Goal: Task Accomplishment & Management: Use online tool/utility

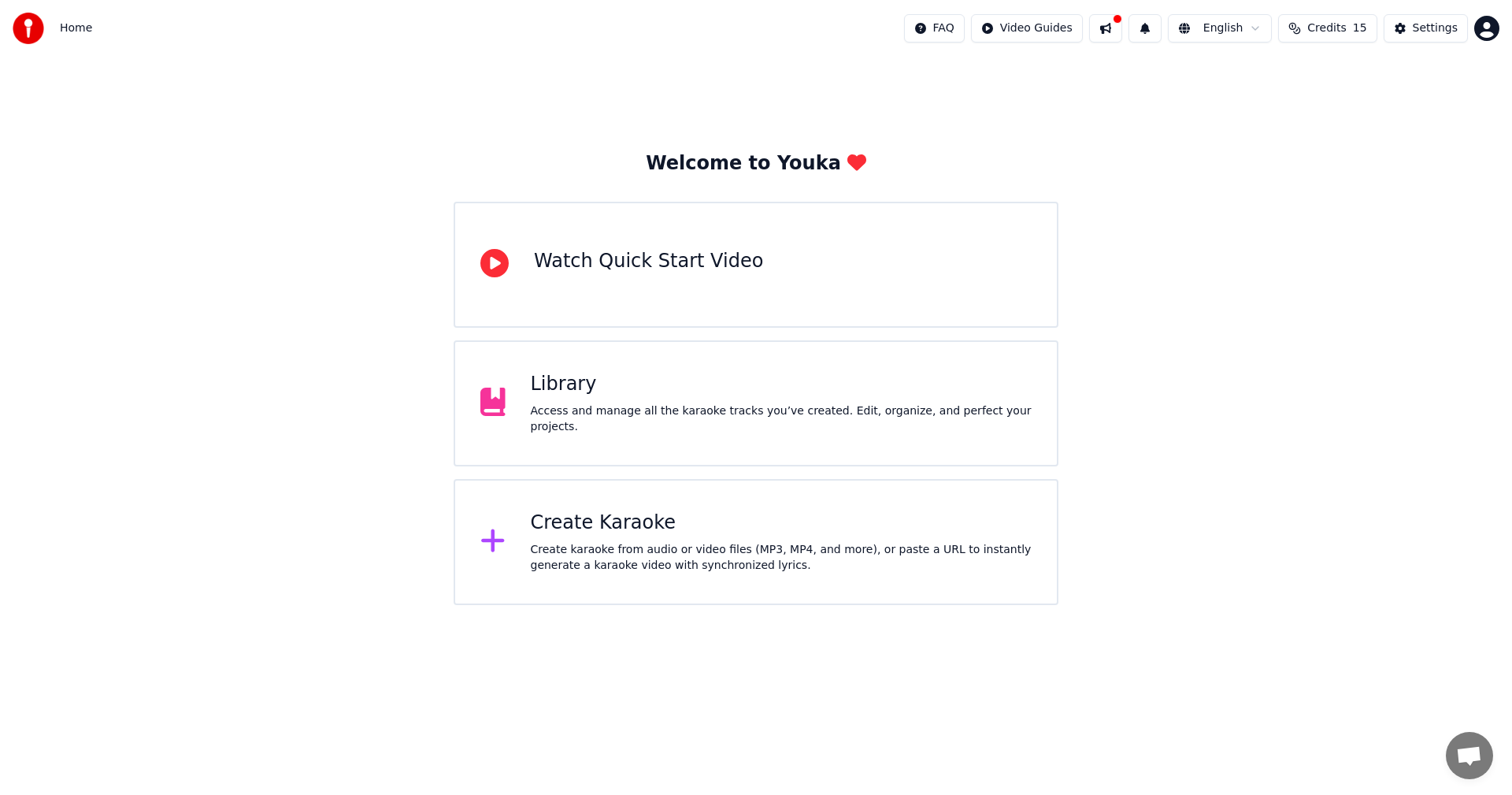
click at [635, 531] on div "Create Karaoke" at bounding box center [781, 523] width 502 height 25
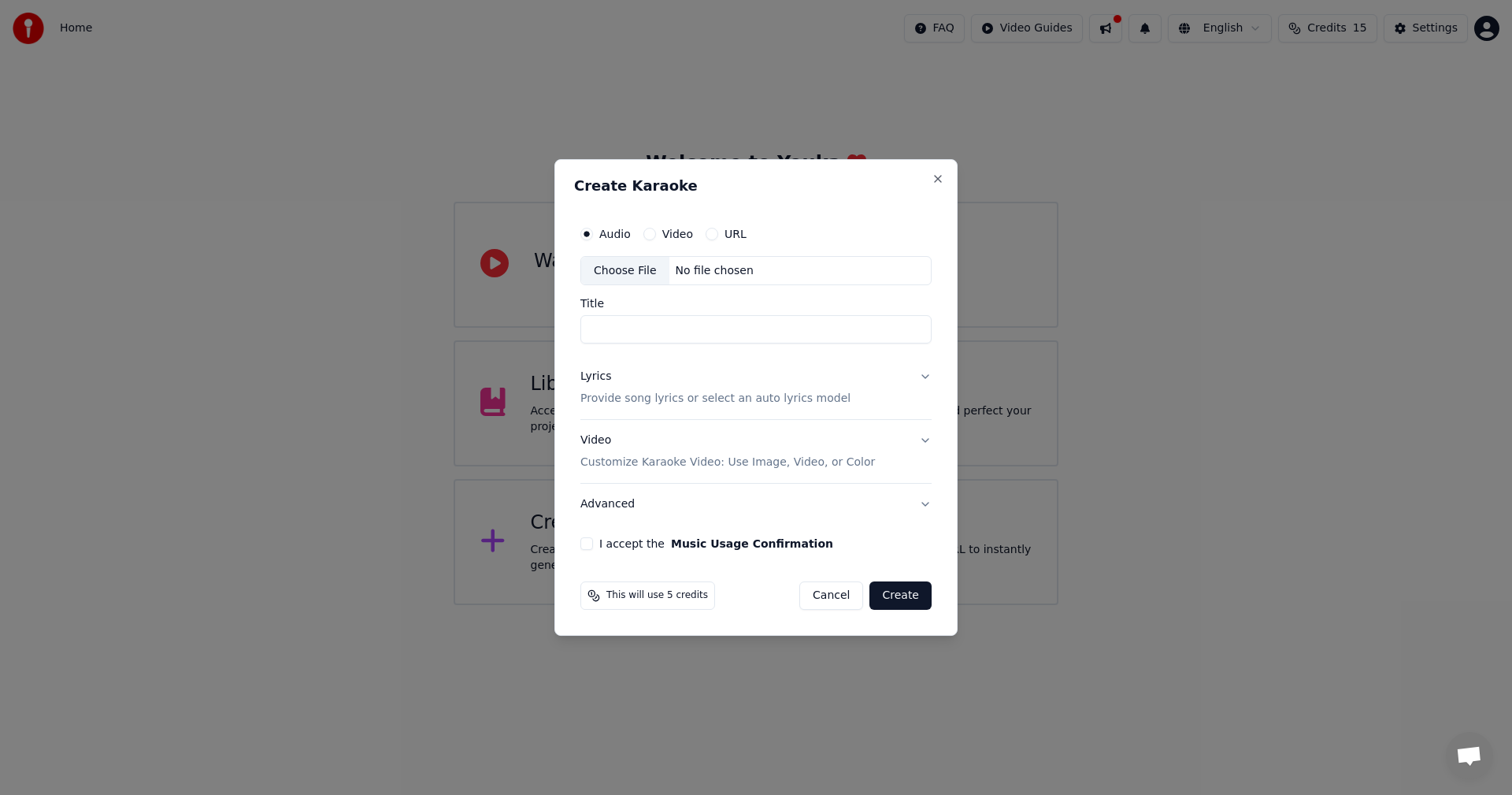
click at [931, 385] on button "Lyrics Provide song lyrics or select an auto lyrics model" at bounding box center [756, 388] width 351 height 63
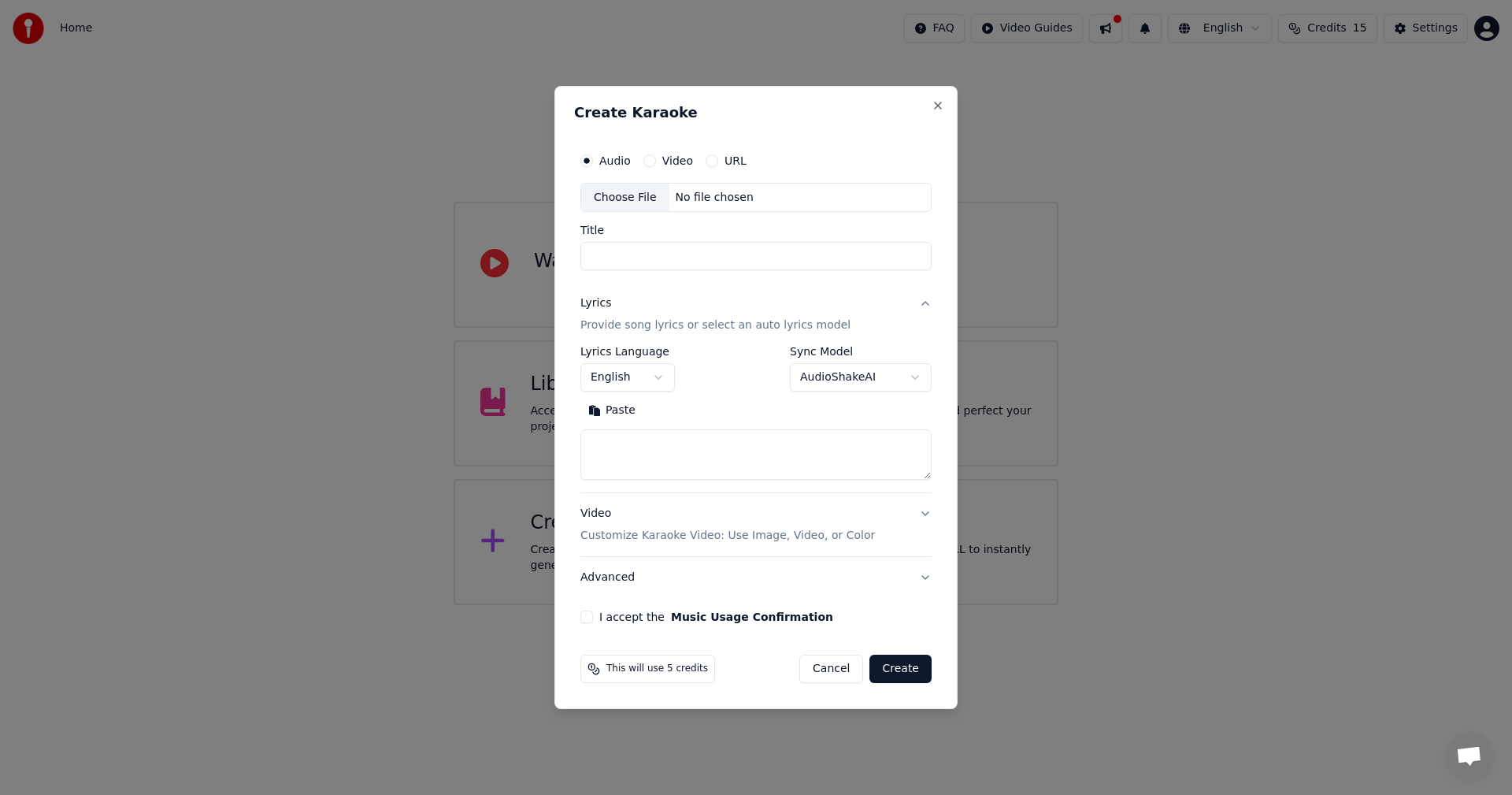
click at [659, 381] on button "English" at bounding box center [628, 378] width 95 height 29
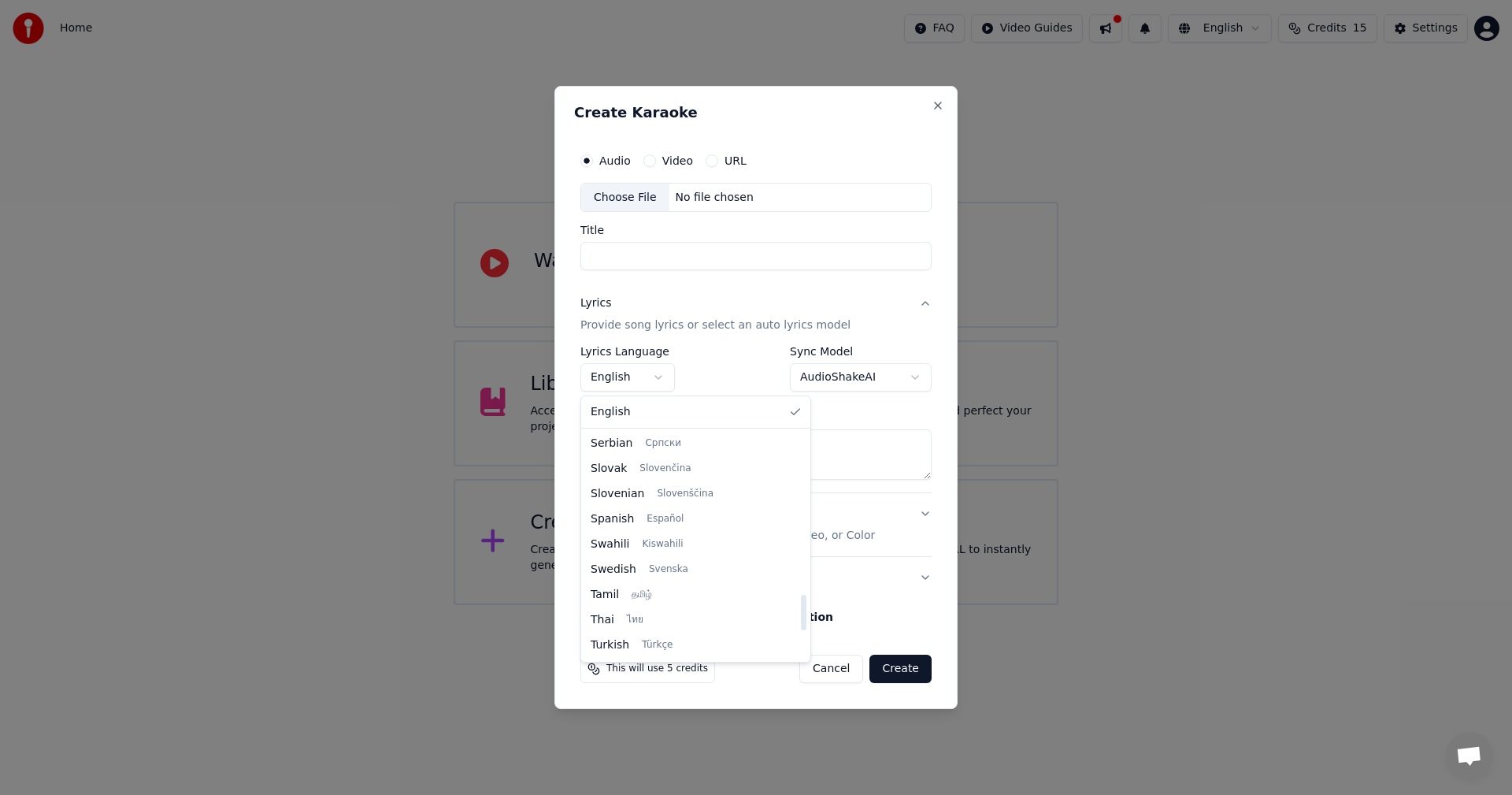
scroll to position [1209, 0]
drag, startPoint x: 757, startPoint y: 456, endPoint x: 763, endPoint y: 663, distance: 207.1
click at [801, 657] on div at bounding box center [804, 640] width 5 height 36
select select "**"
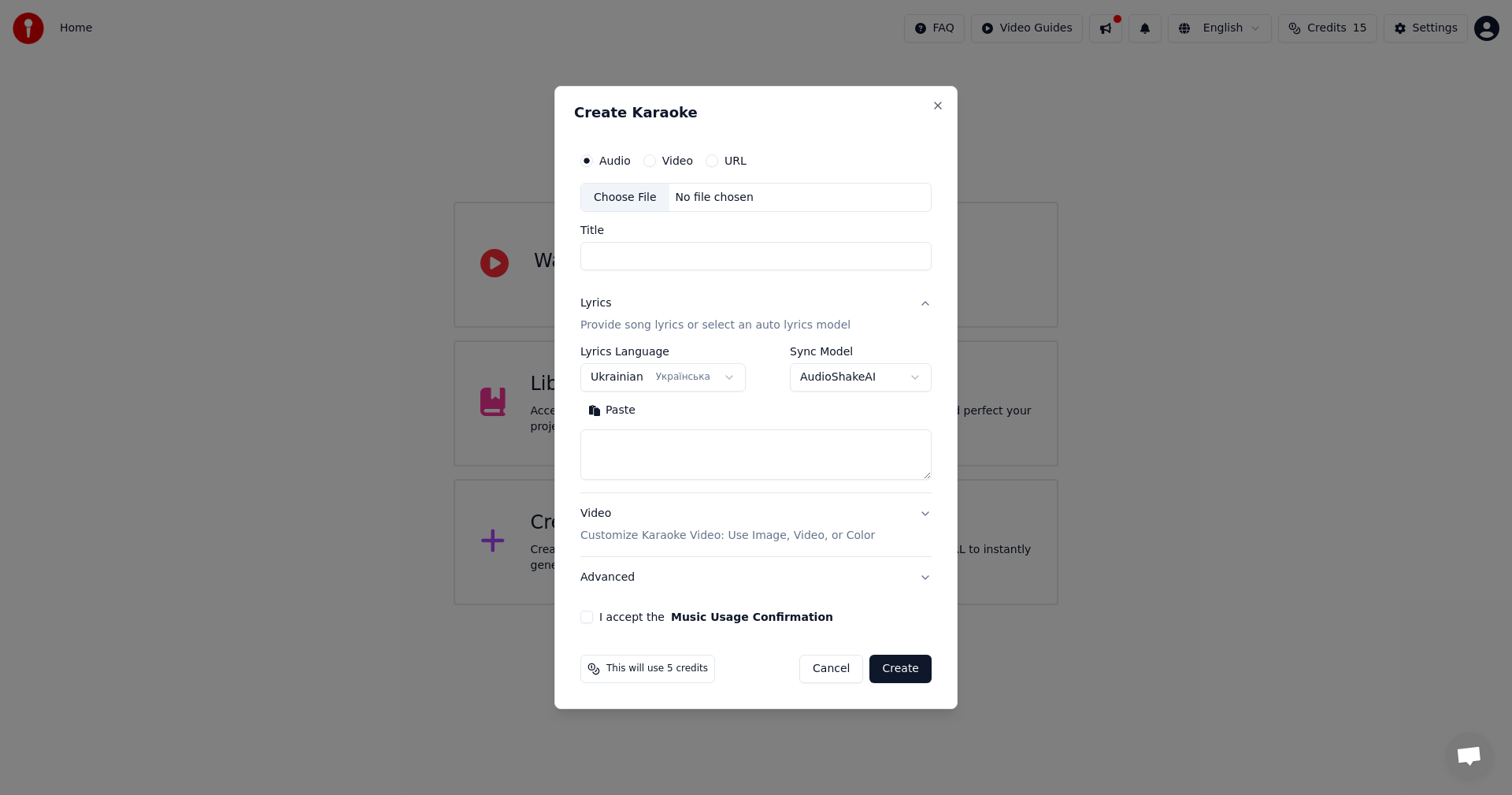
click at [677, 457] on textarea at bounding box center [756, 455] width 351 height 50
paste textarea "**********"
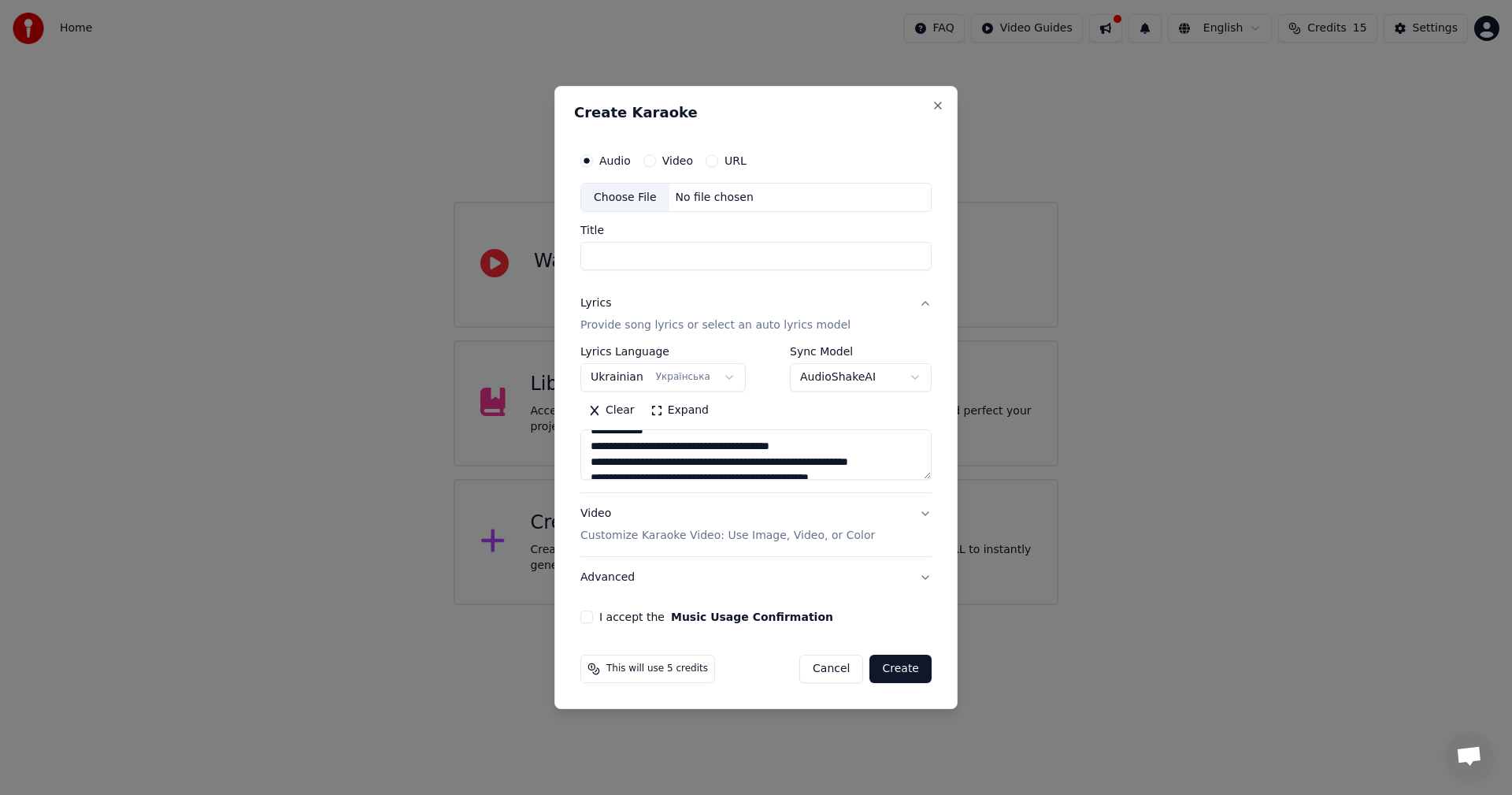
scroll to position [0, 0]
type textarea "**********"
click at [714, 246] on input "Title" at bounding box center [756, 257] width 351 height 29
click at [625, 197] on div "Choose File" at bounding box center [625, 197] width 88 height 29
type input "**********"
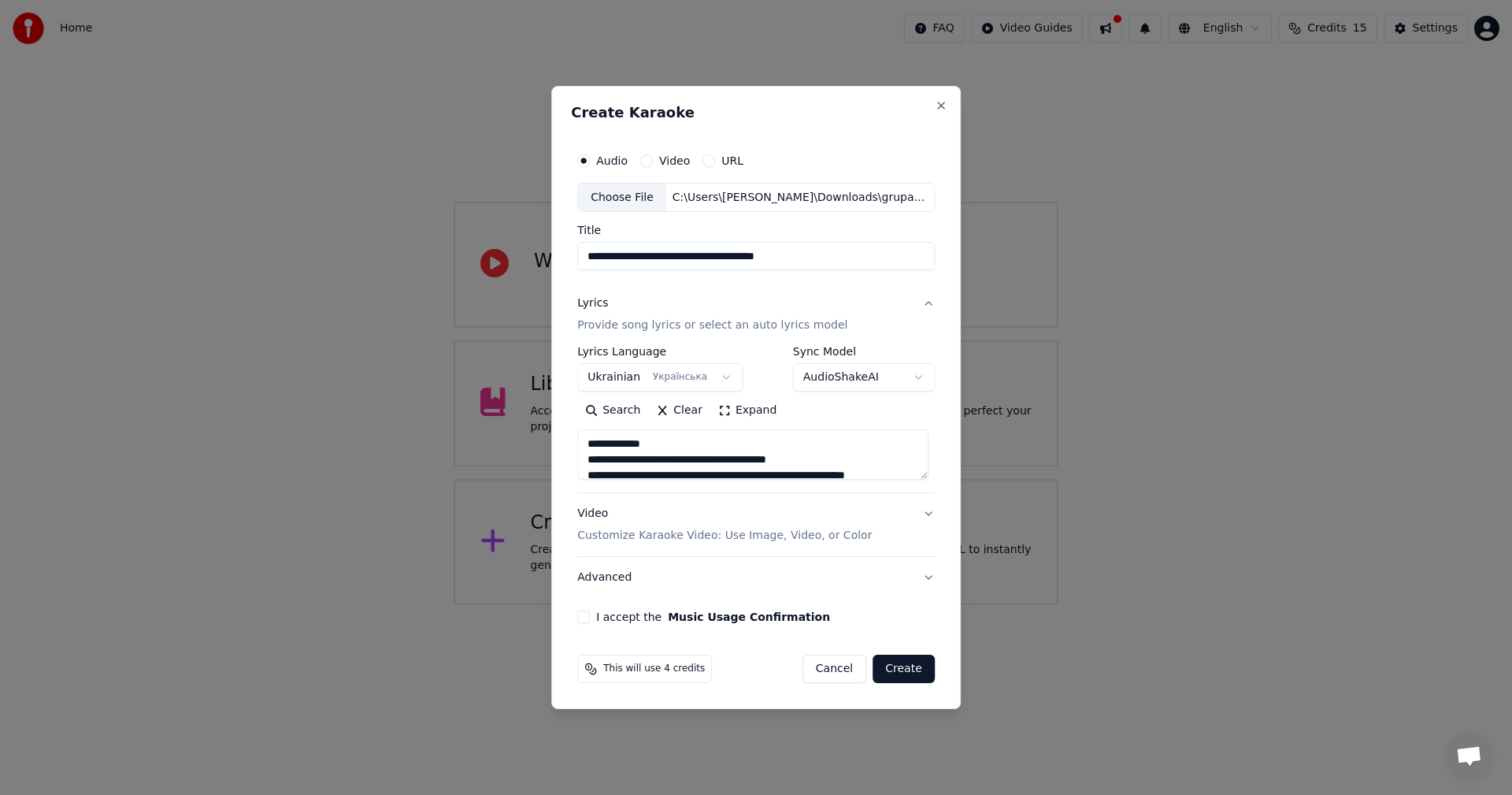
drag, startPoint x: 839, startPoint y: 264, endPoint x: 426, endPoint y: 238, distance: 413.8
click at [426, 238] on body "**********" at bounding box center [756, 302] width 1512 height 605
type input "*"
type input "**********"
click at [918, 515] on button "Video Customize Karaoke Video: Use Image, Video, or Color" at bounding box center [756, 525] width 357 height 63
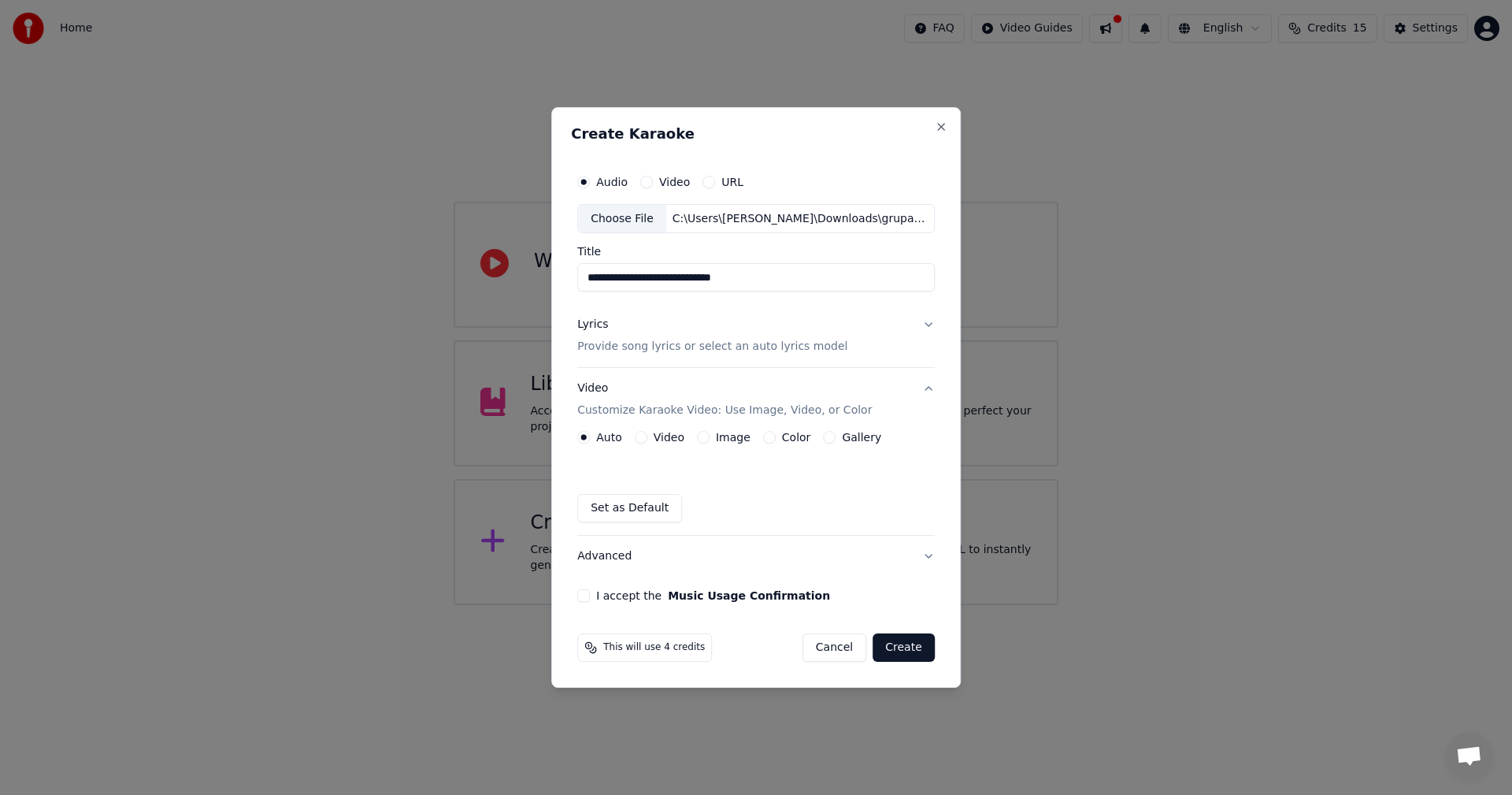
click at [718, 431] on label "Image" at bounding box center [732, 437] width 35 height 11
click at [709, 431] on button "Image" at bounding box center [703, 437] width 13 height 13
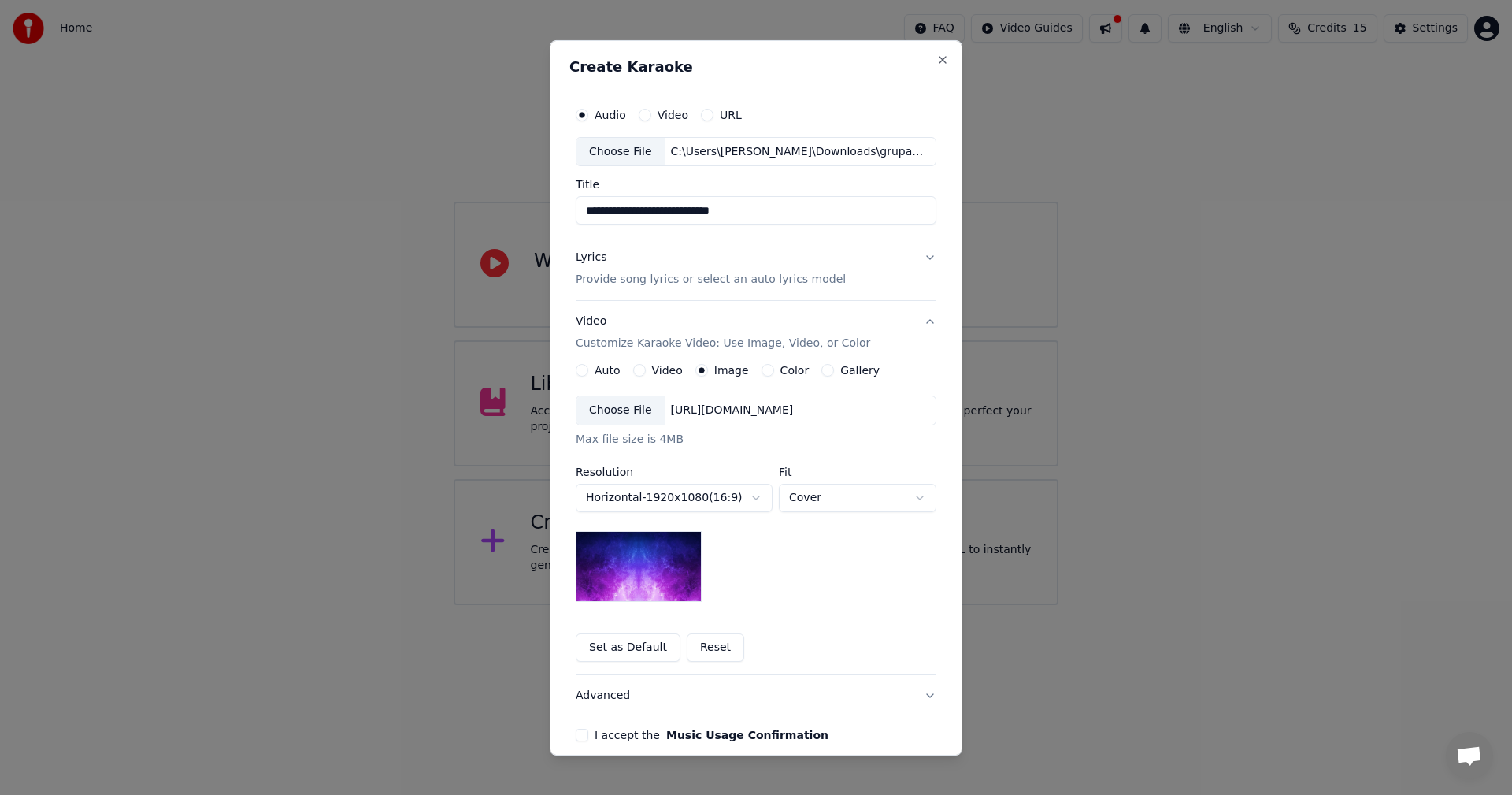
click at [602, 419] on div "Choose File" at bounding box center [620, 410] width 88 height 29
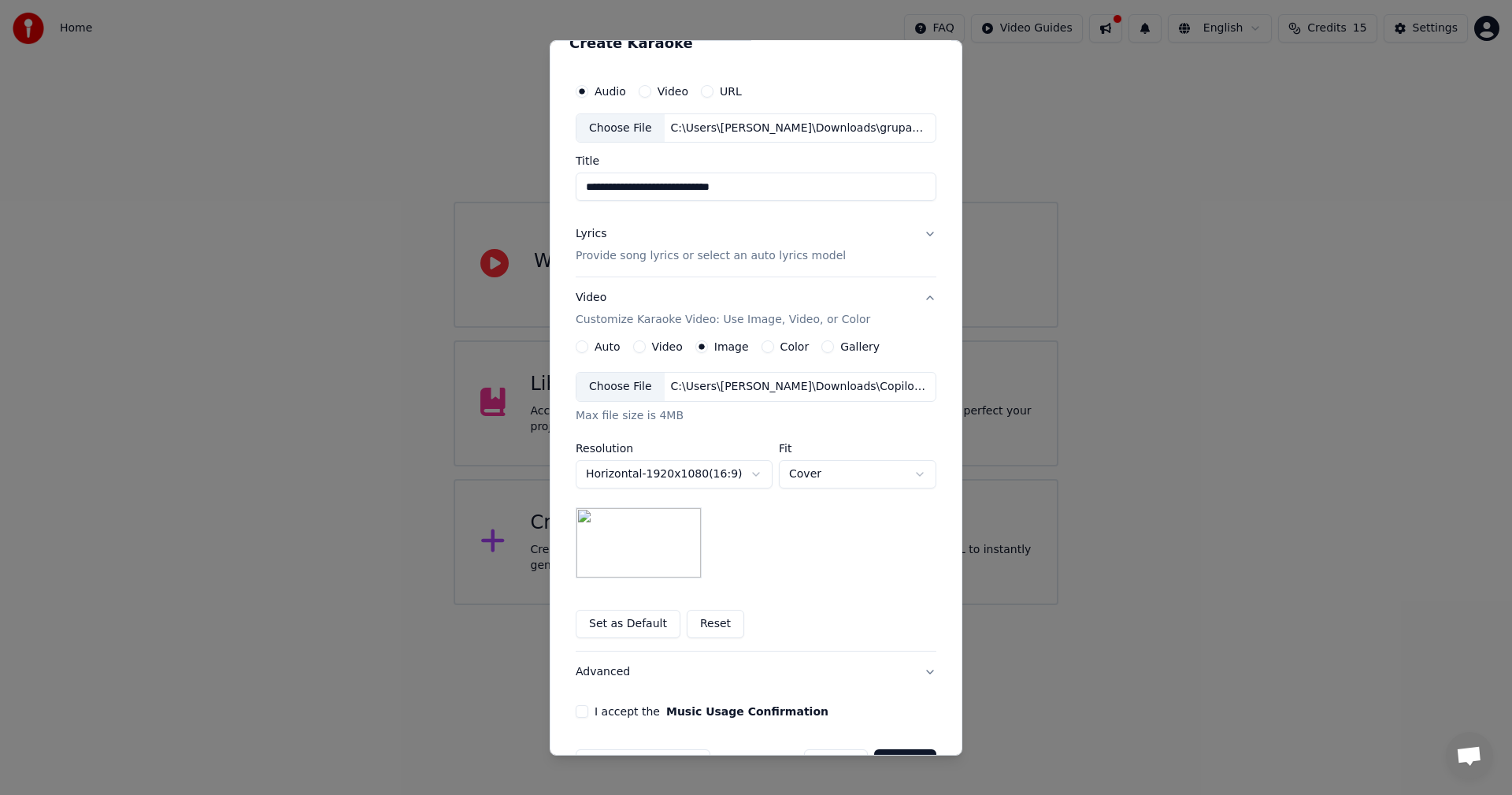
scroll to position [71, 0]
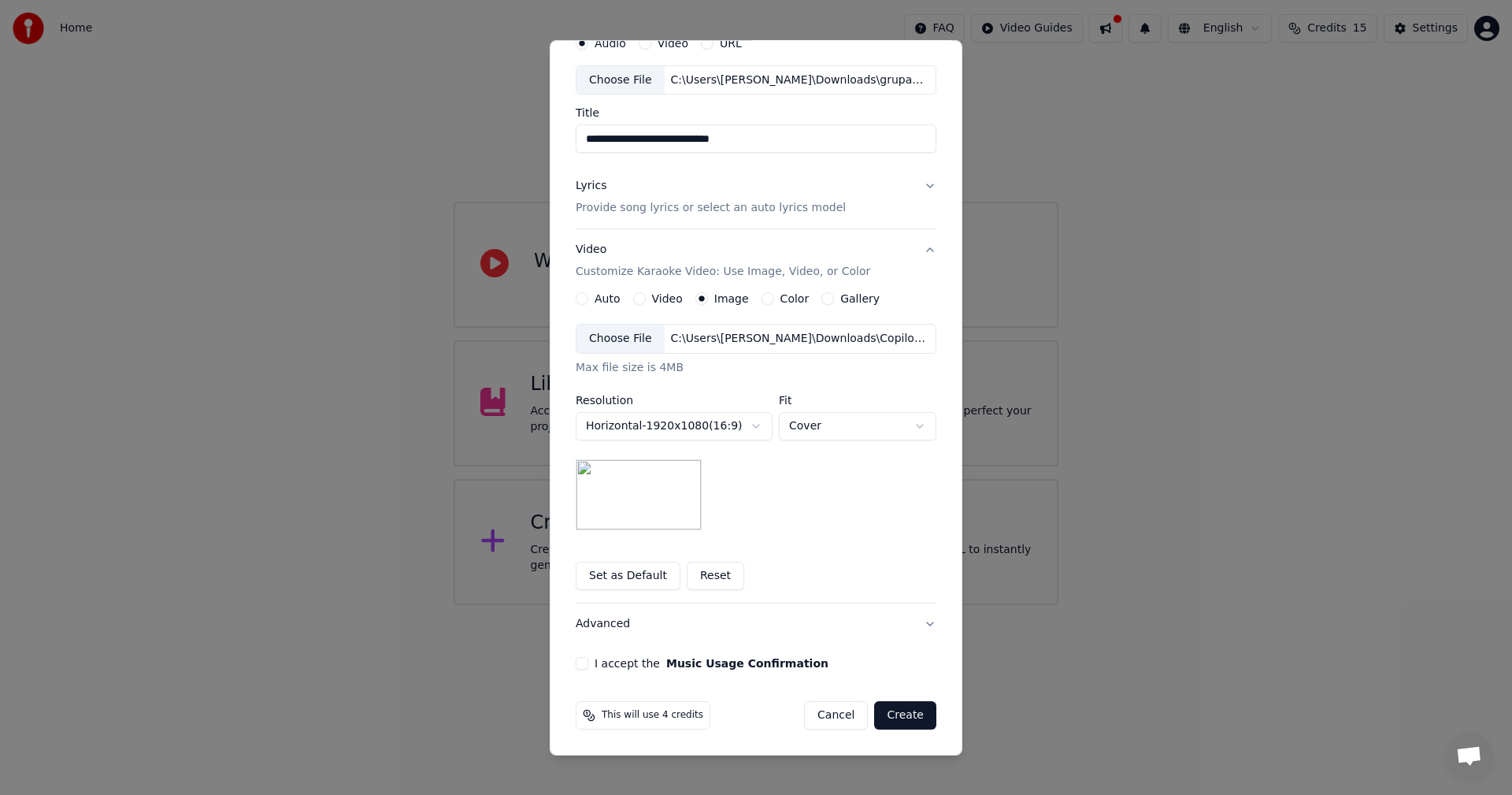
click at [605, 662] on label "I accept the Music Usage Confirmation" at bounding box center [712, 663] width 234 height 11
click at [589, 662] on button "I accept the Music Usage Confirmation" at bounding box center [581, 663] width 13 height 13
click at [907, 709] on button "Create" at bounding box center [906, 716] width 63 height 29
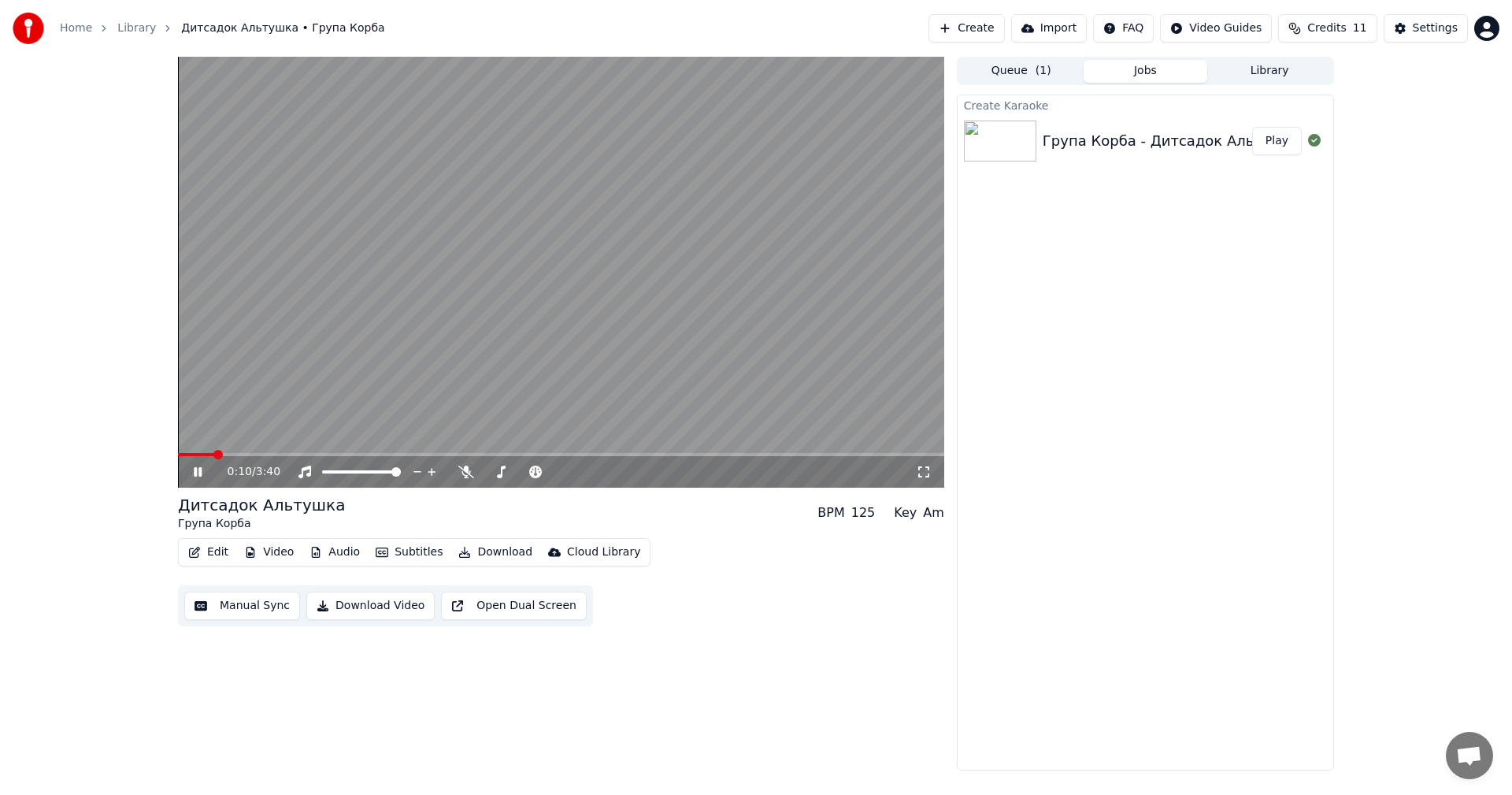
drag, startPoint x: 711, startPoint y: 298, endPoint x: 722, endPoint y: 303, distance: 12.1
click at [711, 298] on video at bounding box center [561, 272] width 766 height 431
click at [218, 554] on button "Edit" at bounding box center [208, 552] width 53 height 22
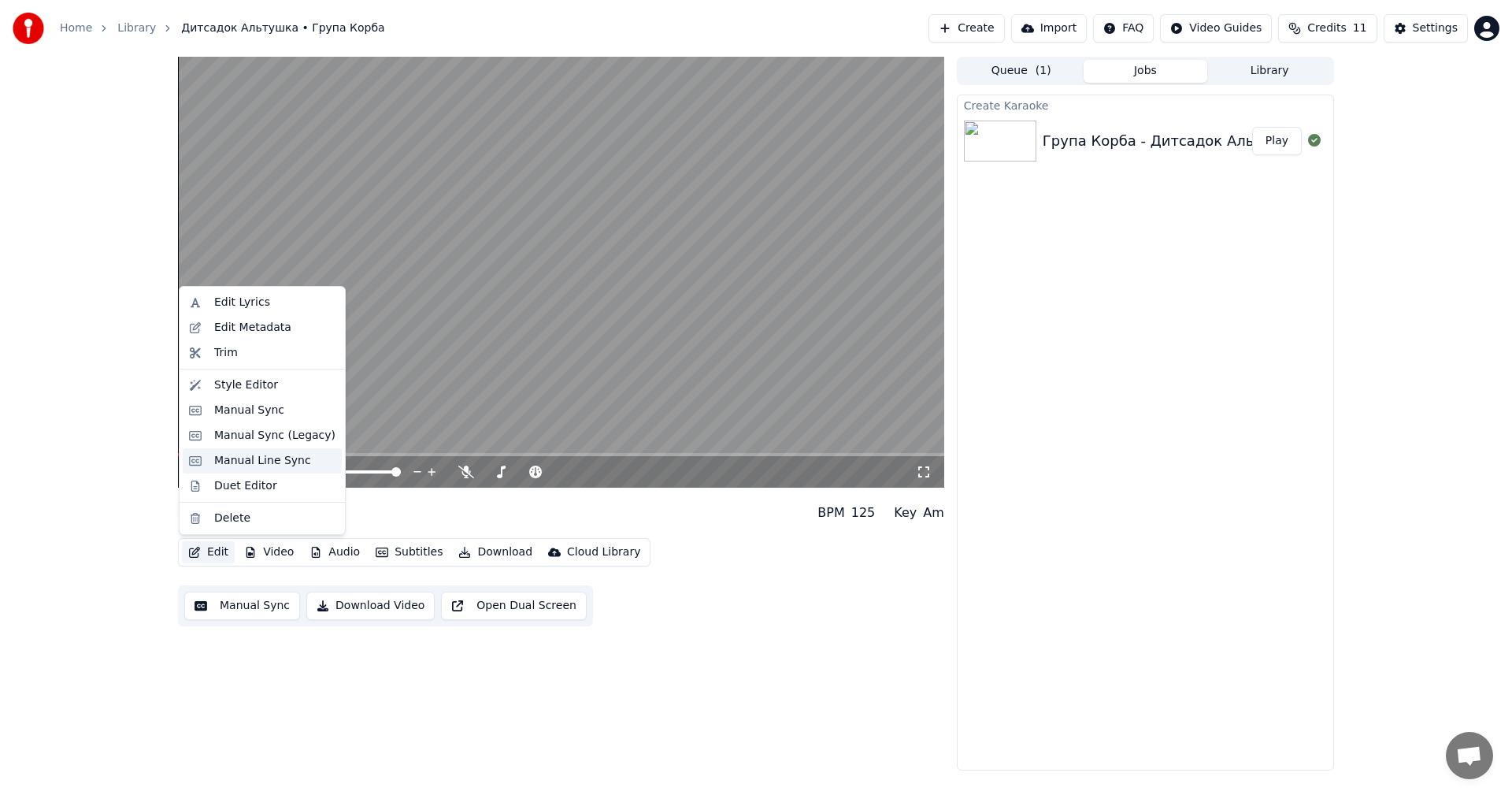
click at [260, 470] on div "Manual Line Sync" at bounding box center [263, 461] width 159 height 25
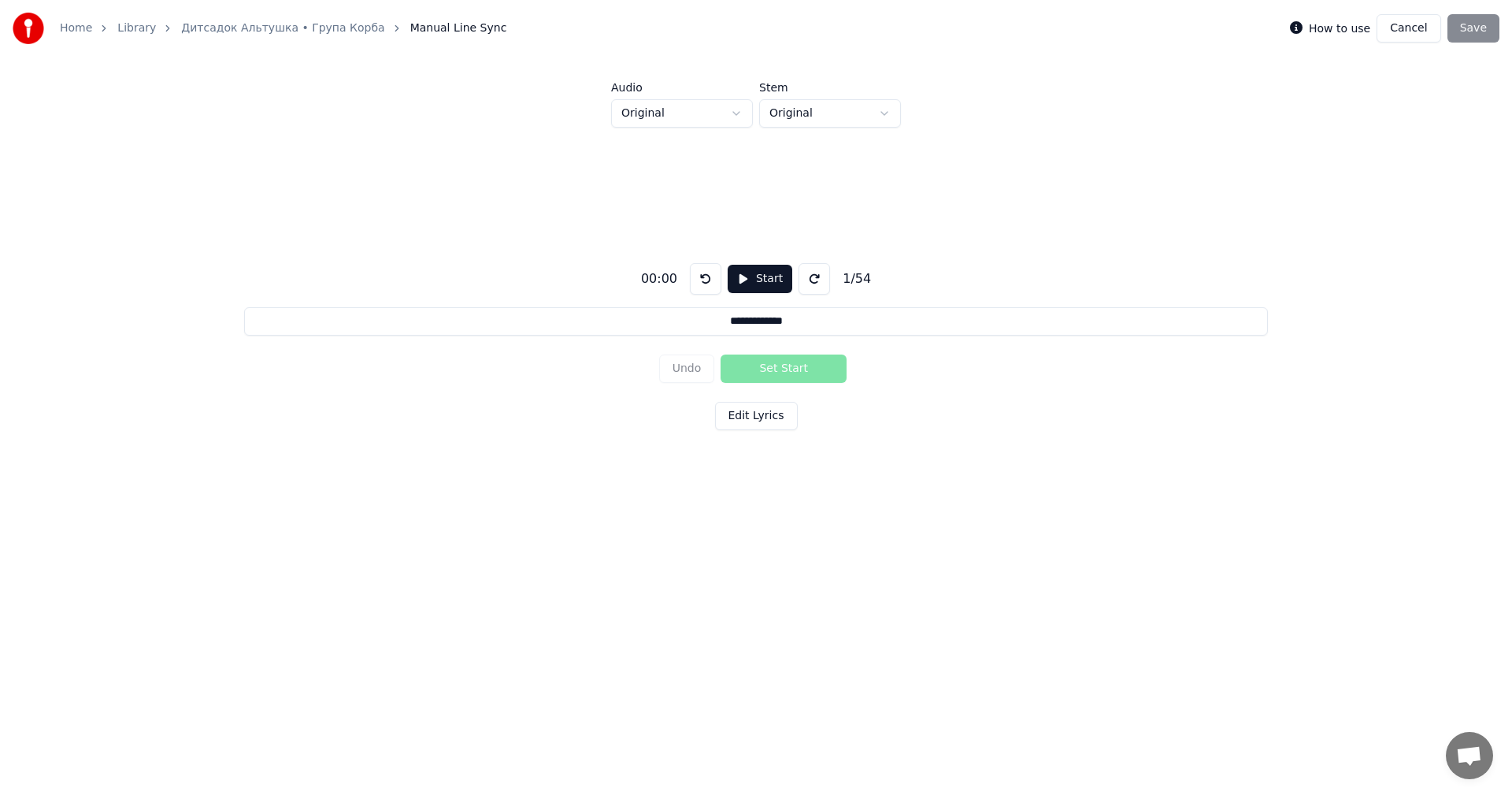
click at [302, 30] on link "Дитсадок Альтушка • Група Корба" at bounding box center [282, 29] width 203 height 16
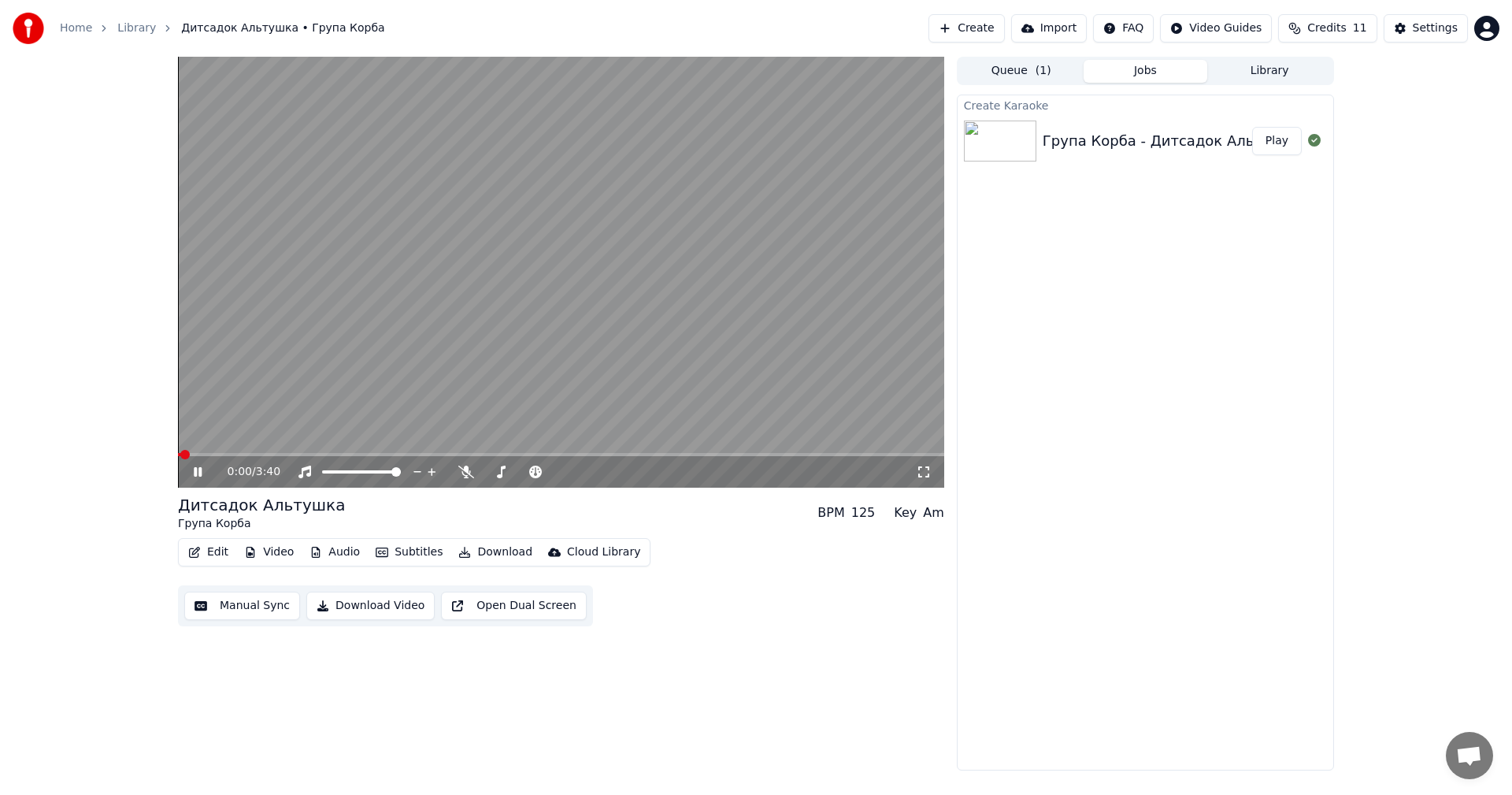
click at [218, 554] on button "Edit" at bounding box center [208, 552] width 53 height 22
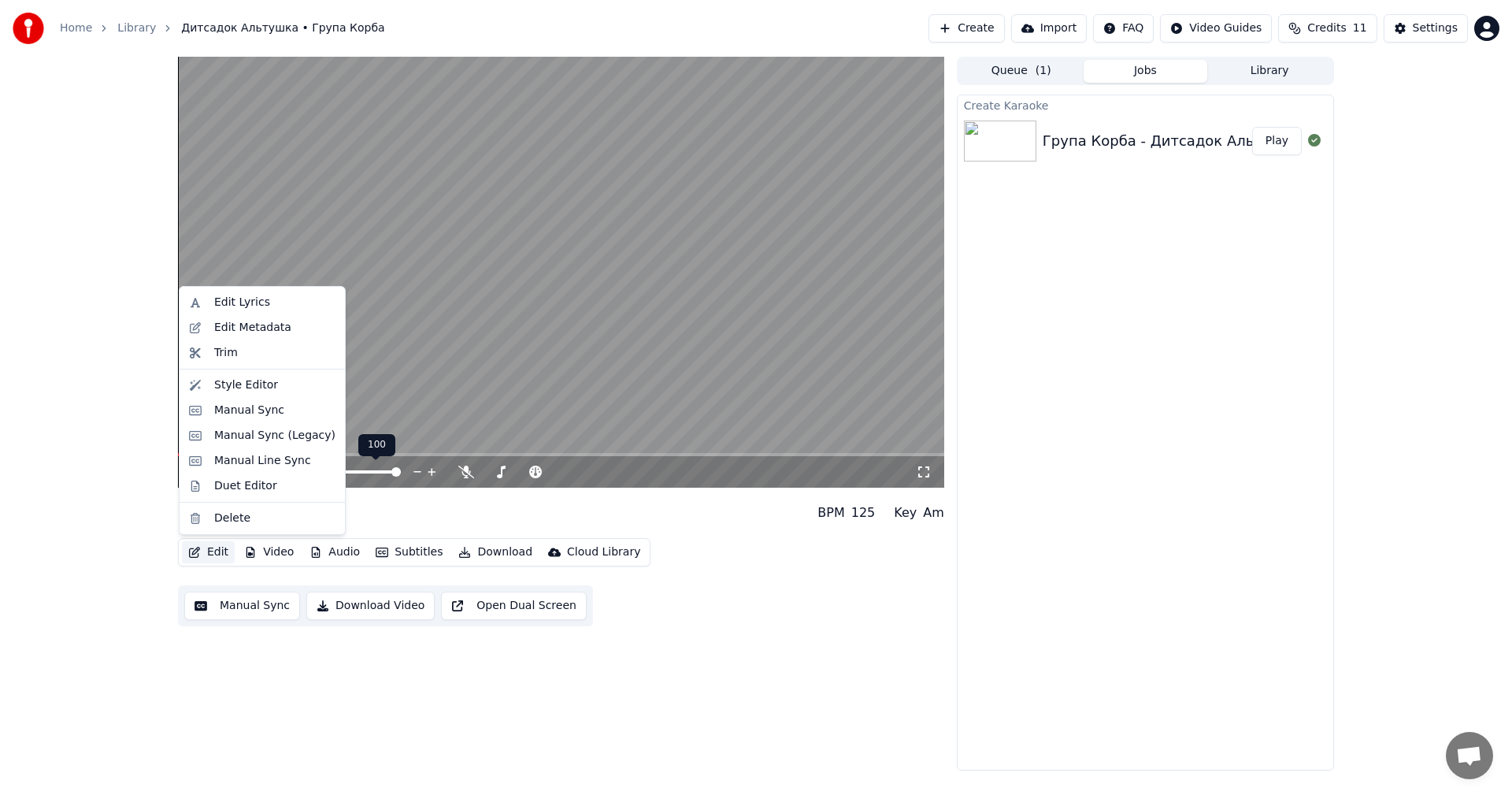
click at [628, 279] on video at bounding box center [561, 272] width 766 height 431
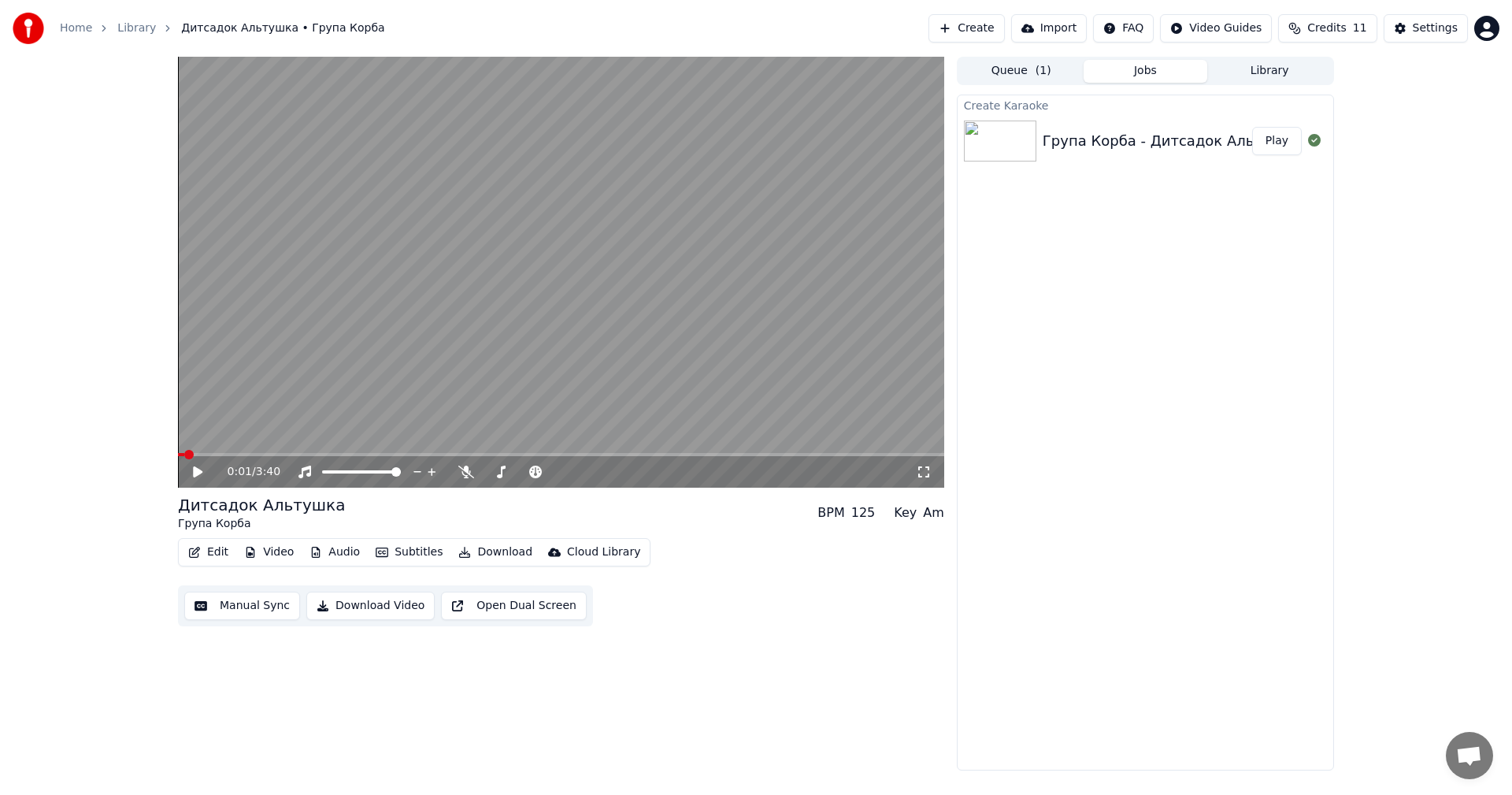
click at [216, 555] on button "Edit" at bounding box center [208, 552] width 53 height 22
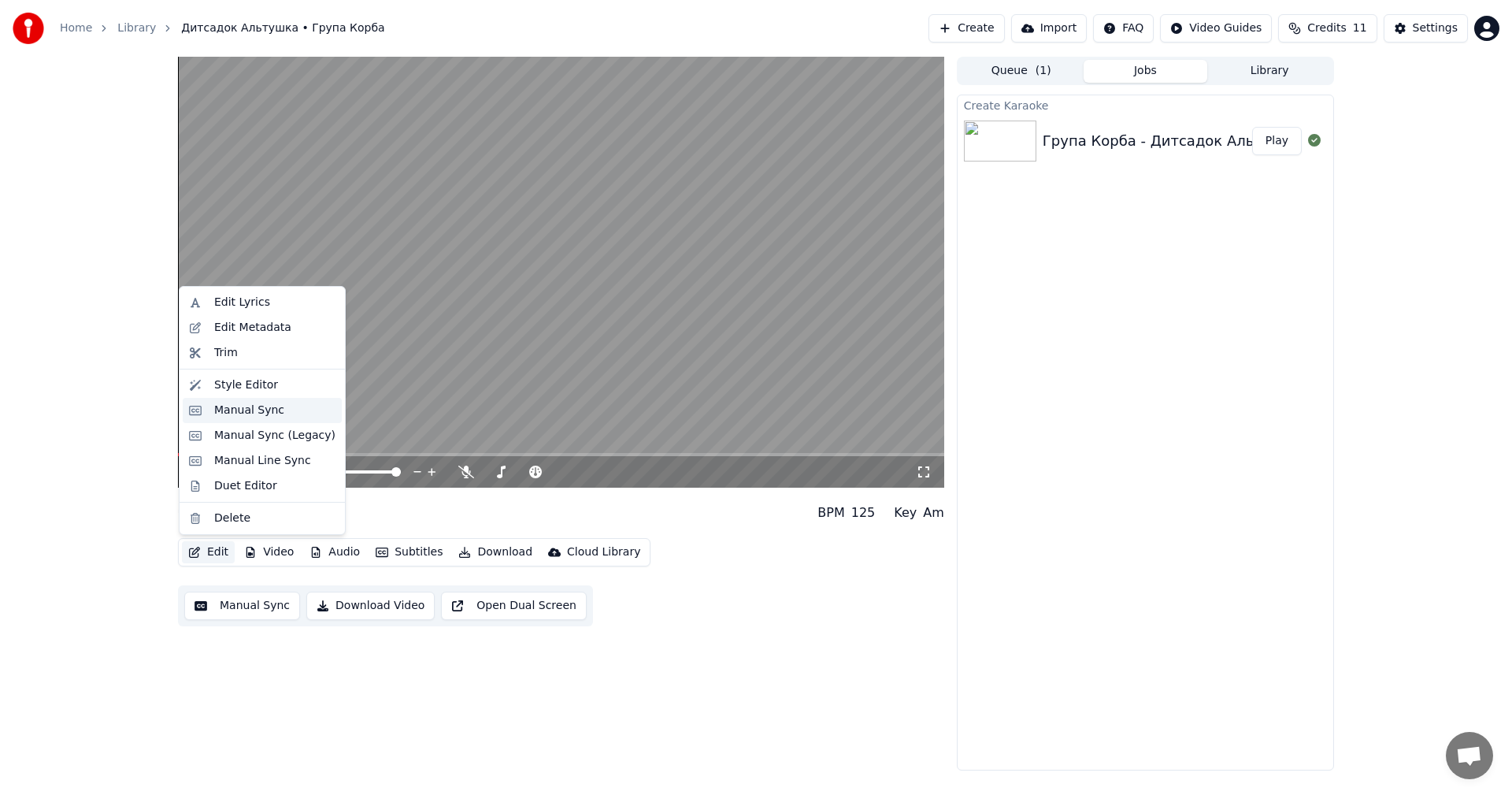
click at [256, 406] on div "Manual Sync" at bounding box center [249, 411] width 70 height 16
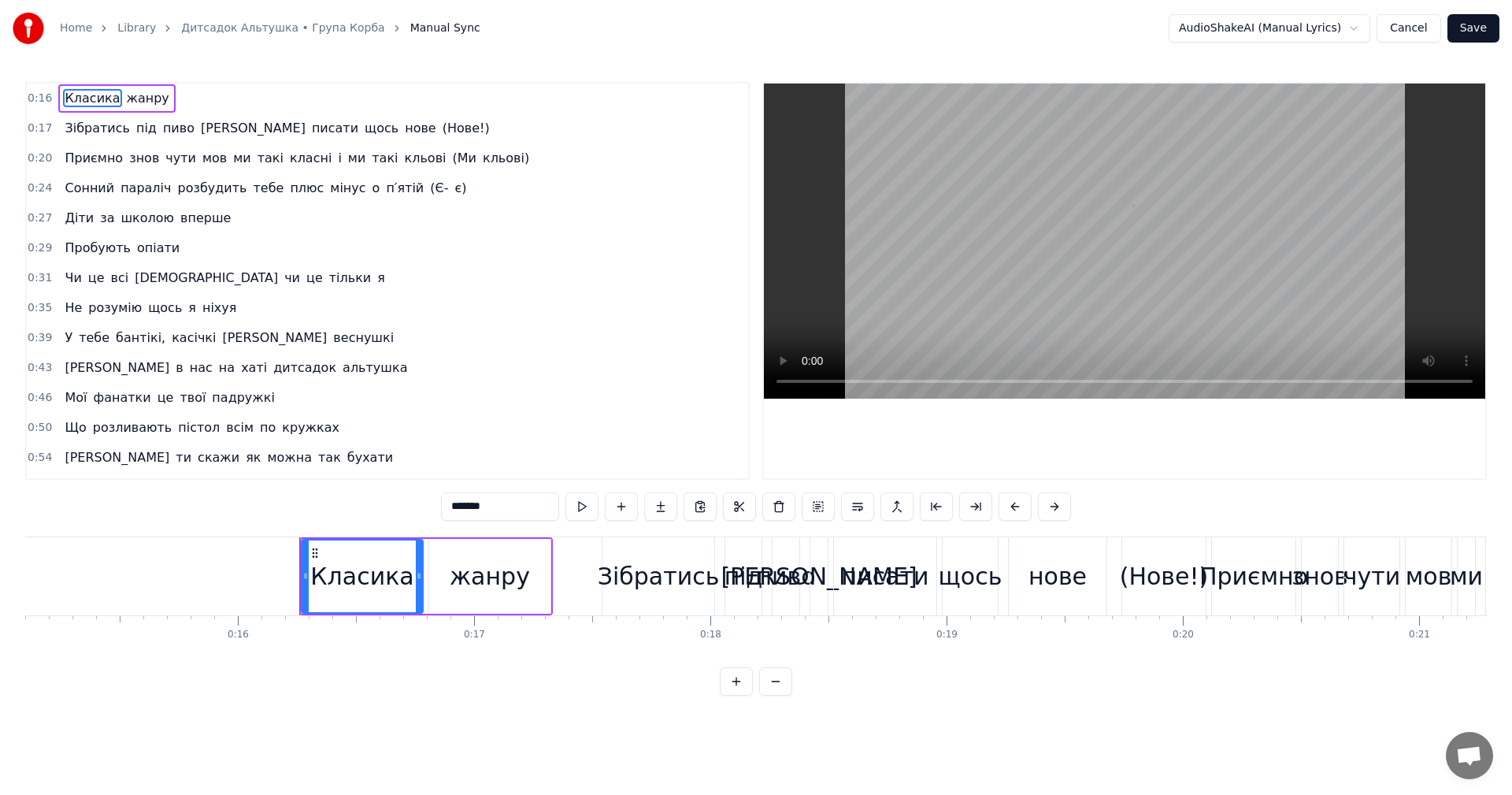
scroll to position [0, 3763]
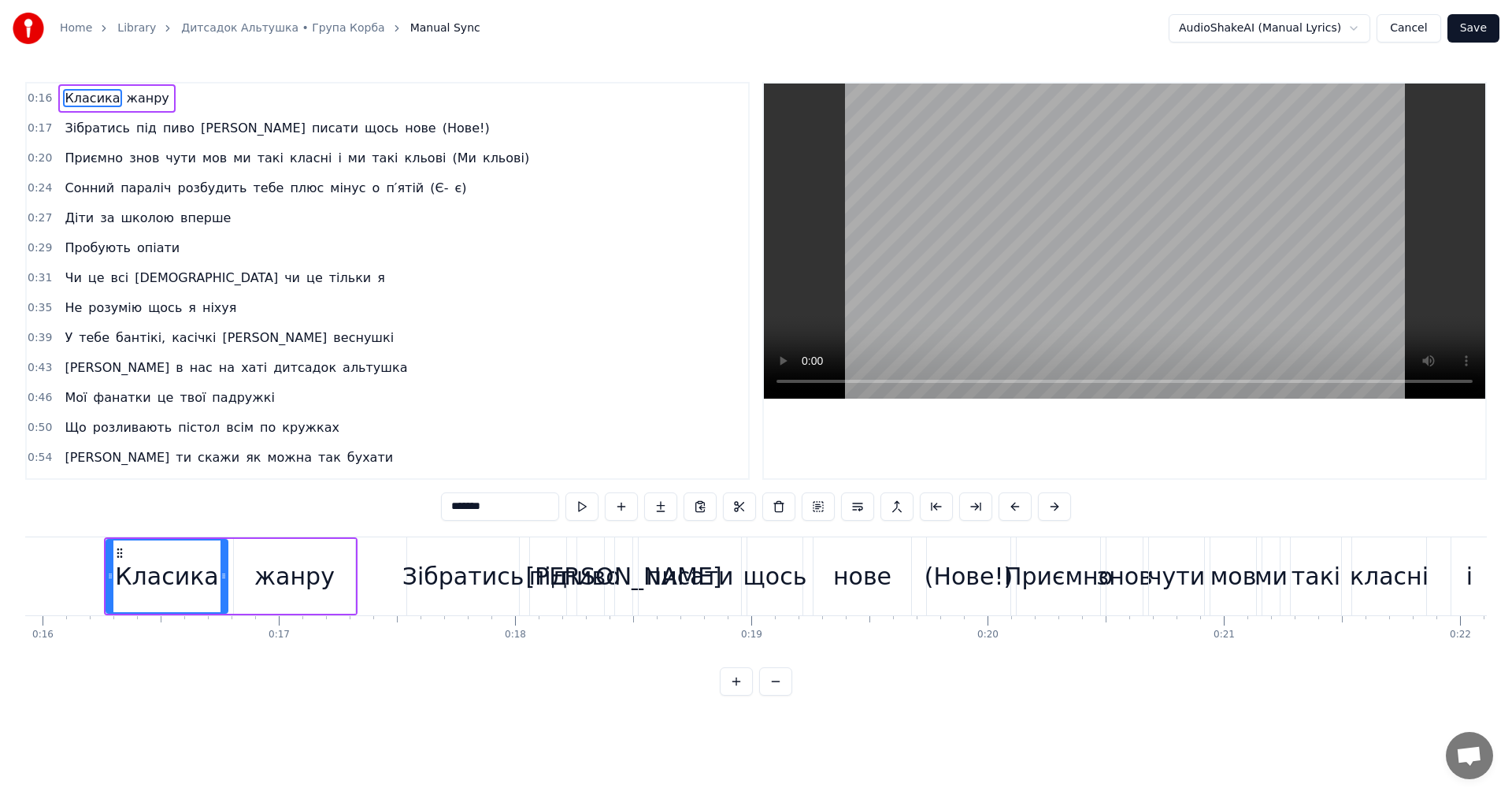
click at [1118, 249] on video at bounding box center [1124, 240] width 722 height 315
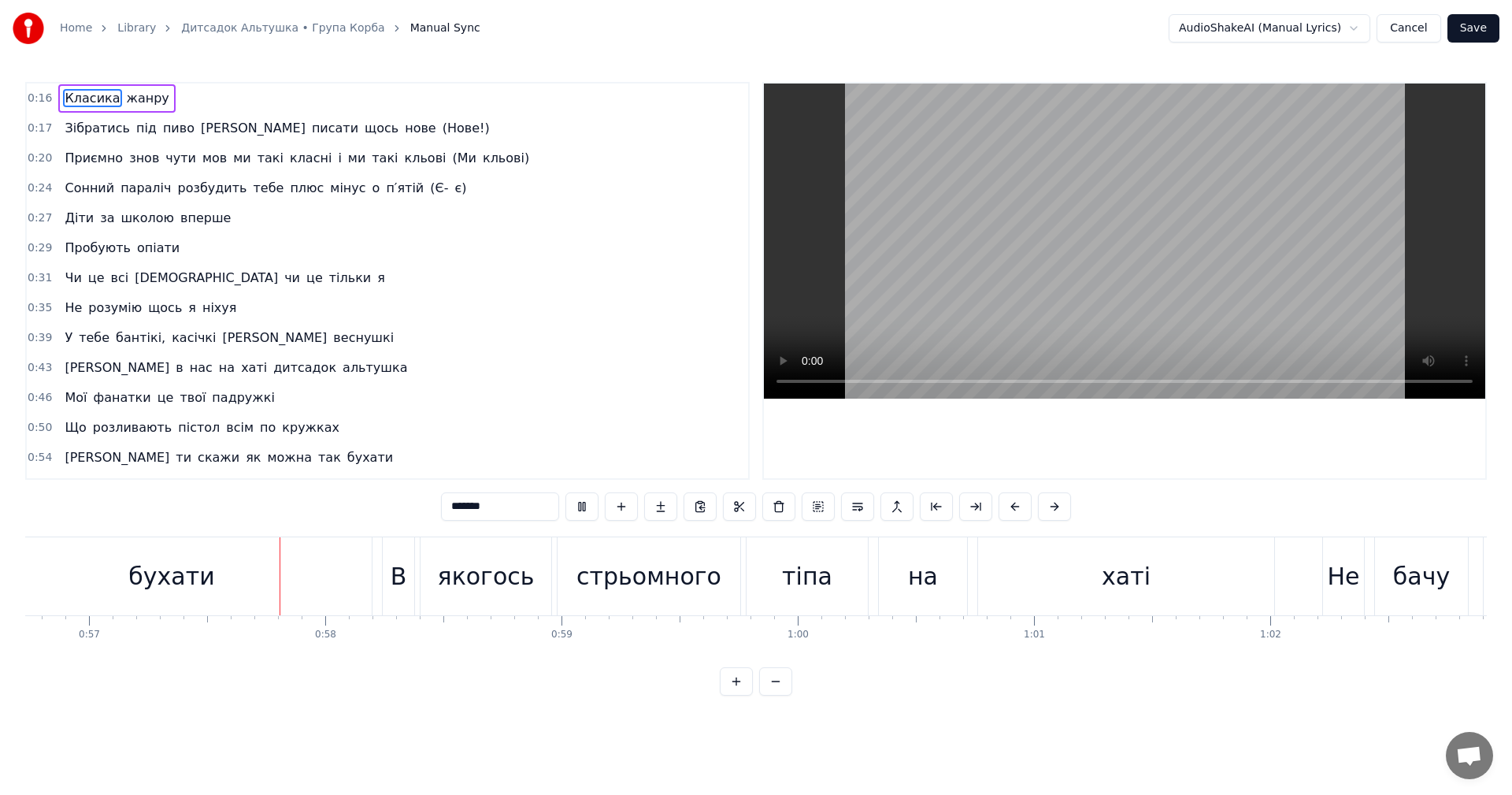
scroll to position [0, 13458]
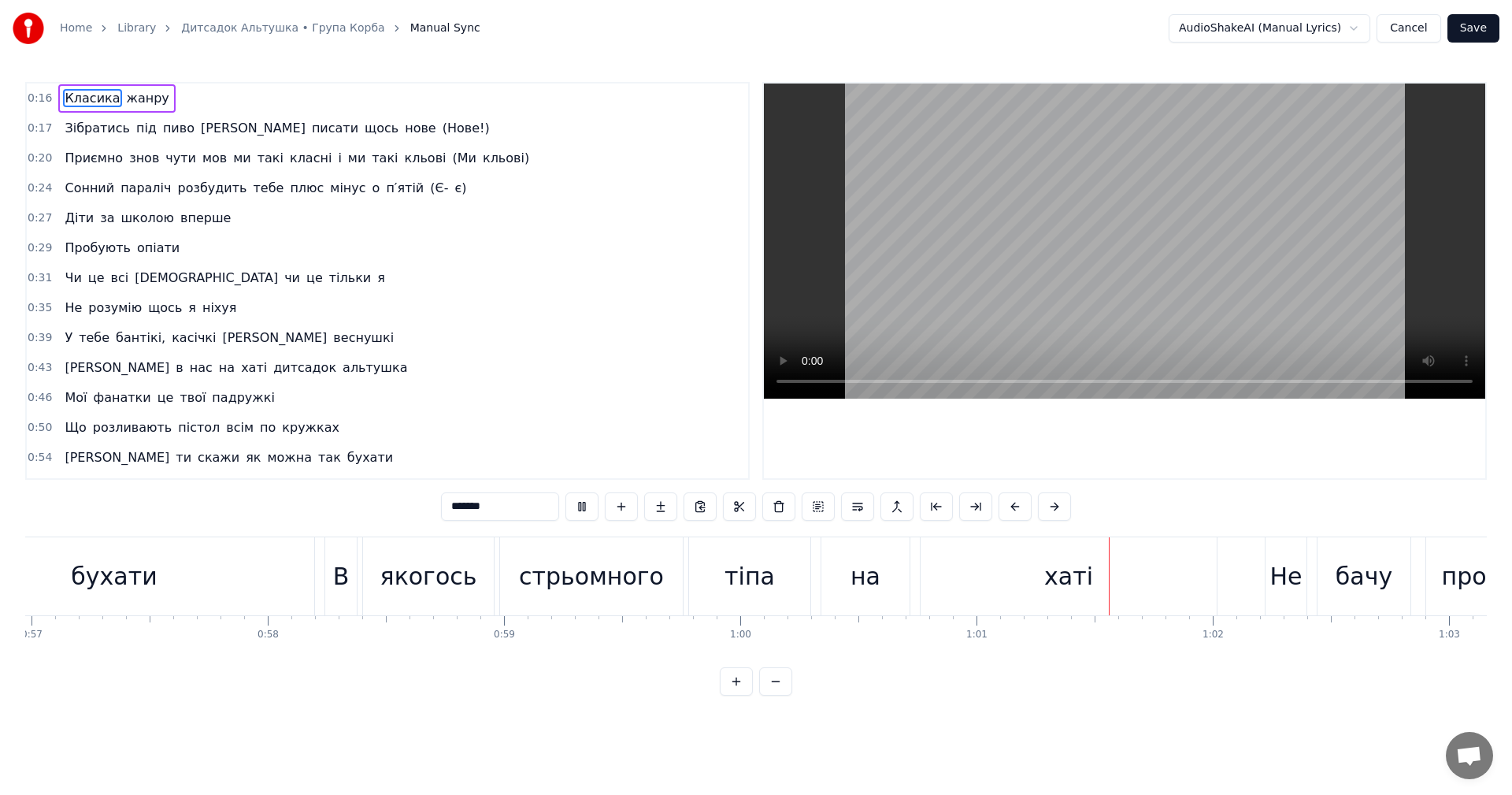
click at [1257, 229] on video at bounding box center [1124, 240] width 722 height 315
click at [1140, 176] on video at bounding box center [1124, 240] width 722 height 315
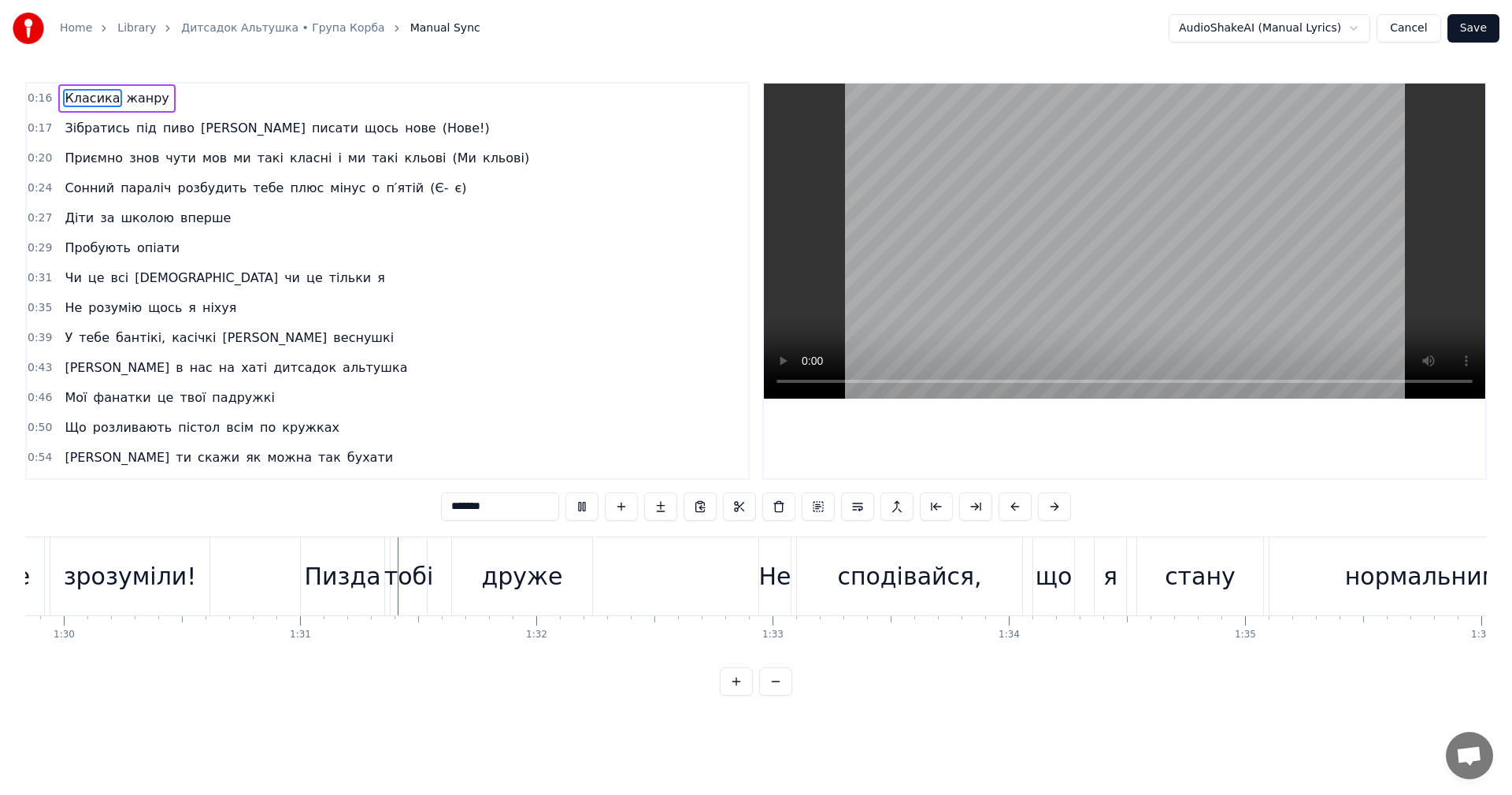
scroll to position [0, 21396]
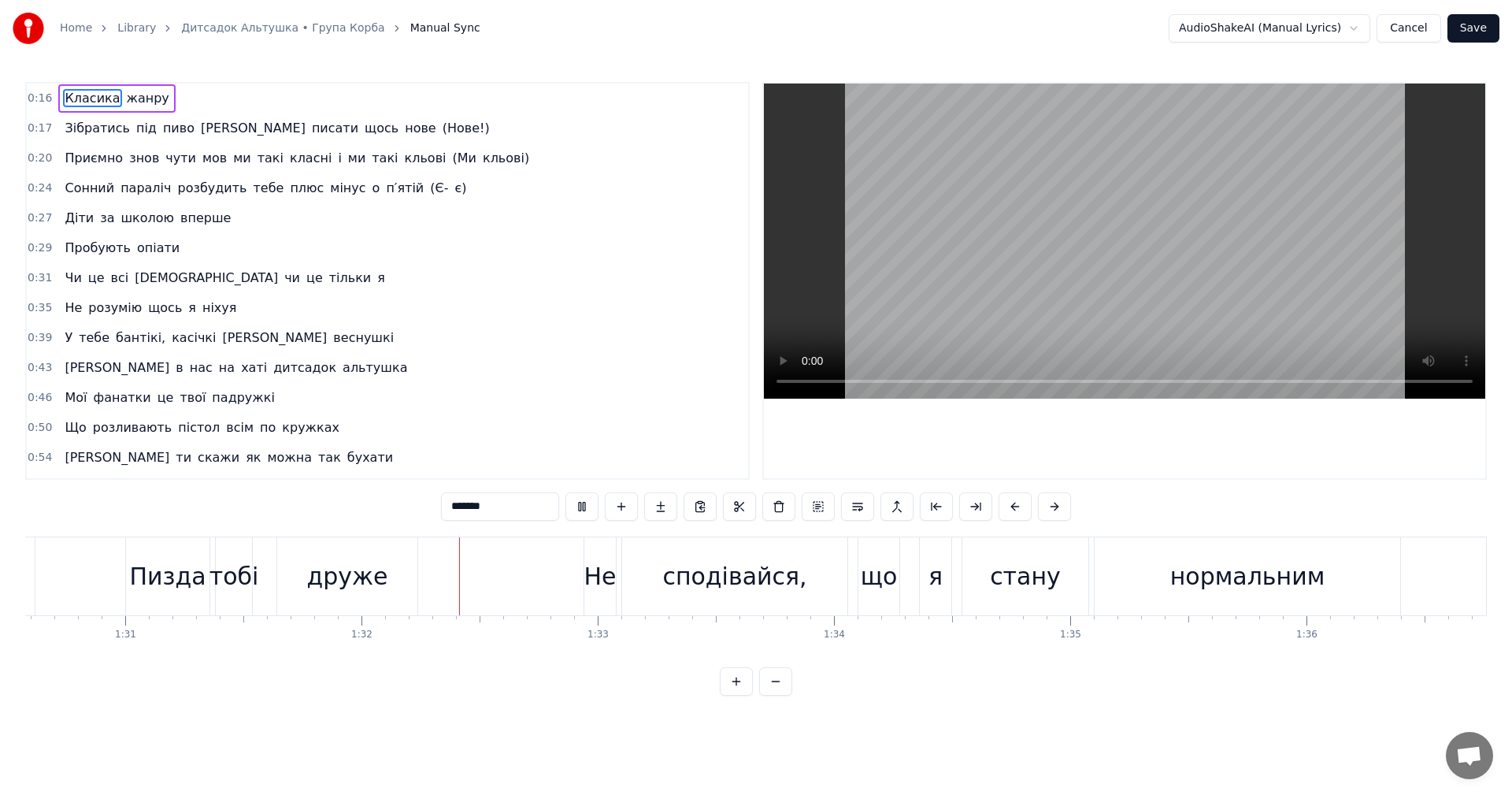
click at [1119, 247] on video at bounding box center [1124, 240] width 722 height 315
click at [365, 571] on div "друже" at bounding box center [347, 576] width 81 height 36
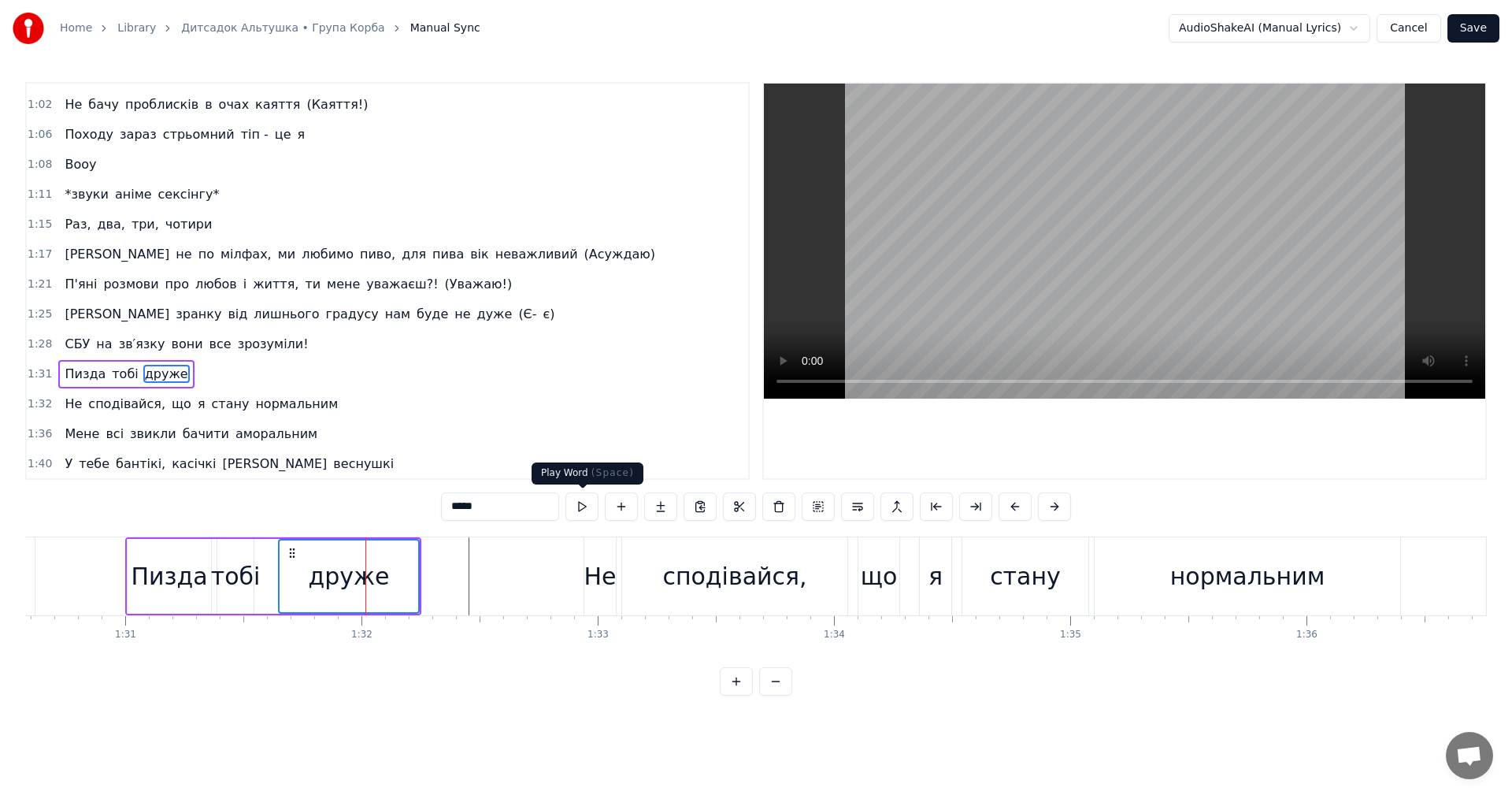
scroll to position [506, 0]
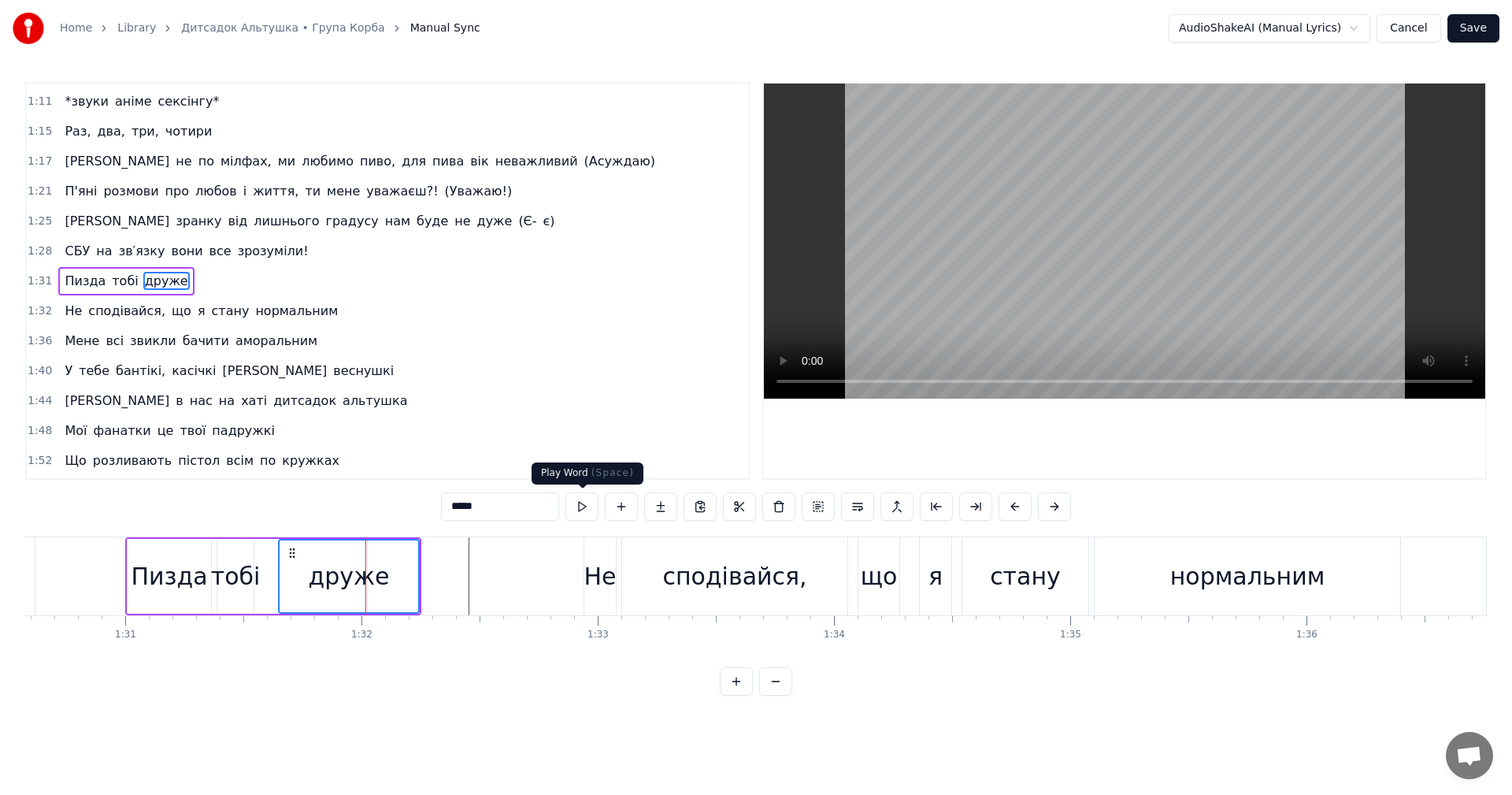
click at [1134, 250] on video at bounding box center [1124, 240] width 722 height 315
click at [249, 594] on div "тобі" at bounding box center [235, 576] width 37 height 75
type input "****"
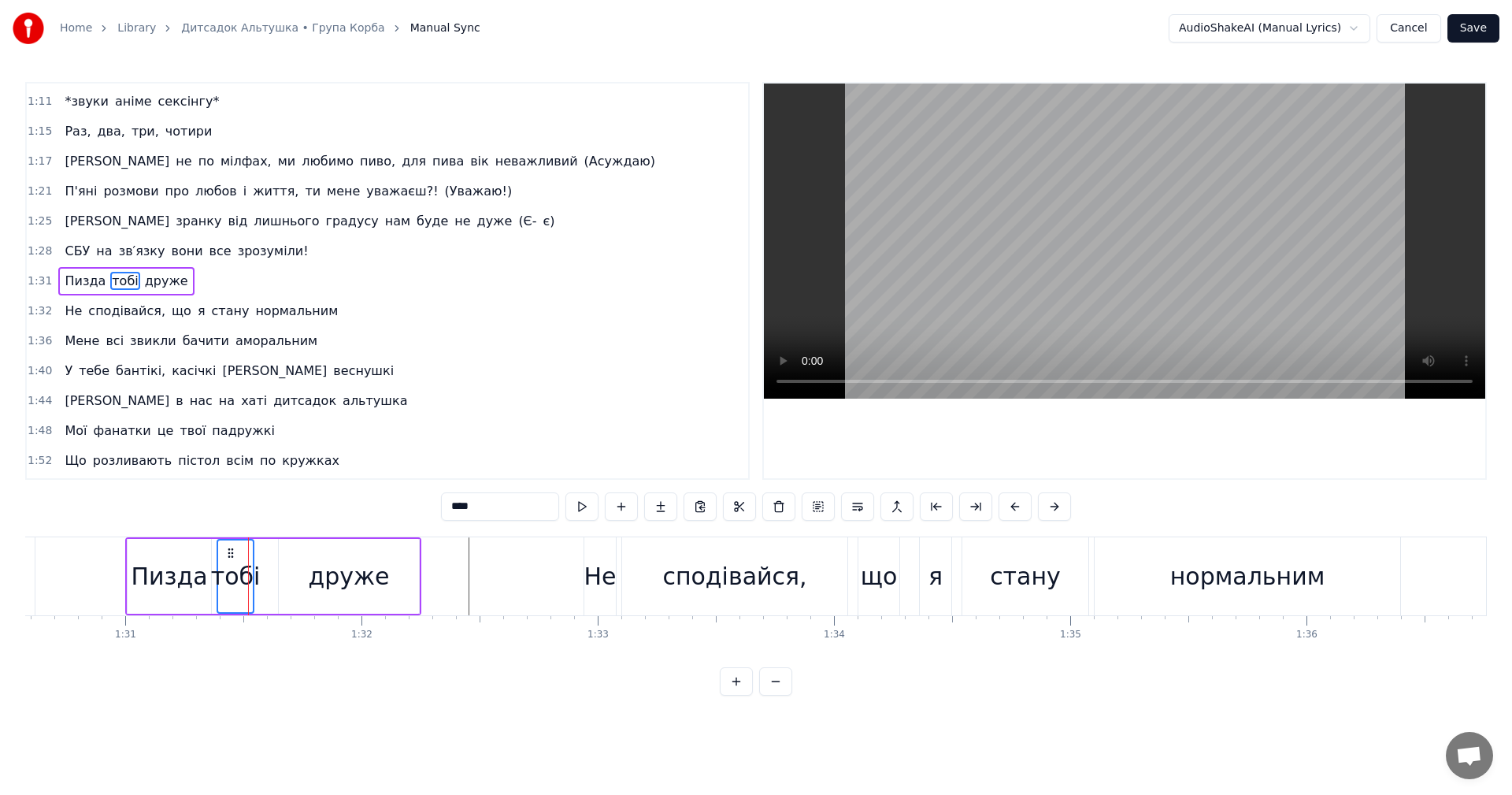
click at [1236, 267] on video at bounding box center [1124, 240] width 722 height 315
click at [1214, 244] on video at bounding box center [1124, 240] width 722 height 315
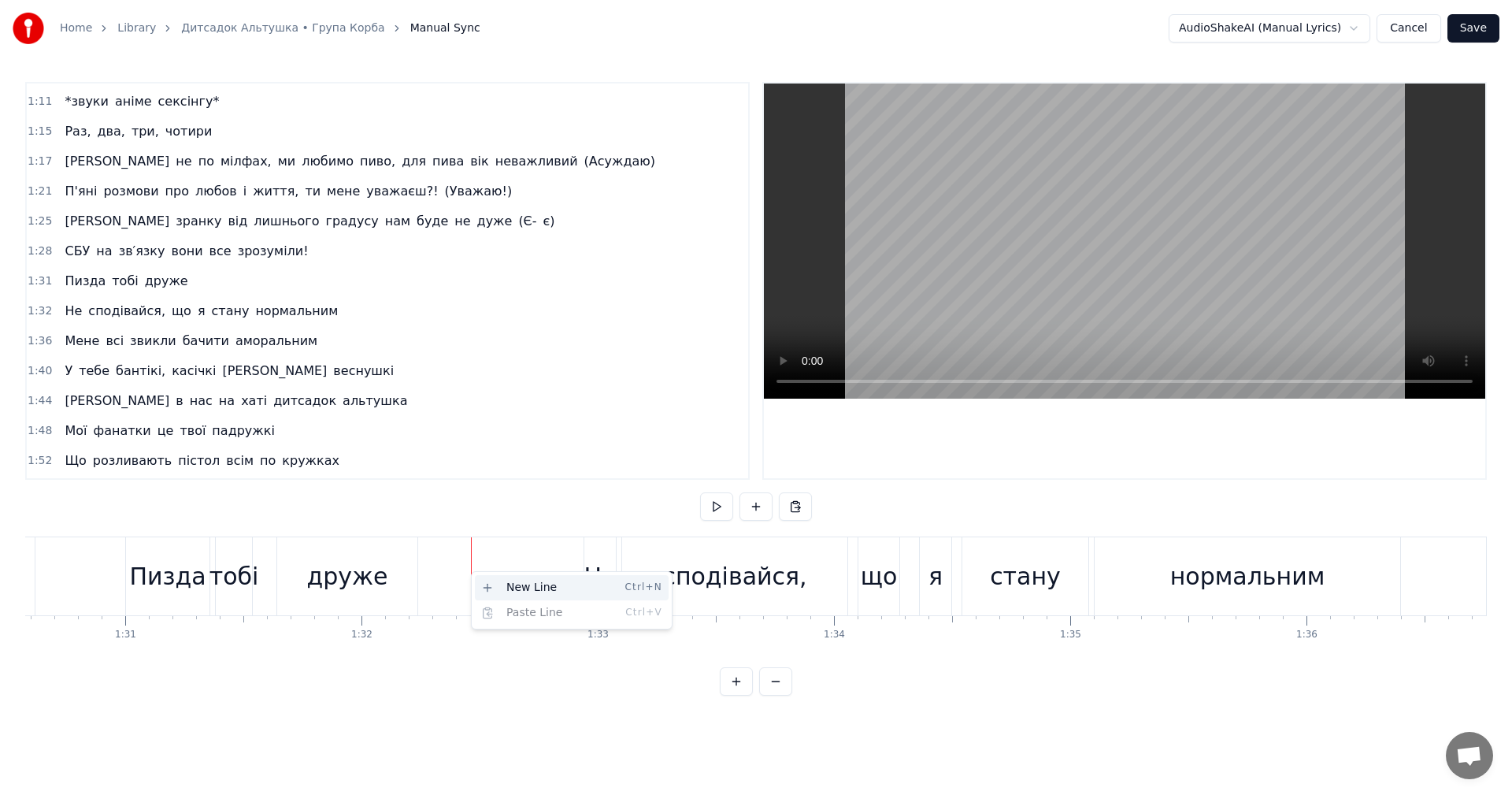
click at [496, 582] on div "New Line Ctrl+N" at bounding box center [572, 588] width 194 height 25
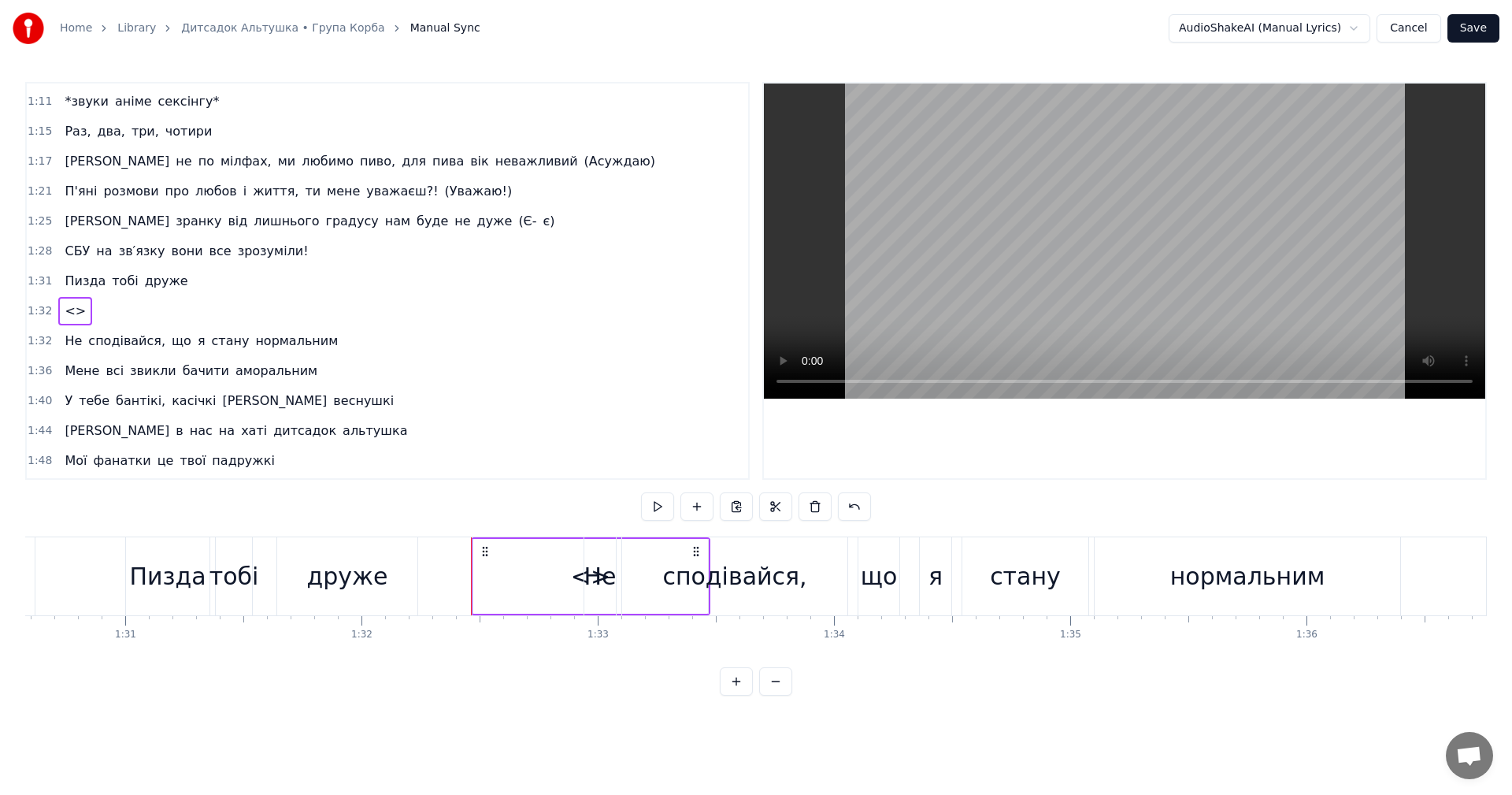
click at [580, 576] on div "<>" at bounding box center [590, 576] width 39 height 36
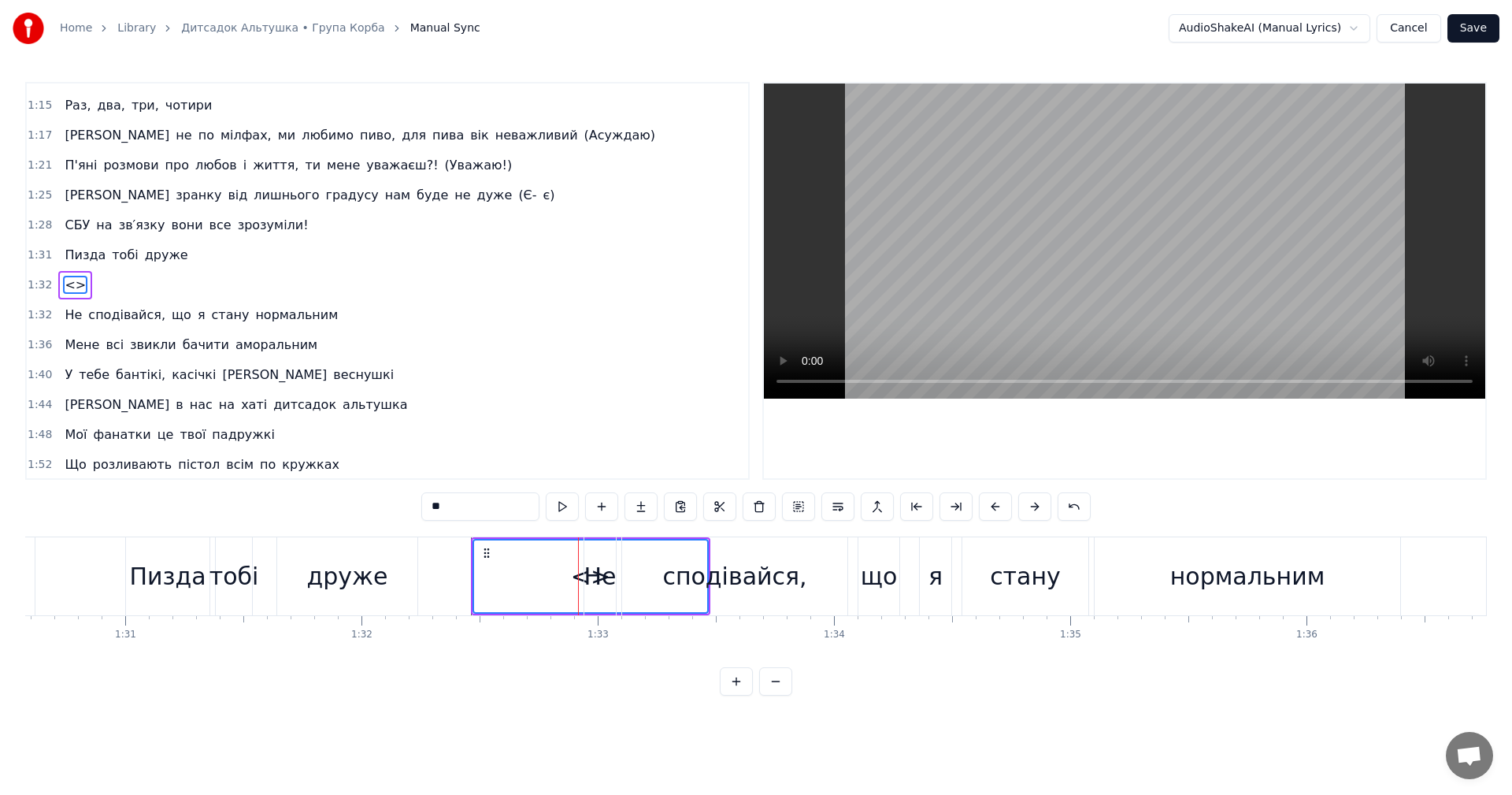
scroll to position [536, 0]
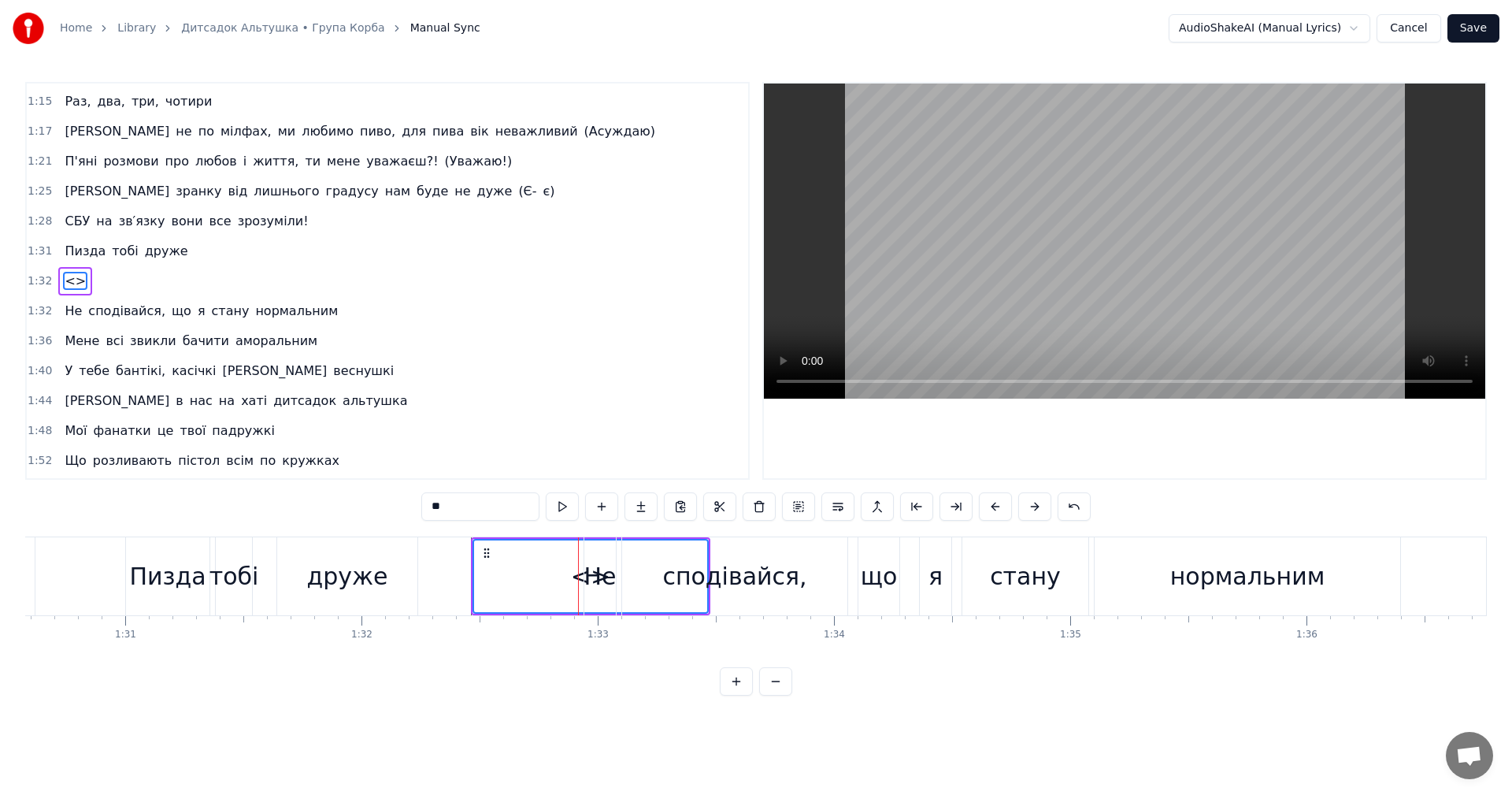
click at [463, 504] on input "**" at bounding box center [480, 506] width 118 height 29
type input "*"
type input "******"
click at [530, 576] on div "дзиньк" at bounding box center [590, 576] width 233 height 71
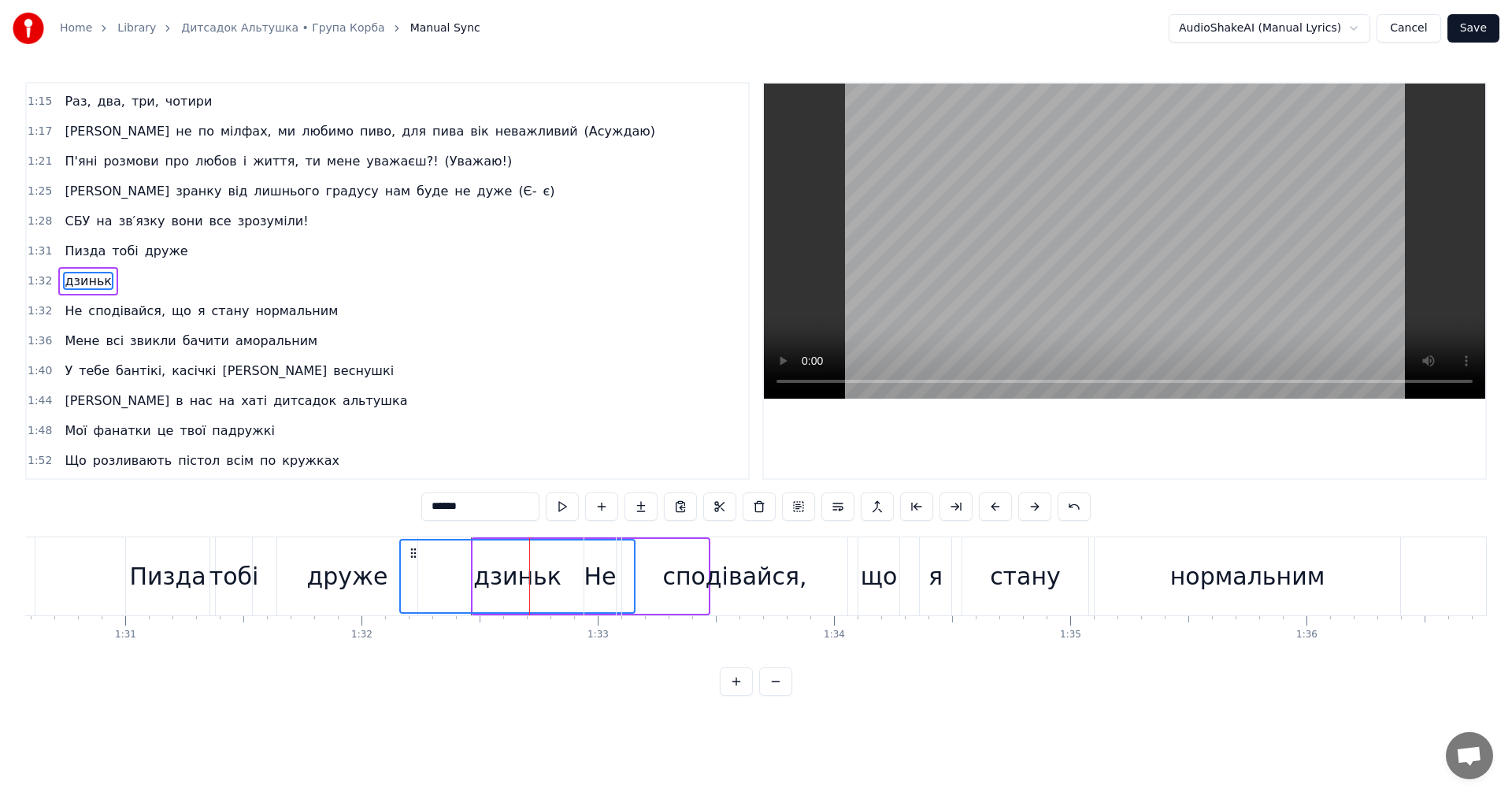
drag, startPoint x: 487, startPoint y: 554, endPoint x: 407, endPoint y: 562, distance: 80.4
click at [403, 559] on div "дзиньк" at bounding box center [517, 576] width 233 height 71
click at [388, 575] on div "дзиньк" at bounding box center [506, 575] width 239 height 78
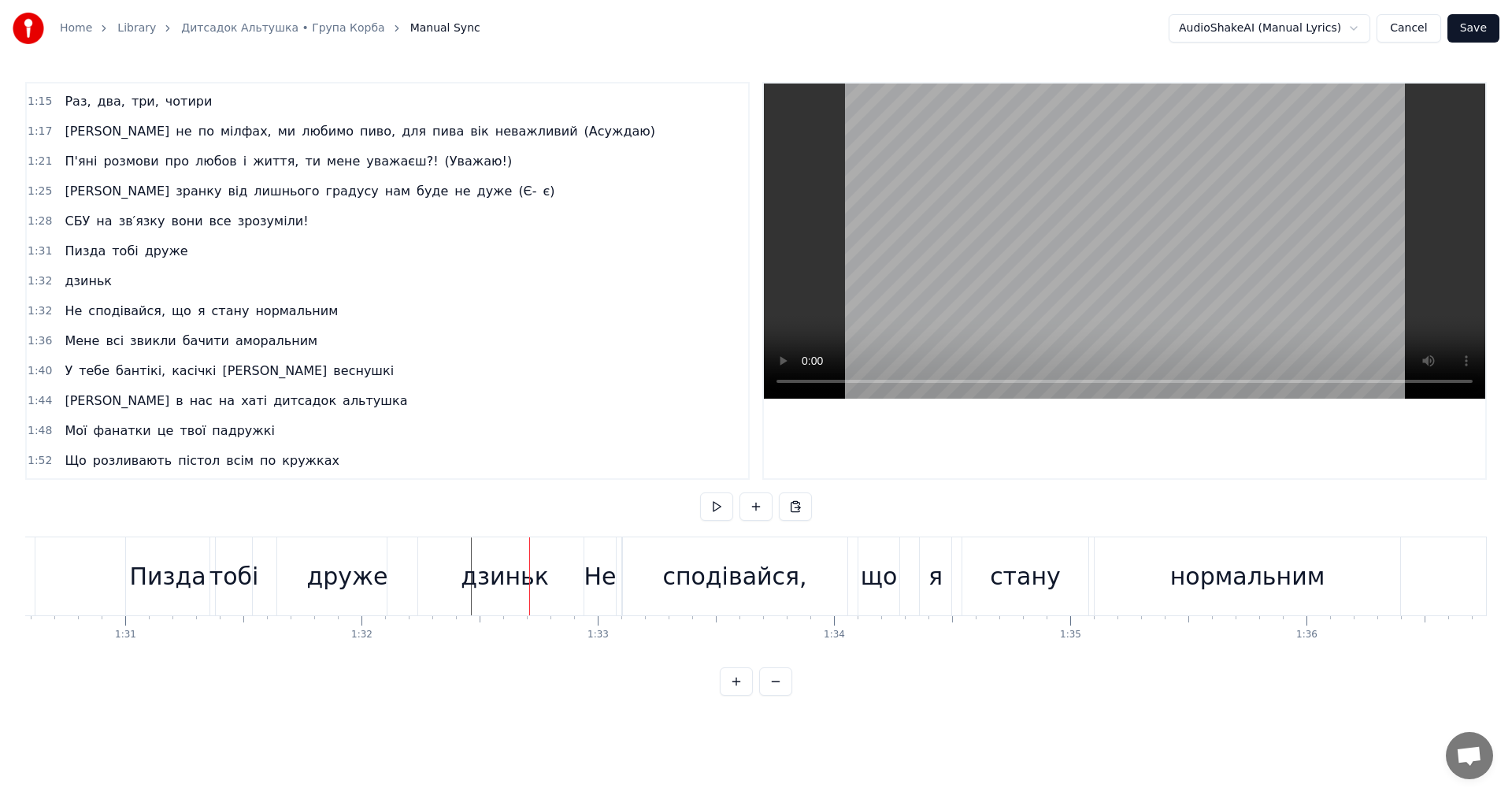
drag, startPoint x: 430, startPoint y: 569, endPoint x: 455, endPoint y: 569, distance: 25.0
click at [430, 569] on div "дзиньк" at bounding box center [505, 575] width 235 height 78
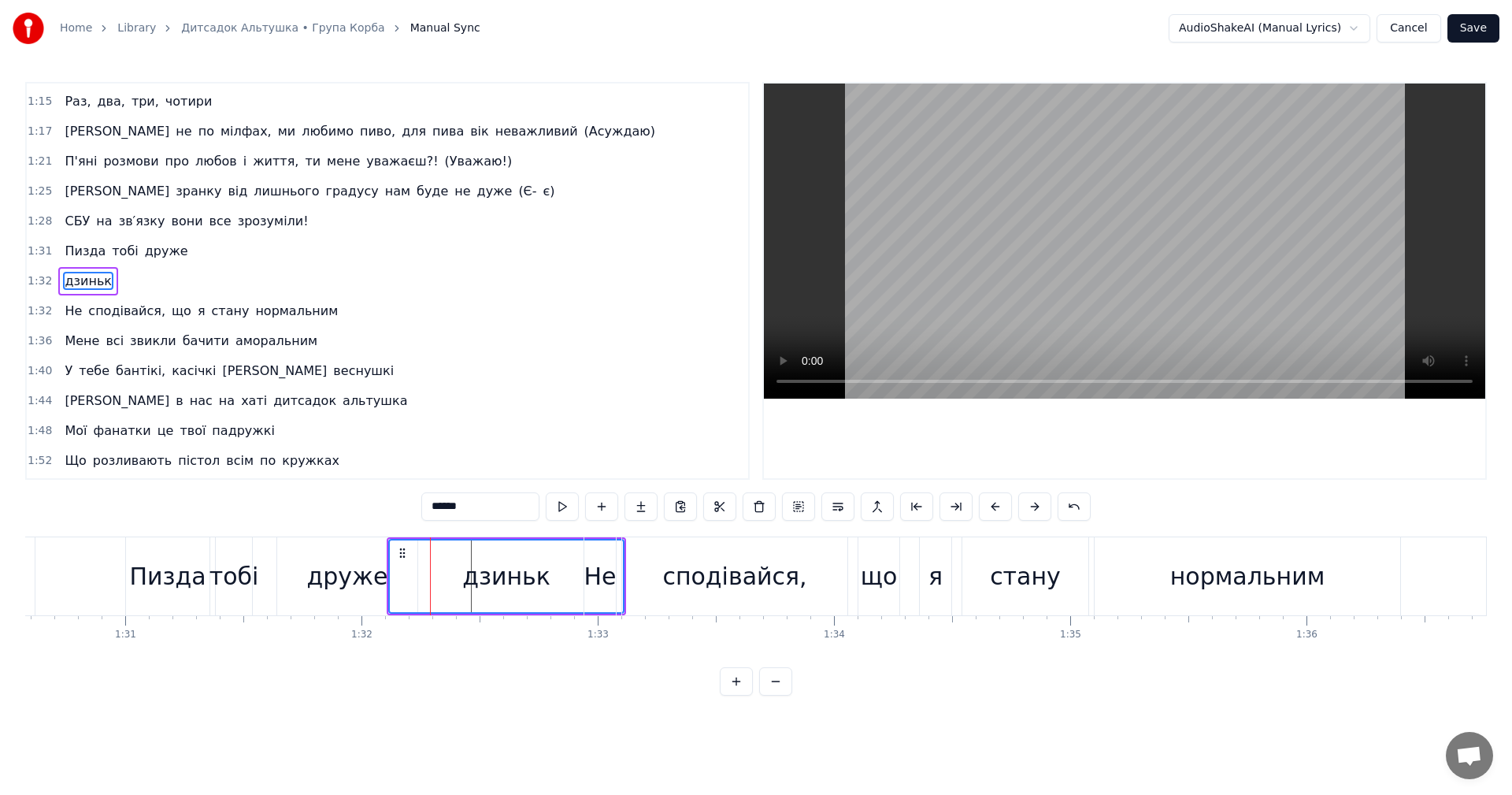
drag, startPoint x: 388, startPoint y: 573, endPoint x: 483, endPoint y: 573, distance: 95.0
click at [473, 573] on div "дзиньк" at bounding box center [506, 576] width 236 height 75
drag, startPoint x: 472, startPoint y: 569, endPoint x: 522, endPoint y: 569, distance: 50.0
click at [565, 561] on div "дзиньк" at bounding box center [505, 576] width 233 height 71
drag, startPoint x: 519, startPoint y: 571, endPoint x: 414, endPoint y: 553, distance: 106.5
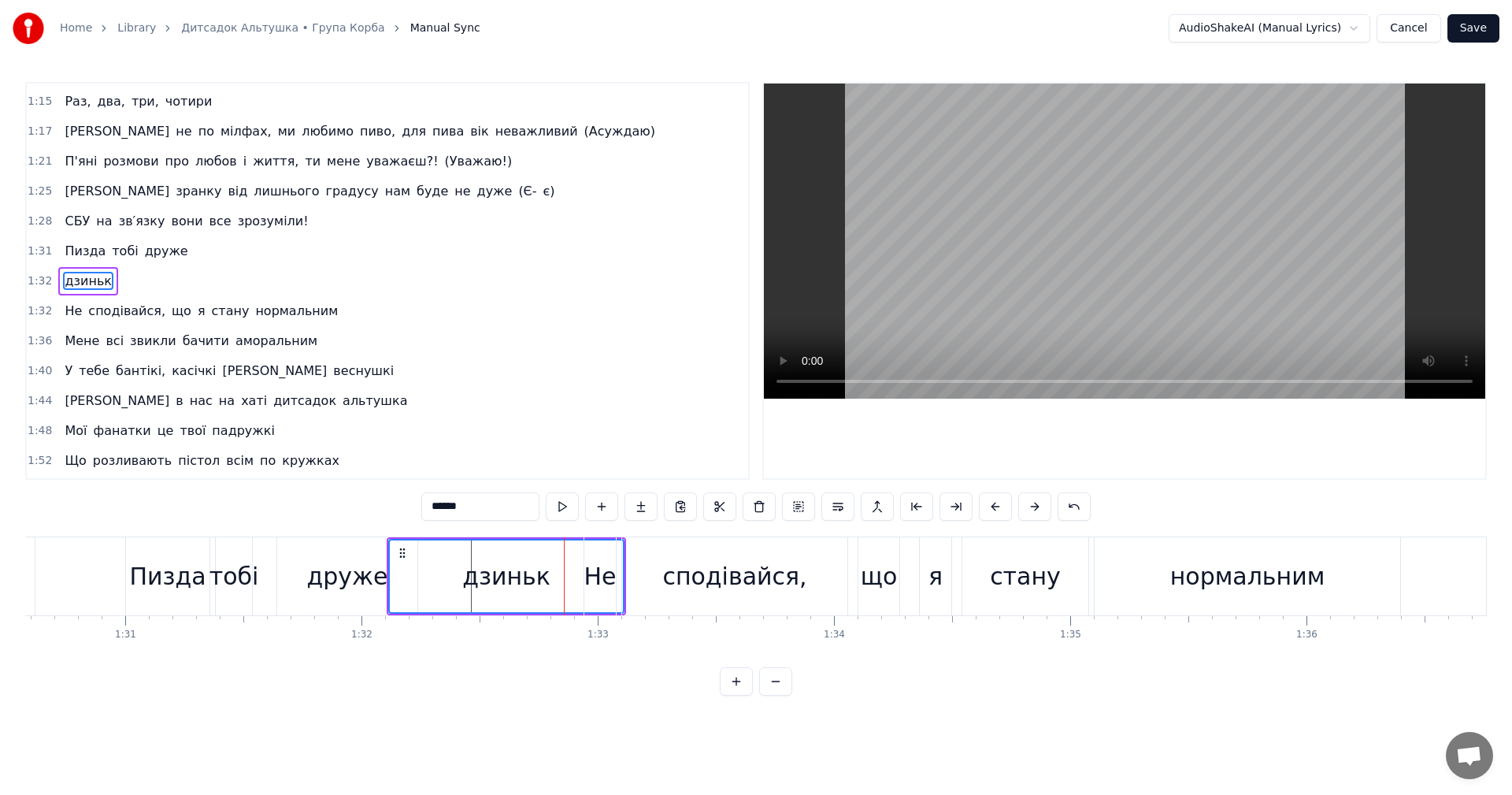
click at [469, 575] on div "дзиньк" at bounding box center [506, 576] width 88 height 36
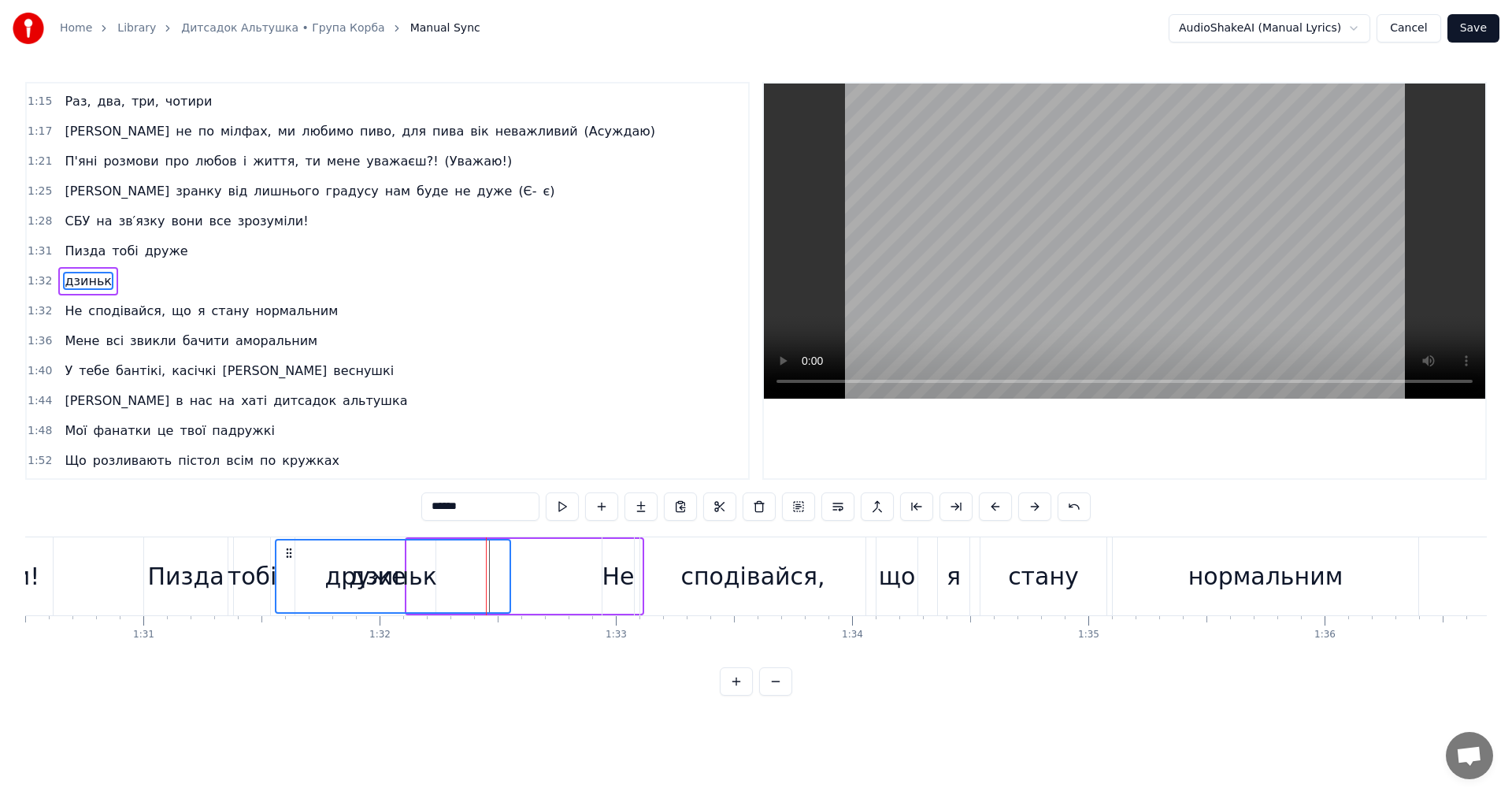
drag, startPoint x: 397, startPoint y: 553, endPoint x: 489, endPoint y: 563, distance: 92.5
click at [288, 556] on icon at bounding box center [289, 553] width 13 height 13
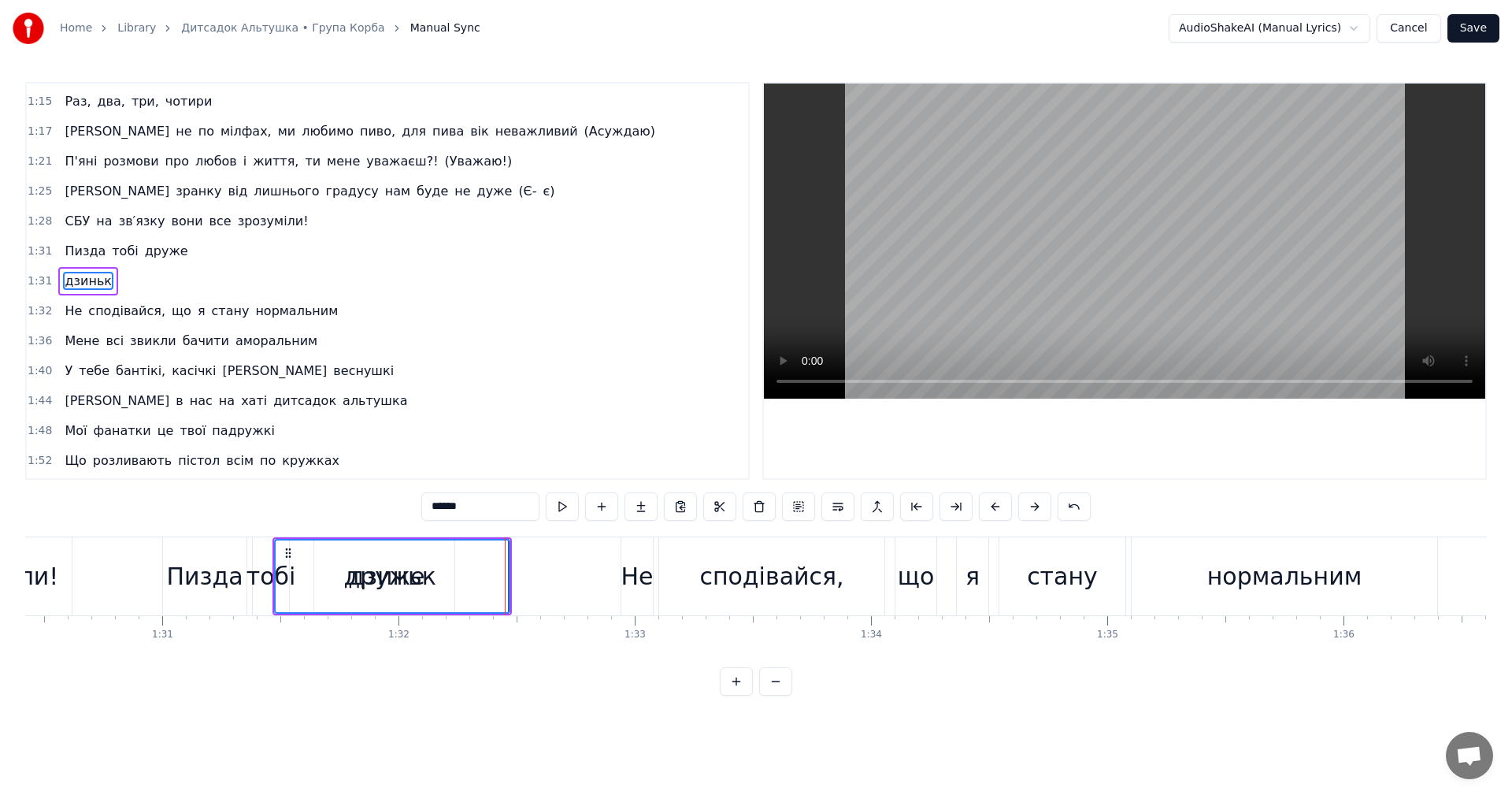
click at [509, 575] on div "дзиньк" at bounding box center [392, 576] width 236 height 75
drag, startPoint x: 508, startPoint y: 579, endPoint x: 497, endPoint y: 579, distance: 11.0
click at [495, 578] on div "дзиньк" at bounding box center [392, 576] width 233 height 71
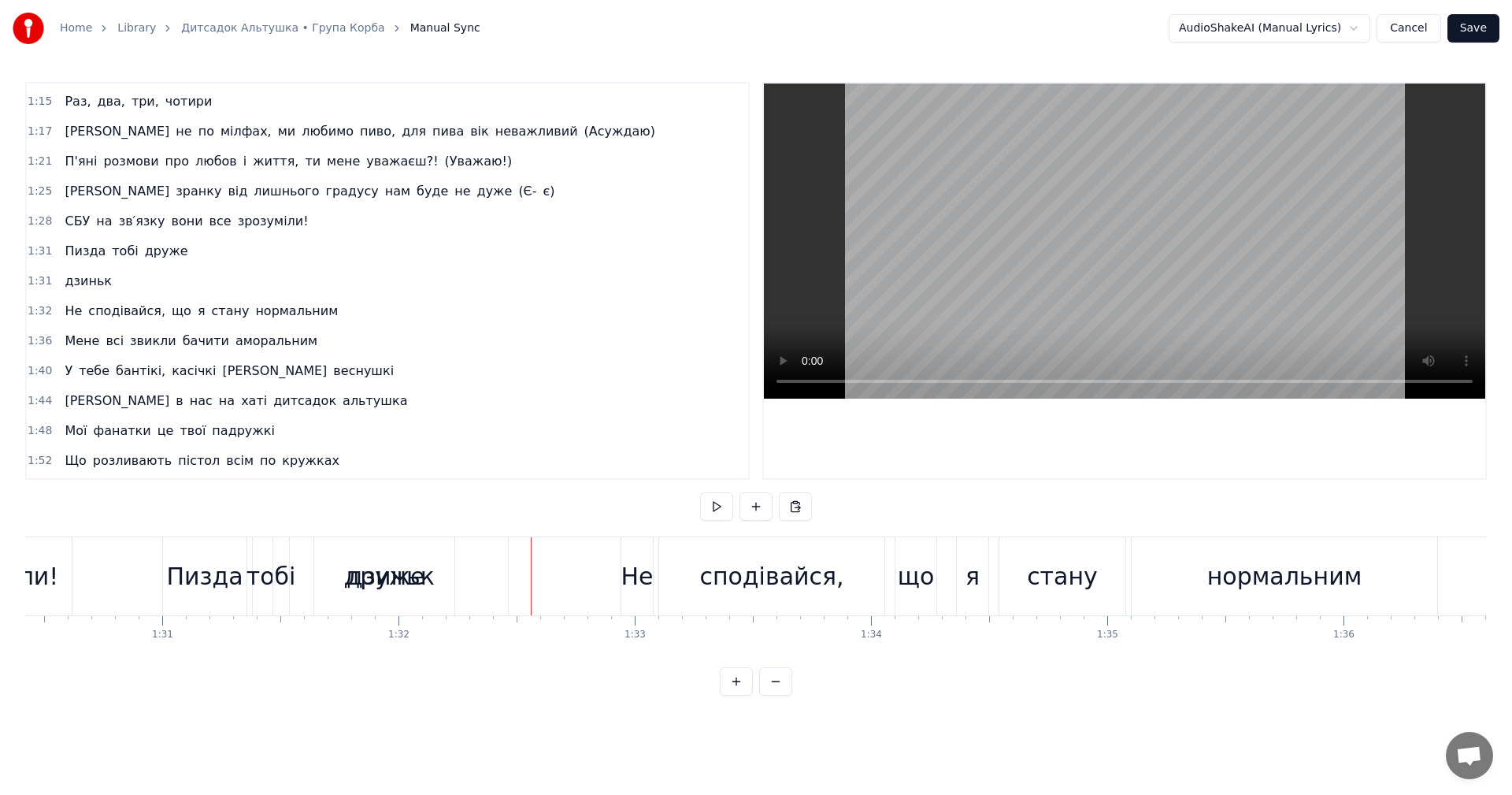
click at [405, 572] on div "дзиньк" at bounding box center [390, 576] width 88 height 36
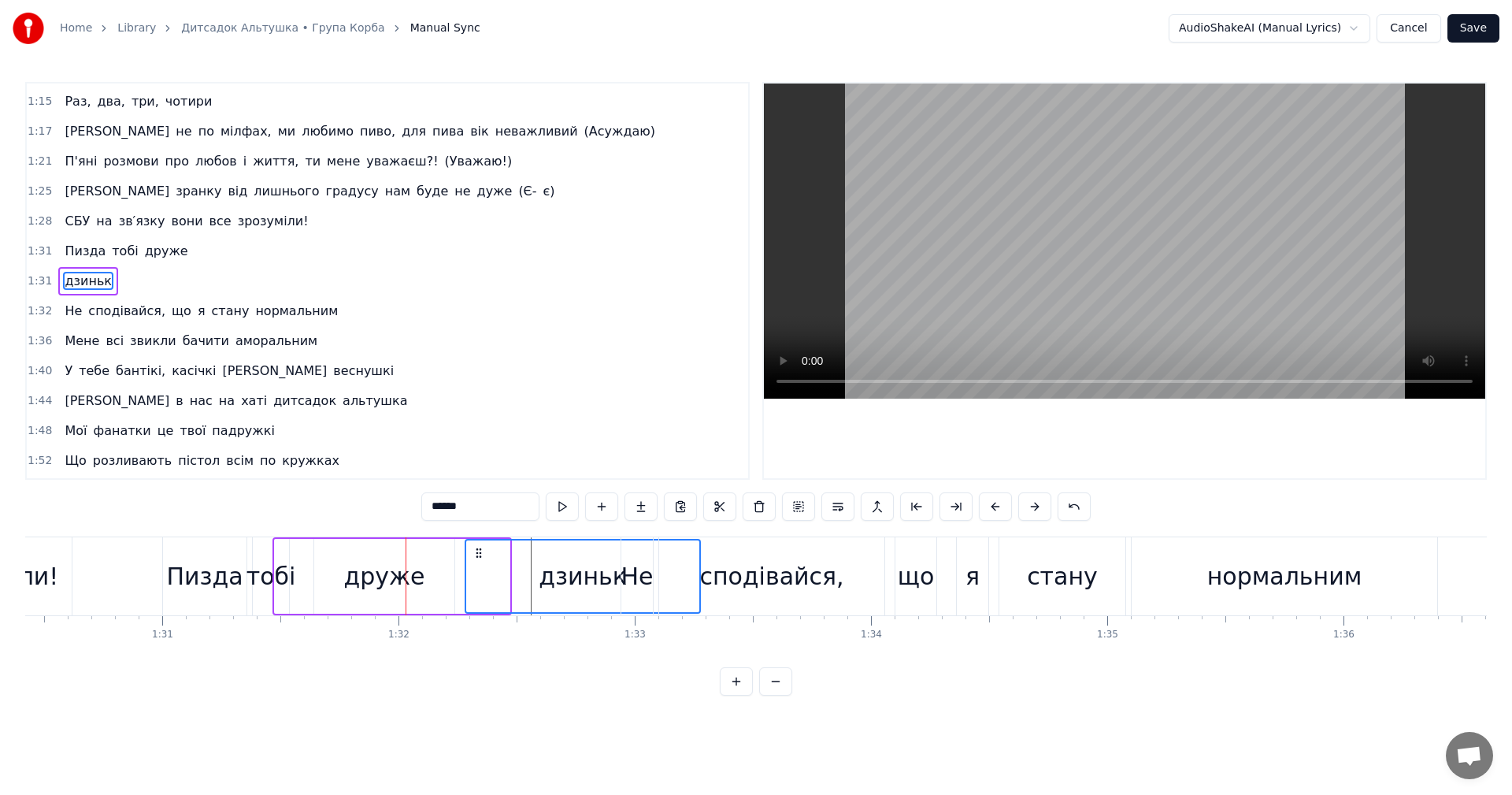
drag, startPoint x: 288, startPoint y: 554, endPoint x: 479, endPoint y: 562, distance: 191.2
click at [479, 562] on div "дзиньк" at bounding box center [582, 576] width 233 height 71
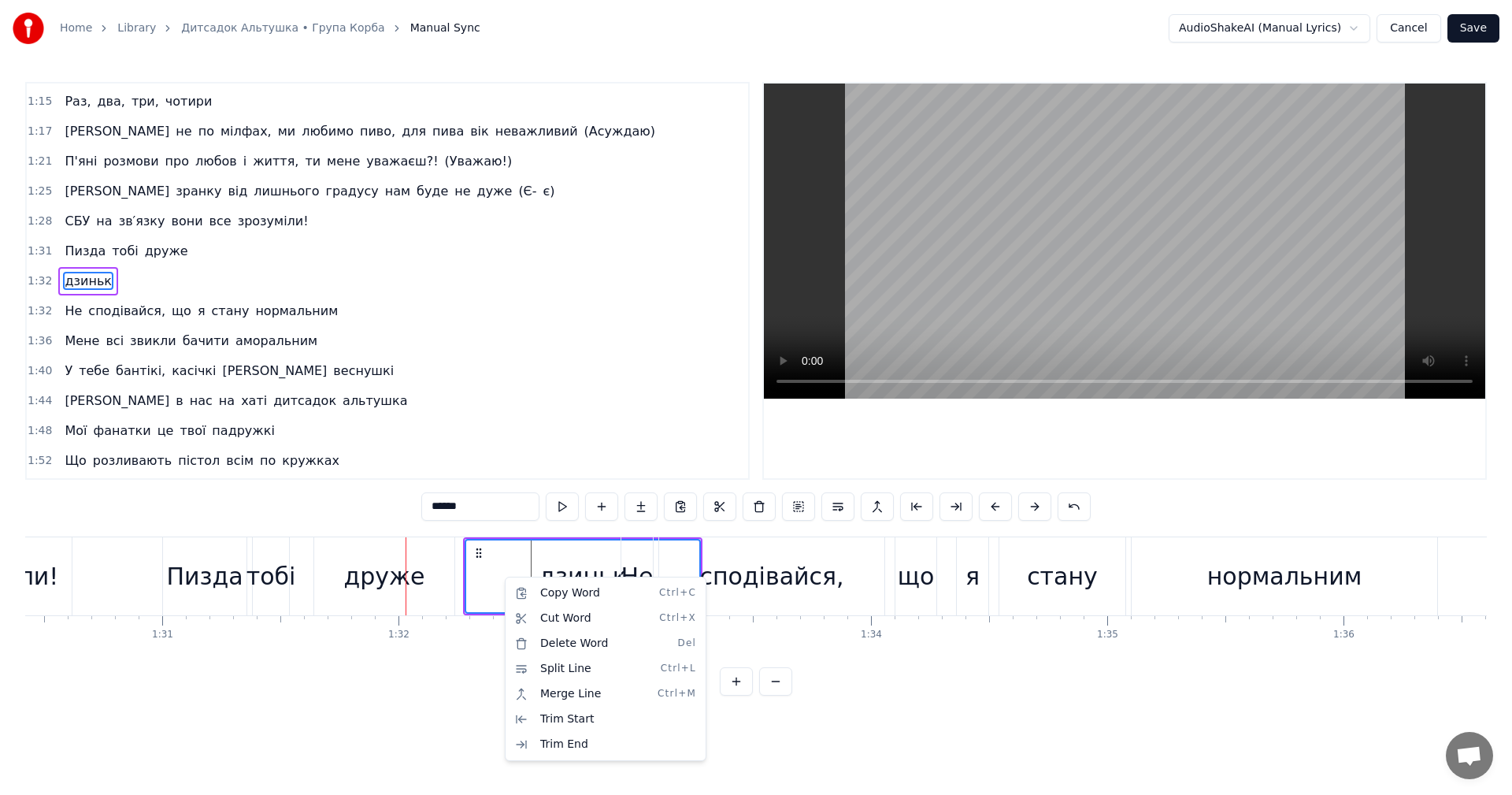
click at [505, 564] on html "Home Library Дитсадок Альтушка • Група Корба Manual Sync AudioShakeAI (Manual L…" at bounding box center [756, 360] width 1512 height 721
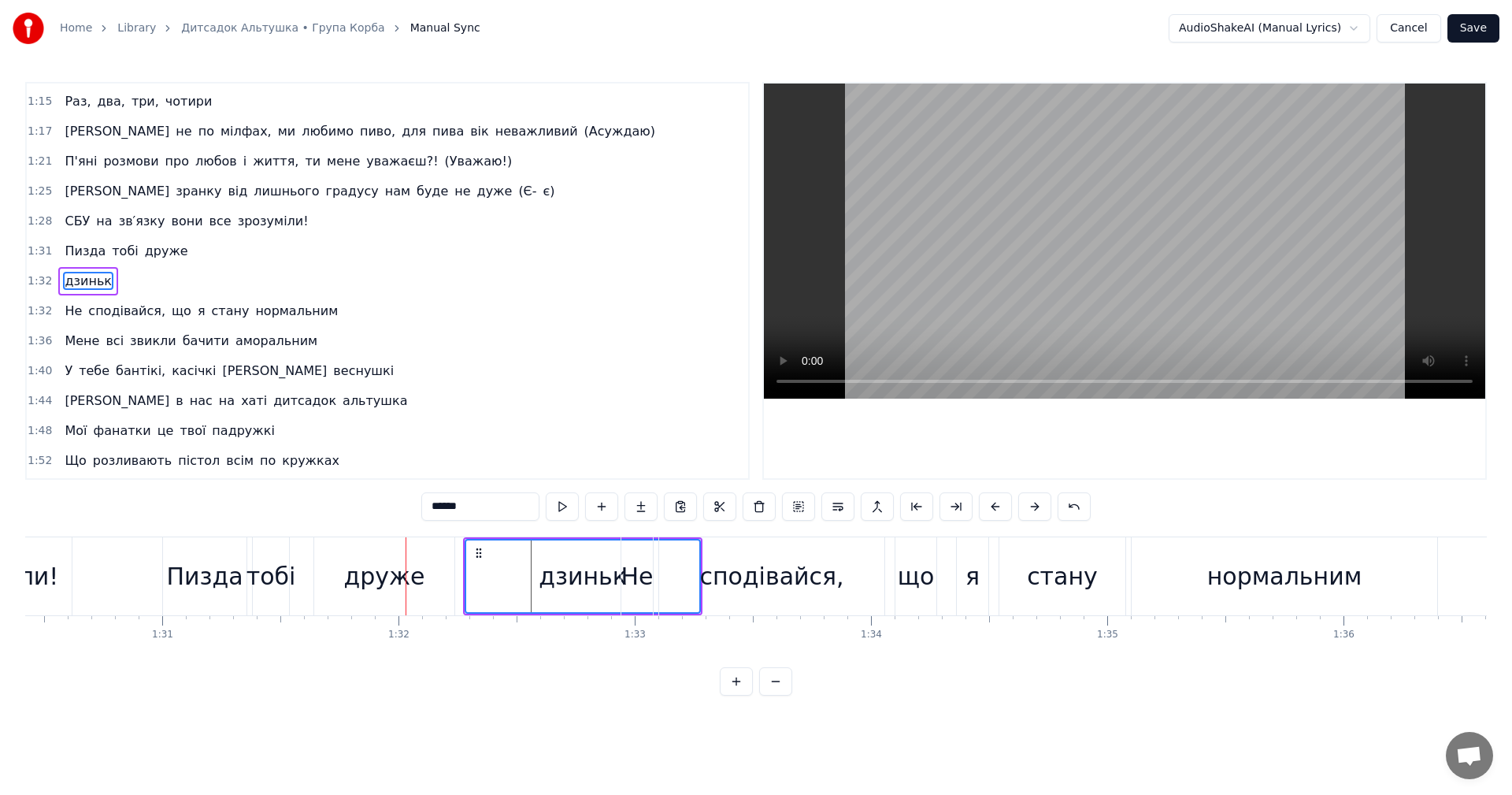
drag, startPoint x: 463, startPoint y: 575, endPoint x: 480, endPoint y: 575, distance: 17.0
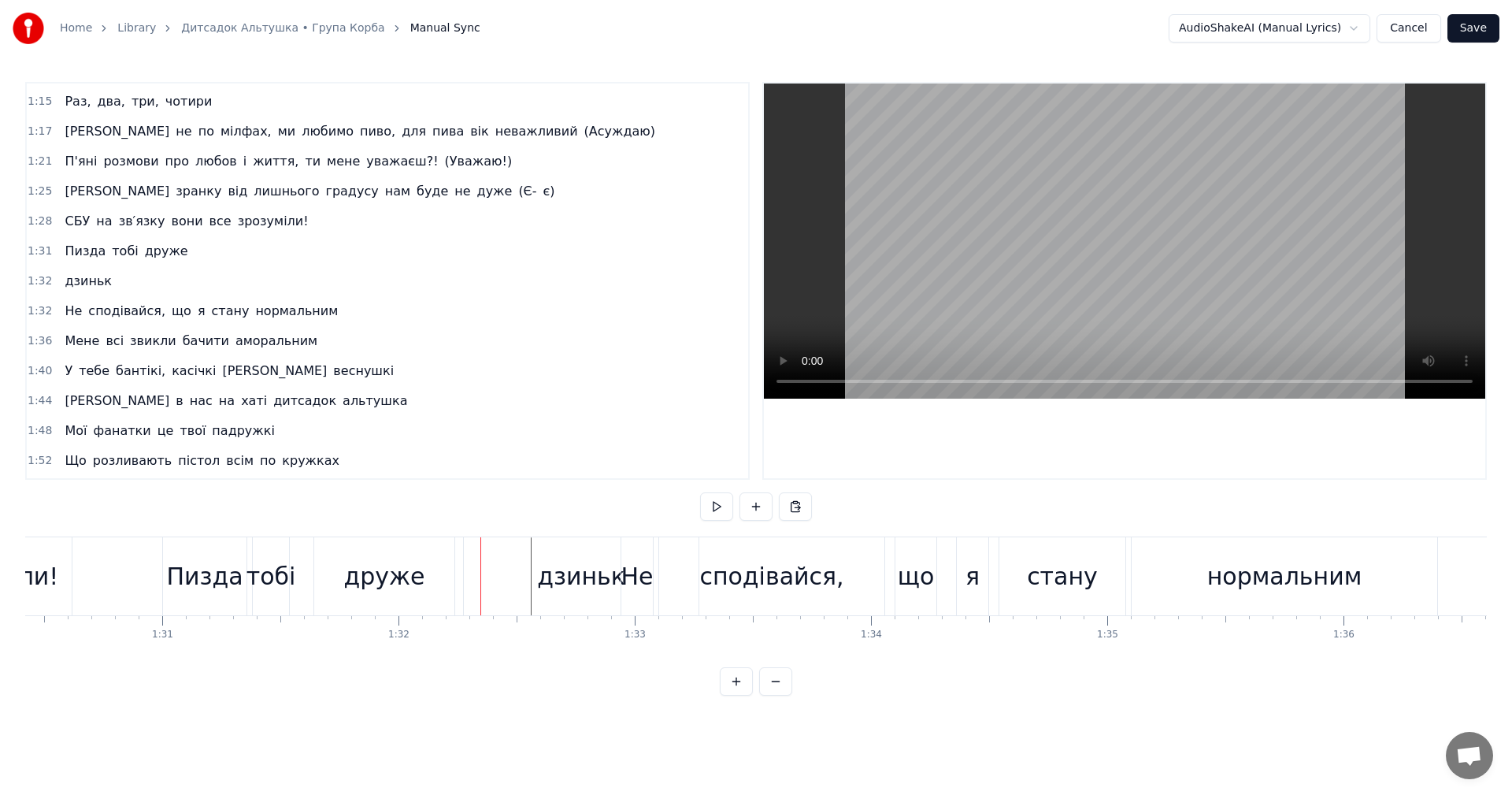
click at [569, 566] on div "дзиньк" at bounding box center [581, 576] width 88 height 36
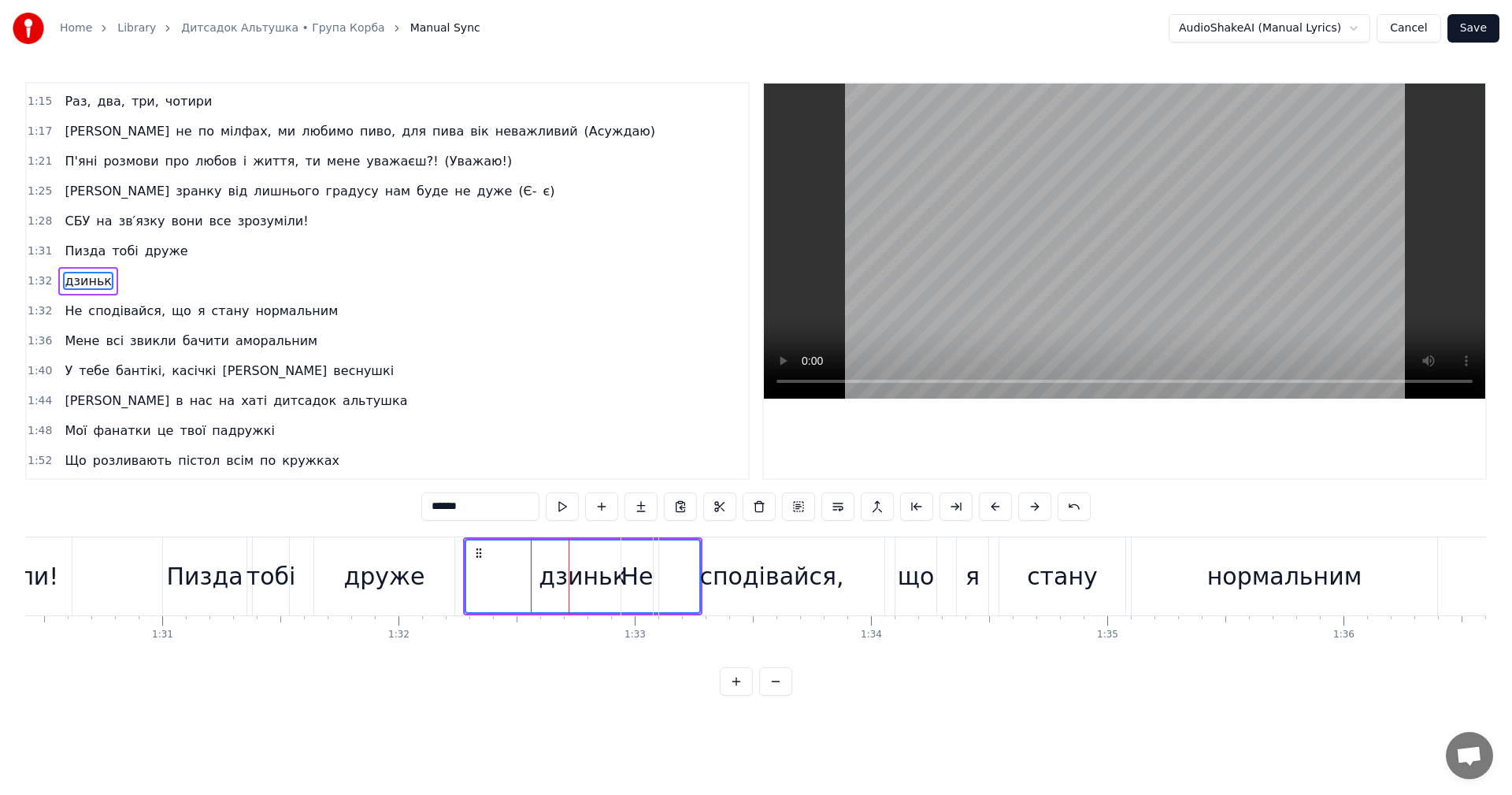
drag, startPoint x: 569, startPoint y: 573, endPoint x: 531, endPoint y: 576, distance: 38.1
click at [531, 576] on div "дзиньк" at bounding box center [582, 576] width 233 height 71
click at [545, 575] on div "дзиньк" at bounding box center [582, 576] width 88 height 36
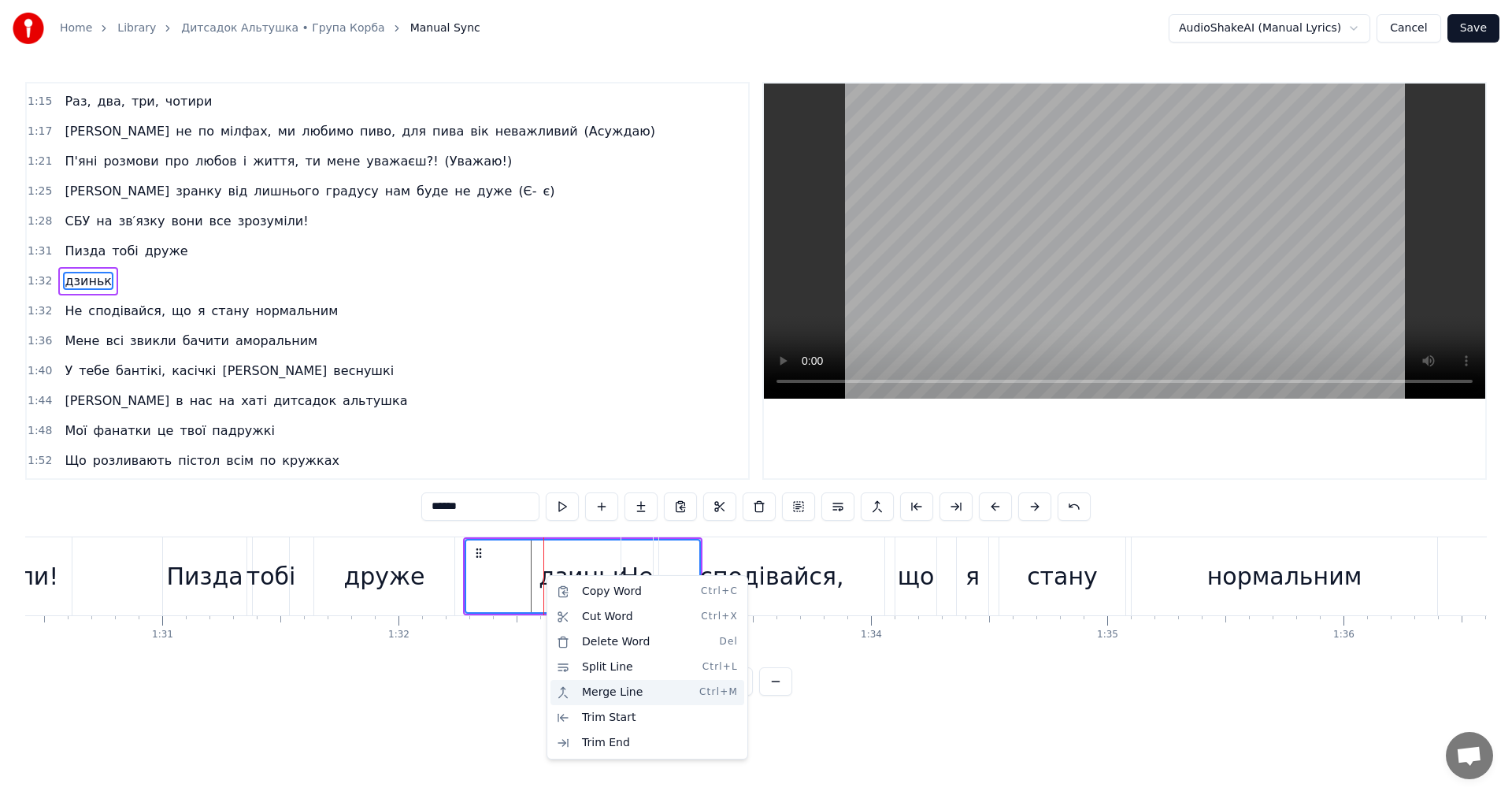
click at [621, 691] on div "Merge Line Ctrl+M" at bounding box center [647, 692] width 194 height 25
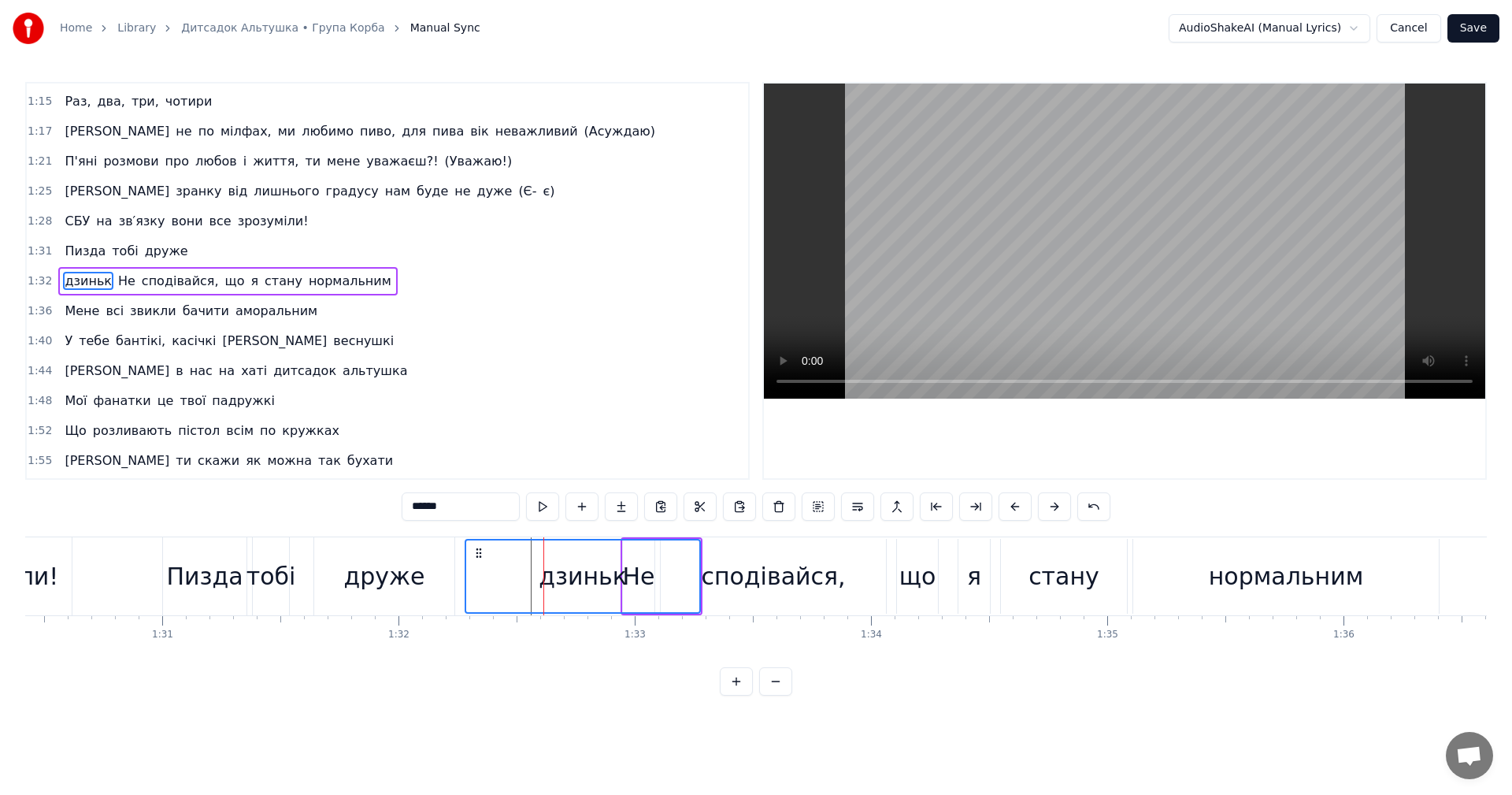
click at [553, 575] on div "дзиньк" at bounding box center [582, 576] width 88 height 36
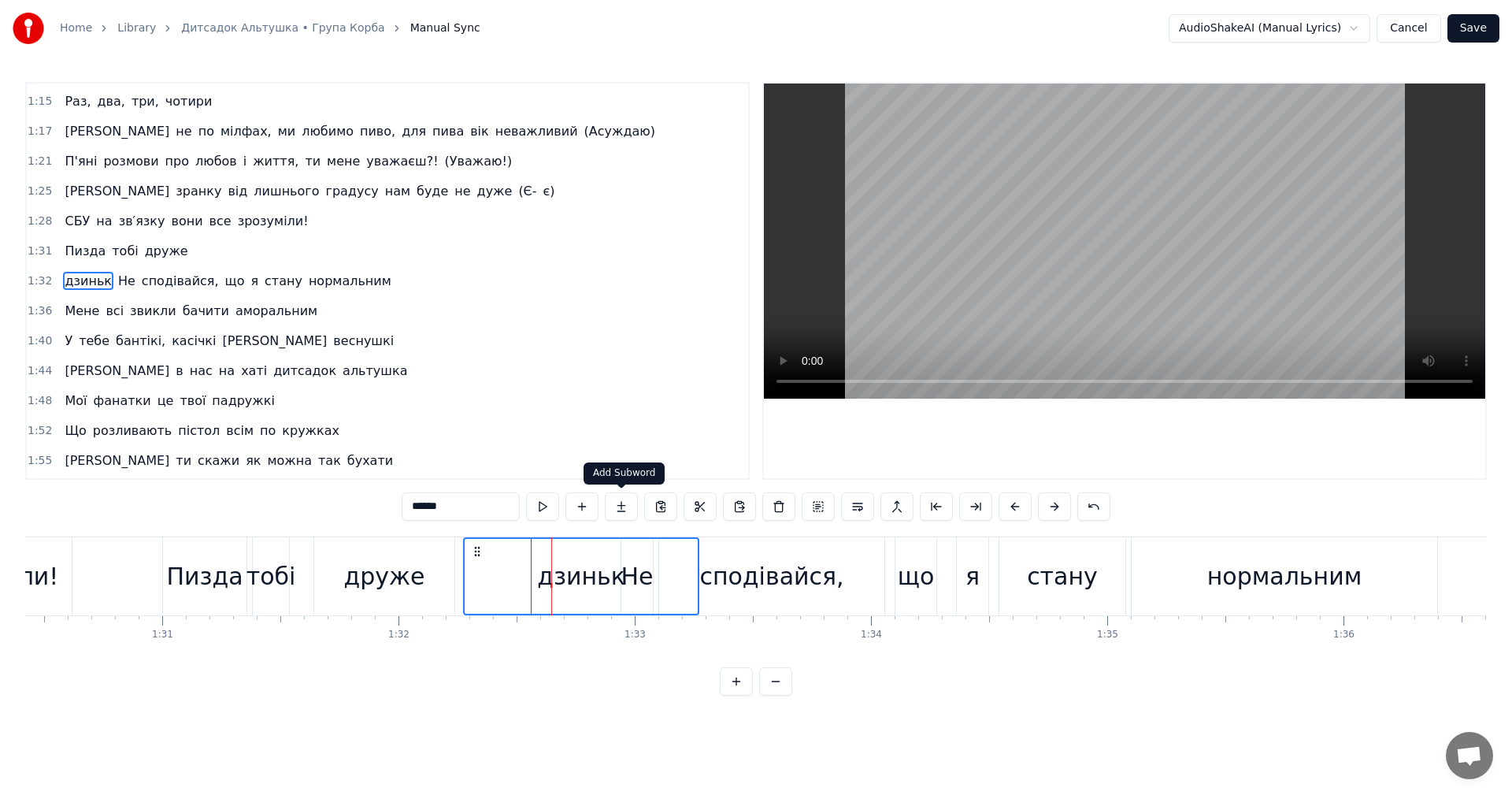
click at [622, 510] on button at bounding box center [621, 506] width 33 height 29
click at [589, 574] on div "дзиньк" at bounding box center [581, 576] width 88 height 36
click at [938, 505] on button at bounding box center [936, 506] width 33 height 29
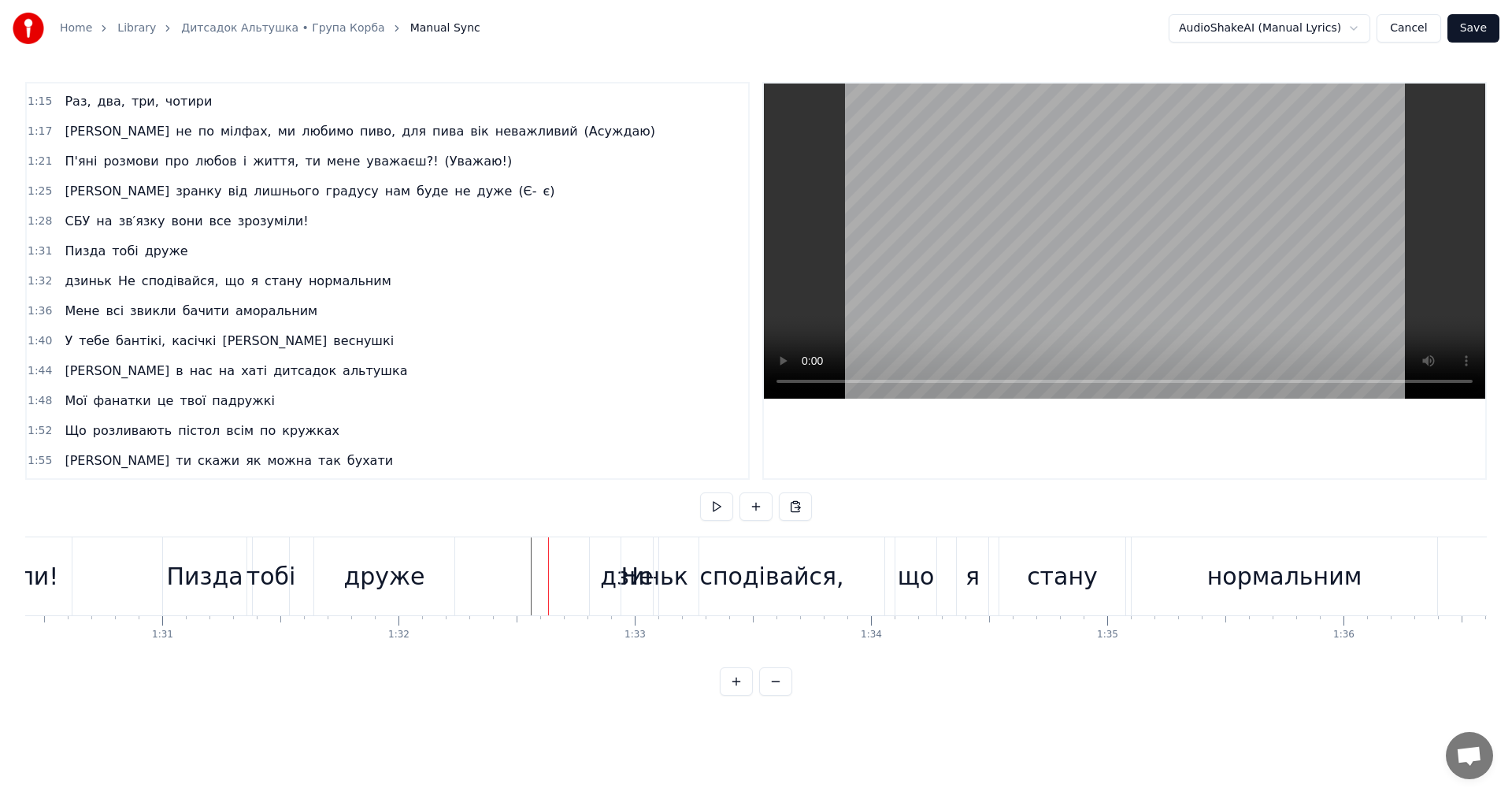
click at [604, 558] on div "дзиньк" at bounding box center [644, 575] width 109 height 78
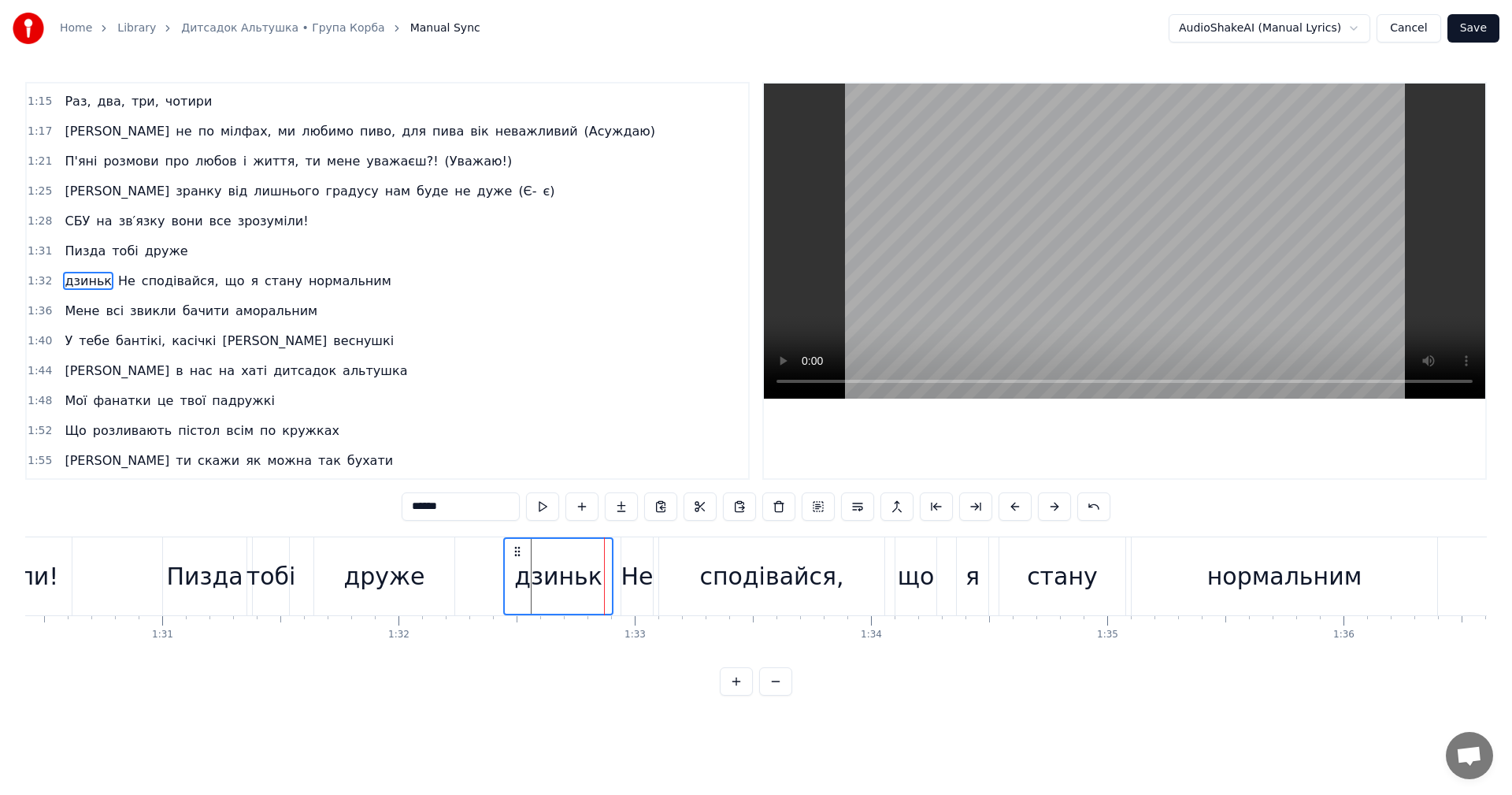
drag, startPoint x: 599, startPoint y: 552, endPoint x: 491, endPoint y: 555, distance: 108.0
click at [511, 555] on icon at bounding box center [517, 551] width 13 height 13
click at [522, 580] on div "дзиньк" at bounding box center [536, 576] width 88 height 36
click at [481, 569] on div "дзиньк" at bounding box center [536, 575] width 110 height 78
drag, startPoint x: 480, startPoint y: 572, endPoint x: 497, endPoint y: 575, distance: 17.3
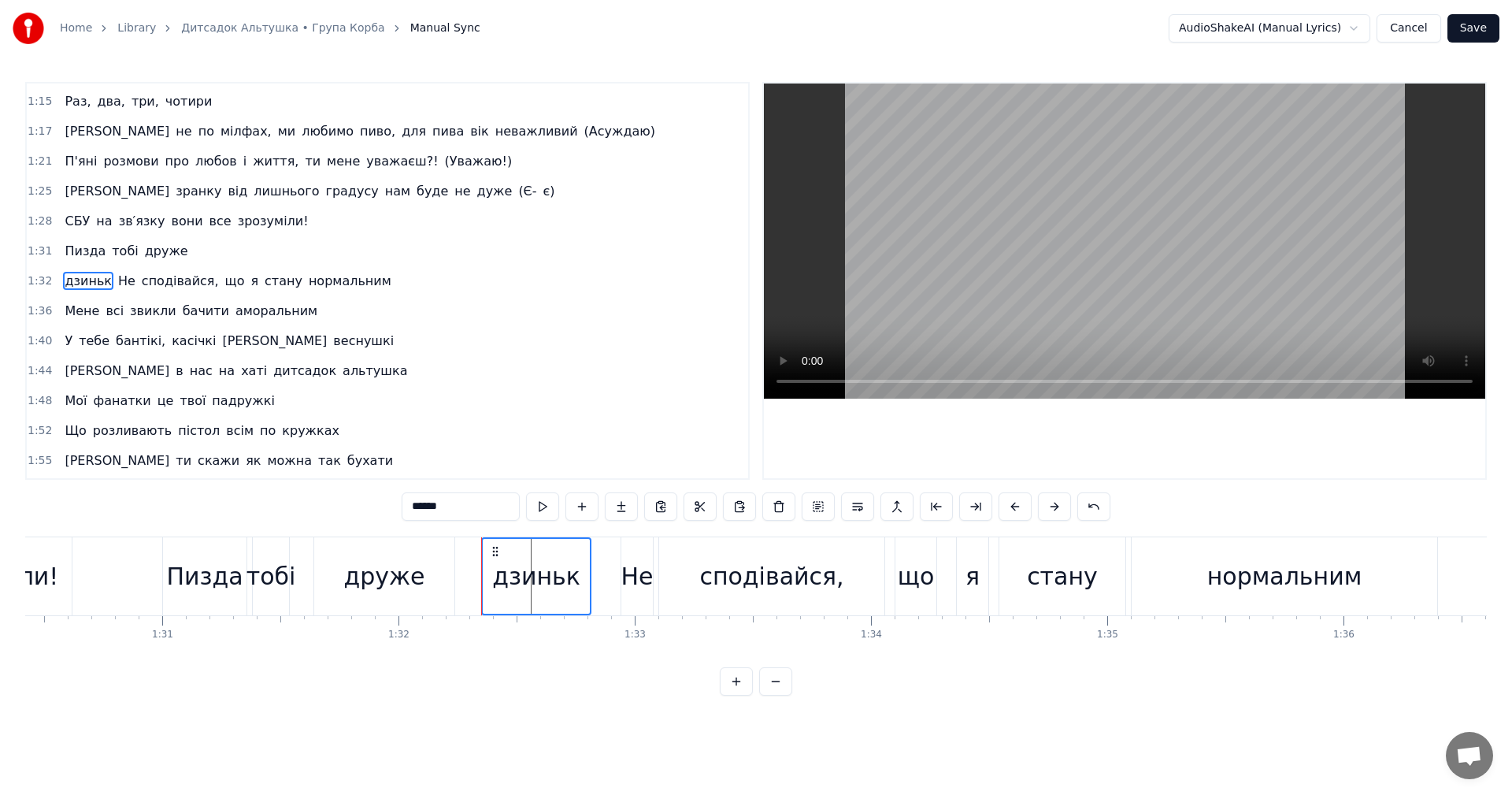
click at [541, 571] on div "дзиньк" at bounding box center [536, 576] width 88 height 36
click at [935, 512] on button at bounding box center [936, 506] width 33 height 29
click at [929, 511] on button at bounding box center [936, 506] width 33 height 29
click at [569, 575] on div "дзиньк" at bounding box center [566, 576] width 88 height 36
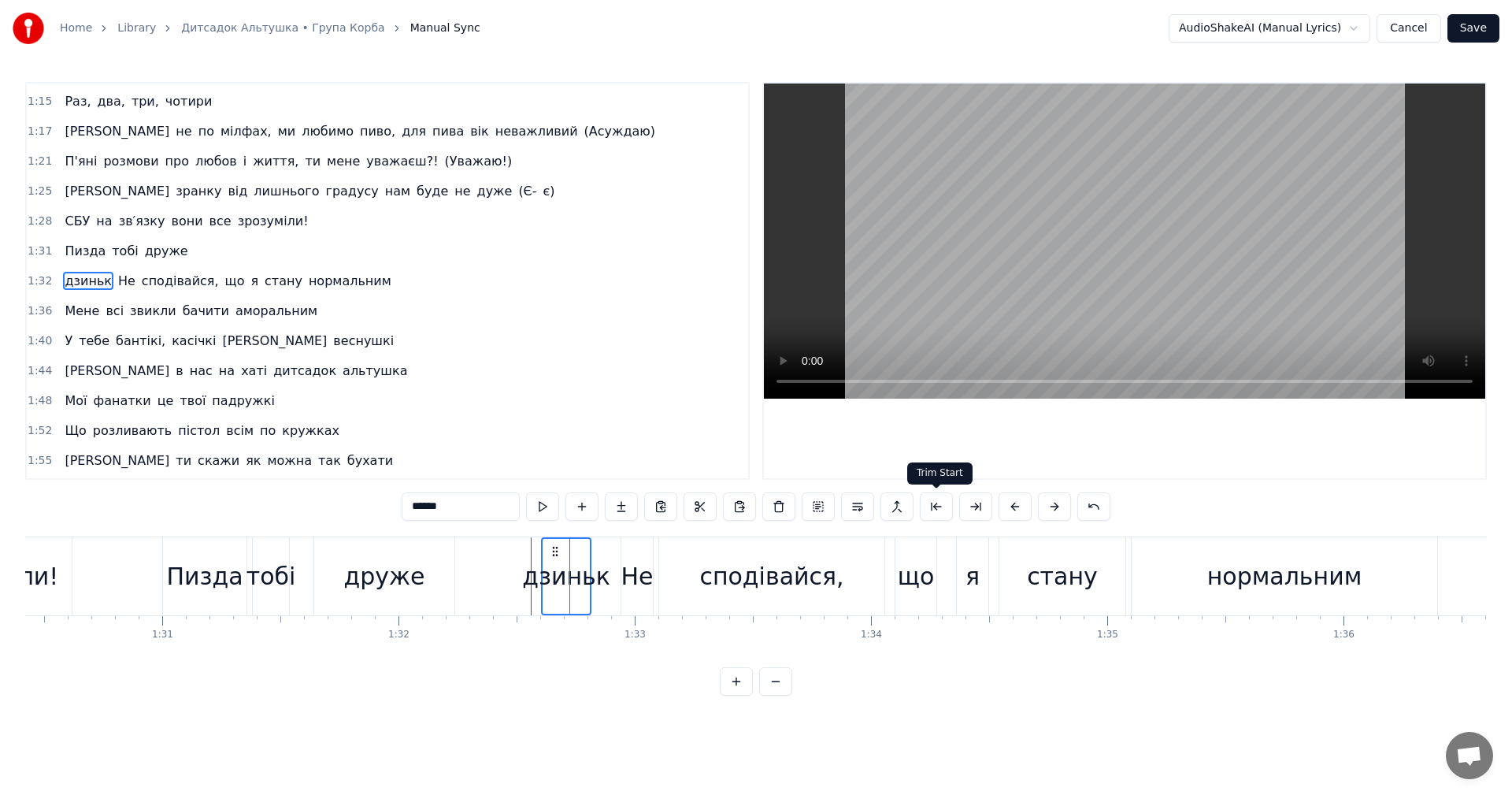
click at [935, 515] on button at bounding box center [936, 506] width 33 height 29
drag, startPoint x: 582, startPoint y: 553, endPoint x: 489, endPoint y: 548, distance: 93.1
click at [489, 548] on icon at bounding box center [490, 551] width 13 height 13
click at [212, 555] on div "Пизда" at bounding box center [205, 575] width 83 height 78
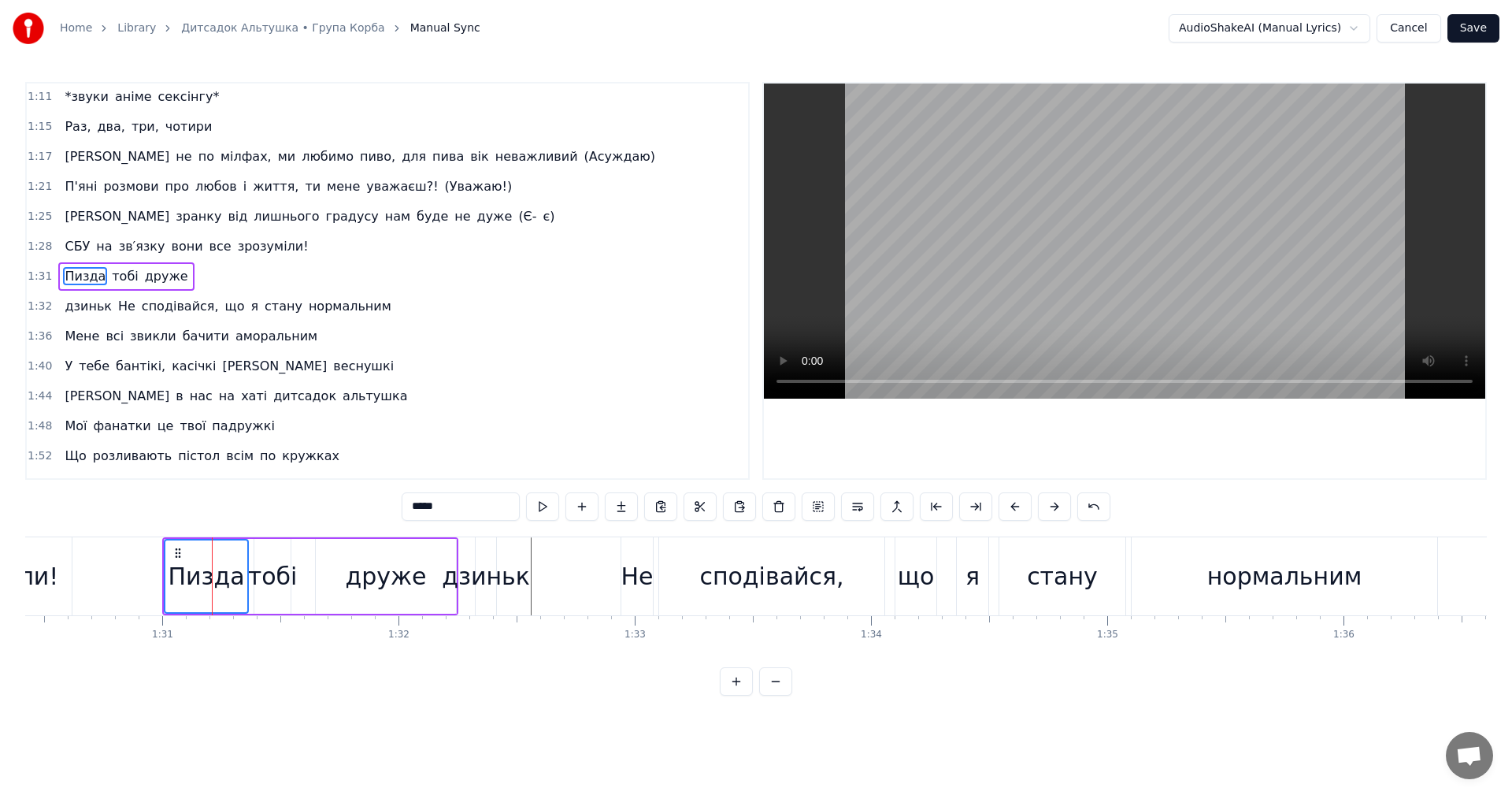
scroll to position [506, 0]
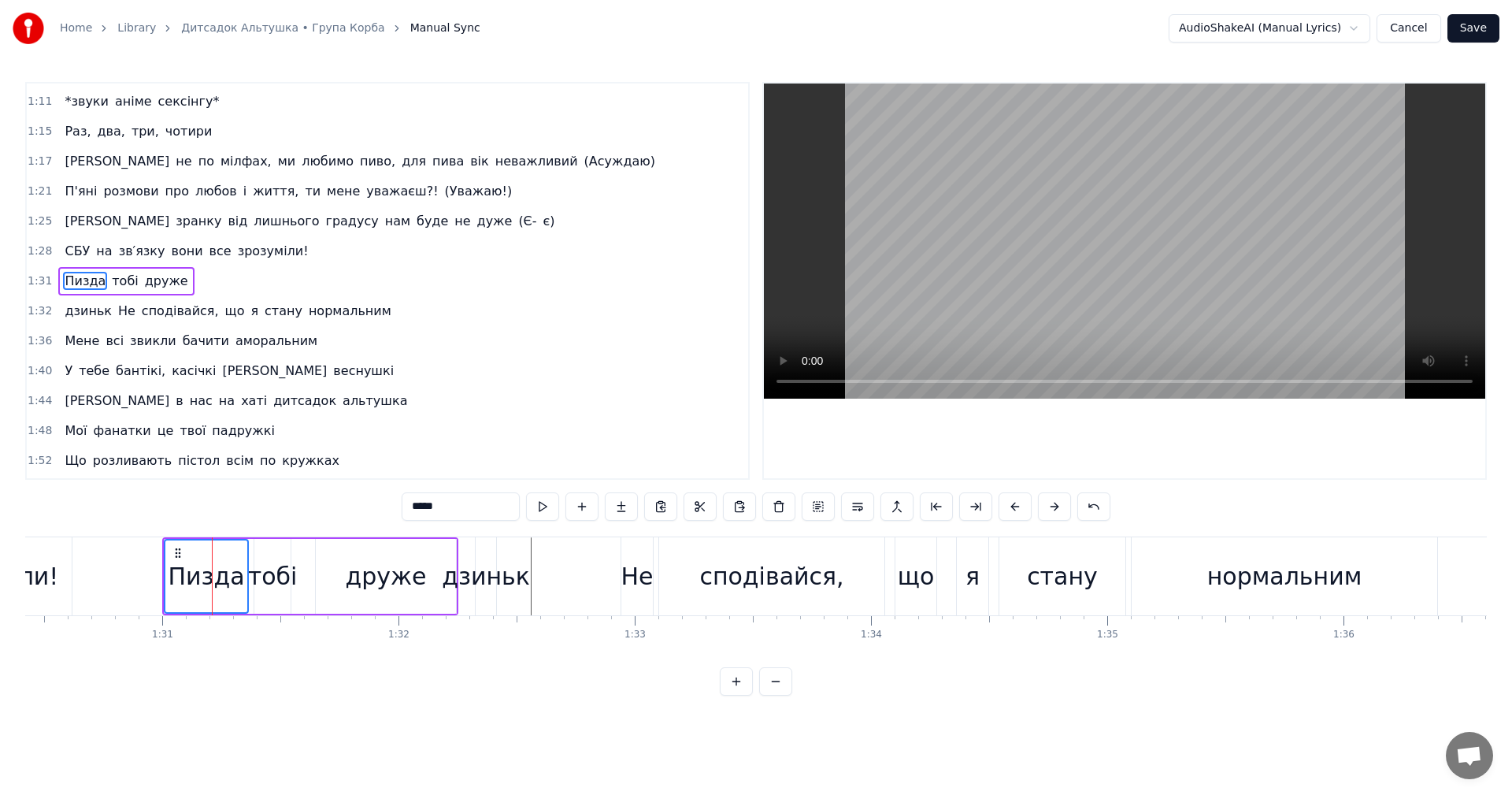
click at [1208, 259] on video at bounding box center [1124, 240] width 722 height 315
click at [197, 564] on div "Пизда" at bounding box center [206, 576] width 77 height 36
click at [493, 582] on div "дзиньк" at bounding box center [486, 576] width 88 height 36
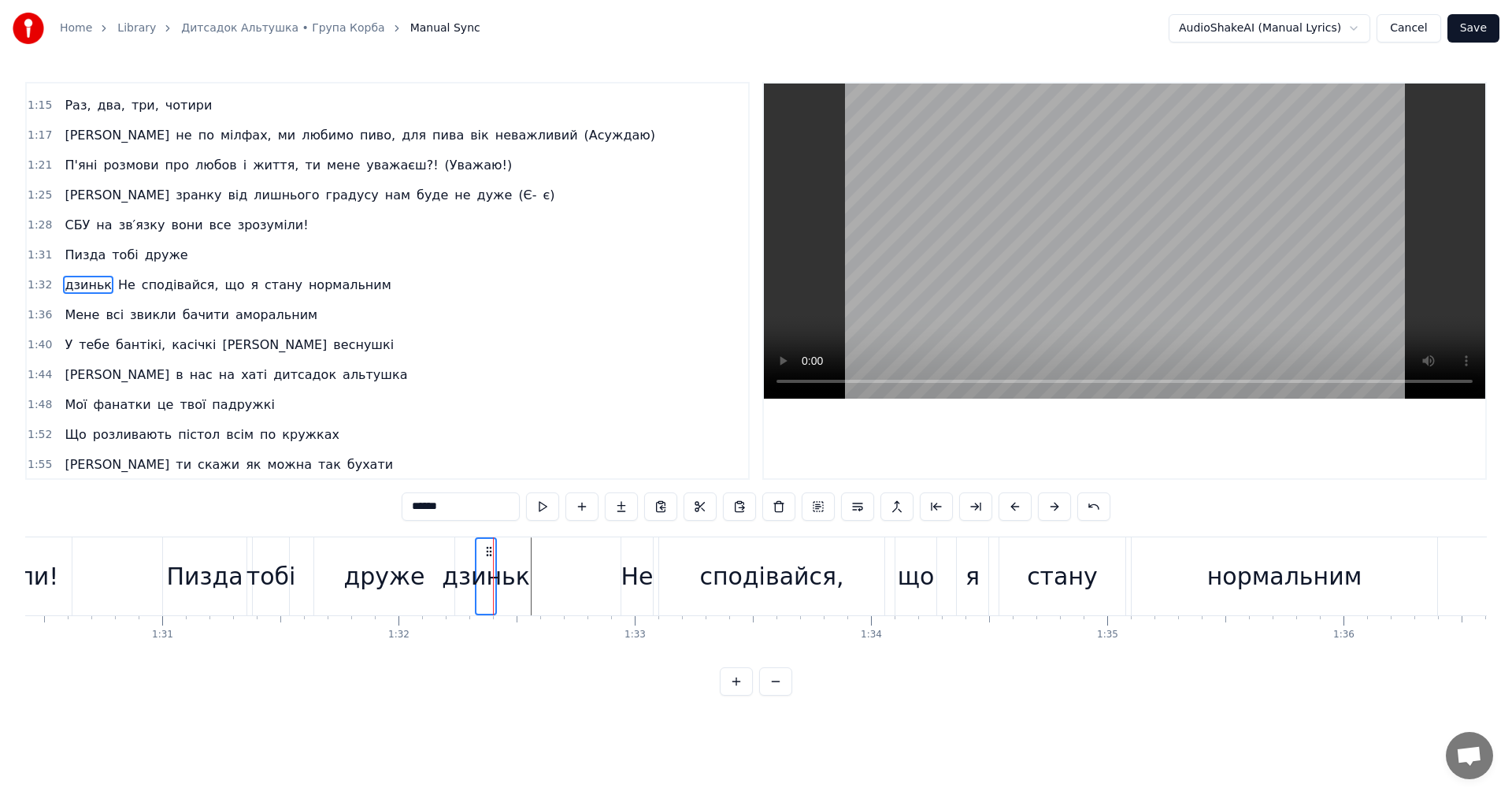
scroll to position [536, 0]
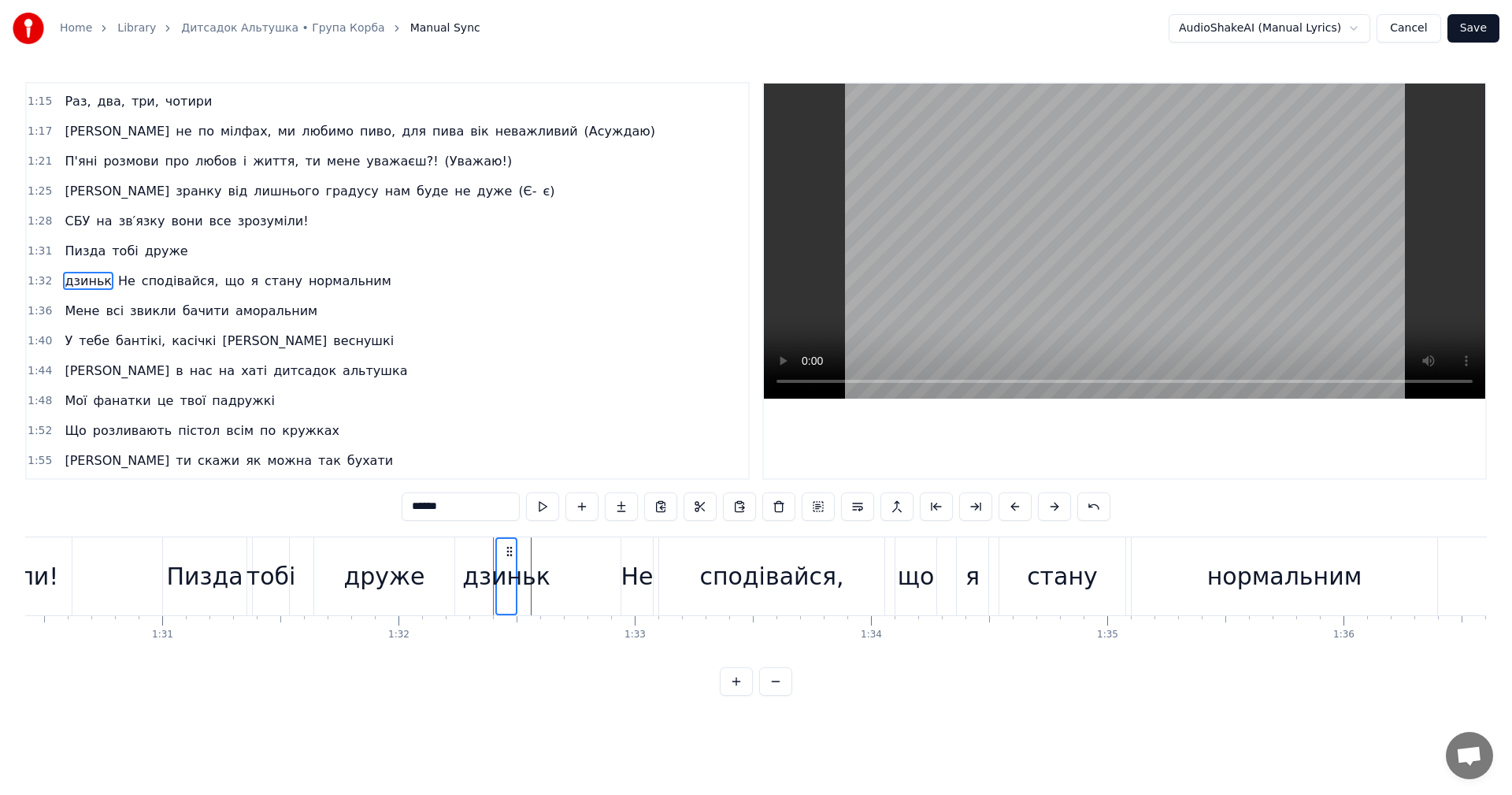
drag, startPoint x: 489, startPoint y: 552, endPoint x: 509, endPoint y: 551, distance: 20.0
click at [509, 551] on icon at bounding box center [509, 551] width 13 height 13
click at [209, 572] on div "Пизда" at bounding box center [205, 576] width 77 height 36
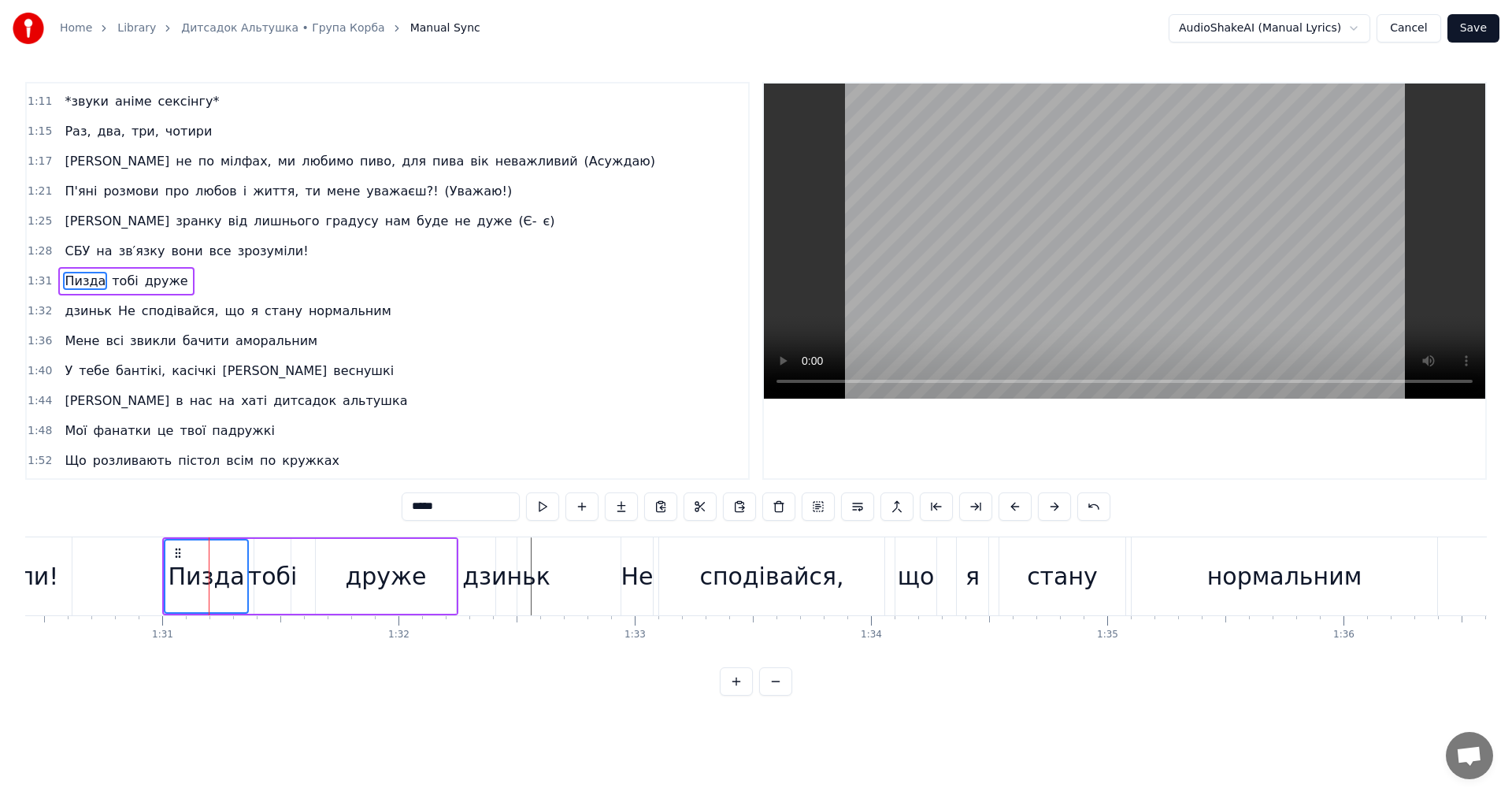
click at [1224, 256] on video at bounding box center [1124, 240] width 722 height 315
click at [1204, 253] on video at bounding box center [1124, 240] width 722 height 315
drag, startPoint x: 210, startPoint y: 574, endPoint x: 530, endPoint y: 498, distance: 328.9
click at [210, 574] on div "Пизда" at bounding box center [206, 576] width 77 height 36
click at [1152, 264] on video at bounding box center [1124, 240] width 722 height 315
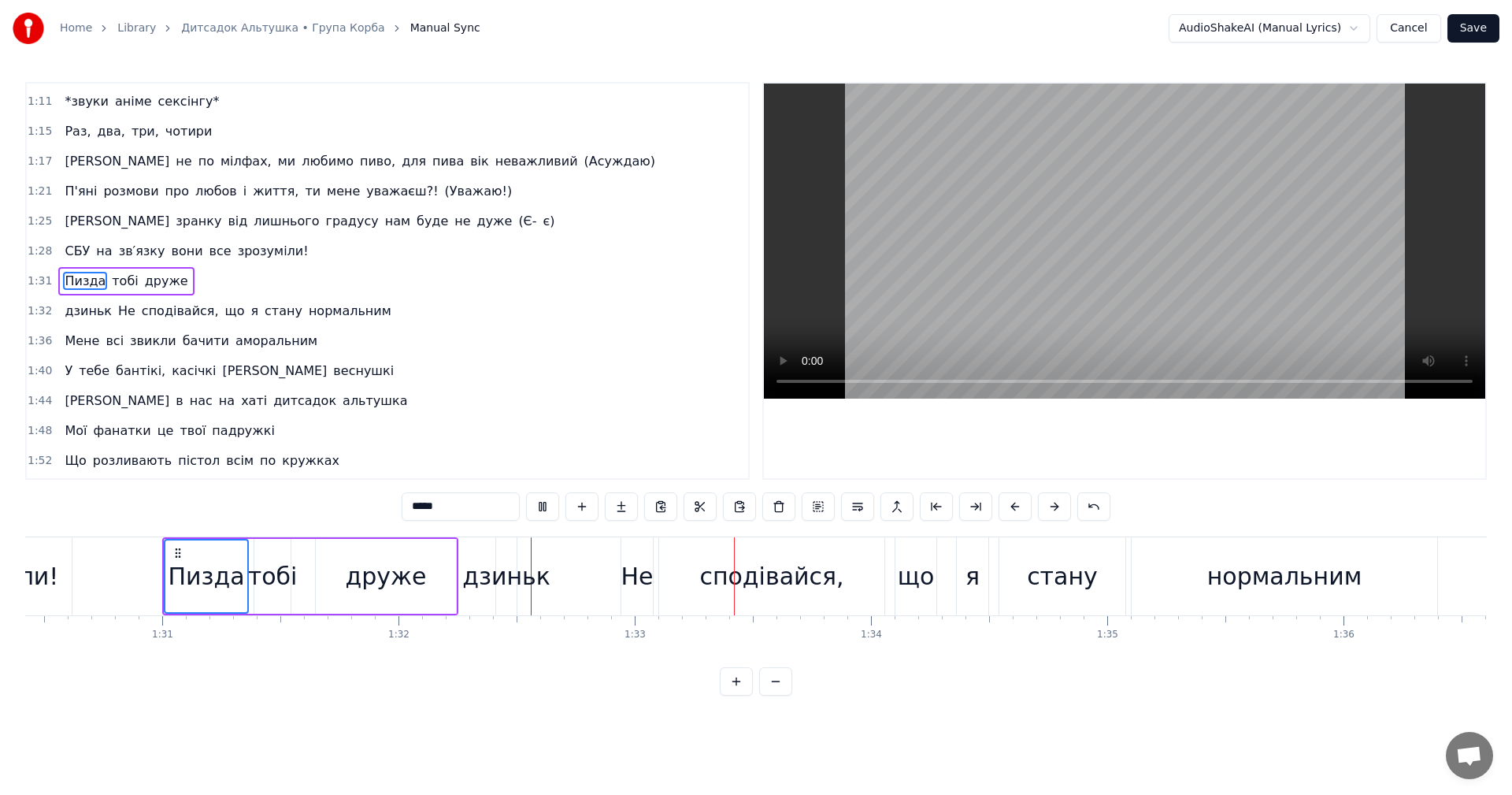
click at [1152, 264] on video at bounding box center [1124, 240] width 722 height 315
click at [196, 574] on div "Пизда" at bounding box center [206, 576] width 77 height 36
click at [1176, 236] on video at bounding box center [1124, 240] width 722 height 315
click at [514, 586] on div "дзиньк" at bounding box center [506, 576] width 88 height 36
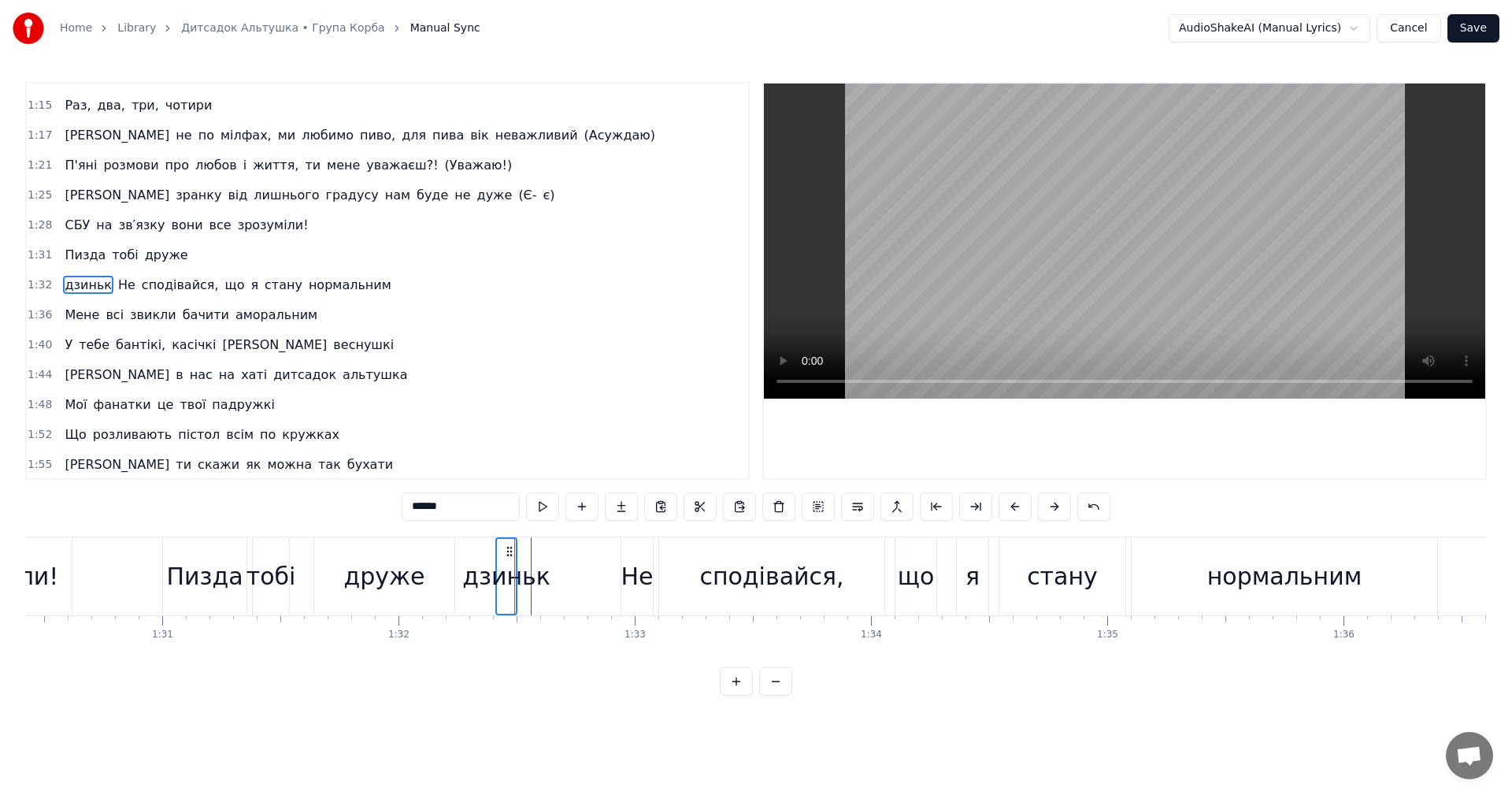
scroll to position [536, 0]
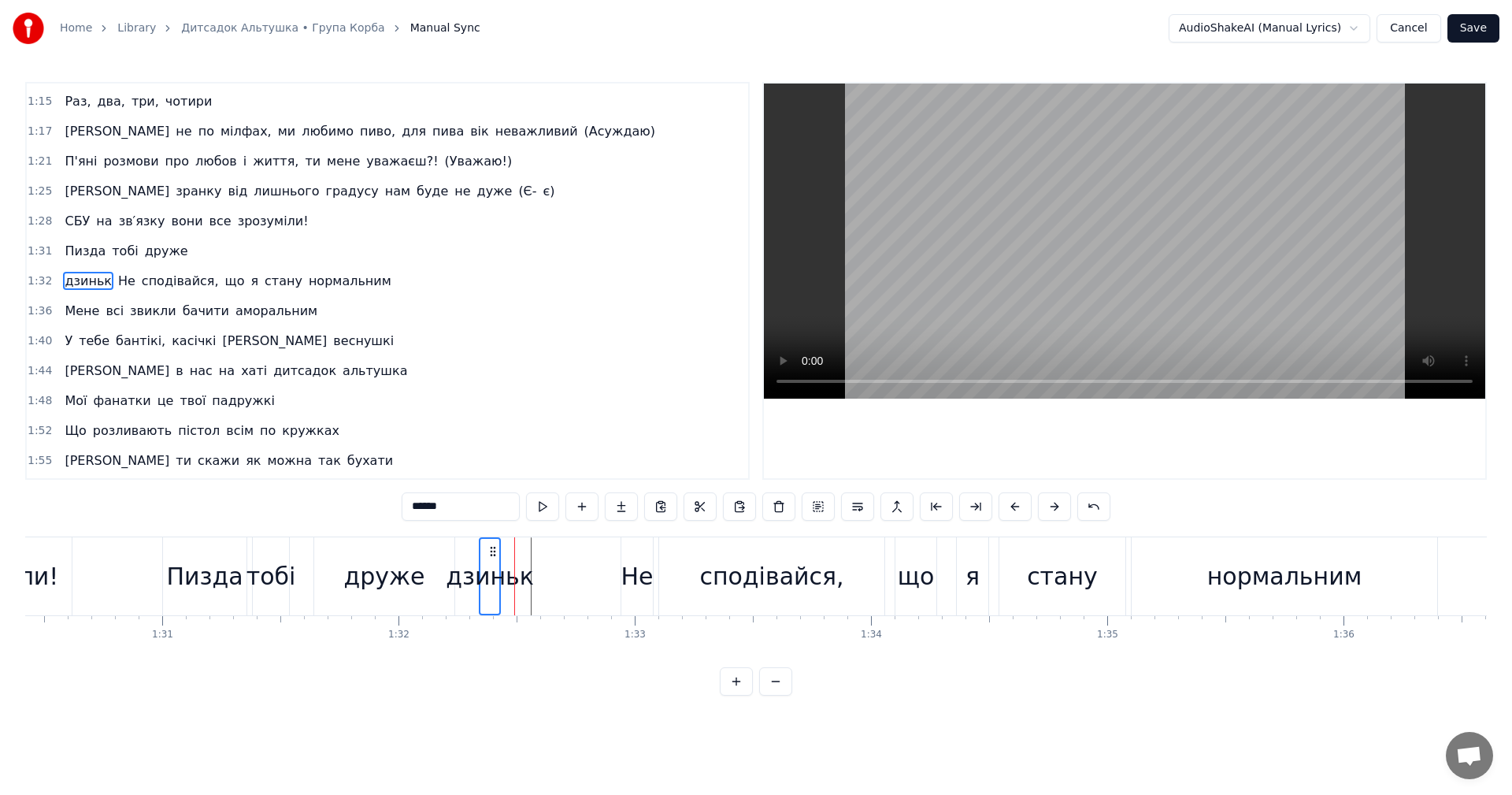
drag, startPoint x: 505, startPoint y: 554, endPoint x: 493, endPoint y: 556, distance: 12.2
click at [493, 556] on icon at bounding box center [493, 551] width 13 height 13
click at [218, 572] on div "Пизда" at bounding box center [205, 576] width 77 height 36
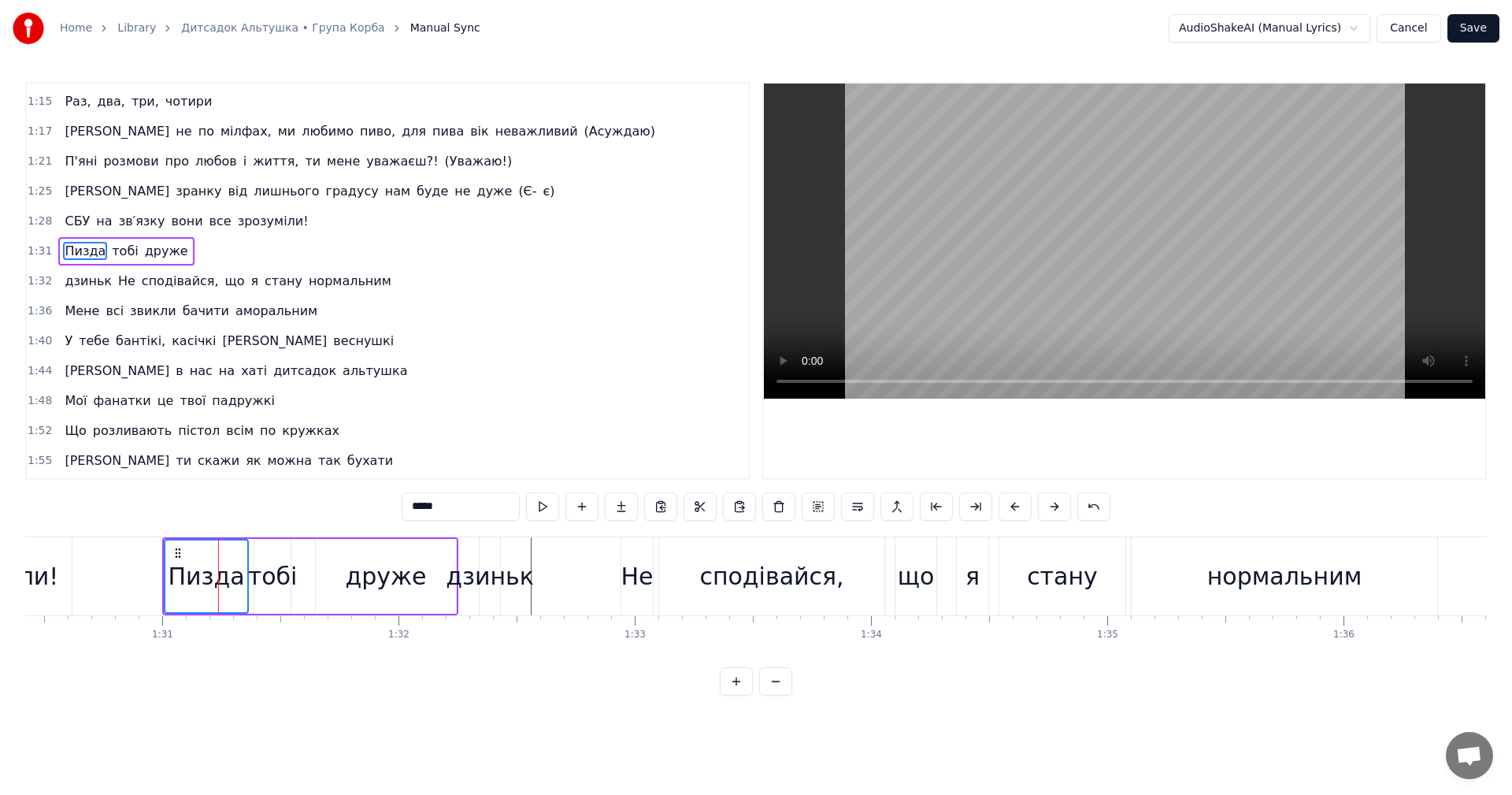
scroll to position [506, 0]
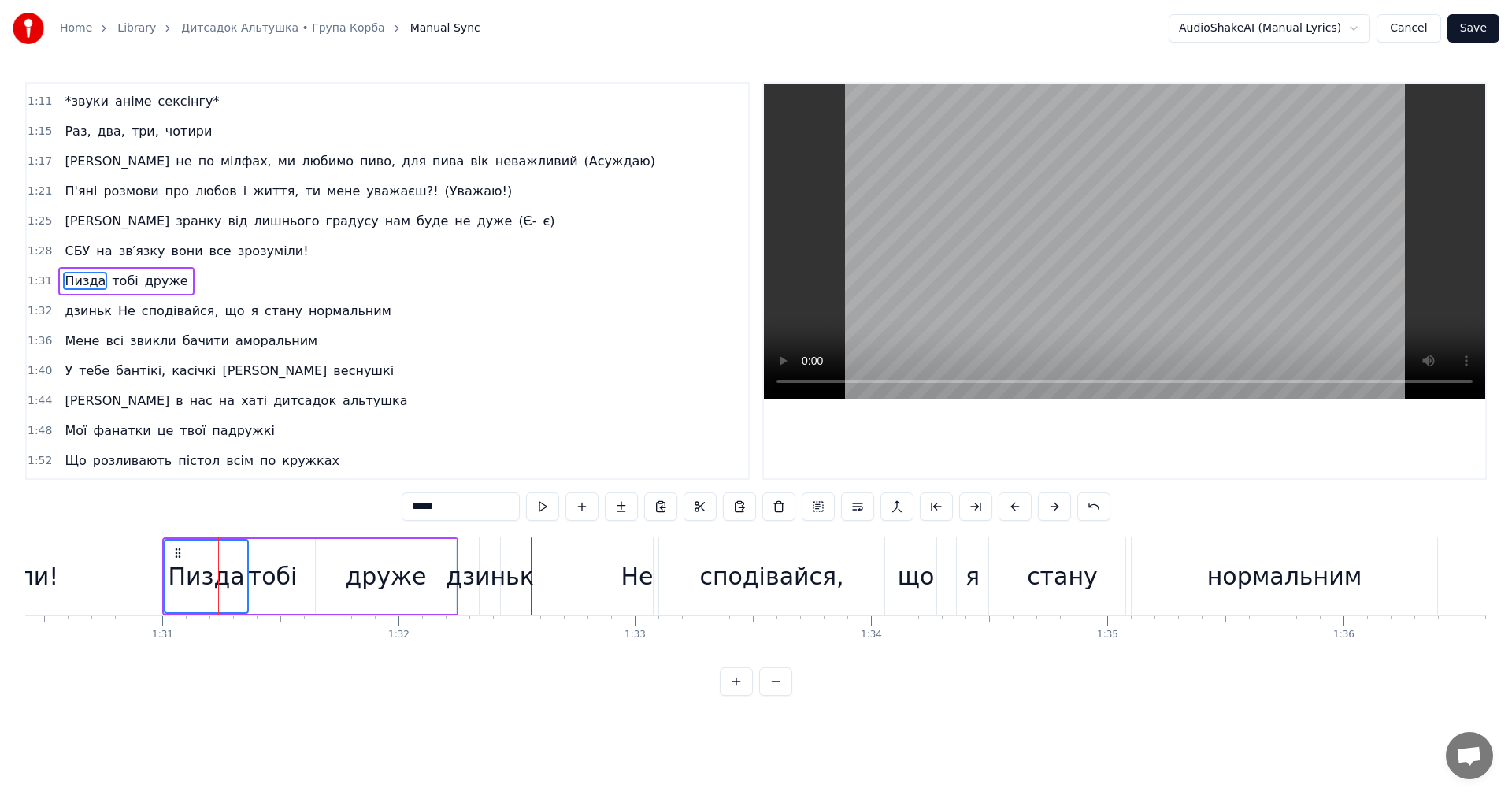
click at [1059, 254] on video at bounding box center [1124, 240] width 722 height 315
click at [1058, 254] on video at bounding box center [1124, 240] width 722 height 315
click at [494, 582] on div "дзиньк" at bounding box center [489, 576] width 88 height 36
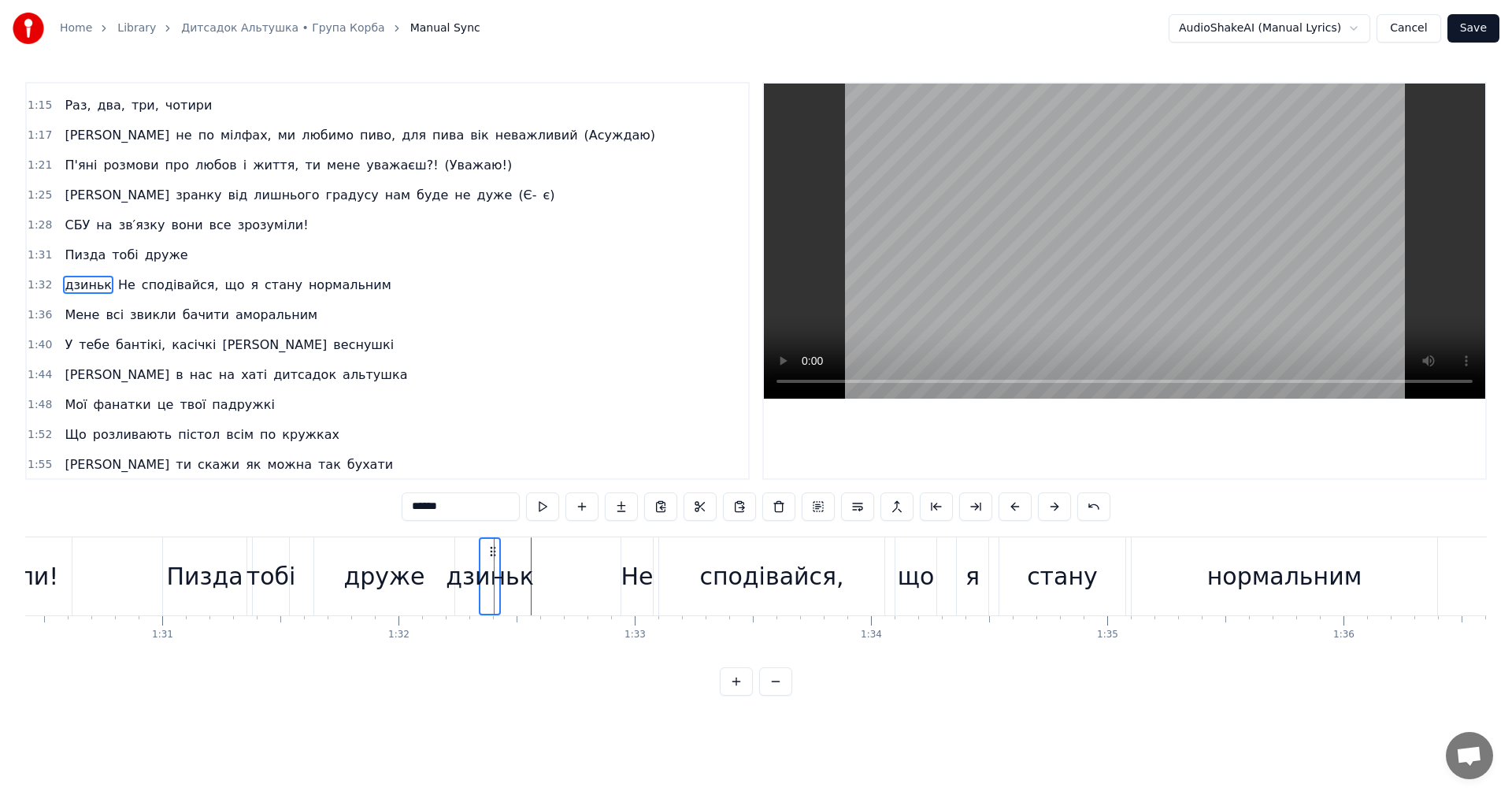
scroll to position [536, 0]
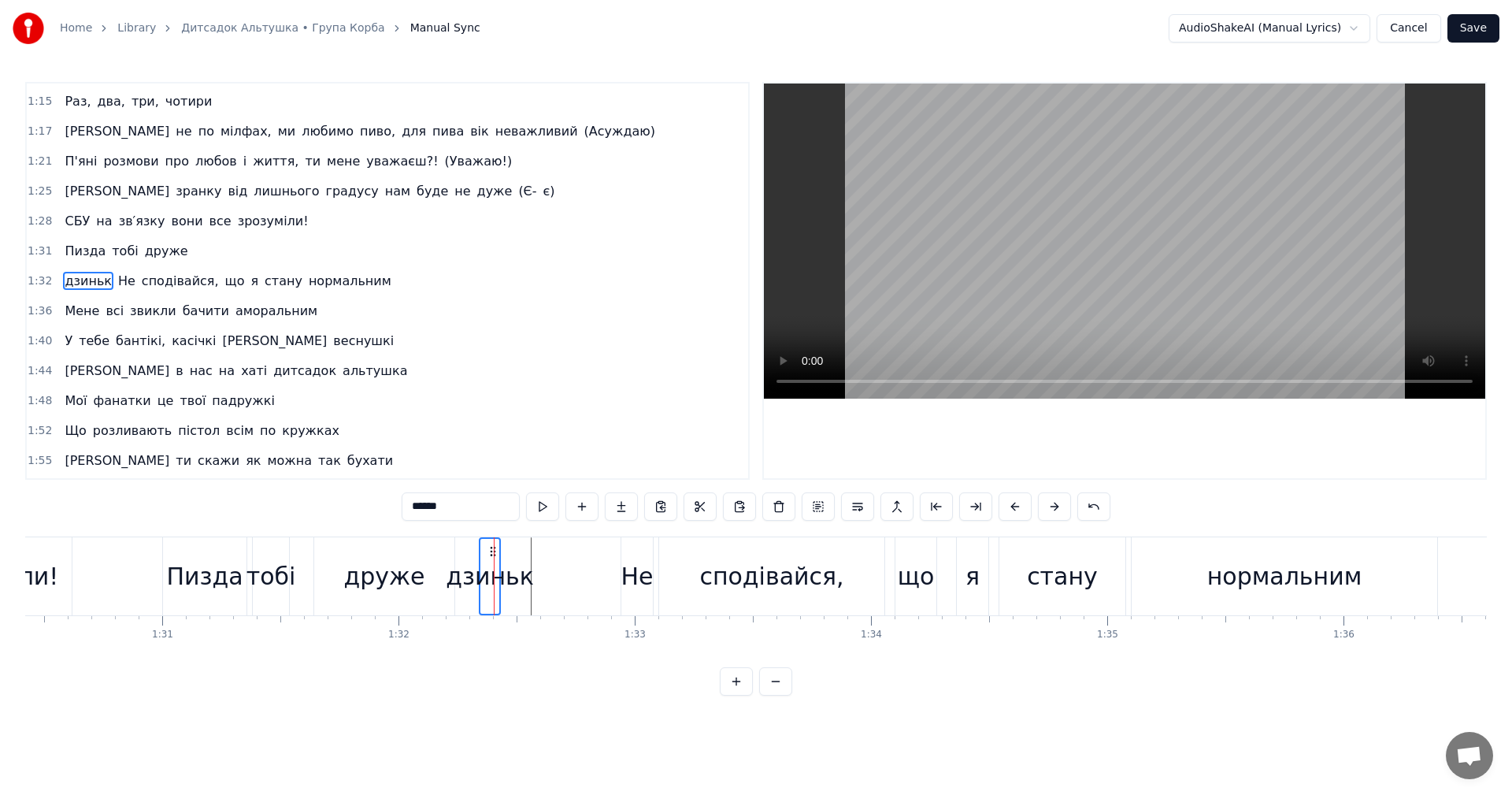
click at [935, 509] on button at bounding box center [936, 506] width 33 height 29
click at [496, 558] on div "дзиньк" at bounding box center [497, 576] width 88 height 36
drag, startPoint x: 509, startPoint y: 549, endPoint x: 483, endPoint y: 547, distance: 26.1
click at [483, 547] on icon at bounding box center [484, 551] width 13 height 13
click at [213, 559] on div "Пизда" at bounding box center [205, 576] width 77 height 36
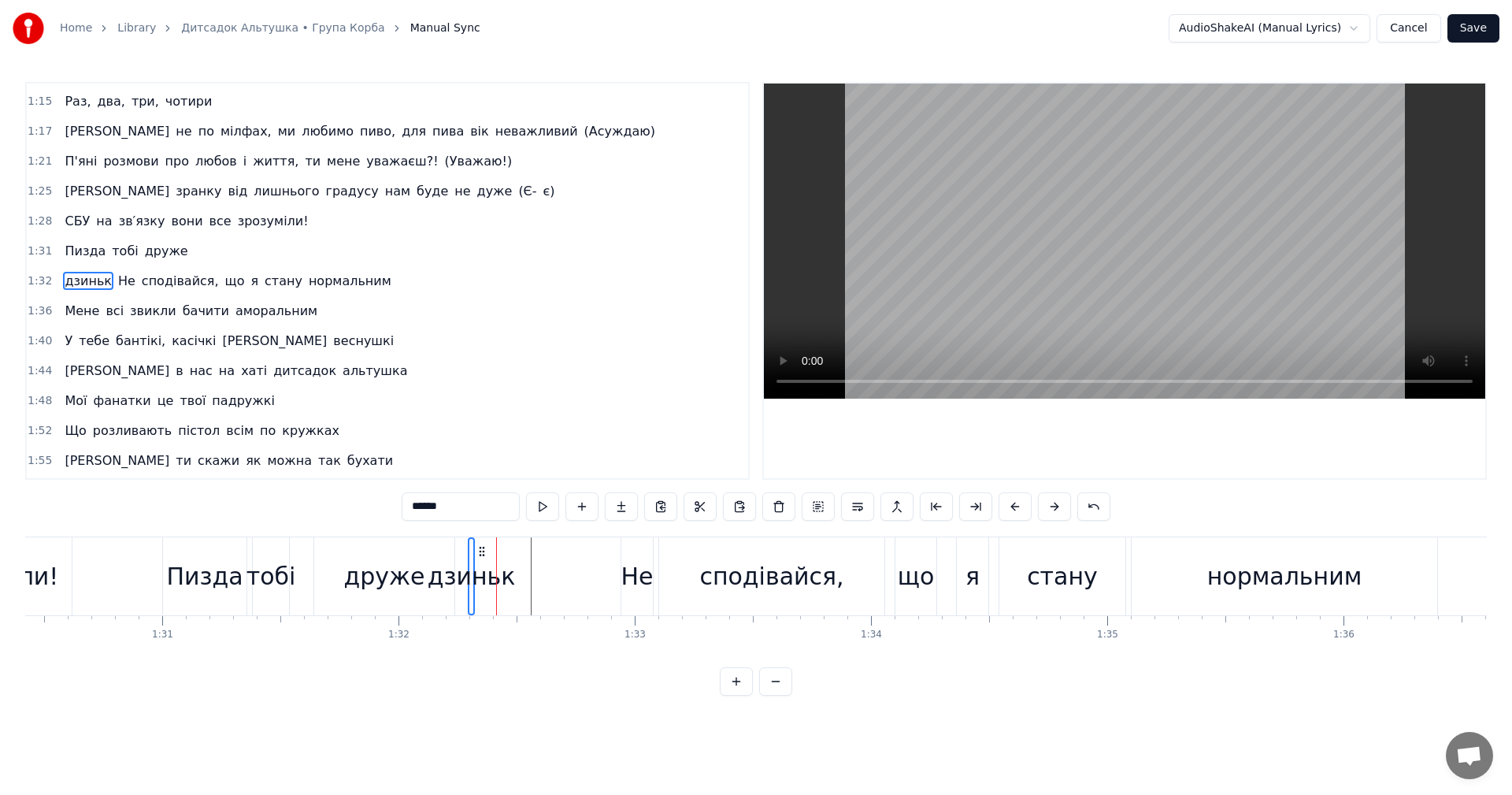
type input "*****"
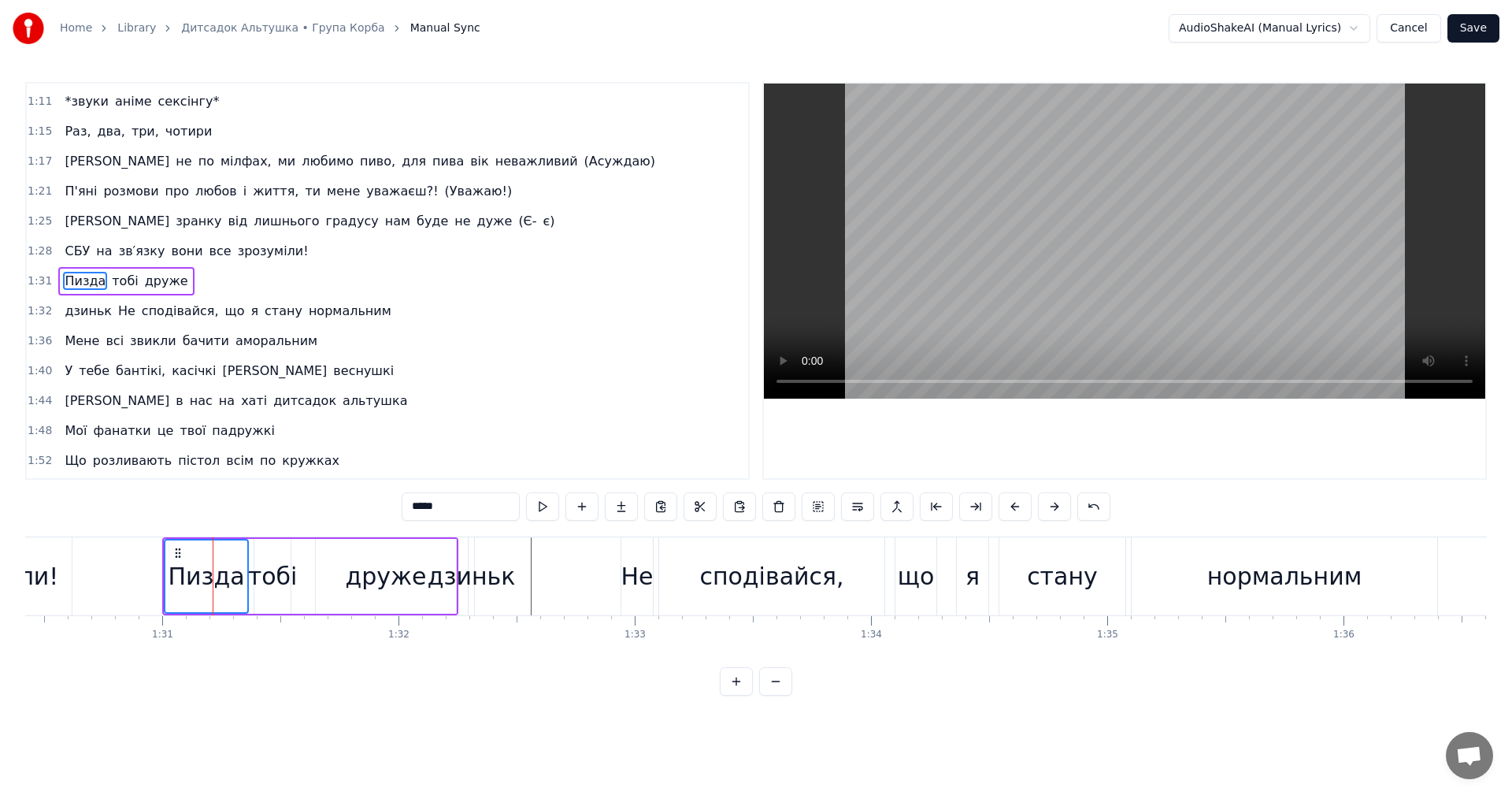
click at [1080, 271] on video at bounding box center [1124, 240] width 722 height 315
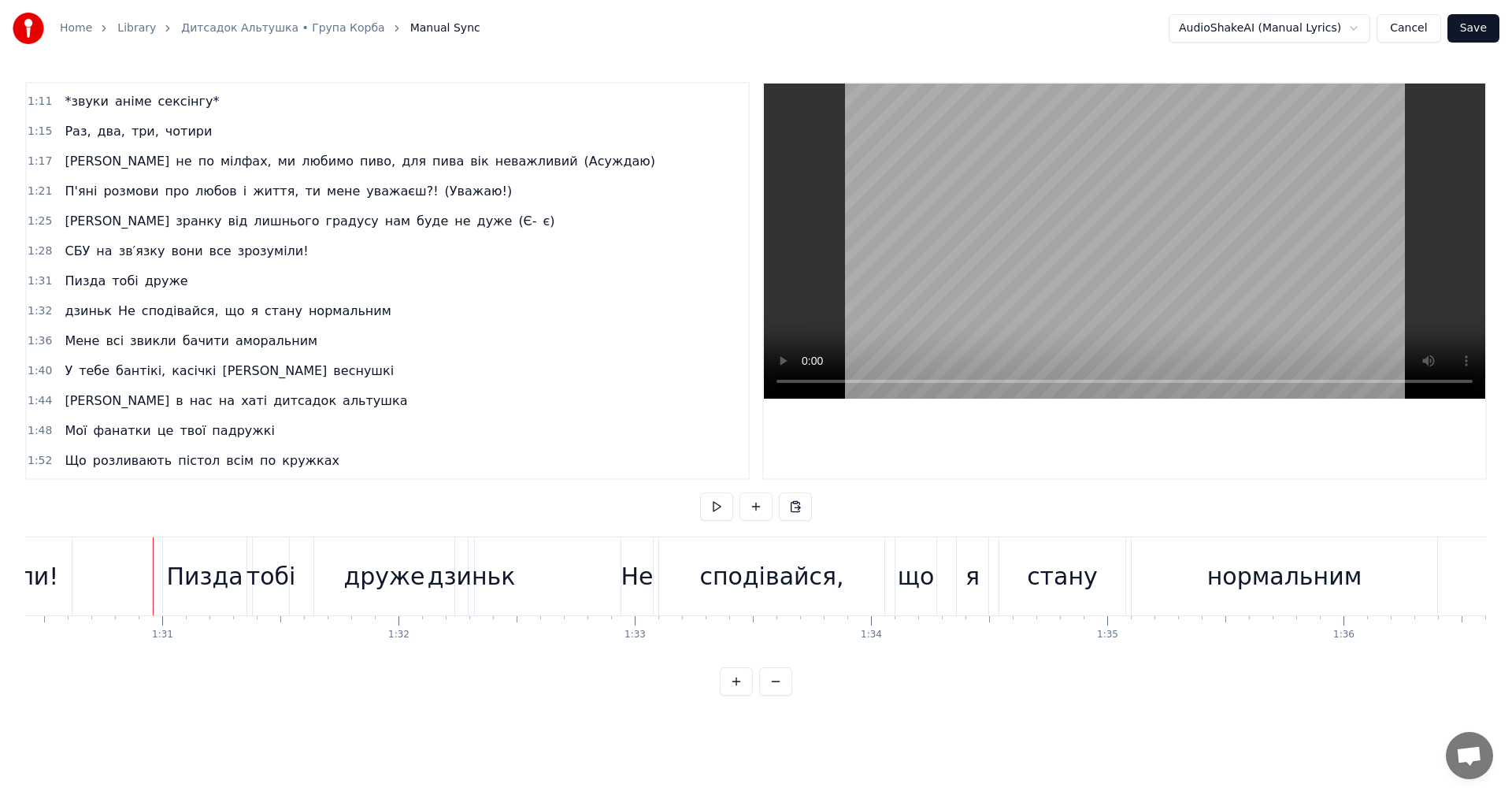
click at [1124, 286] on video at bounding box center [1124, 240] width 722 height 315
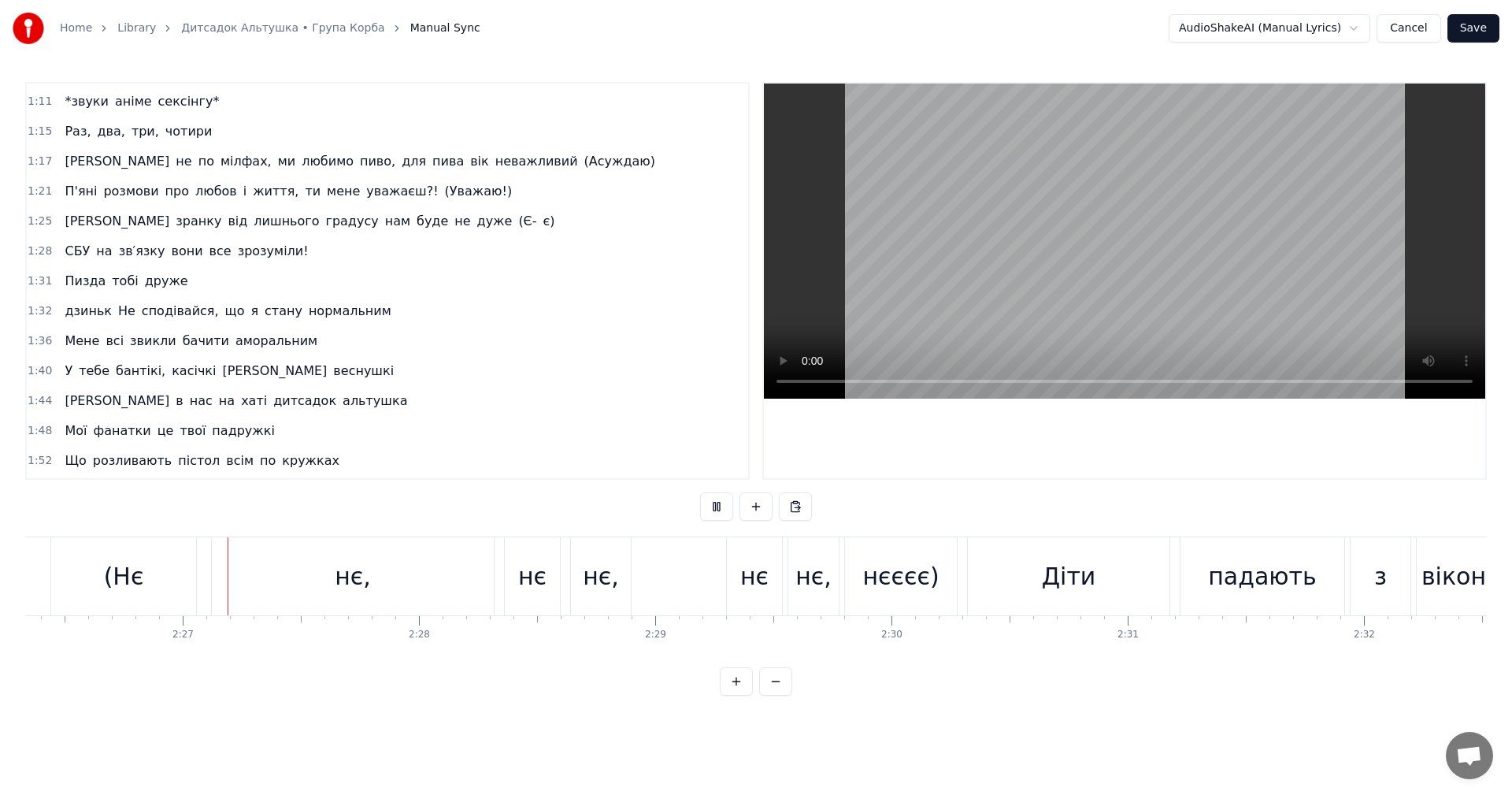
scroll to position [0, 34568]
click at [1143, 238] on video at bounding box center [1124, 240] width 722 height 315
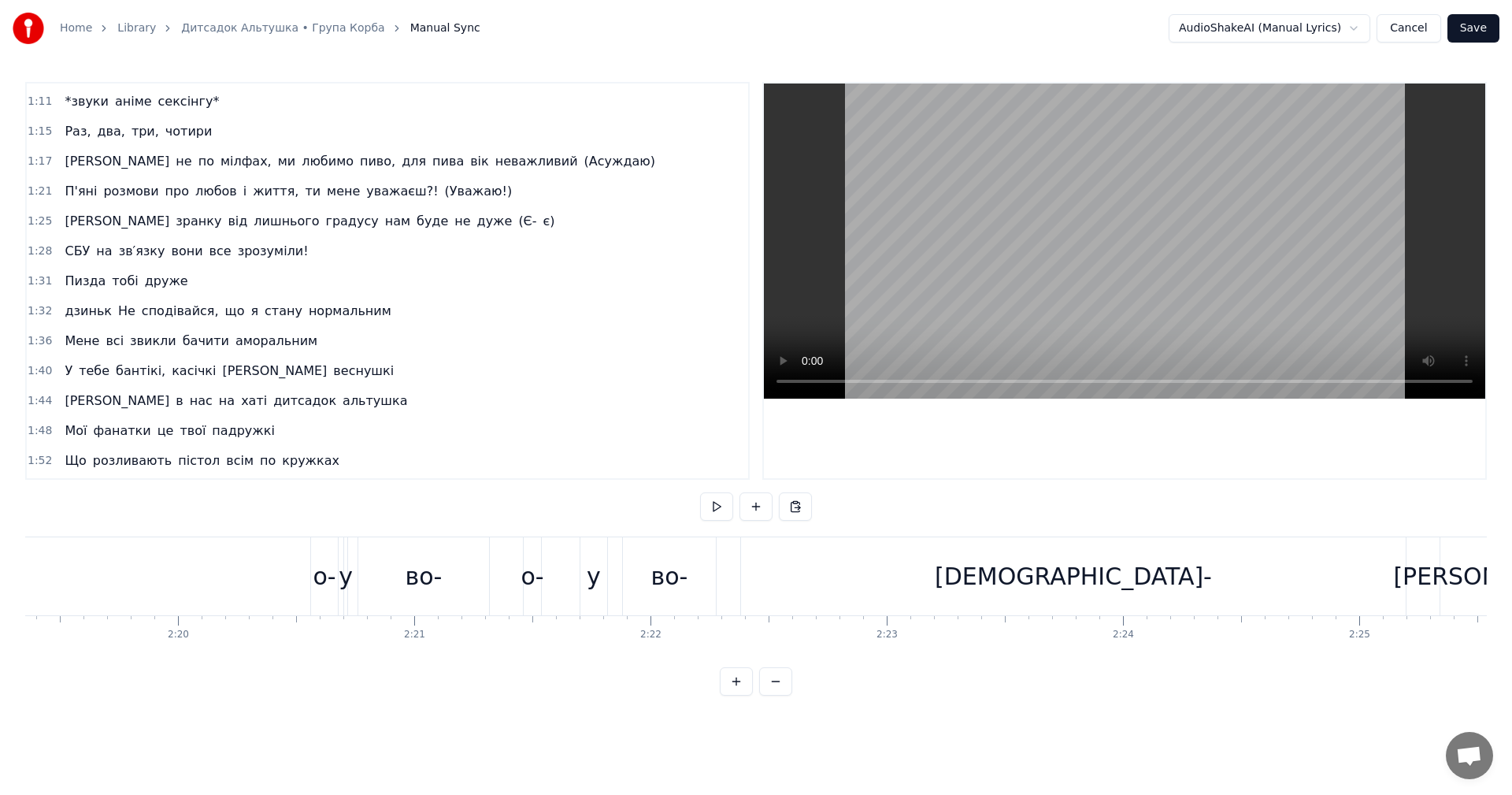
scroll to position [0, 32803]
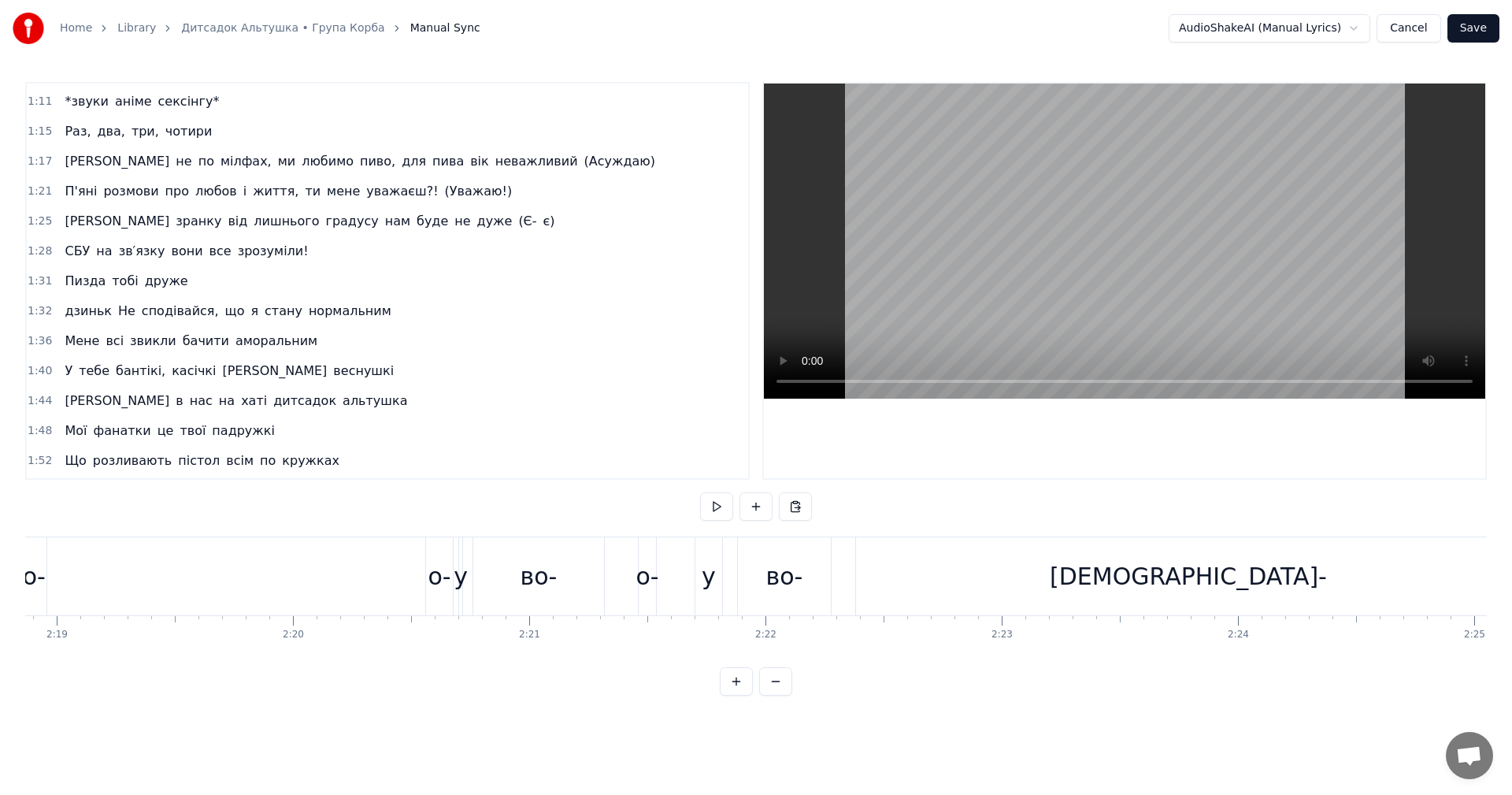
click at [1007, 579] on div "[DEMOGRAPHIC_DATA]-" at bounding box center [1188, 575] width 664 height 78
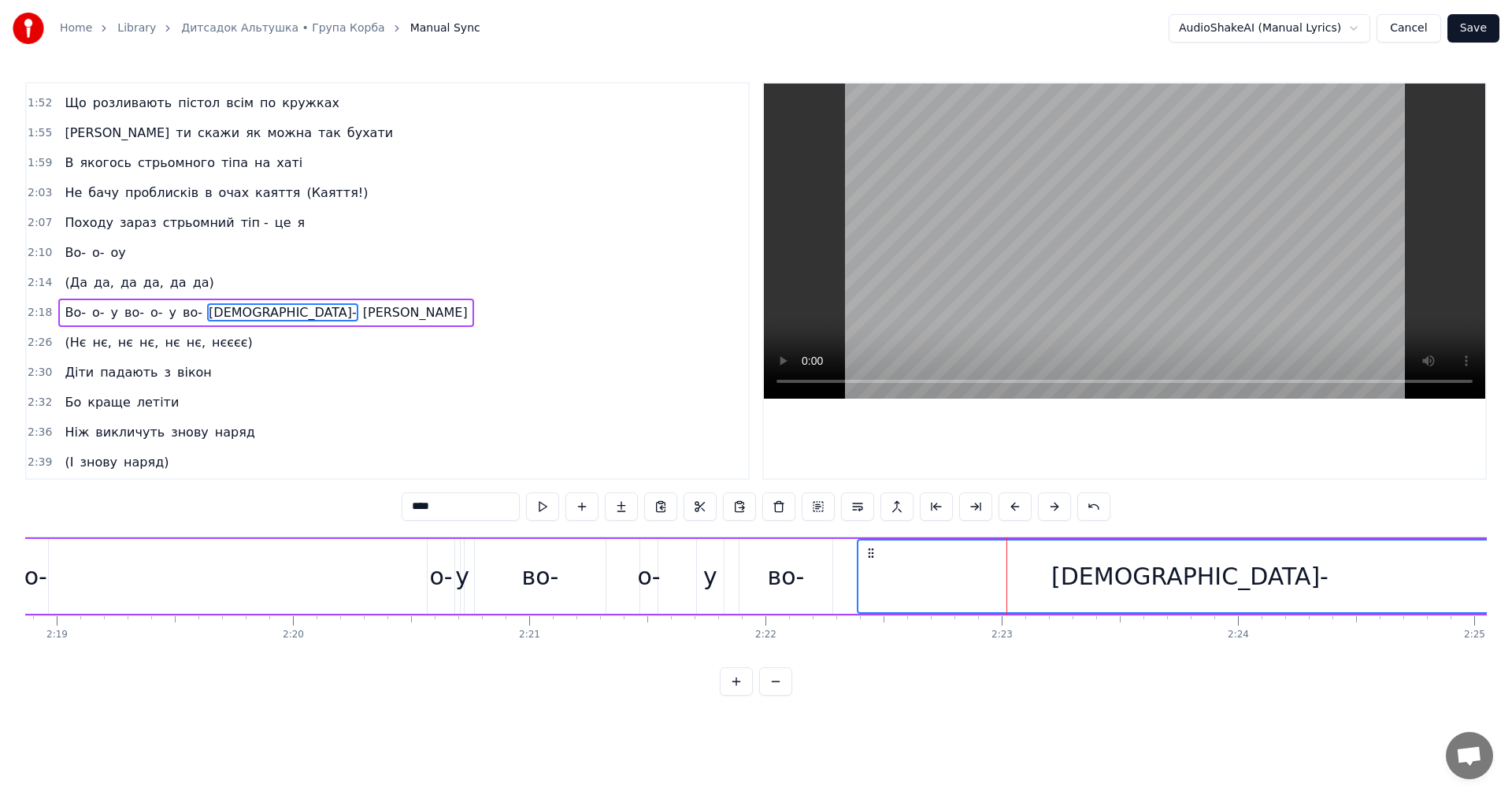
scroll to position [895, 0]
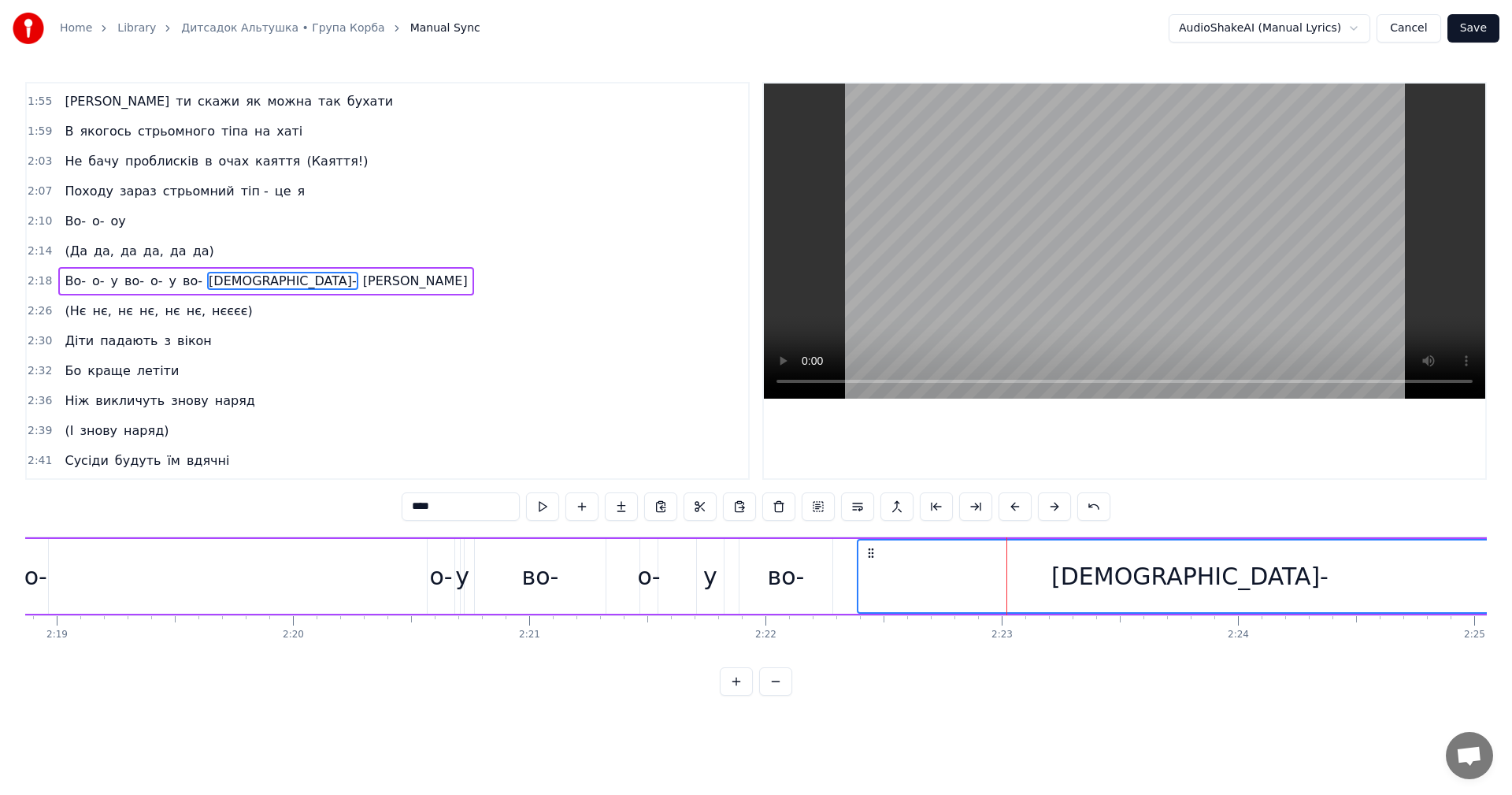
click at [363, 566] on div "Во- о- у во- о- у во- єєє- а" at bounding box center [832, 575] width 1657 height 78
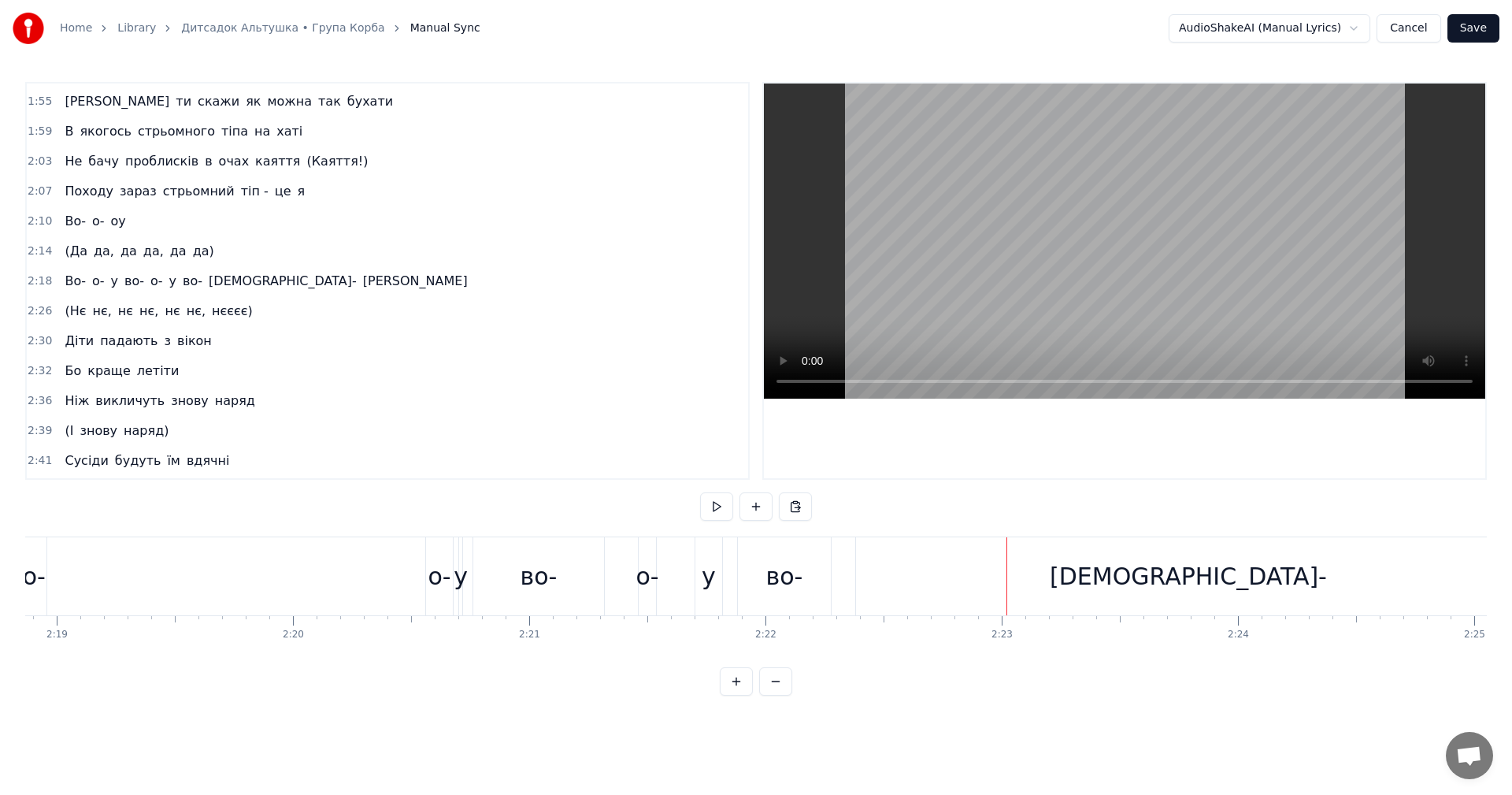
click at [345, 545] on div "Во- о- у во- о- у во- єєє- а" at bounding box center [832, 575] width 1657 height 78
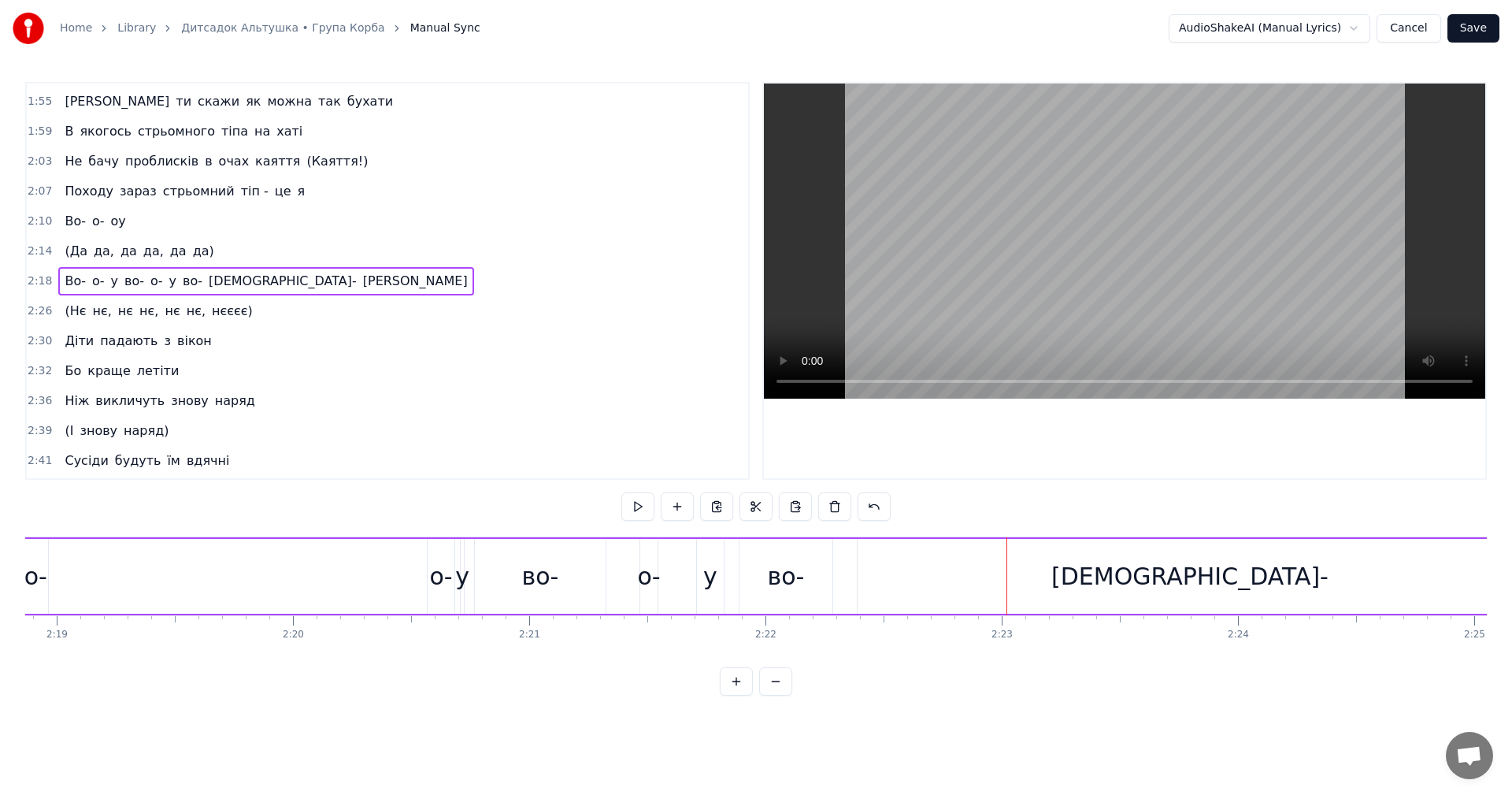
click at [330, 575] on div "Во- о- у во- о- у во- єєє- а" at bounding box center [832, 575] width 1657 height 78
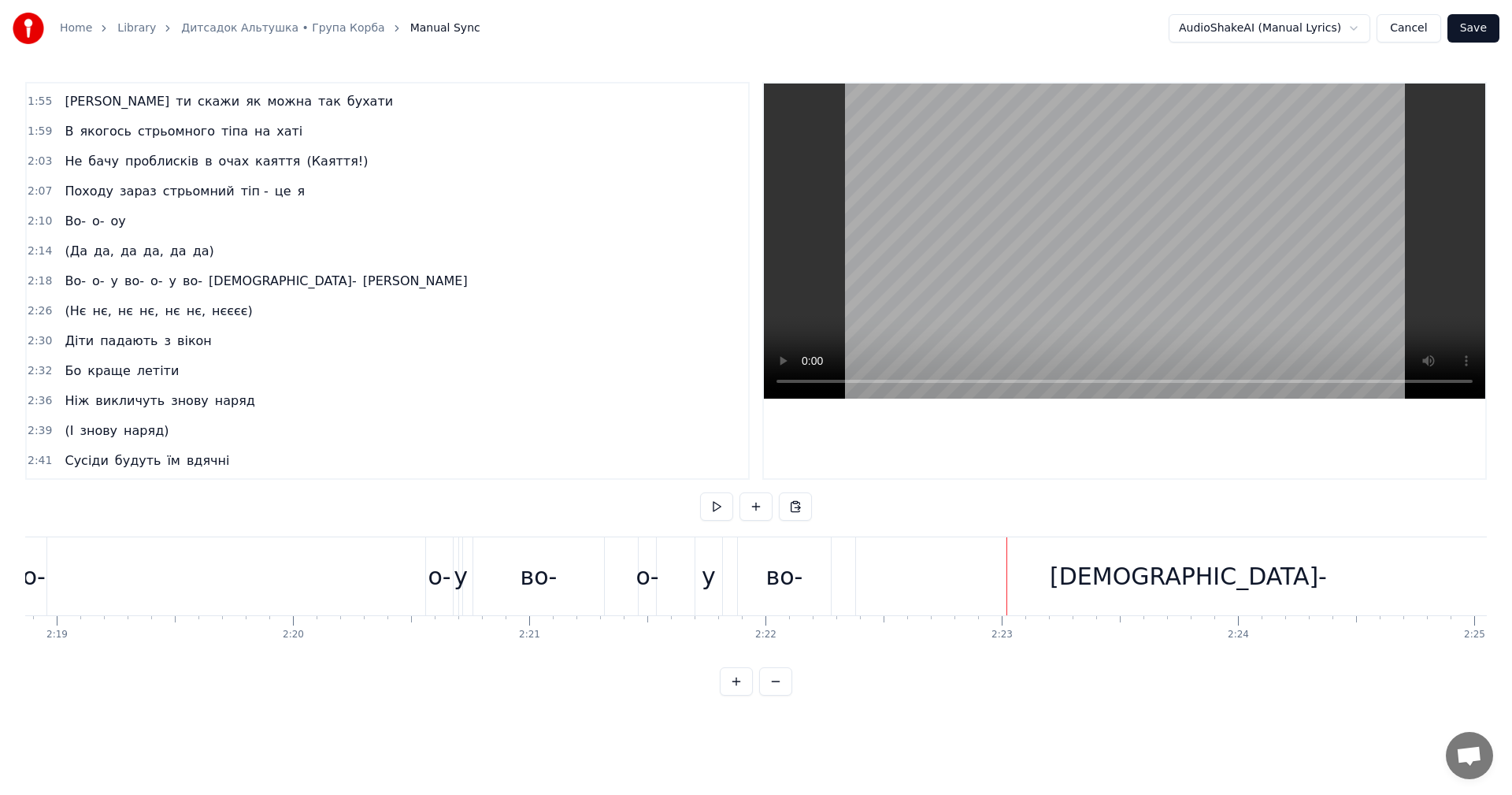
click at [436, 575] on div "о-" at bounding box center [439, 576] width 23 height 36
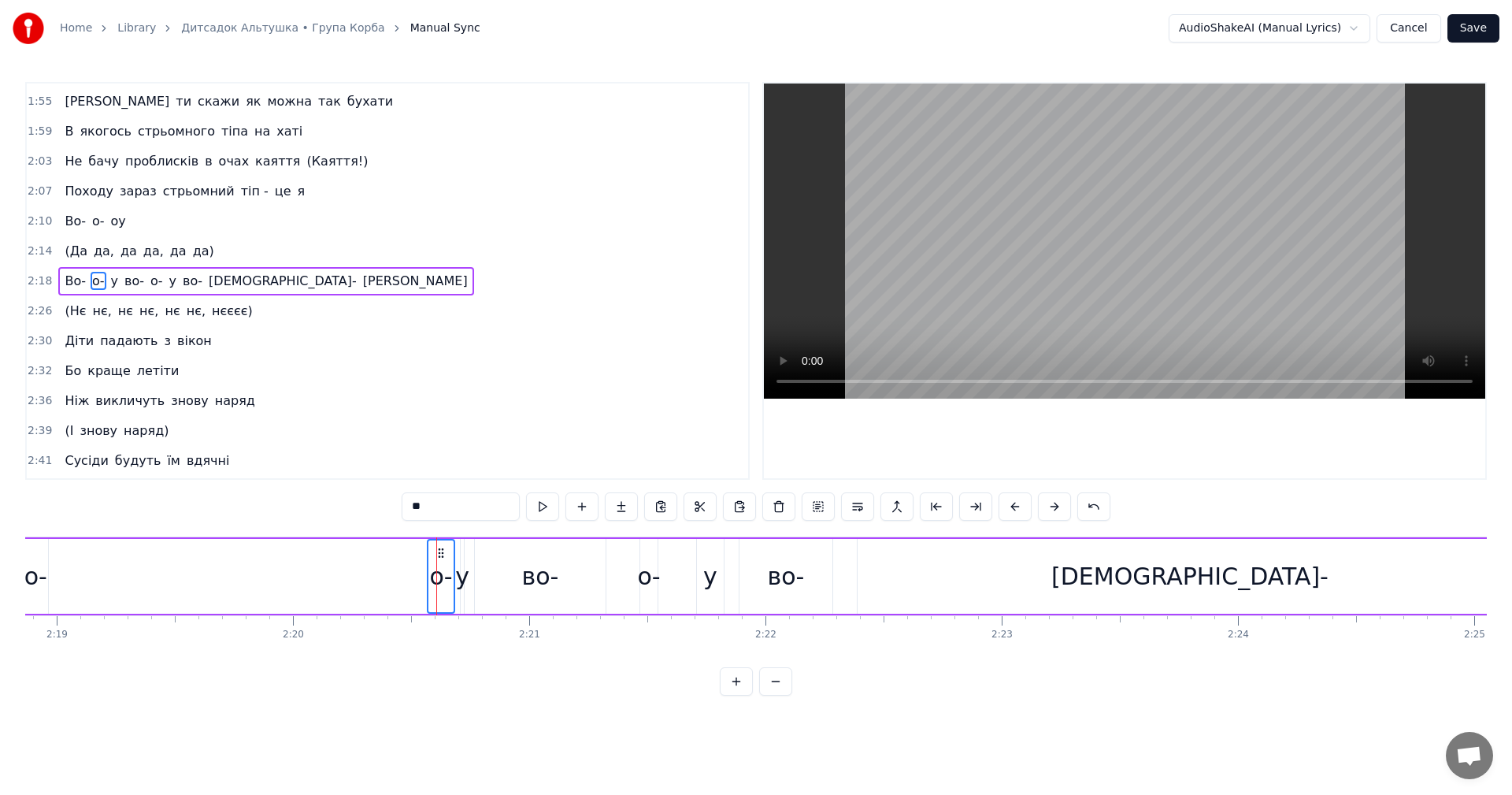
click at [1157, 246] on video at bounding box center [1124, 240] width 722 height 315
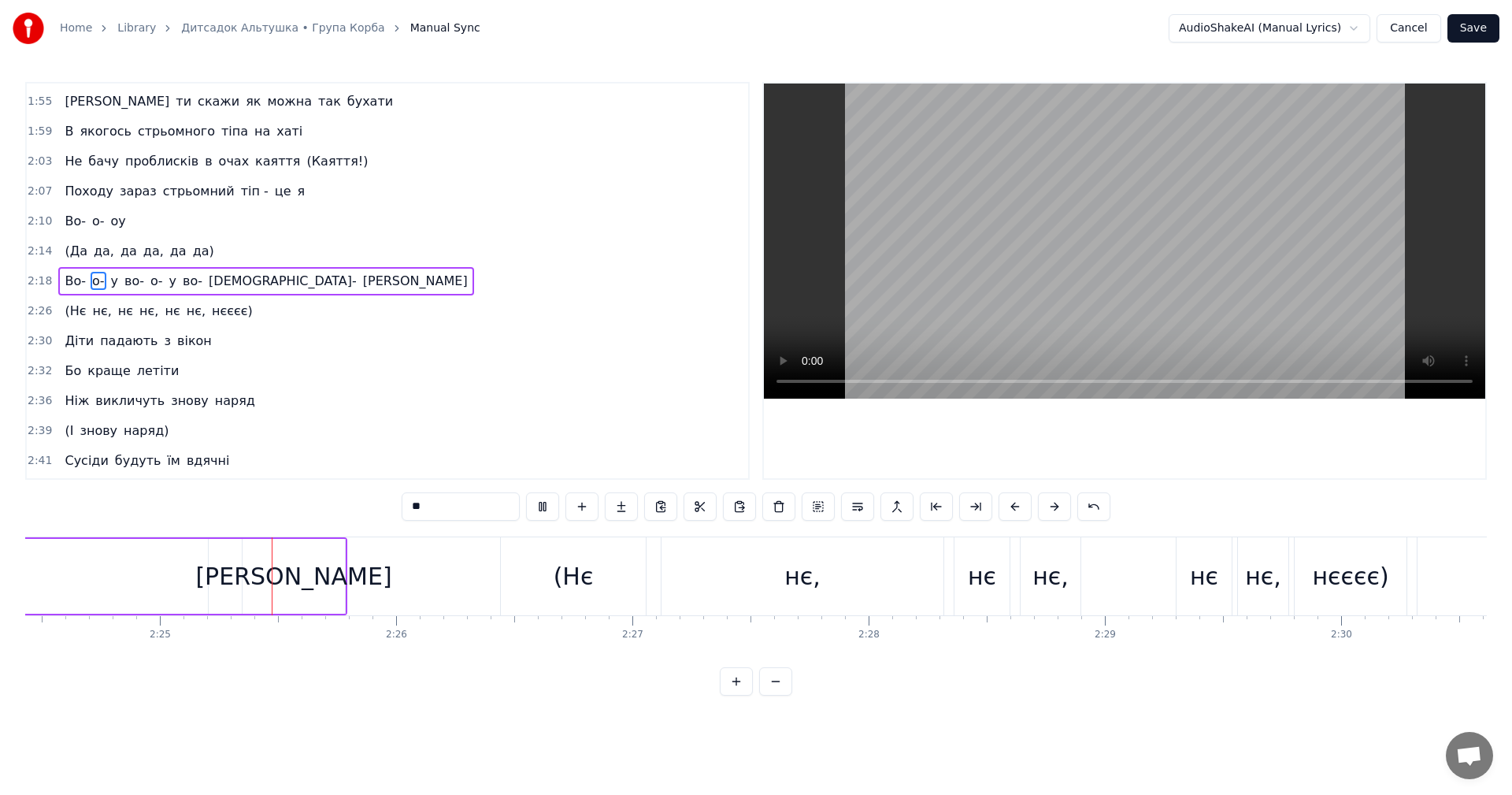
scroll to position [0, 34120]
click at [1157, 246] on video at bounding box center [1124, 240] width 722 height 315
click at [1204, 226] on video at bounding box center [1124, 240] width 722 height 315
click at [556, 575] on div "(Нє" at bounding box center [571, 576] width 40 height 36
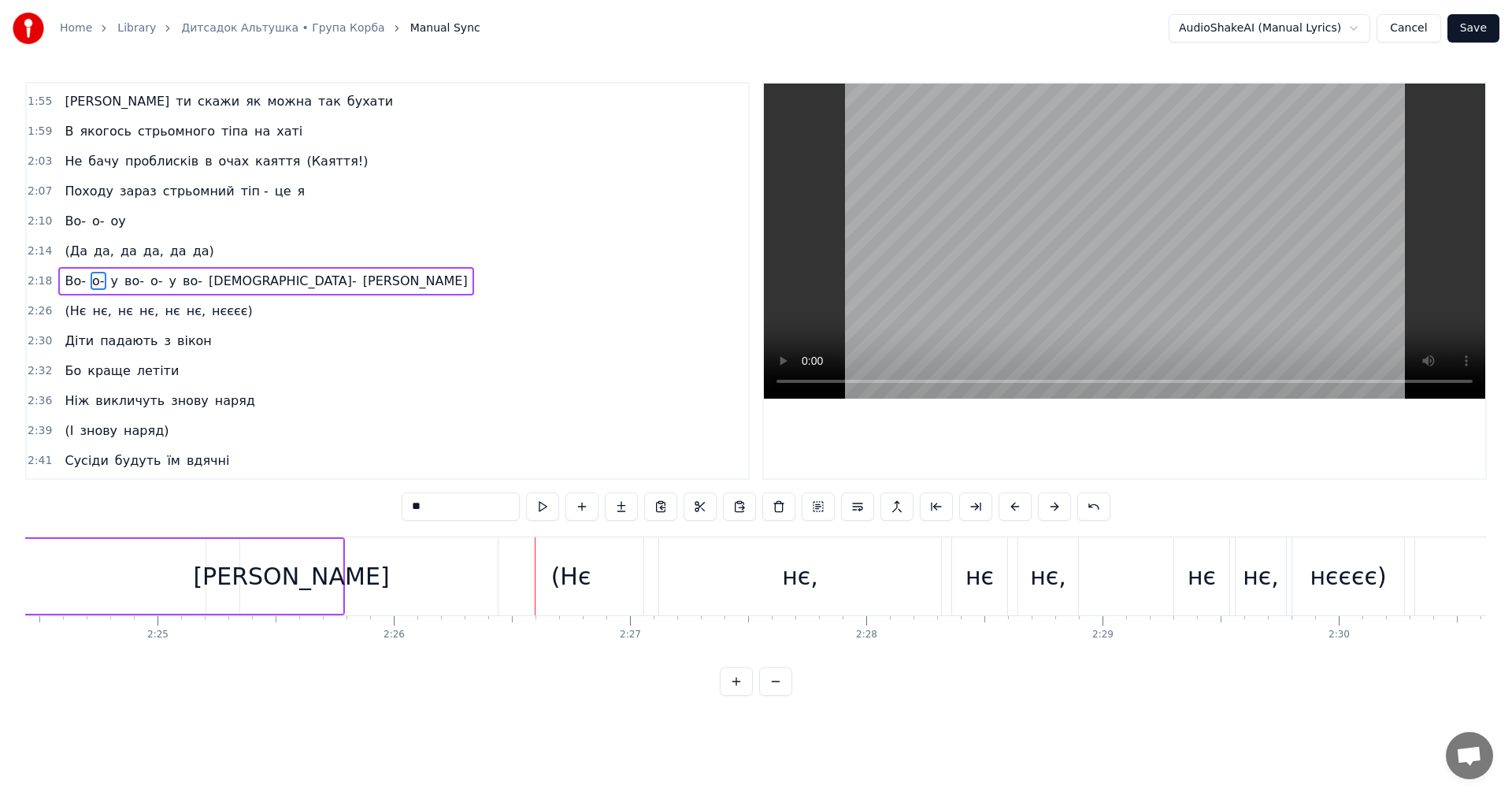
type input "***"
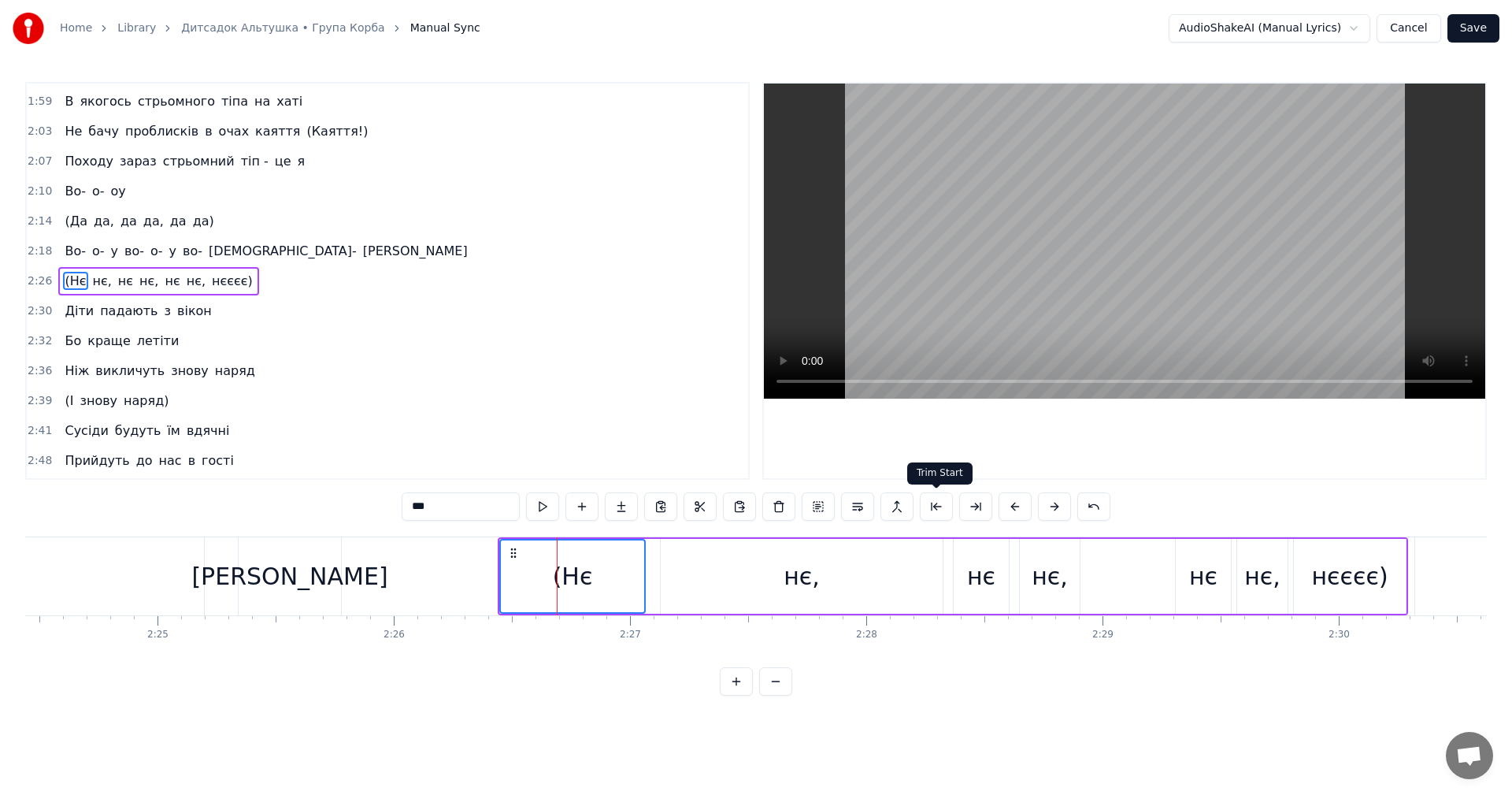
click at [940, 510] on button at bounding box center [936, 506] width 33 height 29
click at [1005, 510] on button at bounding box center [995, 506] width 33 height 29
click at [1010, 507] on button at bounding box center [1015, 506] width 33 height 29
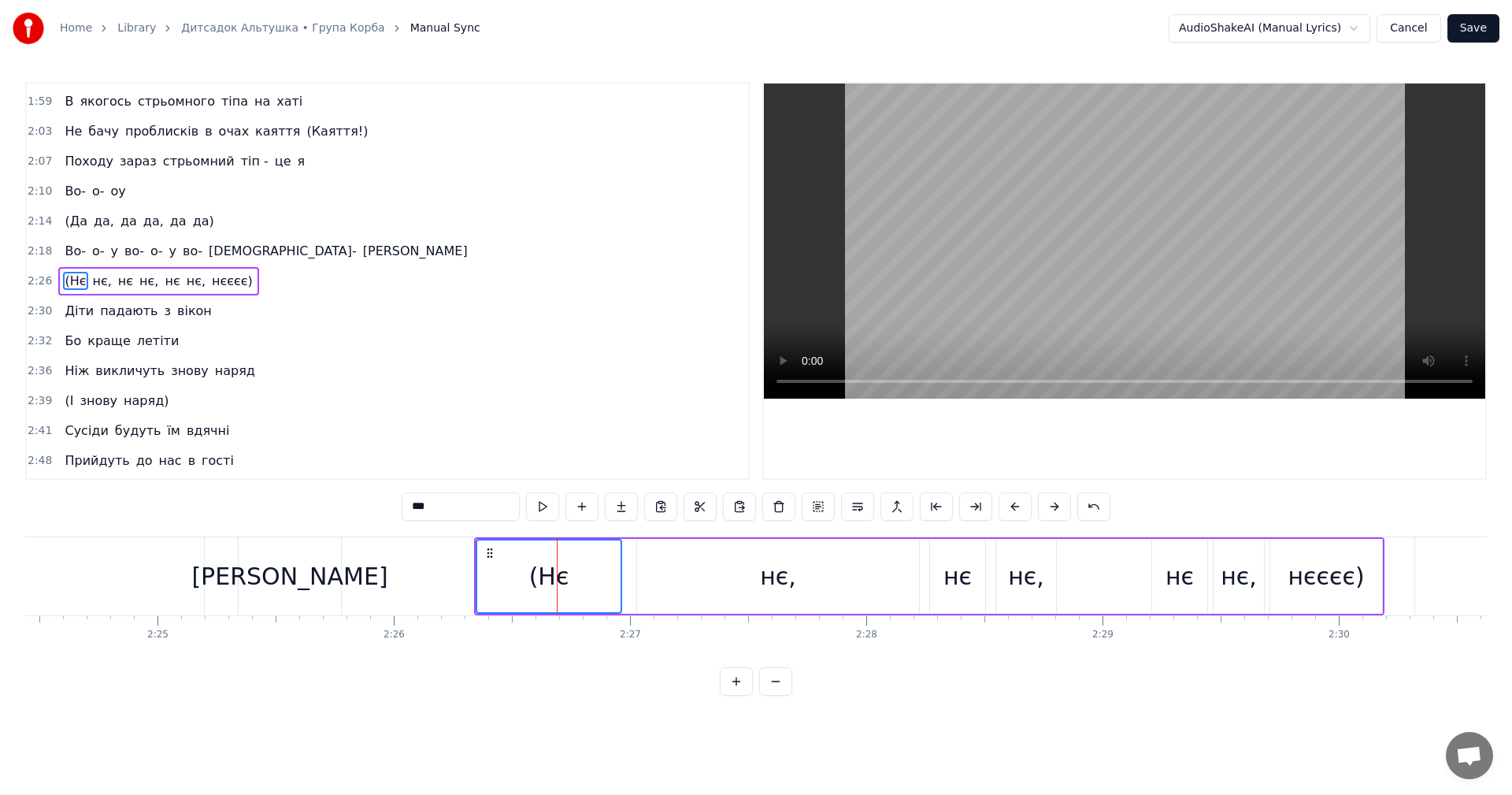
click at [1010, 507] on button at bounding box center [1015, 506] width 33 height 29
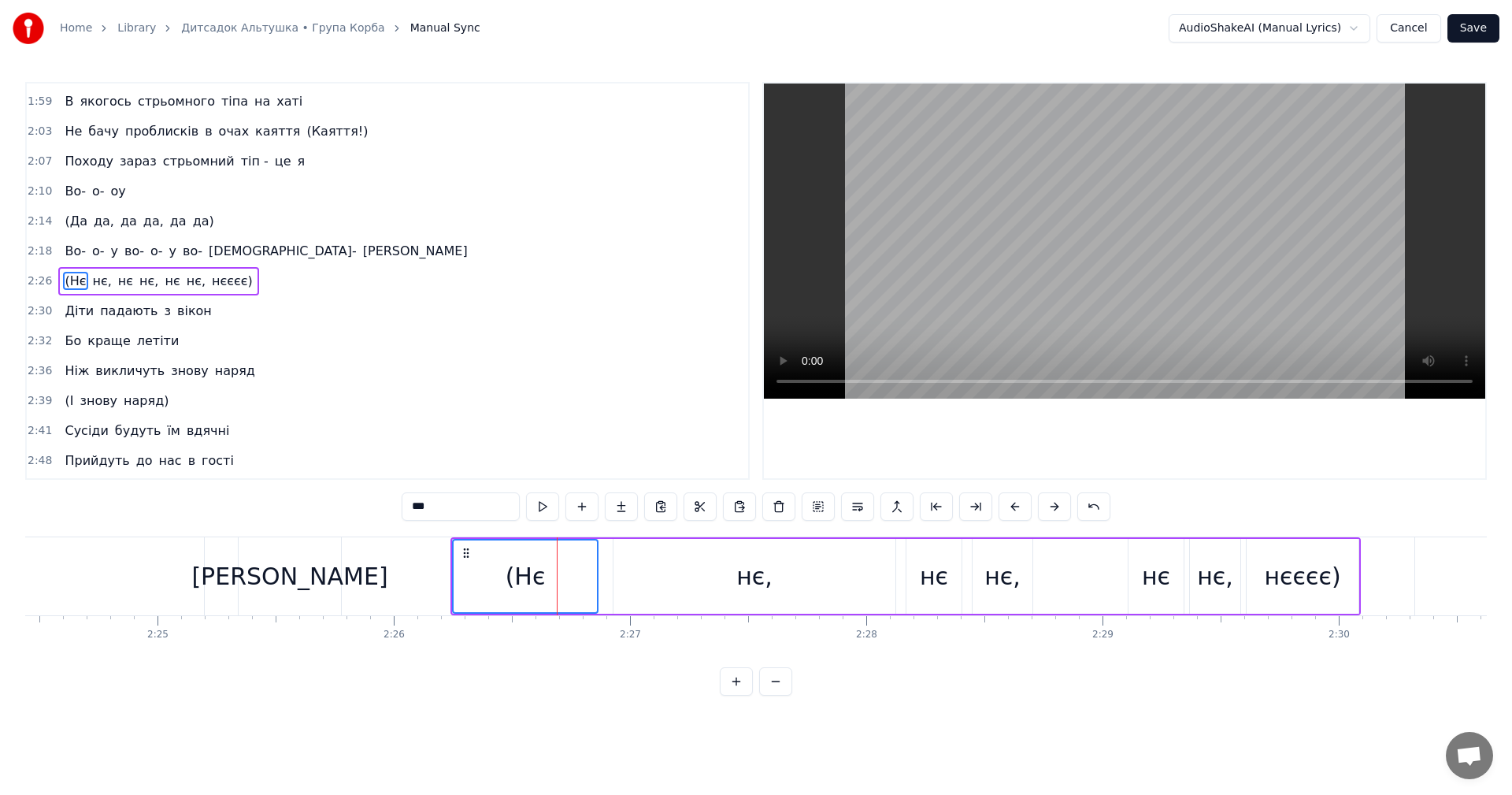
click at [1010, 507] on button at bounding box center [1015, 506] width 33 height 29
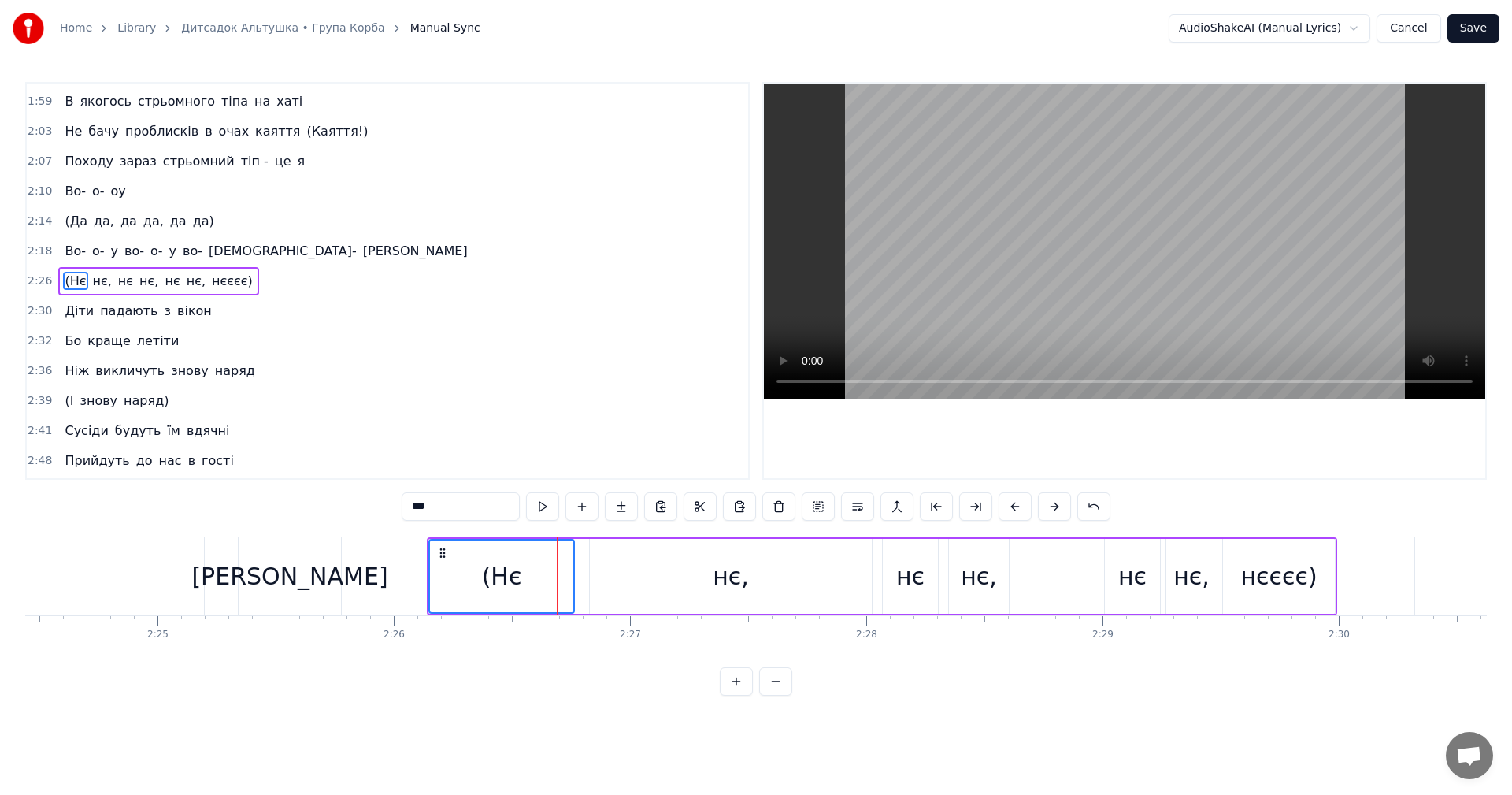
click at [1010, 507] on button at bounding box center [1015, 506] width 33 height 29
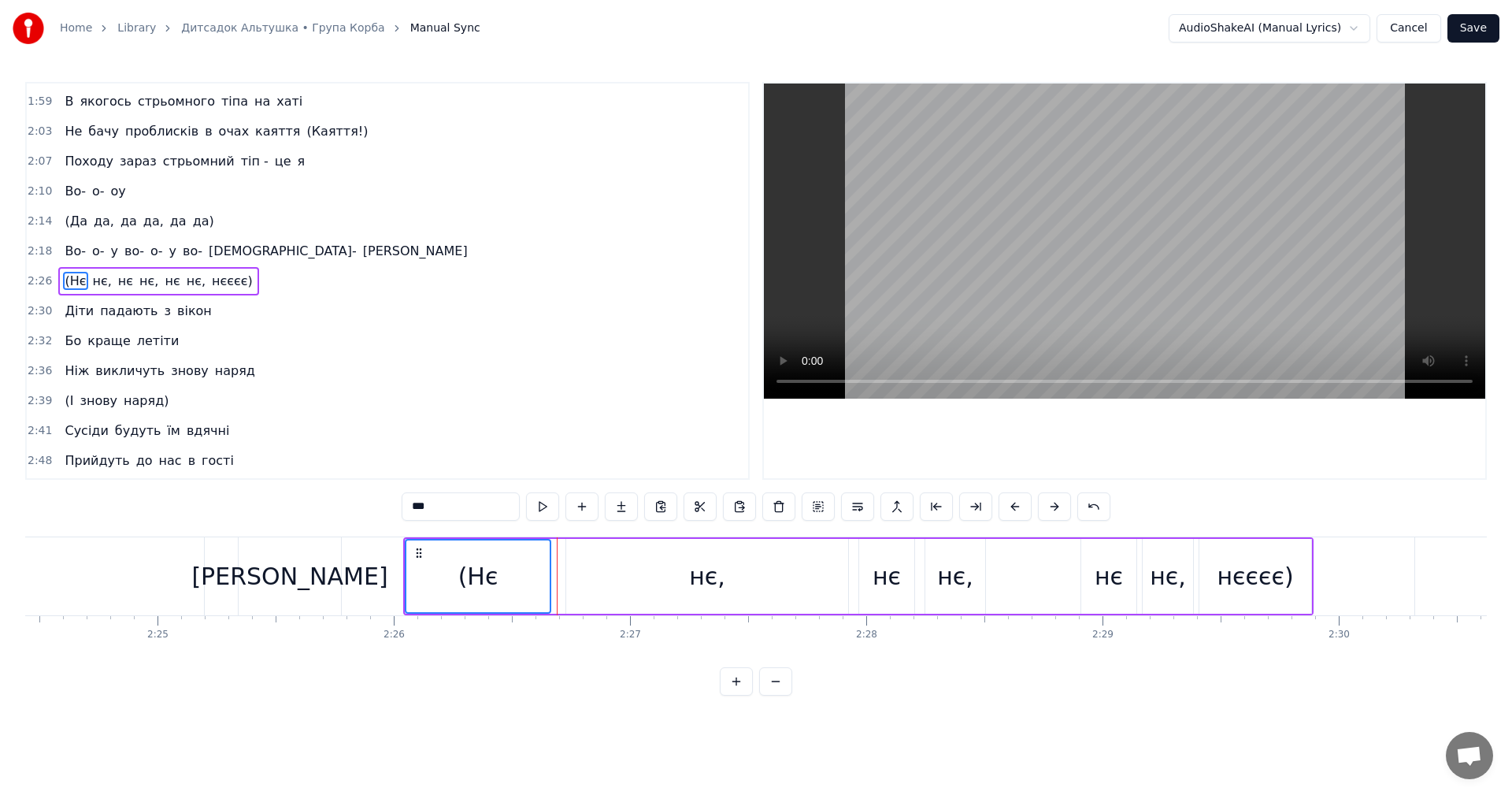
click at [1010, 507] on button at bounding box center [1015, 506] width 33 height 29
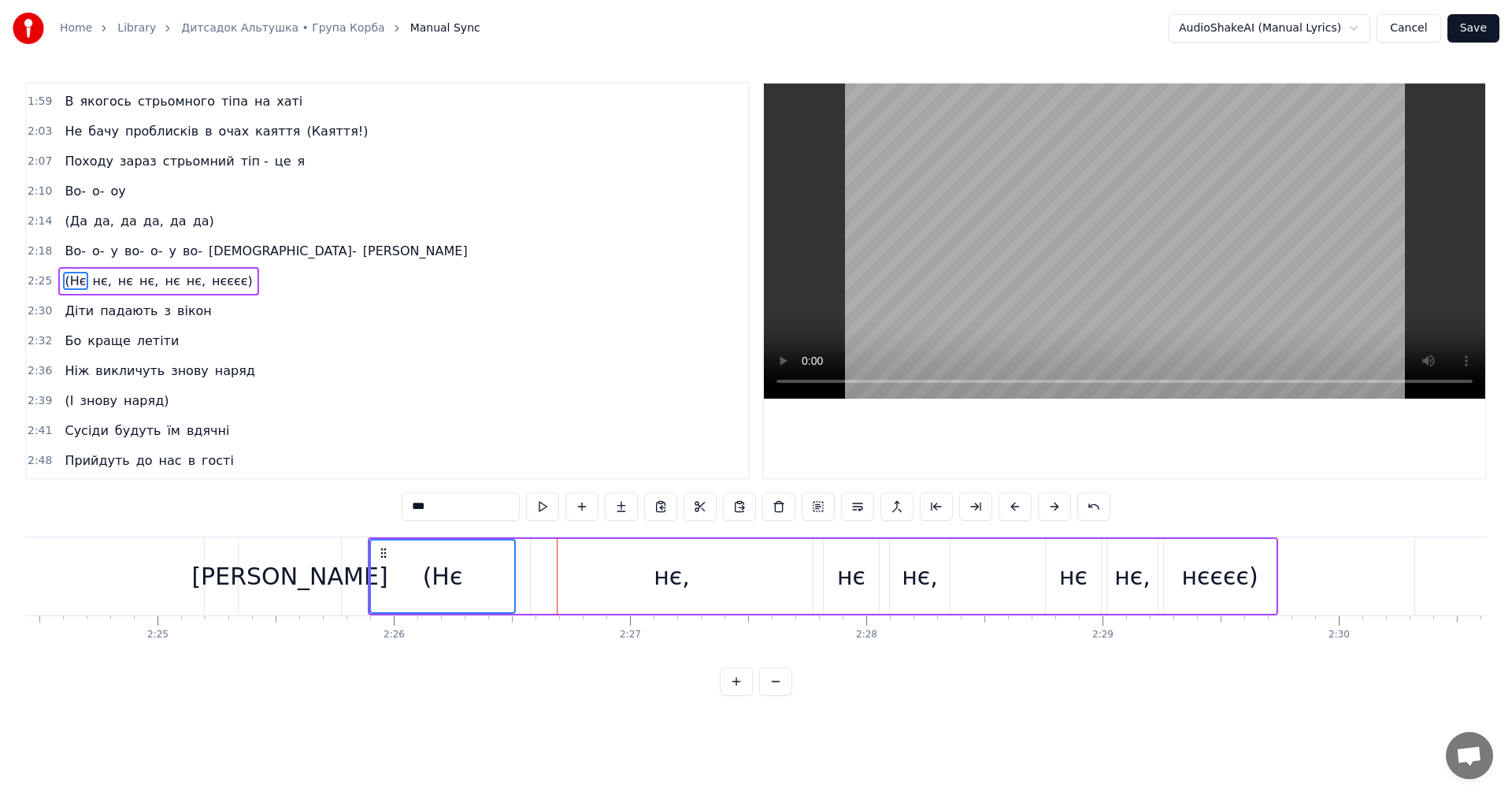
click at [1010, 507] on button at bounding box center [1015, 506] width 33 height 29
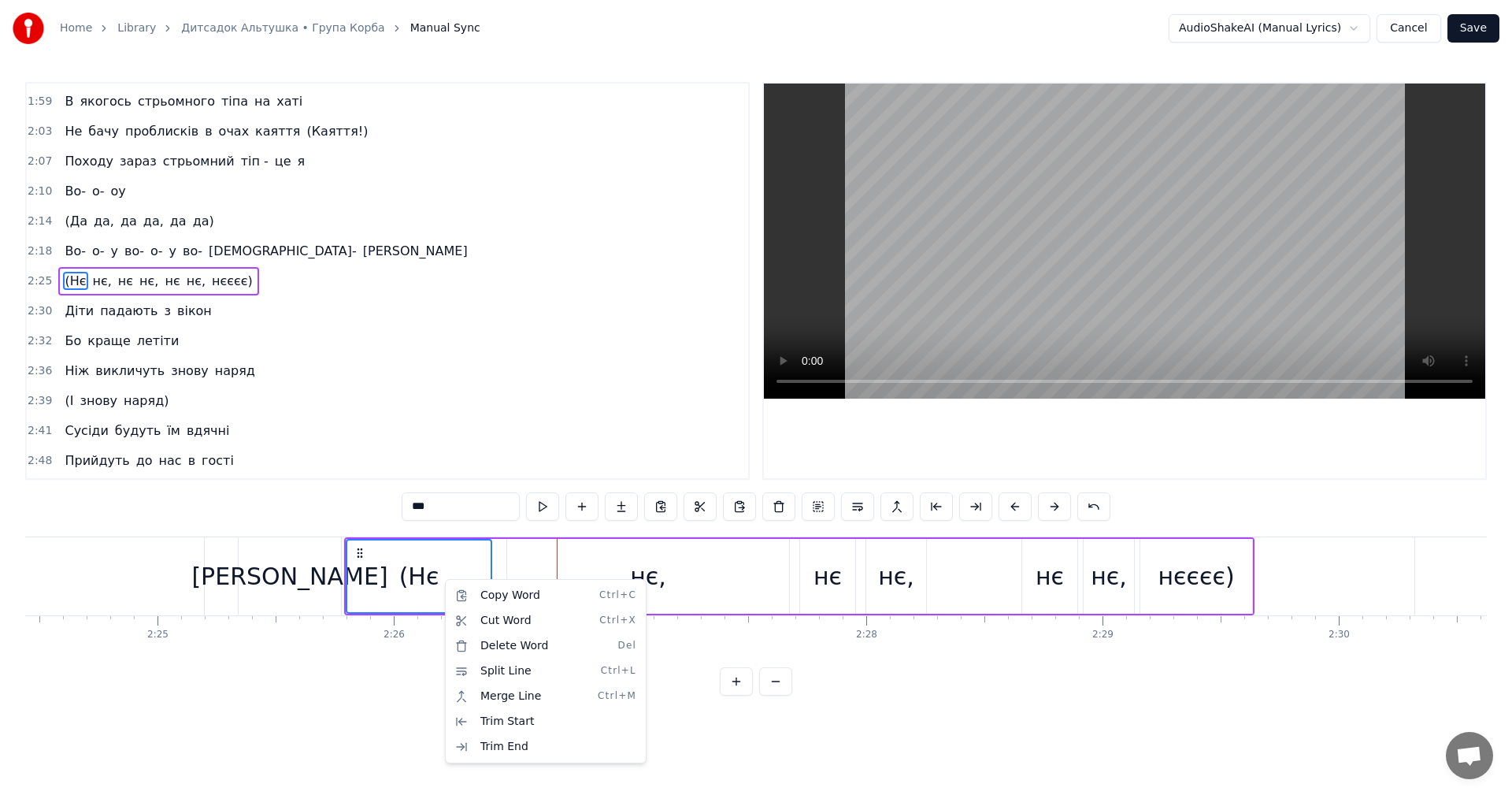
click at [372, 721] on html "Home Library Дитсадок Альтушка • Група Корба Manual Sync AudioShakeAI (Manual L…" at bounding box center [756, 360] width 1512 height 721
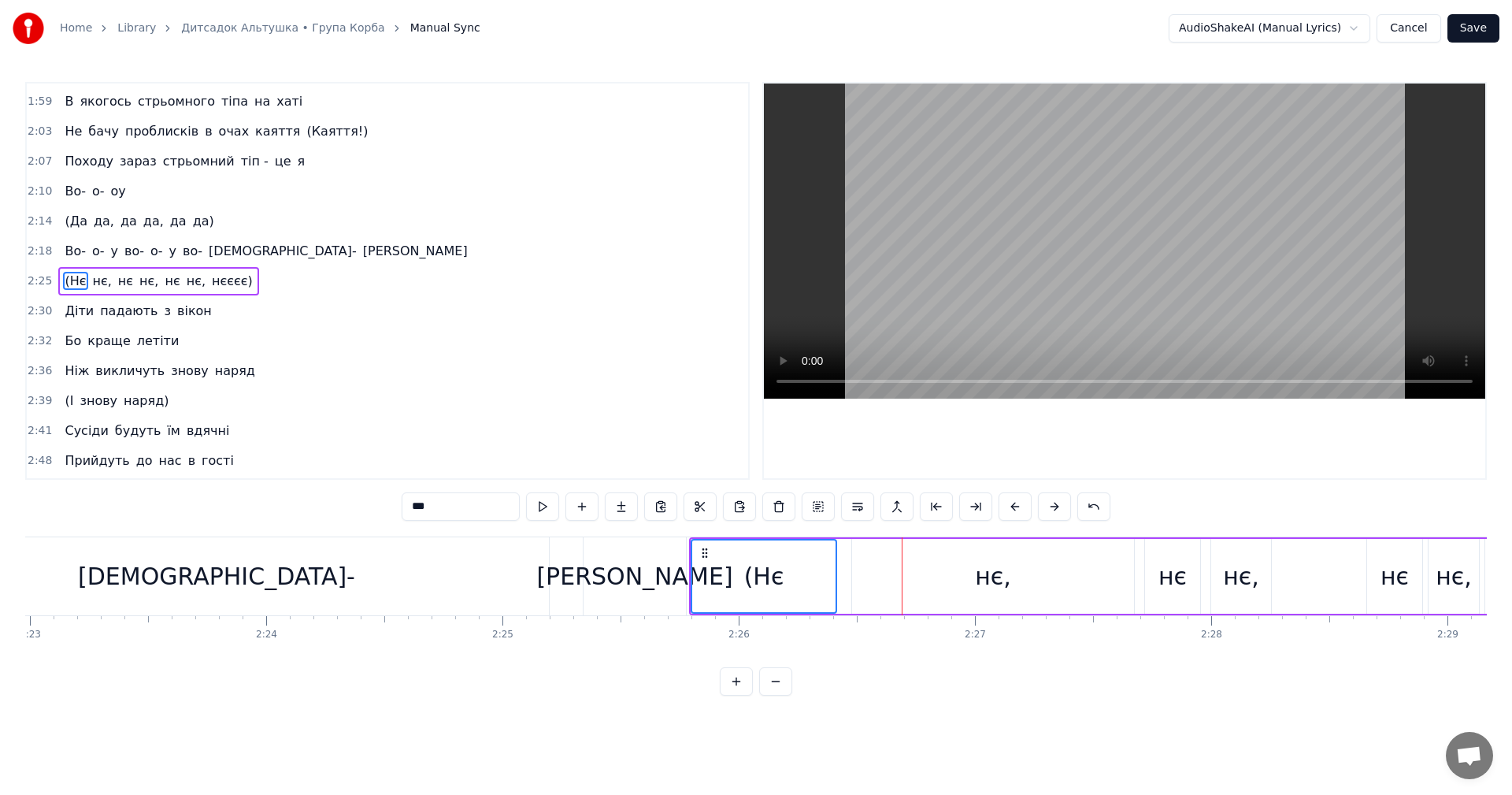
scroll to position [0, 33689]
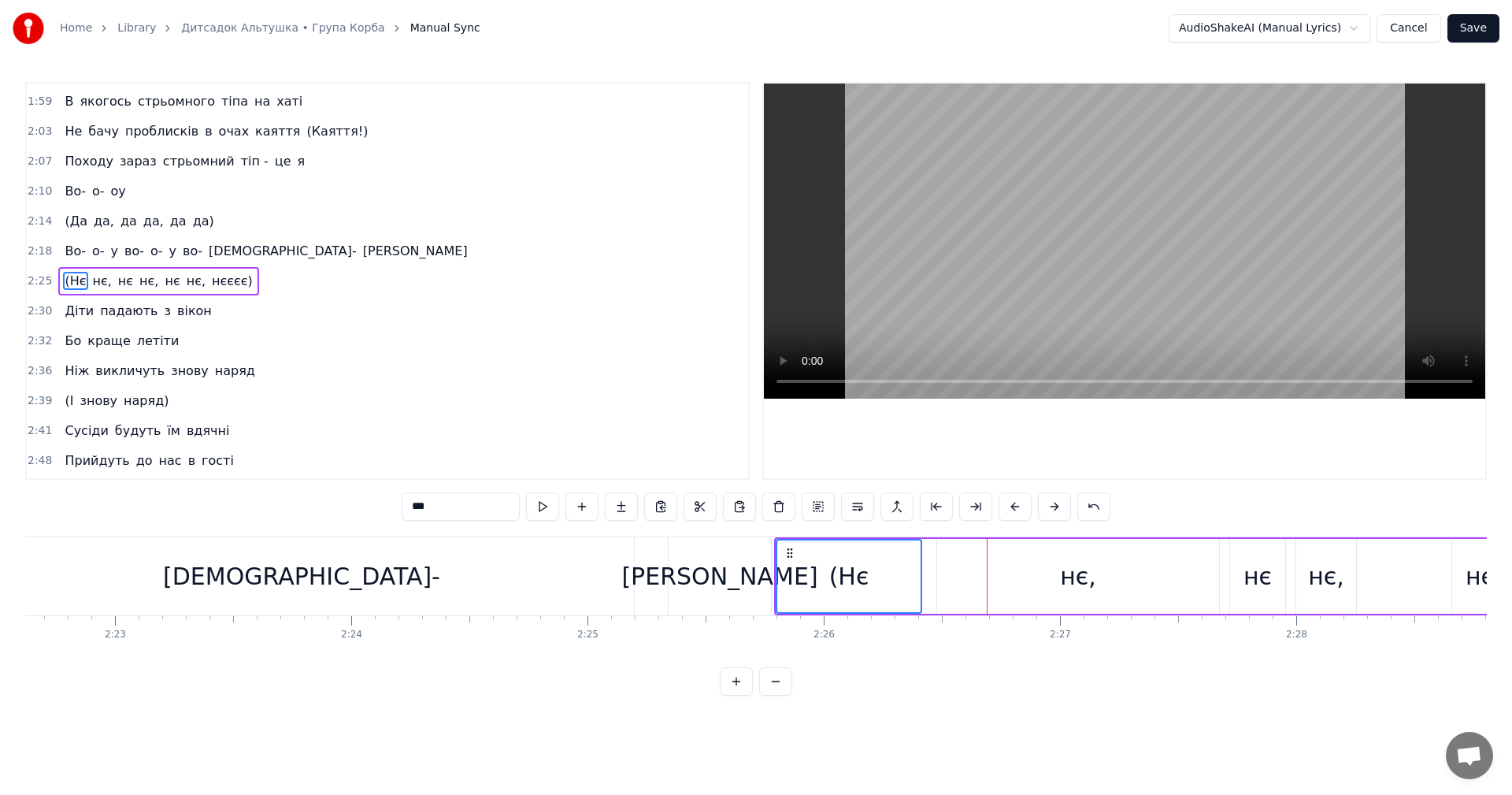
click at [1109, 560] on div "нє," at bounding box center [1078, 576] width 282 height 75
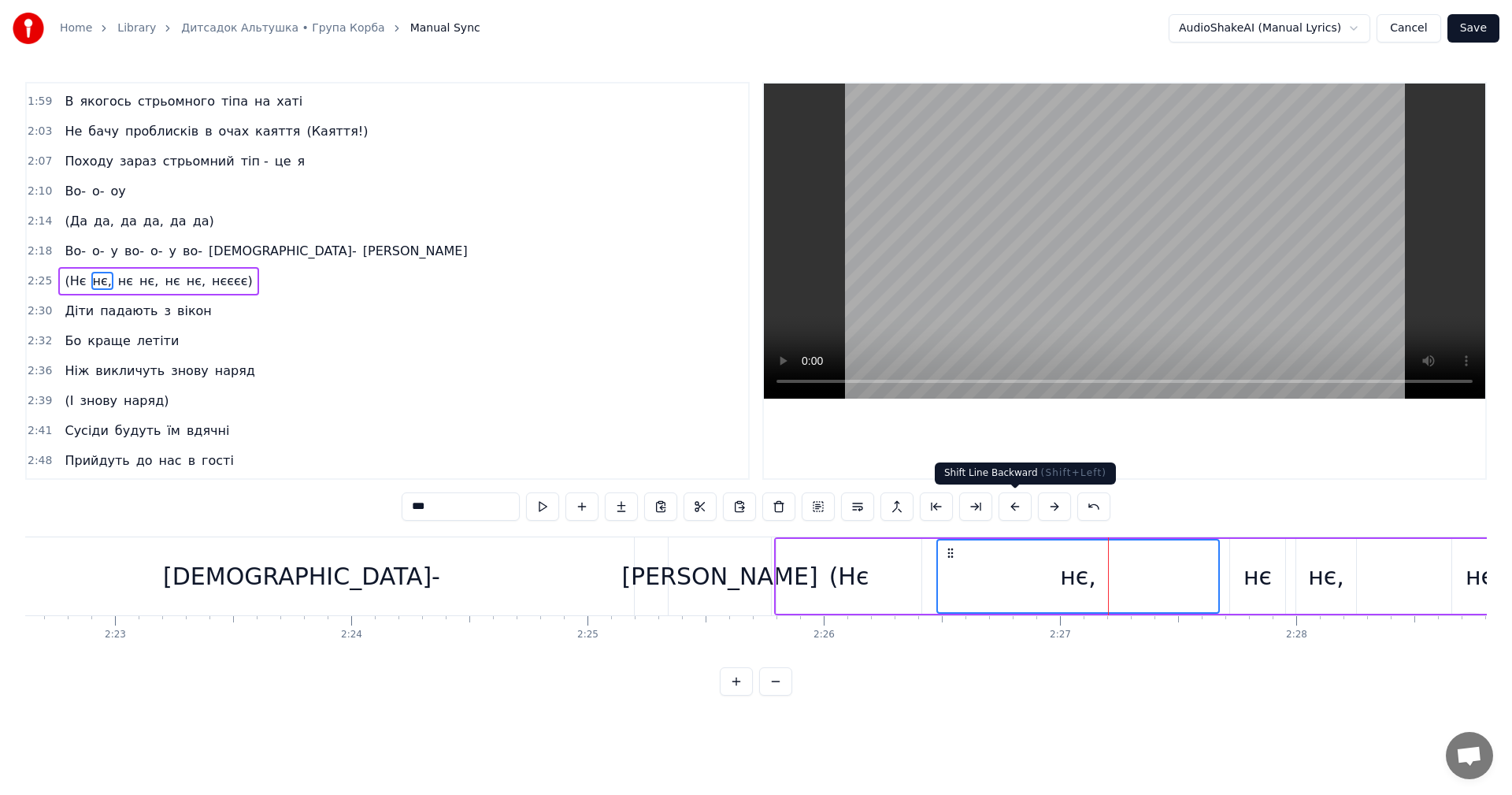
click at [1008, 506] on button at bounding box center [1015, 506] width 33 height 29
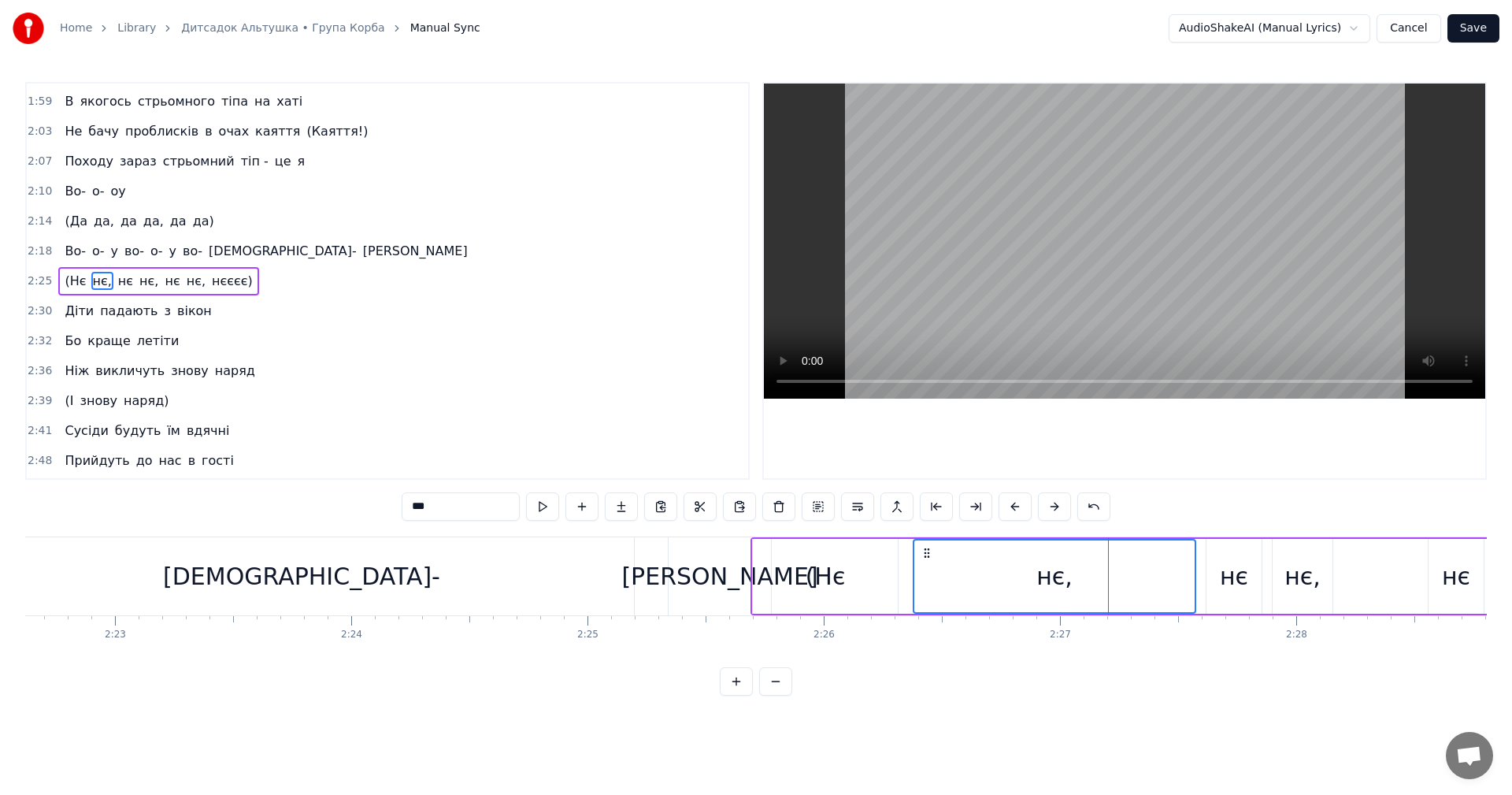
click at [1008, 506] on button at bounding box center [1015, 506] width 33 height 29
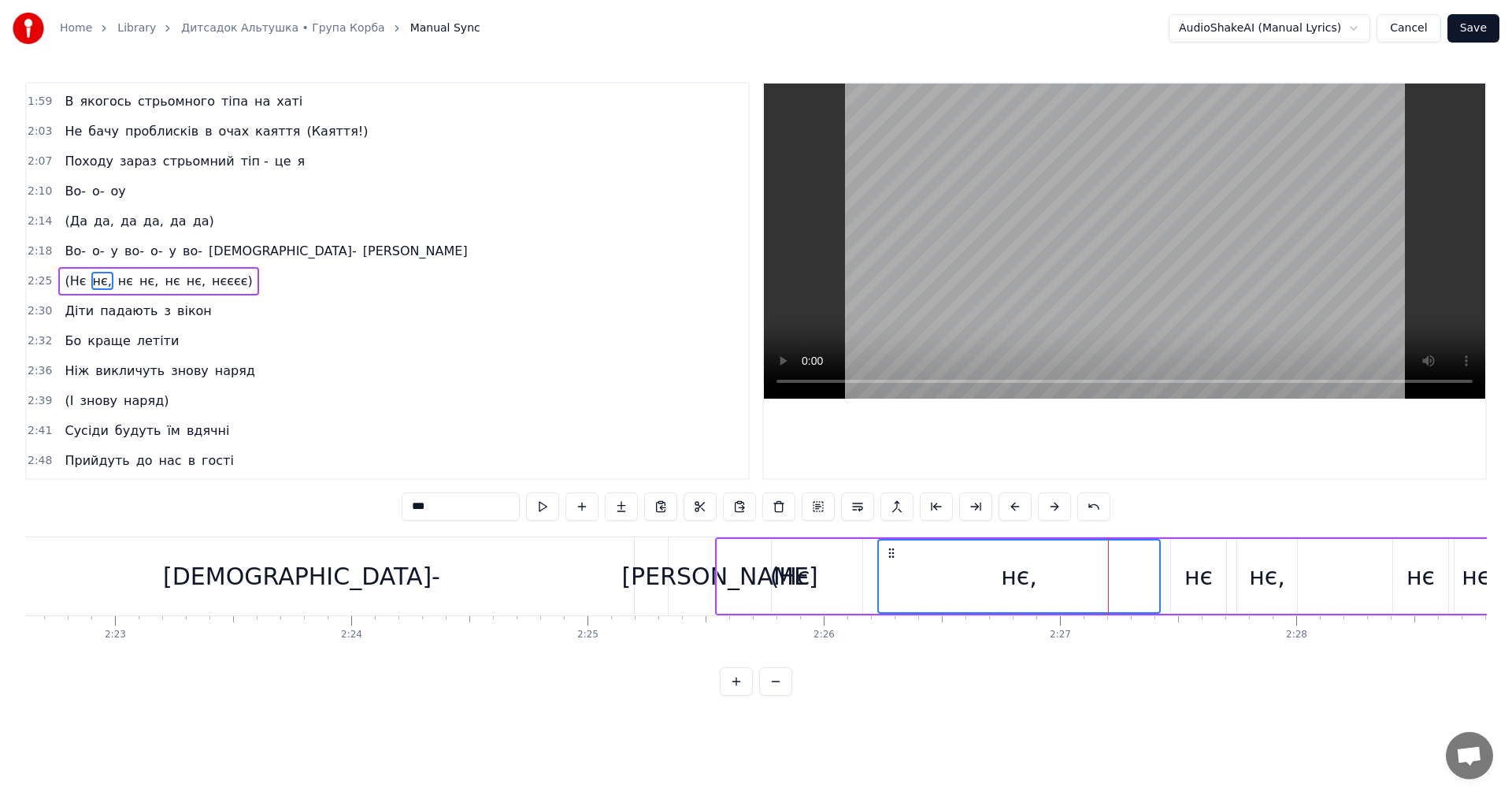
click at [1008, 506] on button at bounding box center [1015, 506] width 33 height 29
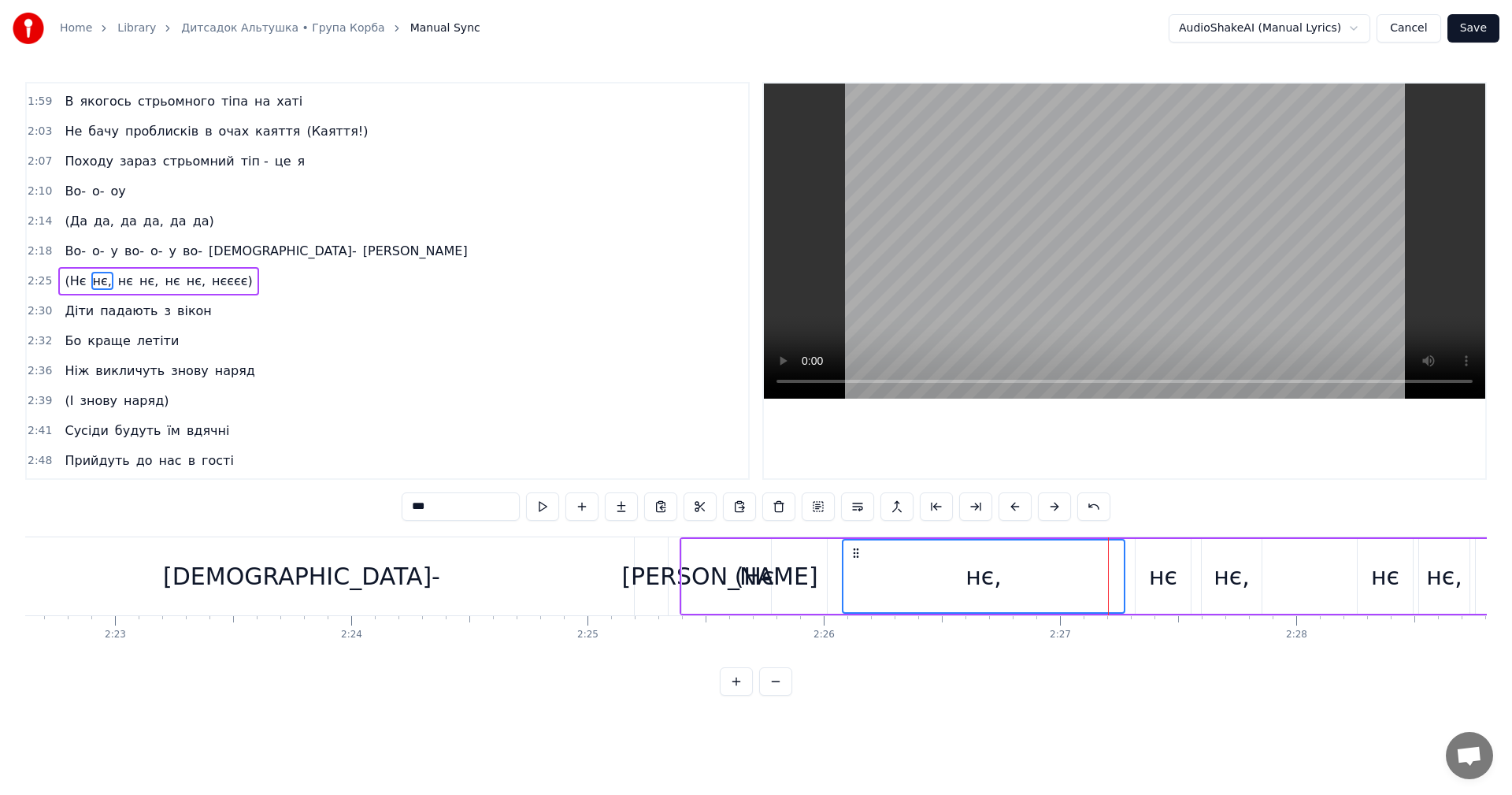
click at [1008, 506] on button at bounding box center [1015, 506] width 33 height 29
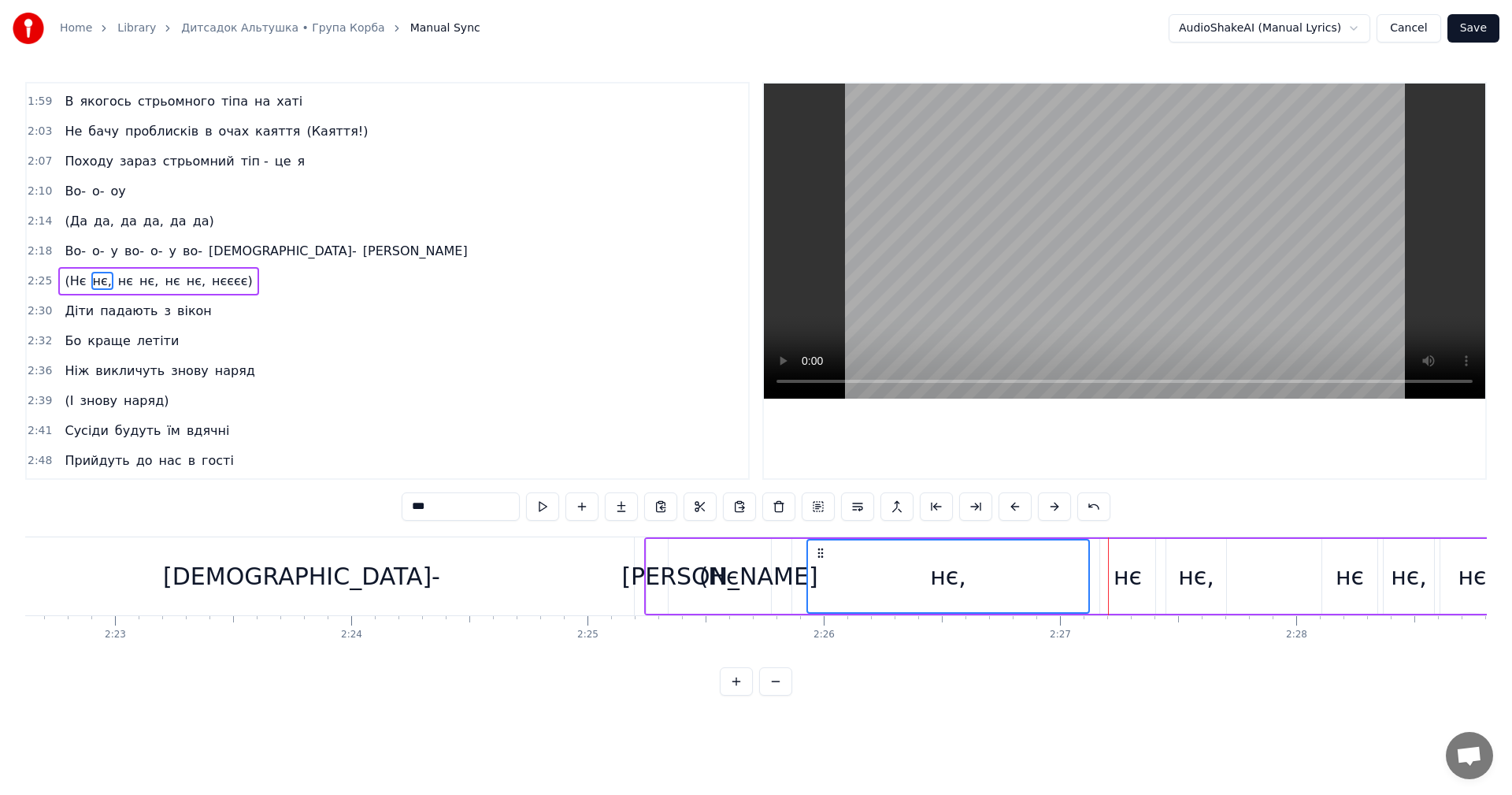
click at [1008, 506] on button at bounding box center [1015, 506] width 33 height 29
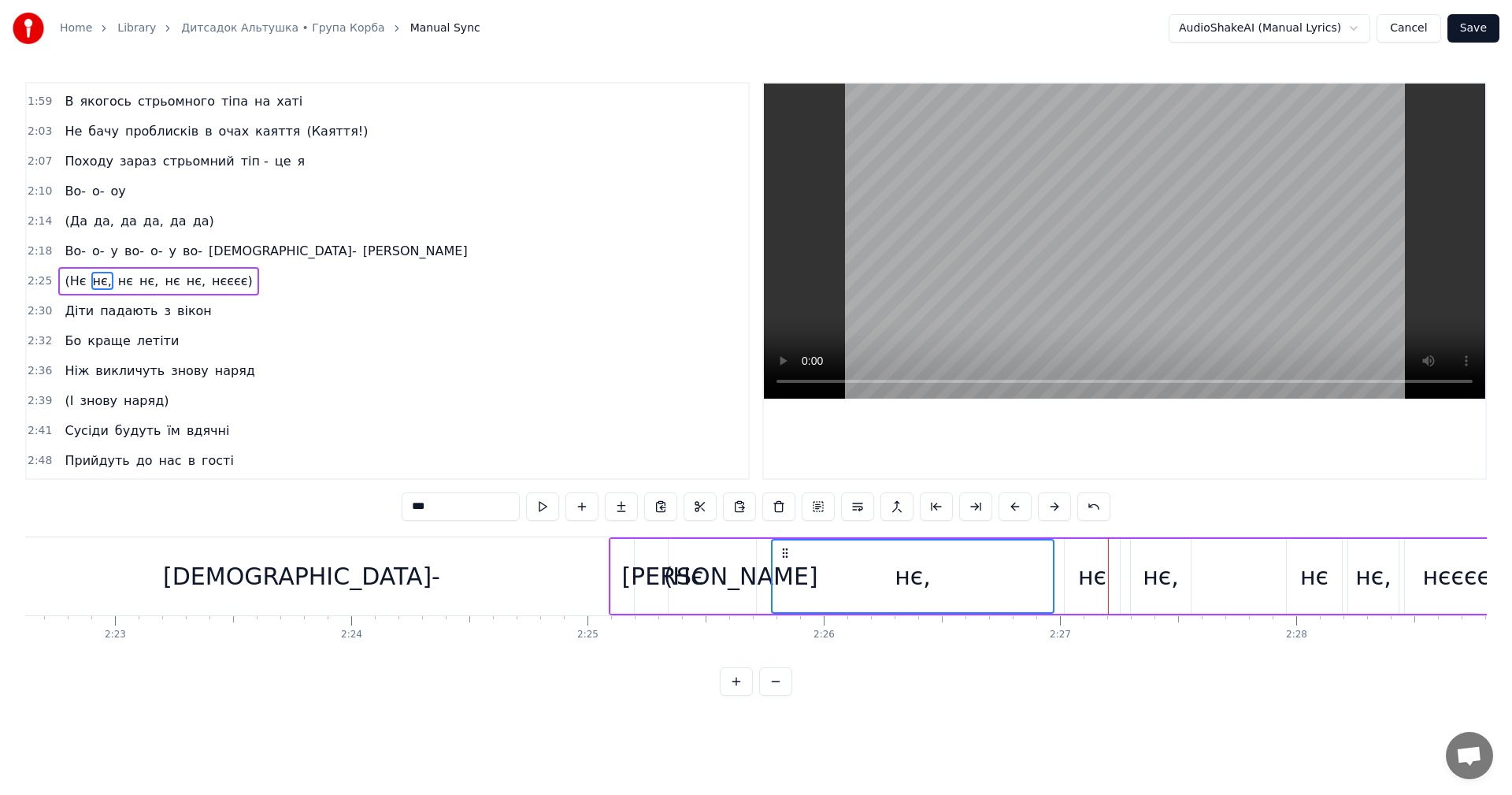
click at [1008, 506] on button at bounding box center [1015, 506] width 33 height 29
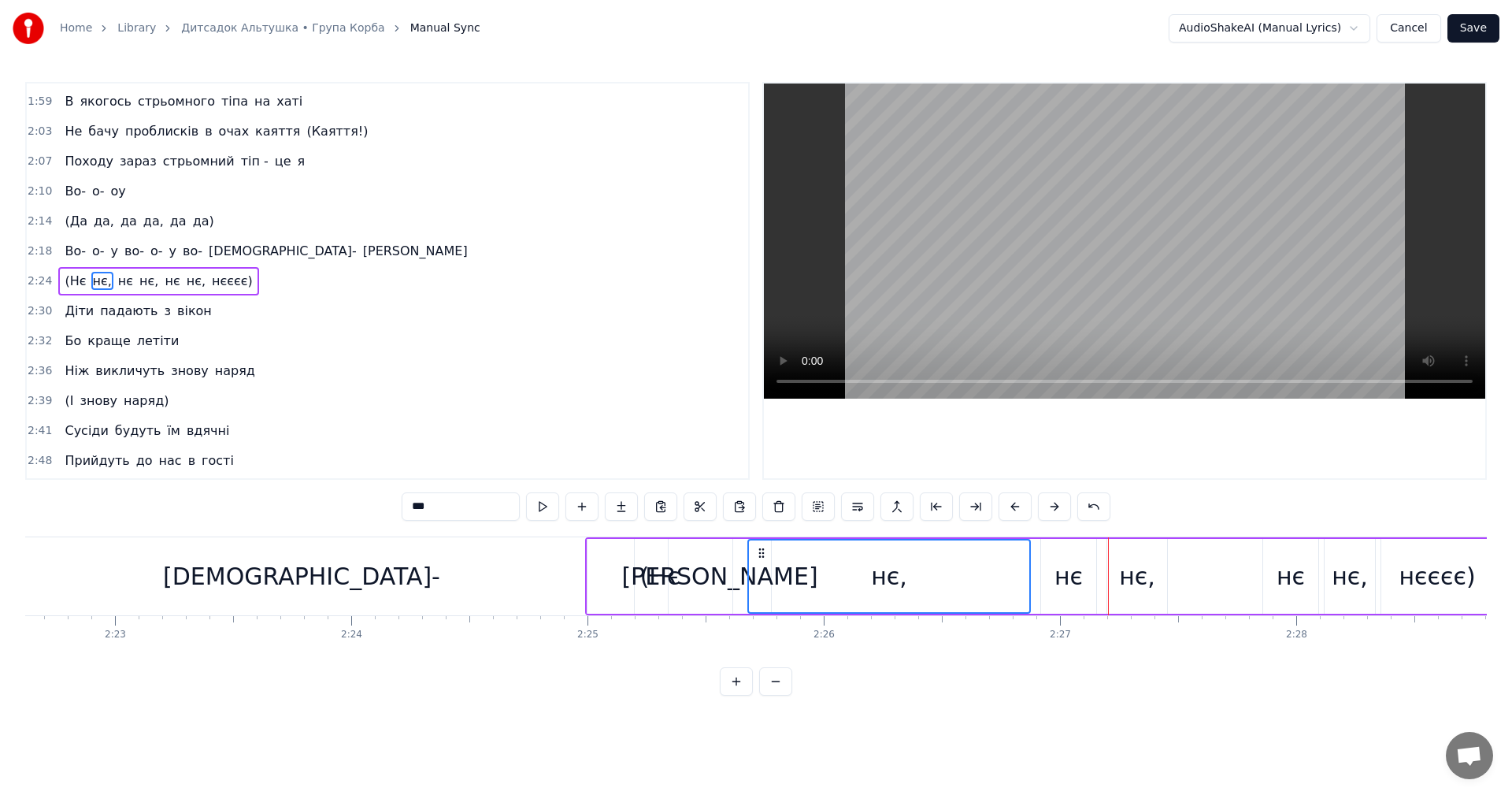
click at [1008, 506] on button at bounding box center [1015, 506] width 33 height 29
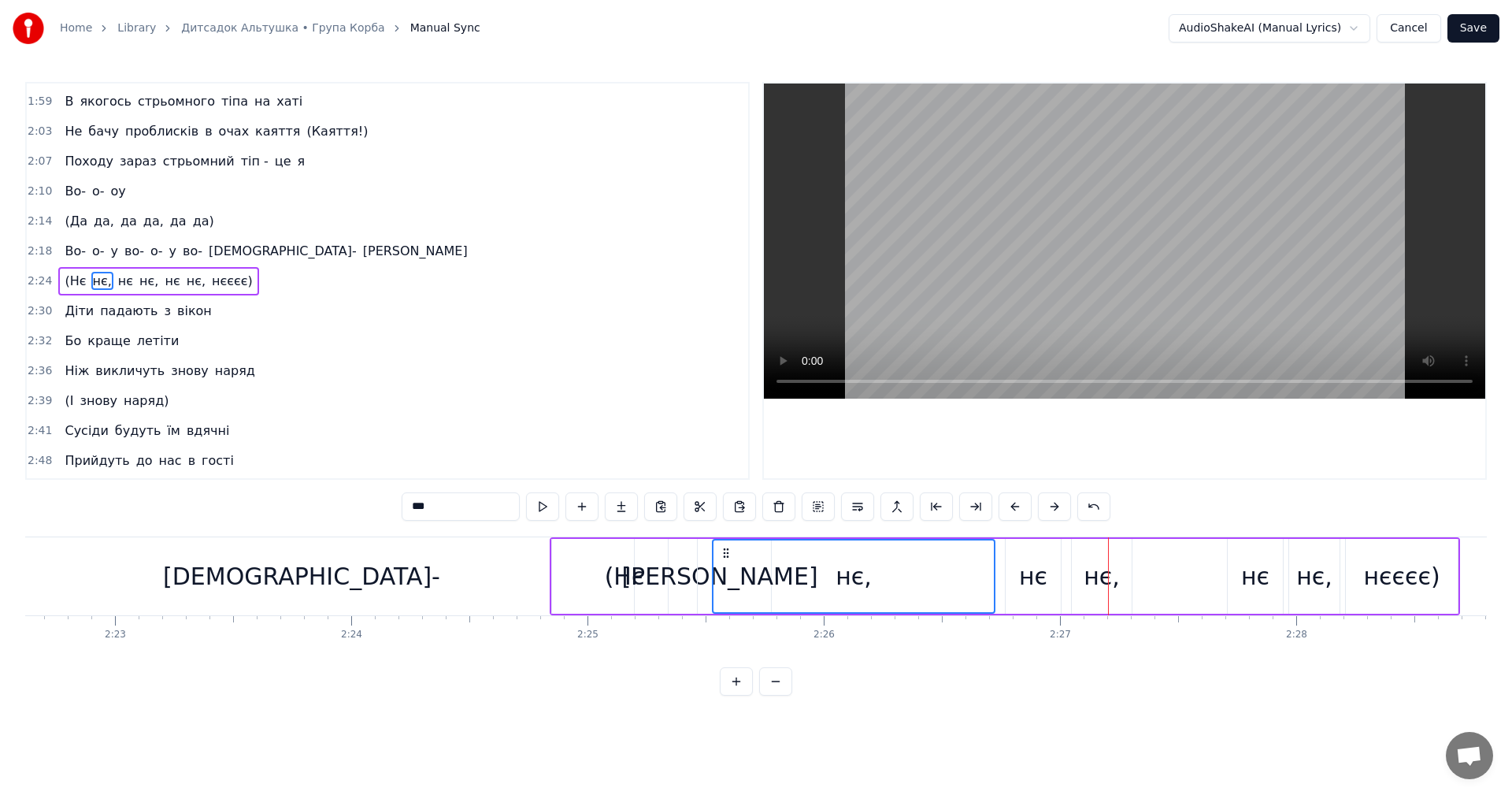
click at [1008, 506] on button at bounding box center [1015, 506] width 33 height 29
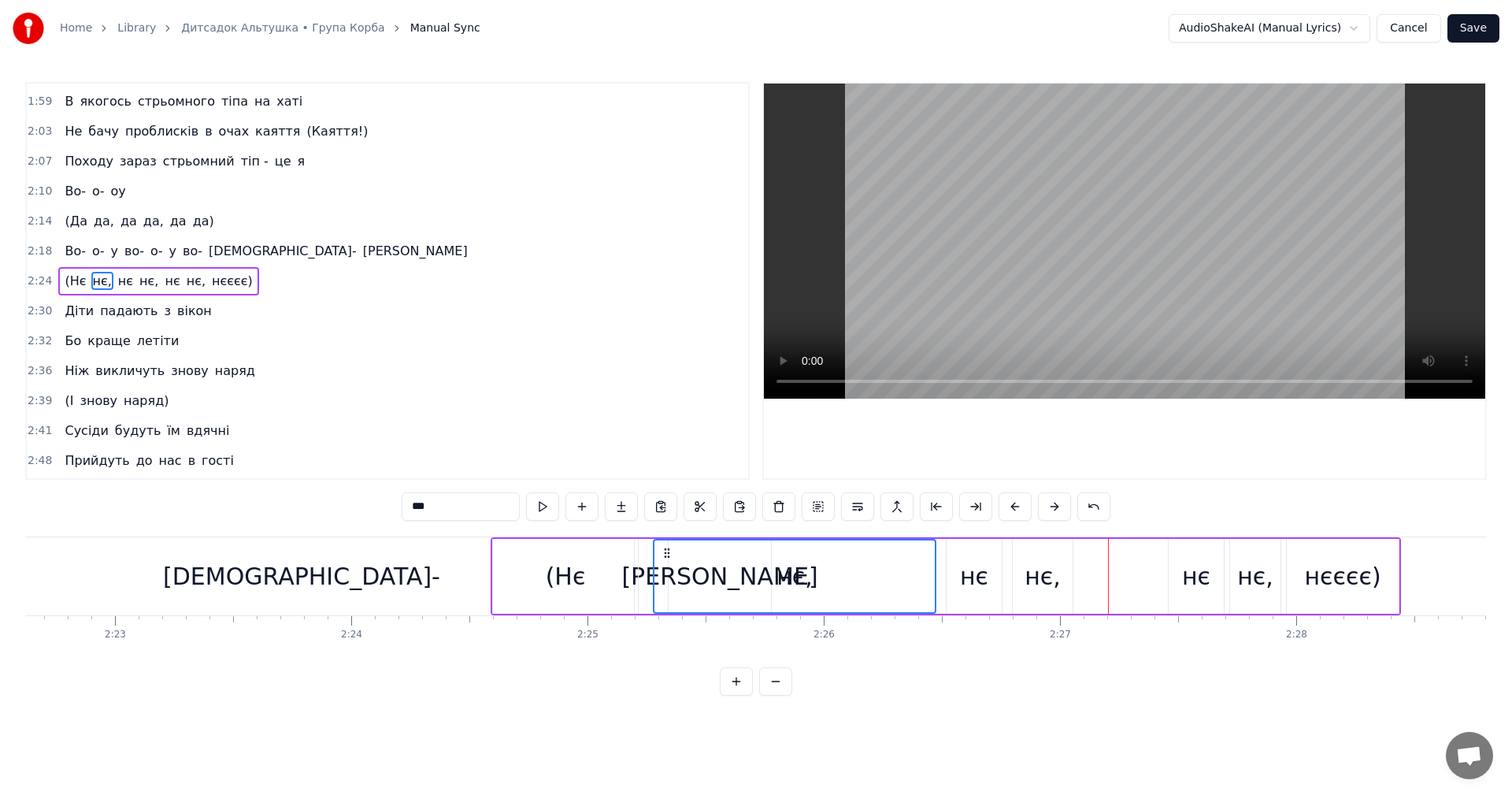
click at [1008, 506] on button at bounding box center [1015, 506] width 33 height 29
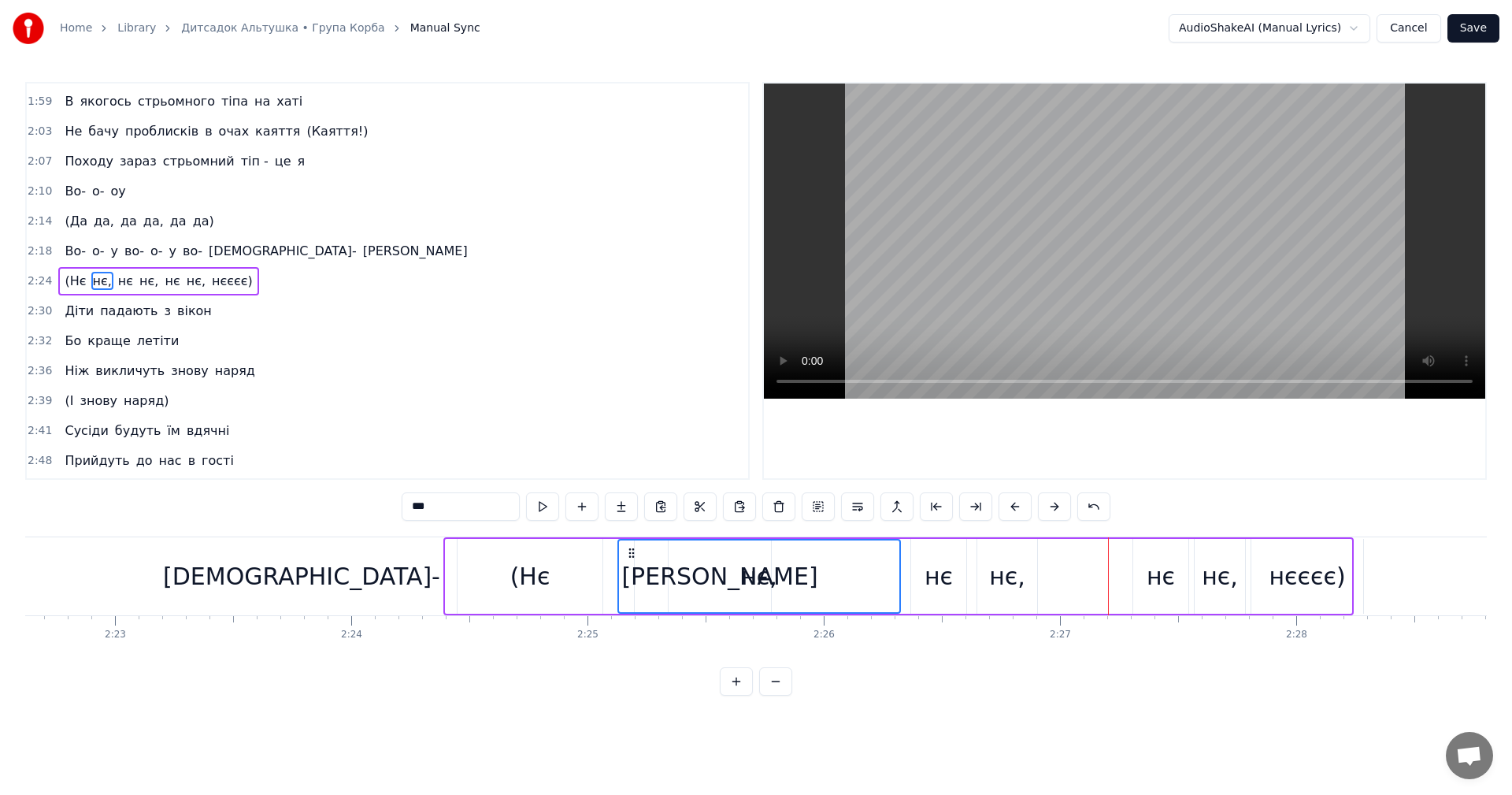
click at [1008, 506] on button at bounding box center [1015, 506] width 33 height 29
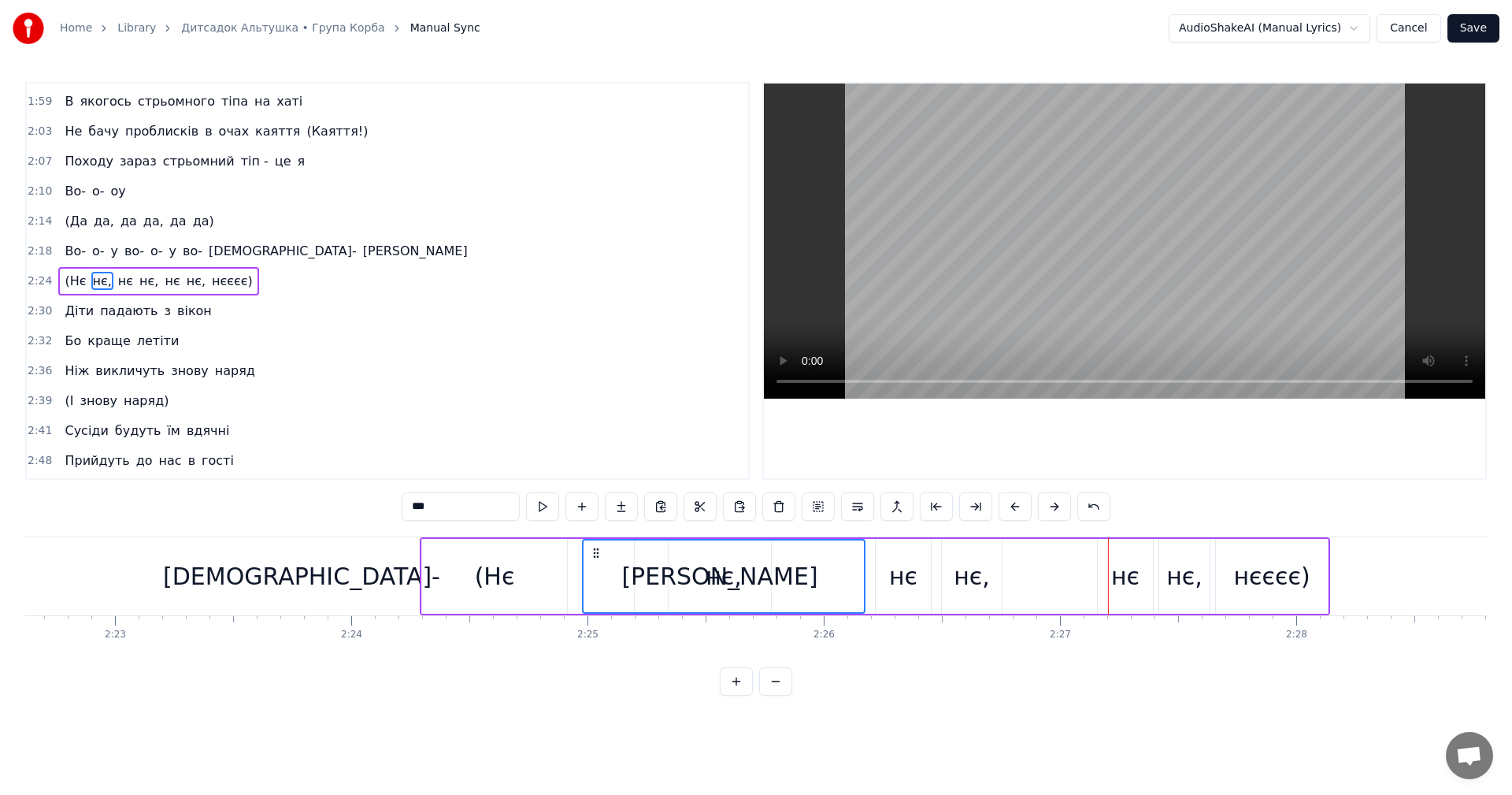
click at [1008, 506] on button at bounding box center [1015, 506] width 33 height 29
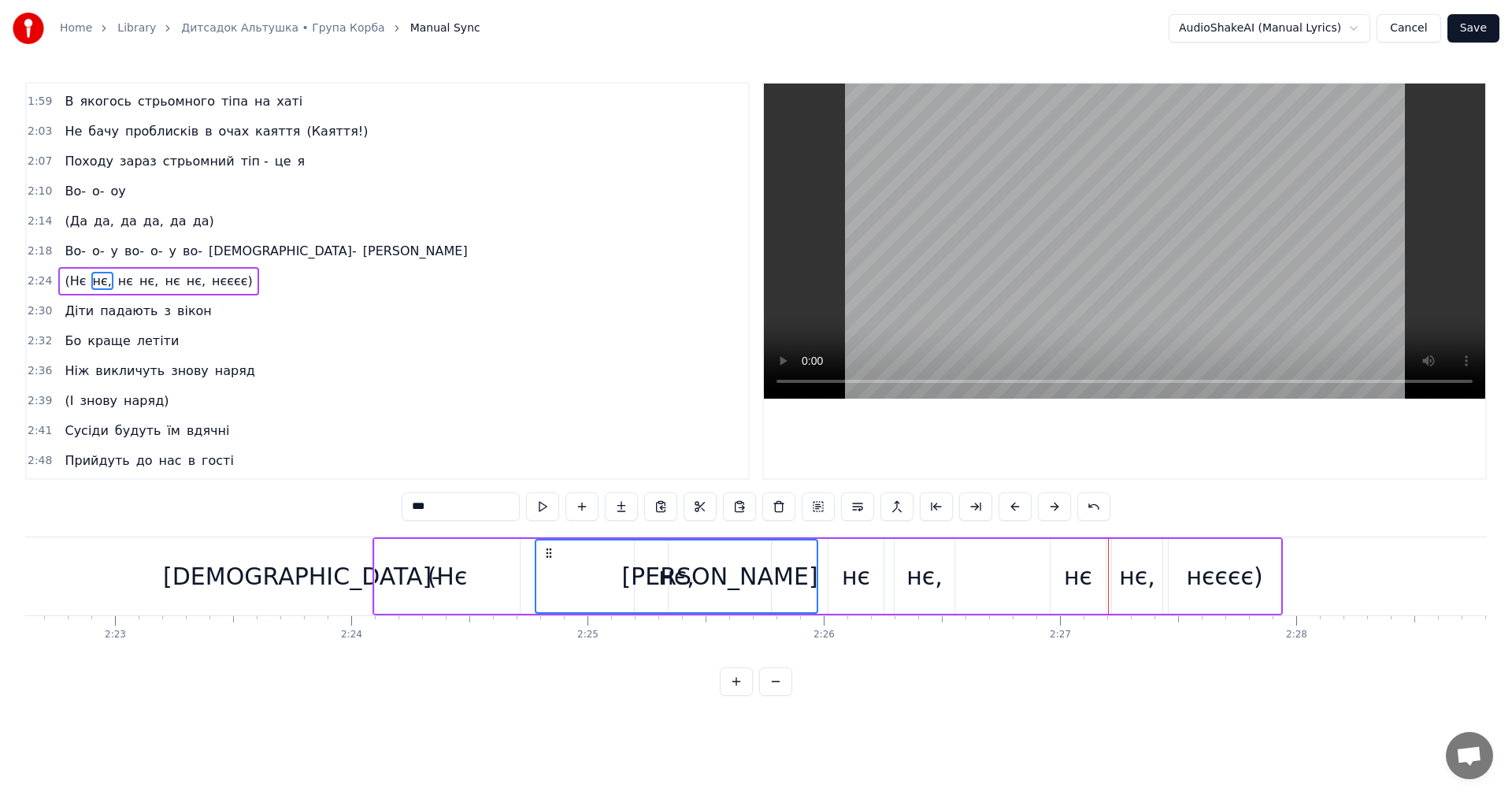
click at [1008, 506] on button at bounding box center [1015, 506] width 33 height 29
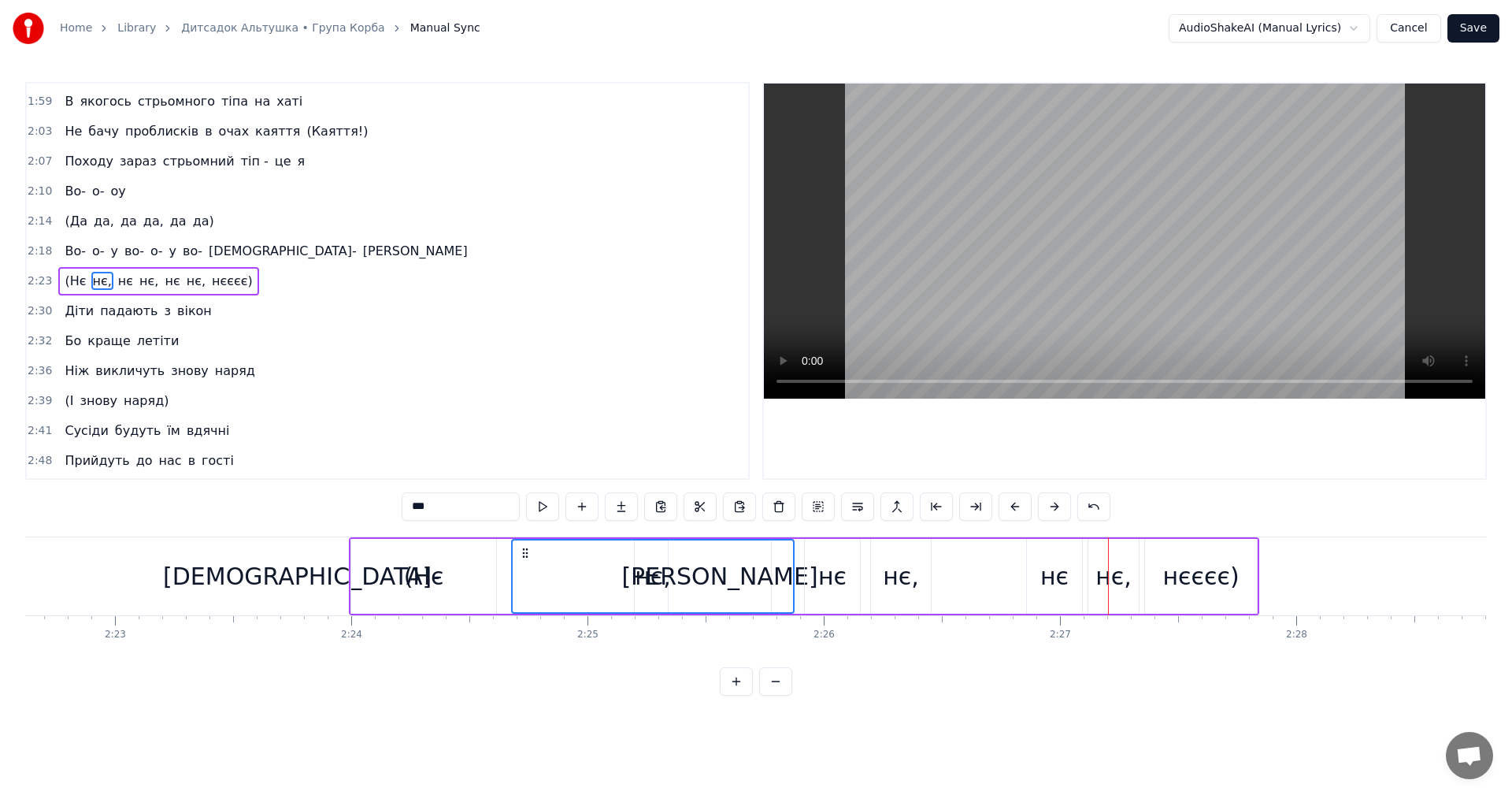
click at [1008, 506] on button at bounding box center [1015, 506] width 33 height 29
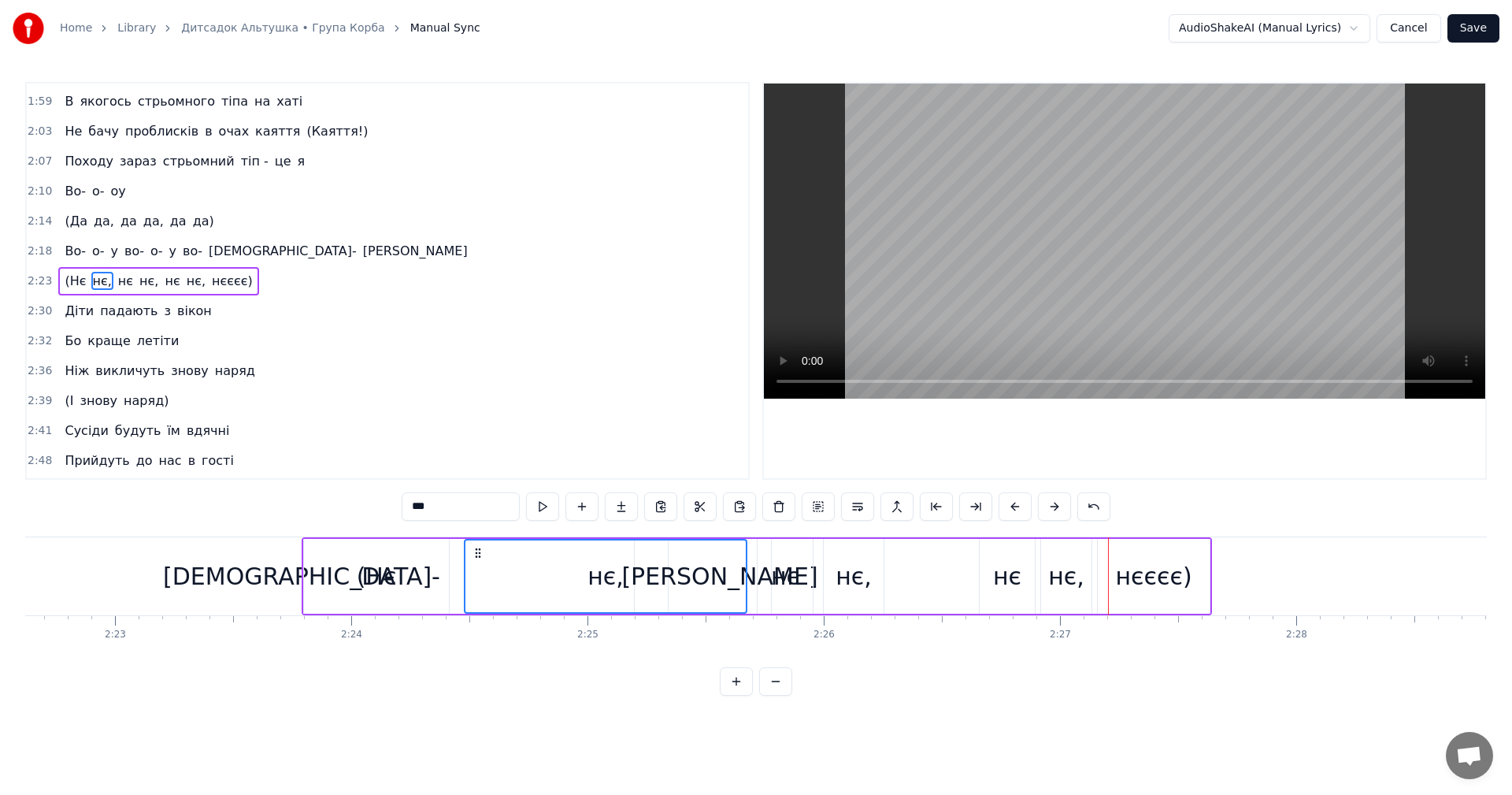
click at [1008, 506] on button at bounding box center [1015, 506] width 33 height 29
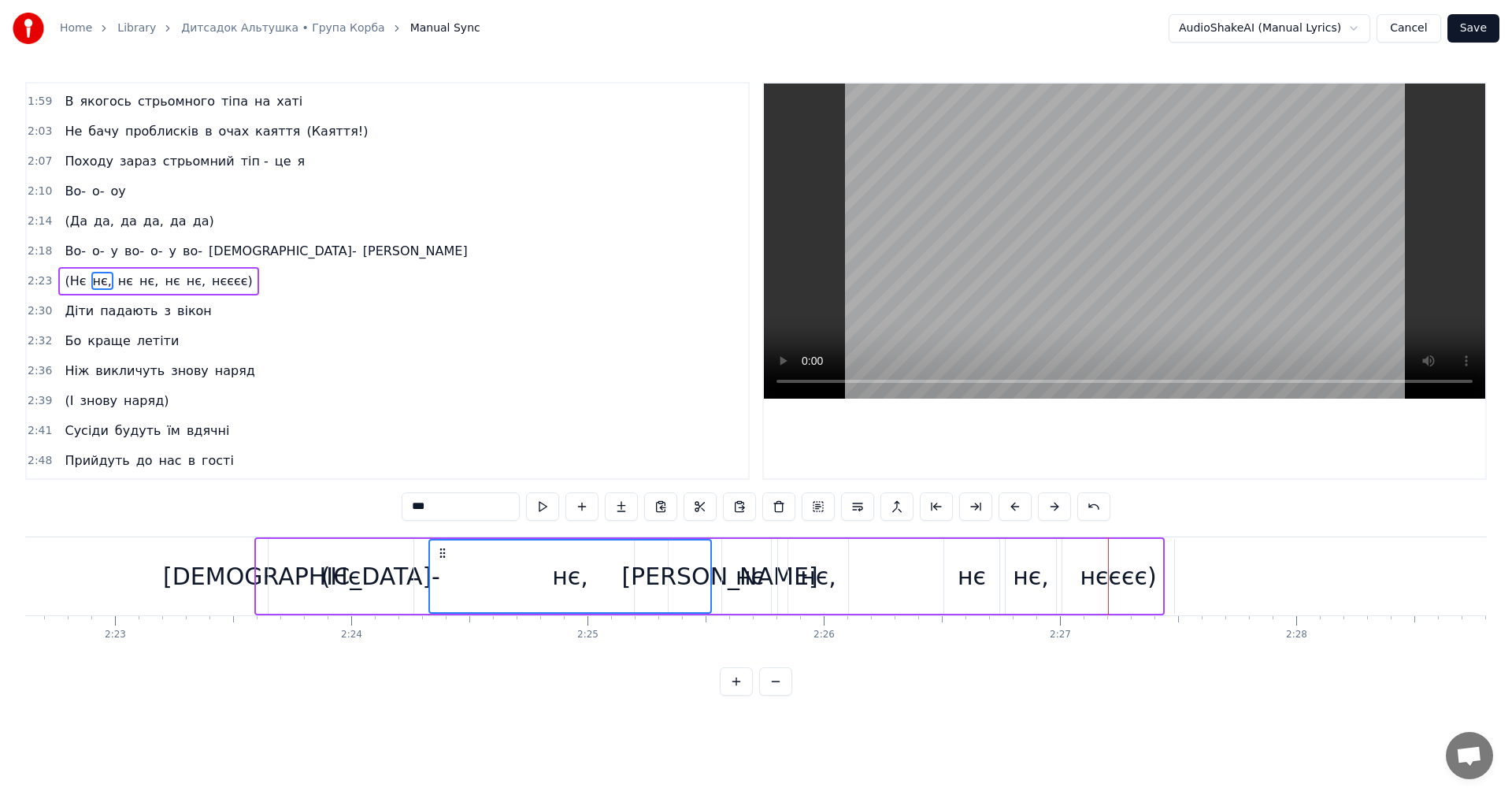
click at [1048, 572] on div "0:16 Класика жанру 0:17 Зібратись під пиво й писати щось нове (Нове!) 0:20 Приє…" at bounding box center [756, 389] width 1461 height 614
drag, startPoint x: 1088, startPoint y: 716, endPoint x: 1048, endPoint y: 674, distance: 58.0
click at [1087, 716] on html "Home Library Дитсадок Альтушка • Група Корба Manual Sync AudioShakeAI (Manual L…" at bounding box center [756, 360] width 1512 height 721
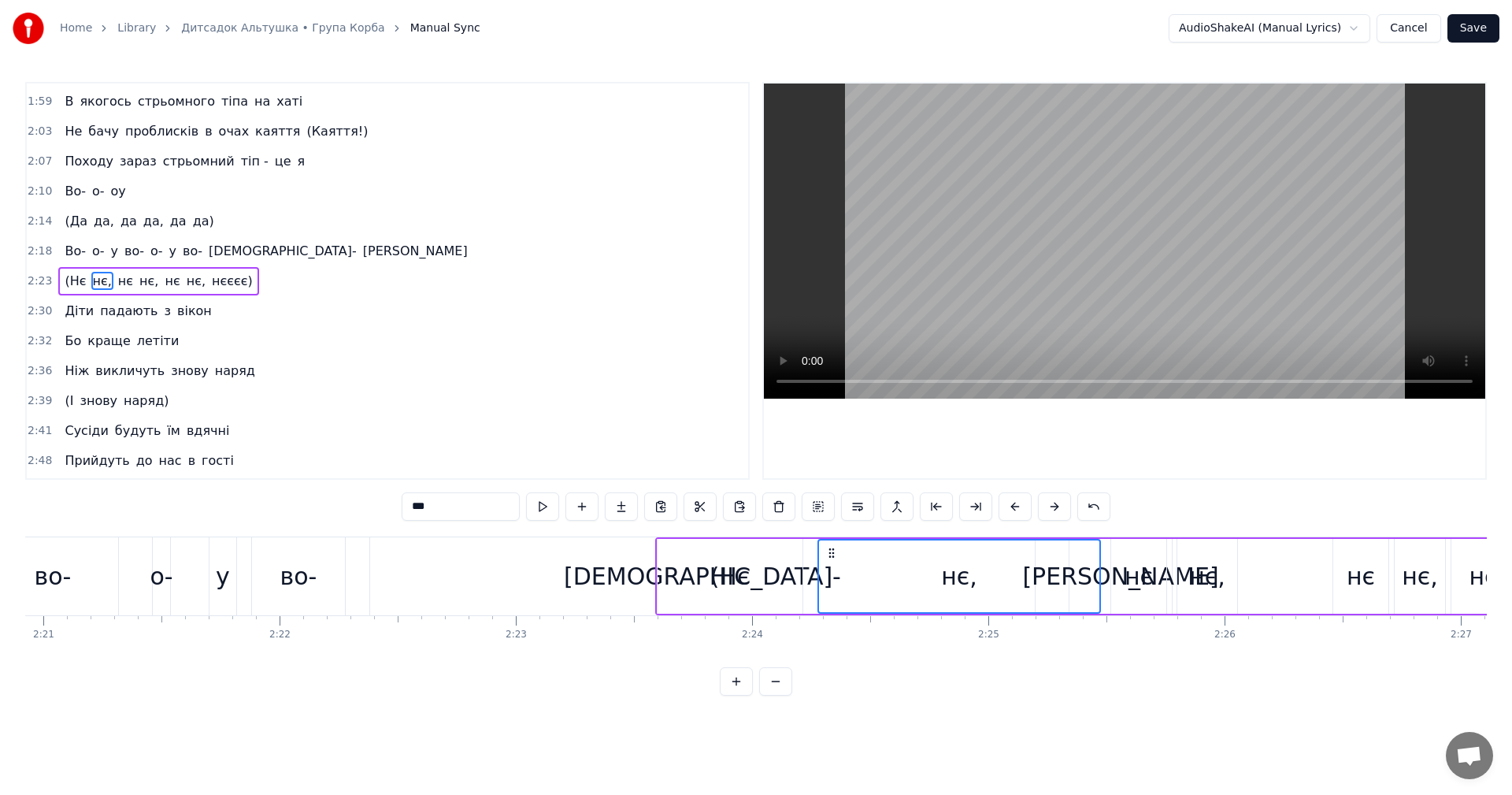
click at [494, 575] on div "[DEMOGRAPHIC_DATA]-" at bounding box center [702, 575] width 664 height 78
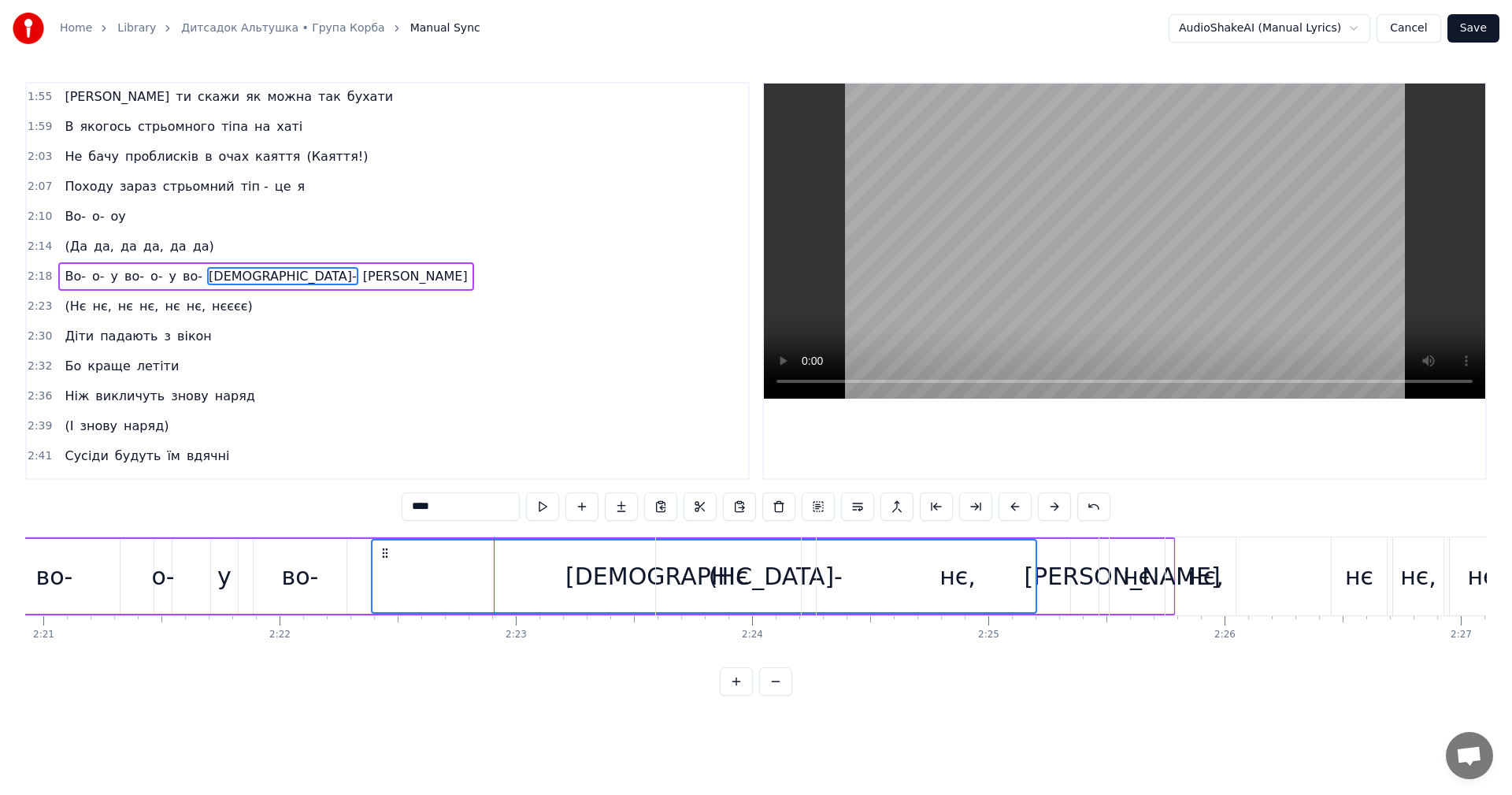
scroll to position [895, 0]
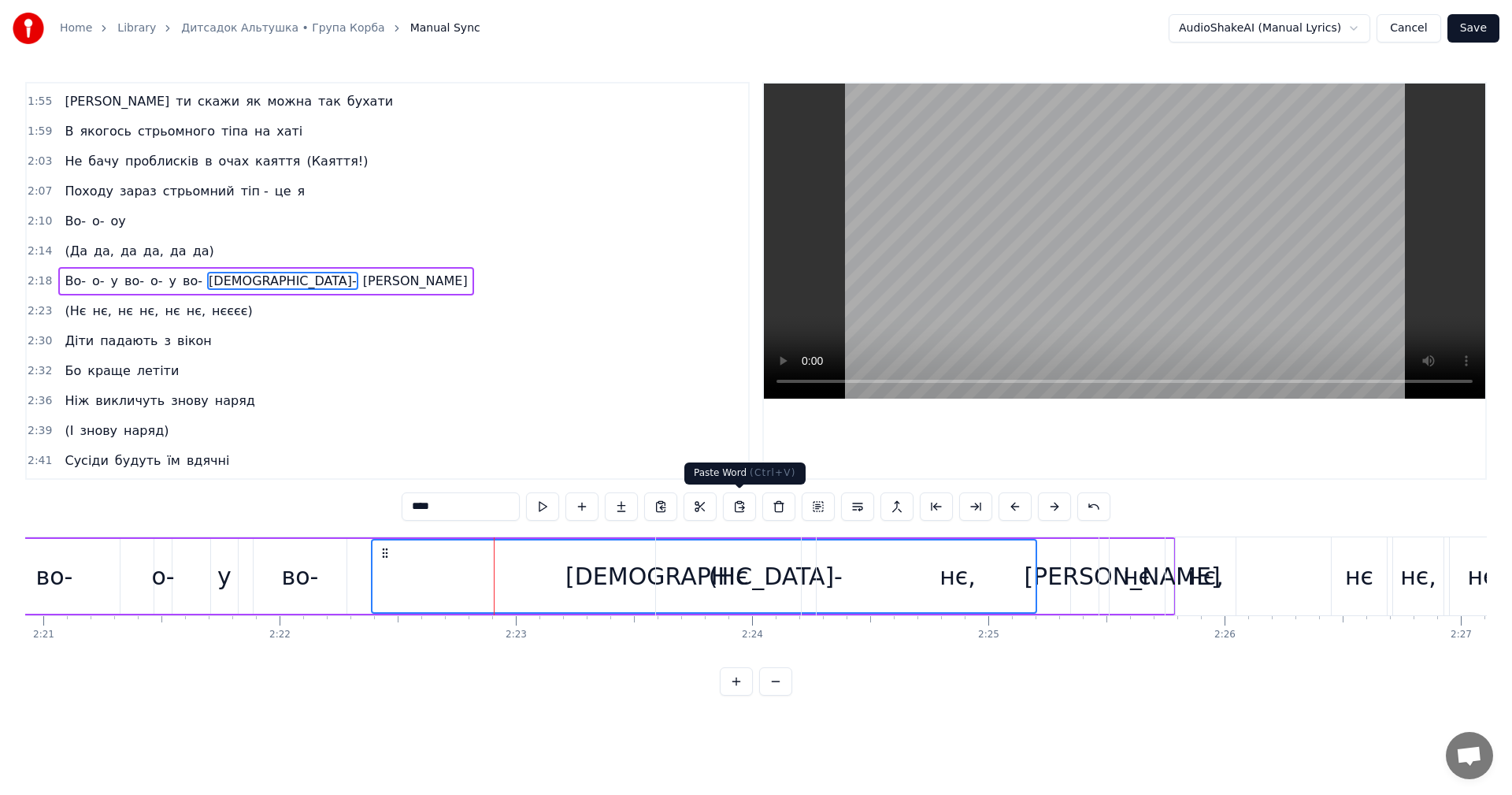
click at [1127, 282] on video at bounding box center [1124, 240] width 722 height 315
click at [1147, 251] on video at bounding box center [1124, 240] width 722 height 315
click at [1059, 241] on video at bounding box center [1124, 240] width 722 height 315
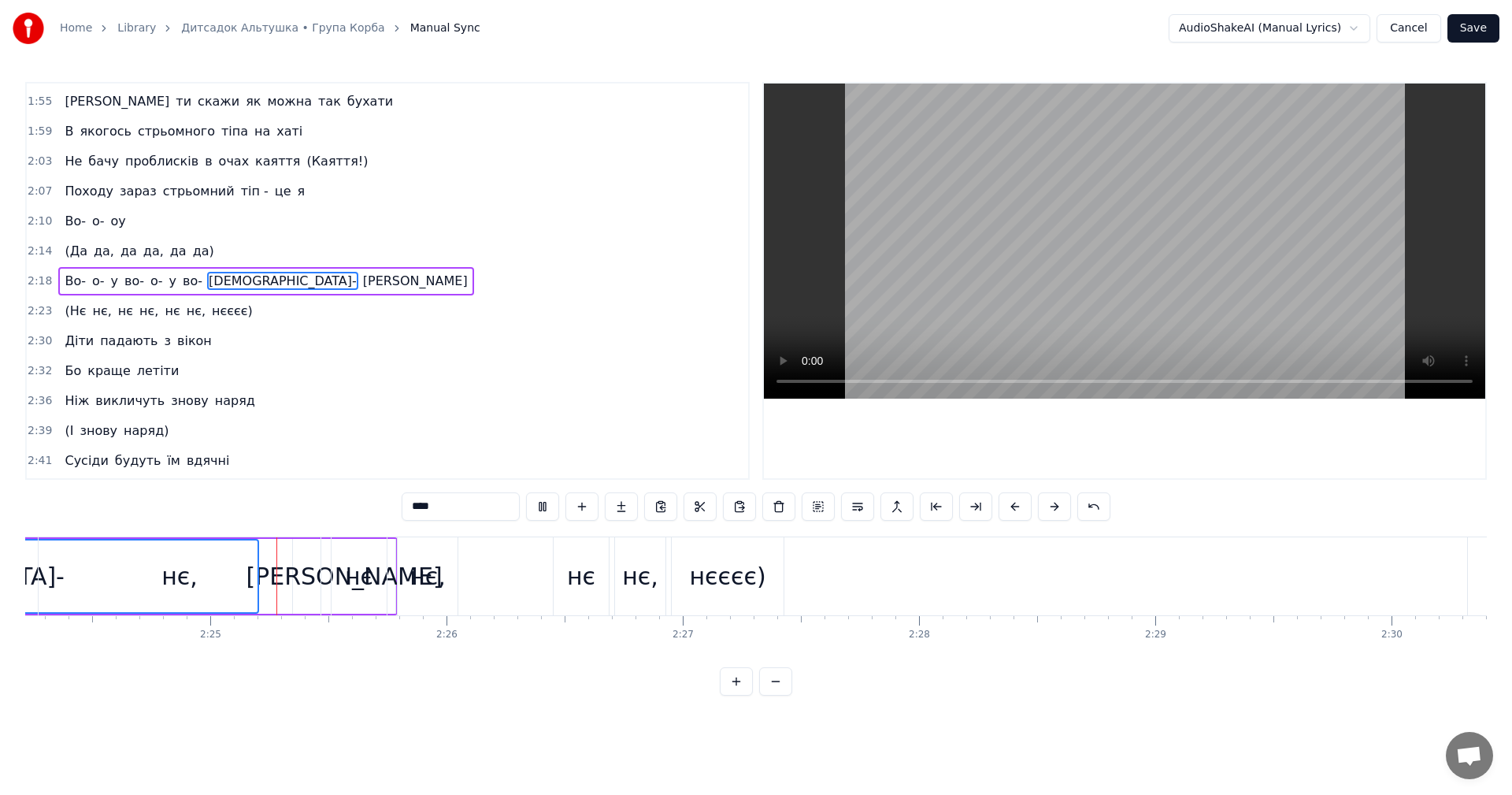
scroll to position [0, 34069]
click at [1113, 210] on video at bounding box center [1124, 240] width 722 height 315
click at [596, 577] on div "нє" at bounding box center [579, 575] width 55 height 78
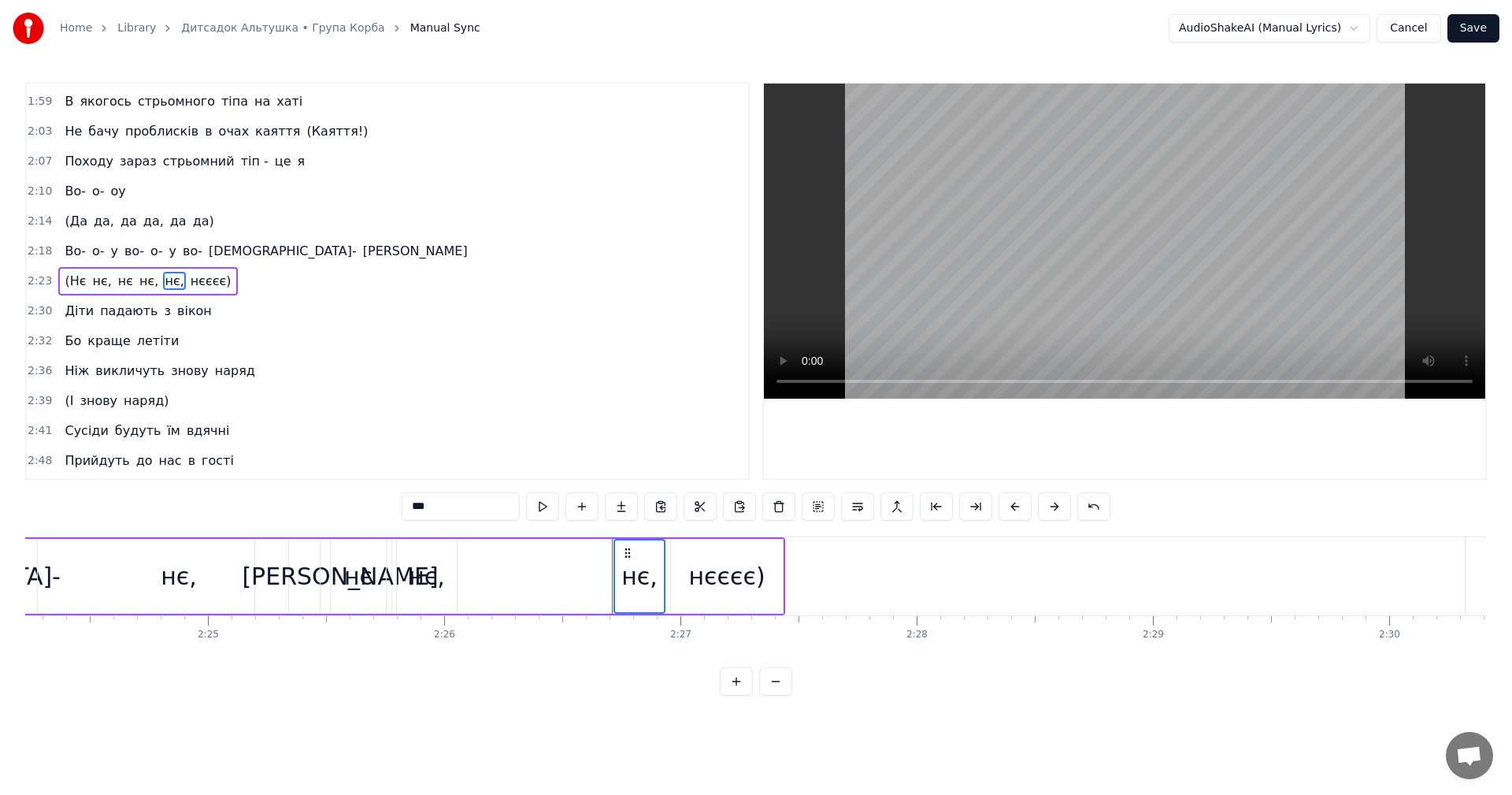
click at [637, 576] on div "нє," at bounding box center [639, 576] width 37 height 36
click at [725, 573] on div "нєєєє)" at bounding box center [727, 576] width 77 height 36
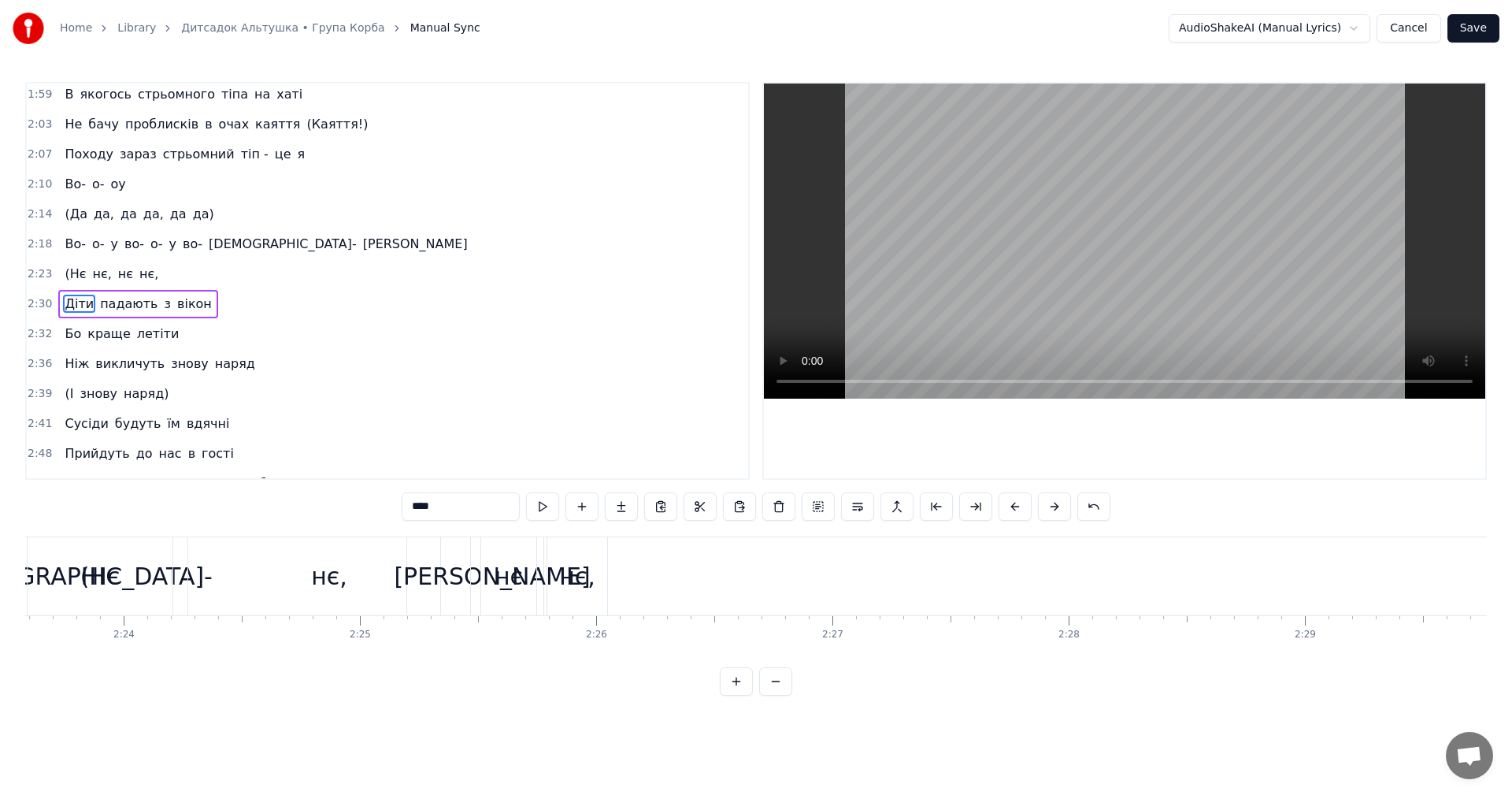
scroll to position [0, 33661]
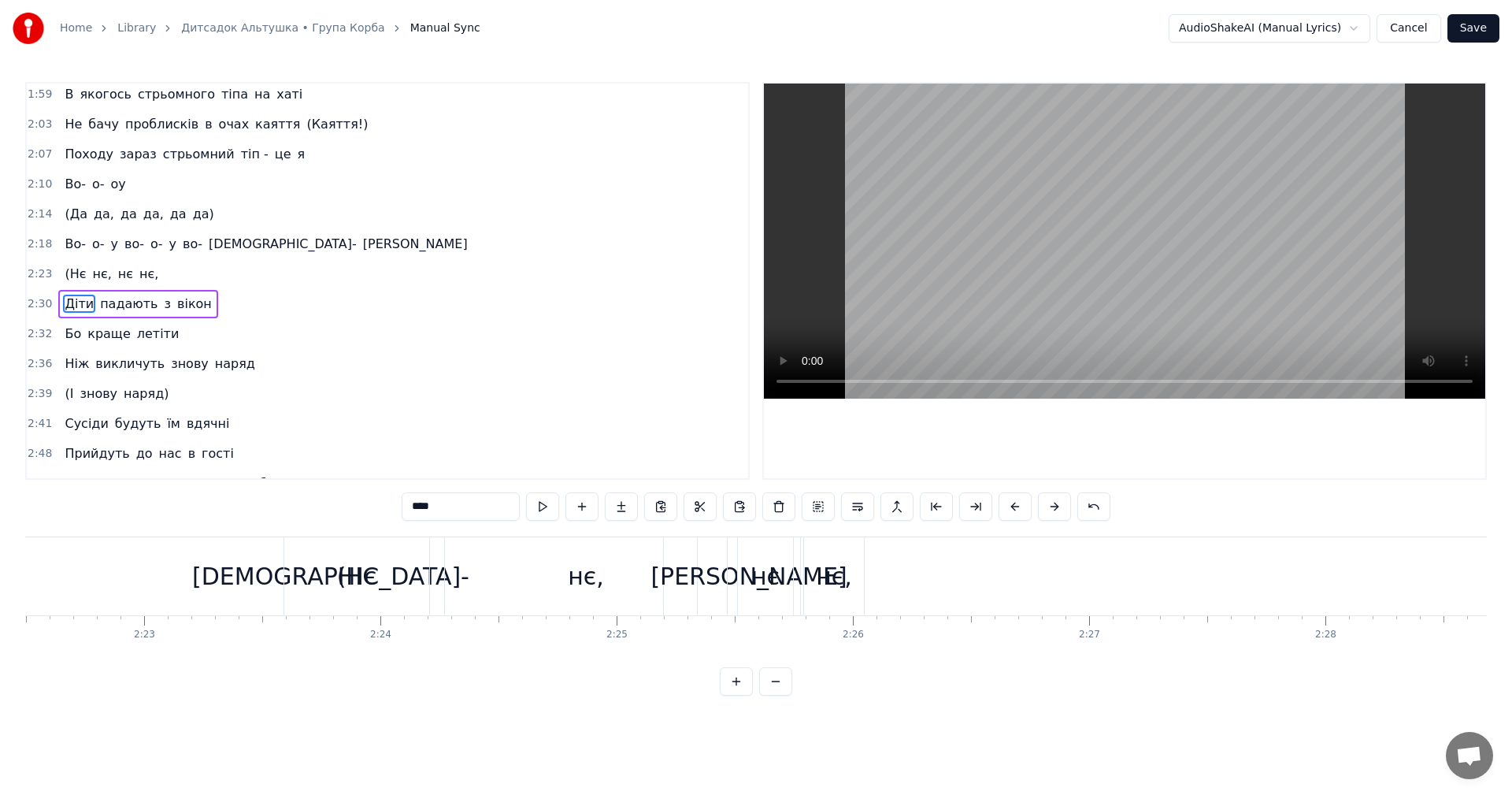
click at [204, 559] on div "[DEMOGRAPHIC_DATA]-" at bounding box center [330, 575] width 664 height 78
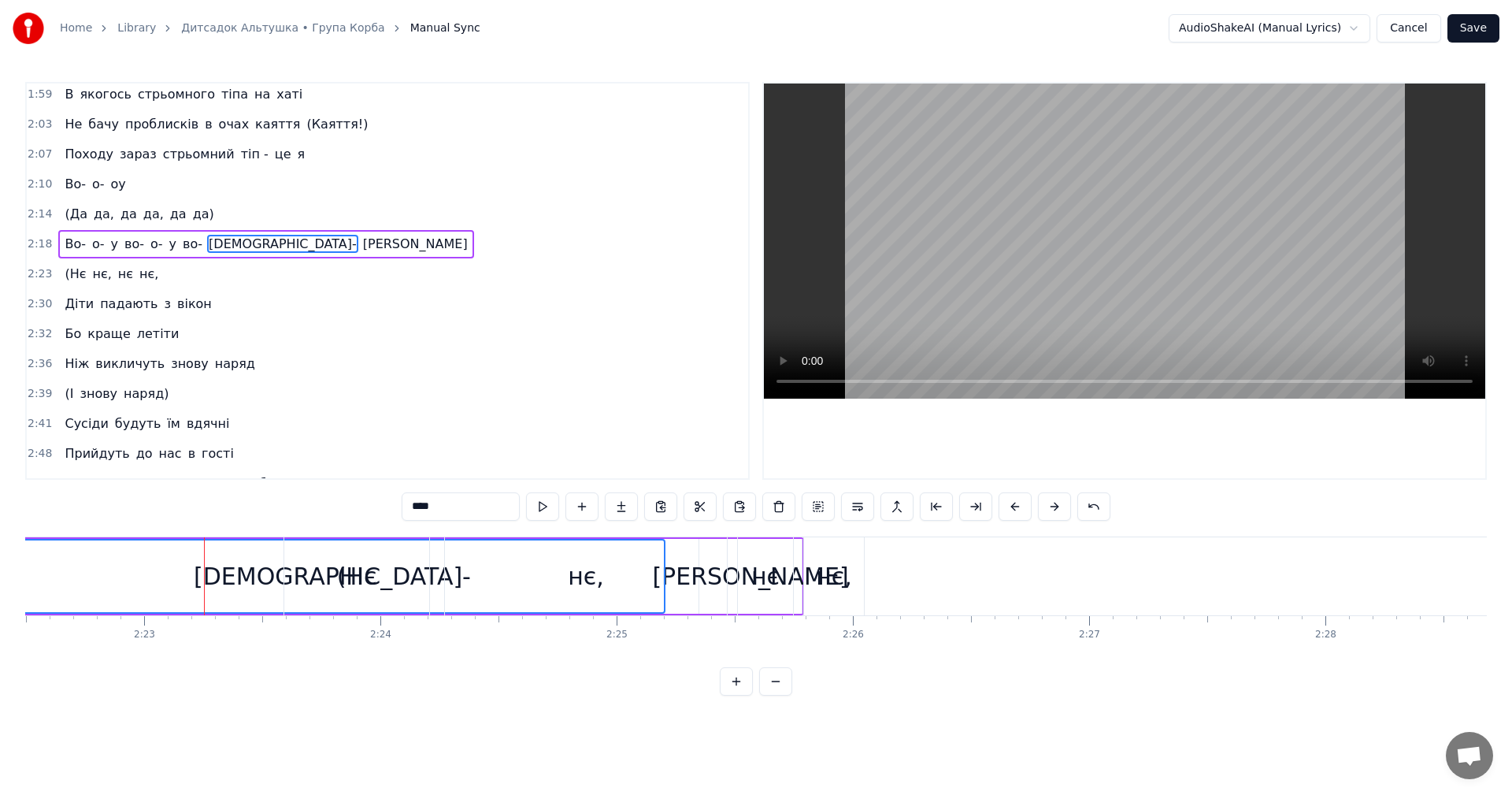
scroll to position [895, 0]
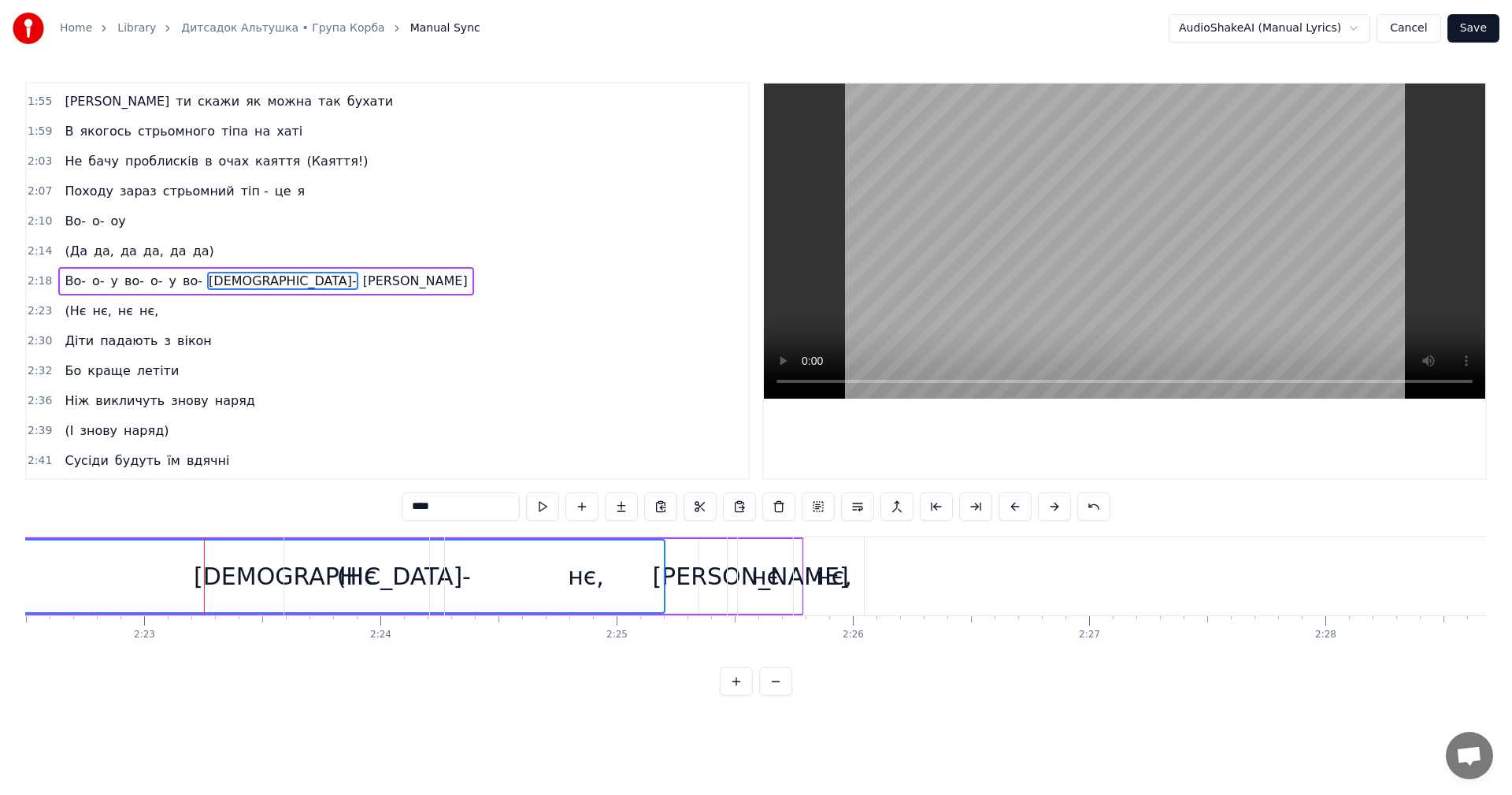
click at [1140, 251] on video at bounding box center [1124, 240] width 722 height 315
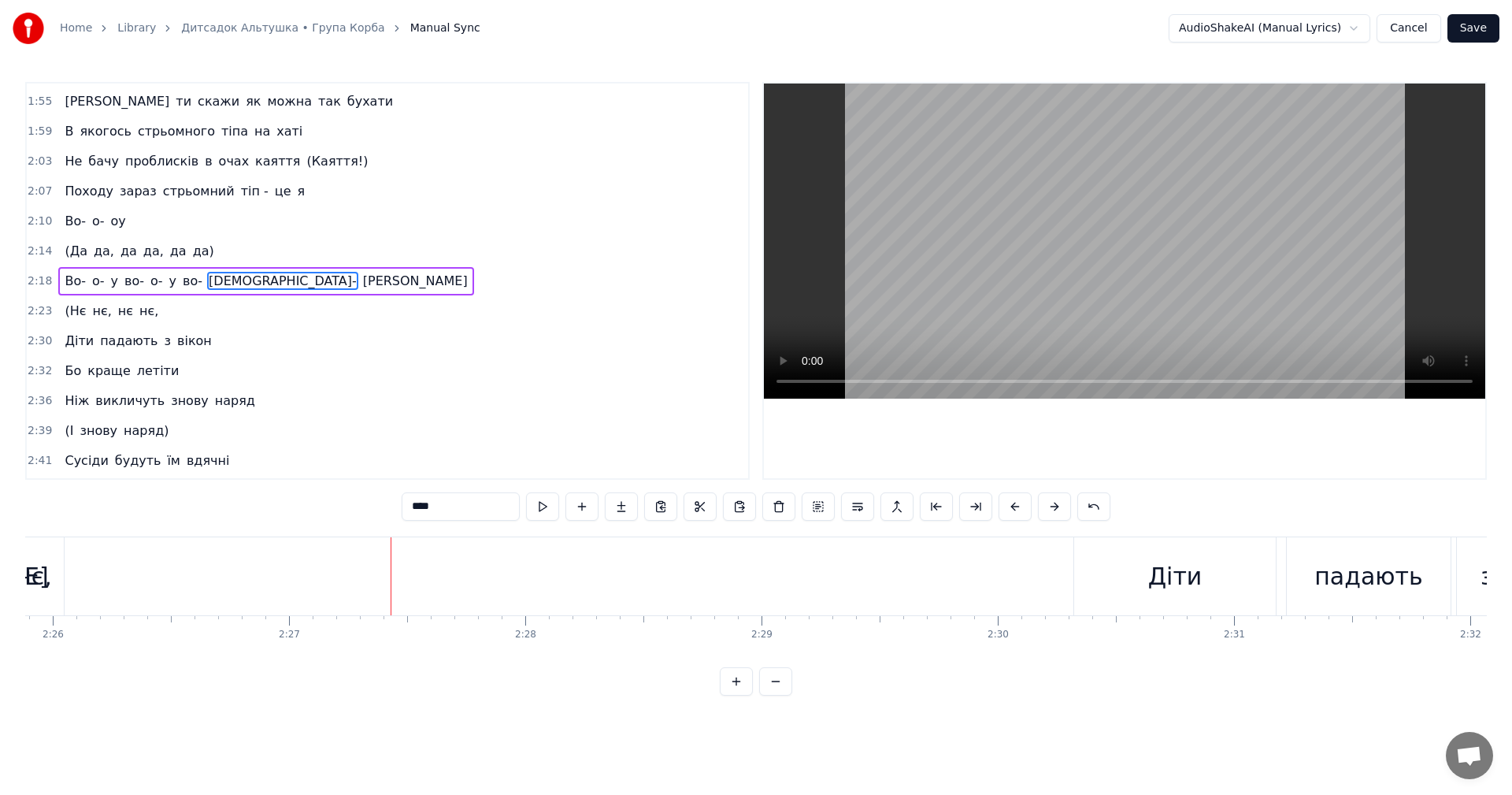
scroll to position [0, 34461]
click at [1087, 557] on div "Діти" at bounding box center [1174, 575] width 202 height 78
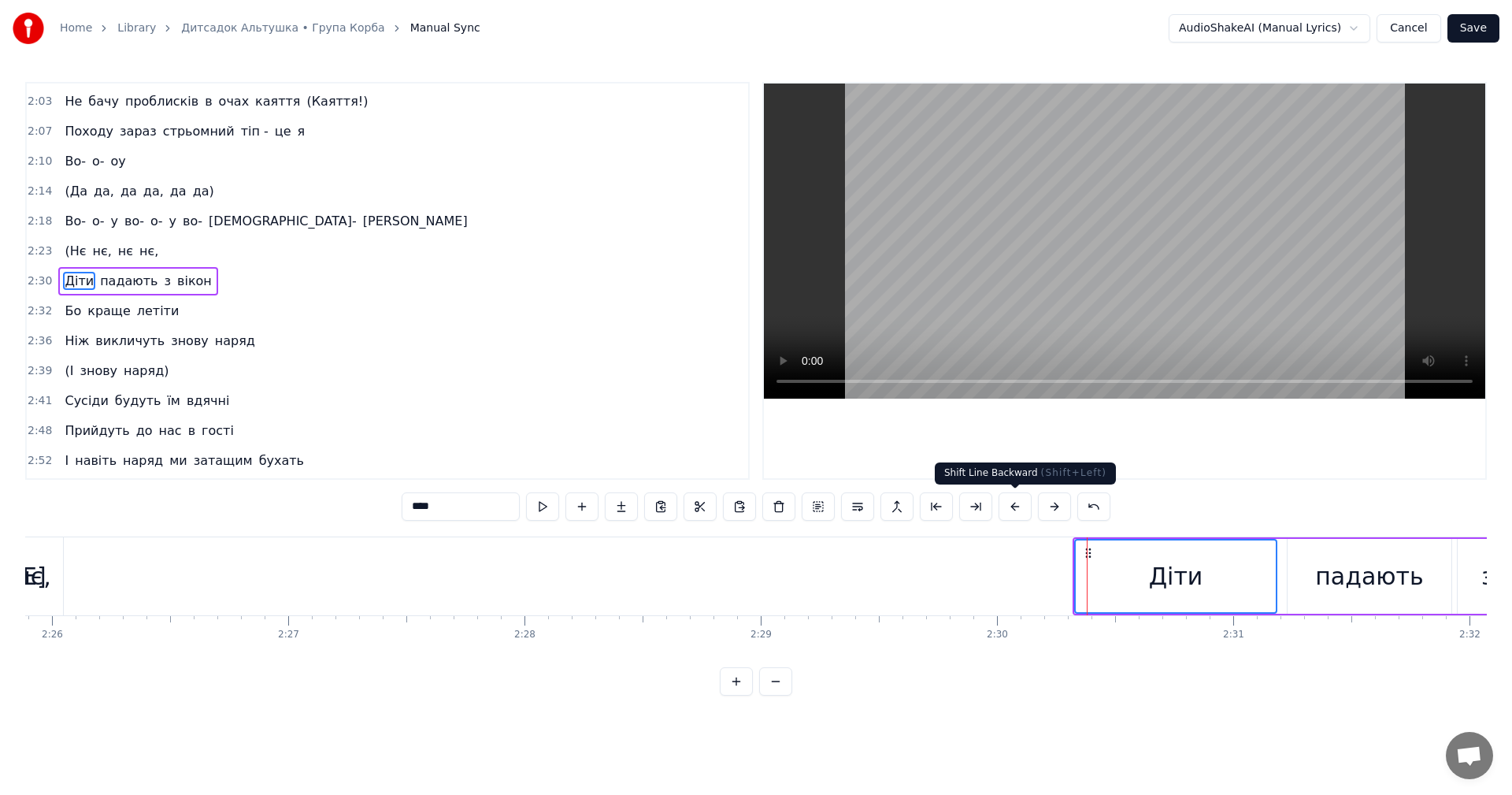
click at [1007, 509] on button at bounding box center [1015, 506] width 33 height 29
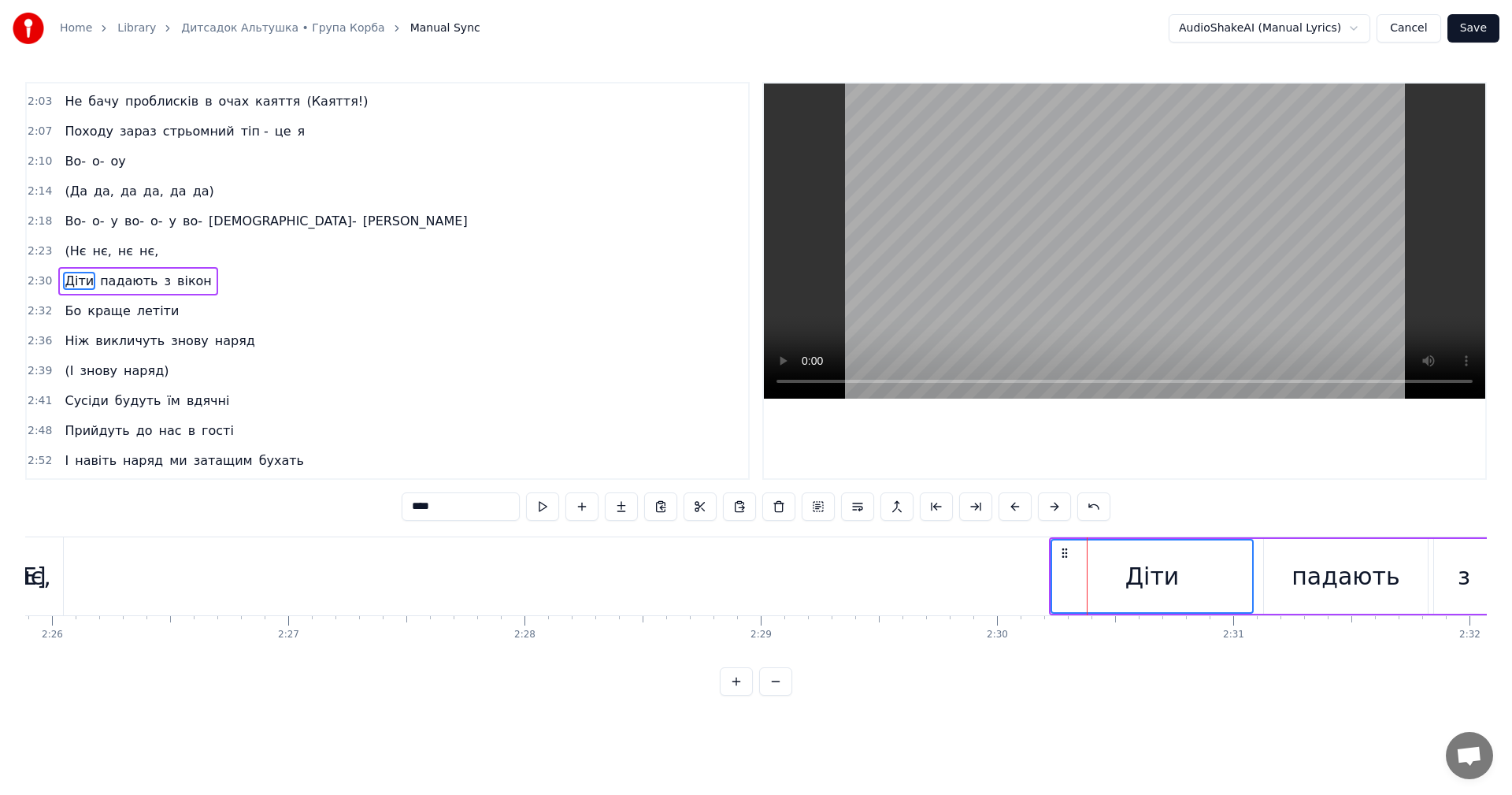
click at [1007, 509] on button at bounding box center [1015, 506] width 33 height 29
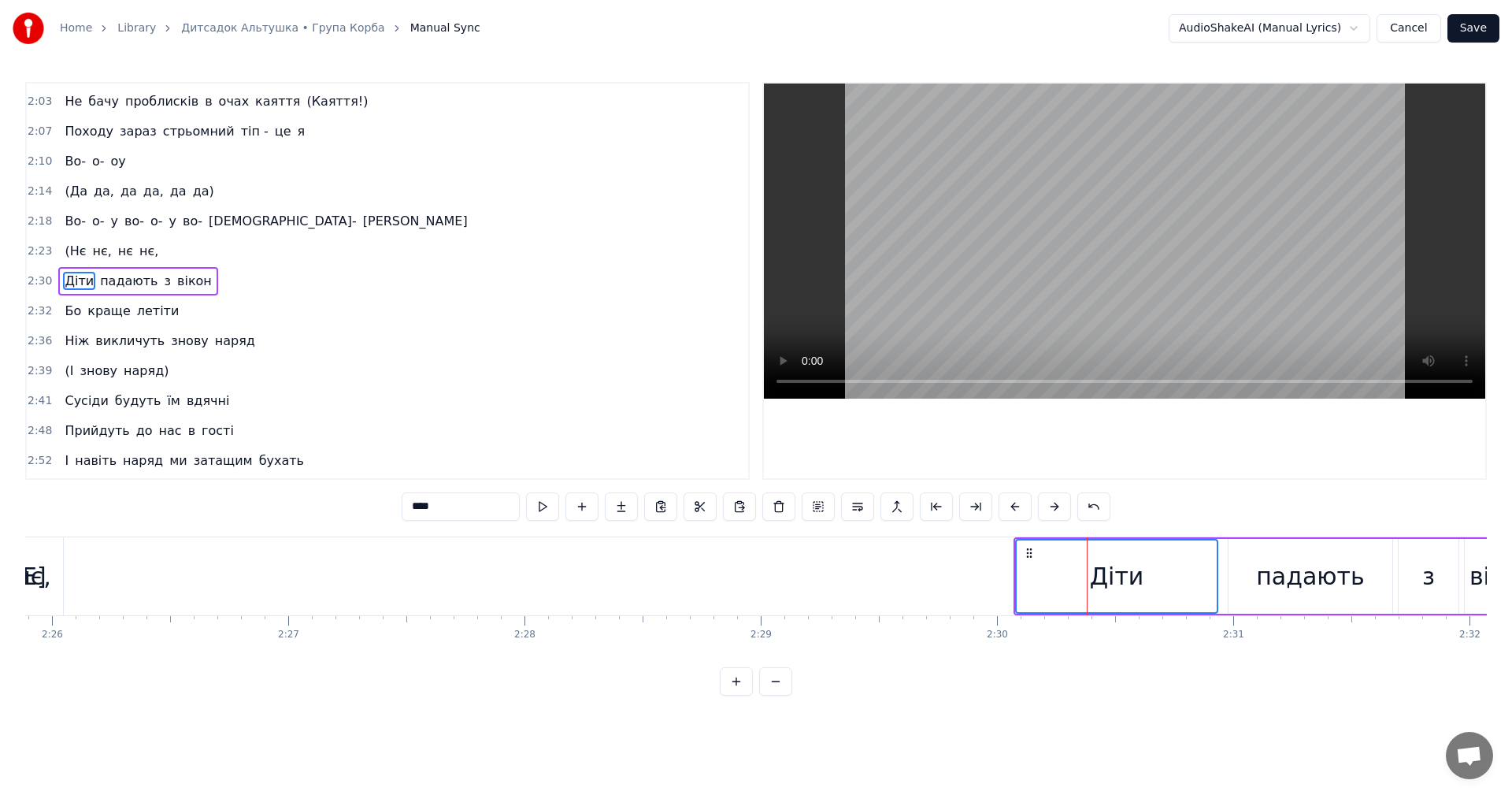
click at [1007, 509] on button at bounding box center [1015, 506] width 33 height 29
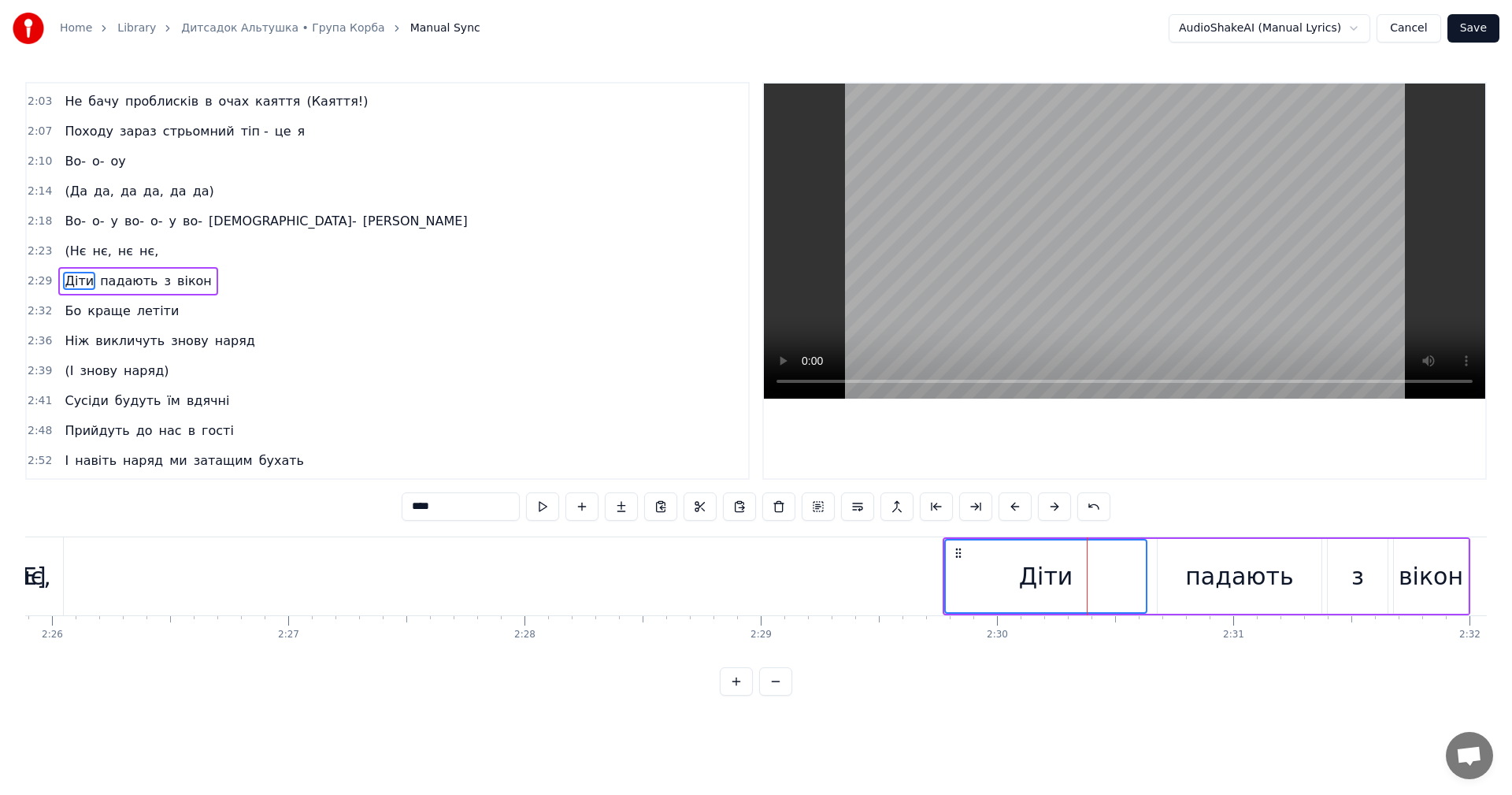
click at [1007, 509] on button at bounding box center [1015, 506] width 33 height 29
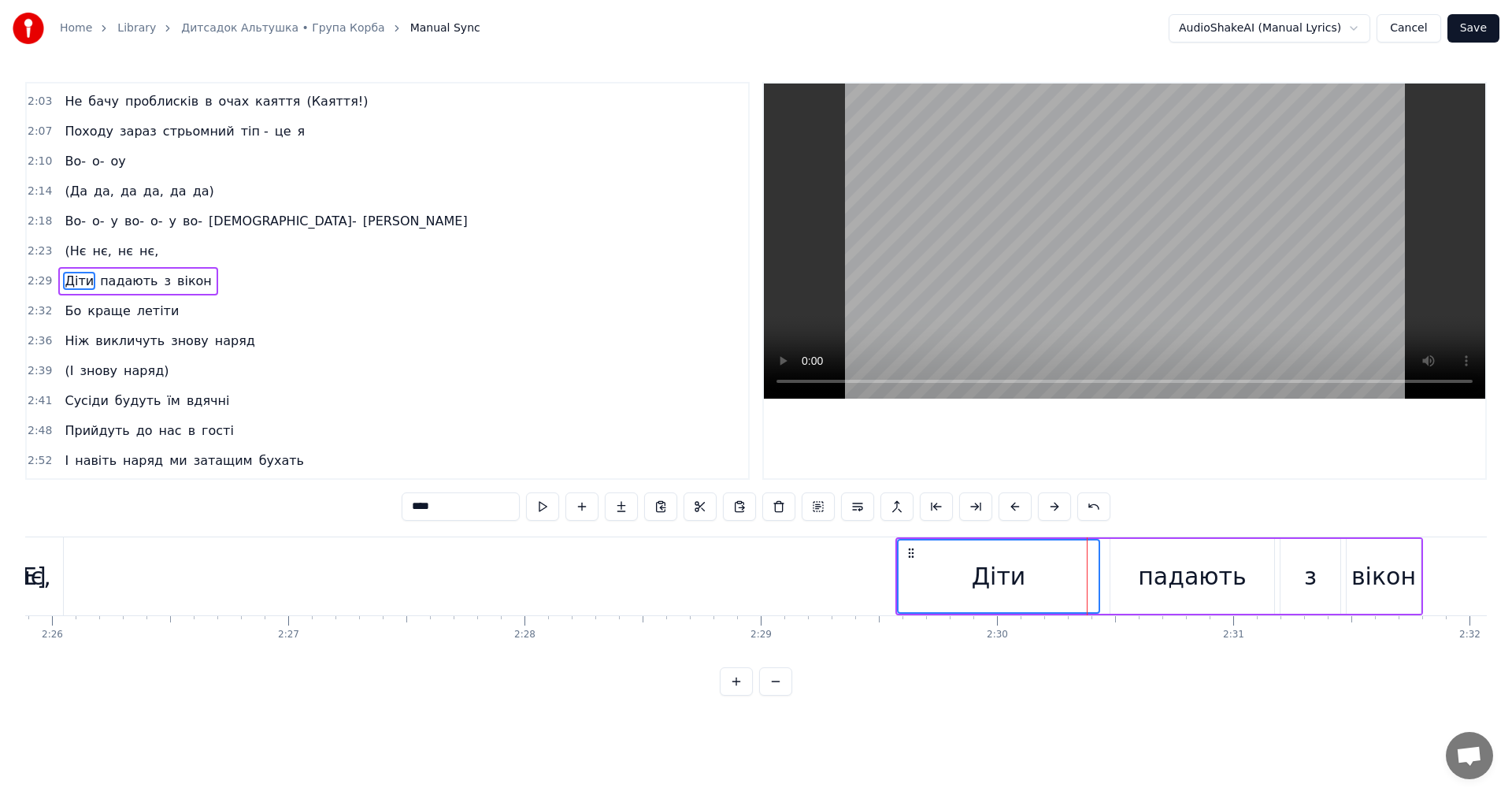
click at [1007, 509] on button at bounding box center [1015, 506] width 33 height 29
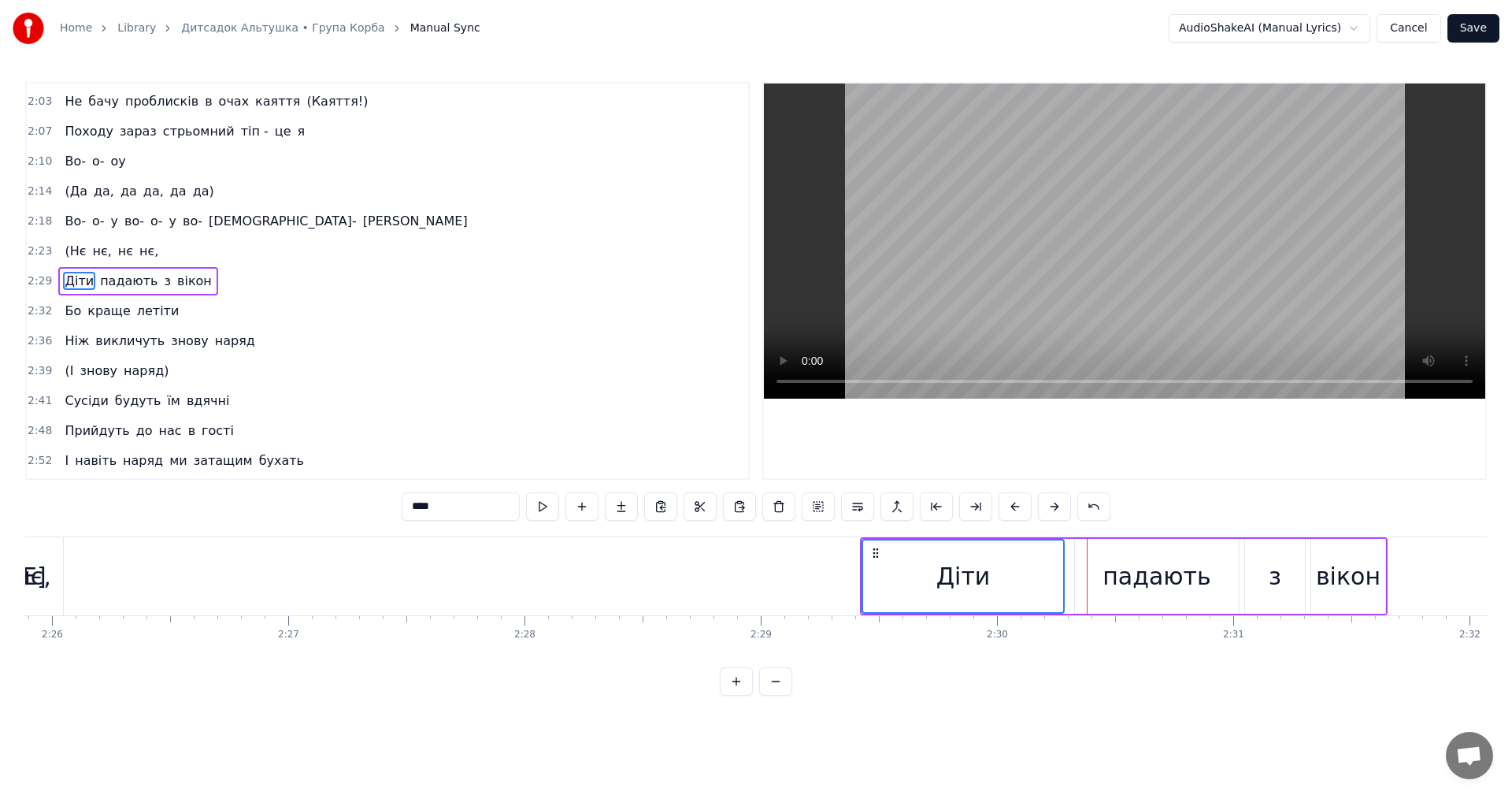
click at [1007, 509] on button at bounding box center [1015, 506] width 33 height 29
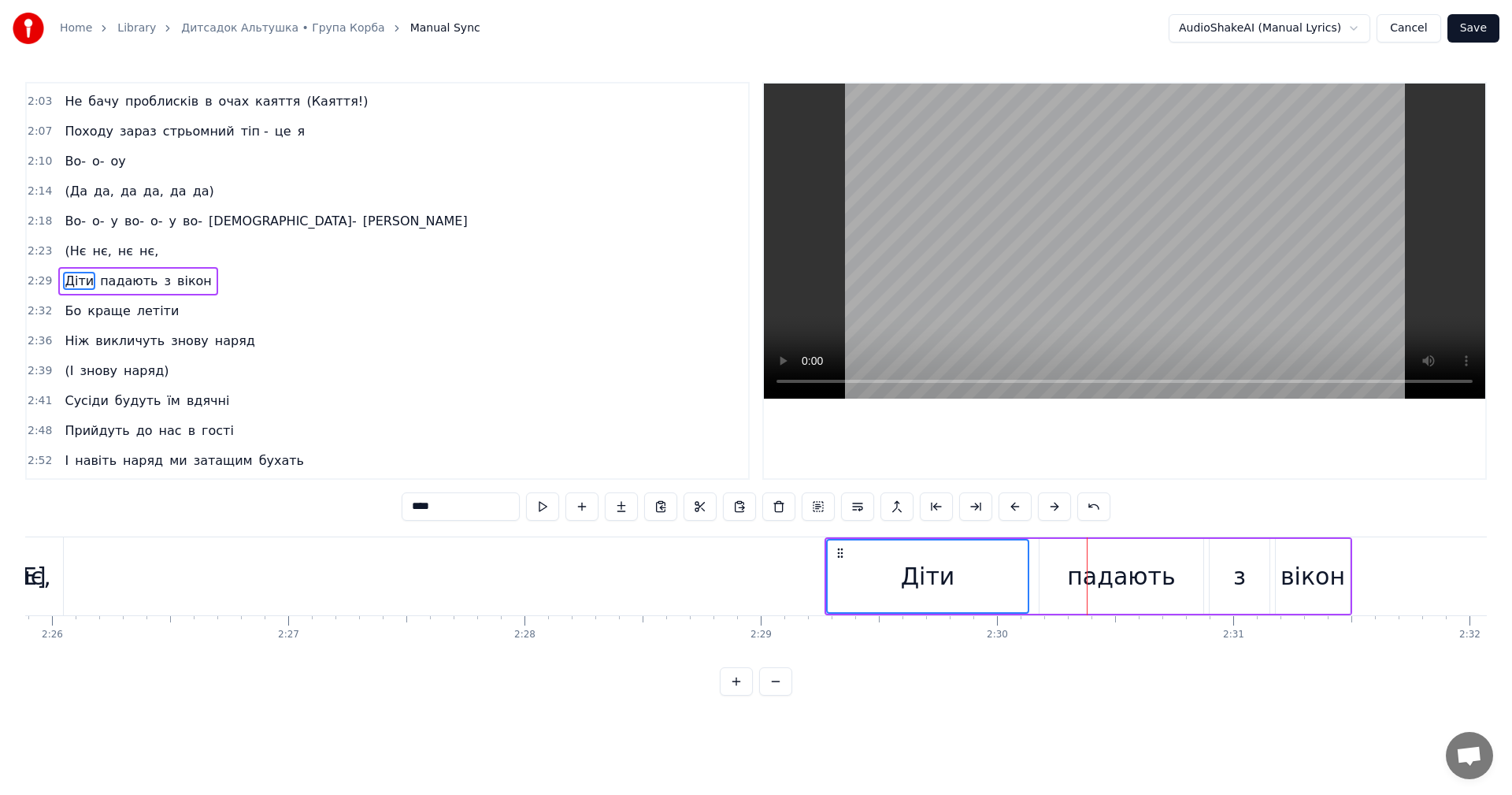
click at [1007, 509] on button at bounding box center [1015, 506] width 33 height 29
click at [1009, 507] on button at bounding box center [1015, 506] width 33 height 29
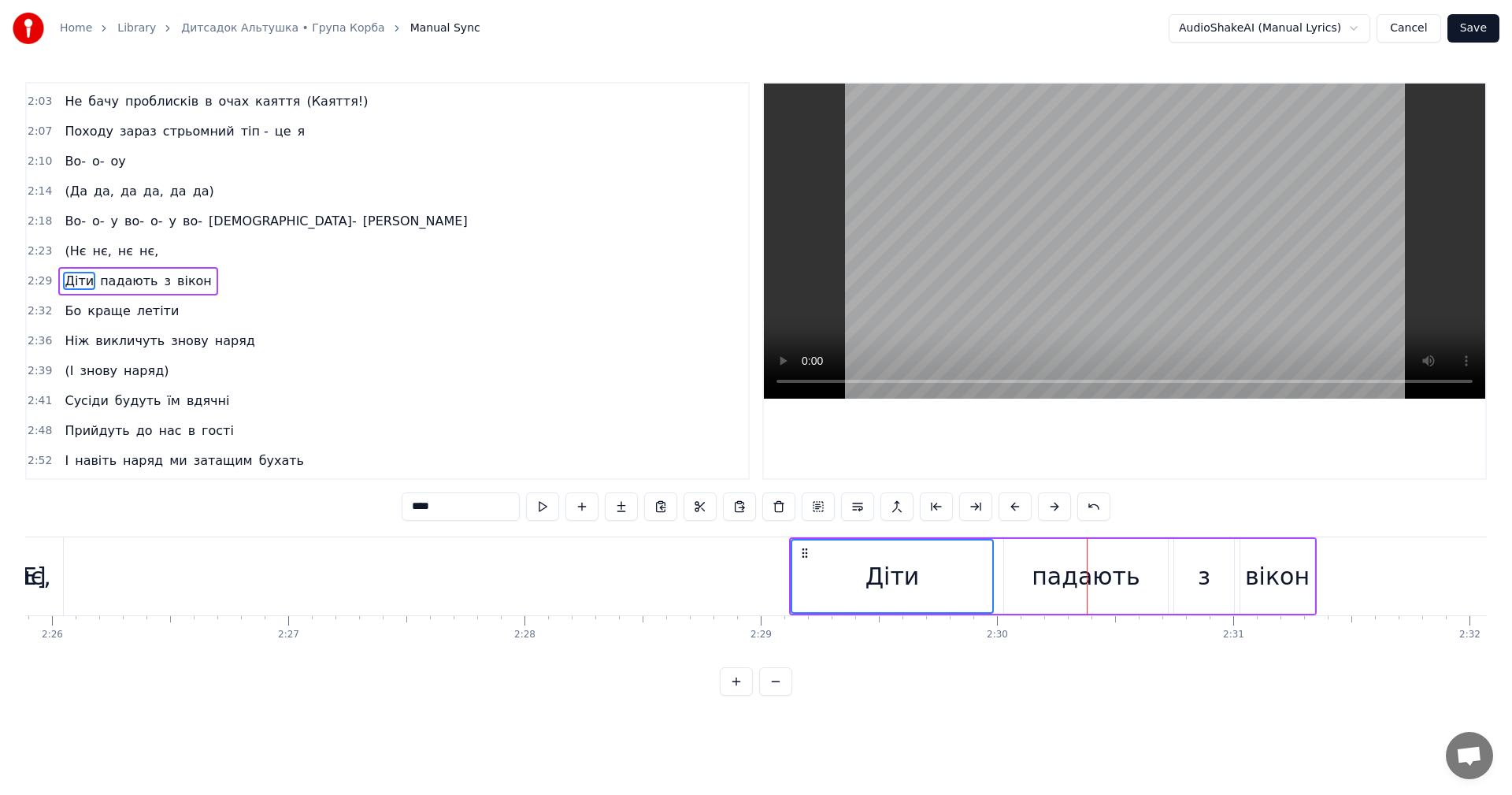
click at [1009, 507] on button at bounding box center [1015, 506] width 33 height 29
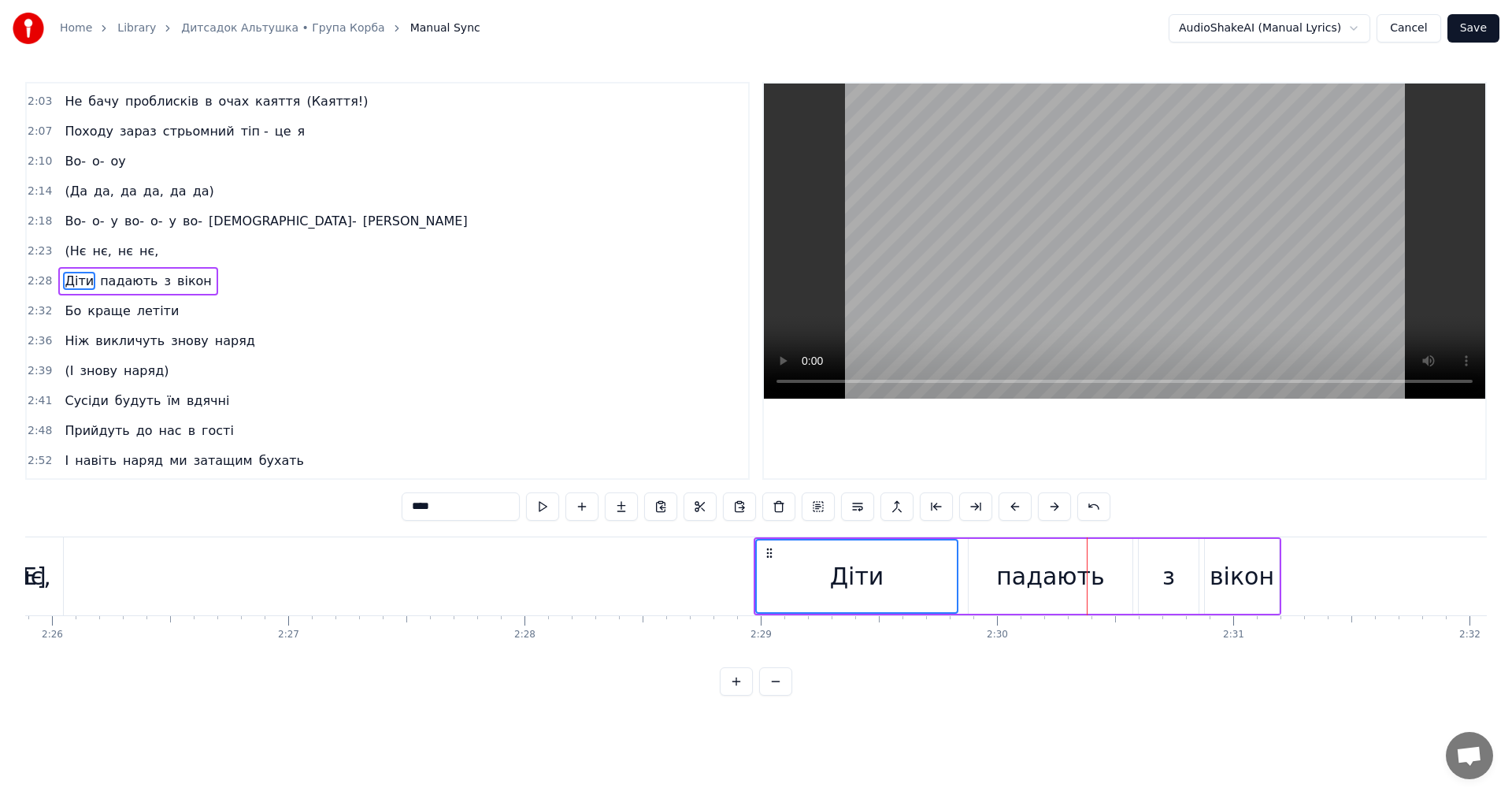
click at [1009, 507] on button at bounding box center [1015, 506] width 33 height 29
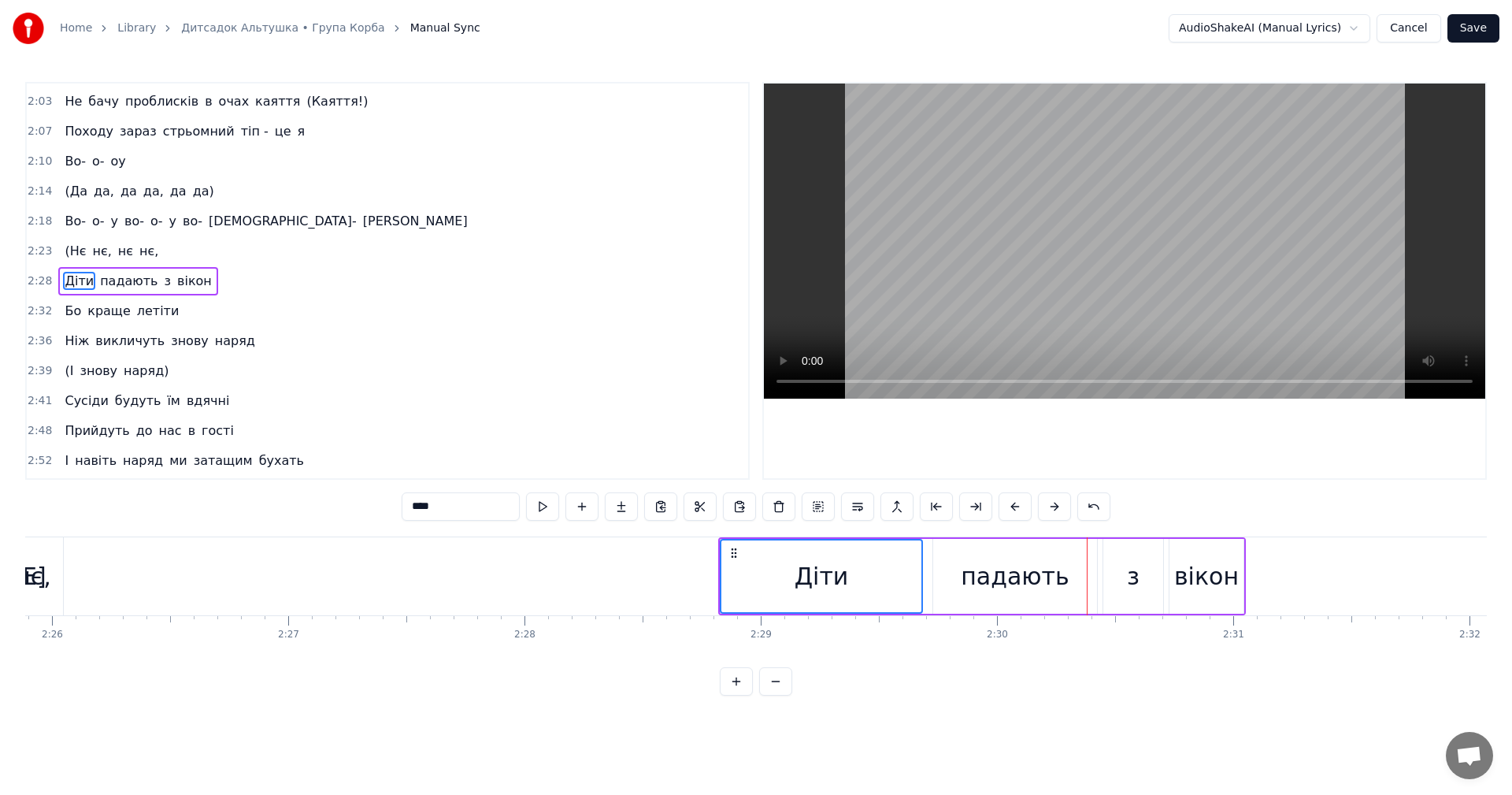
click at [1009, 507] on button at bounding box center [1015, 506] width 33 height 29
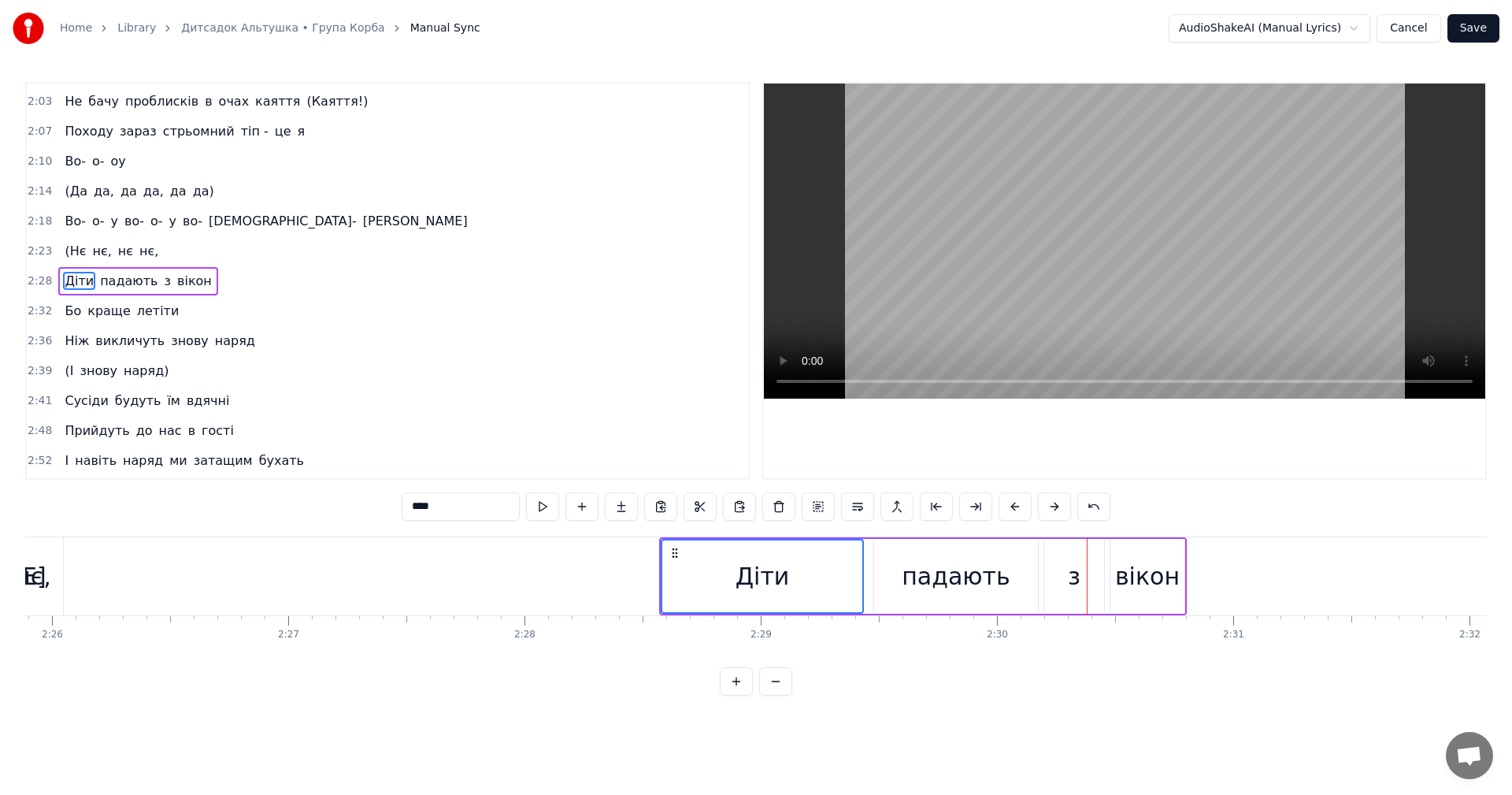
click at [1009, 507] on button at bounding box center [1015, 506] width 33 height 29
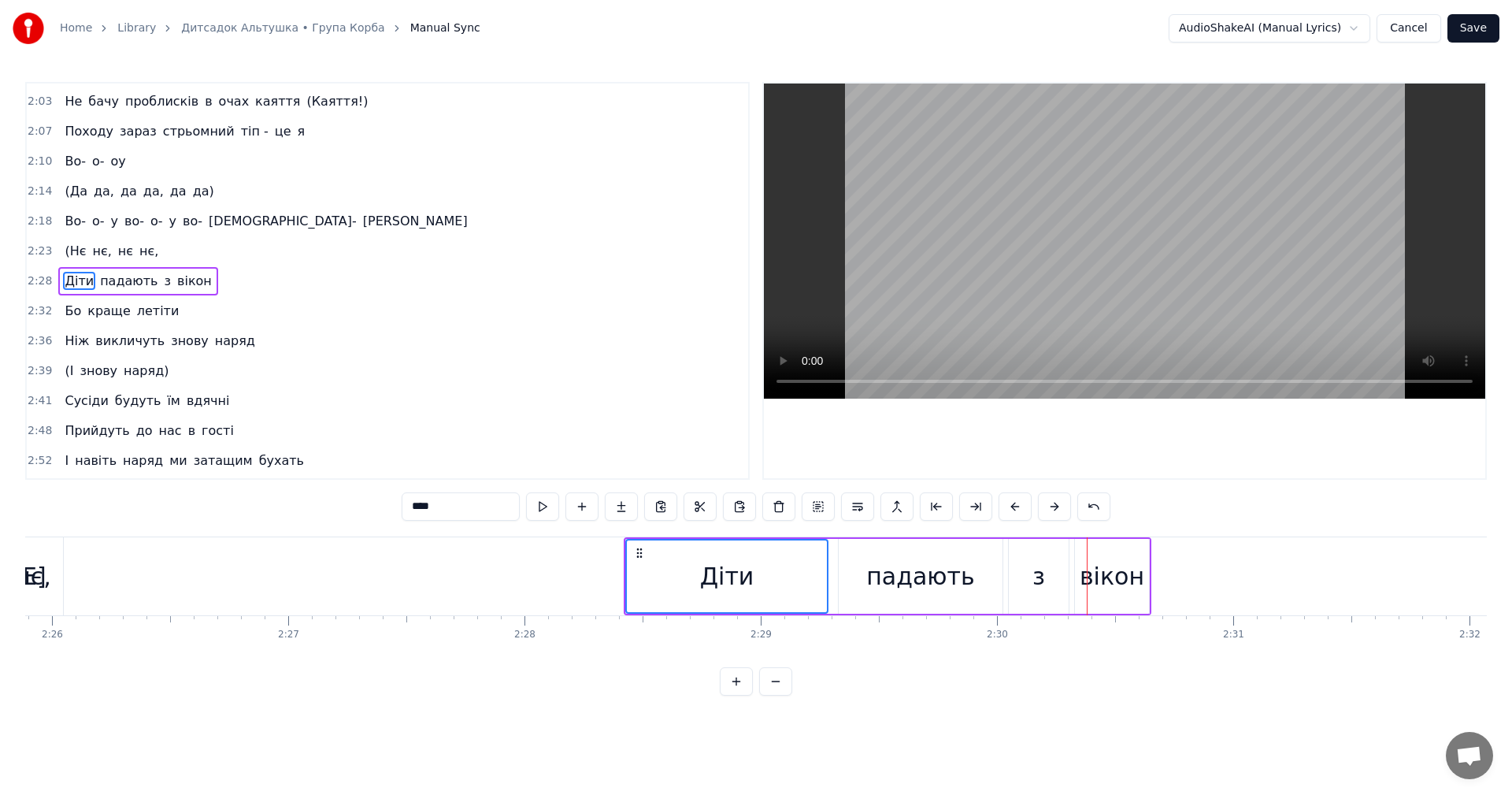
click at [1011, 506] on button at bounding box center [1015, 506] width 33 height 29
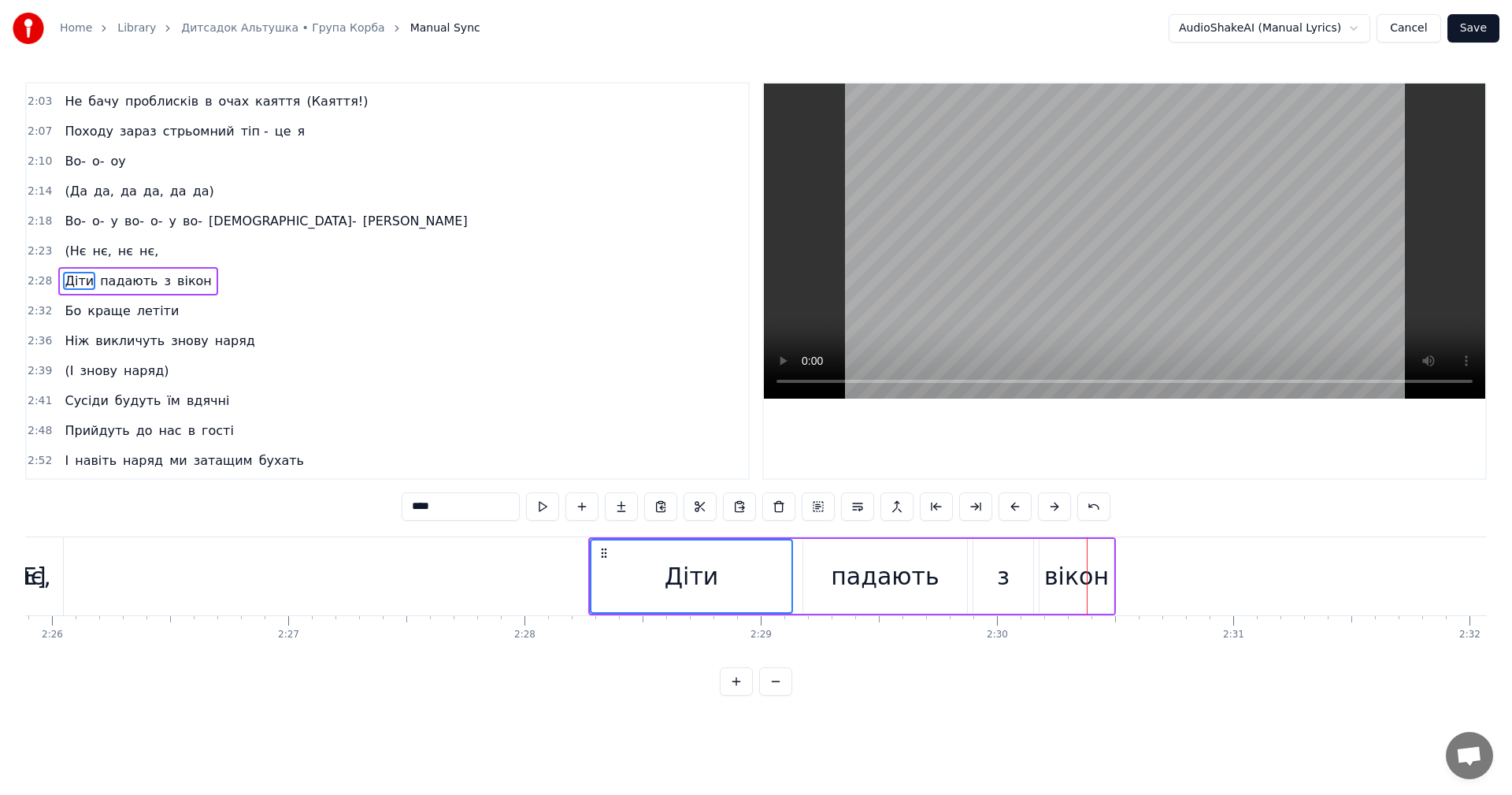
click at [1011, 506] on button at bounding box center [1015, 506] width 33 height 29
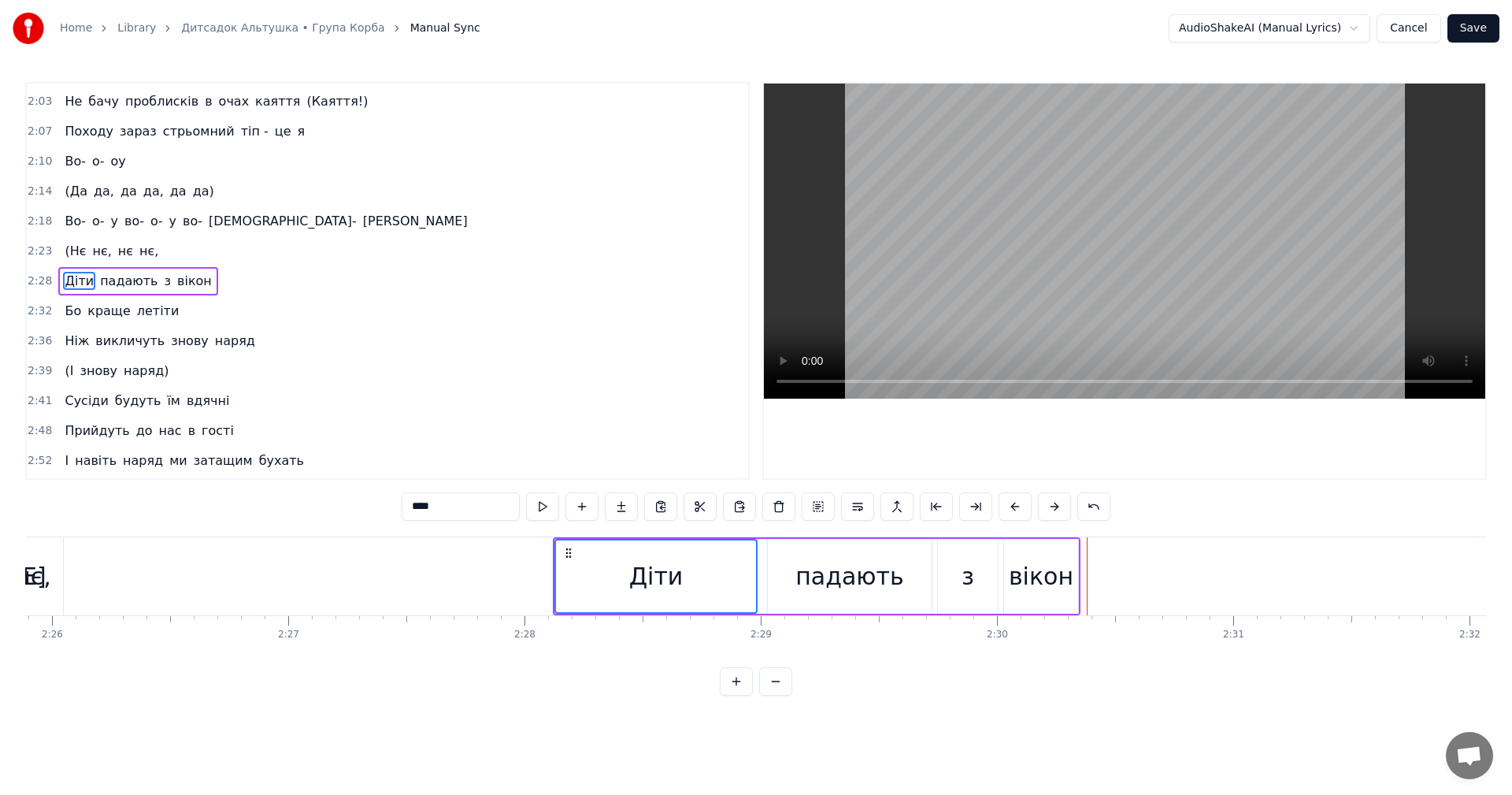
click at [1011, 506] on button at bounding box center [1015, 506] width 33 height 29
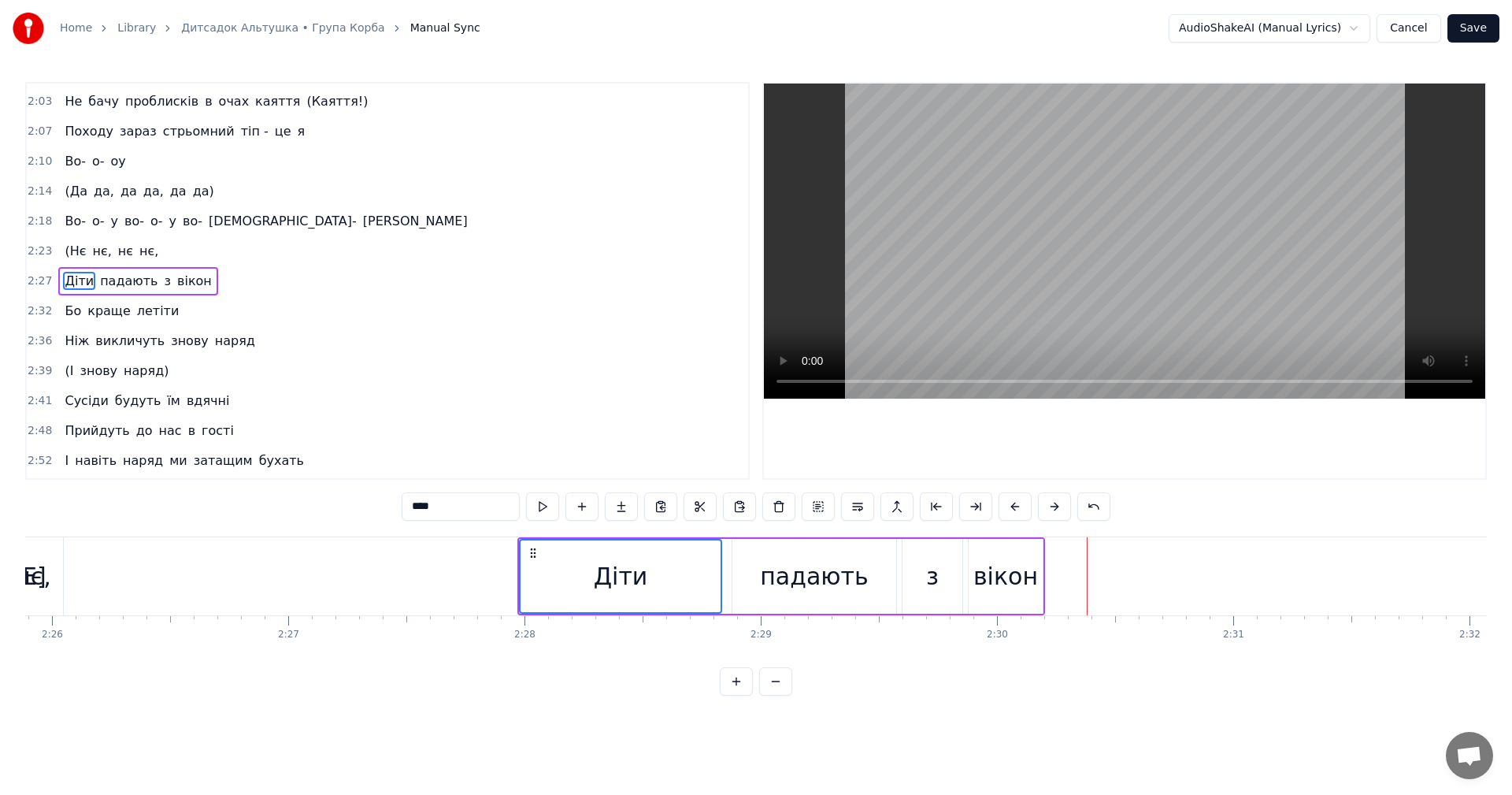
click at [1011, 506] on button at bounding box center [1015, 506] width 33 height 29
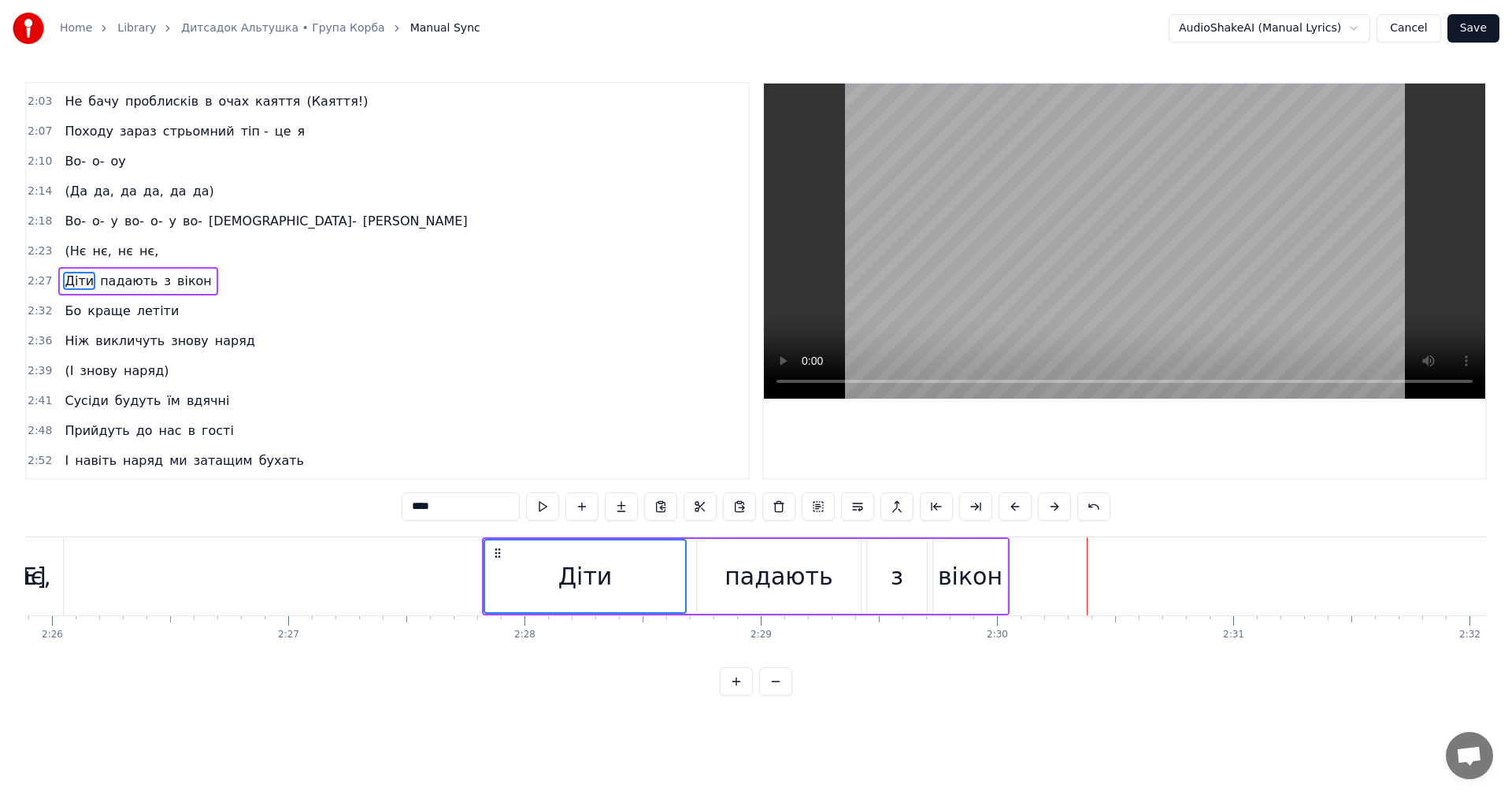
click at [1011, 506] on button at bounding box center [1015, 506] width 33 height 29
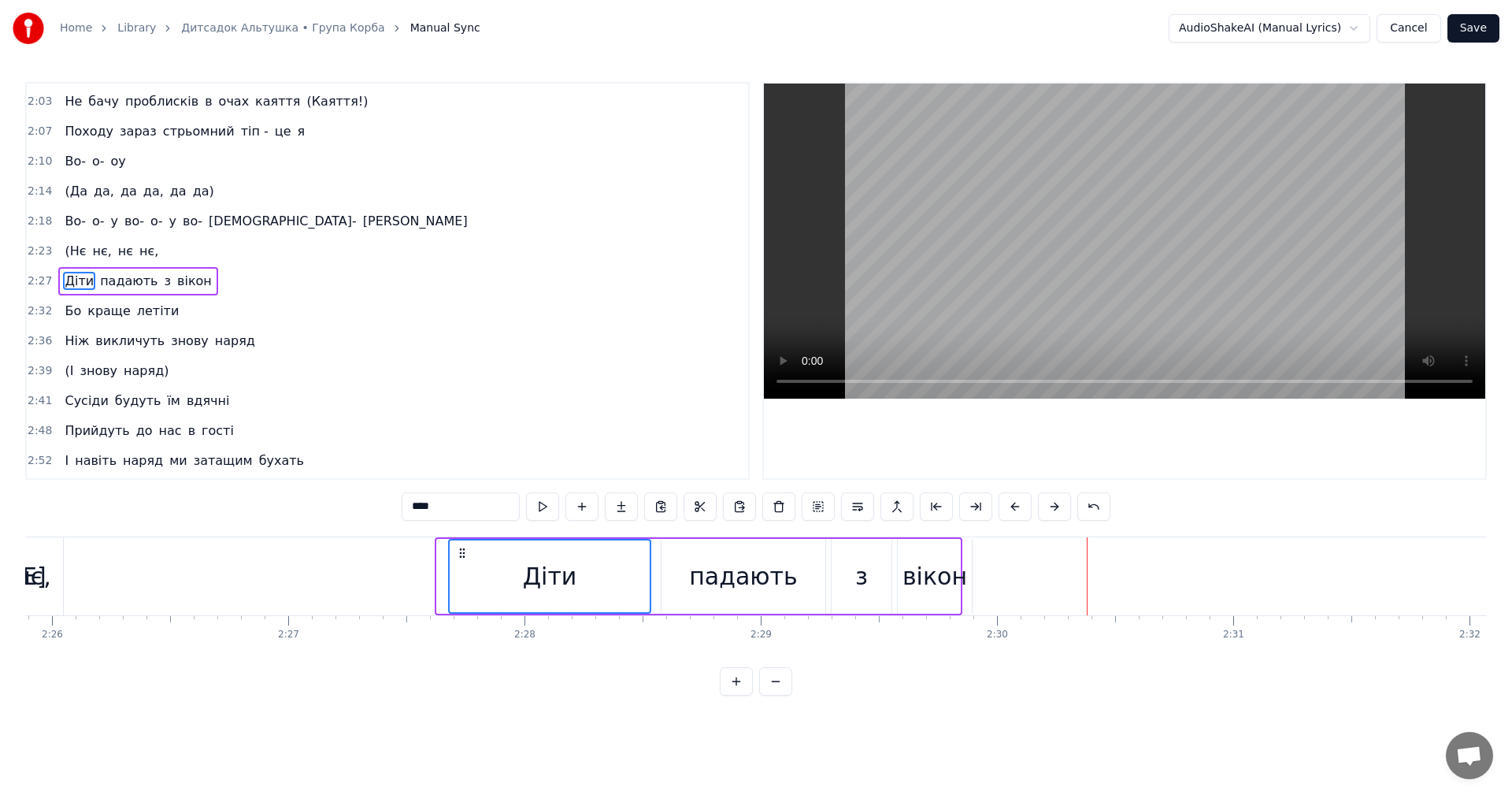
click at [1011, 506] on button at bounding box center [1015, 506] width 33 height 29
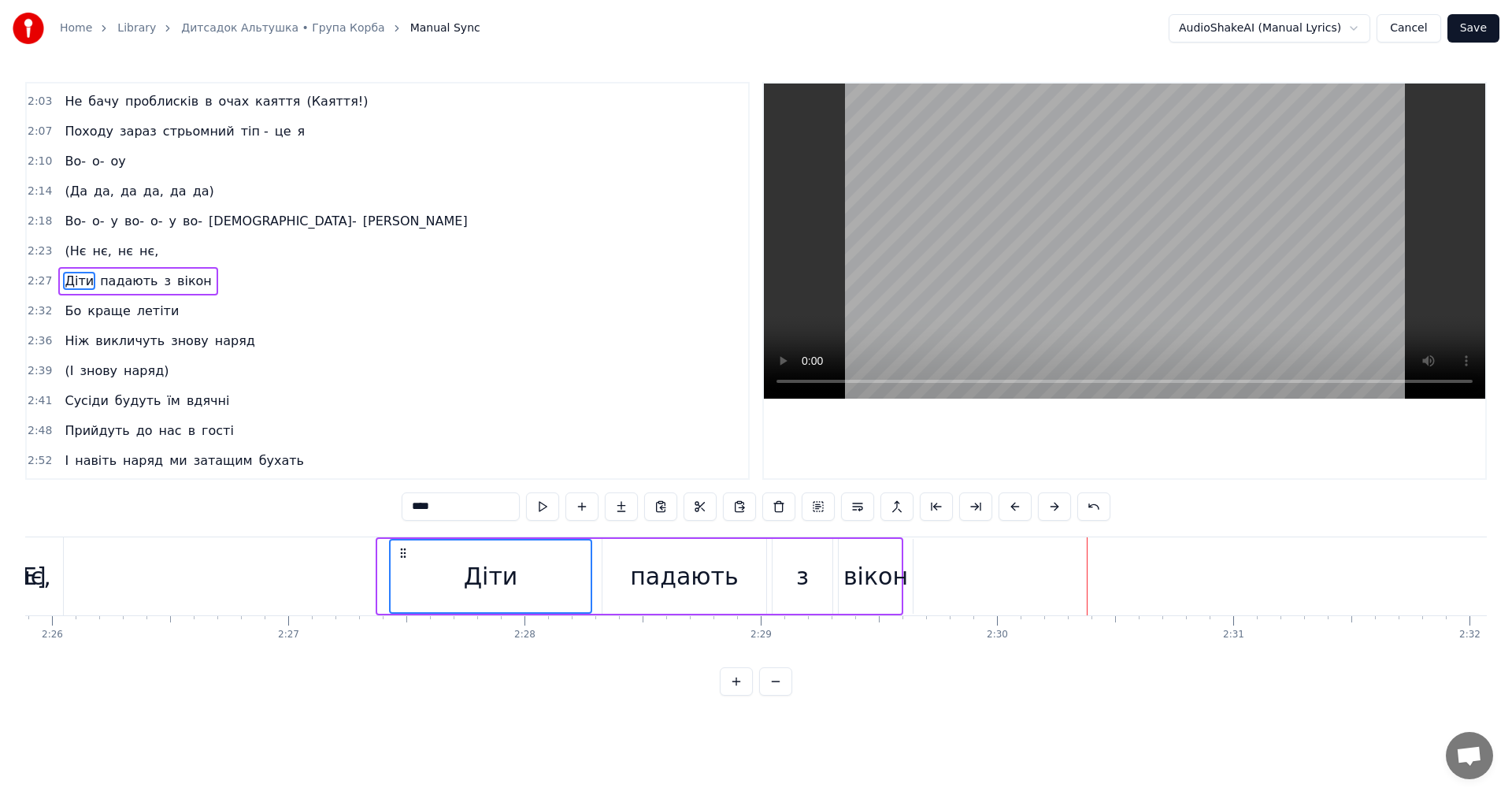
click at [1011, 506] on button at bounding box center [1015, 506] width 33 height 29
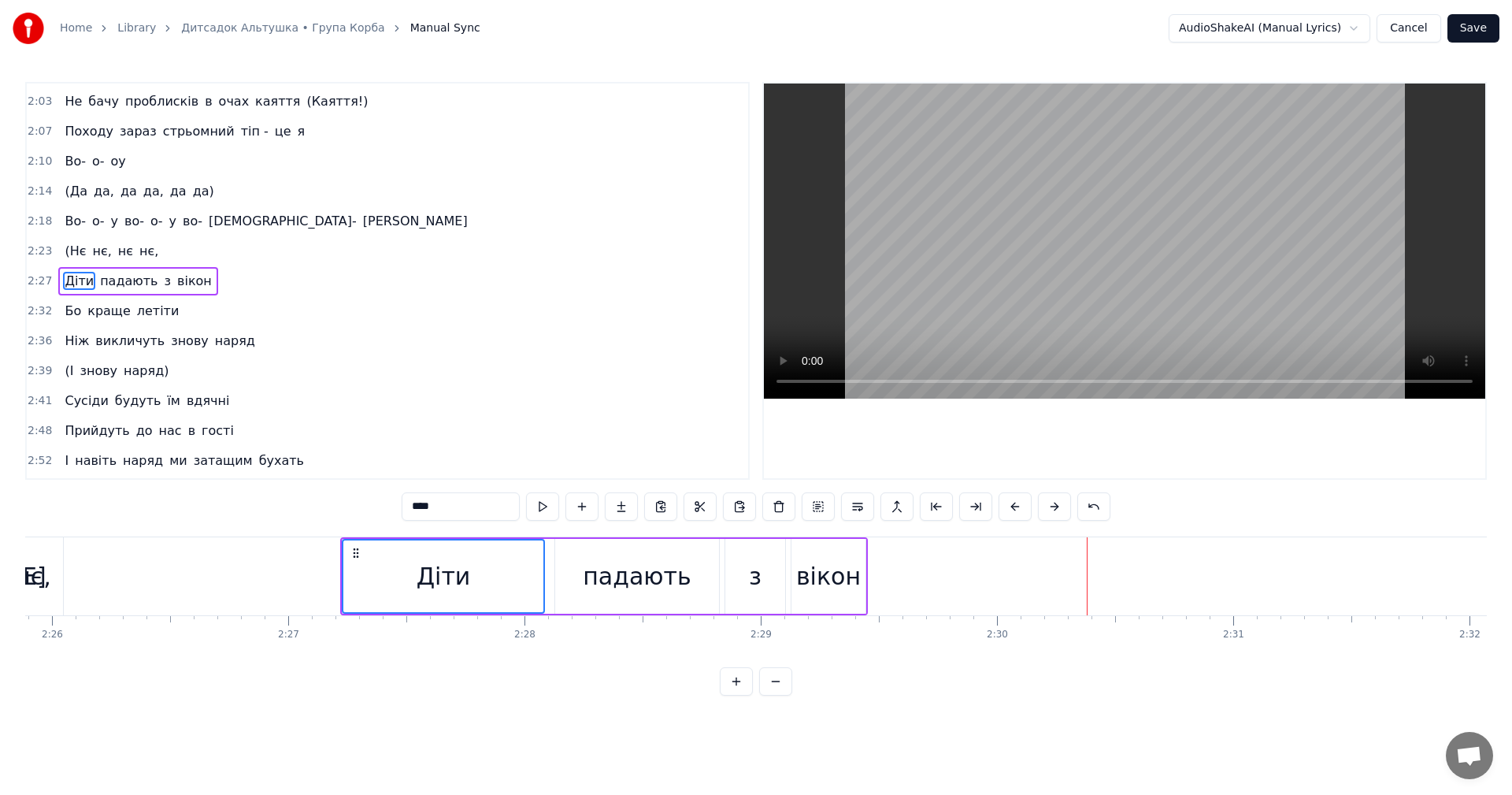
click at [1013, 506] on button at bounding box center [1015, 506] width 33 height 29
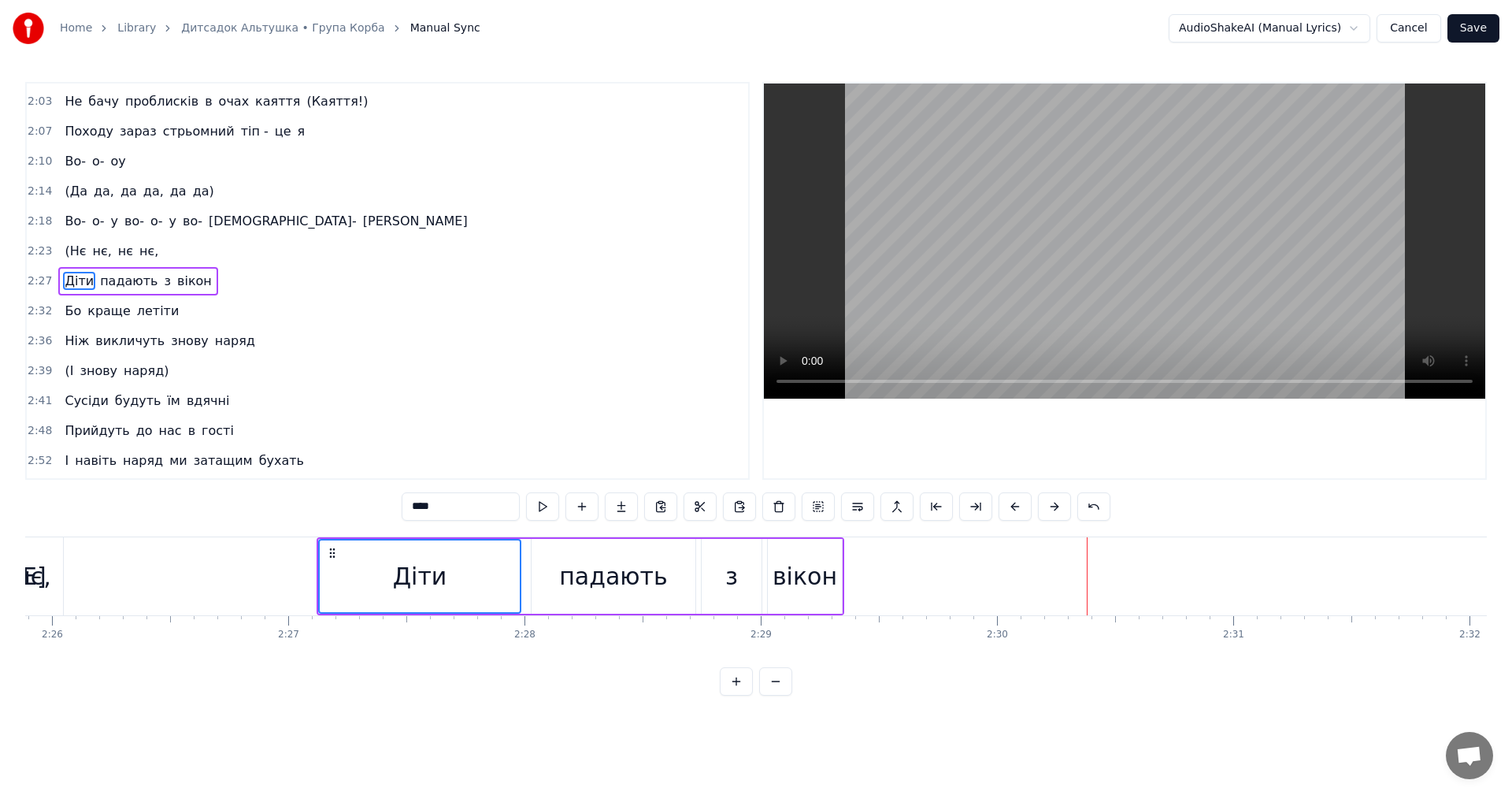
click at [1013, 506] on button at bounding box center [1015, 506] width 33 height 29
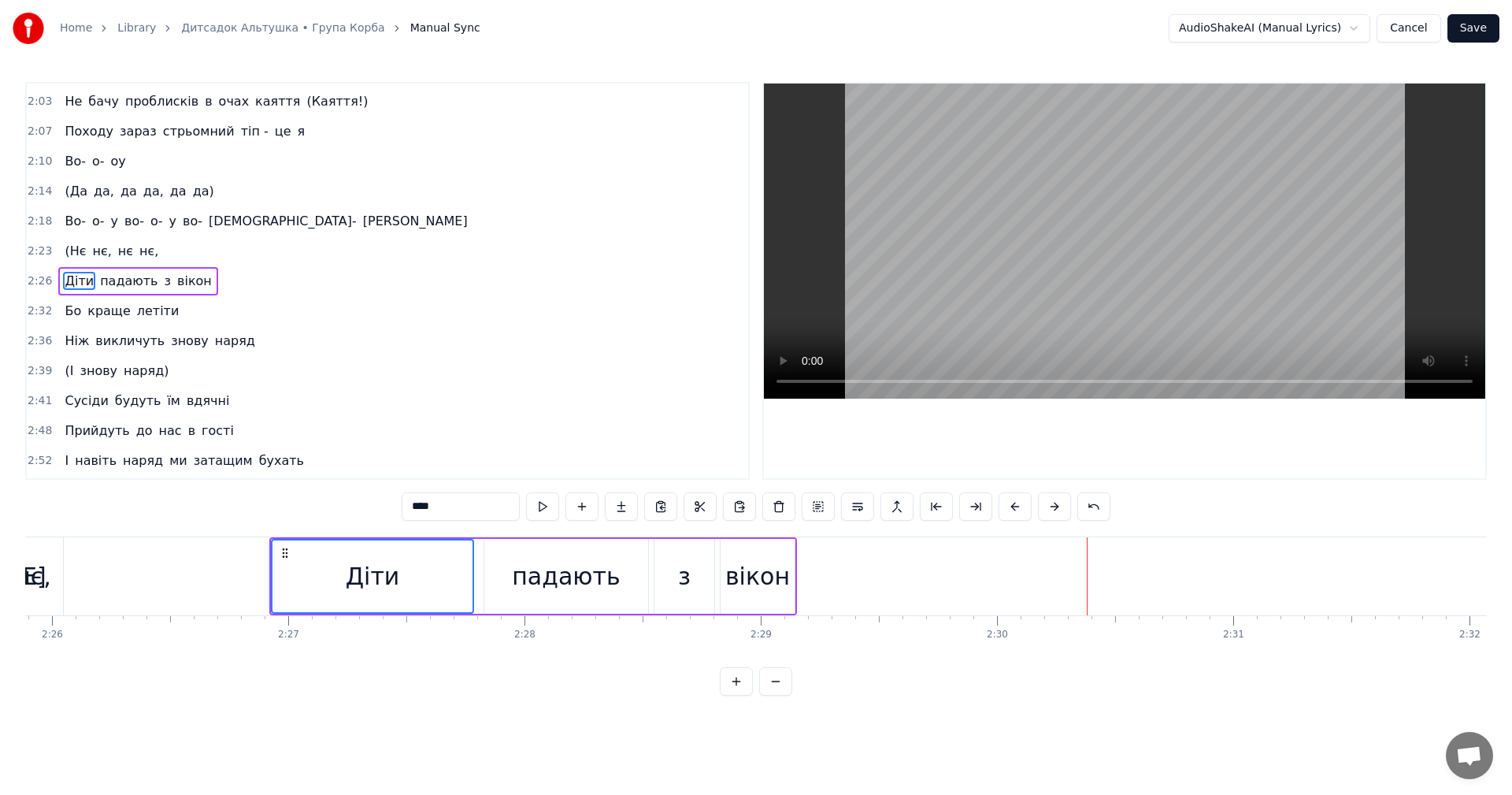
click at [1015, 506] on button at bounding box center [1015, 506] width 33 height 29
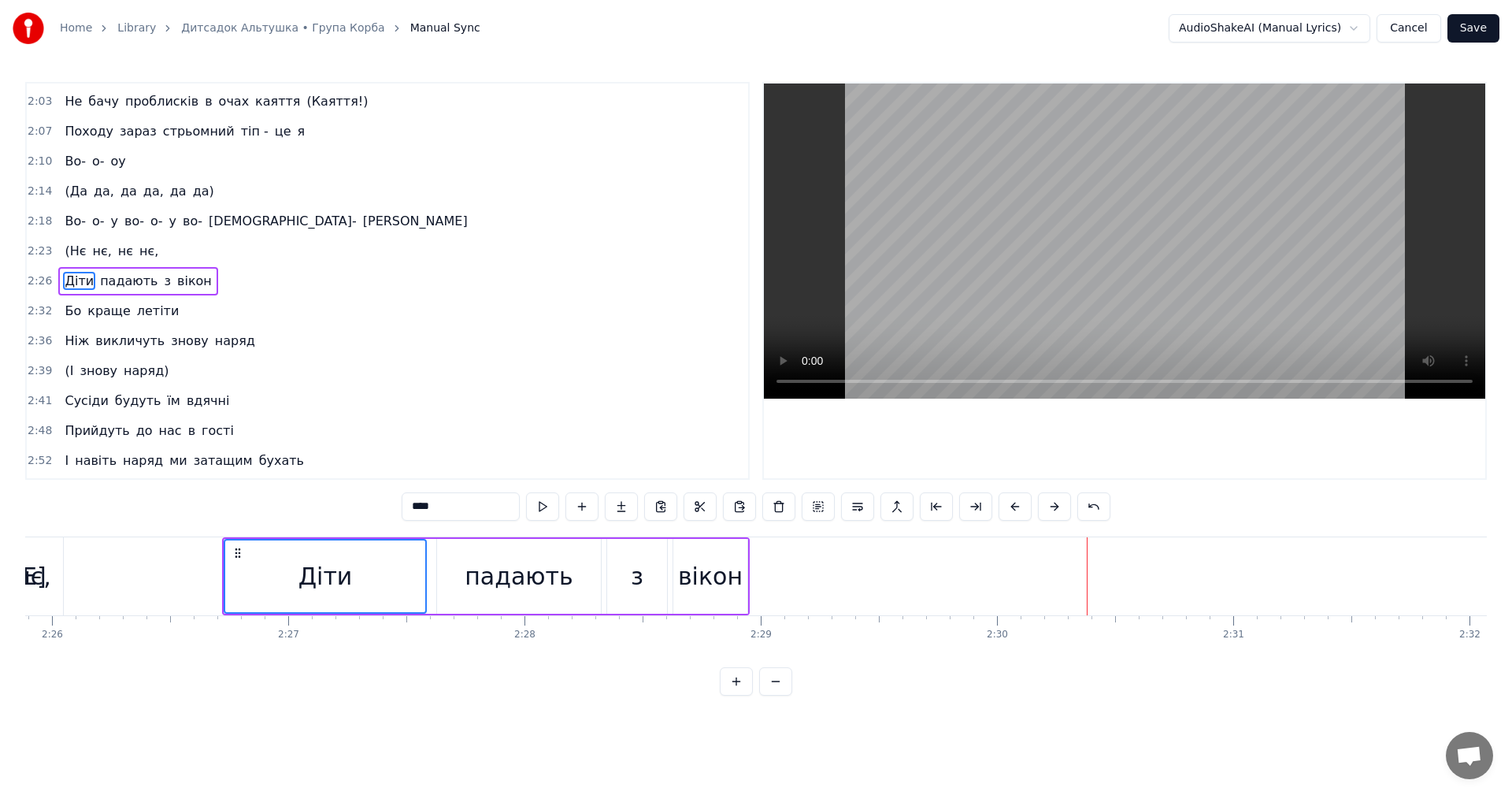
click at [1015, 506] on button at bounding box center [1015, 506] width 33 height 29
click at [1016, 505] on button at bounding box center [1015, 506] width 33 height 29
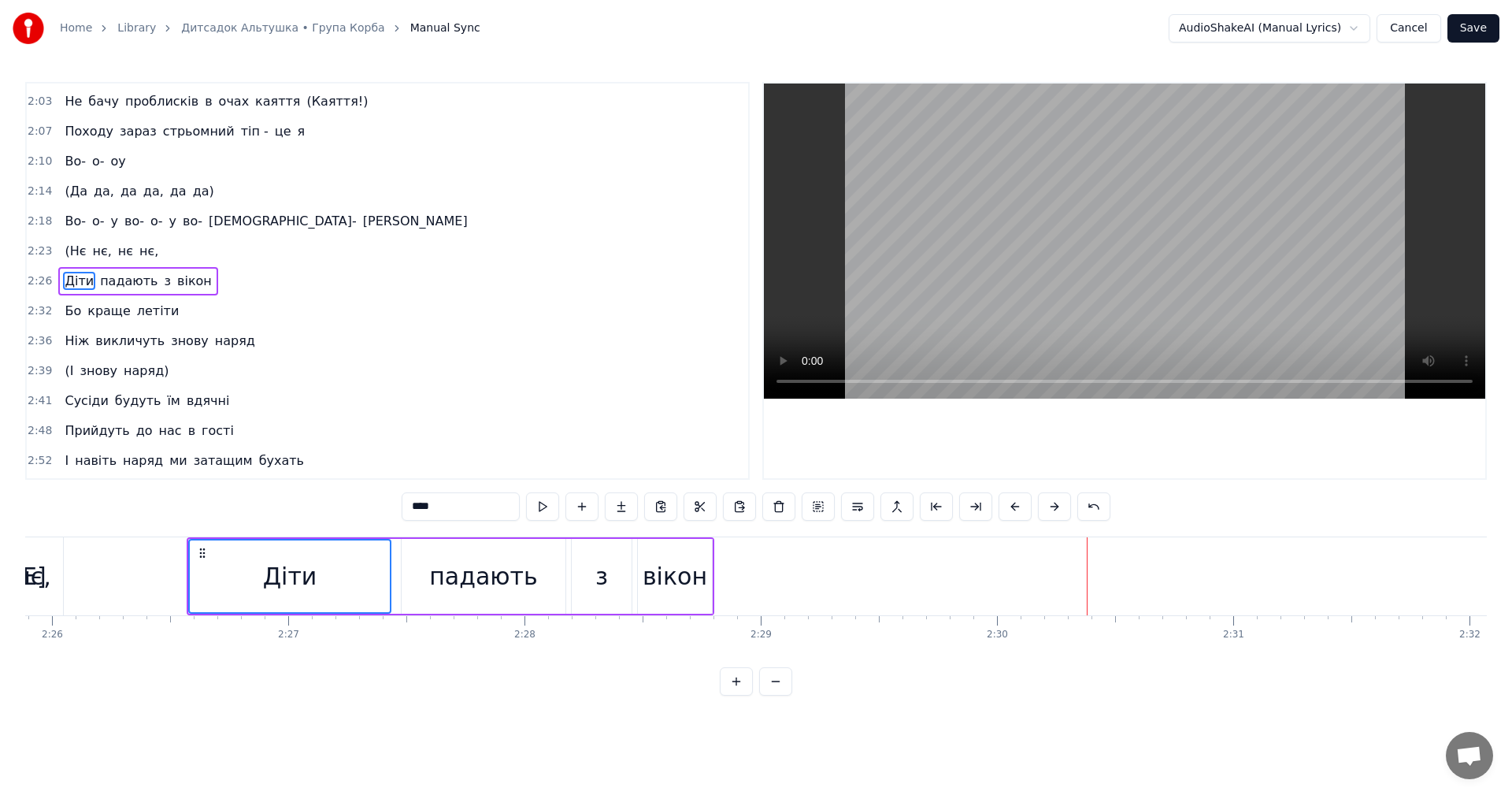
click at [1016, 505] on button at bounding box center [1015, 506] width 33 height 29
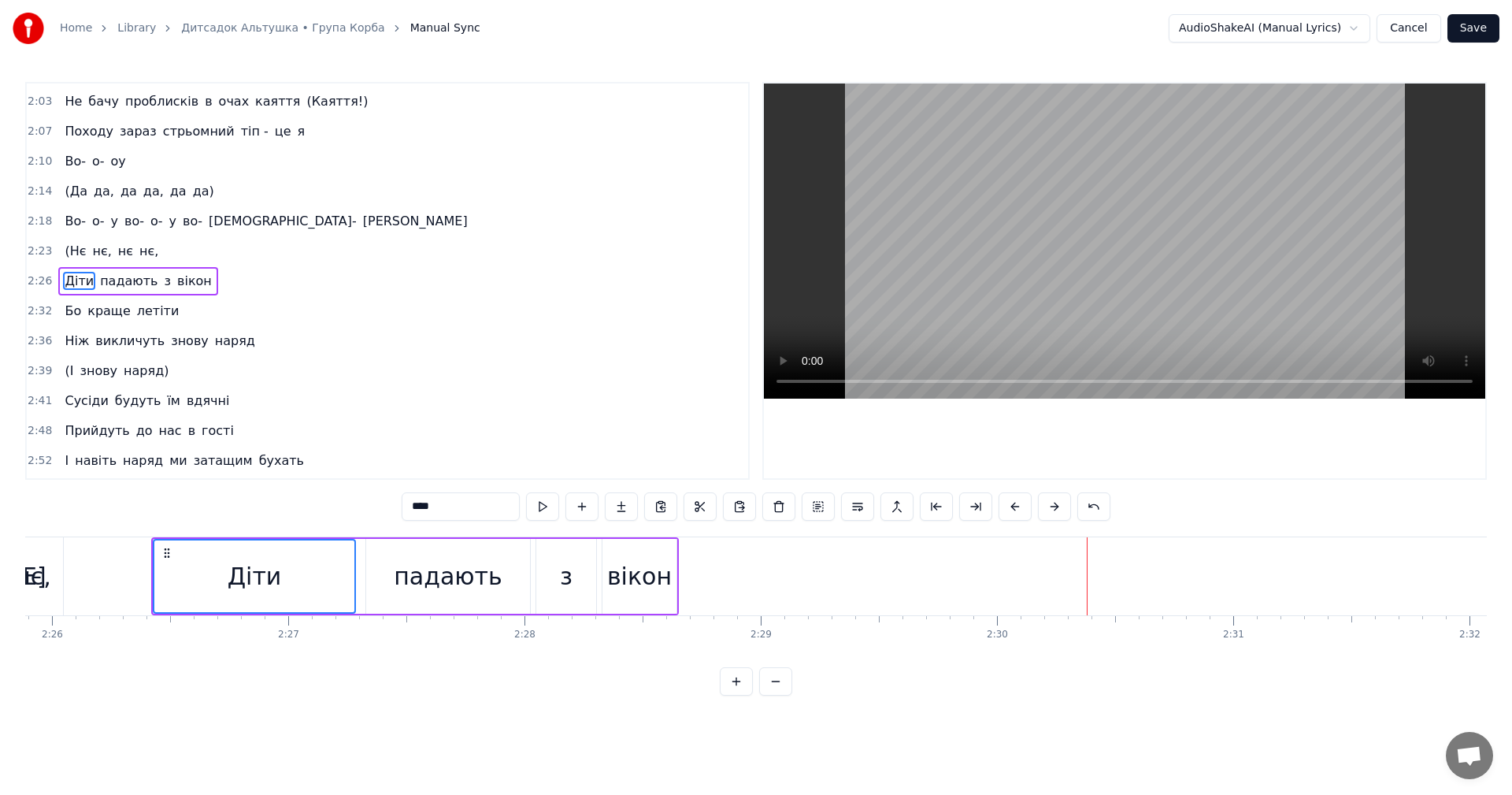
click at [1016, 505] on button at bounding box center [1015, 506] width 33 height 29
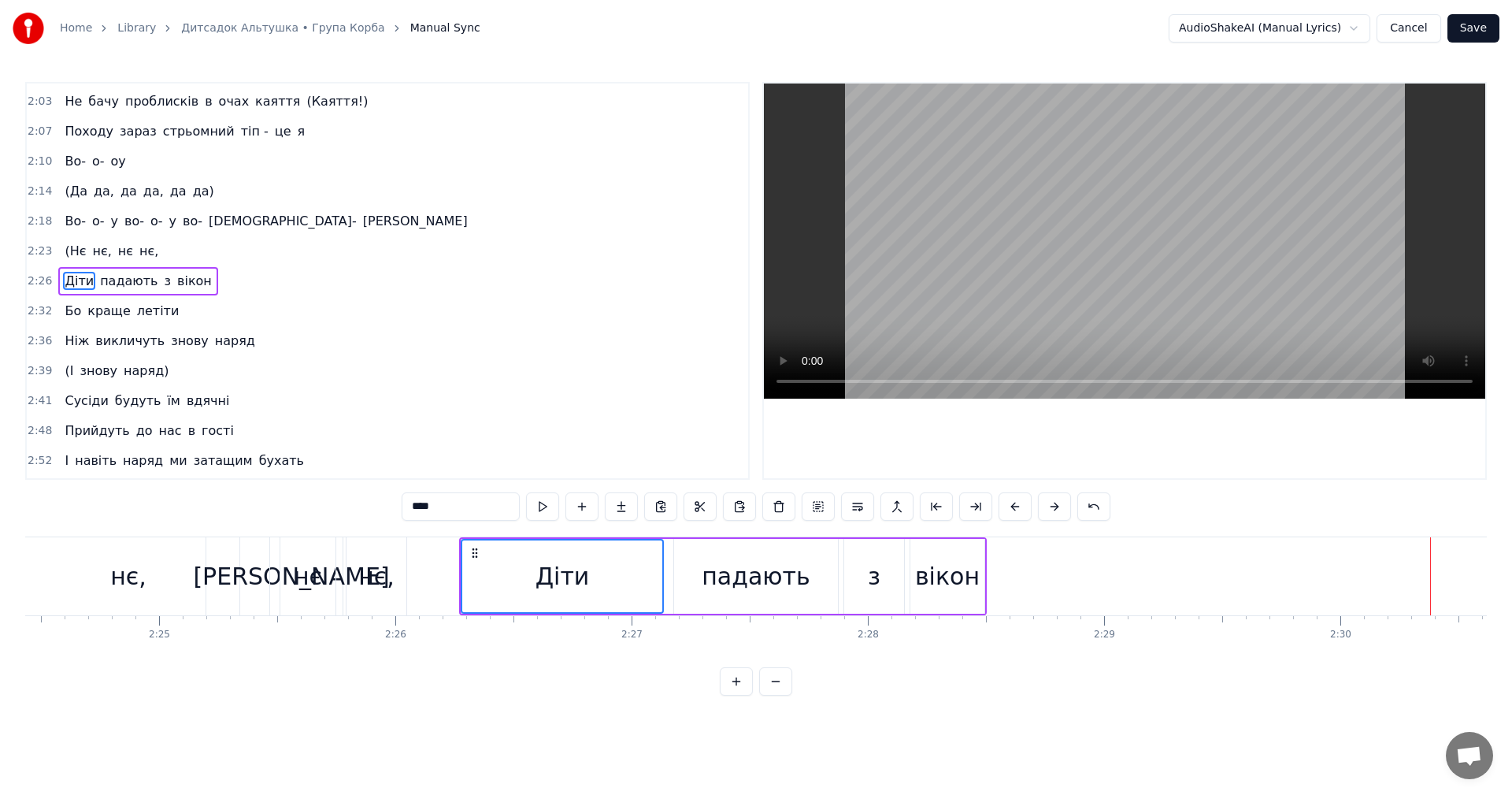
scroll to position [0, 33888]
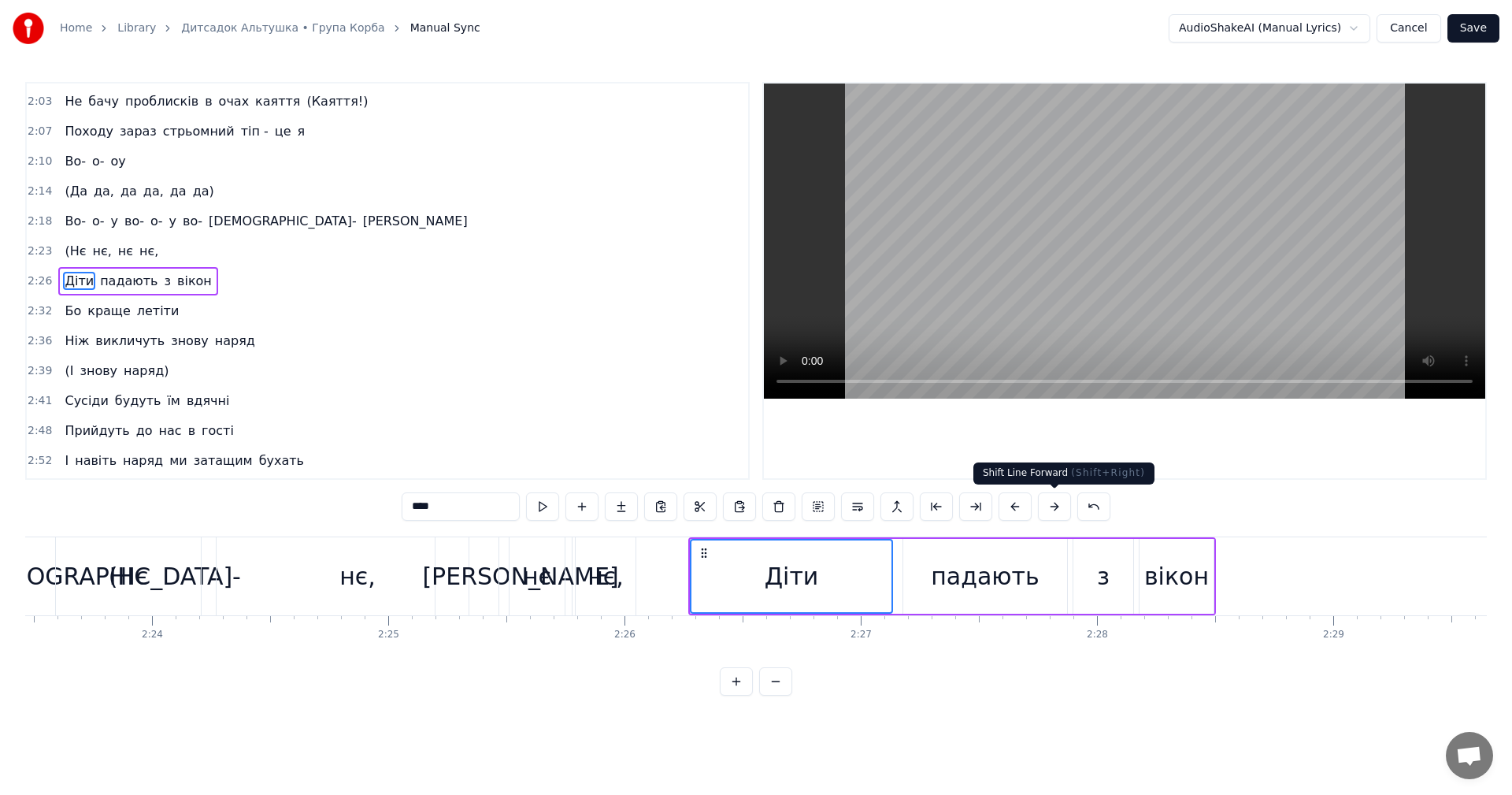
click at [1049, 513] on button at bounding box center [1054, 506] width 33 height 29
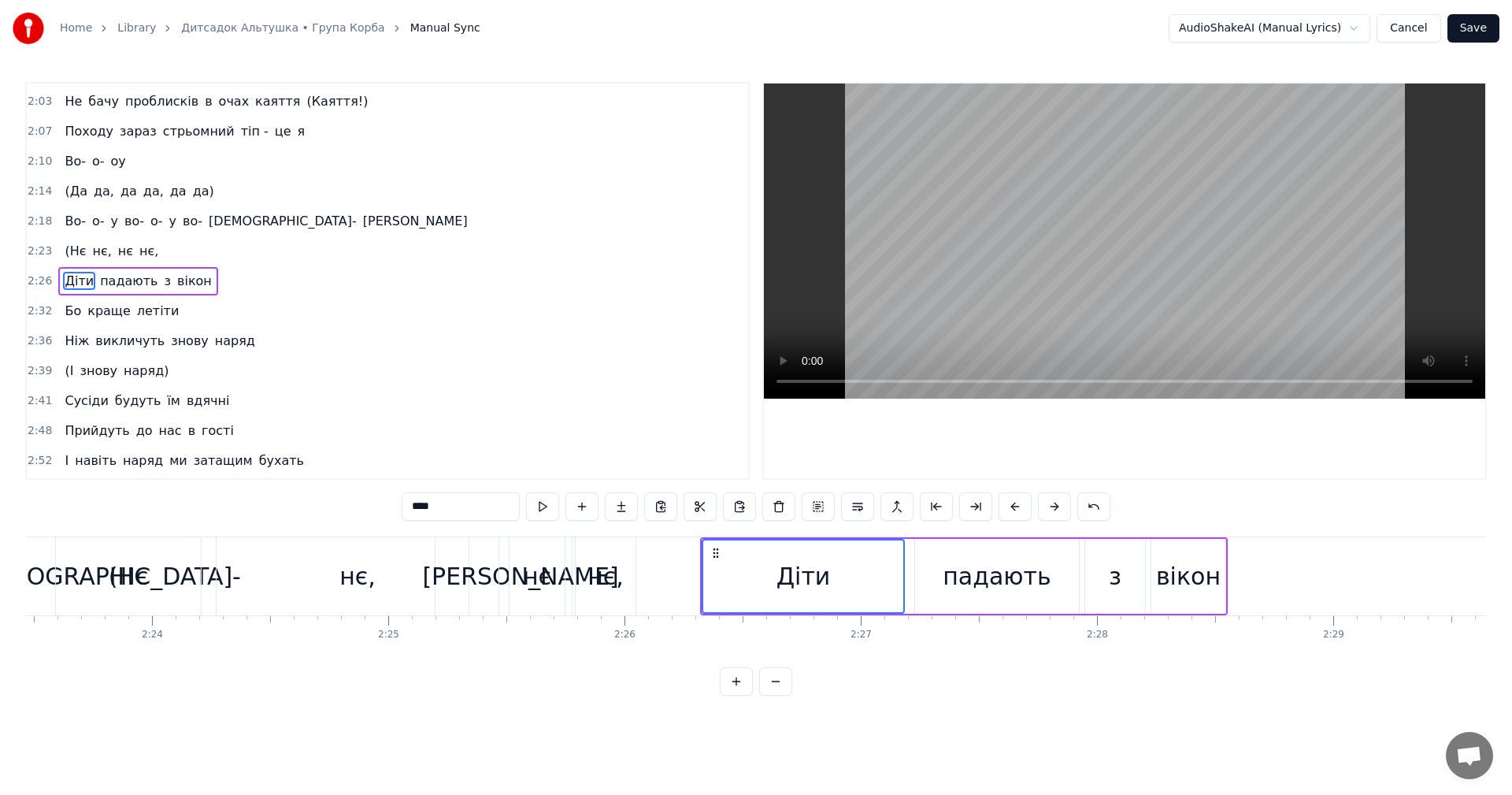
click at [1049, 513] on button at bounding box center [1054, 506] width 33 height 29
click at [466, 579] on div "нє," at bounding box center [357, 575] width 282 height 78
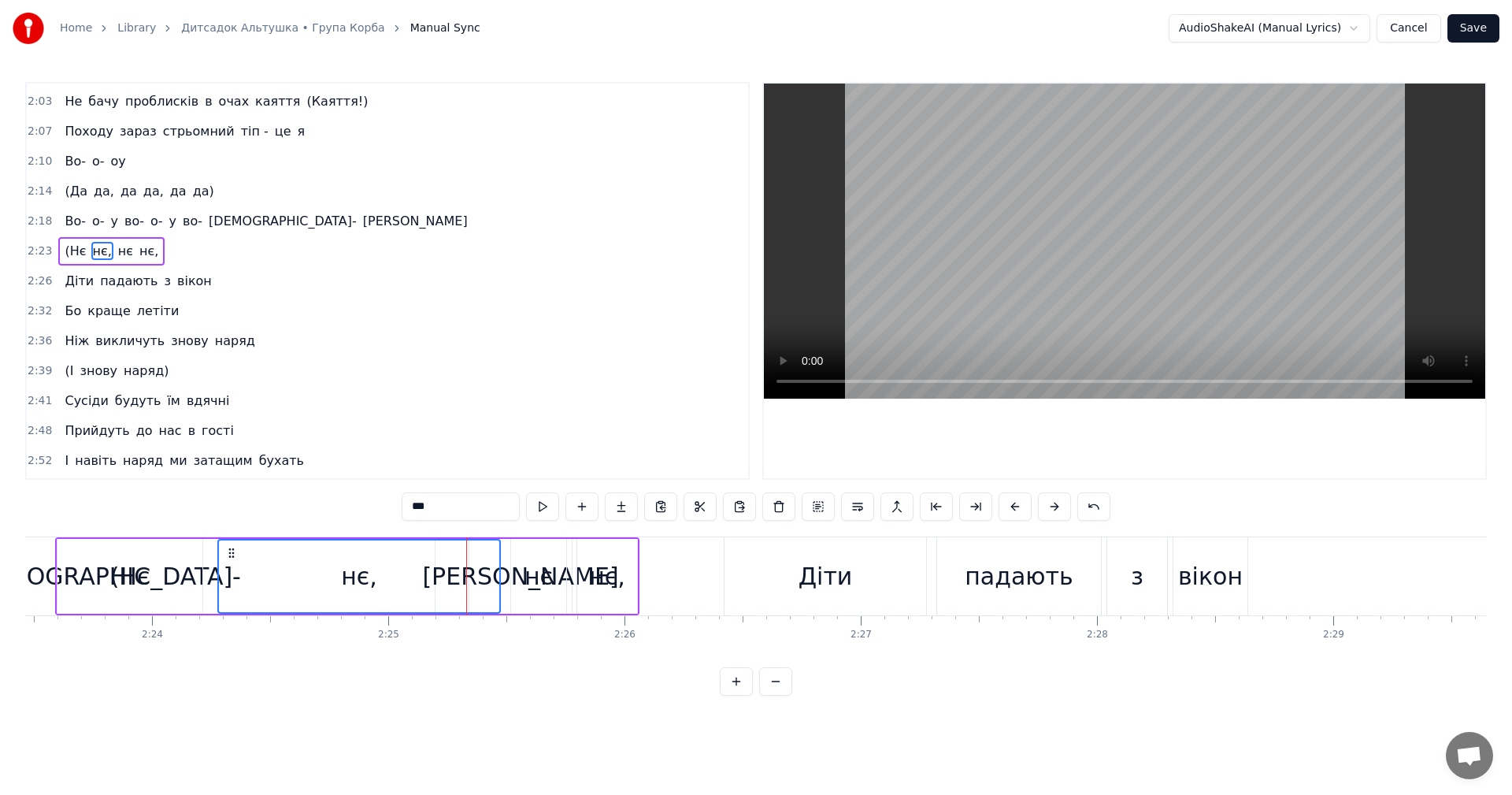
scroll to position [925, 0]
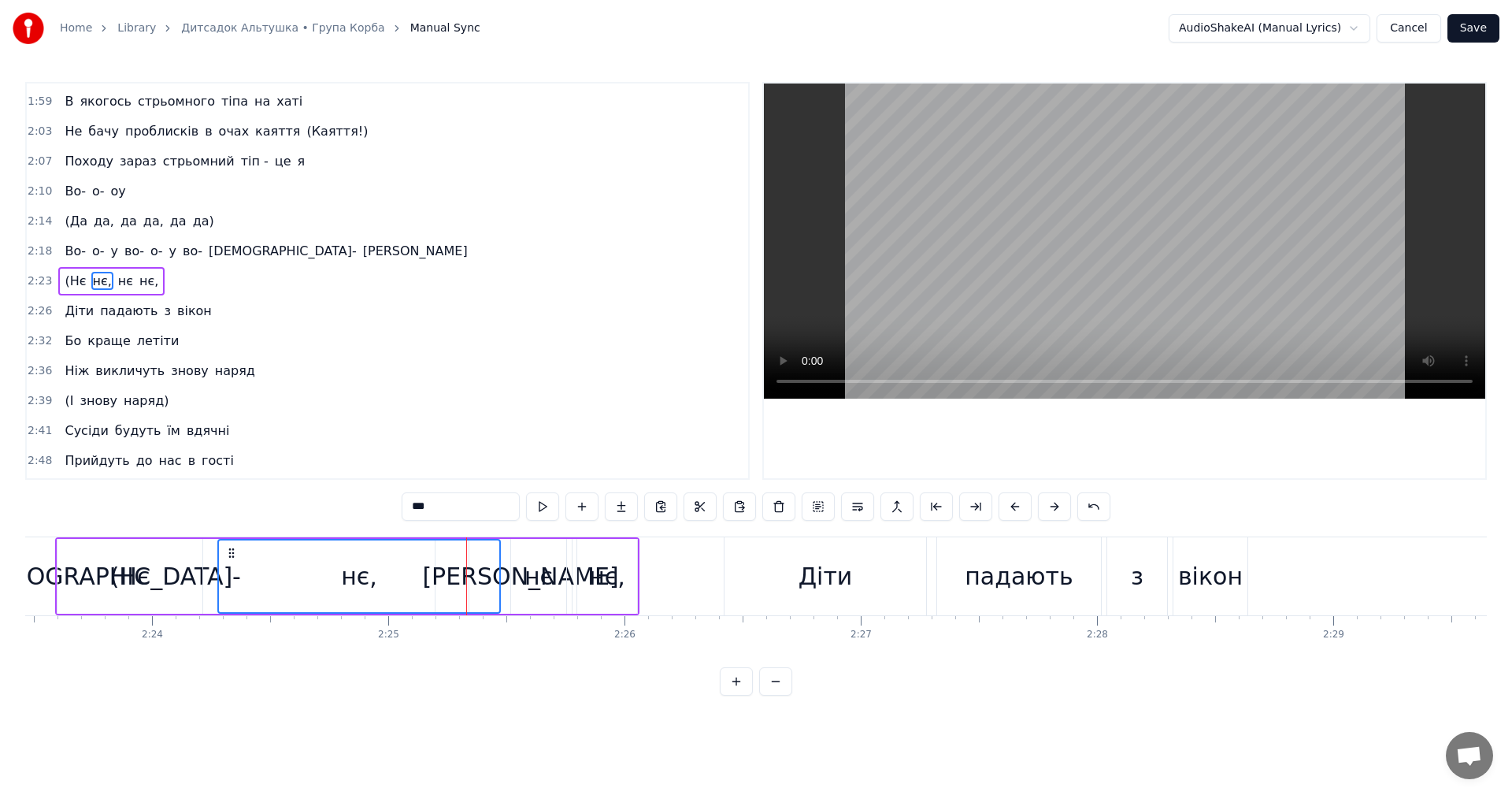
click at [1188, 236] on video at bounding box center [1124, 240] width 722 height 315
click at [995, 590] on div "падають" at bounding box center [1019, 576] width 109 height 36
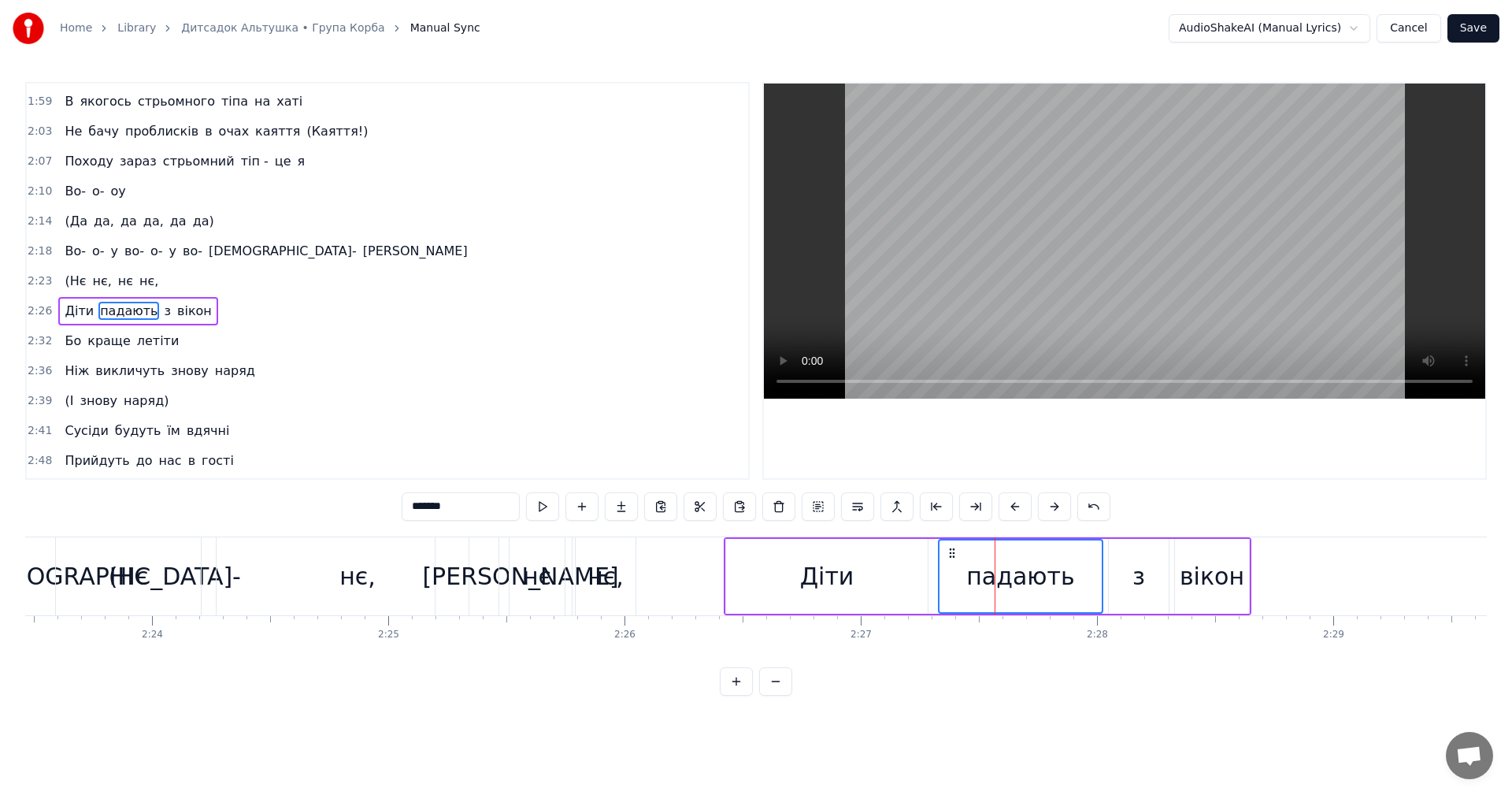
scroll to position [955, 0]
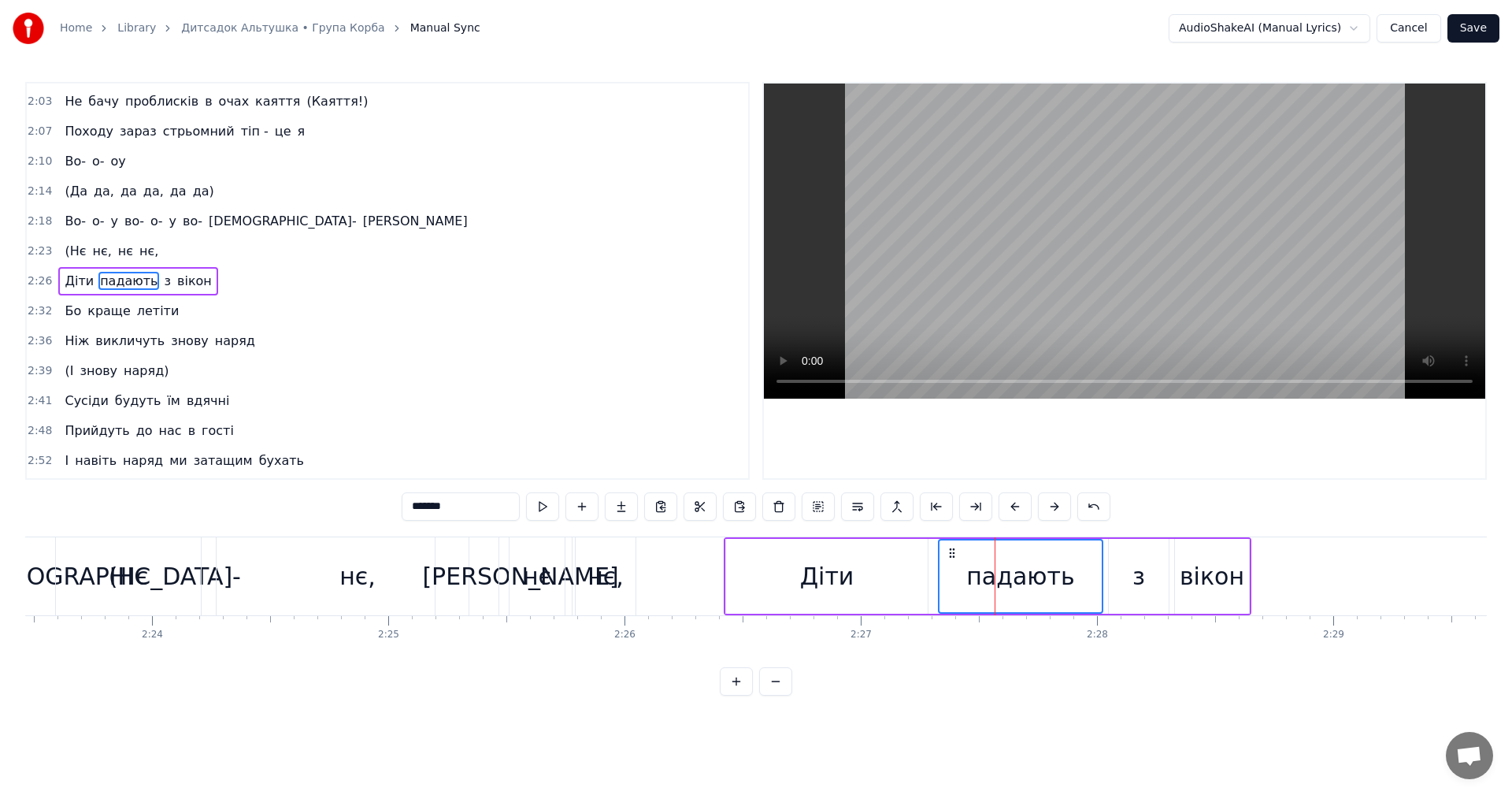
drag, startPoint x: 994, startPoint y: 670, endPoint x: 1007, endPoint y: 668, distance: 13.2
click at [1010, 670] on div "0:16 Класика жанру 0:17 Зібратись під пиво й писати щось нове (Нове!) 0:20 Приє…" at bounding box center [756, 389] width 1461 height 614
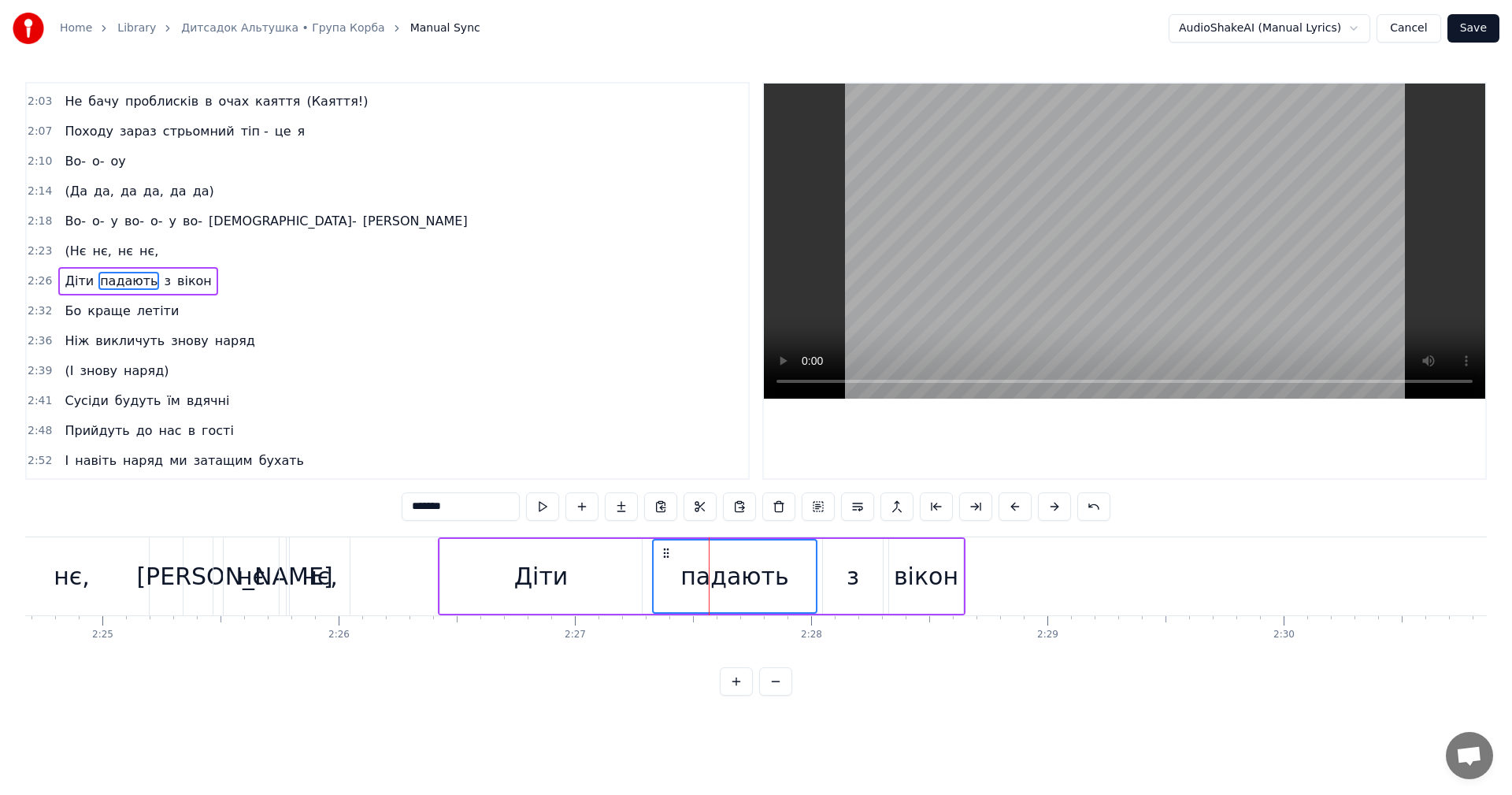
scroll to position [0, 34232]
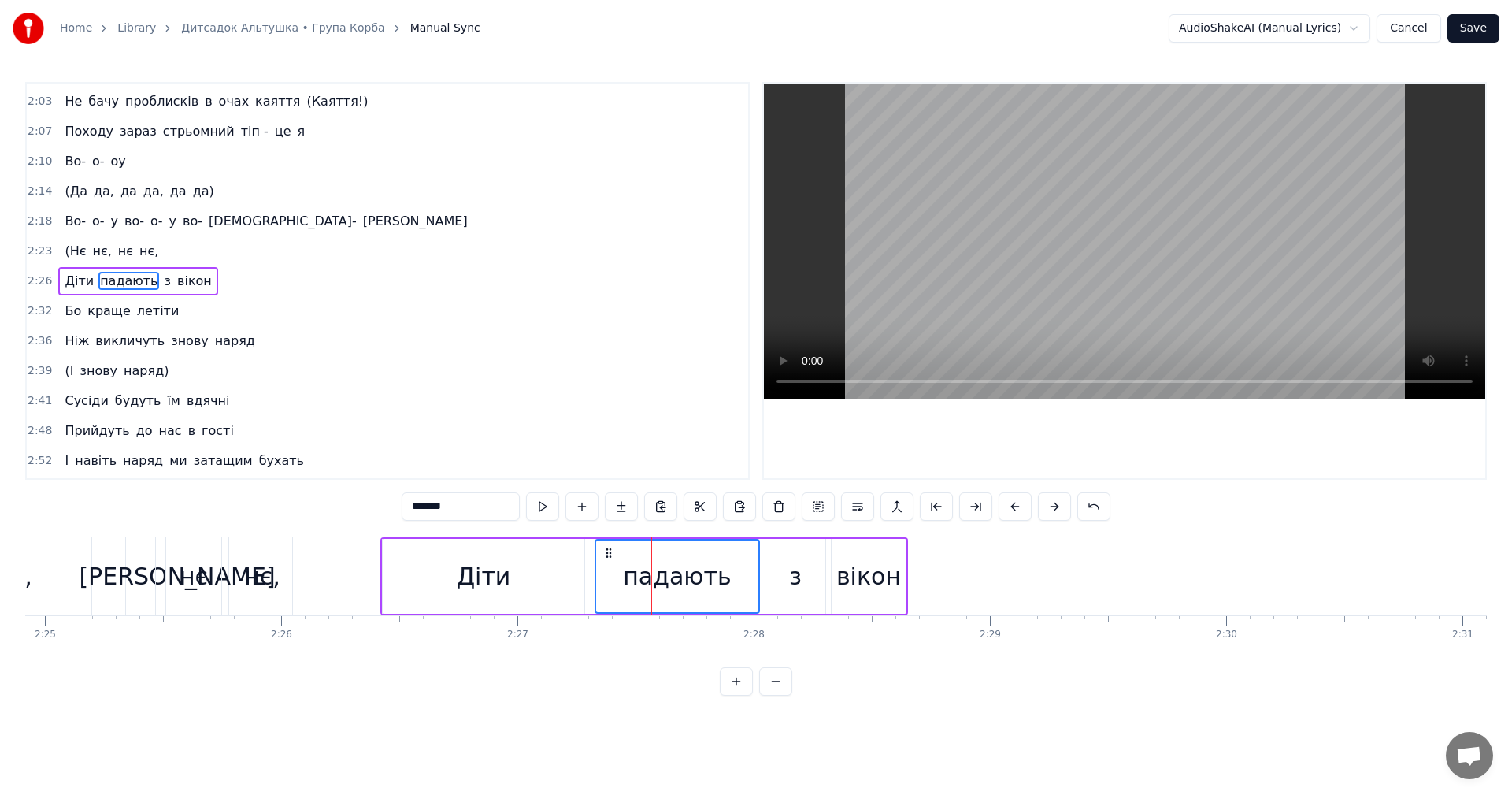
click at [877, 573] on div "вікон" at bounding box center [868, 576] width 64 height 36
type input "*****"
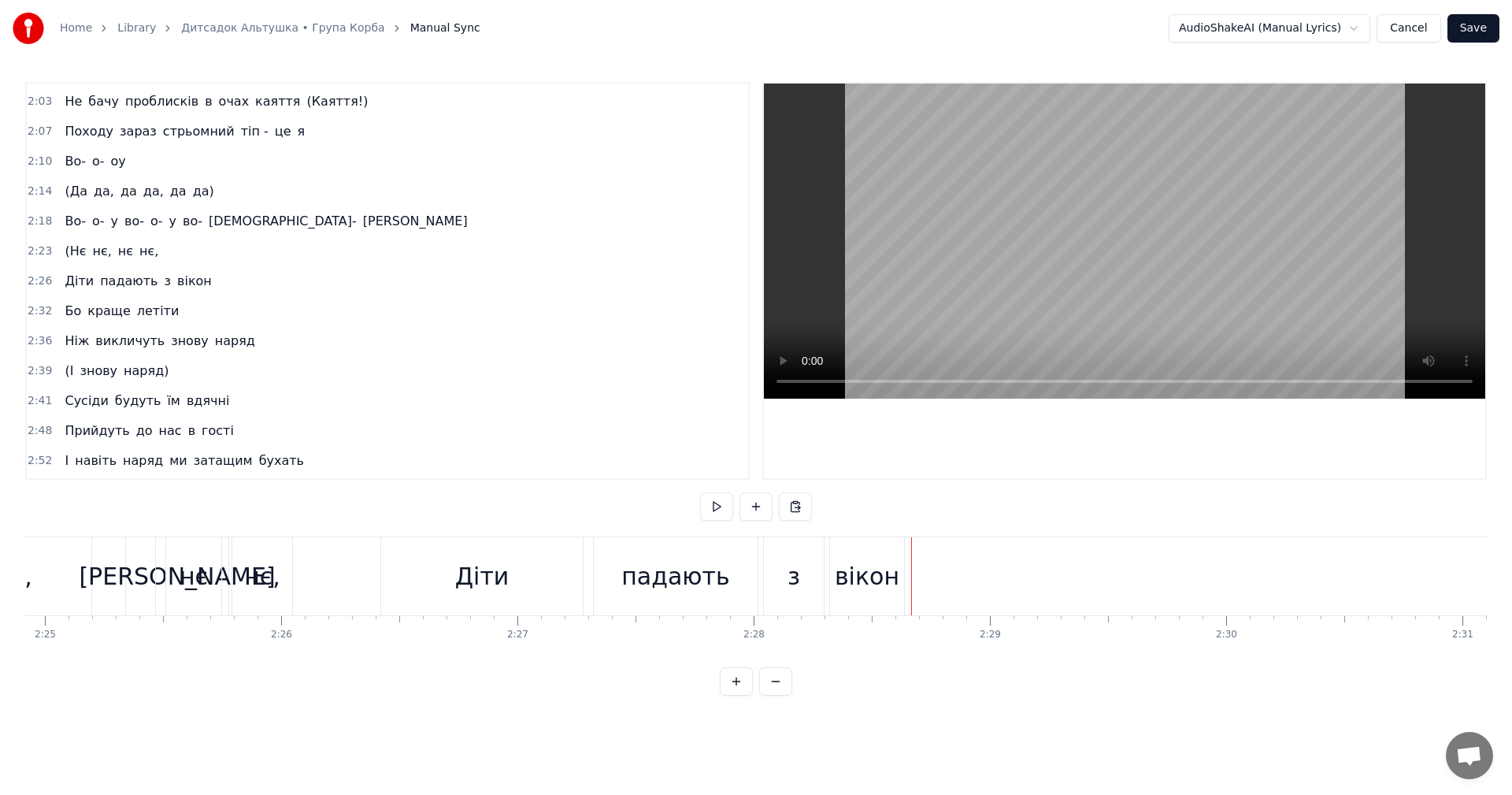
click at [850, 558] on div "вікон" at bounding box center [867, 576] width 64 height 36
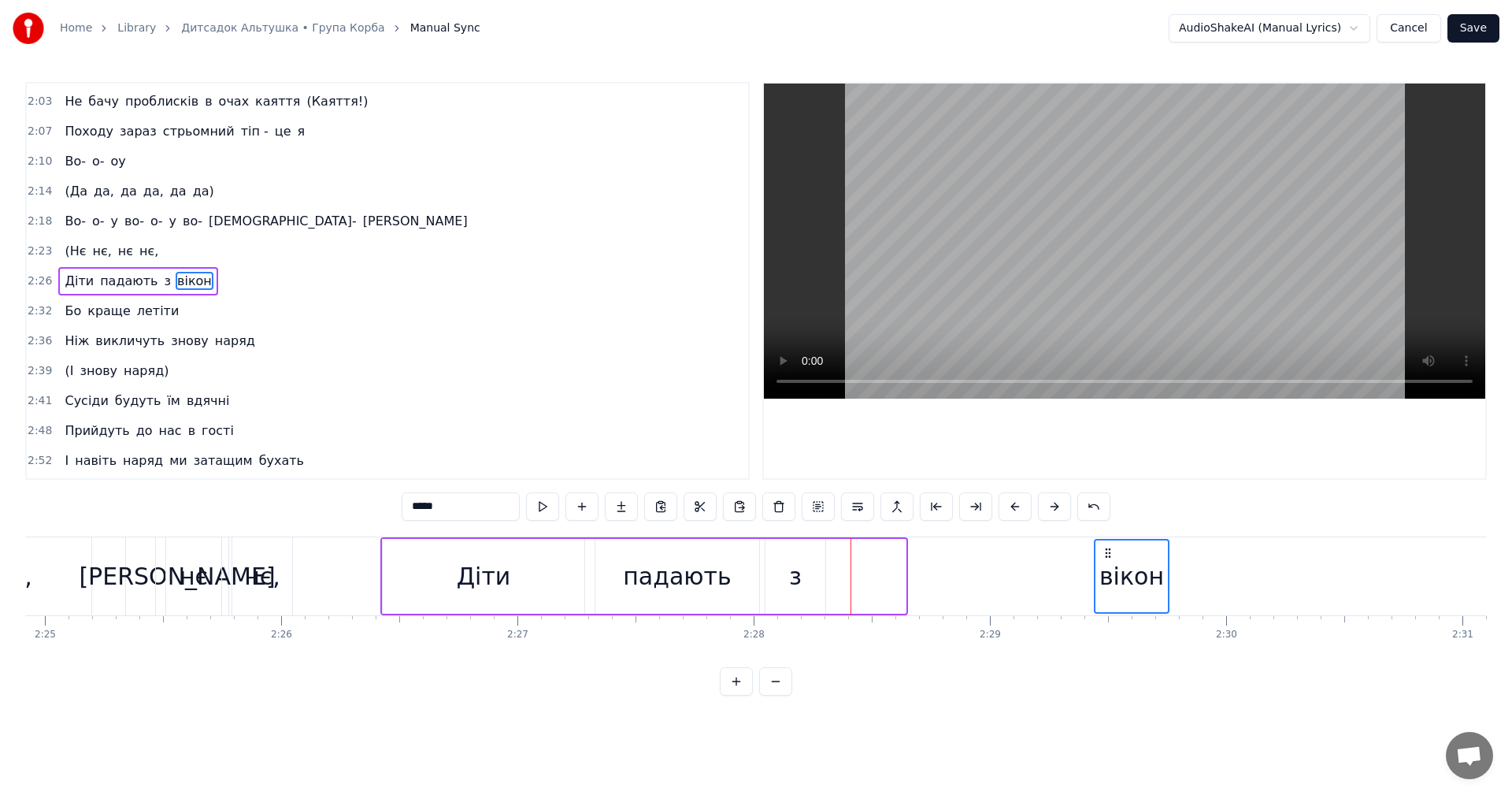
drag, startPoint x: 844, startPoint y: 549, endPoint x: 1110, endPoint y: 565, distance: 266.5
click at [1156, 564] on div "вікон" at bounding box center [1131, 576] width 72 height 71
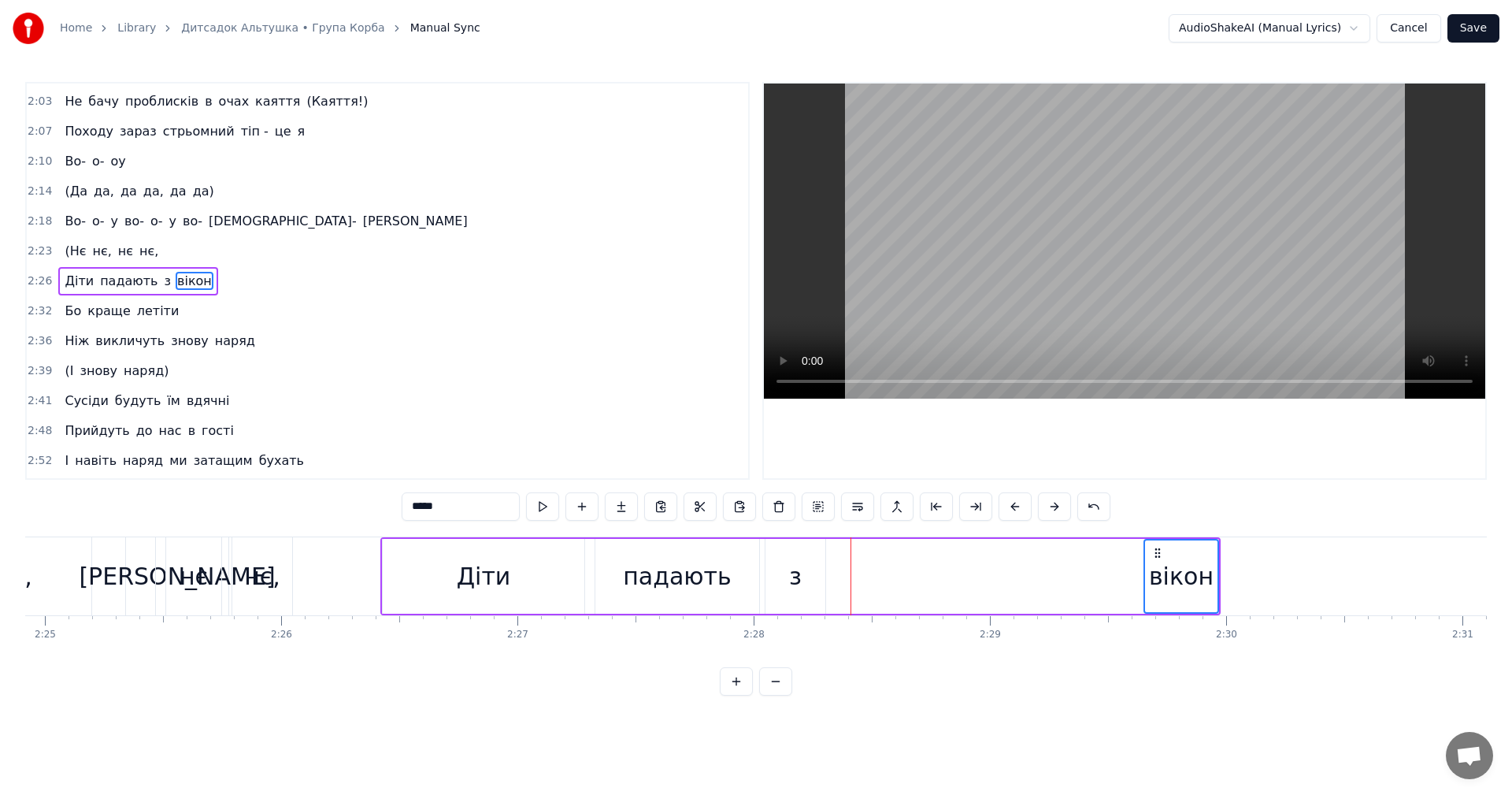
click at [810, 569] on div "з" at bounding box center [795, 576] width 60 height 75
drag, startPoint x: 781, startPoint y: 551, endPoint x: 1048, endPoint y: 558, distance: 267.1
click at [1048, 558] on icon at bounding box center [1047, 553] width 13 height 13
click at [658, 564] on div "падають" at bounding box center [677, 576] width 109 height 36
type input "*******"
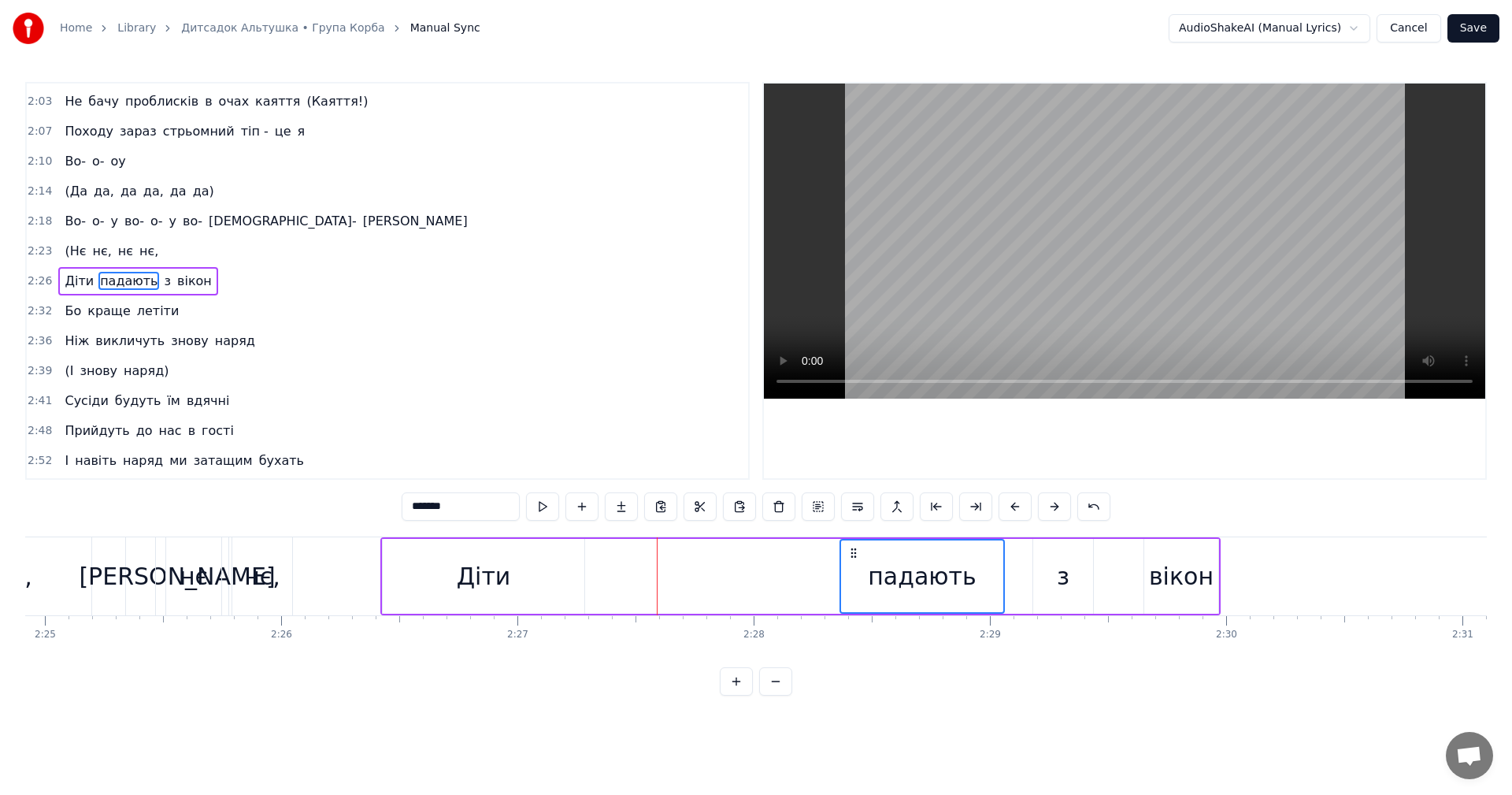
drag, startPoint x: 631, startPoint y: 546, endPoint x: 915, endPoint y: 561, distance: 284.4
click at [915, 561] on div "падають" at bounding box center [923, 576] width 163 height 71
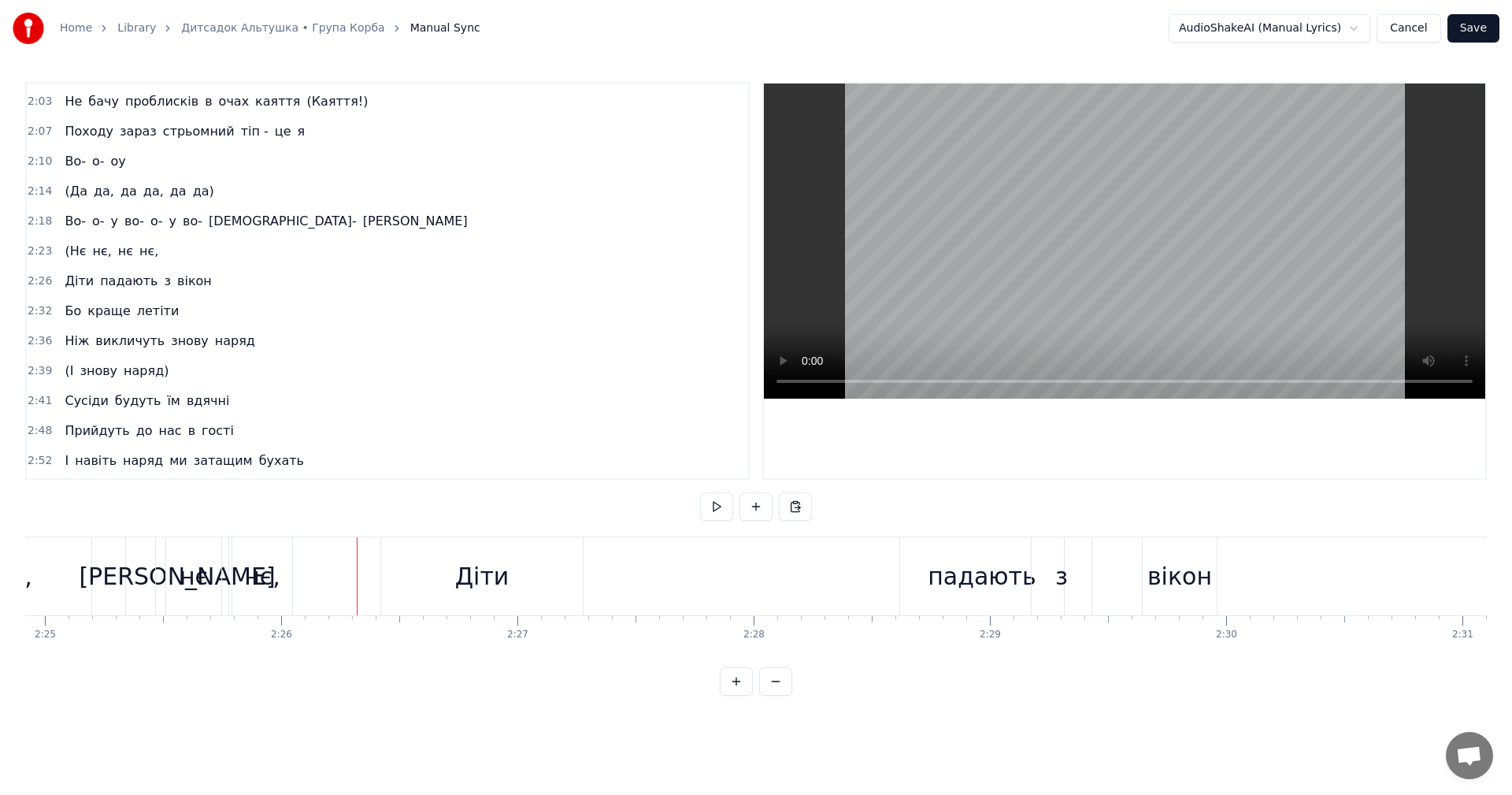
click at [1048, 289] on video at bounding box center [1124, 240] width 722 height 315
click at [1061, 289] on video at bounding box center [1124, 240] width 722 height 315
click at [1124, 255] on video at bounding box center [1124, 240] width 722 height 315
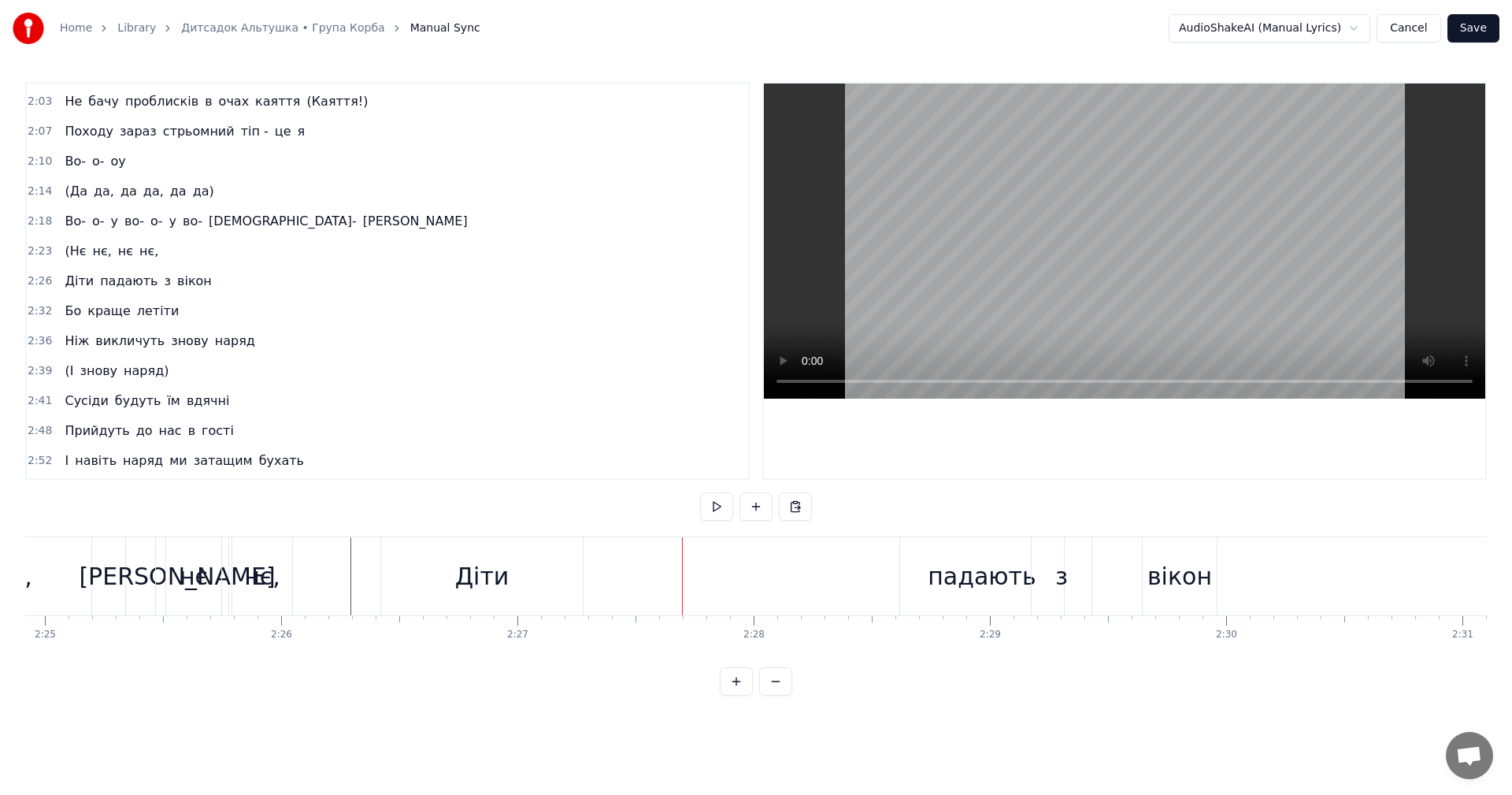
click at [1124, 255] on video at bounding box center [1124, 240] width 722 height 315
click at [754, 571] on div at bounding box center [754, 575] width 1 height 78
click at [756, 573] on div "Діти падають з вікон" at bounding box center [800, 575] width 840 height 78
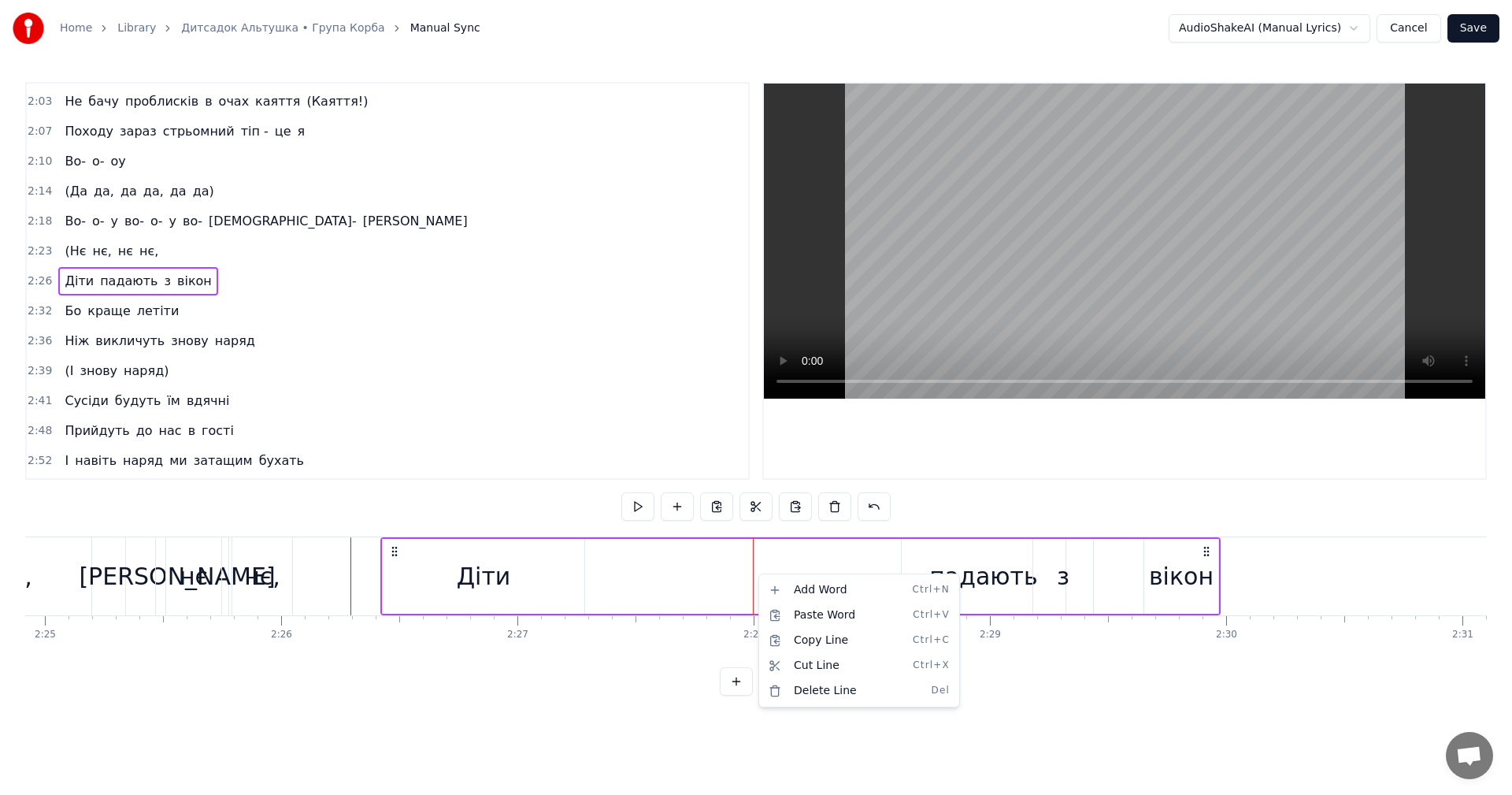
click at [757, 568] on html "Home Library Дитсадок Альтушка • Група Корба Manual Sync AudioShakeAI (Manual L…" at bounding box center [756, 360] width 1512 height 721
click at [754, 571] on div "Діти падають з вікон" at bounding box center [800, 575] width 840 height 78
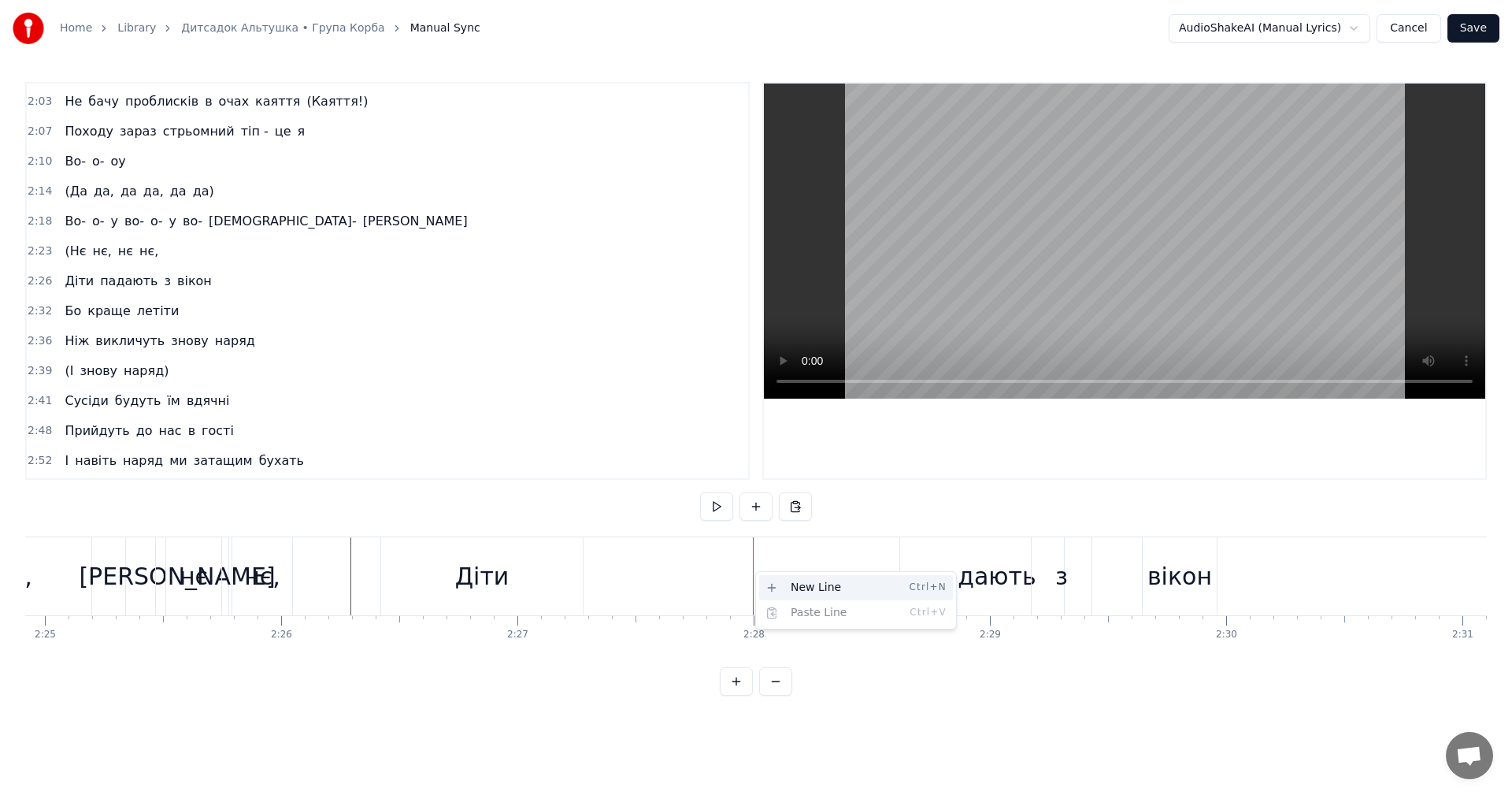
click at [780, 581] on div "New Line Ctrl+N" at bounding box center [856, 588] width 194 height 25
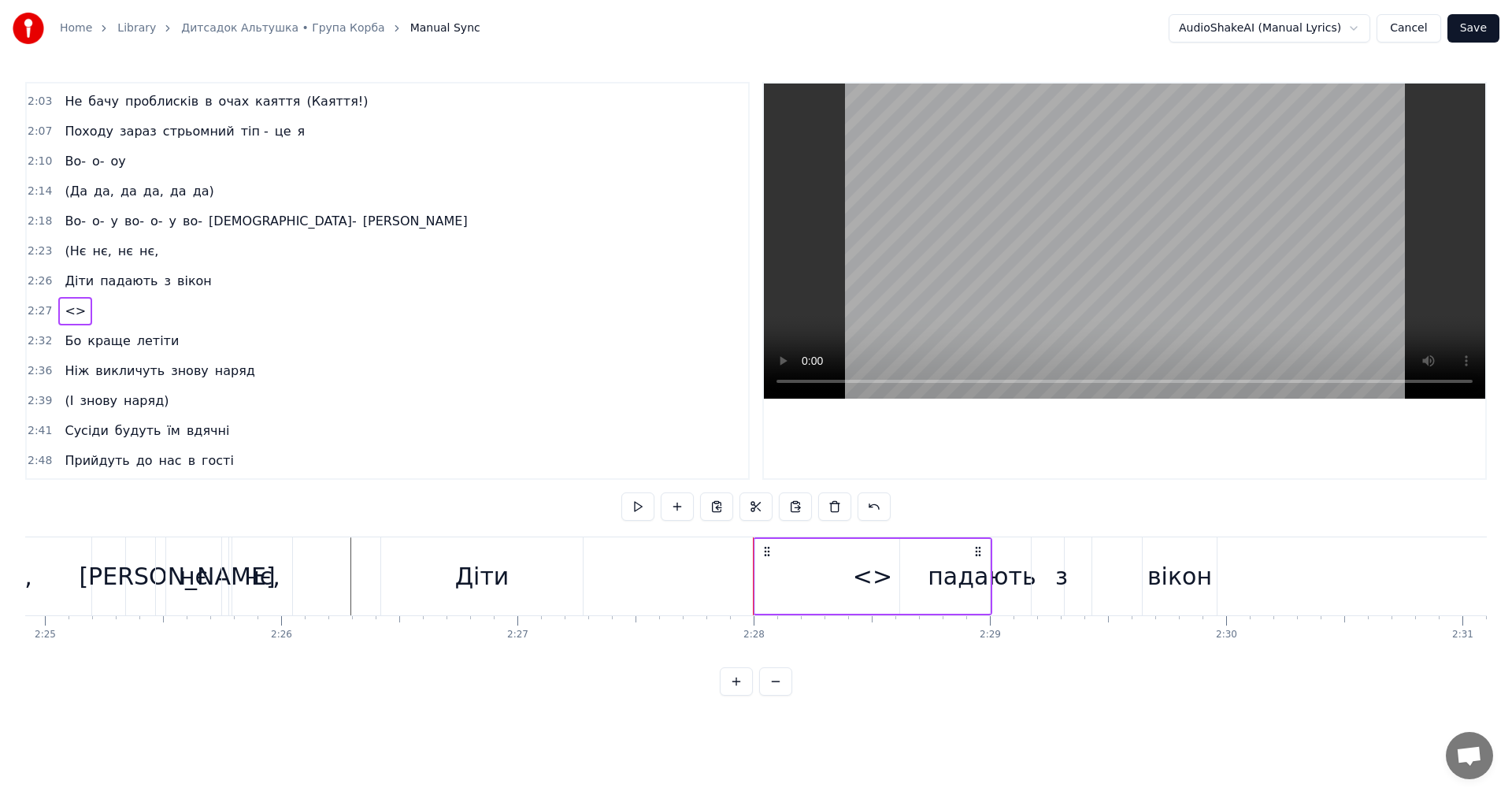
click at [871, 575] on div "<>" at bounding box center [873, 576] width 39 height 36
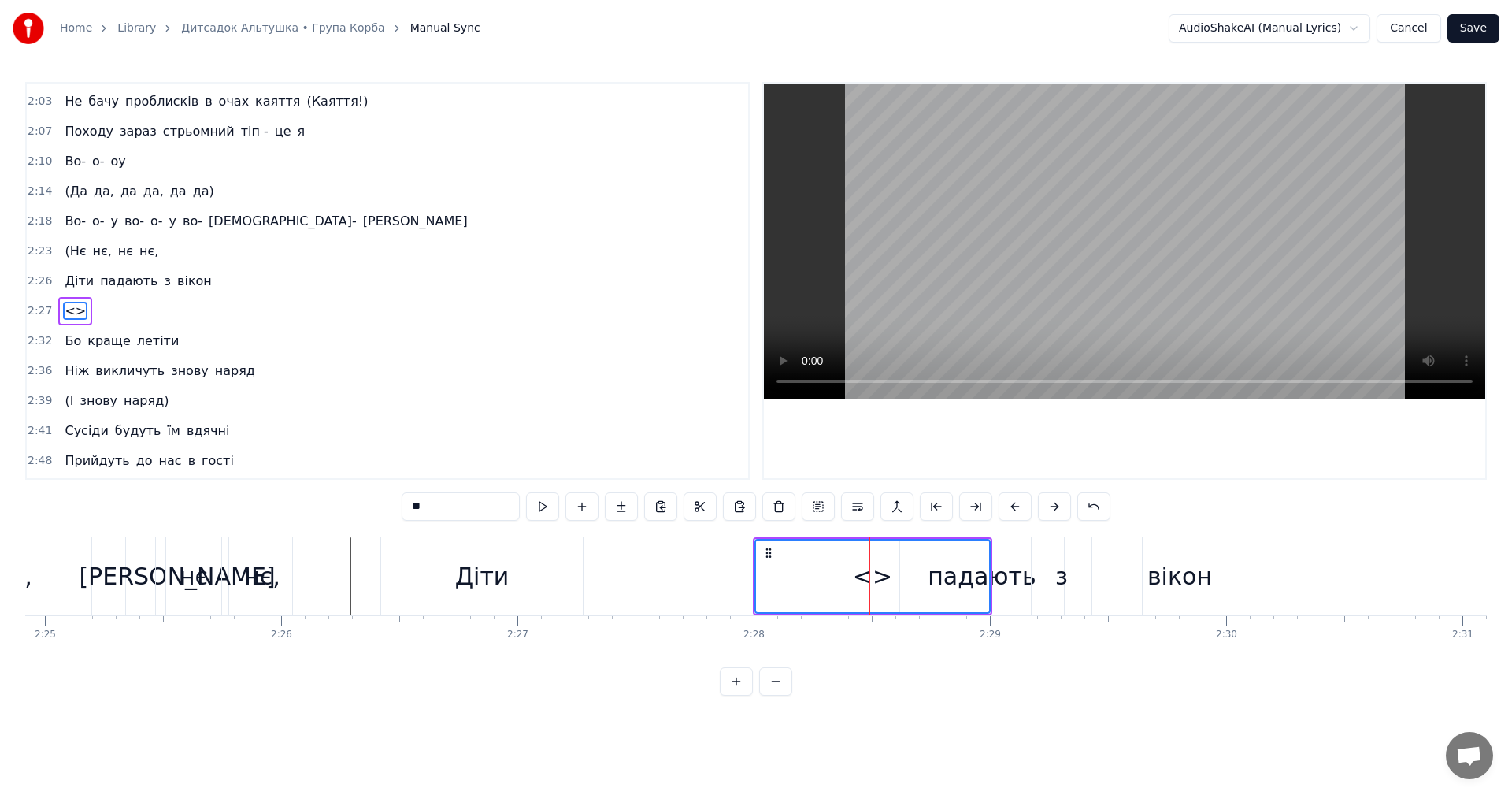
scroll to position [984, 0]
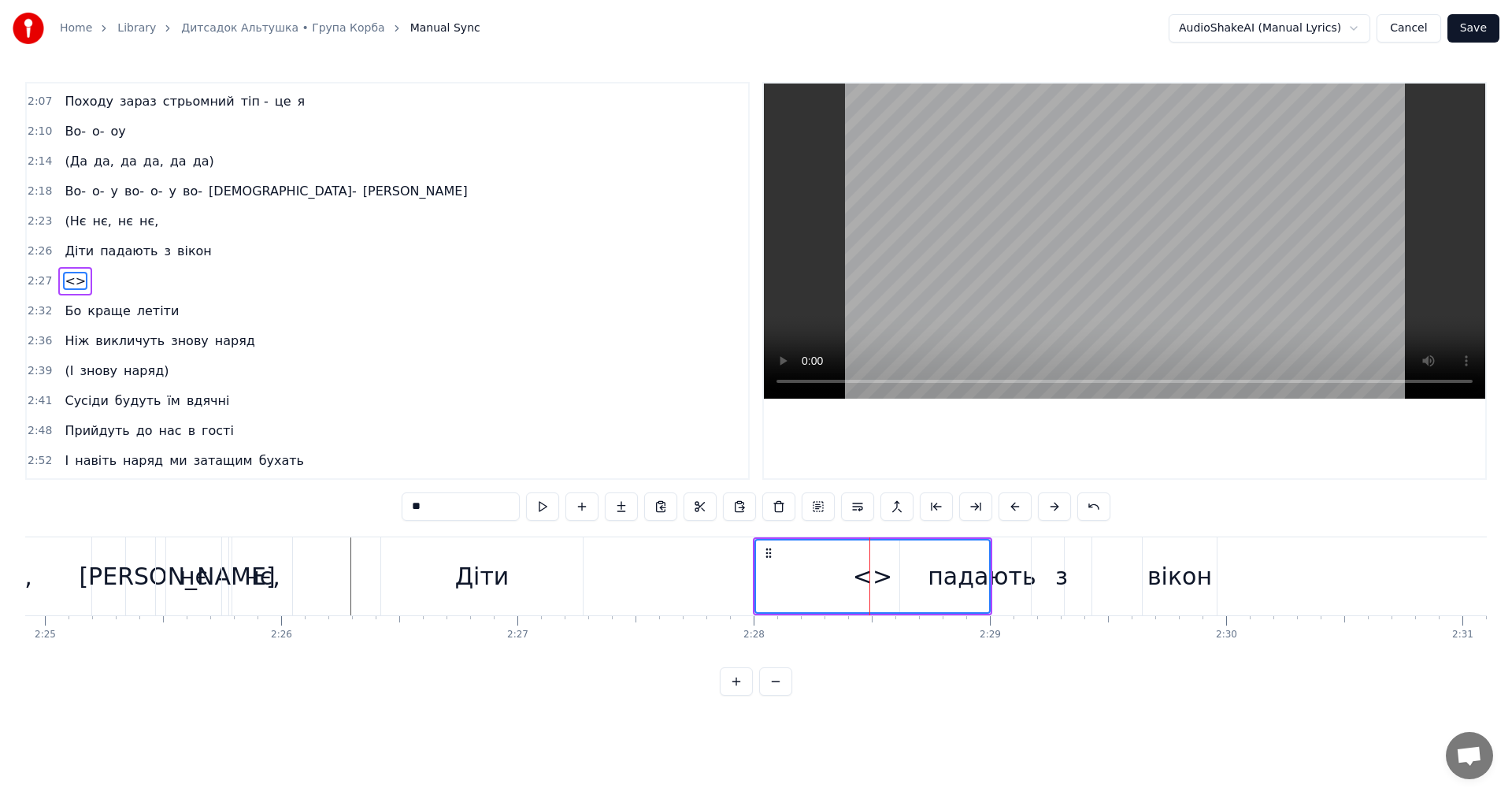
drag, startPoint x: 449, startPoint y: 515, endPoint x: 389, endPoint y: 510, distance: 60.2
click at [389, 510] on div "0:16 Класика жанру 0:17 Зібратись під пиво й писати щось нове (Нове!) 0:20 Приє…" at bounding box center [756, 389] width 1461 height 614
type input "******"
click at [840, 576] on div "(діти)" at bounding box center [872, 576] width 233 height 71
click at [860, 581] on div "(діти)" at bounding box center [872, 576] width 70 height 36
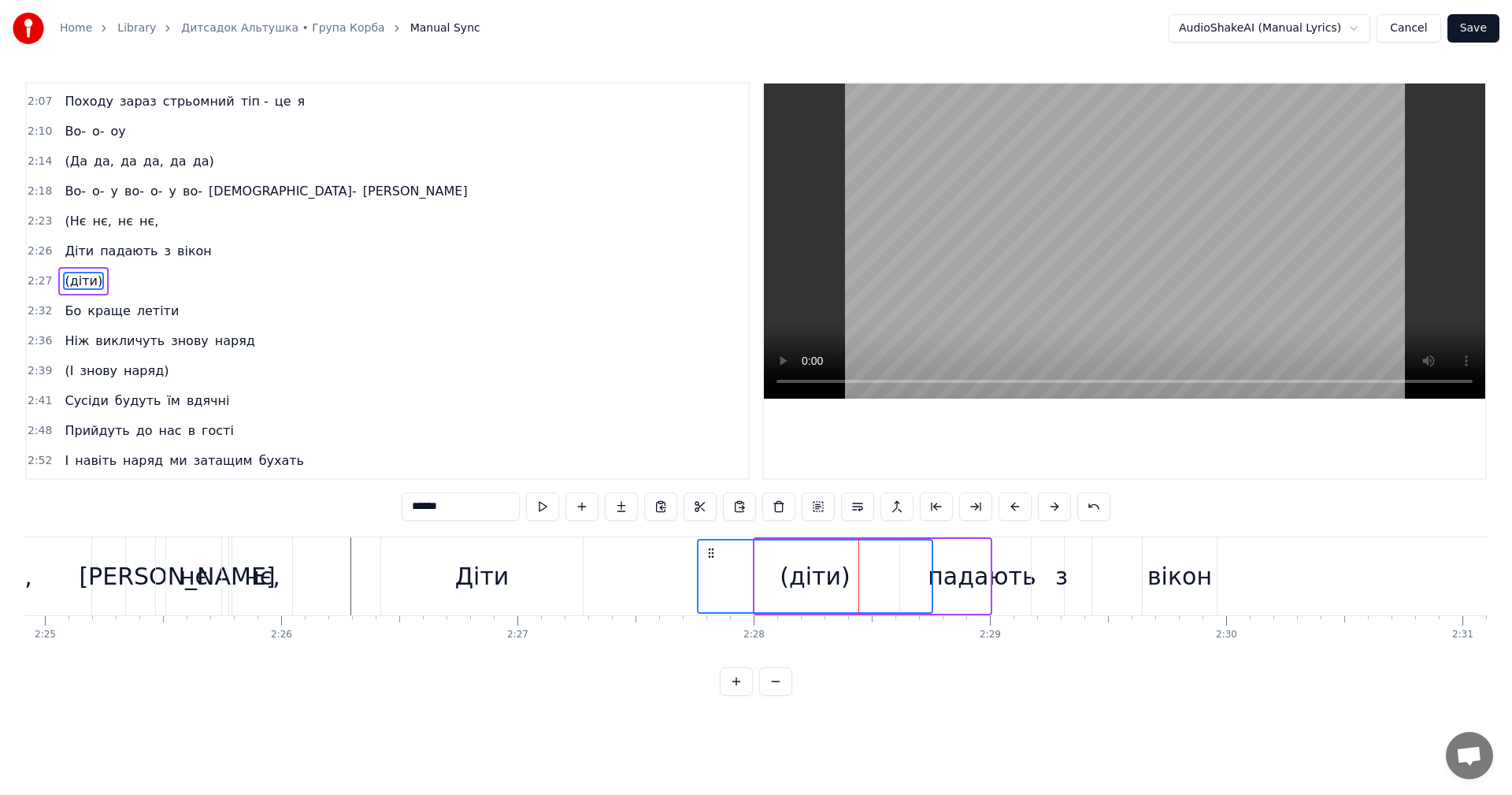
drag, startPoint x: 764, startPoint y: 554, endPoint x: 687, endPoint y: 556, distance: 77.0
click at [705, 556] on icon at bounding box center [711, 553] width 13 height 13
click at [675, 572] on div "(діти)" at bounding box center [792, 576] width 236 height 75
click at [670, 575] on div "Діти падають з вікон" at bounding box center [800, 575] width 840 height 78
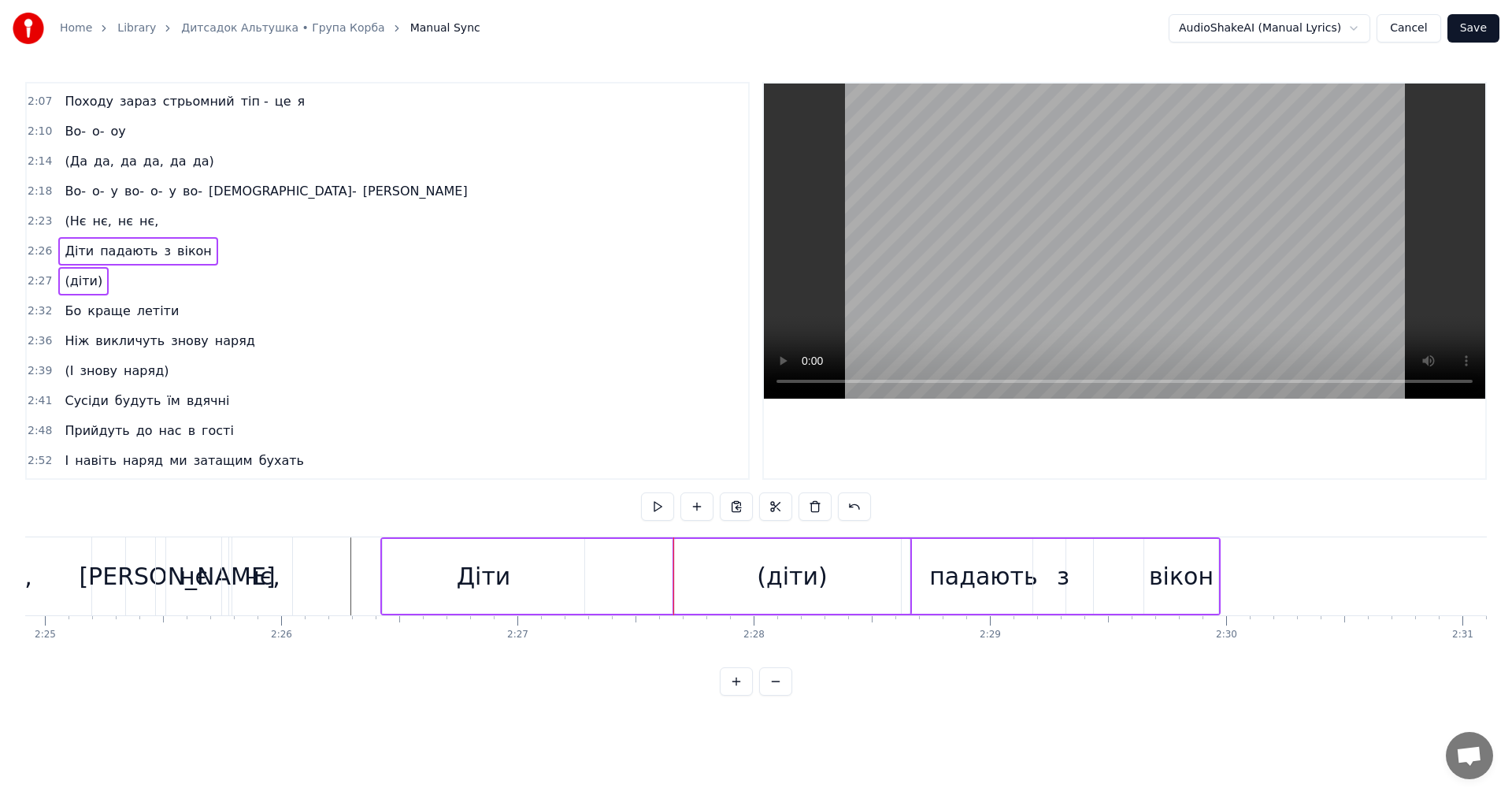
click at [717, 572] on div "(діти)" at bounding box center [792, 576] width 235 height 75
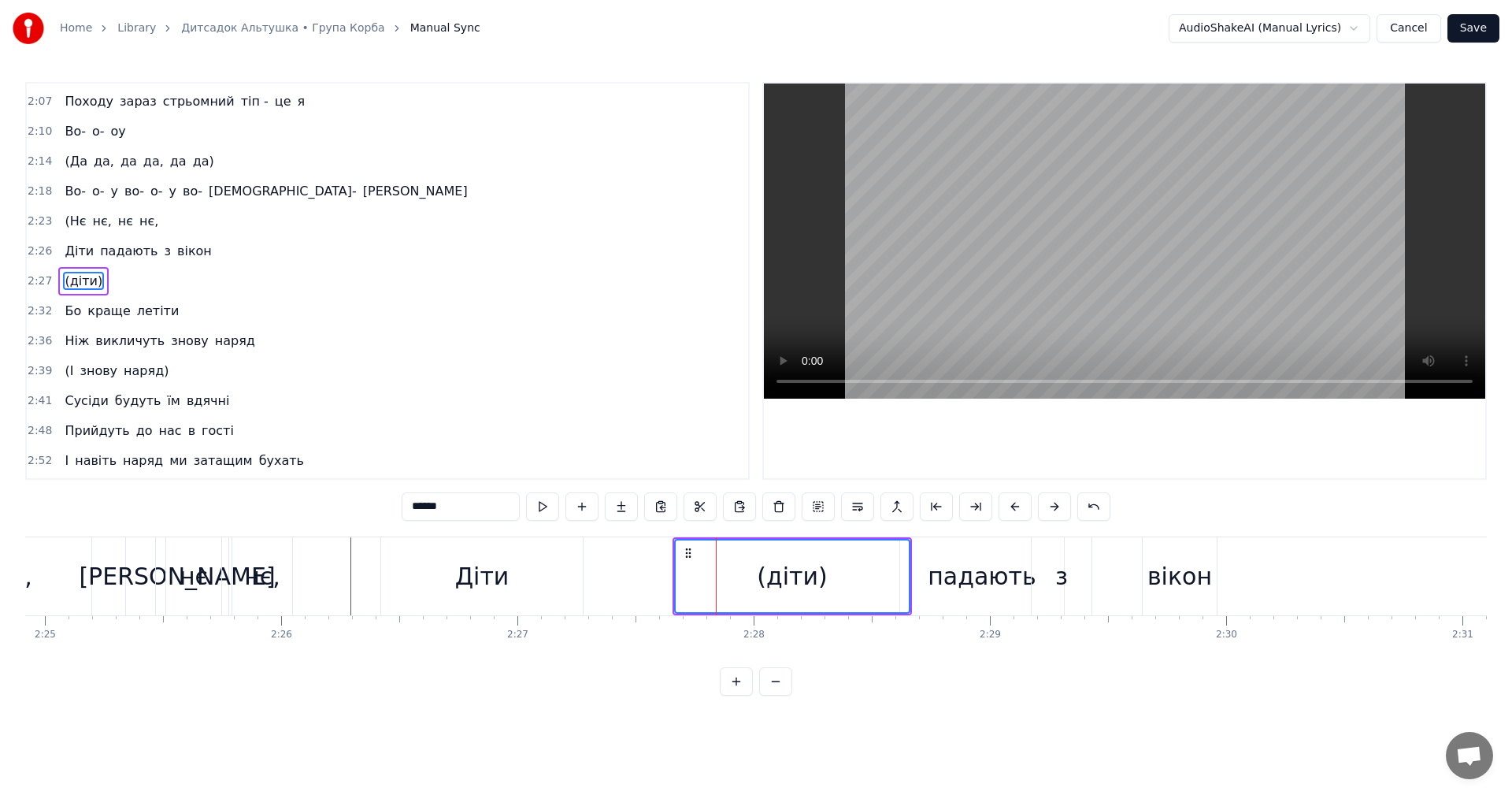
drag, startPoint x: 673, startPoint y: 574, endPoint x: 706, endPoint y: 574, distance: 33.0
click at [704, 574] on div "(діти)" at bounding box center [792, 575] width 239 height 78
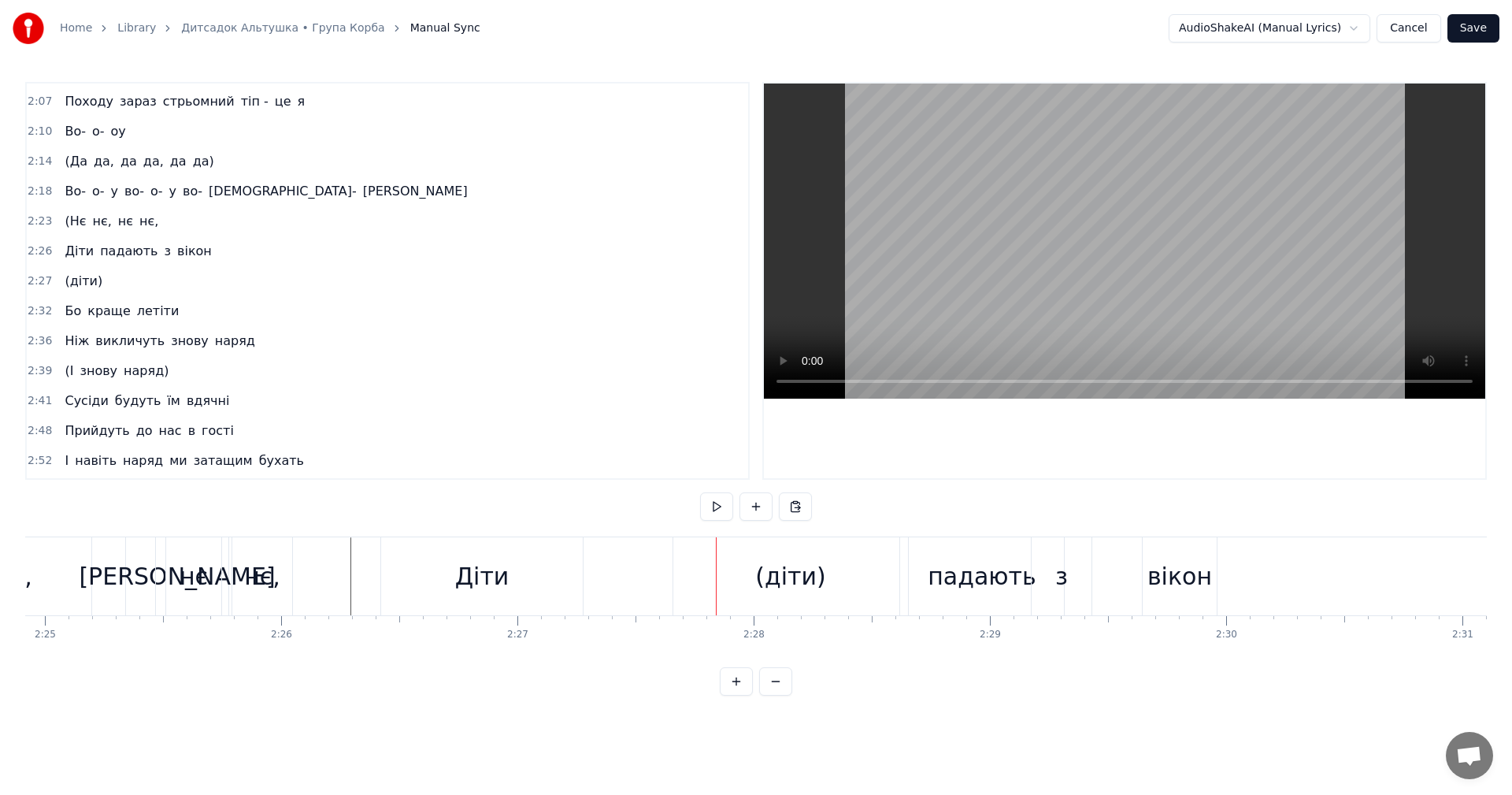
drag, startPoint x: 908, startPoint y: 572, endPoint x: 865, endPoint y: 573, distance: 43.0
click at [877, 573] on div "(діти)" at bounding box center [792, 575] width 239 height 78
click at [822, 571] on div "(діти)" at bounding box center [792, 576] width 235 height 75
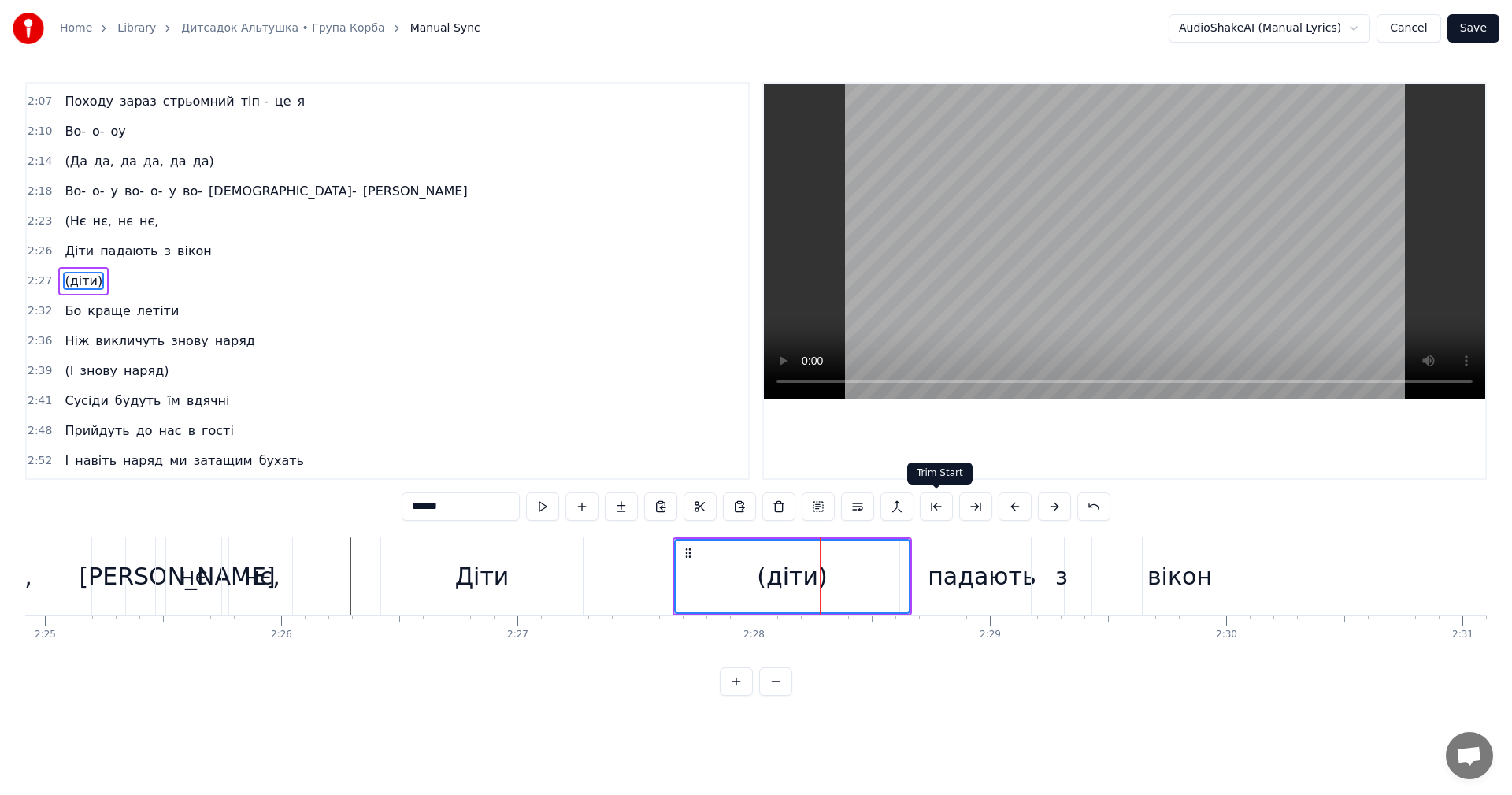
click at [939, 509] on button at bounding box center [936, 506] width 33 height 29
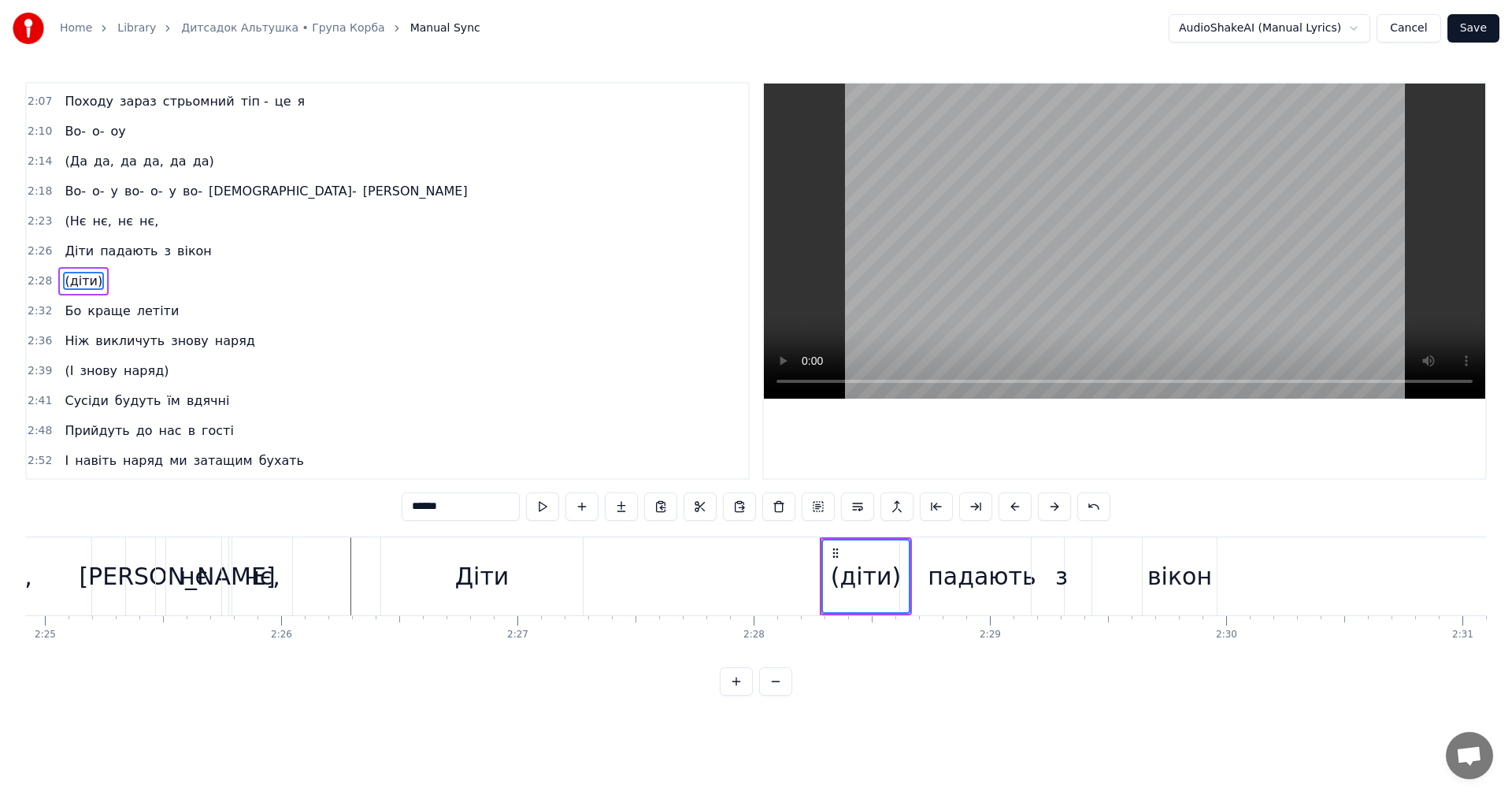
drag, startPoint x: 856, startPoint y: 579, endPoint x: 747, endPoint y: 578, distance: 109.0
click at [848, 566] on div "(діти)" at bounding box center [864, 576] width 70 height 36
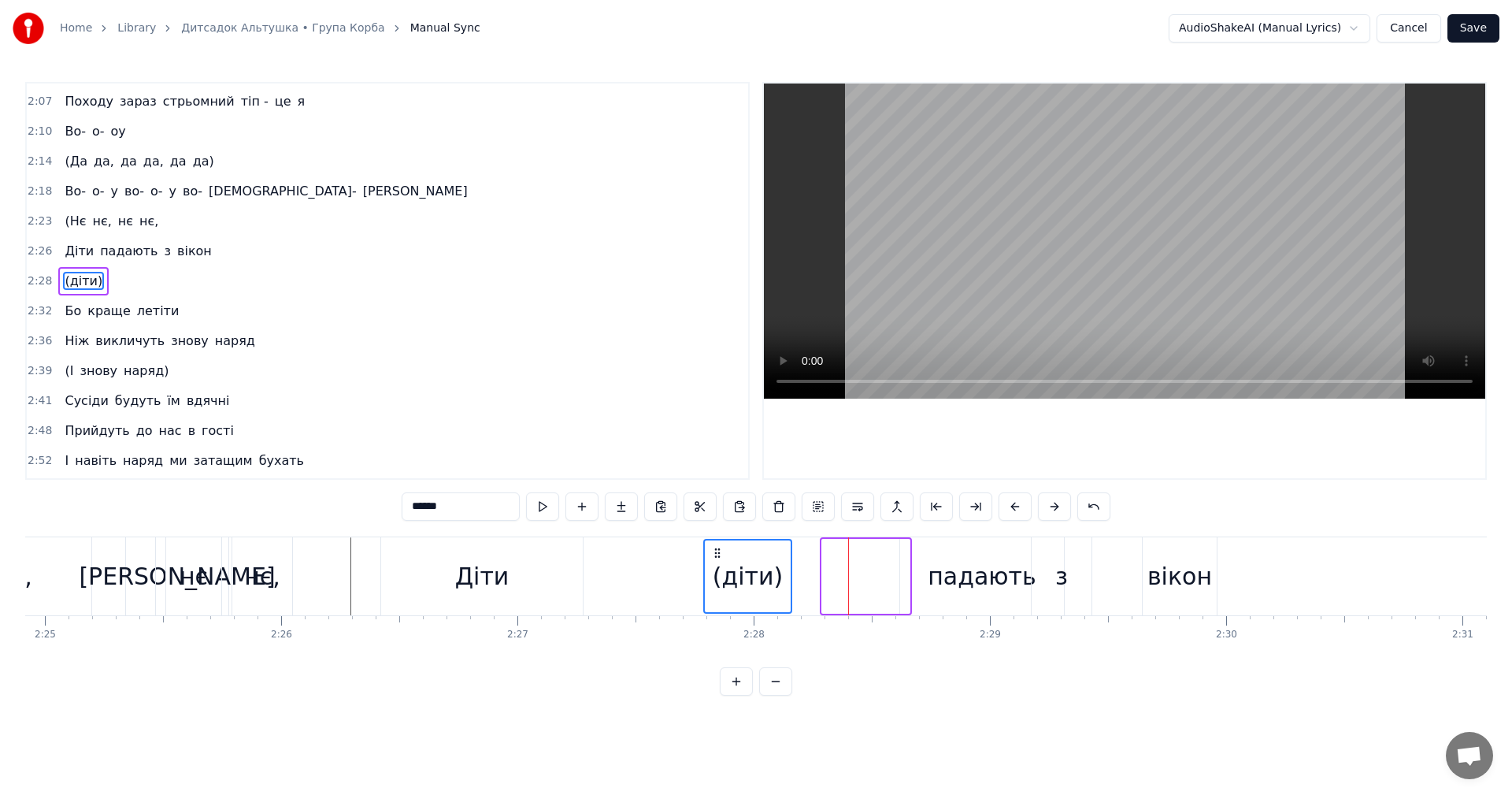
drag, startPoint x: 826, startPoint y: 555, endPoint x: 672, endPoint y: 559, distance: 154.1
click at [723, 549] on icon at bounding box center [717, 553] width 13 height 13
click at [429, 565] on div "Діти" at bounding box center [482, 575] width 202 height 78
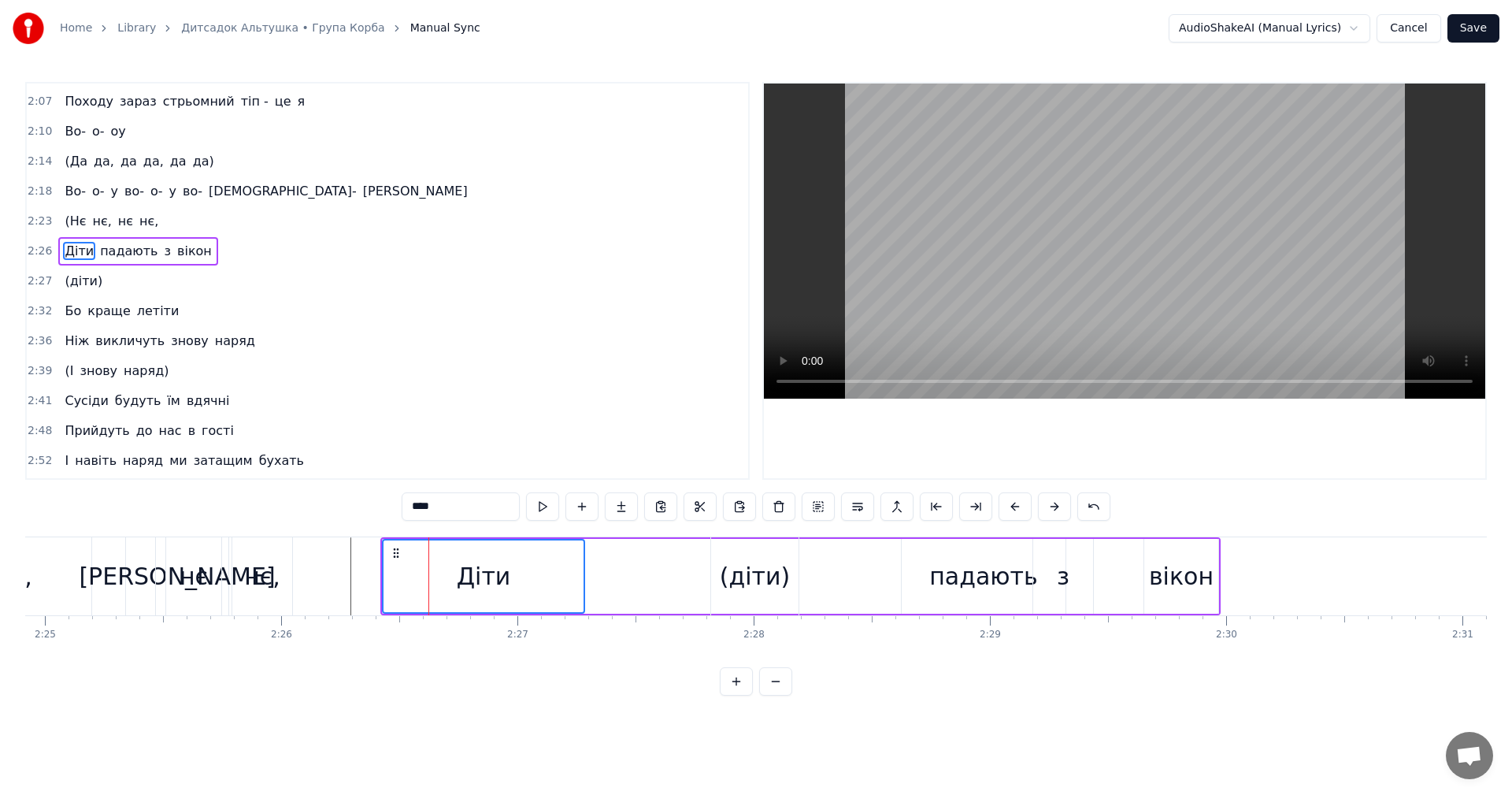
scroll to position [955, 0]
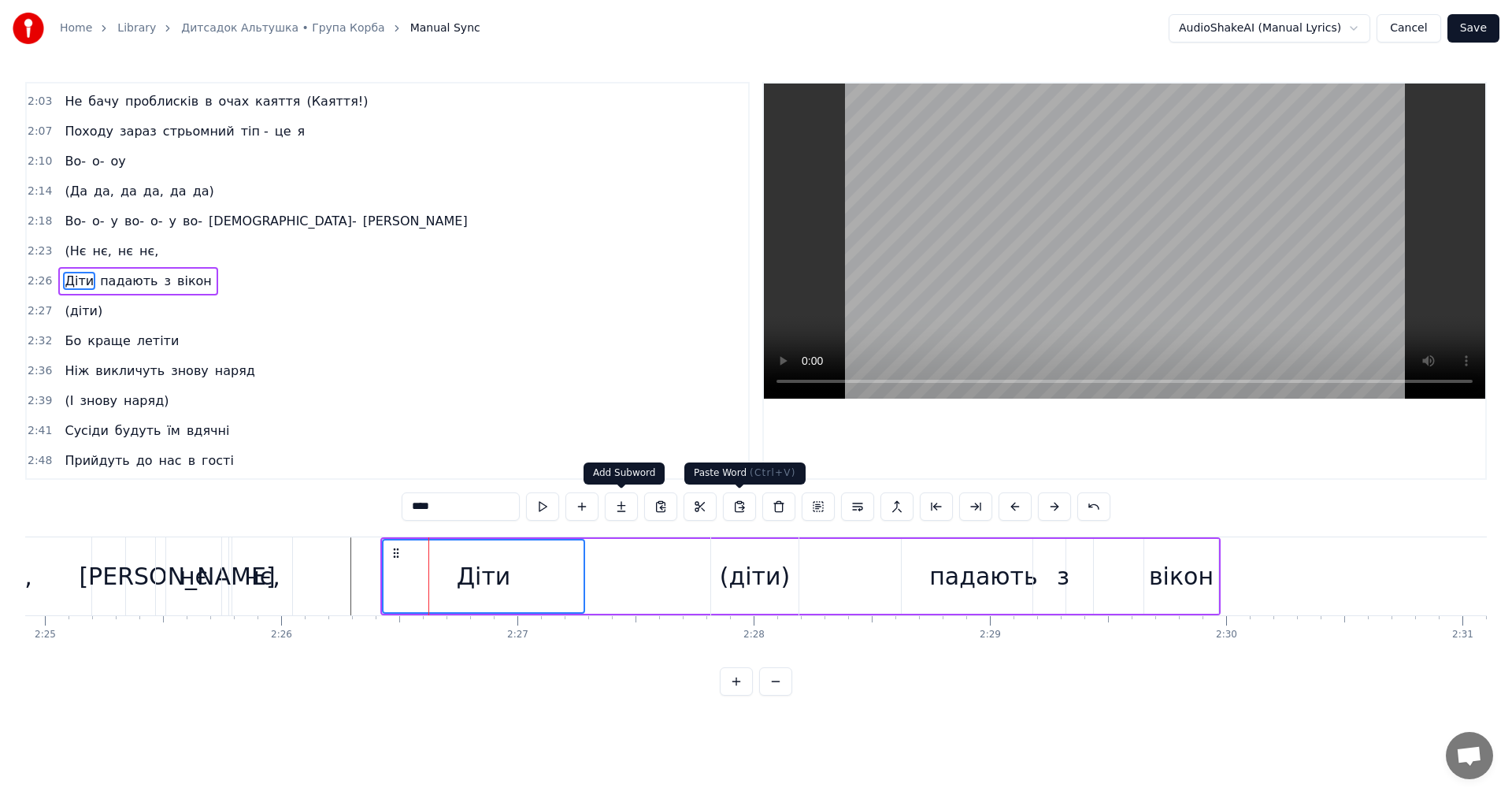
click at [1112, 277] on video at bounding box center [1124, 240] width 722 height 315
click at [1142, 272] on video at bounding box center [1124, 240] width 722 height 315
click at [745, 578] on div "(діти)" at bounding box center [755, 576] width 70 height 36
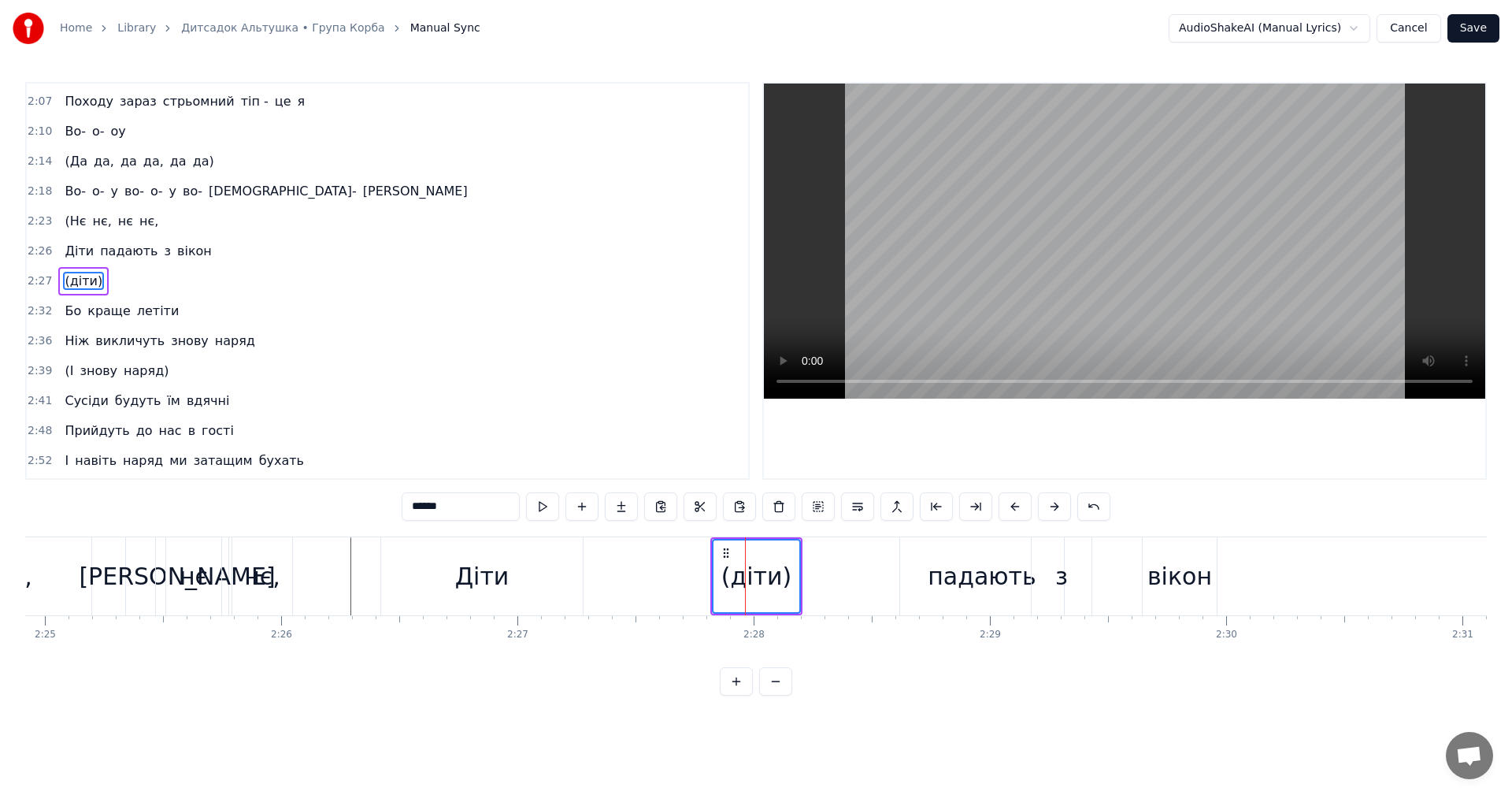
click at [986, 556] on div "падають" at bounding box center [982, 575] width 163 height 78
type input "*******"
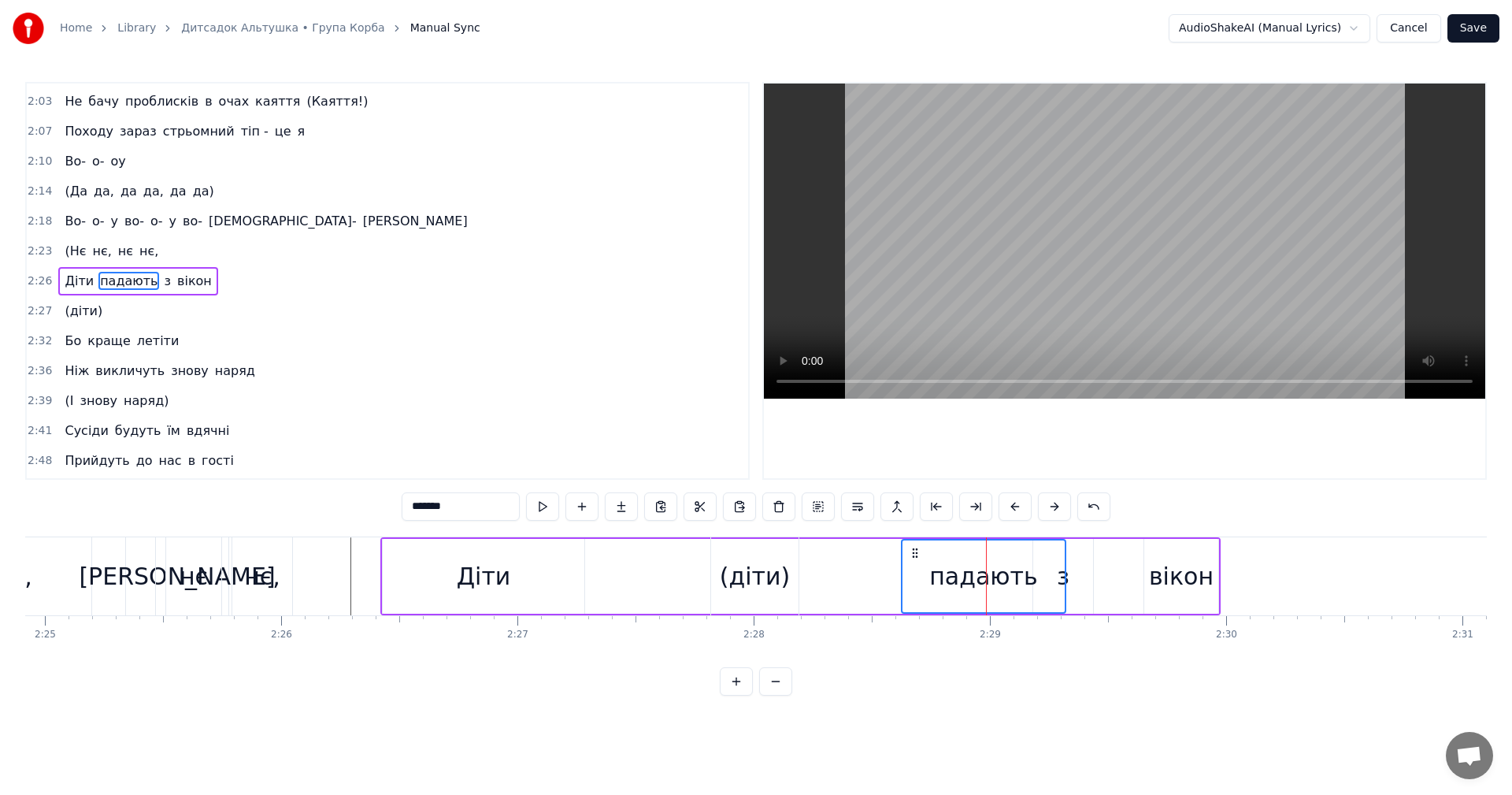
drag, startPoint x: 963, startPoint y: 576, endPoint x: 1023, endPoint y: 575, distance: 60.0
click at [1024, 575] on div "падають" at bounding box center [983, 576] width 109 height 36
click at [919, 573] on div "падають" at bounding box center [983, 576] width 163 height 71
click at [865, 577] on div "Діти падають з вікон" at bounding box center [800, 575] width 840 height 78
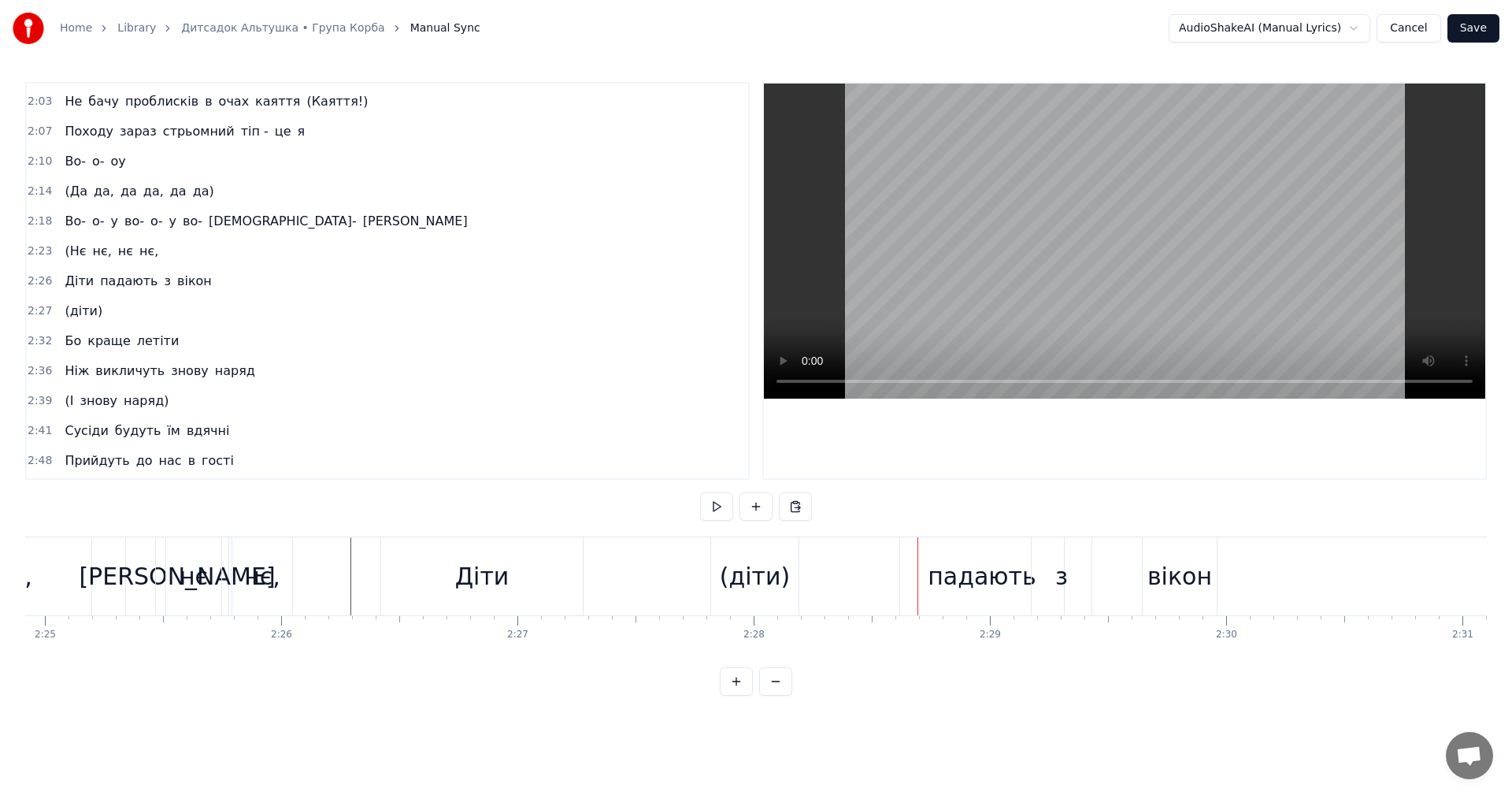
click at [962, 569] on div "падають" at bounding box center [982, 576] width 109 height 36
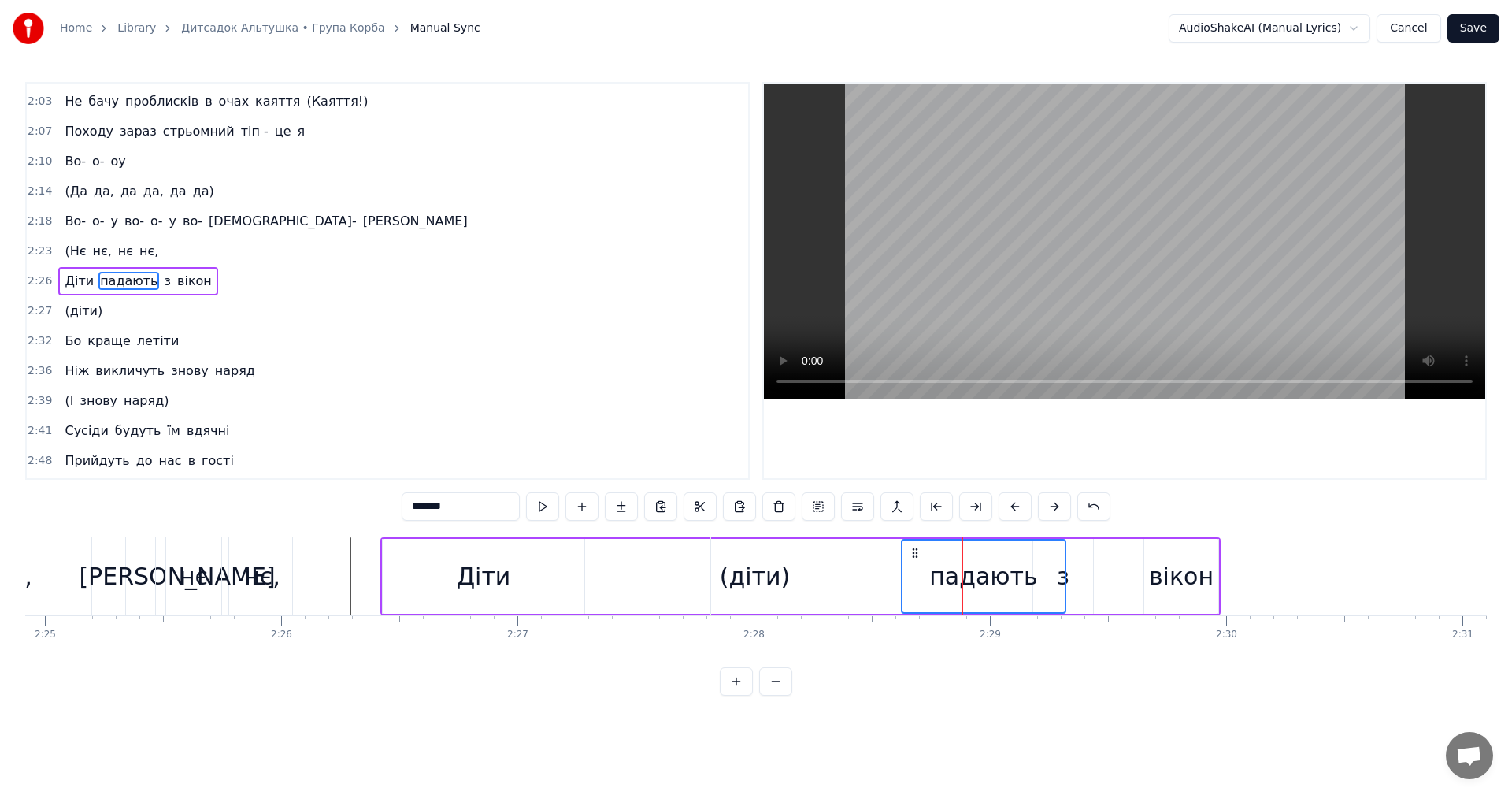
click at [1174, 548] on div "вікон" at bounding box center [1181, 576] width 74 height 75
type input "*****"
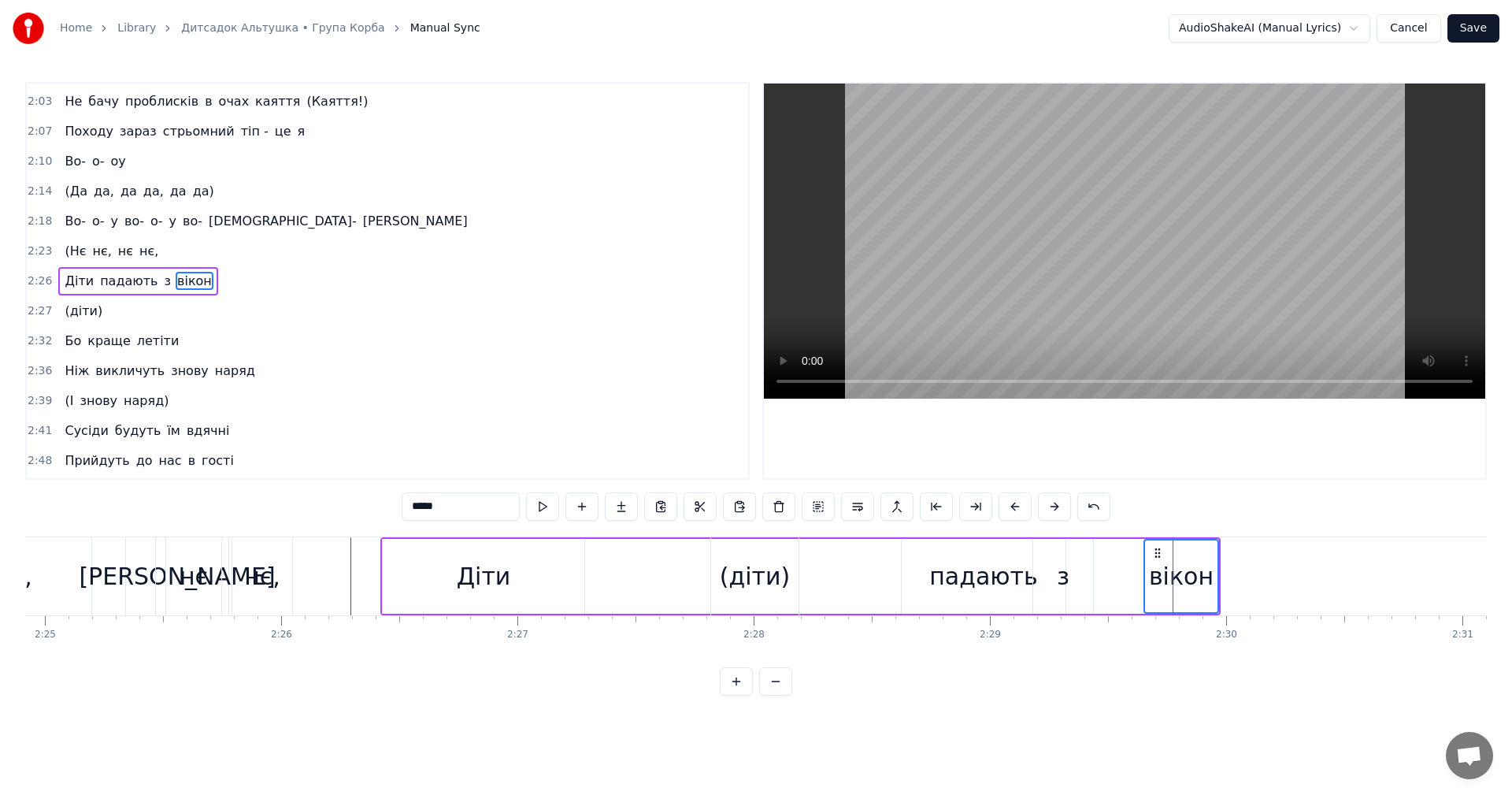
click at [863, 571] on div "Діти падають з вікон" at bounding box center [800, 575] width 840 height 78
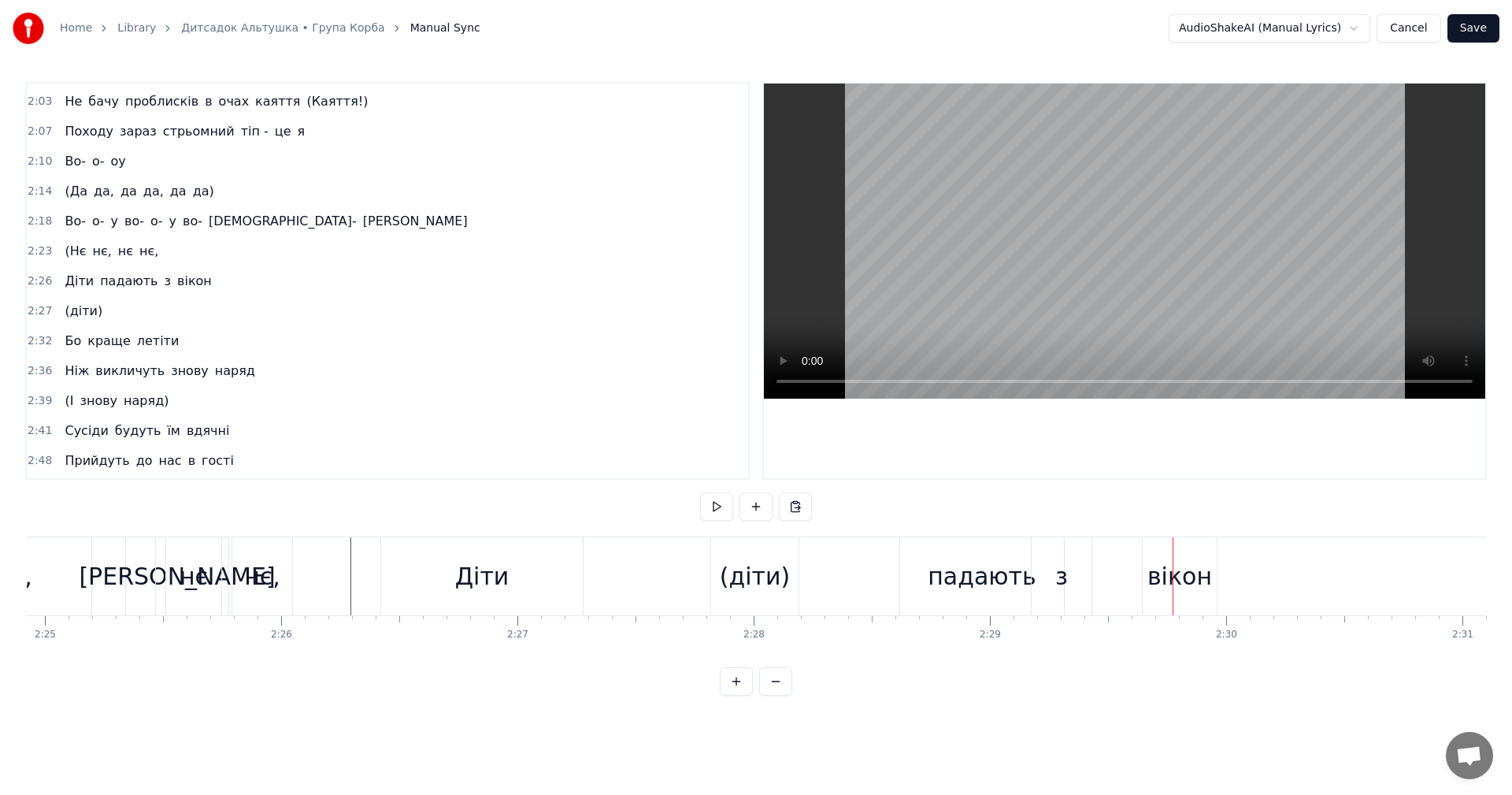
click at [973, 570] on div "падають" at bounding box center [982, 576] width 109 height 36
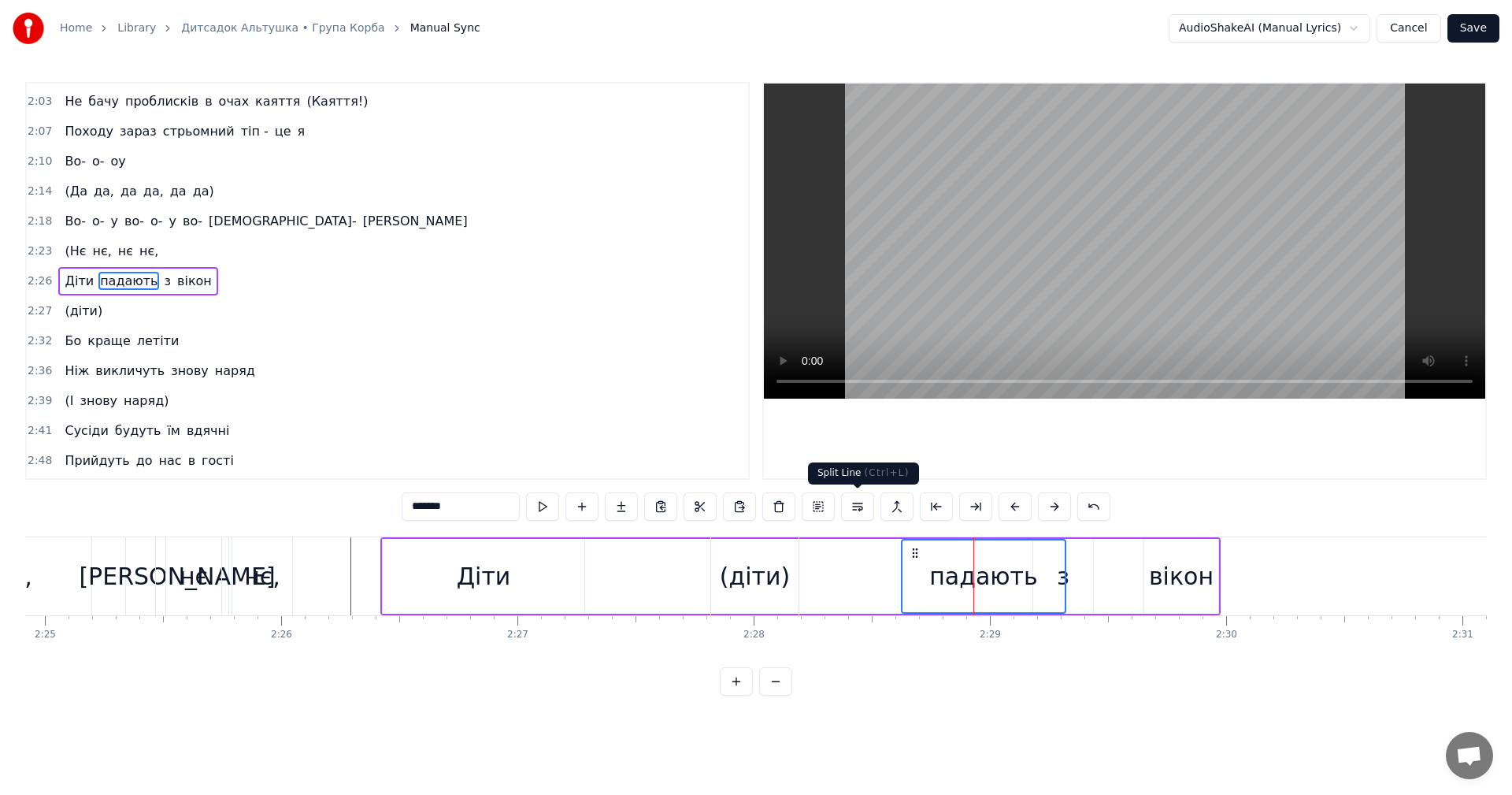
click at [869, 515] on button at bounding box center [857, 506] width 33 height 29
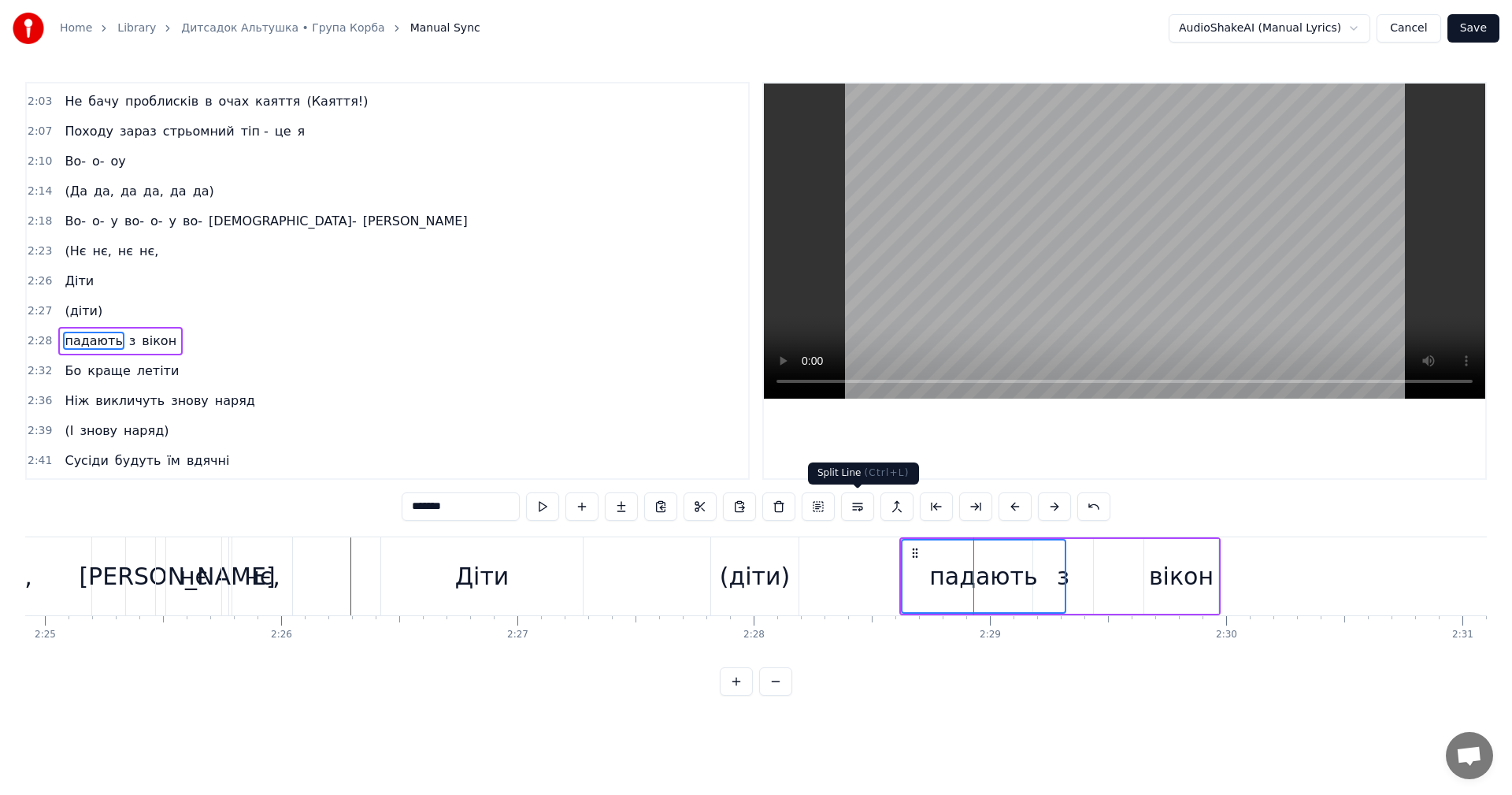
scroll to position [1015, 0]
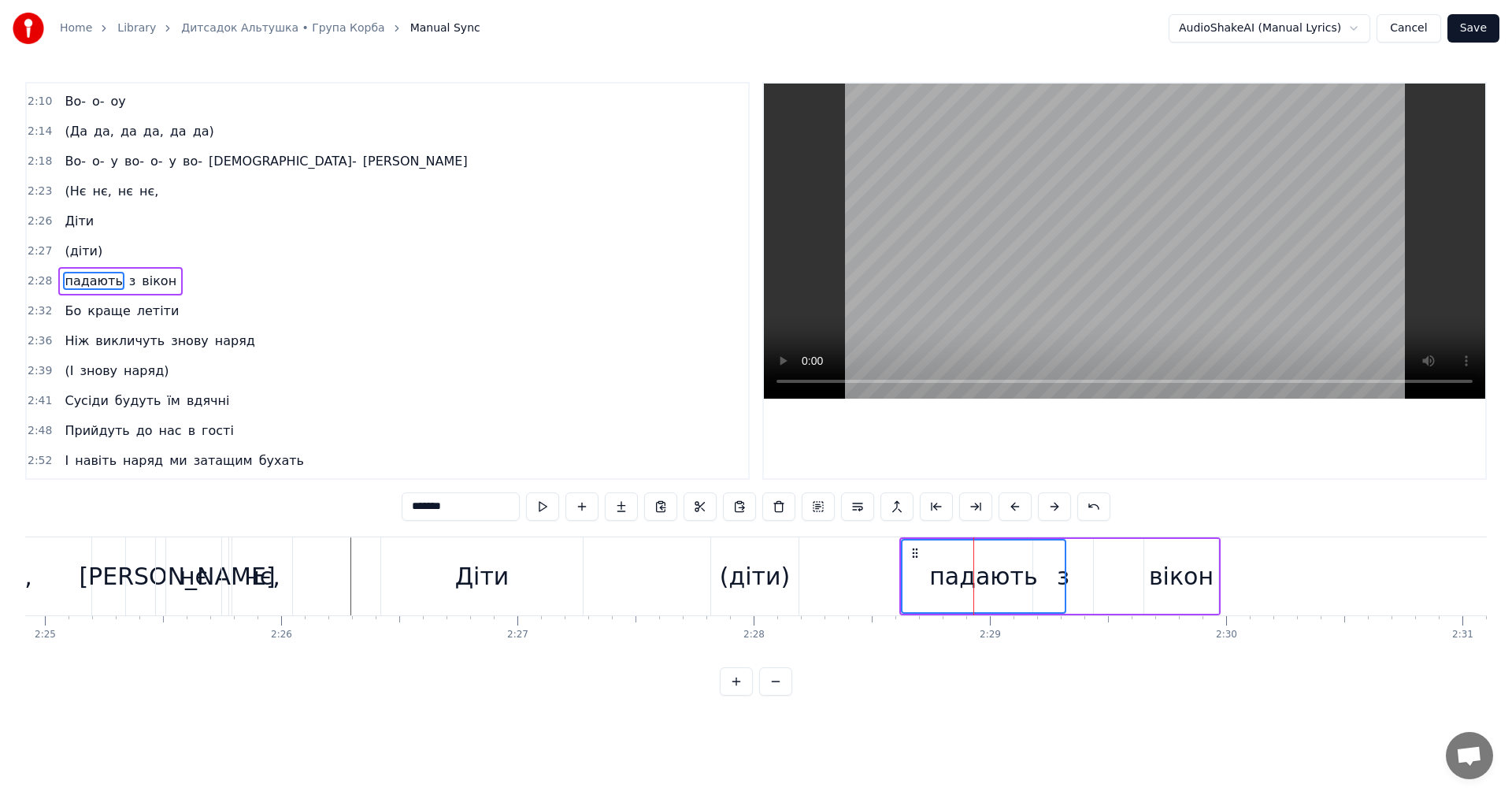
drag, startPoint x: 940, startPoint y: 570, endPoint x: 984, endPoint y: 568, distance: 44.0
click at [984, 568] on div "падають" at bounding box center [983, 576] width 109 height 36
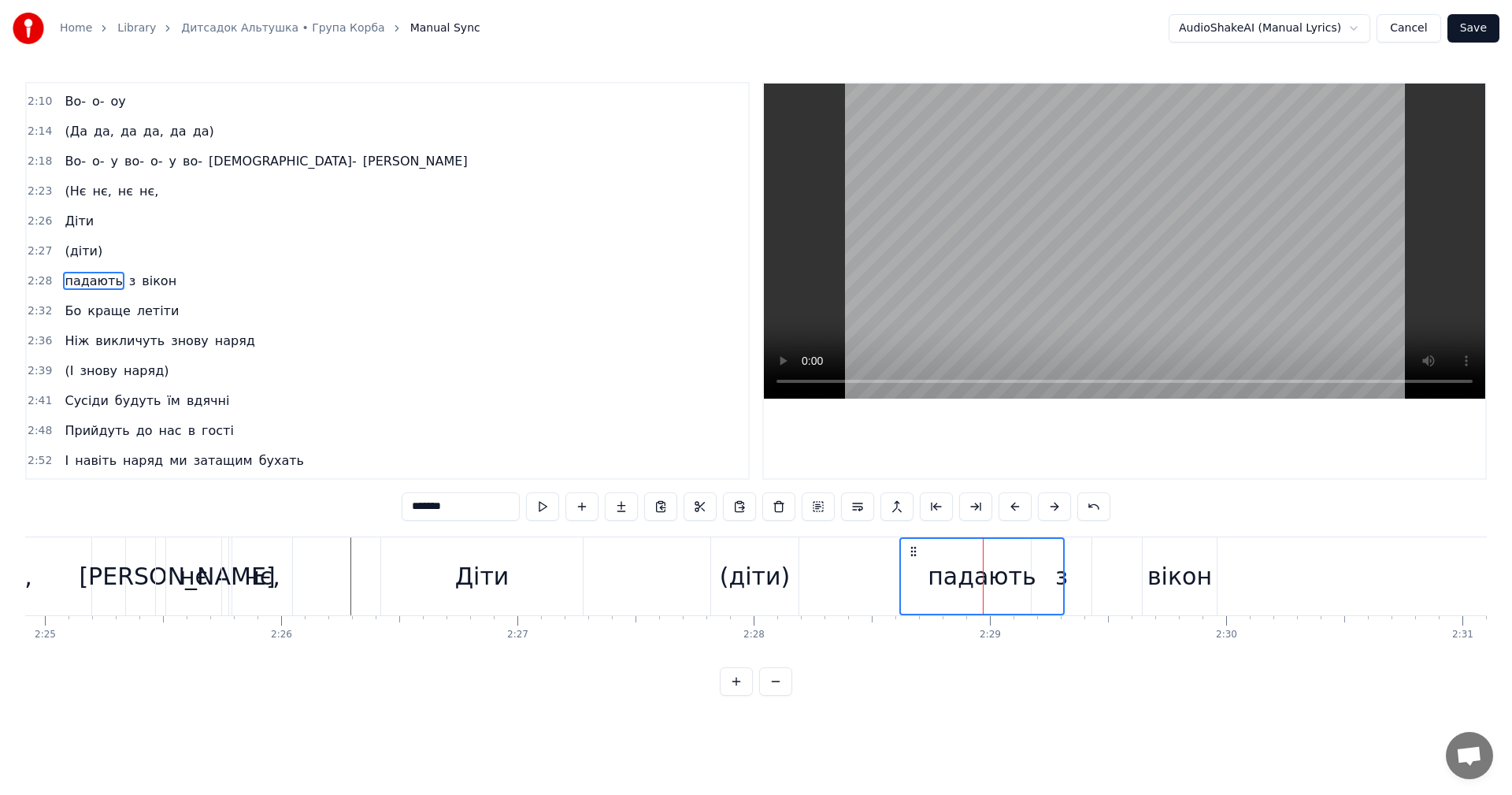
click at [914, 552] on icon at bounding box center [914, 551] width 13 height 13
click at [912, 550] on circle at bounding box center [911, 550] width 1 height 1
drag, startPoint x: 912, startPoint y: 550, endPoint x: 967, endPoint y: 554, distance: 55.1
click at [967, 554] on icon at bounding box center [968, 551] width 13 height 13
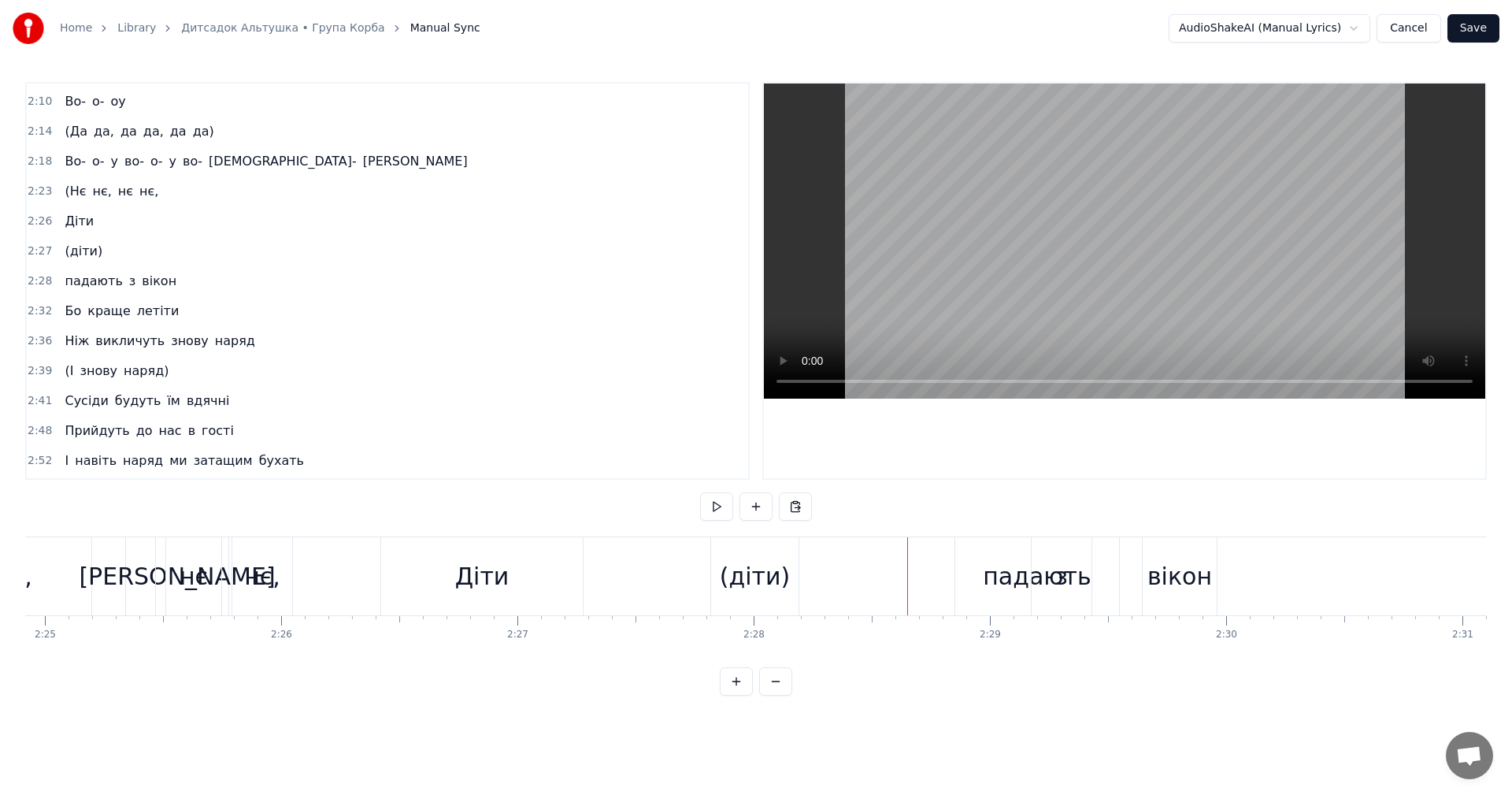
click at [476, 568] on div "Діти" at bounding box center [482, 576] width 54 height 36
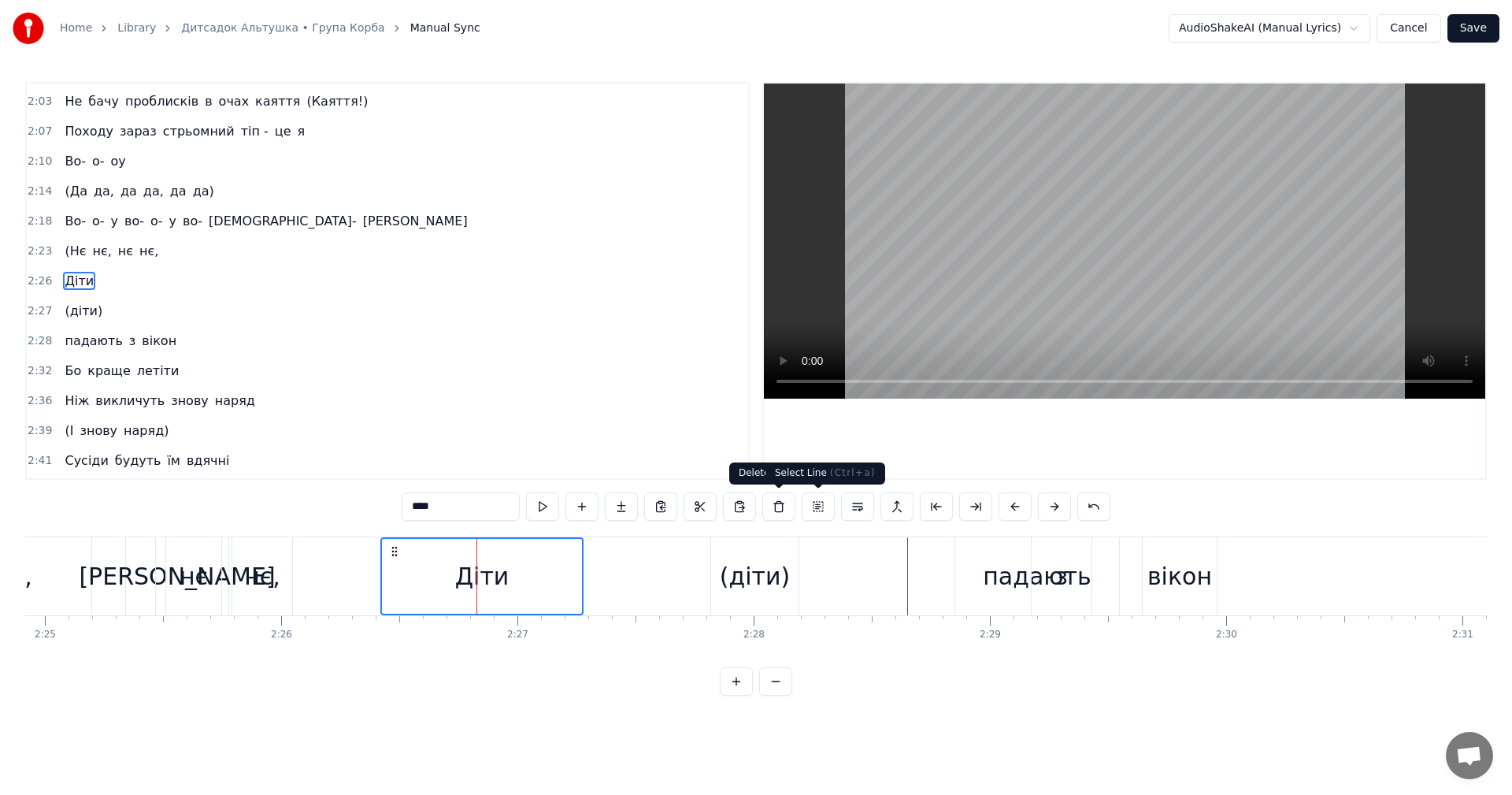
click at [1157, 248] on video at bounding box center [1124, 240] width 722 height 315
click at [1157, 248] on video at bounding box center [1124, 240] width 722 height 315
click at [417, 574] on div "Діти" at bounding box center [482, 576] width 200 height 75
click at [1120, 252] on video at bounding box center [1124, 240] width 722 height 315
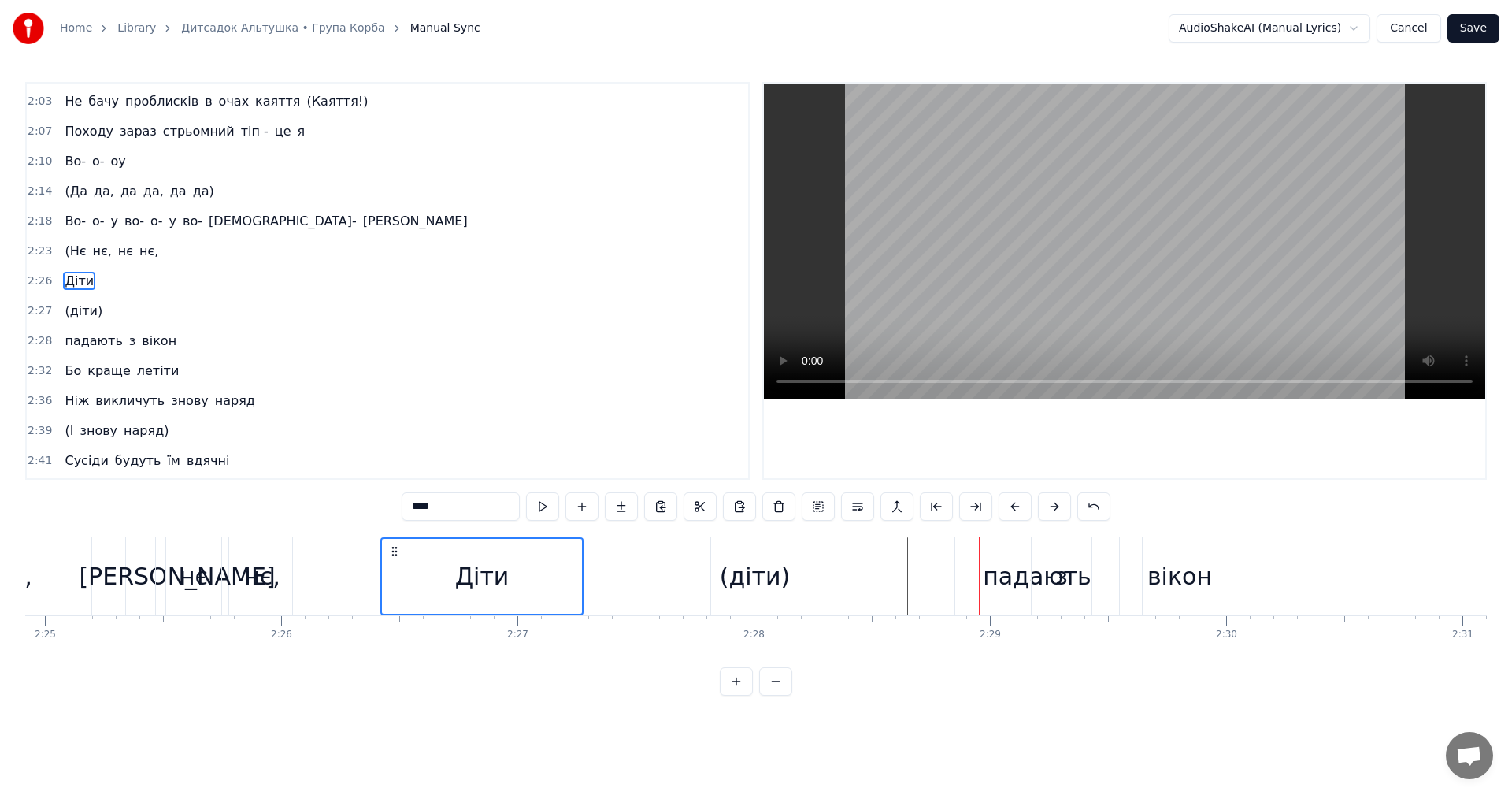
click at [456, 578] on div "Діти" at bounding box center [482, 576] width 200 height 75
click at [1090, 197] on video at bounding box center [1124, 240] width 722 height 315
click at [768, 602] on div "(діти)" at bounding box center [755, 575] width 88 height 78
type input "******"
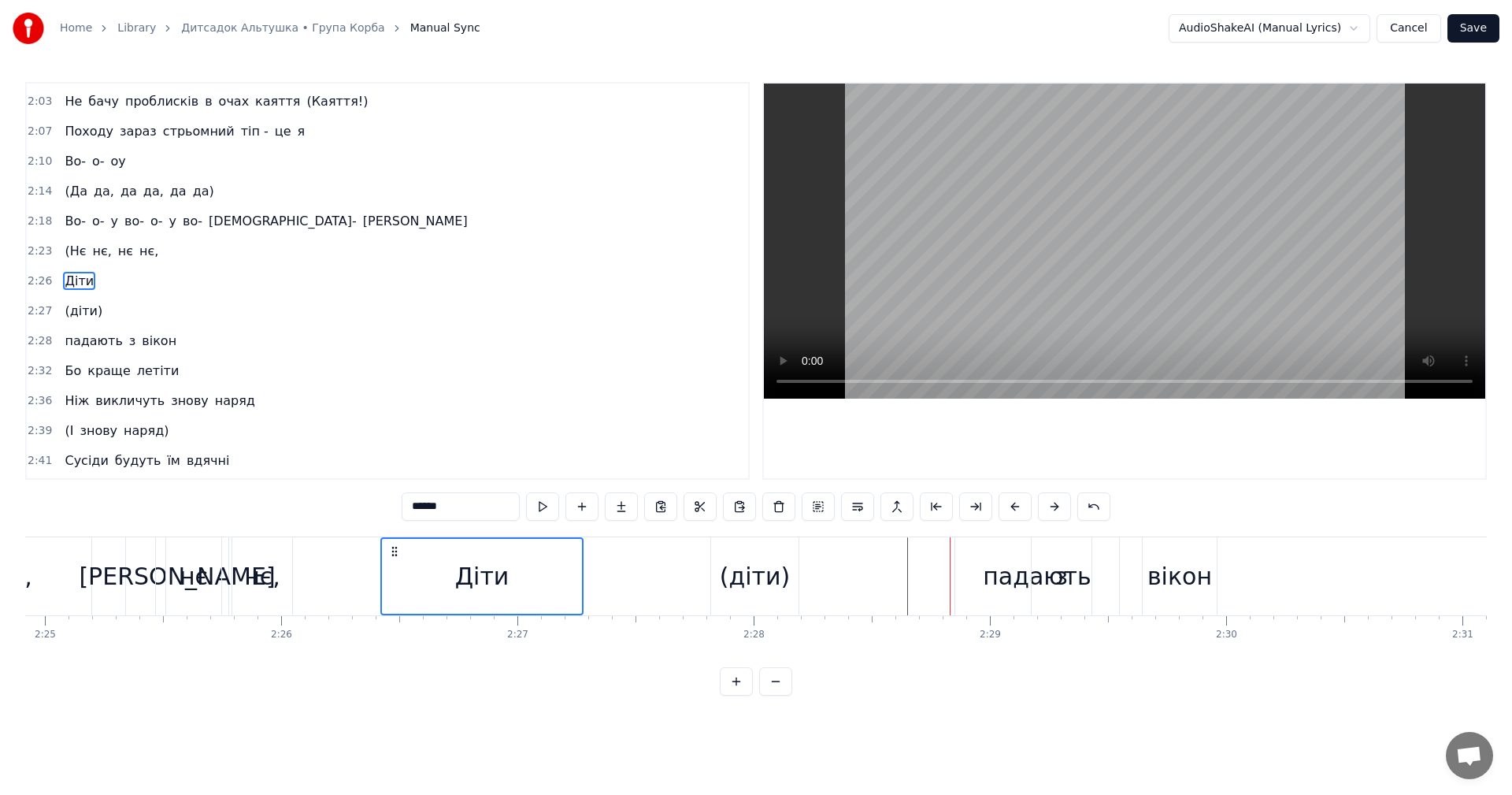
scroll to position [984, 0]
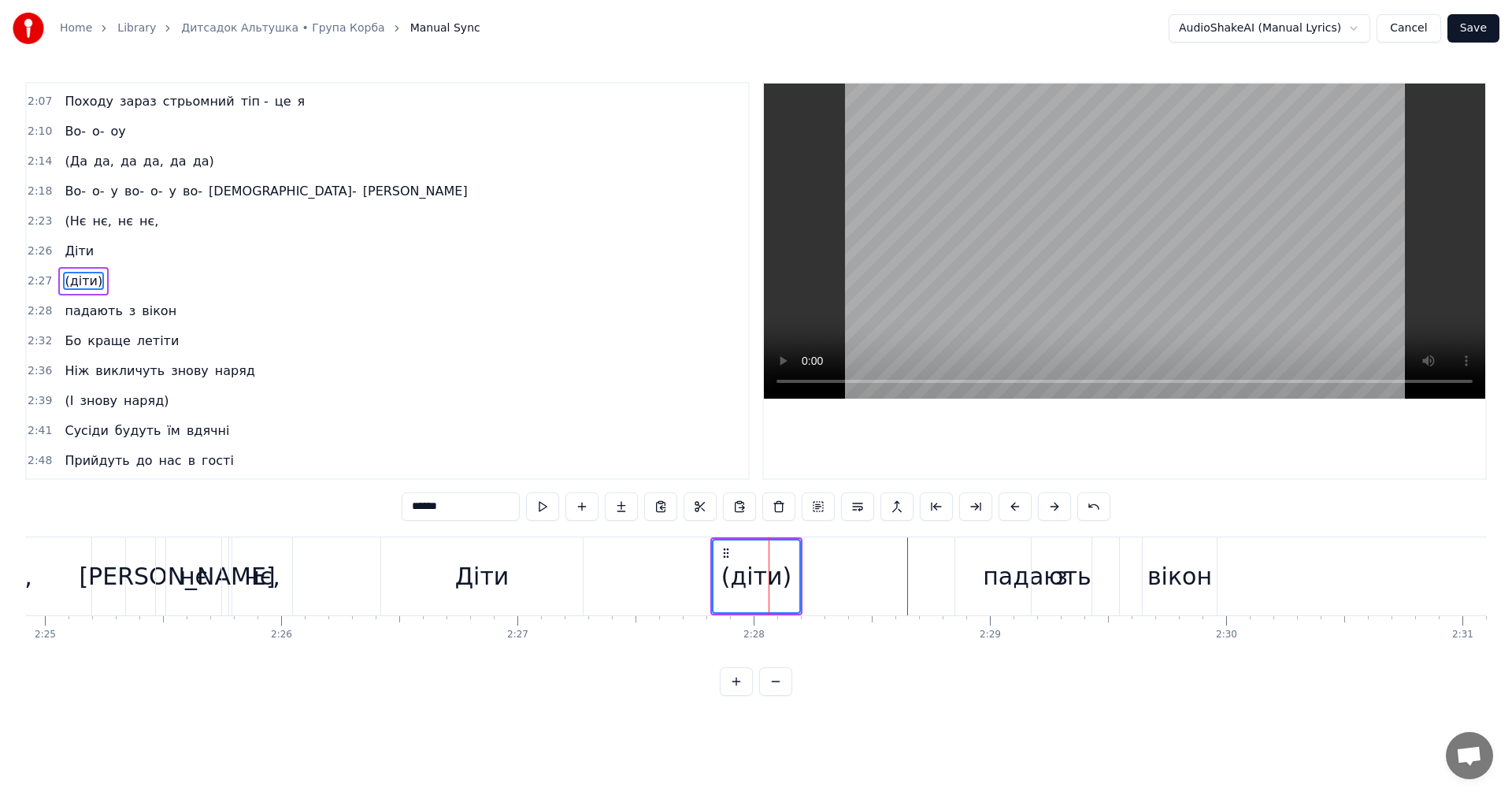
click at [798, 575] on div "(діти)" at bounding box center [756, 576] width 86 height 71
click at [779, 571] on div "(діти)" at bounding box center [755, 576] width 70 height 36
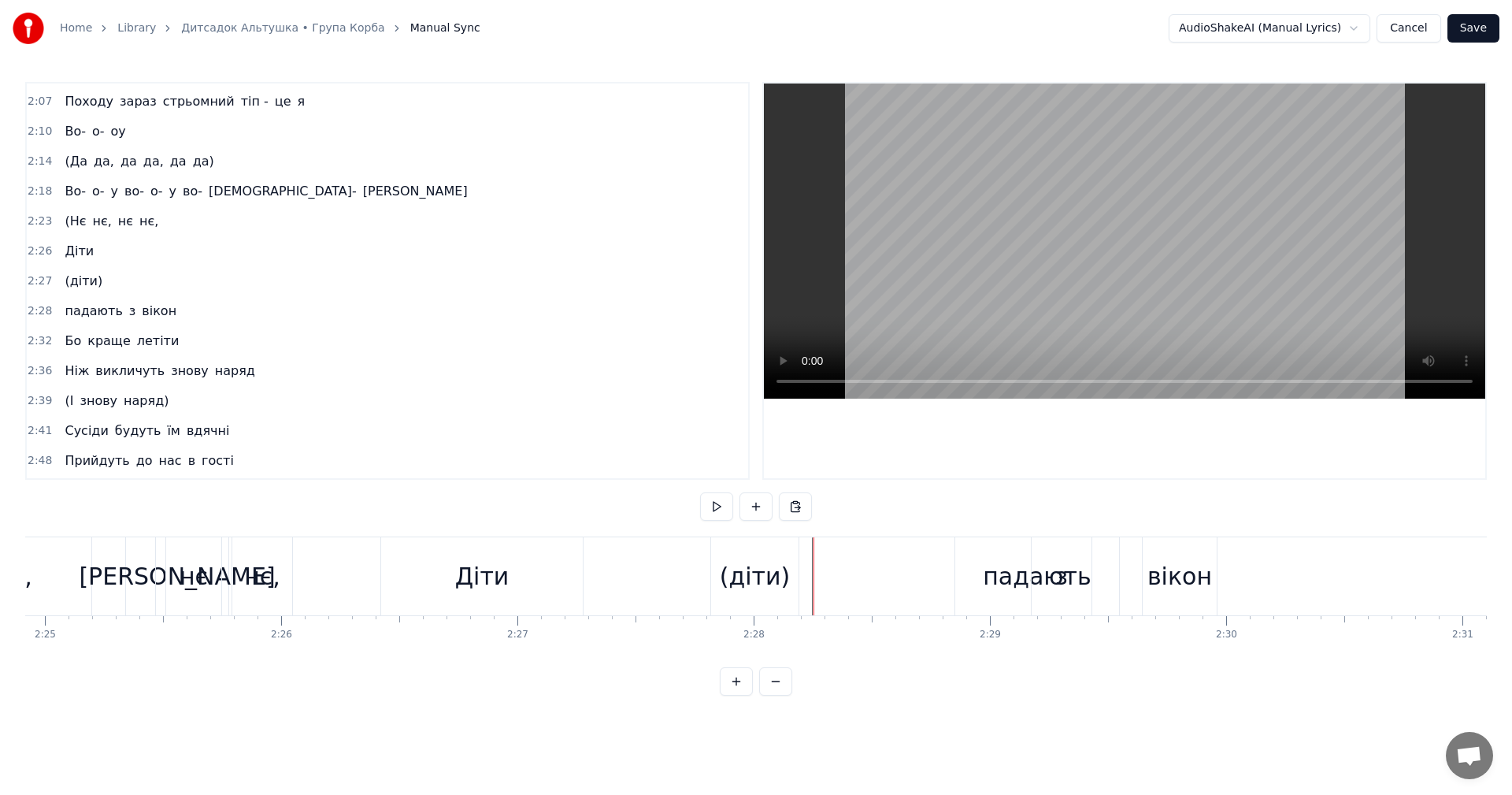
click at [791, 573] on div "(діти)" at bounding box center [755, 575] width 88 height 78
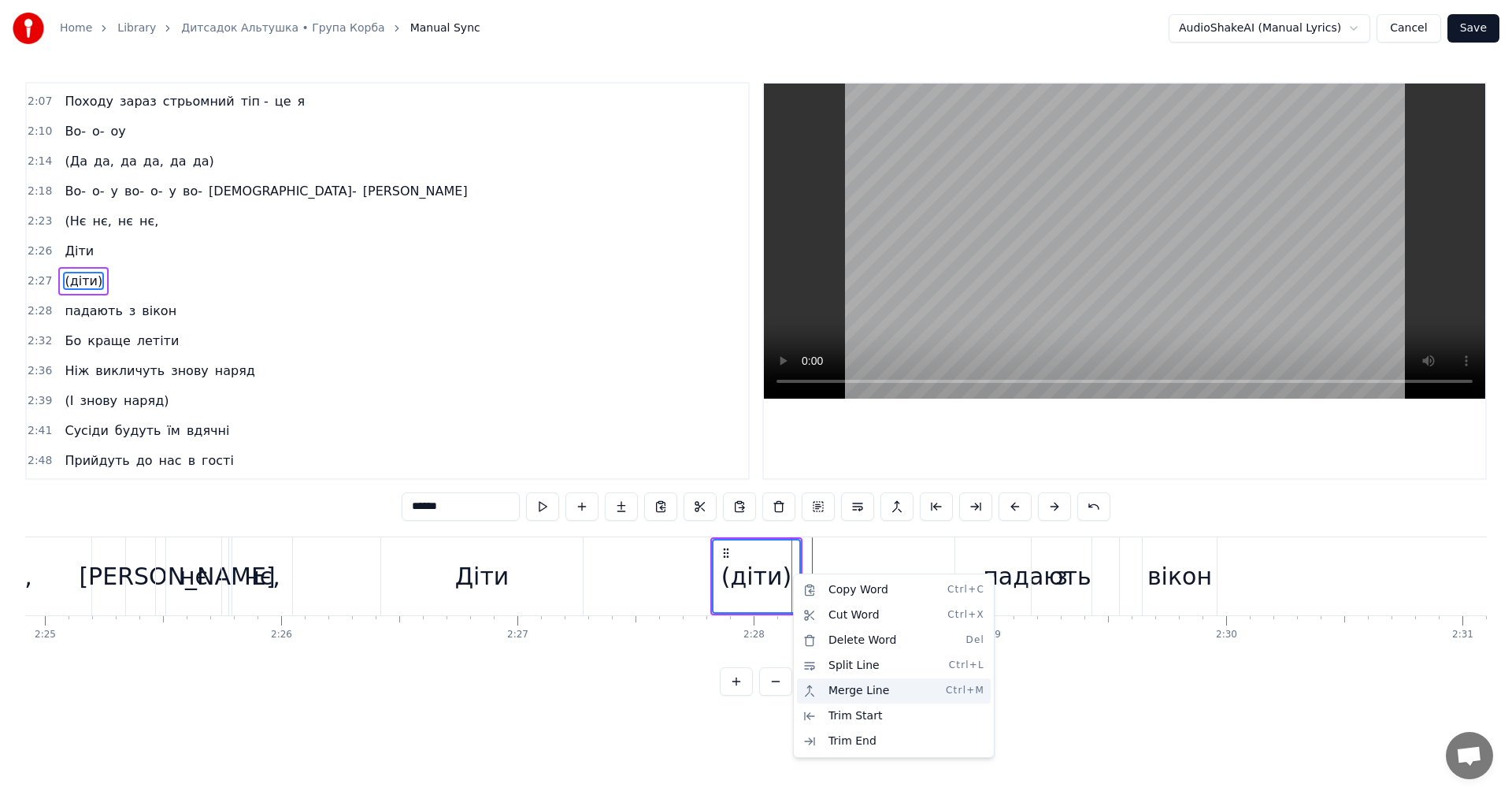
click at [867, 682] on div "Merge Line Ctrl+M" at bounding box center [893, 690] width 194 height 25
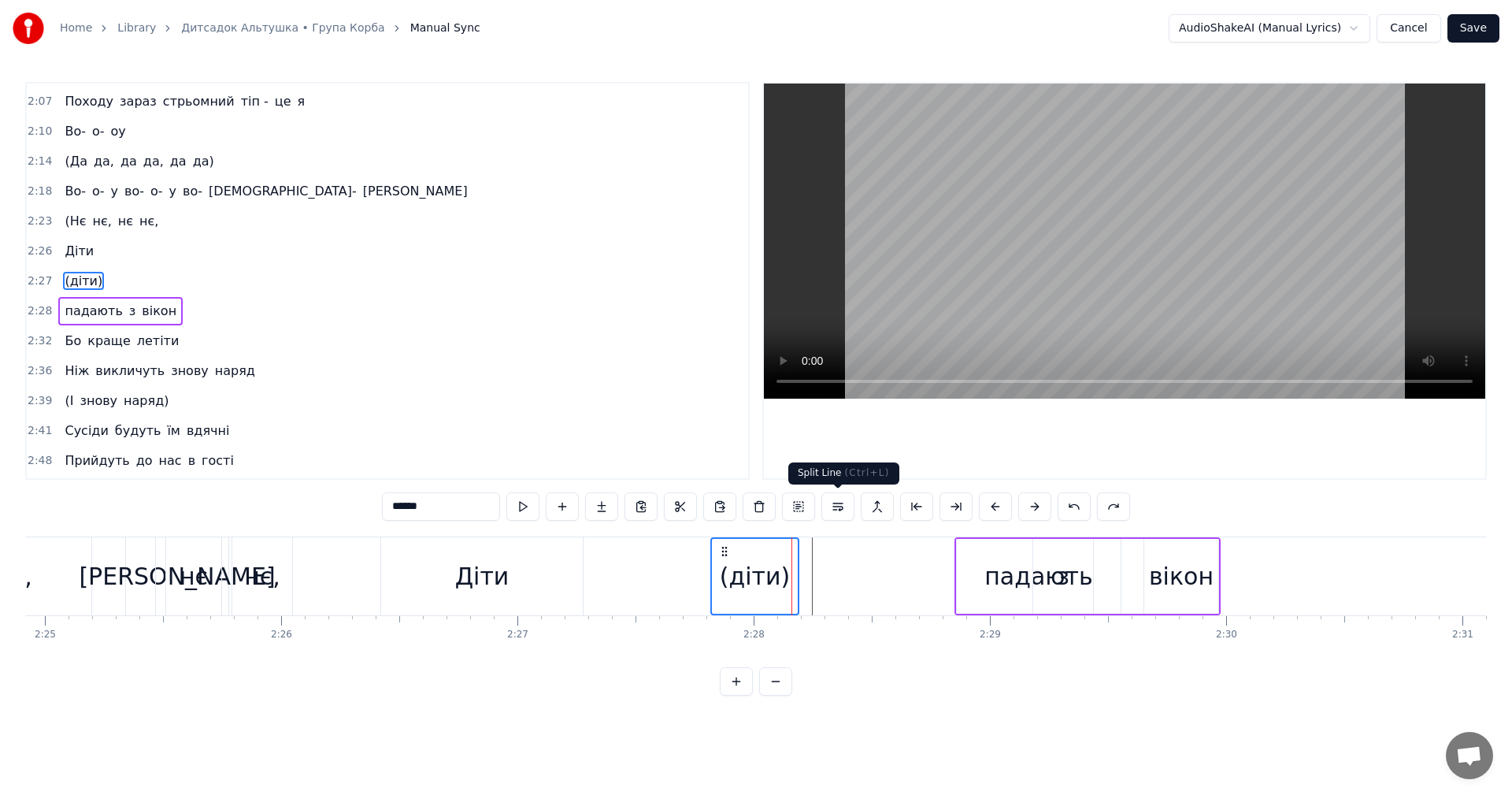
click at [747, 573] on div "(діти)" at bounding box center [755, 576] width 70 height 36
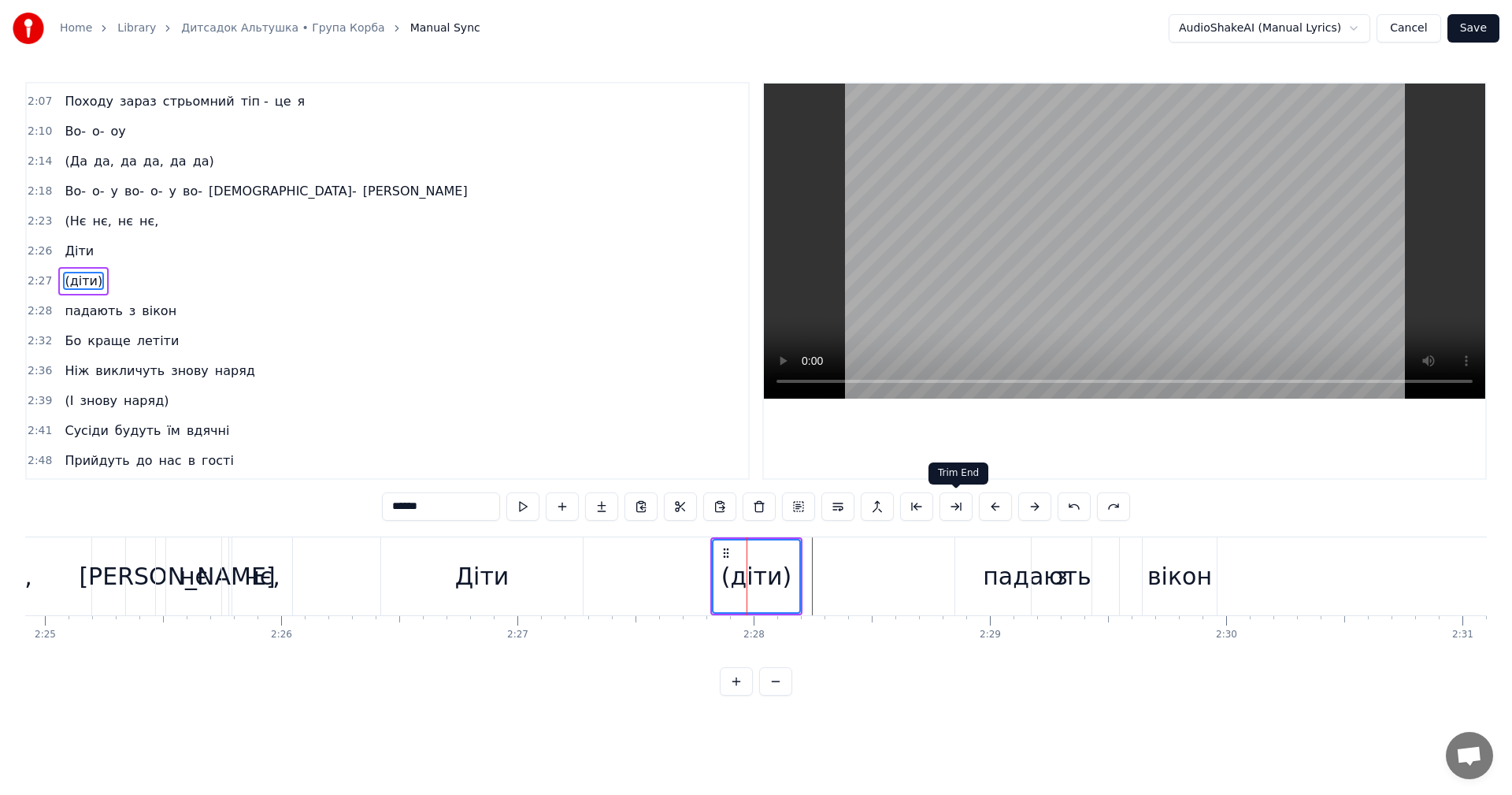
click at [968, 517] on button at bounding box center [956, 506] width 33 height 29
click at [935, 507] on button at bounding box center [936, 506] width 33 height 29
click at [967, 508] on button at bounding box center [975, 506] width 33 height 29
click at [971, 508] on button at bounding box center [975, 506] width 33 height 29
click at [941, 513] on button at bounding box center [936, 506] width 33 height 29
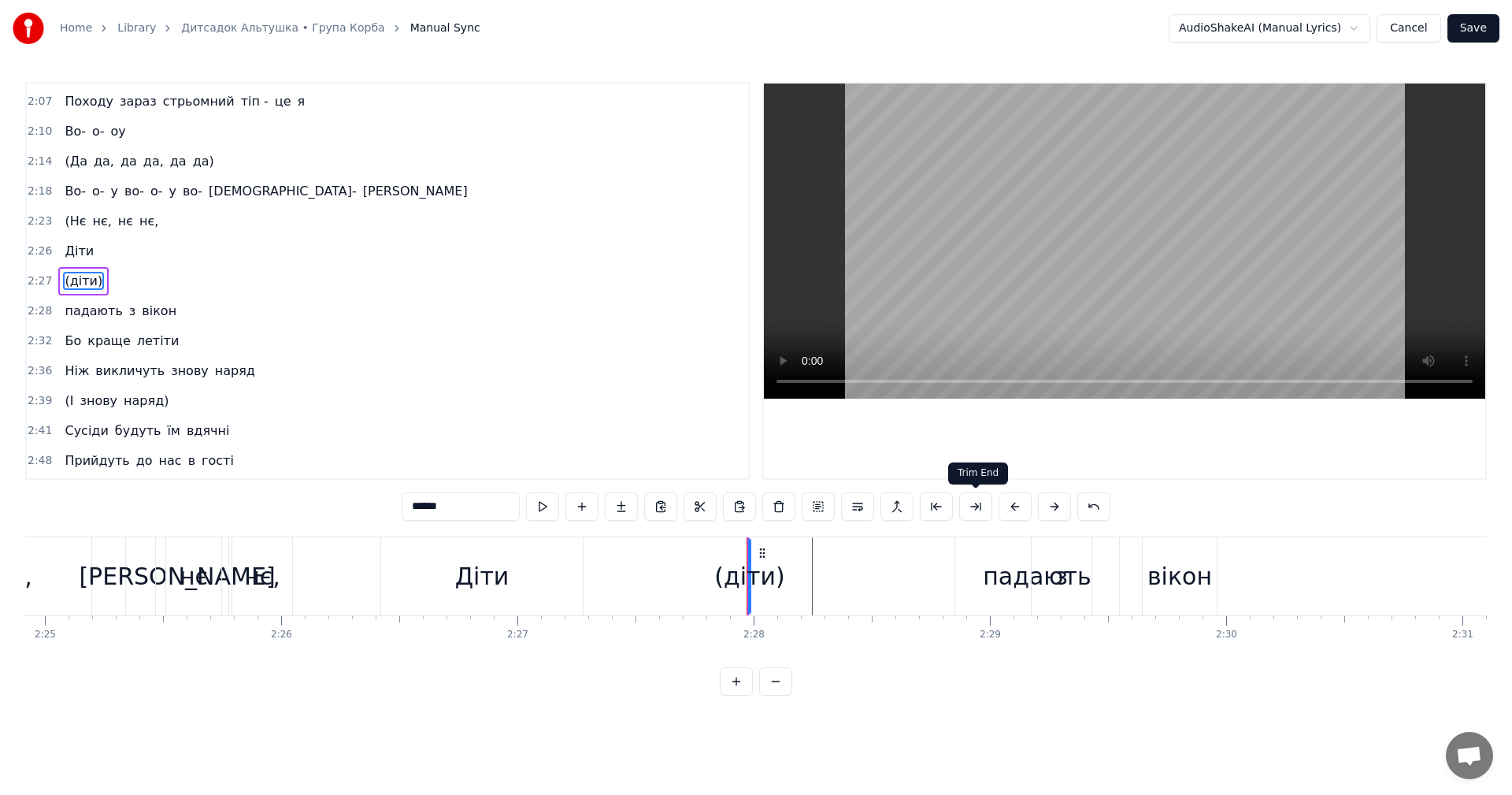
click at [973, 511] on button at bounding box center [975, 506] width 33 height 29
click at [980, 508] on button at bounding box center [975, 506] width 33 height 29
click at [1057, 508] on button at bounding box center [1054, 506] width 33 height 29
drag, startPoint x: 762, startPoint y: 572, endPoint x: 739, endPoint y: 564, distance: 24.4
click at [748, 571] on div "(діти)" at bounding box center [756, 576] width 70 height 36
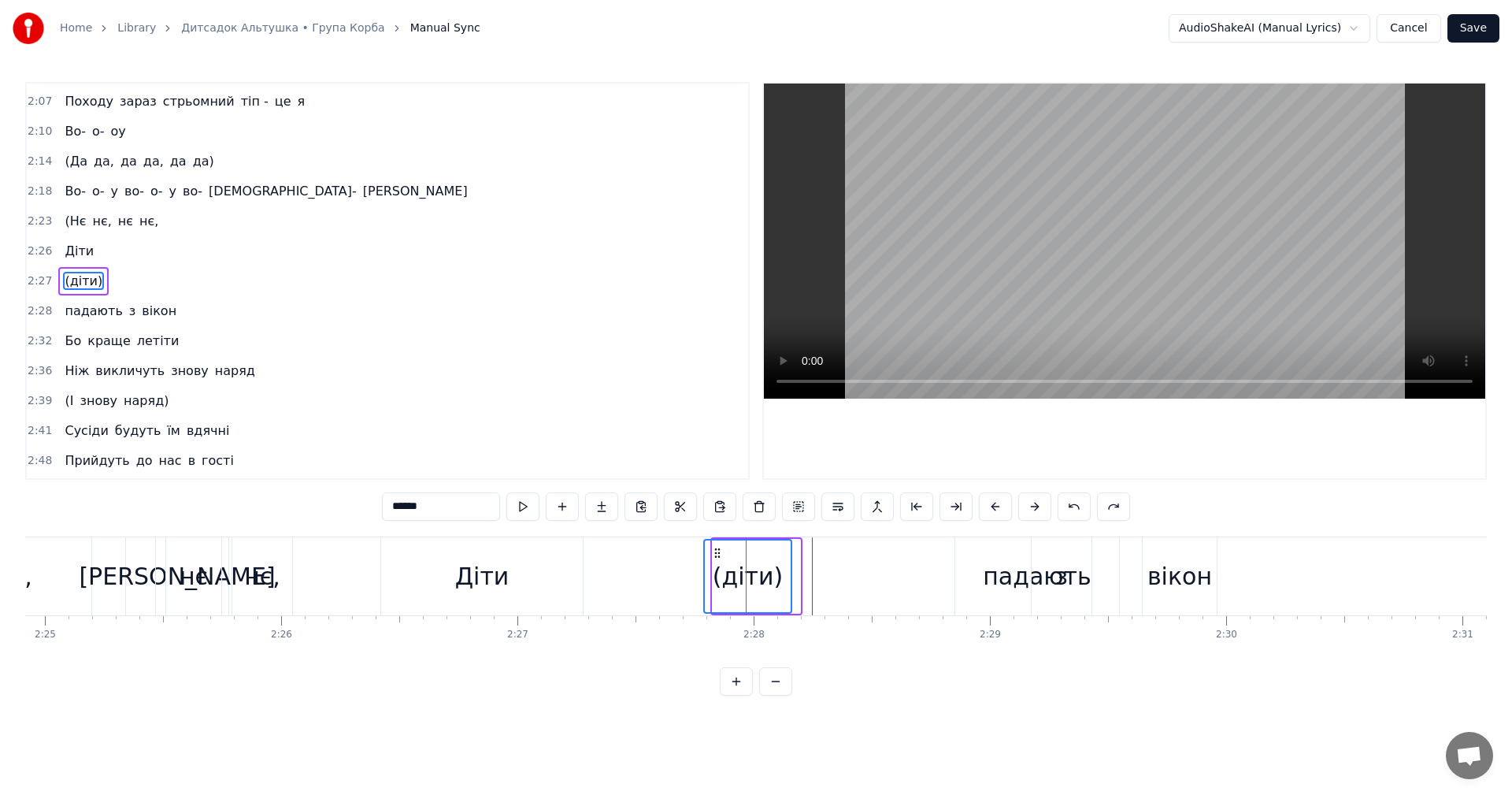
drag, startPoint x: 725, startPoint y: 552, endPoint x: 716, endPoint y: 551, distance: 9.1
click at [716, 551] on icon at bounding box center [717, 553] width 13 height 13
click at [477, 573] on div "Діти" at bounding box center [482, 576] width 54 height 36
type input "****"
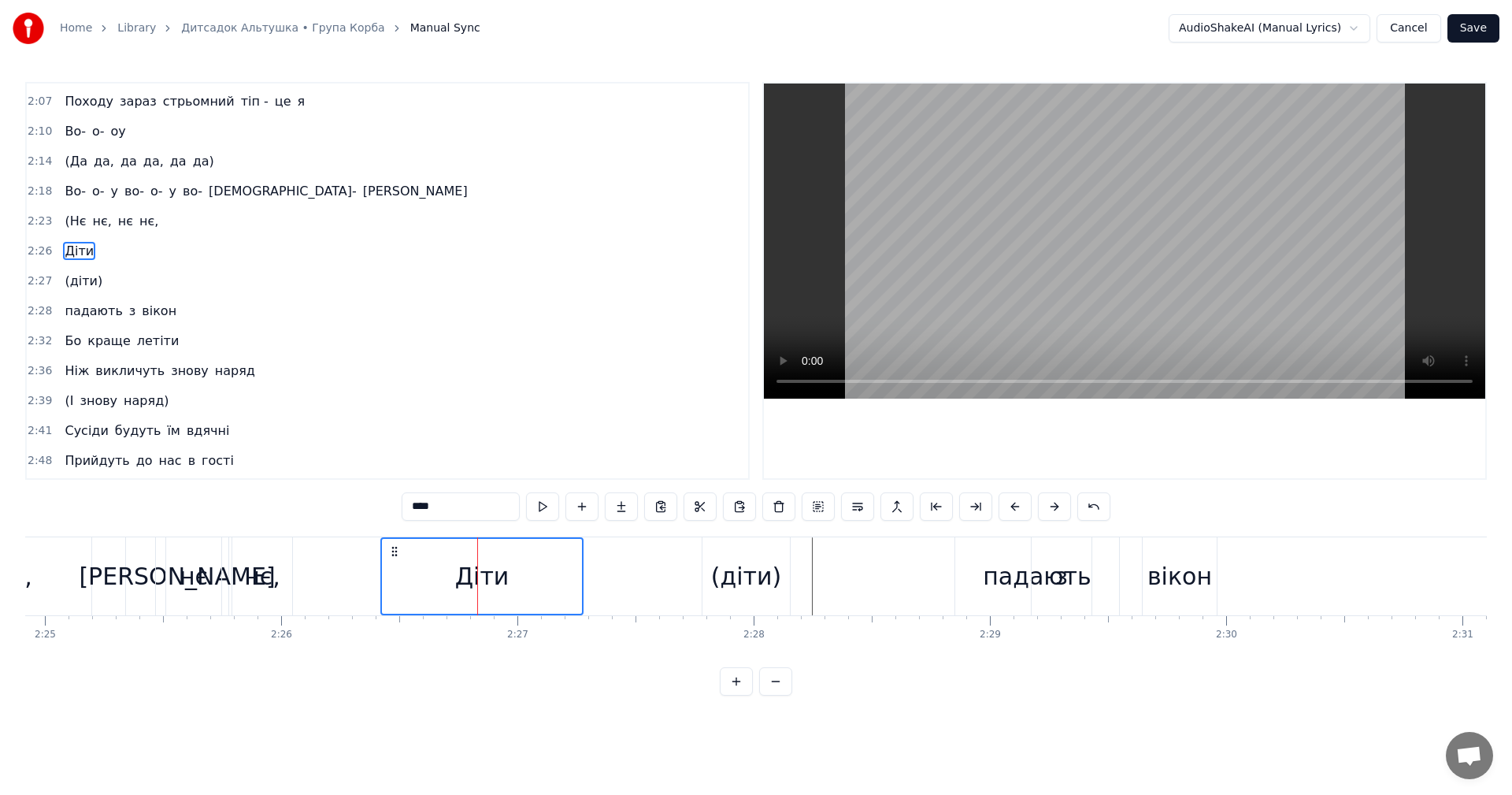
scroll to position [955, 0]
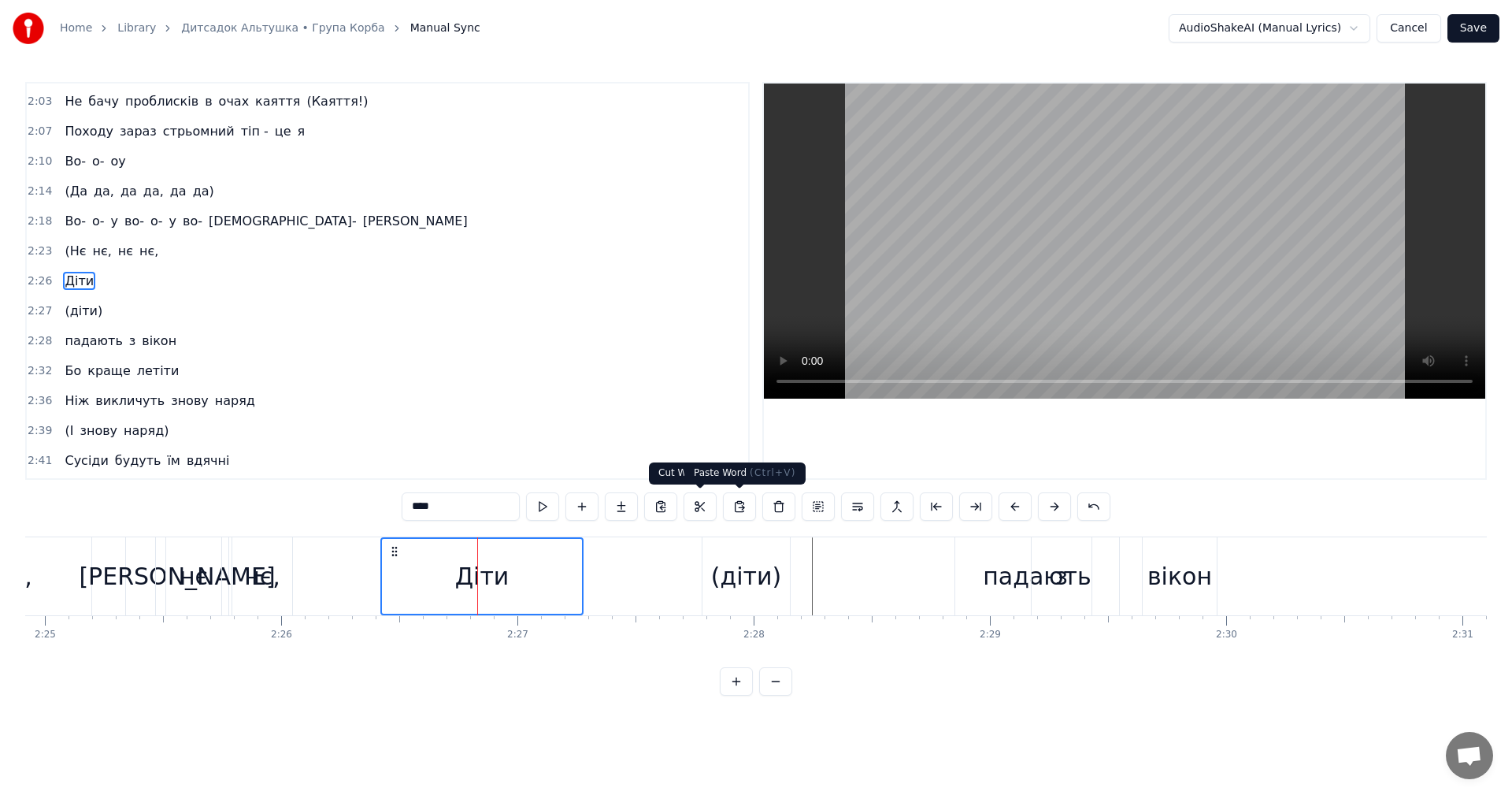
click at [1122, 252] on video at bounding box center [1124, 240] width 722 height 315
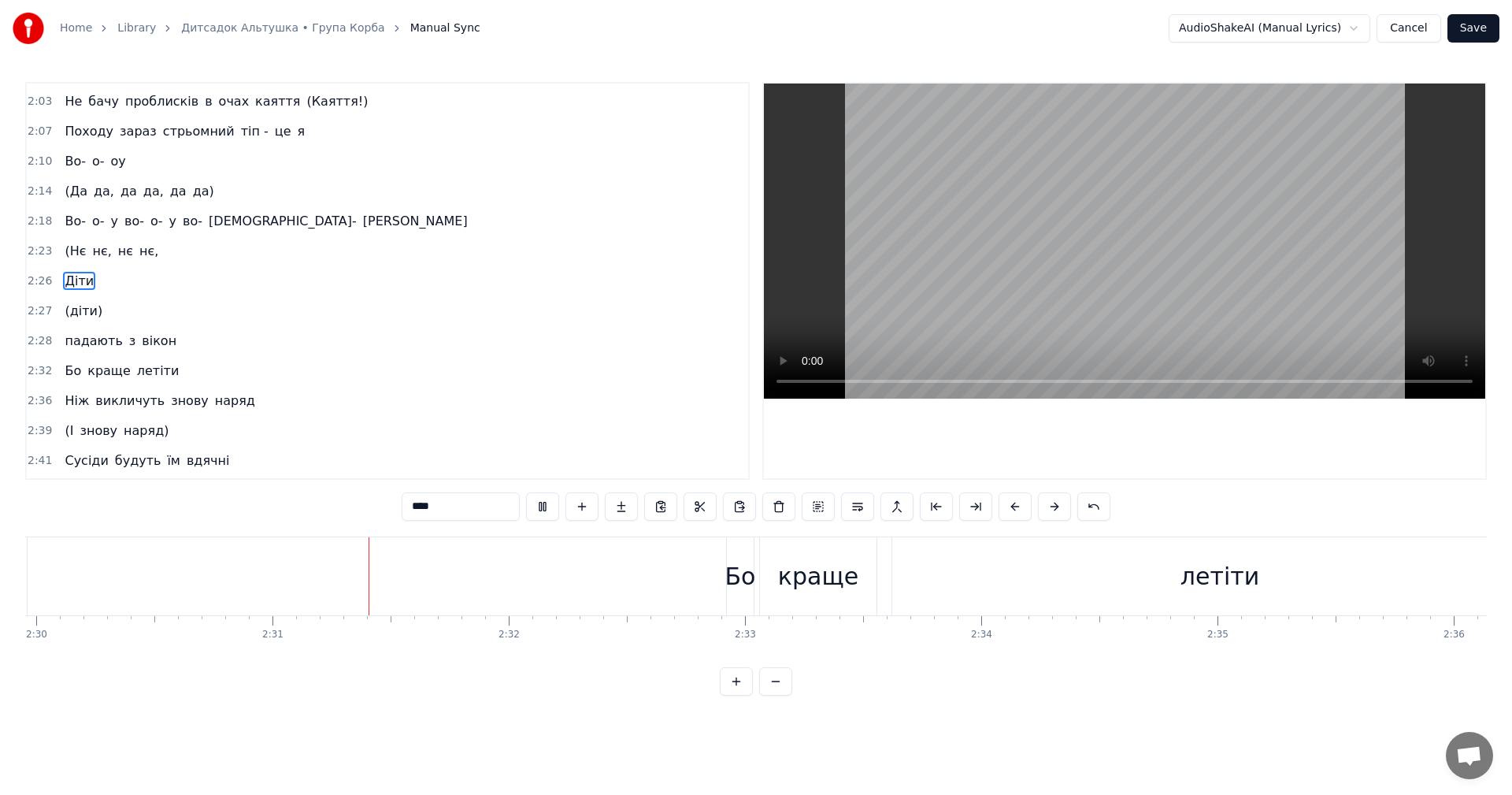
click at [1122, 252] on video at bounding box center [1124, 240] width 722 height 315
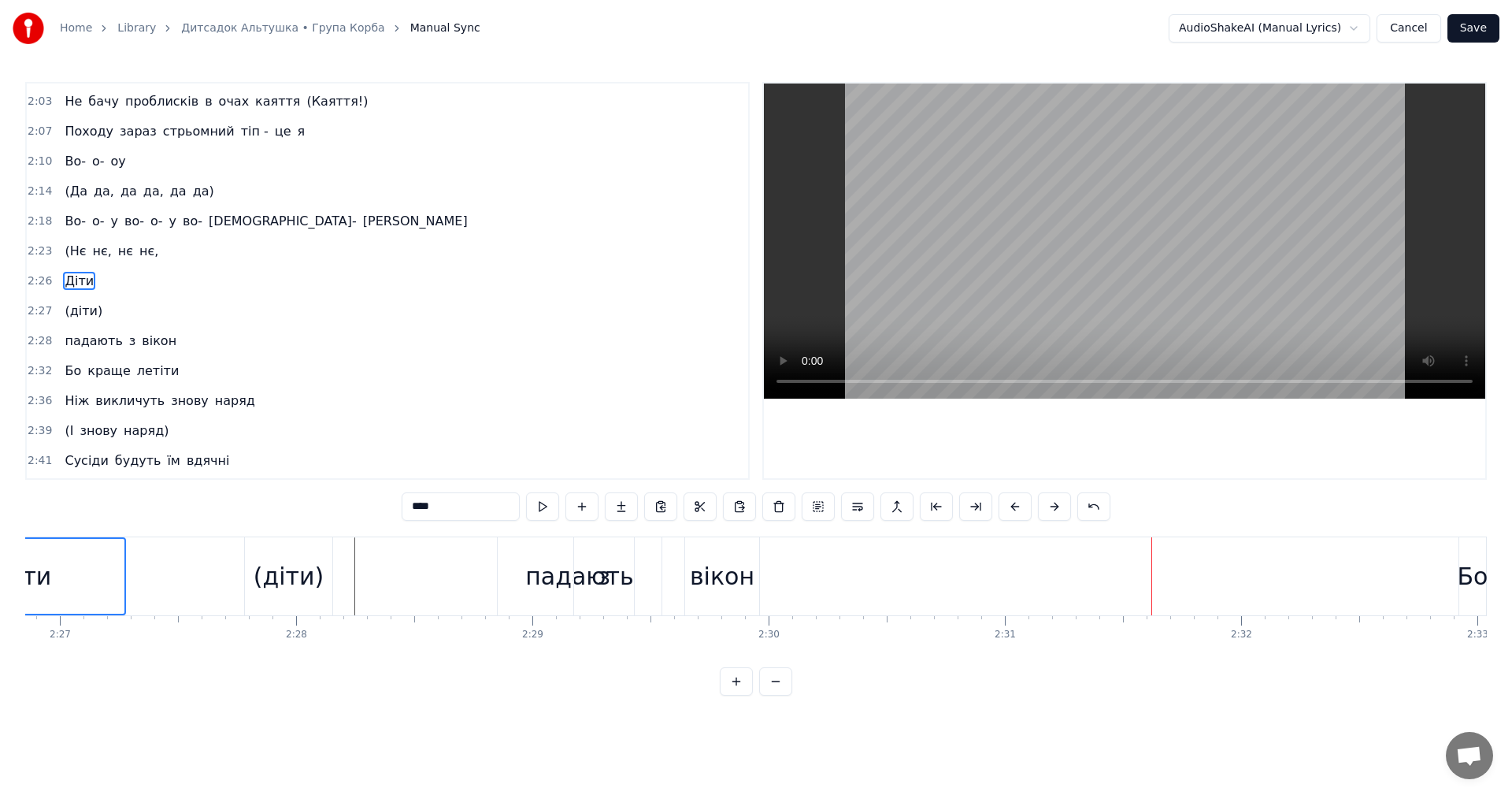
scroll to position [0, 34146]
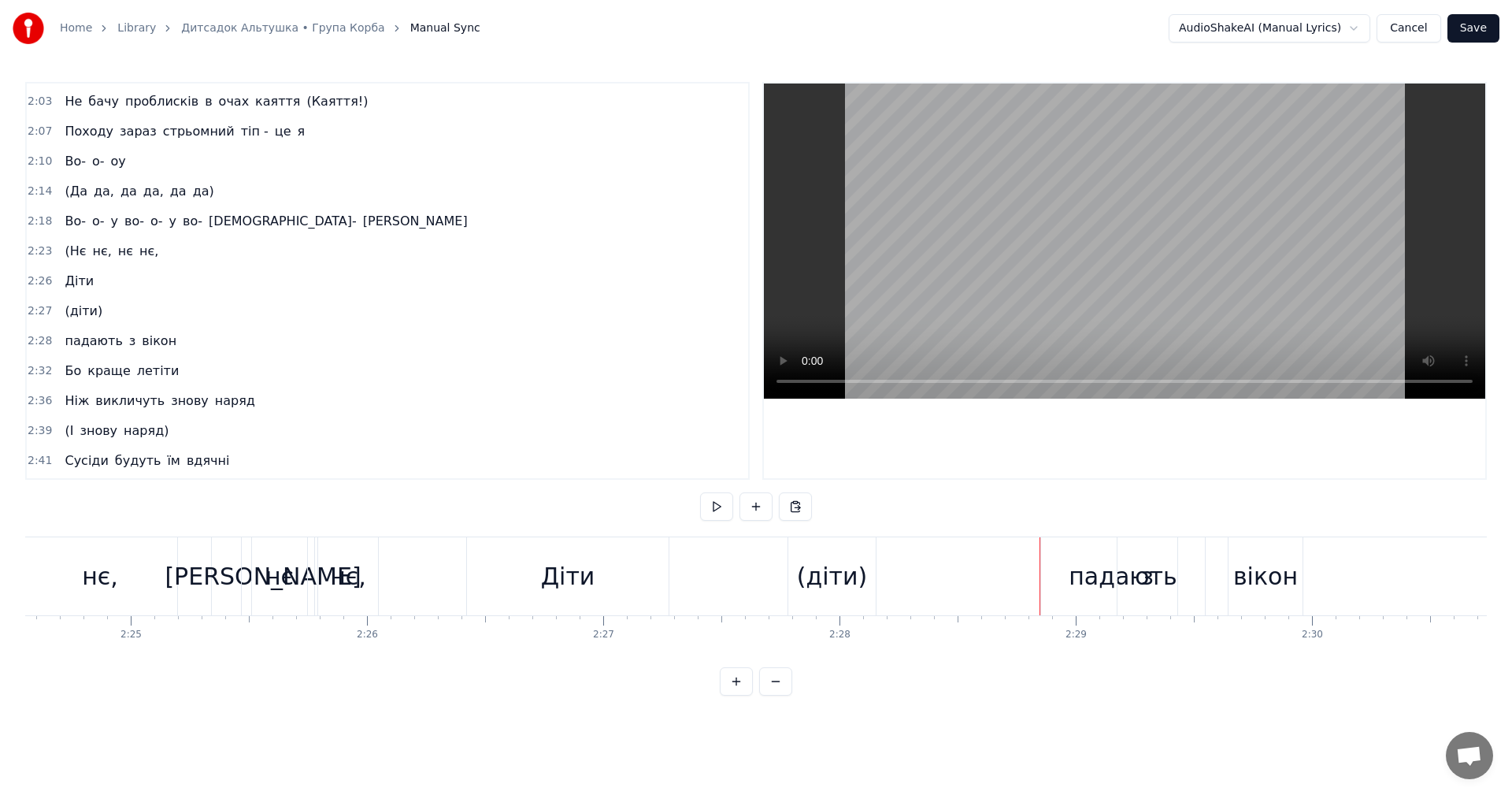
click at [1151, 244] on video at bounding box center [1124, 240] width 722 height 315
click at [815, 558] on div "(діти)" at bounding box center [831, 576] width 70 height 36
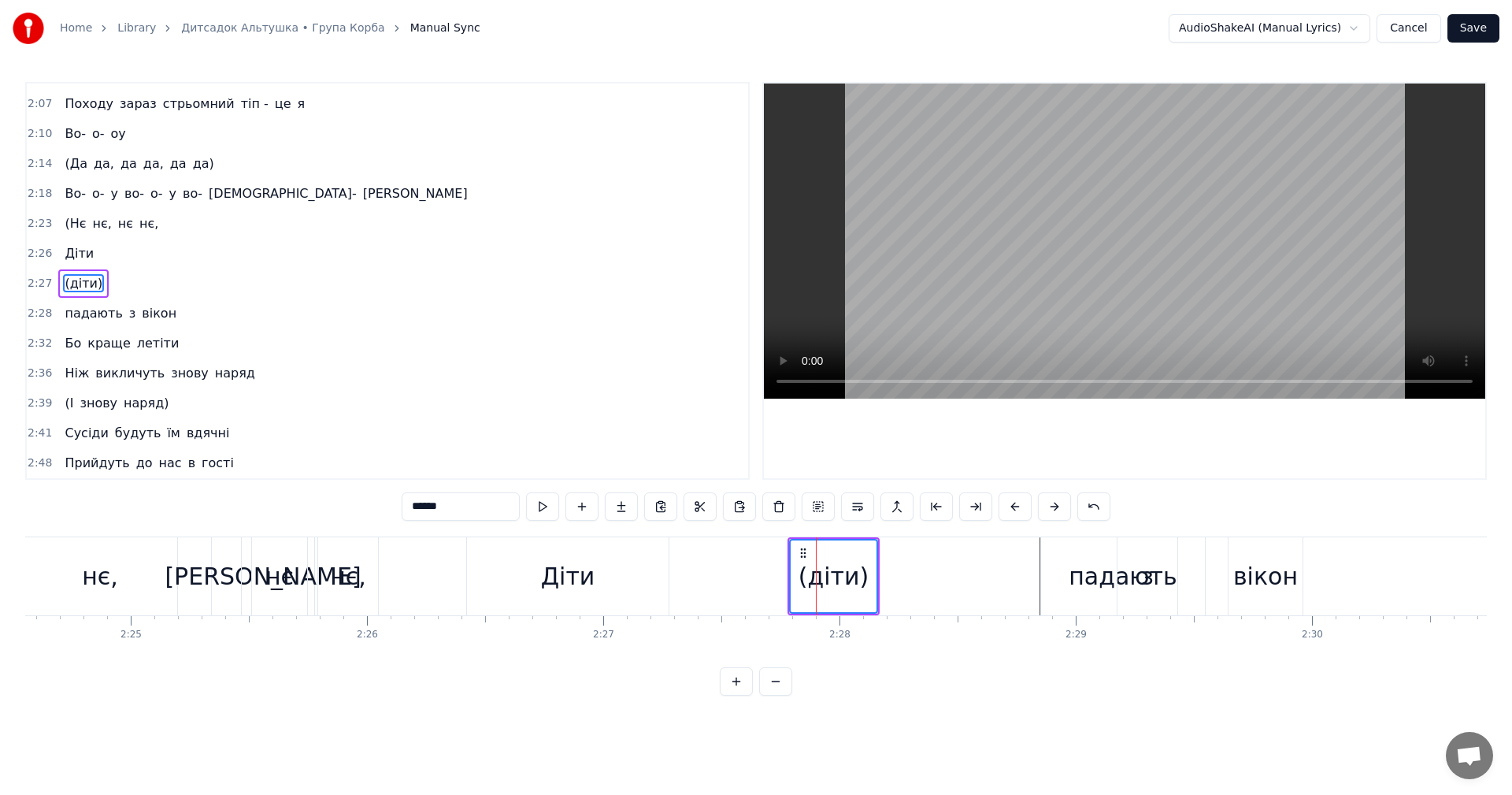
scroll to position [984, 0]
click at [1170, 189] on video at bounding box center [1124, 240] width 722 height 315
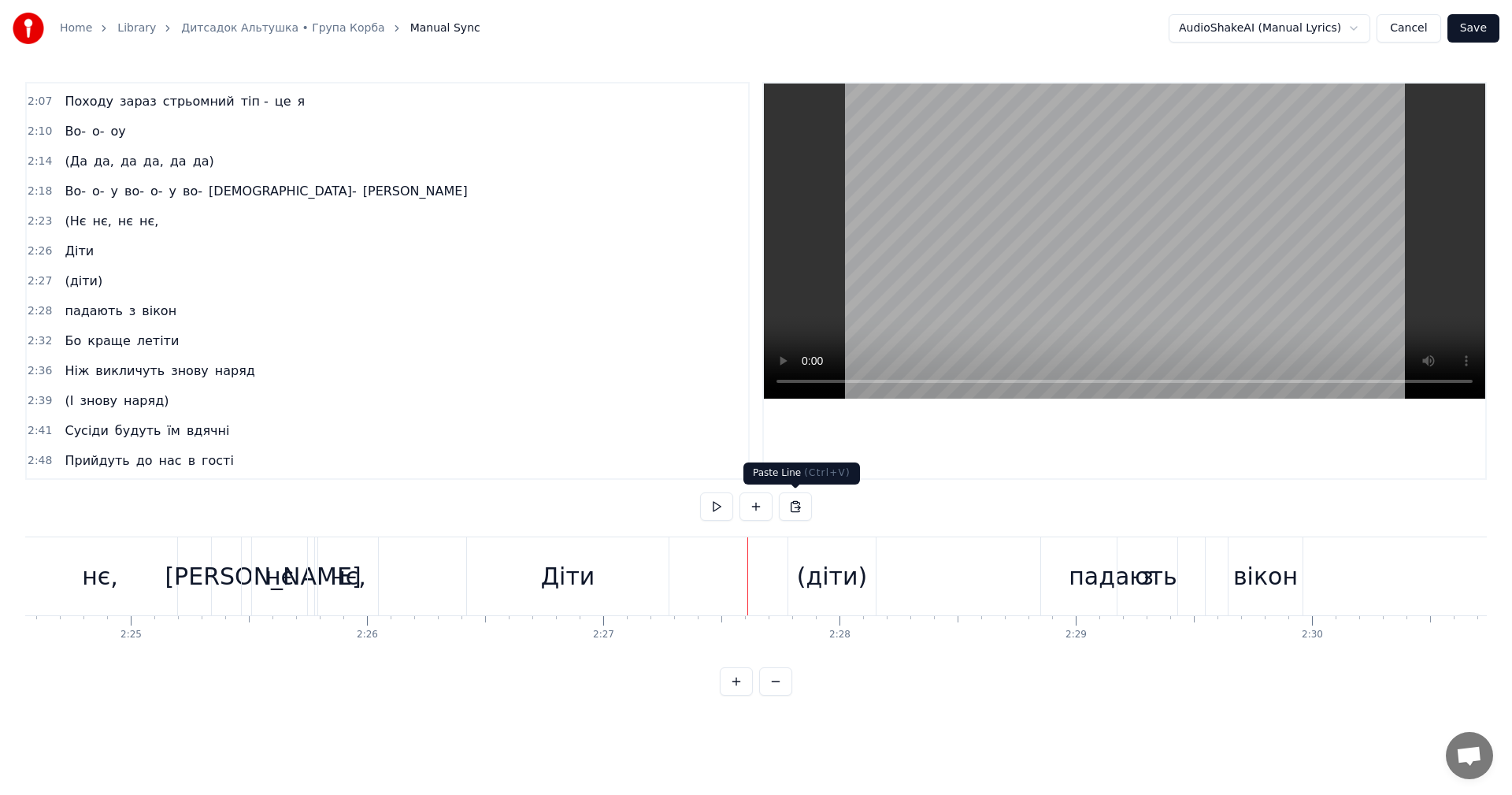
click at [1108, 182] on video at bounding box center [1124, 240] width 722 height 315
click at [812, 595] on div "(діти)" at bounding box center [832, 575] width 88 height 78
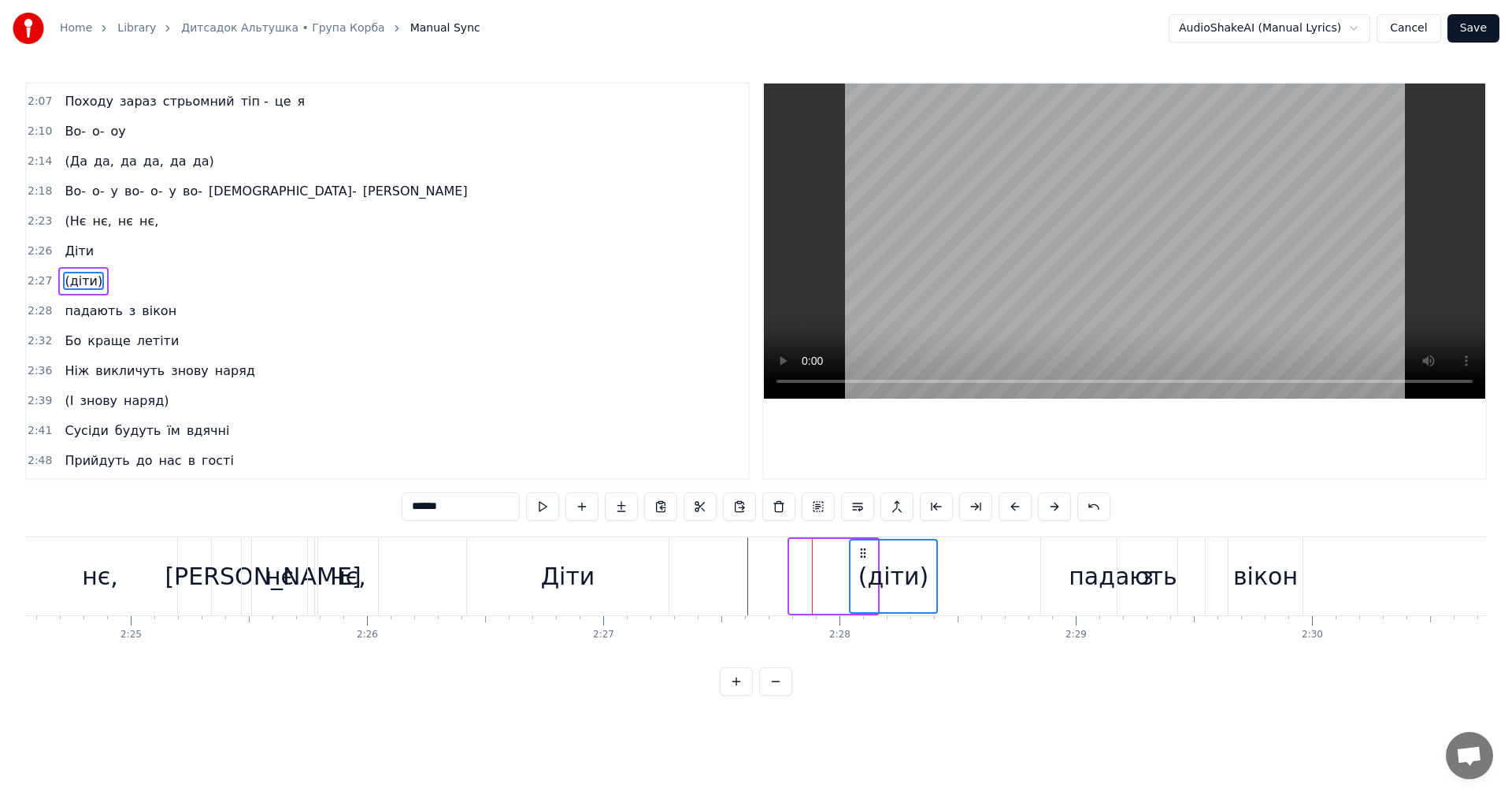
drag, startPoint x: 841, startPoint y: 547, endPoint x: 864, endPoint y: 548, distance: 23.0
click at [866, 547] on icon at bounding box center [863, 553] width 13 height 13
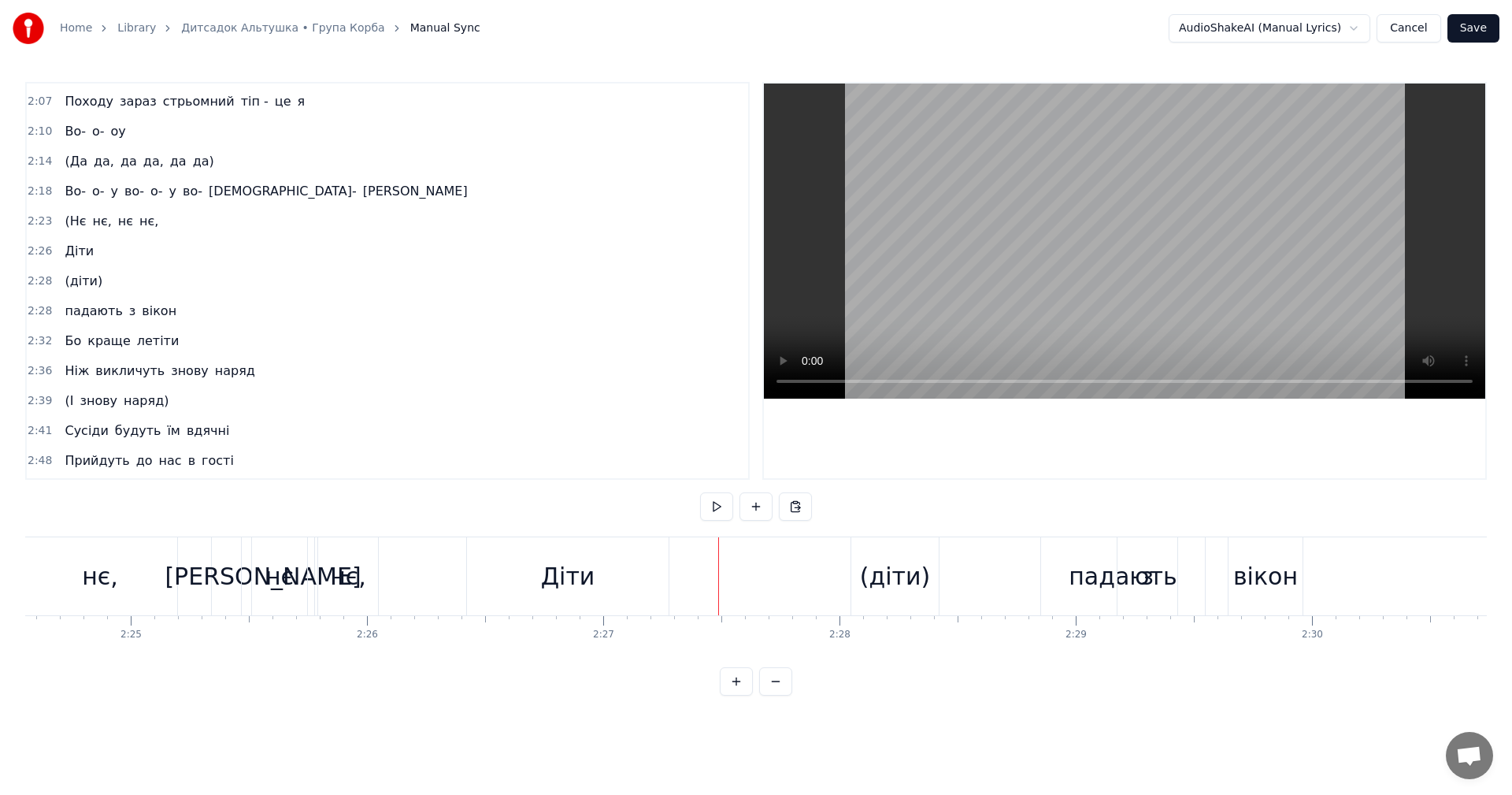
click at [1158, 193] on video at bounding box center [1124, 240] width 722 height 315
click at [1275, 598] on div "вікон" at bounding box center [1265, 575] width 74 height 78
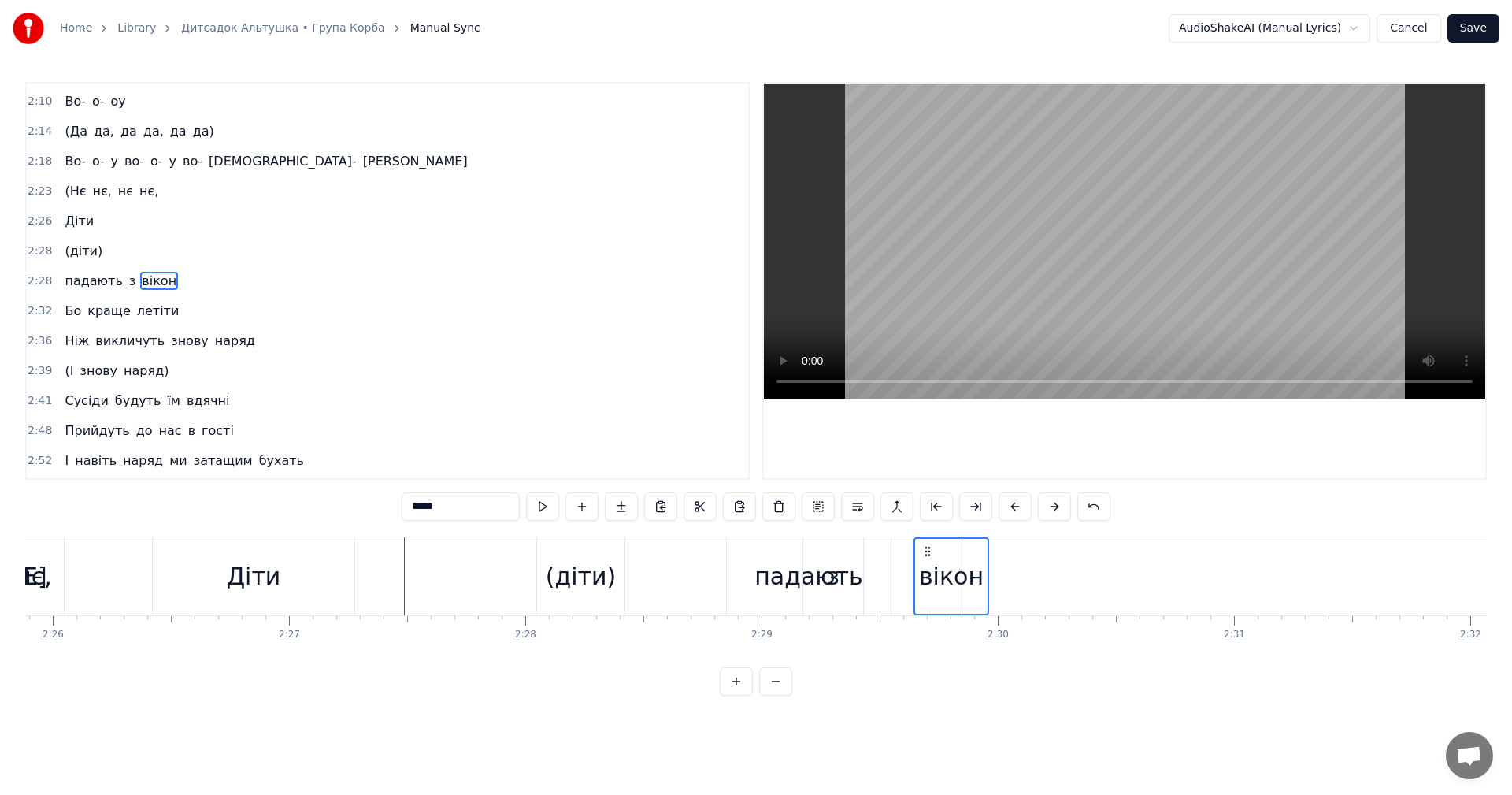
scroll to position [0, 34546]
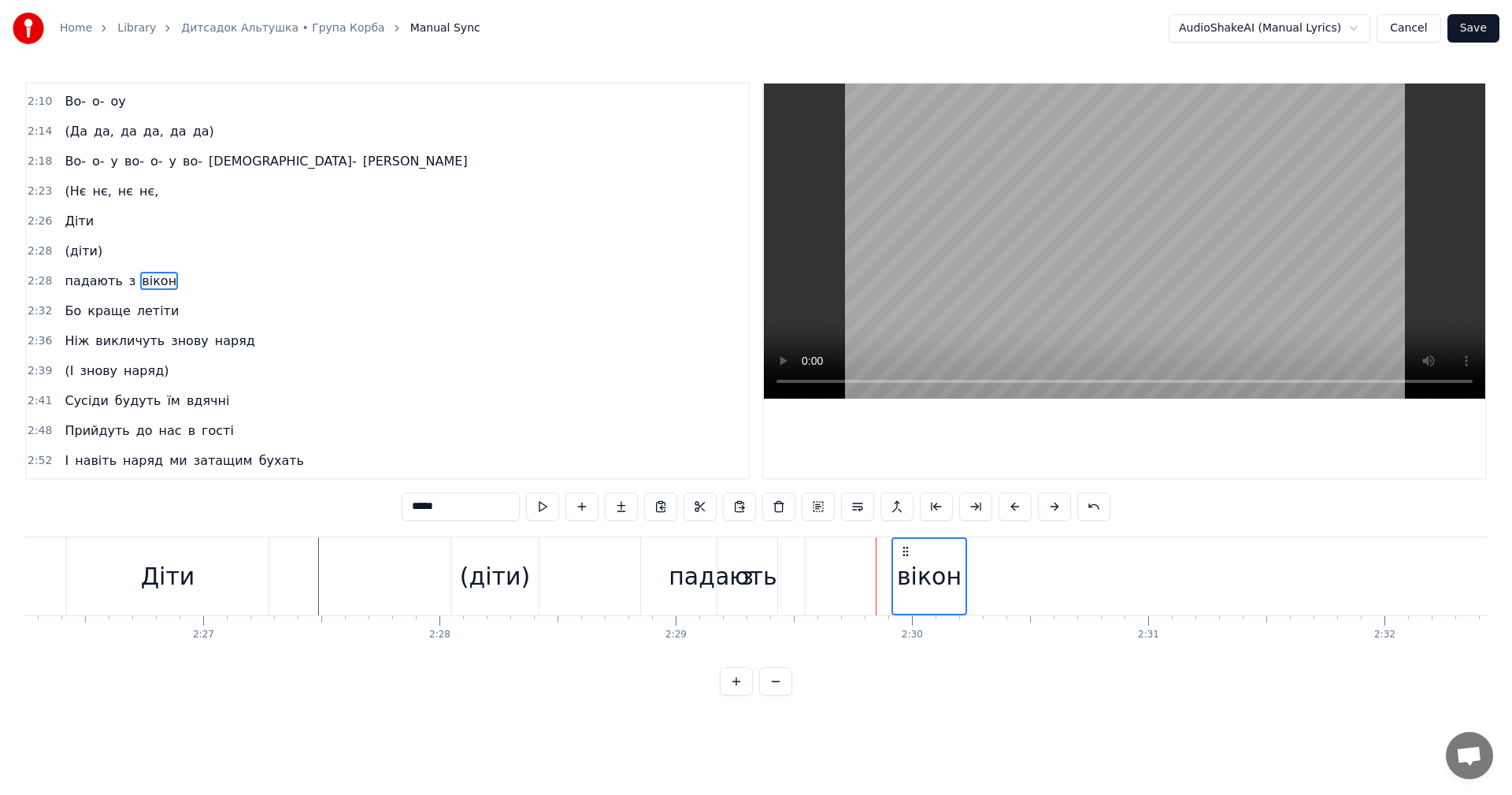
drag, startPoint x: 840, startPoint y: 550, endPoint x: 906, endPoint y: 545, distance: 66.2
click at [906, 545] on icon at bounding box center [906, 551] width 13 height 13
click at [715, 548] on div "падають" at bounding box center [723, 575] width 163 height 78
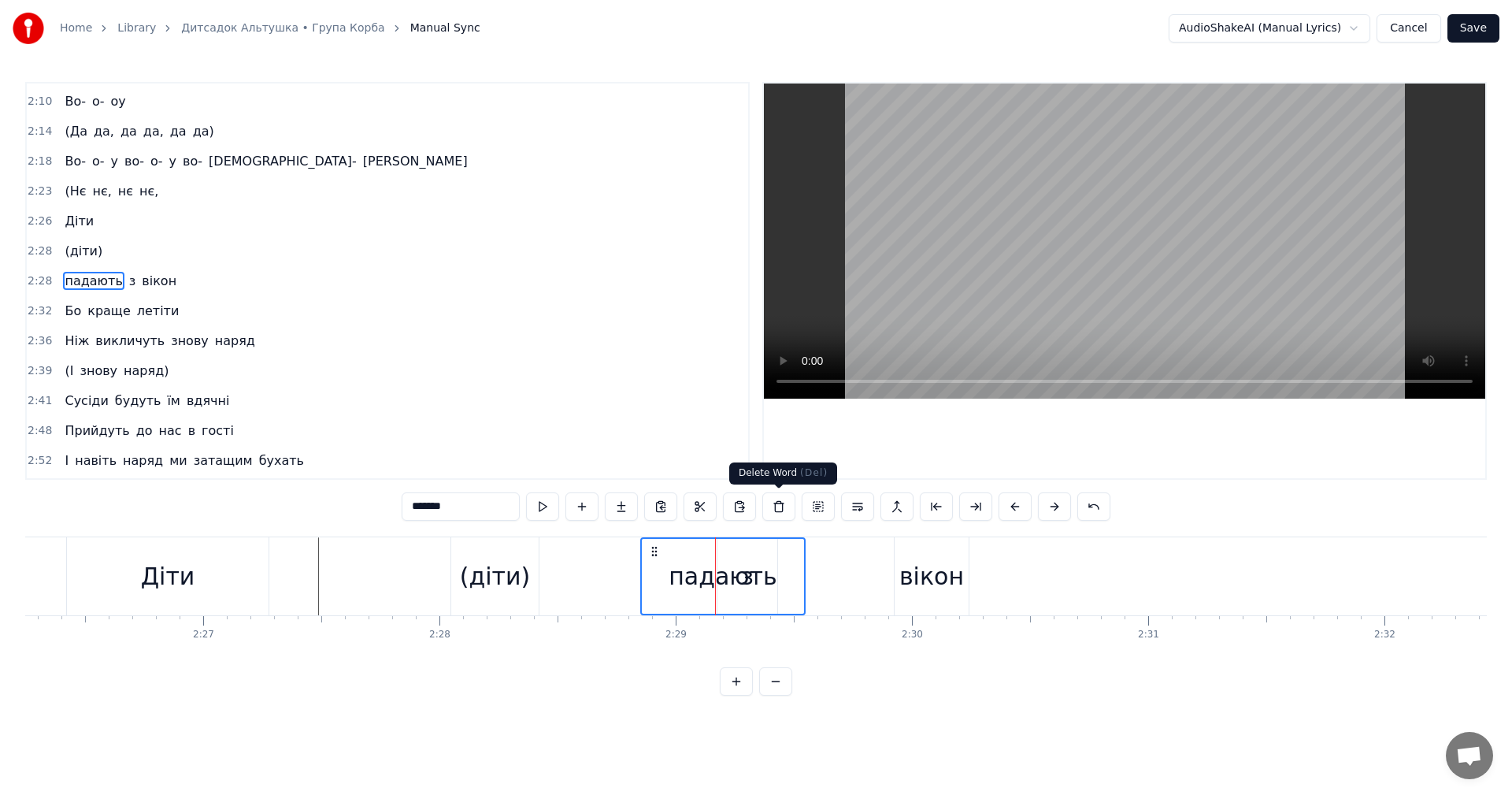
click at [1127, 234] on video at bounding box center [1124, 240] width 722 height 315
click at [1090, 258] on video at bounding box center [1124, 240] width 722 height 315
click at [903, 594] on div "вікон" at bounding box center [931, 575] width 74 height 78
type input "*****"
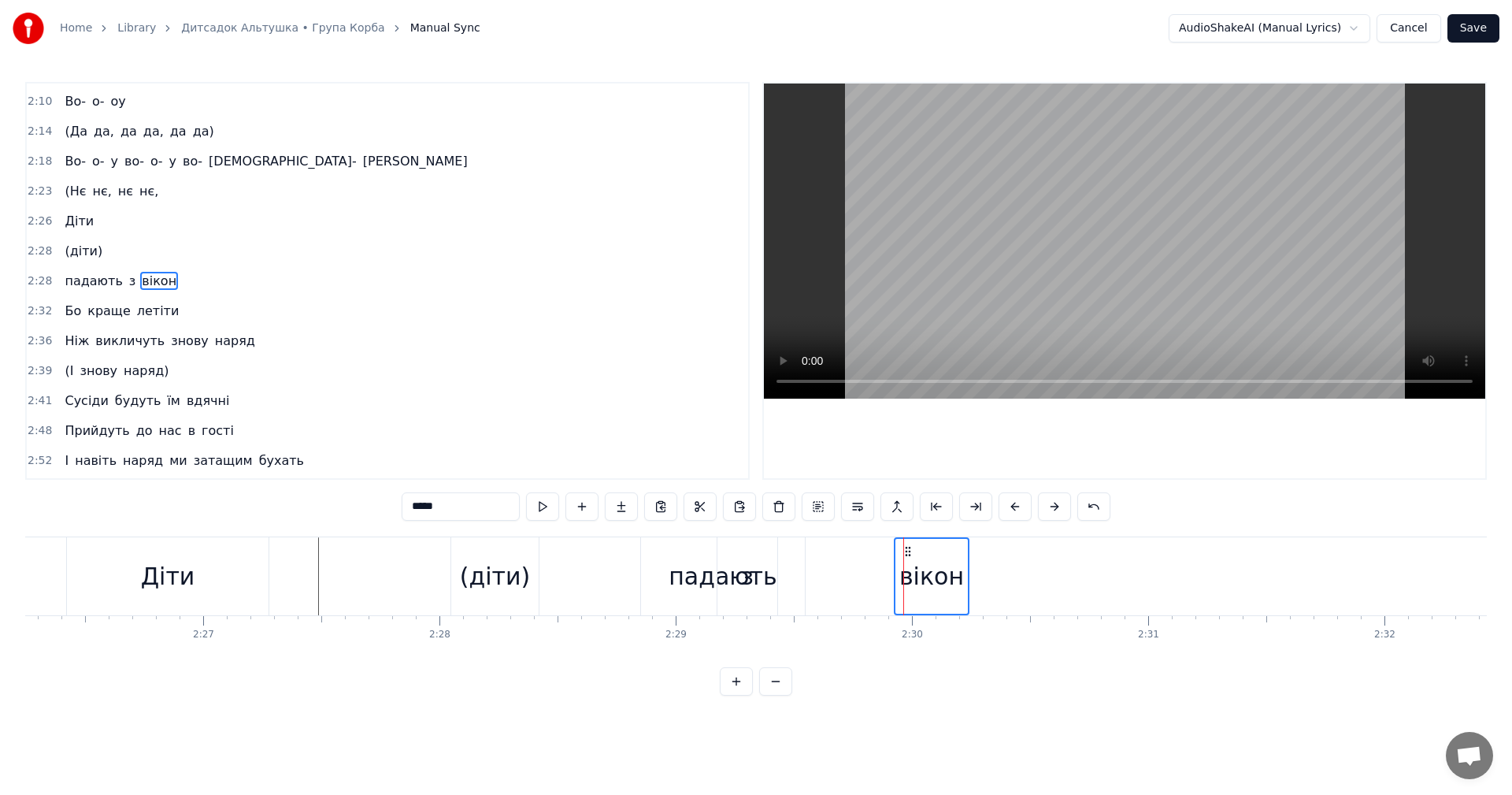
click at [940, 571] on div "вікон" at bounding box center [931, 576] width 64 height 36
click at [741, 696] on button at bounding box center [736, 682] width 33 height 29
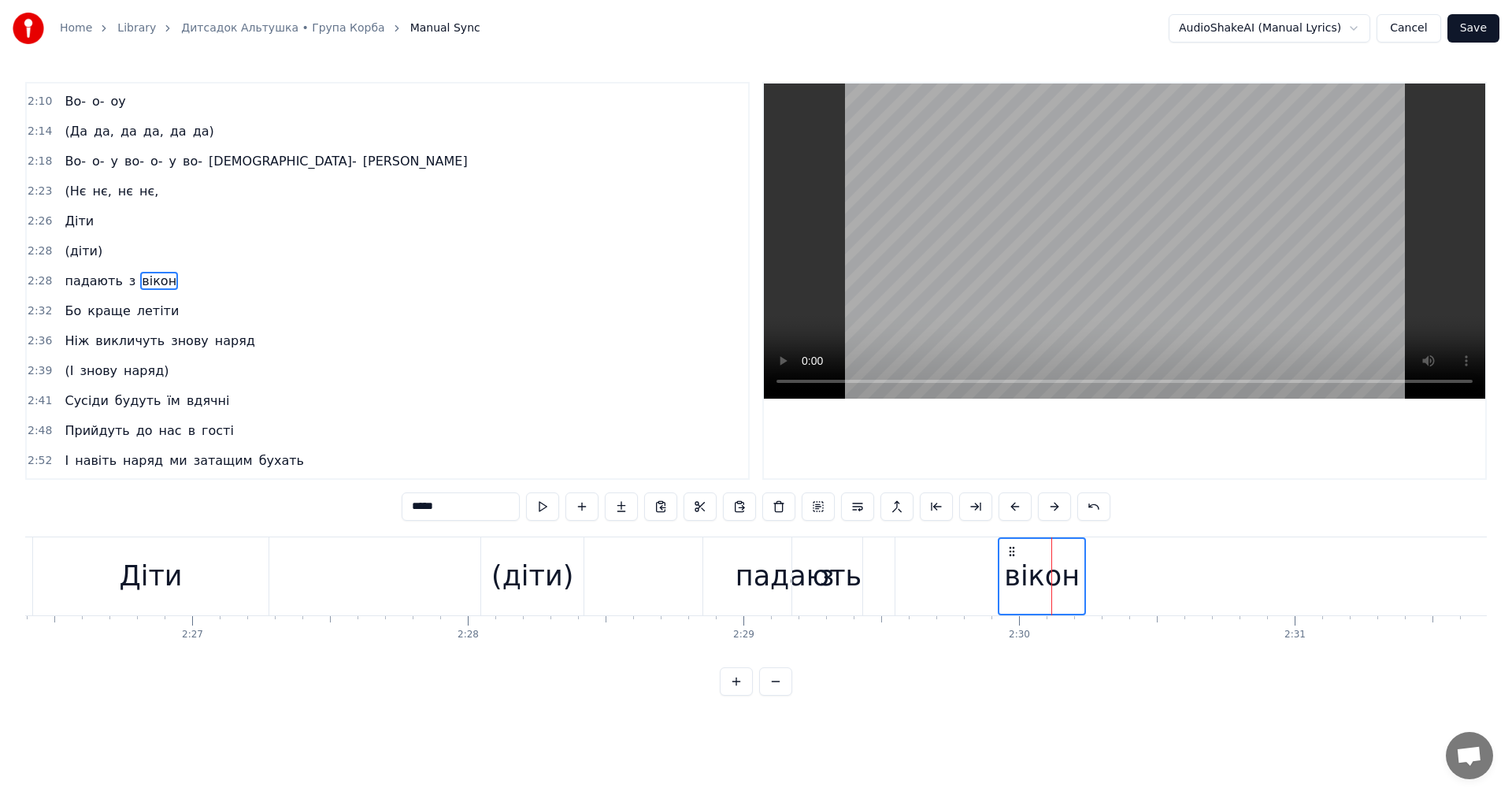
scroll to position [0, 40511]
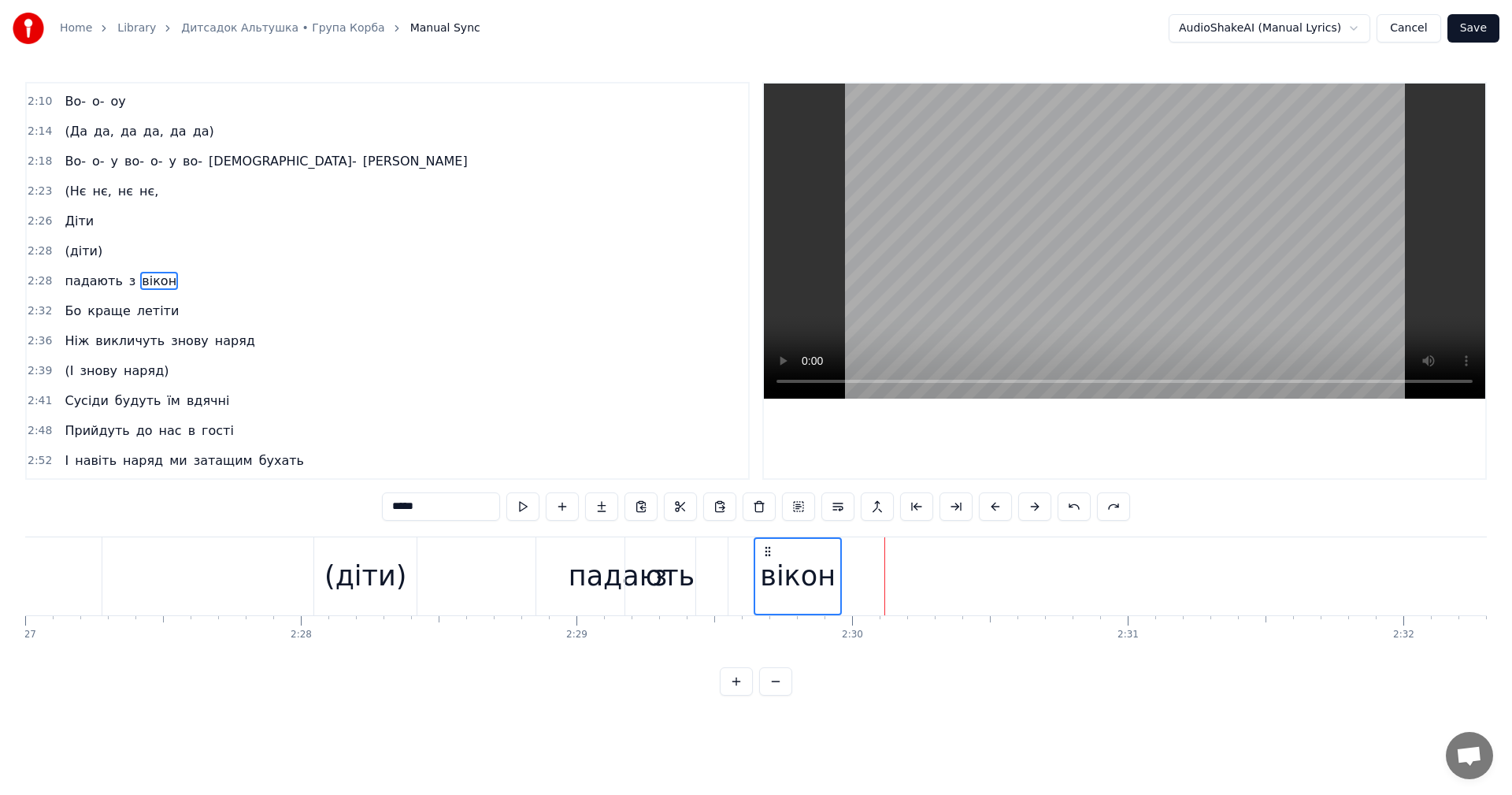
click at [795, 586] on div "вікон" at bounding box center [798, 576] width 76 height 42
click at [1055, 278] on video at bounding box center [1124, 240] width 722 height 315
click at [1060, 255] on video at bounding box center [1124, 240] width 722 height 315
click at [802, 563] on div "вікон" at bounding box center [798, 576] width 76 height 42
click at [798, 514] on button at bounding box center [798, 506] width 33 height 29
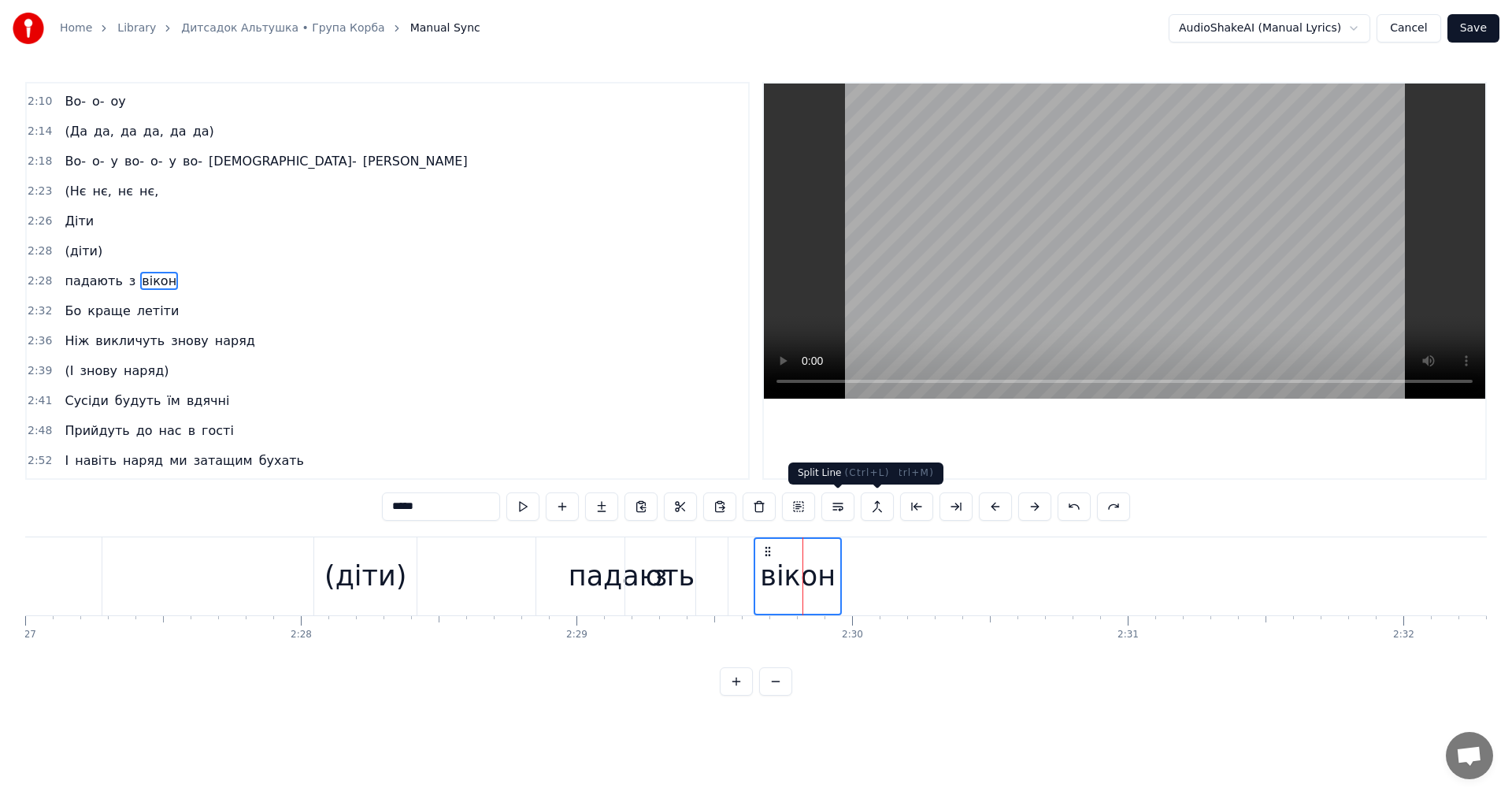
click at [841, 510] on button at bounding box center [838, 506] width 33 height 29
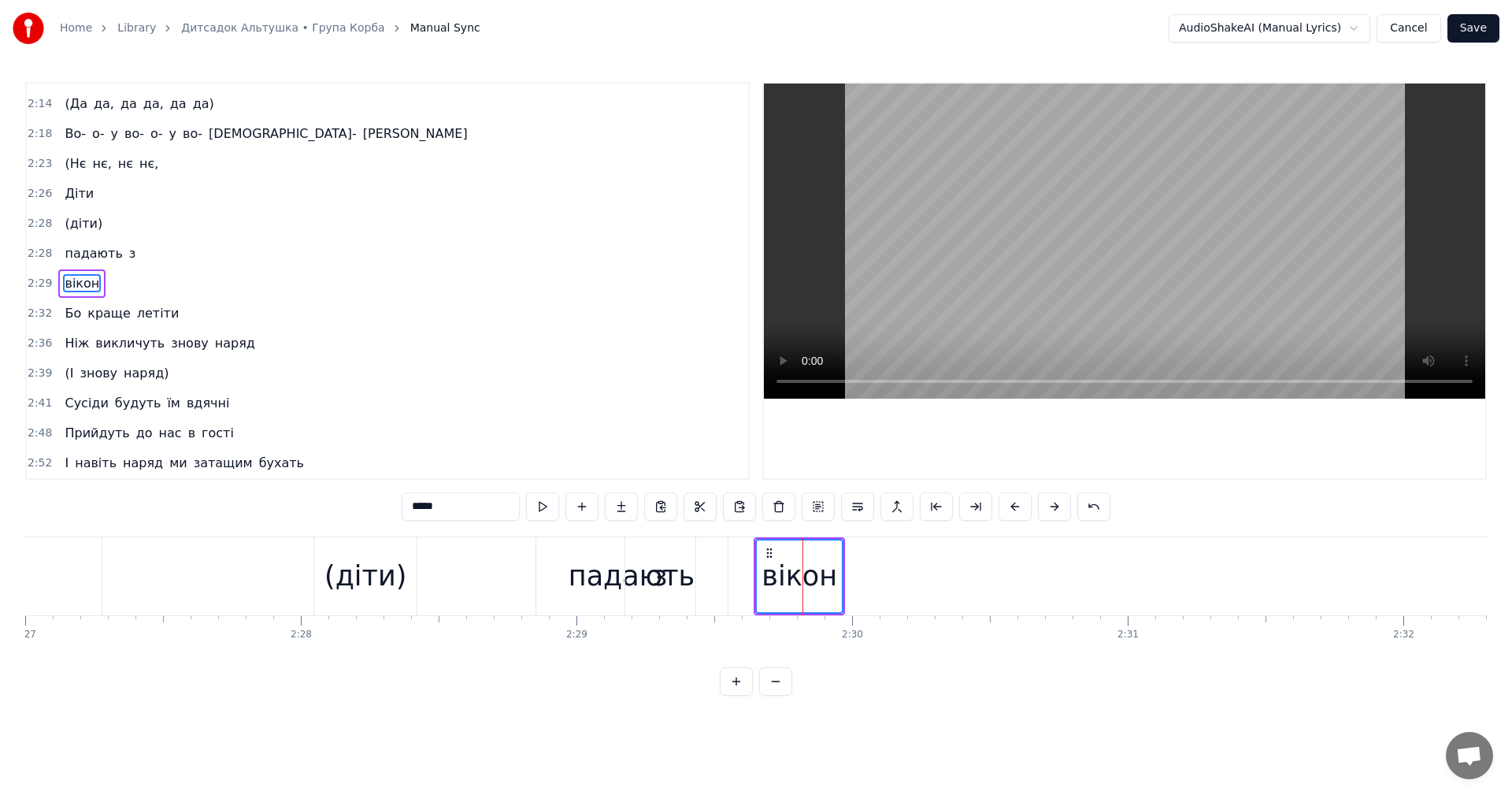
scroll to position [1044, 0]
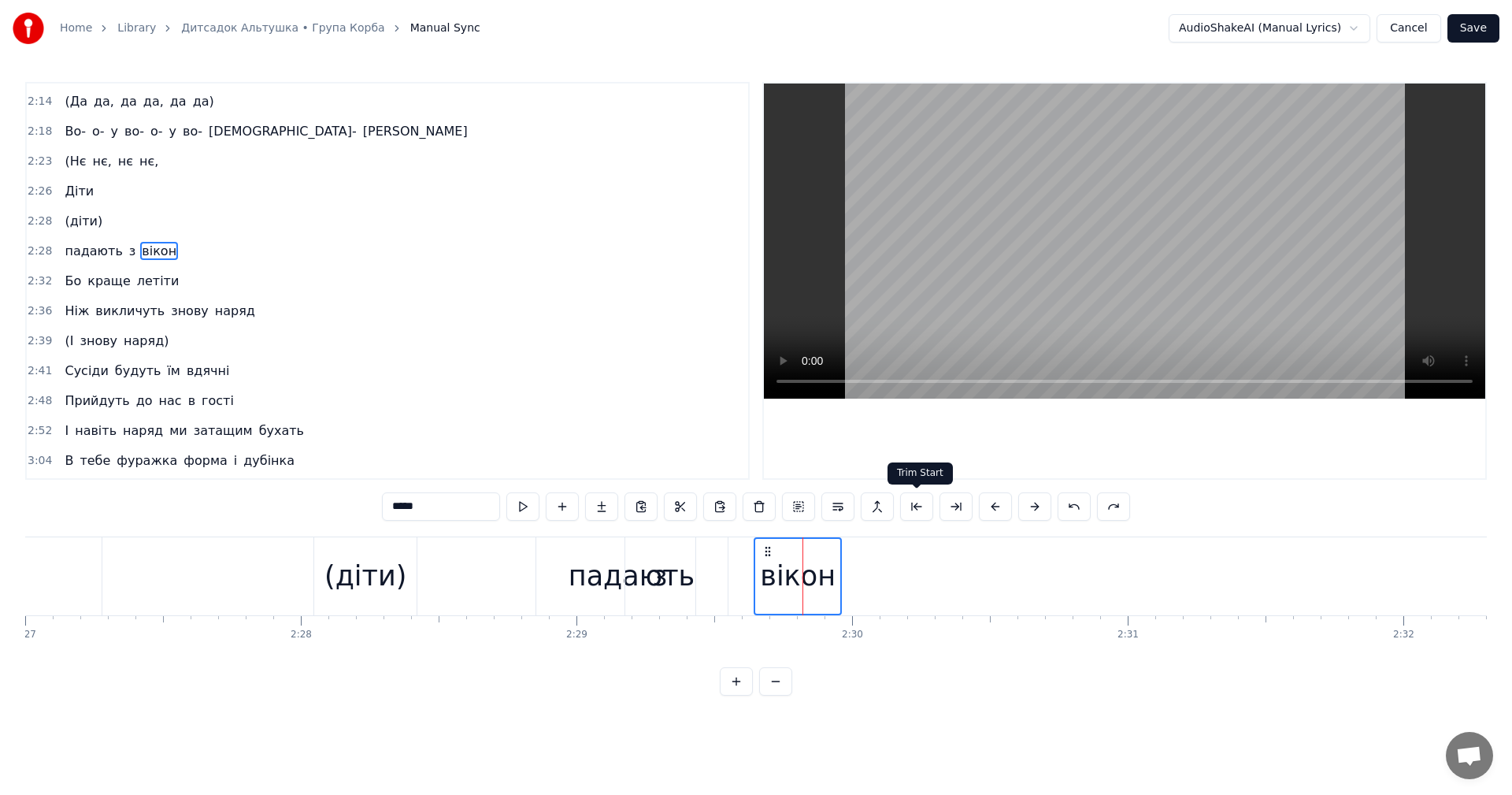
click at [920, 510] on button at bounding box center [916, 506] width 33 height 29
click at [973, 507] on button at bounding box center [975, 506] width 33 height 29
click at [973, 507] on div "*****" at bounding box center [756, 506] width 748 height 29
click at [968, 509] on button at bounding box center [956, 506] width 33 height 29
click at [786, 577] on div "вікон" at bounding box center [798, 576] width 76 height 42
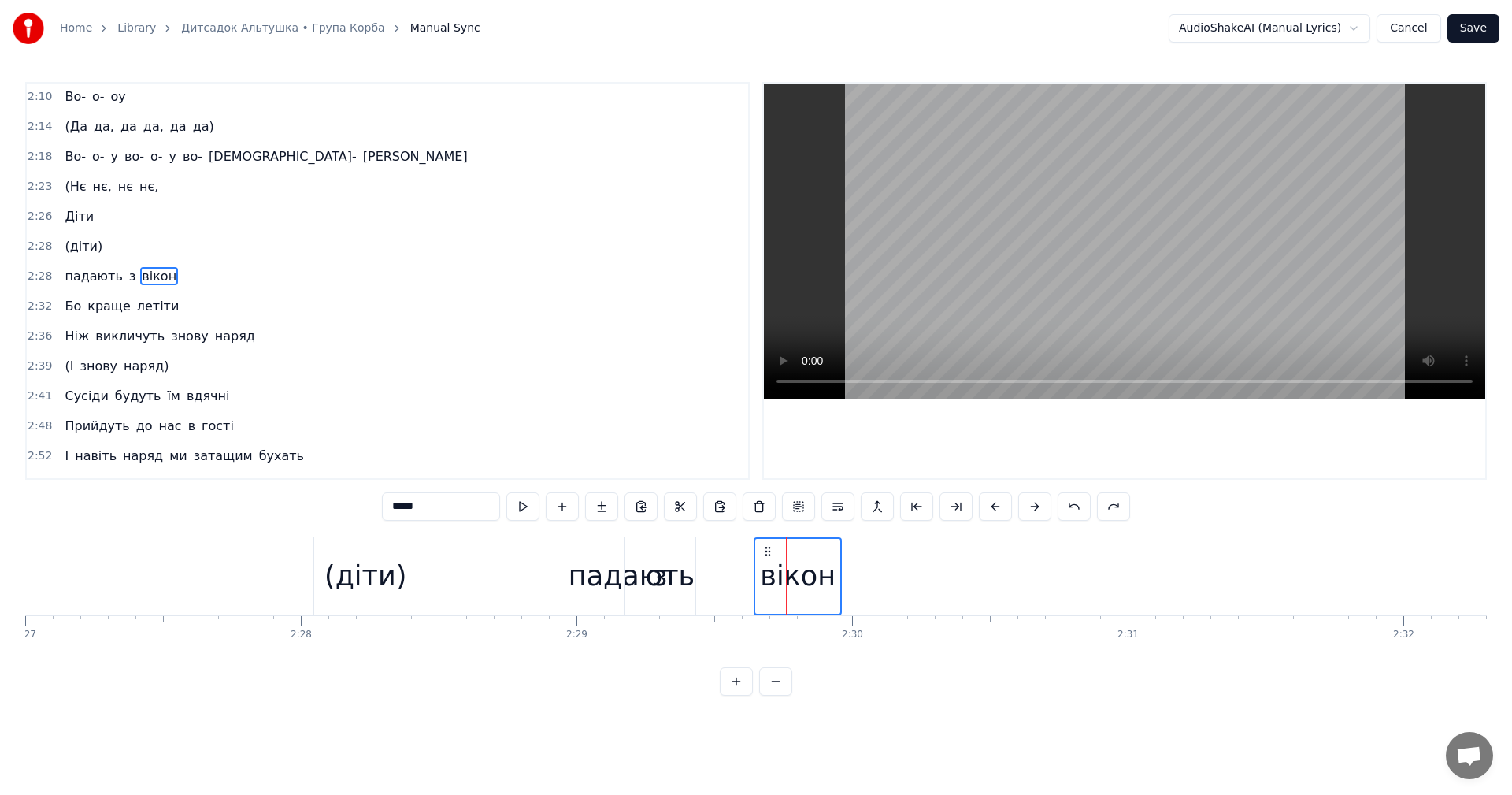
scroll to position [1015, 0]
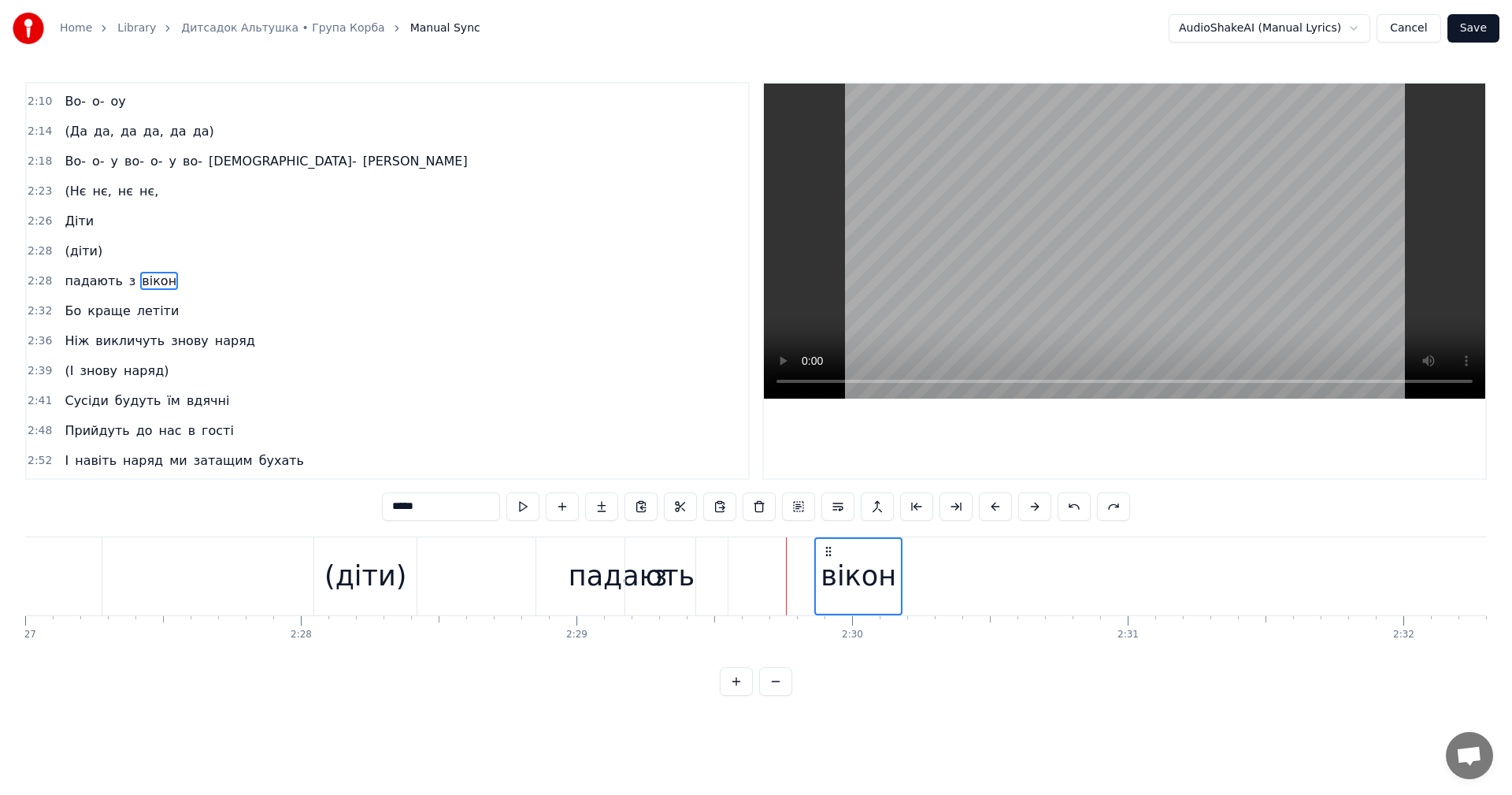
drag, startPoint x: 773, startPoint y: 550, endPoint x: 834, endPoint y: 561, distance: 62.0
click at [834, 561] on div "вікон" at bounding box center [857, 576] width 85 height 75
click at [541, 557] on div "падають" at bounding box center [631, 575] width 191 height 78
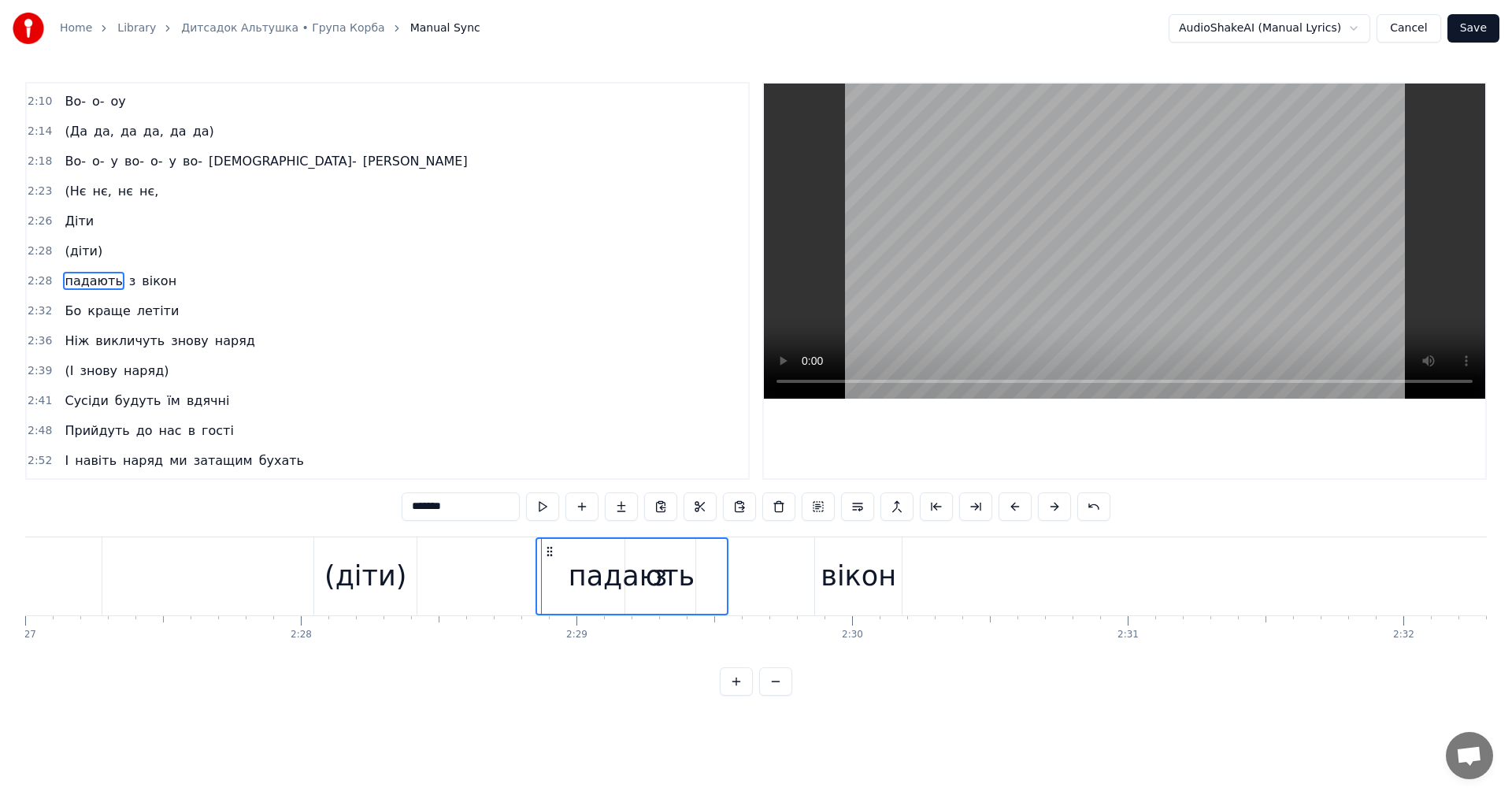
click at [1083, 270] on video at bounding box center [1124, 240] width 722 height 315
click at [850, 587] on div "вікон" at bounding box center [858, 576] width 76 height 42
type input "*****"
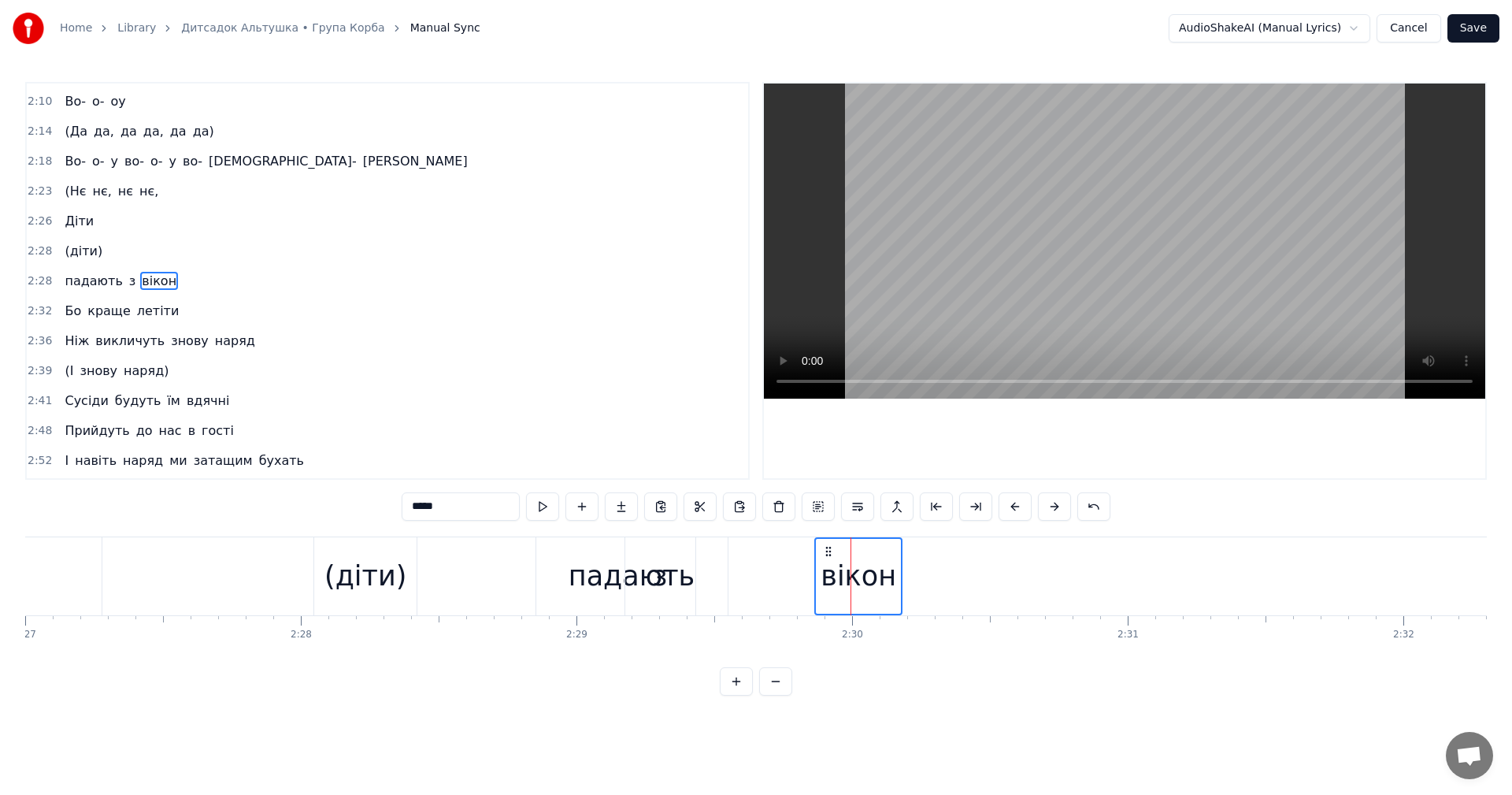
click at [881, 577] on div "вікон" at bounding box center [858, 576] width 76 height 42
click at [833, 721] on html "Home Library Дитсадок Альтушка • Група Корба Manual Sync AudioShakeAI (Manual L…" at bounding box center [756, 360] width 1512 height 721
click at [814, 575] on div "вікон" at bounding box center [858, 575] width 88 height 78
click at [814, 575] on div at bounding box center [814, 575] width 1 height 78
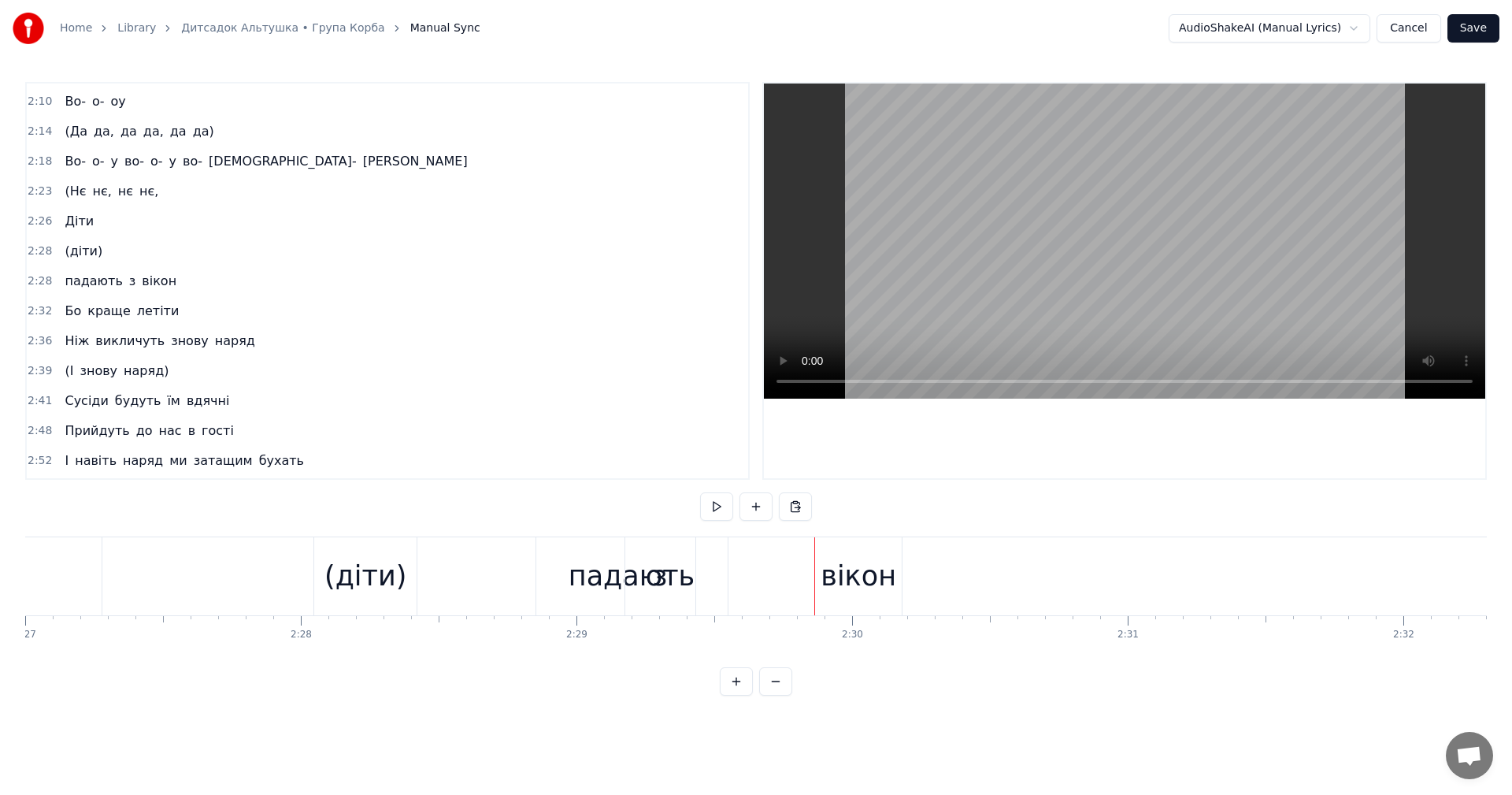
click at [860, 582] on div "вікон" at bounding box center [858, 576] width 76 height 42
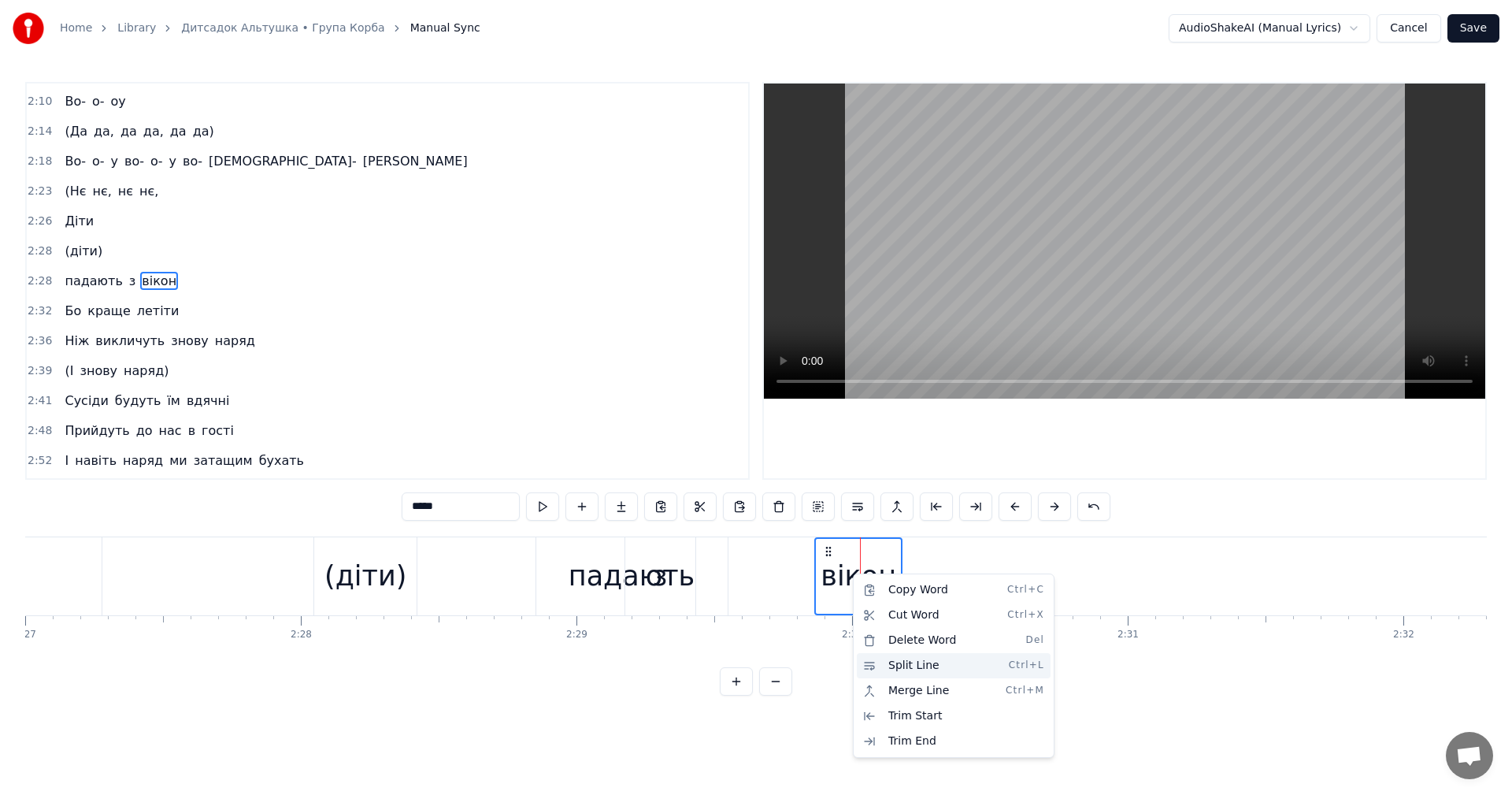
click at [940, 662] on div "Split Line Ctrl+L" at bounding box center [953, 665] width 194 height 25
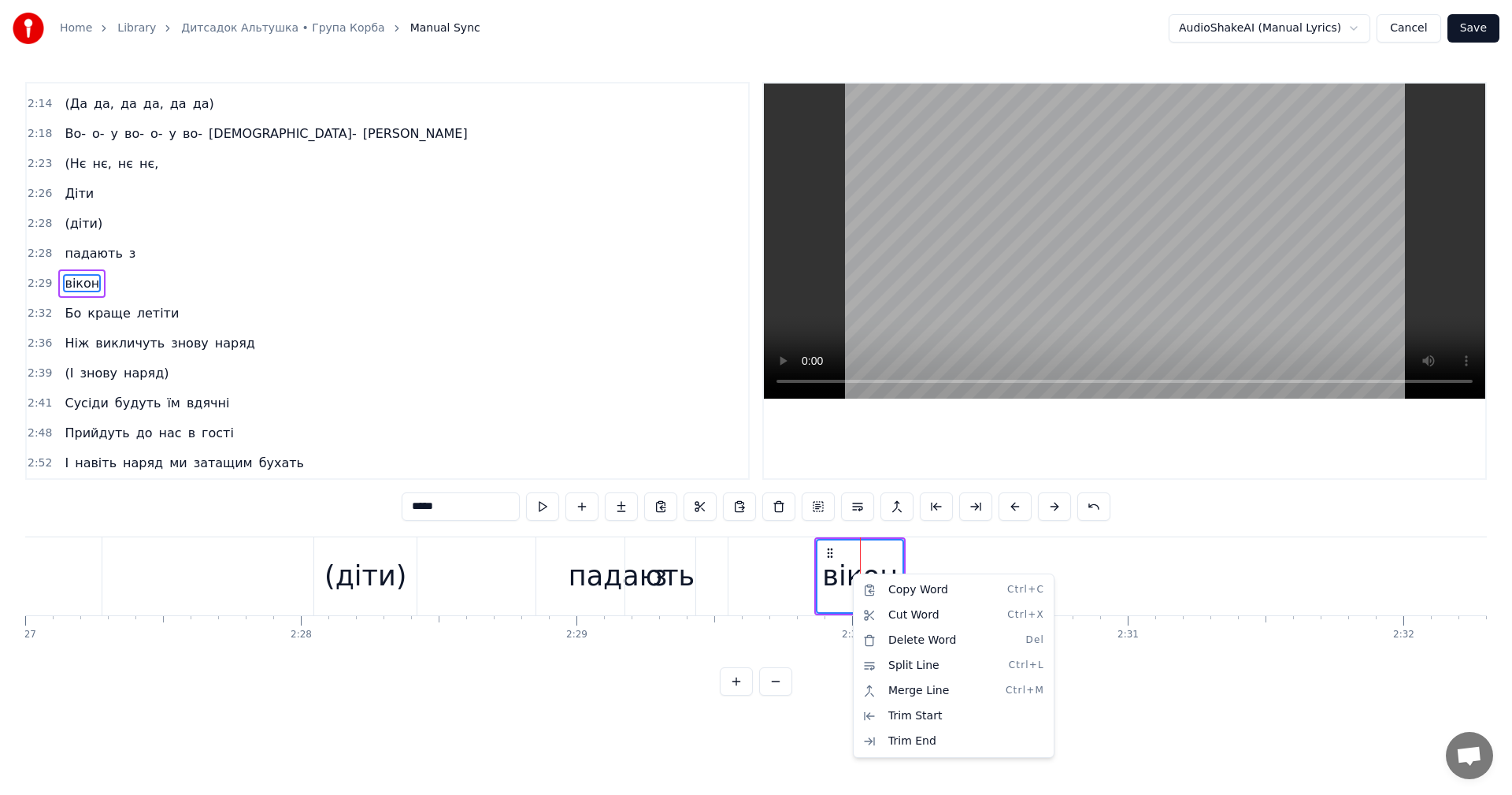
scroll to position [1044, 0]
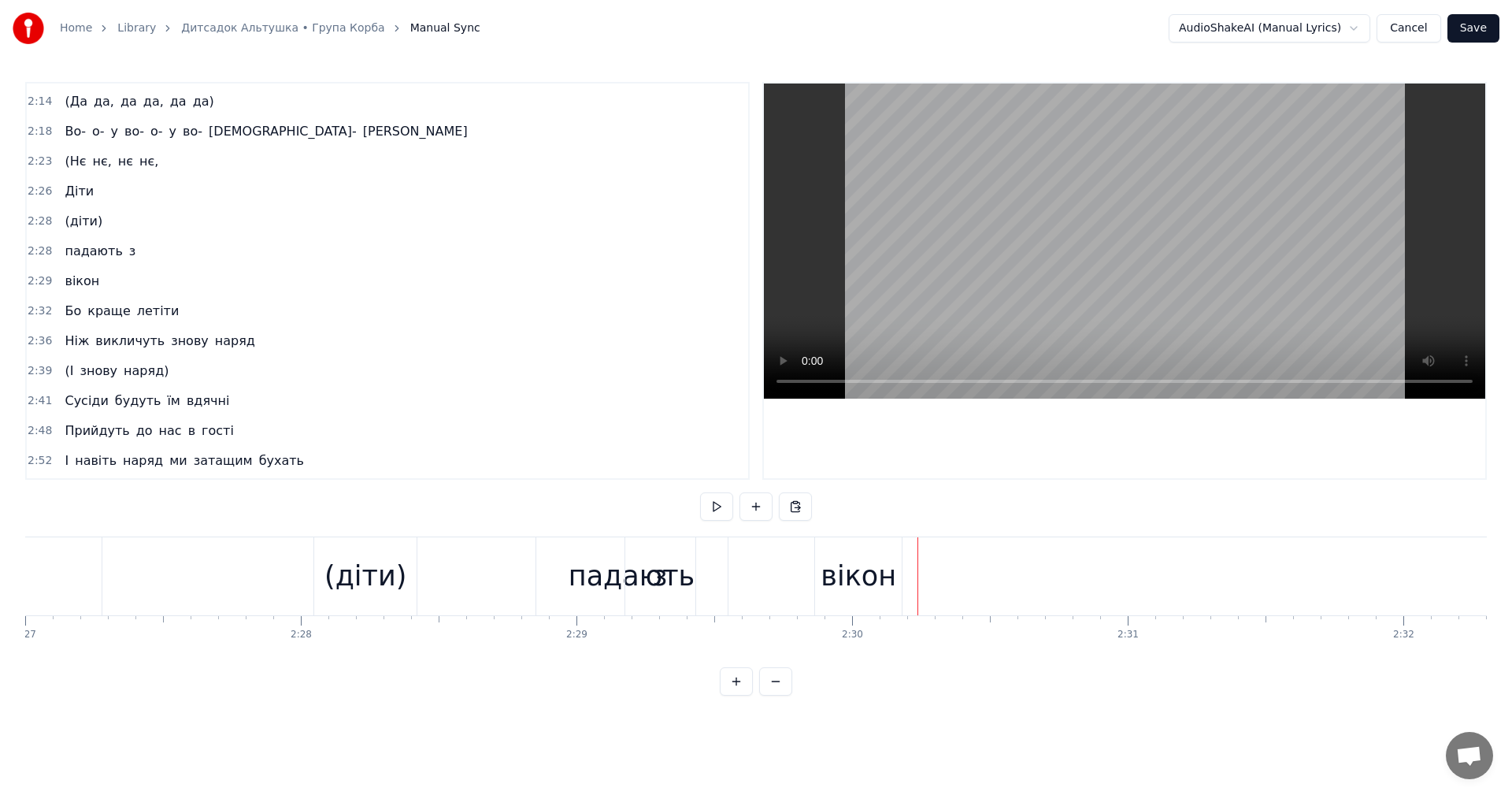
click at [834, 569] on div "вікон" at bounding box center [858, 576] width 76 height 42
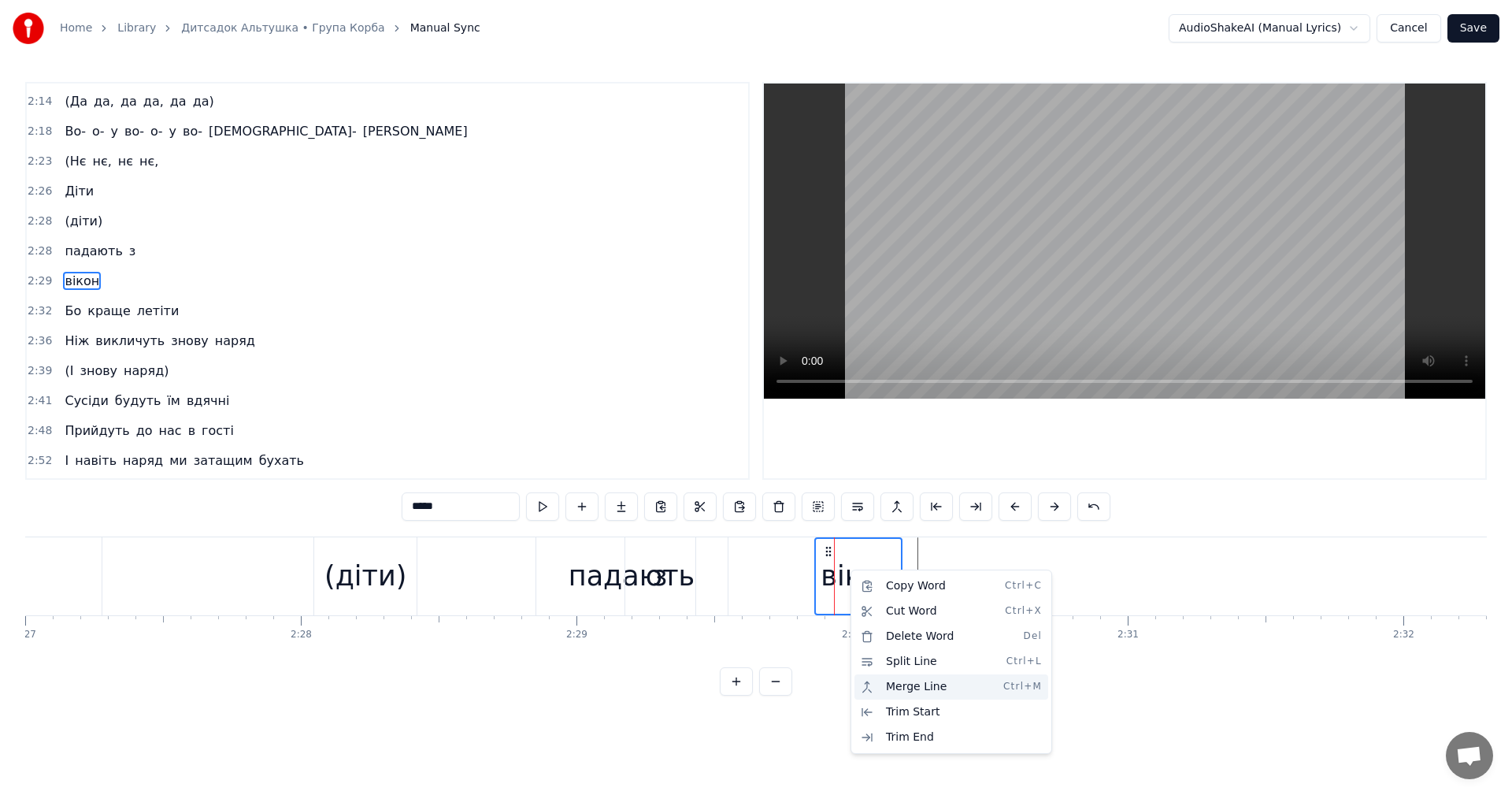
click at [909, 686] on div "Merge Line Ctrl+M" at bounding box center [951, 687] width 194 height 25
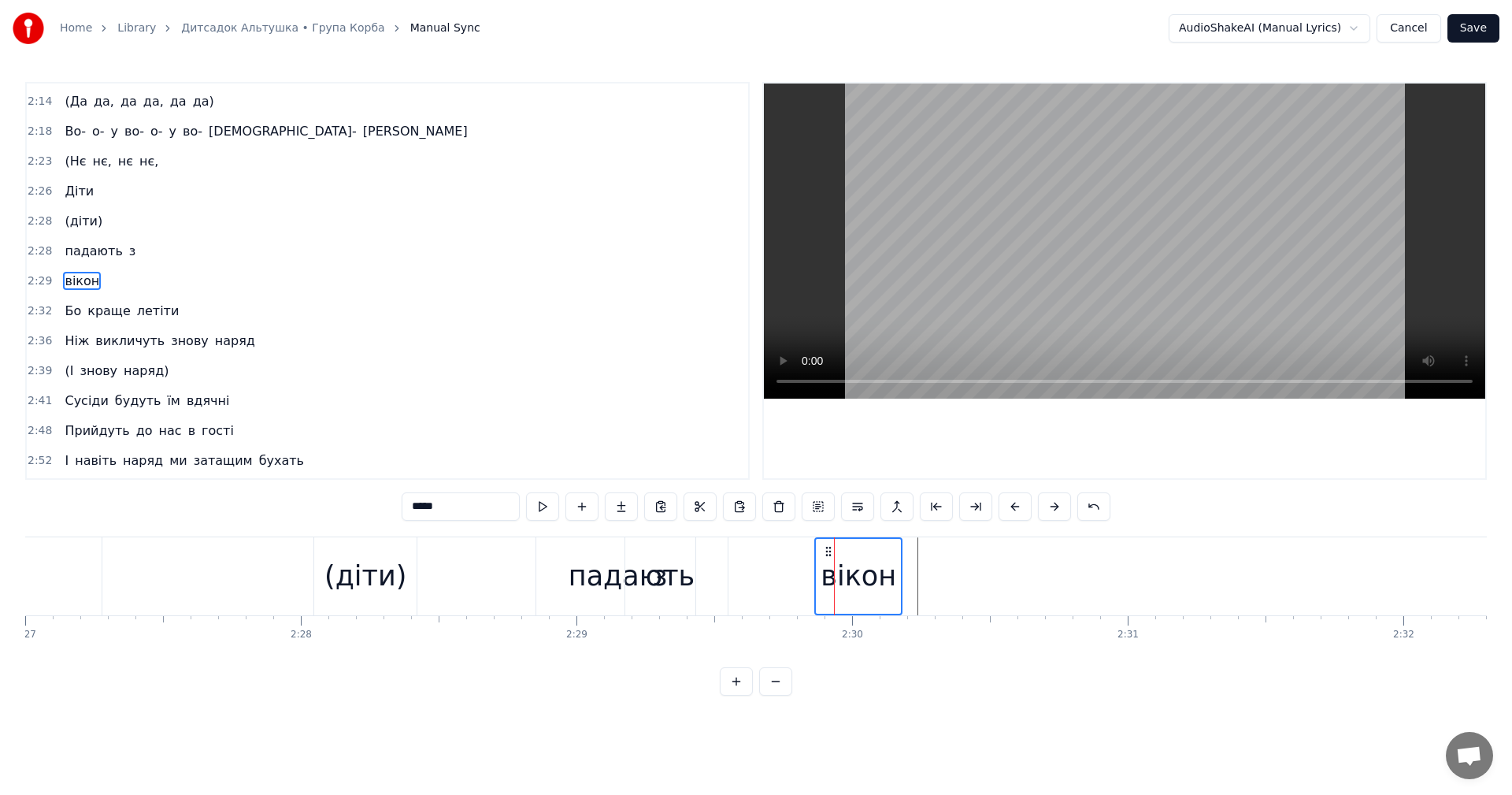
click at [862, 592] on div "вікон" at bounding box center [858, 576] width 76 height 42
click at [649, 578] on div "з" at bounding box center [660, 575] width 70 height 78
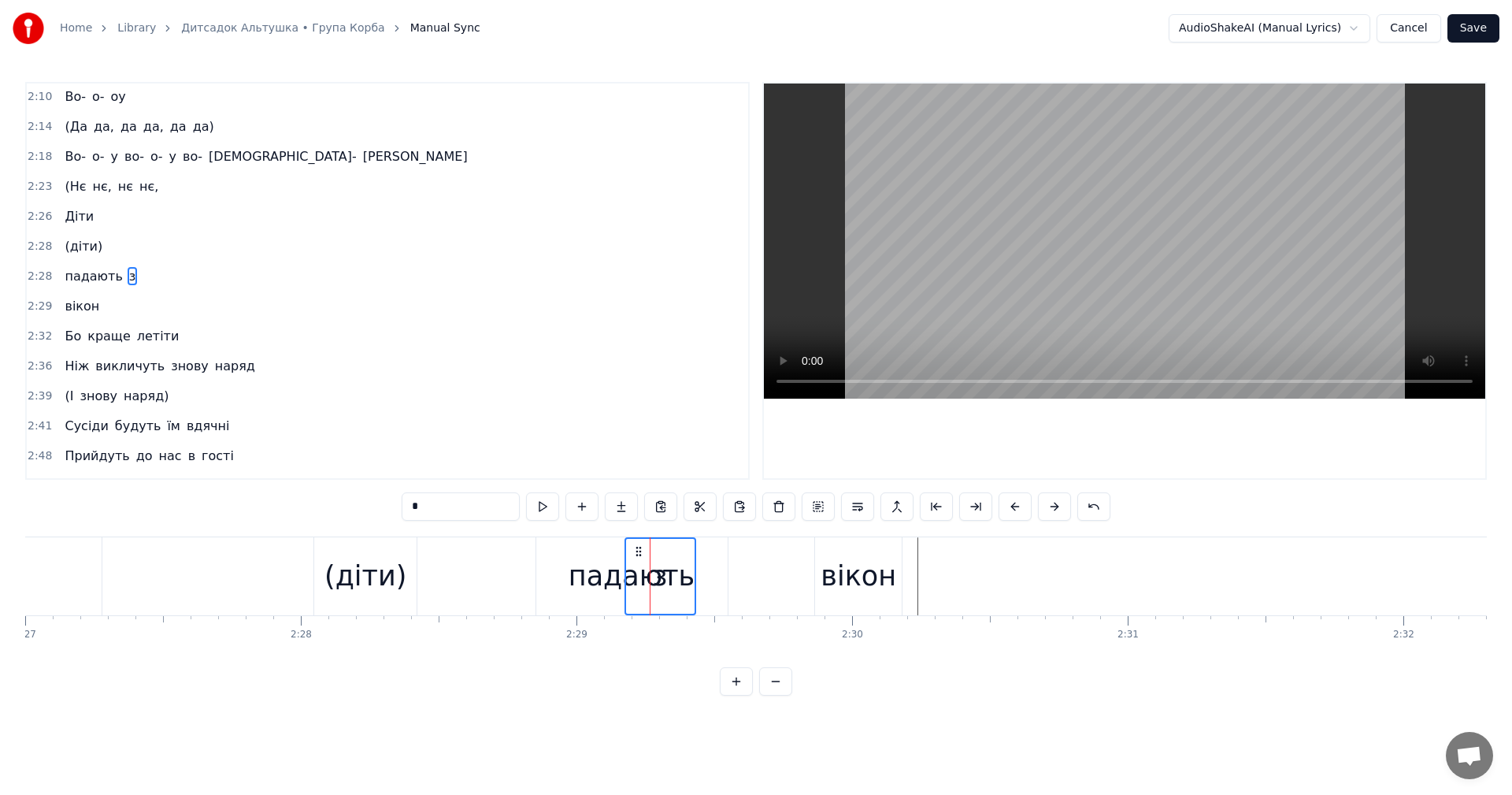
scroll to position [1015, 0]
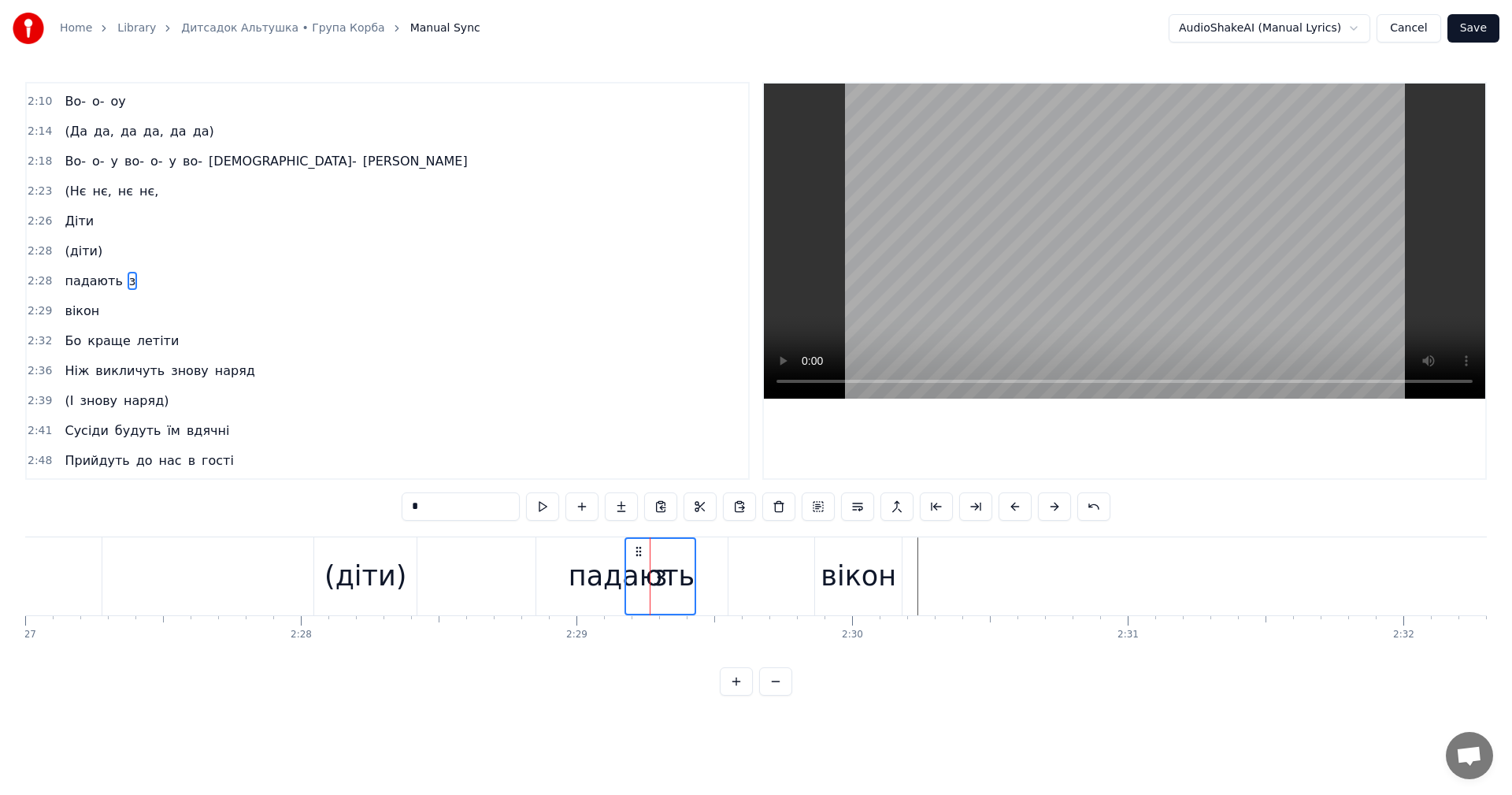
click at [1083, 275] on video at bounding box center [1124, 240] width 722 height 315
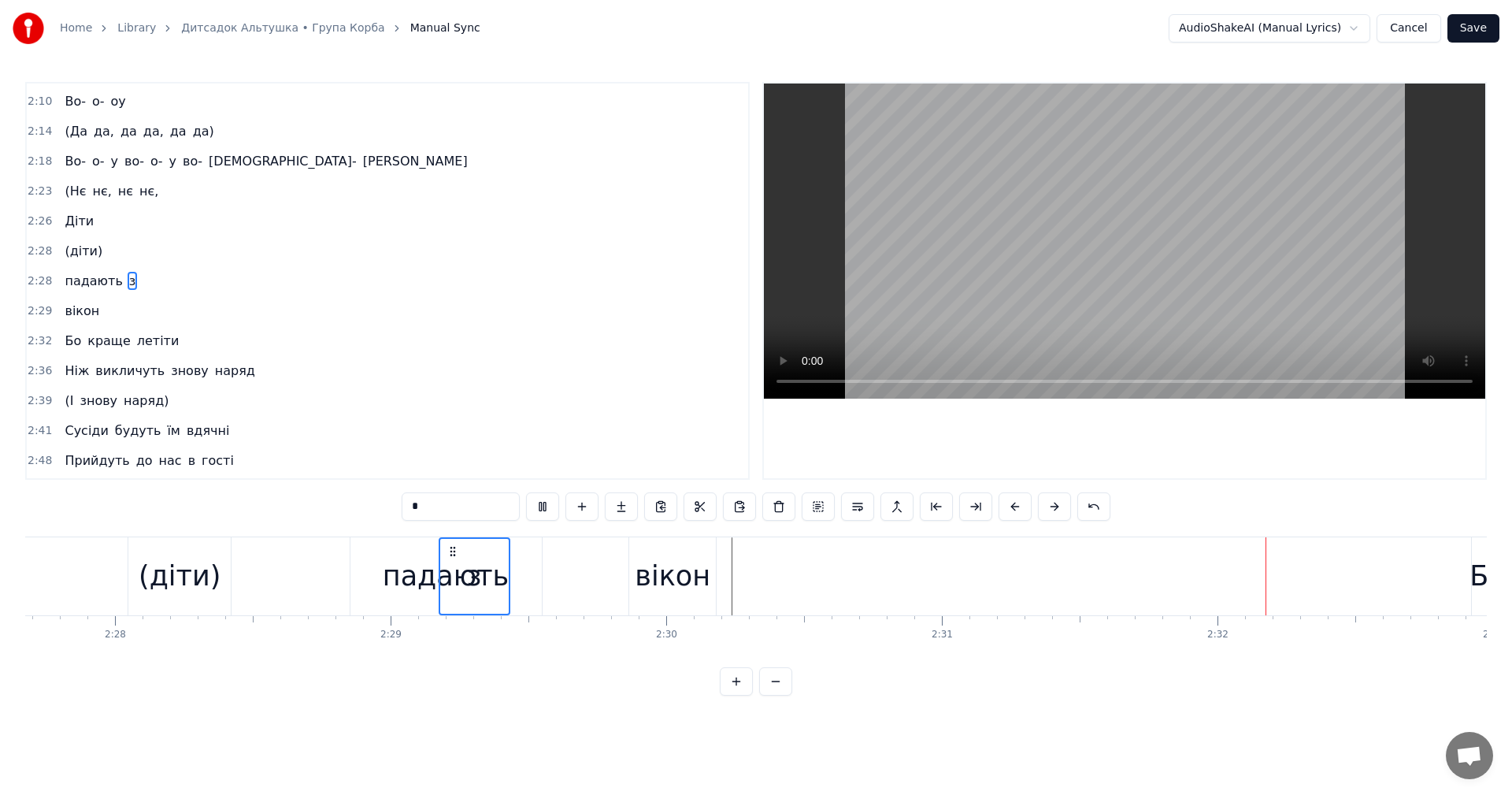
click at [1110, 270] on video at bounding box center [1124, 240] width 722 height 315
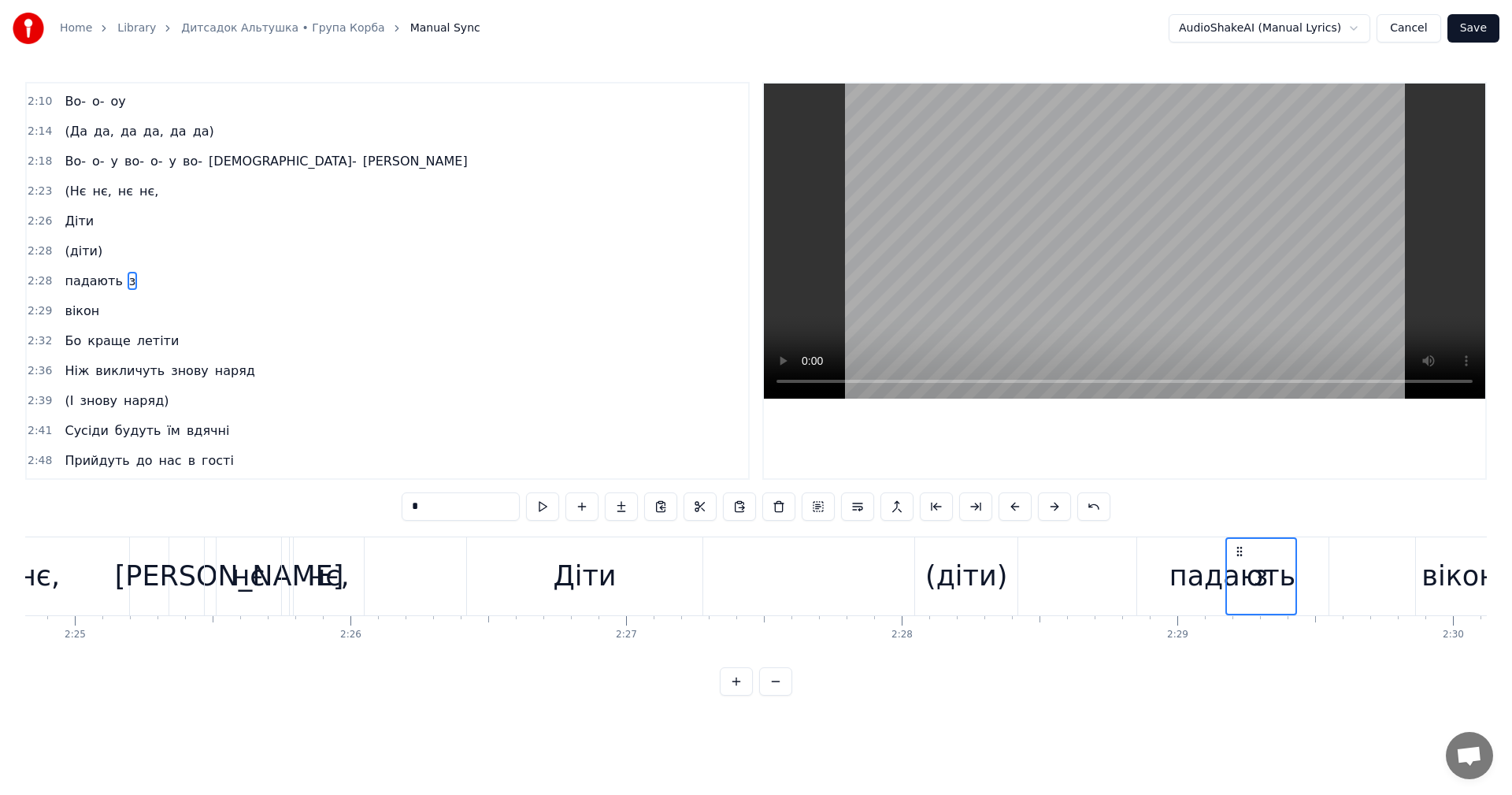
scroll to position [0, 39844]
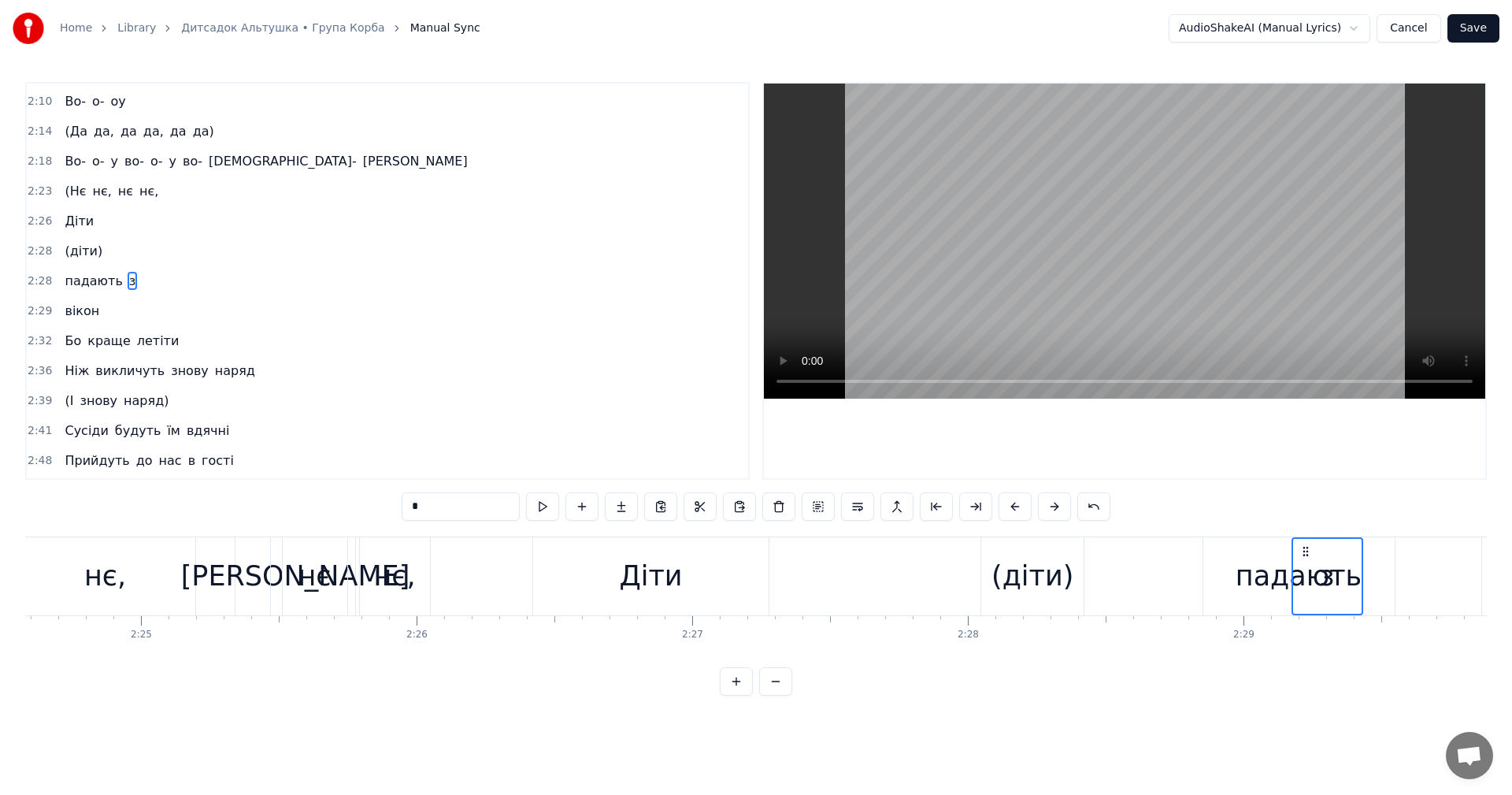
click at [653, 564] on div "Діти" at bounding box center [650, 576] width 63 height 42
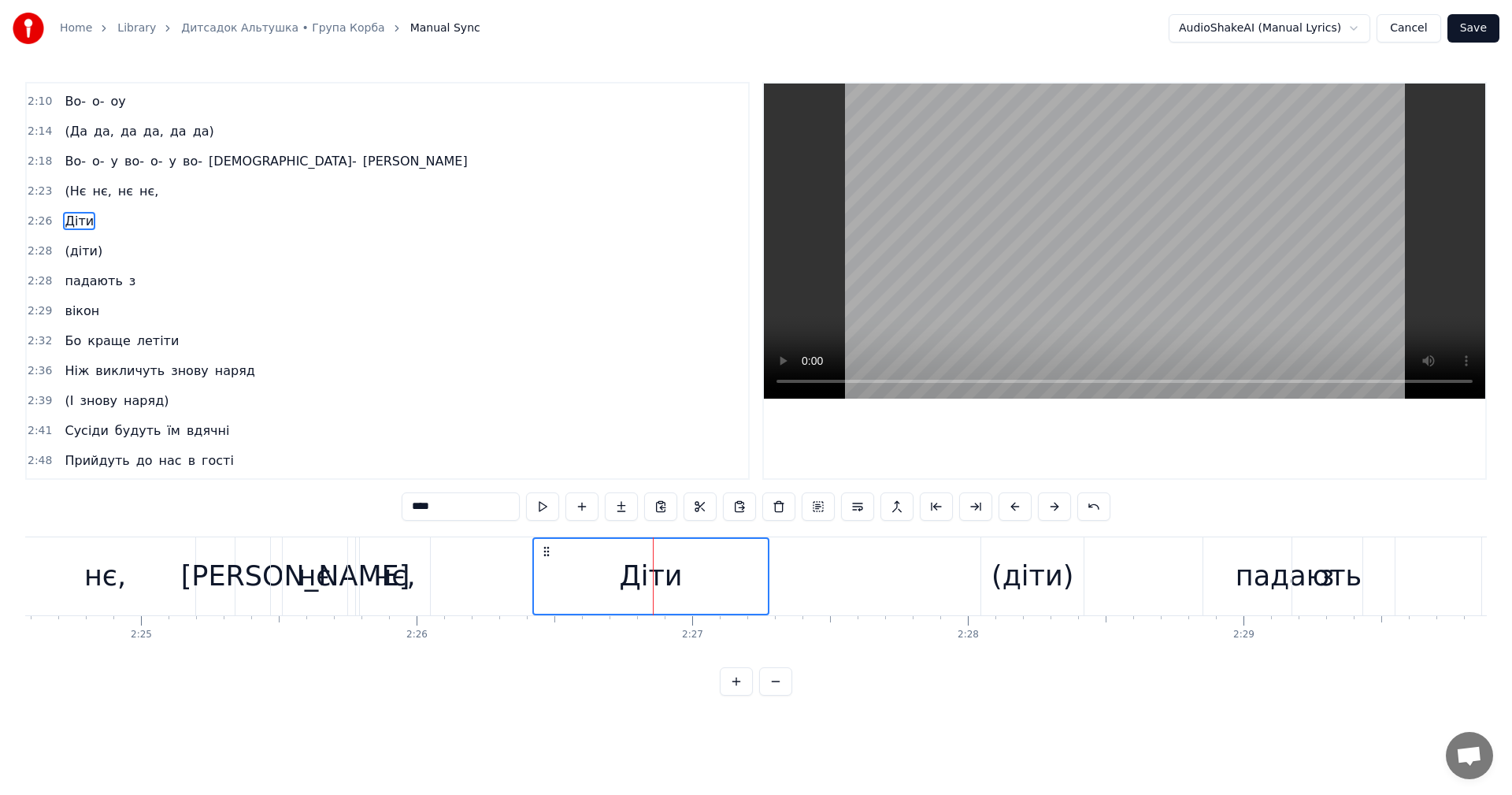
scroll to position [955, 0]
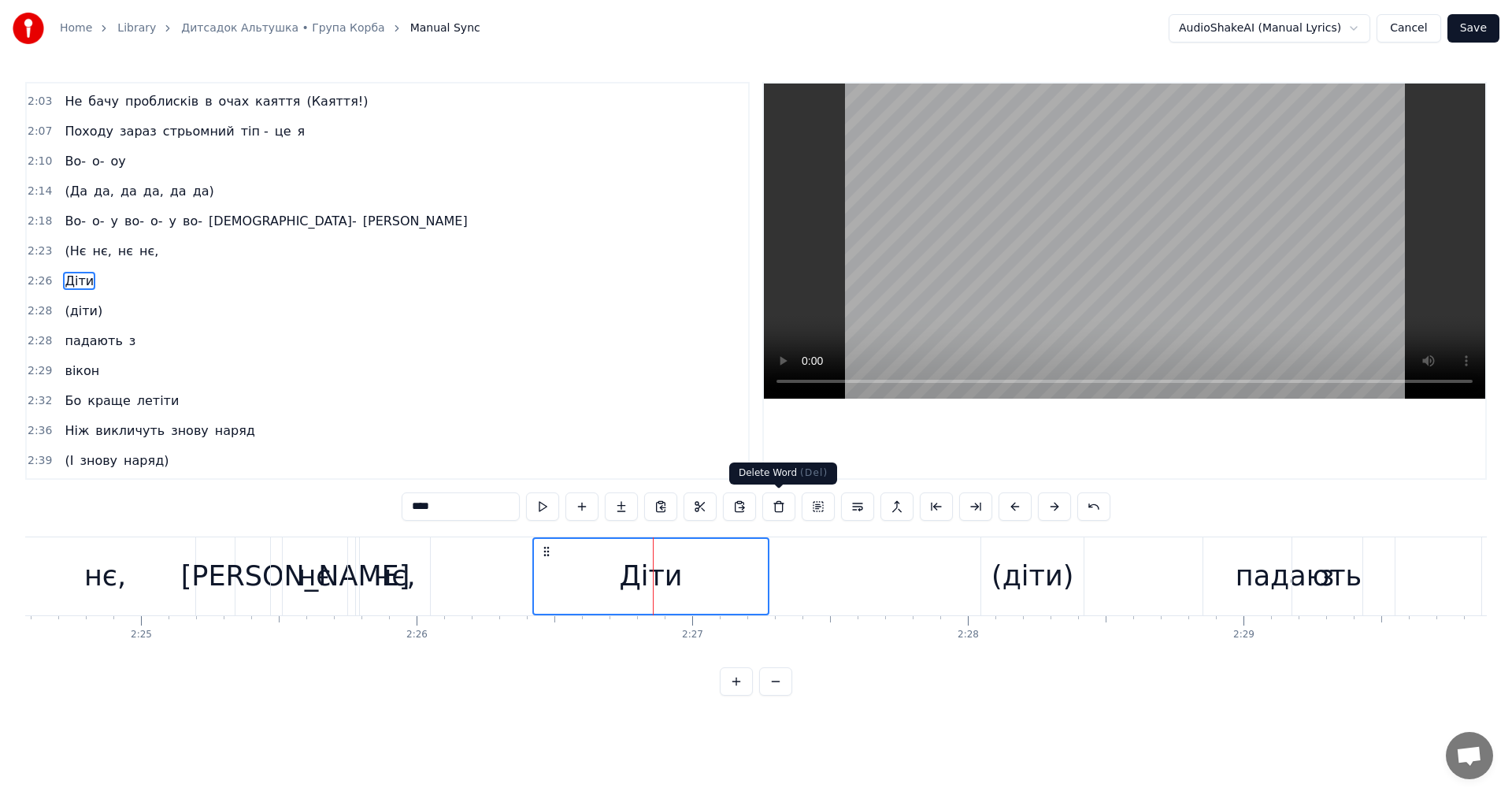
click at [1103, 255] on video at bounding box center [1124, 240] width 722 height 315
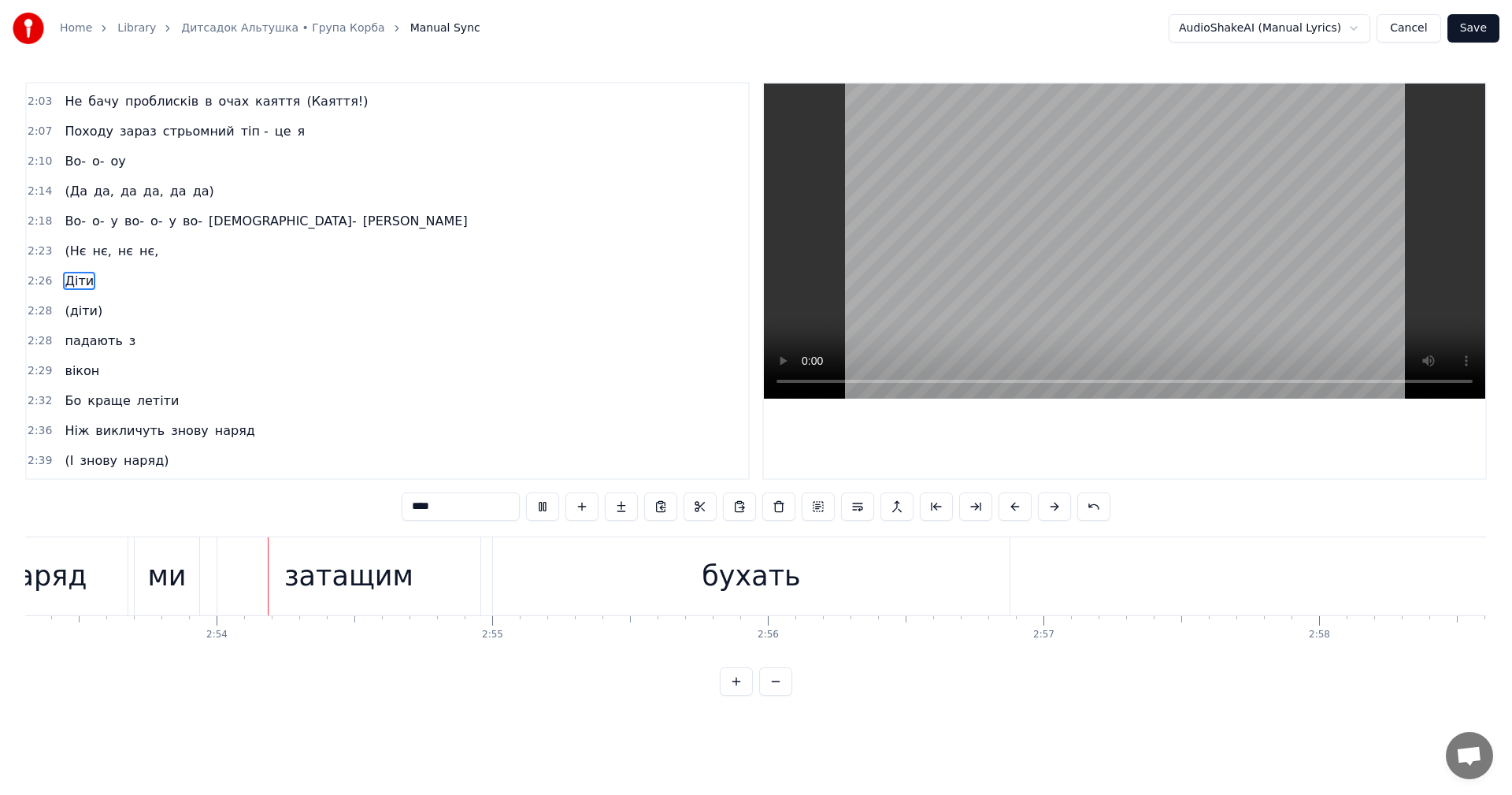
scroll to position [0, 47770]
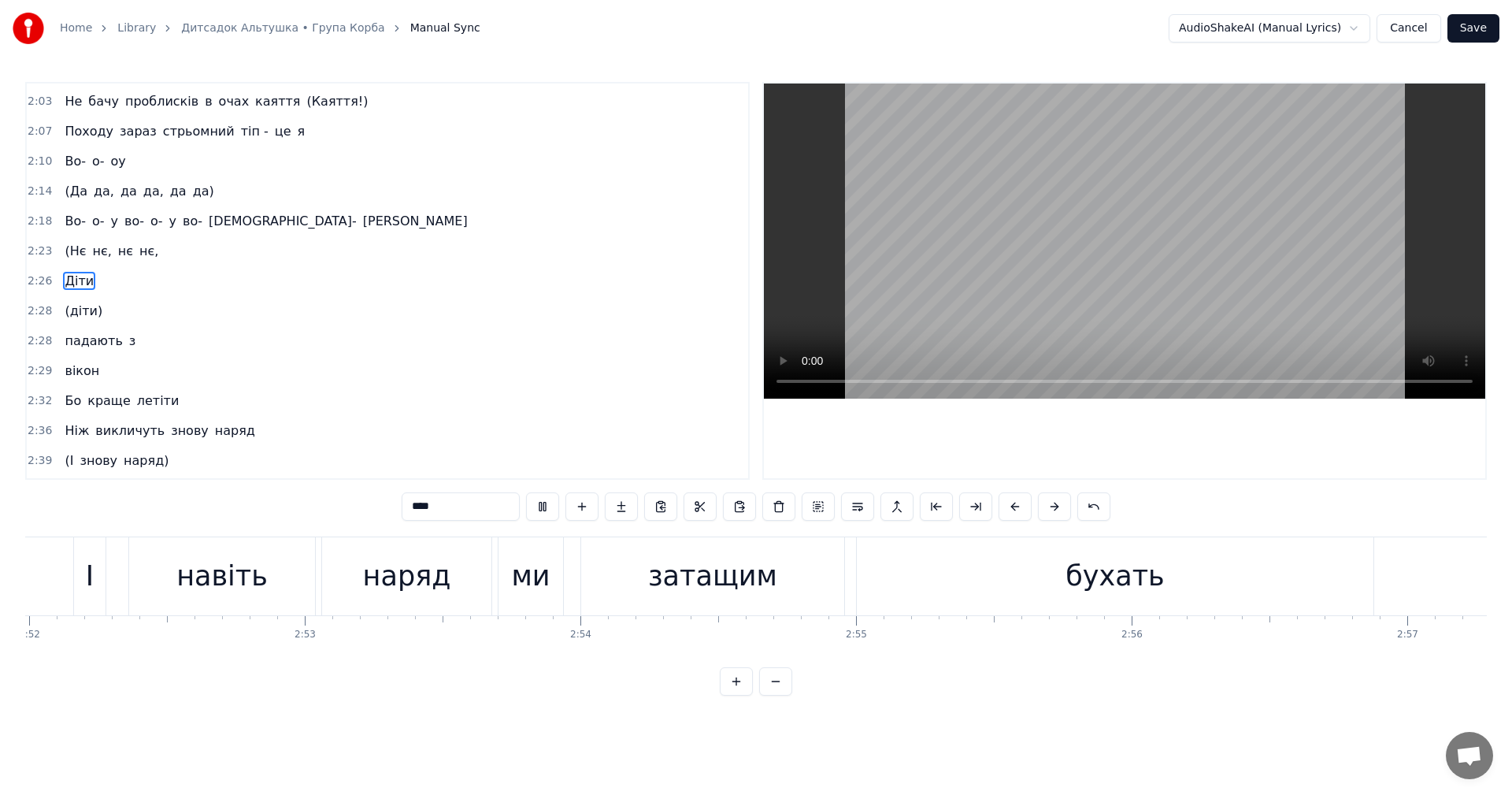
click at [1088, 283] on video at bounding box center [1124, 240] width 722 height 315
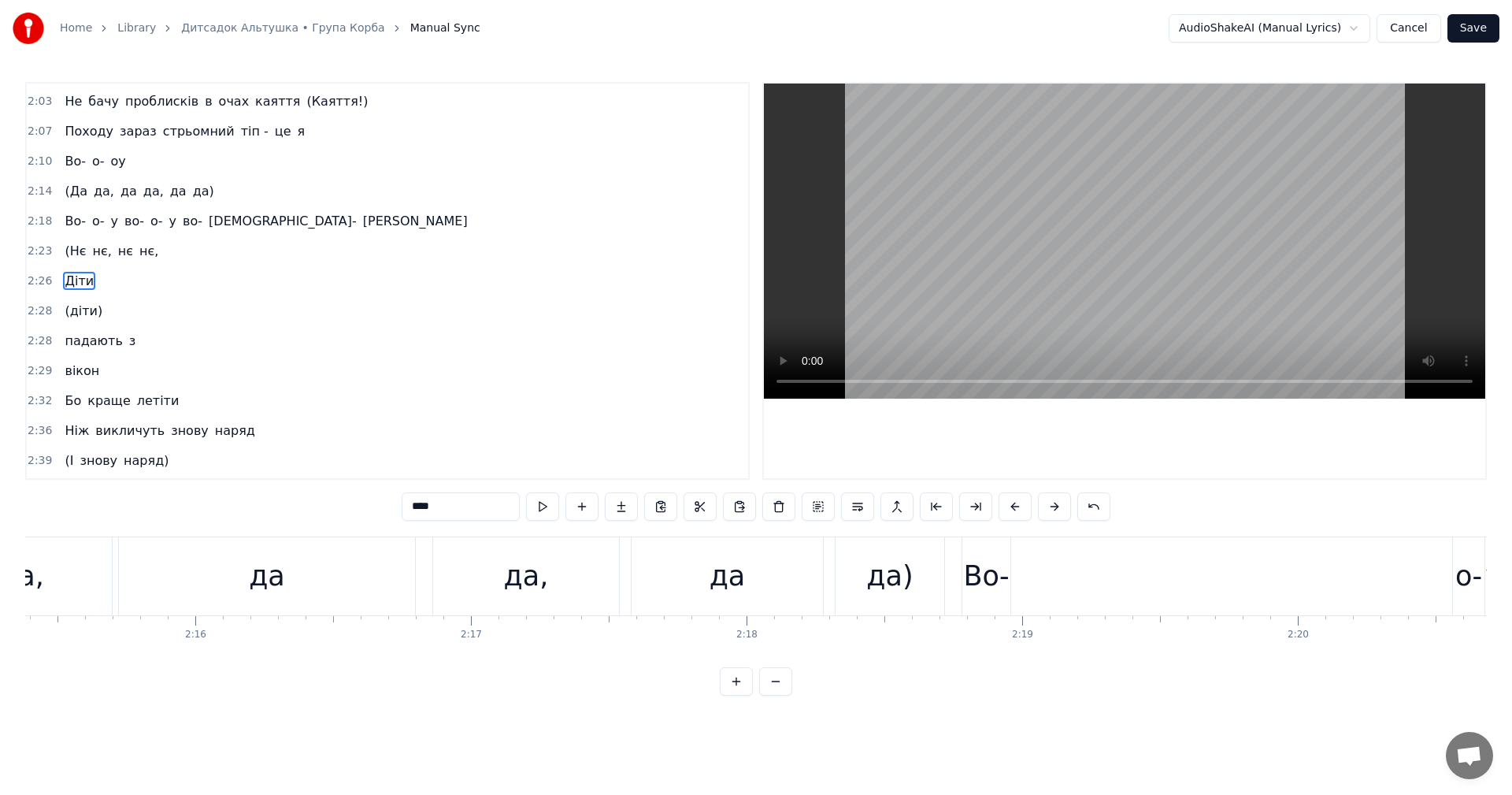
scroll to position [0, 36810]
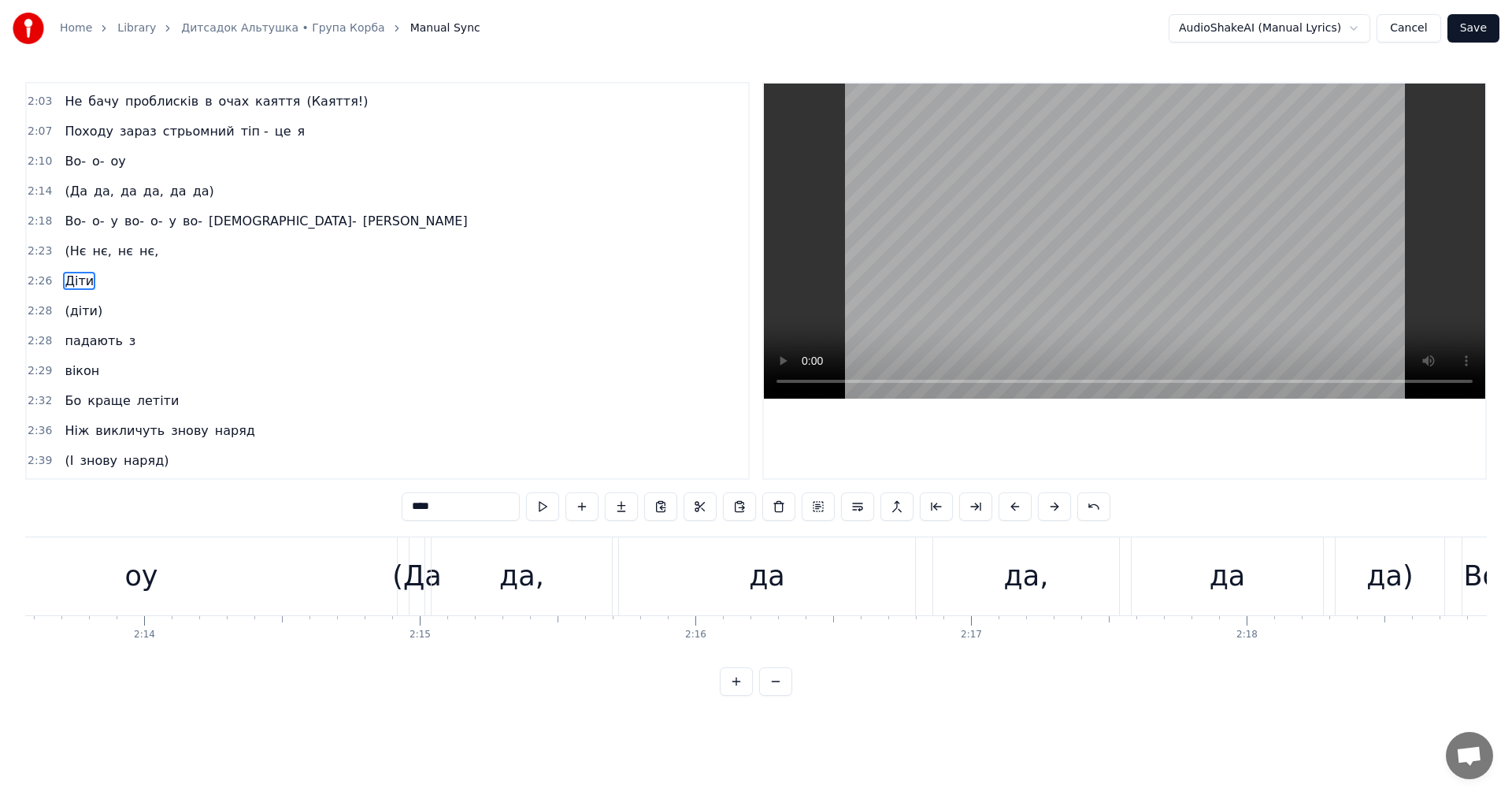
click at [107, 589] on div "оу" at bounding box center [141, 575] width 511 height 78
type input "**"
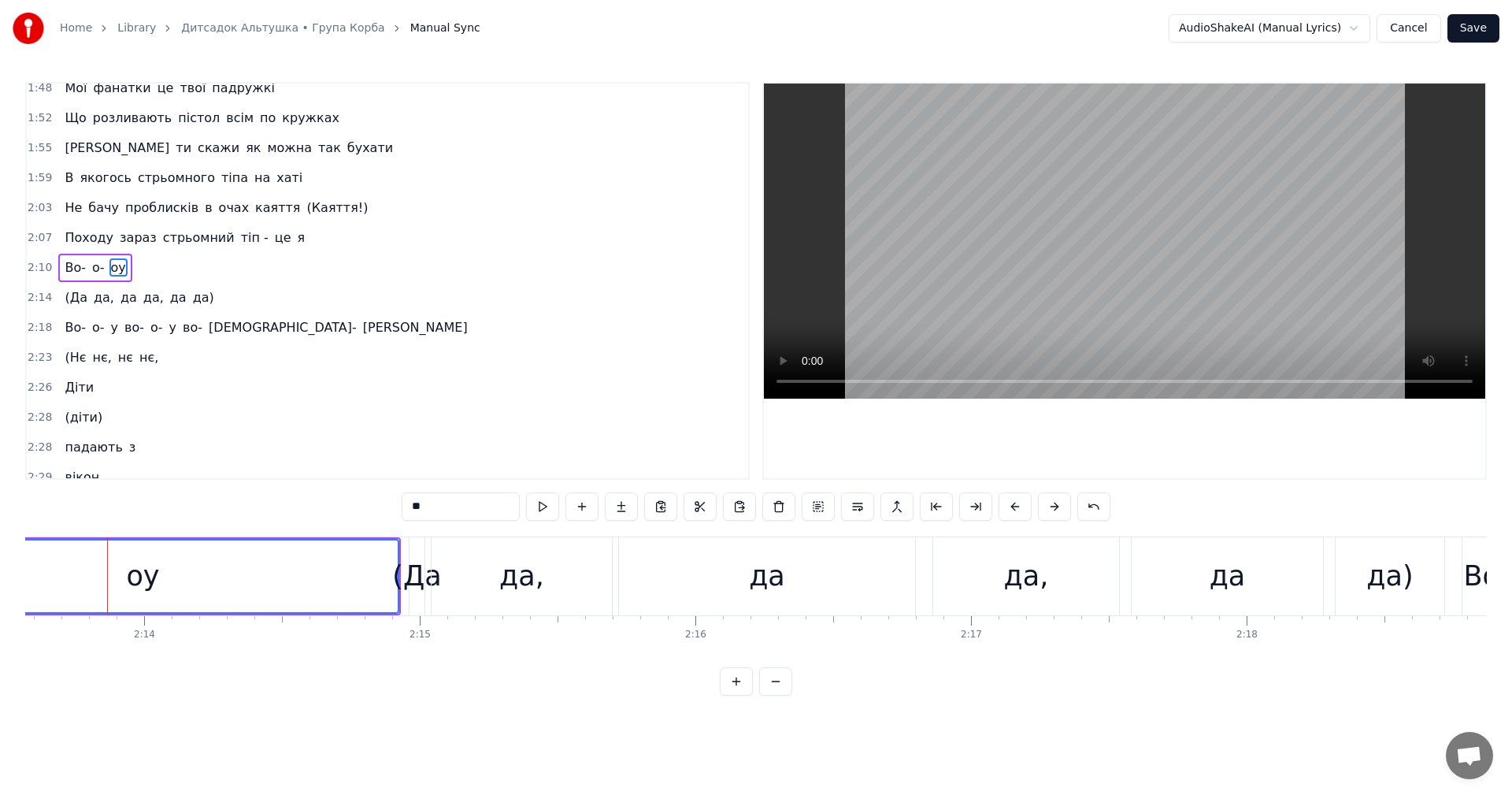
scroll to position [835, 0]
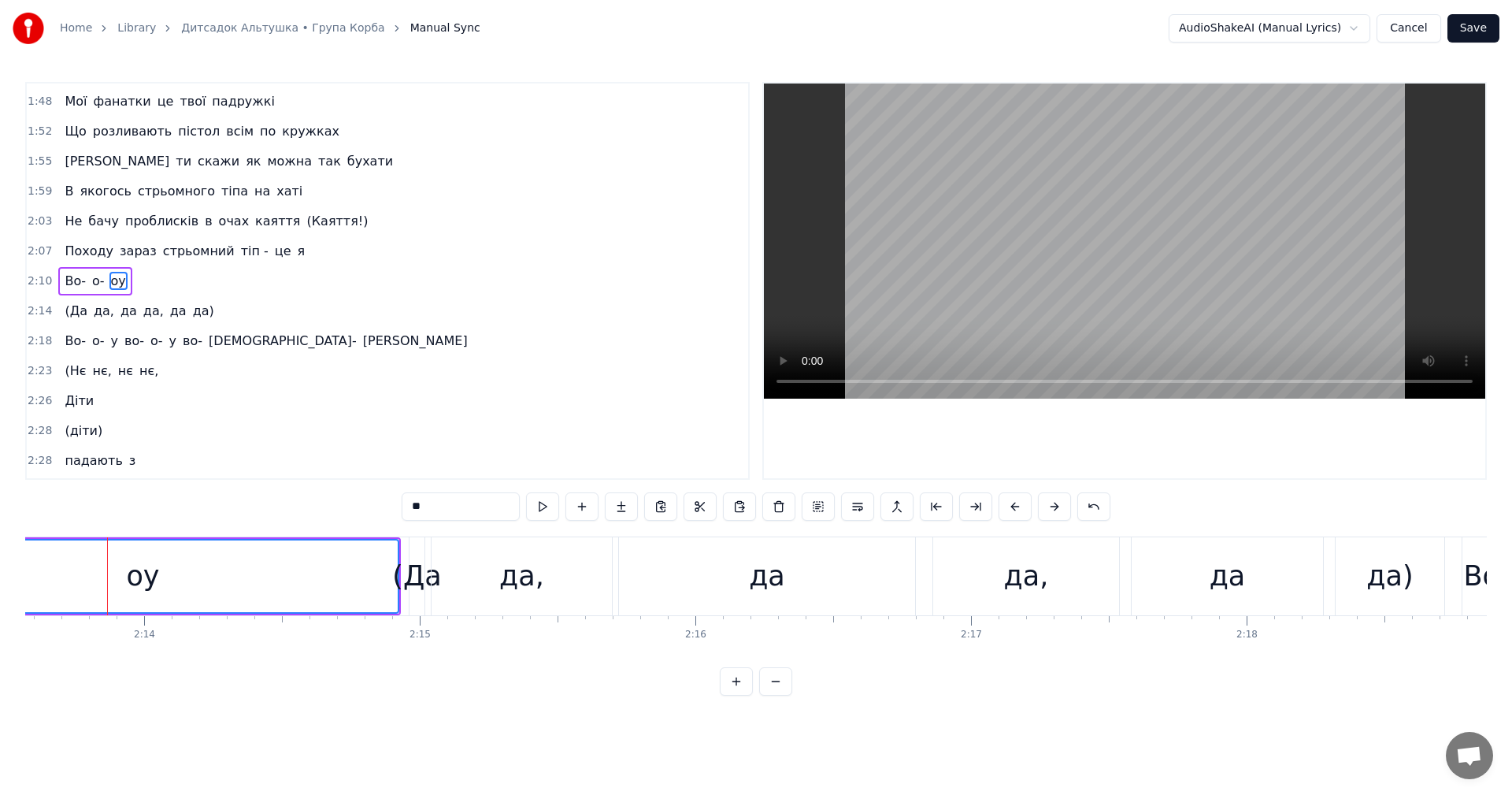
click at [1196, 237] on video at bounding box center [1124, 240] width 722 height 315
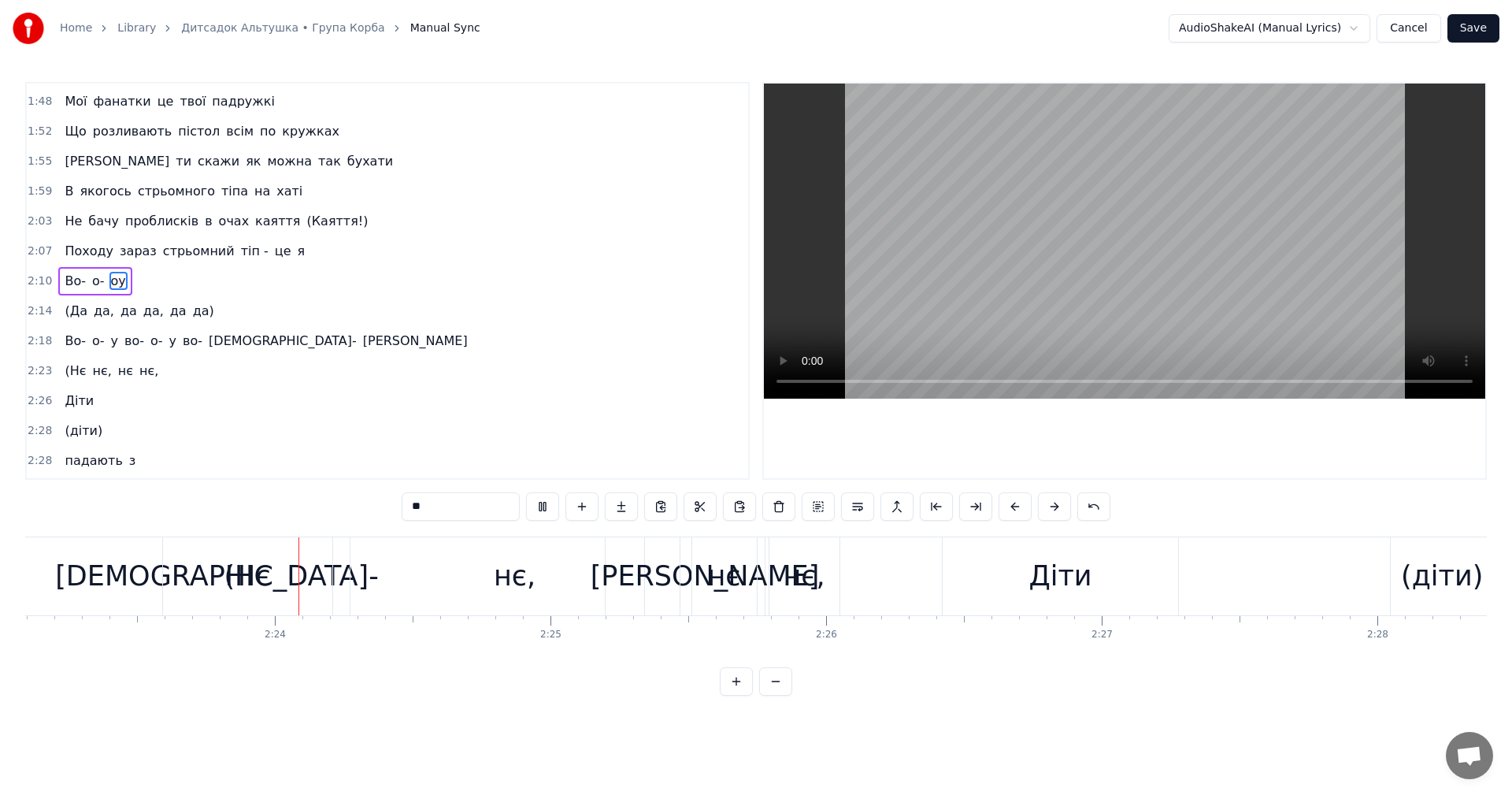
scroll to position [0, 39436]
click at [1232, 230] on video at bounding box center [1124, 240] width 722 height 315
click at [1108, 250] on video at bounding box center [1124, 240] width 722 height 315
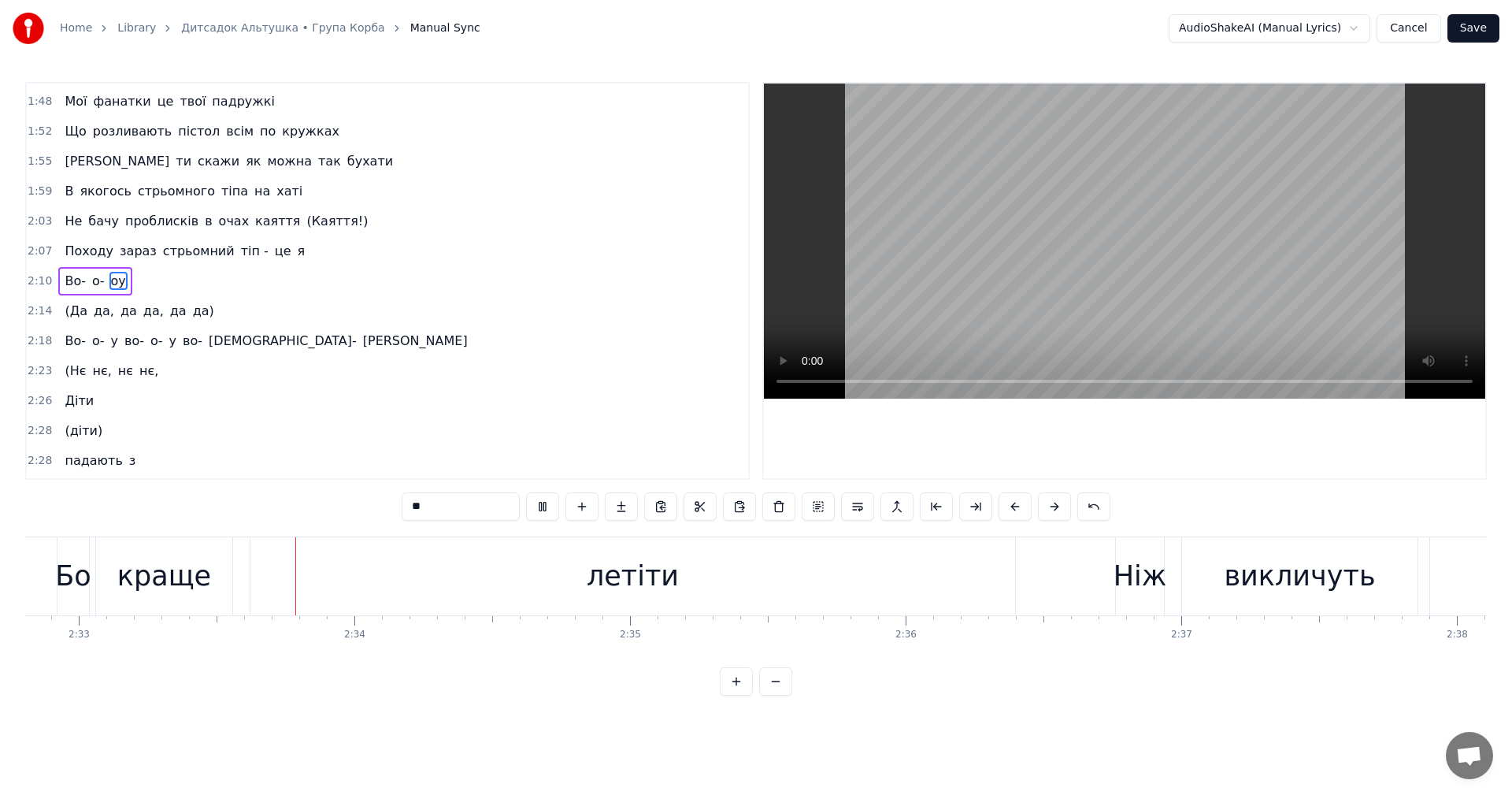
scroll to position [0, 42118]
click at [1215, 221] on video at bounding box center [1124, 240] width 722 height 315
click at [1480, 22] on button "Save" at bounding box center [1473, 29] width 52 height 29
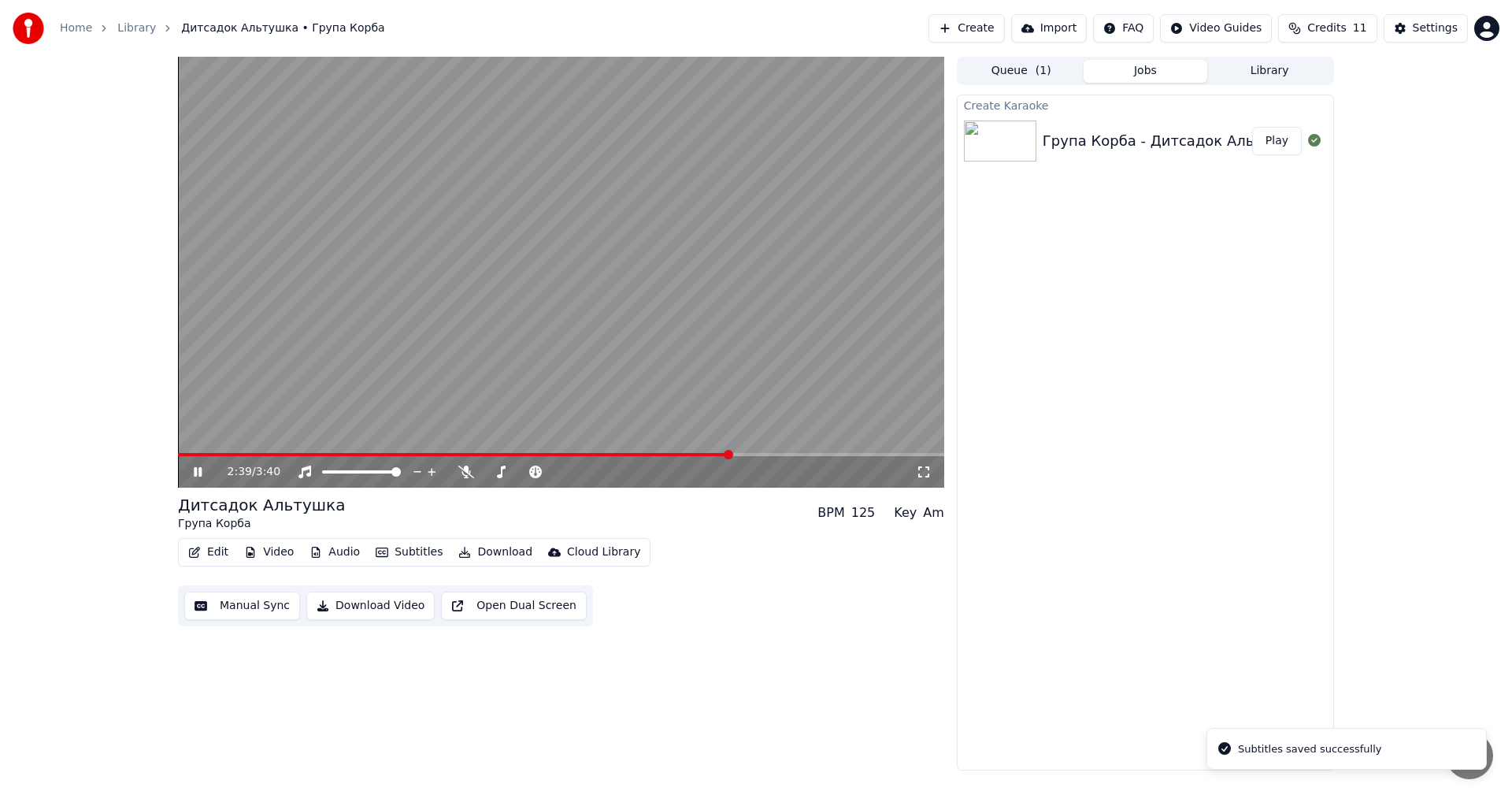
click at [731, 455] on span at bounding box center [561, 455] width 766 height 4
click at [507, 349] on video at bounding box center [561, 272] width 766 height 431
click at [216, 551] on button "Edit" at bounding box center [208, 552] width 53 height 22
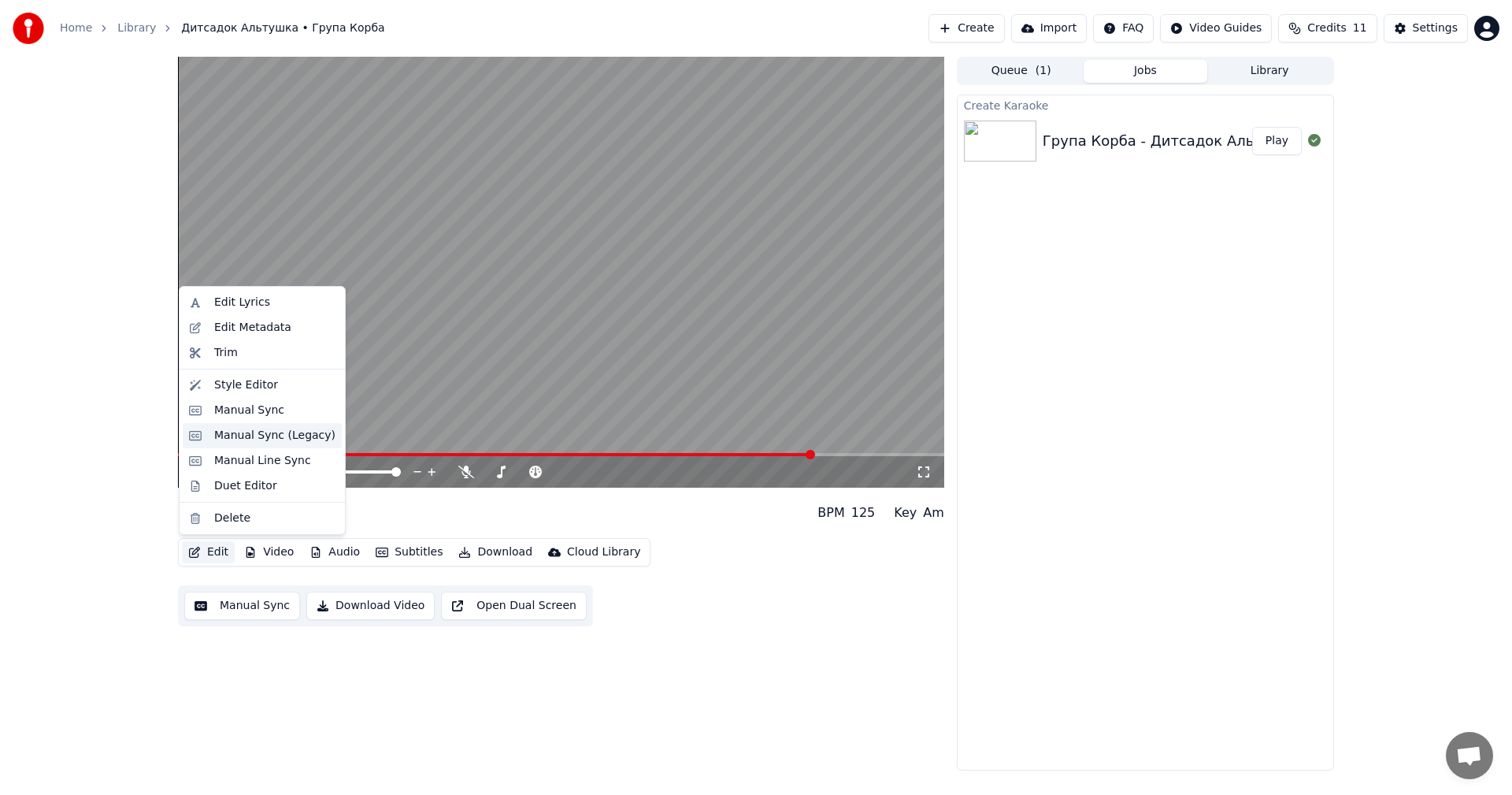
click at [261, 432] on div "Manual Sync (Legacy)" at bounding box center [275, 436] width 121 height 16
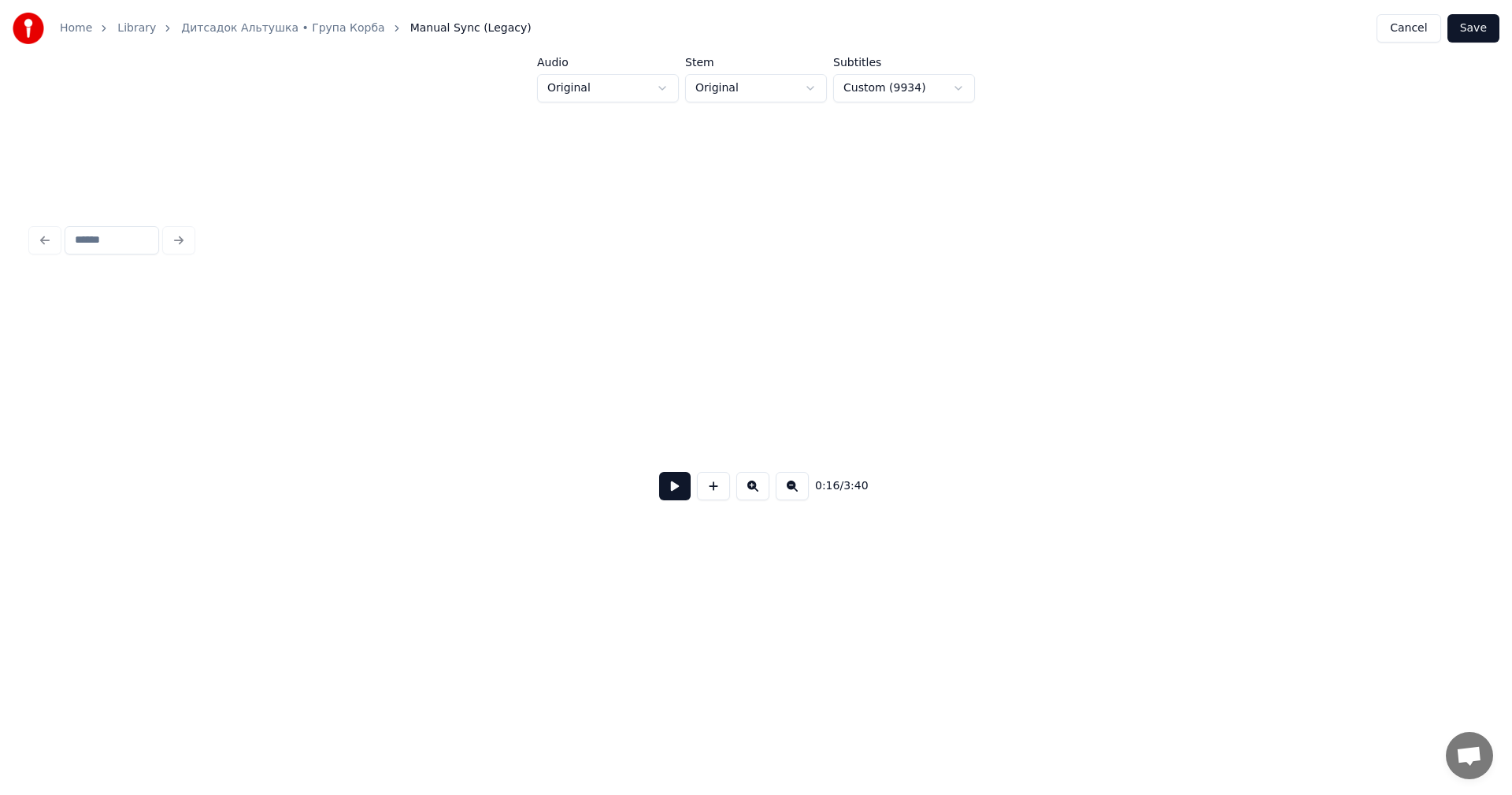
scroll to position [0, 2560]
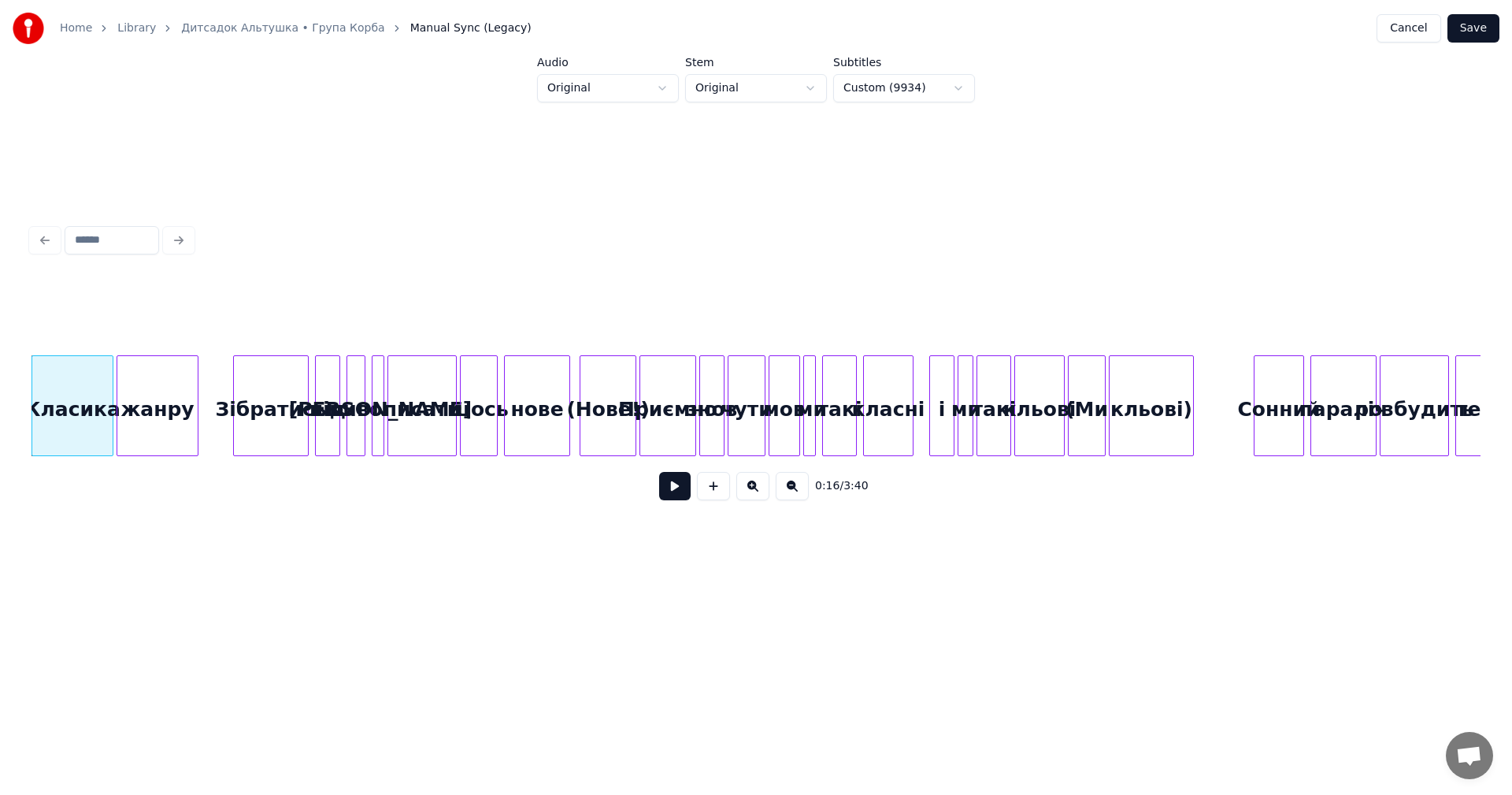
click at [672, 494] on button at bounding box center [674, 486] width 31 height 29
click at [595, 380] on div "(Нове!)" at bounding box center [608, 410] width 55 height 107
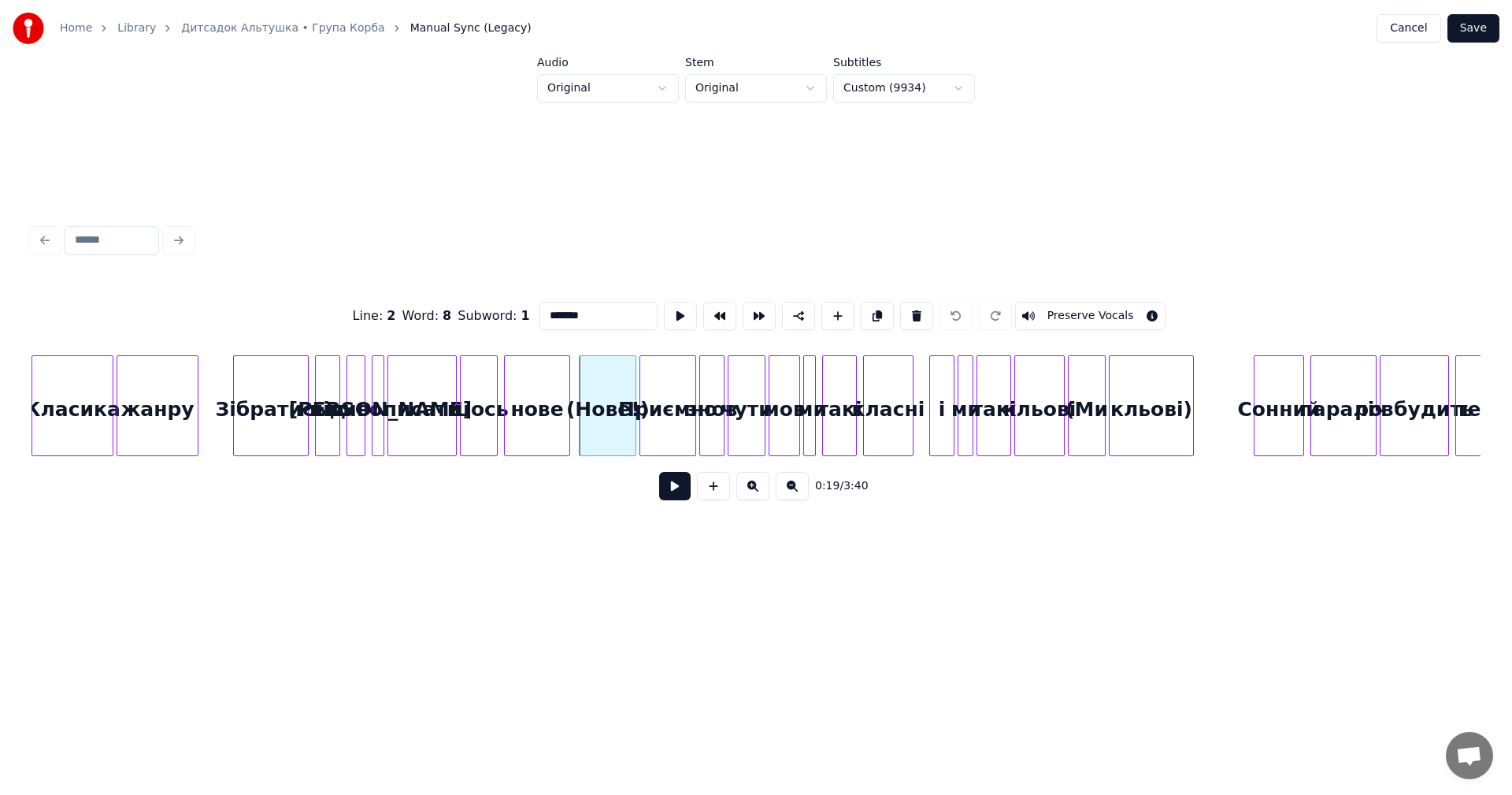
click at [581, 381] on div at bounding box center [581, 406] width 4 height 99
click at [1406, 29] on button "Cancel" at bounding box center [1408, 29] width 63 height 29
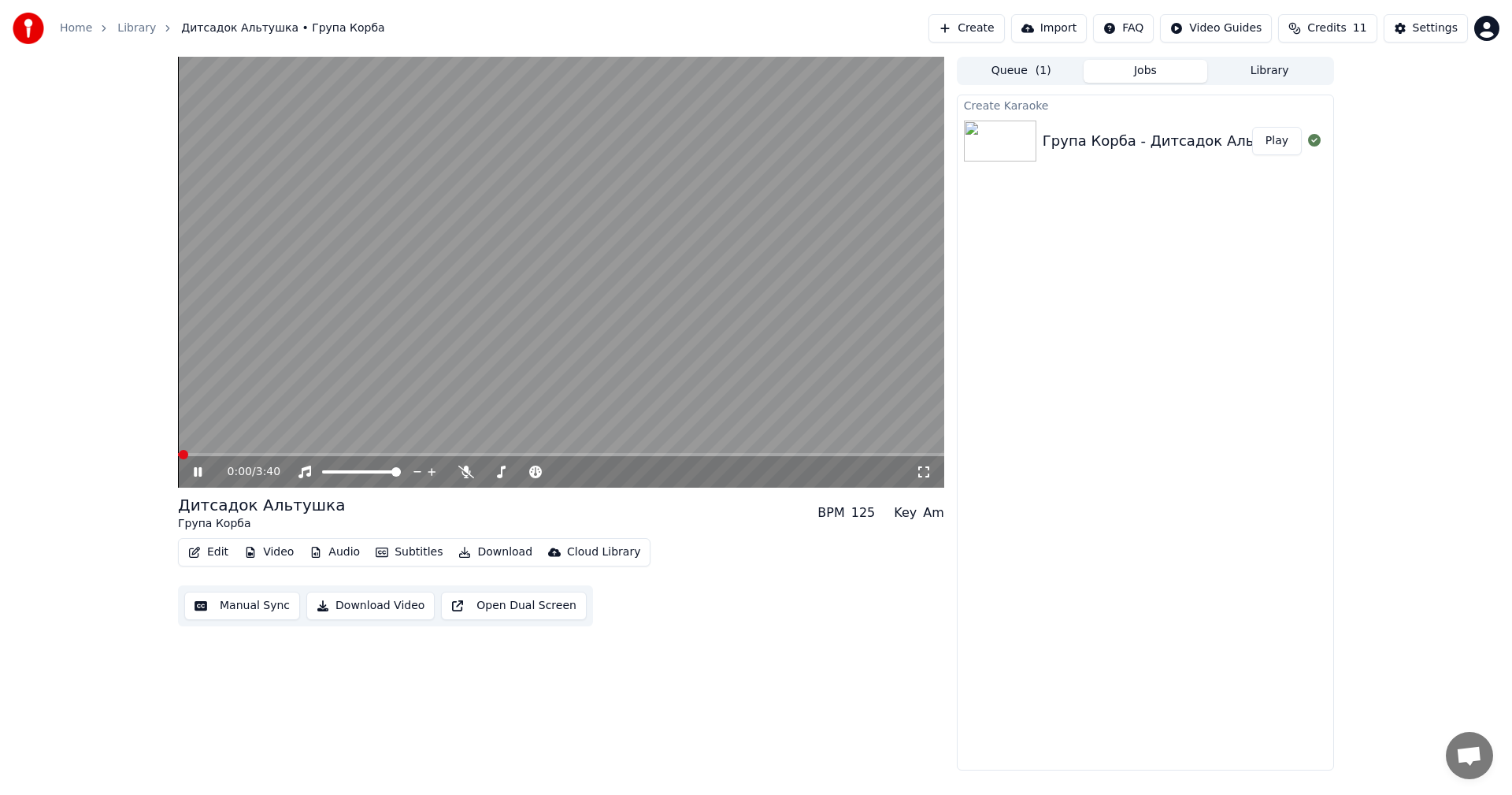
click at [219, 545] on button "Edit" at bounding box center [208, 552] width 53 height 22
click at [536, 297] on video at bounding box center [561, 272] width 766 height 431
click at [203, 549] on button "Edit" at bounding box center [208, 552] width 53 height 22
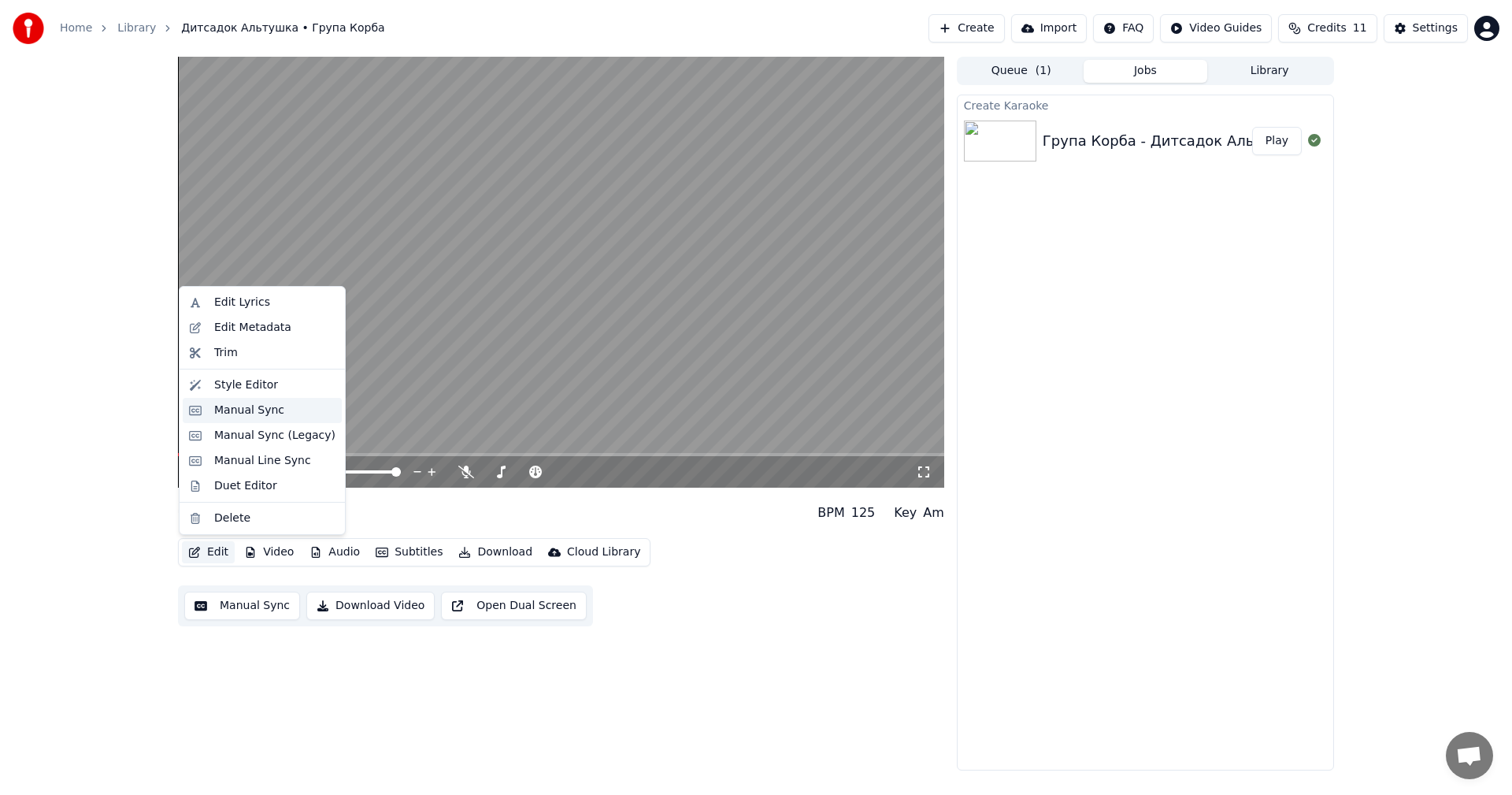
click at [270, 409] on div "Manual Sync" at bounding box center [249, 411] width 70 height 16
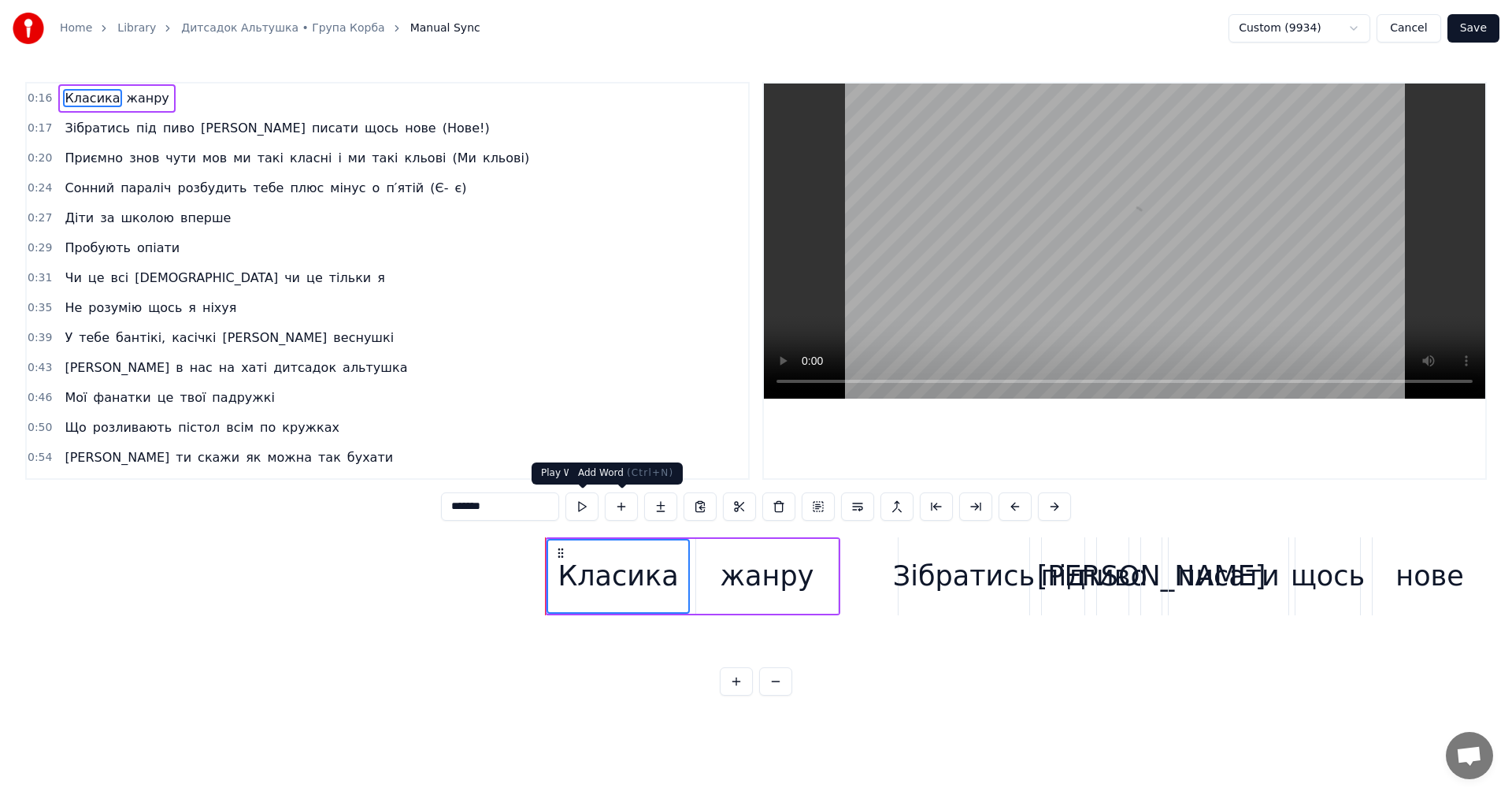
scroll to position [0, 4402]
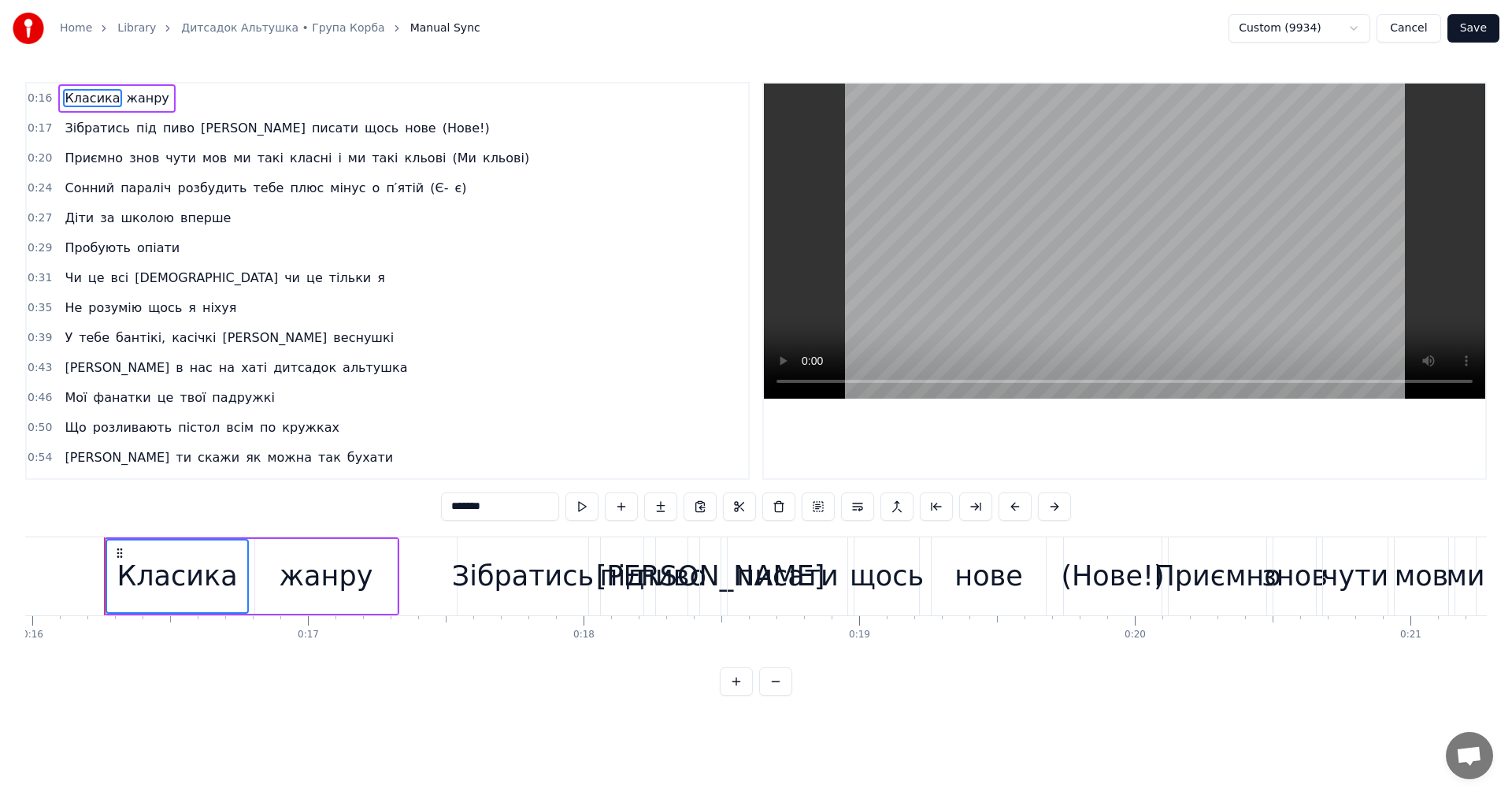
click at [387, 565] on div "жанру" at bounding box center [326, 576] width 142 height 75
type input "*****"
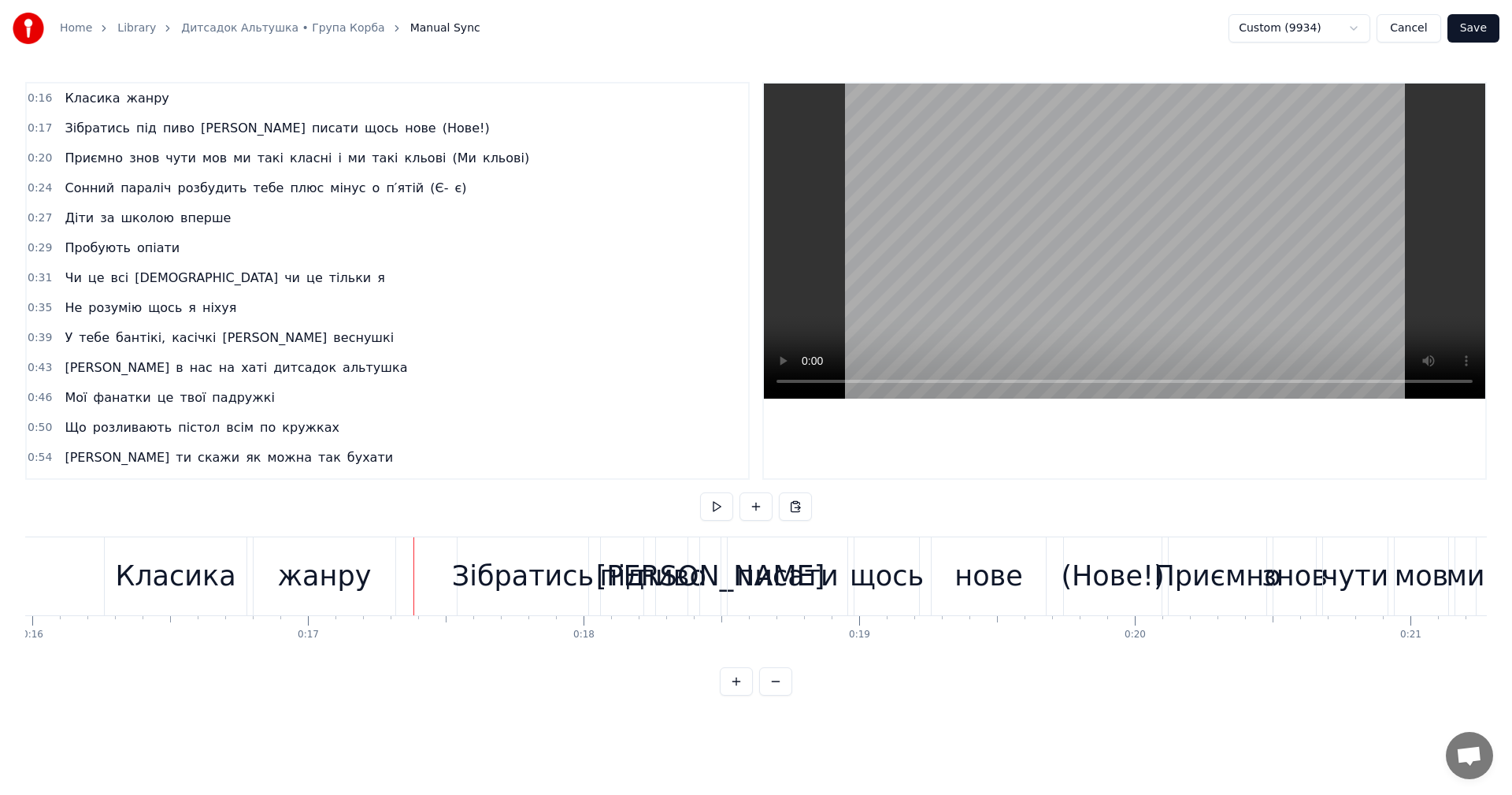
click at [396, 569] on div "Класика жанру" at bounding box center [251, 575] width 296 height 78
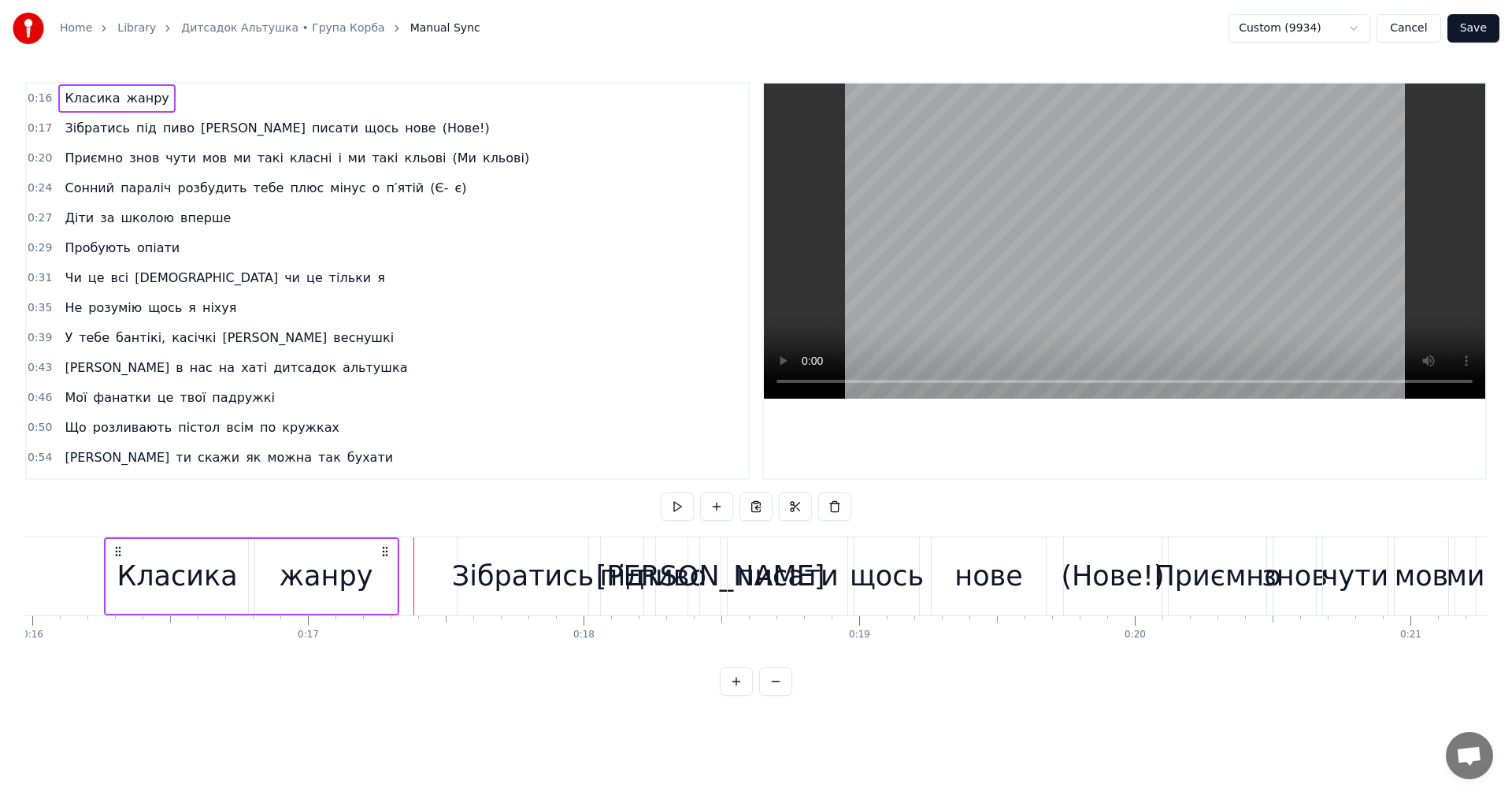
click at [515, 580] on div "Зібратись" at bounding box center [522, 576] width 142 height 42
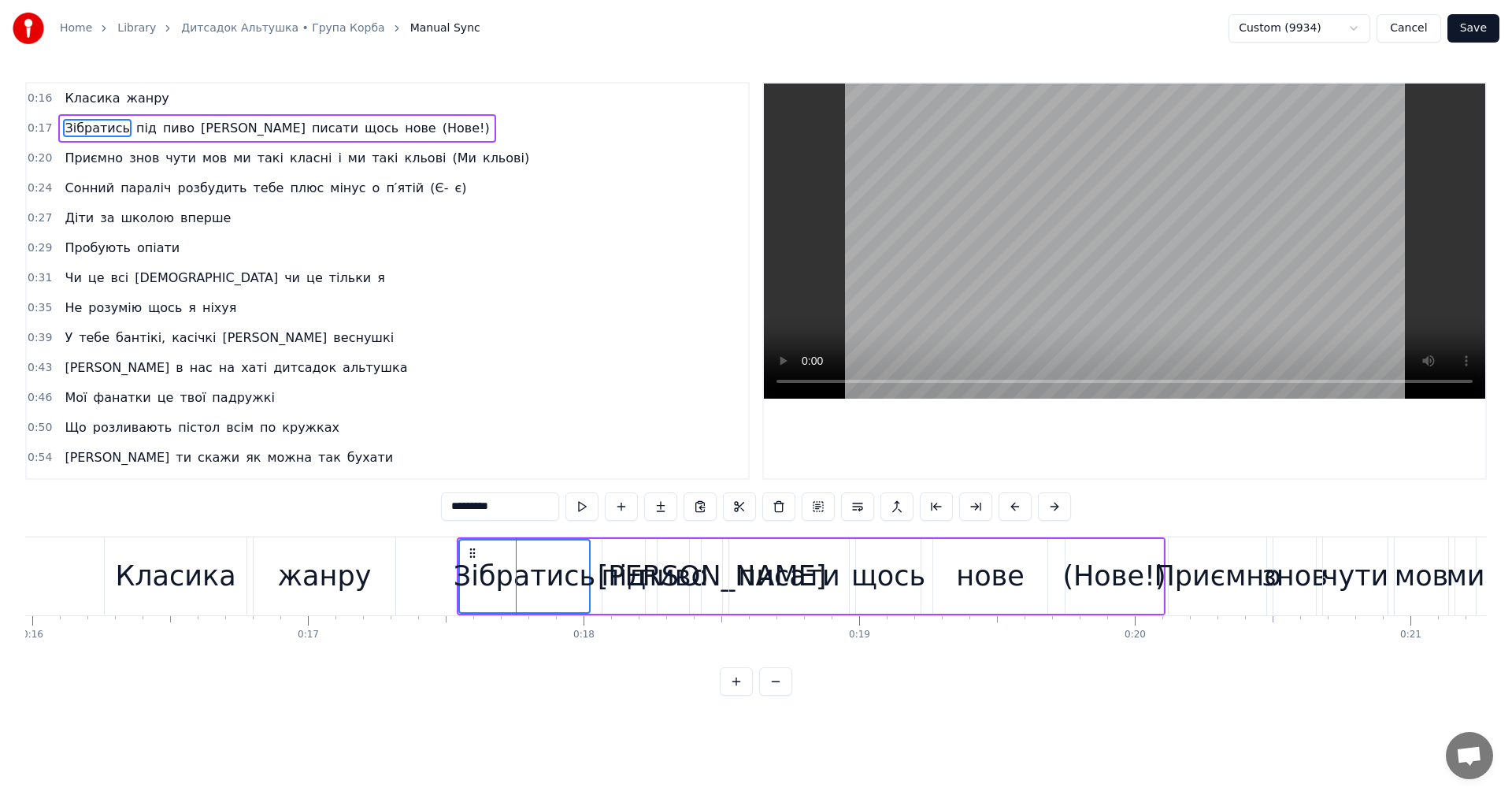
click at [615, 696] on div "0:16 Класика жанру 0:17 Зібратись під пиво й писати щось нове (Нове!) 0:20 Приє…" at bounding box center [756, 389] width 1461 height 614
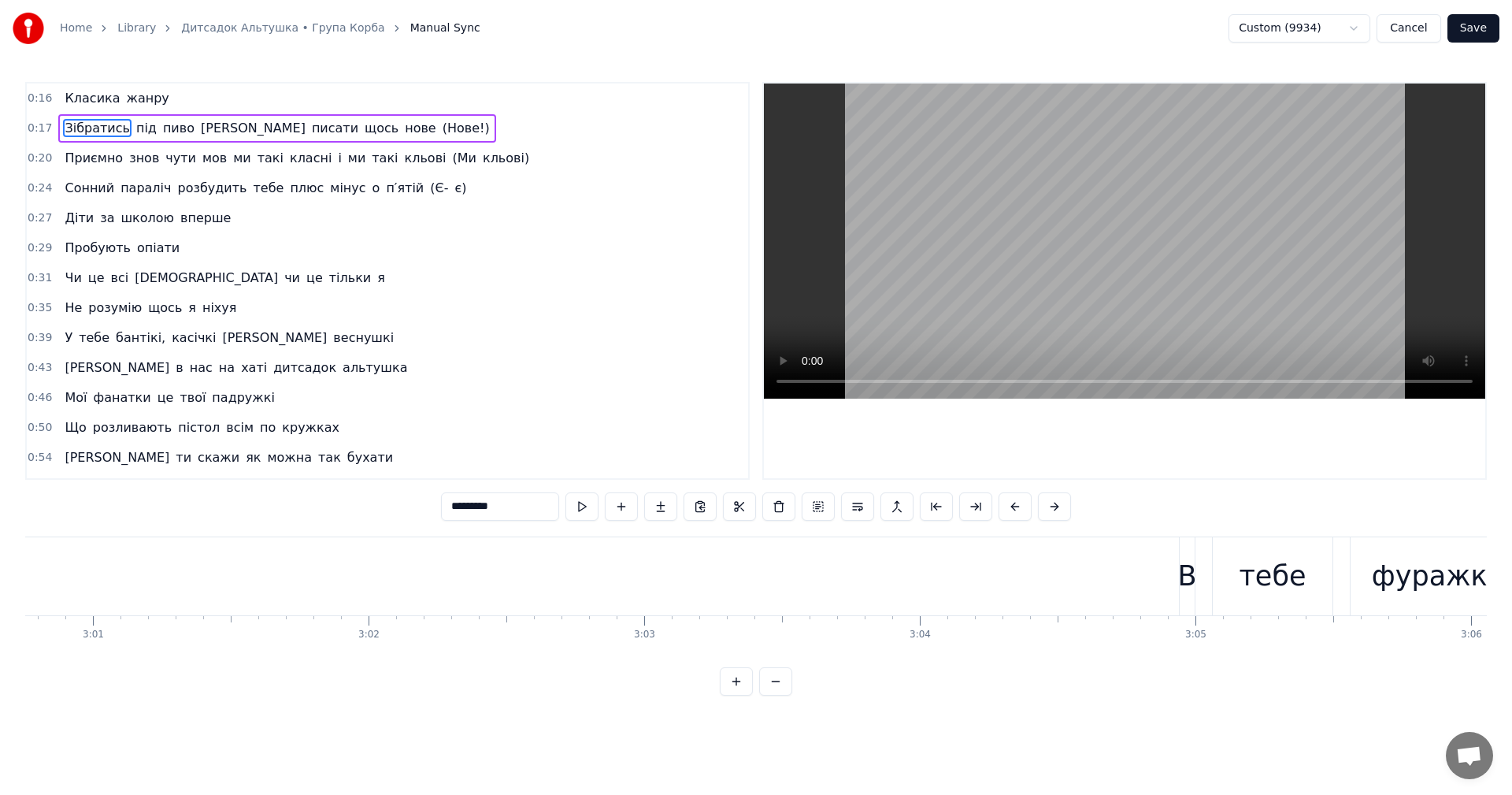
scroll to position [0, 49847]
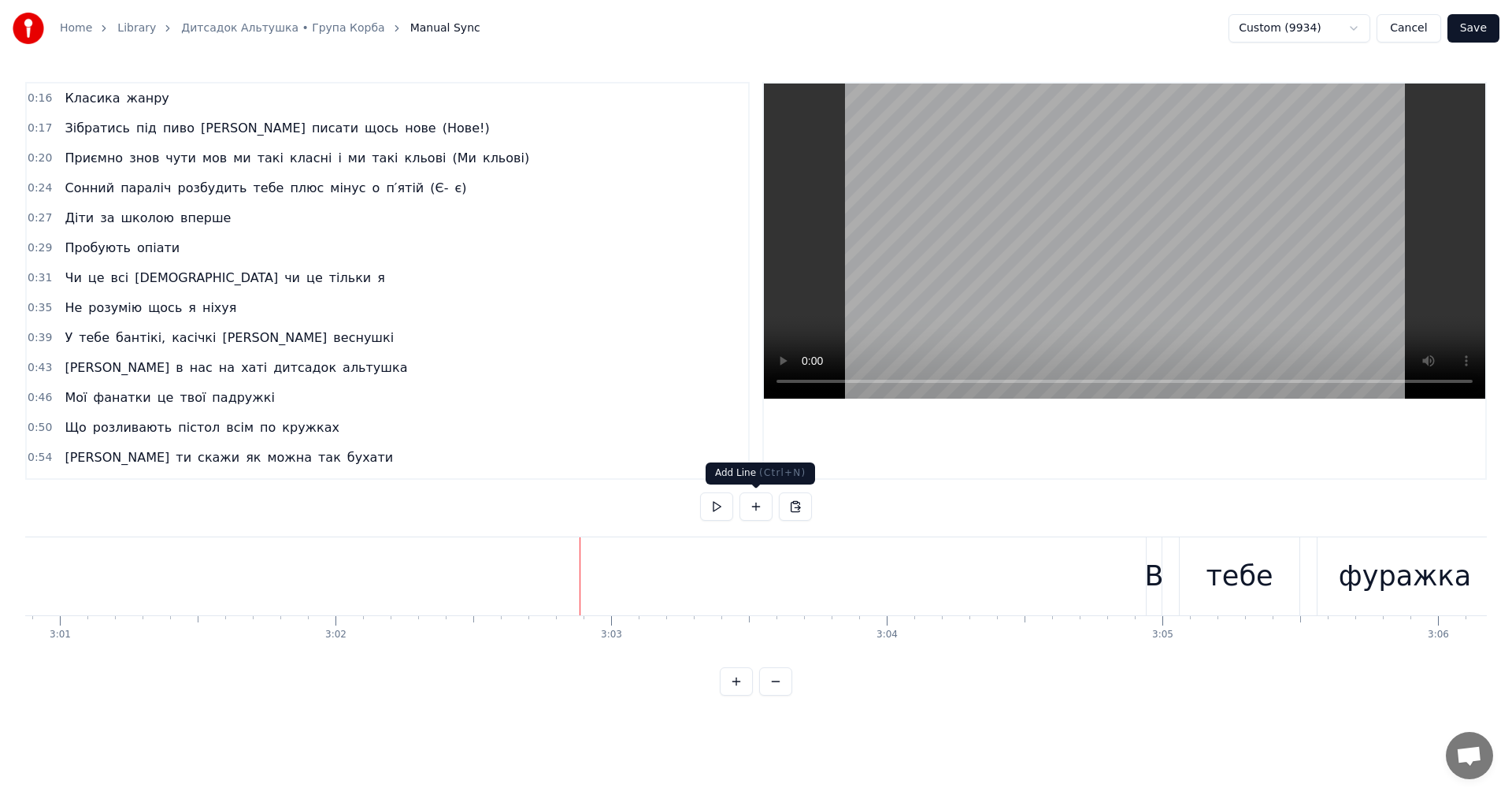
click at [1184, 226] on video at bounding box center [1124, 240] width 722 height 315
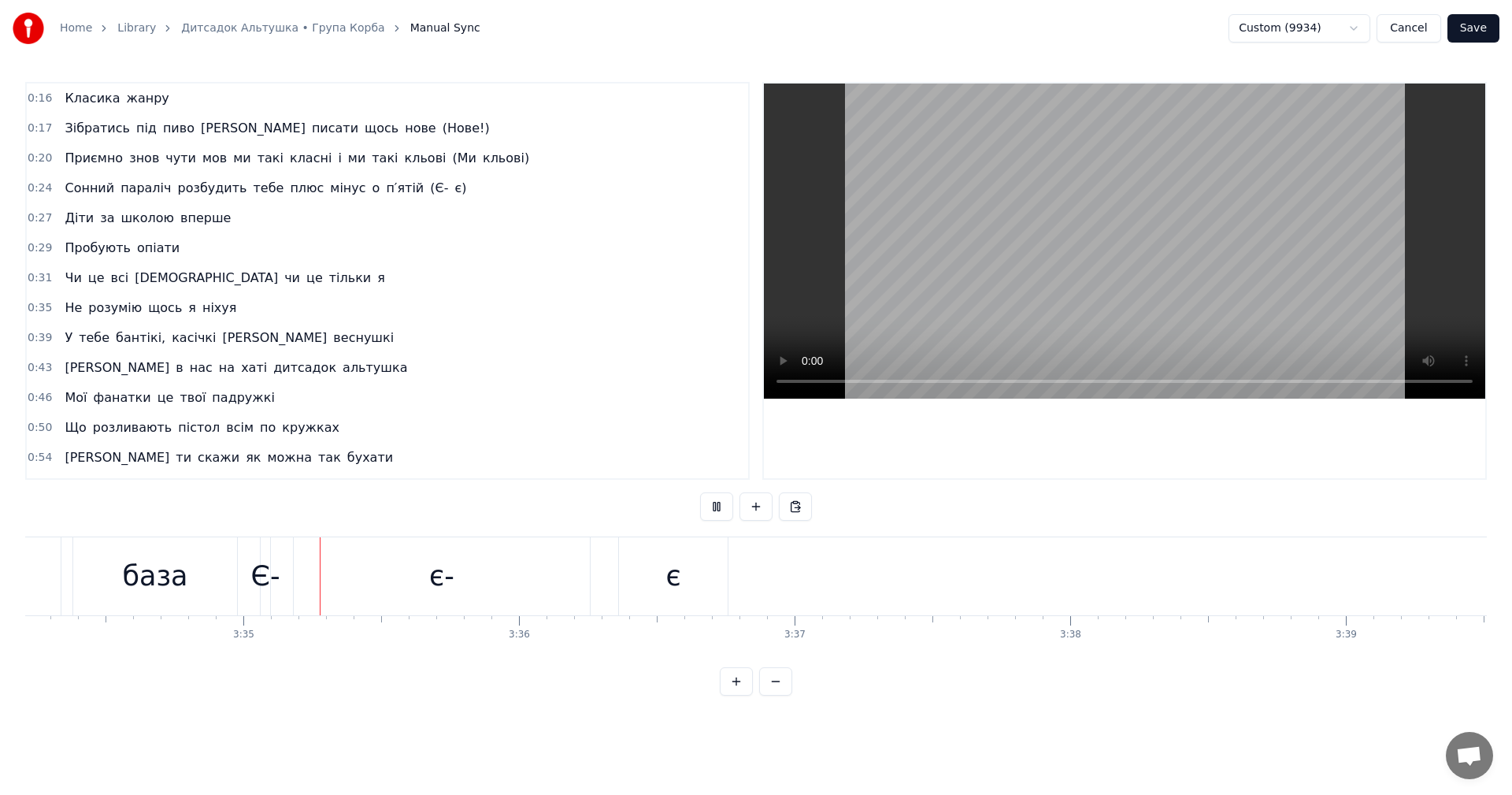
scroll to position [0, 59091]
drag, startPoint x: 1226, startPoint y: 208, endPoint x: 1313, endPoint y: 170, distance: 94.9
click at [1226, 207] on video at bounding box center [1124, 240] width 722 height 315
click at [1466, 25] on button "Save" at bounding box center [1473, 29] width 52 height 29
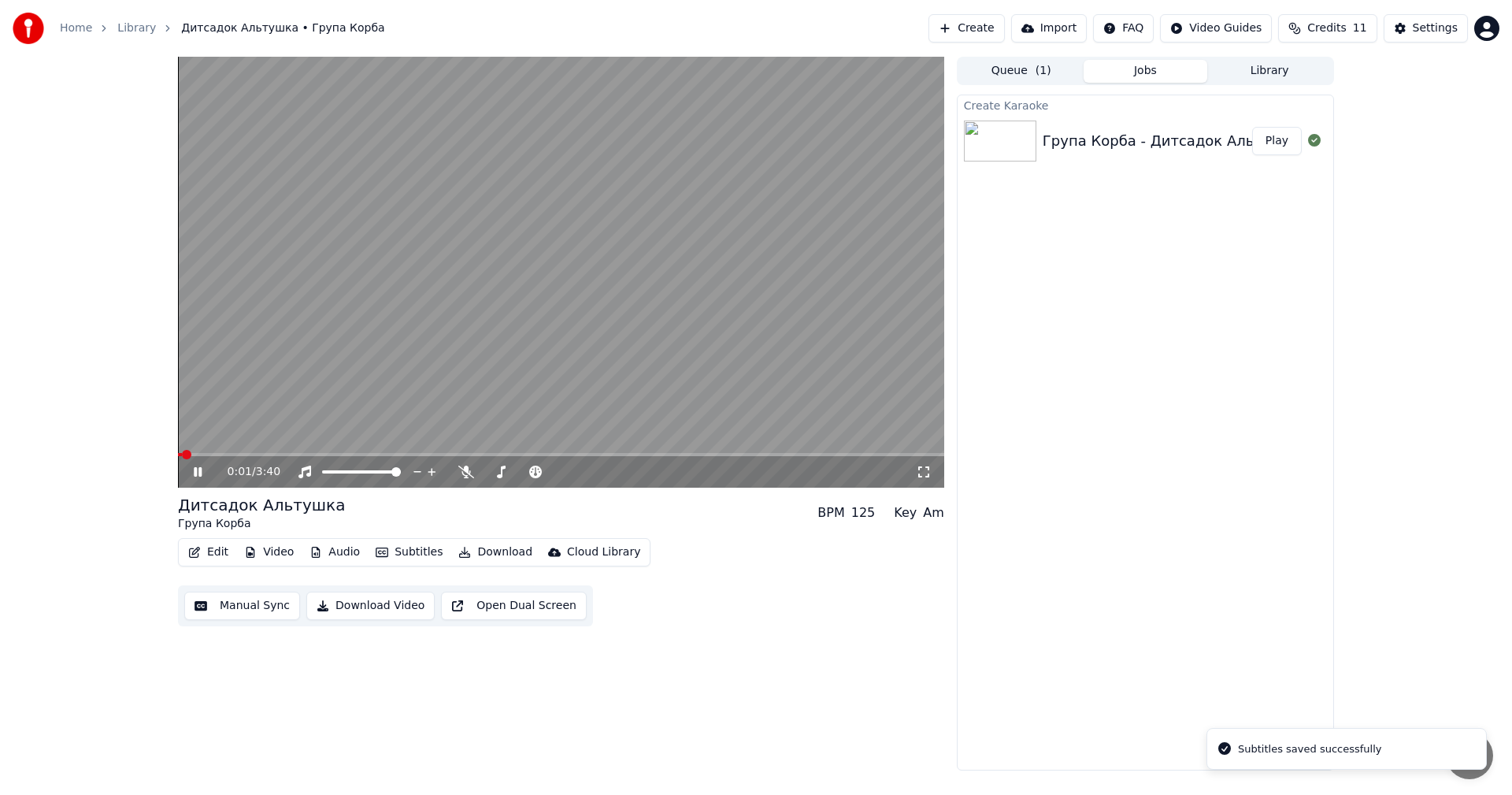
click at [525, 287] on video at bounding box center [561, 272] width 766 height 431
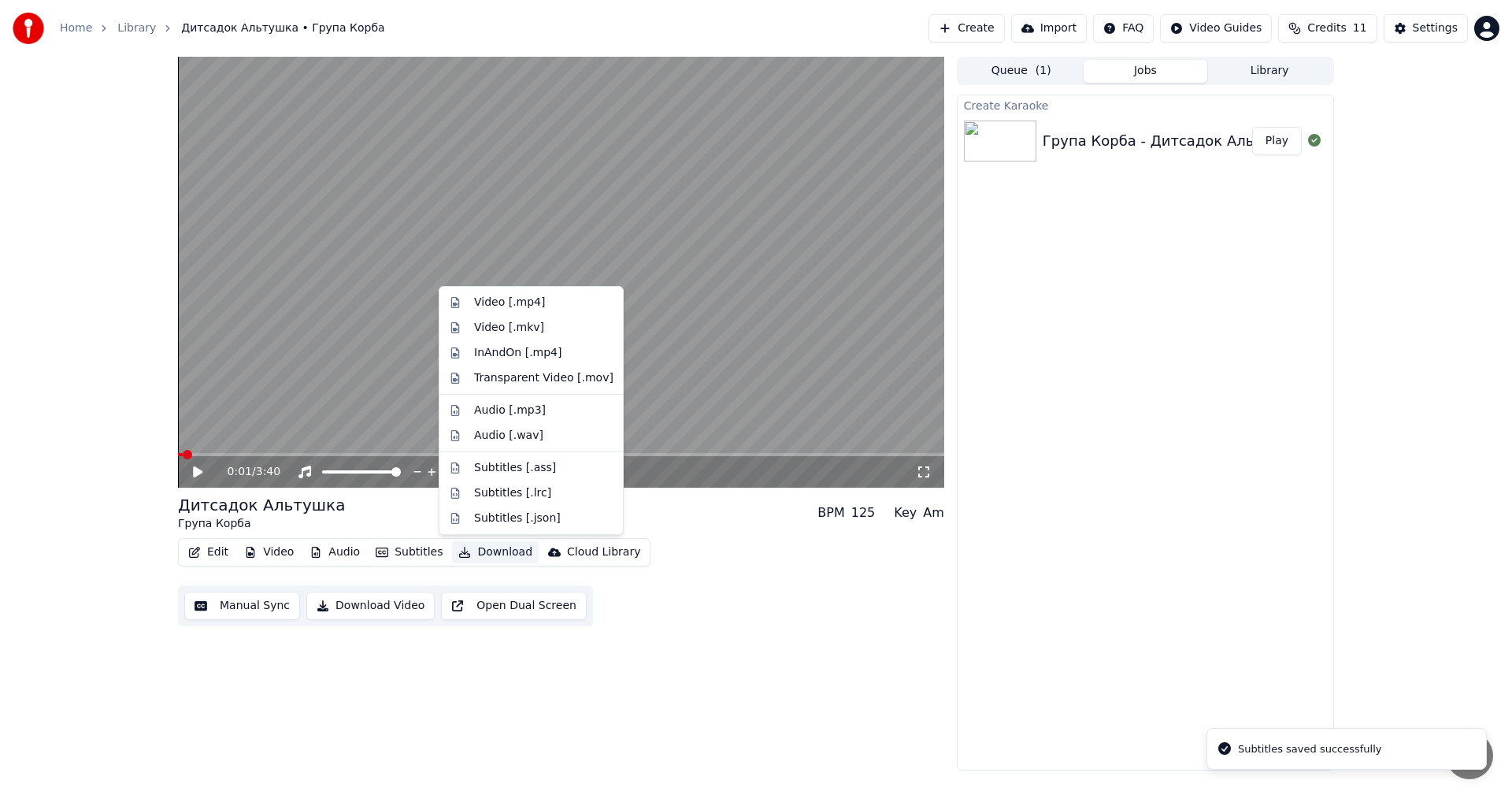
click at [486, 551] on button "Download" at bounding box center [495, 552] width 87 height 22
click at [532, 304] on div "Video [.mp4]" at bounding box center [509, 303] width 71 height 16
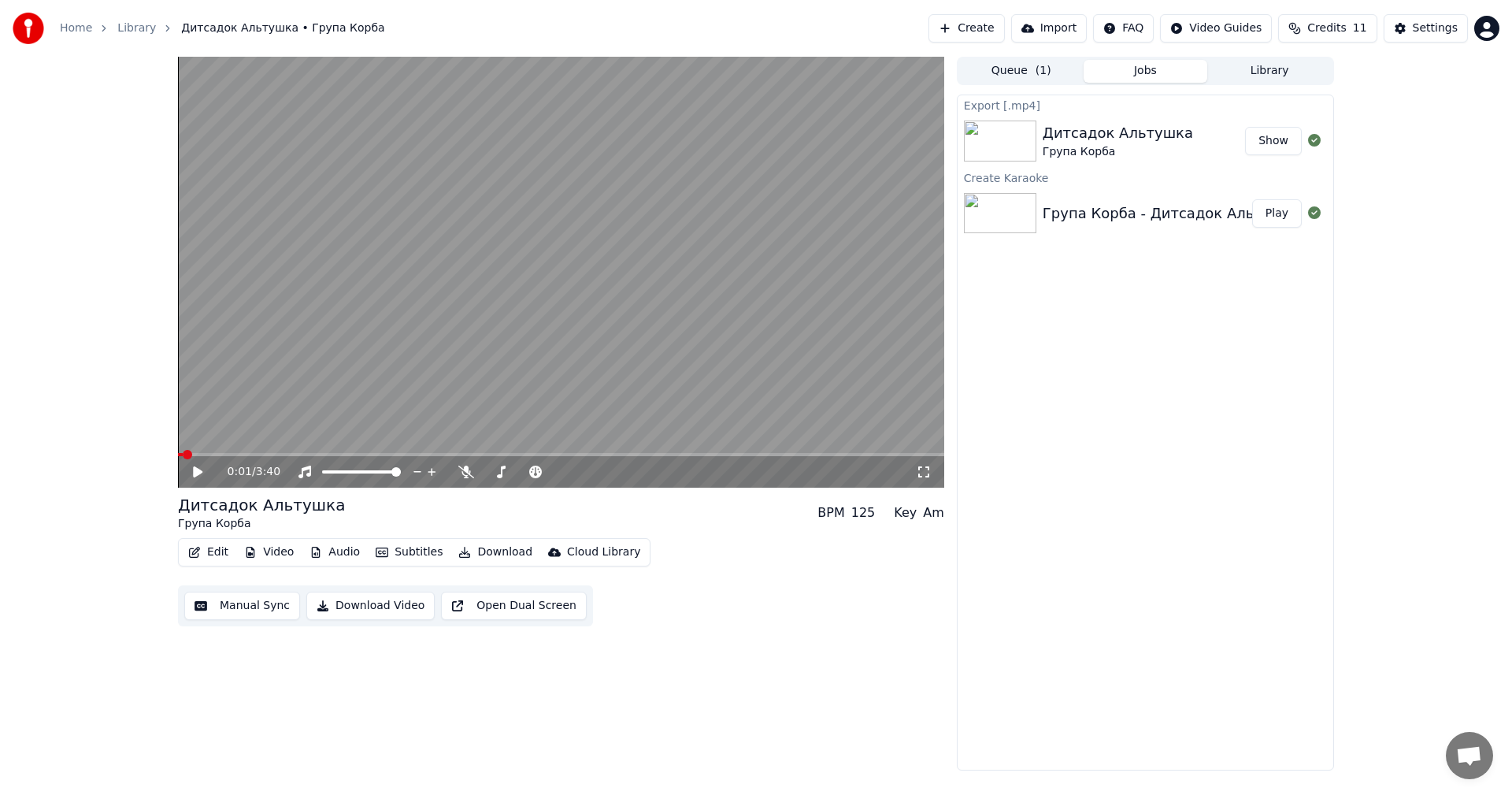
click at [990, 31] on button "Create" at bounding box center [966, 29] width 77 height 29
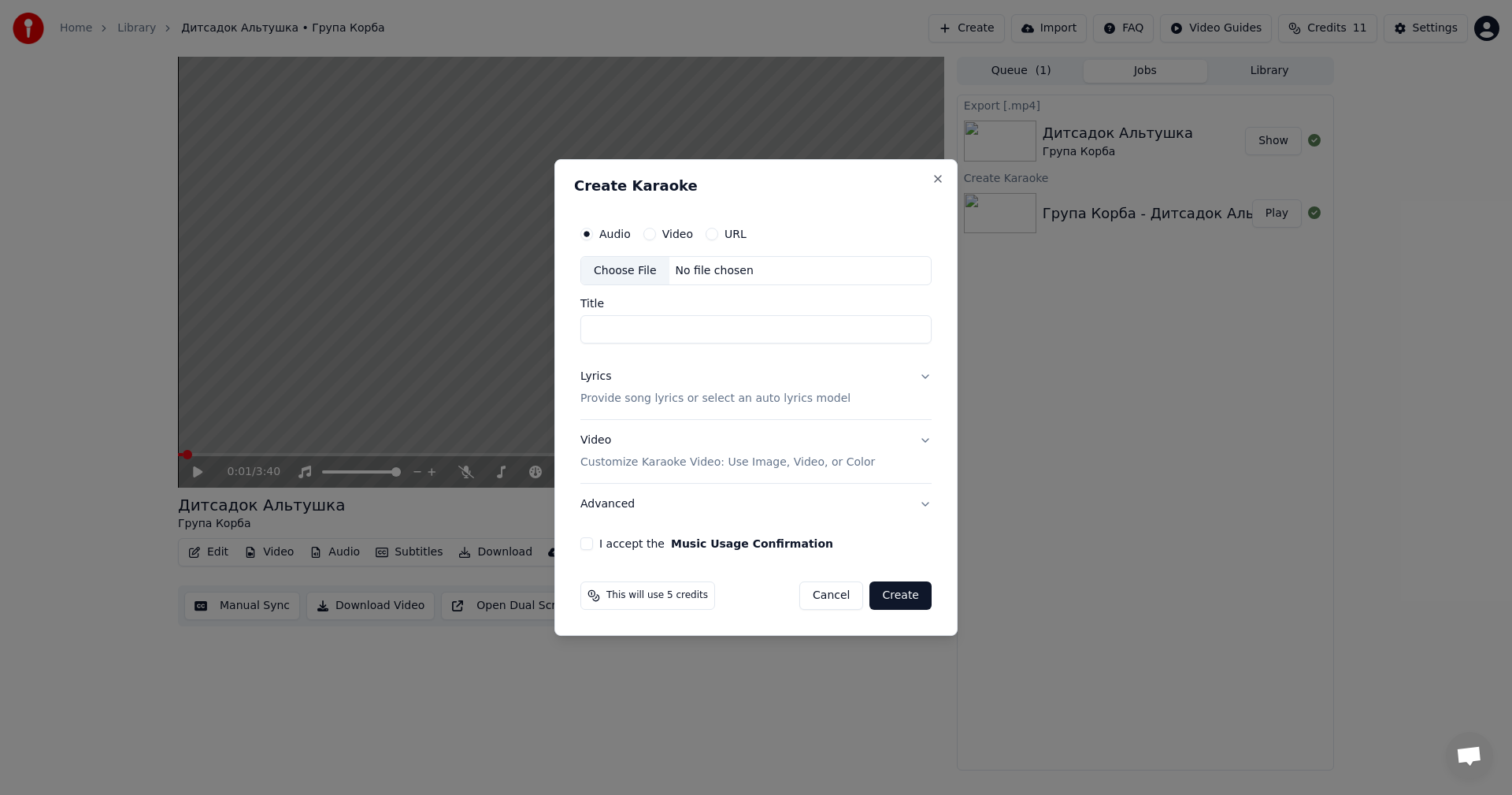
click at [638, 263] on div "Choose File" at bounding box center [625, 271] width 88 height 29
type input "**********"
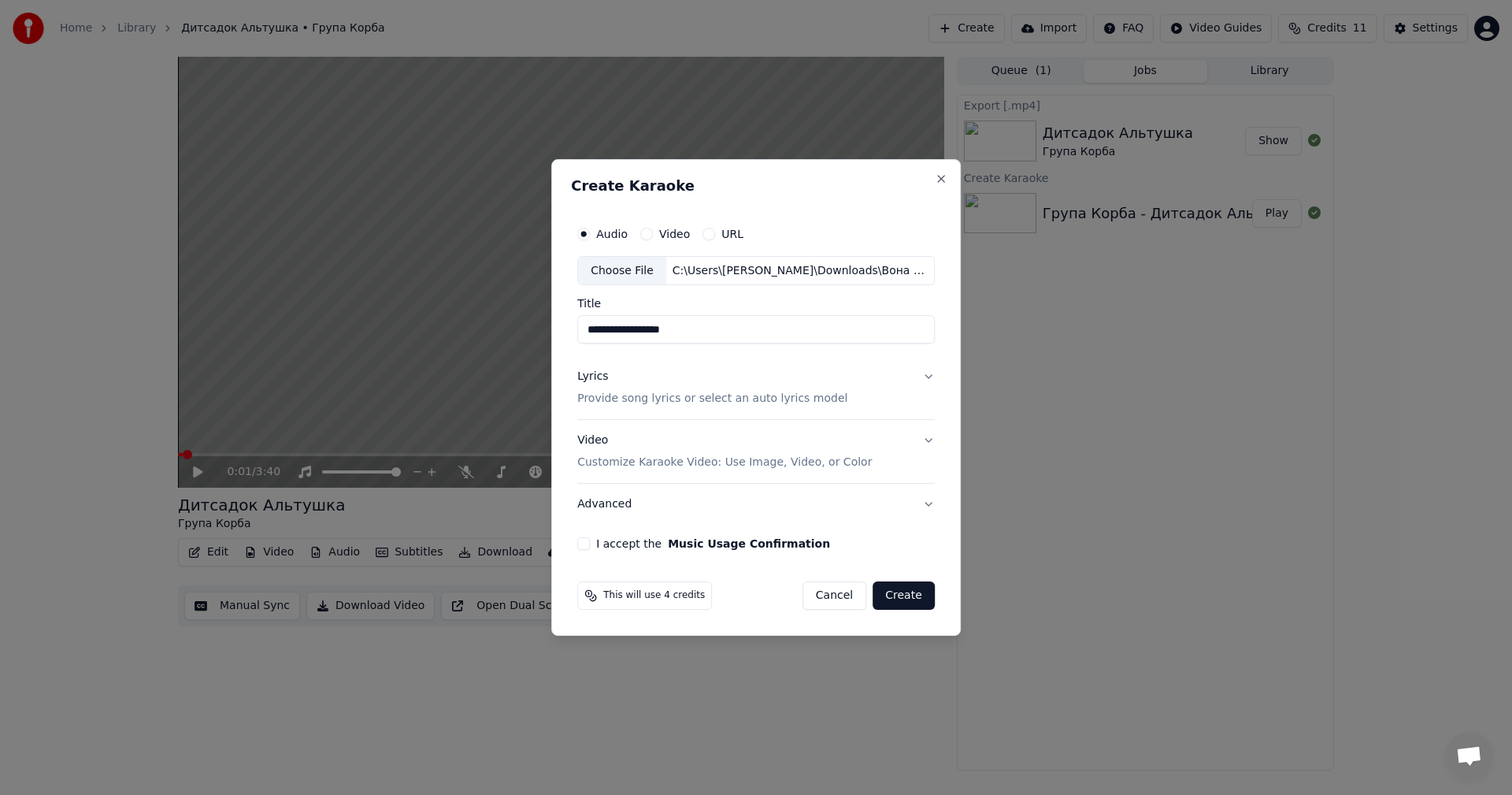
click at [919, 379] on button "Lyrics Provide song lyrics or select an auto lyrics model" at bounding box center [756, 388] width 357 height 63
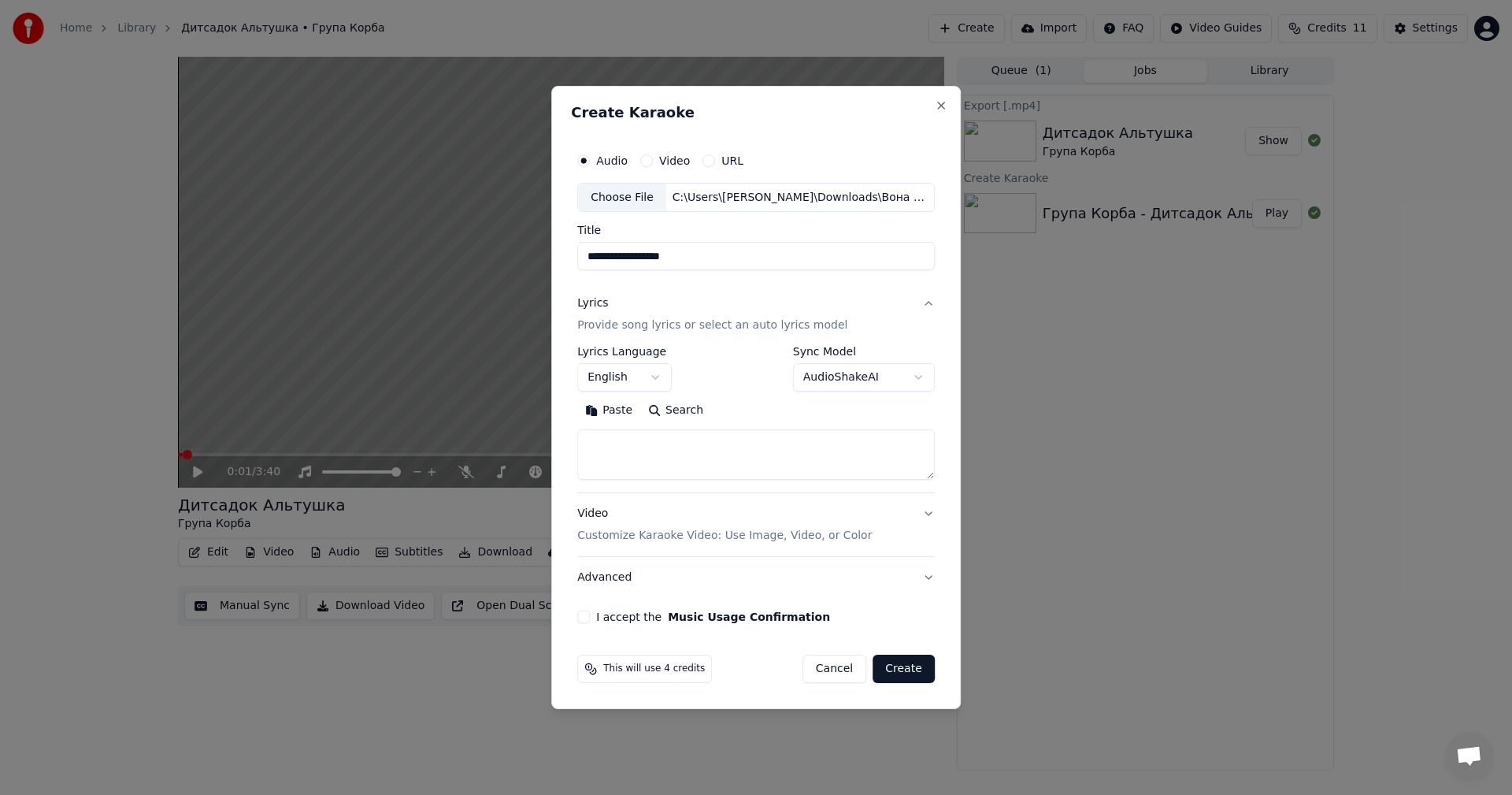
click at [627, 376] on body "**********" at bounding box center [756, 398] width 1512 height 795
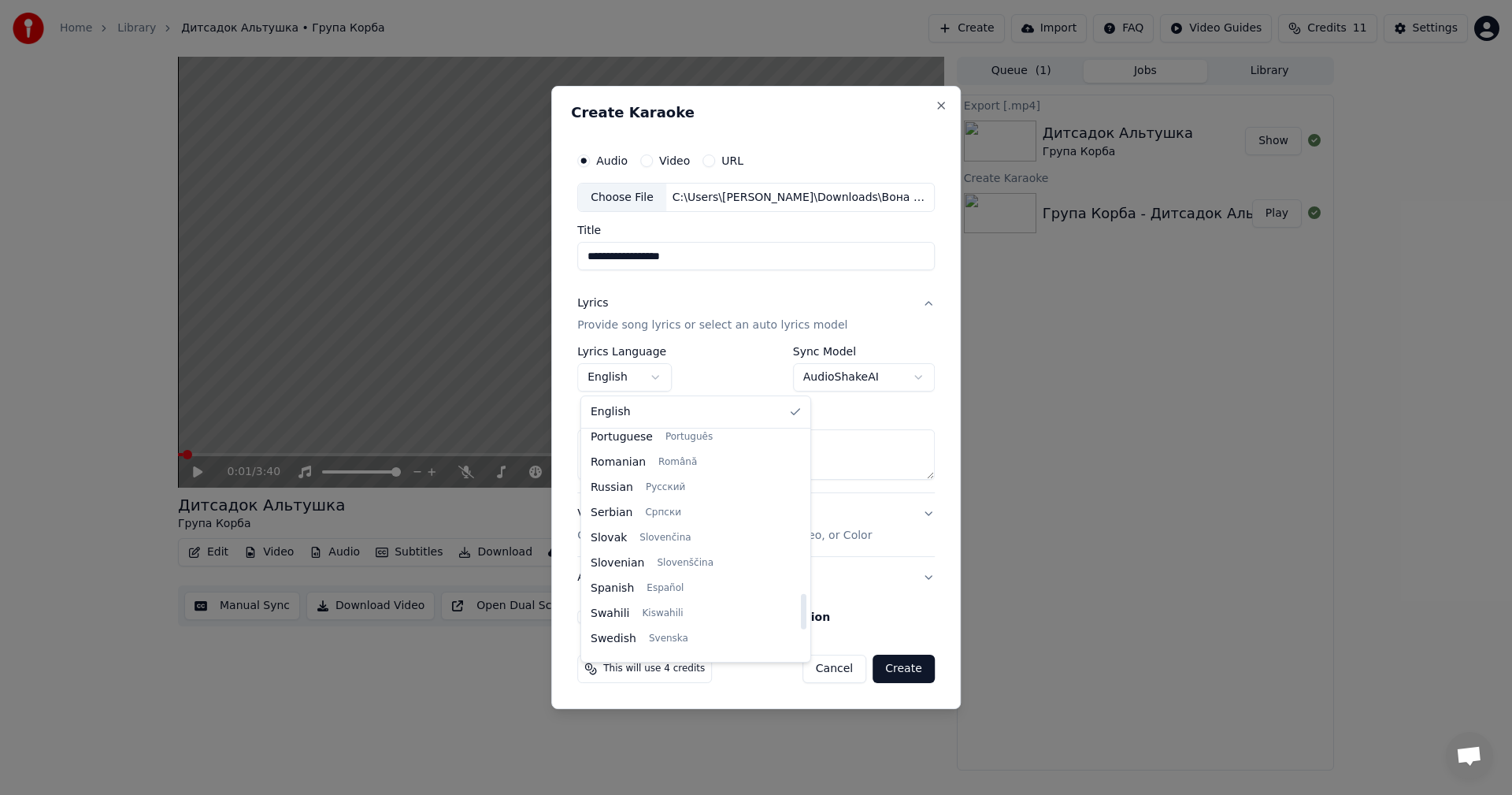
scroll to position [1209, 0]
select select "**"
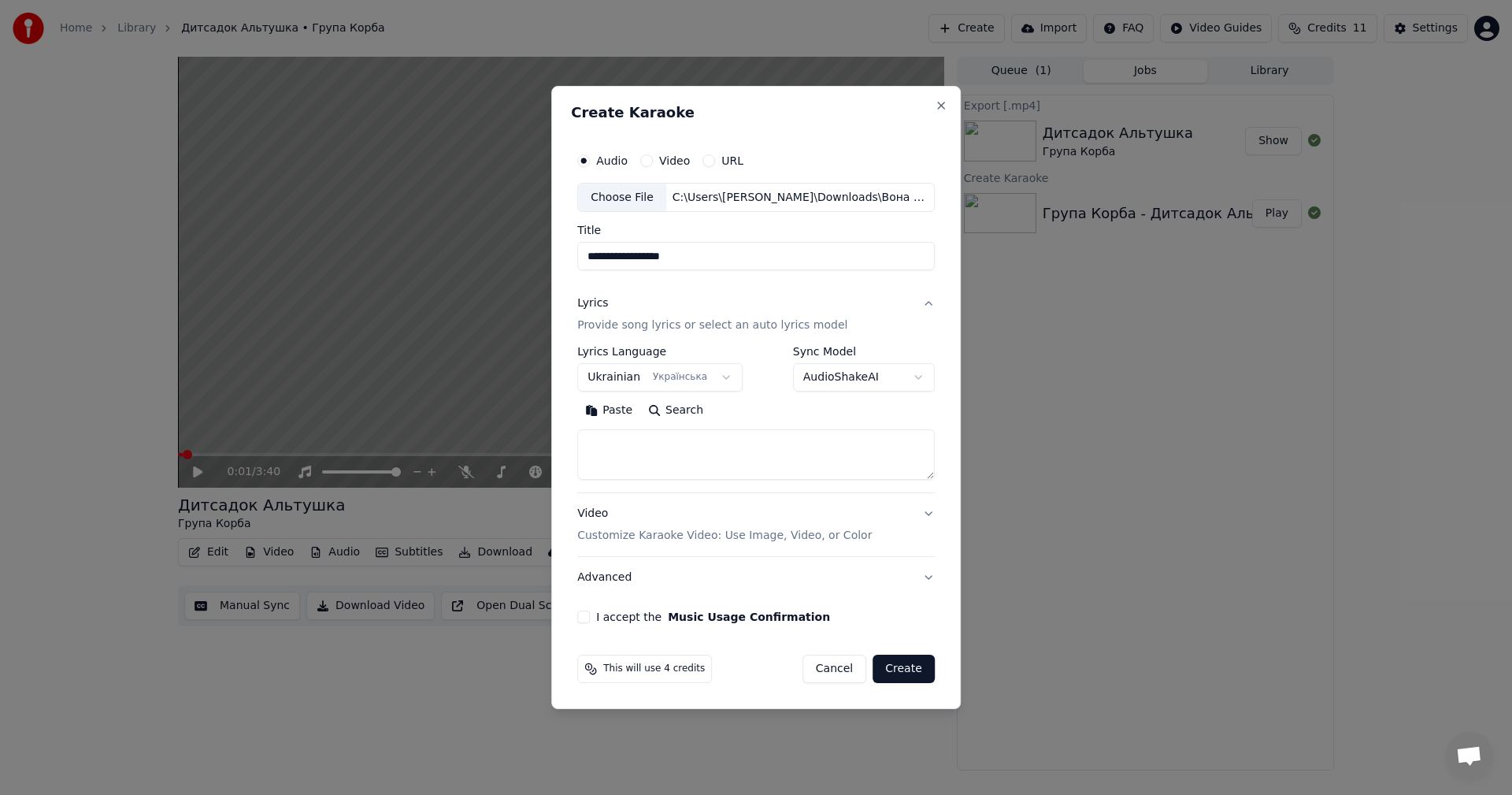
click at [670, 442] on textarea at bounding box center [756, 455] width 357 height 50
paste textarea "**********"
type textarea "**********"
click at [925, 516] on button "Video Customize Karaoke Video: Use Image, Video, or Color" at bounding box center [756, 525] width 357 height 63
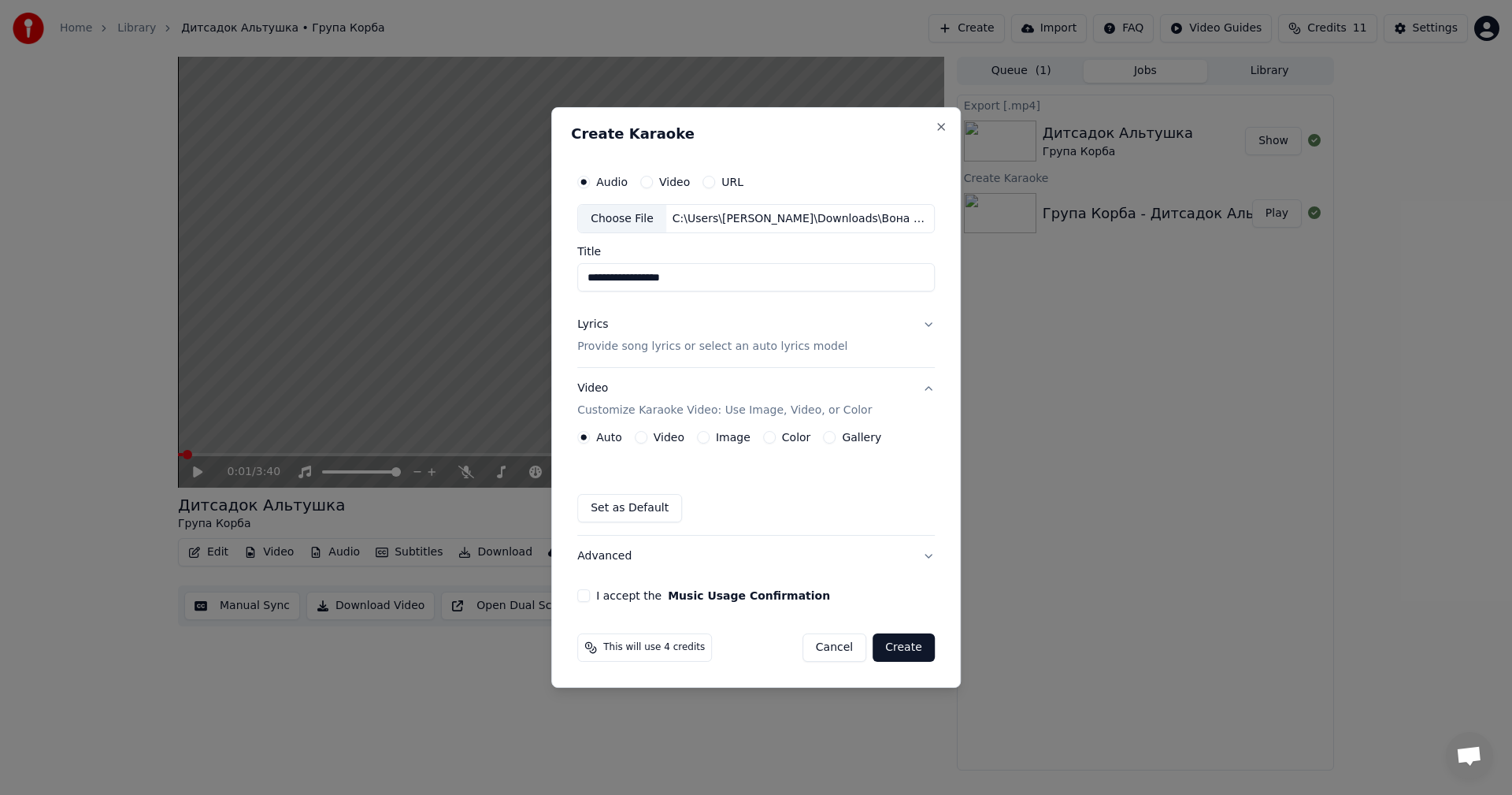
click at [705, 435] on button "Image" at bounding box center [703, 437] width 13 height 13
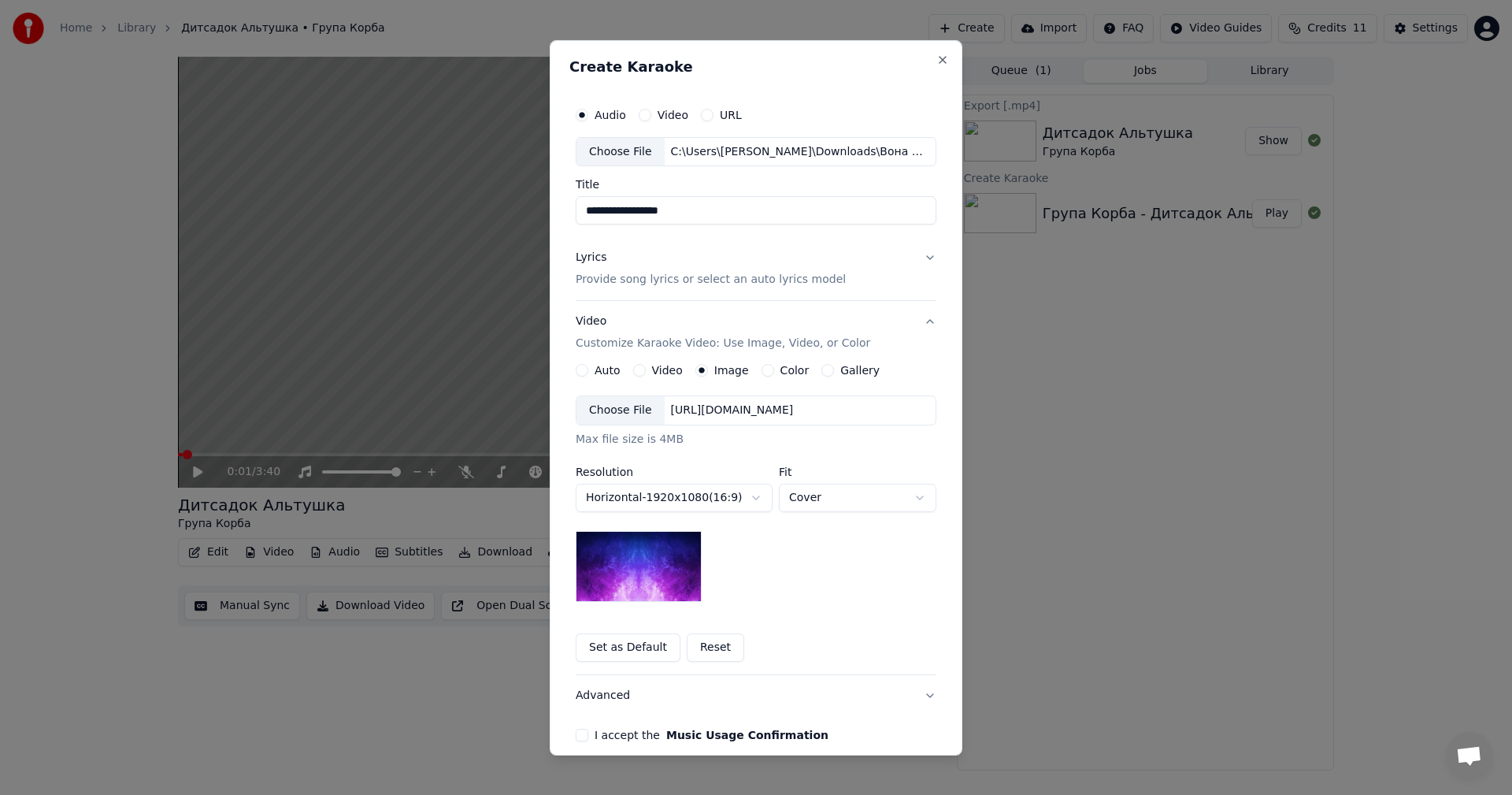
click at [607, 417] on div "Choose File" at bounding box center [620, 410] width 88 height 29
click at [584, 731] on div "I accept the Music Usage Confirmation" at bounding box center [756, 735] width 361 height 13
click at [577, 731] on button "I accept the Music Usage Confirmation" at bounding box center [581, 735] width 13 height 13
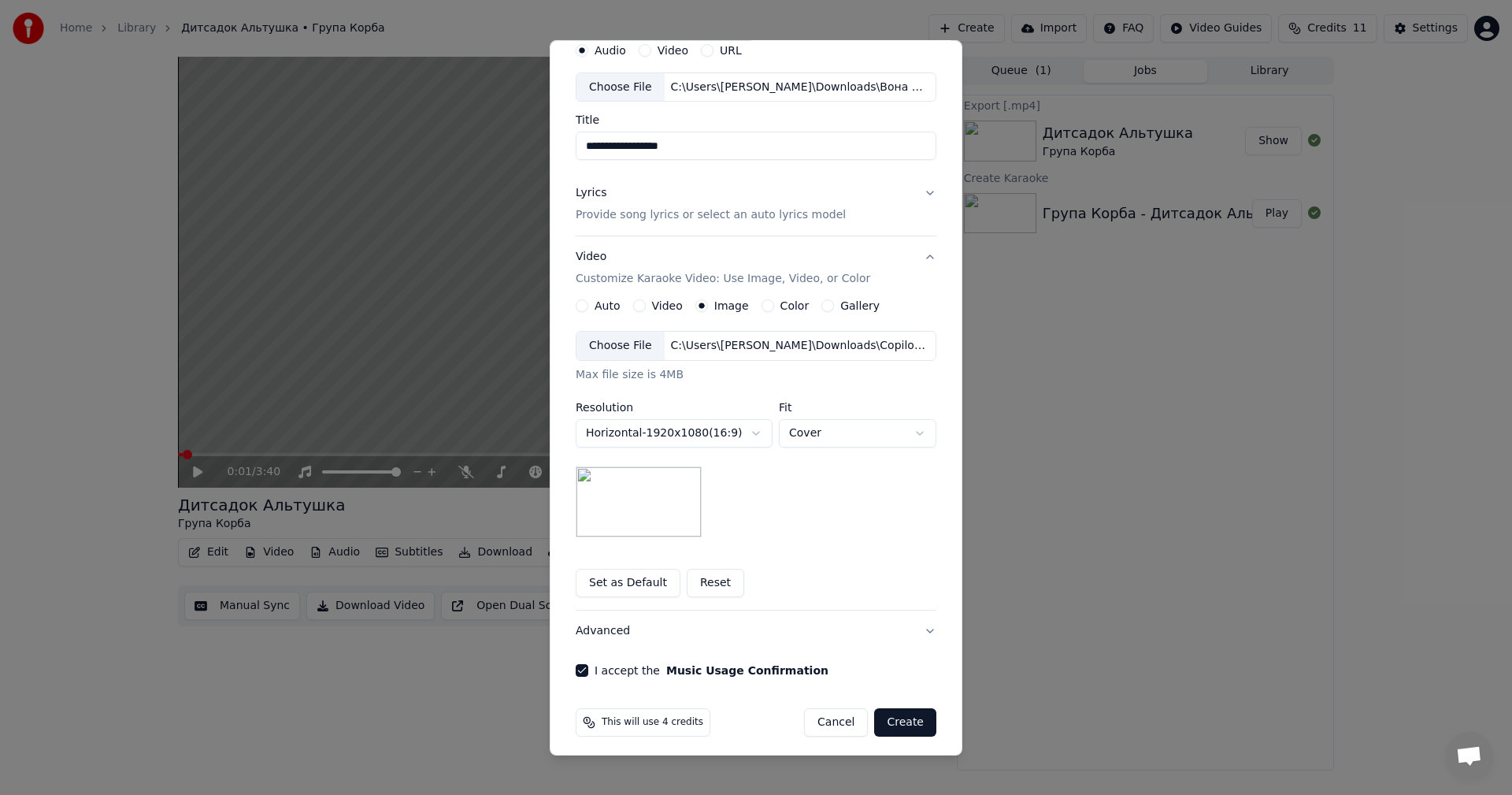
scroll to position [71, 0]
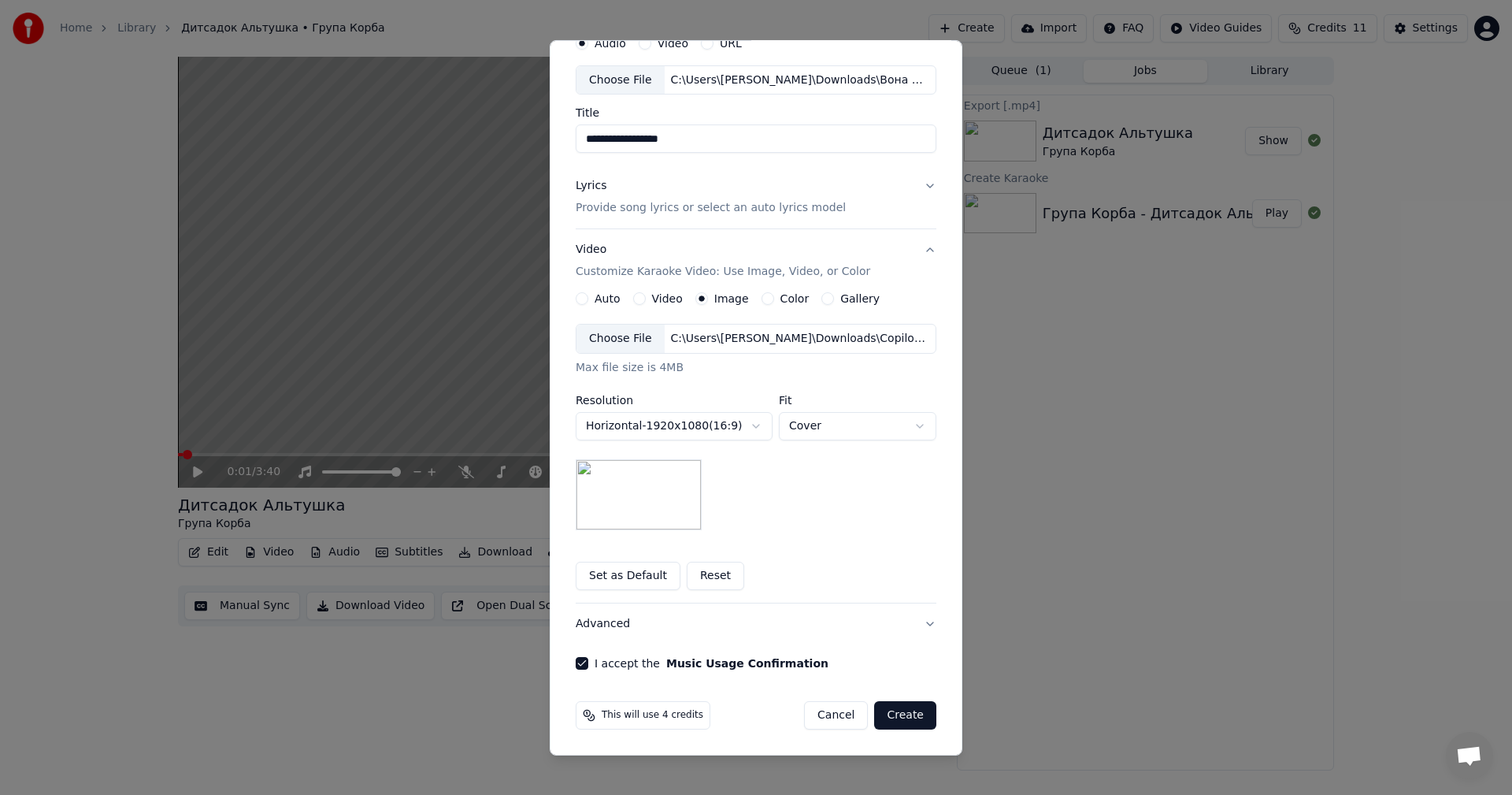
click at [907, 722] on button "Create" at bounding box center [906, 716] width 63 height 29
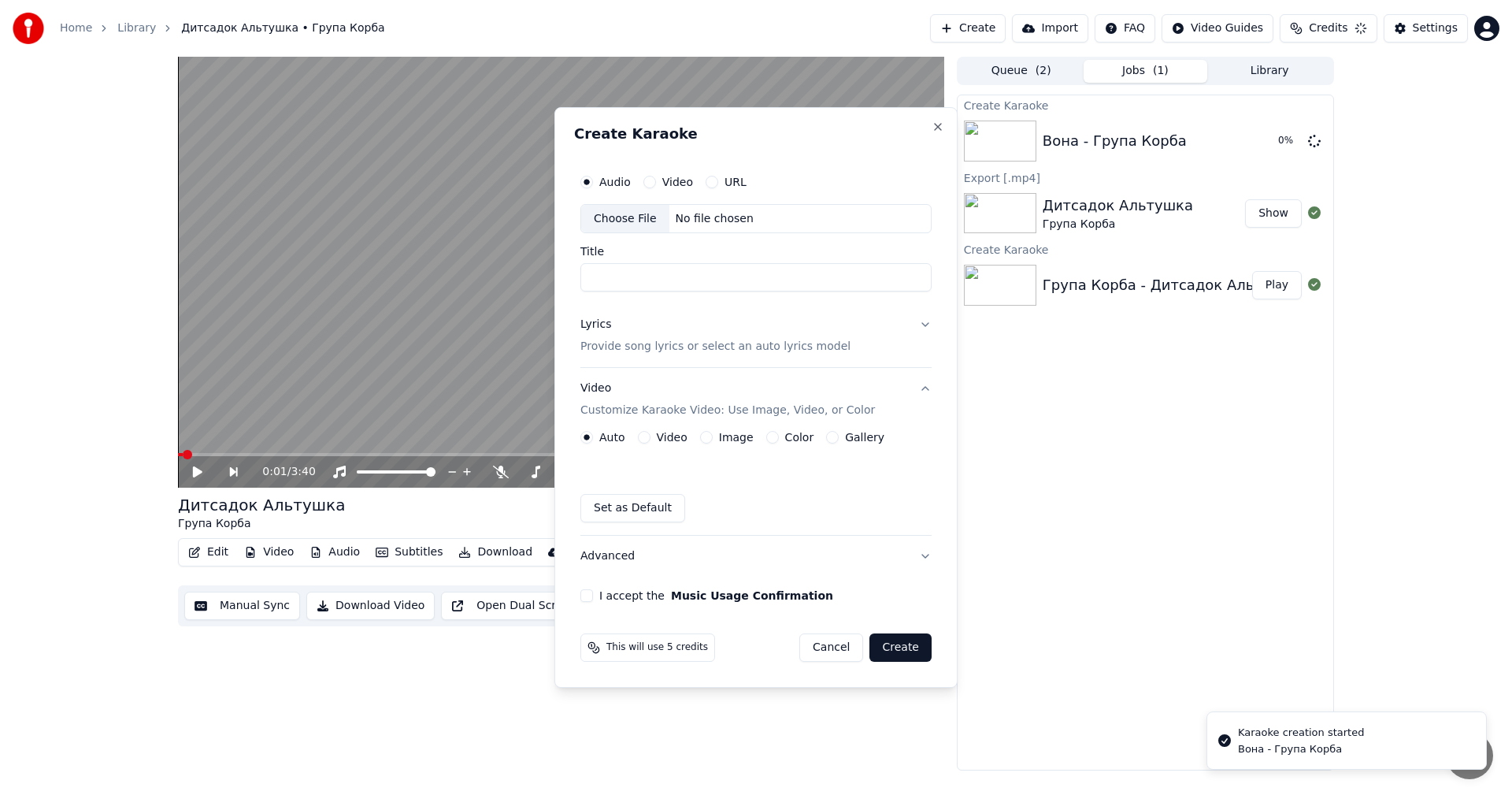
scroll to position [0, 0]
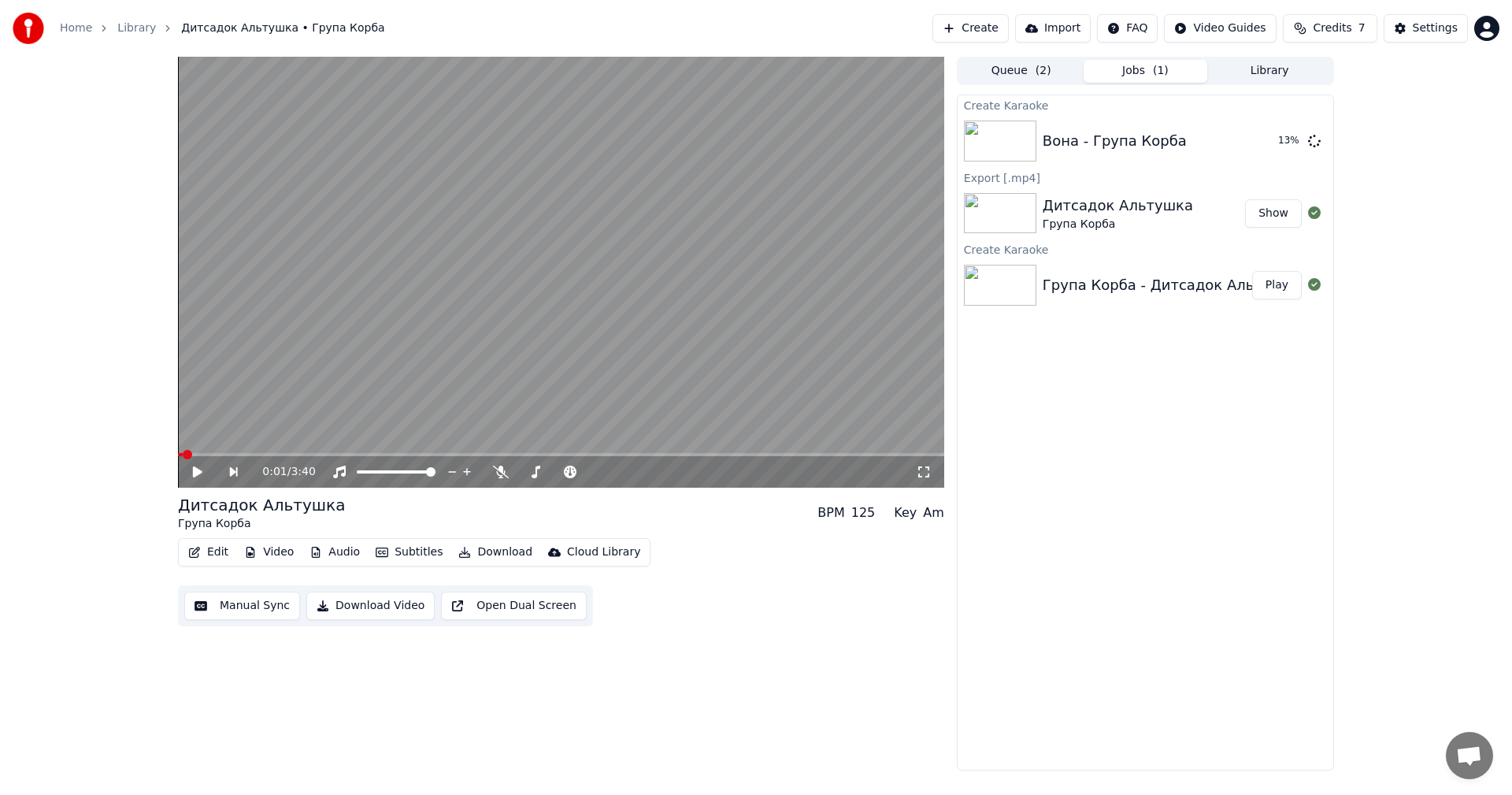
click at [1423, 408] on div "0:01 / 3:40 Дитсадок Альтушка Група Корба BPM 125 Key Am Edit Video Audio Subti…" at bounding box center [756, 413] width 1512 height 714
click at [1204, 137] on div "Вона - Група Корба" at bounding box center [1147, 140] width 210 height 22
click at [1282, 145] on button "Play" at bounding box center [1277, 141] width 50 height 29
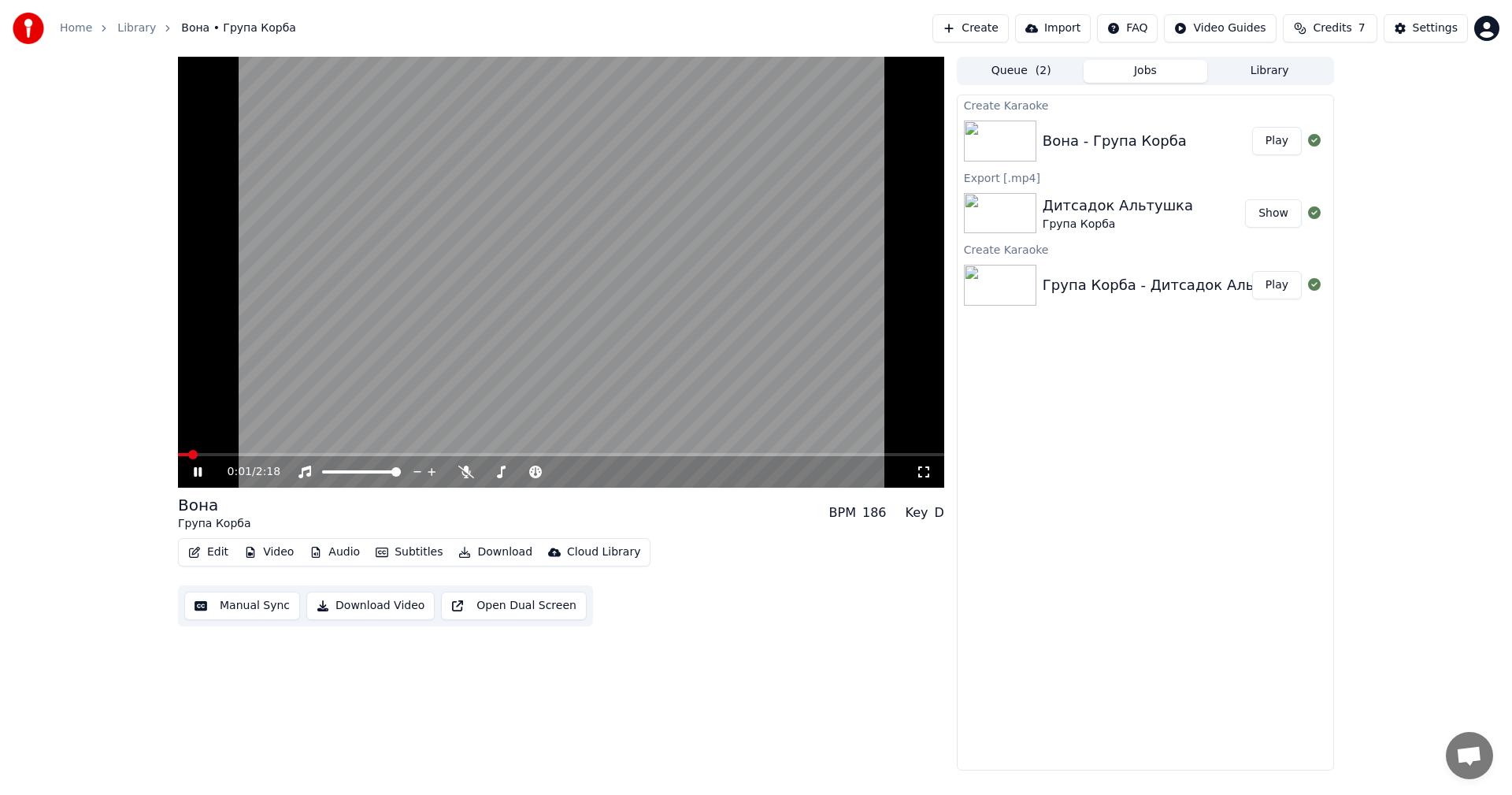
click at [930, 466] on icon at bounding box center [923, 472] width 16 height 13
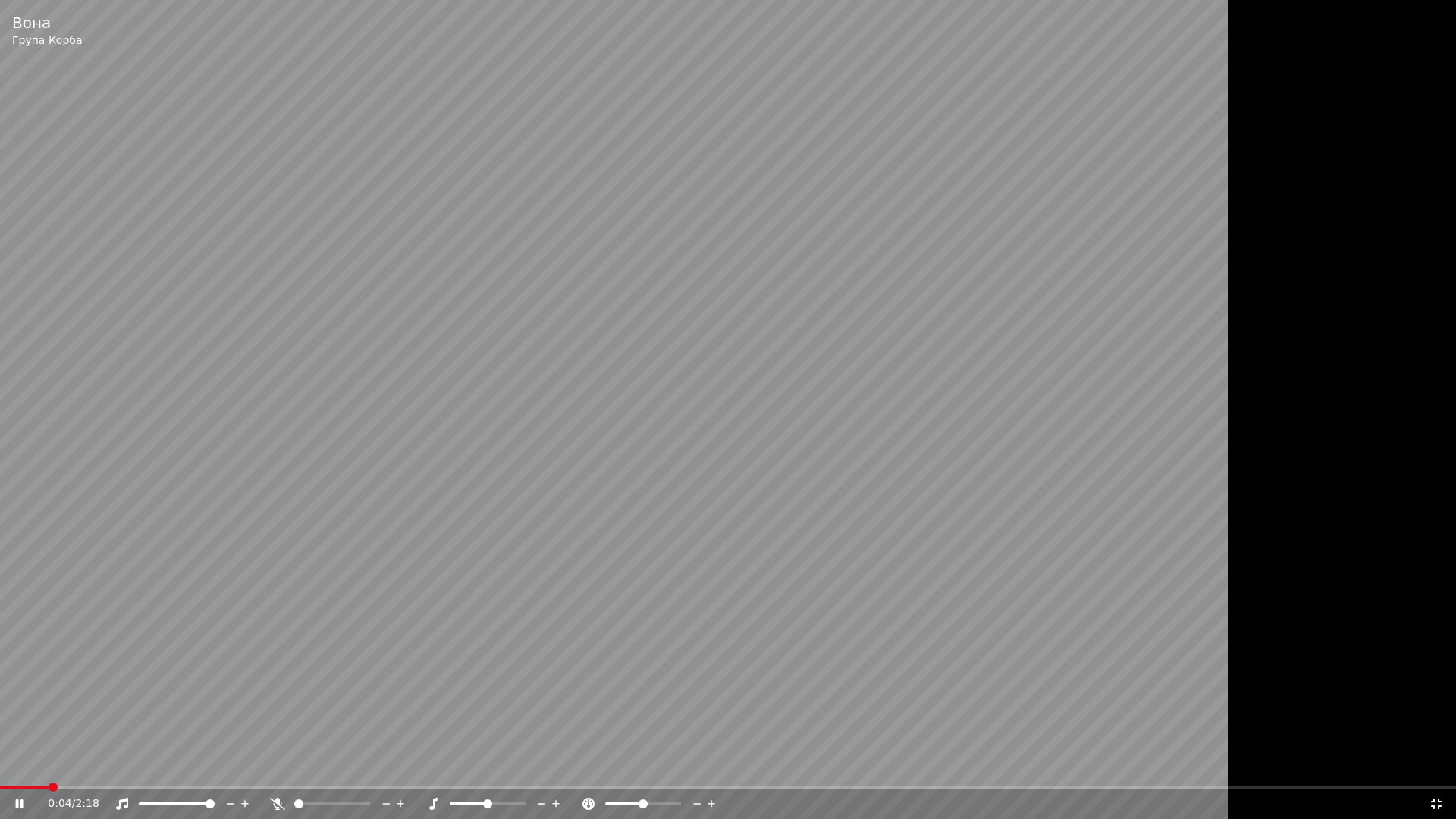
click at [1438, 765] on icon at bounding box center [1436, 804] width 15 height 12
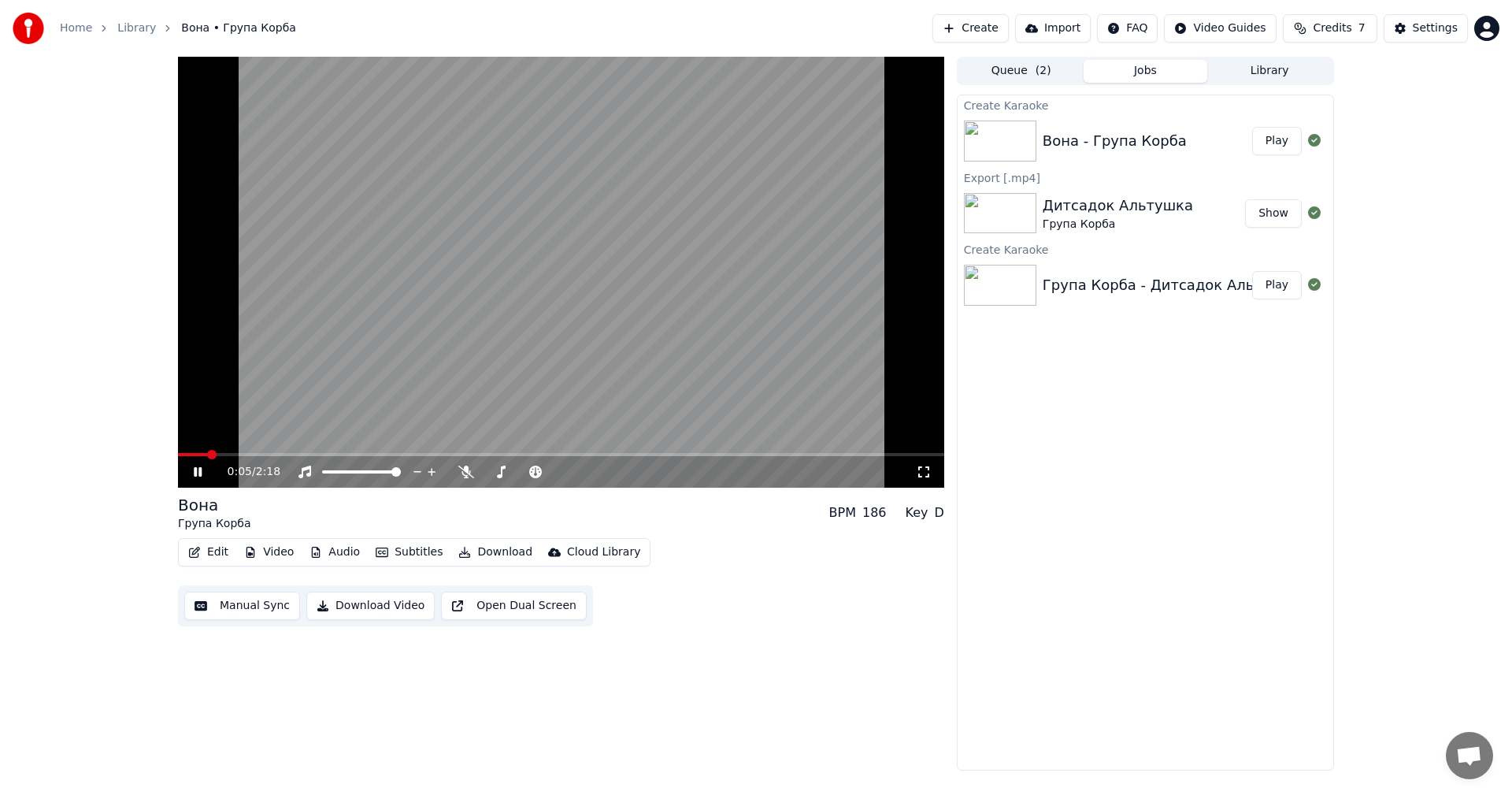
click at [735, 356] on video at bounding box center [561, 272] width 766 height 431
click at [255, 553] on button "Video" at bounding box center [269, 552] width 63 height 22
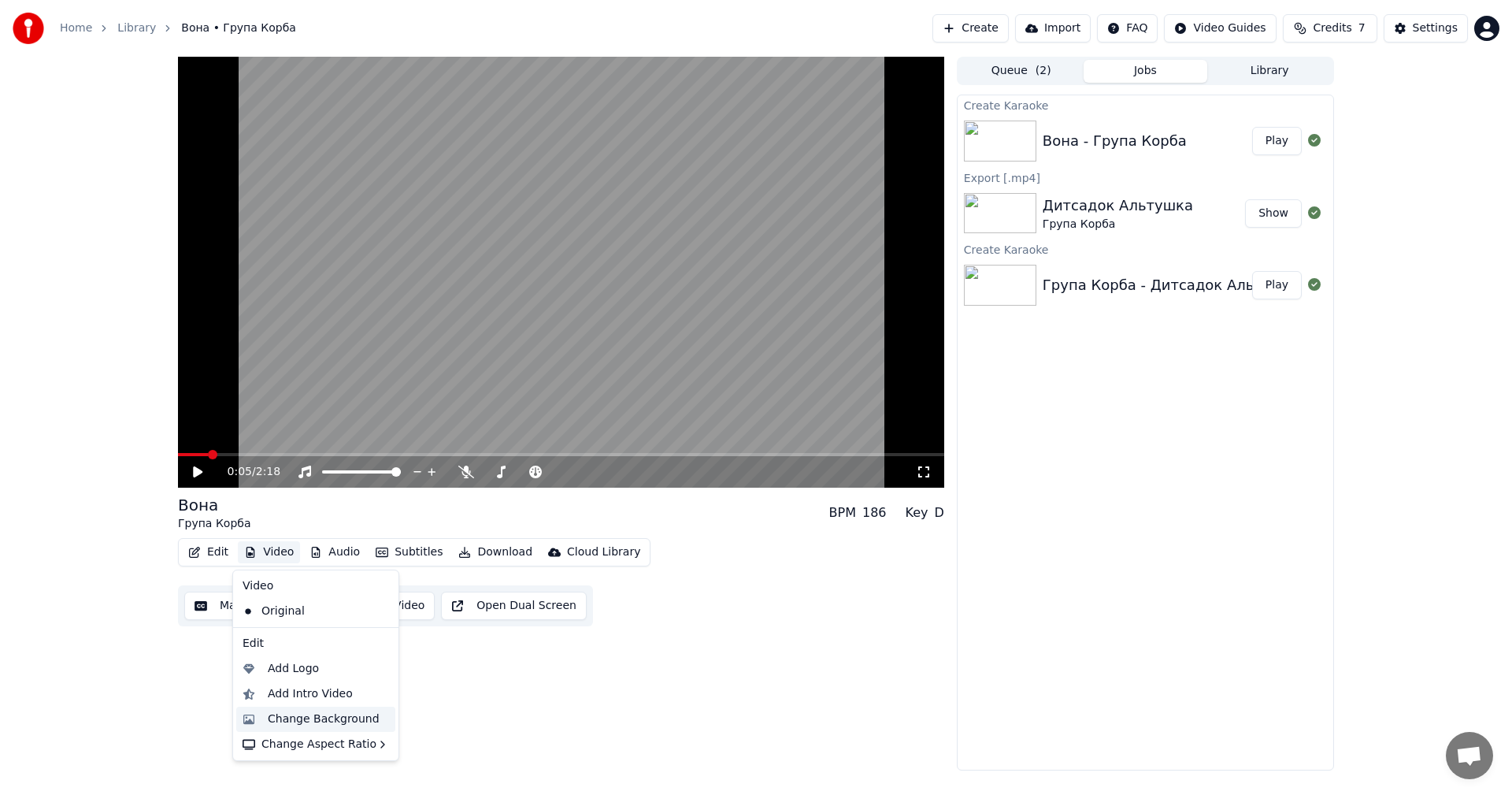
click at [338, 723] on div "Change Background" at bounding box center [323, 719] width 112 height 16
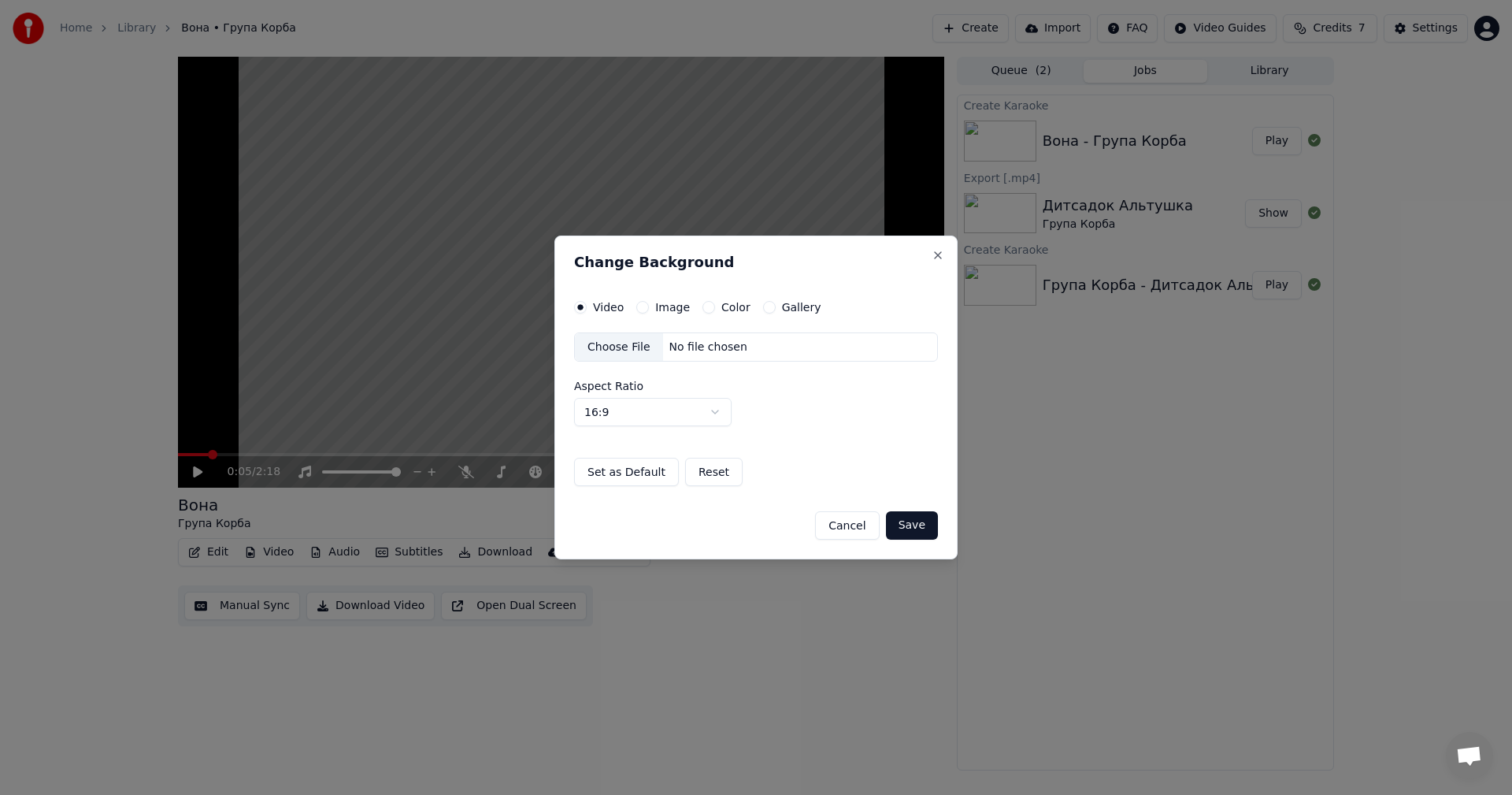
click at [639, 345] on div "Choose File" at bounding box center [619, 347] width 88 height 29
click at [649, 309] on div "Image" at bounding box center [663, 307] width 54 height 13
click at [642, 306] on button "Image" at bounding box center [642, 307] width 13 height 13
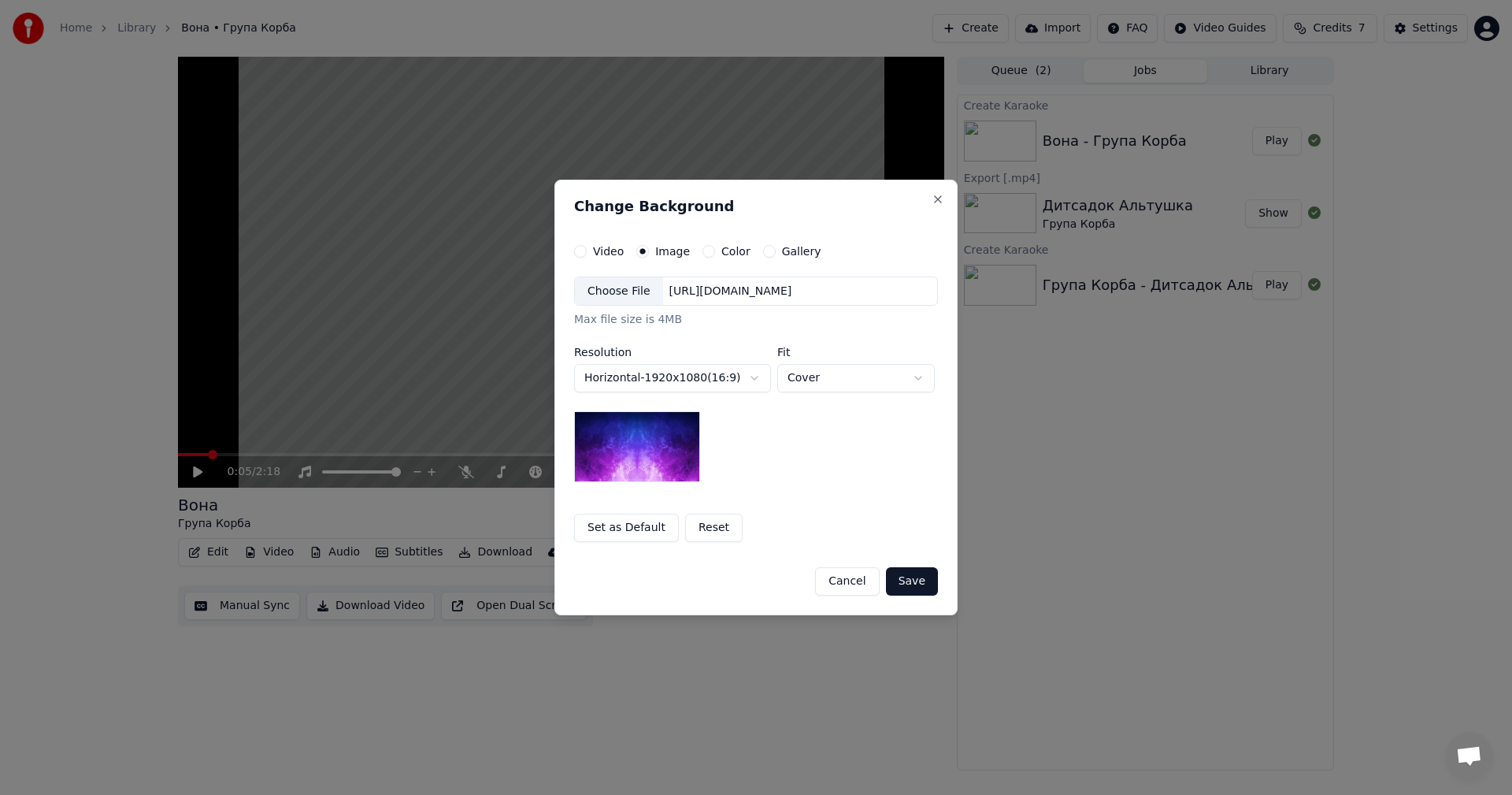
click at [825, 384] on body "**********" at bounding box center [756, 398] width 1512 height 795
click at [620, 294] on div "Choose File" at bounding box center [619, 291] width 88 height 29
click at [911, 581] on button "Save" at bounding box center [912, 582] width 52 height 29
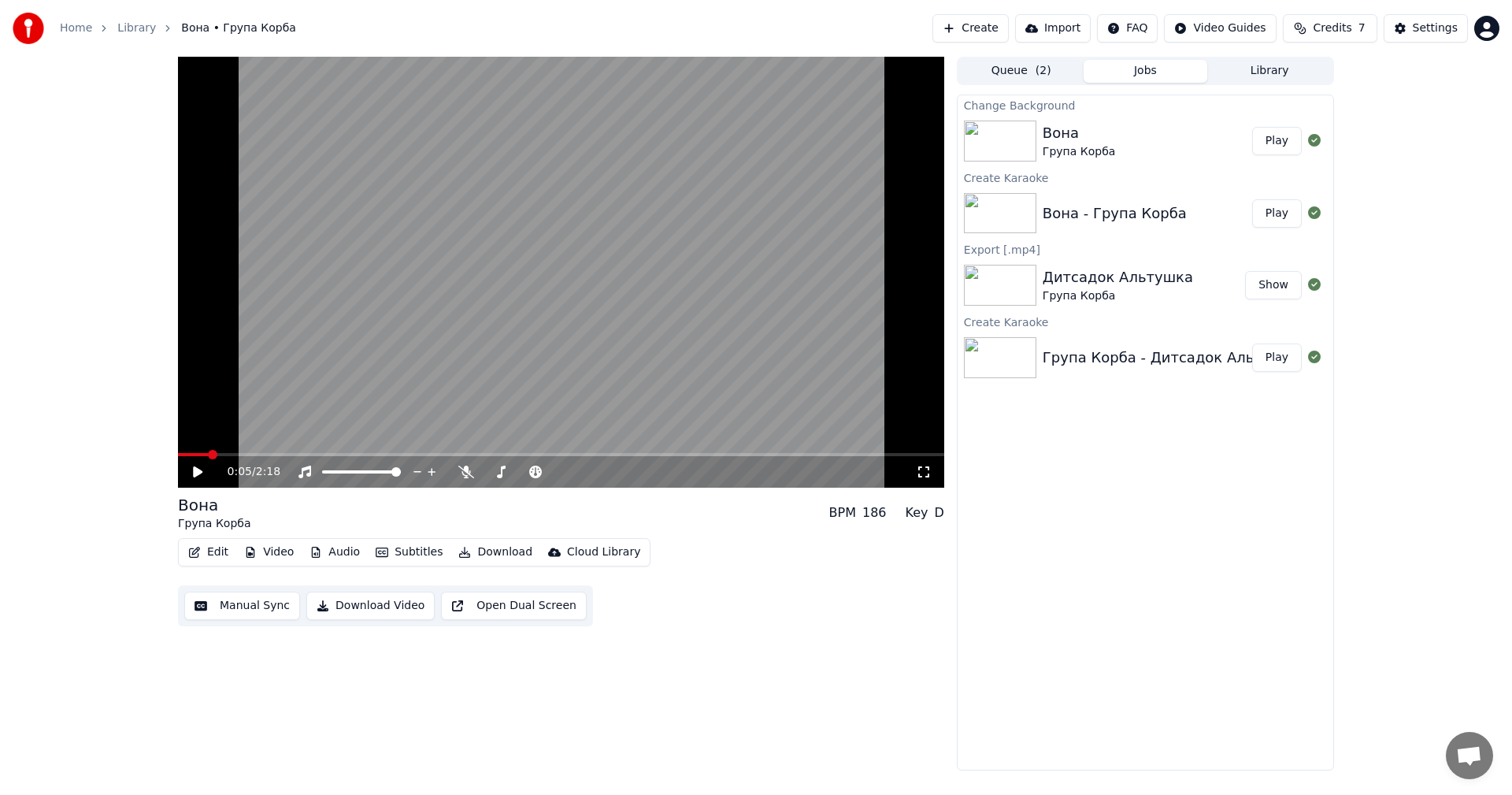
click at [1198, 130] on div "Вона Група Корба" at bounding box center [1147, 141] width 210 height 38
click at [1273, 141] on button "Play" at bounding box center [1277, 141] width 50 height 29
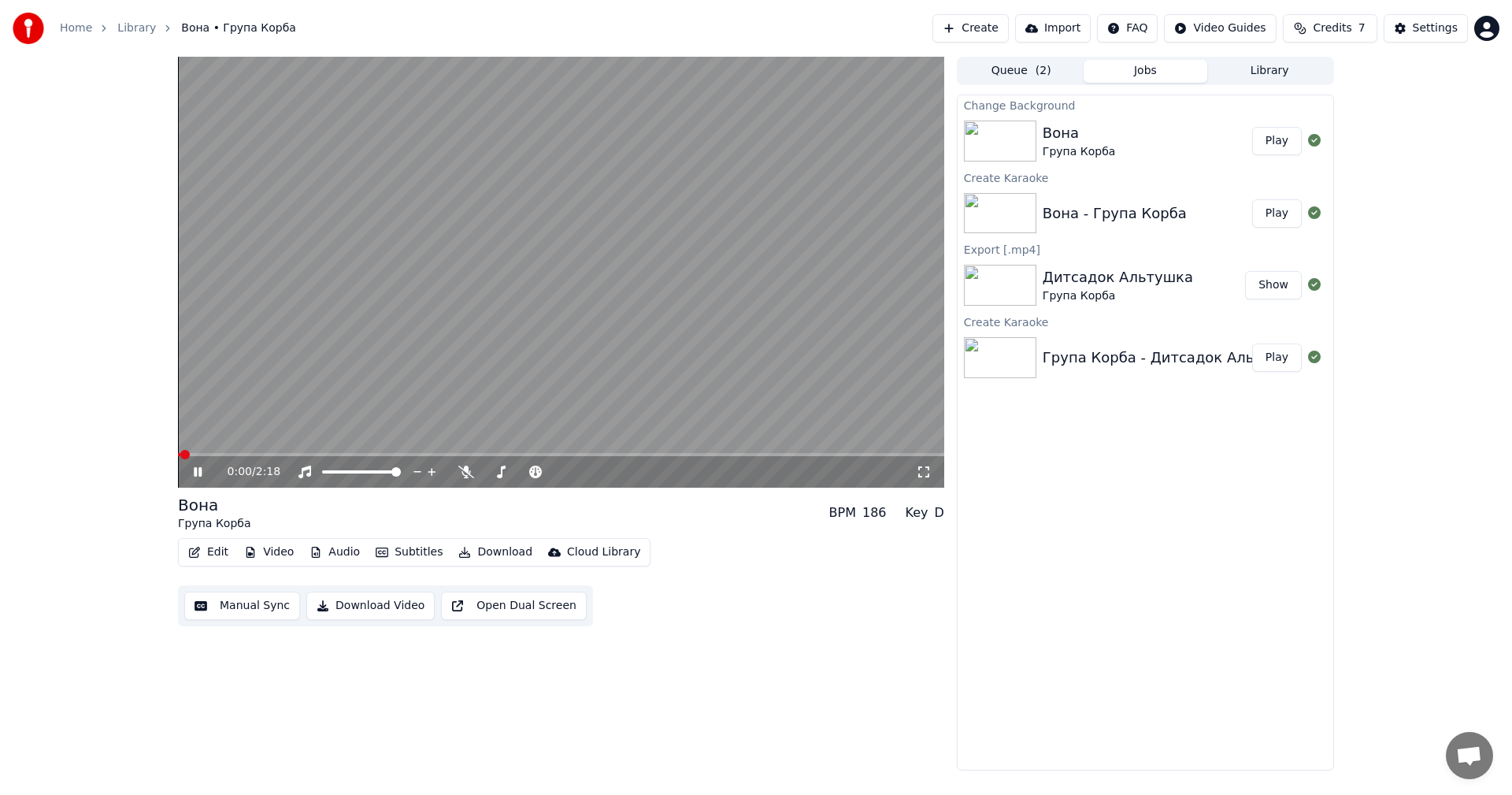
click at [923, 465] on icon at bounding box center [923, 472] width 16 height 13
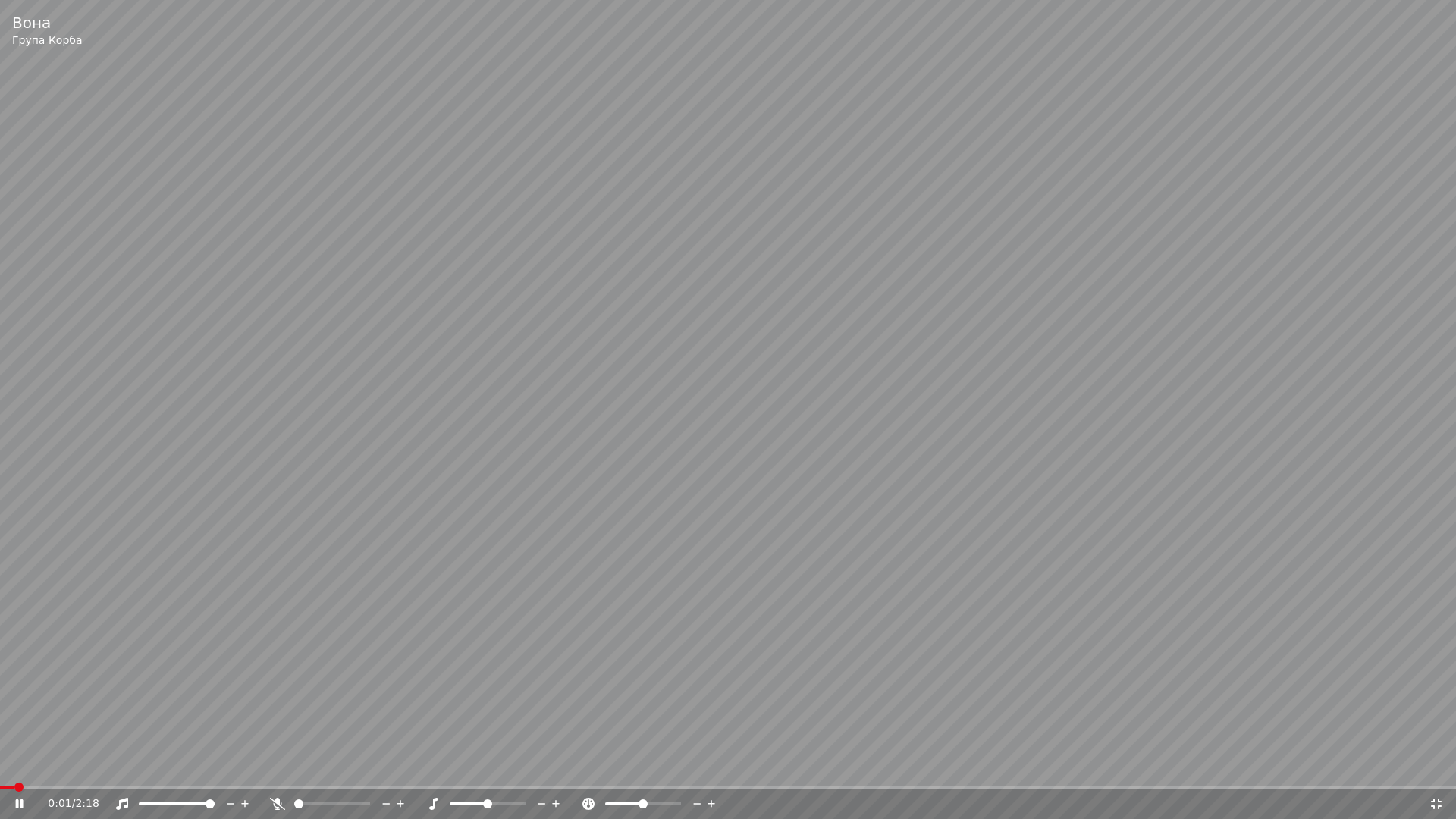
click at [954, 502] on video at bounding box center [728, 410] width 1456 height 819
click at [1441, 765] on icon at bounding box center [1436, 804] width 10 height 10
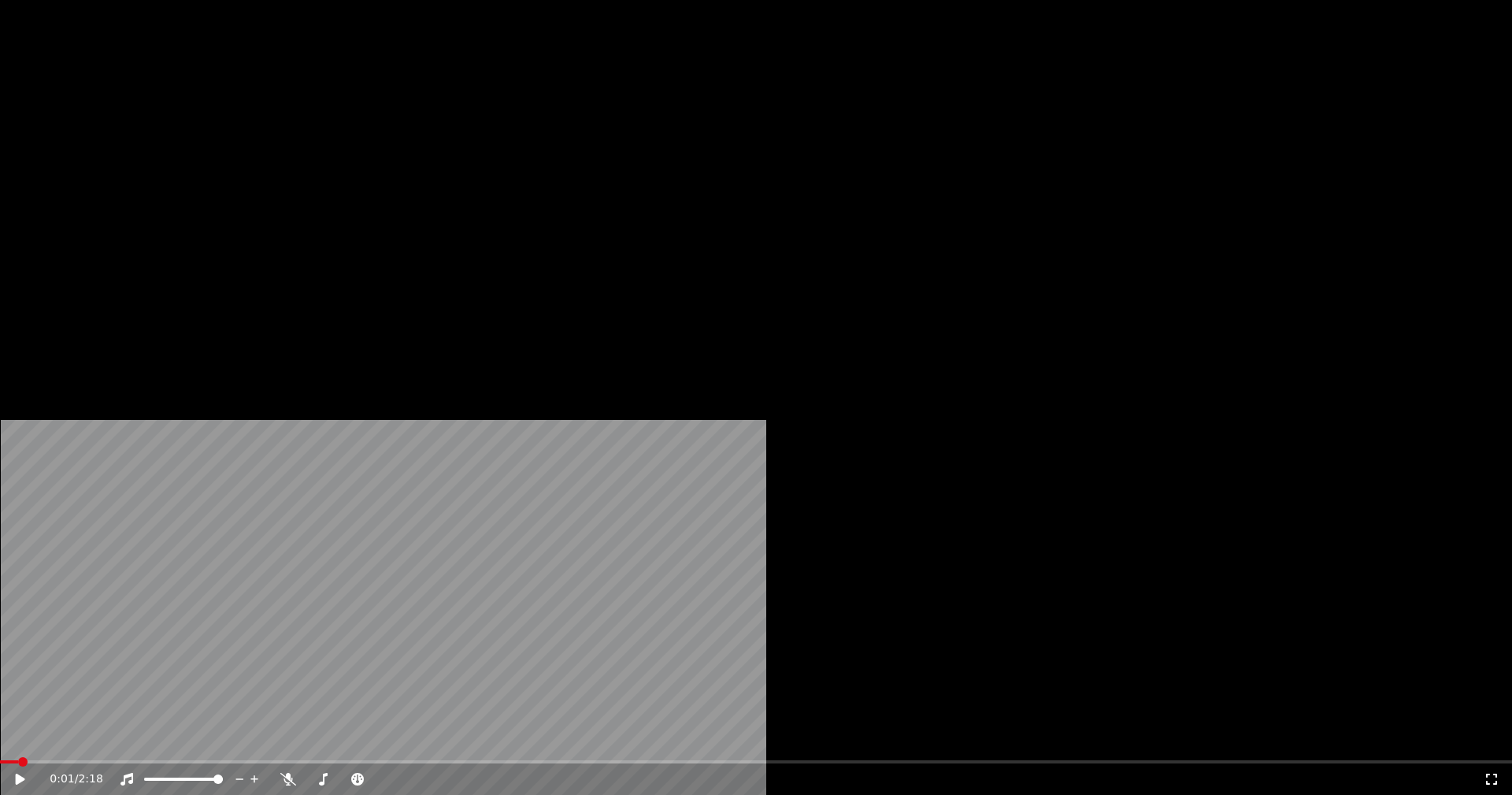
click at [214, 132] on button "Edit" at bounding box center [208, 121] width 53 height 22
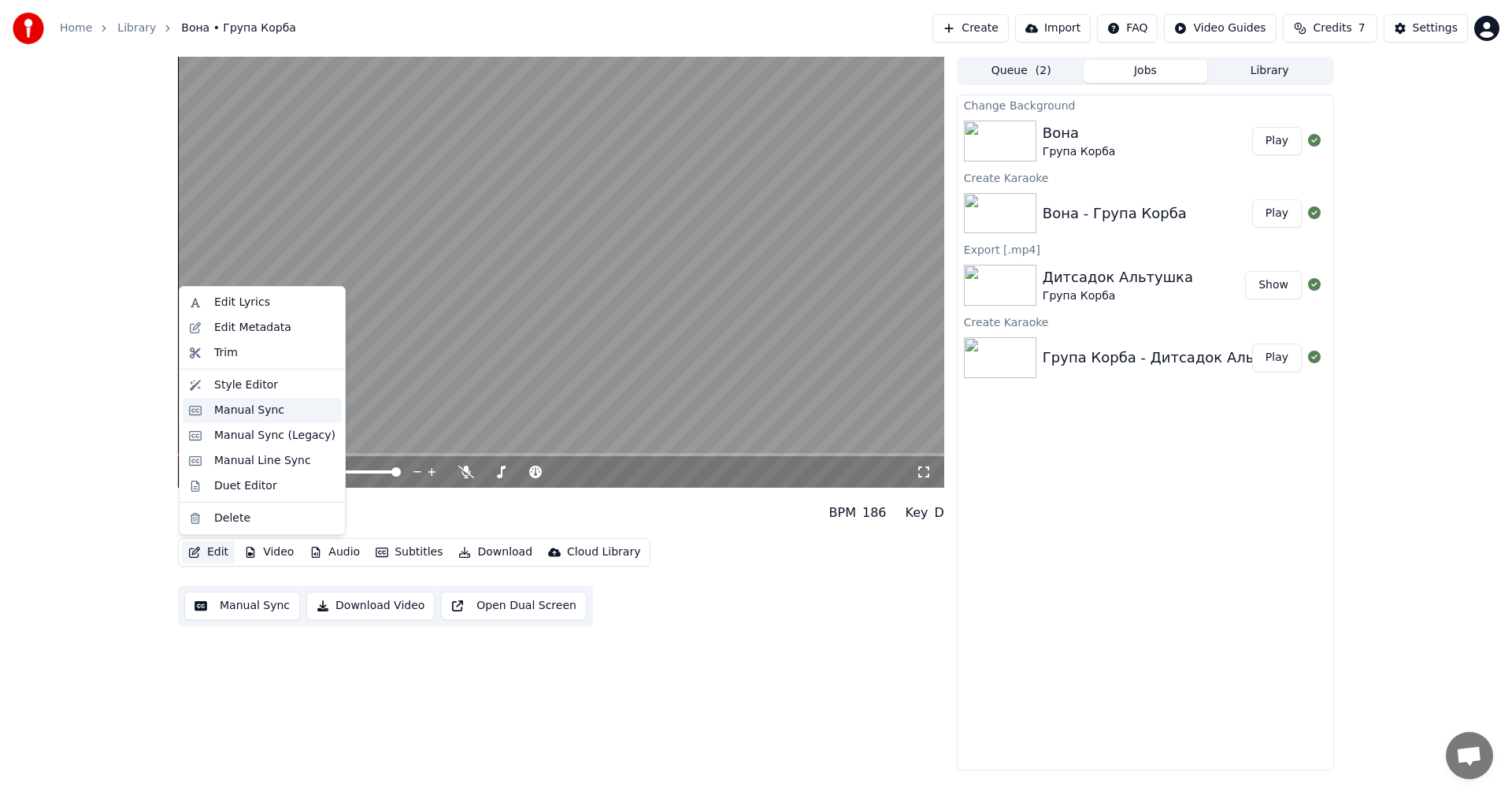
click at [279, 411] on div "Manual Sync" at bounding box center [275, 411] width 121 height 16
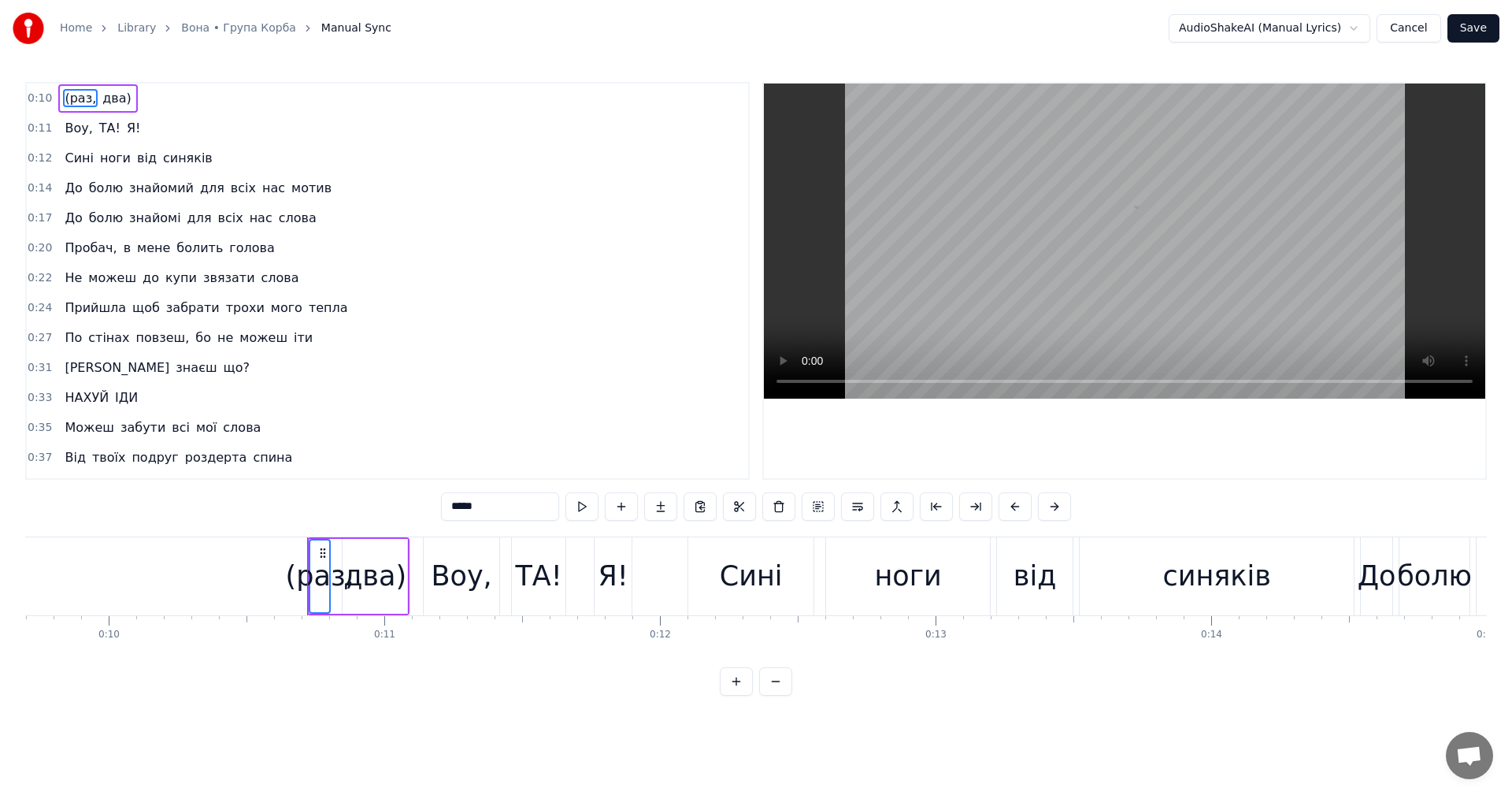
scroll to position [0, 2876]
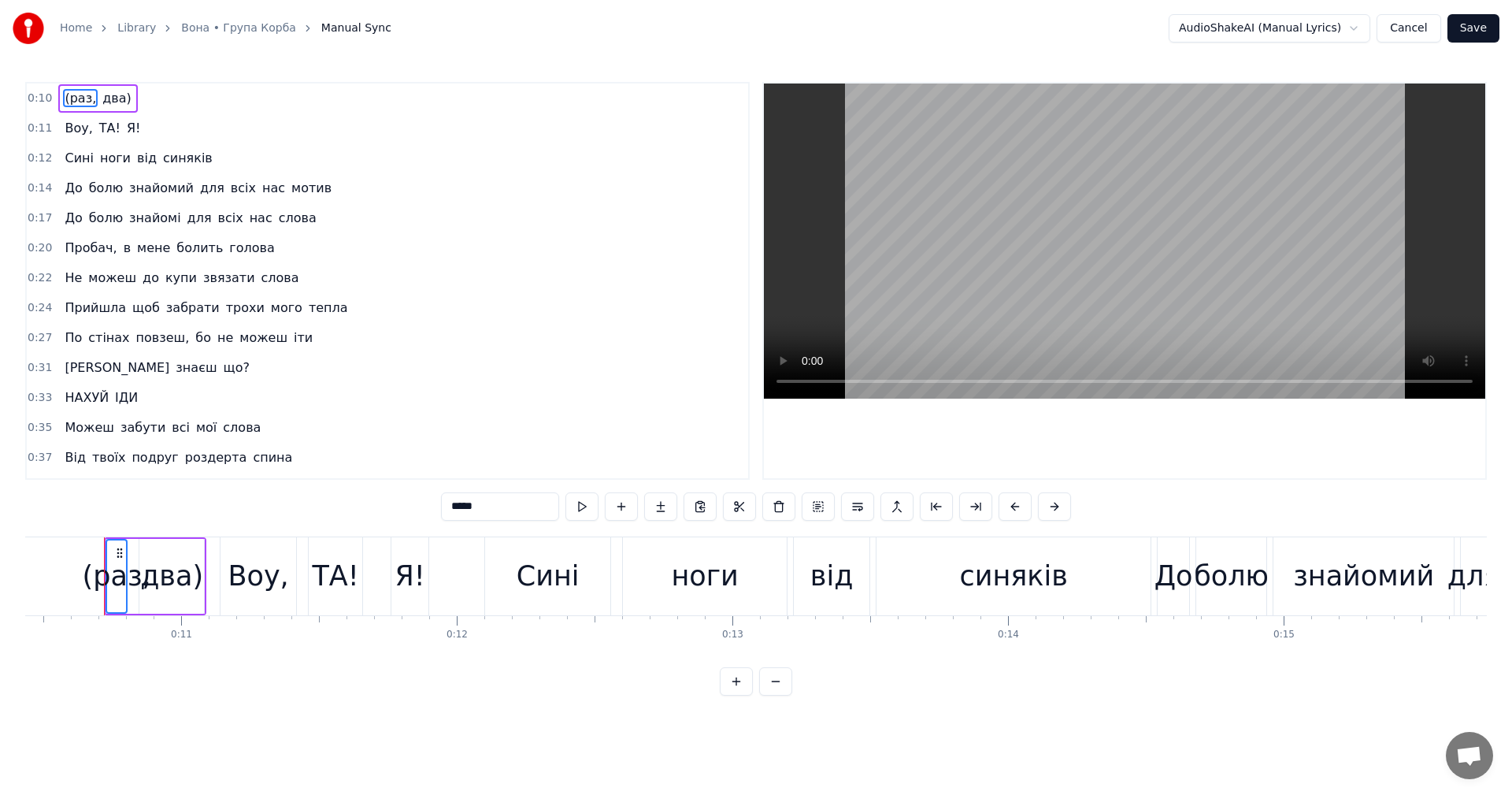
click at [1167, 241] on video at bounding box center [1124, 240] width 722 height 315
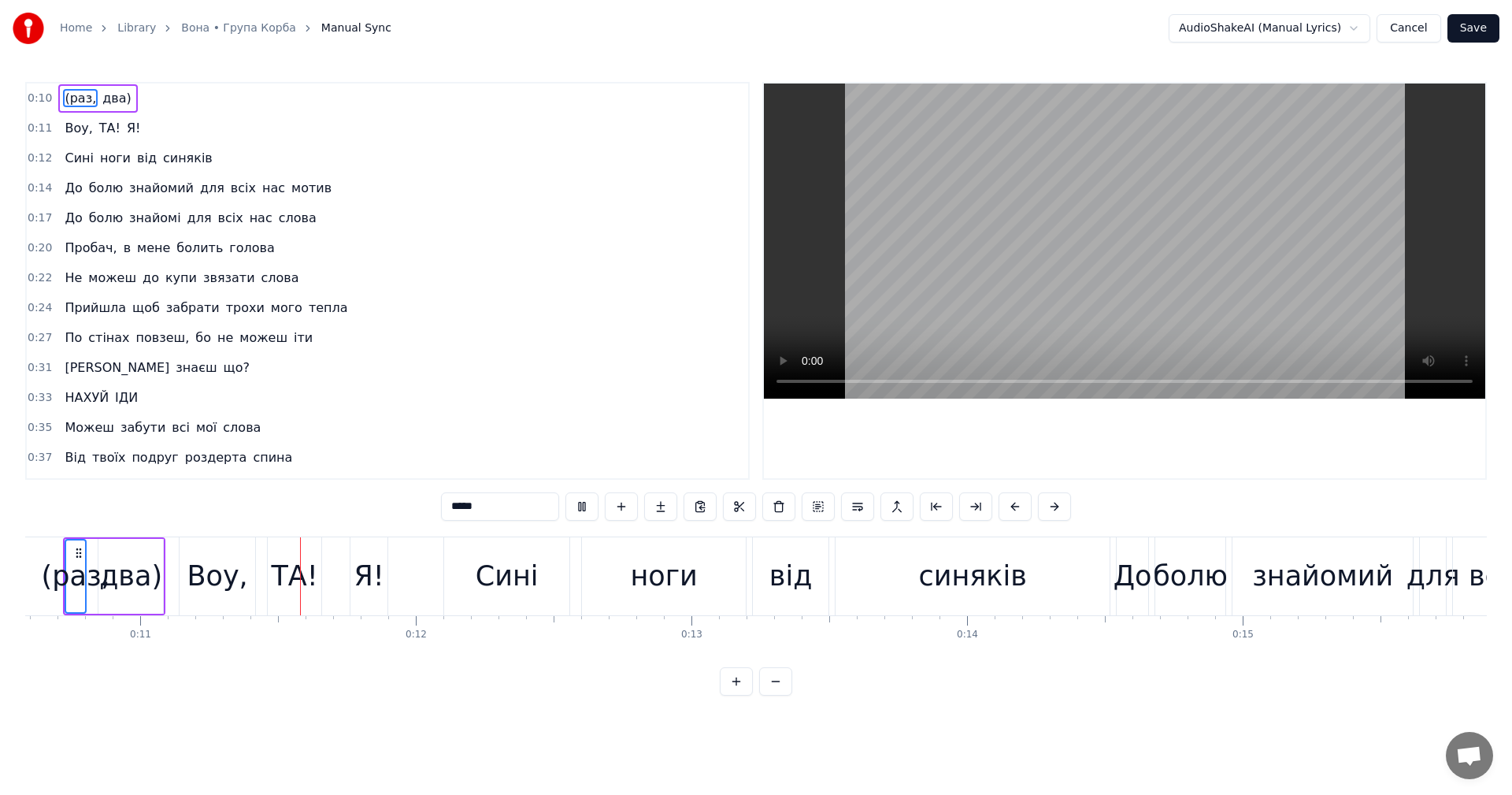
scroll to position [0, 2920]
click at [1046, 270] on video at bounding box center [1124, 240] width 722 height 315
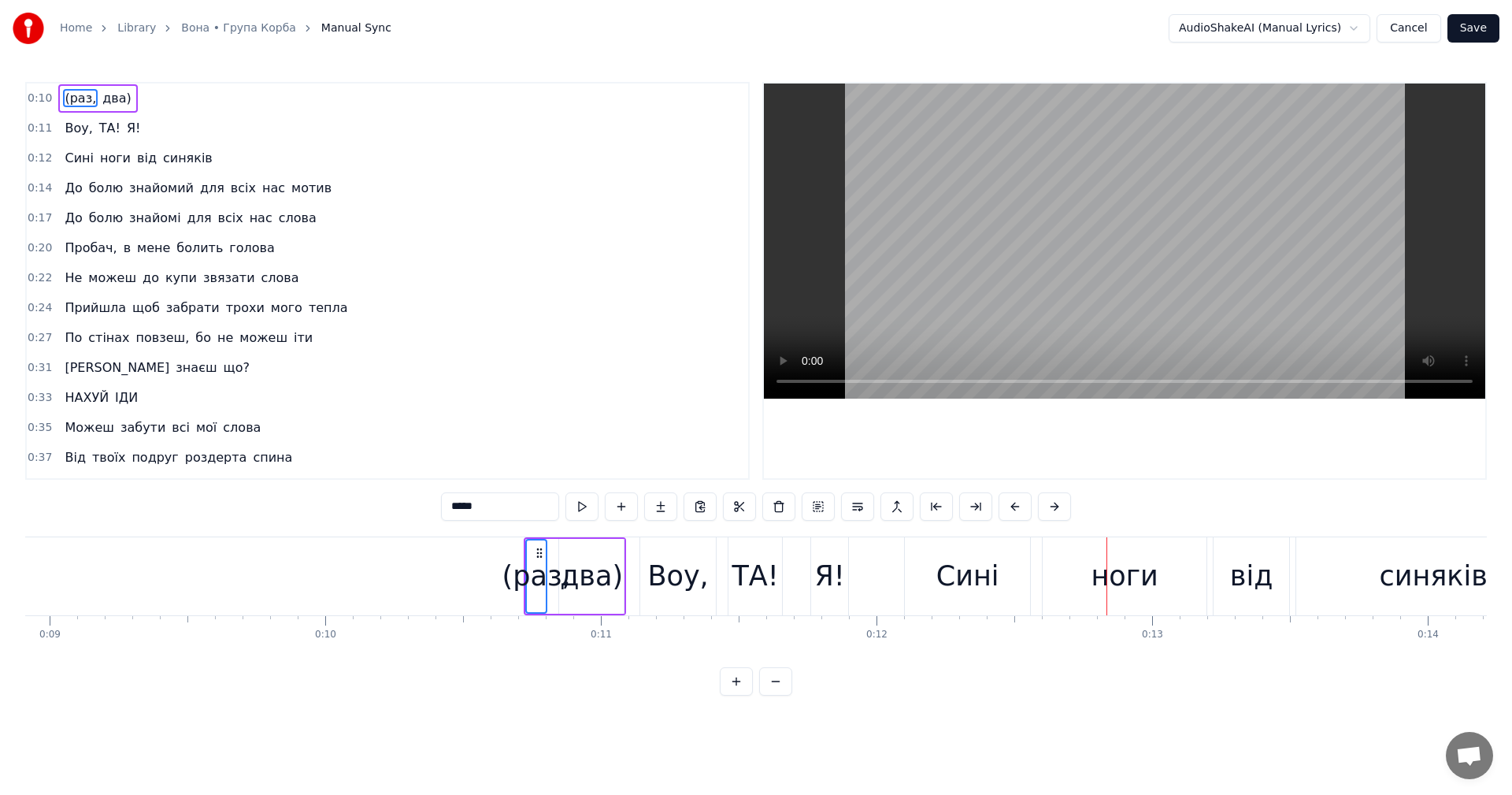
scroll to position [0, 2413]
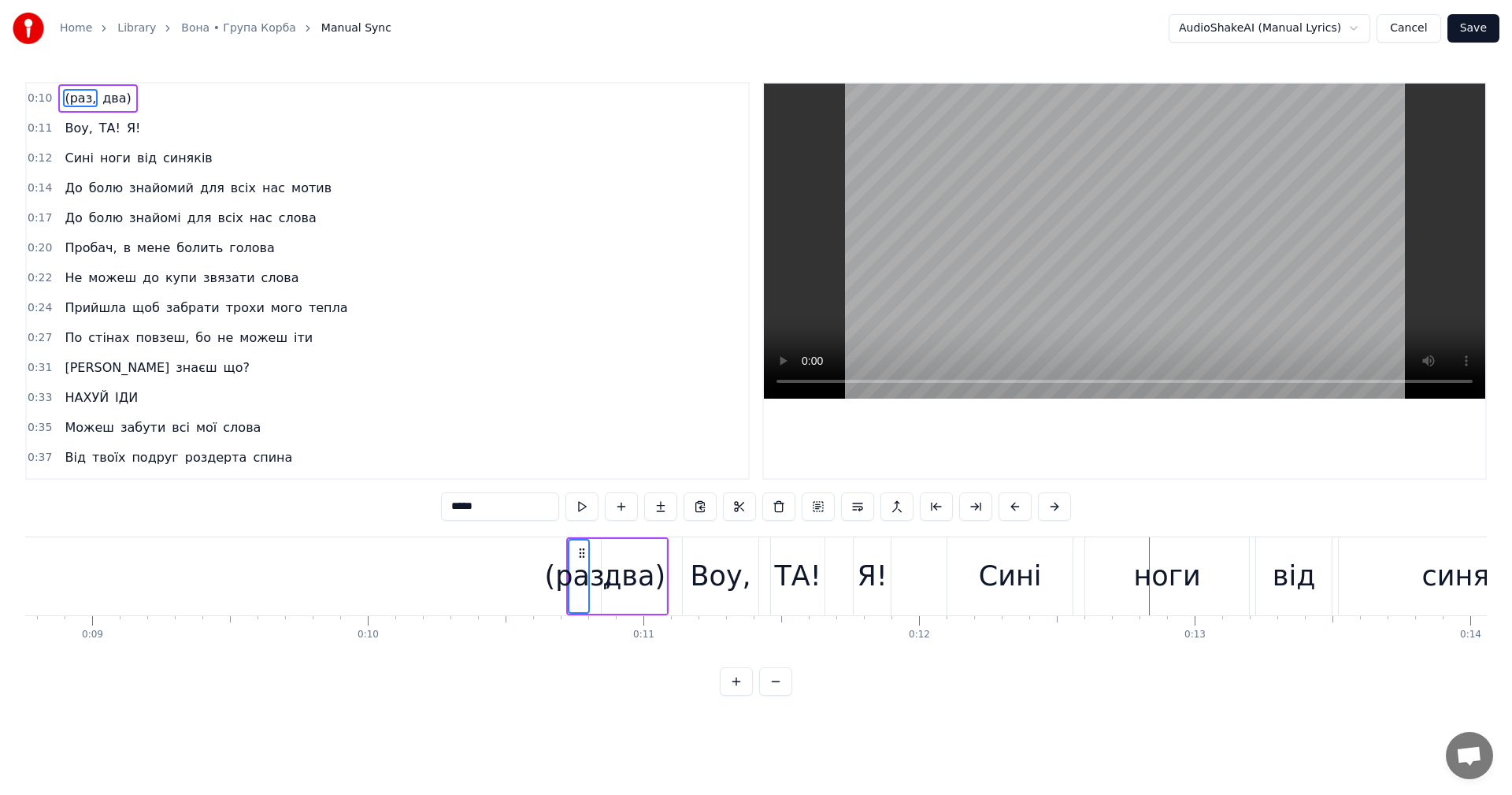
click at [581, 577] on div "(раз," at bounding box center [579, 576] width 69 height 42
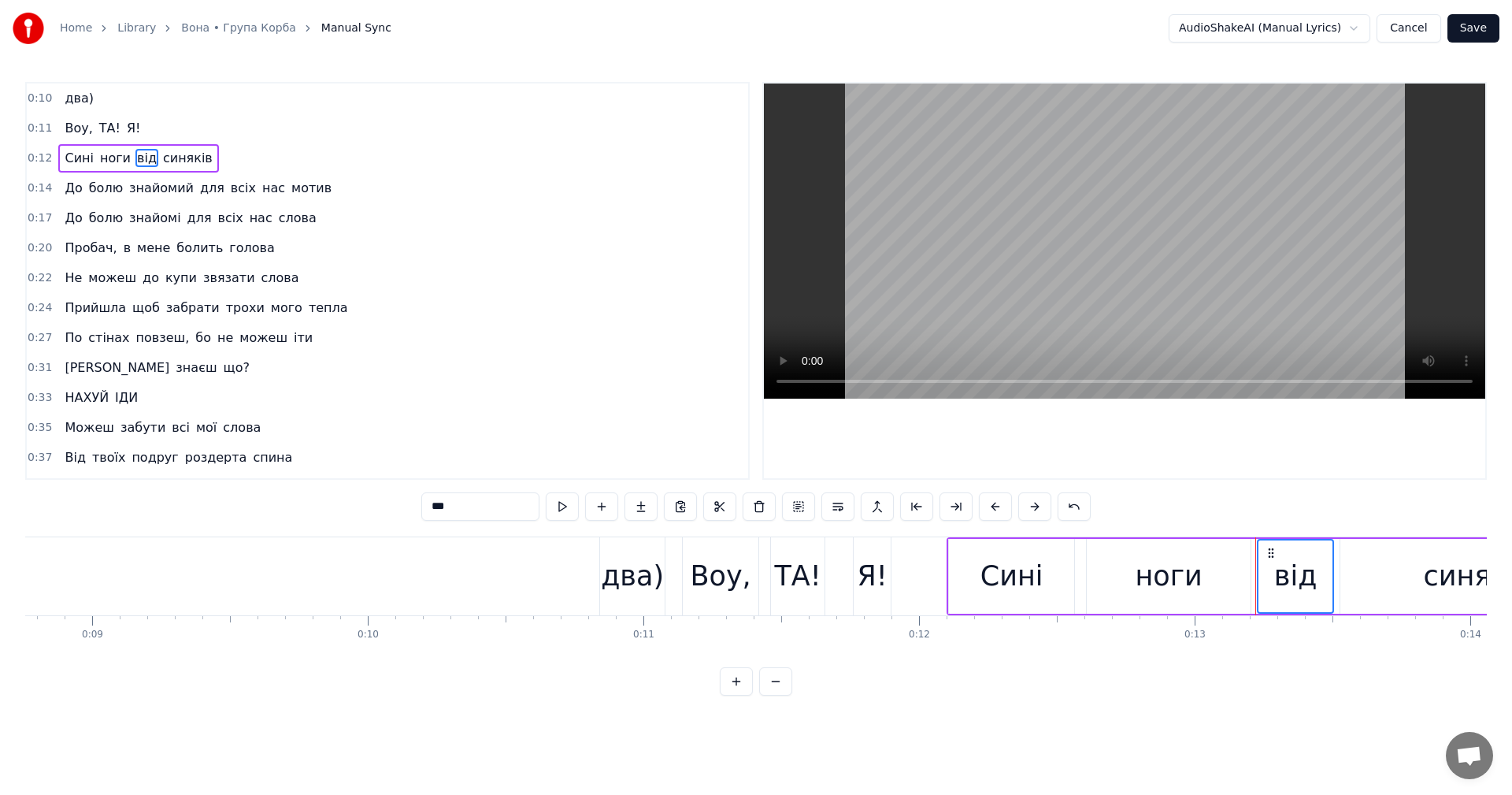
click at [625, 582] on div "два)" at bounding box center [632, 576] width 63 height 42
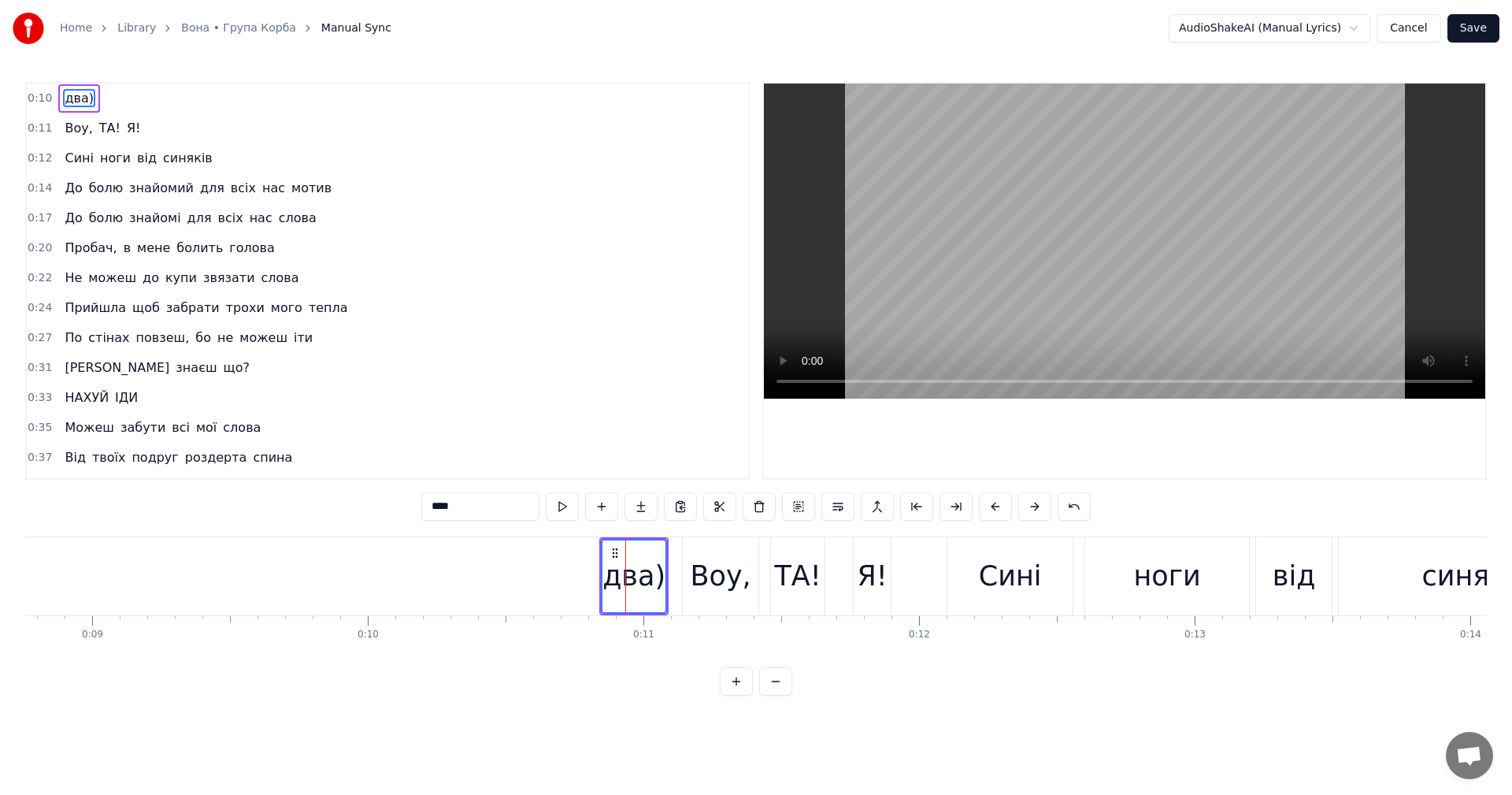
type input "***"
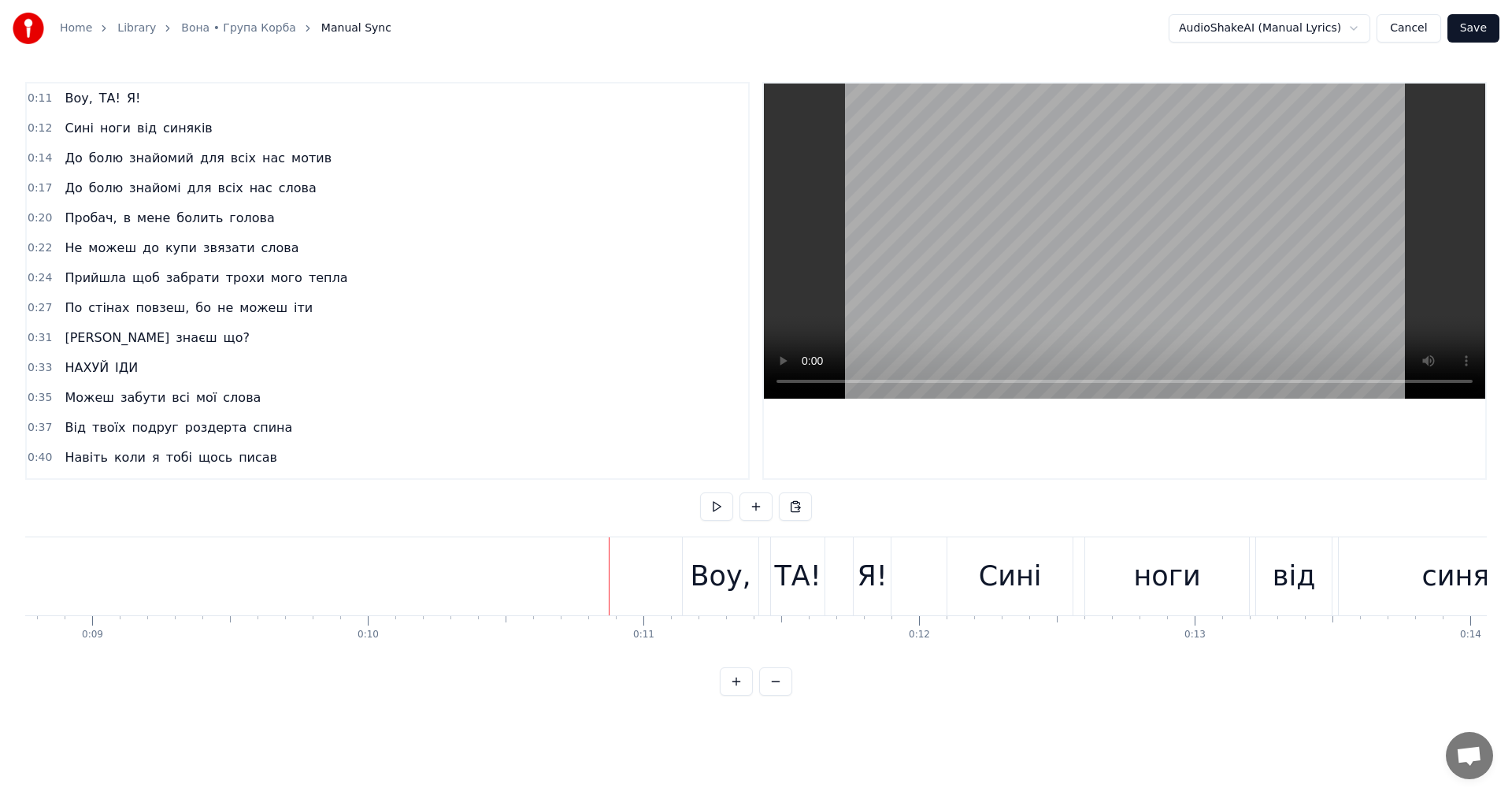
click at [698, 575] on div "Воу," at bounding box center [720, 576] width 61 height 42
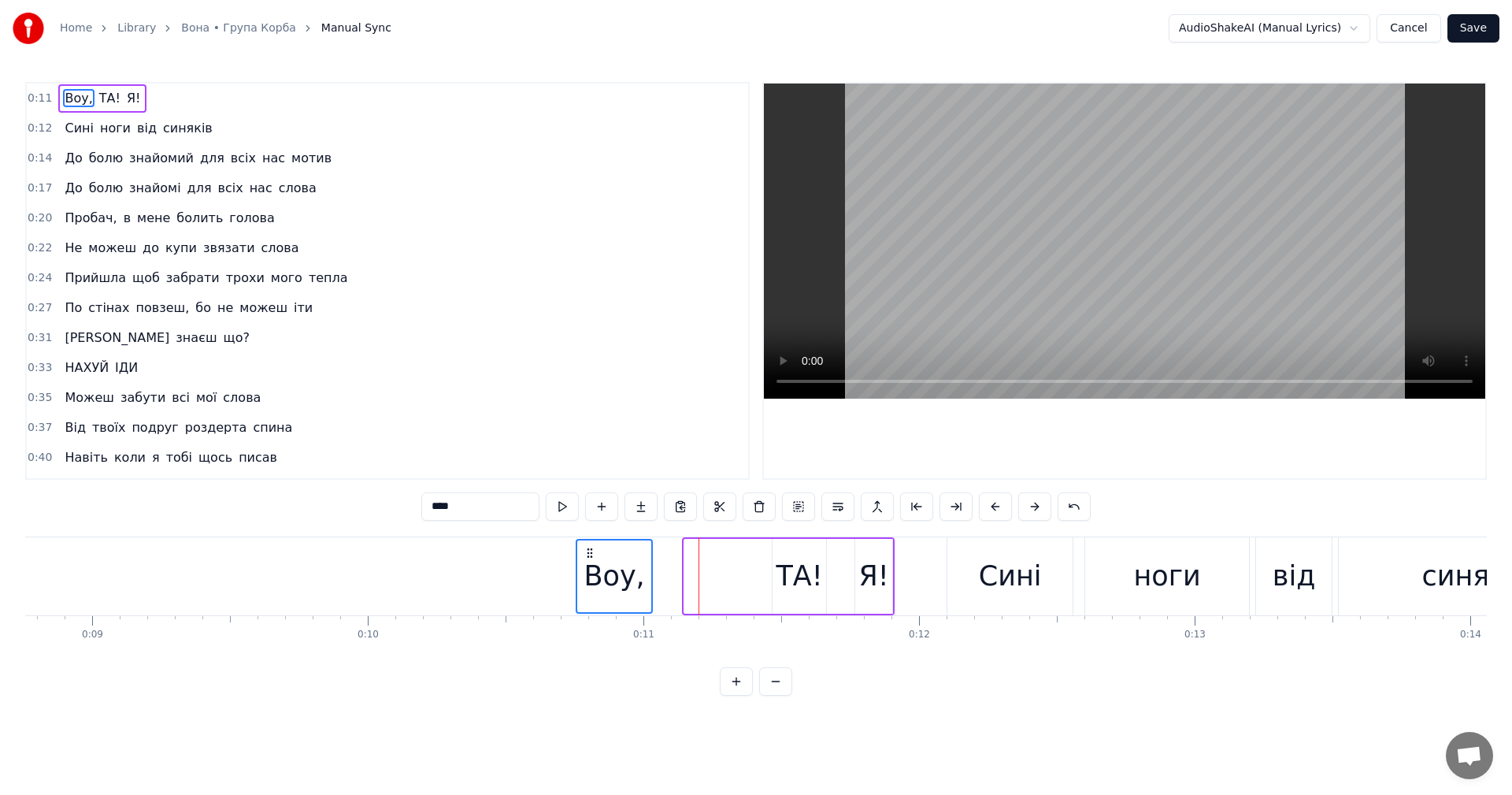
drag, startPoint x: 695, startPoint y: 553, endPoint x: 588, endPoint y: 559, distance: 107.2
click at [588, 559] on div "Воу," at bounding box center [614, 576] width 74 height 71
click at [781, 565] on div "ТА!" at bounding box center [798, 576] width 46 height 42
drag, startPoint x: 782, startPoint y: 551, endPoint x: 666, endPoint y: 549, distance: 116.0
click at [669, 549] on icon at bounding box center [675, 553] width 13 height 13
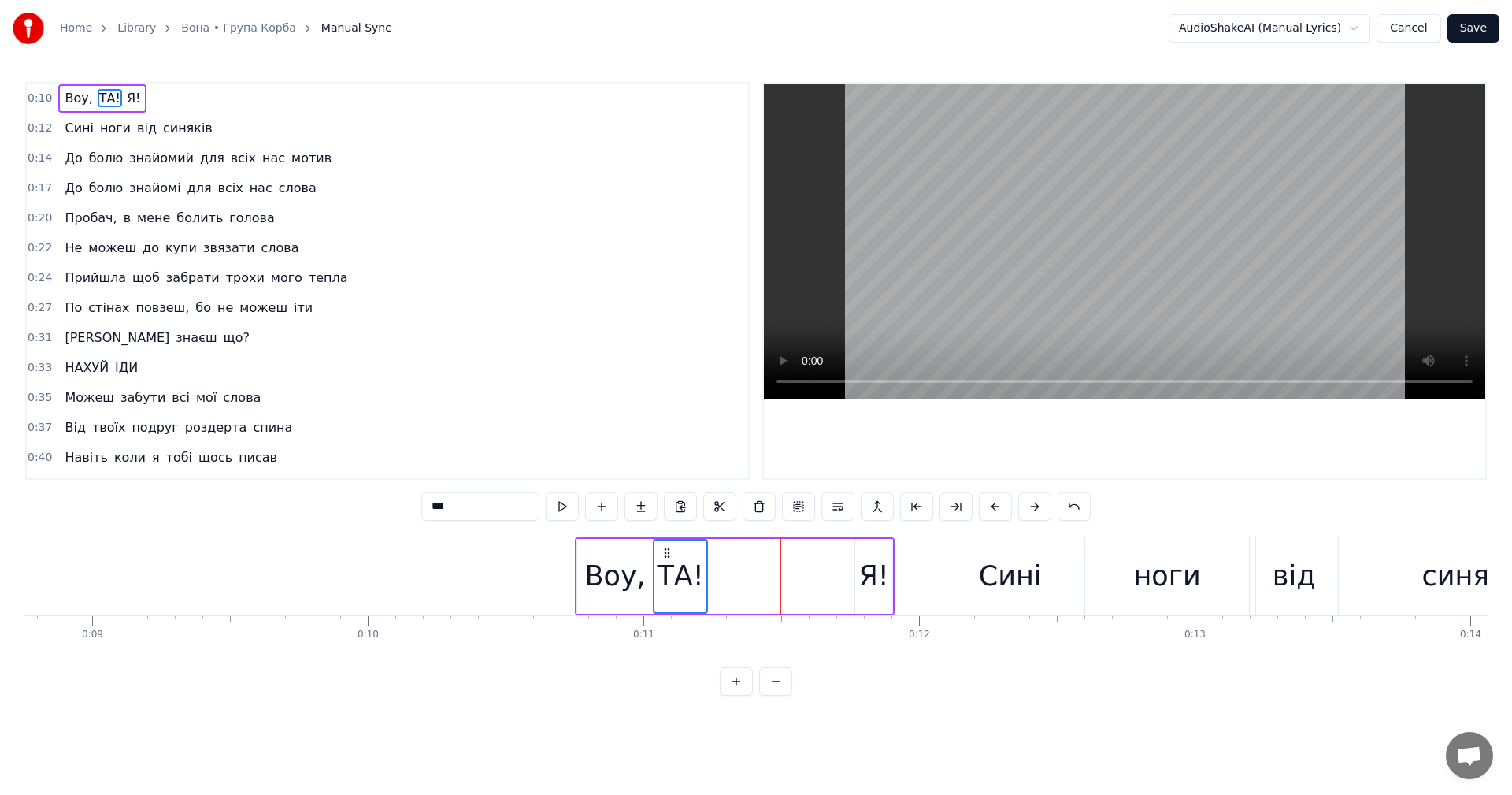
click at [865, 573] on div "Я!" at bounding box center [873, 576] width 30 height 42
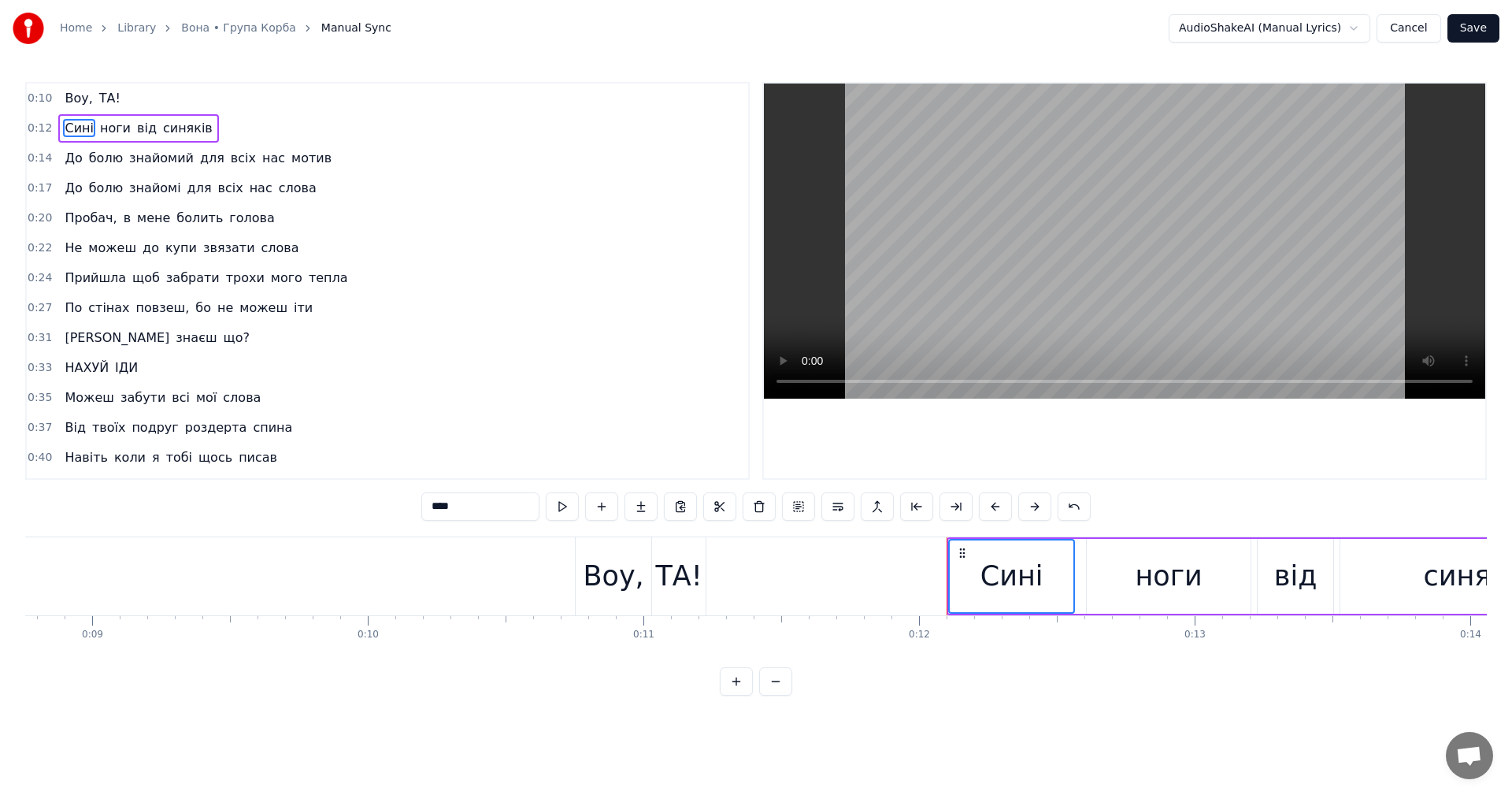
click at [678, 579] on div "ТА!" at bounding box center [679, 576] width 46 height 42
type input "***"
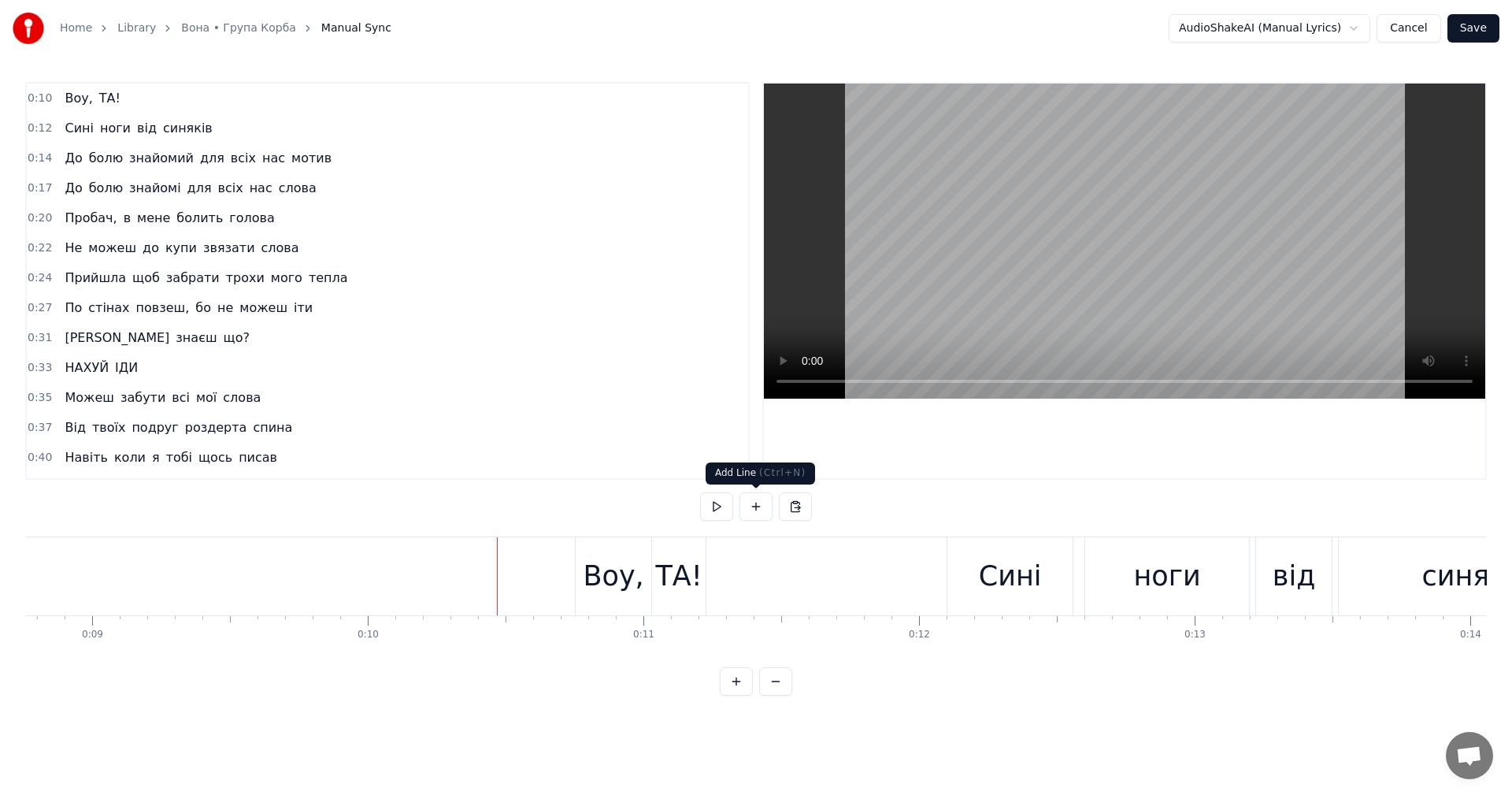
click at [1136, 241] on video at bounding box center [1124, 240] width 722 height 315
click at [1127, 249] on video at bounding box center [1124, 240] width 722 height 315
click at [614, 583] on div "Воу," at bounding box center [613, 576] width 61 height 42
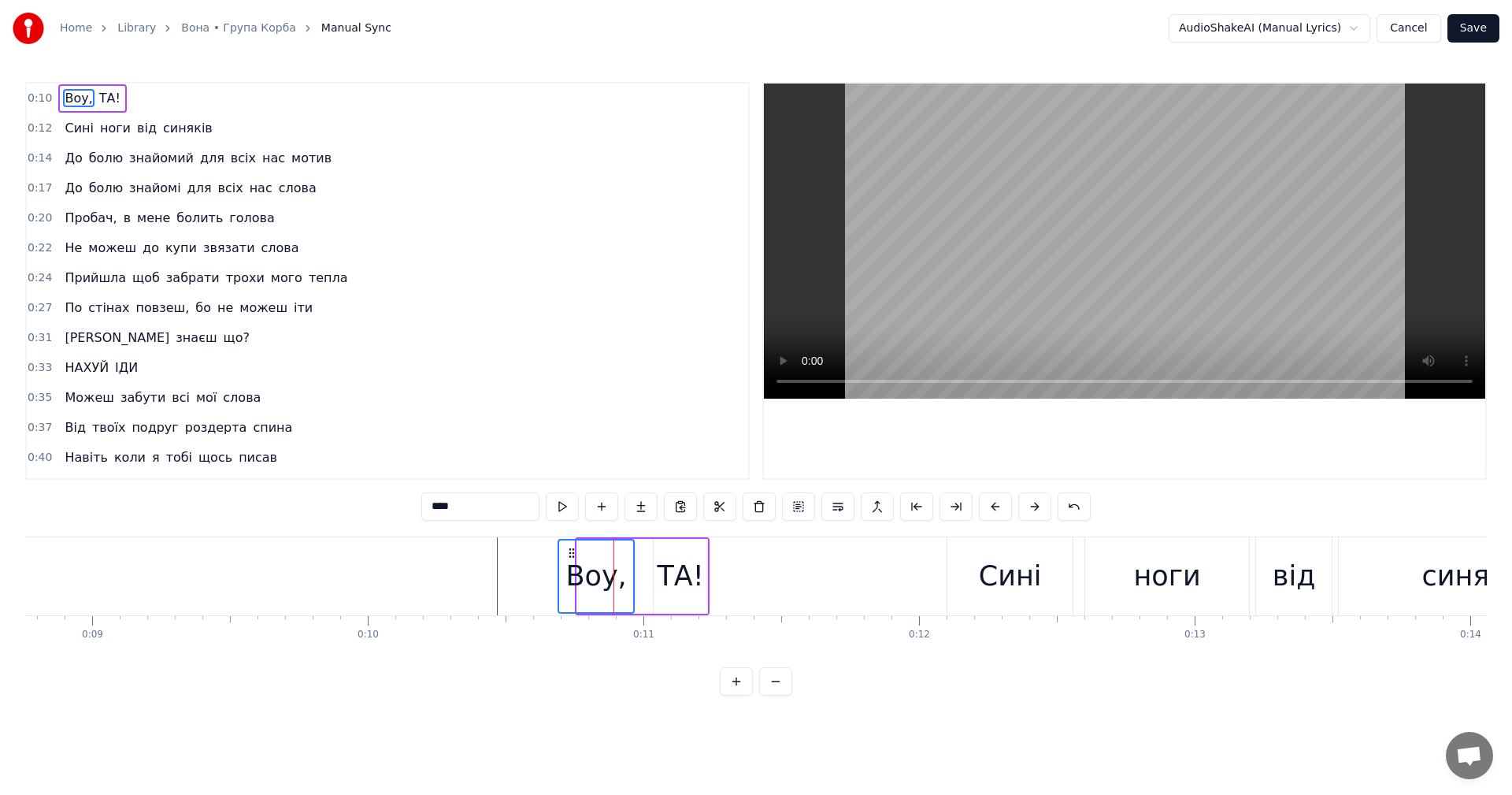
drag, startPoint x: 588, startPoint y: 549, endPoint x: 568, endPoint y: 553, distance: 20.4
click at [568, 553] on icon at bounding box center [572, 553] width 13 height 13
click at [674, 556] on div "ТА!" at bounding box center [680, 576] width 46 height 42
type input "***"
drag, startPoint x: 669, startPoint y: 550, endPoint x: 650, endPoint y: 550, distance: 19.0
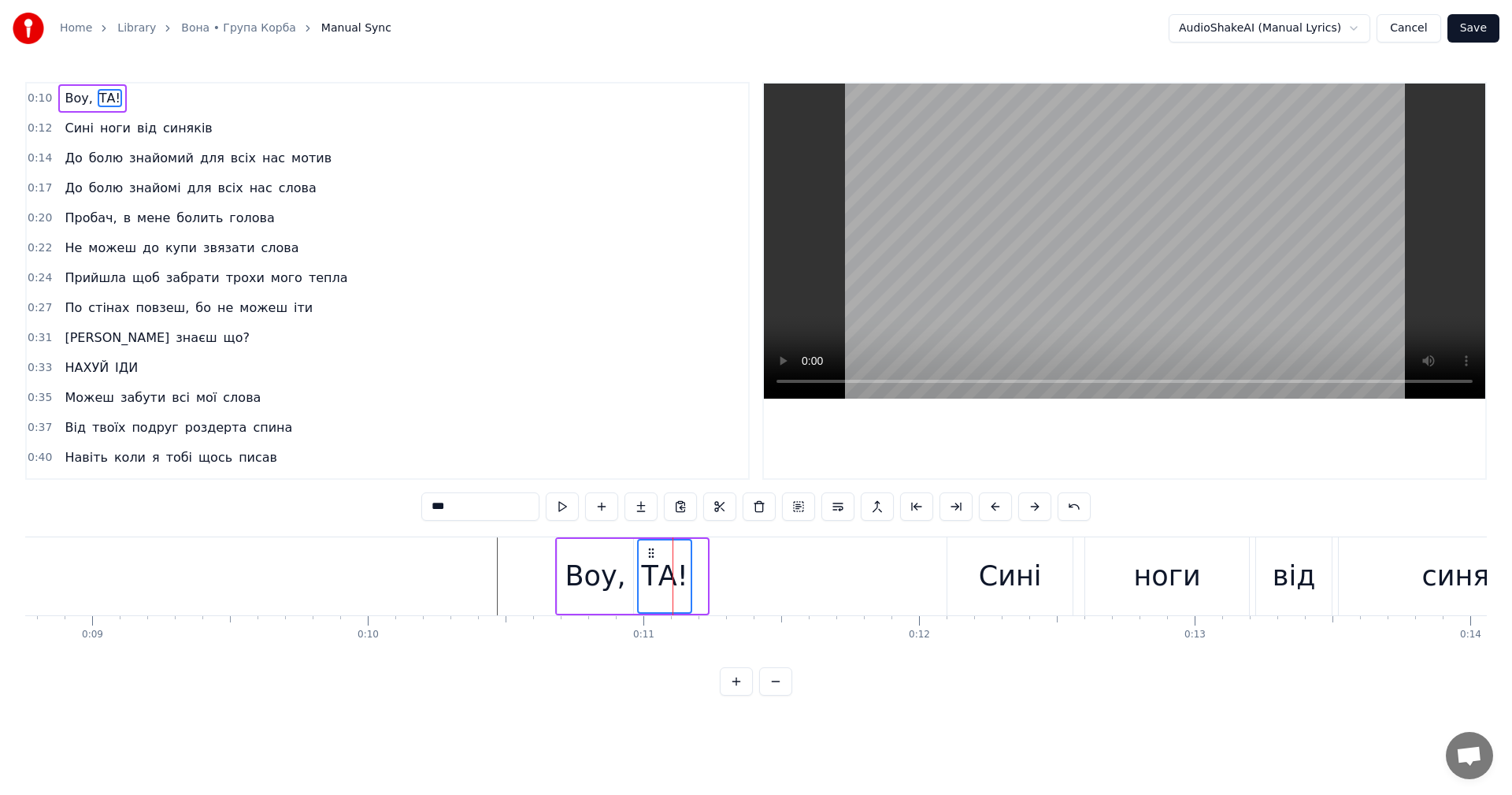
click at [650, 550] on icon at bounding box center [651, 553] width 13 height 13
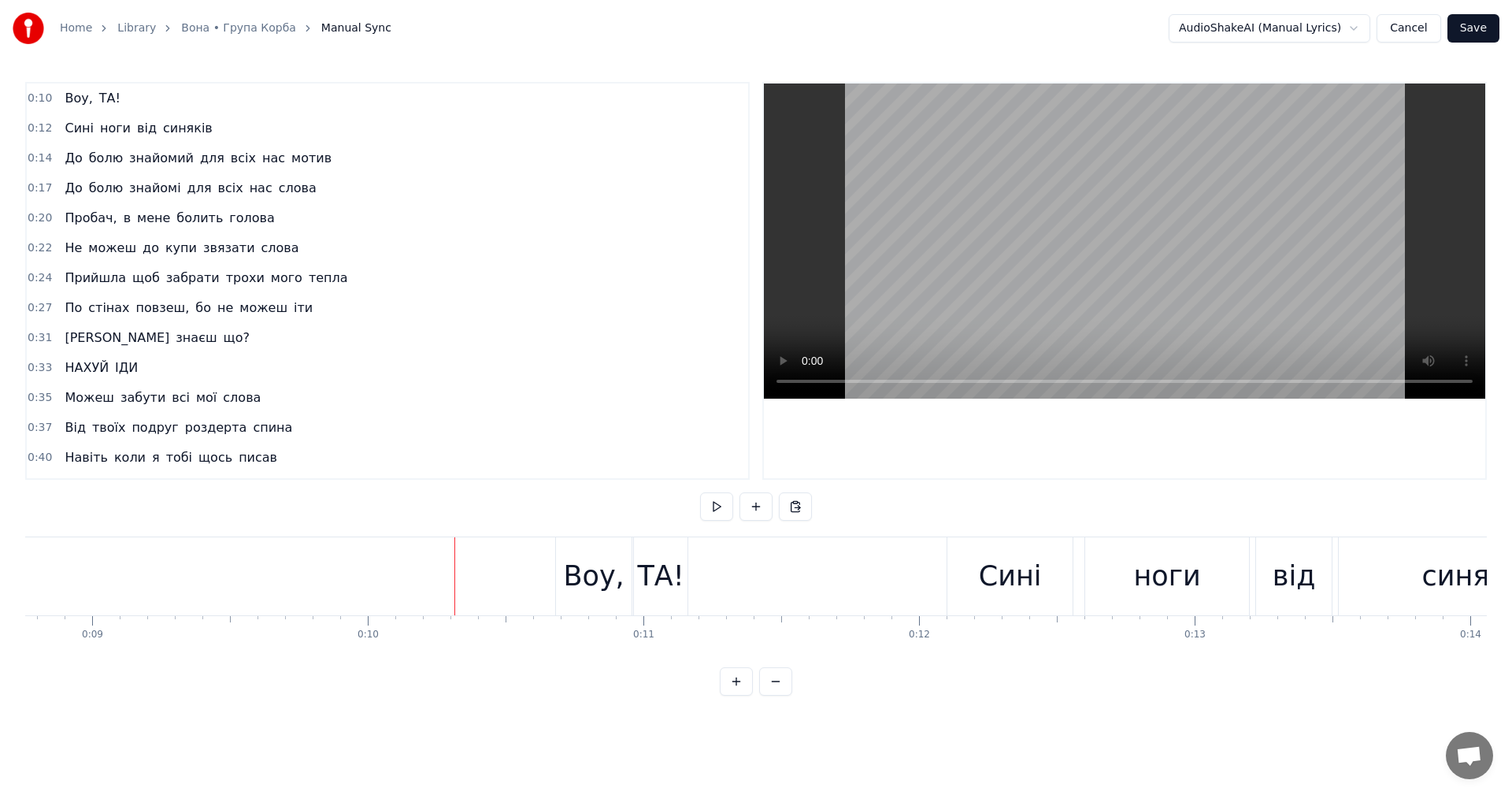
click at [1136, 237] on video at bounding box center [1124, 240] width 722 height 315
click at [1137, 248] on video at bounding box center [1124, 240] width 722 height 315
click at [1090, 238] on video at bounding box center [1124, 240] width 722 height 315
click at [1090, 239] on video at bounding box center [1124, 240] width 722 height 315
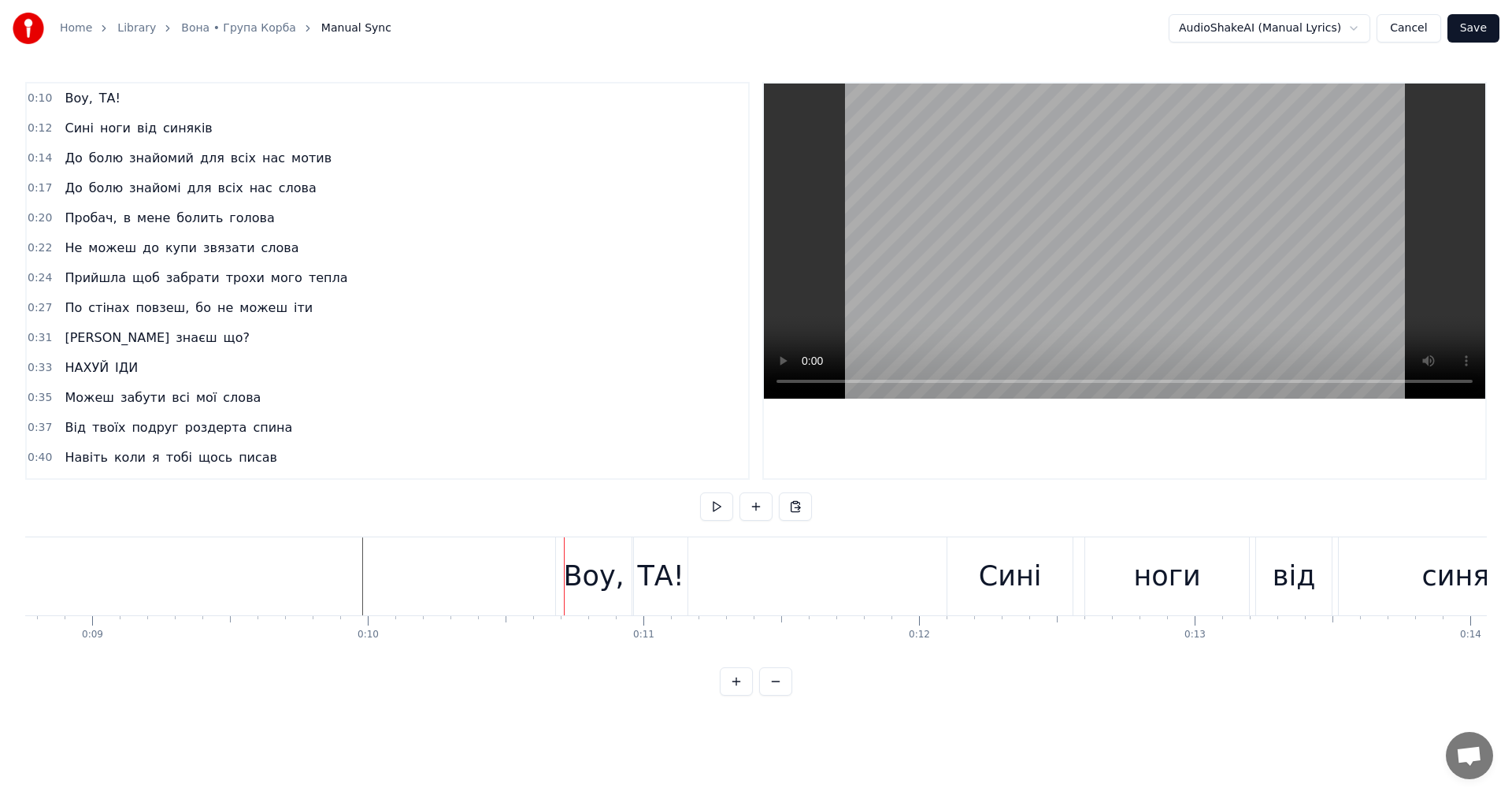
click at [1087, 223] on video at bounding box center [1124, 240] width 722 height 315
click at [1098, 199] on video at bounding box center [1124, 240] width 722 height 315
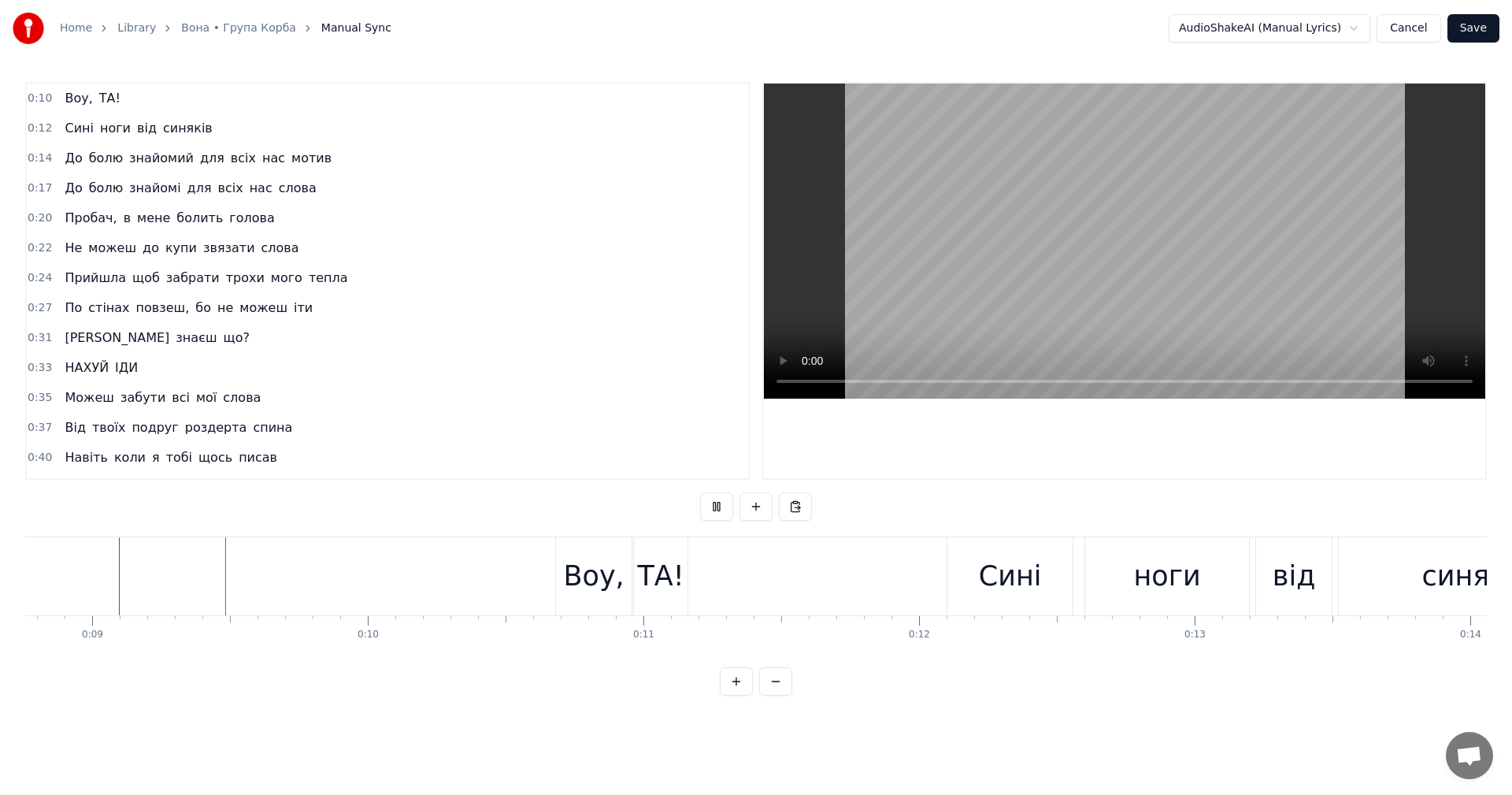
click at [1088, 207] on video at bounding box center [1124, 240] width 722 height 315
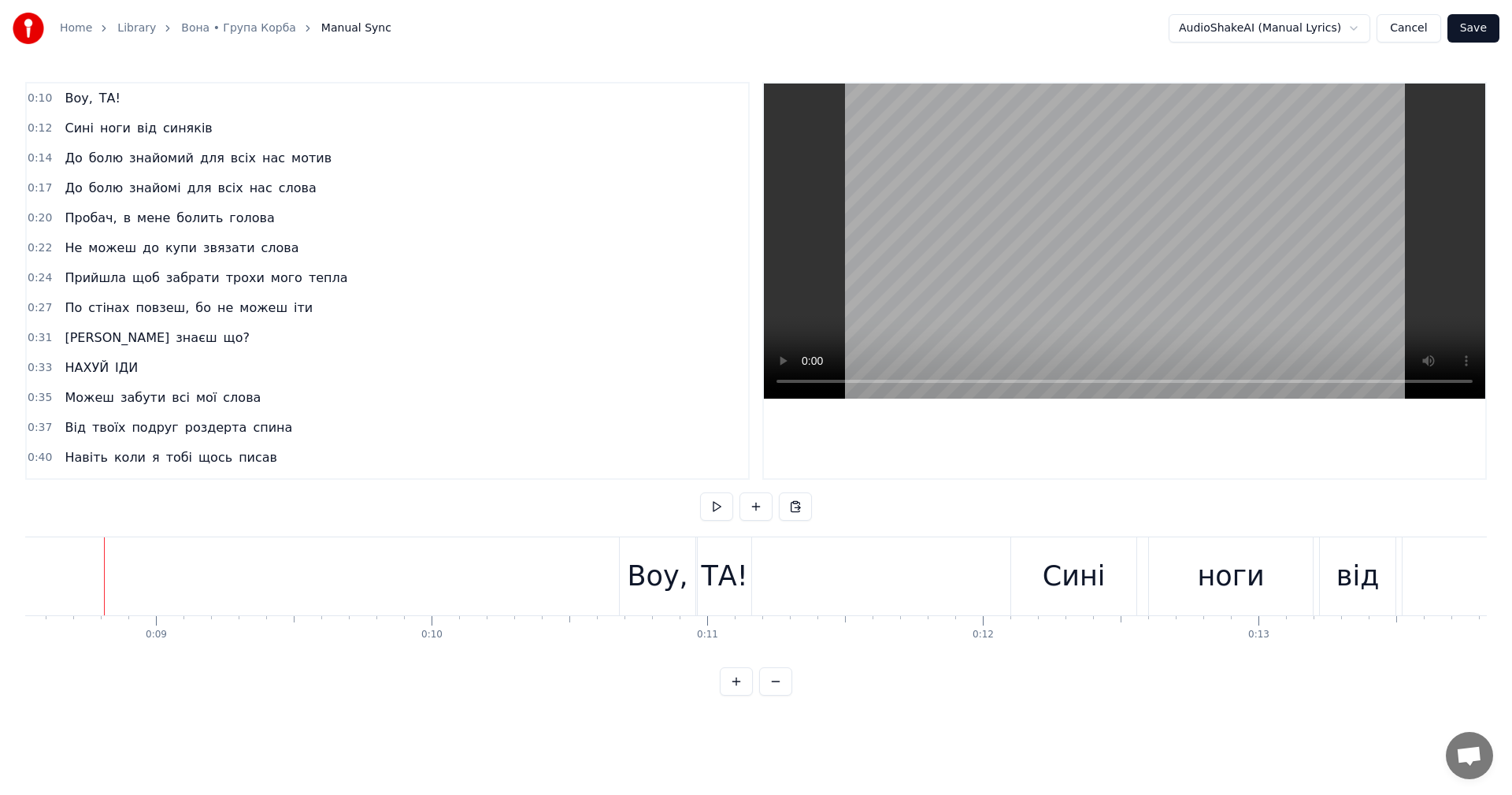
scroll to position [0, 2349]
click at [1188, 177] on video at bounding box center [1124, 240] width 722 height 315
click at [1140, 197] on video at bounding box center [1124, 240] width 722 height 315
click at [636, 575] on div "Воу," at bounding box center [658, 576] width 61 height 42
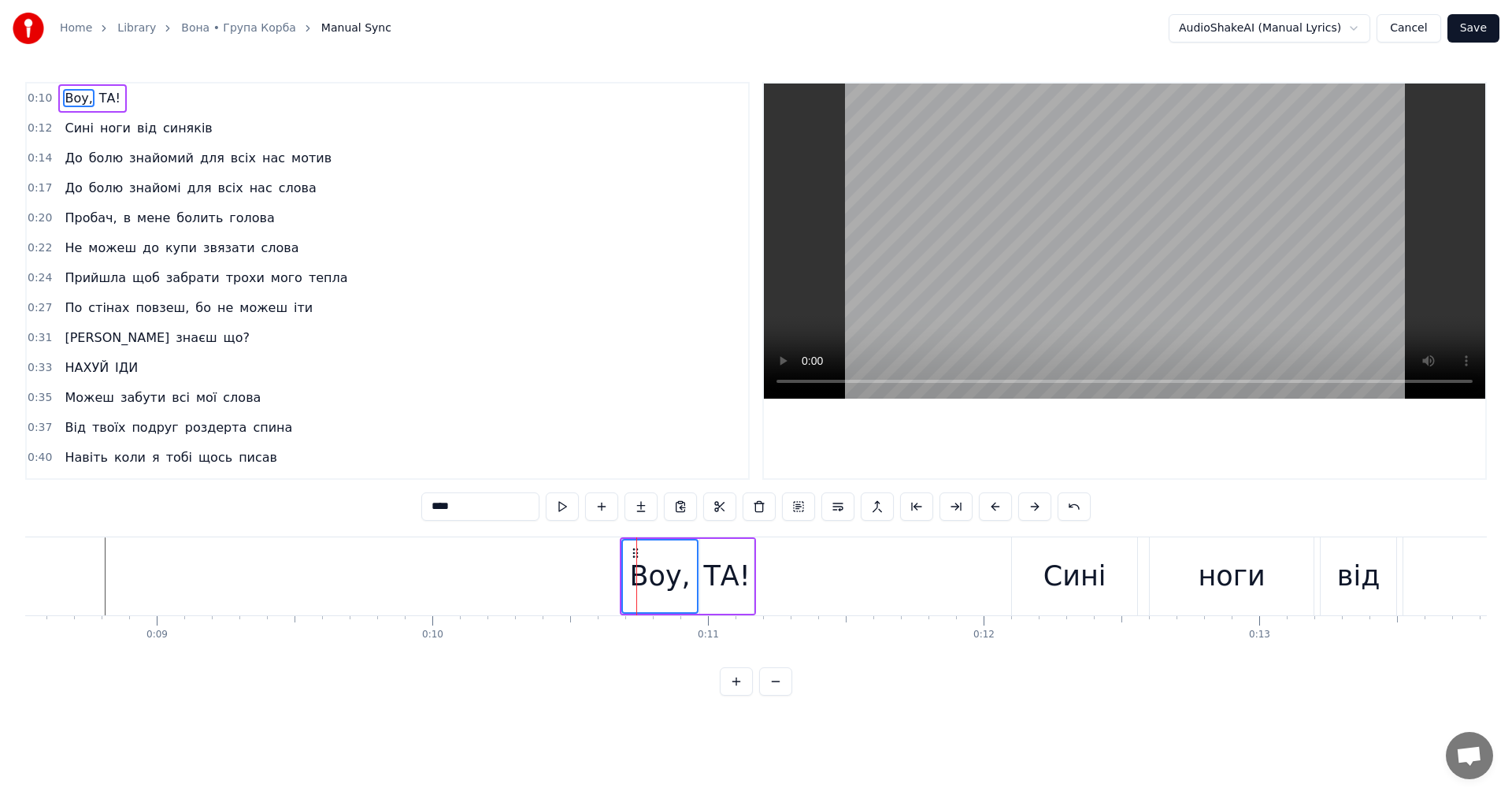
click at [643, 564] on div "Воу," at bounding box center [658, 576] width 61 height 42
click at [1414, 23] on button "Cancel" at bounding box center [1408, 29] width 63 height 29
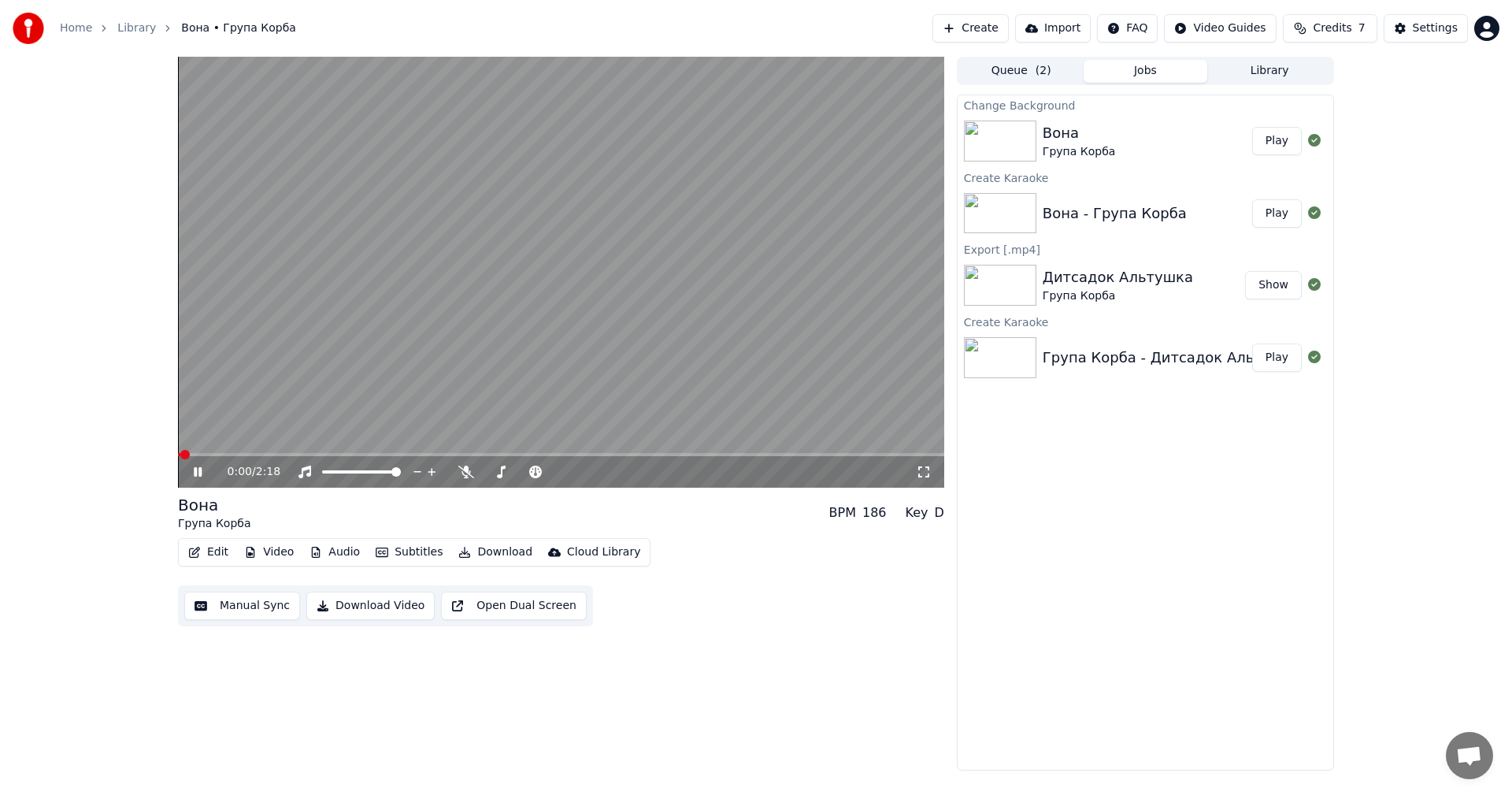
click at [492, 289] on video at bounding box center [561, 272] width 766 height 431
click at [212, 556] on button "Edit" at bounding box center [208, 552] width 53 height 22
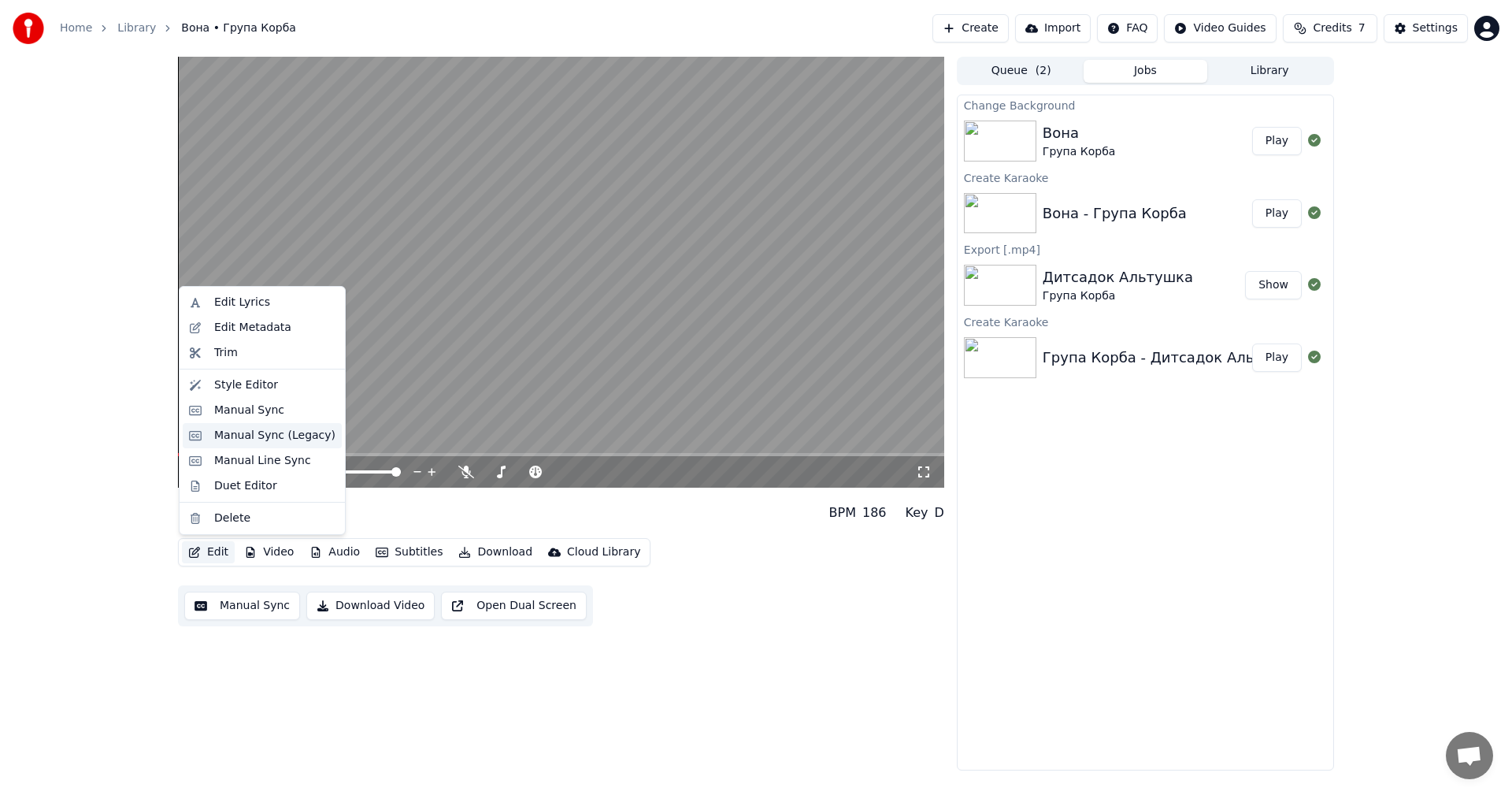
click at [277, 431] on div "Manual Sync (Legacy)" at bounding box center [275, 436] width 121 height 16
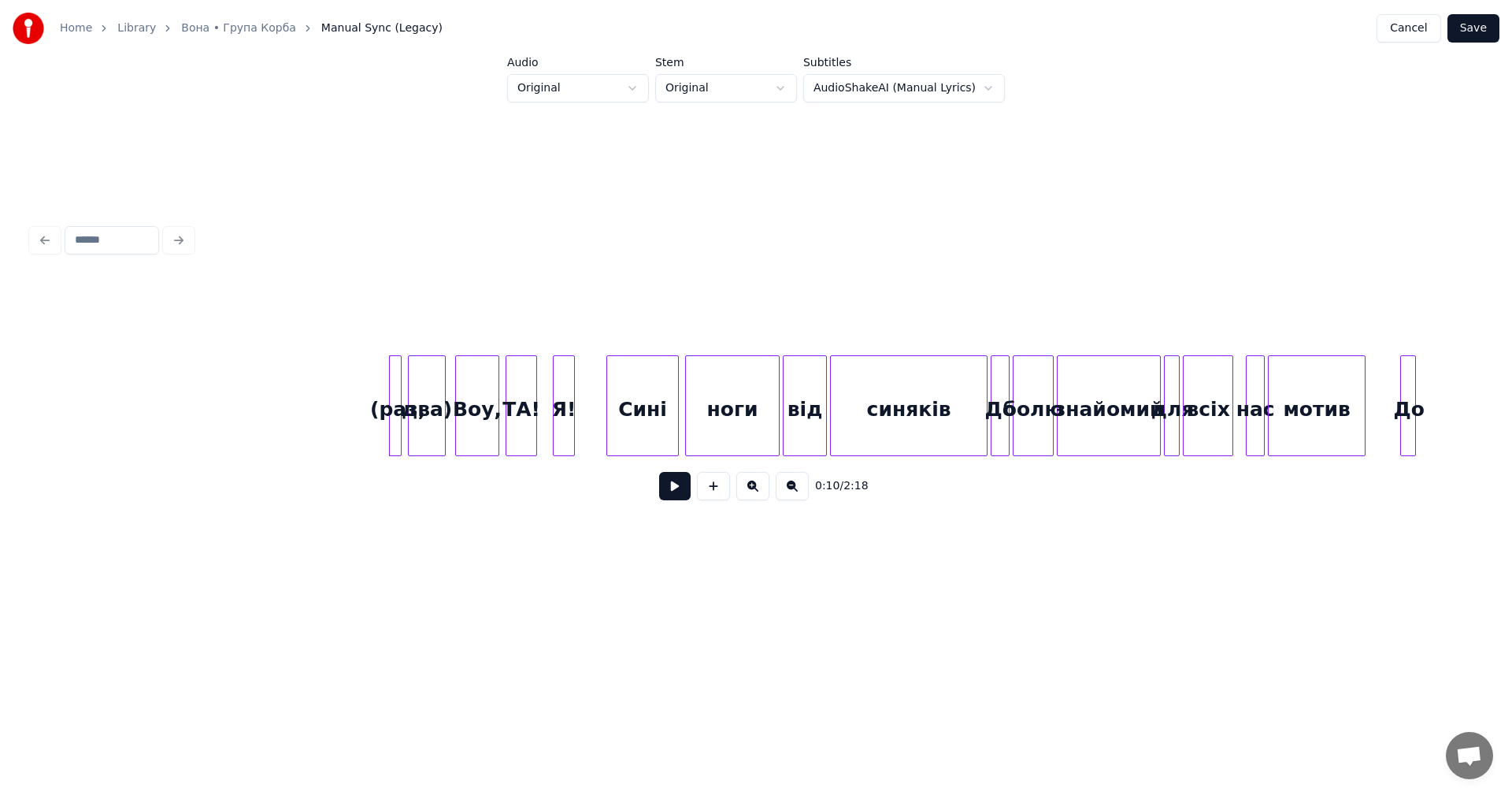
scroll to position [0, 1258]
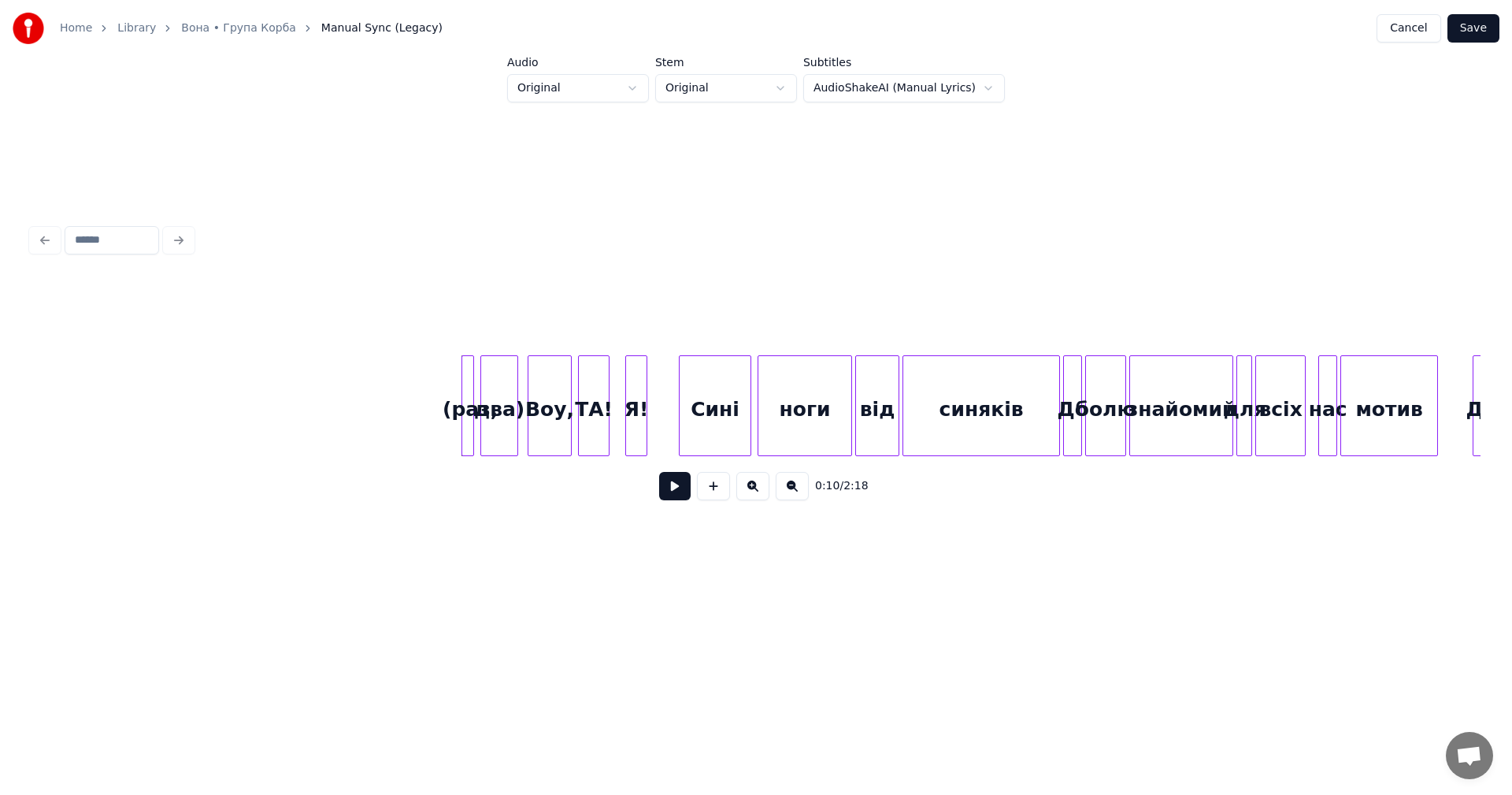
click at [637, 411] on div "Я!" at bounding box center [636, 410] width 21 height 107
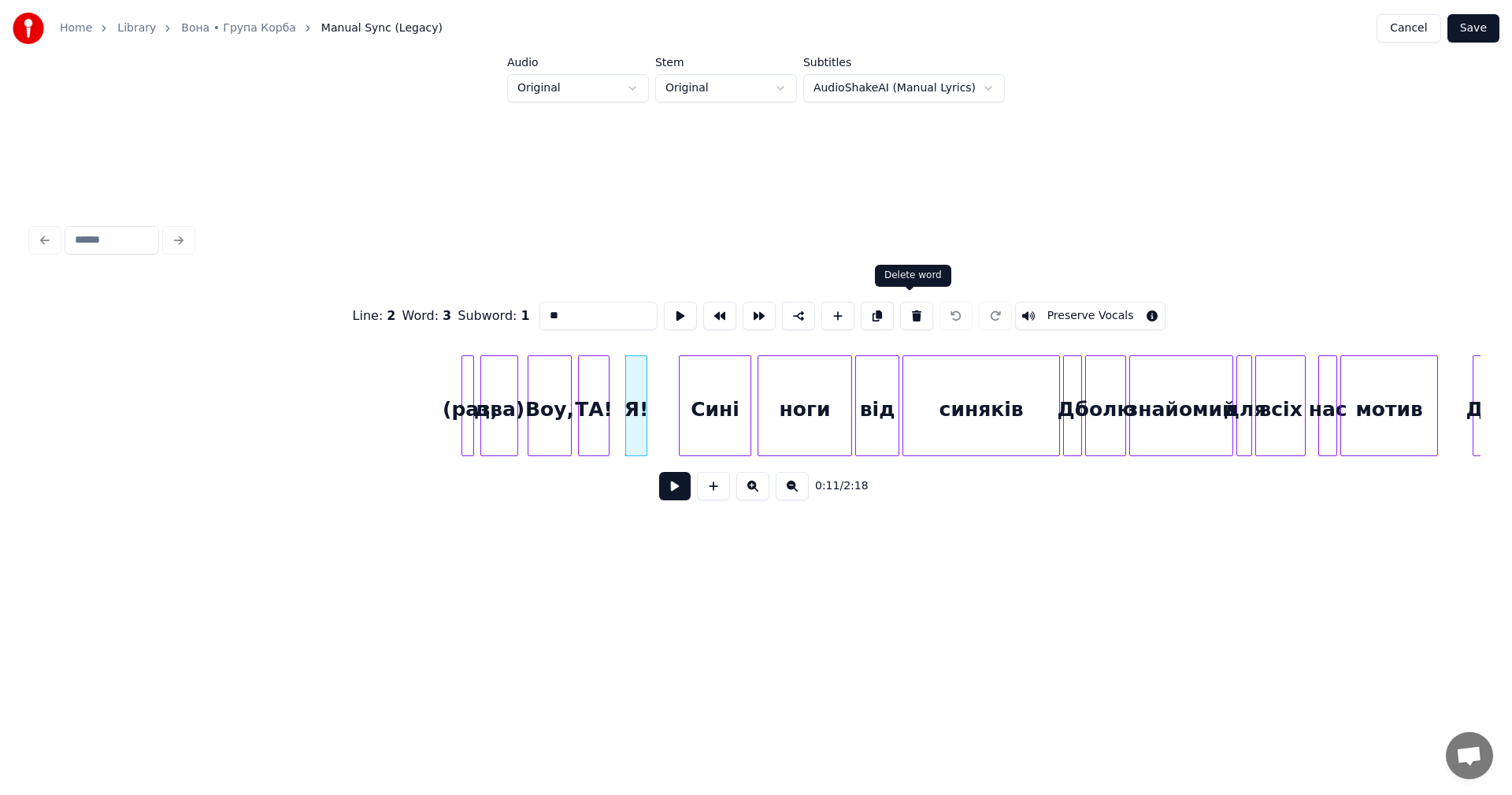
click at [902, 313] on button at bounding box center [916, 316] width 33 height 29
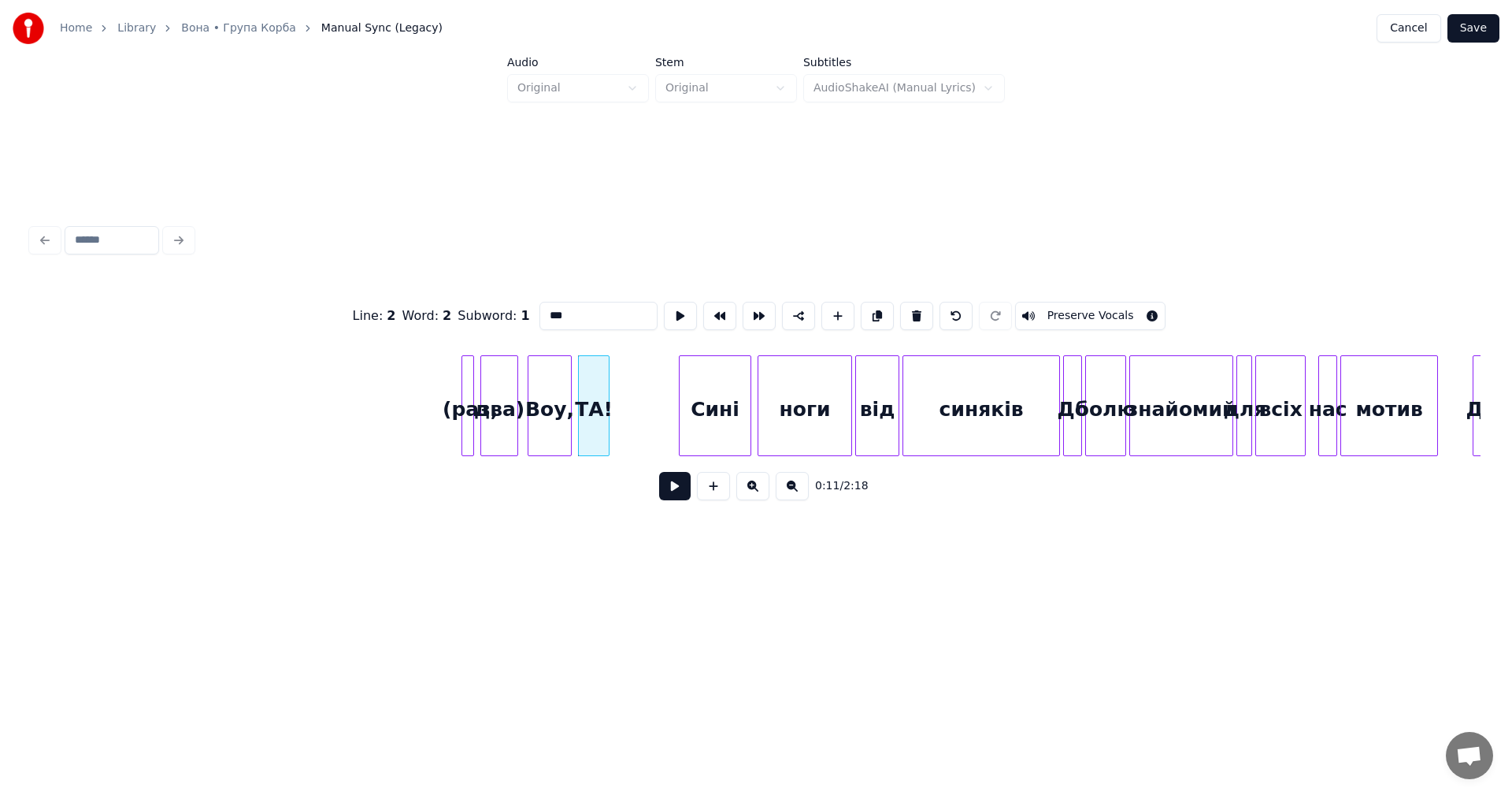
click at [469, 428] on div at bounding box center [471, 406] width 4 height 99
type input "*****"
drag, startPoint x: 908, startPoint y: 313, endPoint x: 742, endPoint y: 371, distance: 175.8
click at [908, 313] on button at bounding box center [916, 316] width 33 height 29
click at [512, 418] on div "два)" at bounding box center [499, 410] width 37 height 107
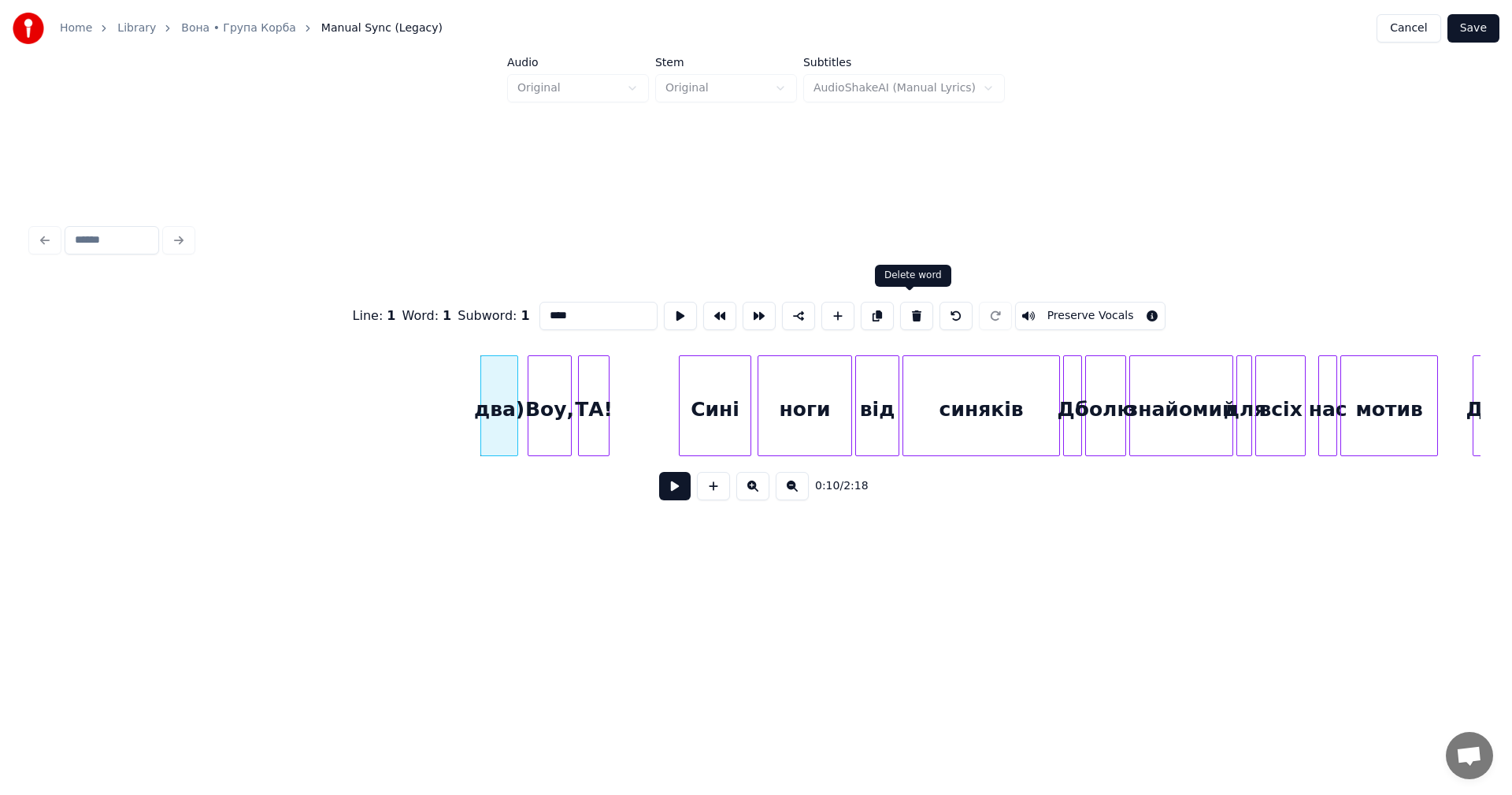
click at [912, 310] on button at bounding box center [916, 316] width 33 height 29
type input "****"
click at [550, 405] on div "Воу," at bounding box center [550, 410] width 43 height 107
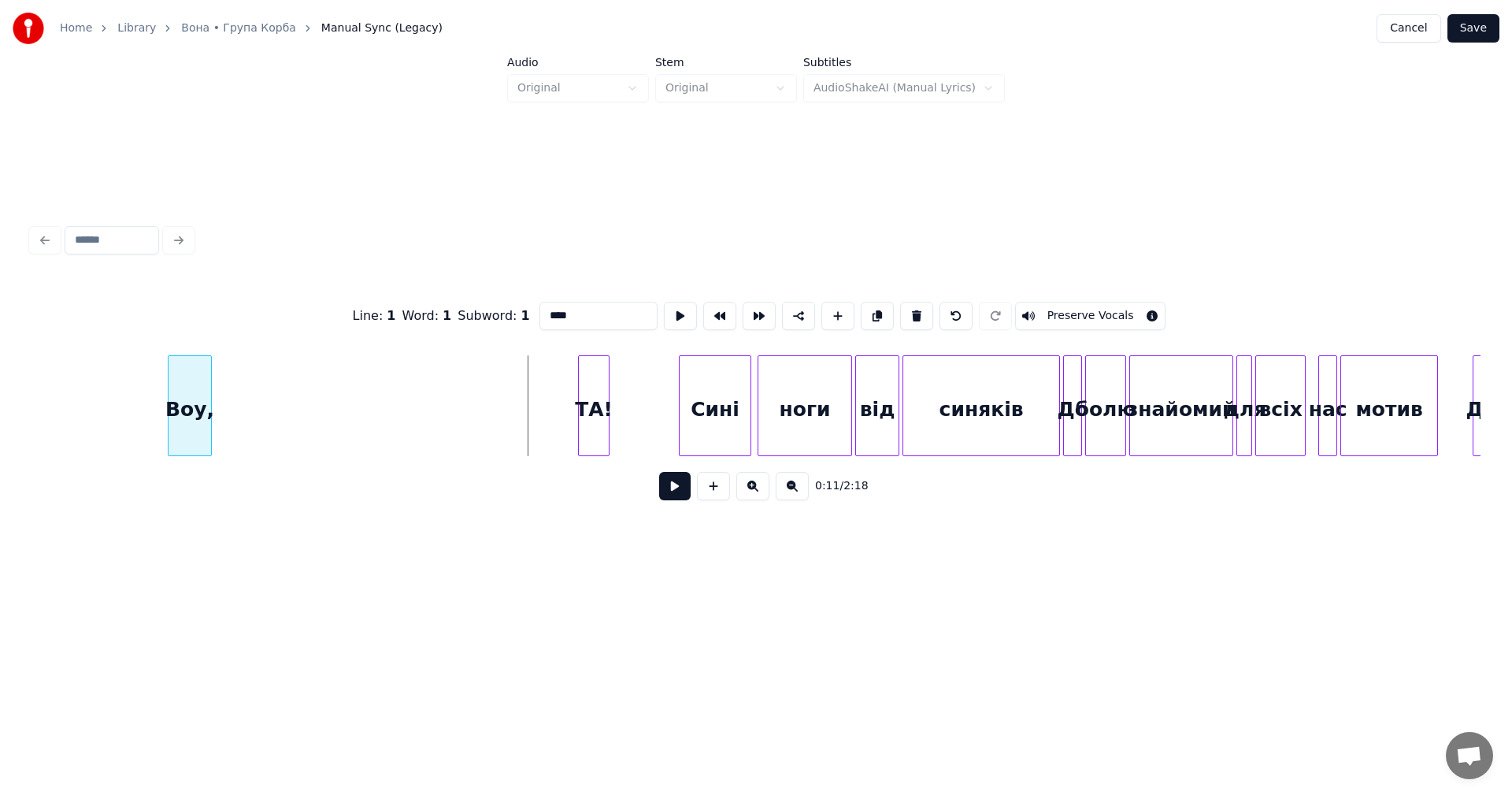
click at [188, 405] on div "Воу," at bounding box center [190, 410] width 43 height 107
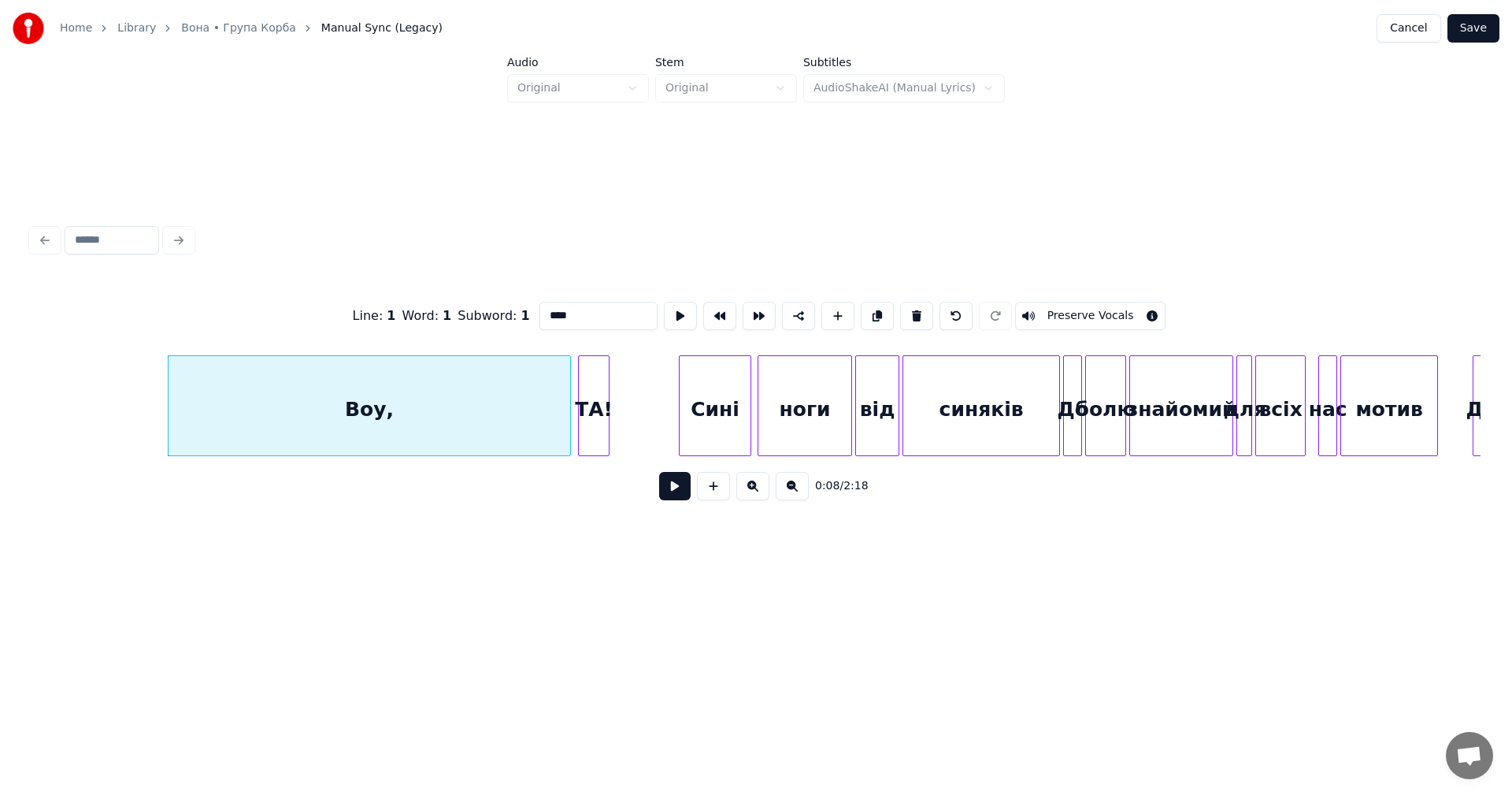
click at [570, 377] on div at bounding box center [567, 406] width 4 height 99
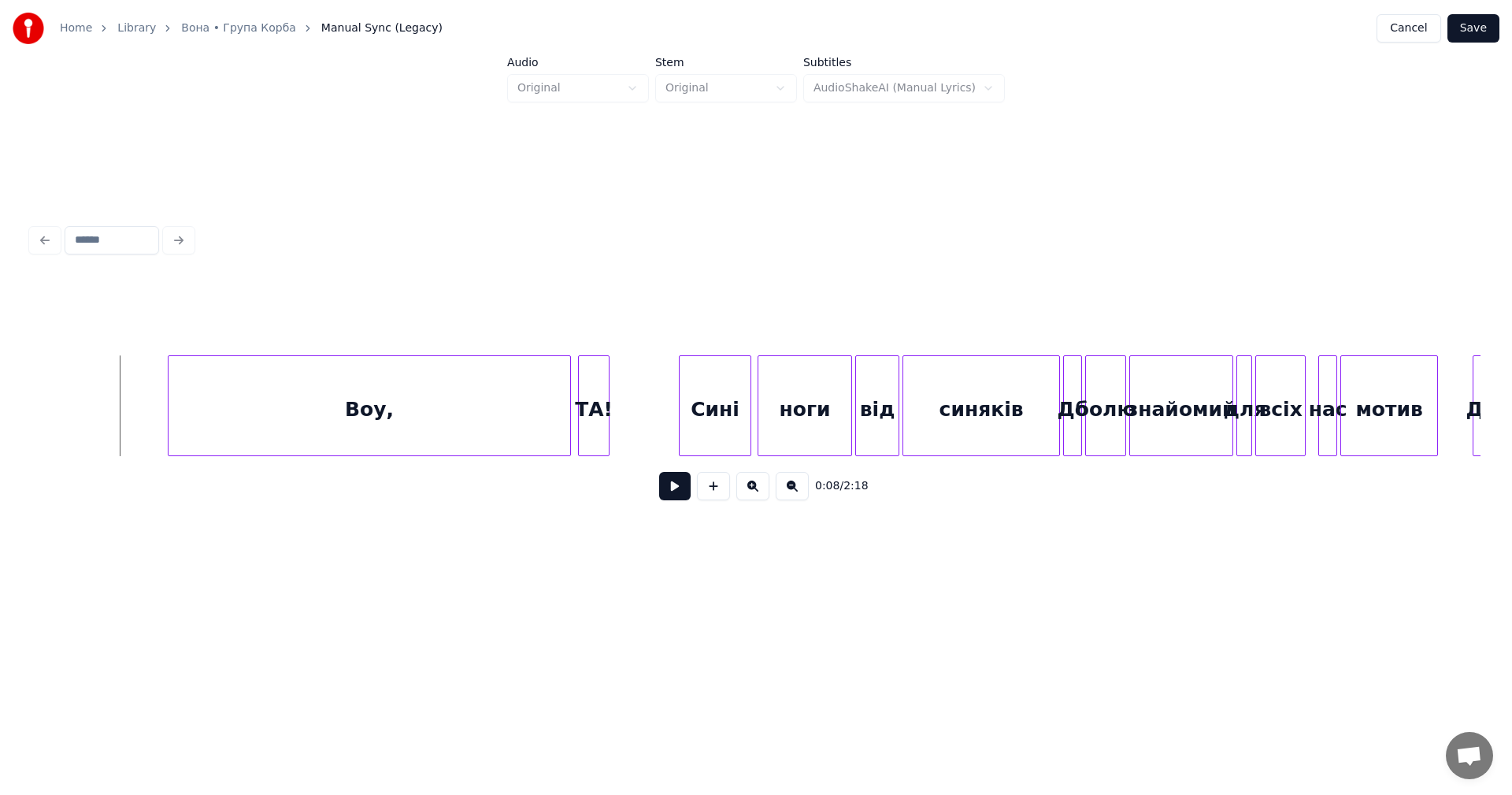
click at [672, 488] on button at bounding box center [674, 486] width 31 height 29
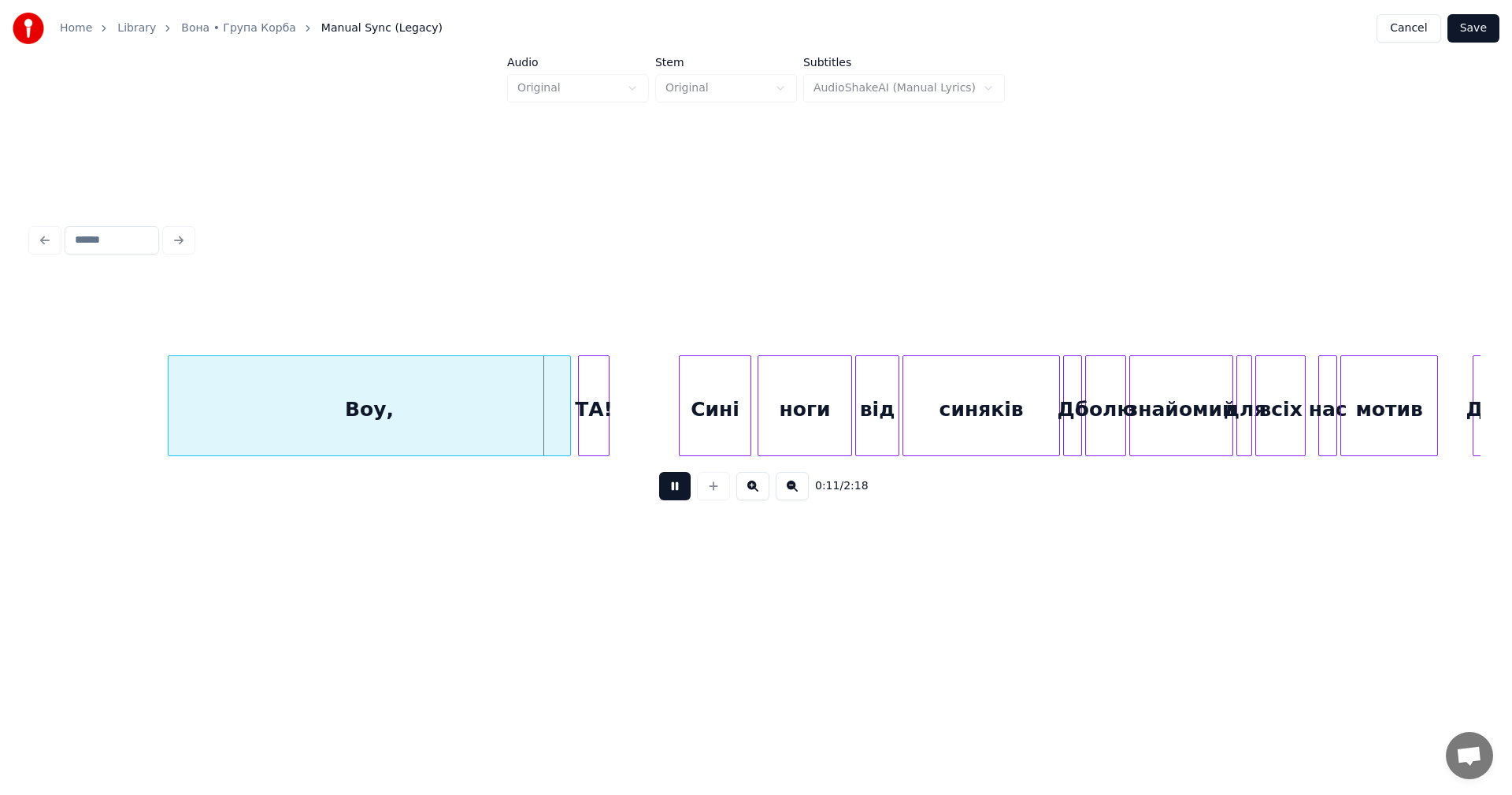
click at [672, 488] on button at bounding box center [674, 486] width 31 height 29
click at [502, 398] on div "Воу," at bounding box center [370, 410] width 402 height 107
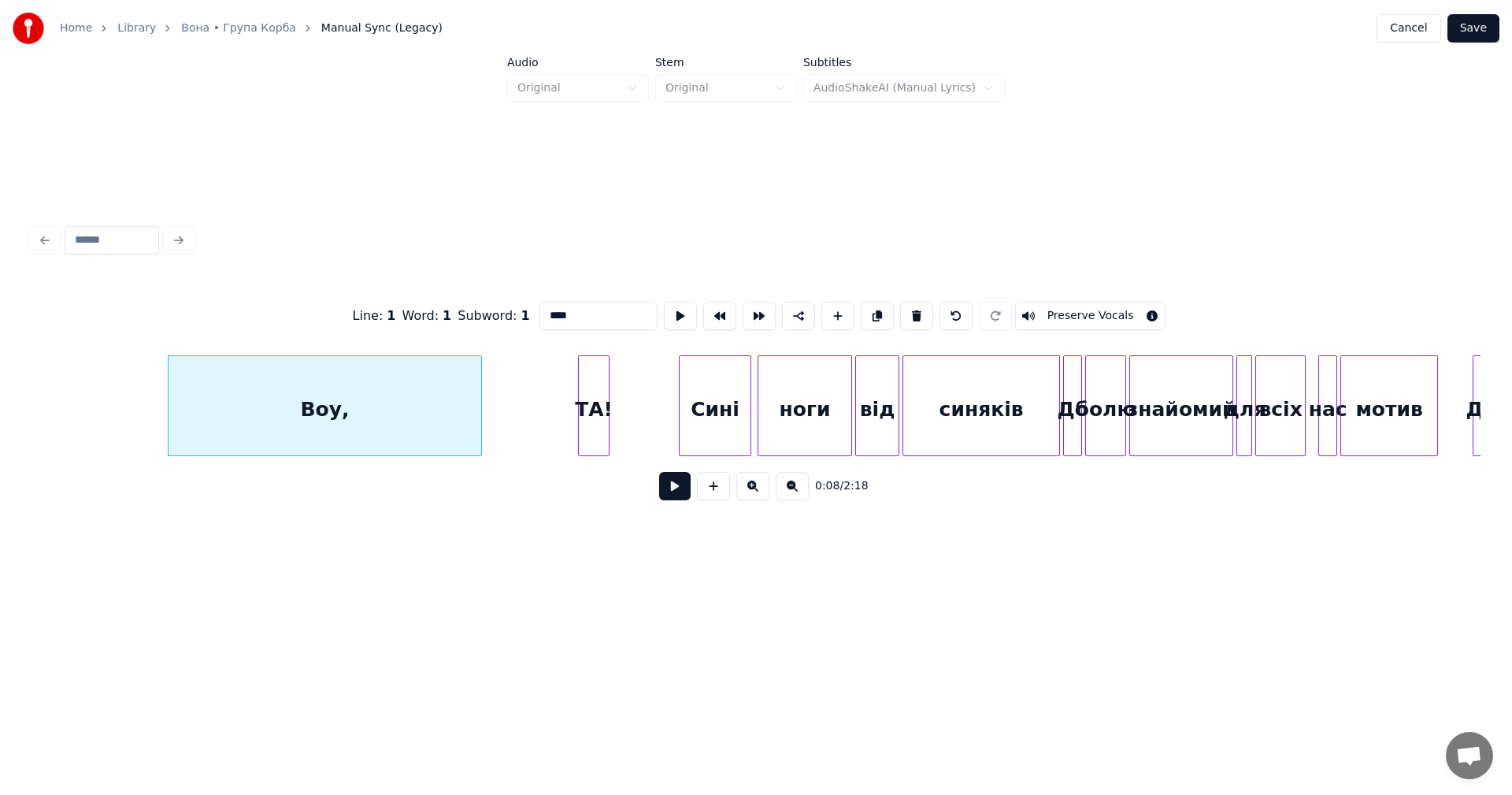
click at [481, 406] on div at bounding box center [478, 406] width 4 height 99
click at [363, 397] on div "Воу," at bounding box center [325, 410] width 313 height 107
click at [318, 389] on div "Воу," at bounding box center [325, 410] width 313 height 107
click at [349, 388] on div "Воу," at bounding box center [325, 410] width 313 height 107
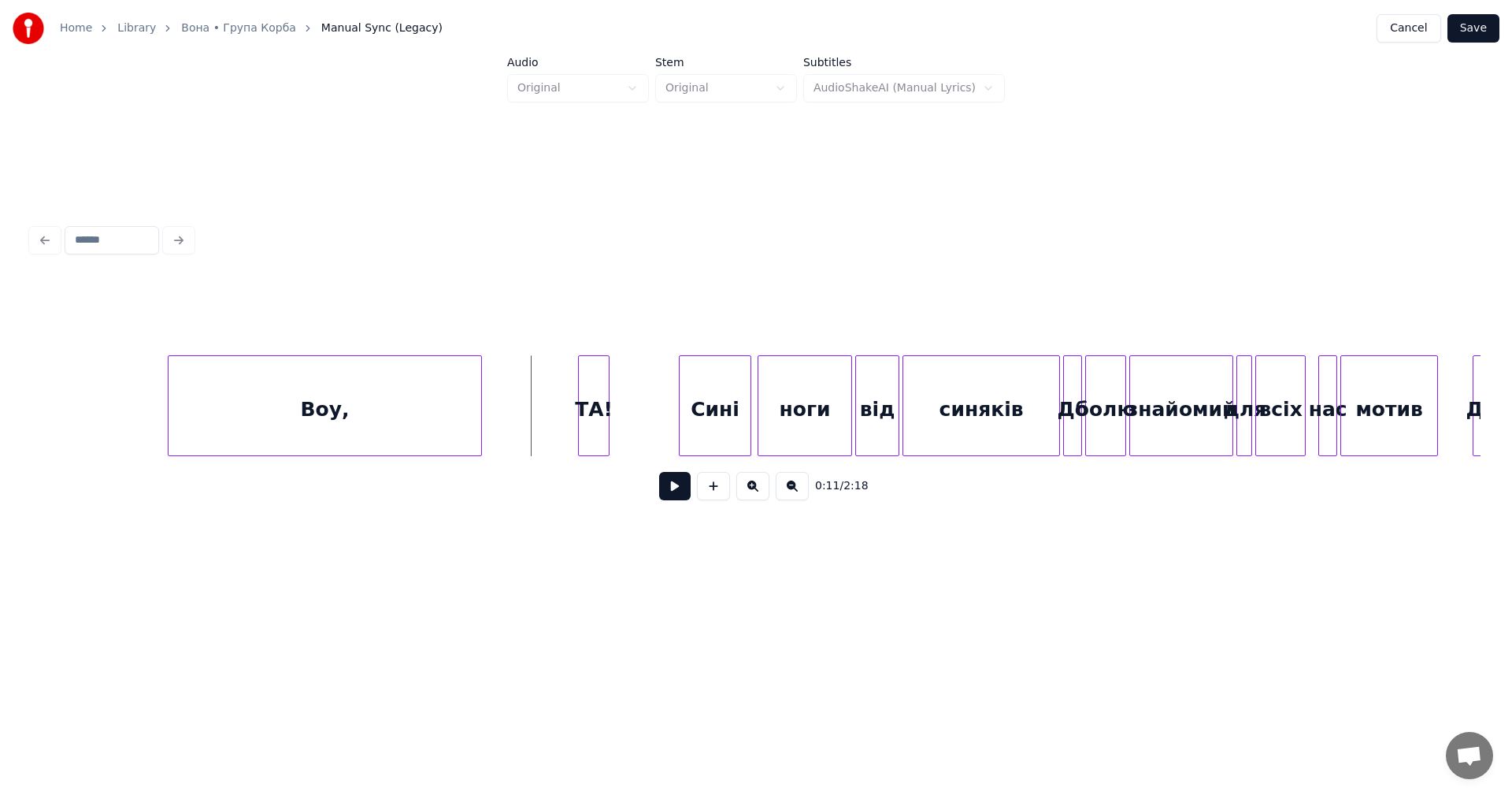
click at [365, 395] on div "Воу," at bounding box center [325, 410] width 313 height 107
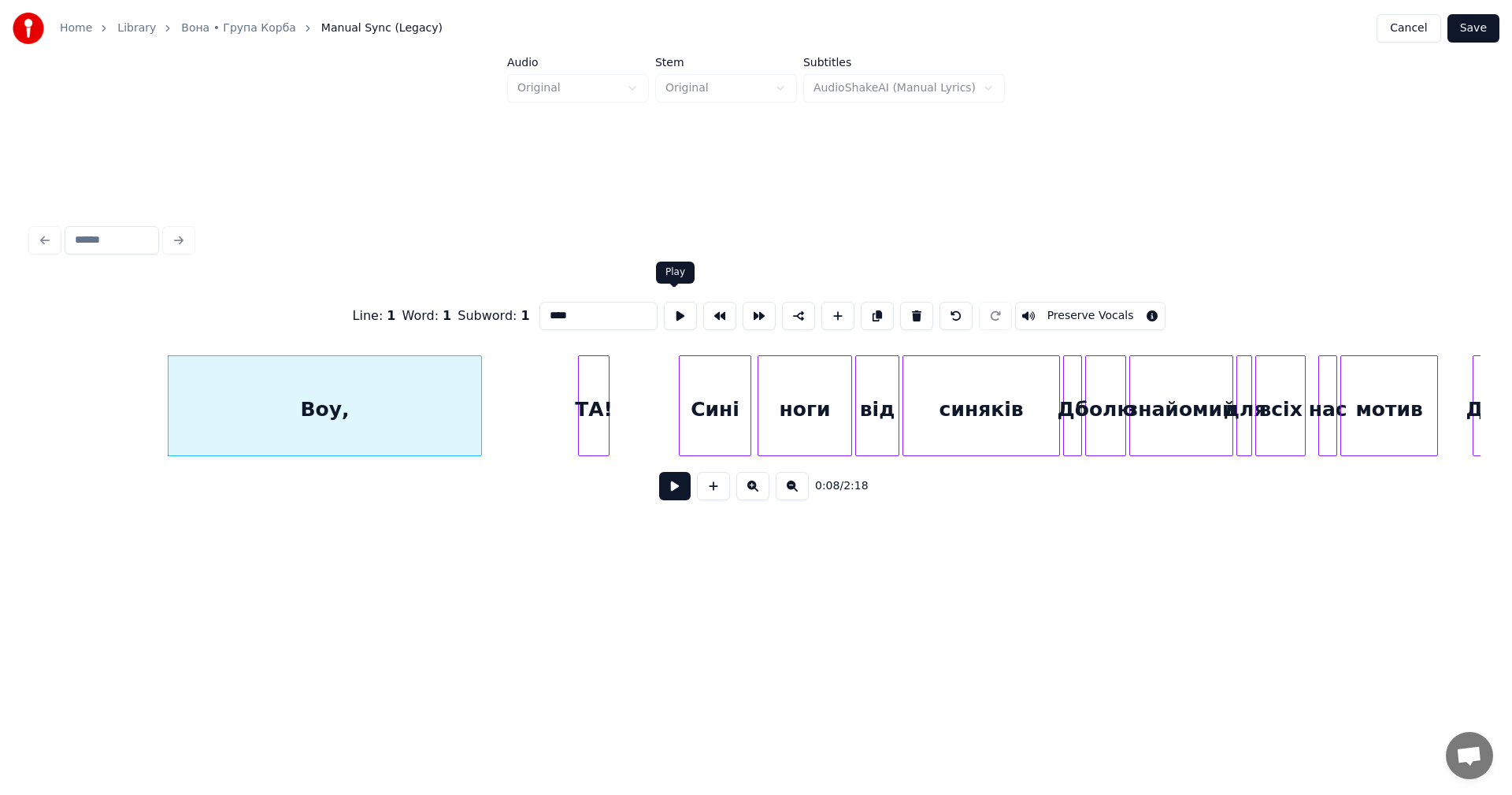
click at [674, 314] on button at bounding box center [680, 316] width 33 height 29
click at [455, 395] on div "Воу," at bounding box center [325, 410] width 313 height 107
click at [481, 396] on div "Воу," at bounding box center [325, 406] width 314 height 101
click at [472, 393] on div at bounding box center [471, 406] width 4 height 99
click at [344, 388] on div "Воу," at bounding box center [320, 410] width 303 height 107
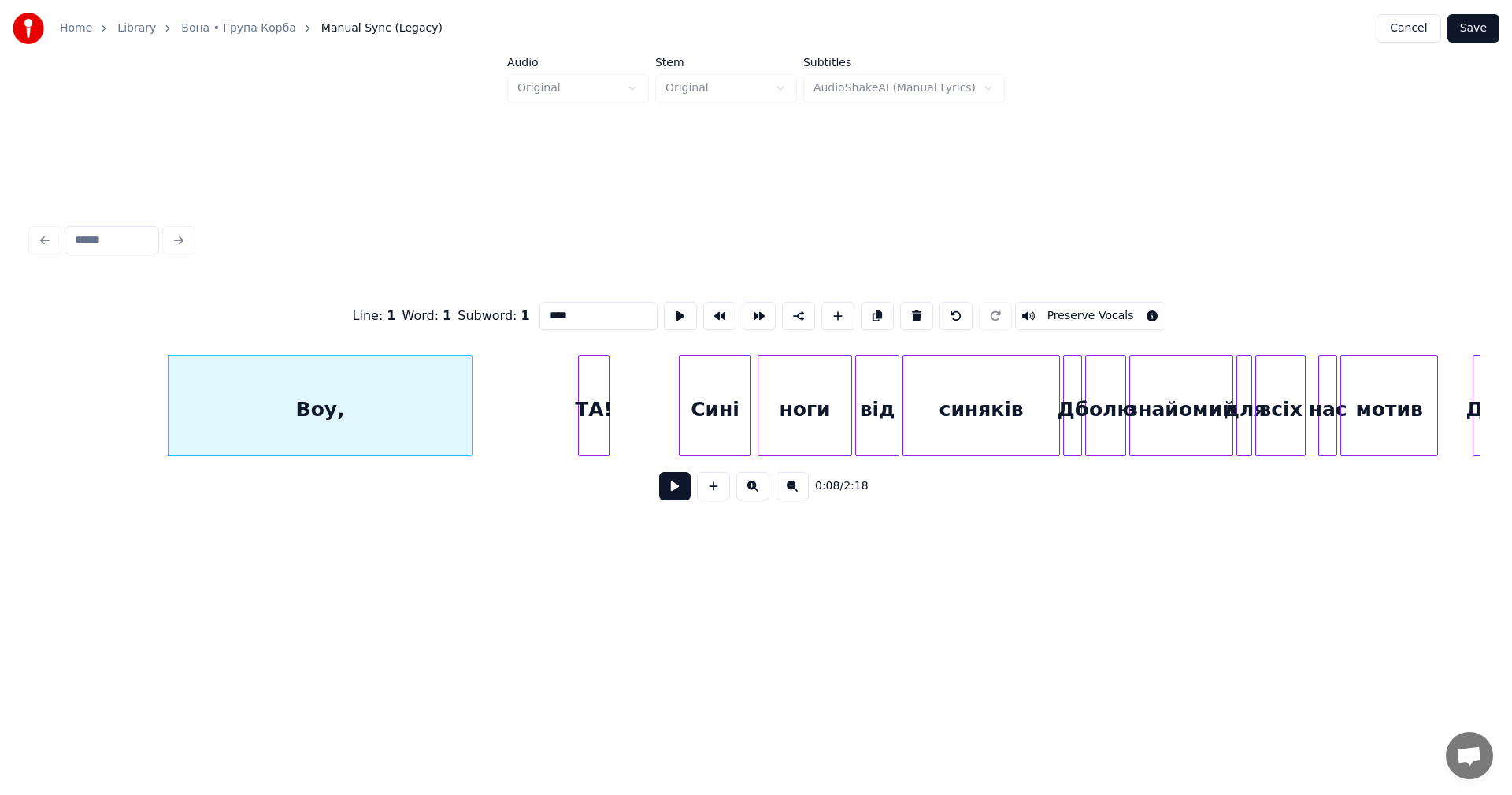
click at [664, 302] on button at bounding box center [680, 316] width 33 height 29
click at [602, 413] on div "ТА!" at bounding box center [594, 410] width 30 height 107
type input "***"
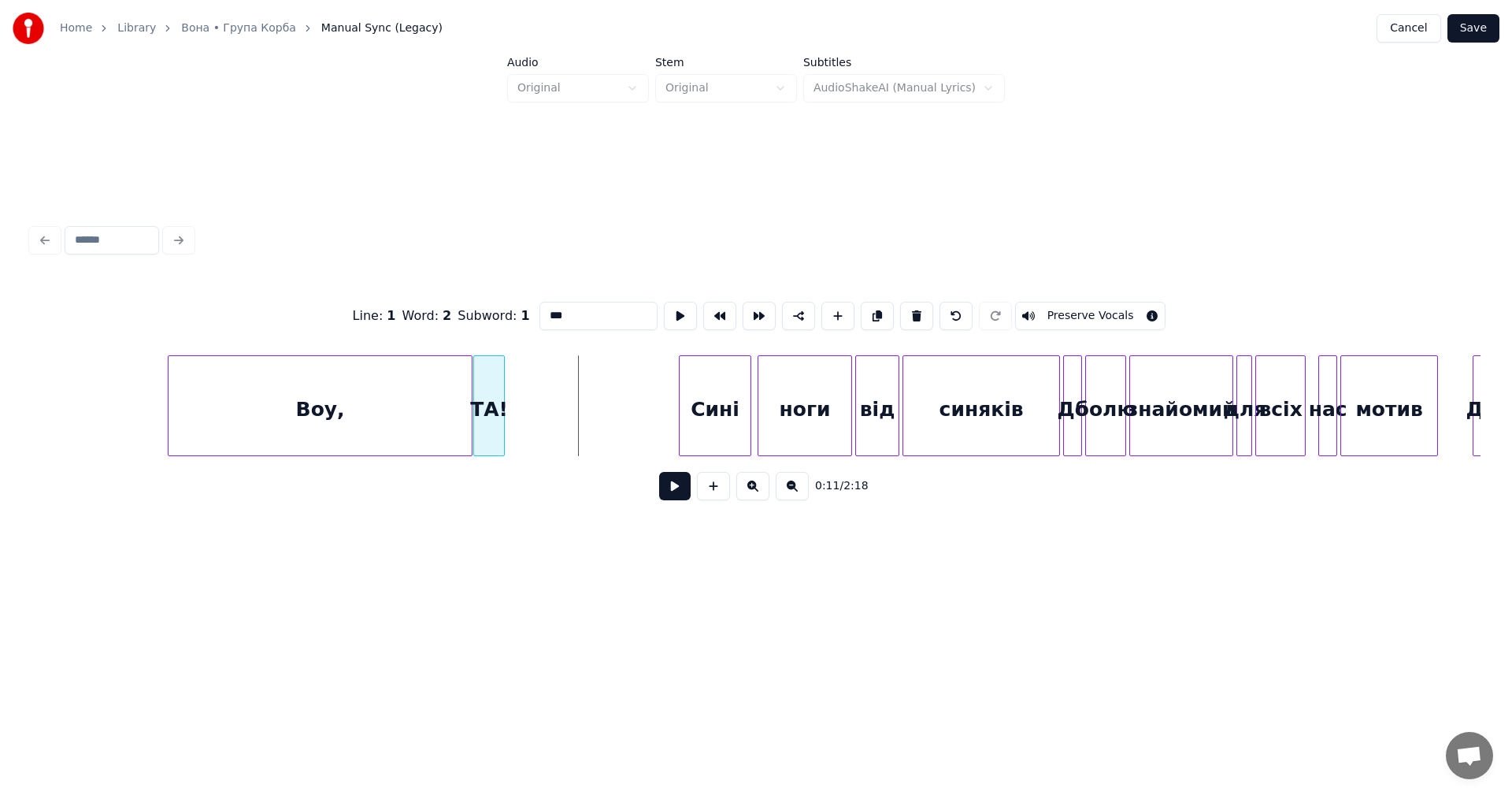
click at [496, 409] on div "ТА!" at bounding box center [489, 410] width 30 height 107
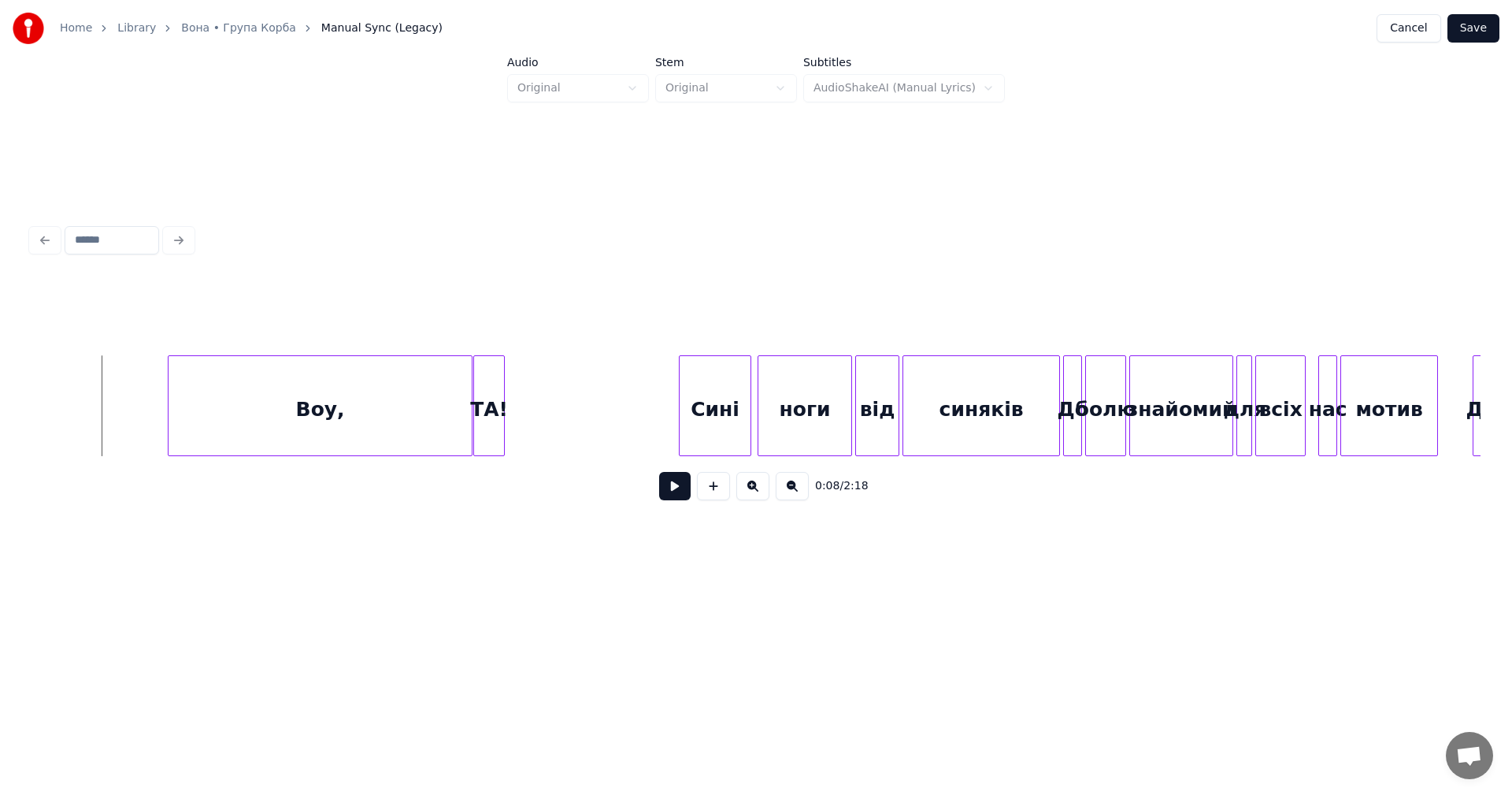
click at [682, 493] on button at bounding box center [674, 486] width 31 height 29
drag, startPoint x: 680, startPoint y: 497, endPoint x: 612, endPoint y: 456, distance: 79.4
click at [681, 497] on button at bounding box center [674, 486] width 31 height 29
click at [497, 409] on div "ТА!" at bounding box center [489, 410] width 30 height 107
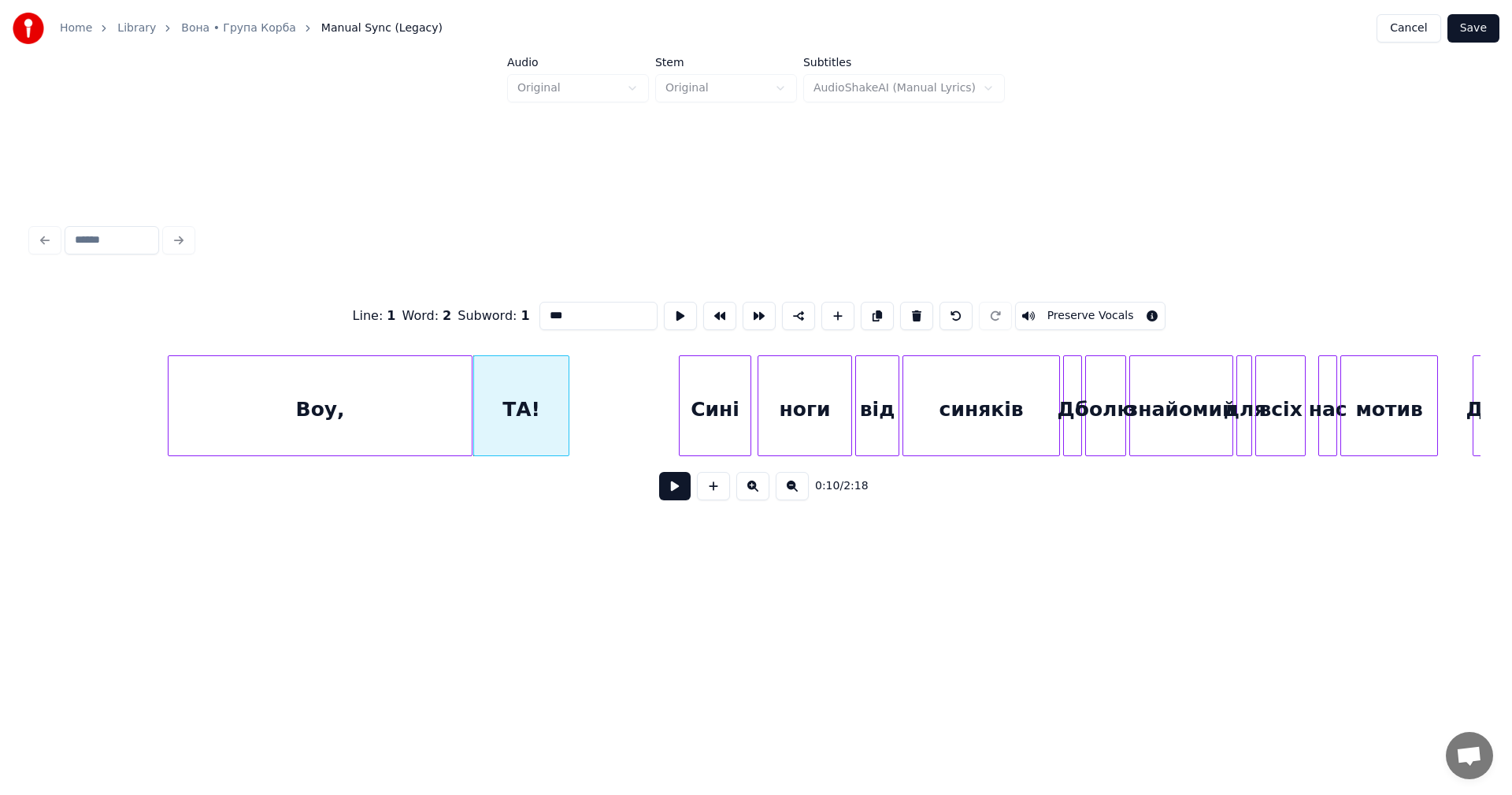
click at [569, 407] on div at bounding box center [565, 406] width 4 height 99
click at [481, 400] on div "ТА!" at bounding box center [522, 410] width 96 height 107
click at [659, 472] on button at bounding box center [674, 486] width 31 height 29
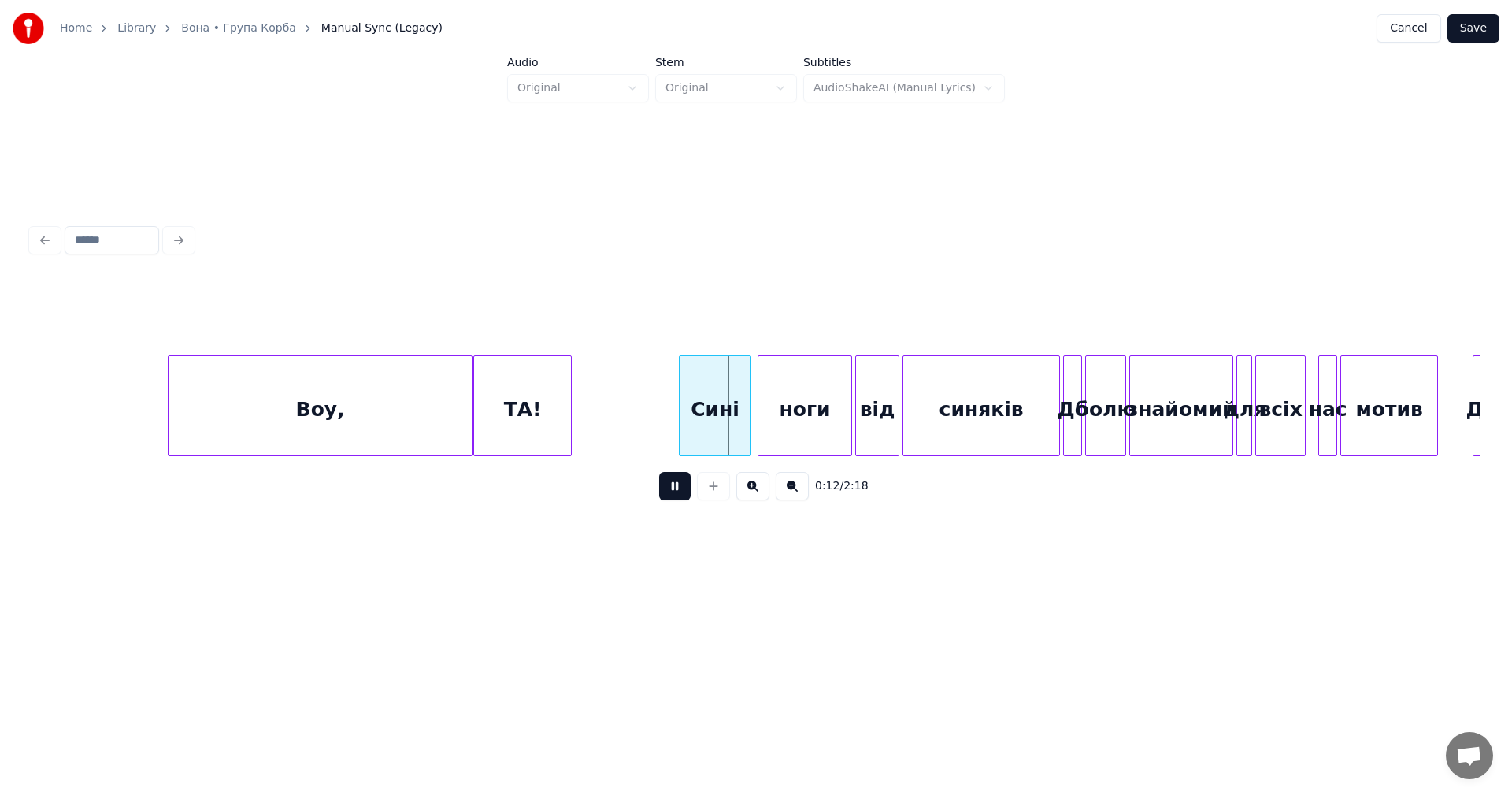
click at [422, 396] on div "Воу," at bounding box center [320, 410] width 303 height 107
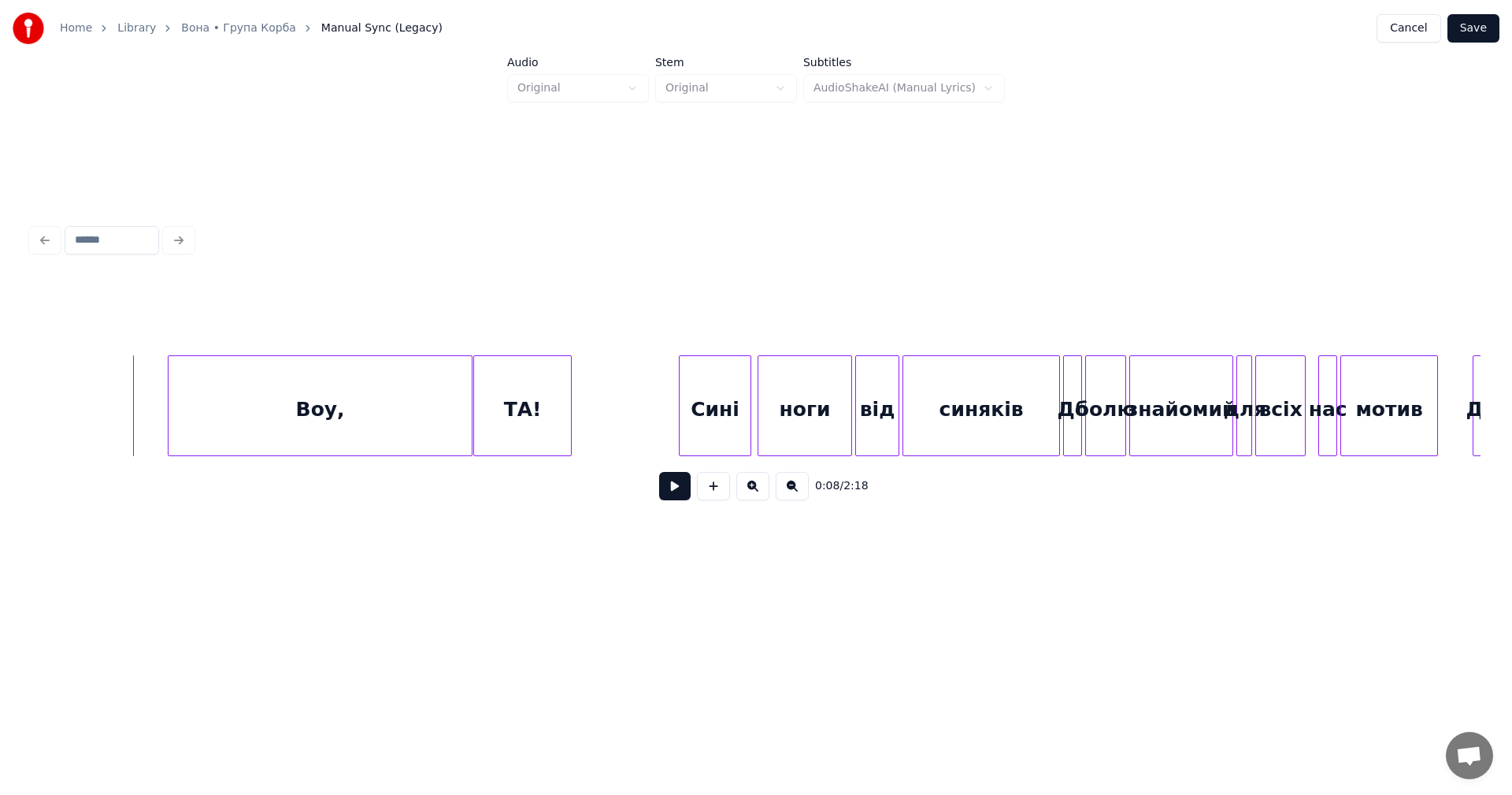
click at [682, 495] on button at bounding box center [674, 486] width 31 height 29
click at [672, 494] on button at bounding box center [674, 486] width 31 height 29
click at [707, 486] on button at bounding box center [713, 486] width 33 height 29
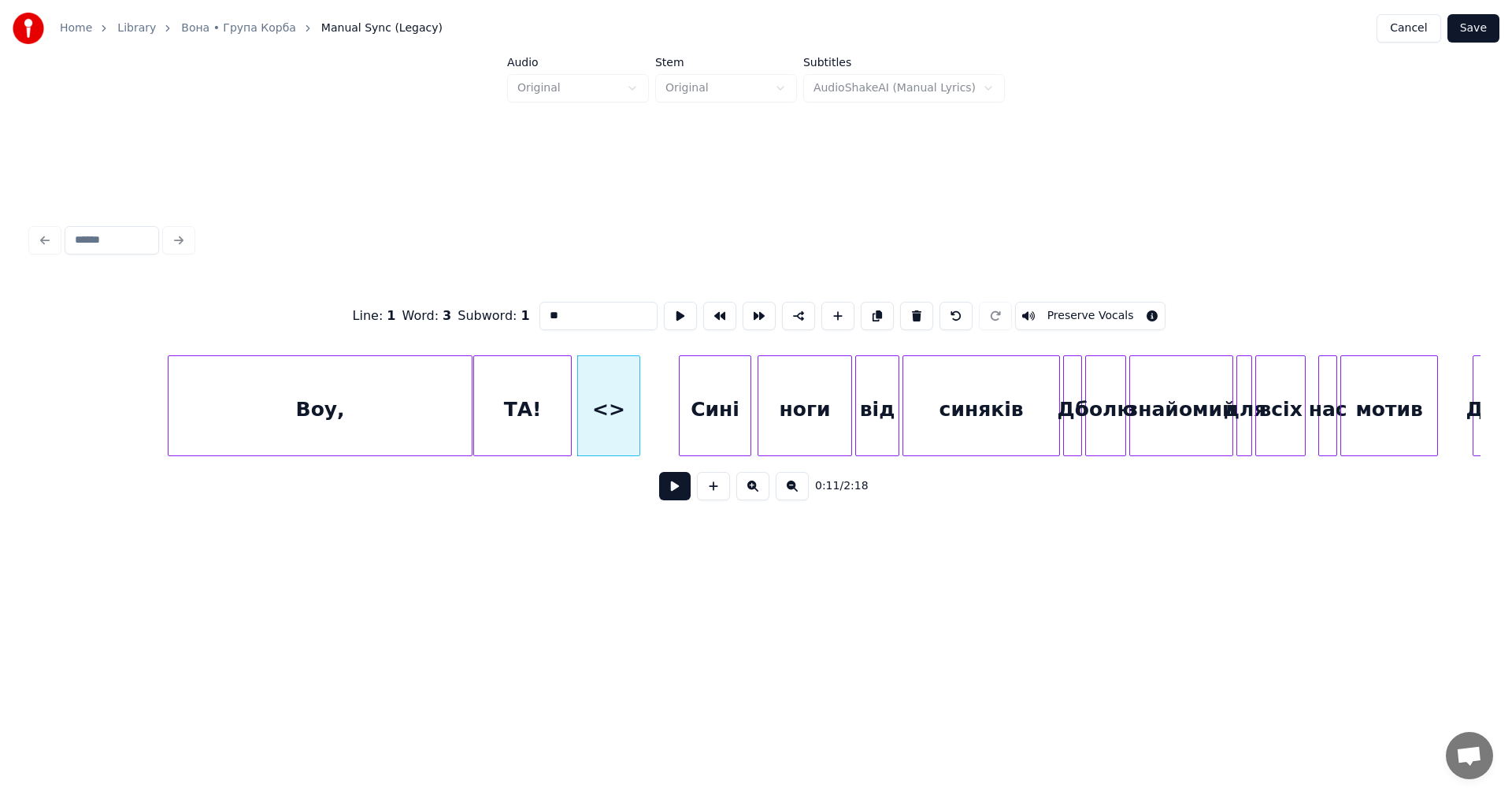
click at [558, 306] on input "**" at bounding box center [598, 316] width 118 height 29
type input "*"
click at [541, 409] on div "ТА!" at bounding box center [522, 410] width 96 height 107
click at [556, 316] on input "***" at bounding box center [598, 316] width 118 height 29
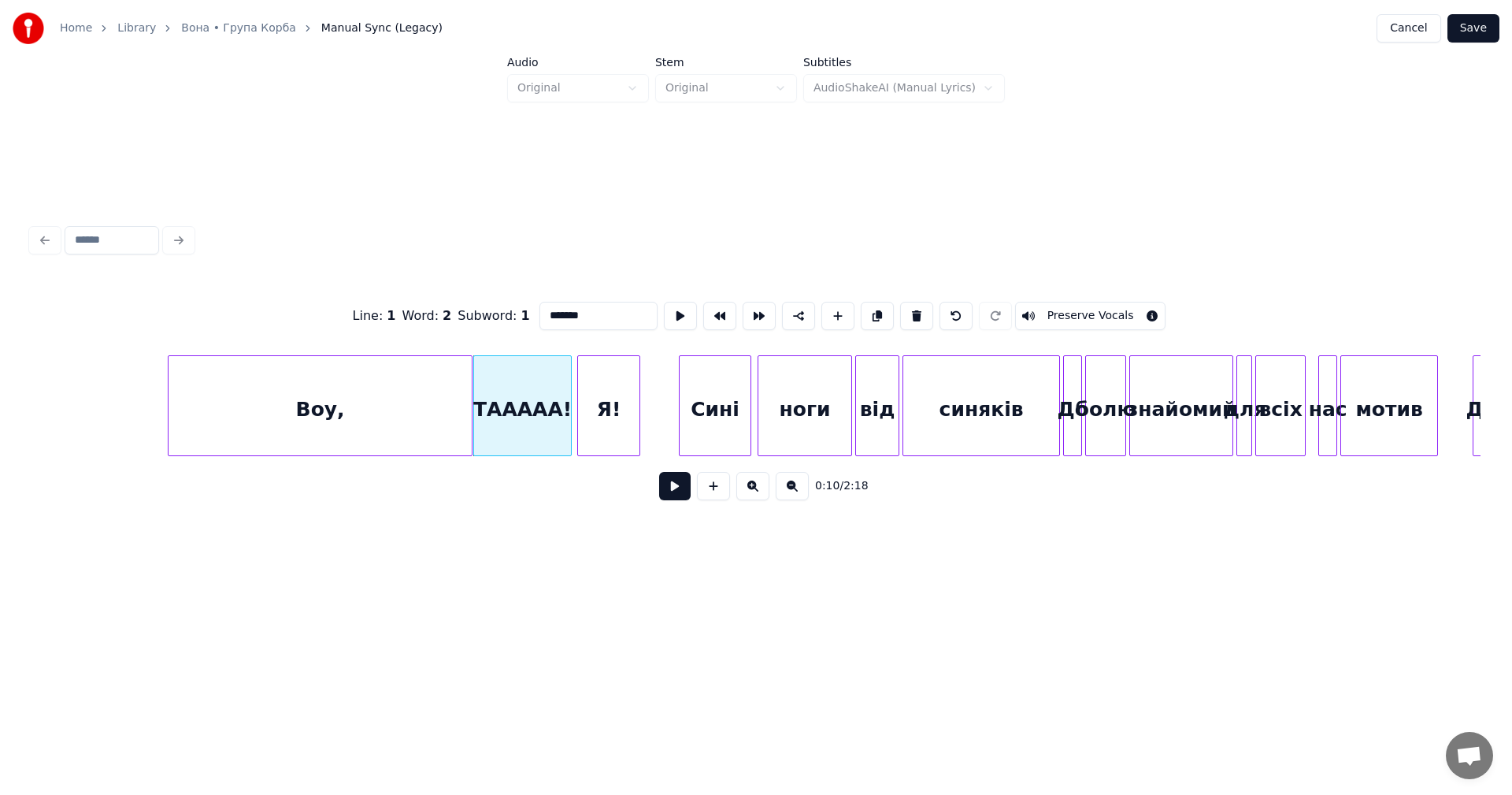
click at [616, 427] on div "Я!" at bounding box center [608, 410] width 62 height 107
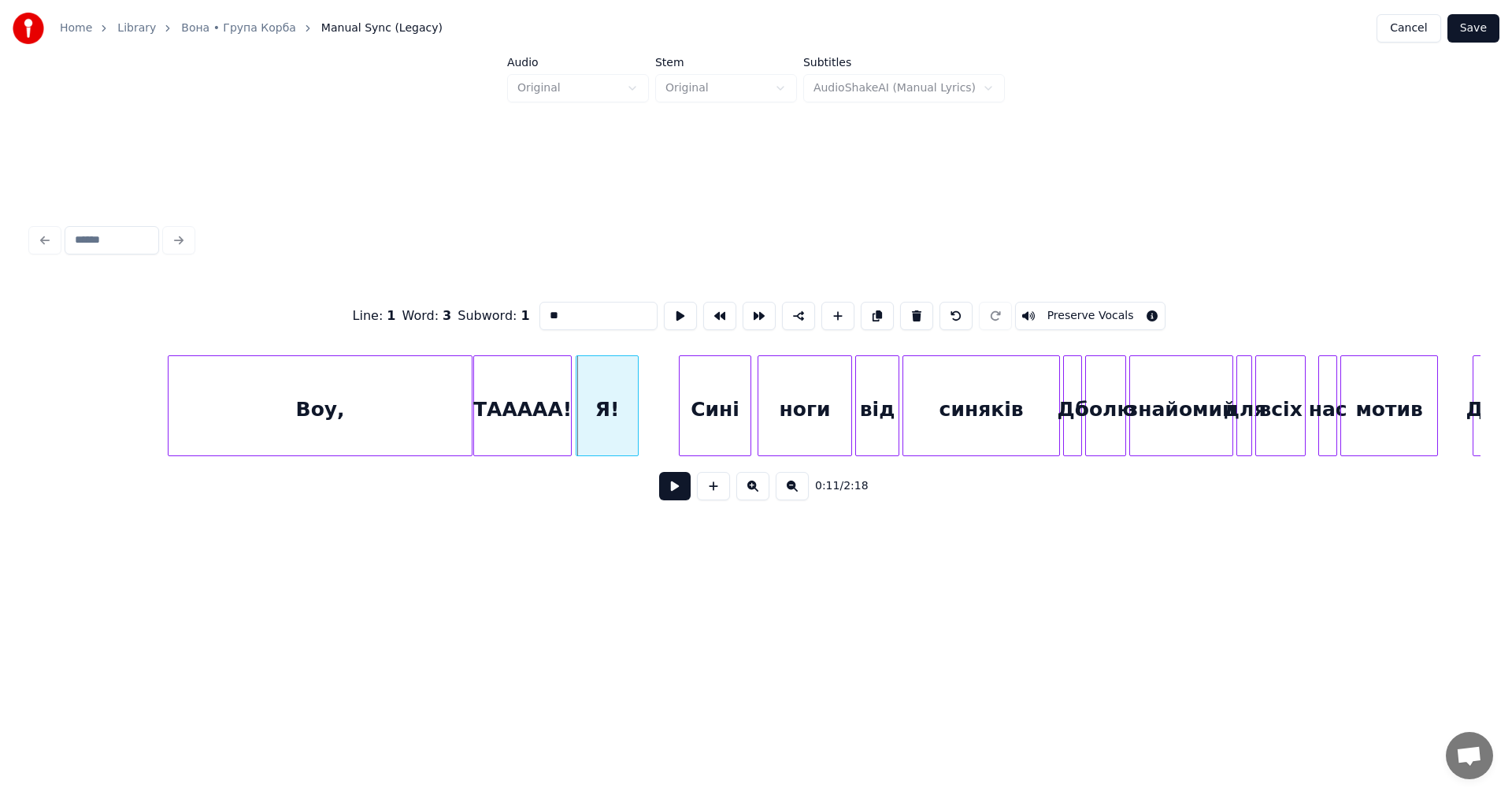
click at [592, 403] on div "Я!" at bounding box center [606, 410] width 62 height 107
click at [347, 403] on div "Воу," at bounding box center [320, 410] width 303 height 107
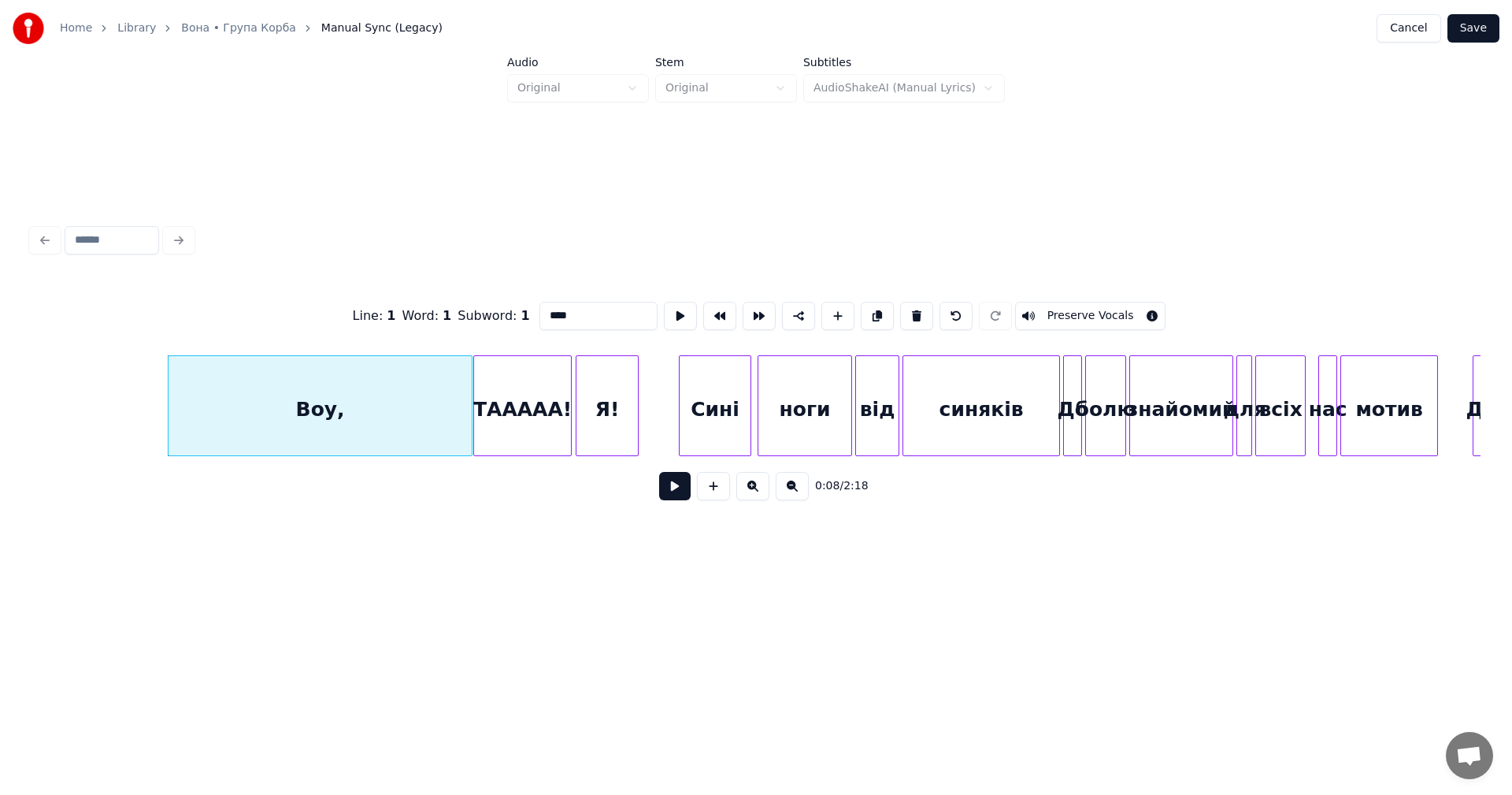
type input "****"
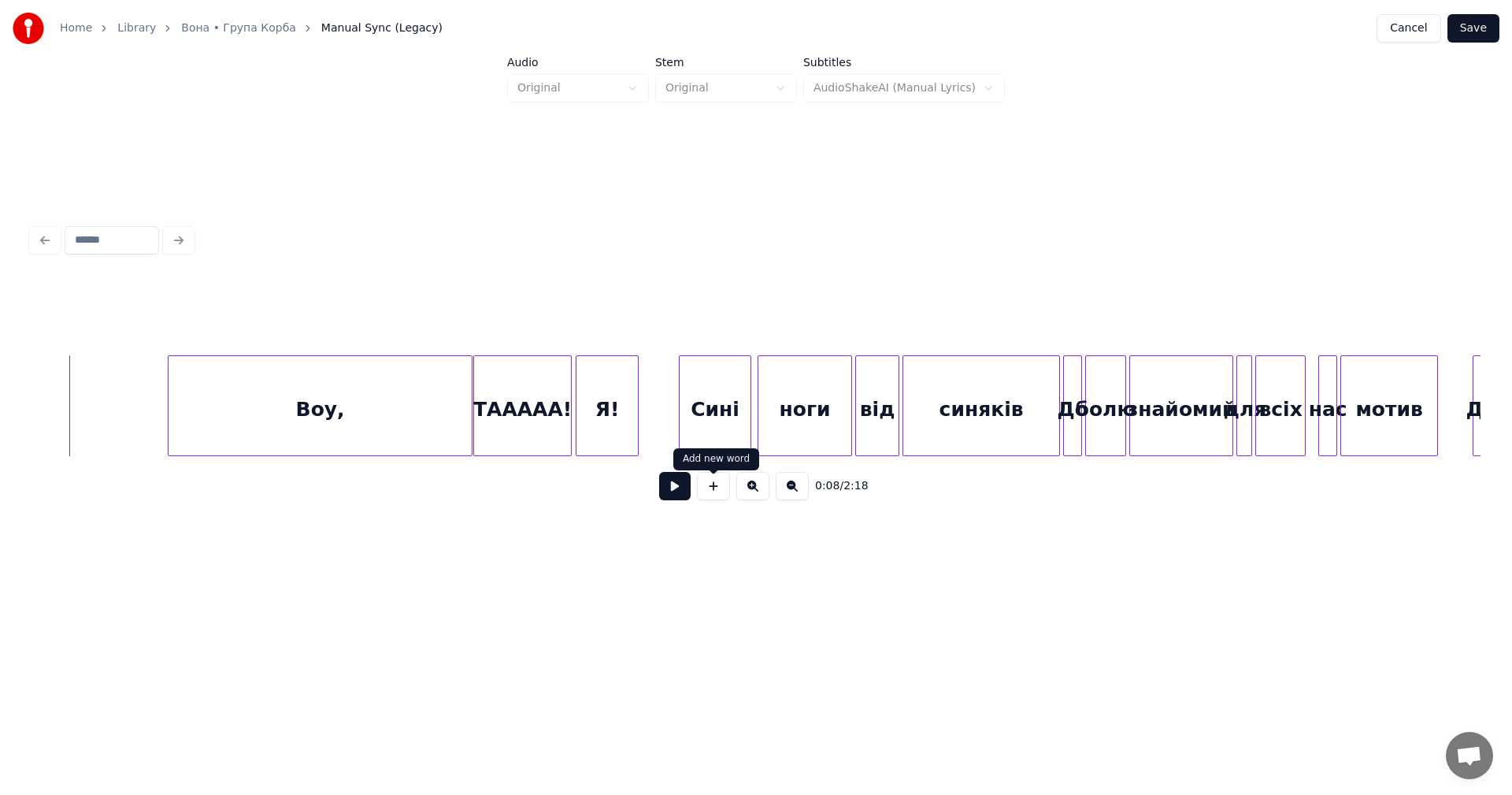
click at [684, 493] on button at bounding box center [674, 486] width 31 height 29
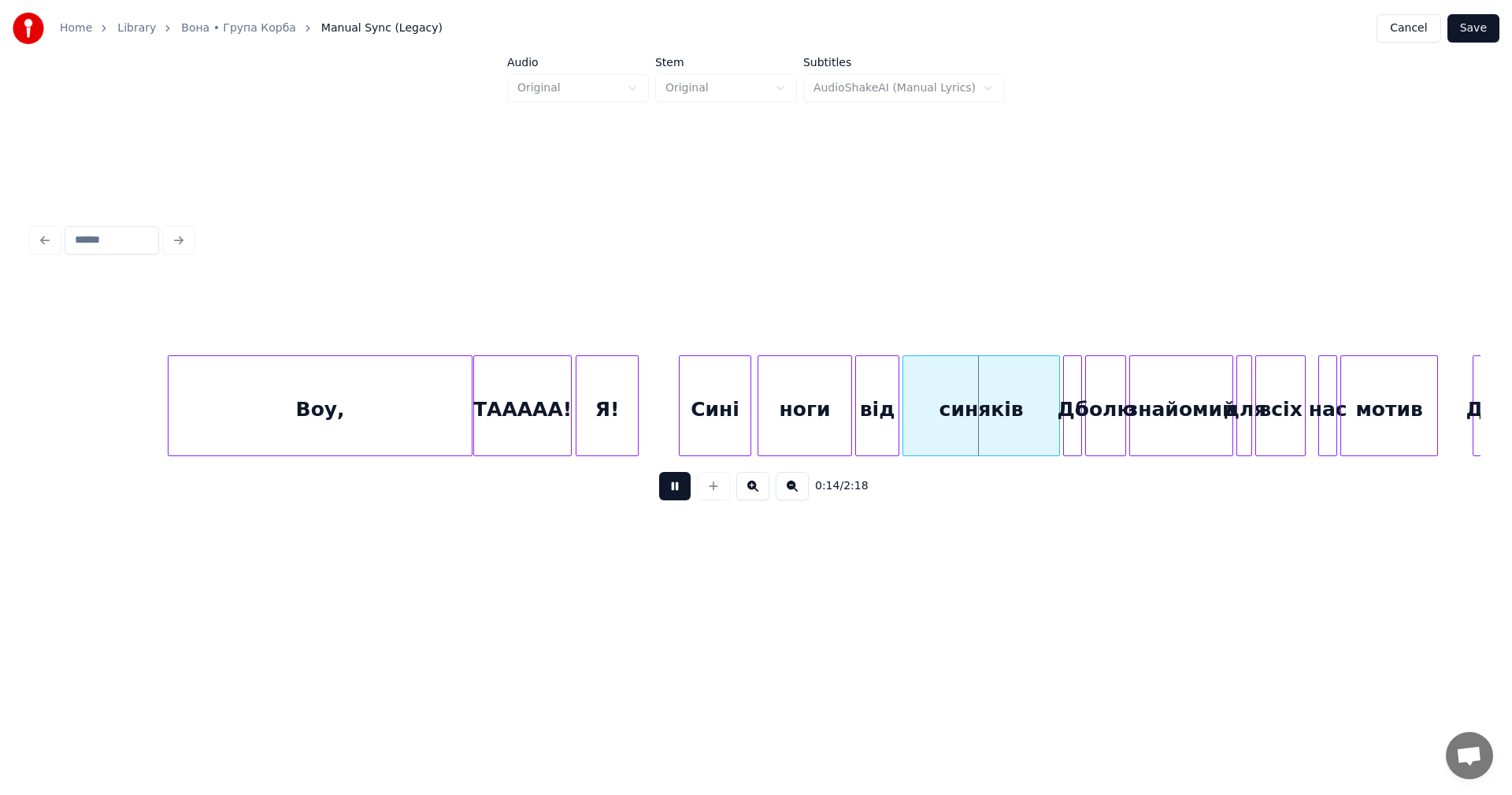
click at [671, 490] on button at bounding box center [674, 486] width 31 height 29
click at [376, 414] on div "Воу," at bounding box center [320, 410] width 303 height 107
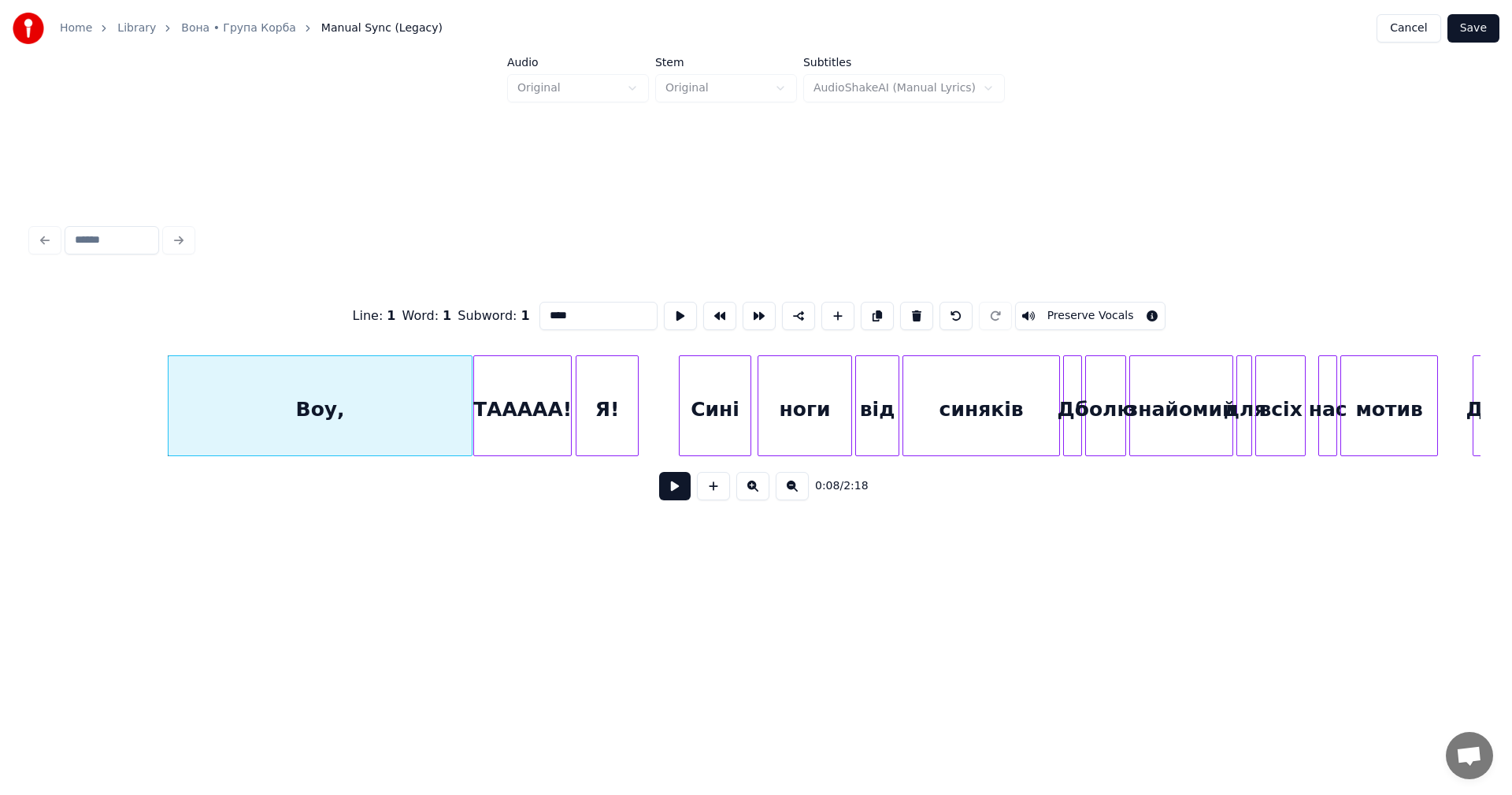
click at [562, 309] on input "****" at bounding box center [598, 316] width 118 height 29
click at [560, 308] on input "****" at bounding box center [598, 316] width 118 height 29
type input "**********"
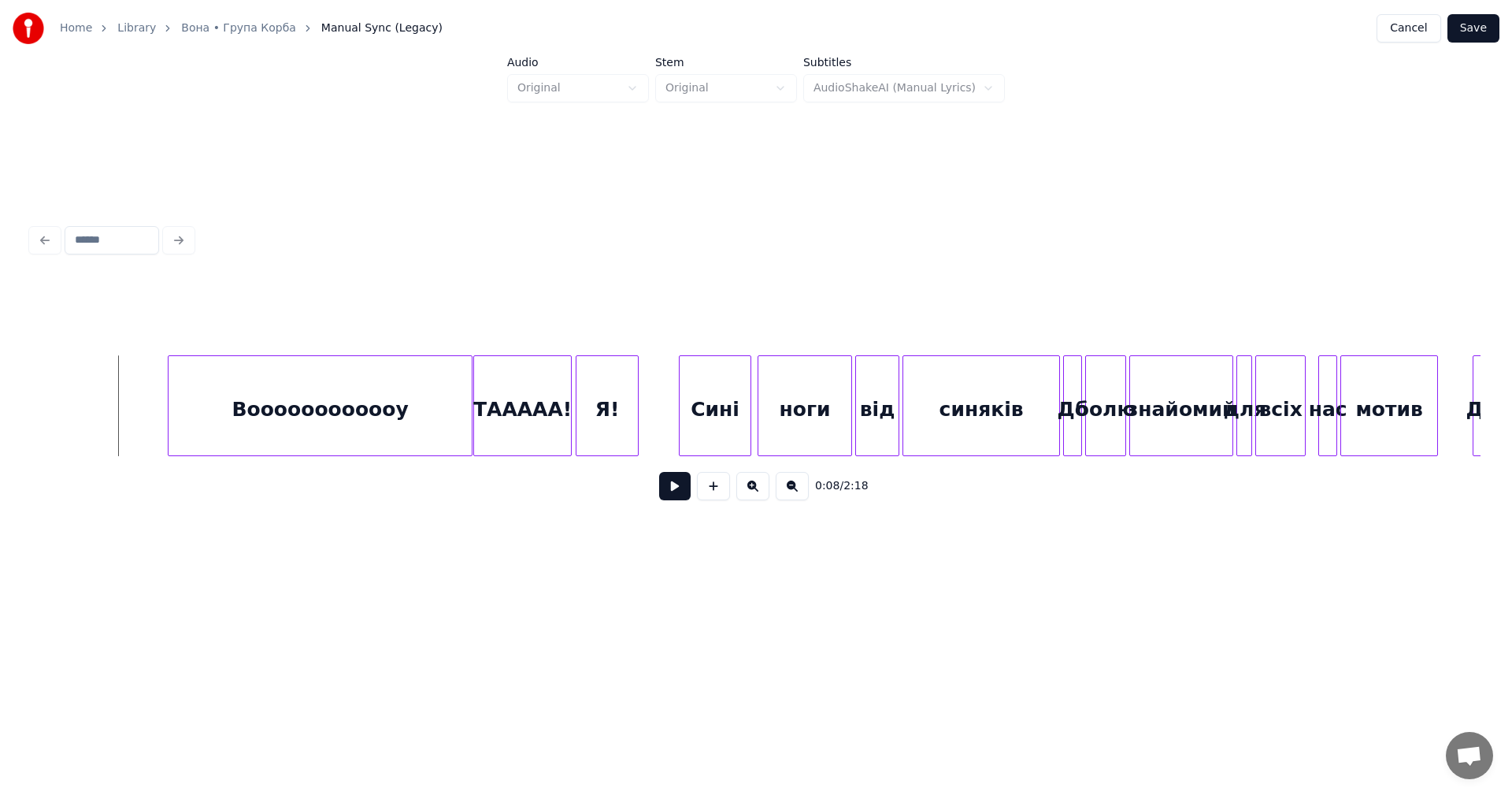
click at [681, 497] on button at bounding box center [674, 486] width 31 height 29
click at [672, 494] on button at bounding box center [674, 486] width 31 height 29
click at [1486, 23] on button "Save" at bounding box center [1473, 29] width 52 height 29
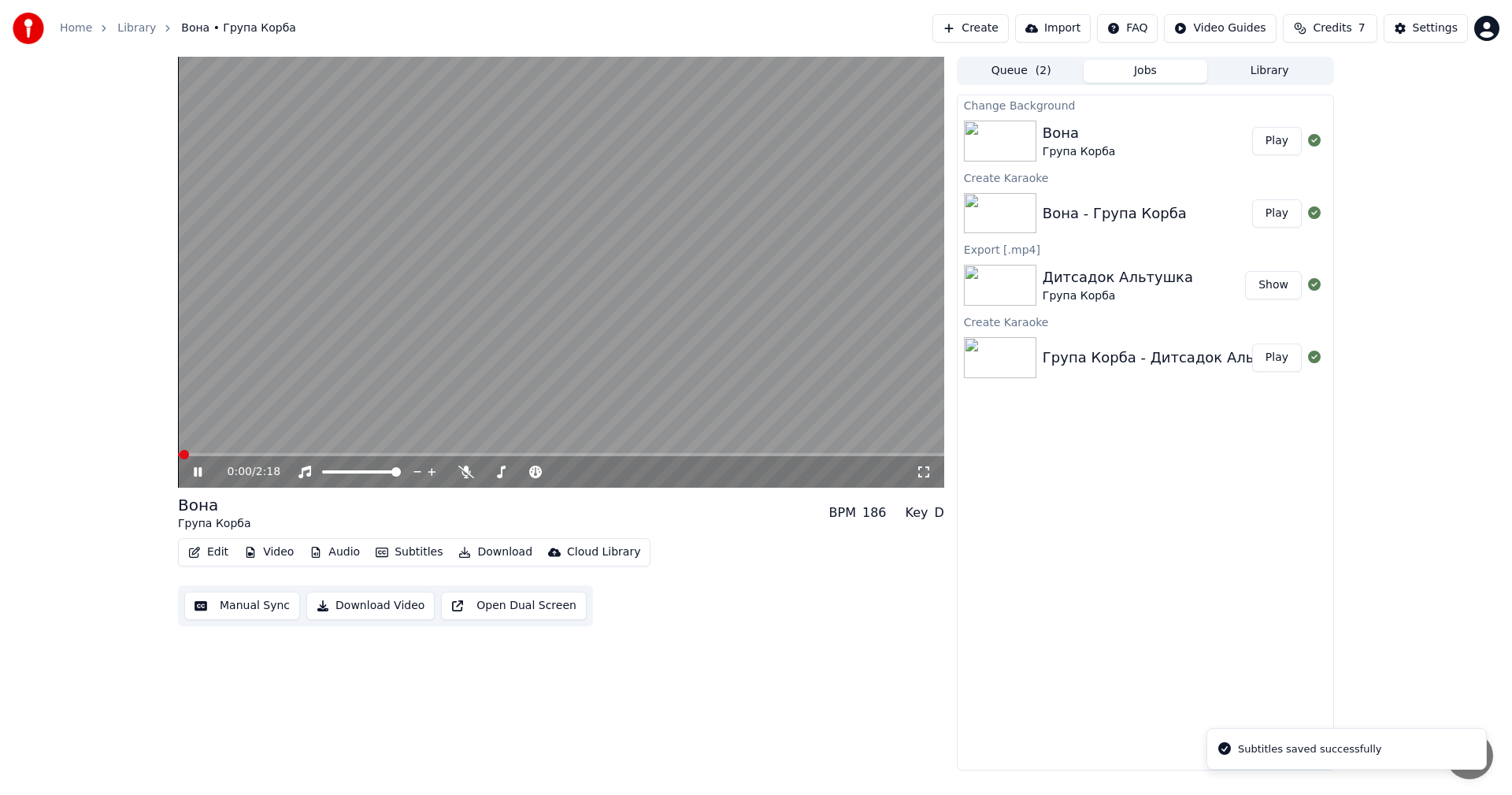
click at [400, 320] on video at bounding box center [561, 272] width 766 height 431
click at [214, 556] on button "Edit" at bounding box center [208, 552] width 53 height 22
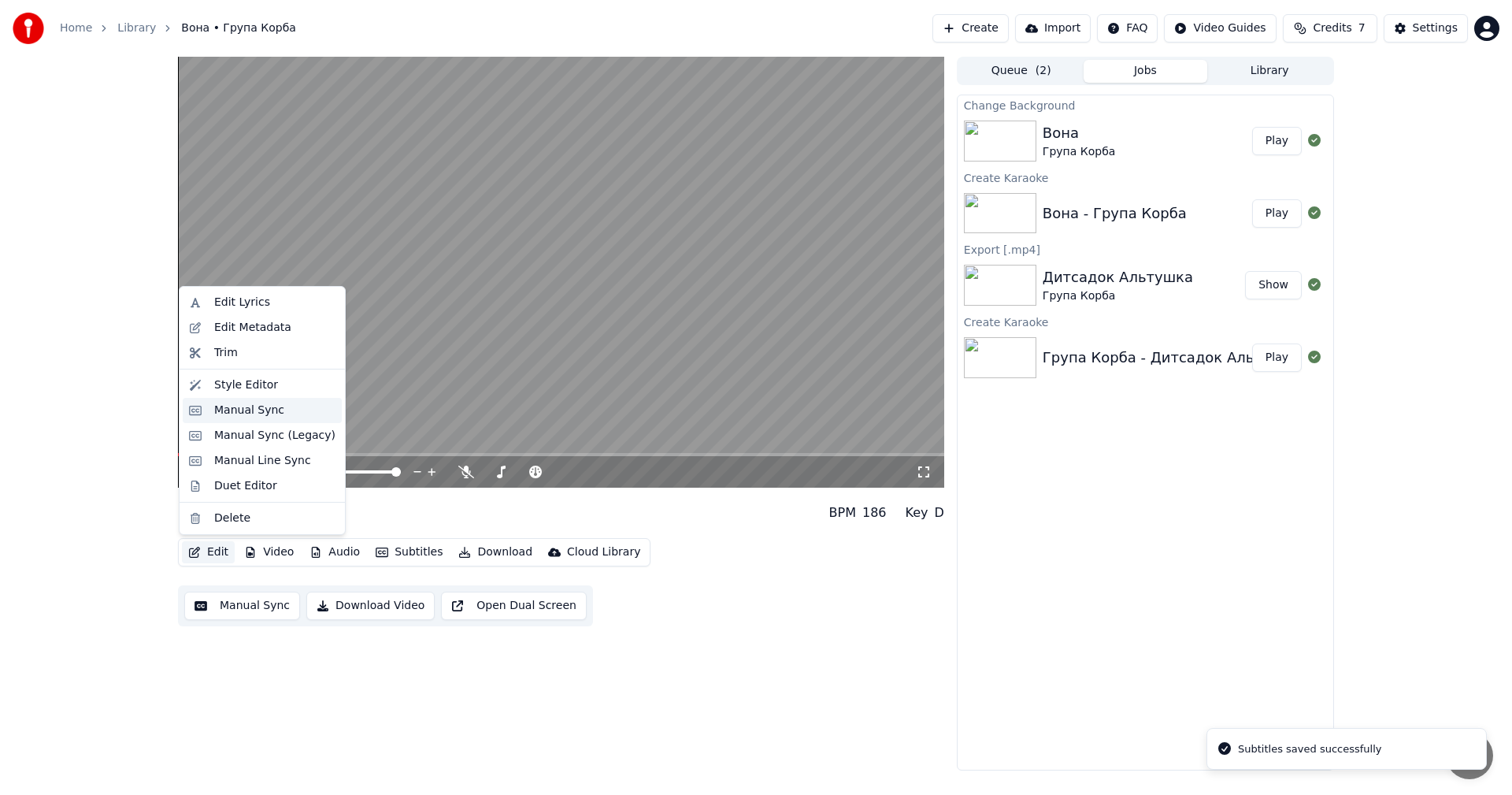
click at [276, 406] on div "Manual Sync" at bounding box center [249, 411] width 70 height 16
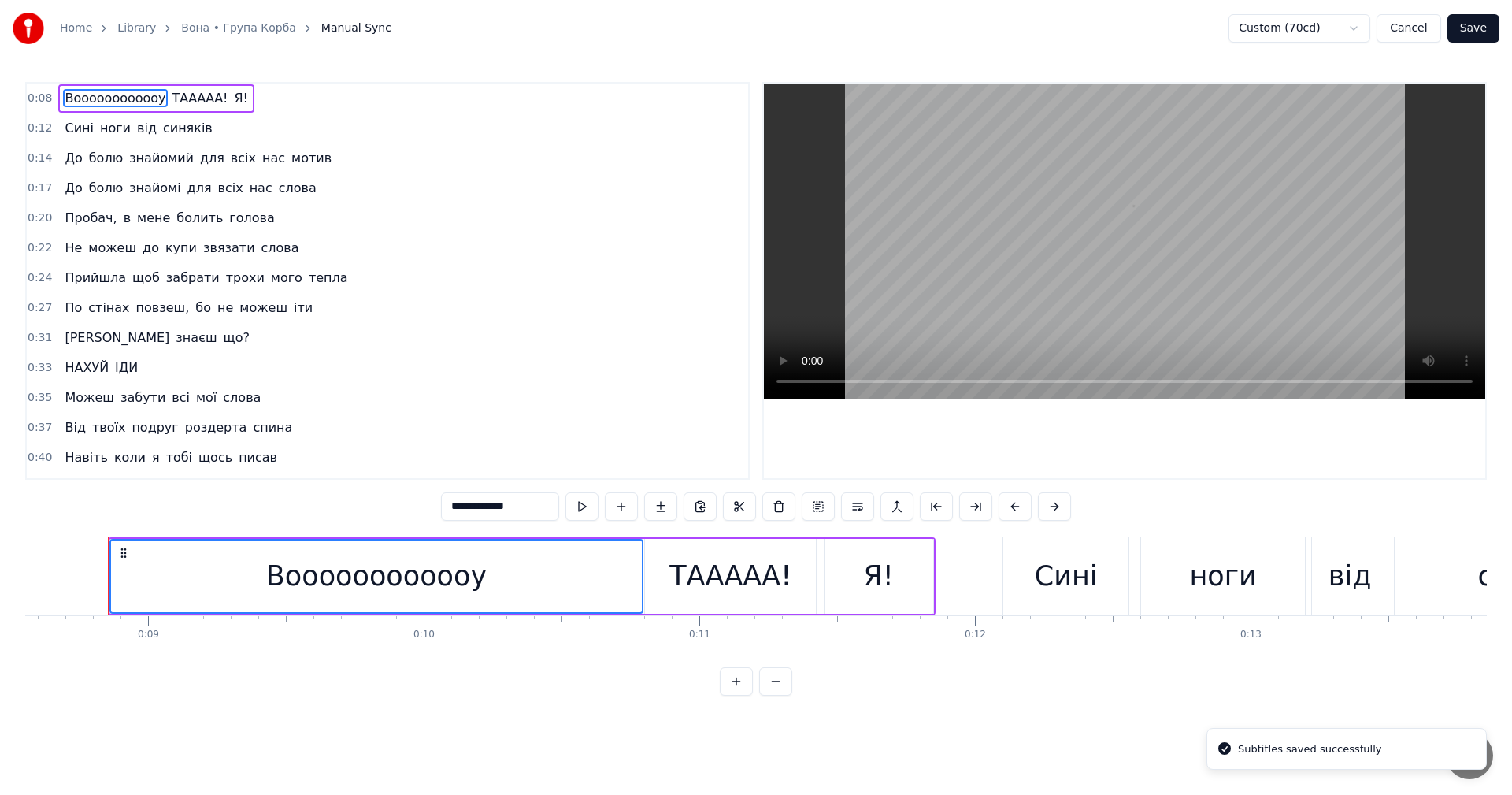
scroll to position [0, 2361]
click at [1065, 209] on video at bounding box center [1124, 240] width 722 height 315
click at [950, 231] on video at bounding box center [1124, 240] width 722 height 315
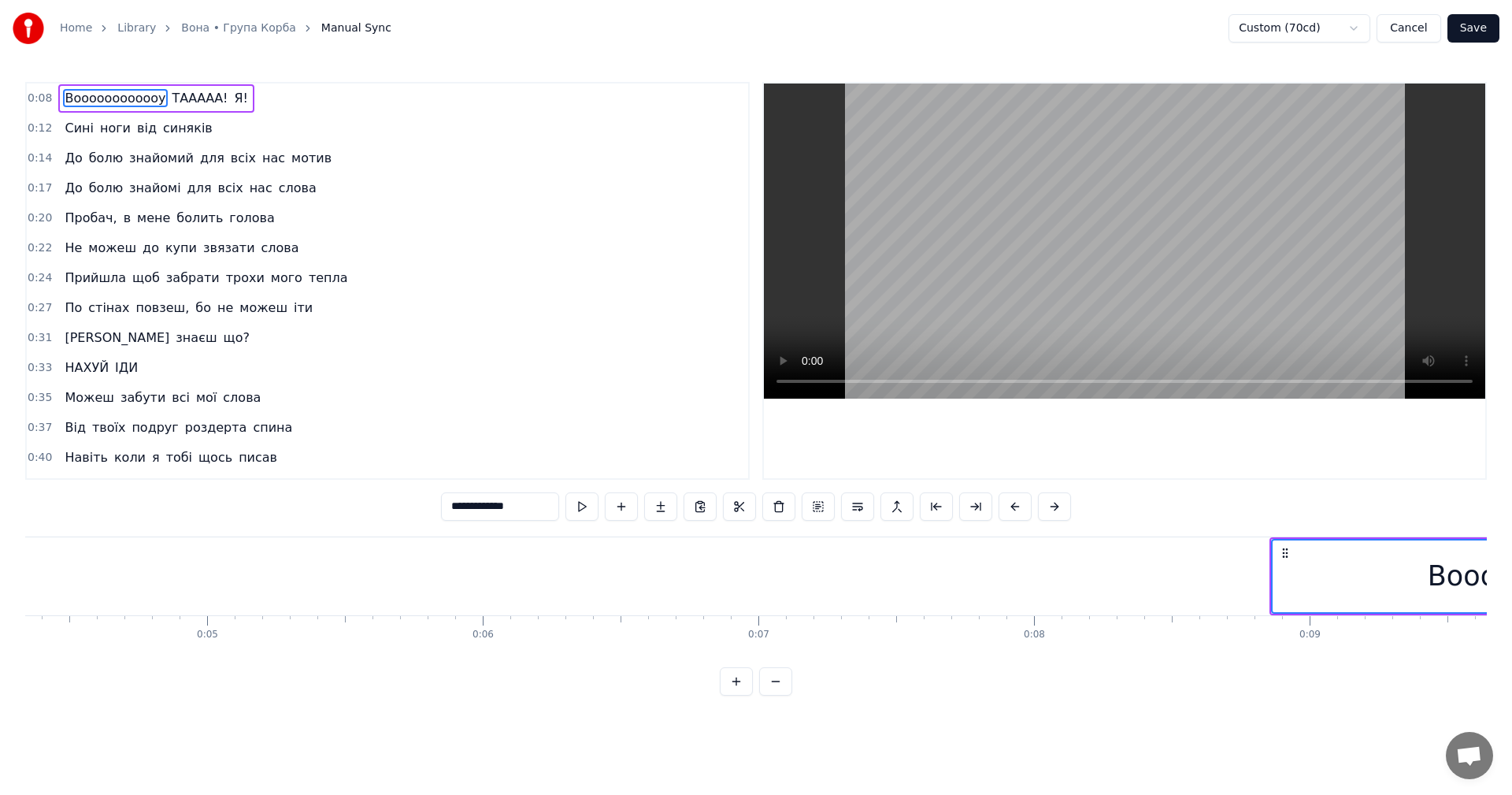
scroll to position [0, 1028]
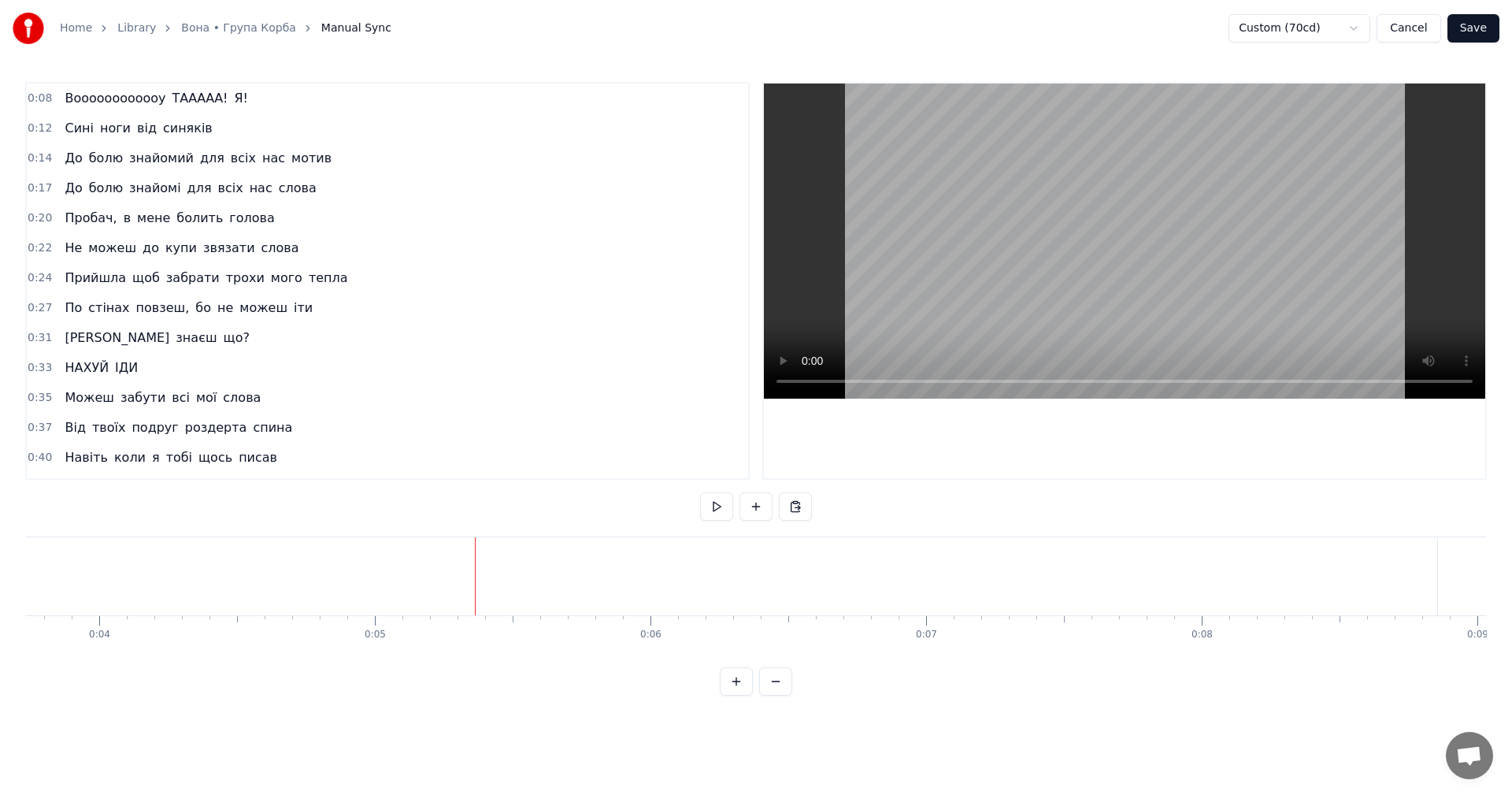
click at [1034, 211] on video at bounding box center [1124, 240] width 722 height 315
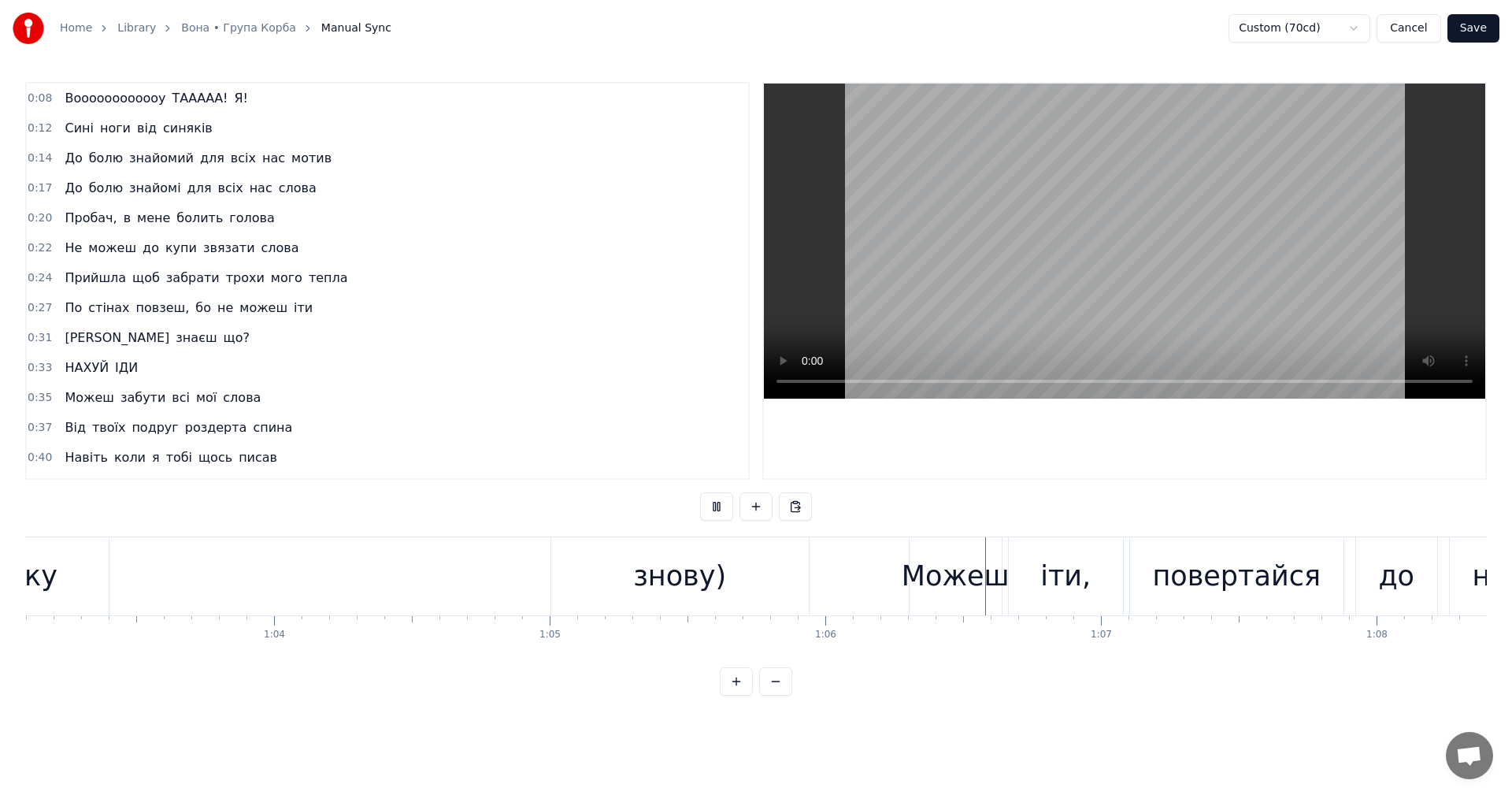
click at [1060, 262] on video at bounding box center [1124, 240] width 722 height 315
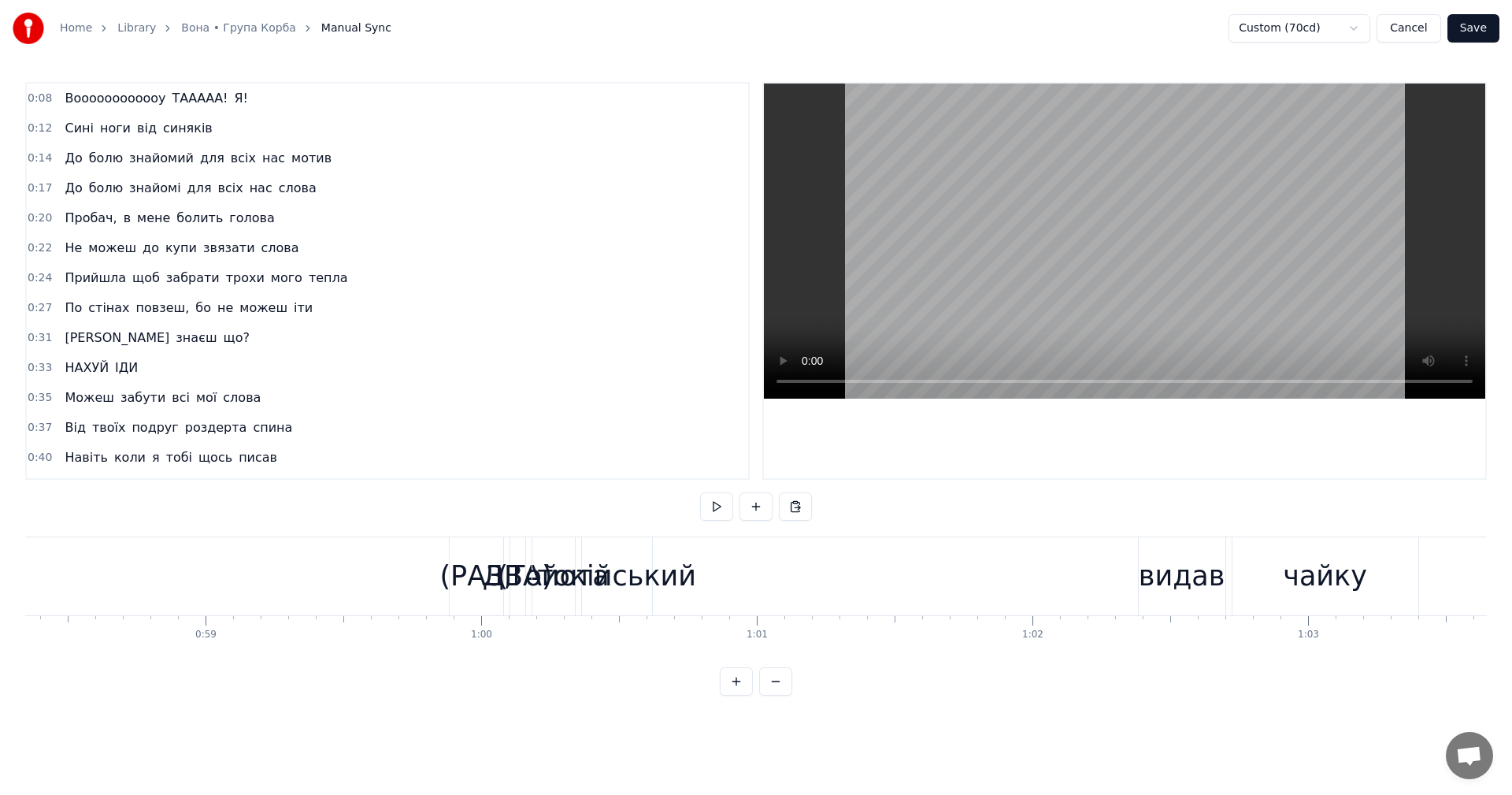
scroll to position [0, 16121]
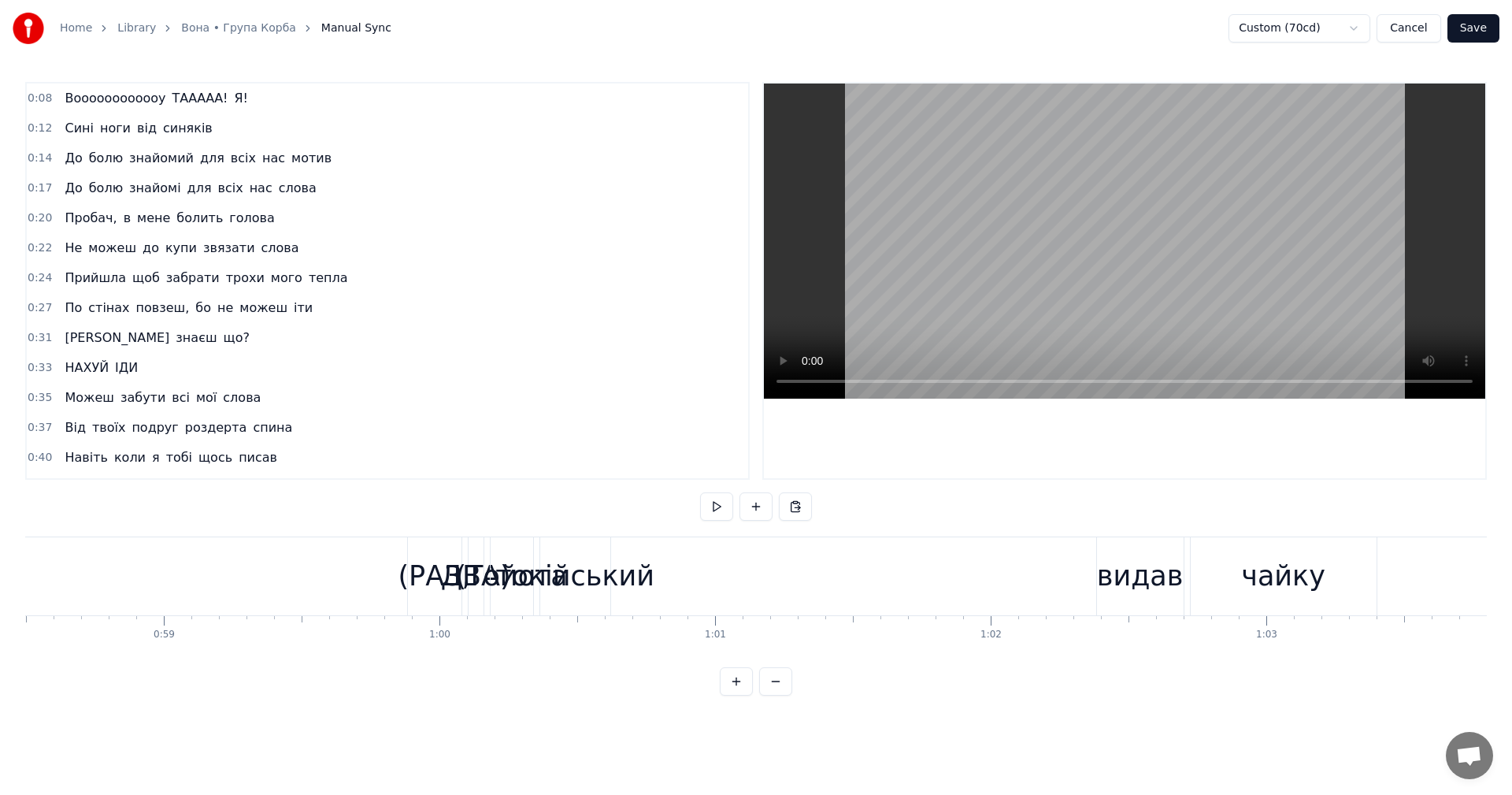
click at [561, 585] on div "токійський" at bounding box center [575, 576] width 159 height 42
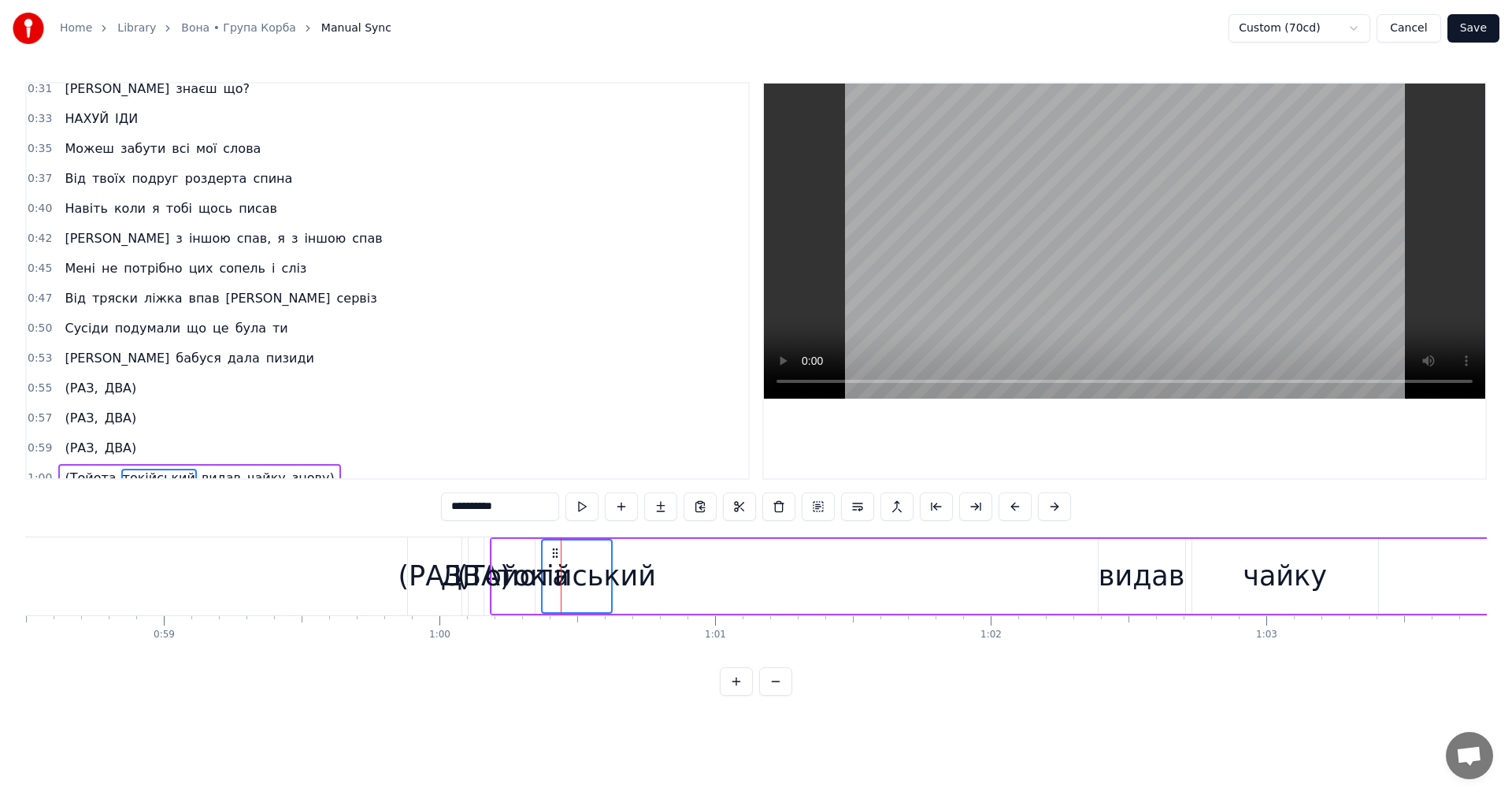
scroll to position [446, 0]
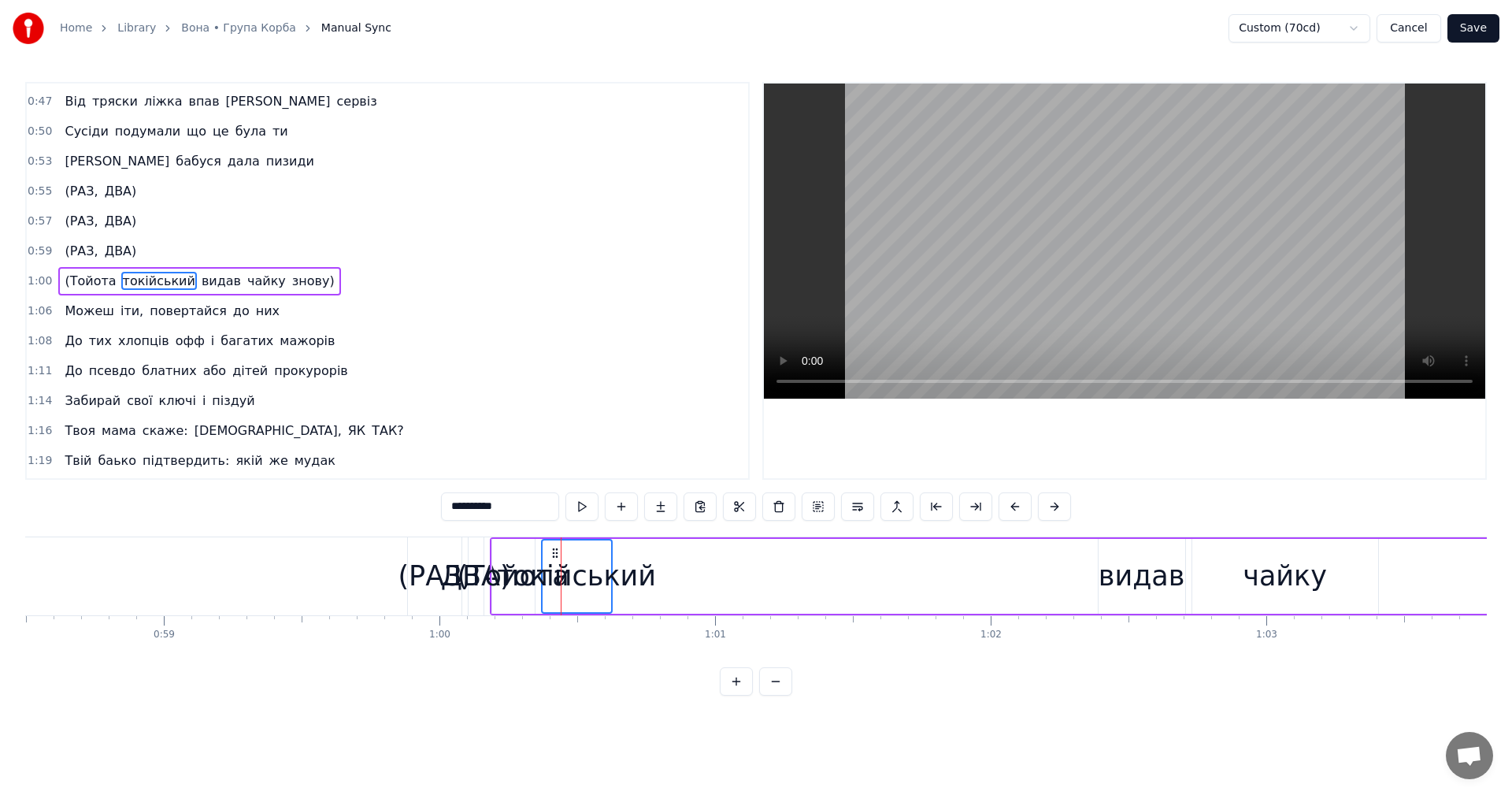
click at [81, 278] on span "(Тойота" at bounding box center [90, 280] width 54 height 18
type input "*****"
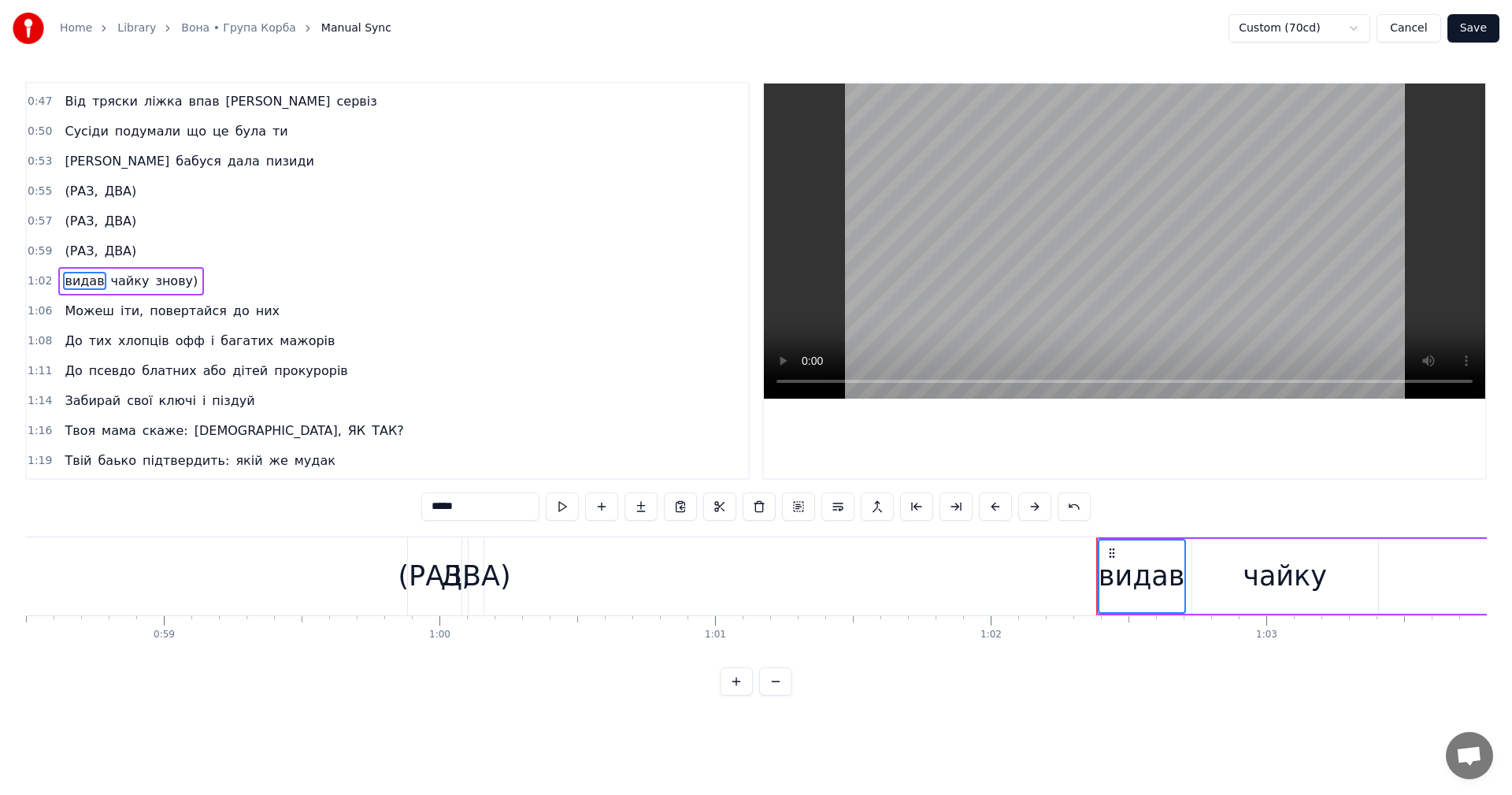
click at [82, 278] on span "видав" at bounding box center [85, 280] width 43 height 18
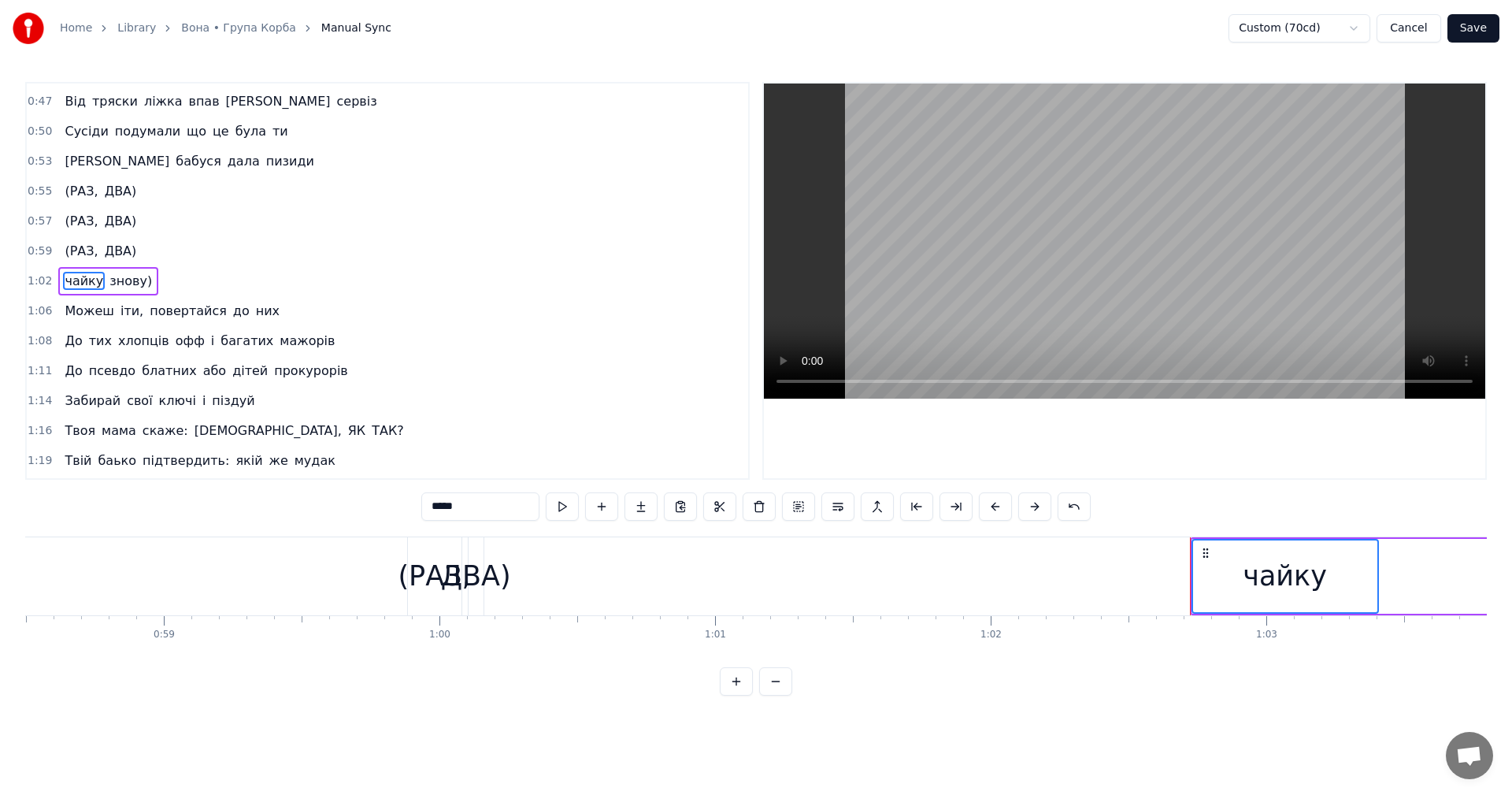
click at [81, 280] on span "чайку" at bounding box center [84, 280] width 42 height 18
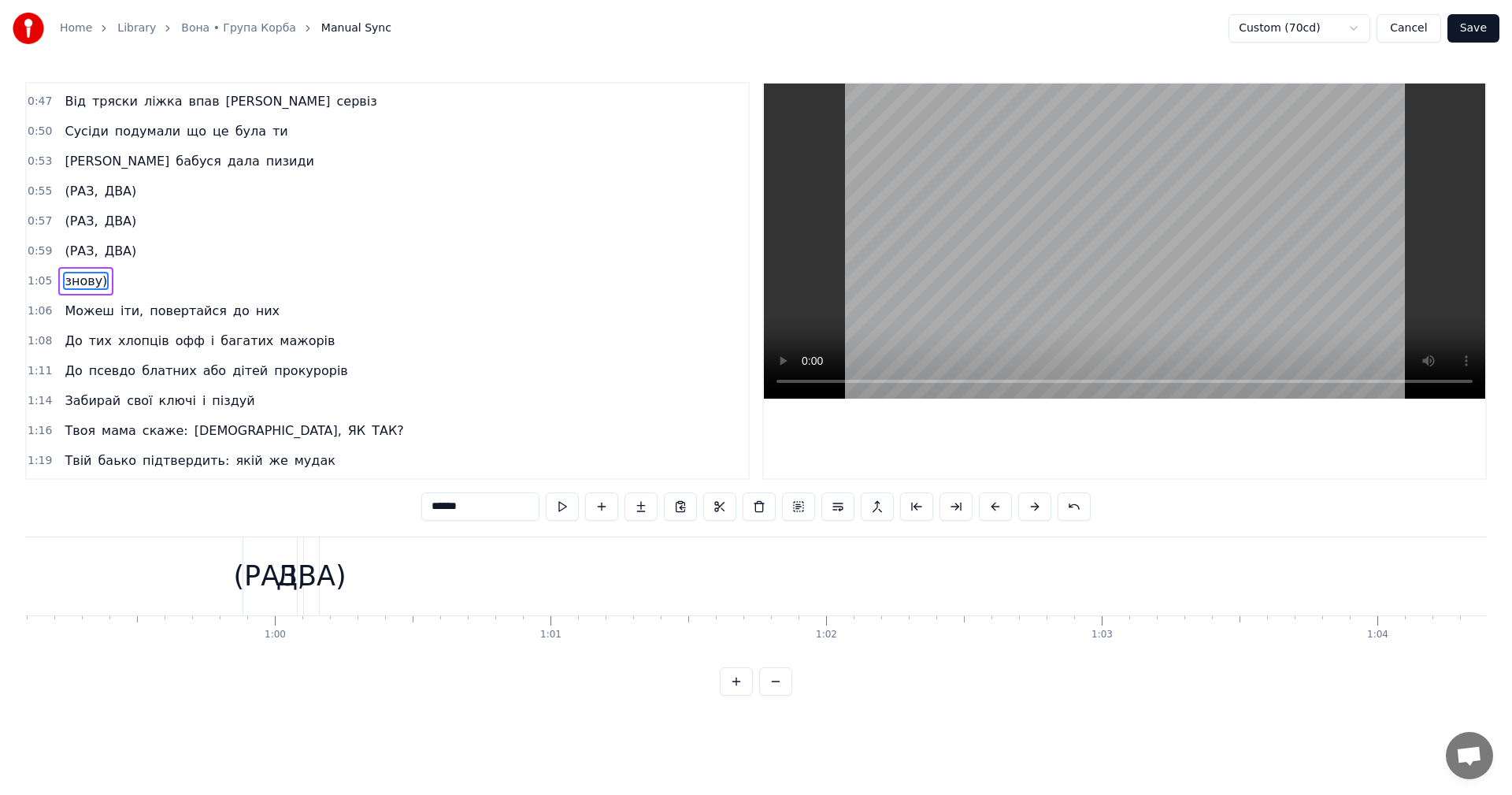
click at [81, 280] on span "знову)" at bounding box center [86, 280] width 46 height 18
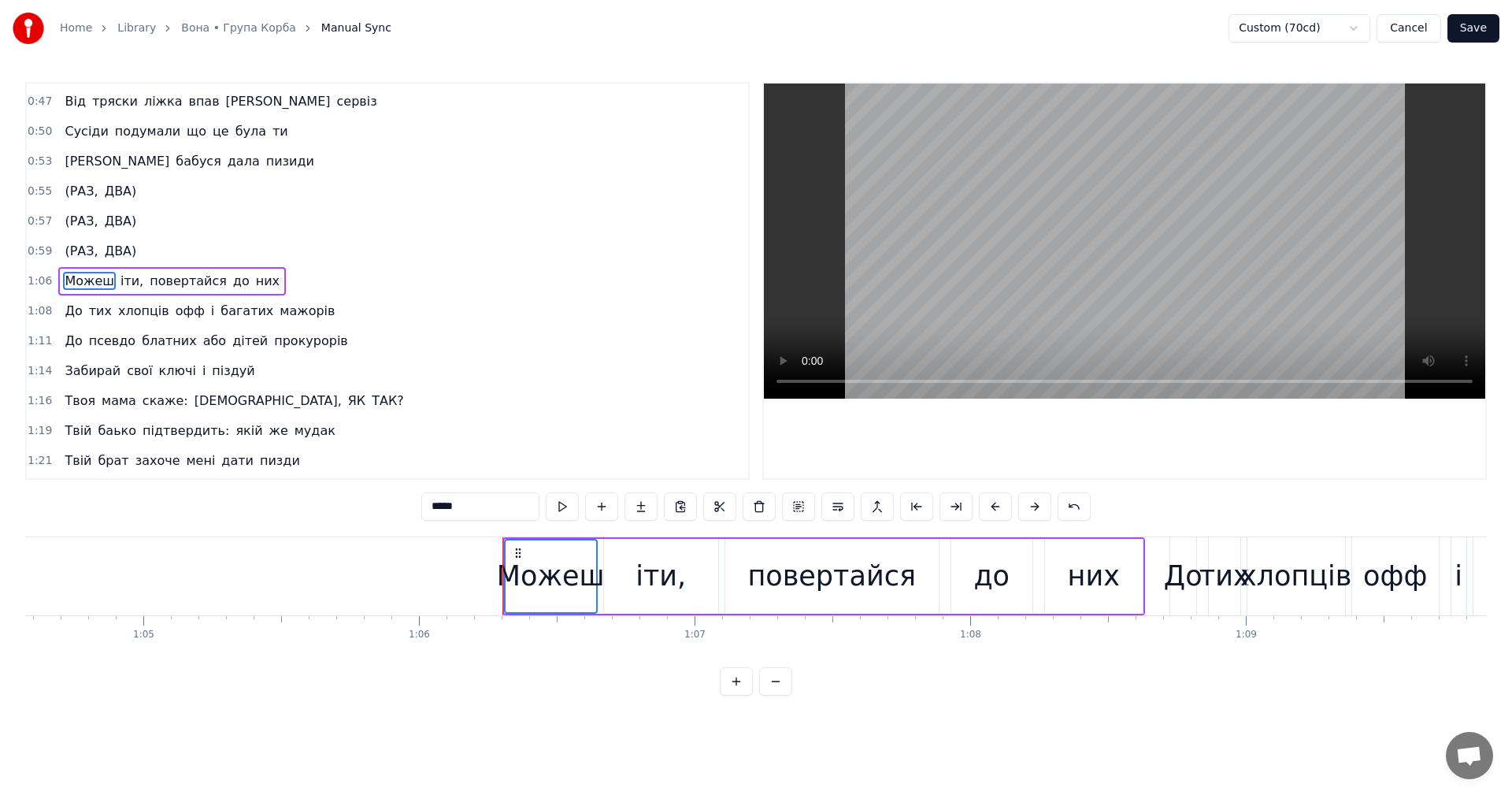
scroll to position [0, 17834]
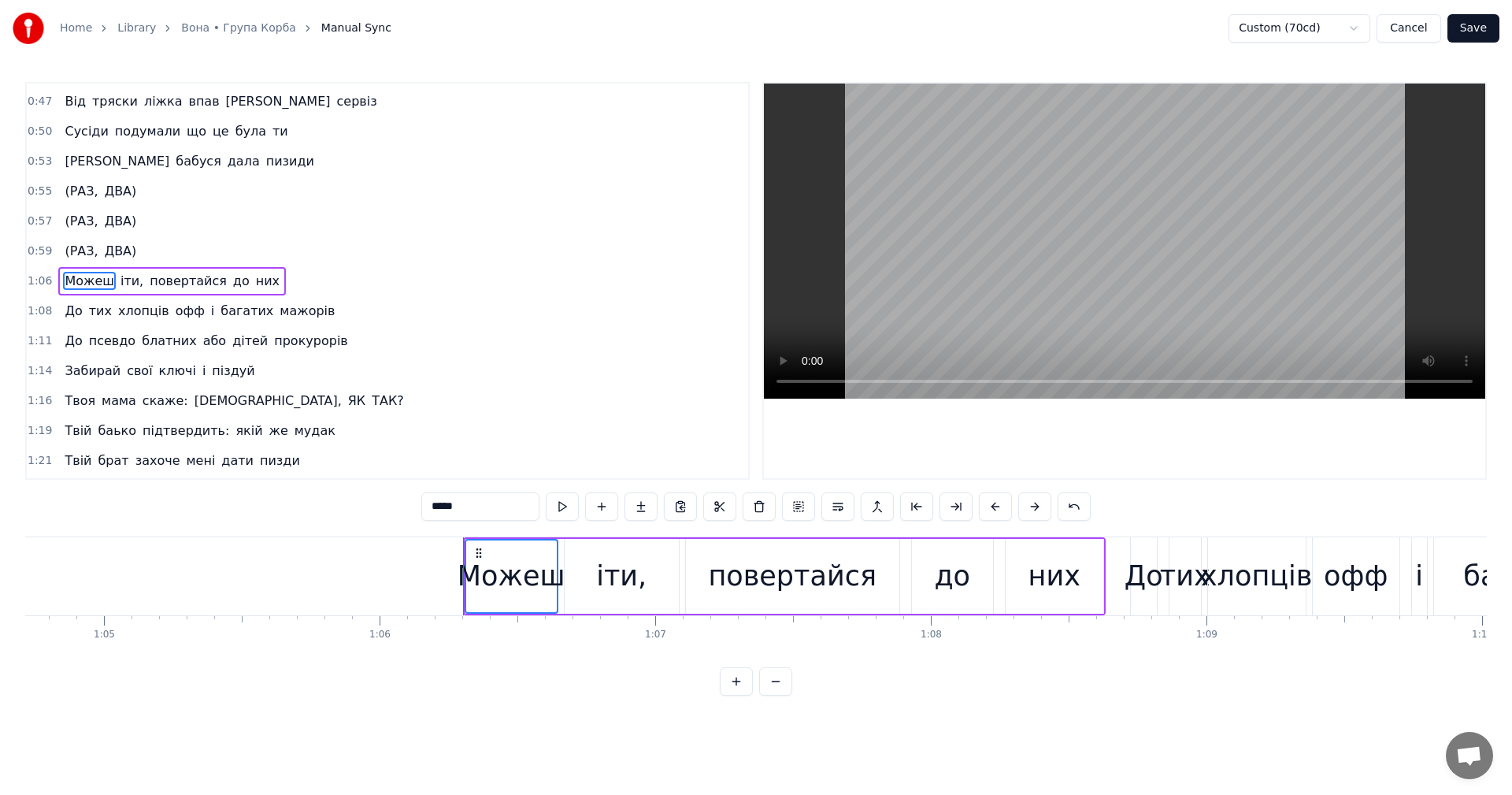
click at [90, 197] on span "(РАЗ," at bounding box center [81, 191] width 37 height 18
click at [82, 188] on span "(РАЗ," at bounding box center [81, 191] width 37 height 18
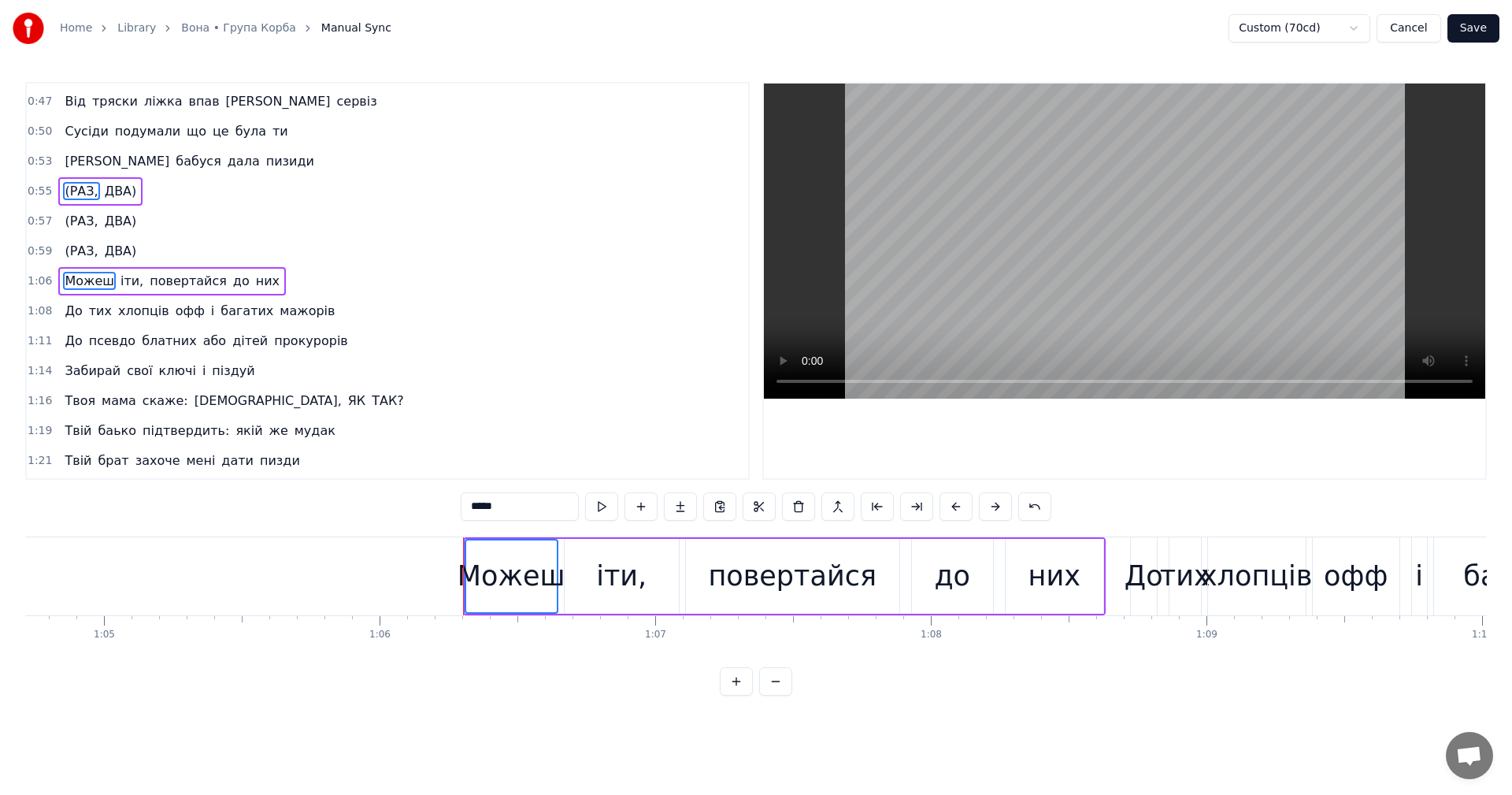
click at [82, 188] on span "(РАЗ," at bounding box center [81, 191] width 37 height 18
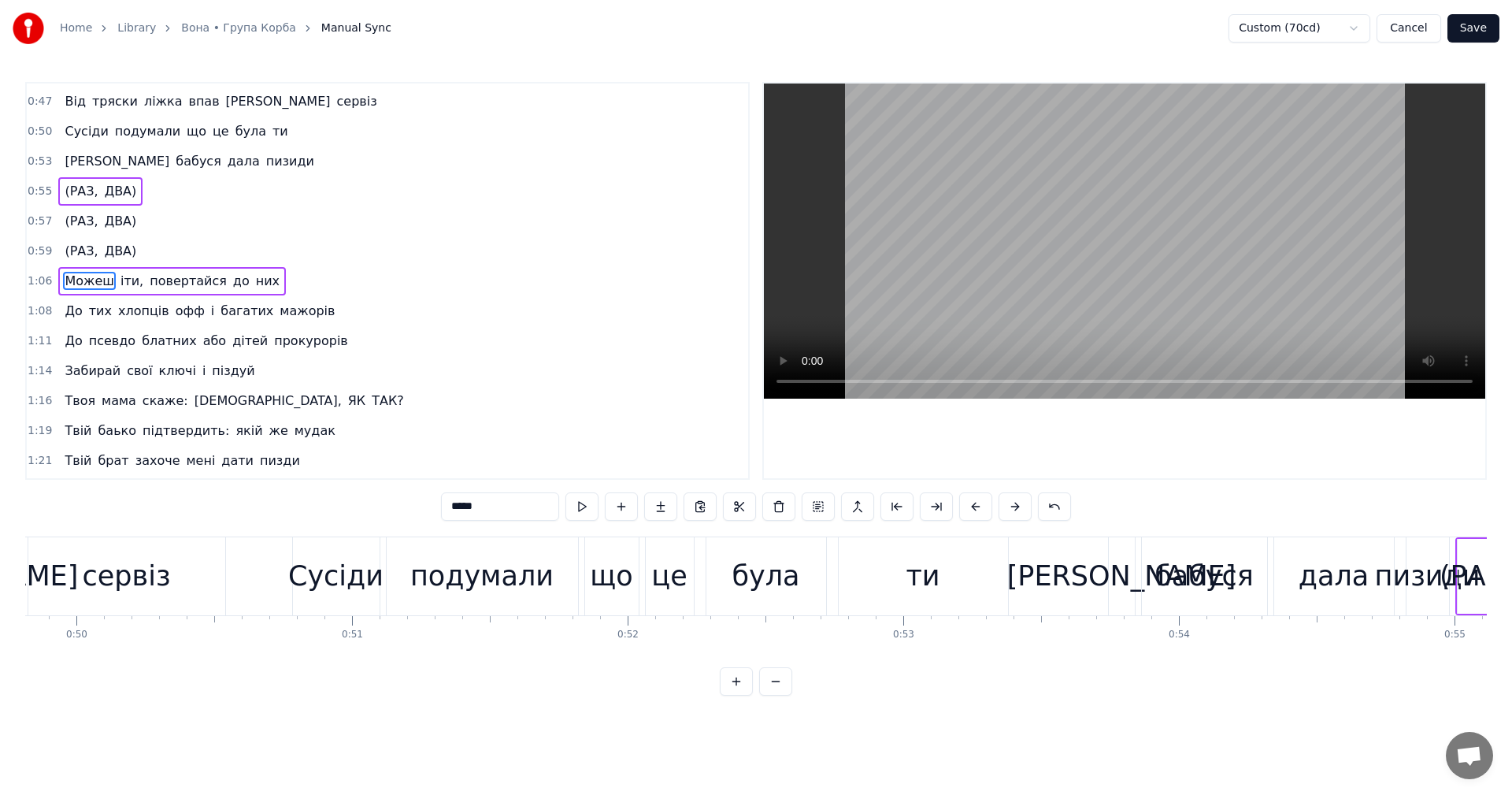
scroll to position [0, 13687]
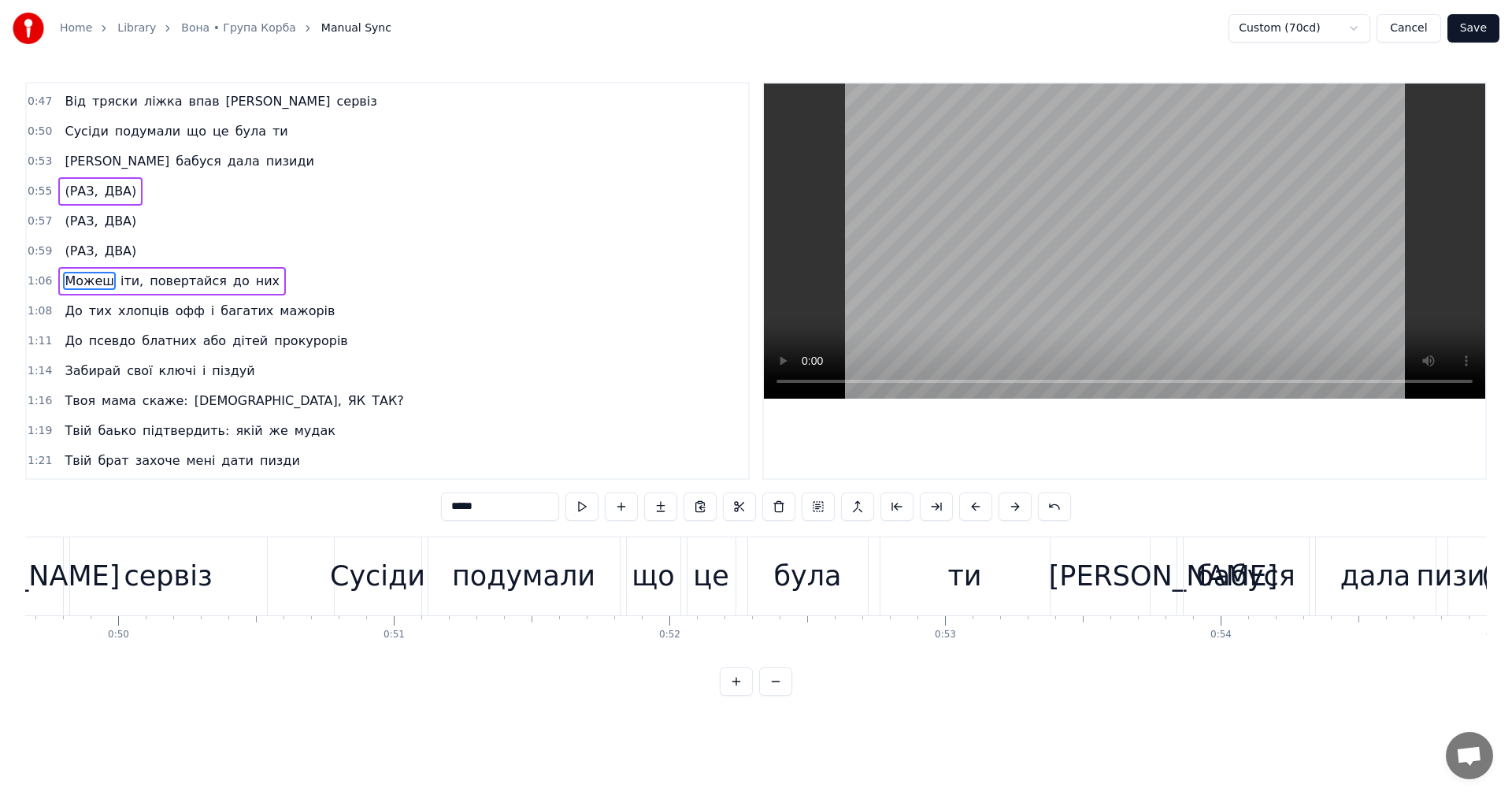
click at [1349, 556] on div "дала" at bounding box center [1375, 576] width 70 height 42
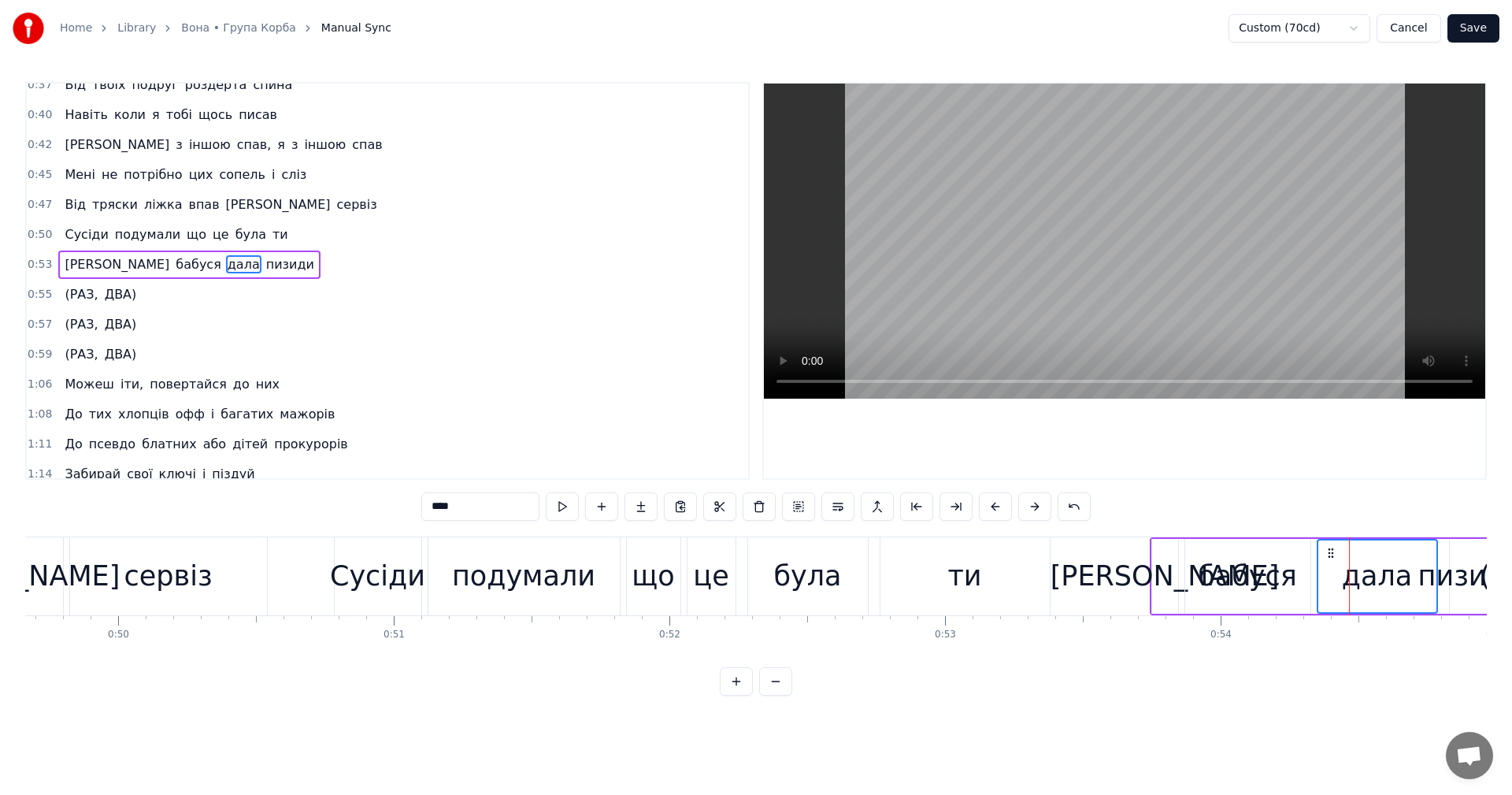
scroll to position [326, 0]
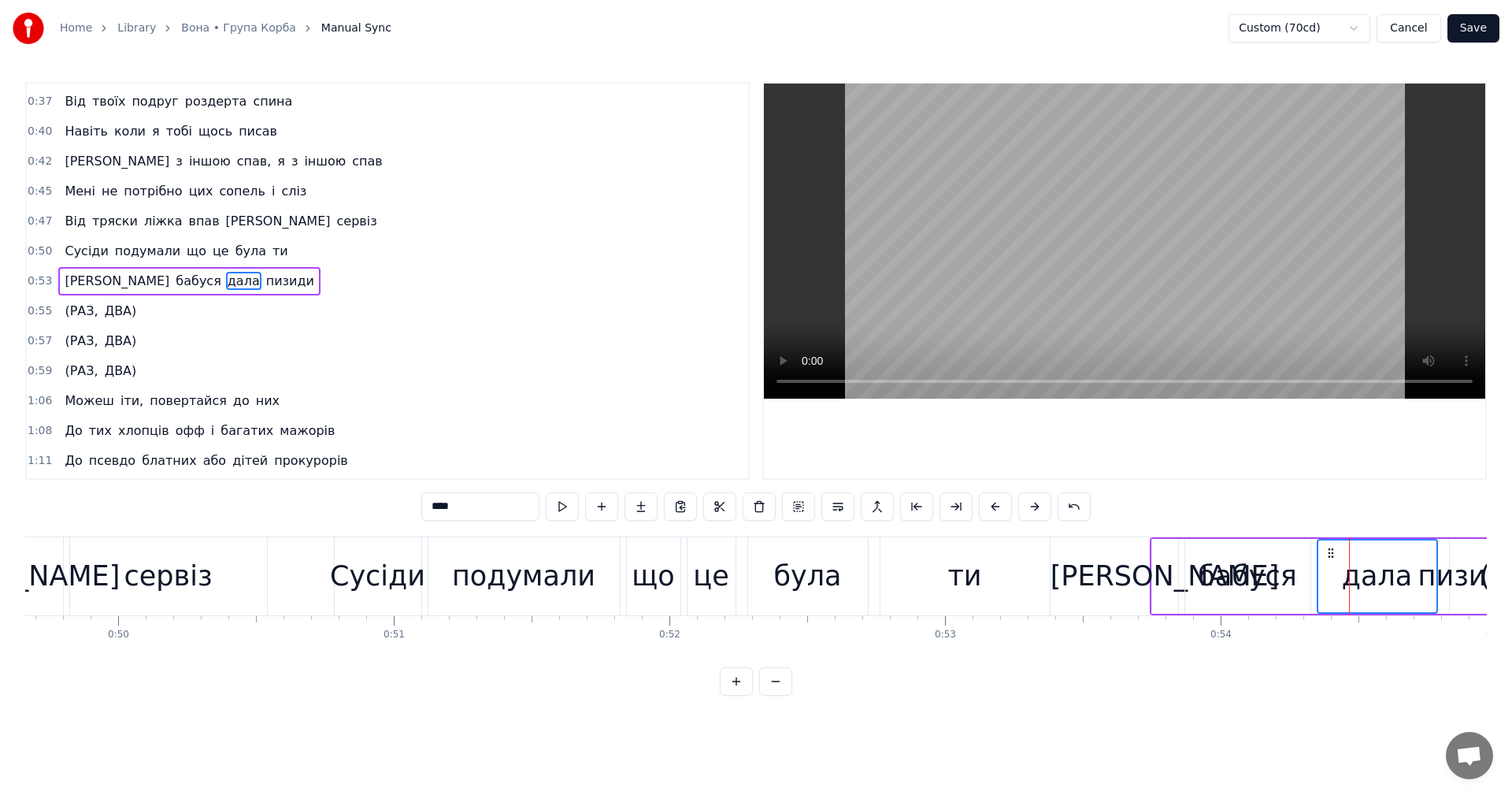
click at [1124, 238] on video at bounding box center [1124, 240] width 722 height 315
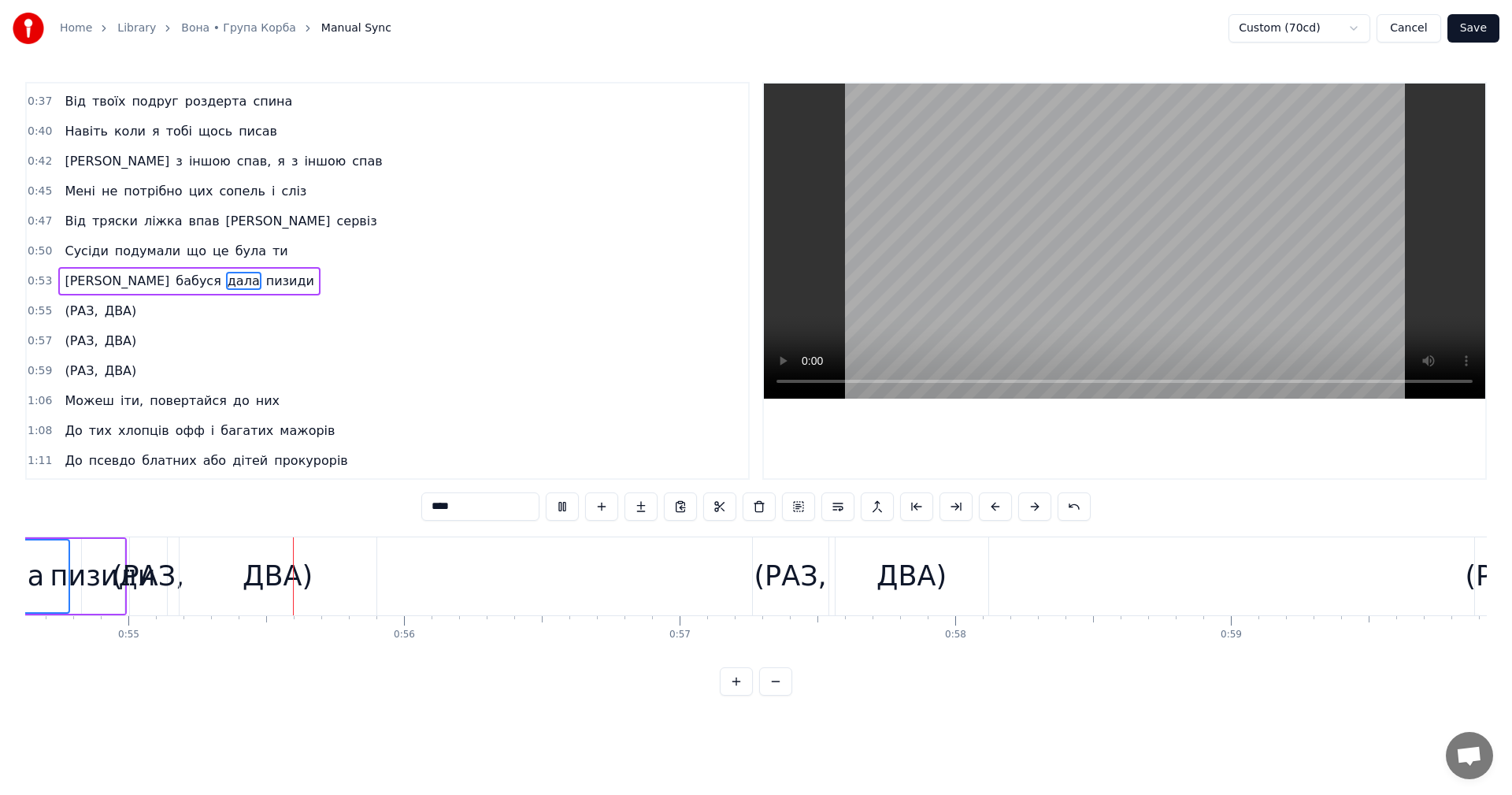
scroll to position [0, 15058]
click at [1124, 238] on video at bounding box center [1124, 240] width 722 height 315
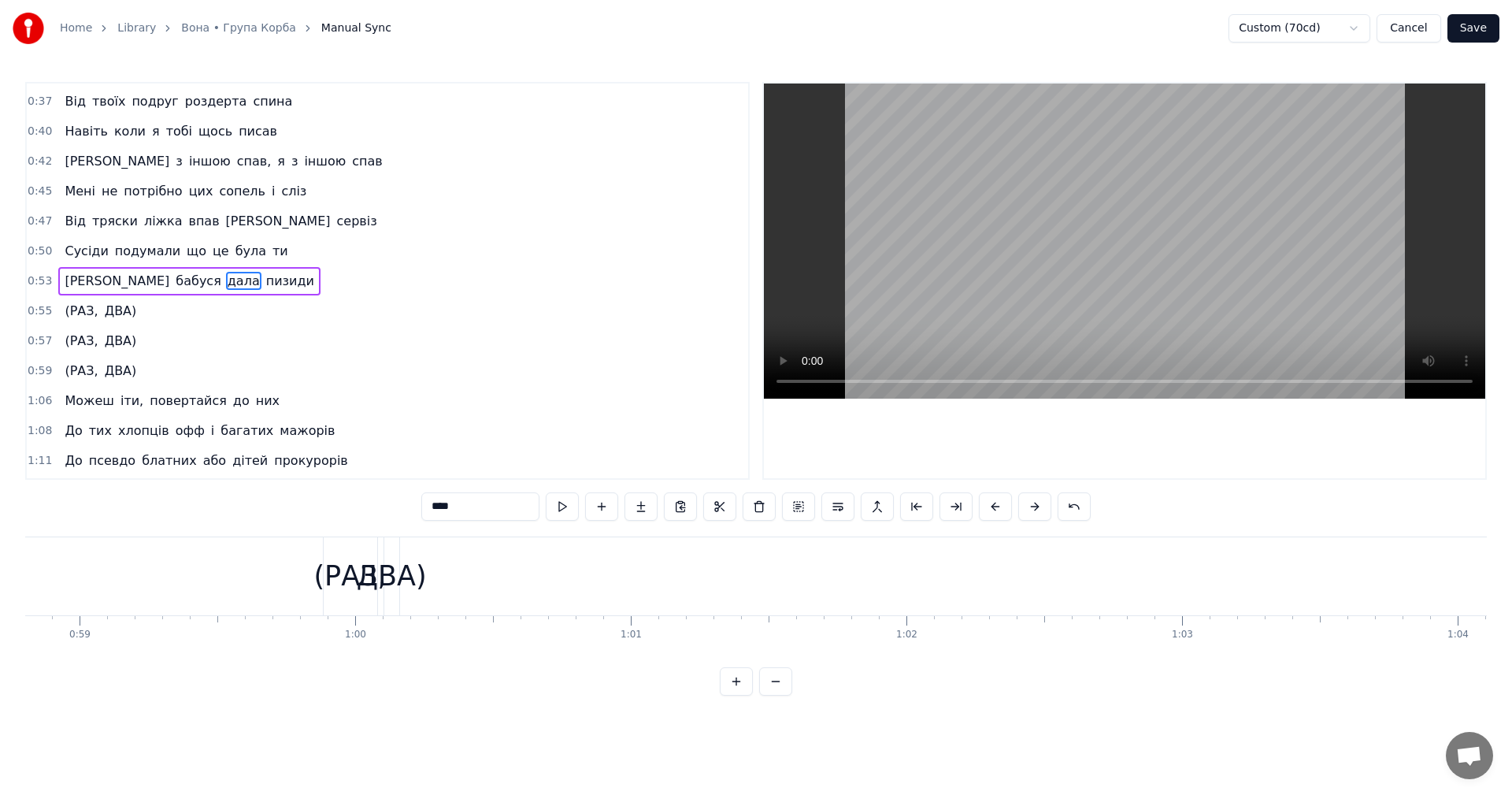
scroll to position [0, 16247]
click at [297, 576] on div "(РАЗ," at bounding box center [307, 576] width 72 height 42
type input "*****"
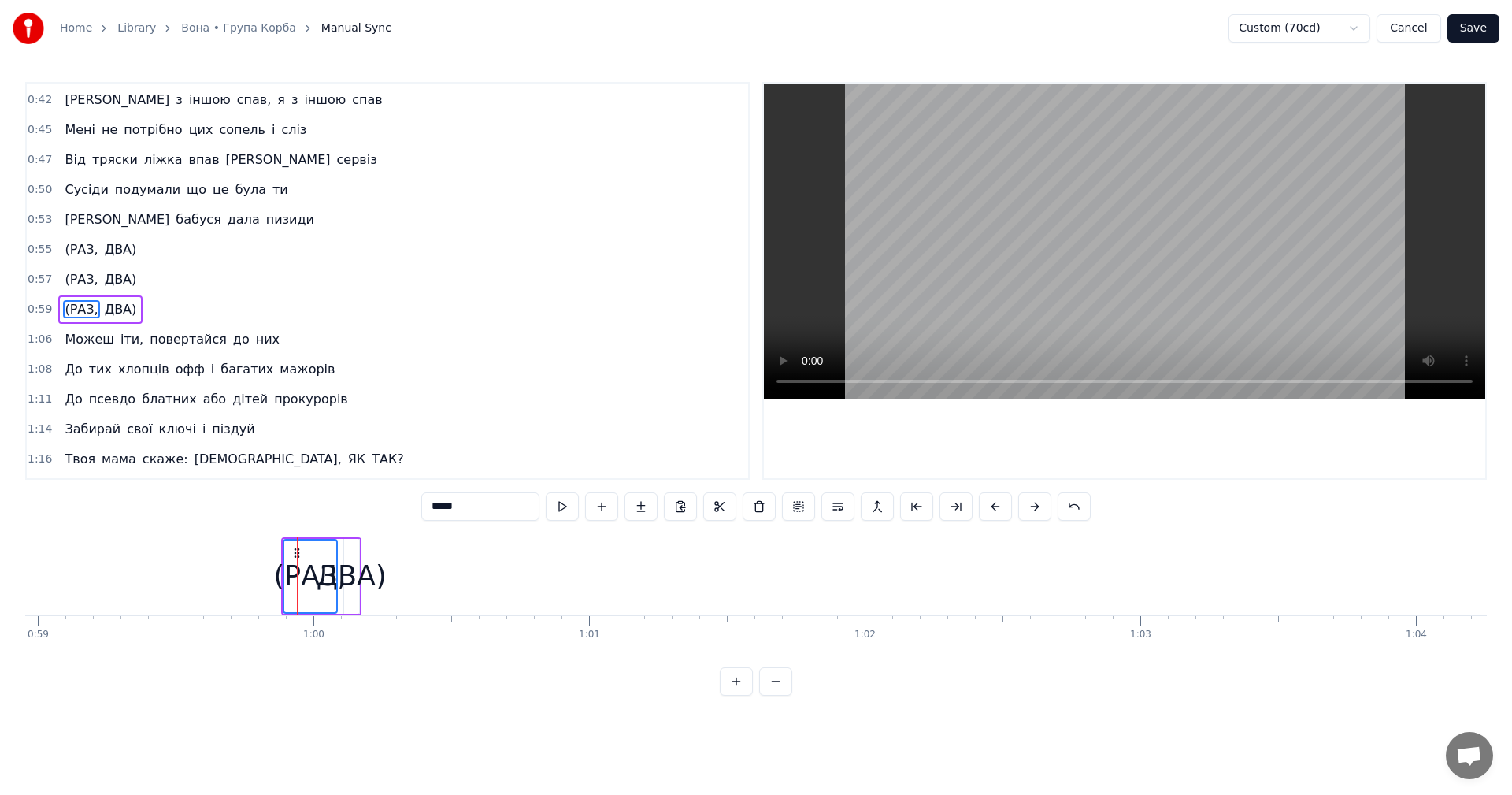
scroll to position [416, 0]
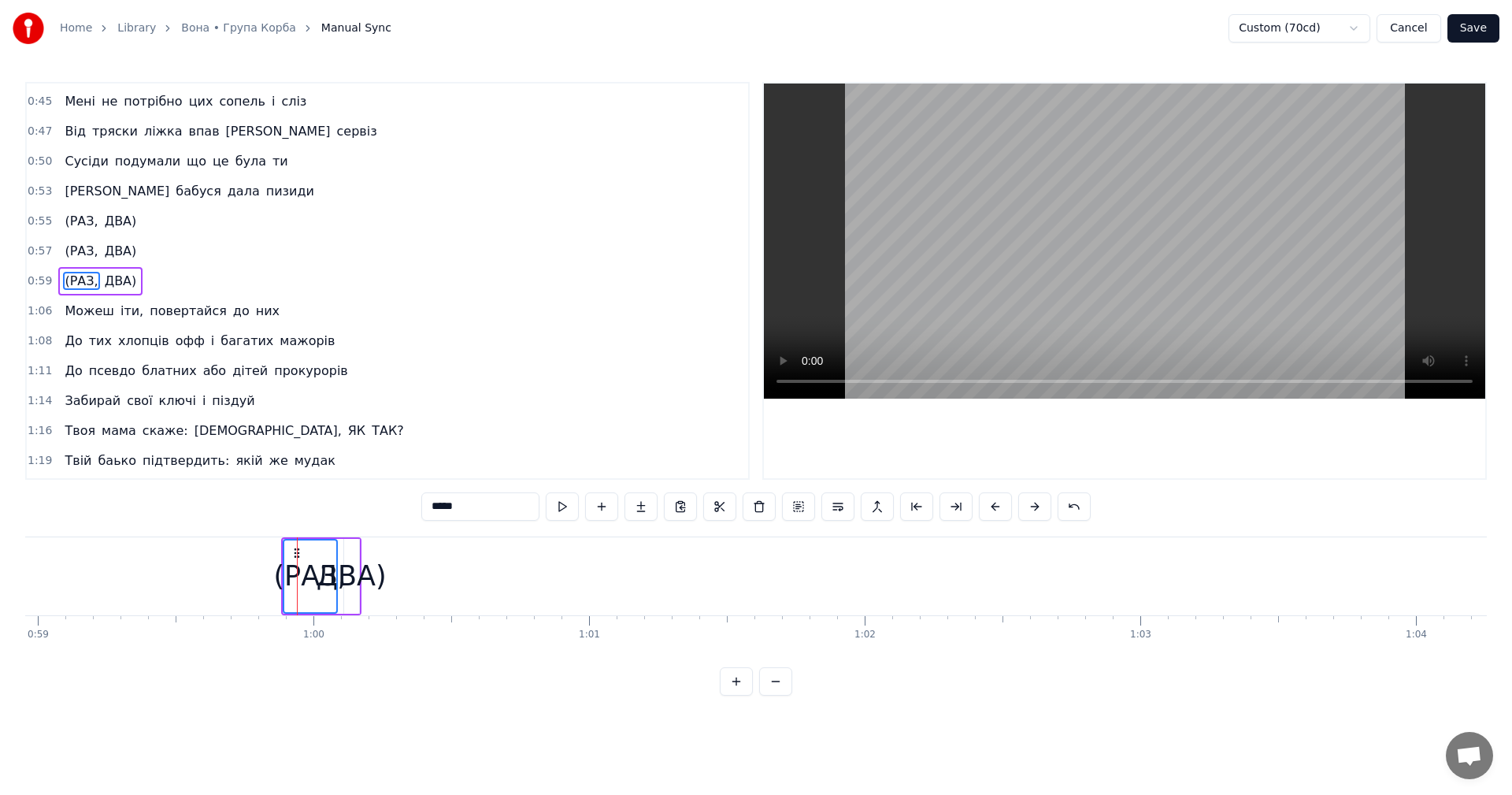
click at [322, 574] on div "(РАЗ," at bounding box center [309, 576] width 72 height 42
drag, startPoint x: 295, startPoint y: 555, endPoint x: 966, endPoint y: 556, distance: 671.0
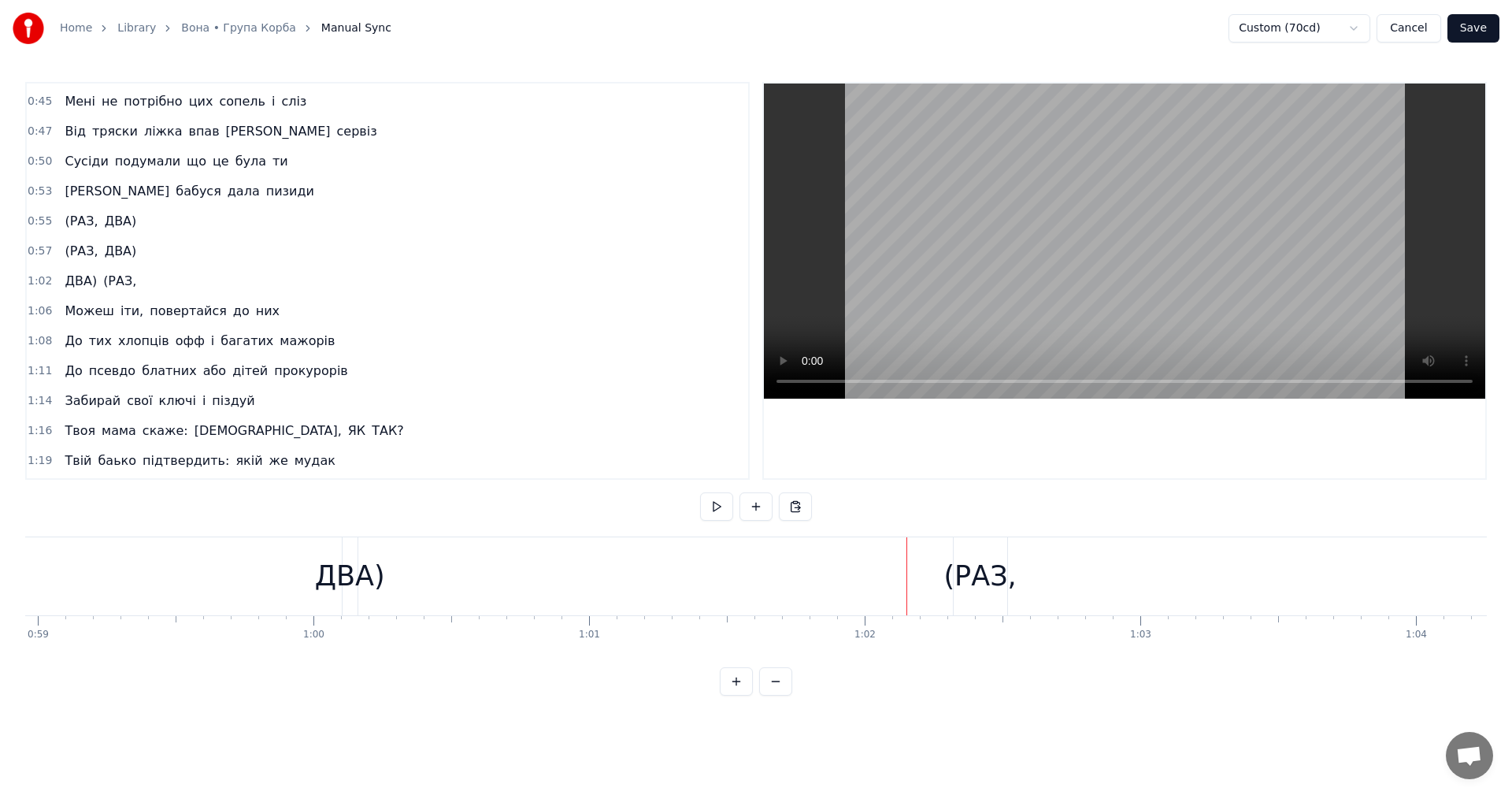
click at [1074, 246] on video at bounding box center [1124, 240] width 722 height 315
click at [346, 576] on div "ДВА)" at bounding box center [350, 576] width 70 height 42
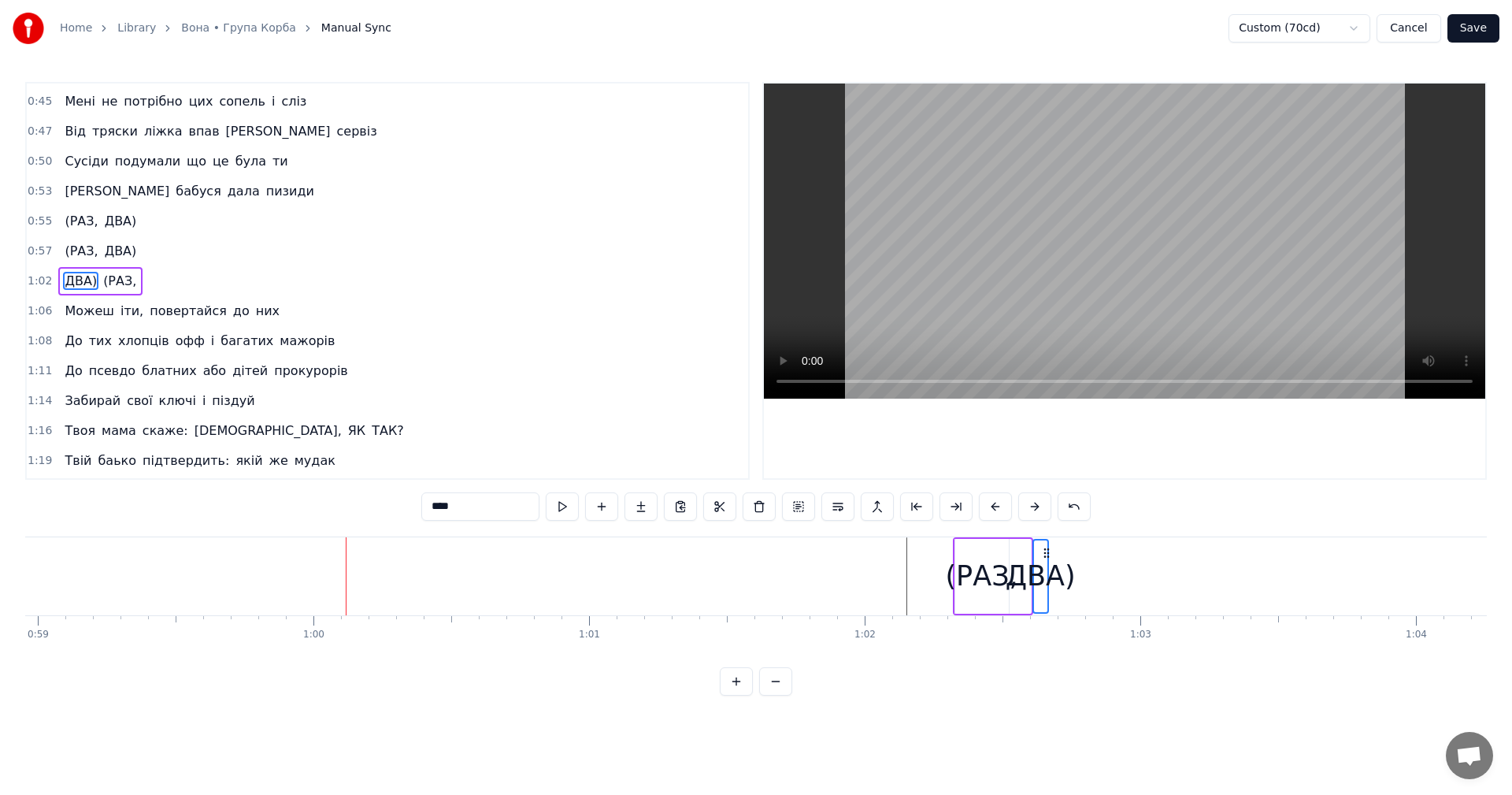
drag, startPoint x: 356, startPoint y: 554, endPoint x: 1046, endPoint y: 543, distance: 690.1
click at [1070, 257] on video at bounding box center [1124, 240] width 722 height 315
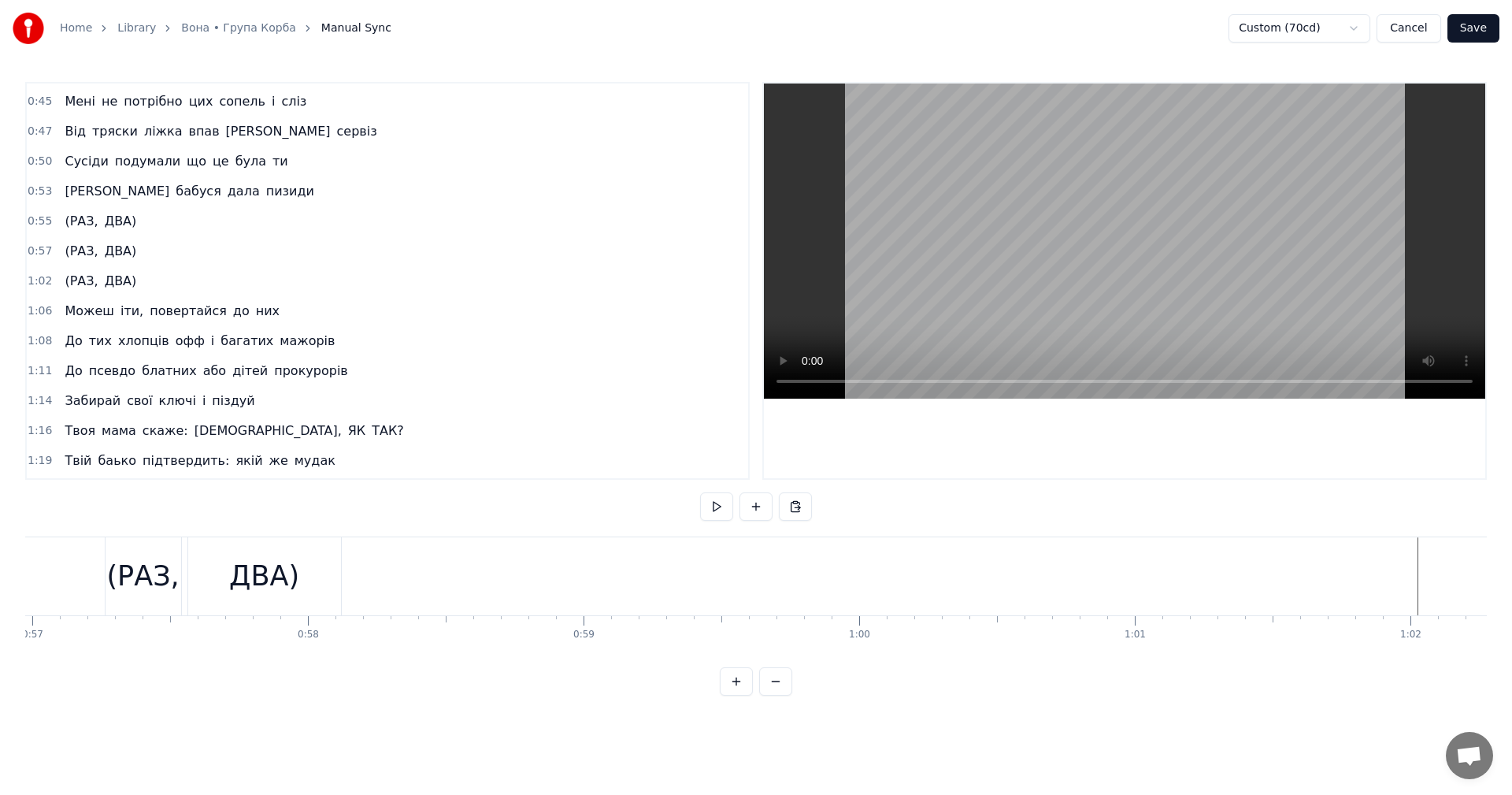
scroll to position [0, 15639]
click at [332, 575] on div "ДВА)" at bounding box center [327, 576] width 70 height 42
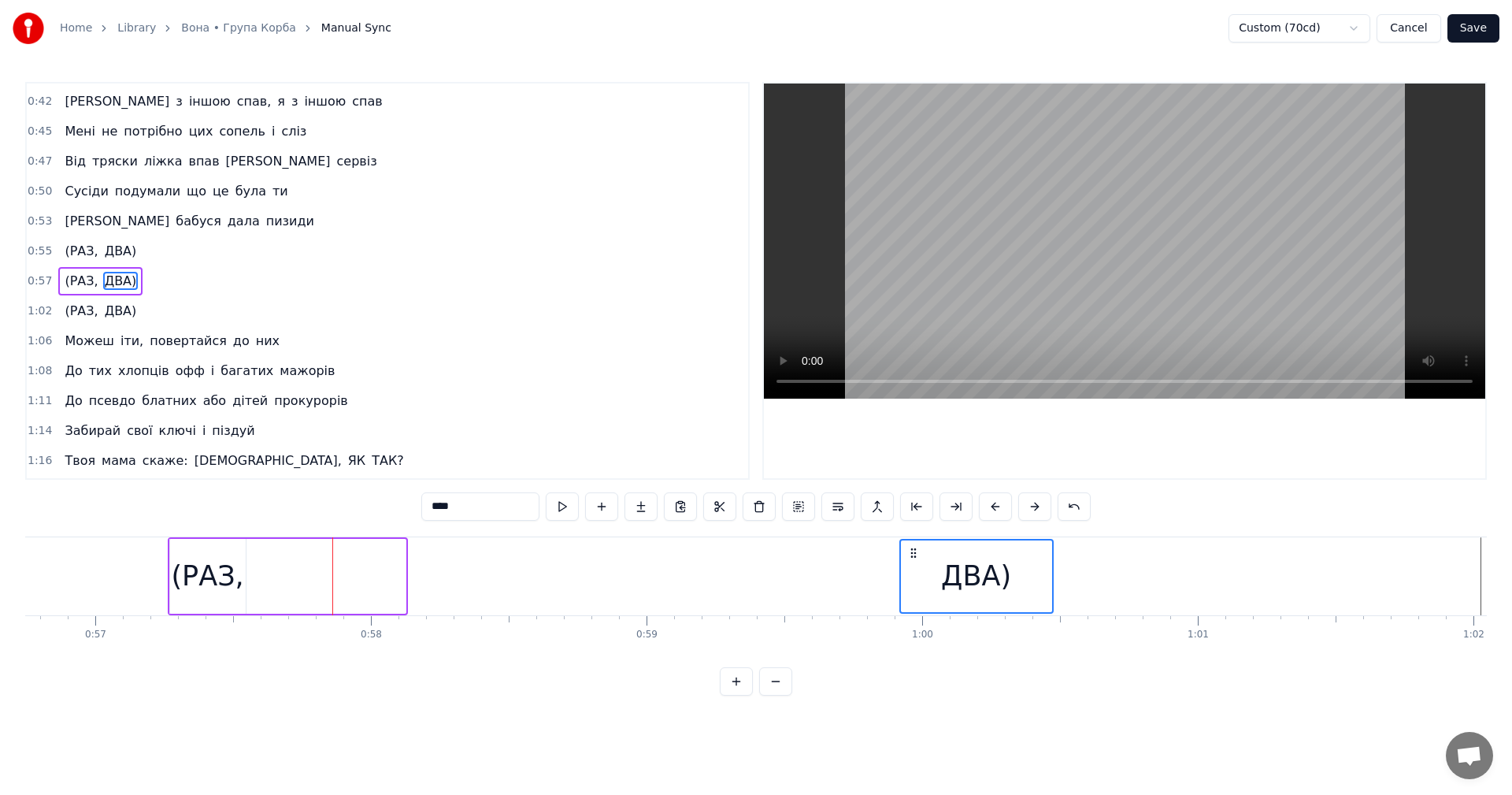
drag, startPoint x: 265, startPoint y: 552, endPoint x: 856, endPoint y: 548, distance: 591.0
click at [920, 553] on icon at bounding box center [914, 553] width 13 height 13
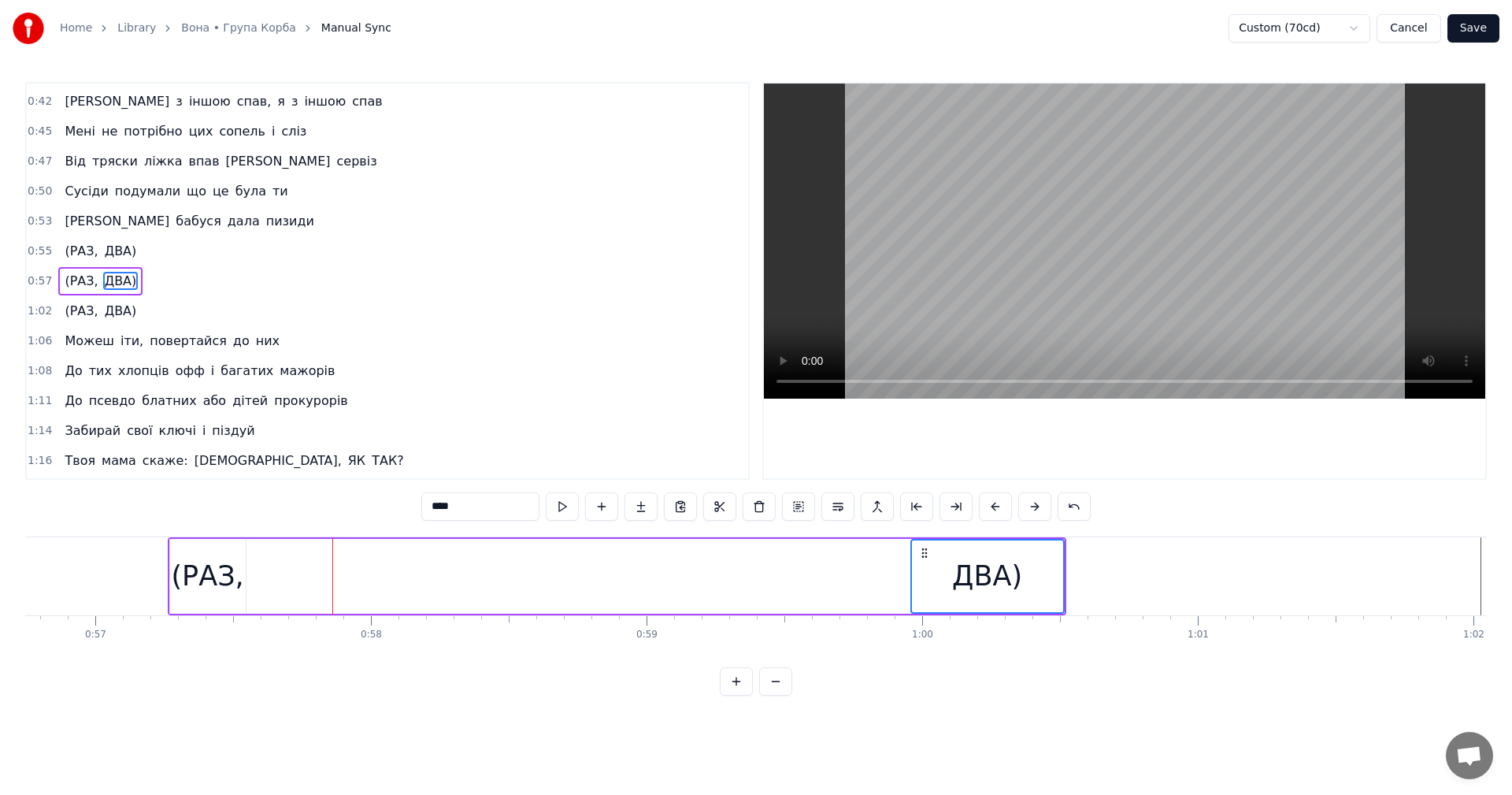
click at [180, 573] on div "(РАЗ," at bounding box center [206, 576] width 72 height 42
drag, startPoint x: 181, startPoint y: 550, endPoint x: 896, endPoint y: 548, distance: 715.0
click at [896, 548] on icon at bounding box center [898, 553] width 13 height 13
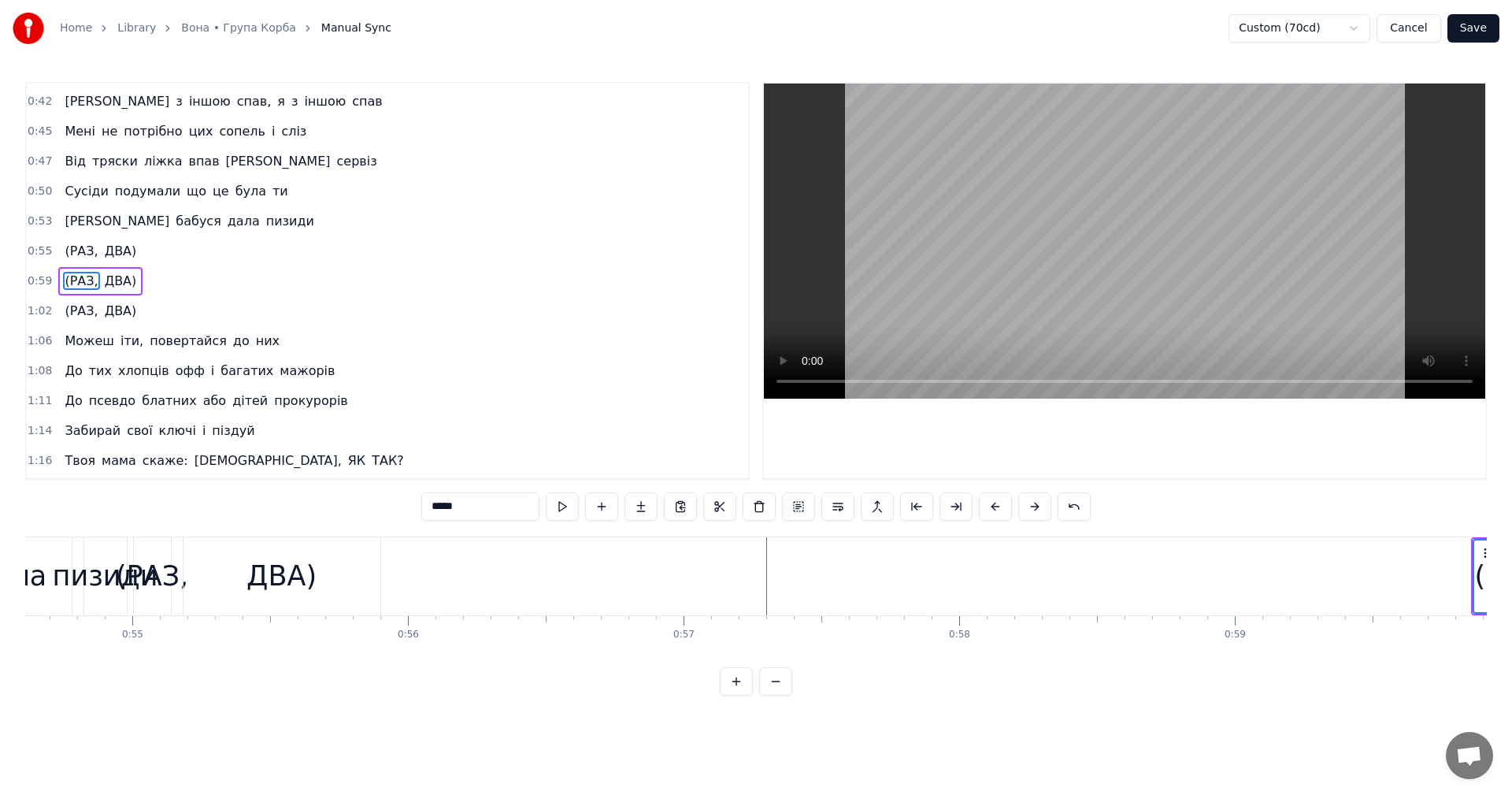
scroll to position [0, 15009]
click at [319, 567] on div "ДВА)" at bounding box center [322, 576] width 70 height 42
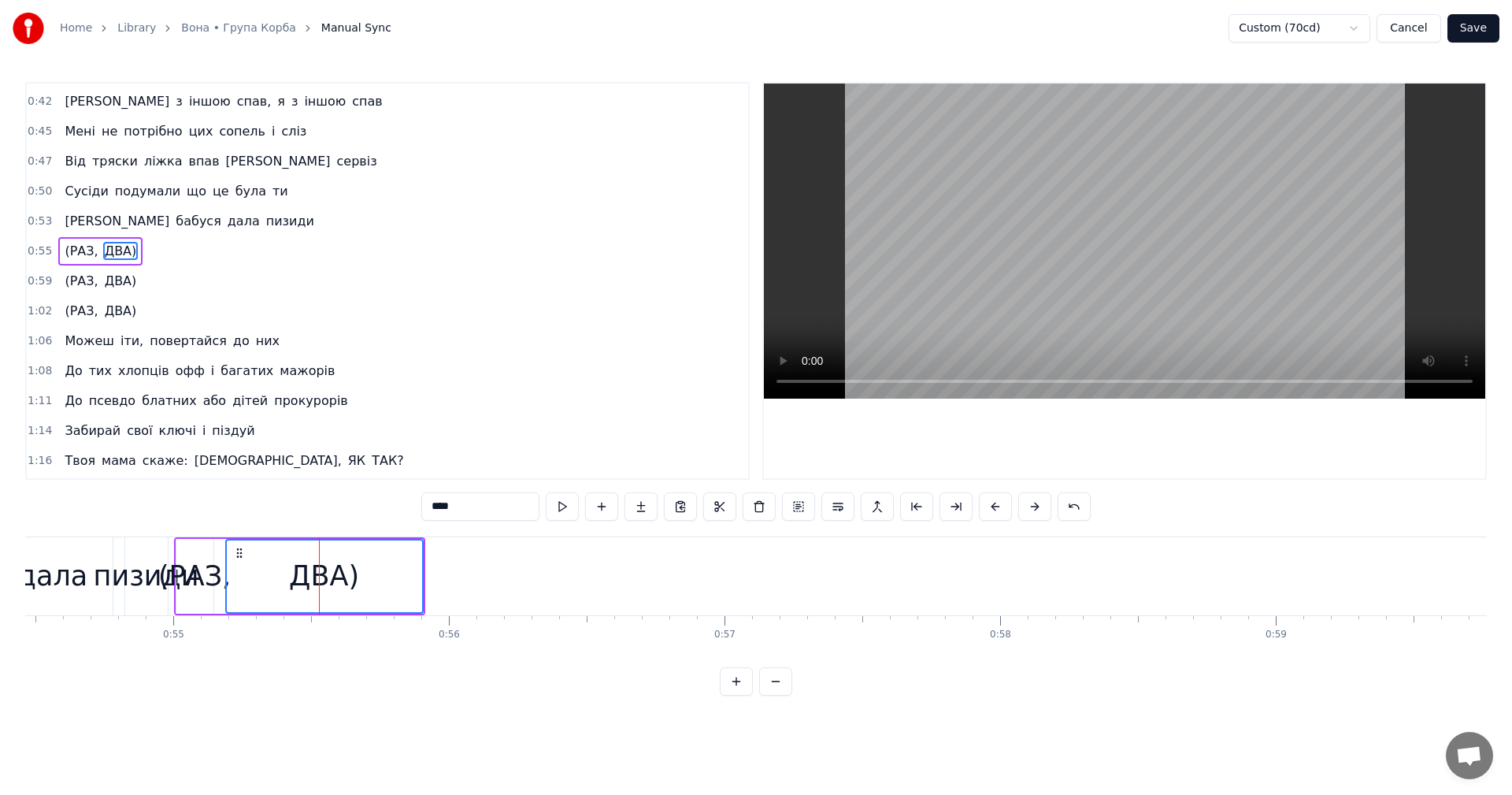
scroll to position [356, 0]
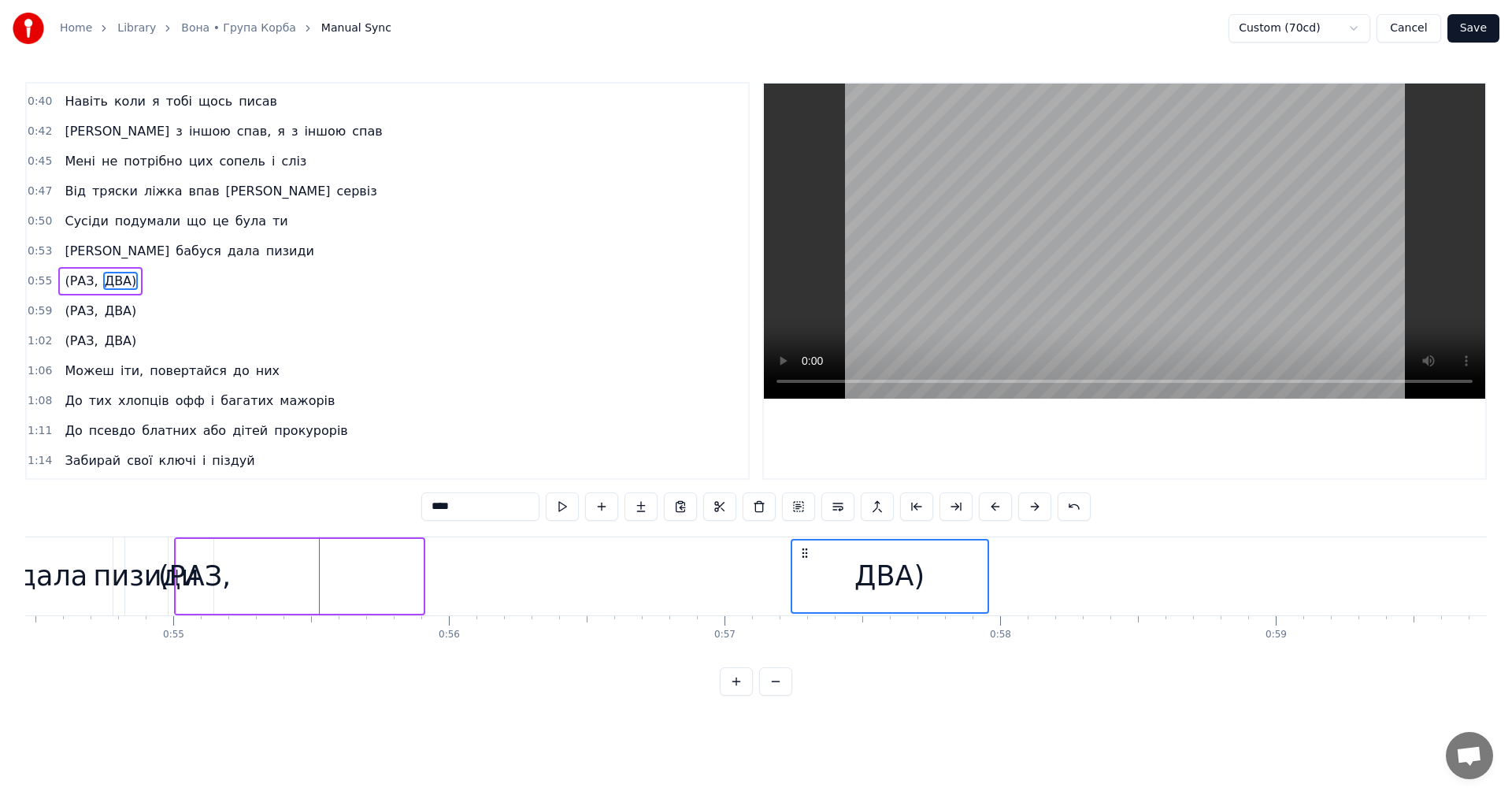
drag, startPoint x: 239, startPoint y: 552, endPoint x: 818, endPoint y: 550, distance: 579.0
click at [811, 550] on icon at bounding box center [805, 553] width 13 height 13
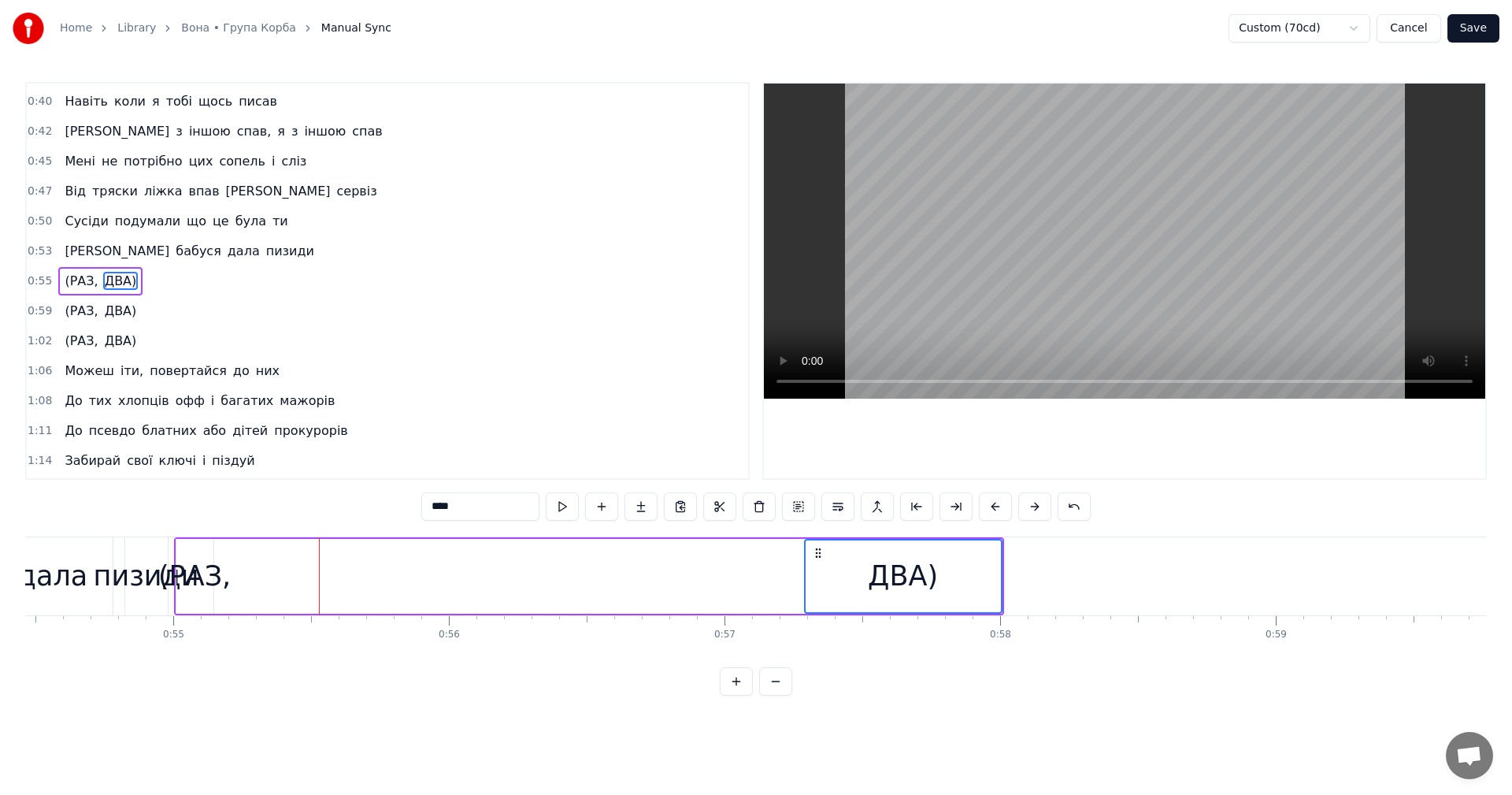
click at [194, 568] on div "(РАЗ," at bounding box center [194, 576] width 72 height 42
type input "*****"
drag, startPoint x: 193, startPoint y: 553, endPoint x: 842, endPoint y: 547, distance: 649.0
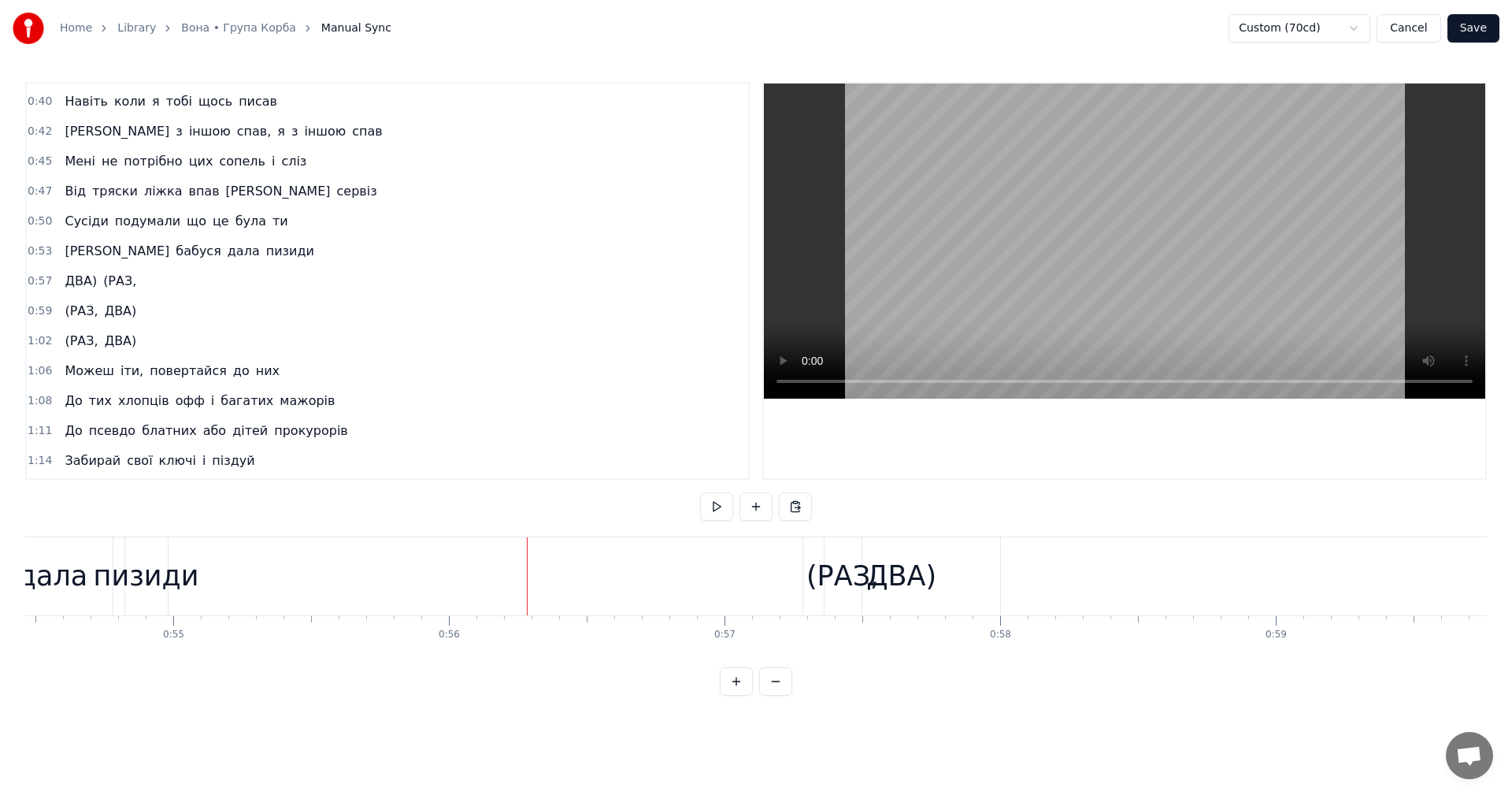
click at [1073, 263] on video at bounding box center [1124, 240] width 722 height 315
click at [88, 570] on div "дала" at bounding box center [53, 575] width 120 height 78
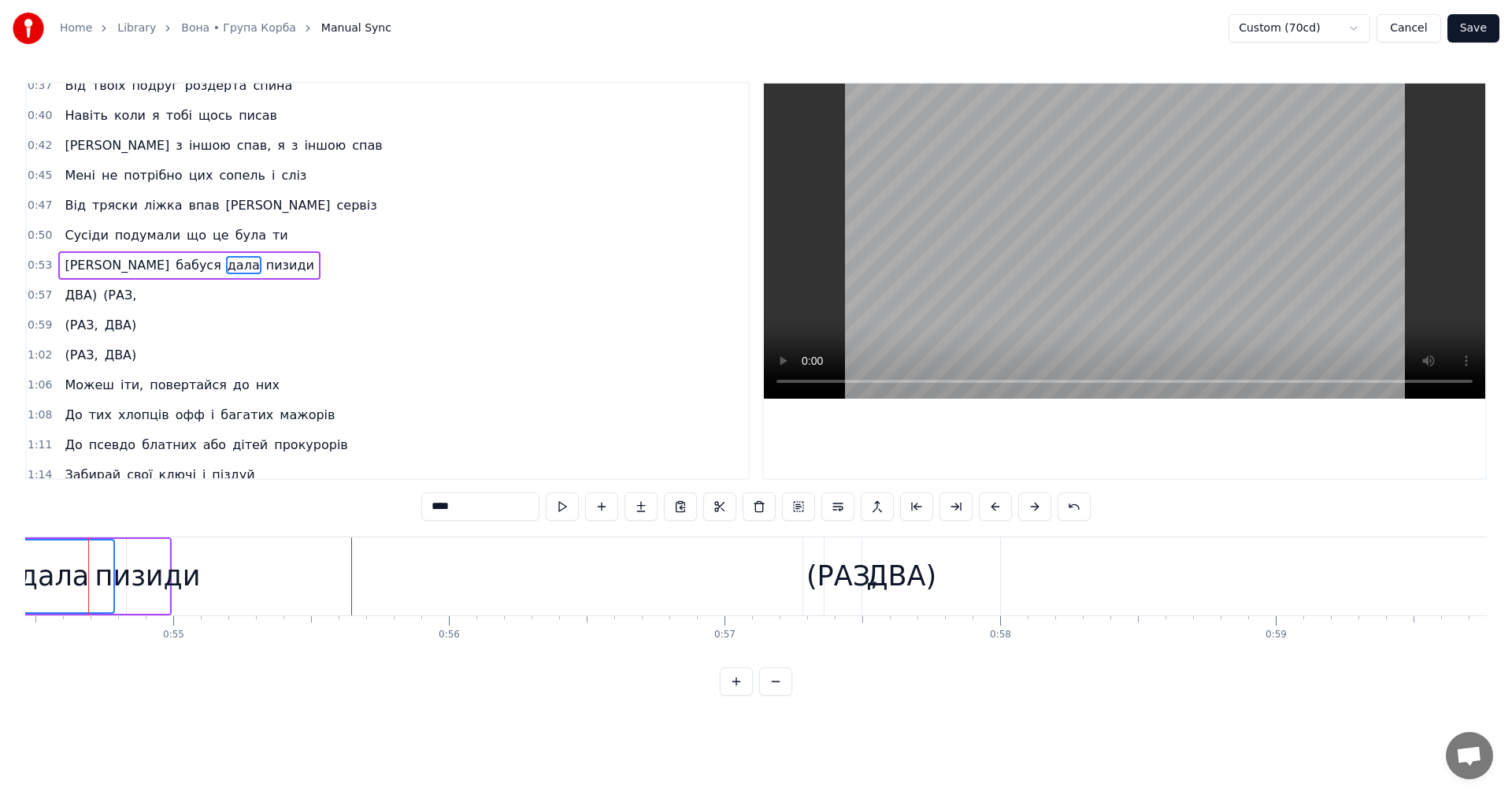
scroll to position [0, 14993]
click at [1126, 197] on video at bounding box center [1124, 240] width 722 height 315
click at [1116, 211] on video at bounding box center [1124, 240] width 722 height 315
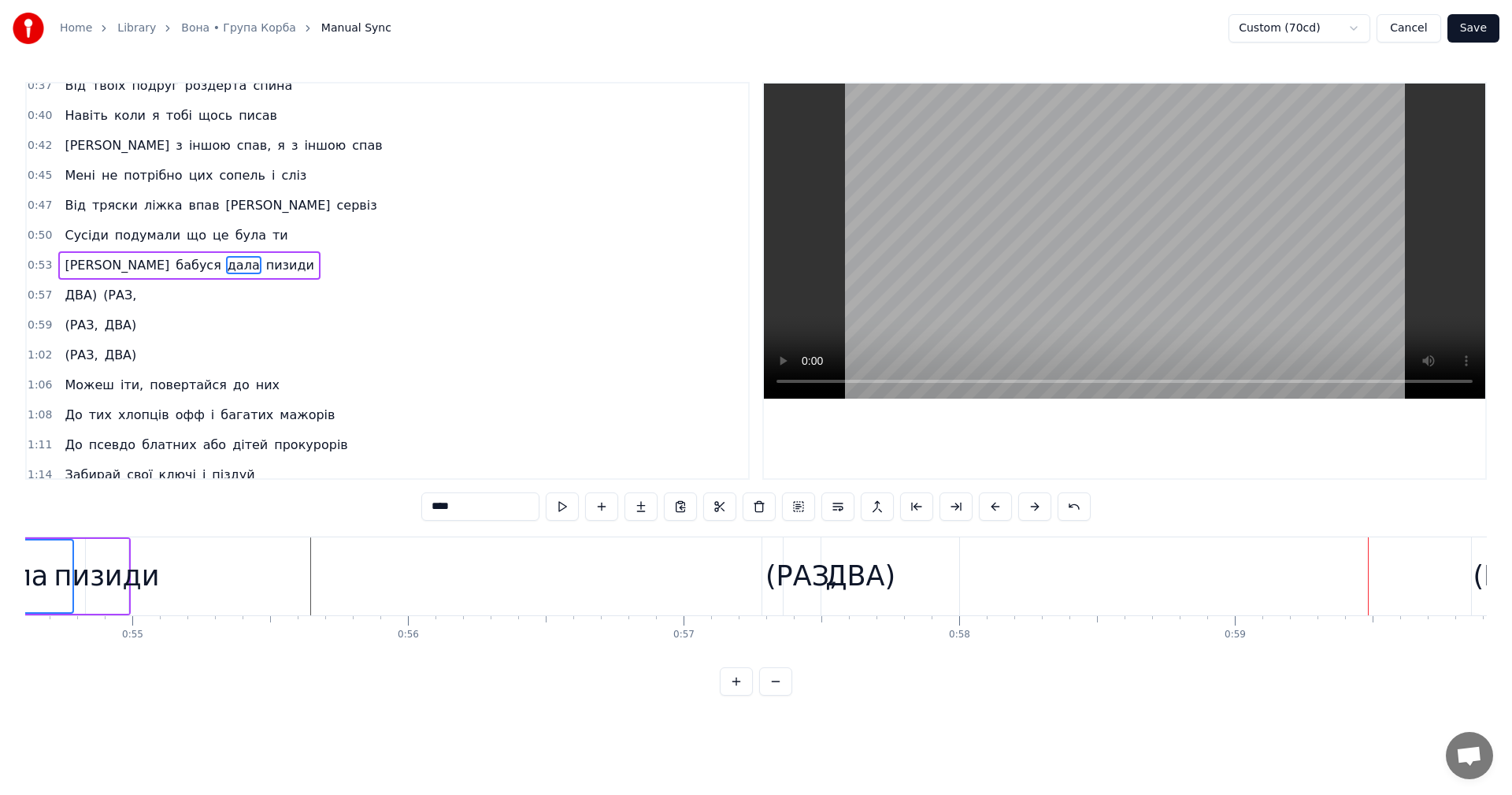
scroll to position [0, 14987]
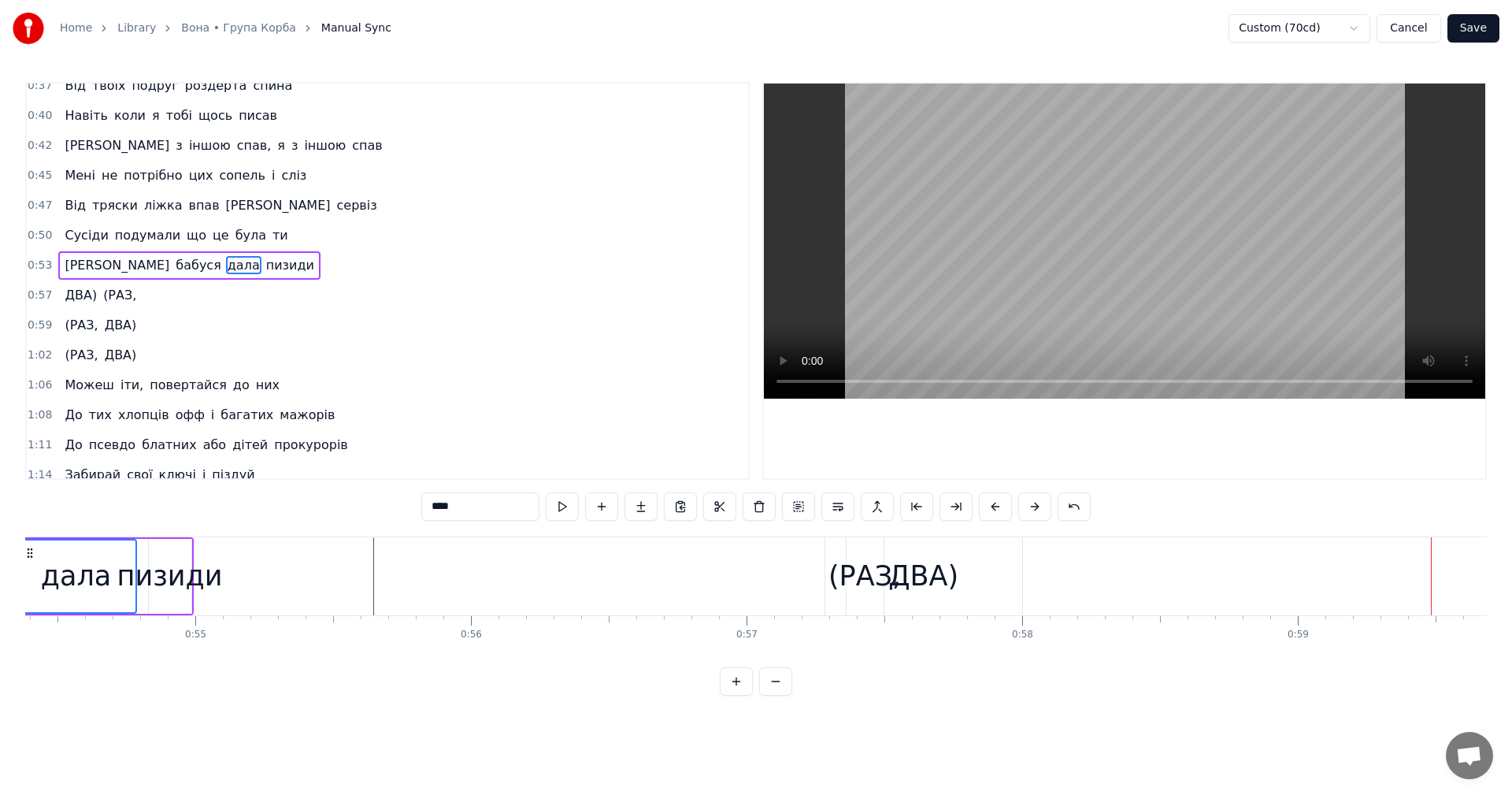
click at [905, 574] on div "ДВА)" at bounding box center [923, 576] width 70 height 42
type input "****"
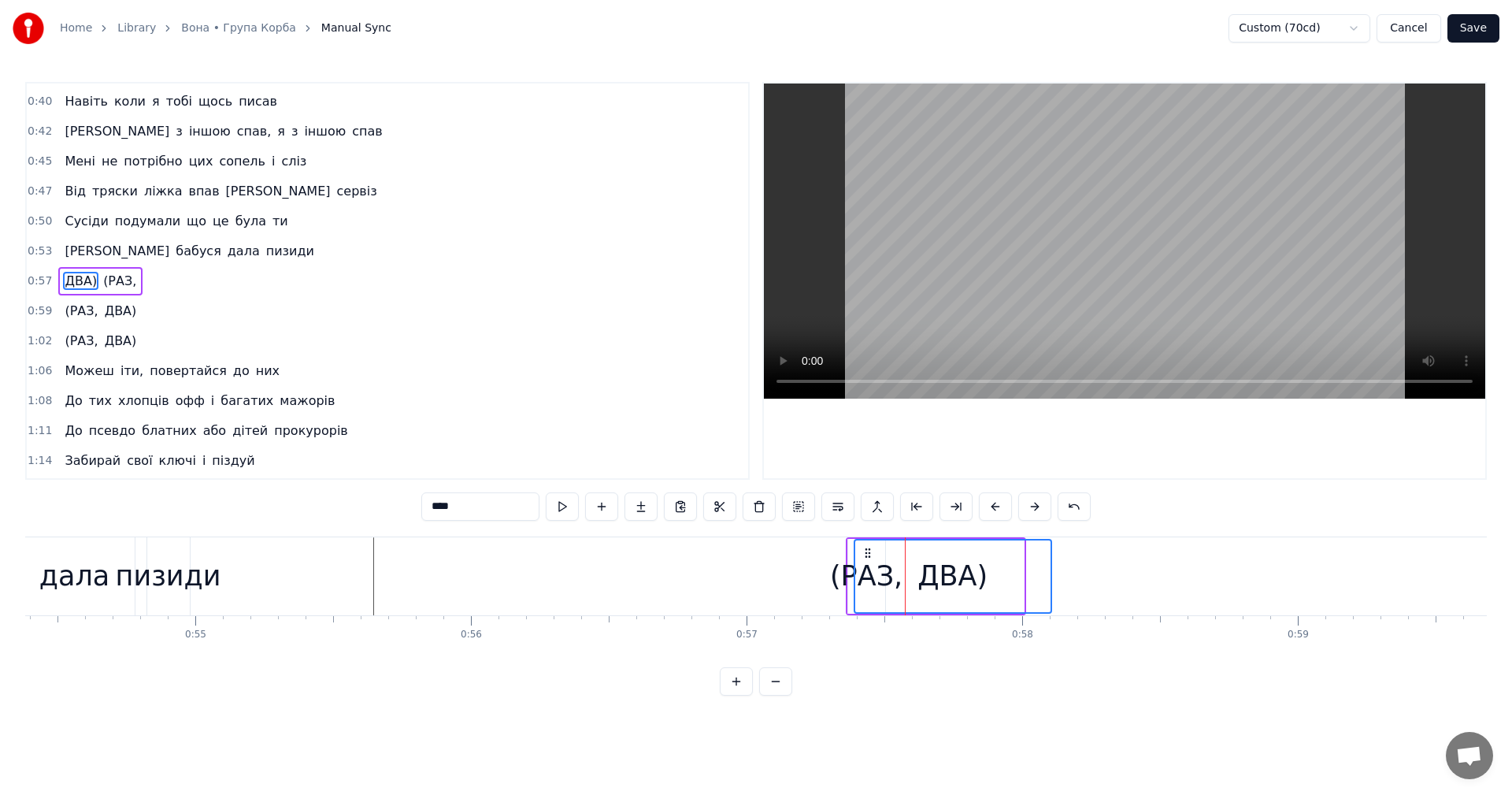
drag, startPoint x: 839, startPoint y: 552, endPoint x: 866, endPoint y: 562, distance: 28.8
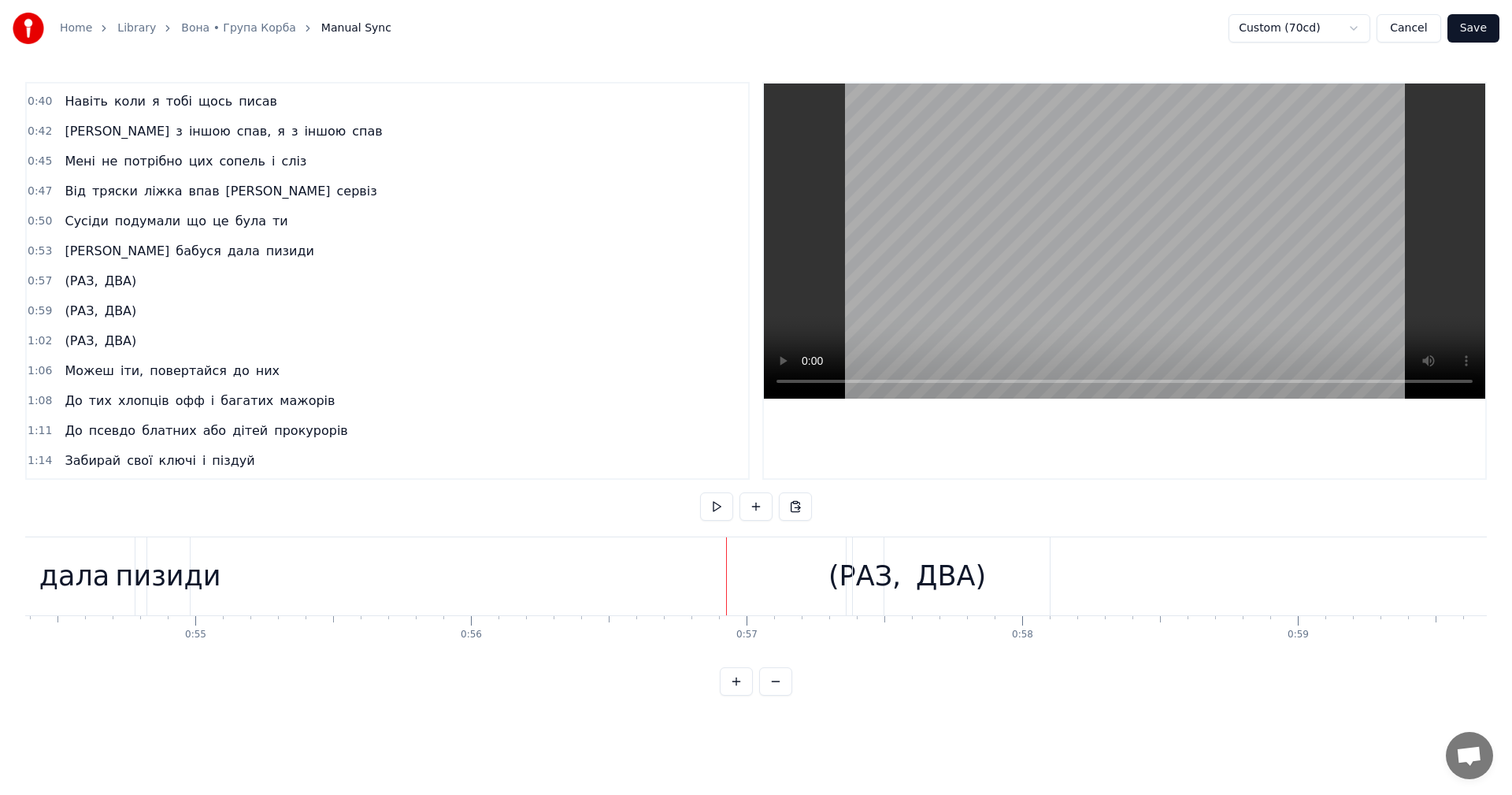
click at [1145, 207] on video at bounding box center [1124, 240] width 722 height 315
click at [1098, 210] on video at bounding box center [1124, 240] width 722 height 315
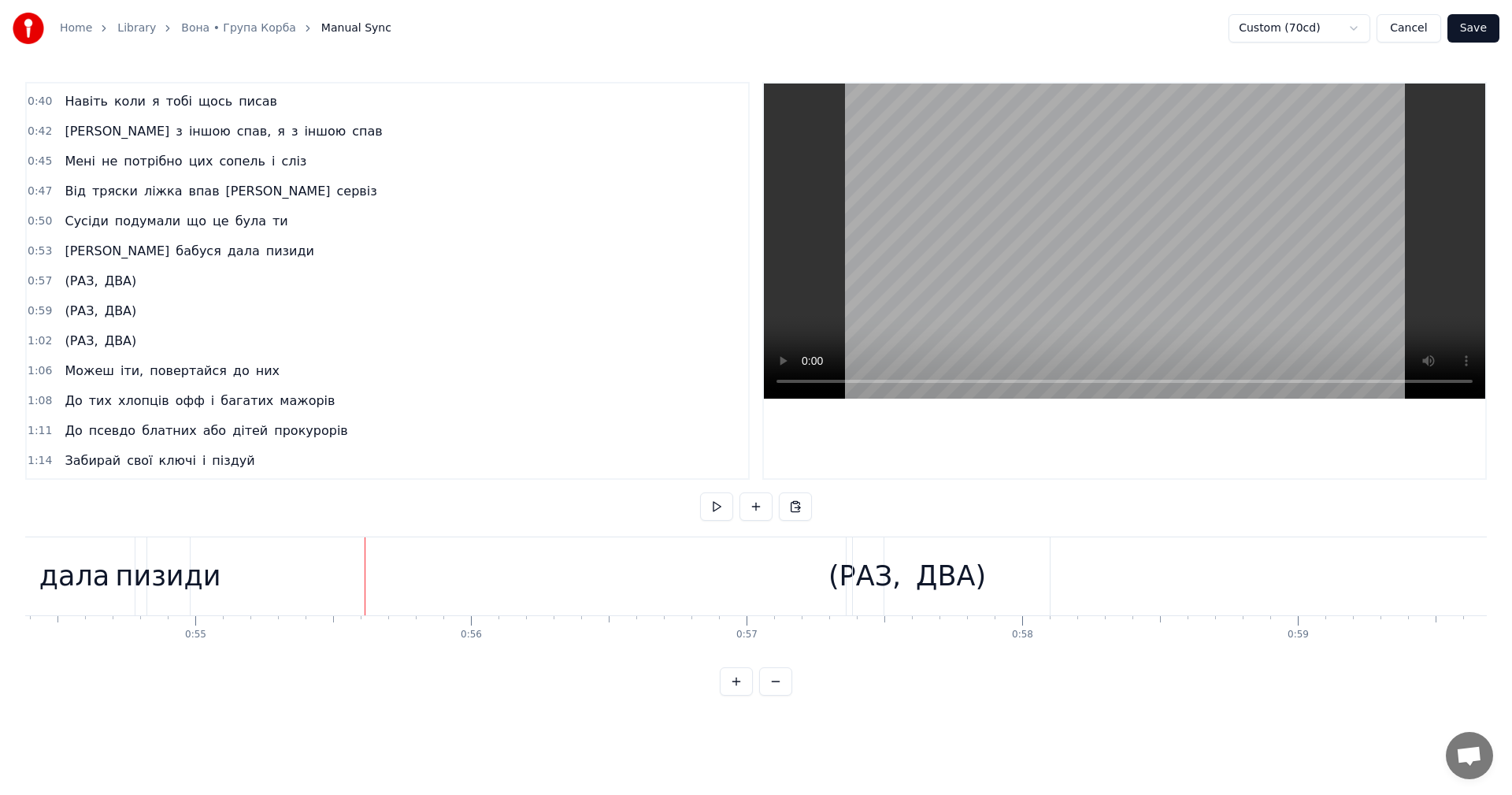
click at [1122, 230] on video at bounding box center [1124, 240] width 722 height 315
click at [836, 574] on div "(РАЗ," at bounding box center [864, 576] width 72 height 42
drag, startPoint x: 864, startPoint y: 554, endPoint x: 855, endPoint y: 556, distance: 9.2
click at [855, 556] on icon at bounding box center [853, 553] width 13 height 13
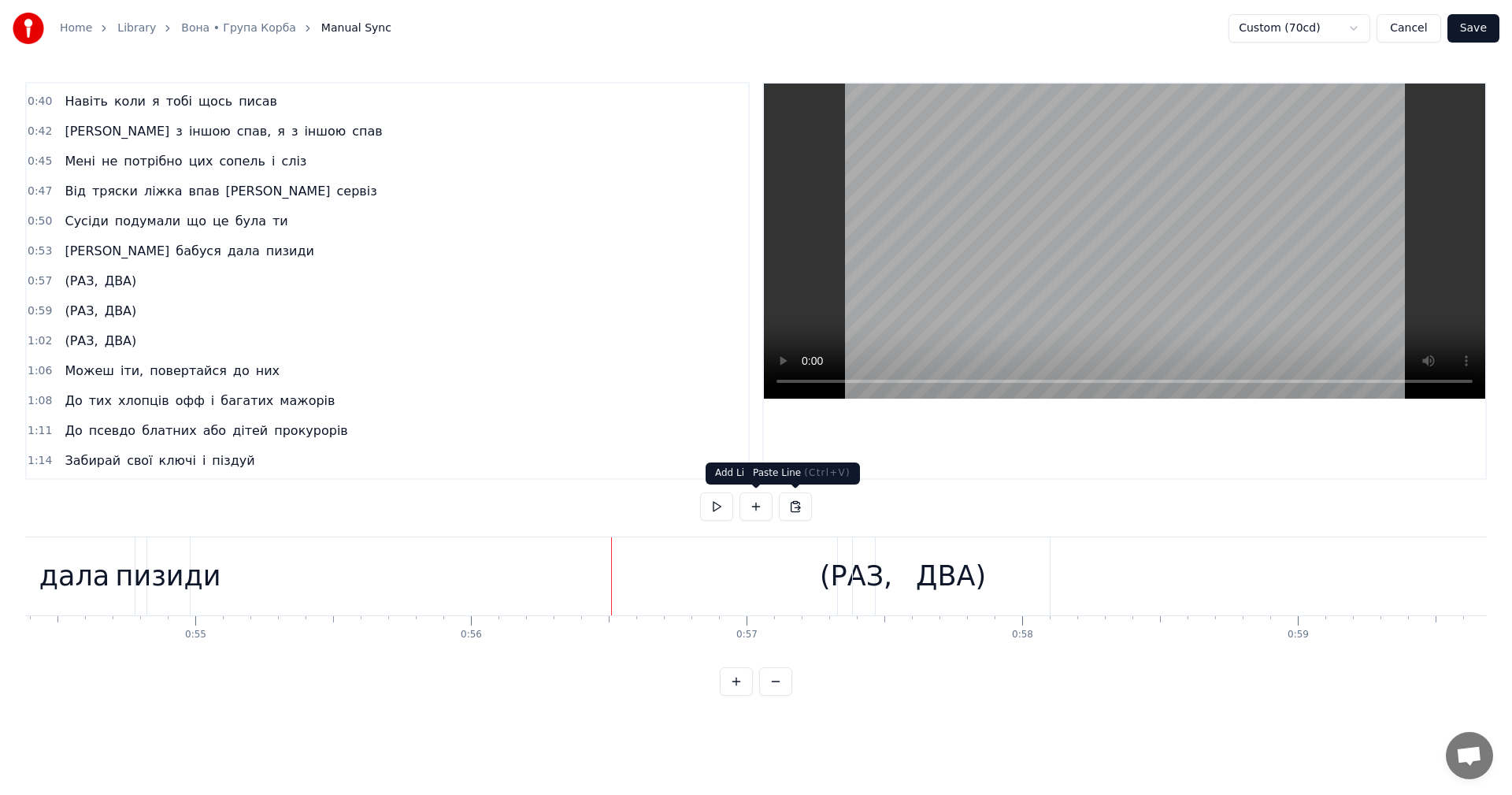
click at [1166, 155] on video at bounding box center [1124, 240] width 722 height 315
click at [1111, 222] on video at bounding box center [1124, 240] width 722 height 315
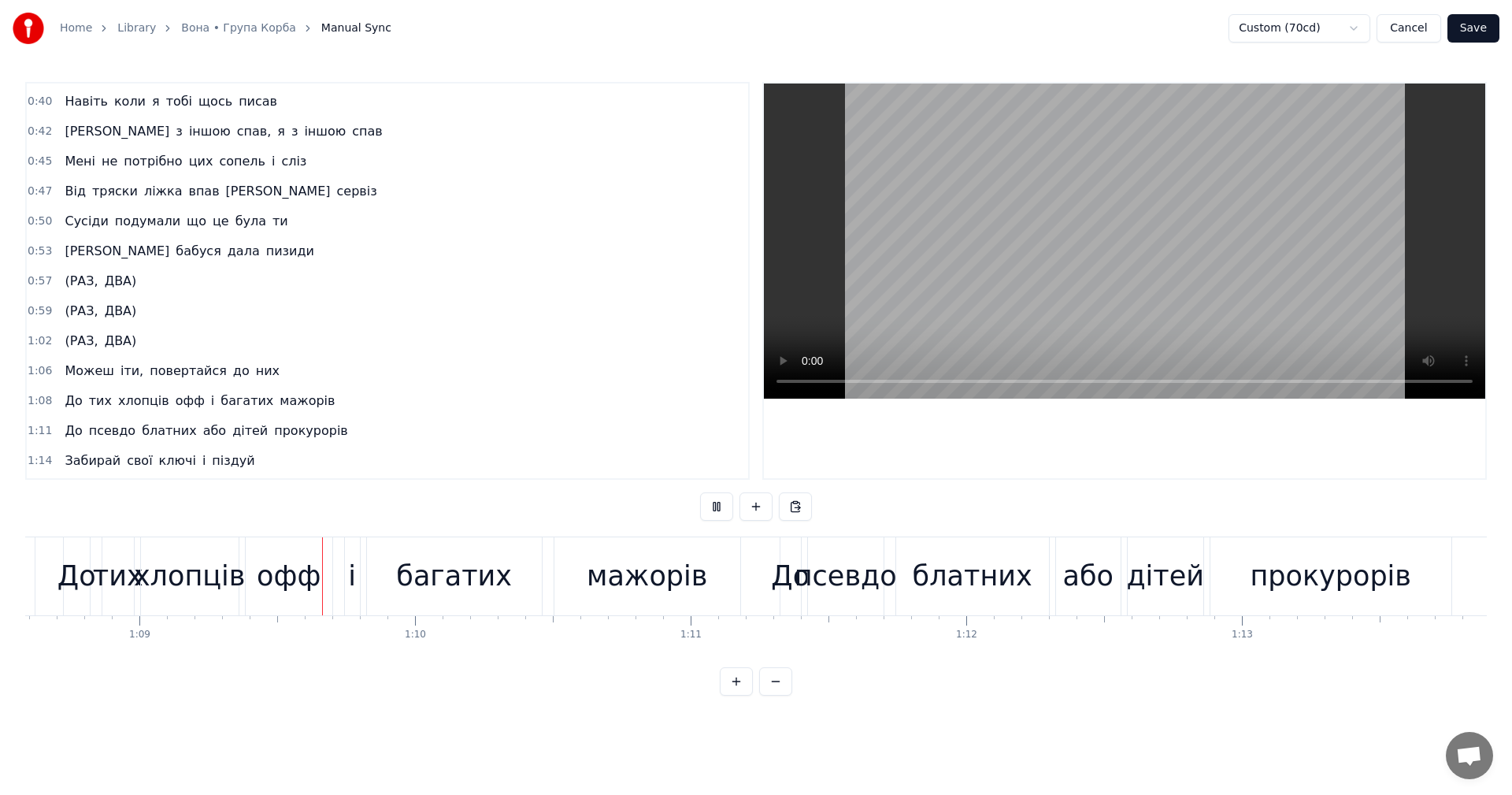
scroll to position [0, 18952]
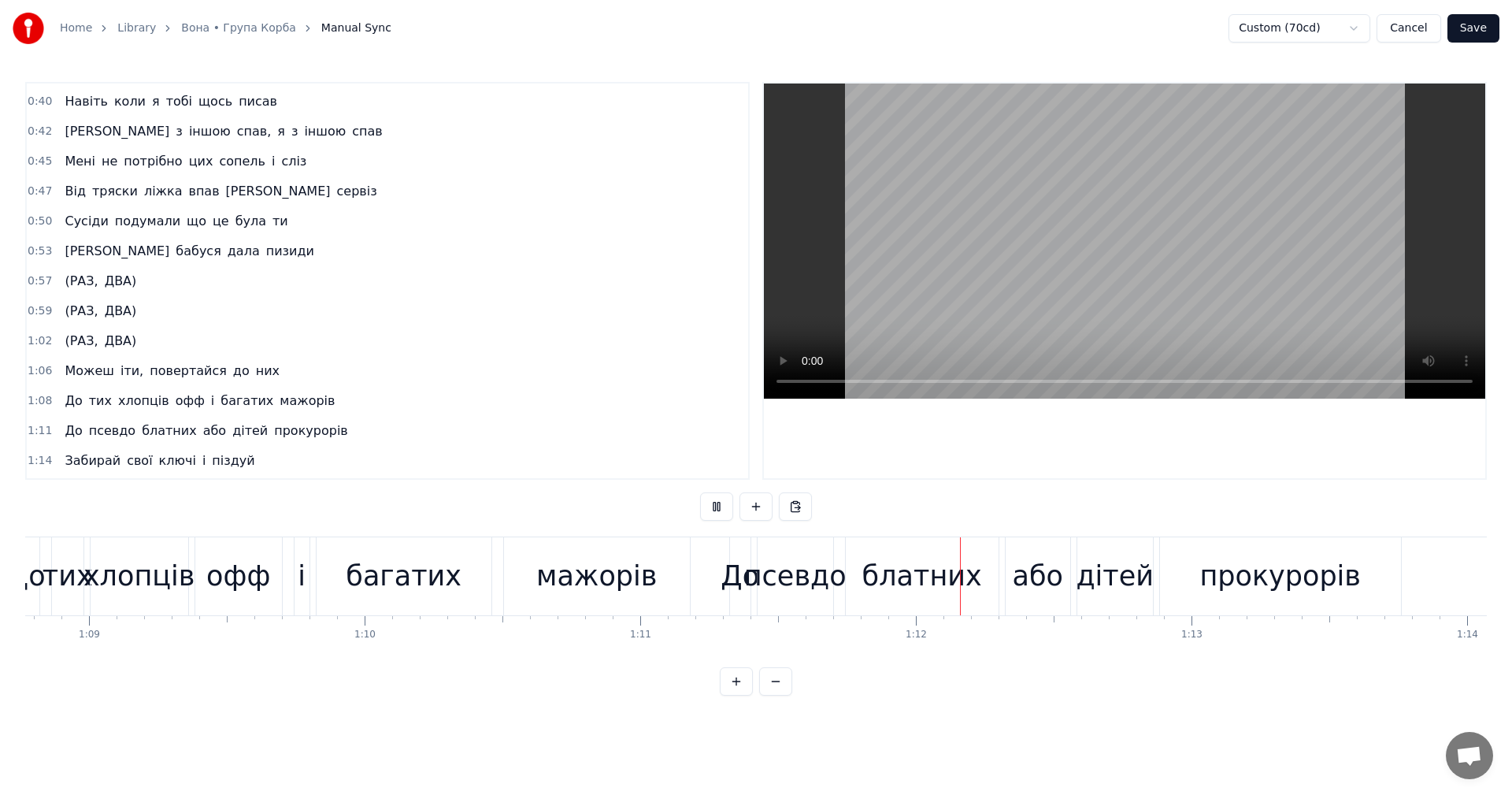
click at [1146, 240] on video at bounding box center [1124, 240] width 722 height 315
drag, startPoint x: 1057, startPoint y: 210, endPoint x: 1077, endPoint y: 253, distance: 47.4
click at [1057, 210] on video at bounding box center [1124, 240] width 722 height 315
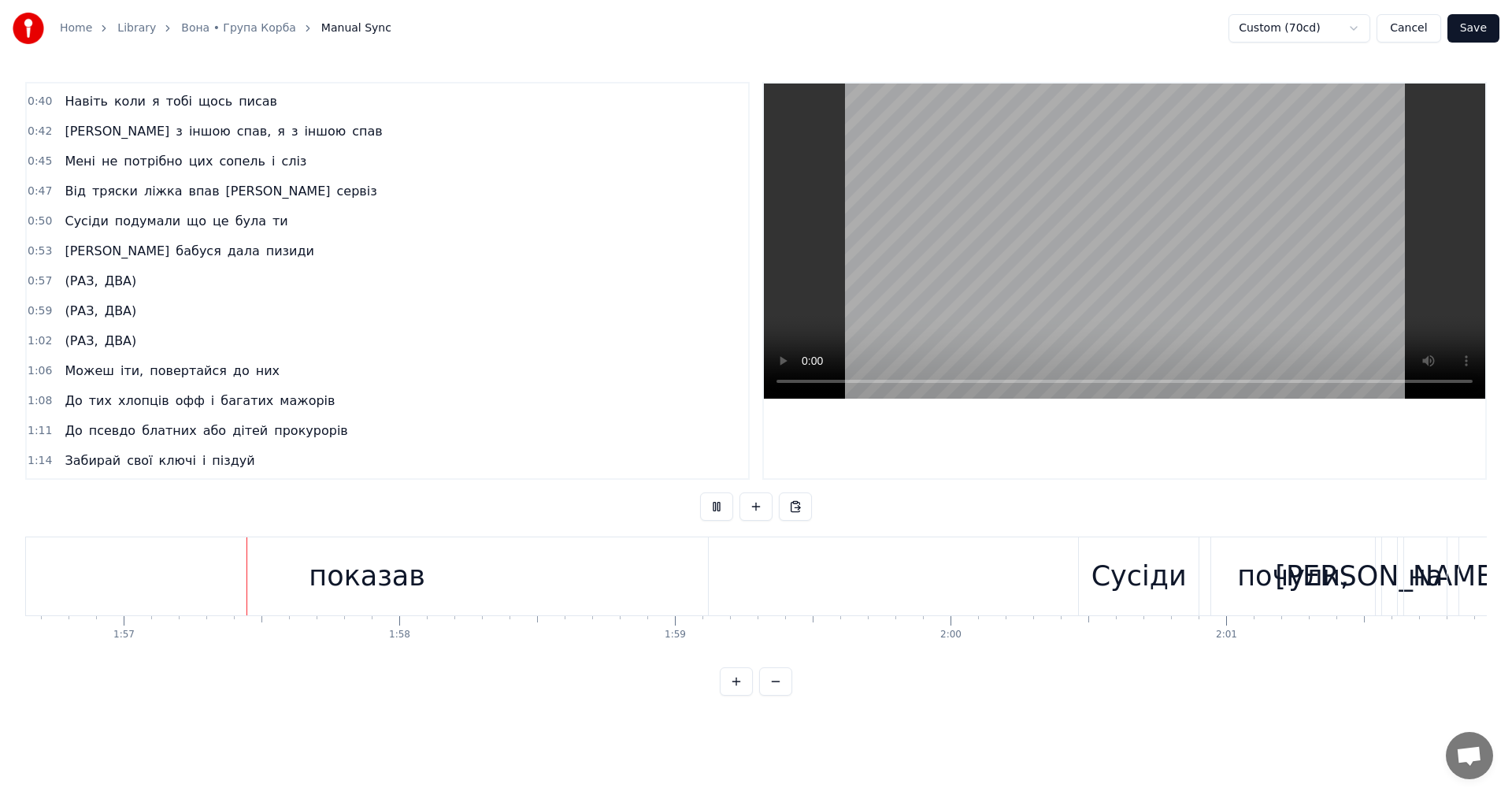
scroll to position [0, 32146]
click at [1109, 246] on video at bounding box center [1124, 240] width 722 height 315
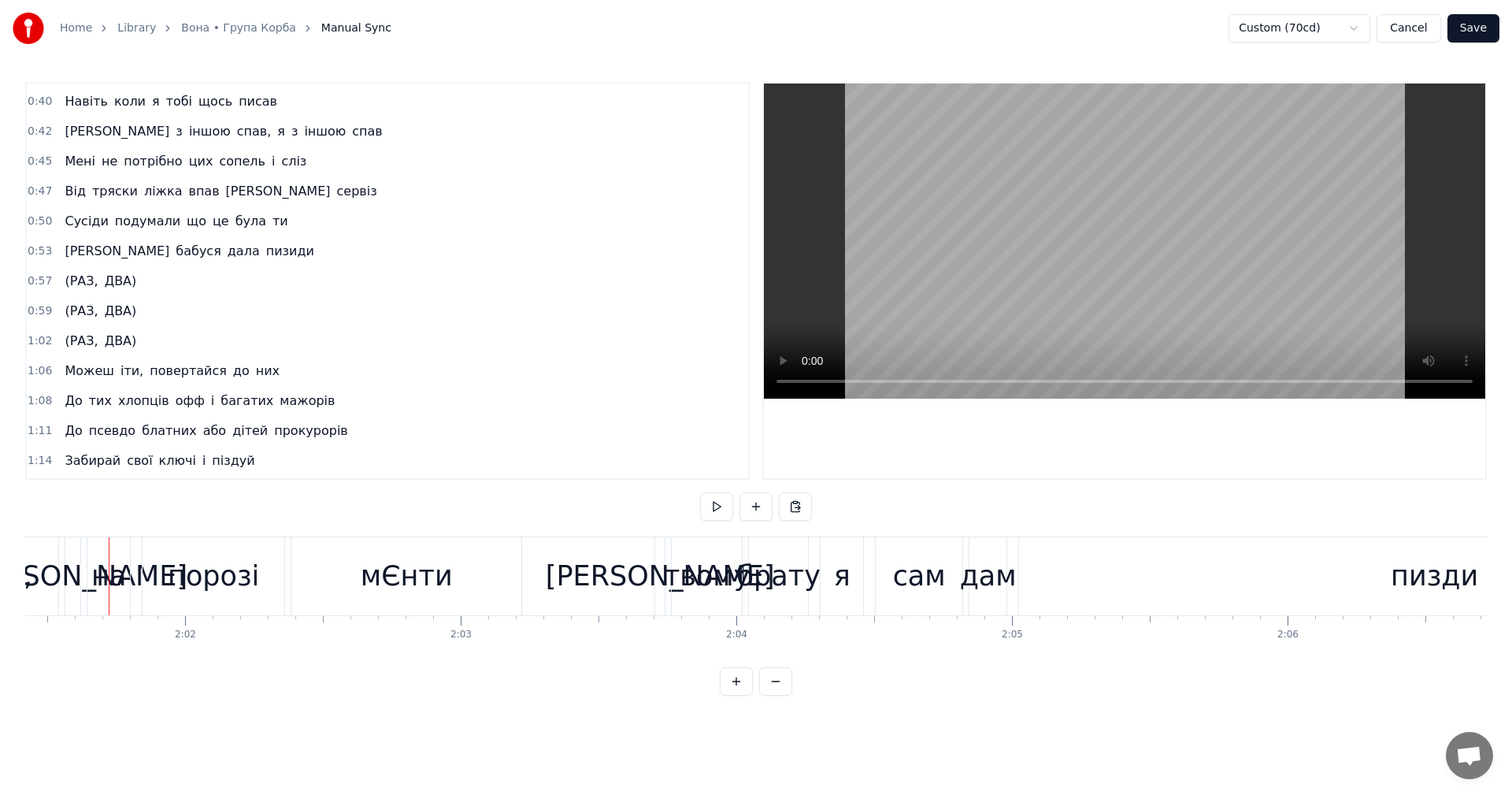
scroll to position [0, 33467]
drag, startPoint x: 1321, startPoint y: 667, endPoint x: 1264, endPoint y: 671, distance: 57.1
click at [1264, 671] on div "0:08 Воооооооооооу ТААААА! Я! 0:12 Сині ноги від синяків 0:14 До болю знайомий …" at bounding box center [756, 389] width 1461 height 614
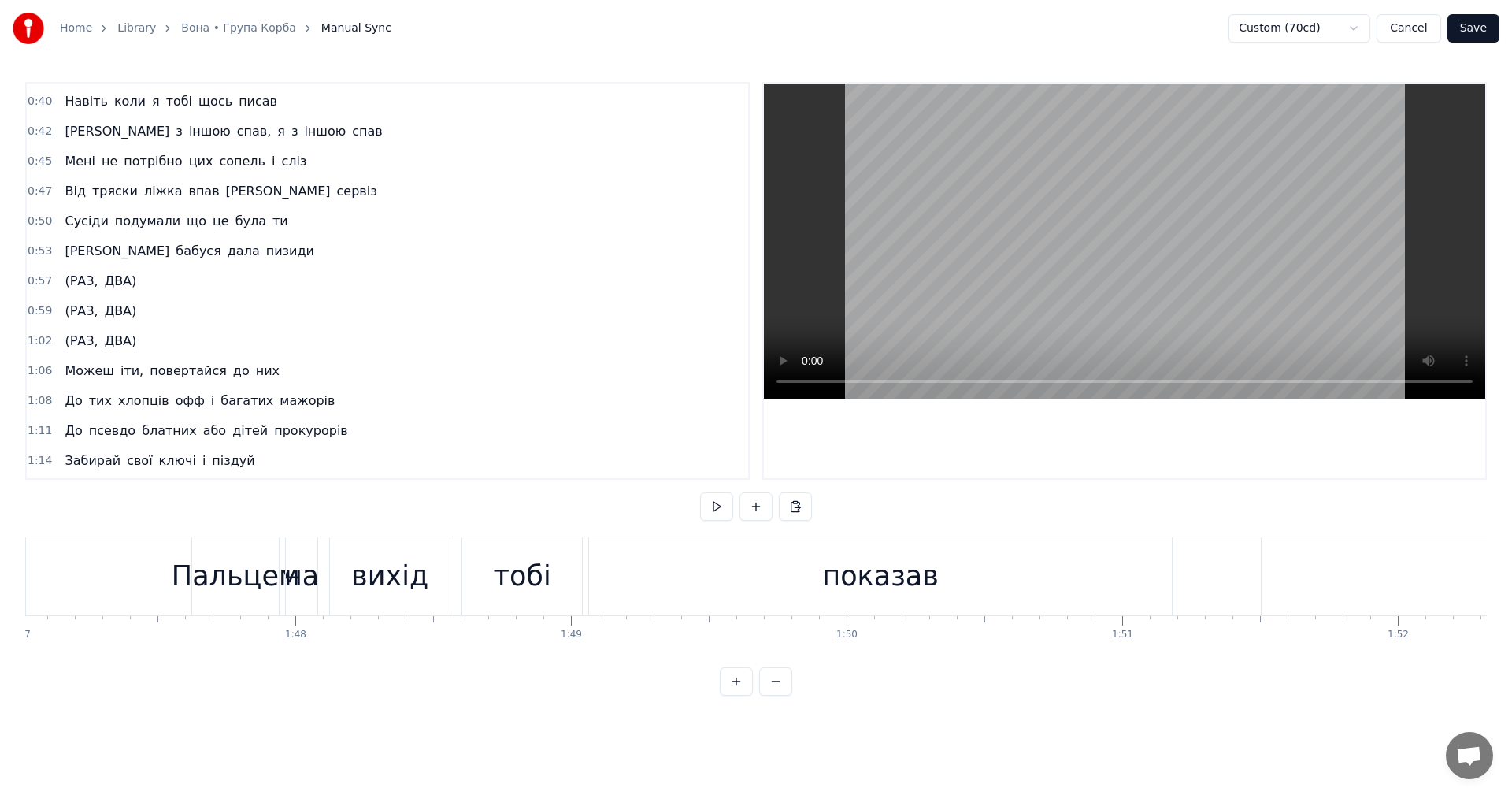
scroll to position [0, 29471]
click at [714, 555] on div "показав" at bounding box center [902, 575] width 582 height 78
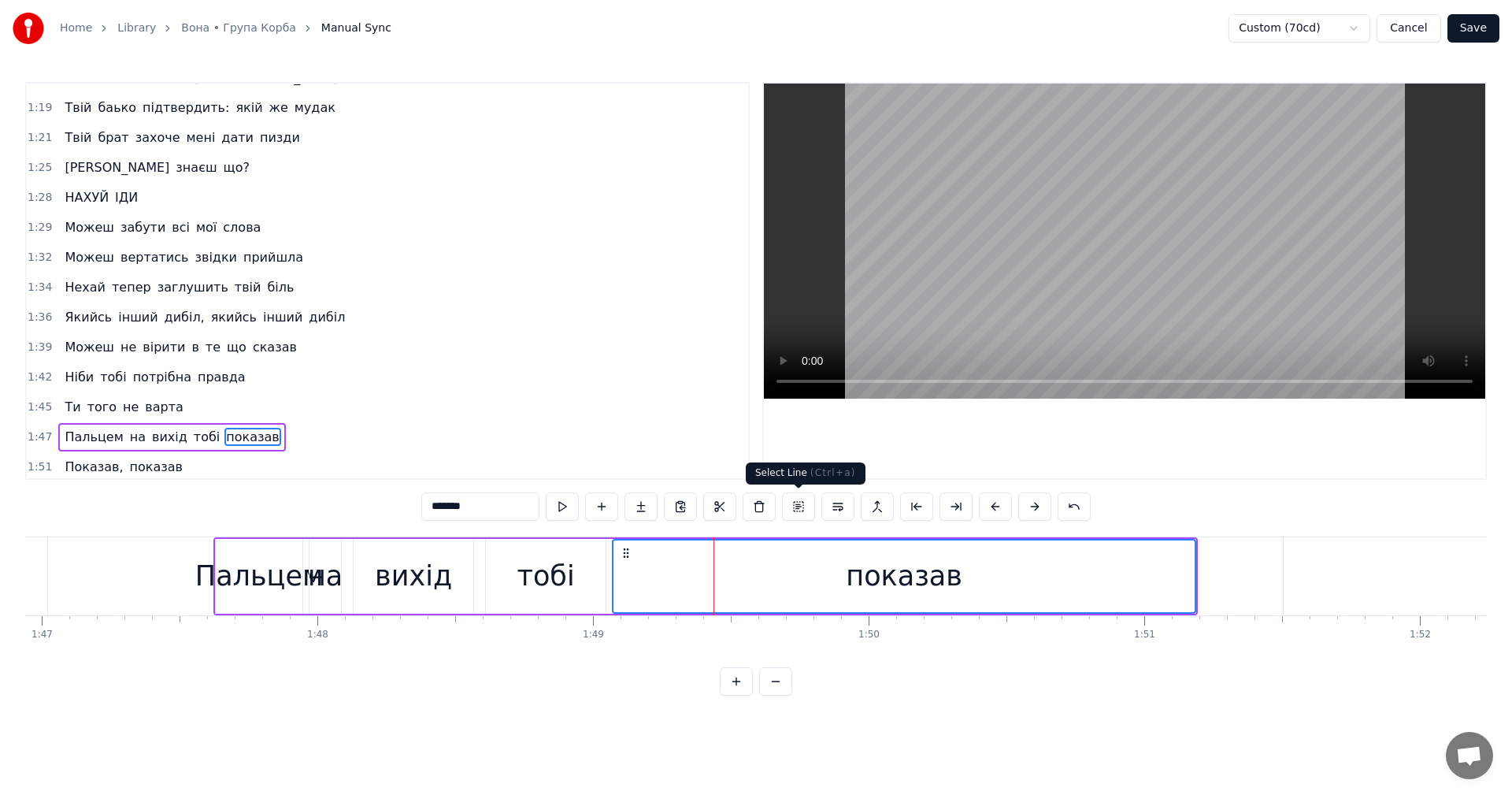
scroll to position [862, 0]
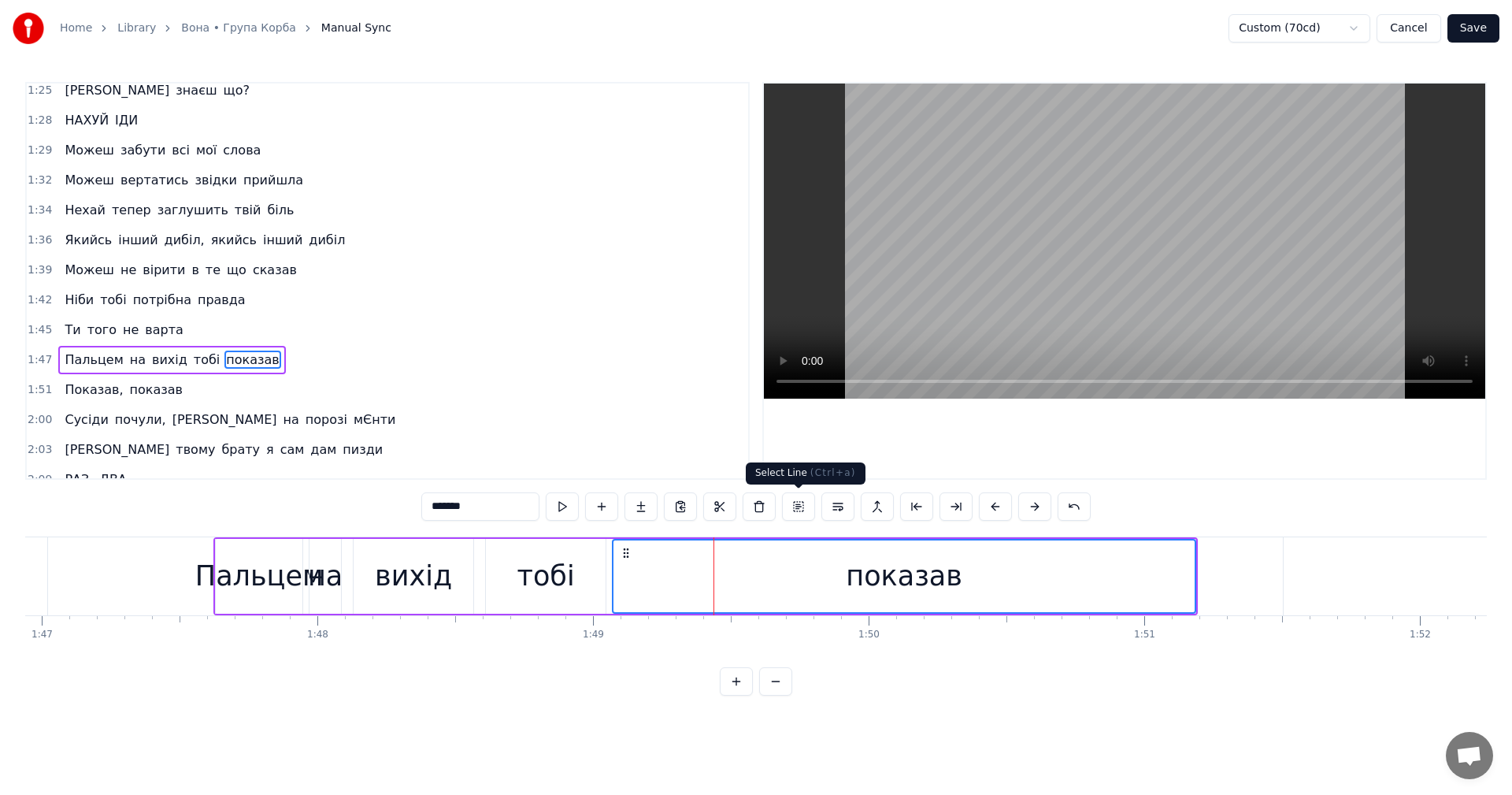
click at [1088, 204] on video at bounding box center [1124, 240] width 722 height 315
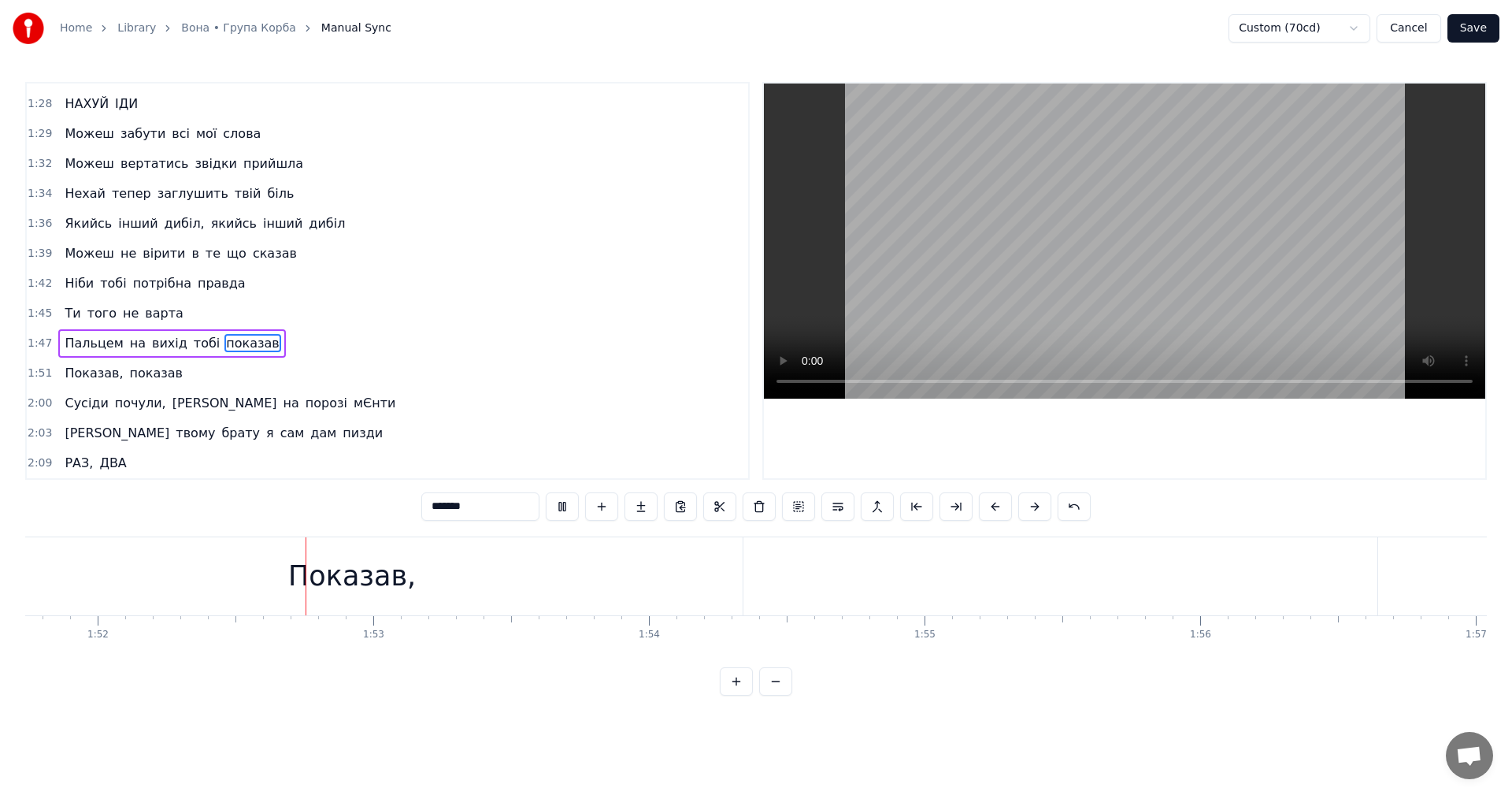
scroll to position [0, 30796]
click at [1166, 243] on video at bounding box center [1124, 240] width 722 height 315
click at [674, 574] on div "Показав," at bounding box center [348, 575] width 781 height 78
type input "********"
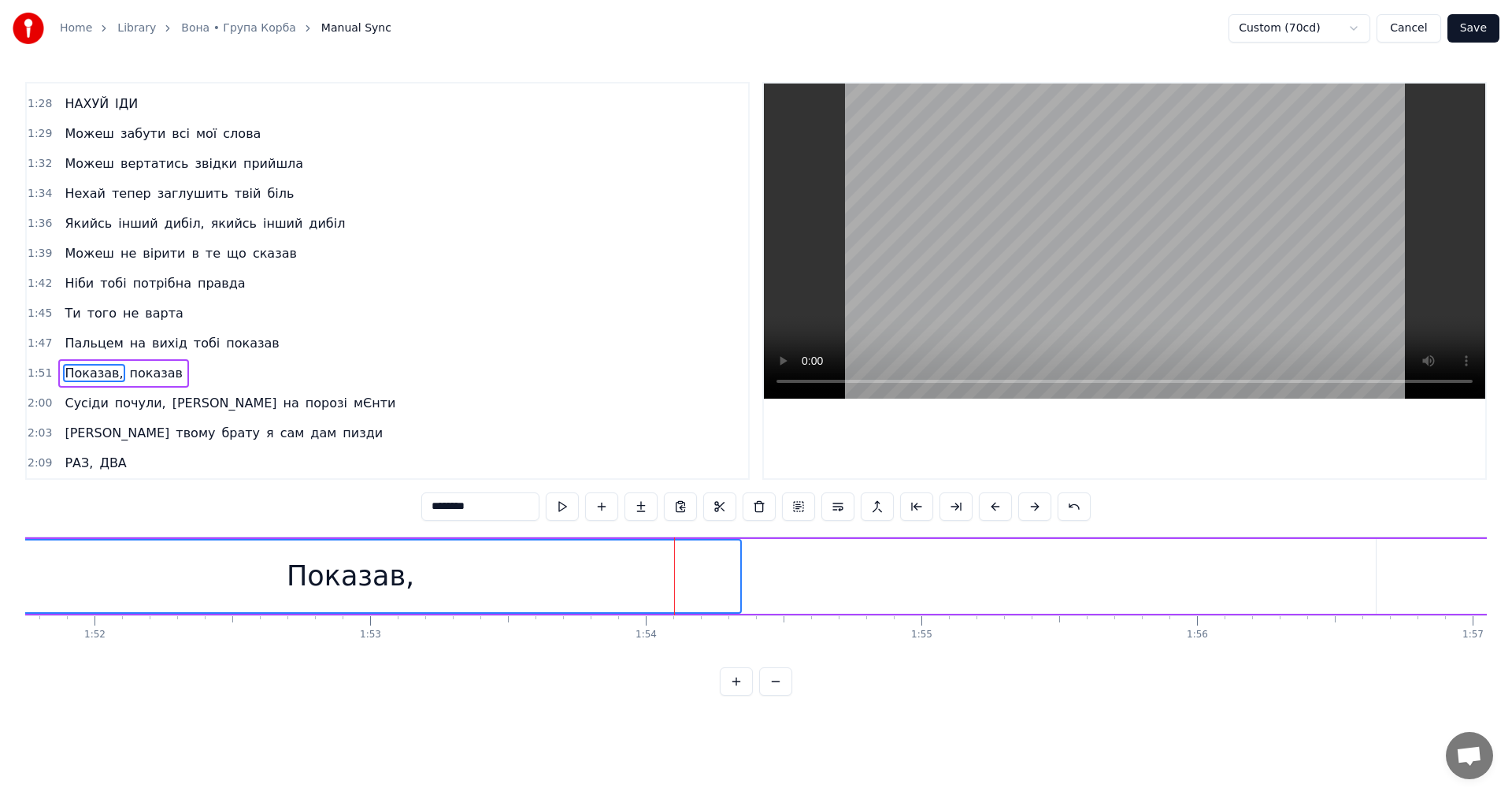
click at [669, 573] on div "Показав," at bounding box center [350, 576] width 780 height 71
click at [793, 552] on html "Home Library Вона • Група Корба Manual Sync Custom (70cd) Cancel Save 0:08 Вооо…" at bounding box center [756, 360] width 1512 height 721
click at [781, 566] on div "Показав, показав" at bounding box center [1008, 575] width 2103 height 78
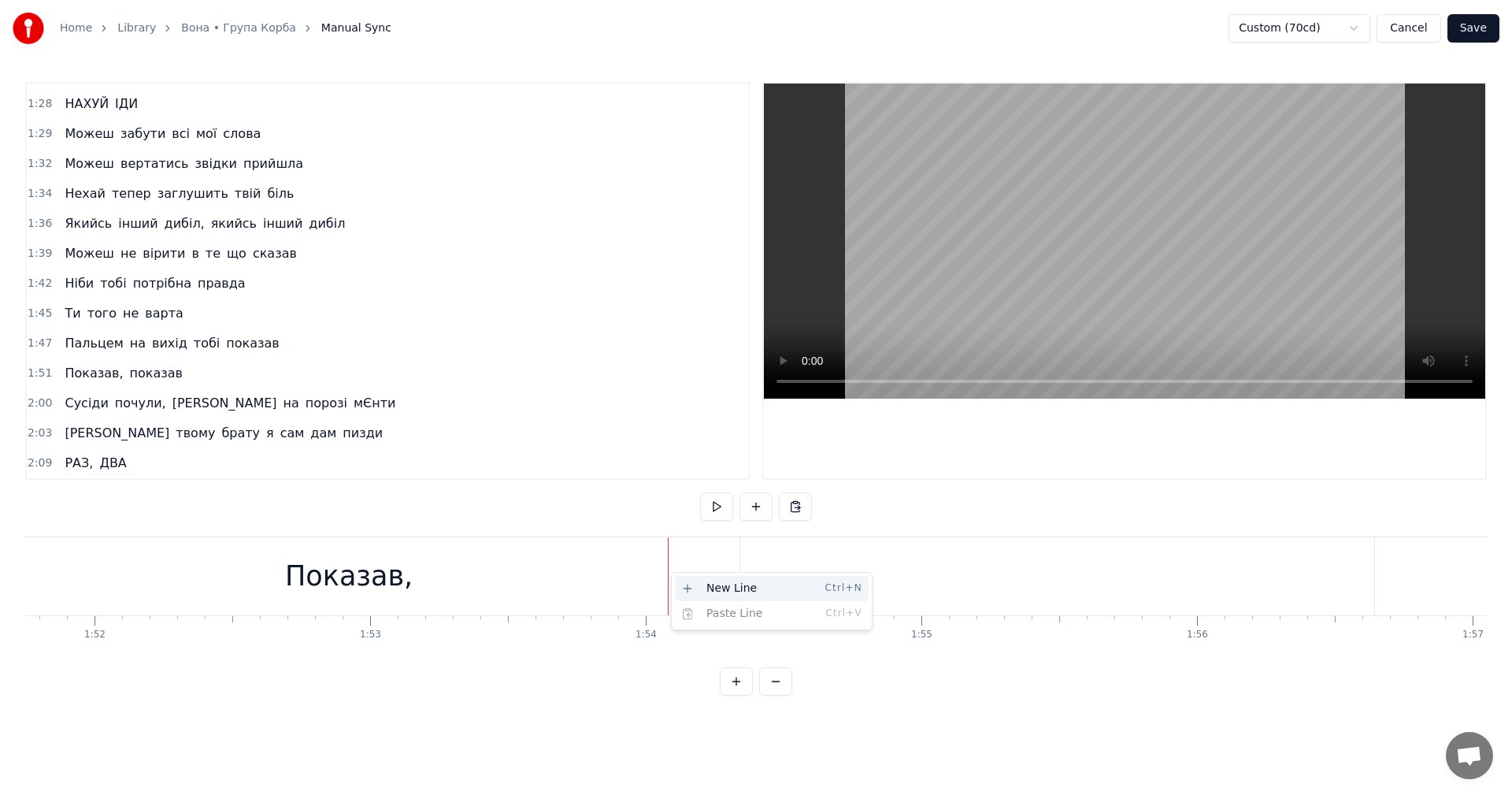
click at [710, 579] on div "New Line Ctrl+N" at bounding box center [772, 588] width 194 height 25
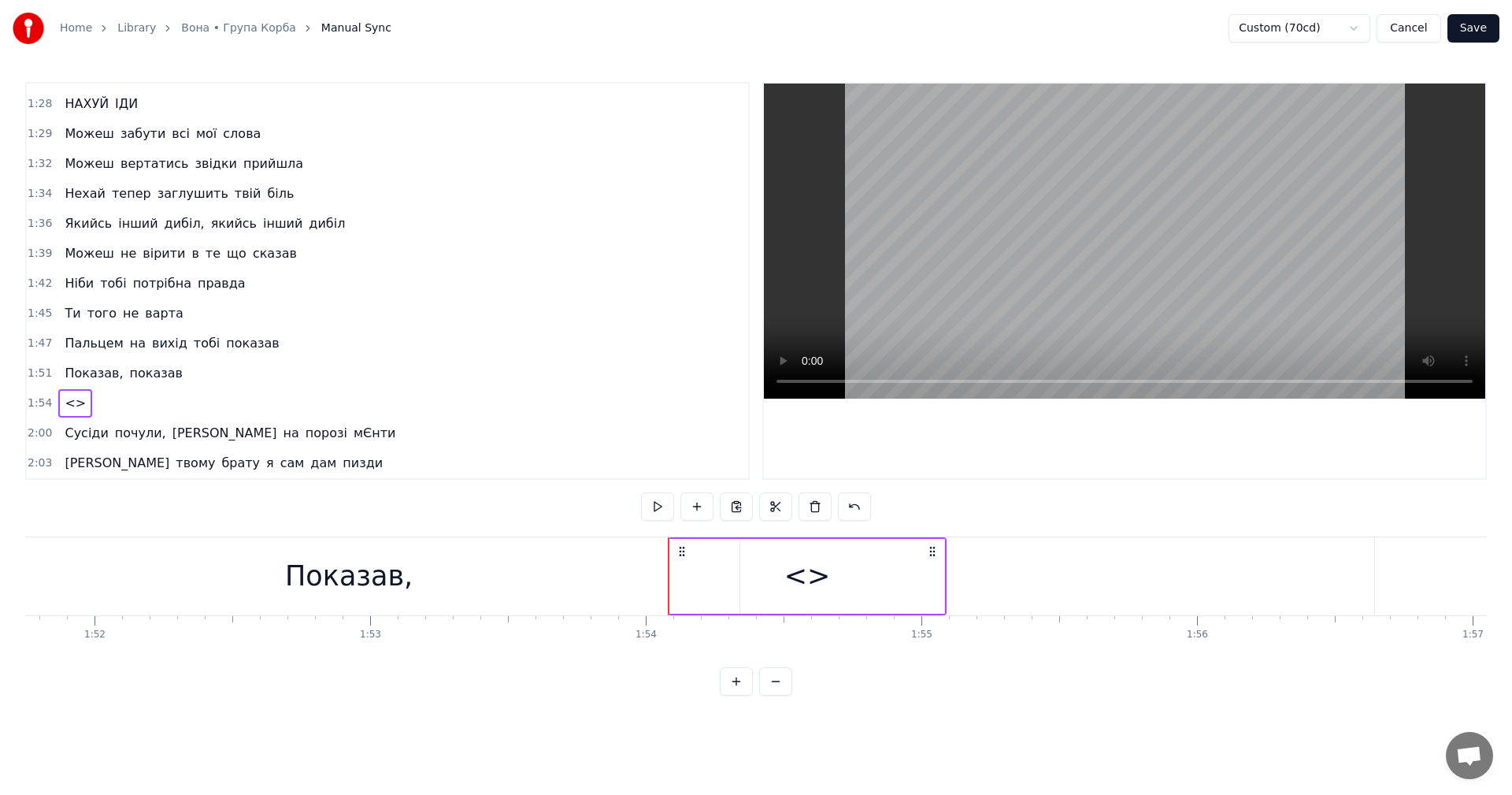
click at [811, 575] on div "<>" at bounding box center [807, 576] width 46 height 42
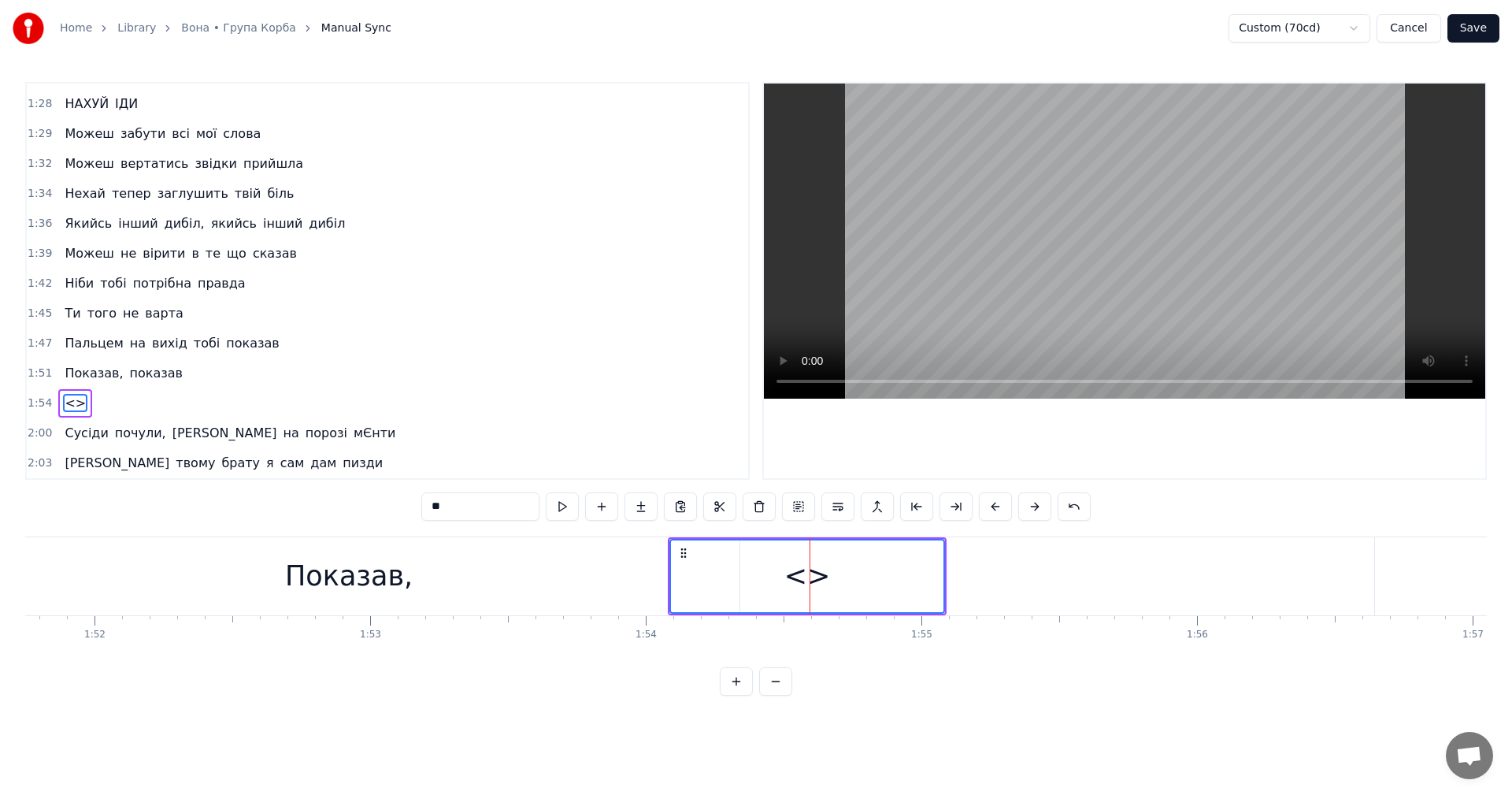
scroll to position [892, 0]
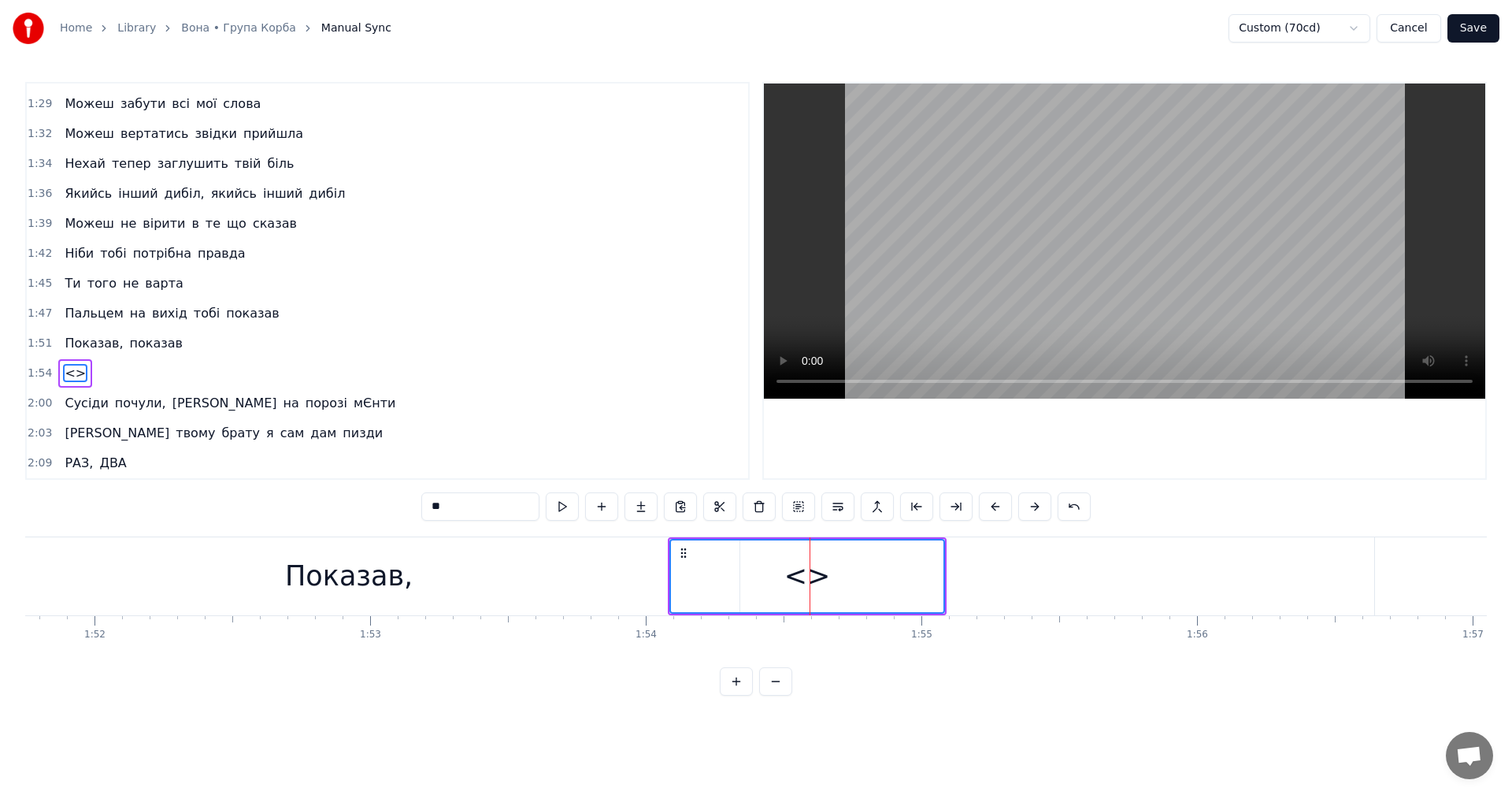
click at [496, 510] on input "**" at bounding box center [480, 506] width 118 height 29
type input "*"
click at [373, 575] on div "Показав," at bounding box center [348, 576] width 128 height 42
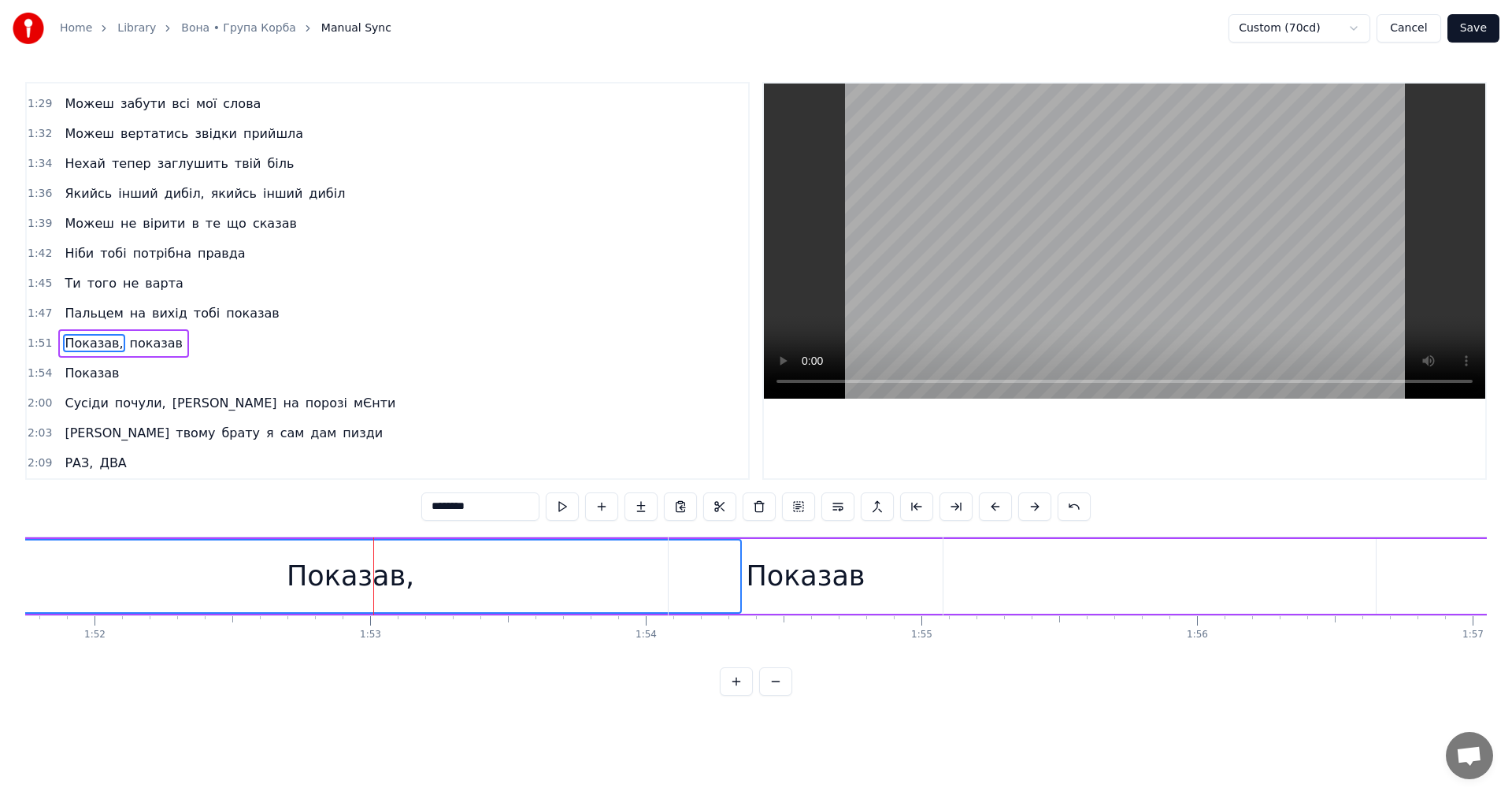
click at [974, 196] on video at bounding box center [1124, 240] width 722 height 315
click at [1080, 183] on video at bounding box center [1124, 240] width 722 height 315
click at [779, 576] on div "Показав" at bounding box center [805, 576] width 119 height 42
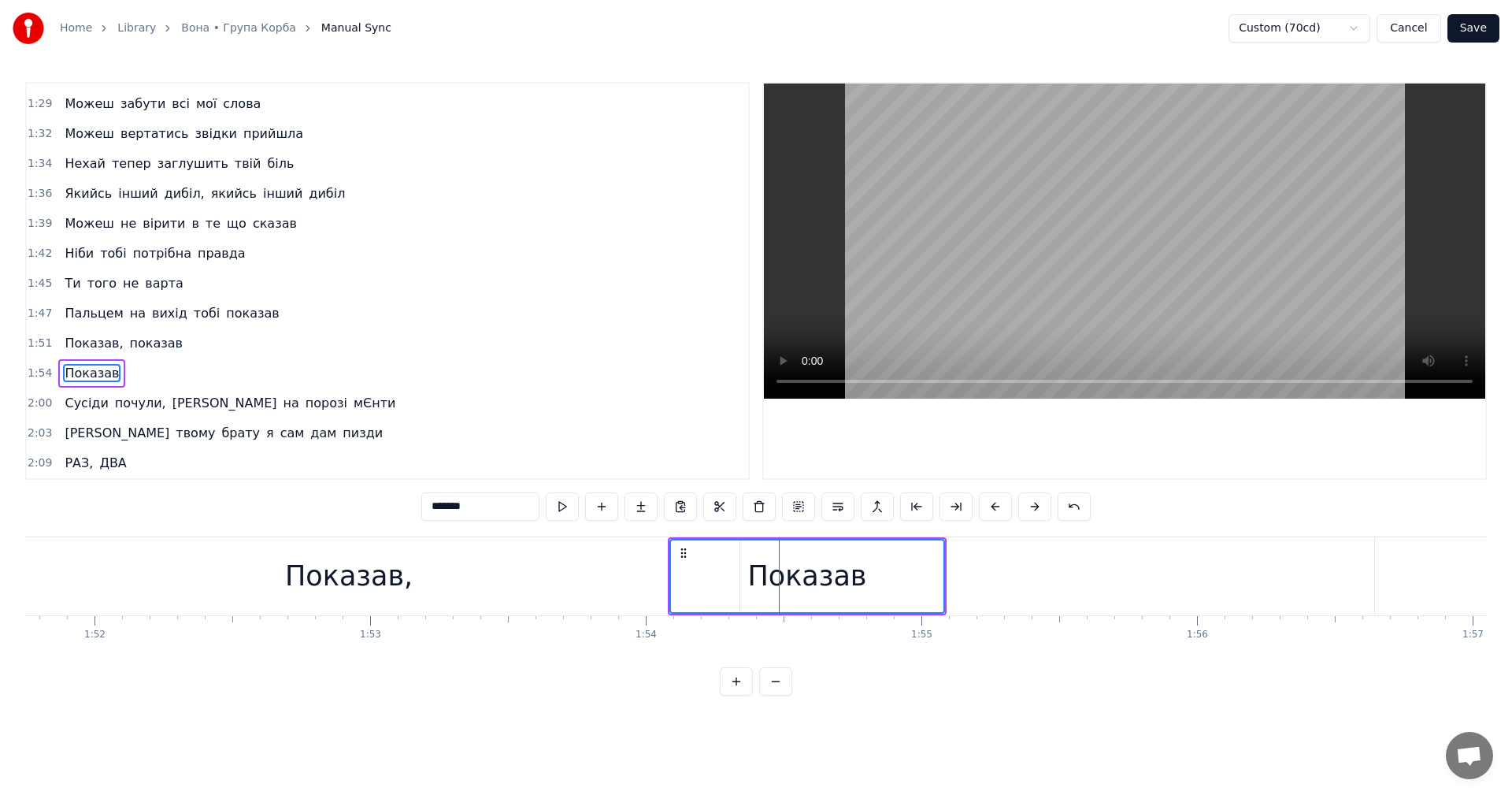
click at [768, 576] on div "Показав" at bounding box center [806, 576] width 119 height 42
click at [492, 509] on input "*******" at bounding box center [480, 506] width 118 height 29
click at [748, 566] on div "Показав" at bounding box center [806, 576] width 272 height 71
drag, startPoint x: 682, startPoint y: 552, endPoint x: 627, endPoint y: 554, distance: 55.0
click at [630, 553] on circle at bounding box center [630, 552] width 1 height 1
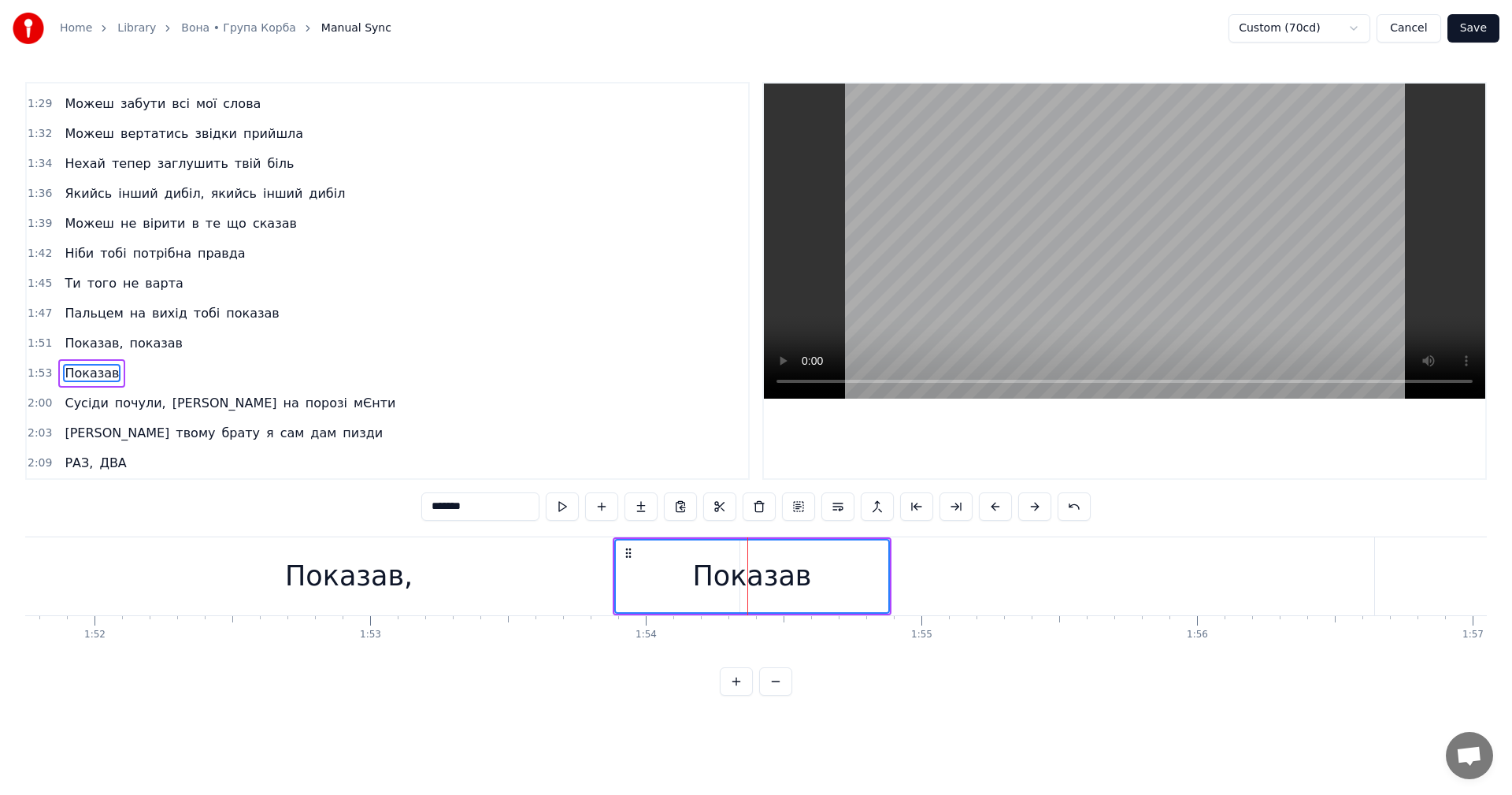
click at [405, 574] on div "Показав," at bounding box center [348, 575] width 781 height 78
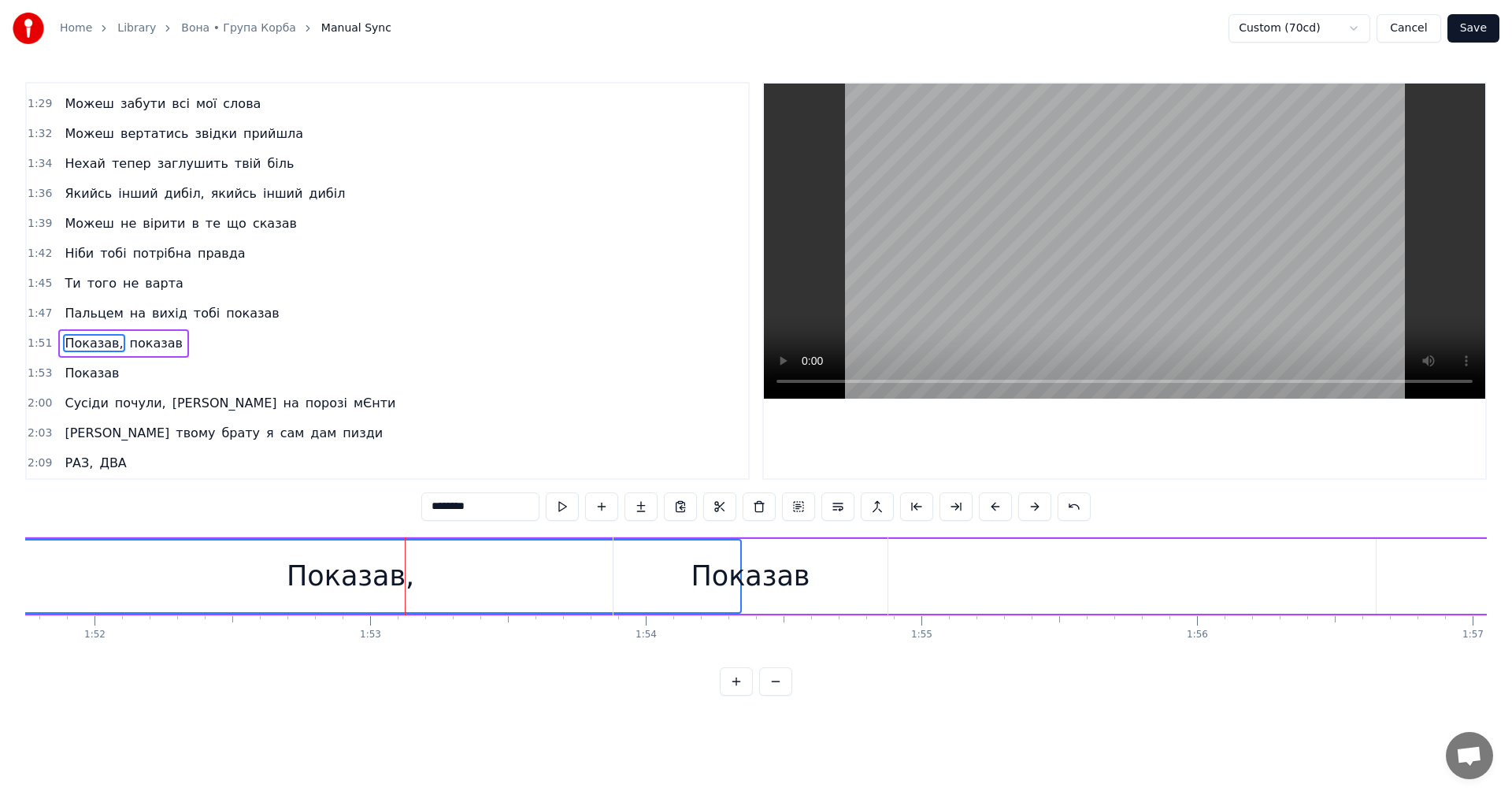
click at [161, 586] on div "Показав," at bounding box center [350, 576] width 780 height 71
click at [1118, 216] on video at bounding box center [1124, 240] width 722 height 315
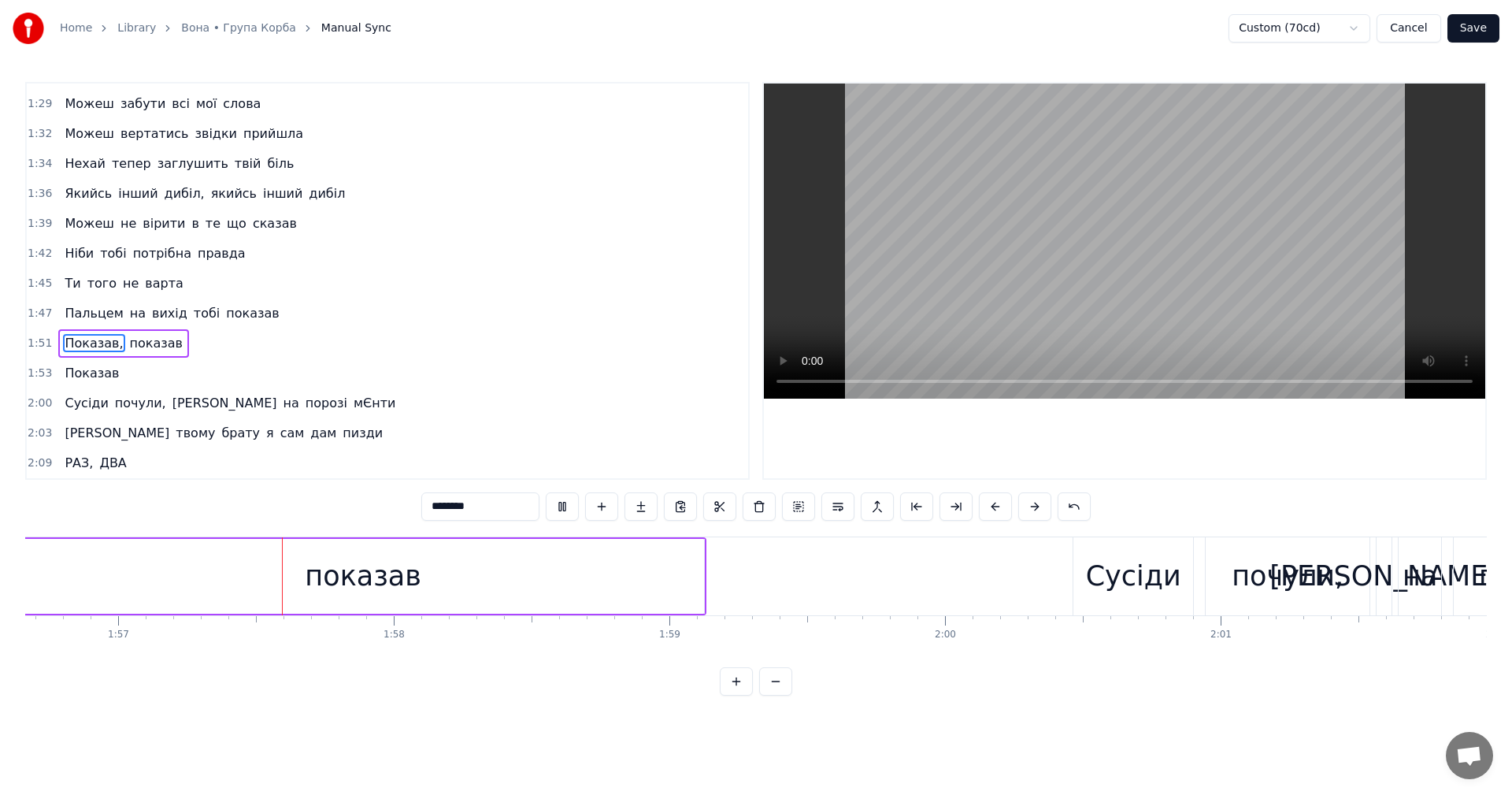
scroll to position [0, 32157]
click at [1146, 238] on video at bounding box center [1124, 240] width 722 height 315
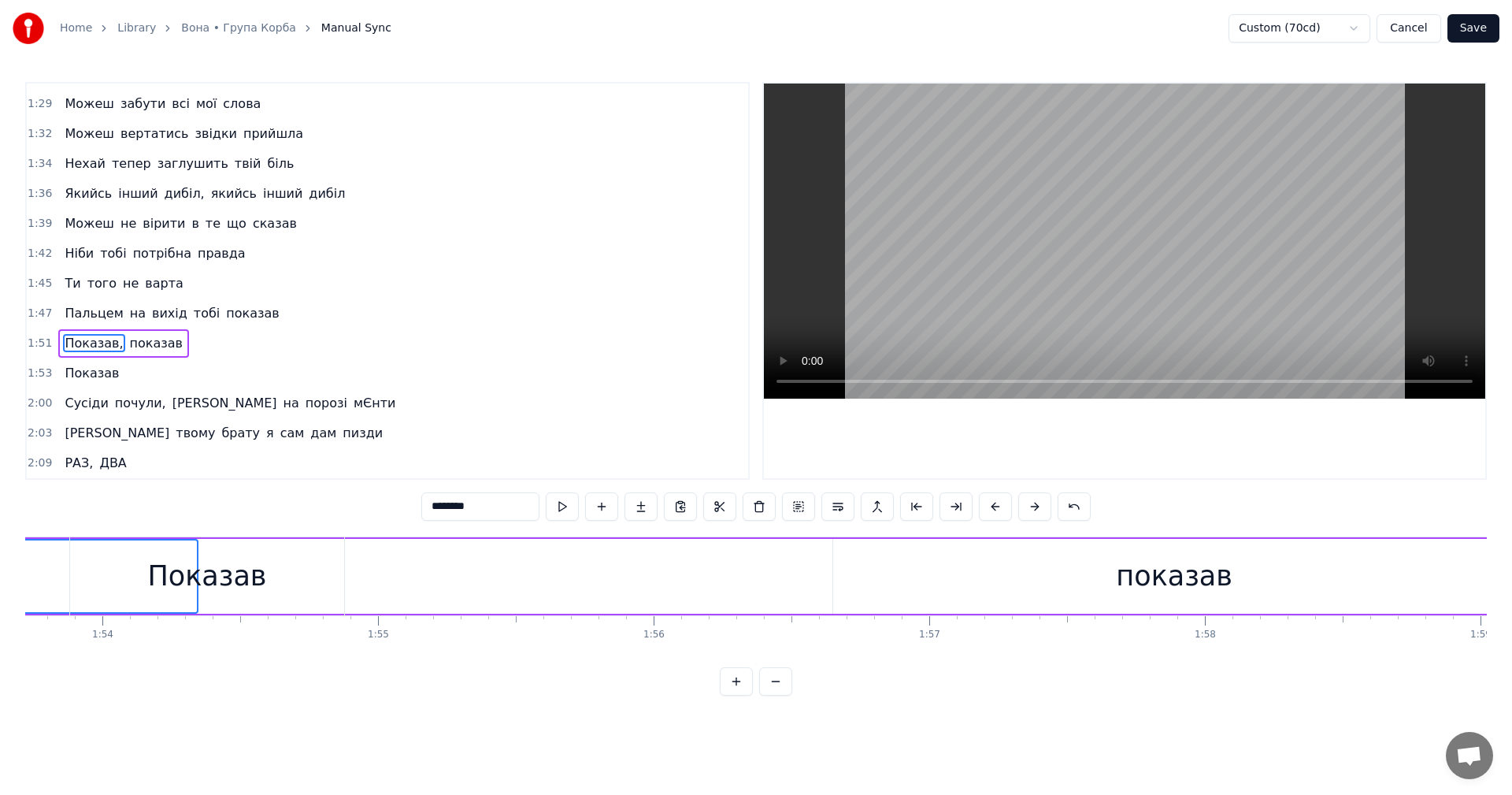
scroll to position [0, 31214]
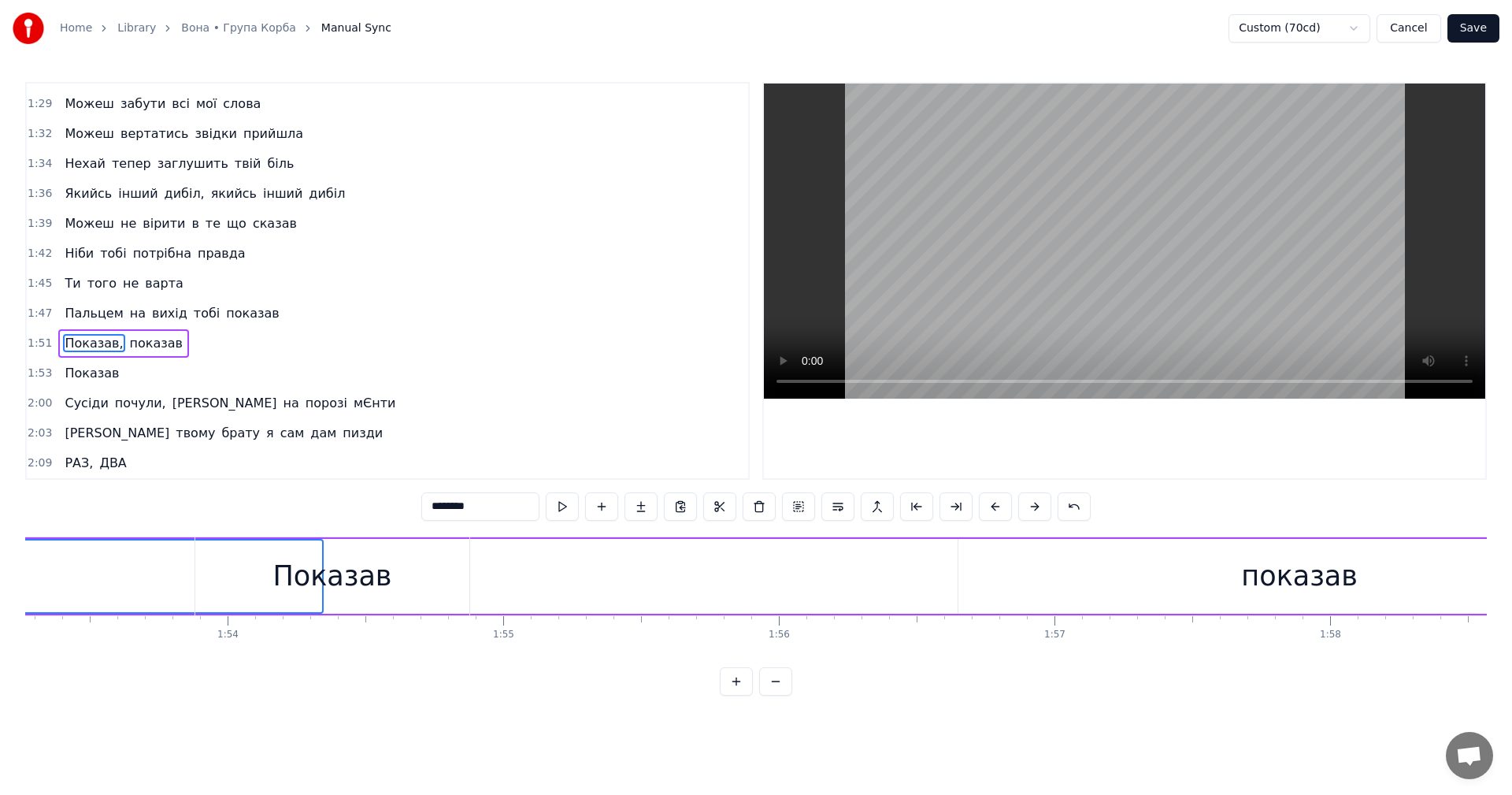
click at [1254, 577] on div "показав" at bounding box center [1299, 576] width 116 height 42
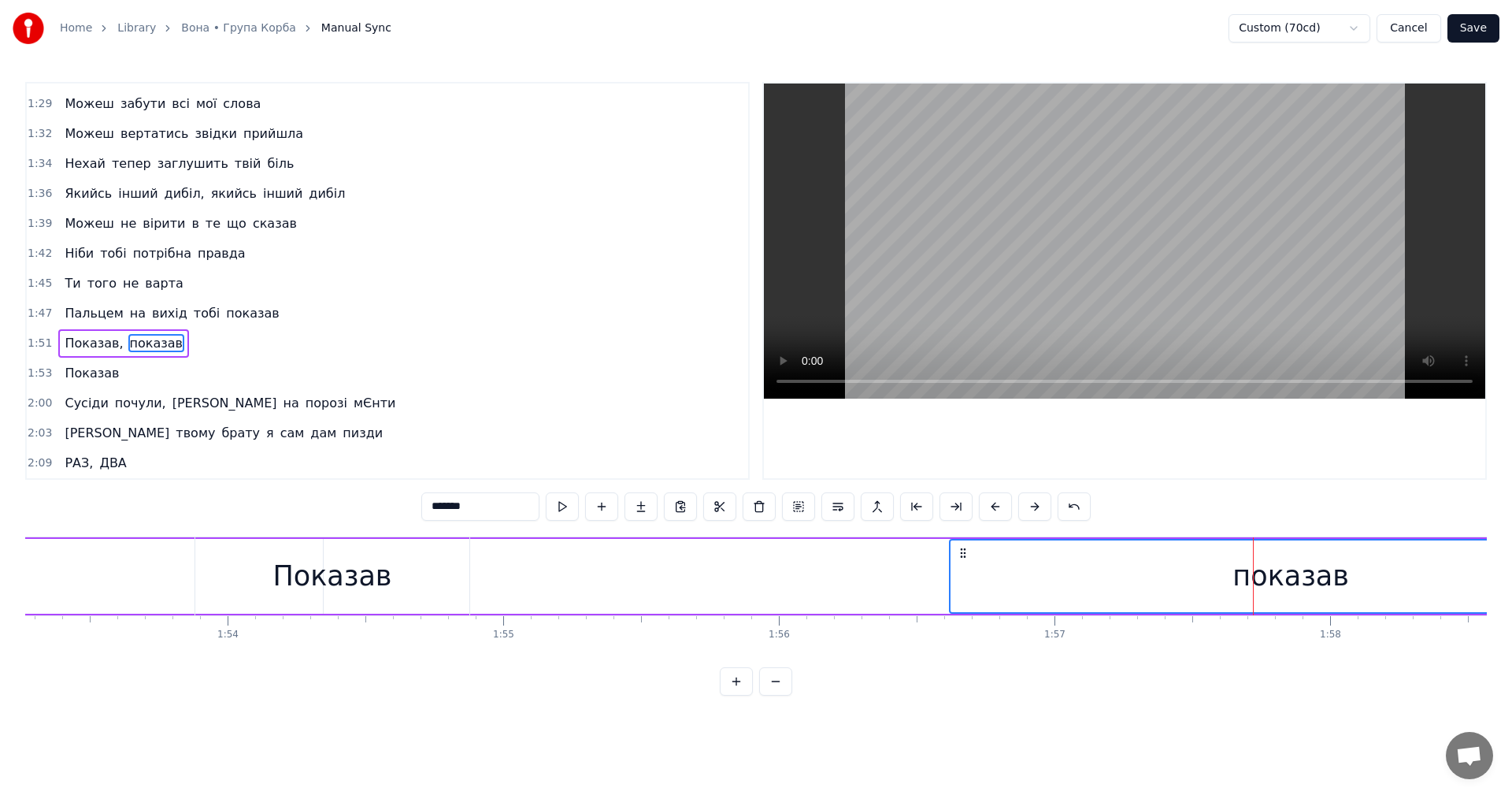
drag, startPoint x: 971, startPoint y: 553, endPoint x: 966, endPoint y: 566, distance: 13.9
click at [963, 556] on icon at bounding box center [963, 553] width 13 height 13
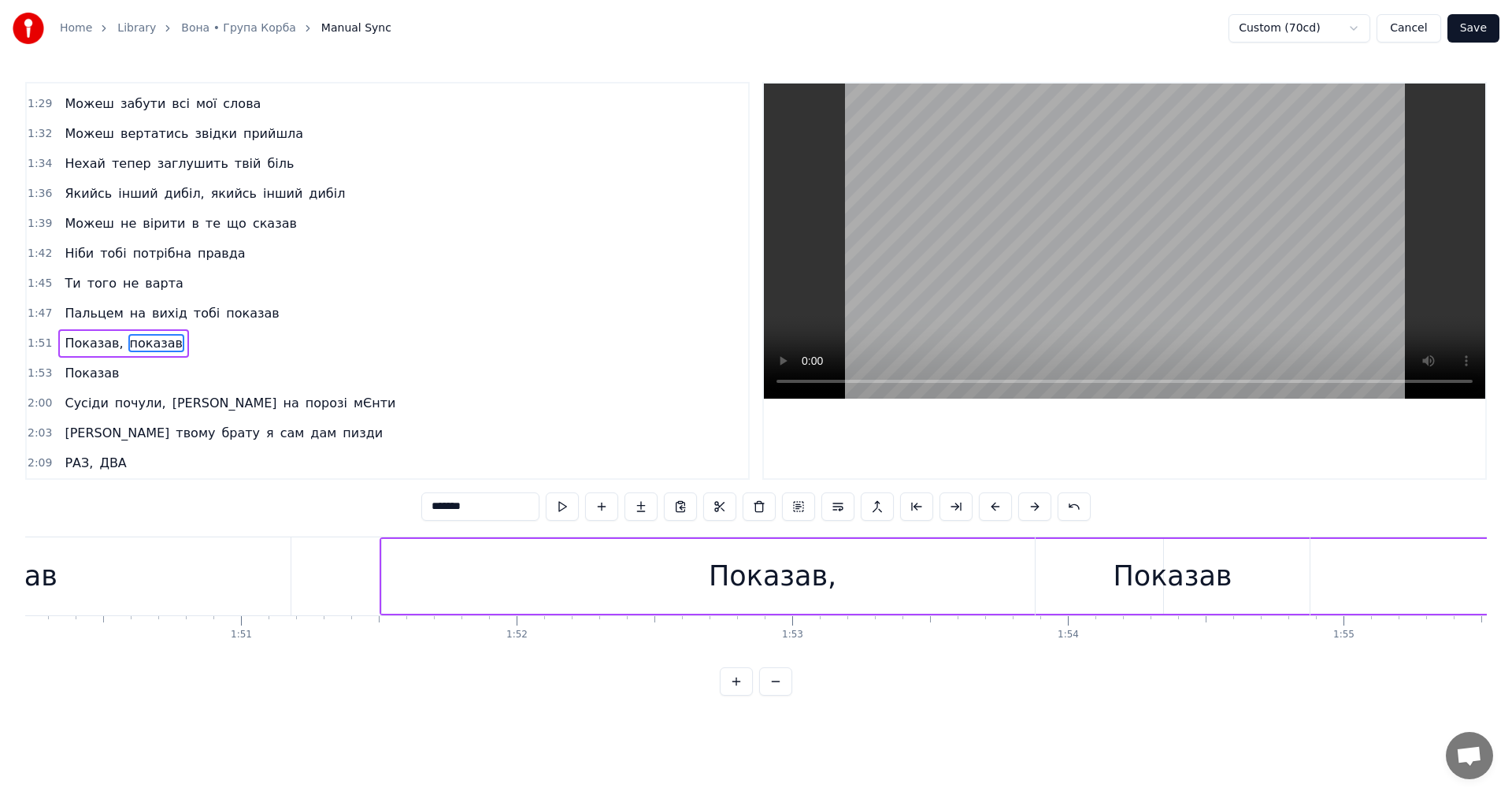
scroll to position [0, 29618]
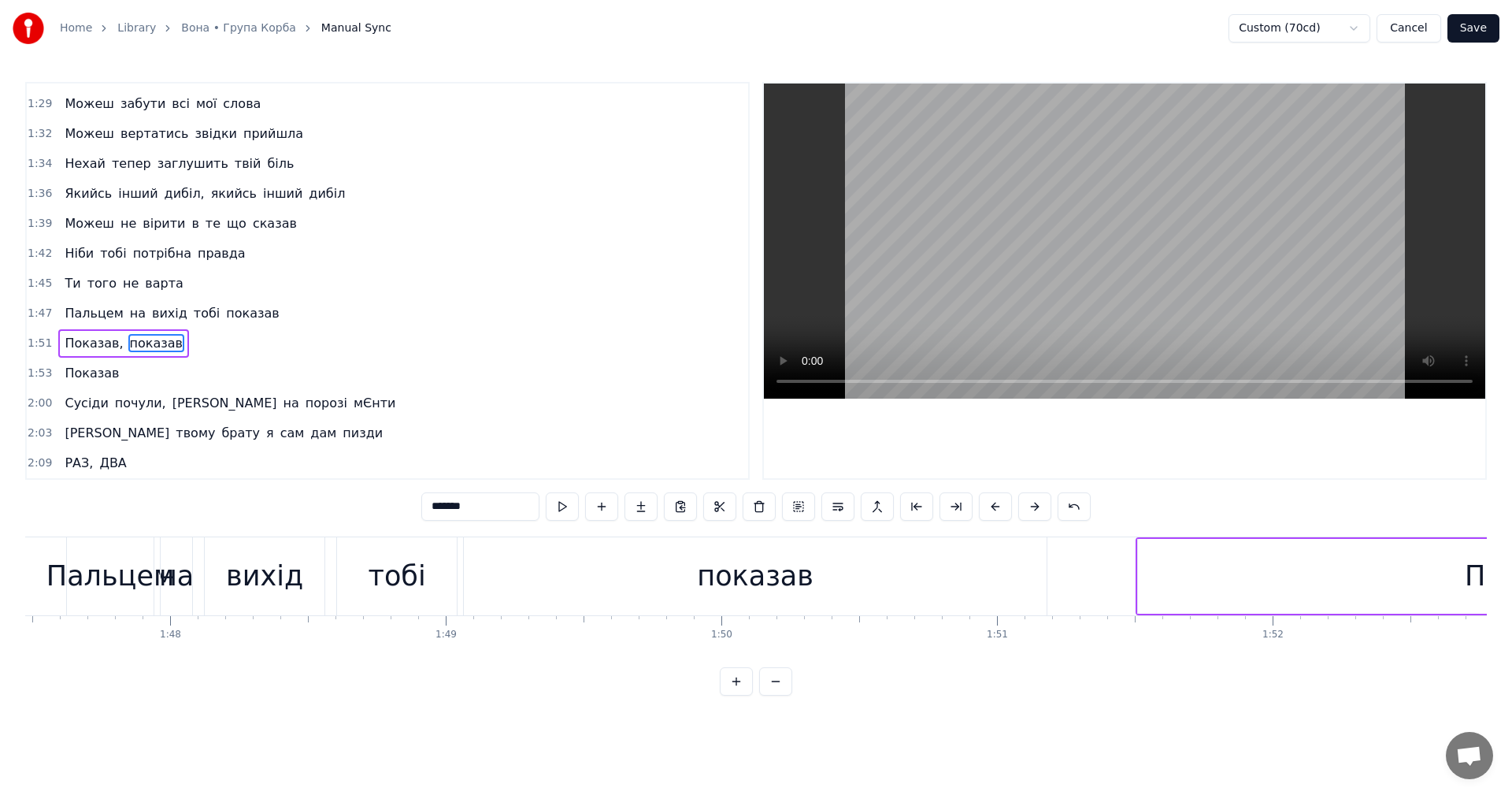
click at [746, 576] on div "показав" at bounding box center [755, 576] width 116 height 42
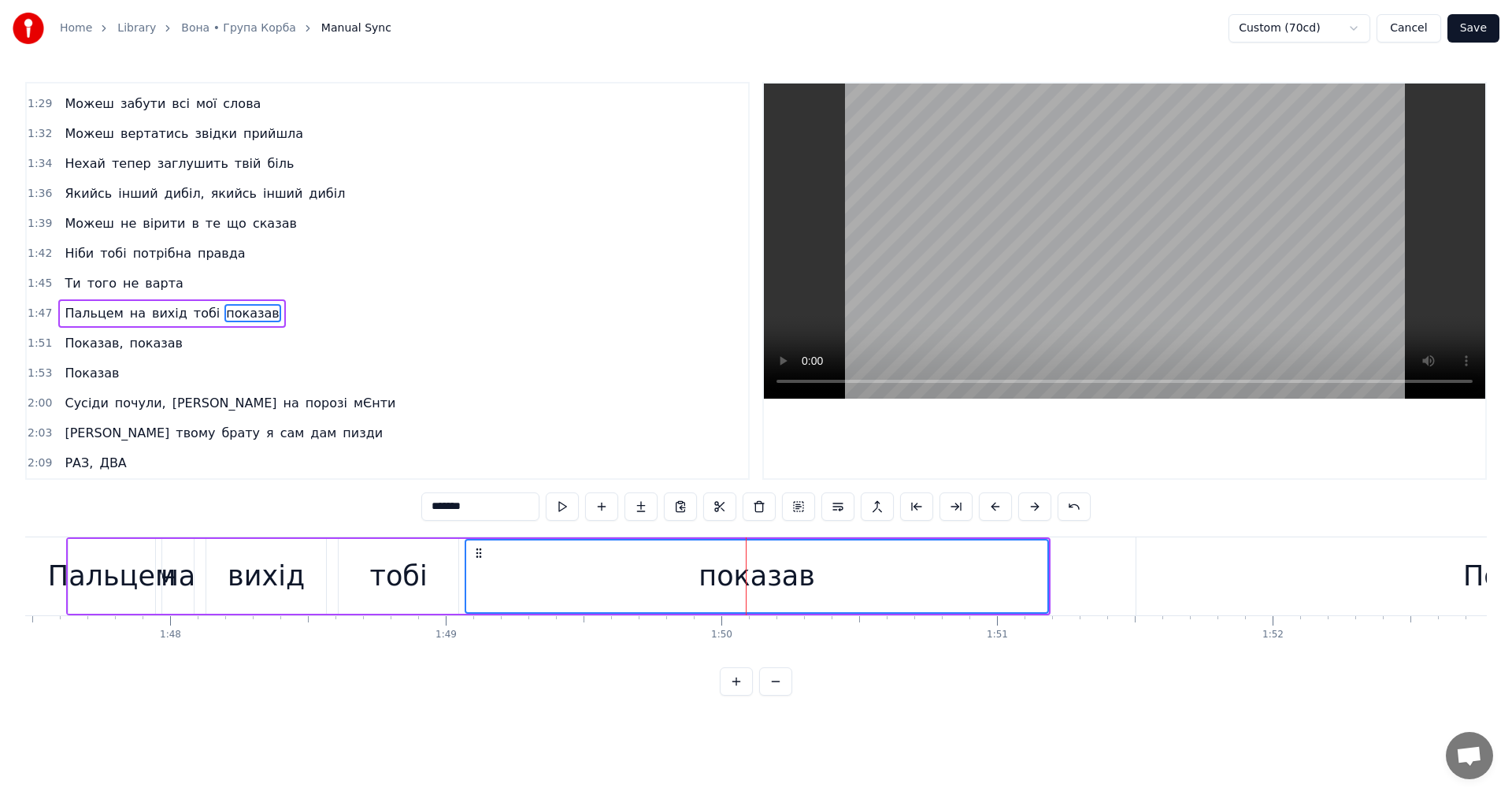
click at [714, 581] on div "показав" at bounding box center [756, 576] width 116 height 42
click at [439, 509] on input "*******" at bounding box center [480, 506] width 118 height 29
click at [1125, 215] on video at bounding box center [1124, 240] width 722 height 315
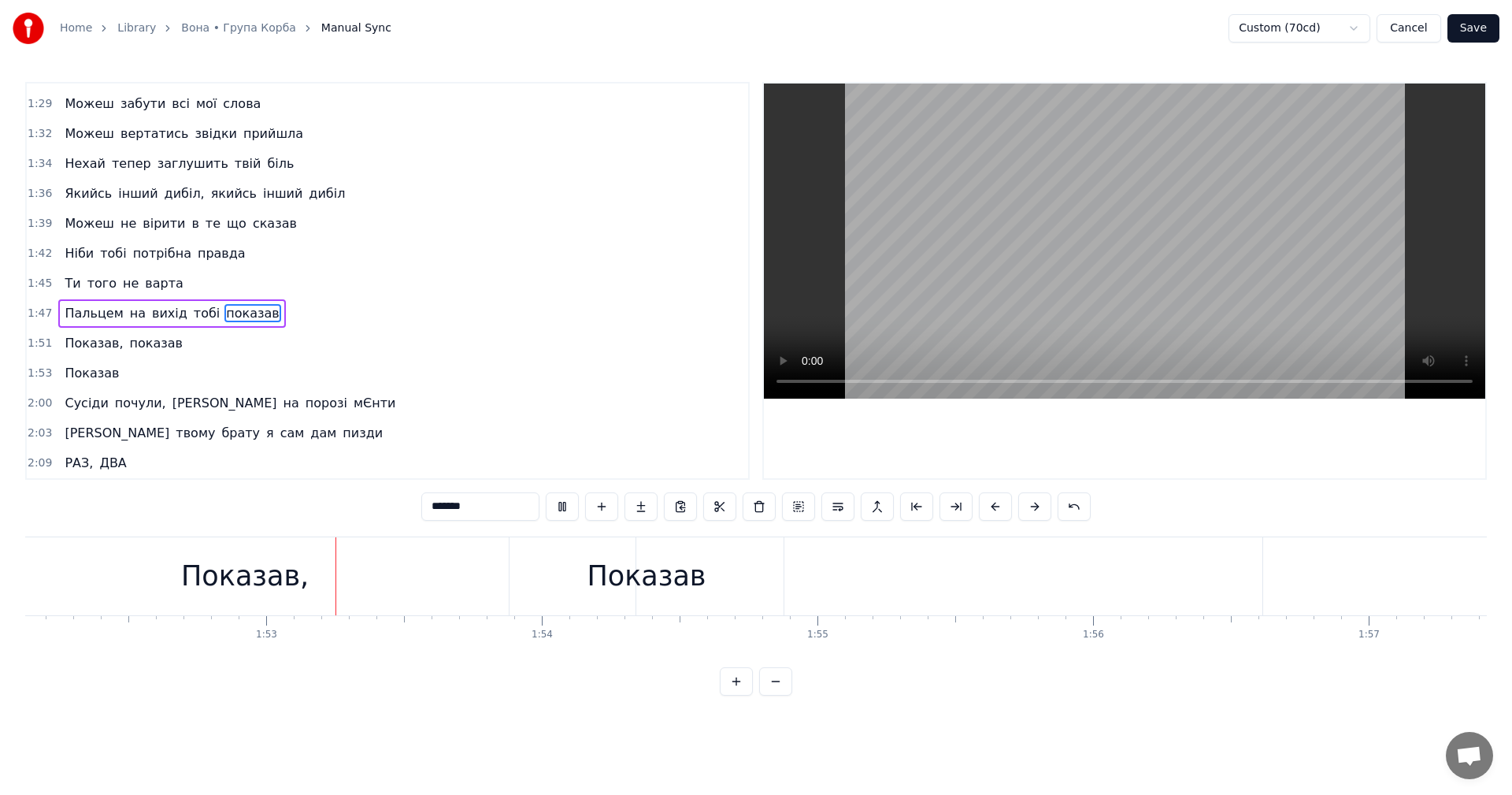
scroll to position [0, 30947]
click at [1157, 226] on video at bounding box center [1124, 240] width 722 height 315
click at [589, 594] on div "Показав" at bounding box center [599, 576] width 119 height 42
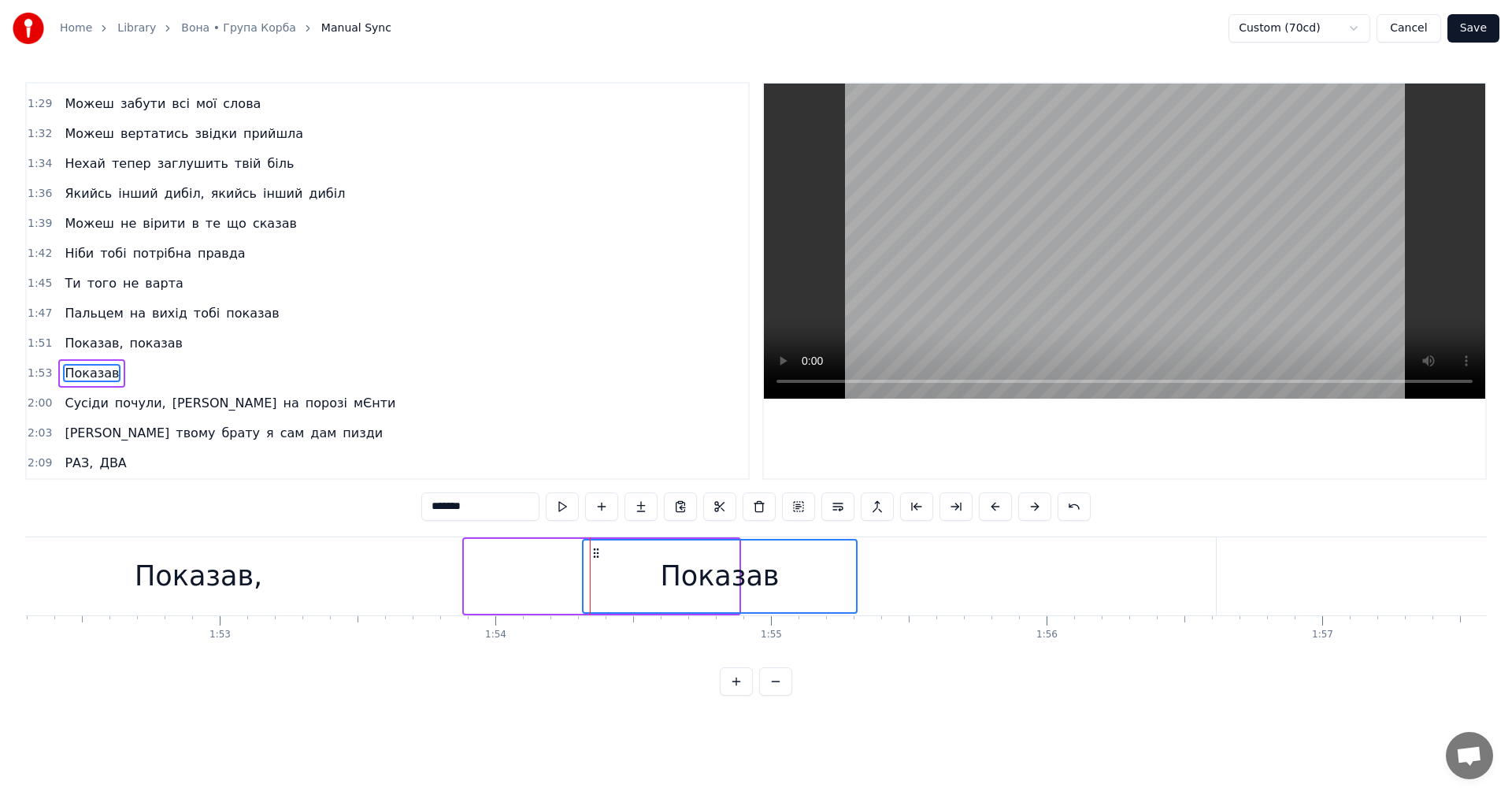
drag, startPoint x: 476, startPoint y: 555, endPoint x: 626, endPoint y: 556, distance: 150.0
click at [602, 556] on icon at bounding box center [596, 553] width 13 height 13
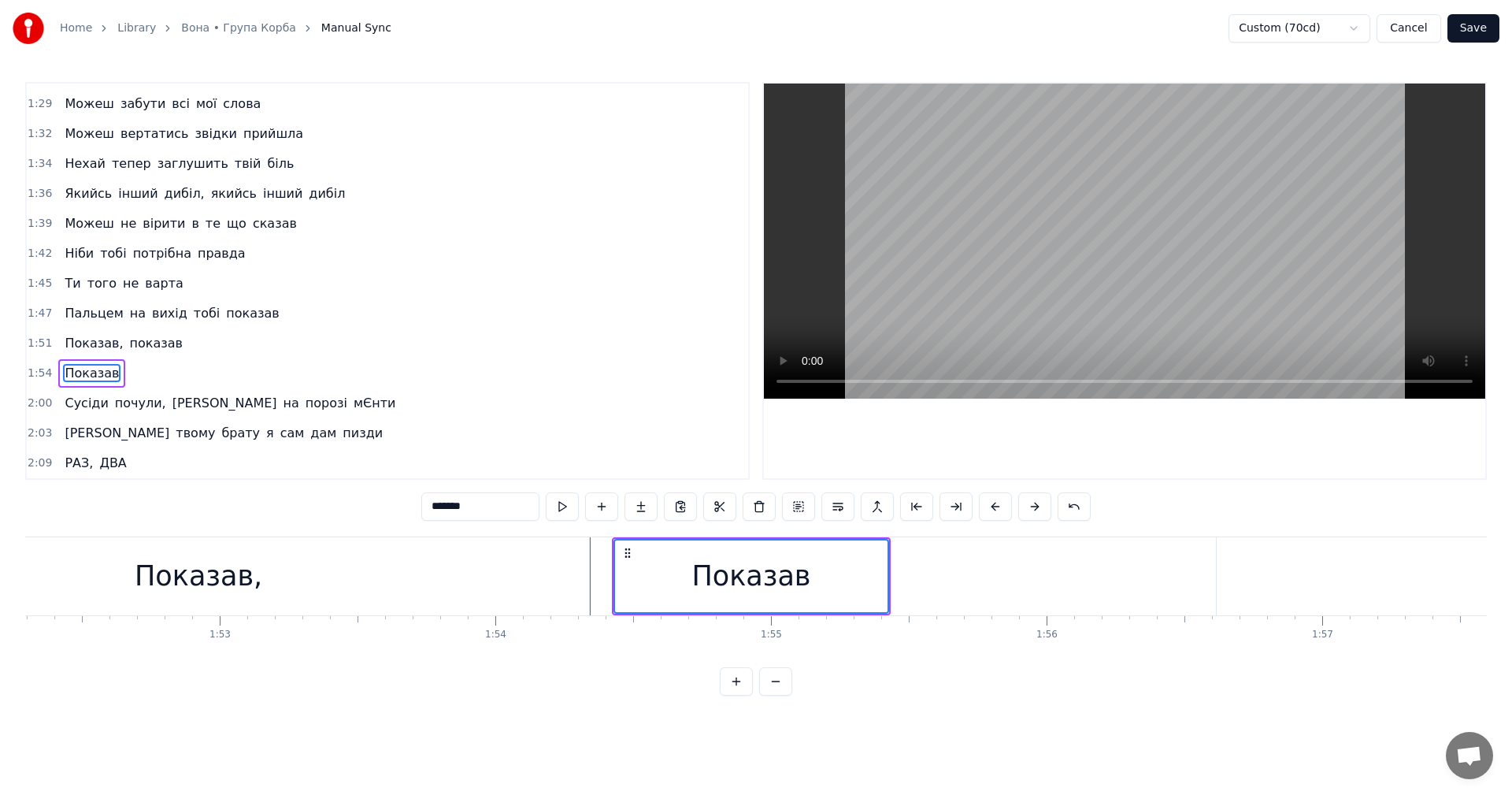
click at [510, 565] on div "Показав," at bounding box center [198, 575] width 781 height 78
type input "********"
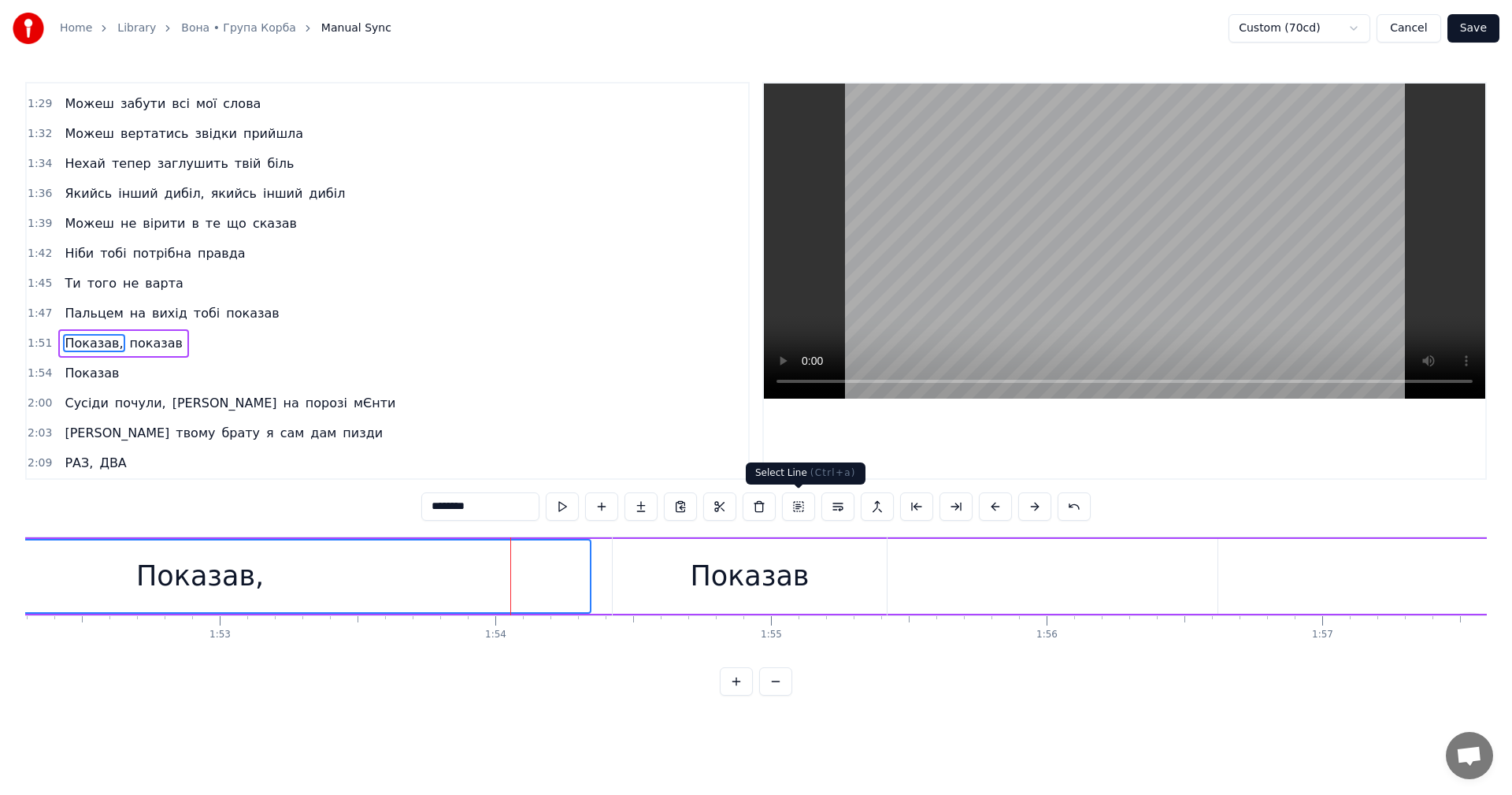
click at [1235, 216] on video at bounding box center [1124, 240] width 722 height 315
click at [1140, 312] on video at bounding box center [1124, 240] width 722 height 315
click at [1141, 311] on video at bounding box center [1124, 240] width 722 height 315
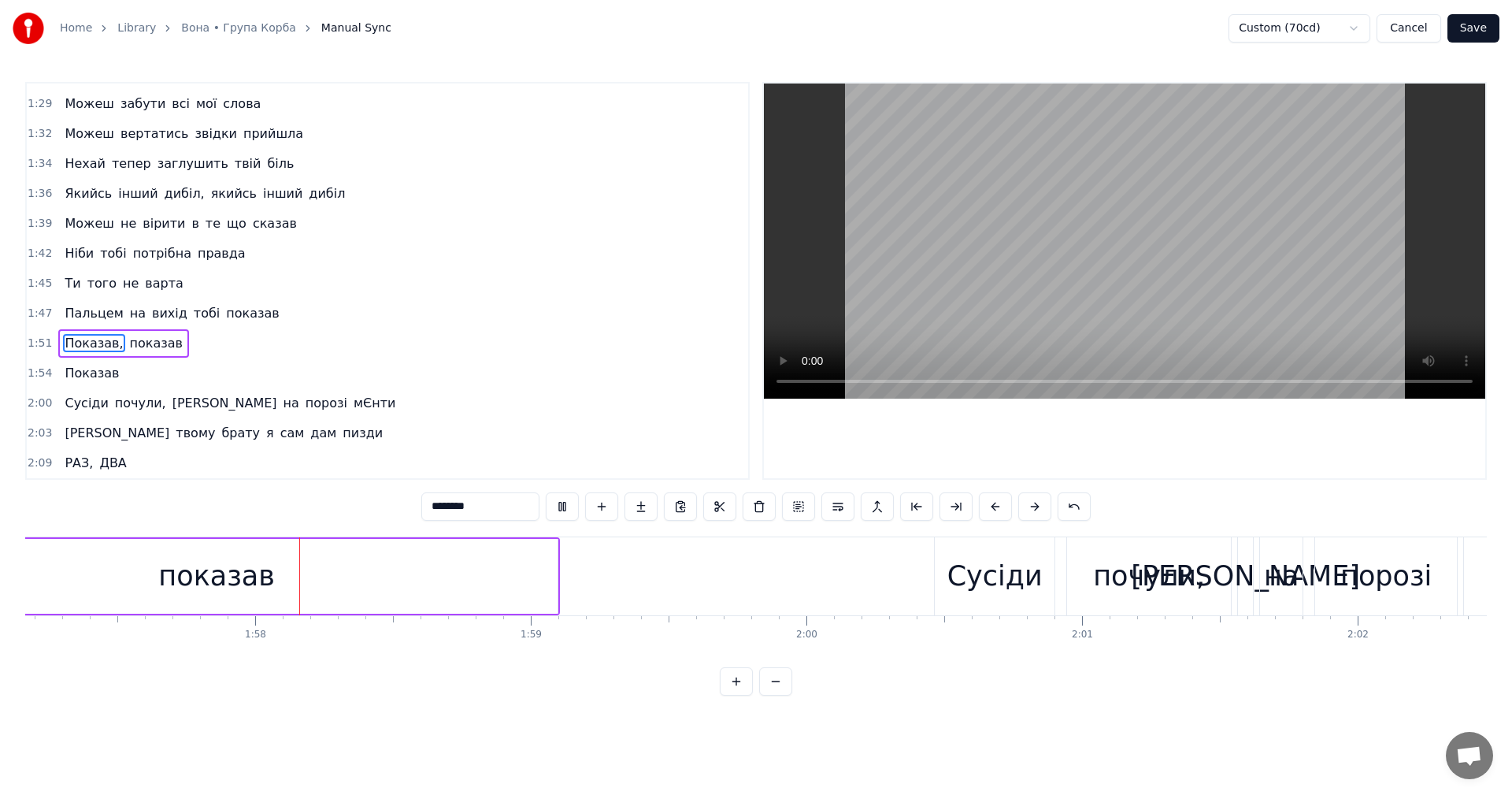
scroll to position [0, 32299]
click at [1156, 248] on video at bounding box center [1124, 240] width 722 height 315
click at [1483, 37] on button "Save" at bounding box center [1473, 29] width 52 height 29
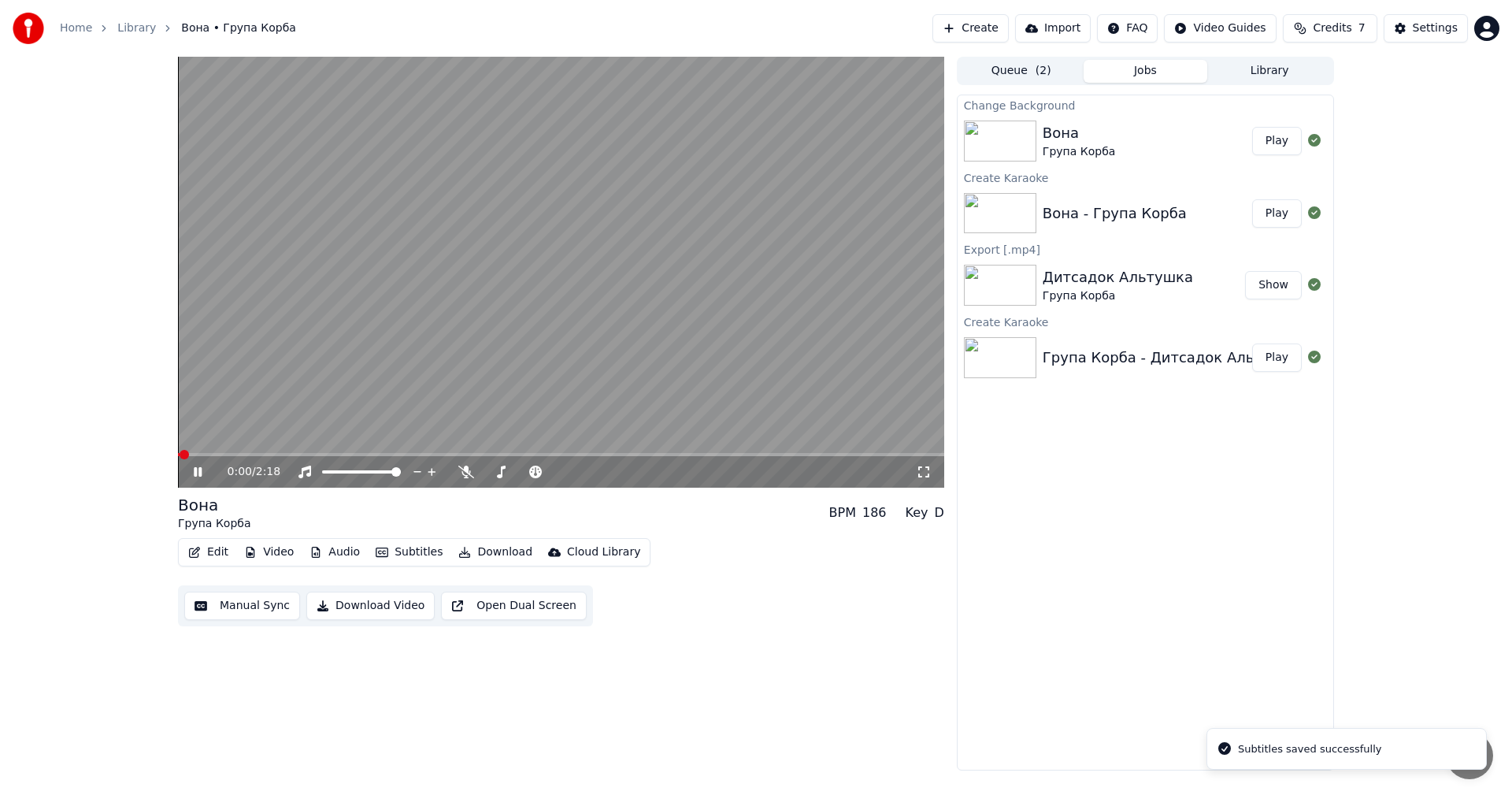
click at [405, 276] on video at bounding box center [561, 272] width 766 height 431
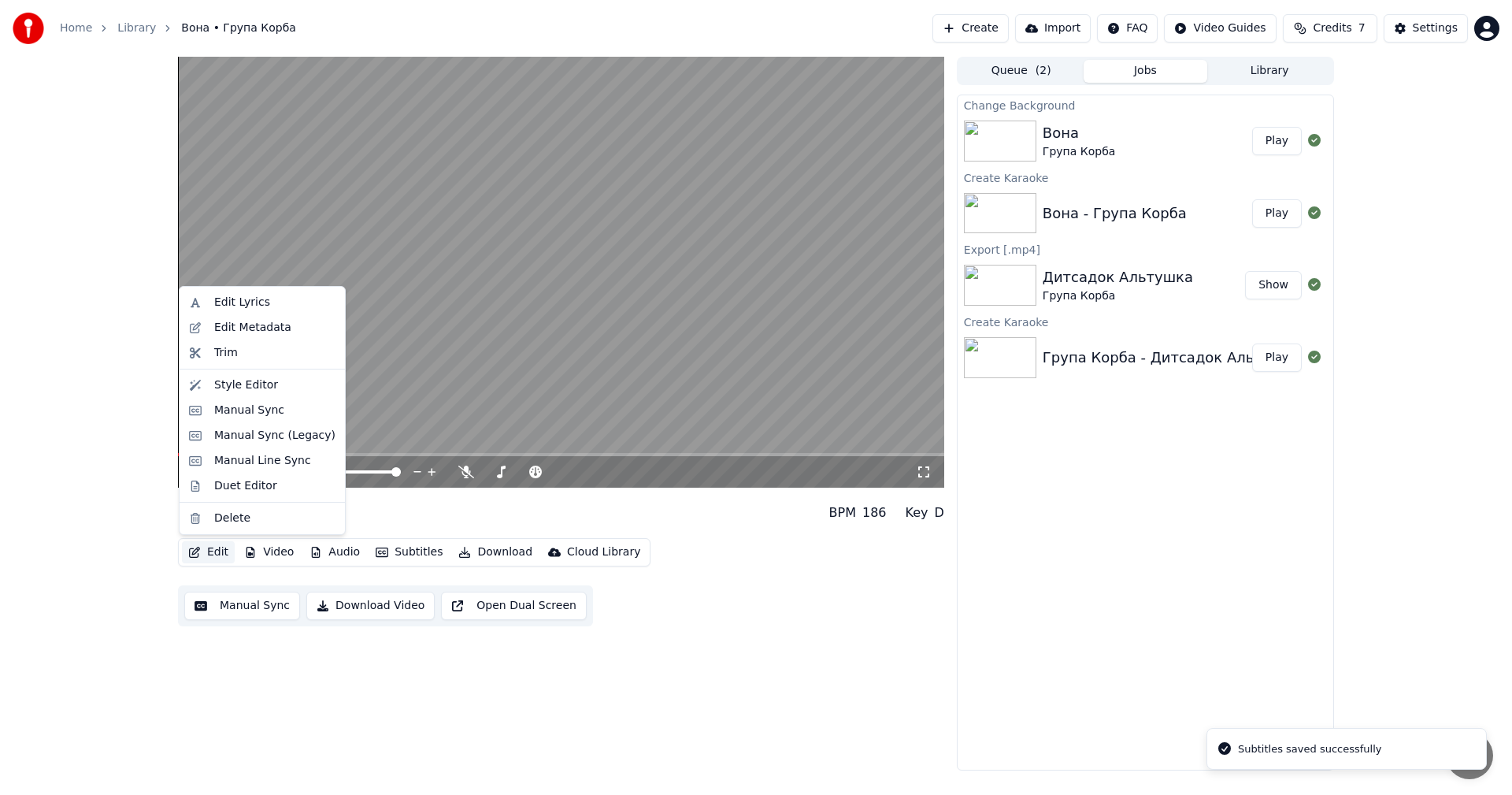
click at [213, 546] on button "Edit" at bounding box center [208, 552] width 53 height 22
click at [276, 430] on div "Manual Sync (Legacy)" at bounding box center [275, 436] width 121 height 16
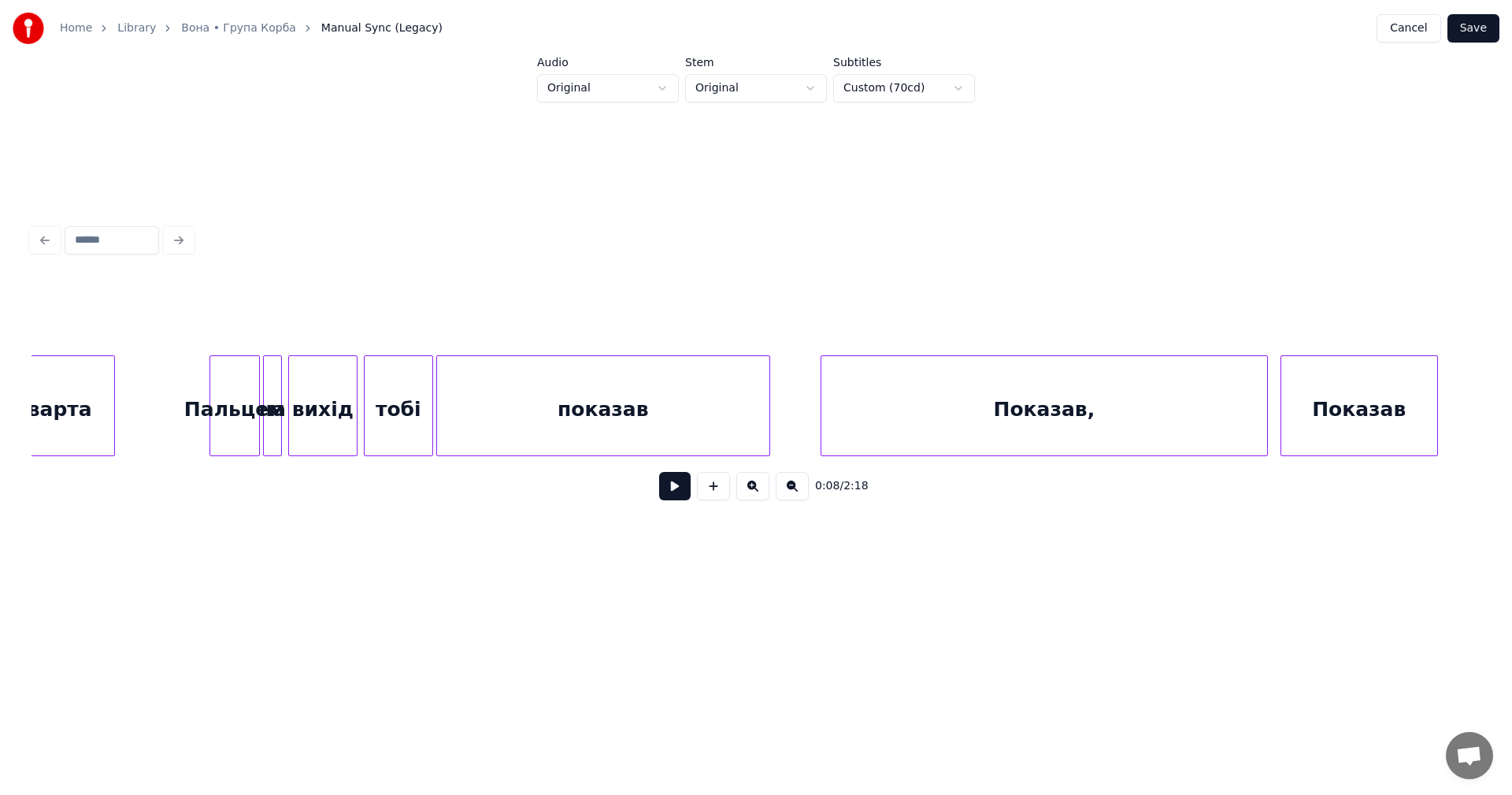
scroll to position [0, 16783]
click at [452, 394] on div "показав" at bounding box center [591, 410] width 332 height 107
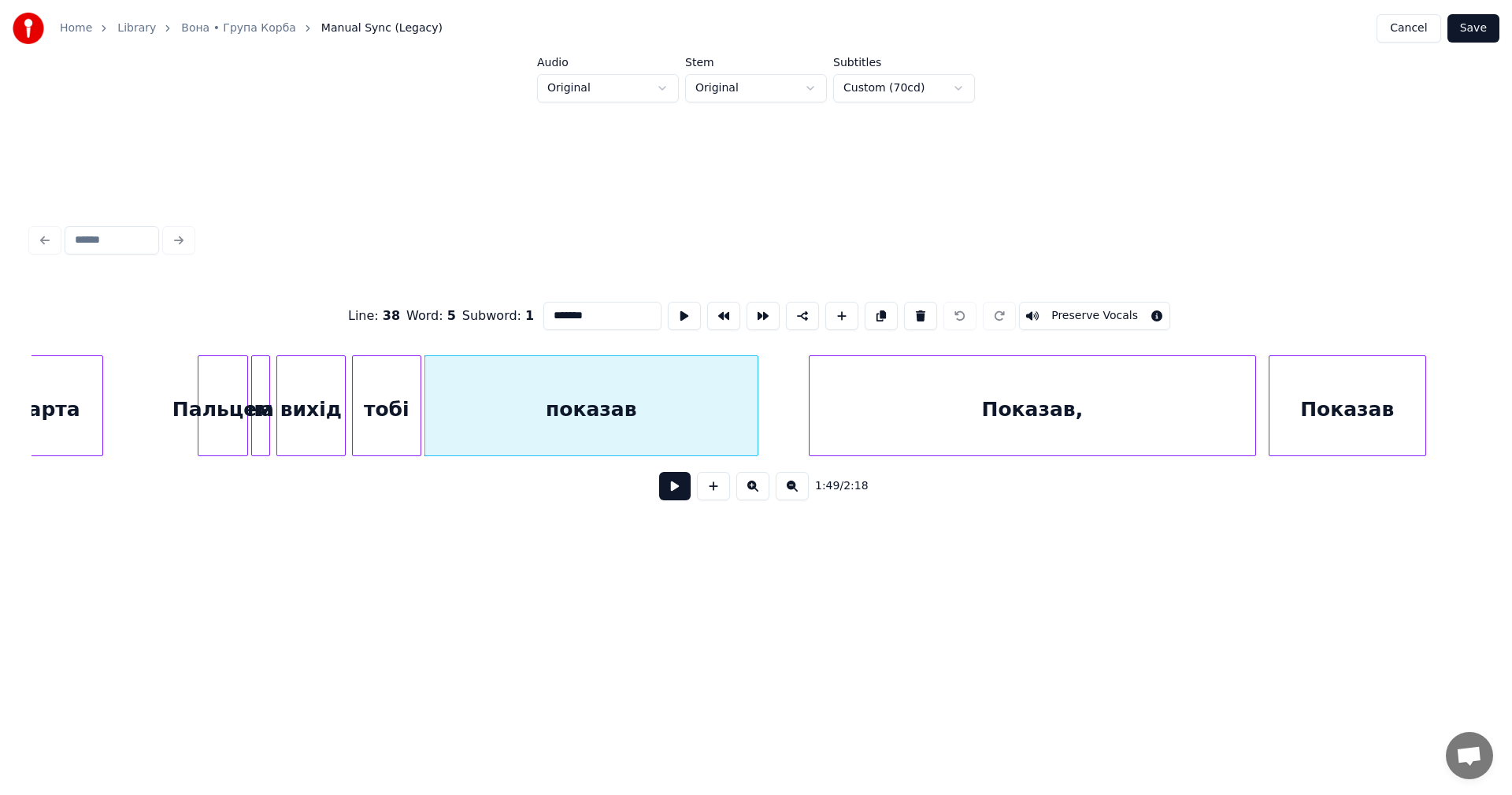
click at [325, 403] on div "вихід" at bounding box center [311, 410] width 68 height 107
type input "*****"
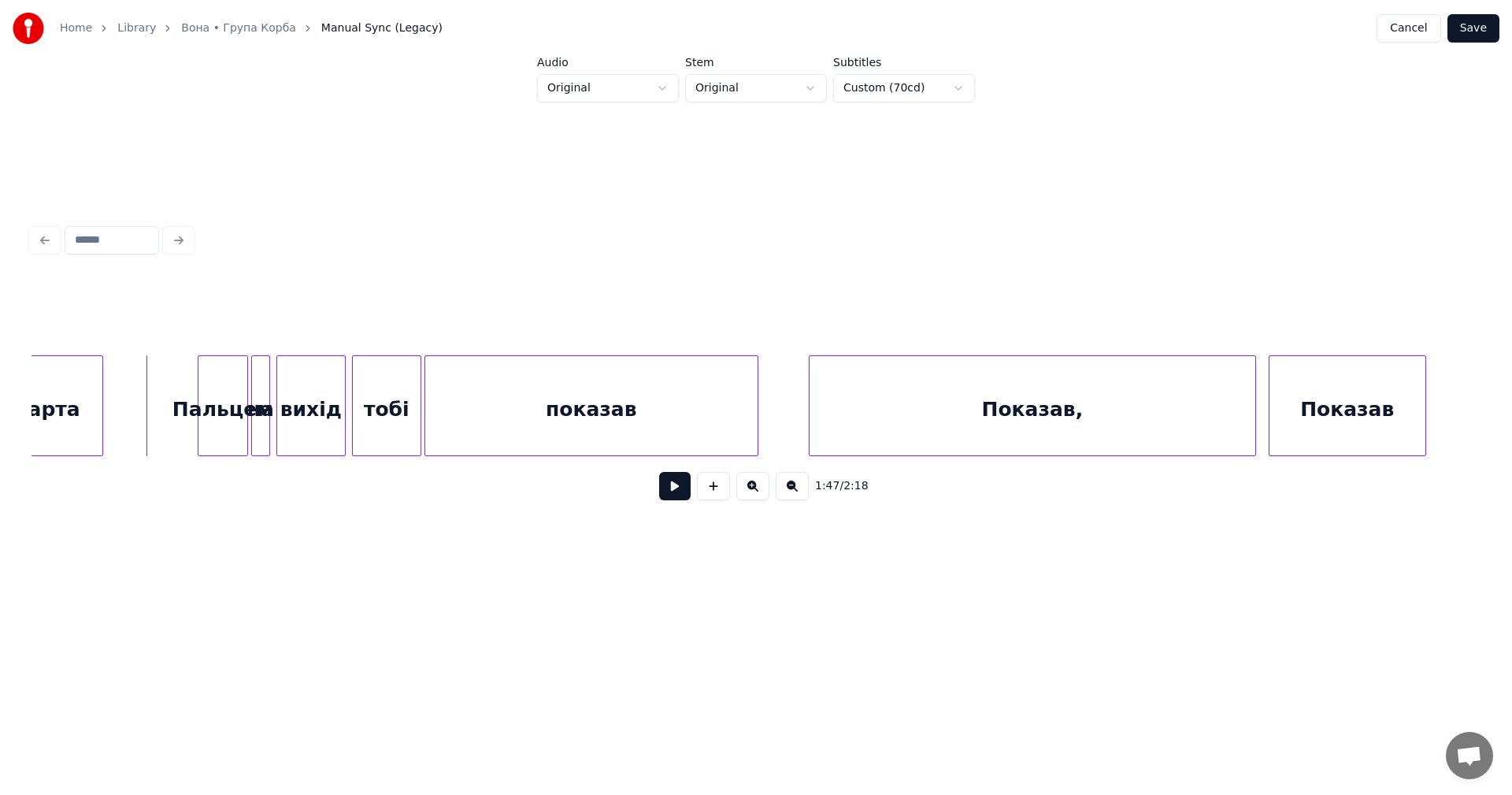
click at [674, 489] on button at bounding box center [674, 486] width 31 height 29
click at [672, 494] on button at bounding box center [674, 486] width 31 height 29
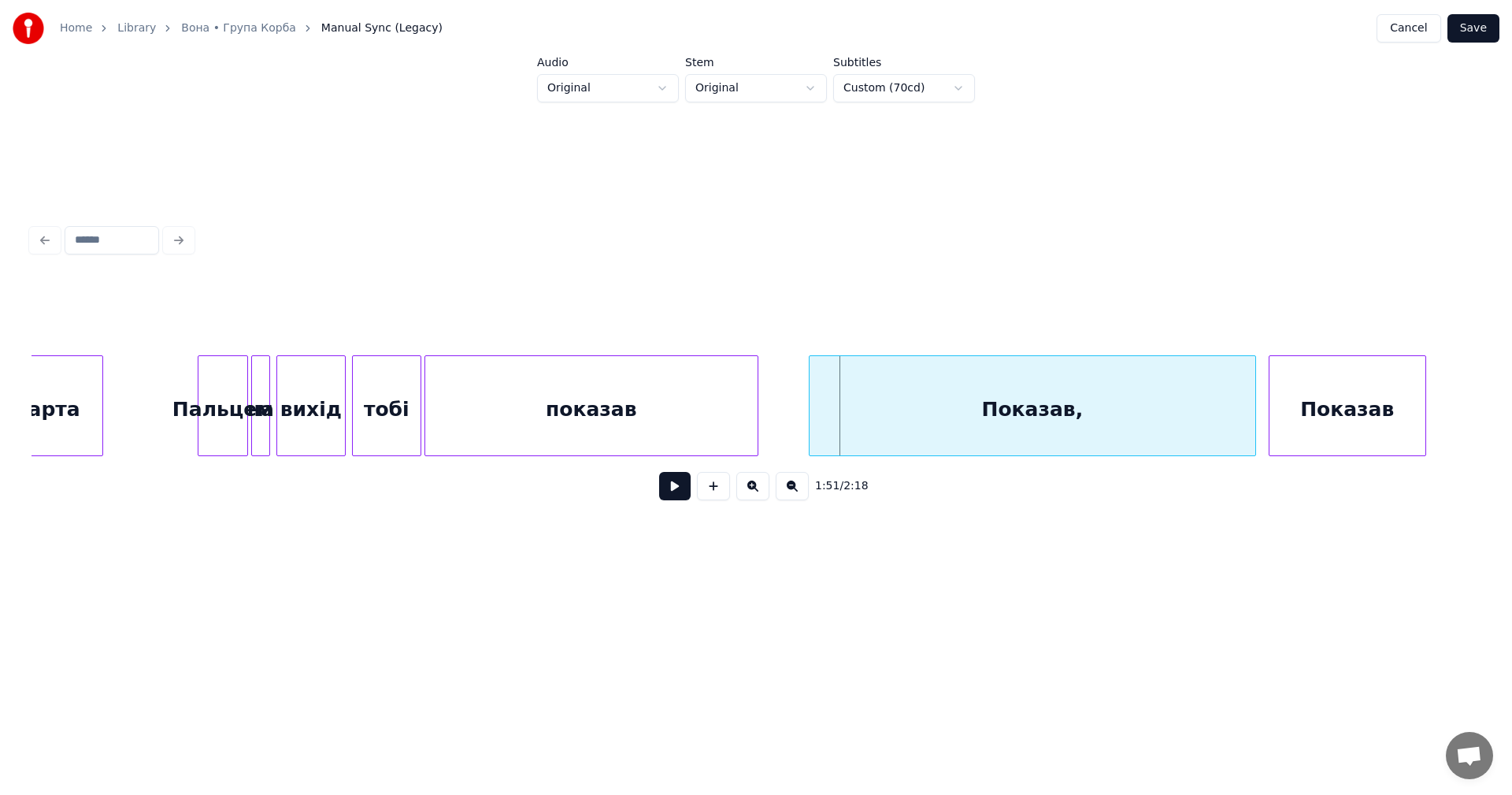
click at [869, 406] on div "Показав," at bounding box center [1032, 410] width 446 height 107
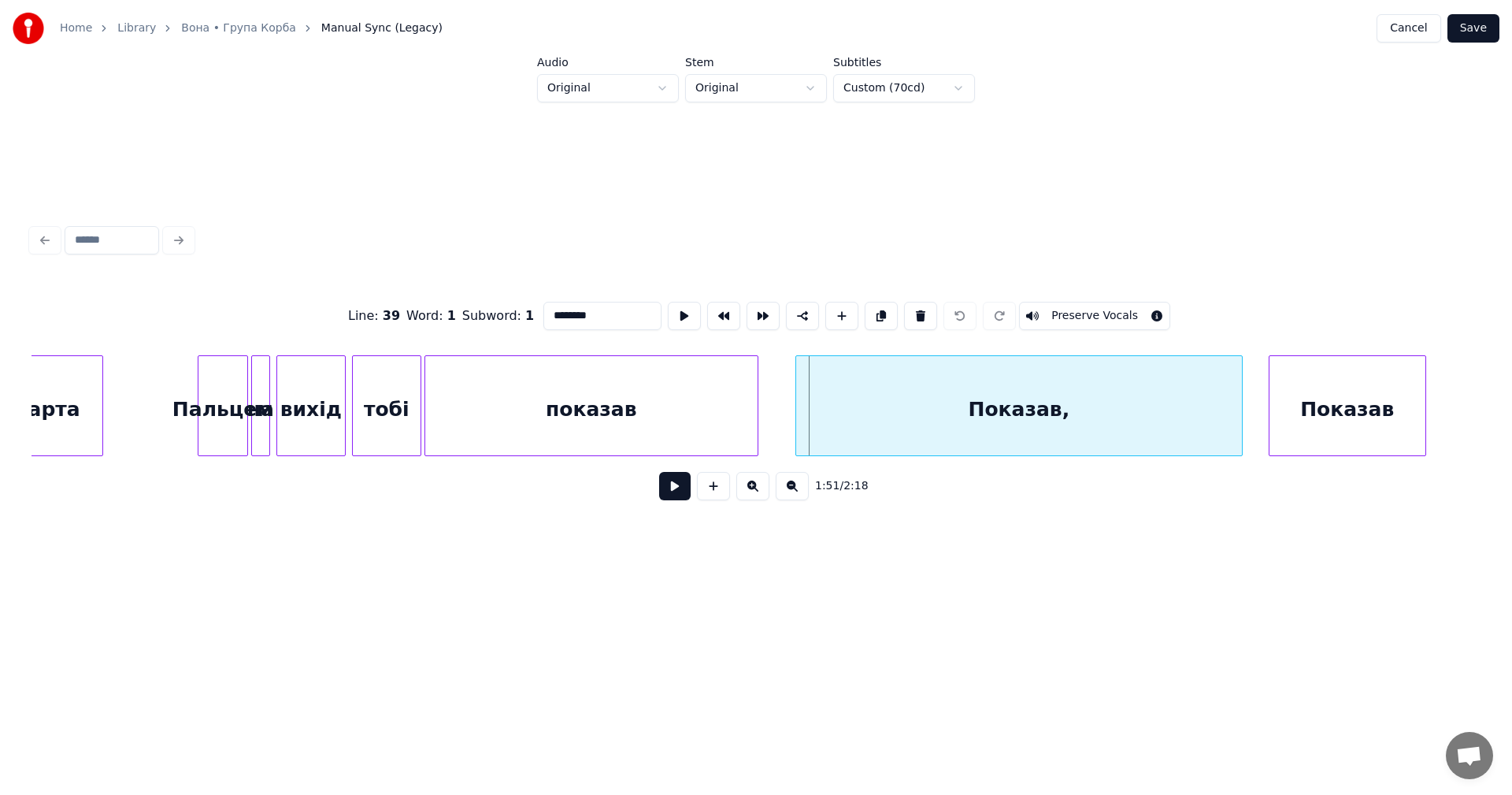
click at [853, 405] on div "Показав," at bounding box center [1018, 410] width 446 height 107
click at [704, 398] on div "показав" at bounding box center [591, 410] width 332 height 107
type input "*******"
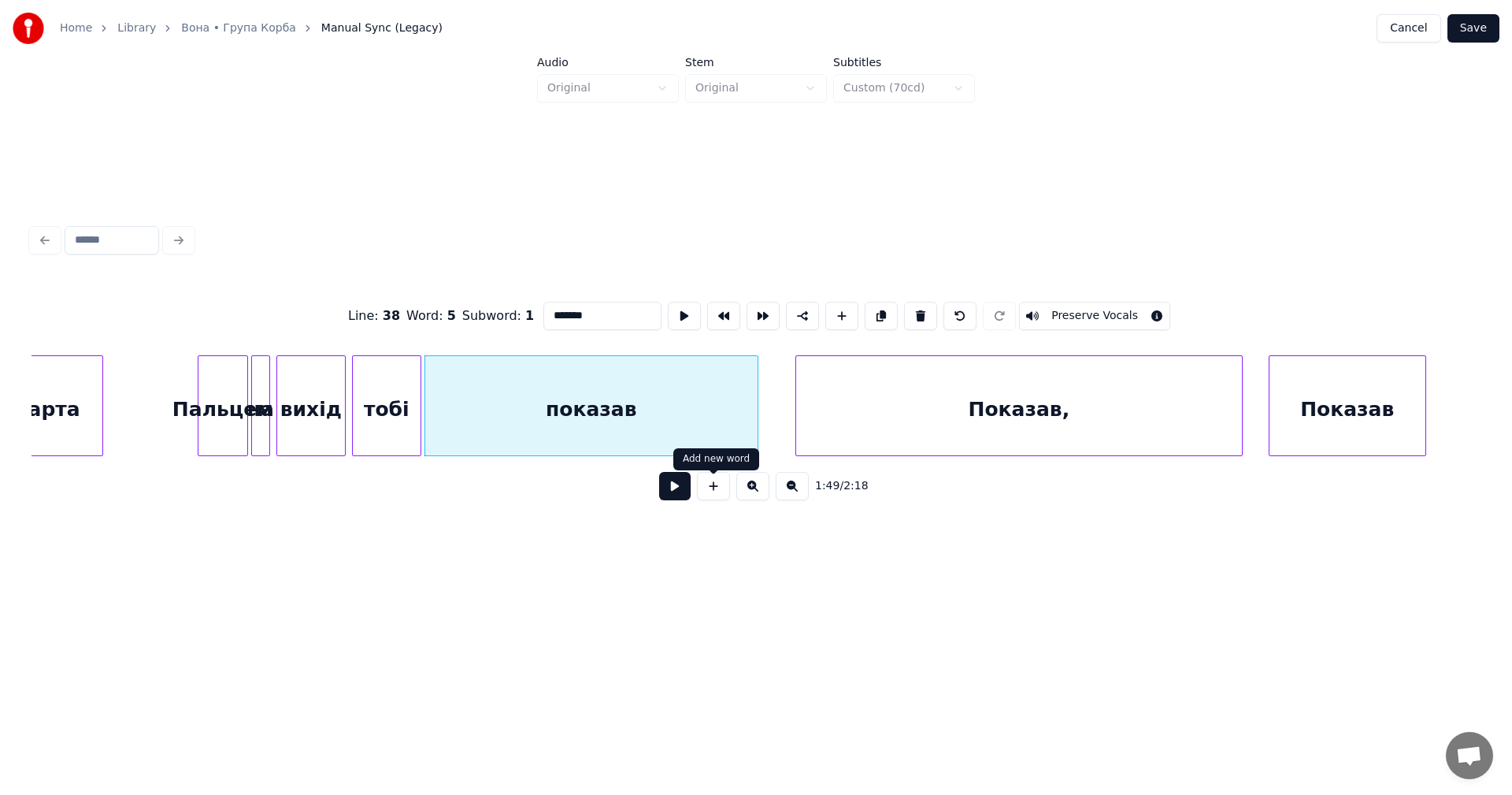
click at [673, 494] on button at bounding box center [674, 486] width 31 height 29
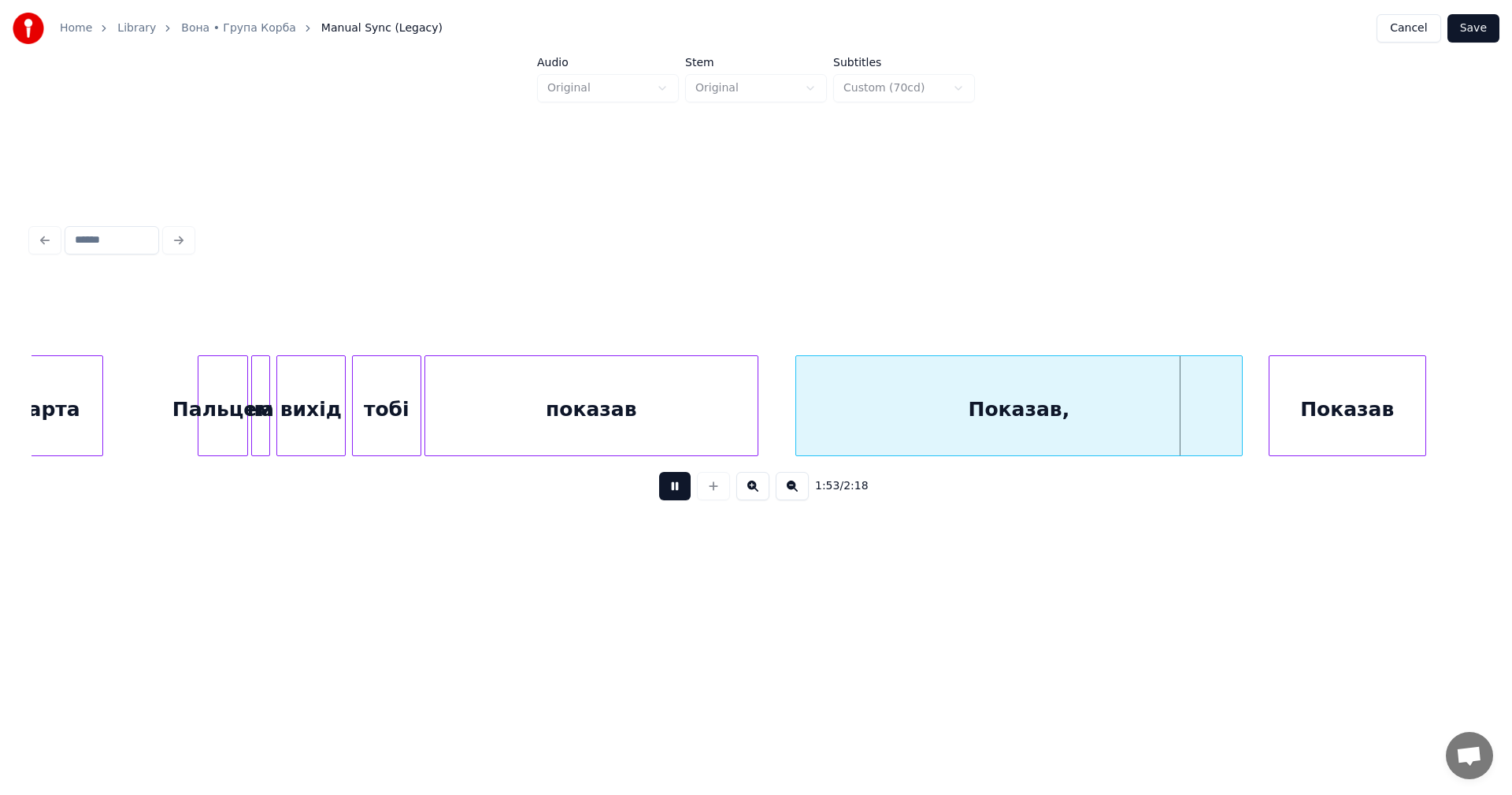
click at [673, 495] on button at bounding box center [674, 486] width 31 height 29
click at [1196, 402] on div at bounding box center [1196, 406] width 4 height 99
click at [1227, 398] on div "Показав" at bounding box center [1278, 410] width 156 height 107
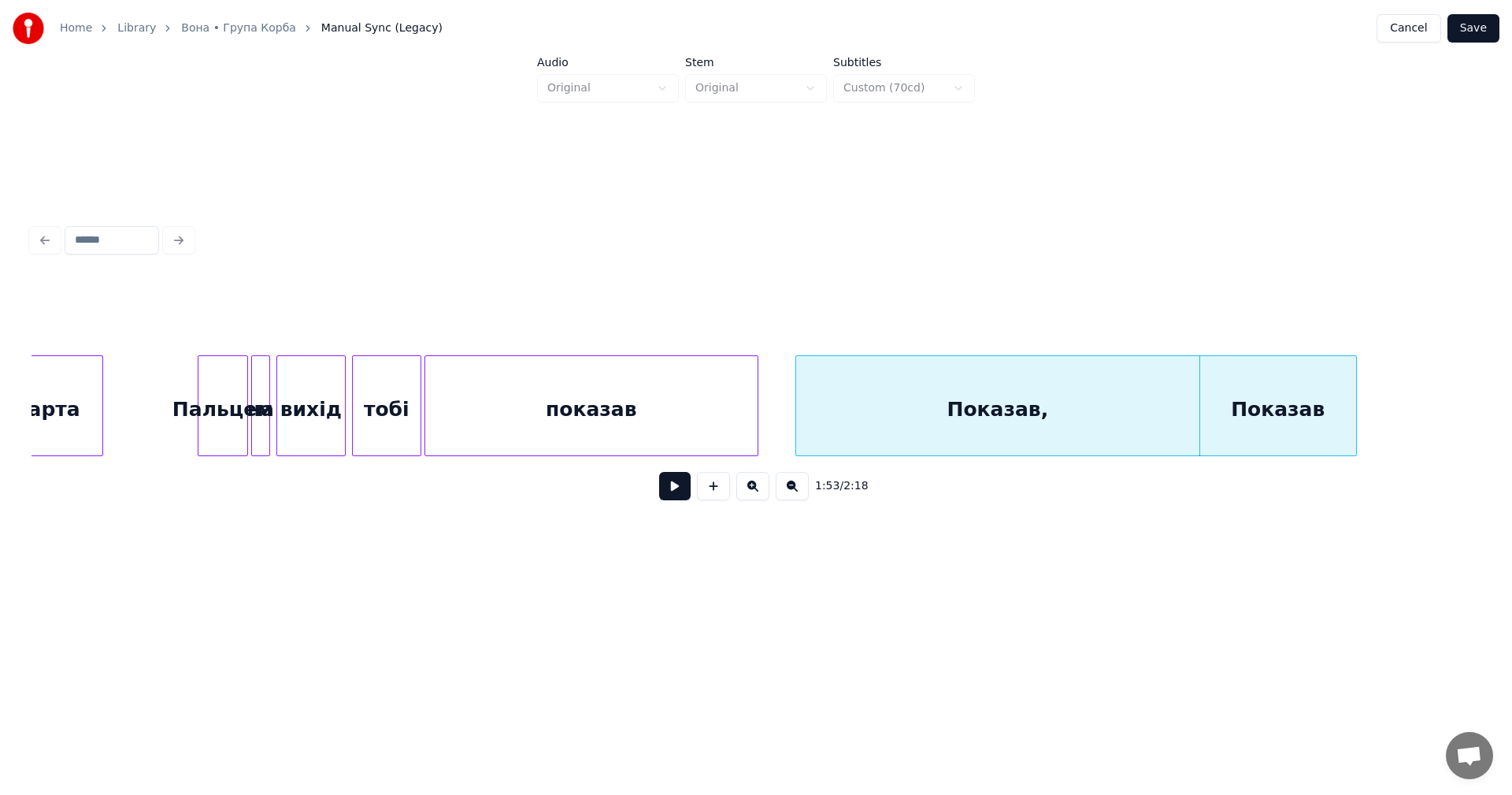
click at [673, 493] on button at bounding box center [674, 486] width 31 height 29
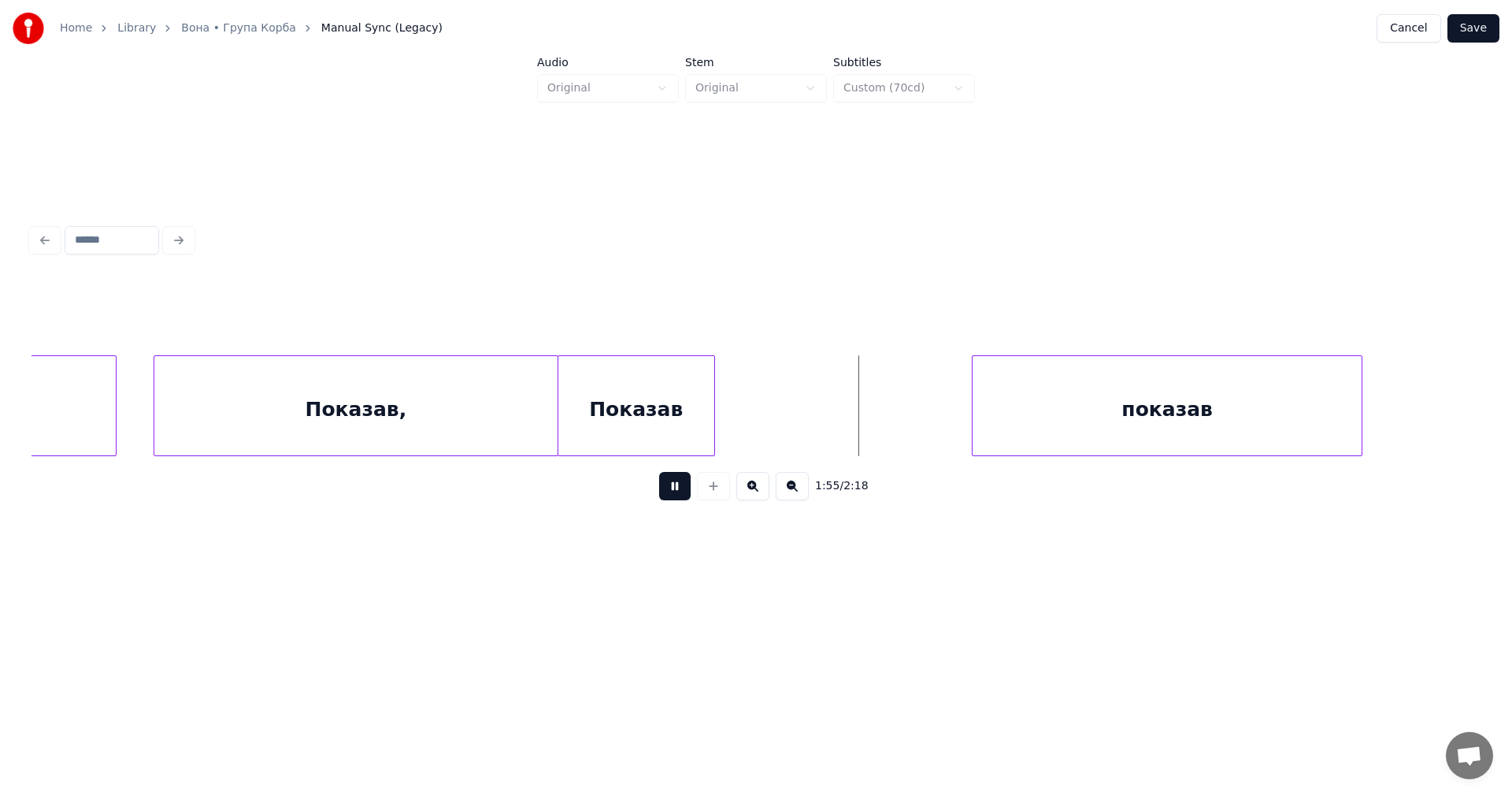
scroll to position [0, 17472]
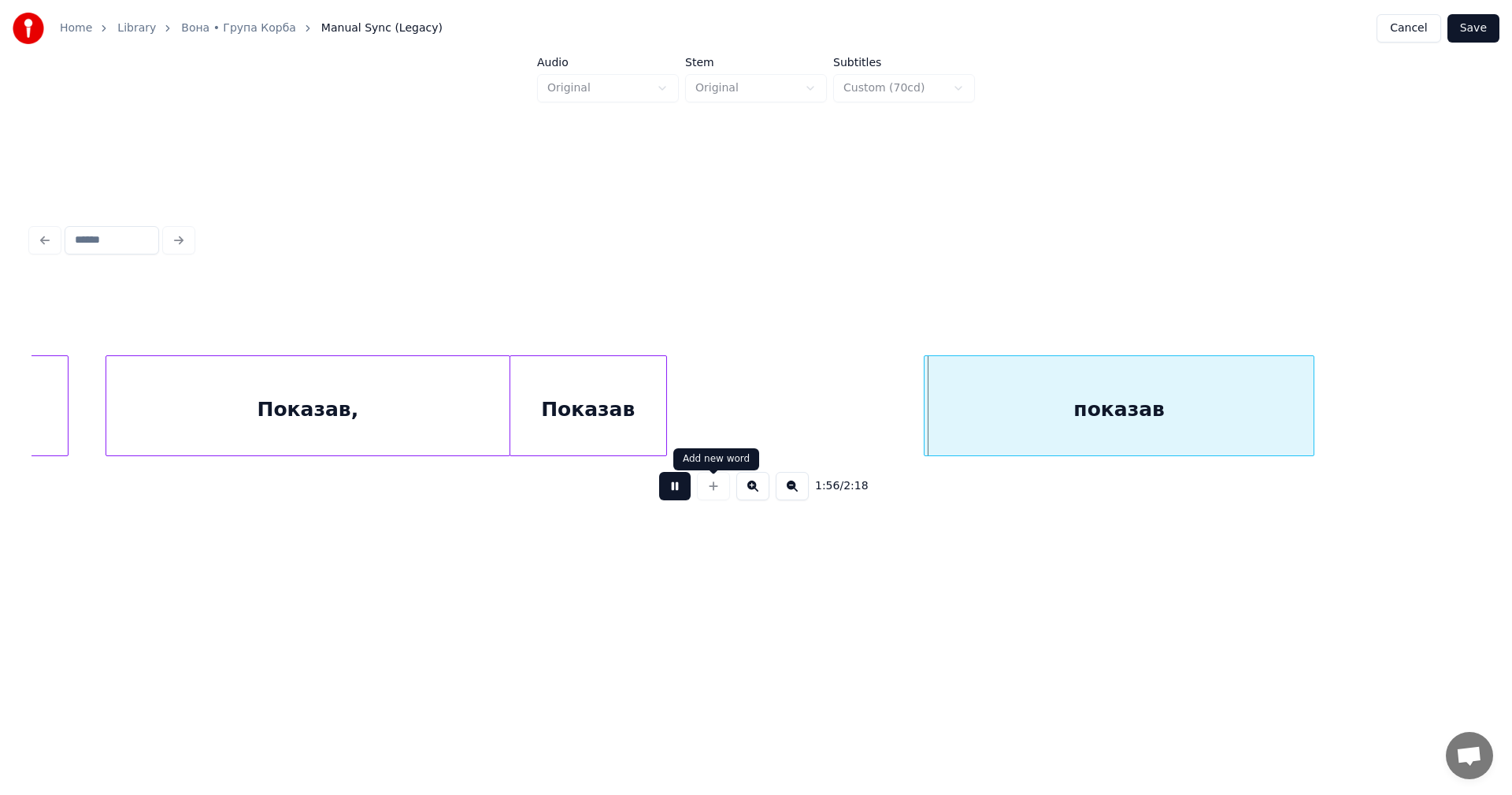
click at [670, 495] on button at bounding box center [674, 486] width 31 height 29
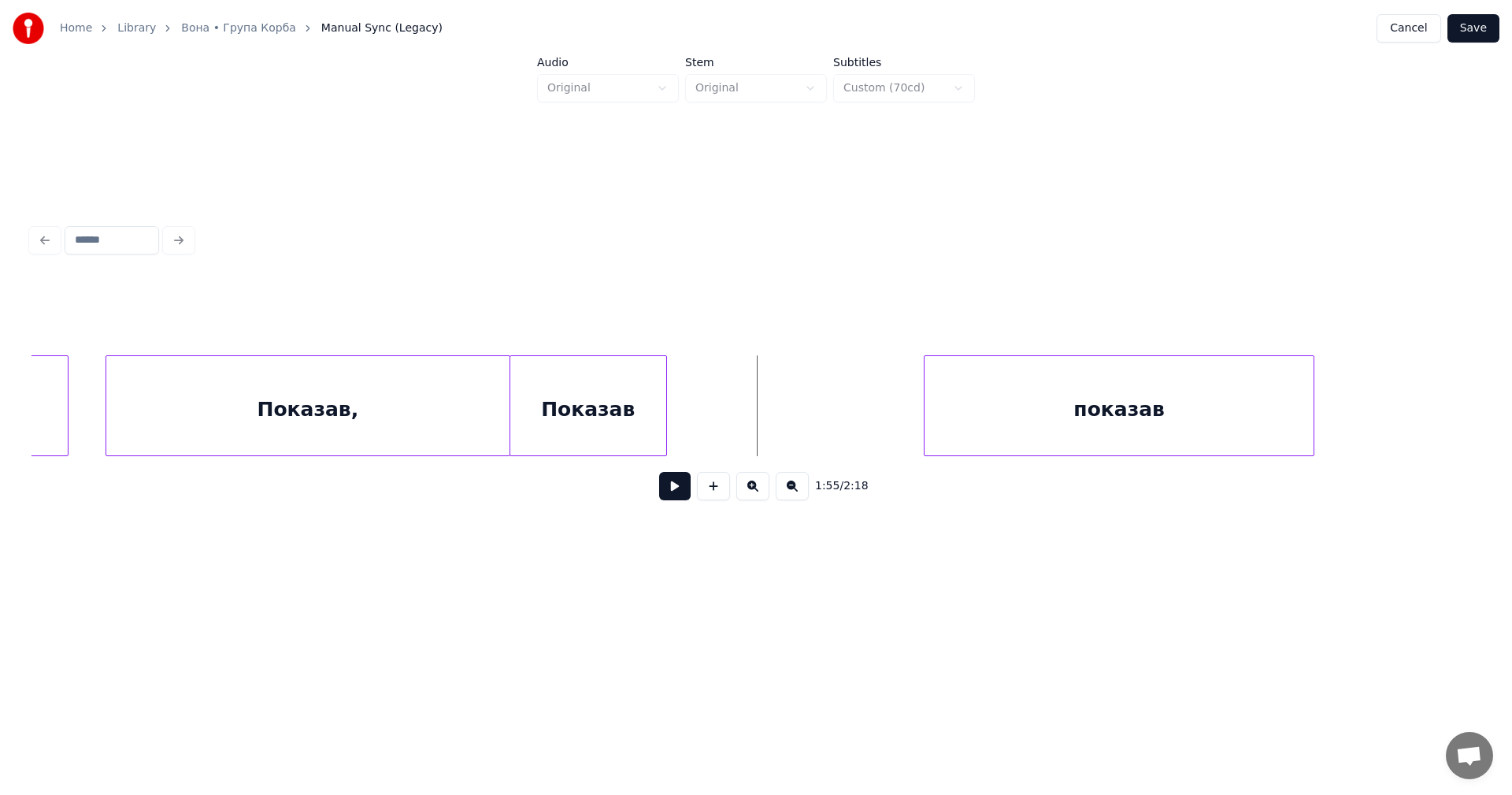
click at [665, 491] on button at bounding box center [674, 486] width 31 height 29
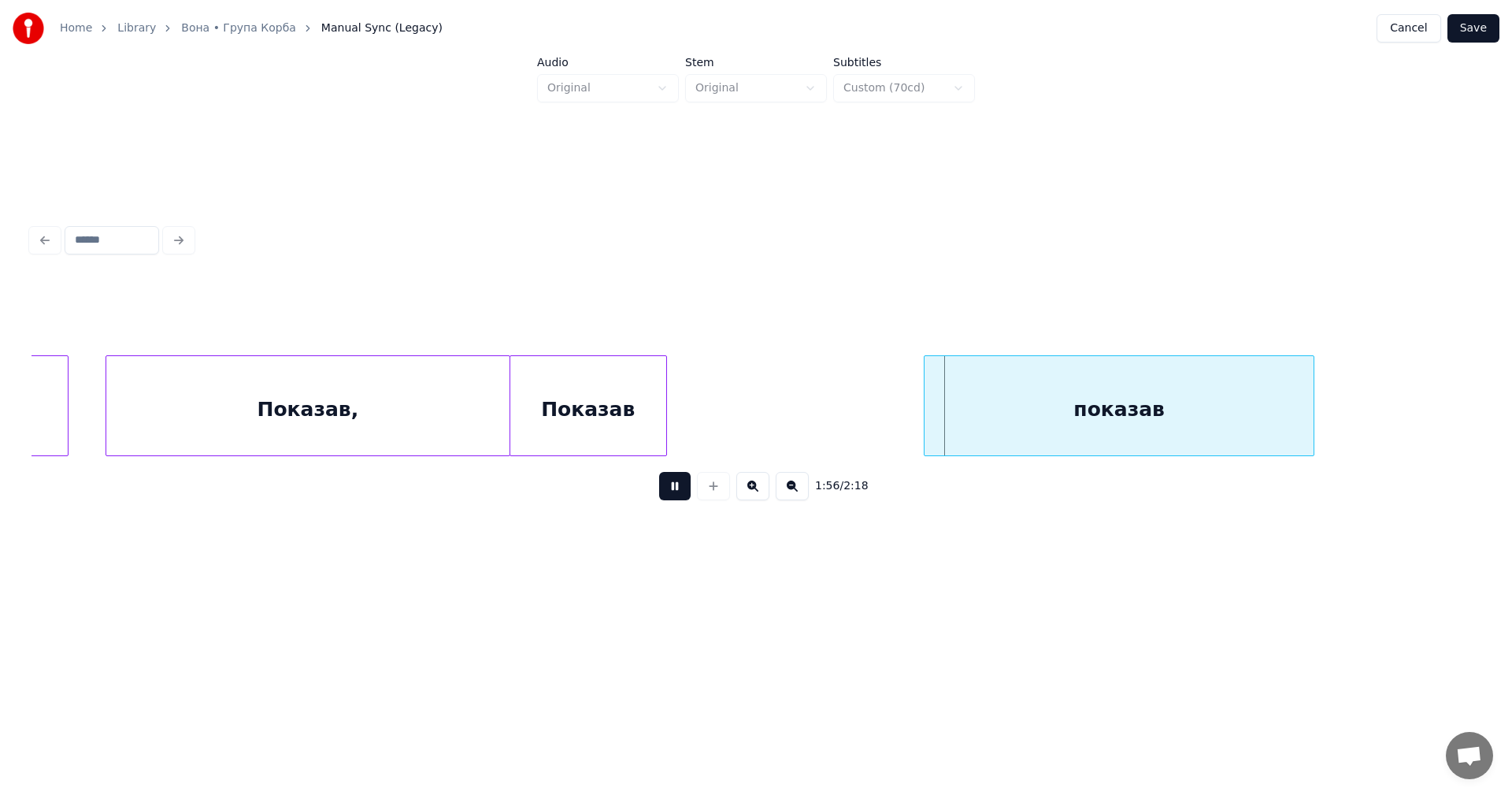
click at [665, 491] on button at bounding box center [674, 486] width 31 height 29
click at [1128, 412] on div "показав" at bounding box center [1119, 410] width 389 height 107
click at [589, 309] on input "*******" at bounding box center [602, 316] width 118 height 29
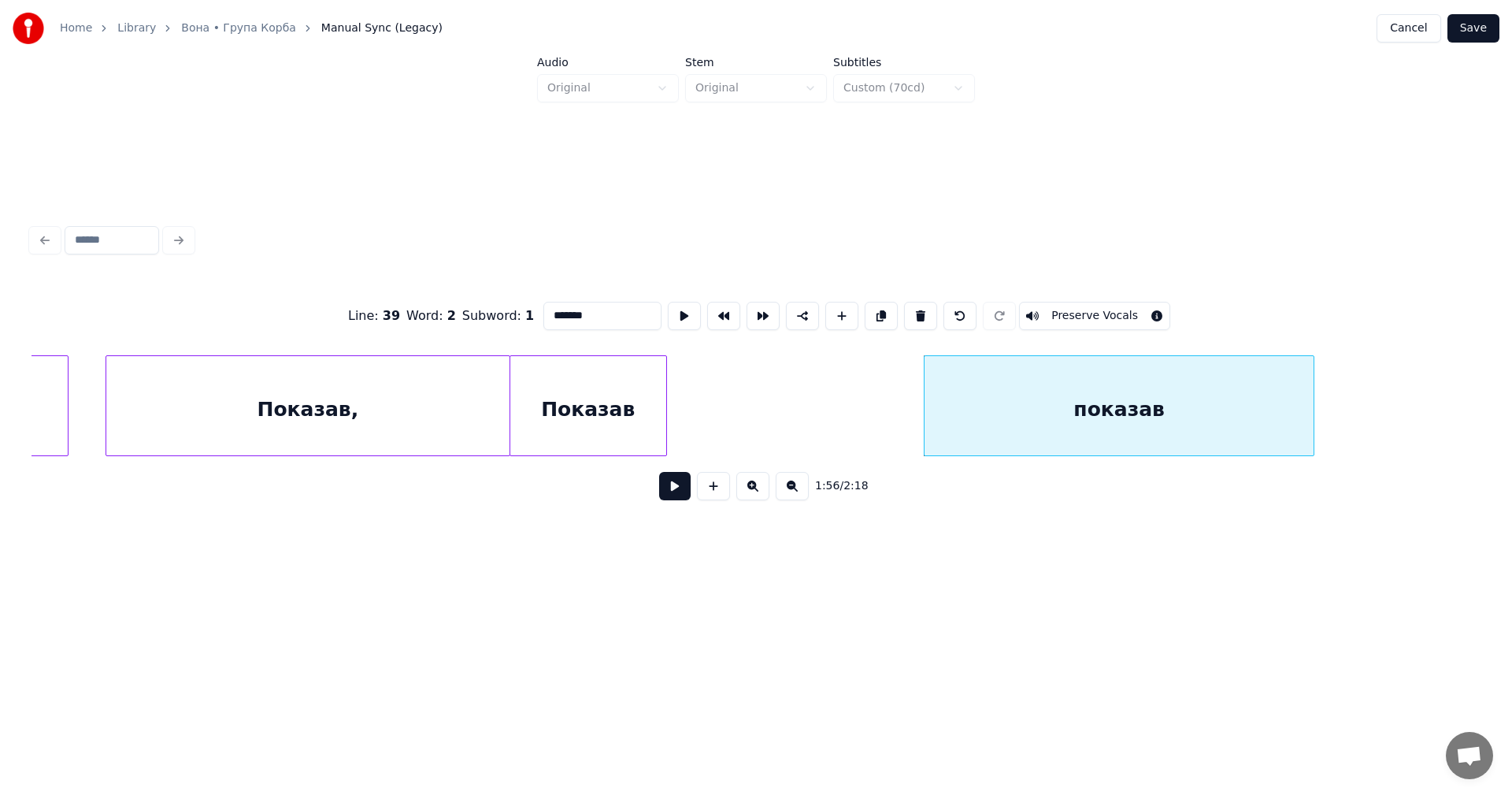
click at [572, 311] on input "*******" at bounding box center [602, 316] width 118 height 29
click at [584, 310] on input "*******" at bounding box center [602, 316] width 118 height 29
type input "**********"
click at [1473, 25] on button "Save" at bounding box center [1473, 29] width 52 height 29
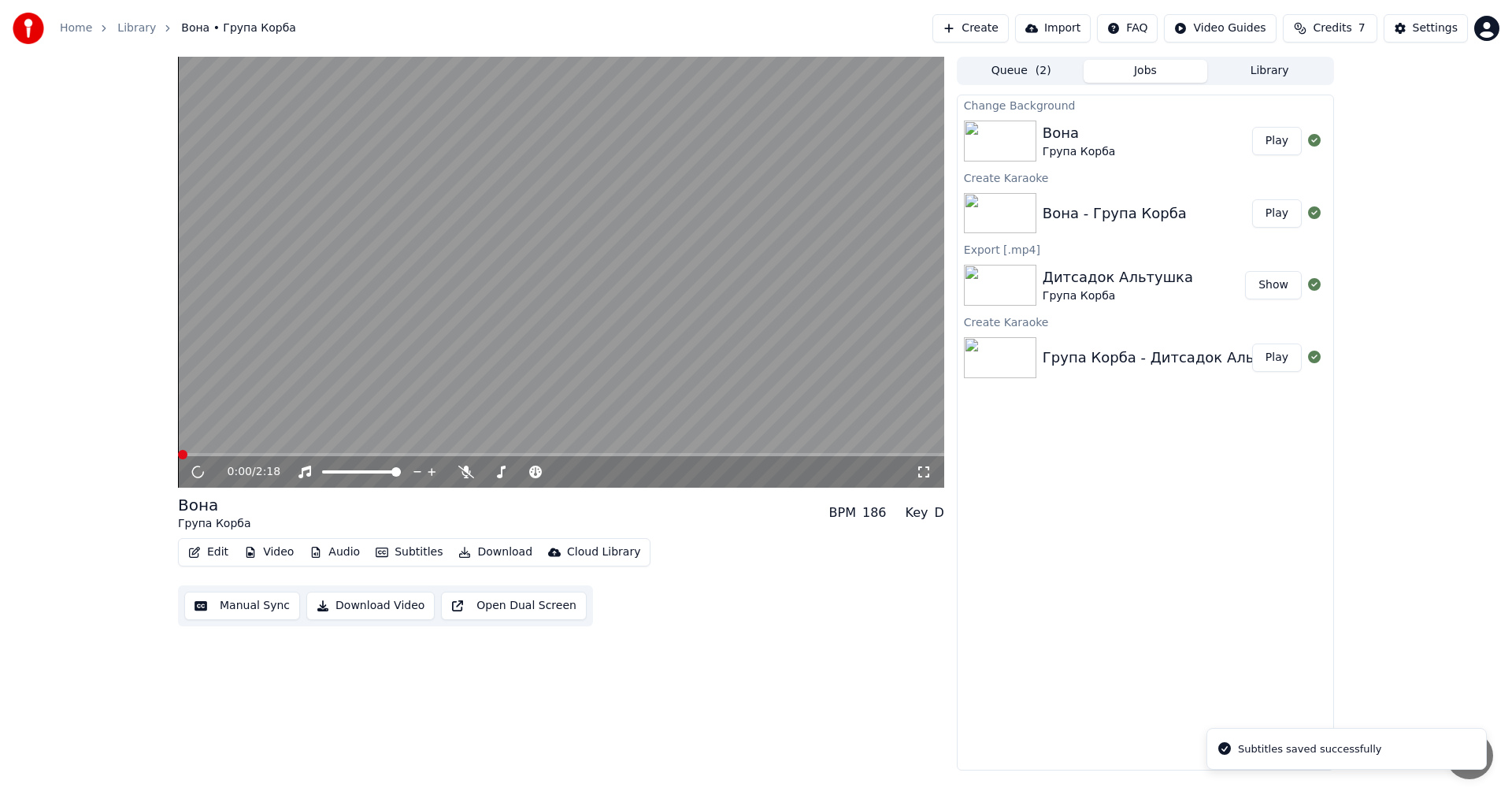
drag, startPoint x: 596, startPoint y: 251, endPoint x: 557, endPoint y: 294, distance: 58.1
click at [597, 251] on video at bounding box center [561, 272] width 766 height 431
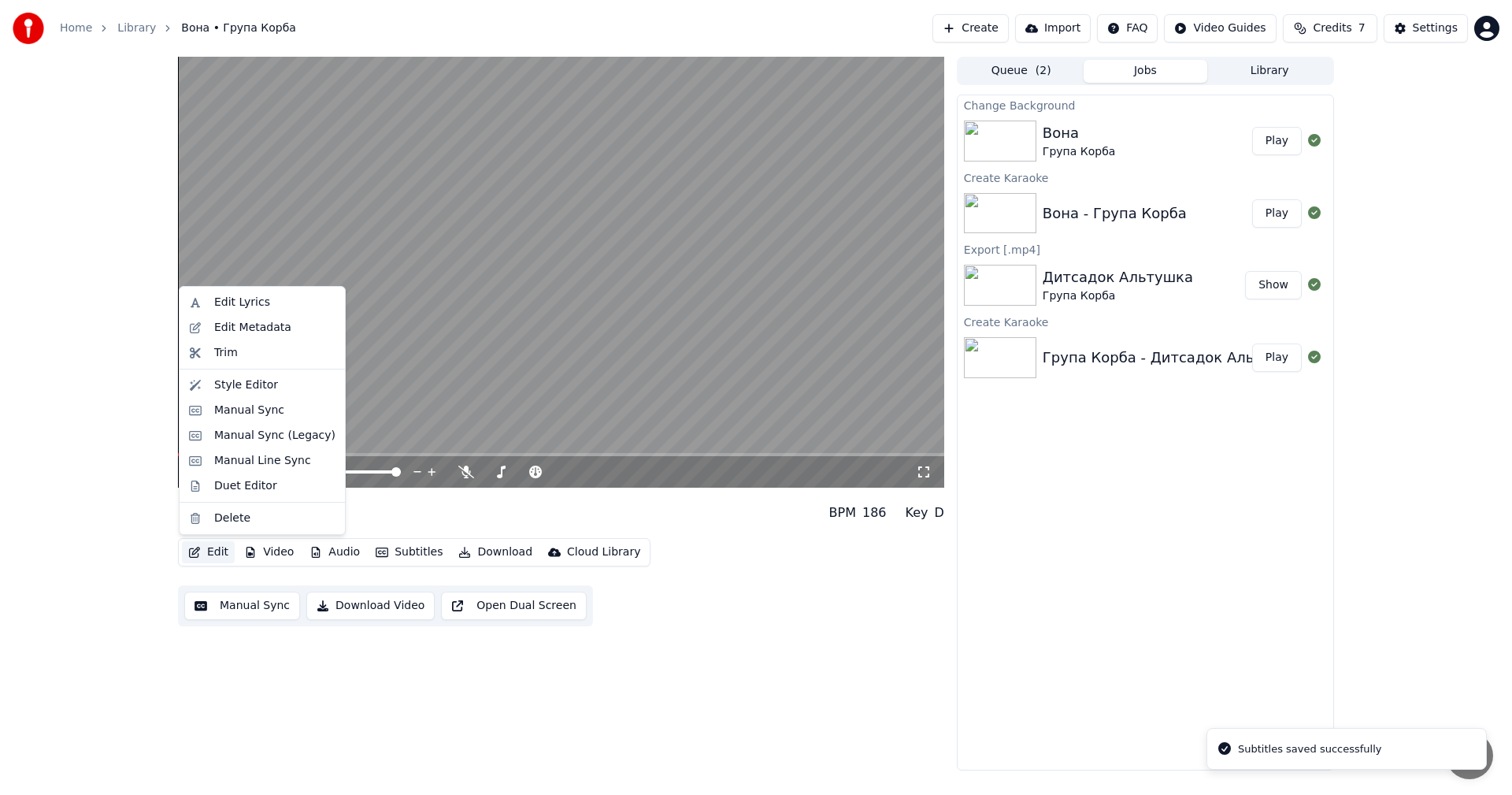
click at [212, 556] on button "Edit" at bounding box center [208, 552] width 53 height 22
click at [270, 415] on div "Manual Sync" at bounding box center [249, 411] width 70 height 16
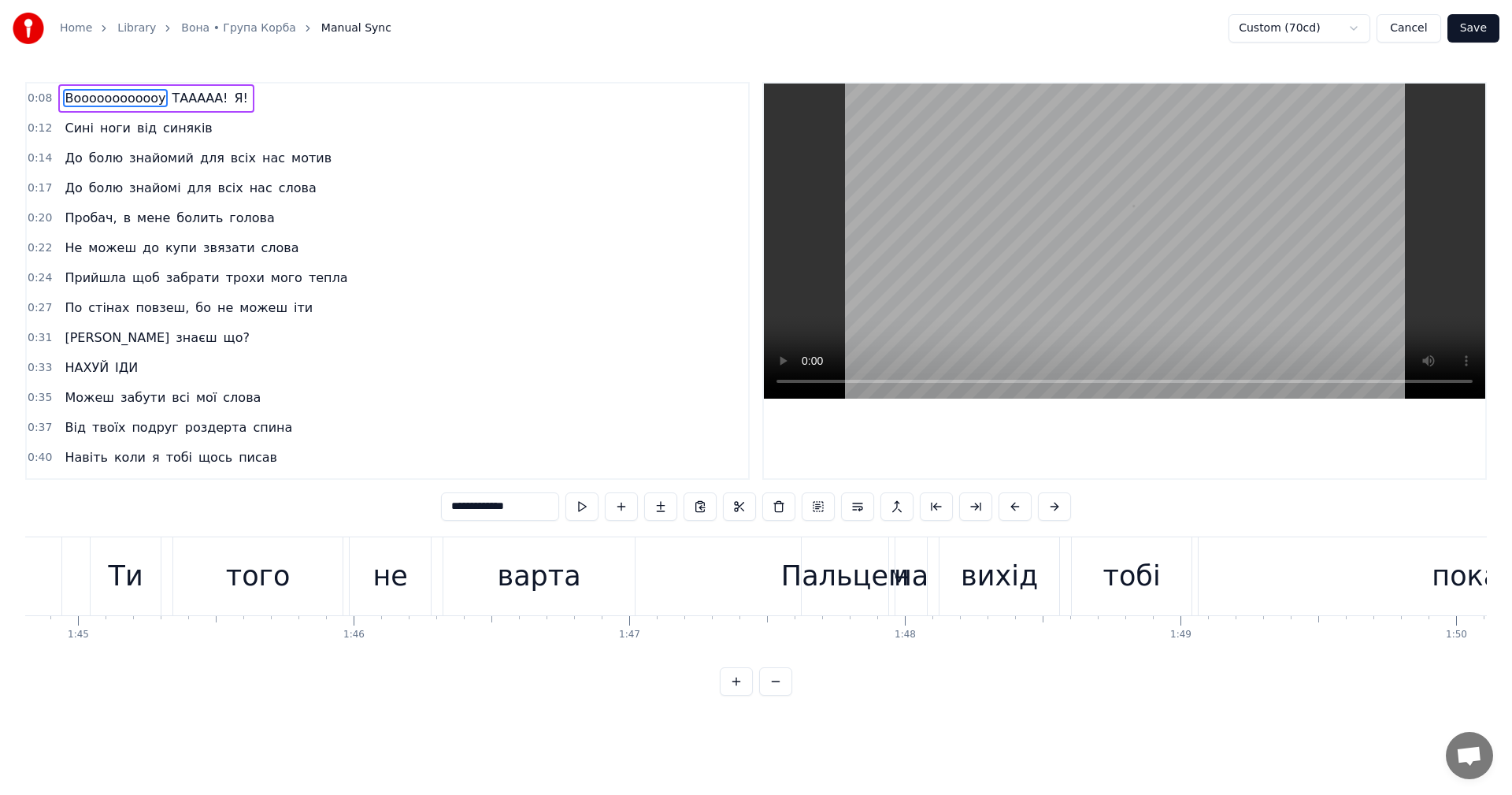
scroll to position [0, 29136]
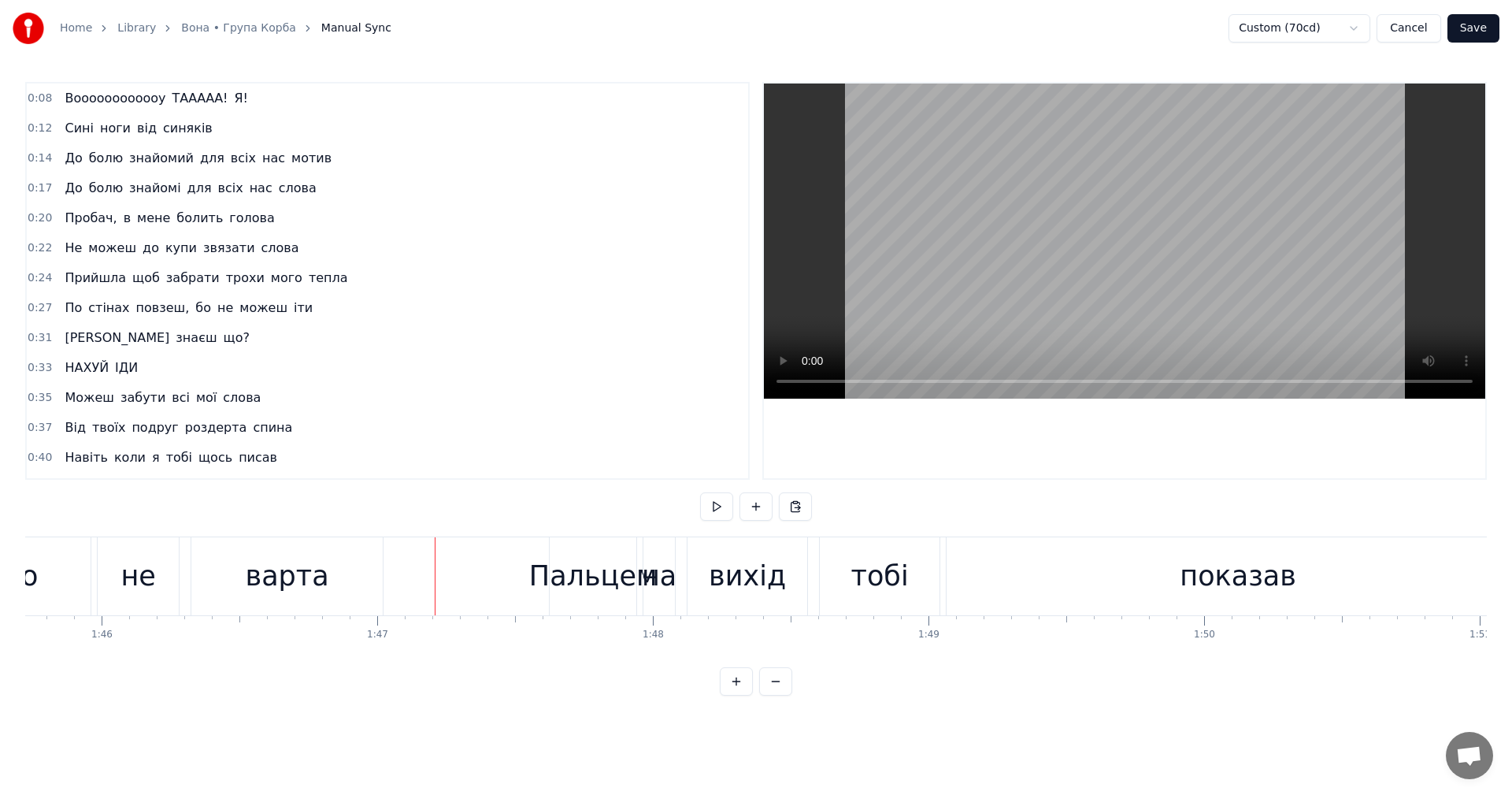
drag, startPoint x: 1071, startPoint y: 236, endPoint x: 1075, endPoint y: 253, distance: 17.5
click at [1079, 232] on video at bounding box center [1124, 240] width 722 height 315
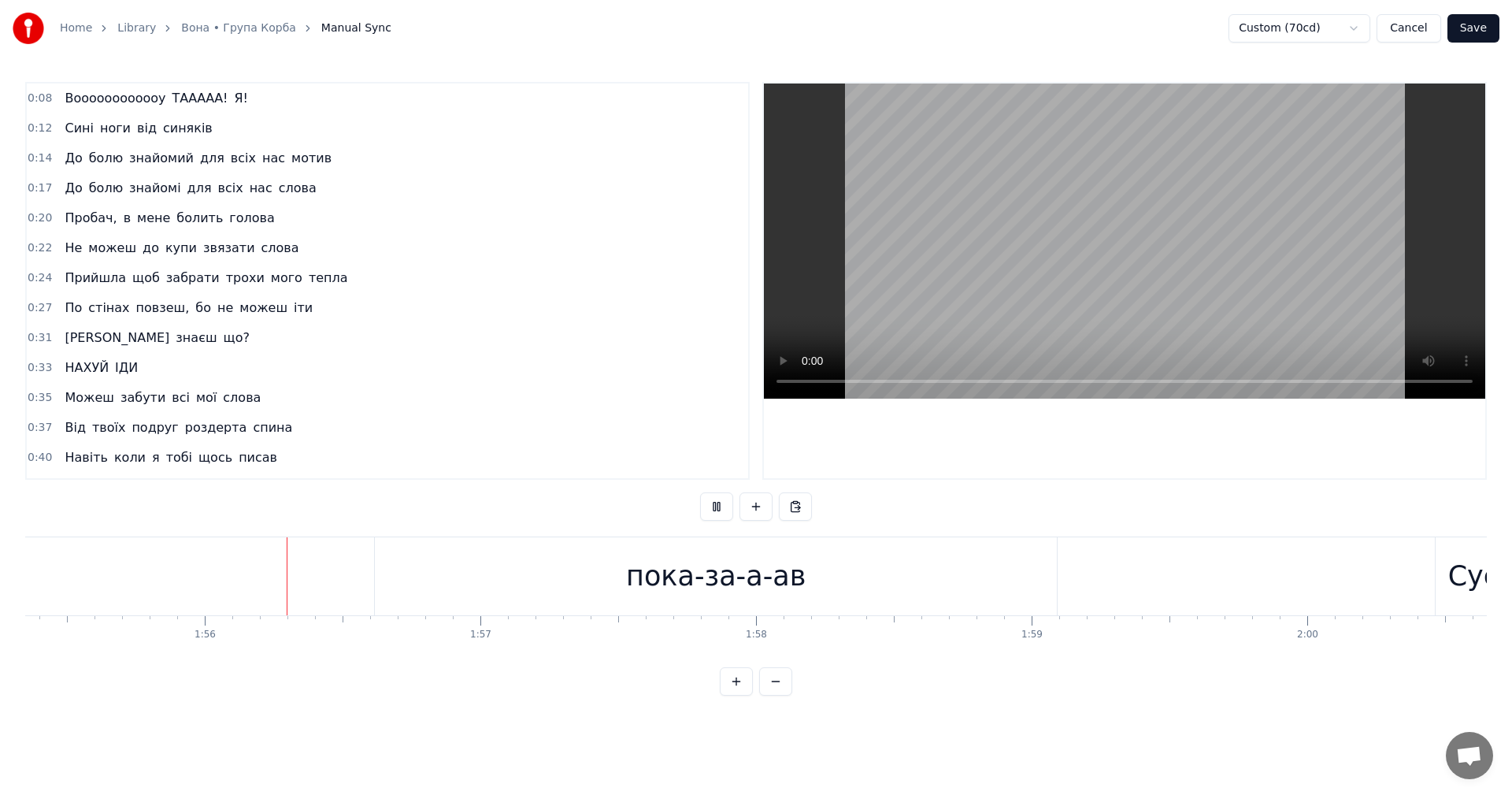
scroll to position [0, 31791]
click at [1126, 276] on video at bounding box center [1124, 240] width 722 height 315
click at [748, 575] on div "пока-за-а-ав" at bounding box center [713, 576] width 180 height 42
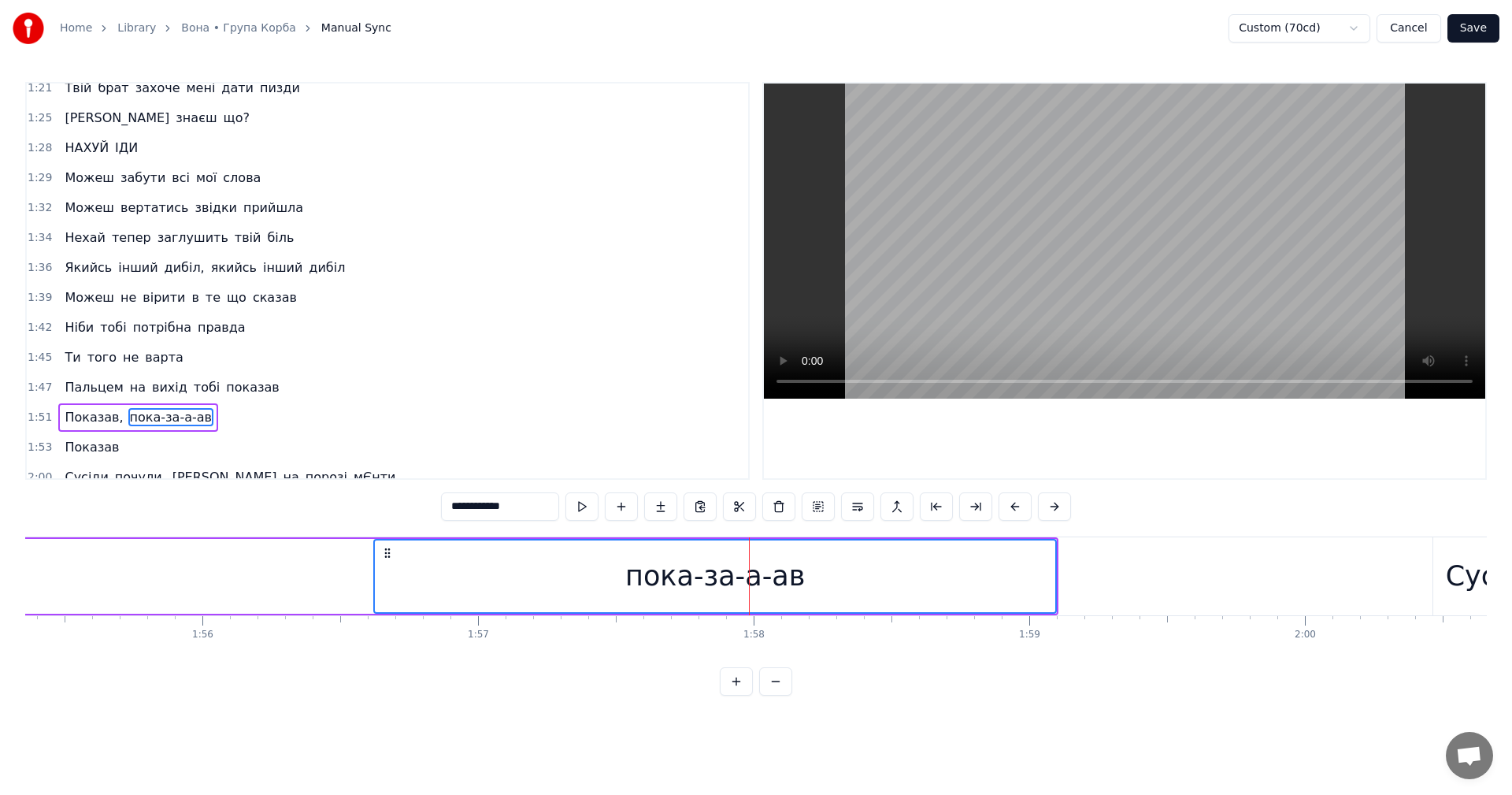
scroll to position [892, 0]
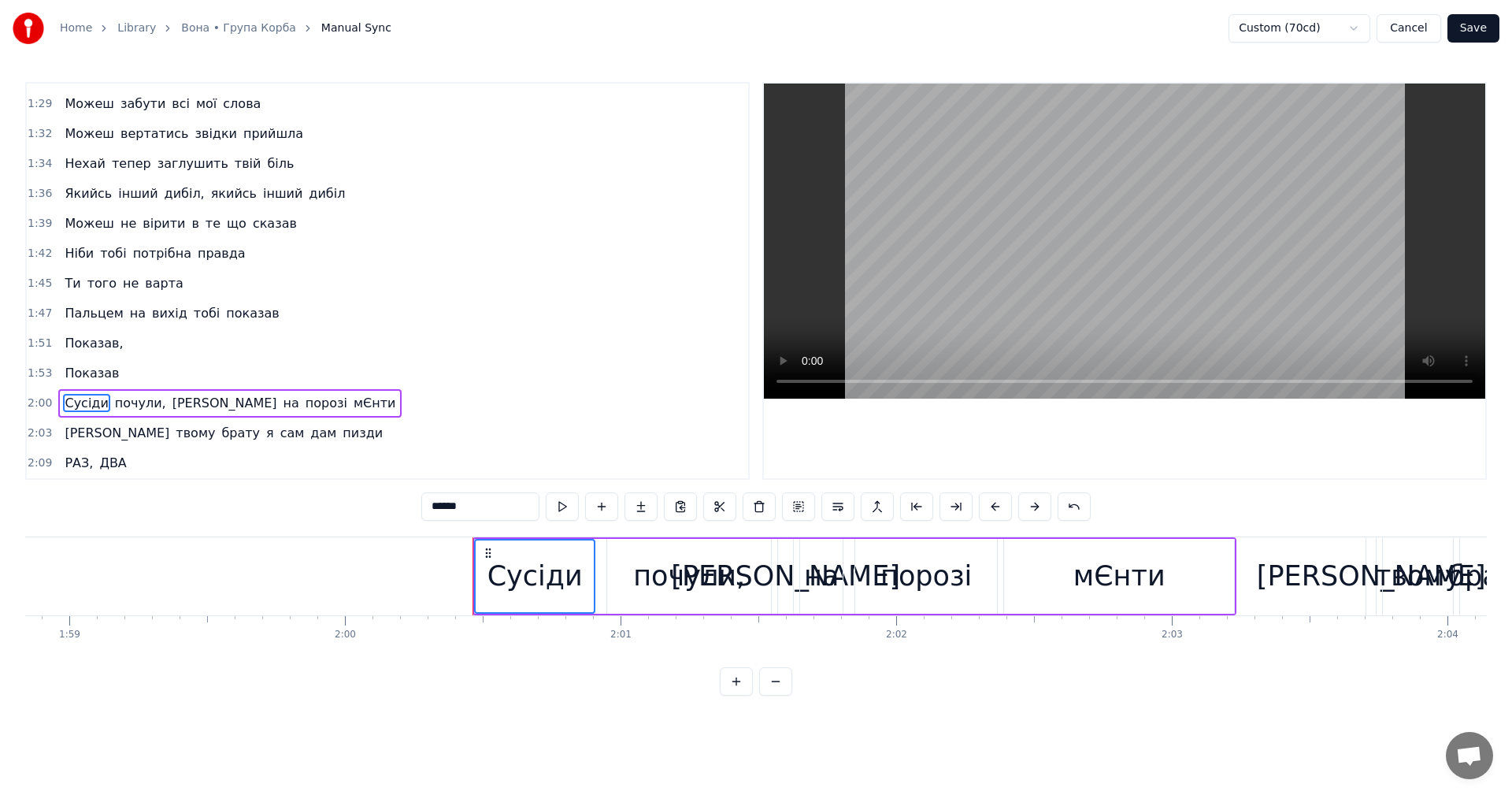
click at [103, 373] on span "Показав" at bounding box center [92, 372] width 57 height 18
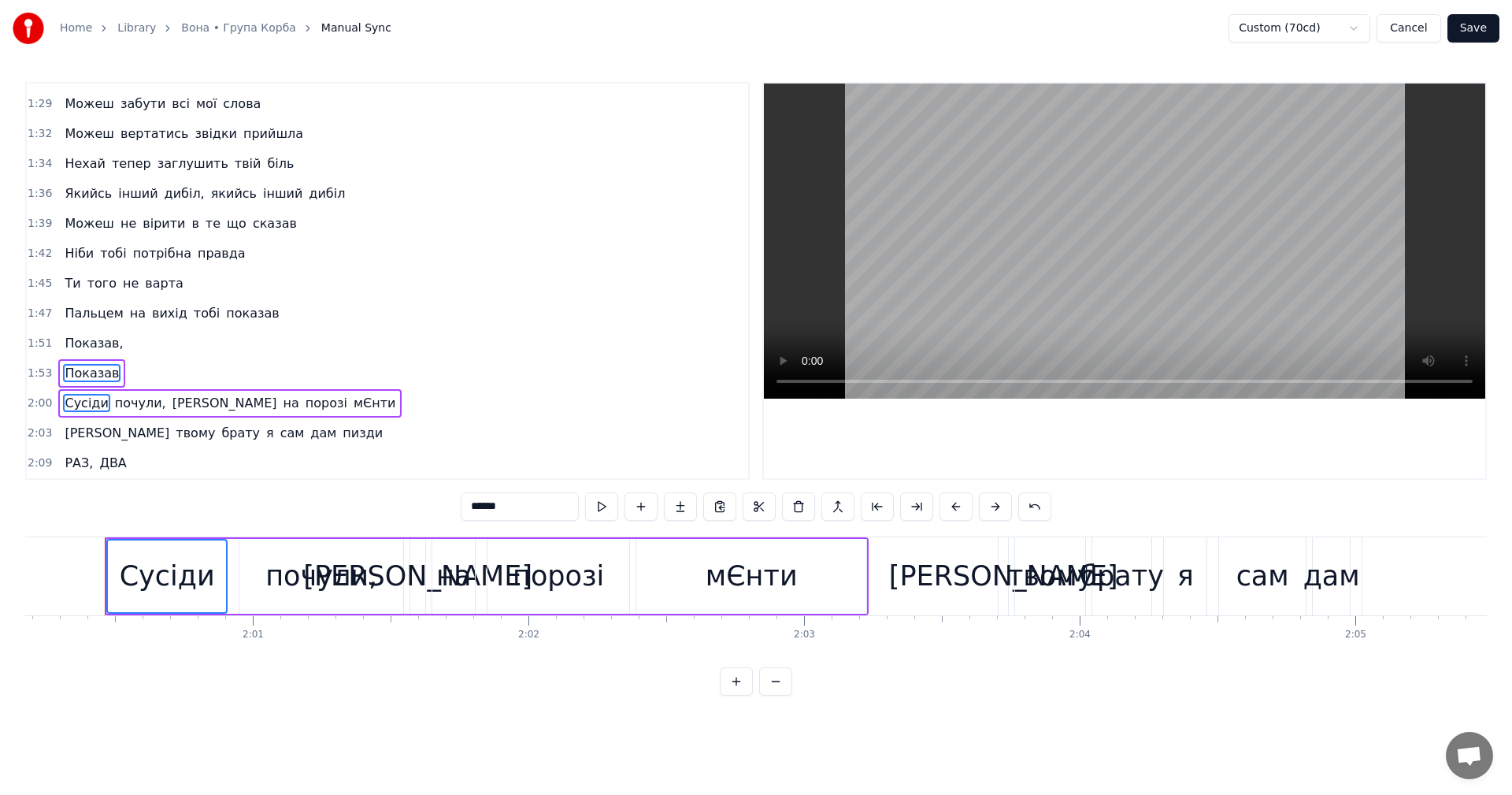
scroll to position [0, 33119]
click at [89, 372] on span "Показав" at bounding box center [92, 372] width 57 height 18
click at [125, 402] on span "почули," at bounding box center [140, 403] width 54 height 18
click at [89, 377] on span "Показав" at bounding box center [92, 372] width 57 height 18
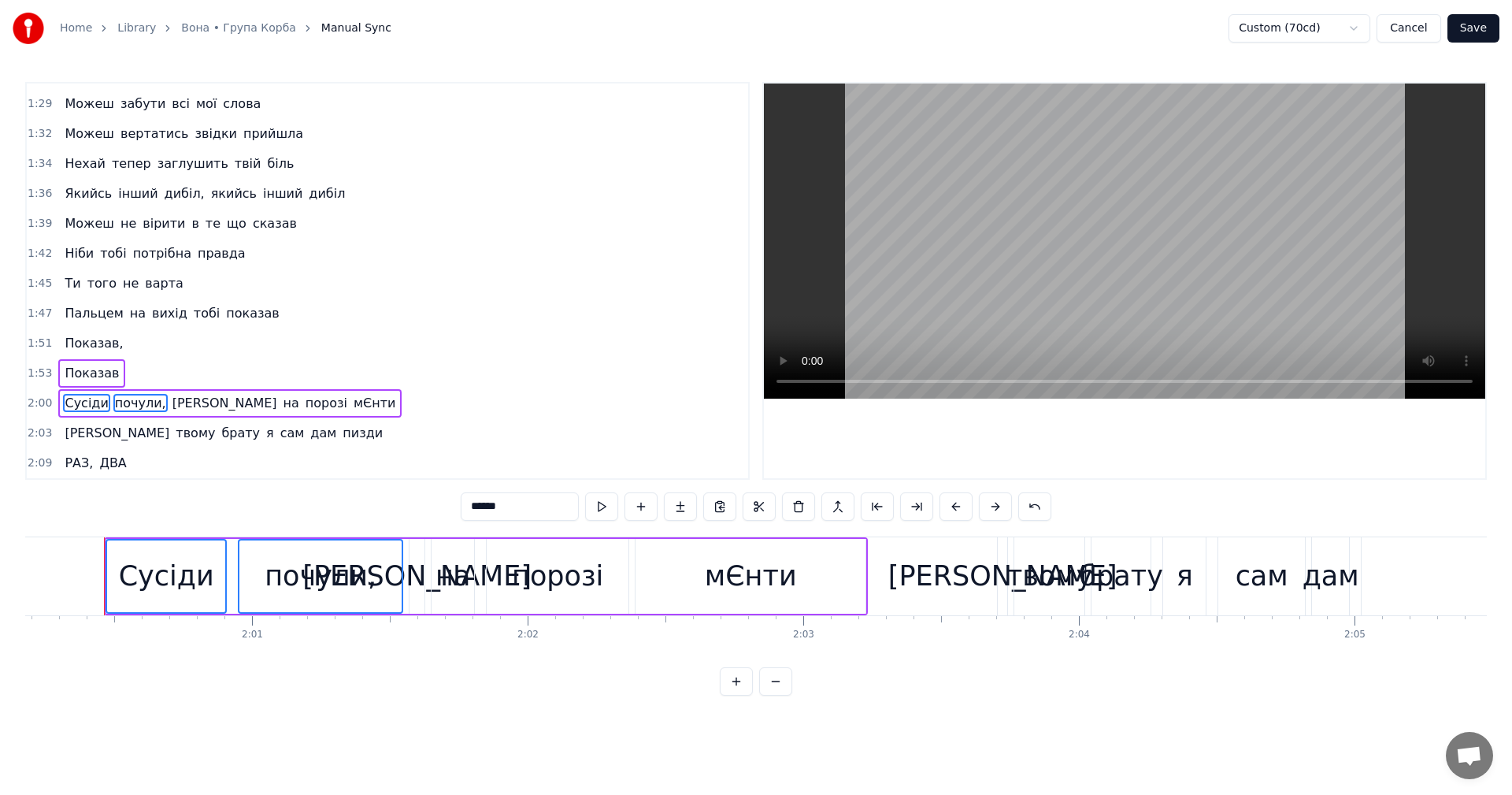
click at [89, 377] on span "Показав" at bounding box center [92, 372] width 57 height 18
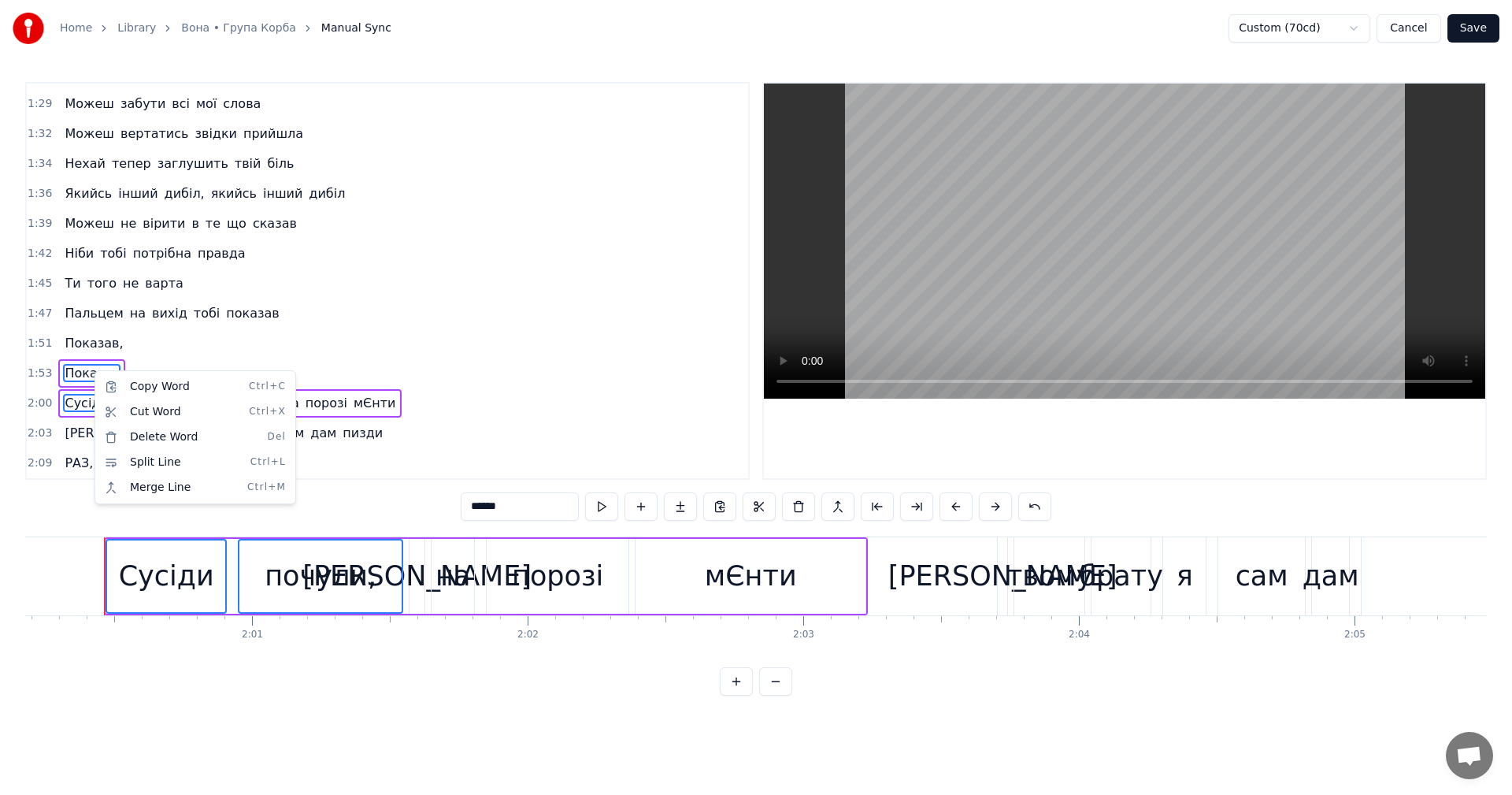
click at [90, 369] on html "Home Library Вона • Група Корба Manual Sync Custom (70cd) Cancel Save 0:08 Вооо…" at bounding box center [756, 360] width 1512 height 721
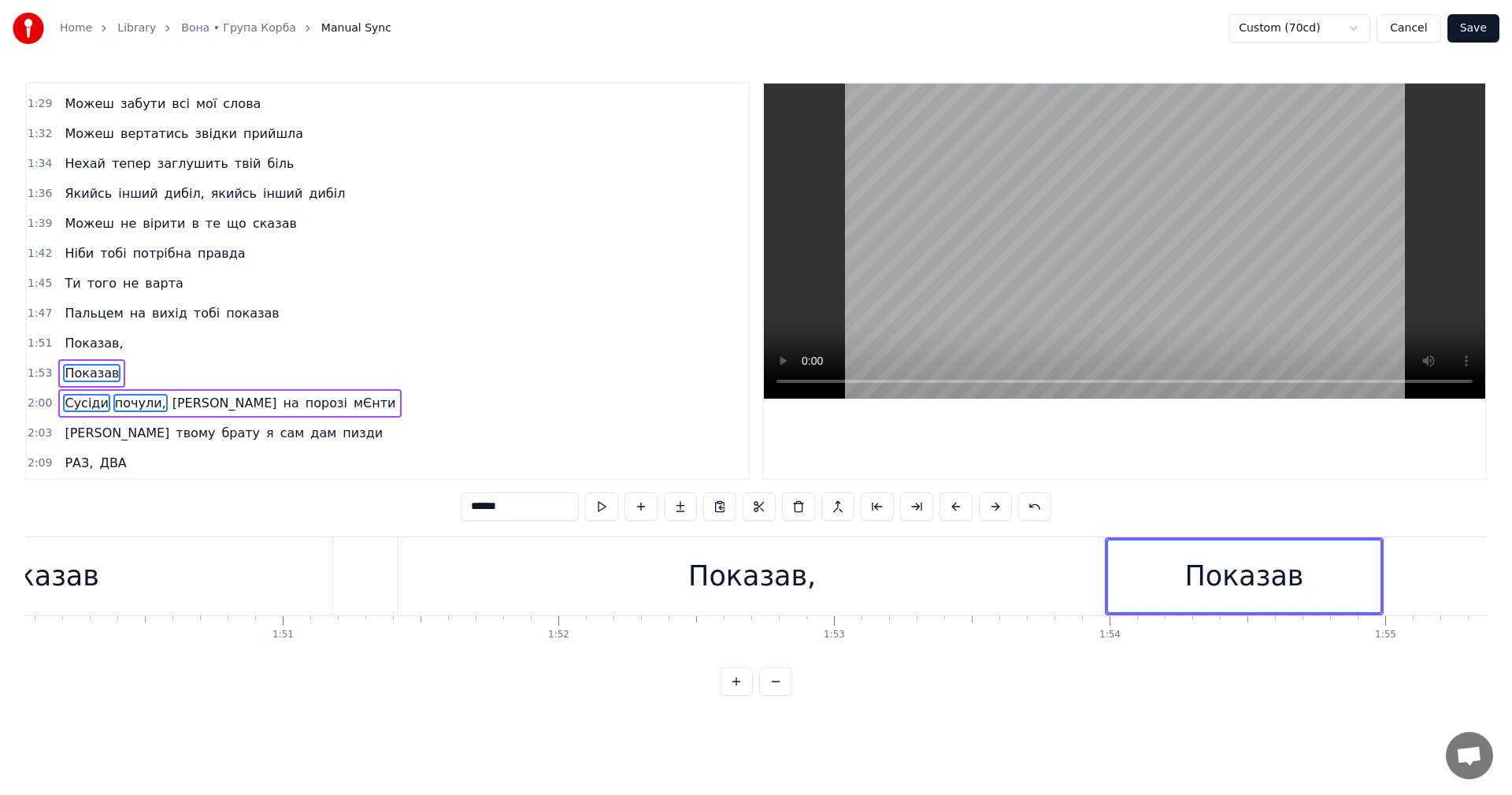
scroll to position [0, 30459]
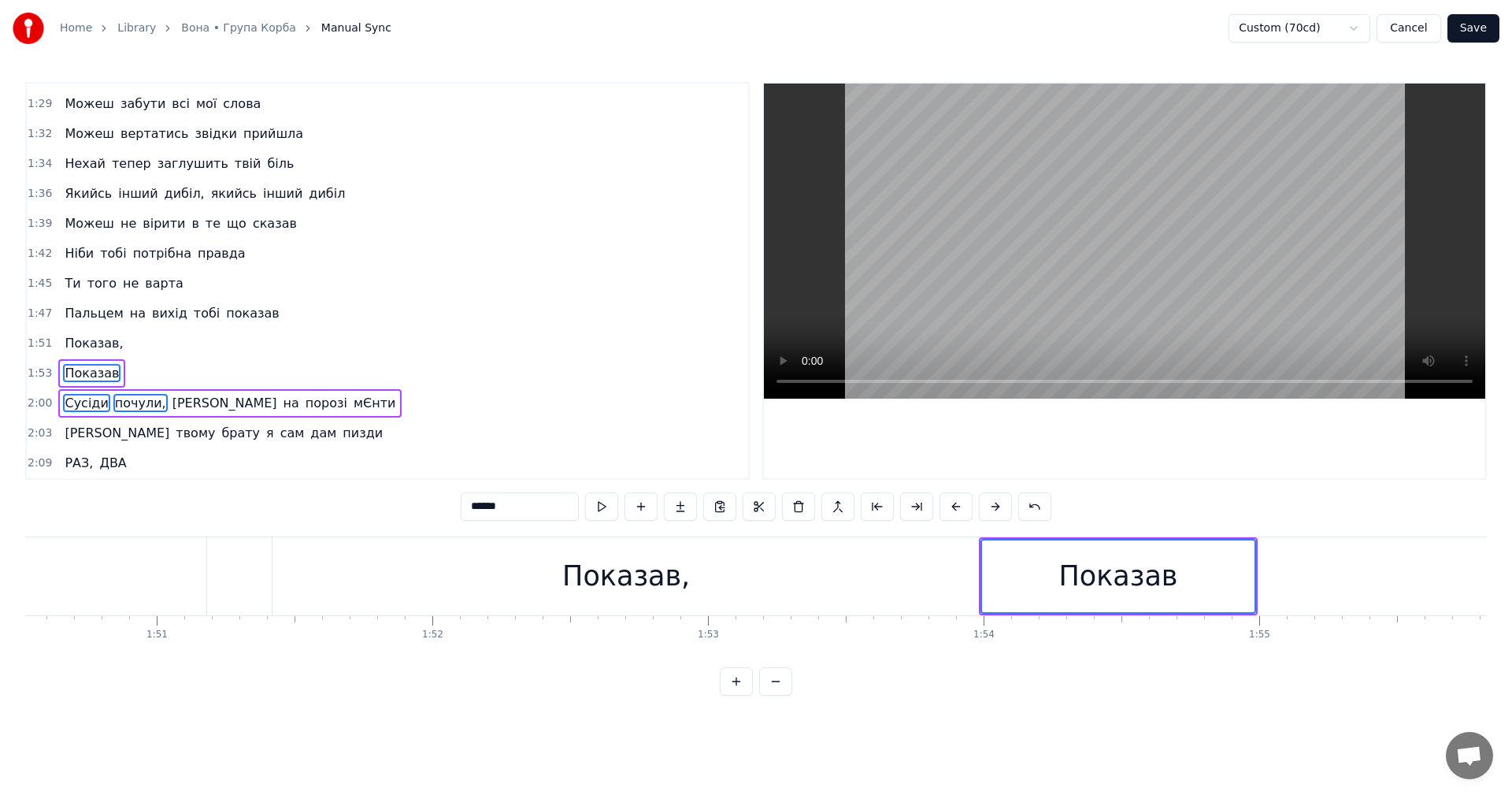
click at [1145, 585] on div "Показав" at bounding box center [1117, 576] width 119 height 42
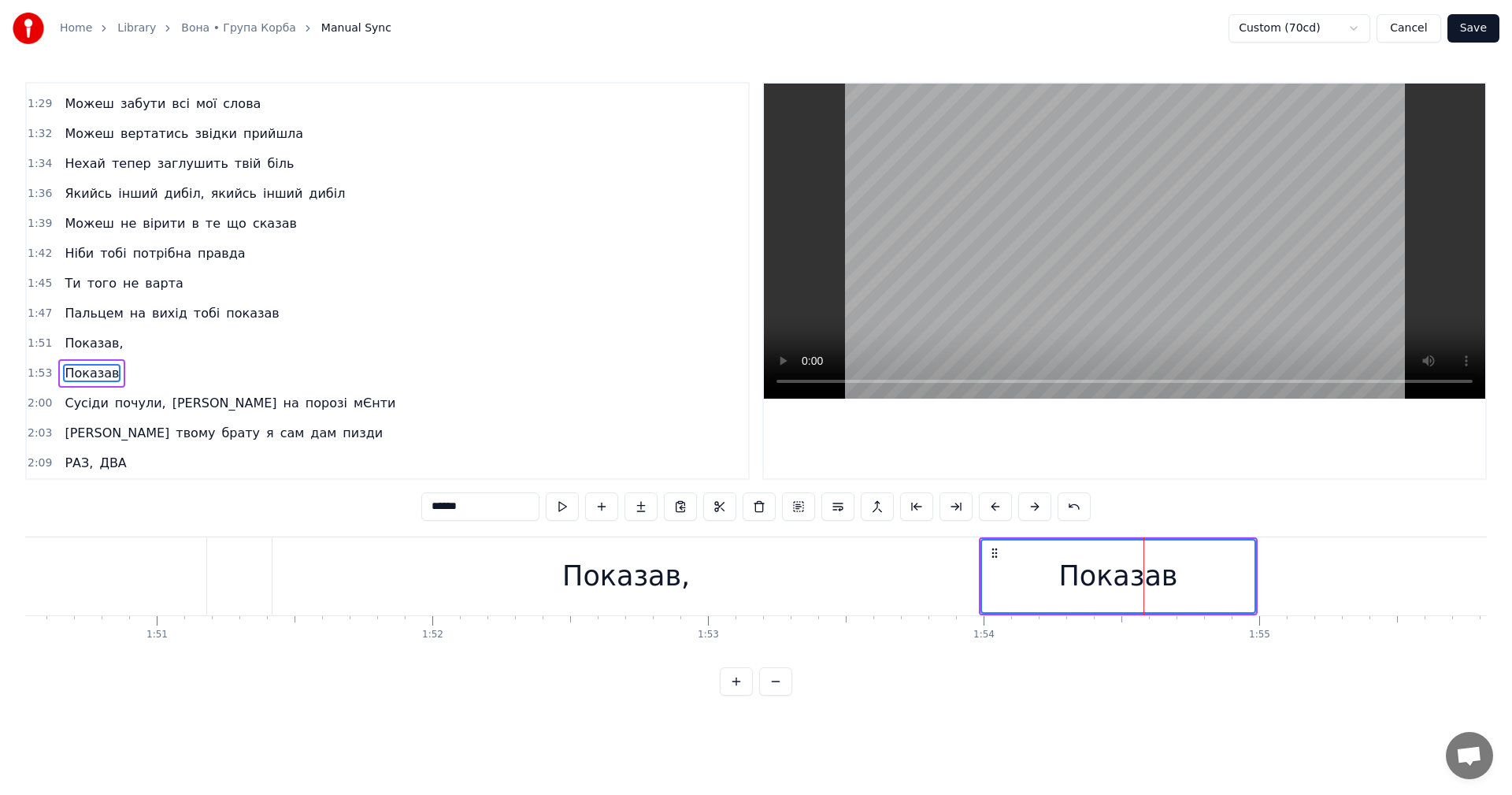
scroll to position [862, 0]
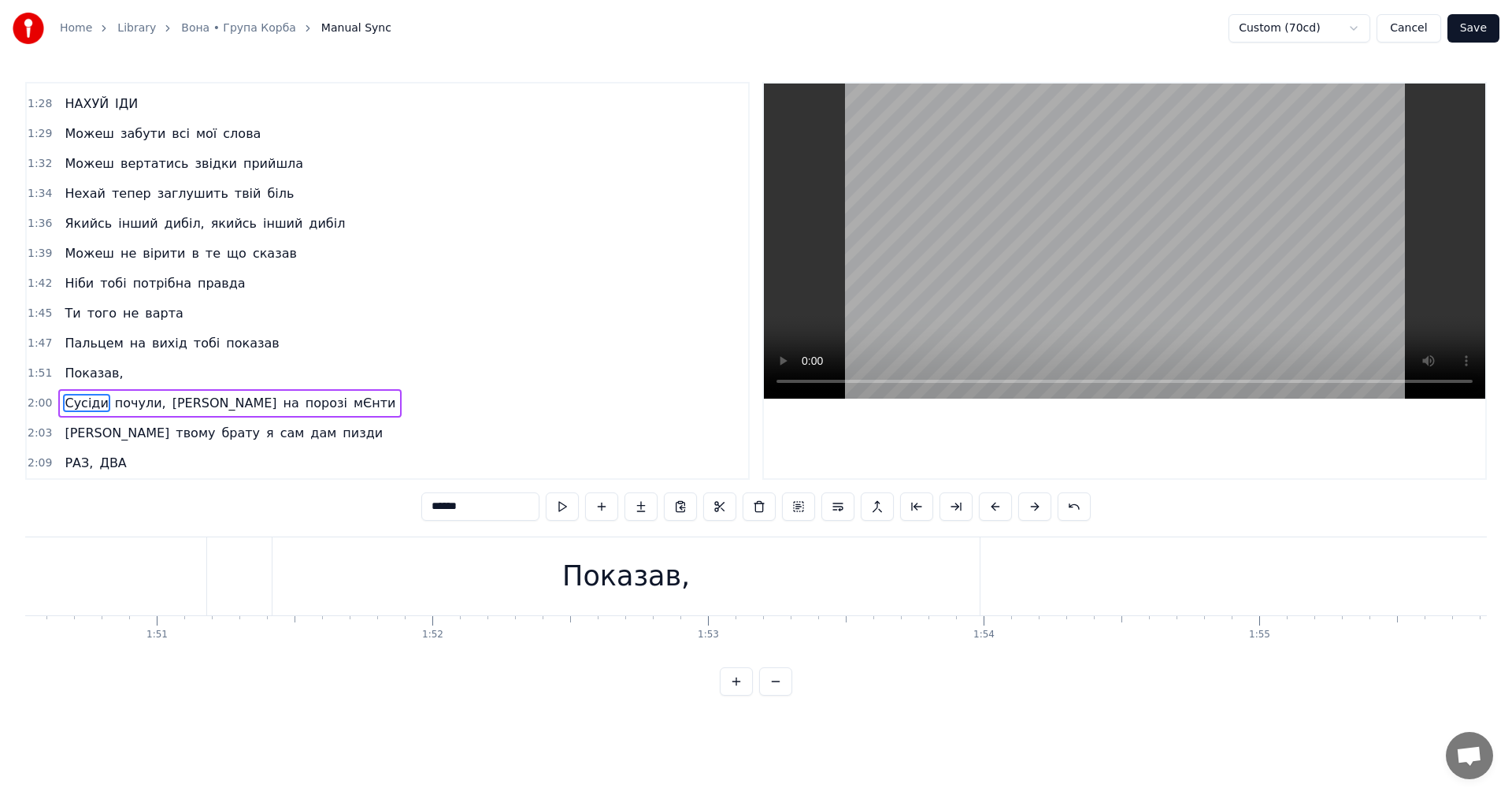
click at [719, 585] on div "Показав," at bounding box center [626, 575] width 707 height 78
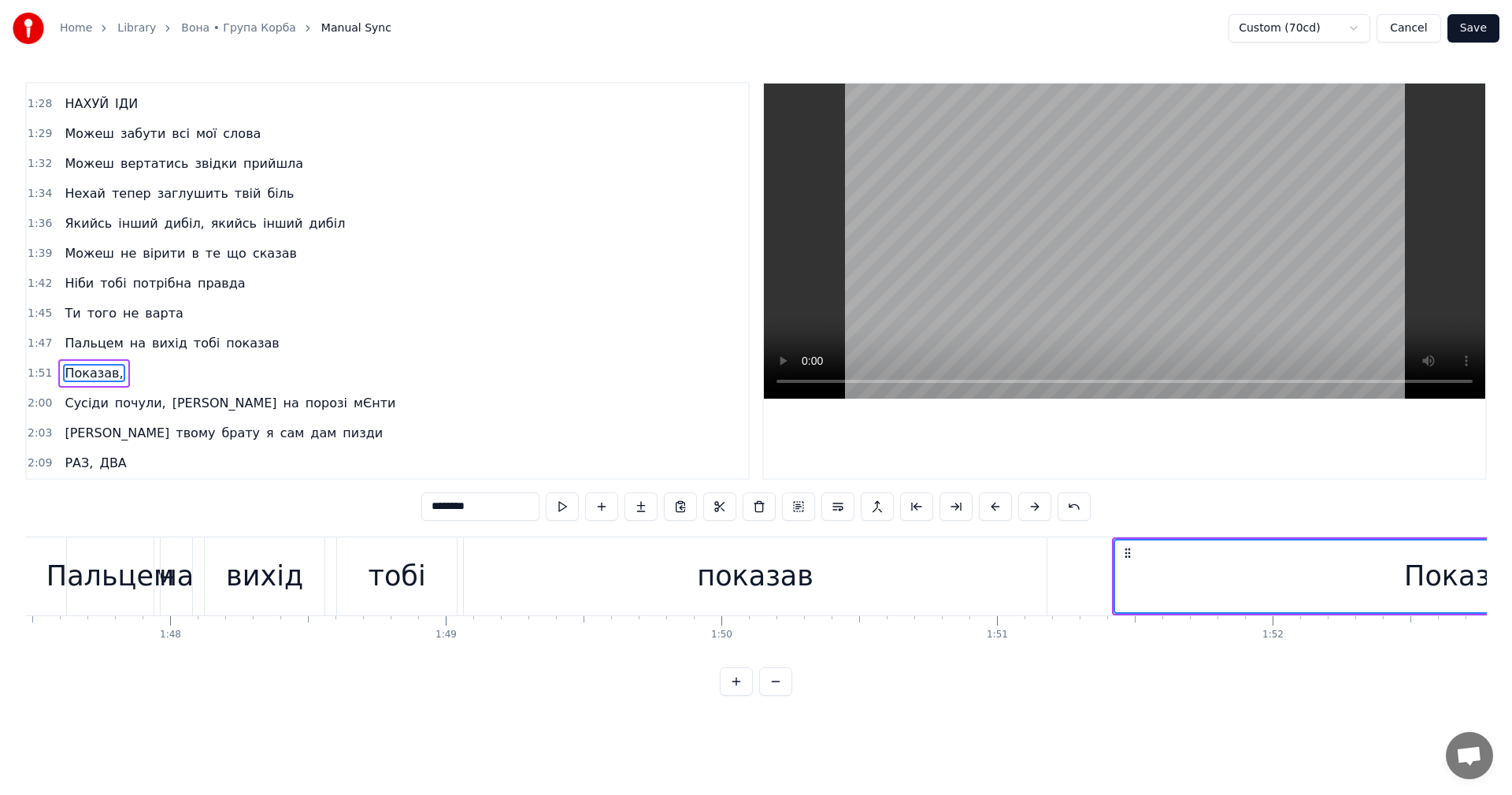
scroll to position [0, 29786]
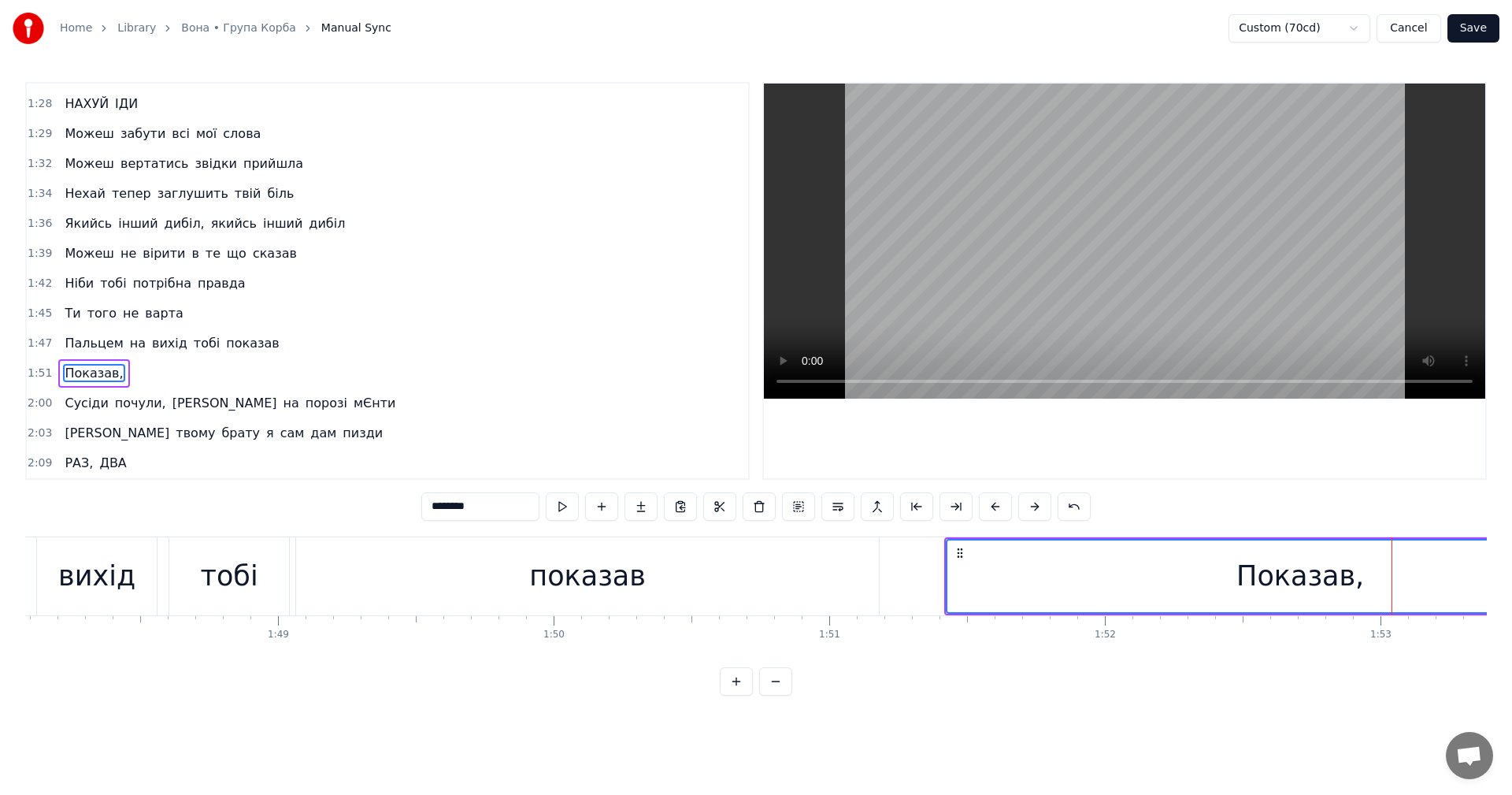
click at [496, 559] on div "показав" at bounding box center [588, 575] width 582 height 78
type input "*******"
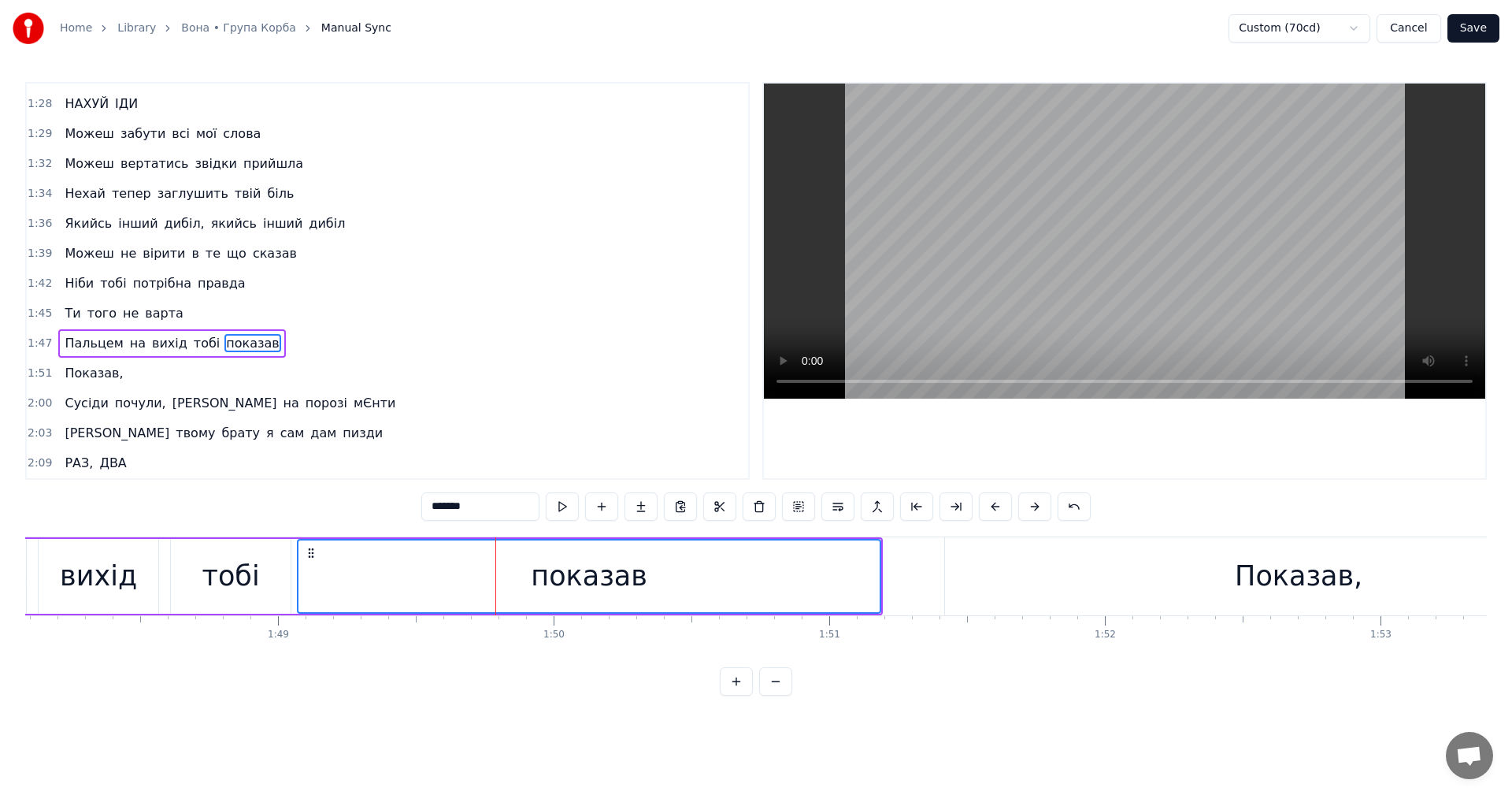
click at [1074, 282] on video at bounding box center [1124, 240] width 722 height 315
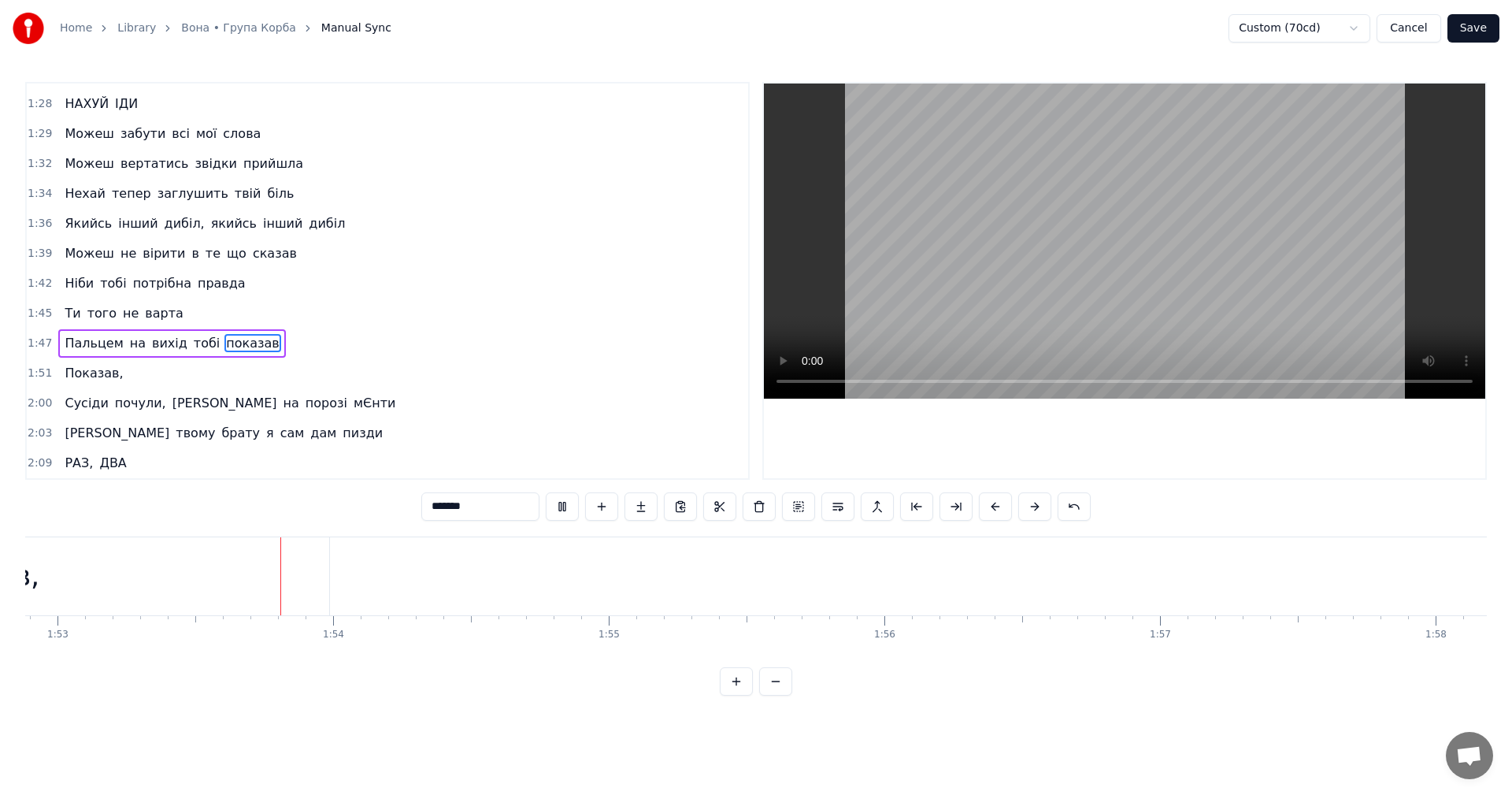
click at [1115, 268] on video at bounding box center [1124, 240] width 722 height 315
click at [346, 512] on div "0:08 Воооооооооооу ТААААА! Я! 0:12 Сині ноги від синяків 0:14 До болю знайомий …" at bounding box center [756, 389] width 1461 height 614
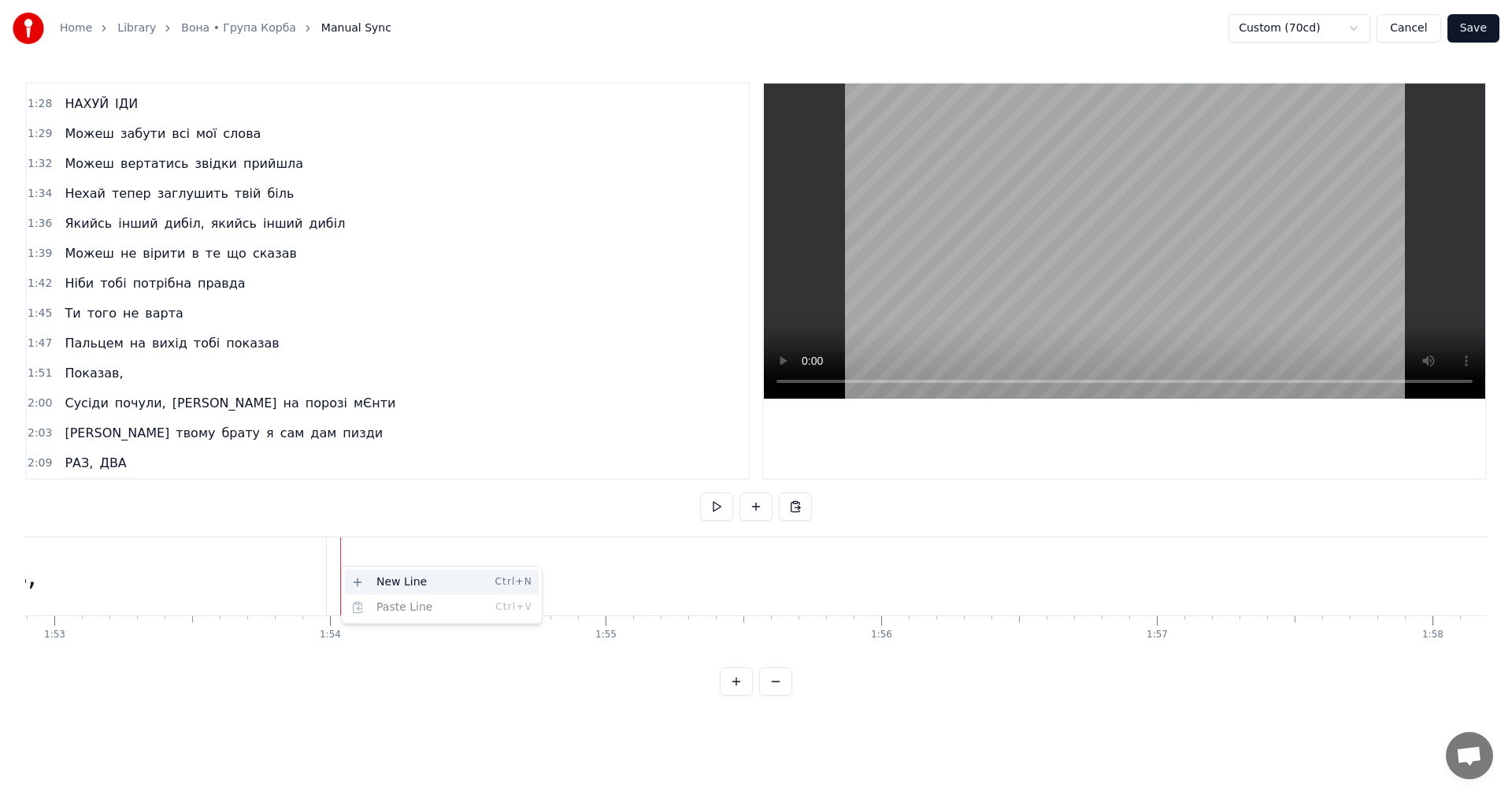
click at [363, 577] on div "New Line Ctrl+N" at bounding box center [441, 582] width 194 height 25
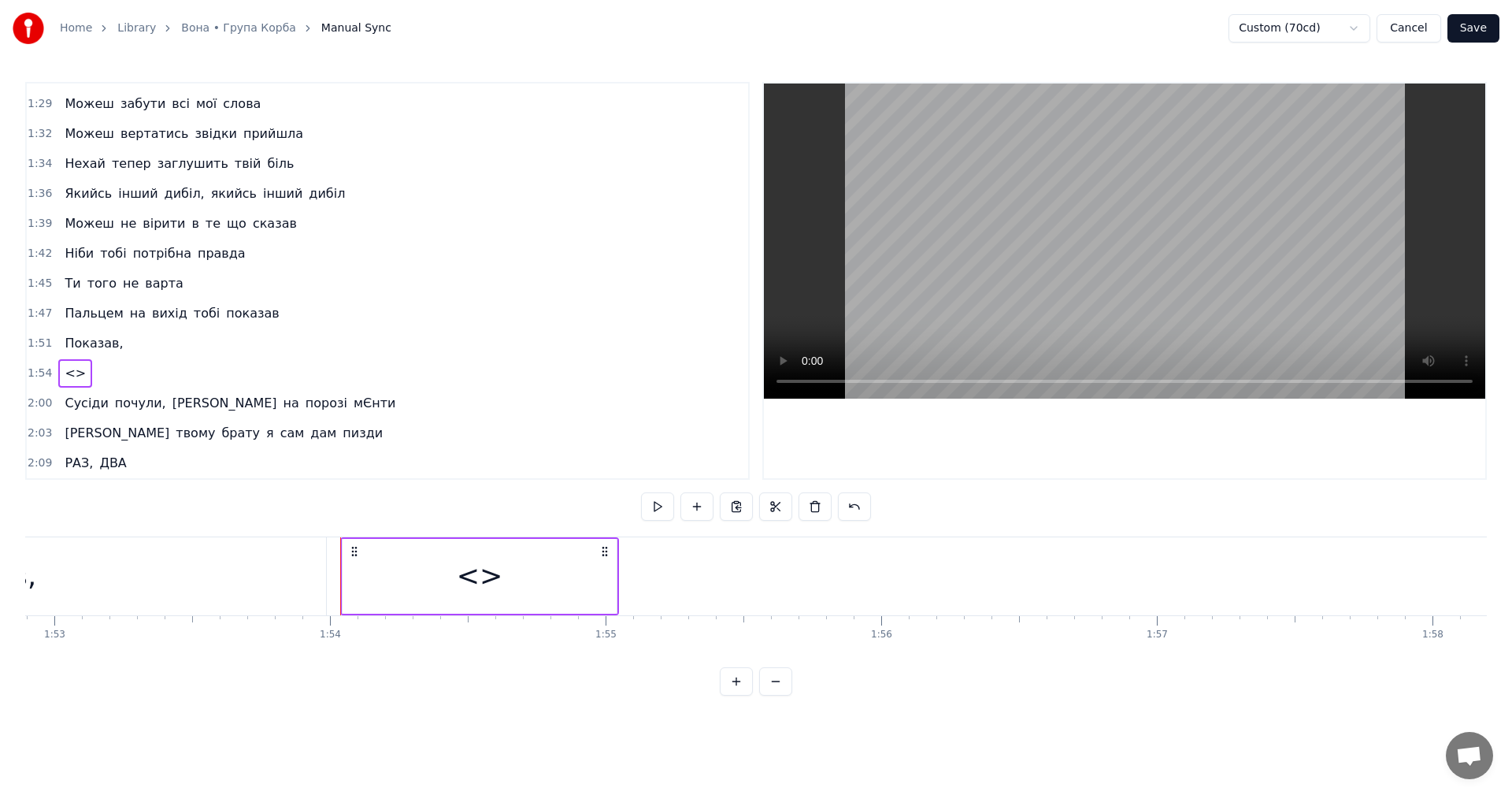
click at [488, 579] on div "<>" at bounding box center [480, 576] width 46 height 42
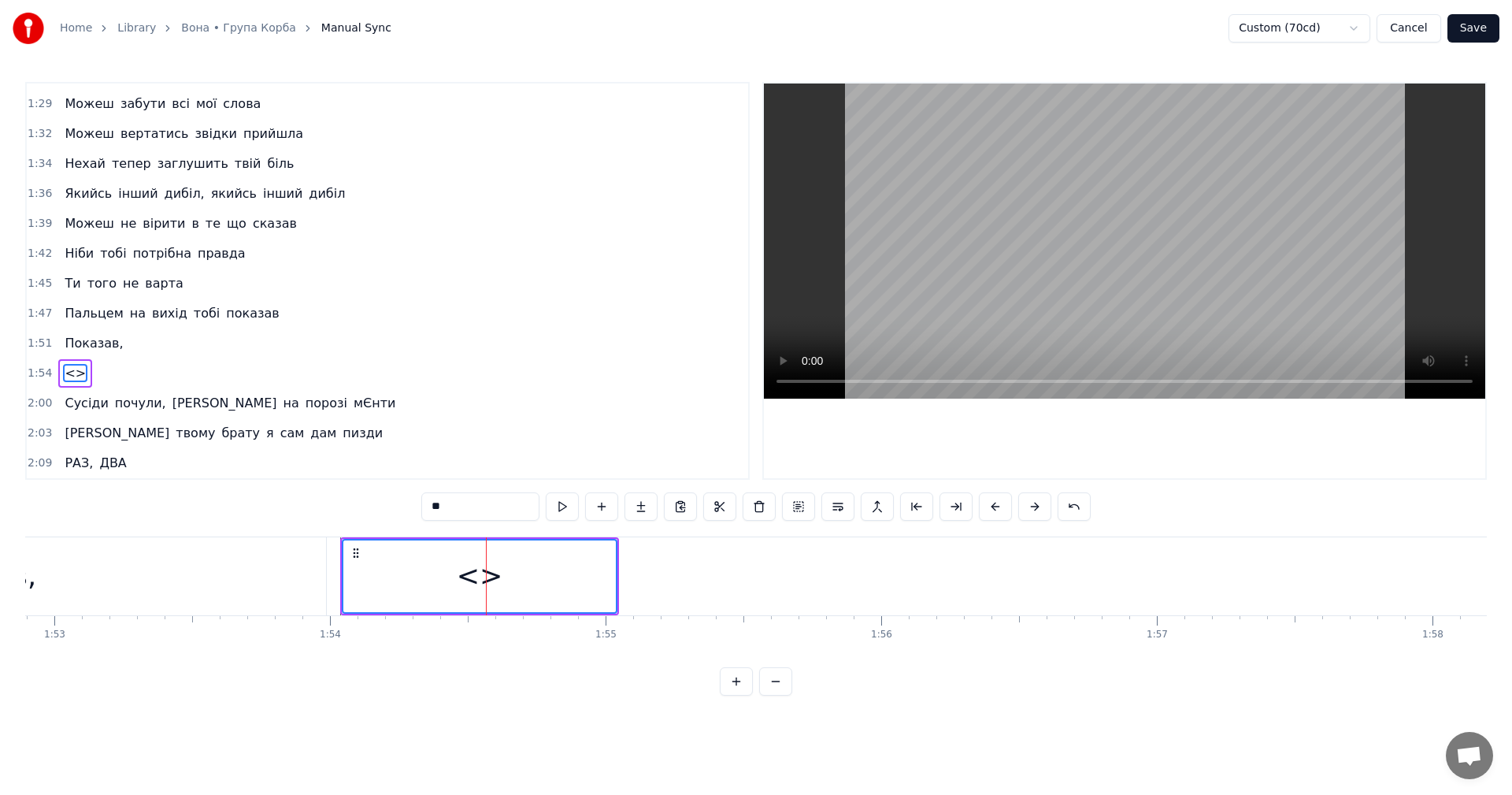
click at [447, 503] on input "**" at bounding box center [480, 506] width 118 height 29
type input "*"
click at [412, 578] on div "Показав" at bounding box center [479, 576] width 272 height 71
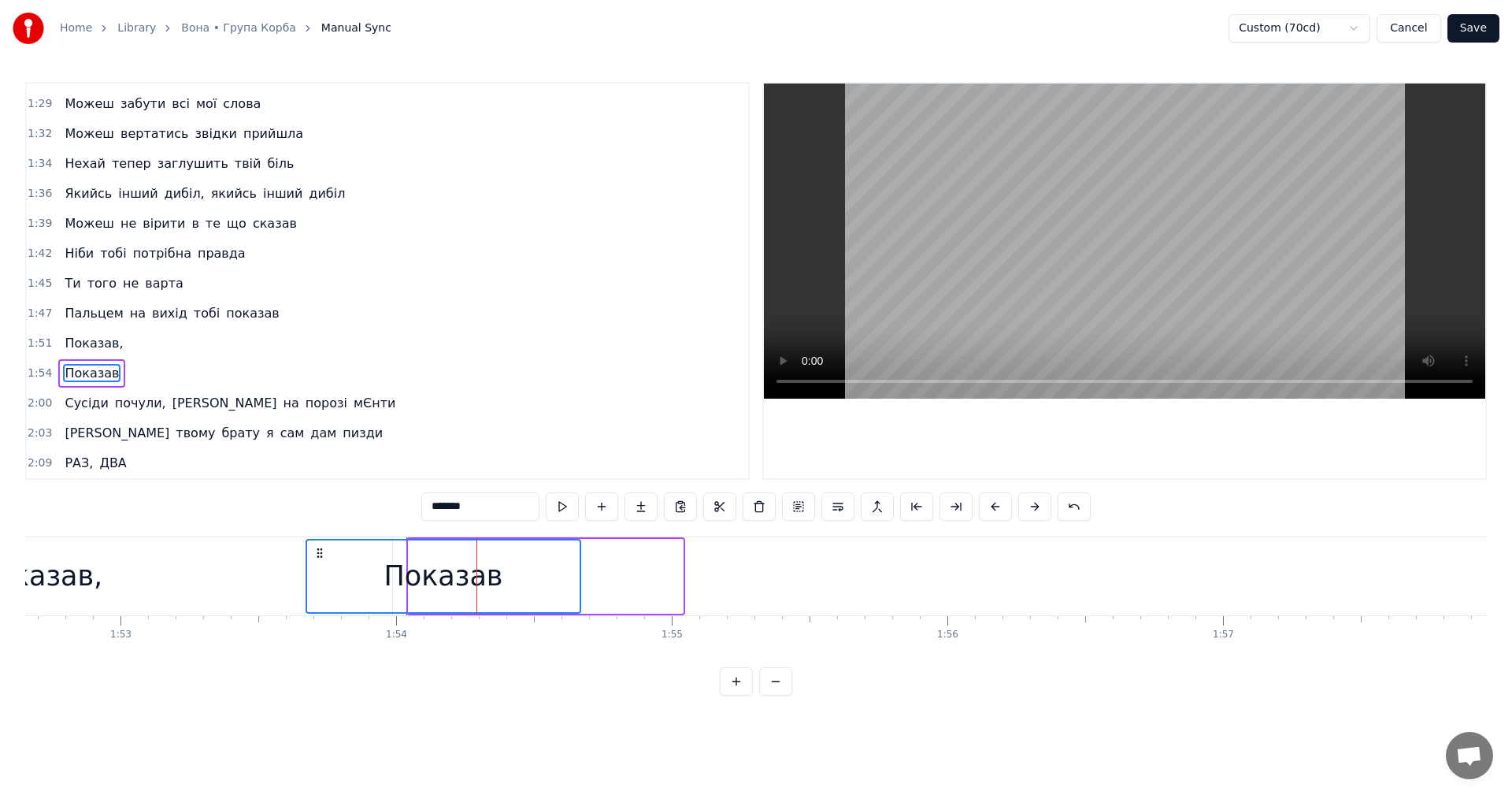
scroll to position [0, 31041]
drag, startPoint x: 355, startPoint y: 554, endPoint x: 355, endPoint y: 565, distance: 11.0
click at [355, 565] on div "Показав" at bounding box center [473, 576] width 272 height 71
click at [219, 568] on div "Показав," at bounding box center [44, 575] width 707 height 78
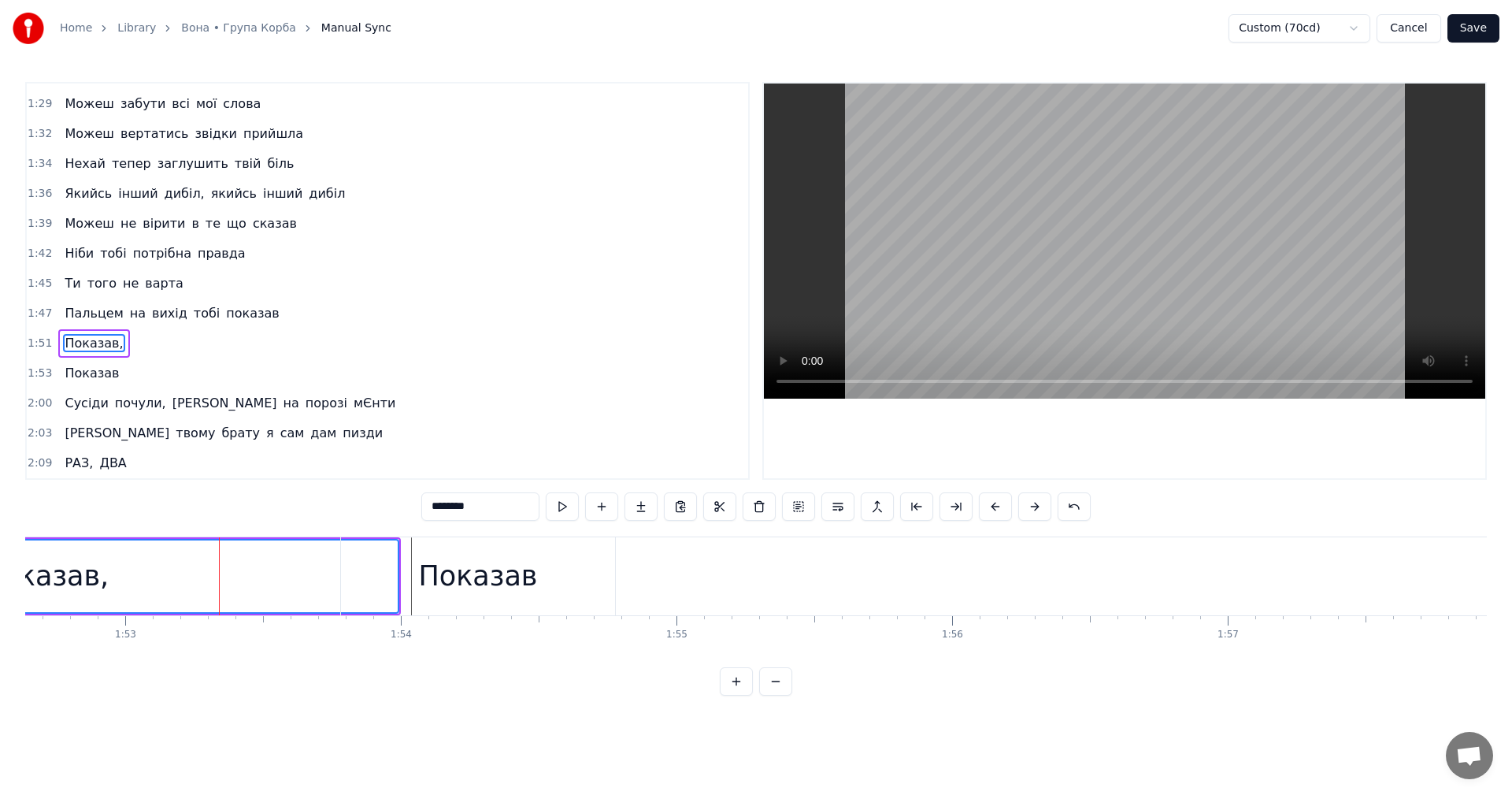
click at [1243, 185] on video at bounding box center [1124, 240] width 722 height 315
click at [1202, 203] on video at bounding box center [1124, 240] width 722 height 315
drag, startPoint x: 476, startPoint y: 613, endPoint x: 512, endPoint y: 596, distance: 39.8
click at [480, 611] on div "Показав" at bounding box center [478, 575] width 274 height 78
type input "*******"
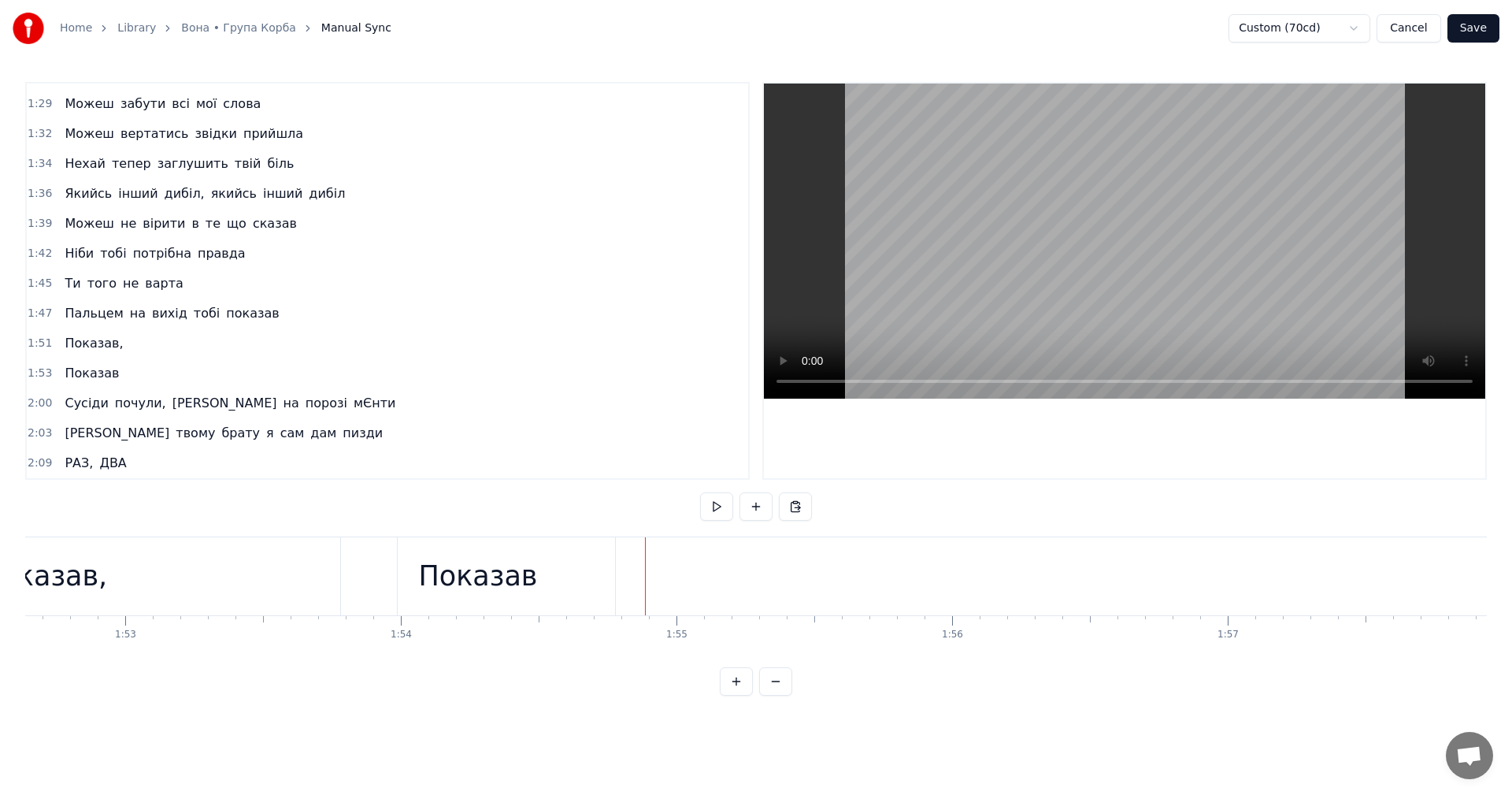
click at [577, 576] on div "Показав" at bounding box center [478, 575] width 274 height 78
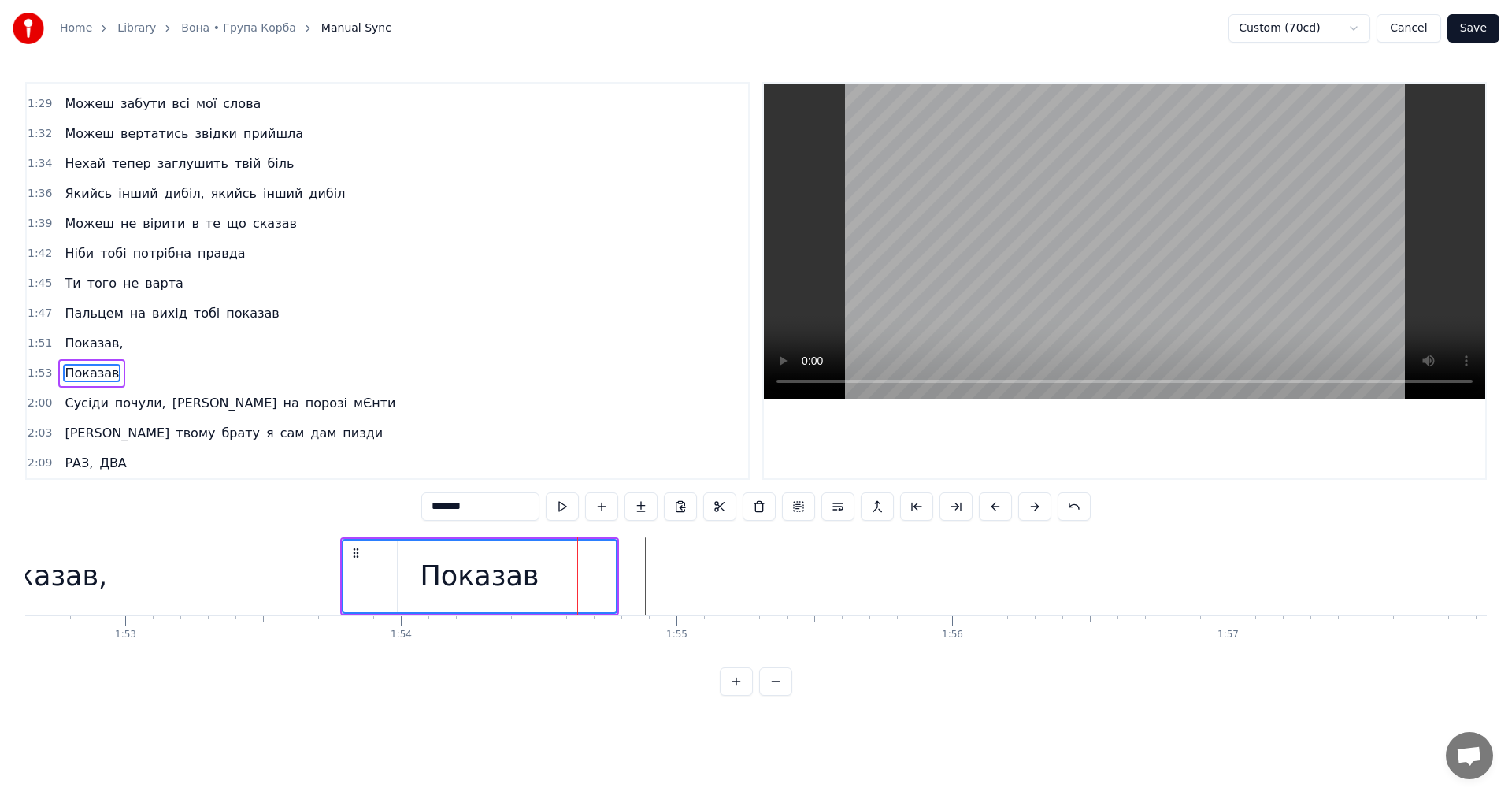
click at [593, 696] on div "0:08 Воооооооооооу ТААААА! Я! 0:12 Сині ноги від синяків 0:14 До болю знайомий …" at bounding box center [756, 389] width 1461 height 614
click at [559, 575] on div "Показав" at bounding box center [479, 576] width 272 height 71
click at [105, 575] on div "Показав," at bounding box center [44, 575] width 707 height 78
type input "********"
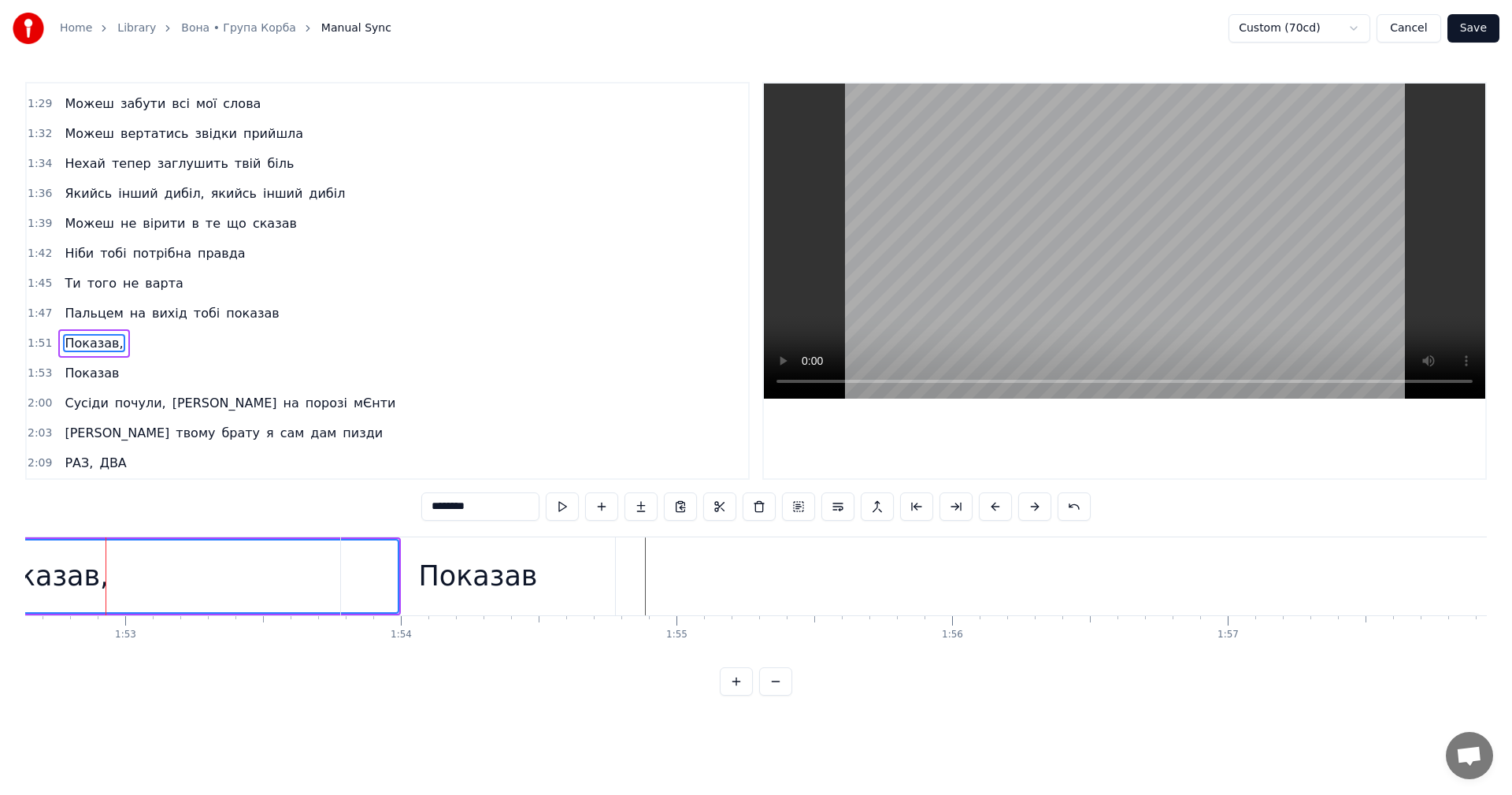
click at [1011, 248] on video at bounding box center [1124, 240] width 722 height 315
drag, startPoint x: 1075, startPoint y: 239, endPoint x: 1064, endPoint y: 263, distance: 26.4
click at [1080, 230] on video at bounding box center [1124, 240] width 722 height 315
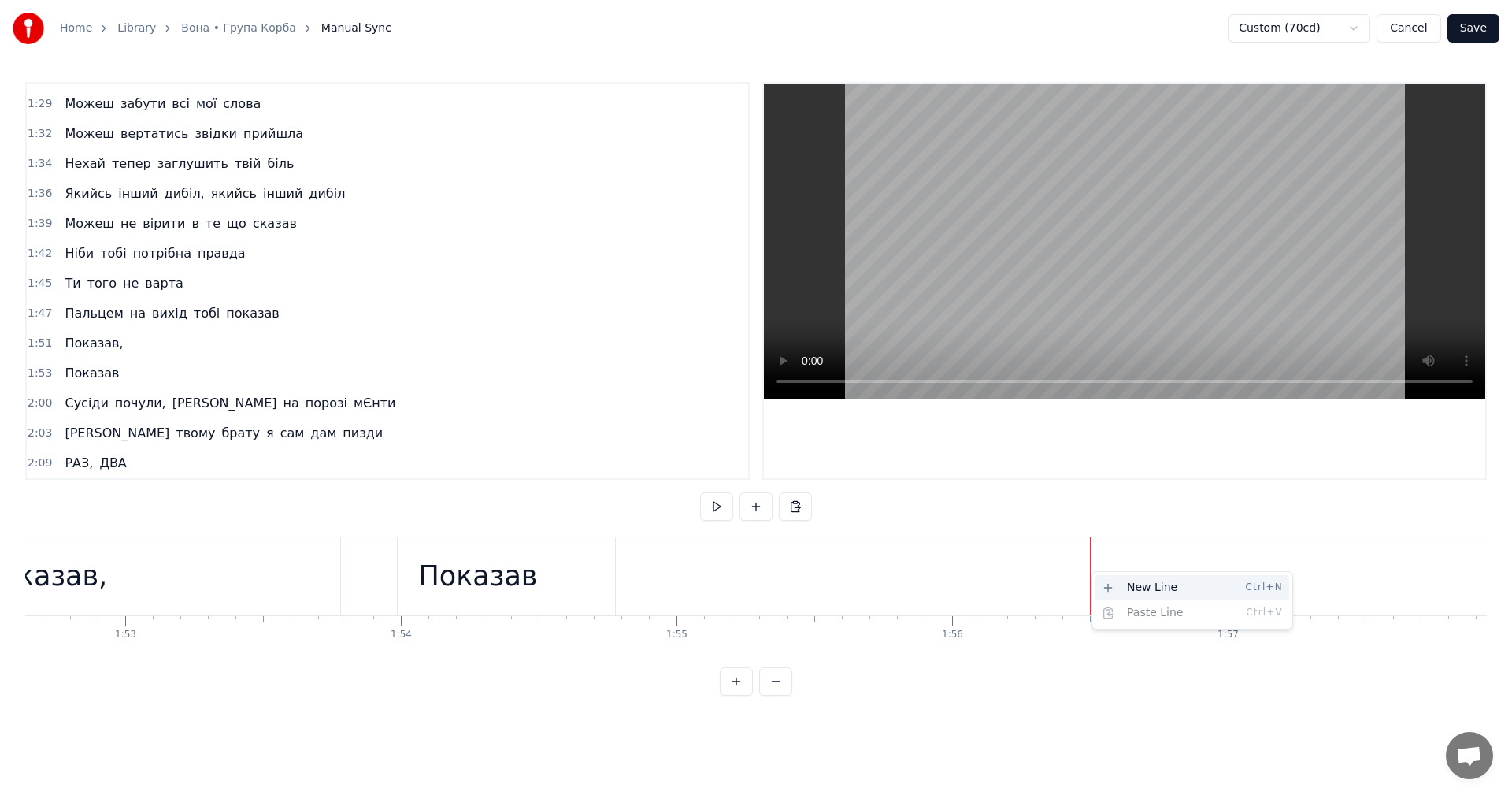
click at [1118, 587] on div "New Line Ctrl+N" at bounding box center [1191, 588] width 194 height 25
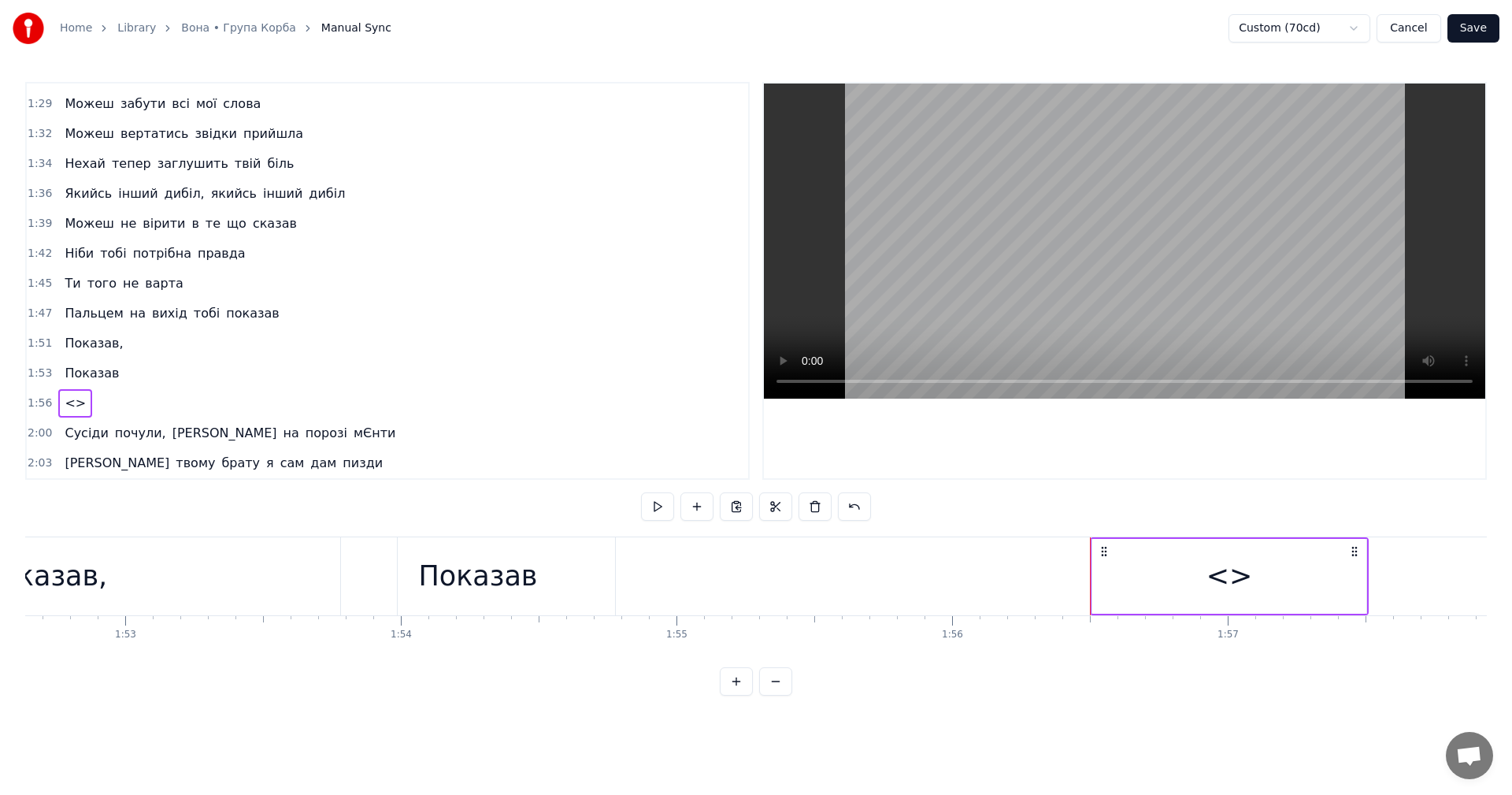
click at [1216, 568] on div "<>" at bounding box center [1230, 576] width 46 height 42
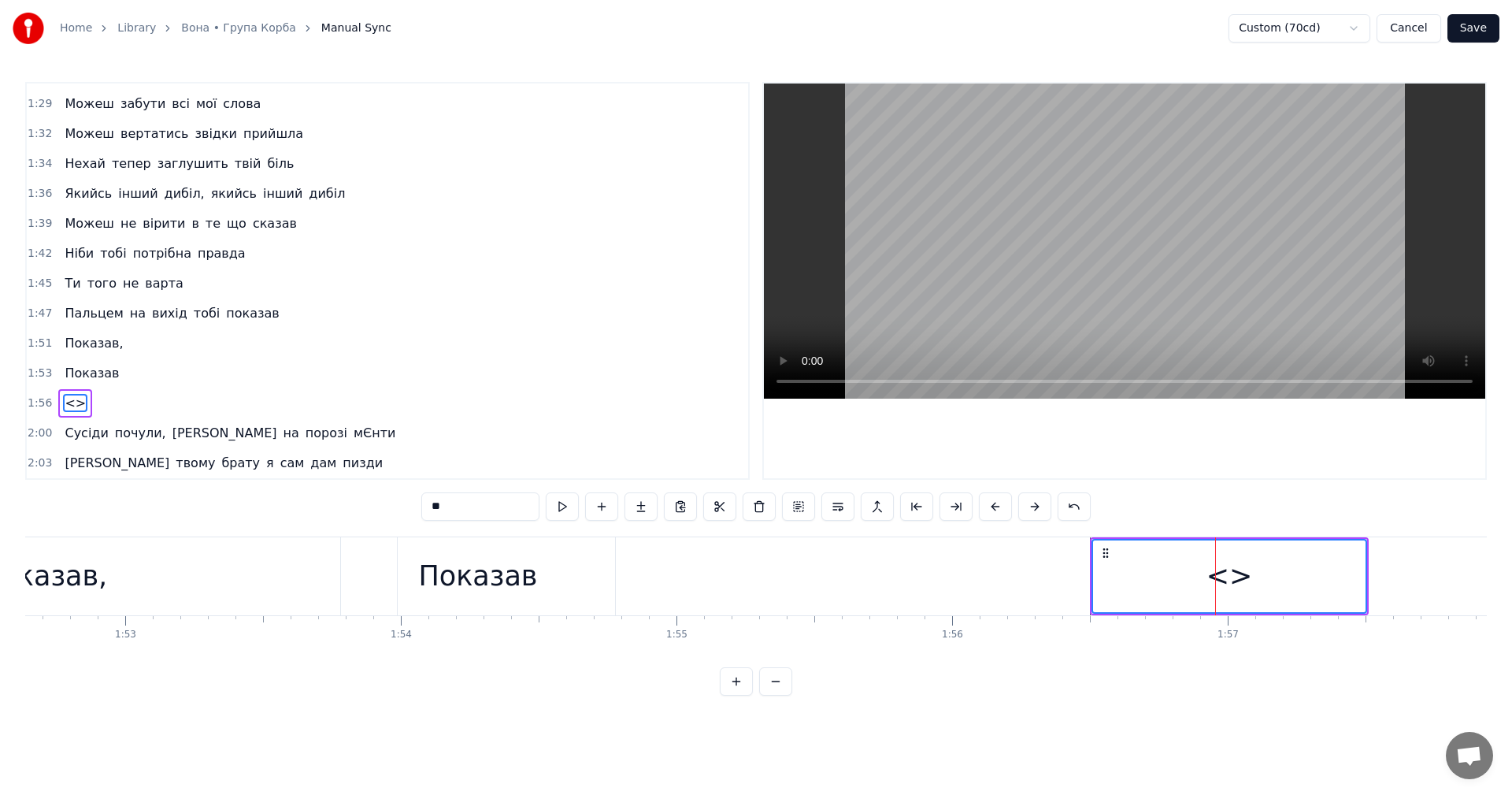
scroll to position [922, 0]
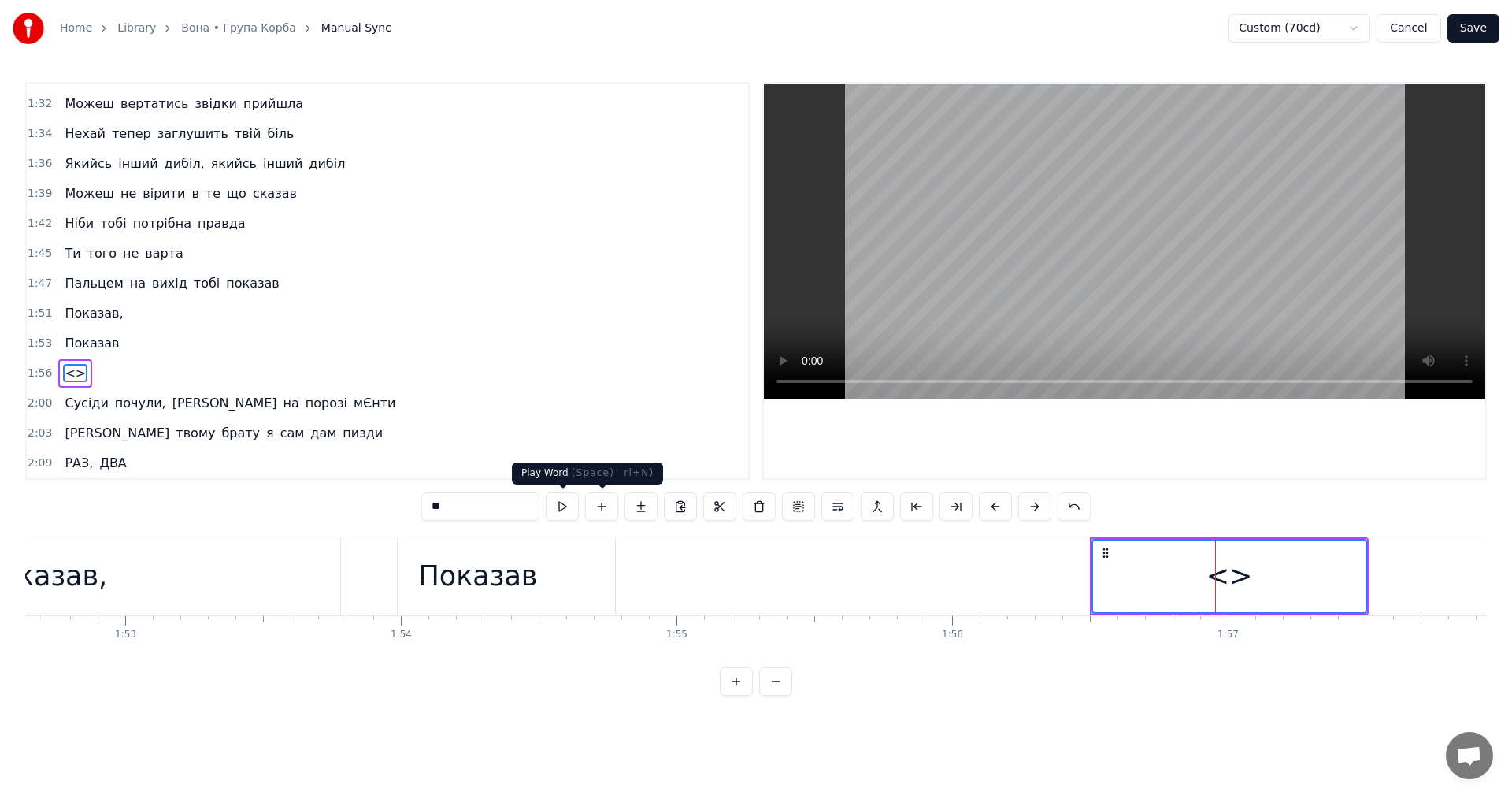
click at [451, 513] on input "**" at bounding box center [480, 506] width 118 height 29
type input "*"
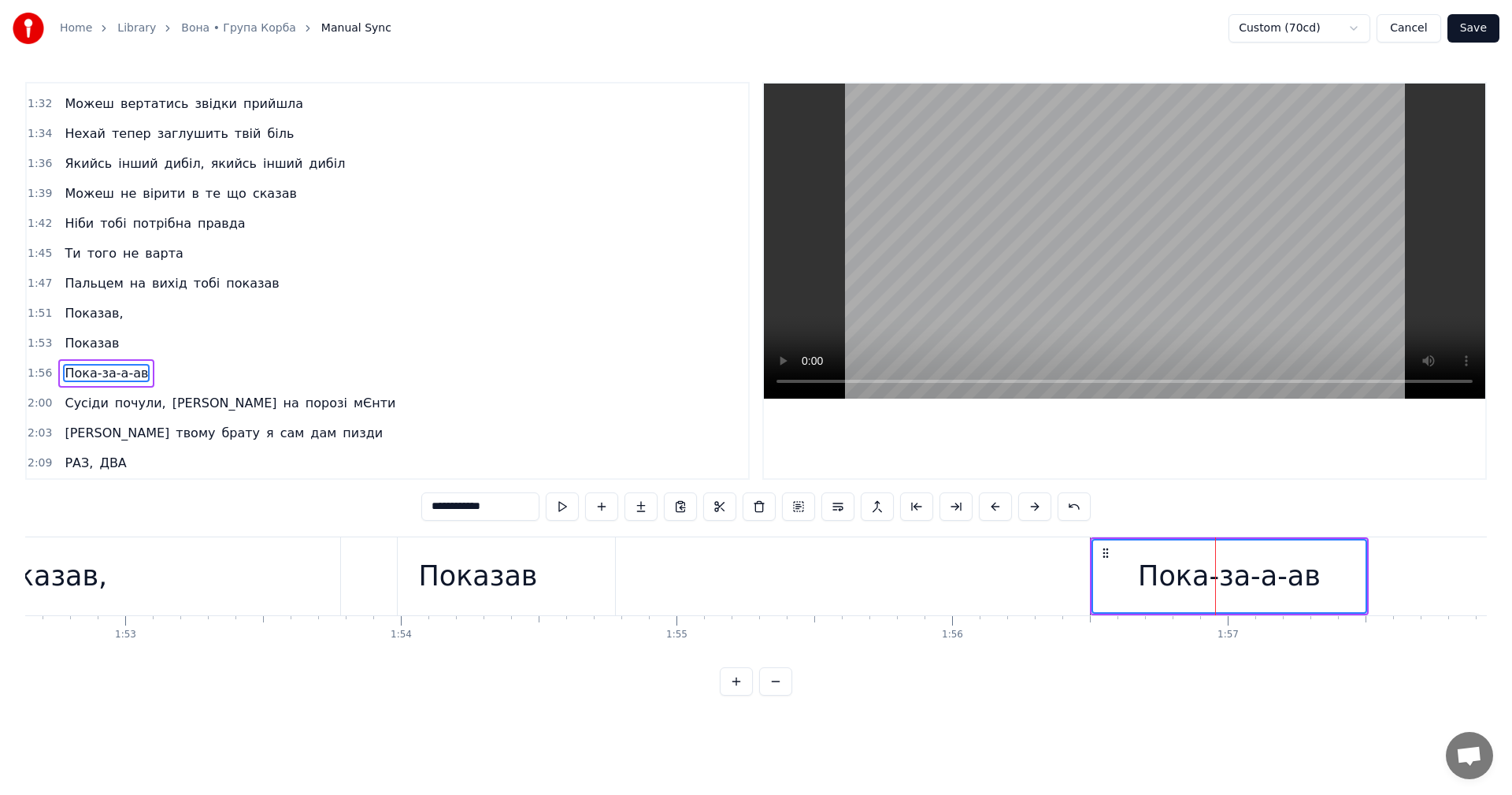
type input "**********"
click at [1216, 694] on div "0:08 Воооооооооооу ТААААА! Я! 0:12 Сині ноги від синяків 0:14 До болю знайомий …" at bounding box center [756, 389] width 1461 height 614
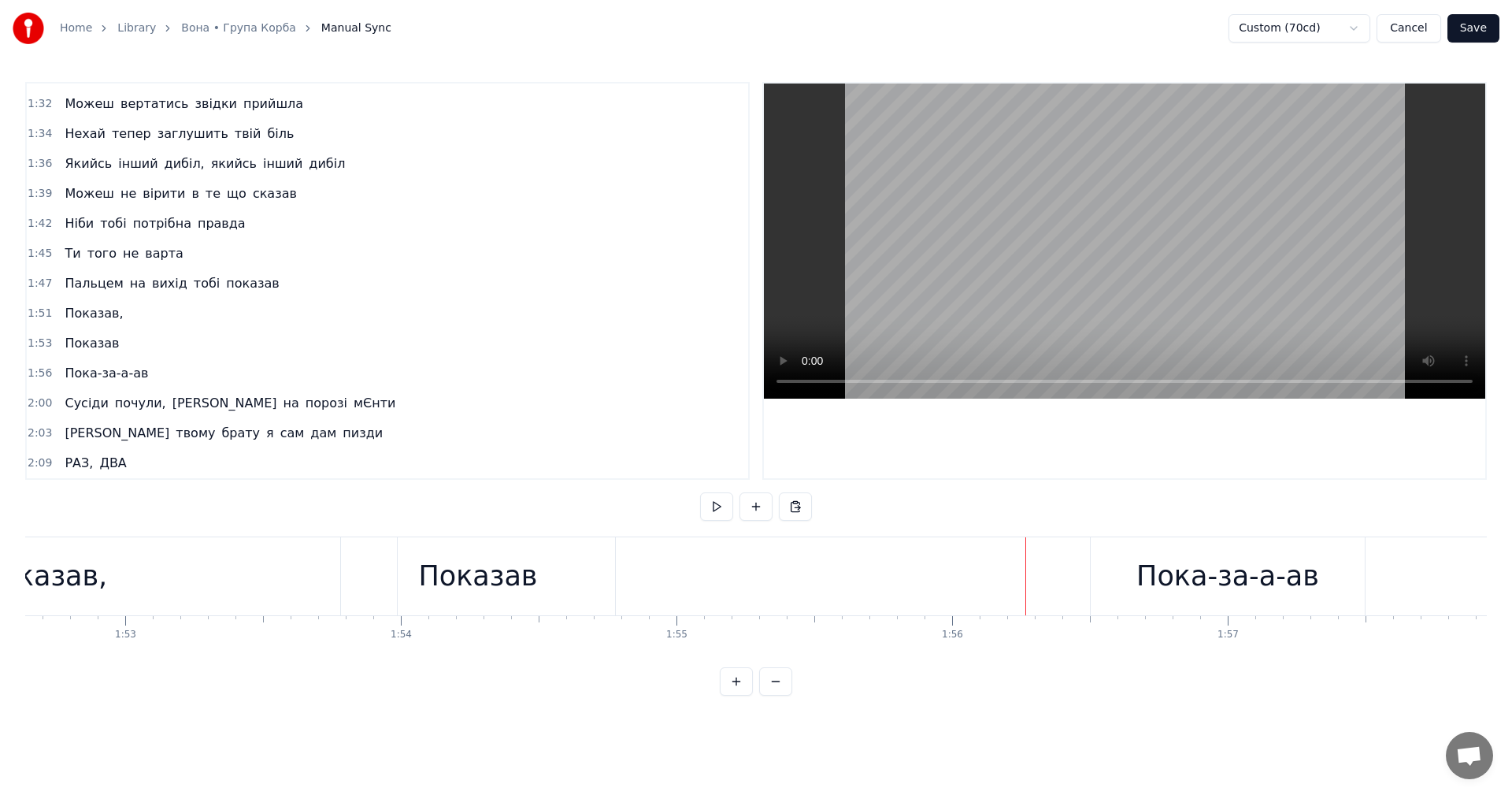
click at [1464, 28] on button "Save" at bounding box center [1473, 29] width 52 height 29
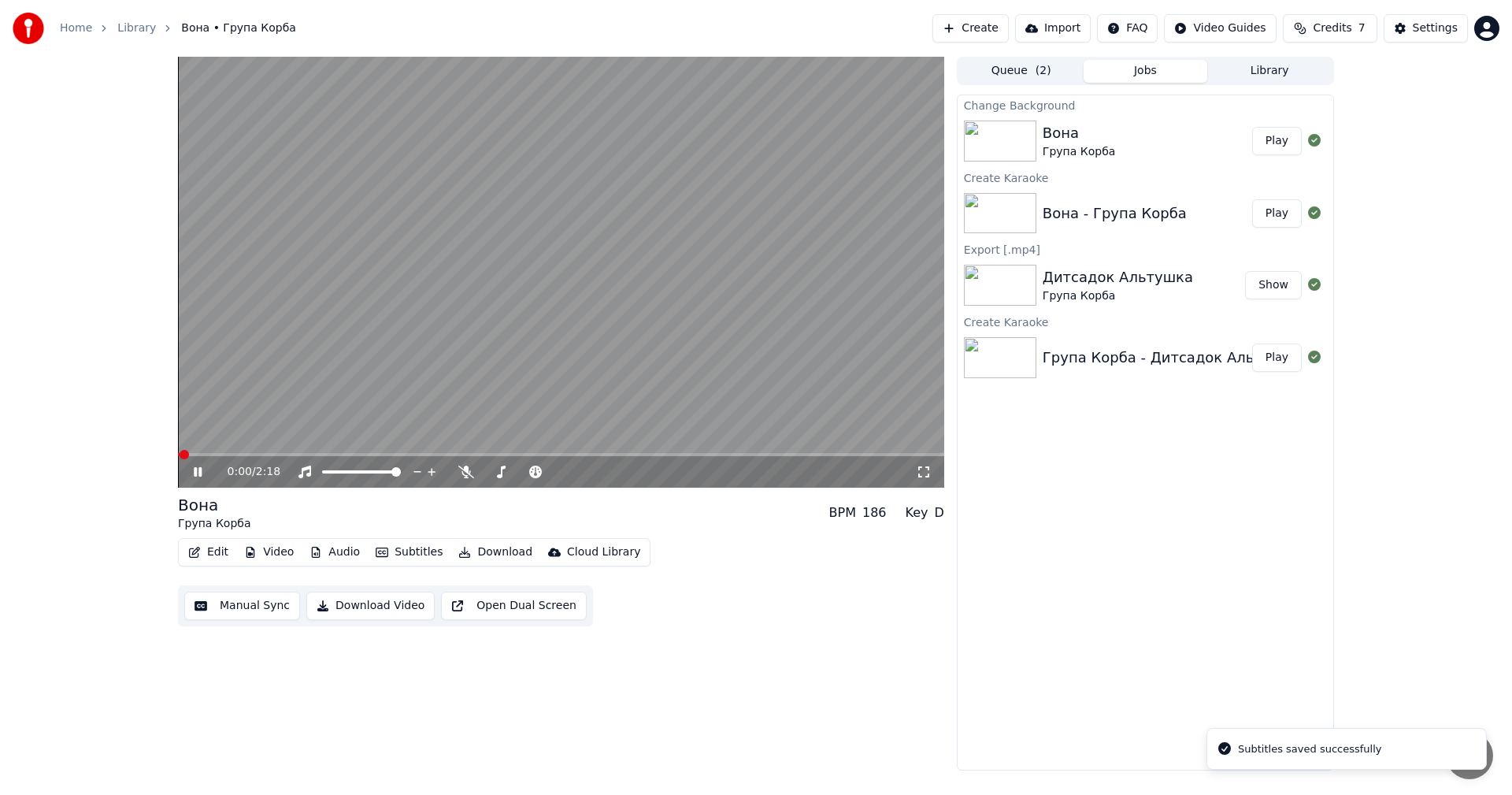
click at [476, 294] on video at bounding box center [561, 272] width 766 height 431
click at [206, 554] on button "Edit" at bounding box center [208, 552] width 53 height 22
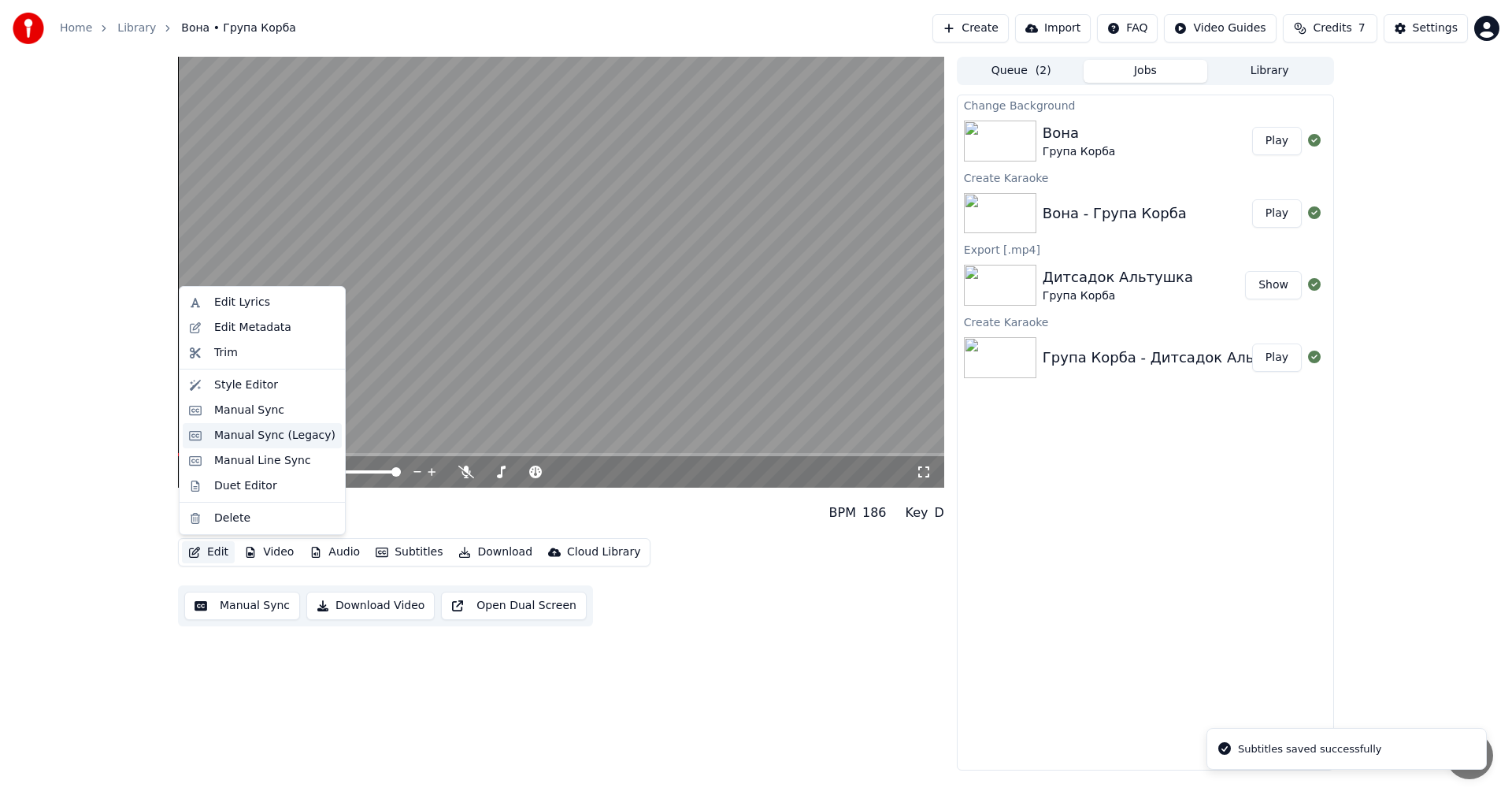
click at [255, 437] on div "Manual Sync (Legacy)" at bounding box center [275, 436] width 121 height 16
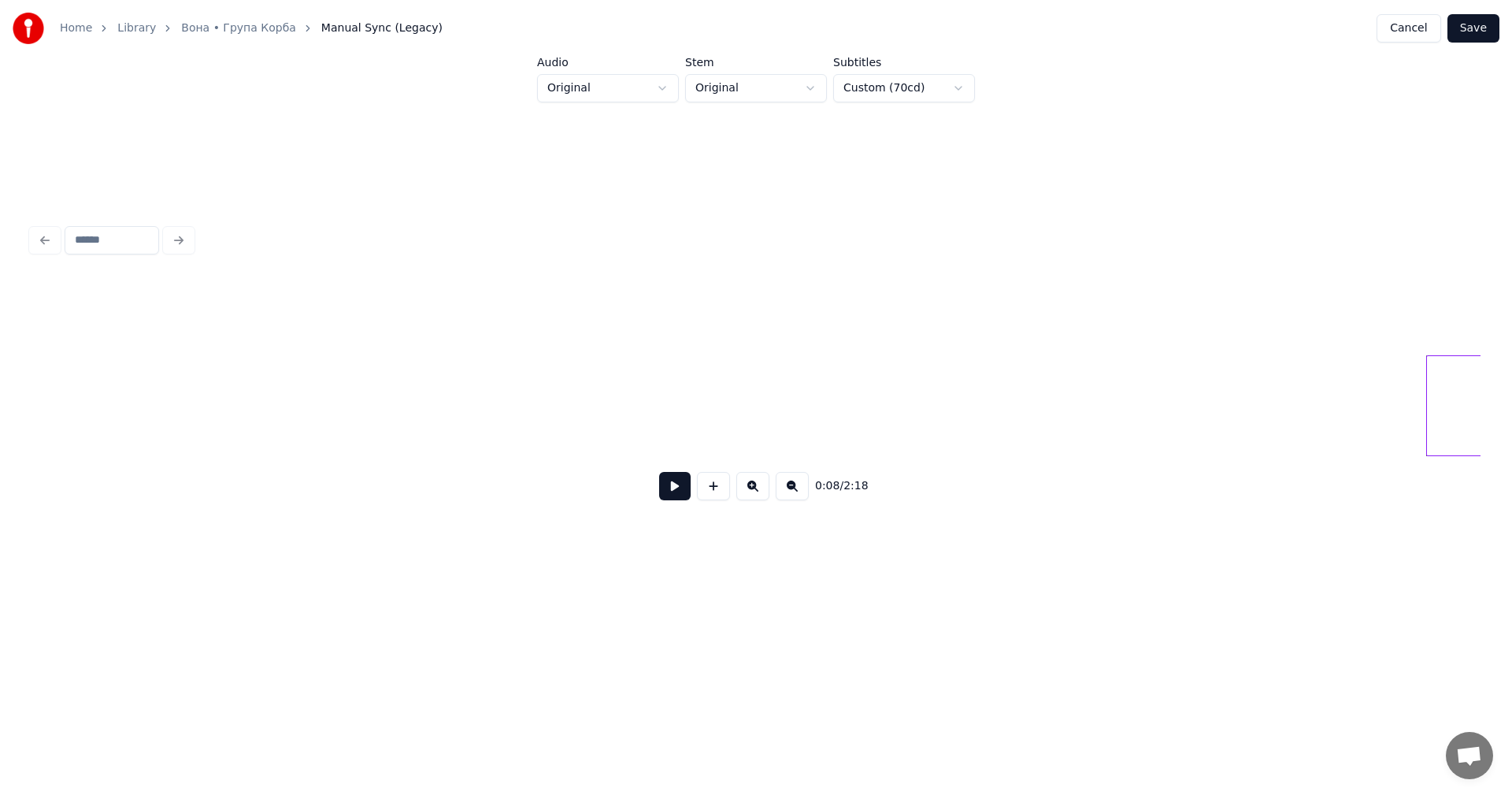
click at [672, 492] on button at bounding box center [674, 486] width 31 height 29
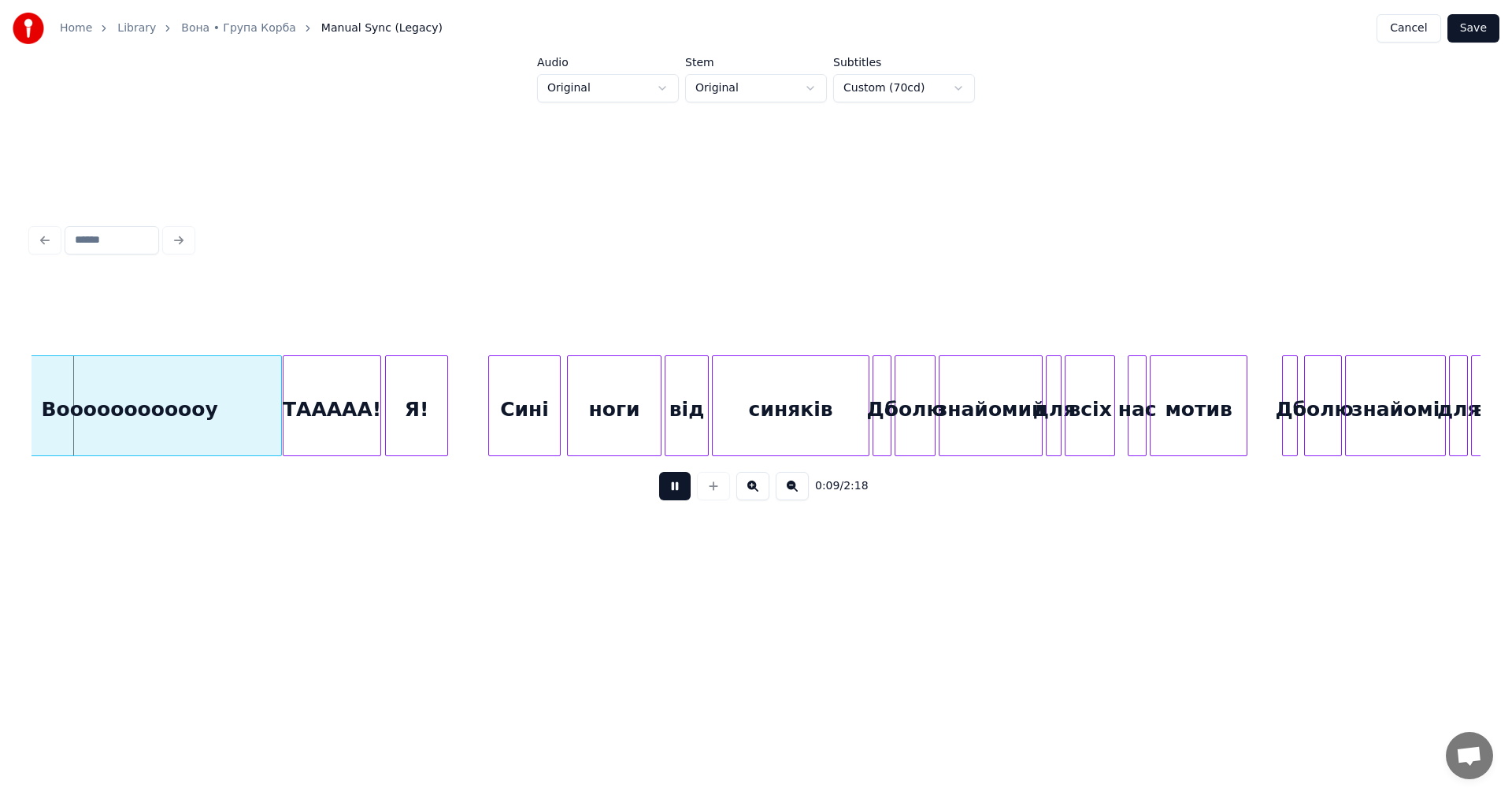
click at [675, 494] on button at bounding box center [674, 486] width 31 height 29
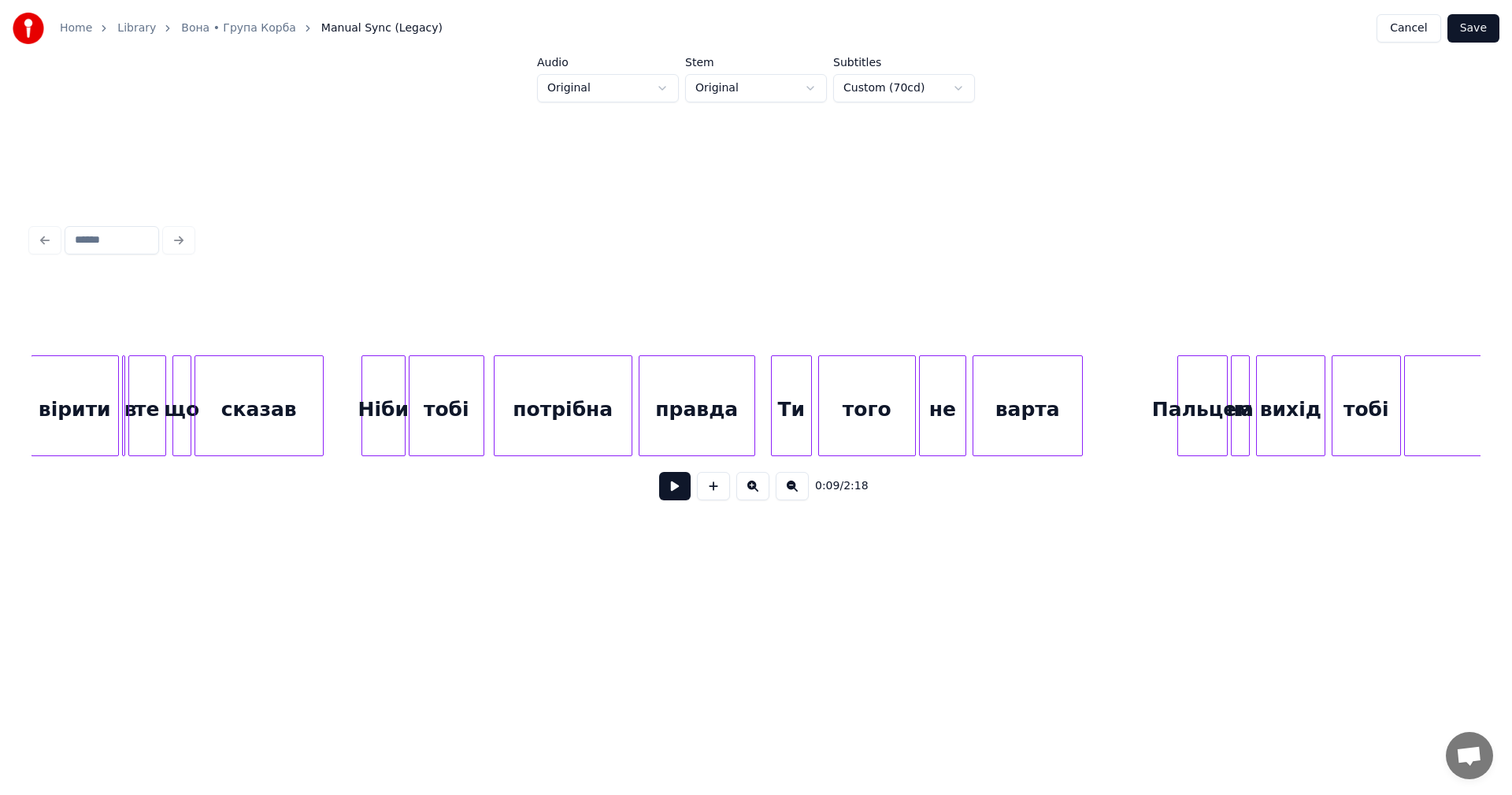
scroll to position [0, 16662]
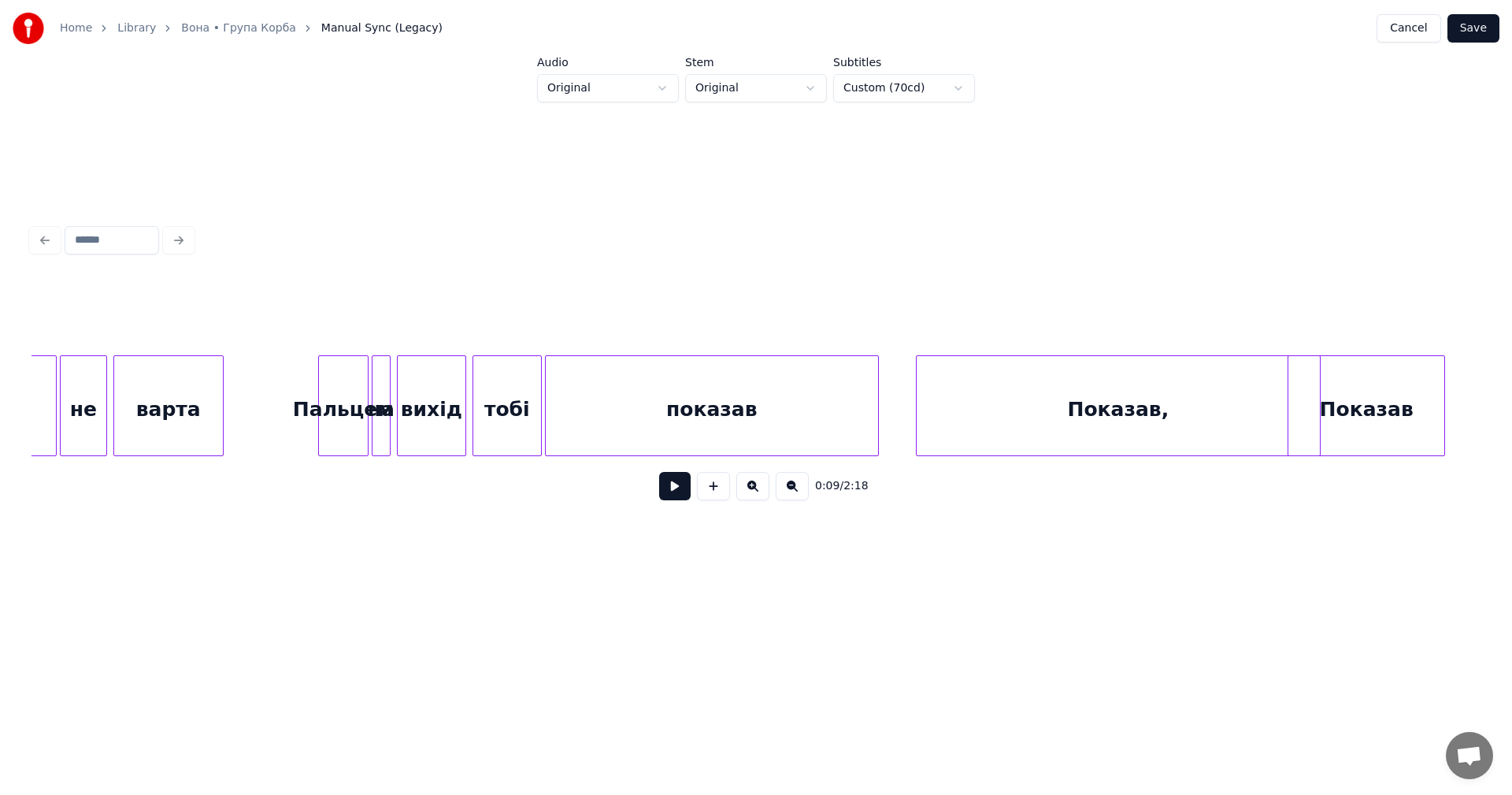
click at [324, 391] on div "Пальцем" at bounding box center [343, 410] width 49 height 107
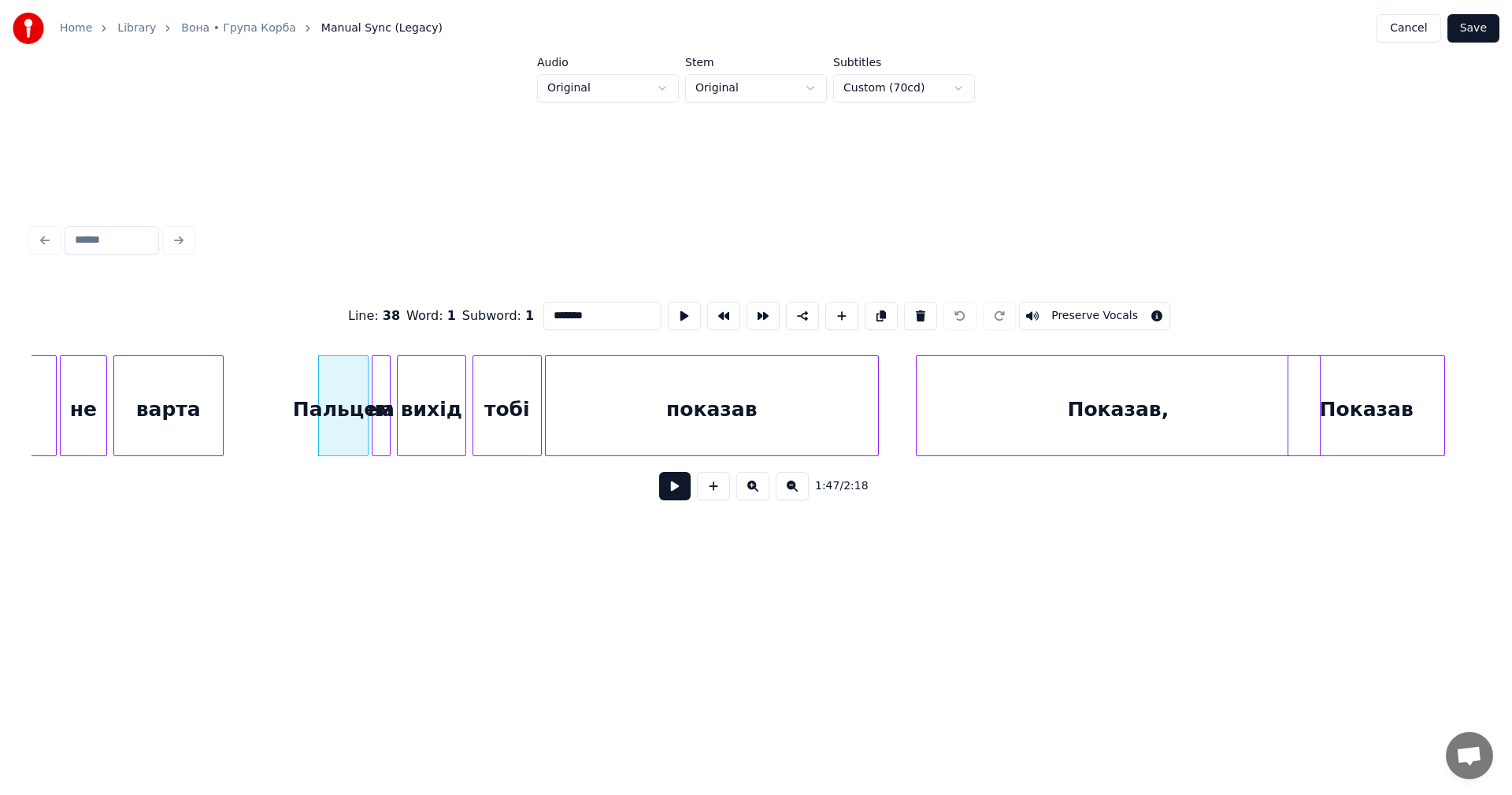
click at [319, 396] on div "Пальцем" at bounding box center [343, 410] width 49 height 107
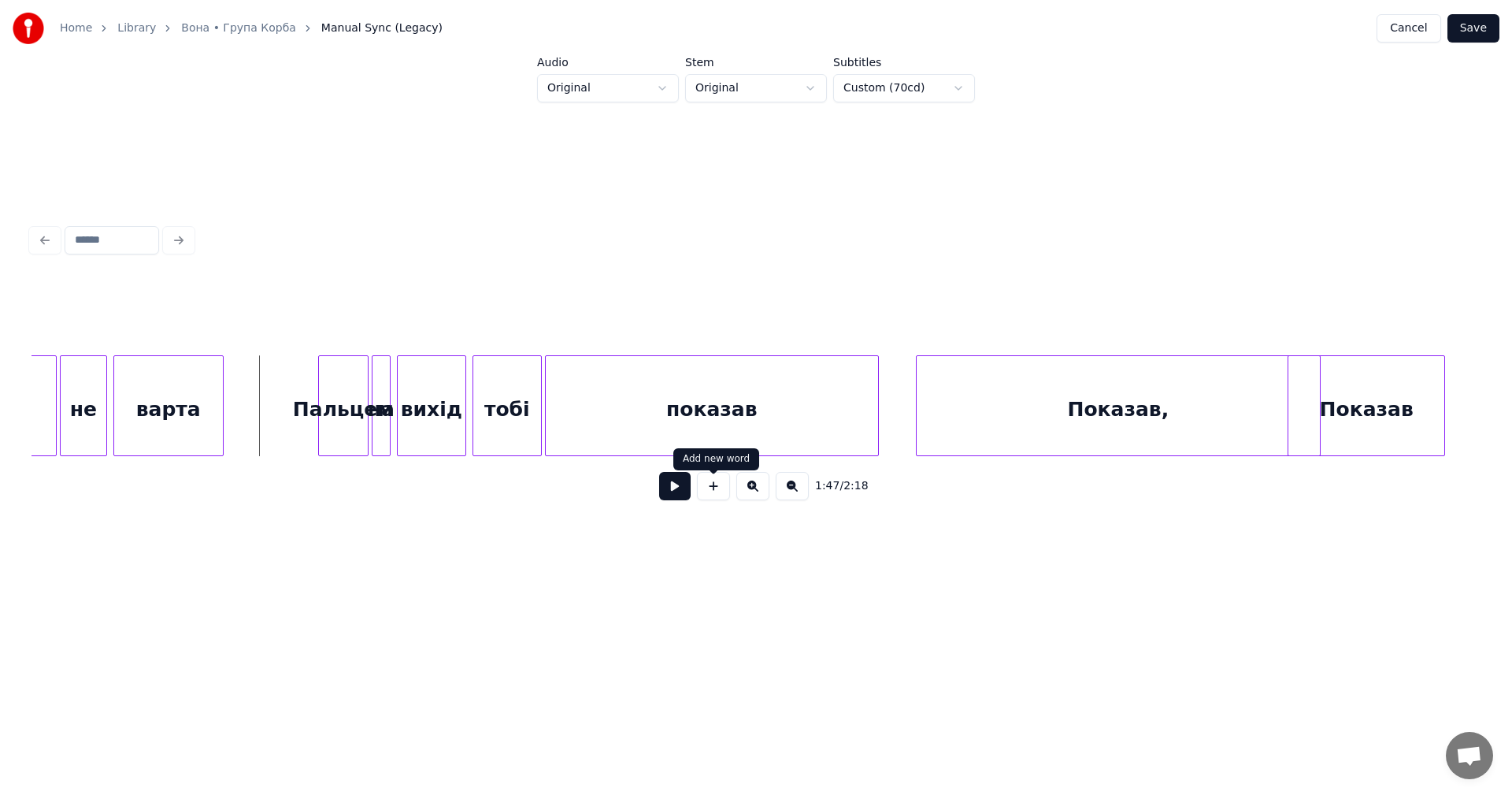
click at [676, 496] on button at bounding box center [674, 486] width 31 height 29
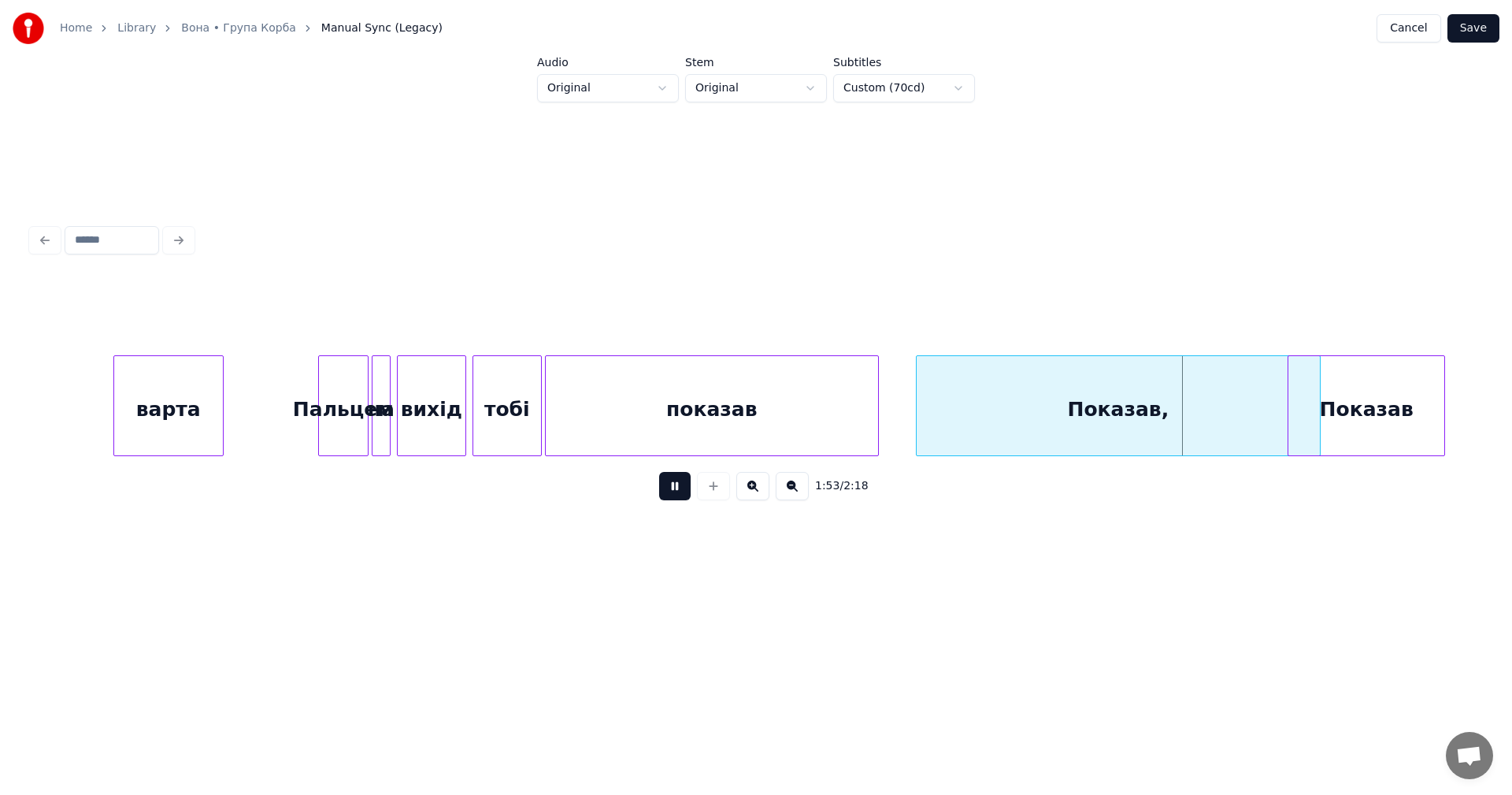
scroll to position [0, 17037]
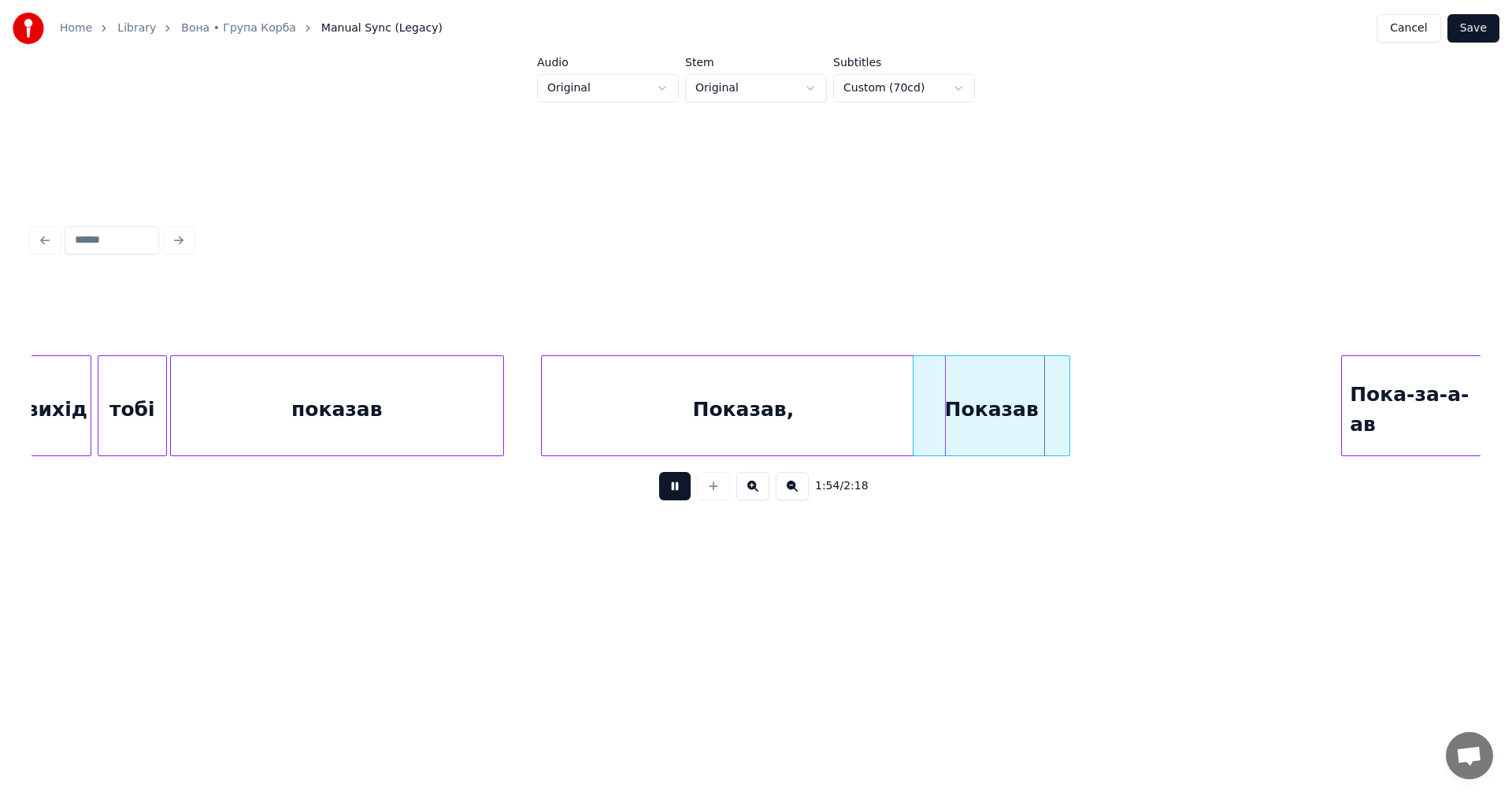
click at [680, 494] on button at bounding box center [674, 486] width 31 height 29
click at [1015, 406] on div "Показав" at bounding box center [991, 410] width 156 height 107
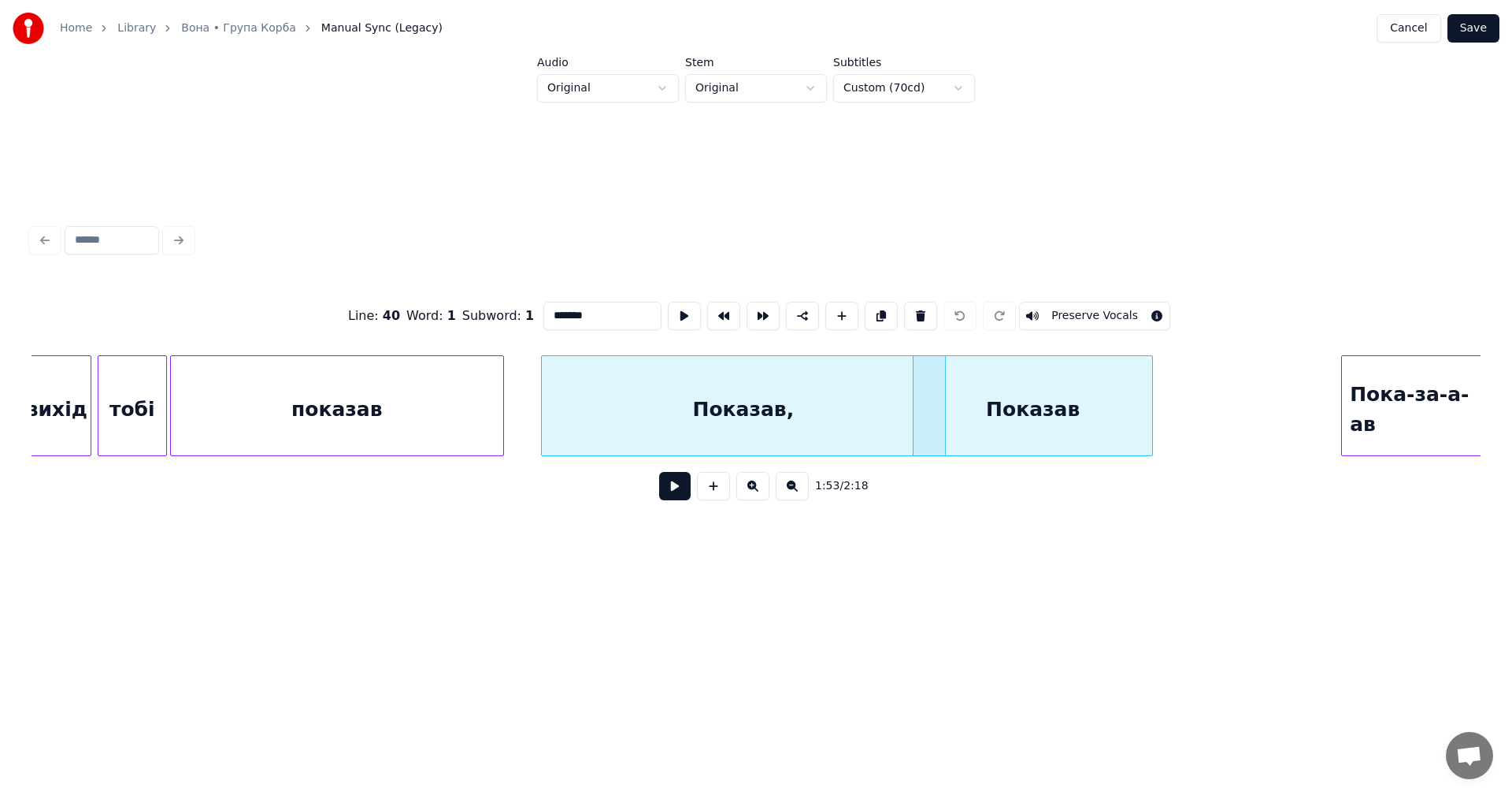
click at [1152, 398] on div at bounding box center [1149, 406] width 4 height 99
click at [815, 396] on div "Показав," at bounding box center [743, 410] width 403 height 107
type input "********"
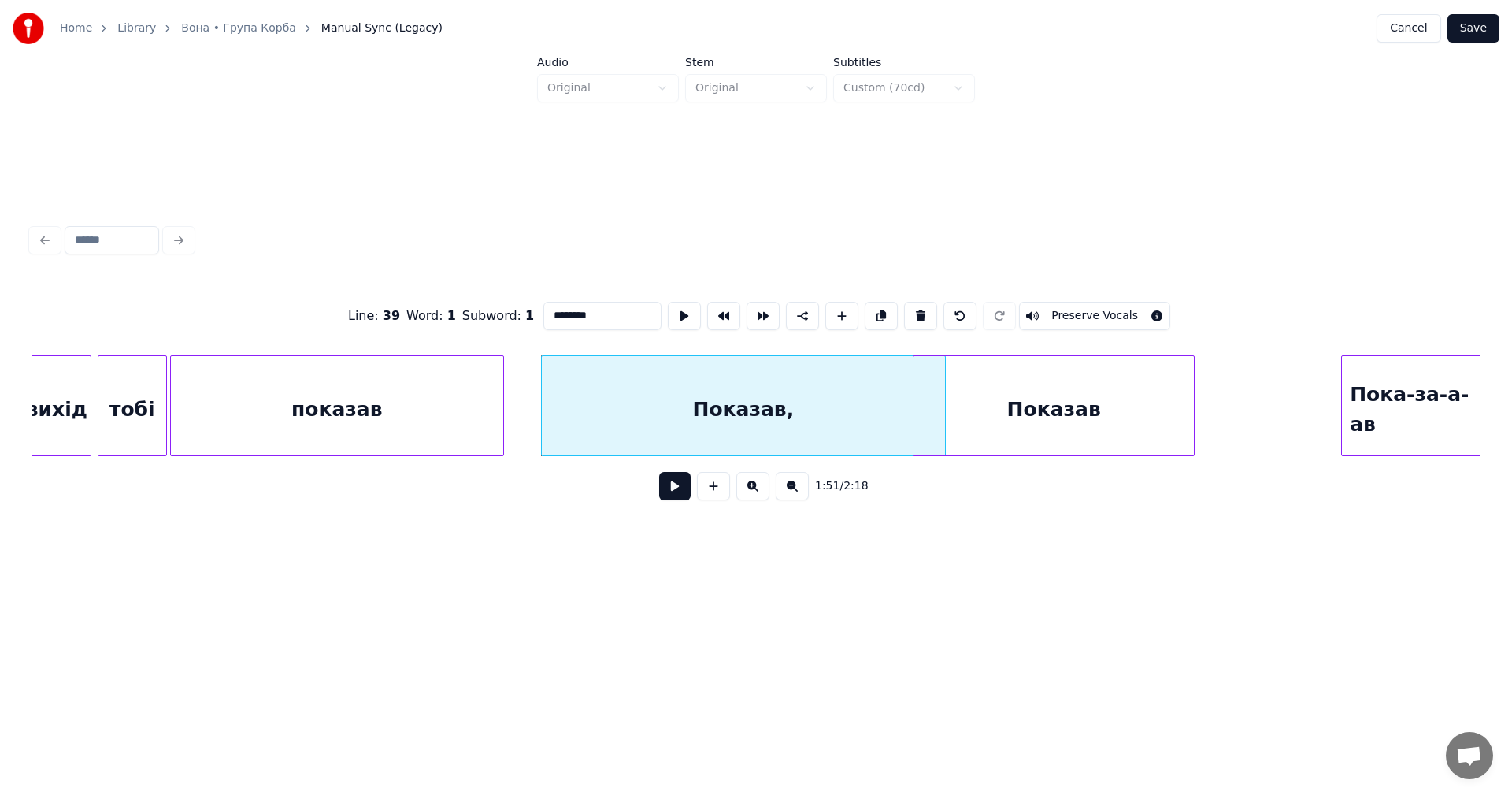
click at [673, 490] on button at bounding box center [674, 486] width 31 height 29
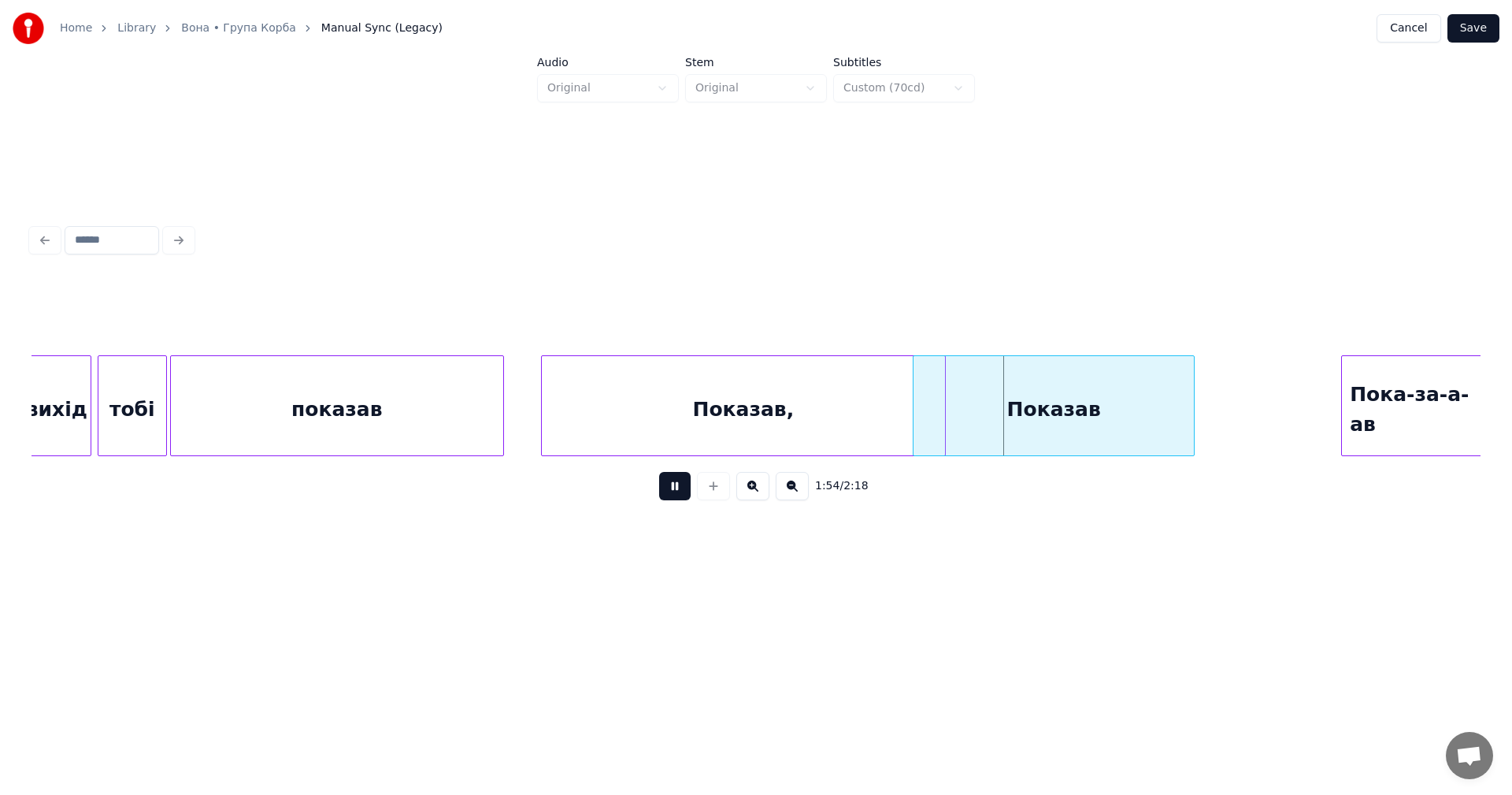
click at [673, 490] on button at bounding box center [674, 486] width 31 height 29
click at [1015, 389] on div "Показав" at bounding box center [1054, 410] width 280 height 107
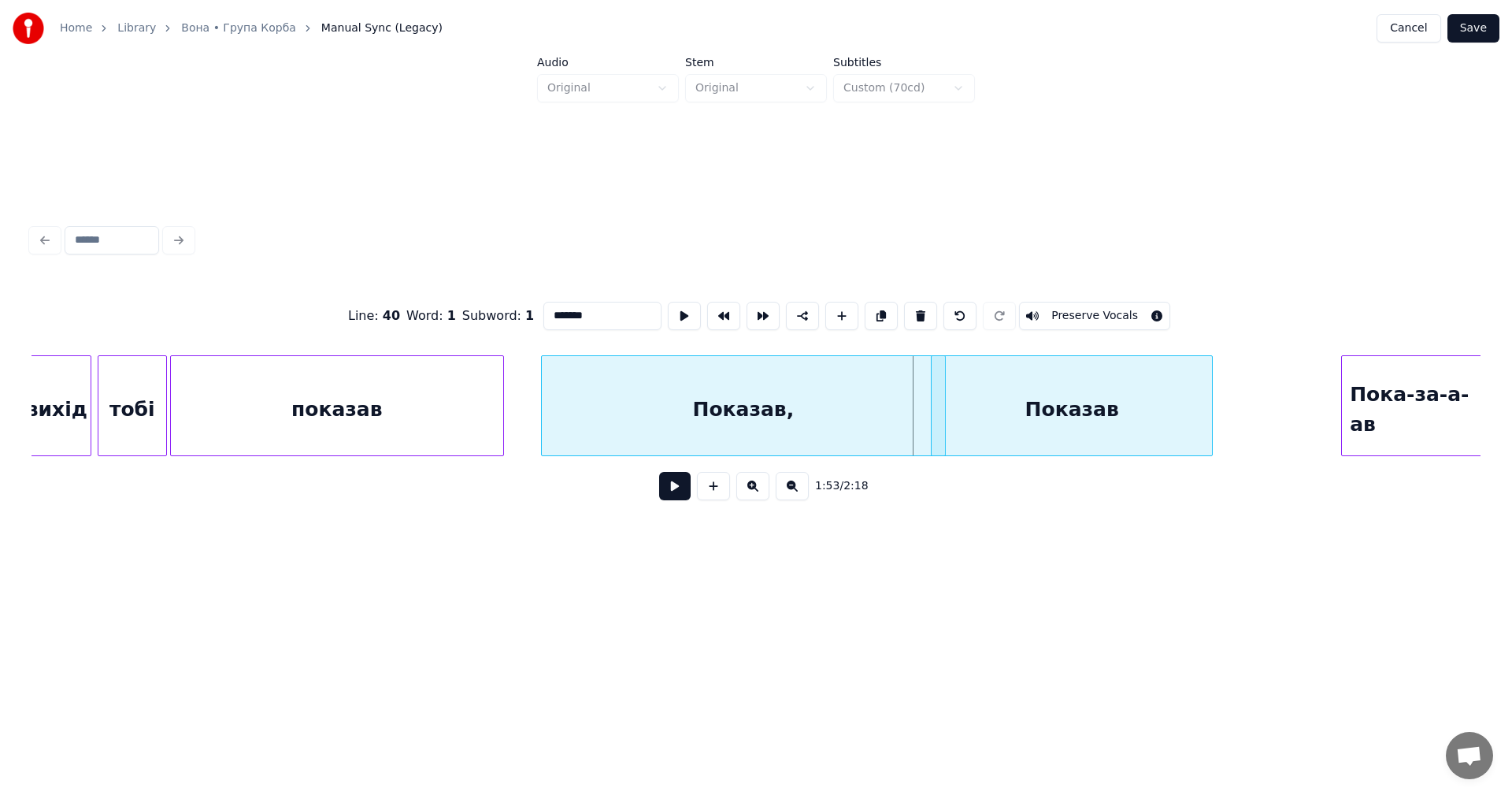
click at [1036, 392] on div "Показав" at bounding box center [1072, 410] width 280 height 107
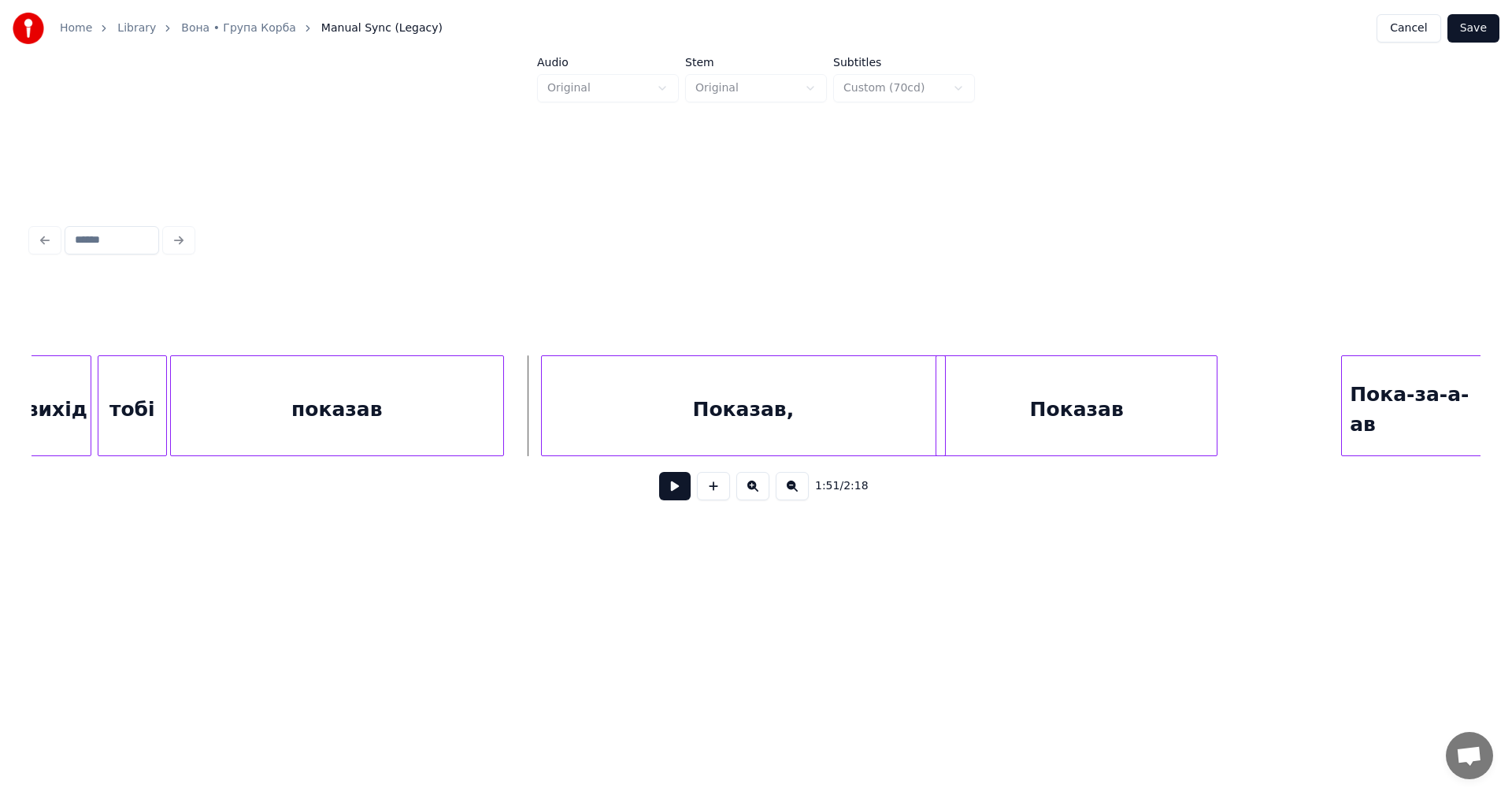
click at [679, 486] on button at bounding box center [674, 486] width 31 height 29
click at [680, 486] on button at bounding box center [674, 486] width 31 height 29
click at [1313, 413] on div at bounding box center [1310, 406] width 4 height 99
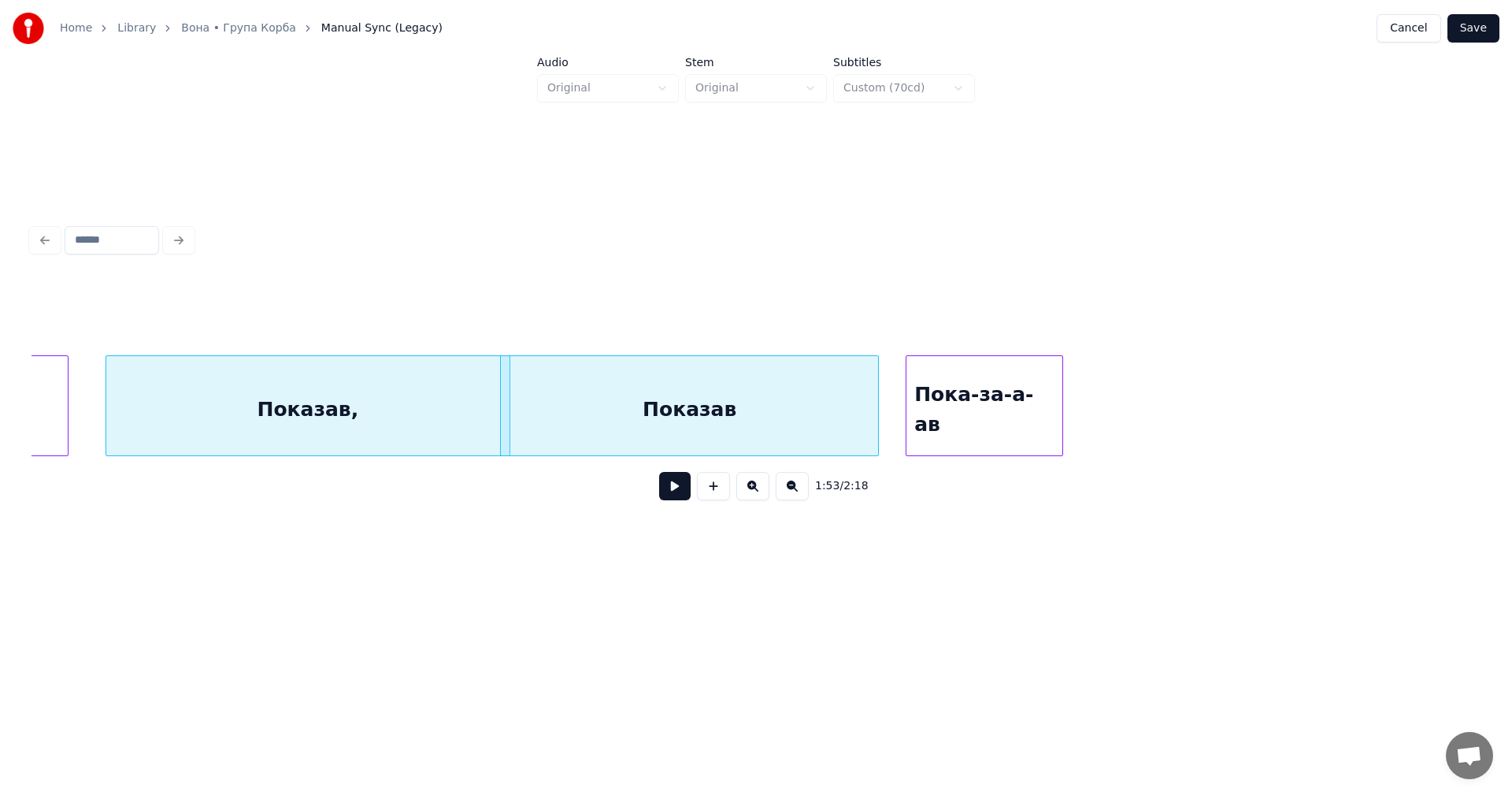
scroll to position [0, 17485]
click at [675, 490] on button at bounding box center [674, 486] width 31 height 29
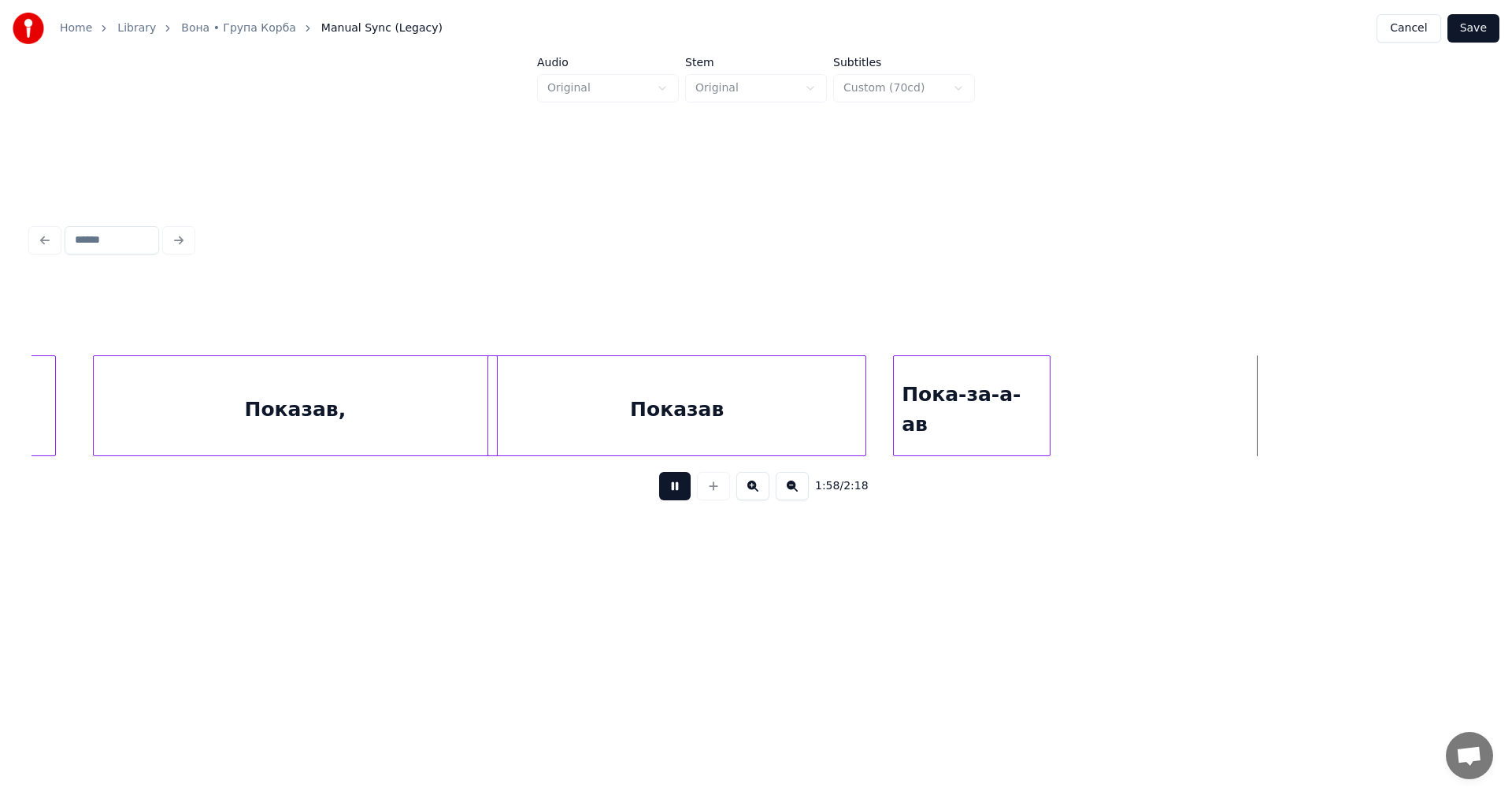
click at [680, 490] on button at bounding box center [674, 486] width 31 height 29
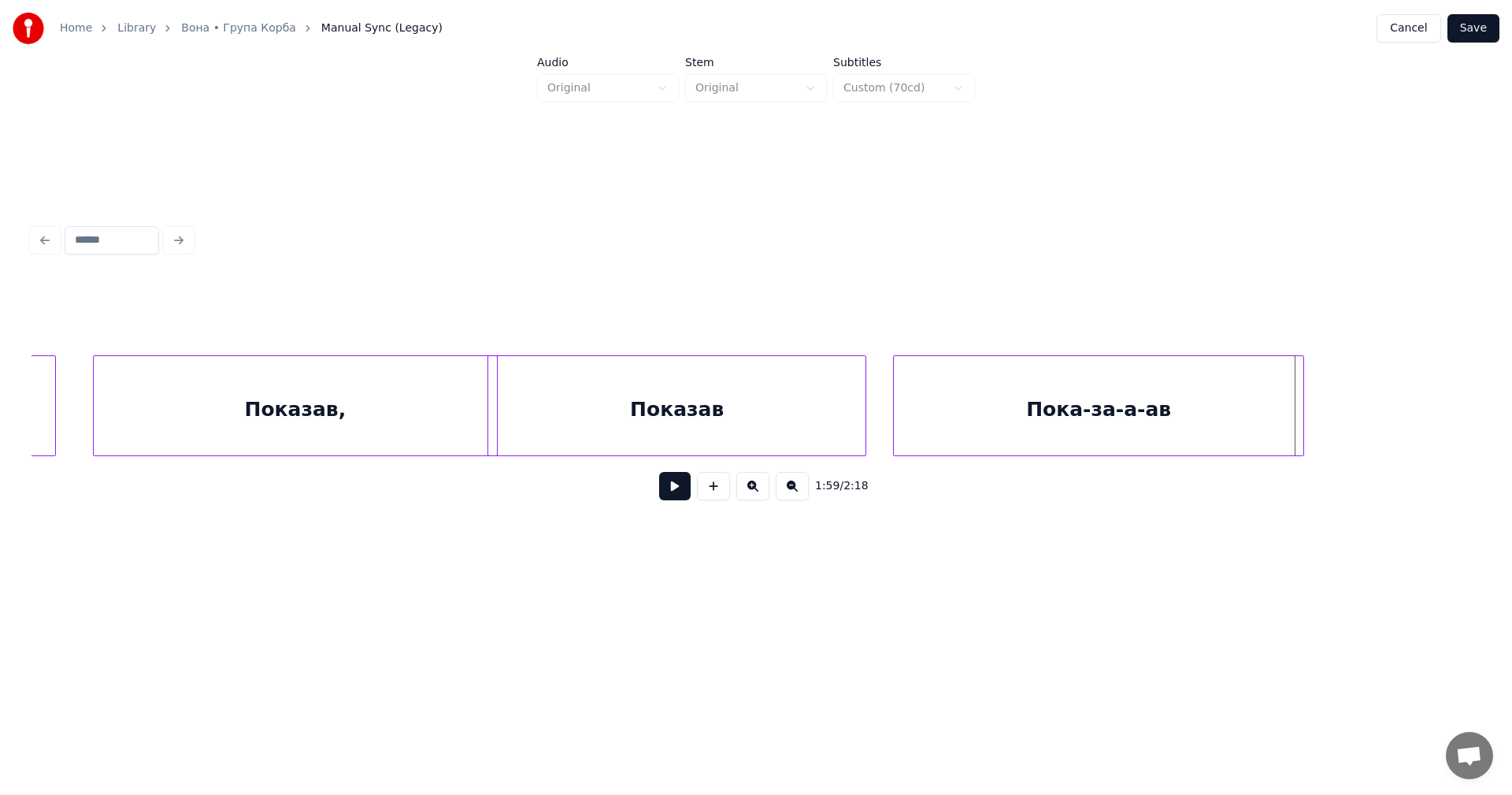
click at [1301, 406] on div at bounding box center [1300, 406] width 4 height 99
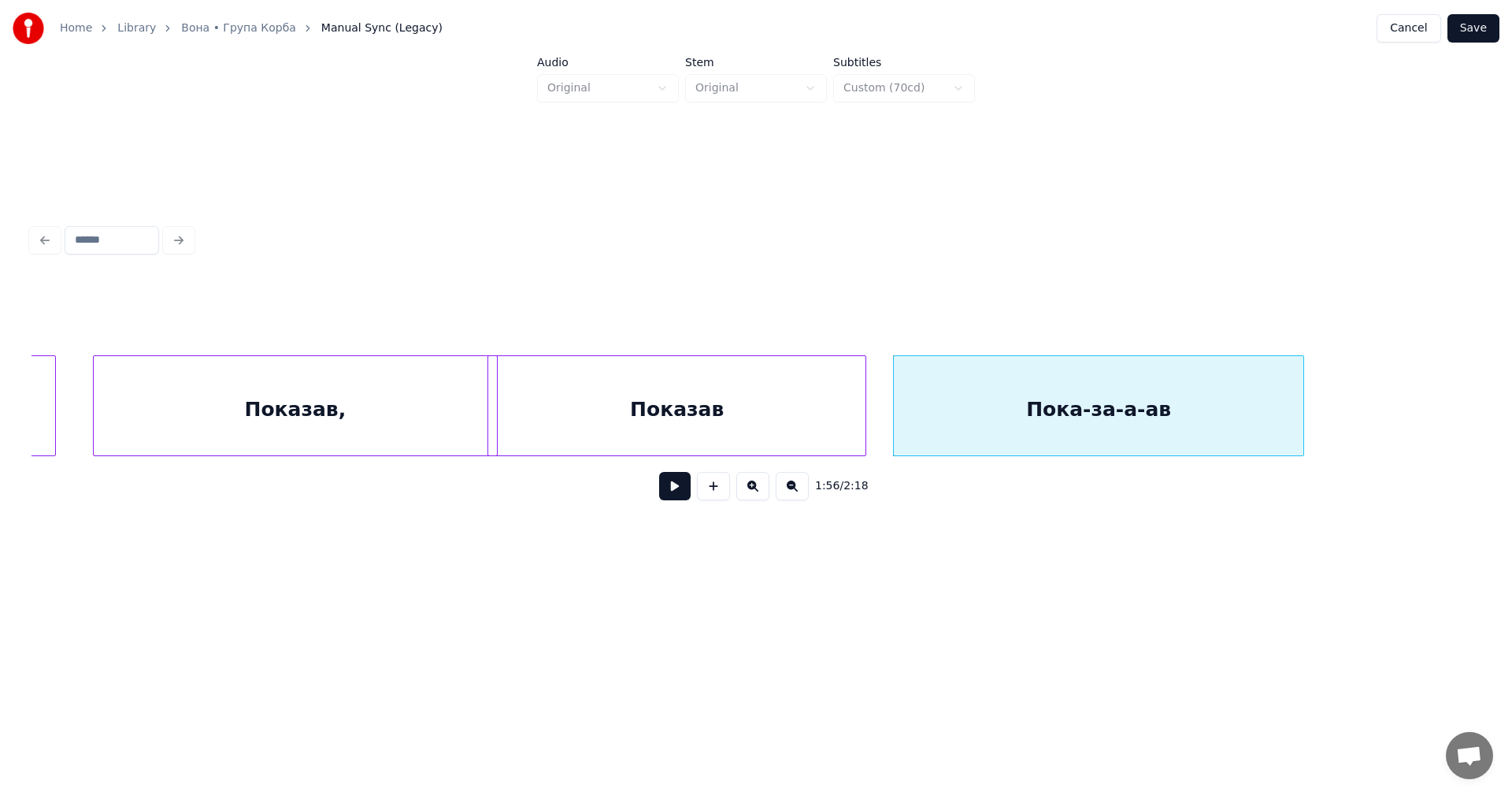
drag, startPoint x: 79, startPoint y: 391, endPoint x: 139, endPoint y: 397, distance: 60.3
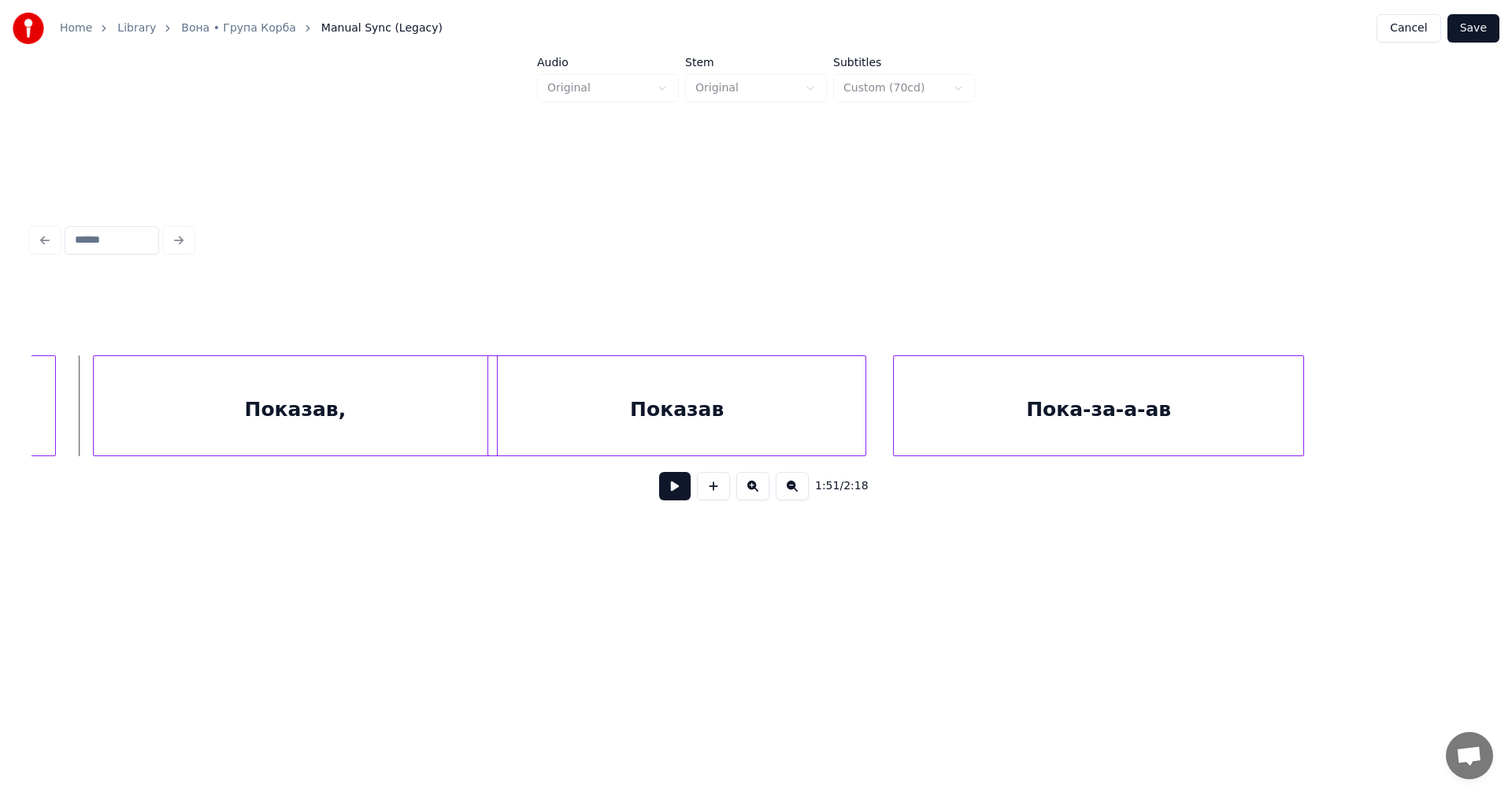
click at [680, 494] on button at bounding box center [674, 486] width 31 height 29
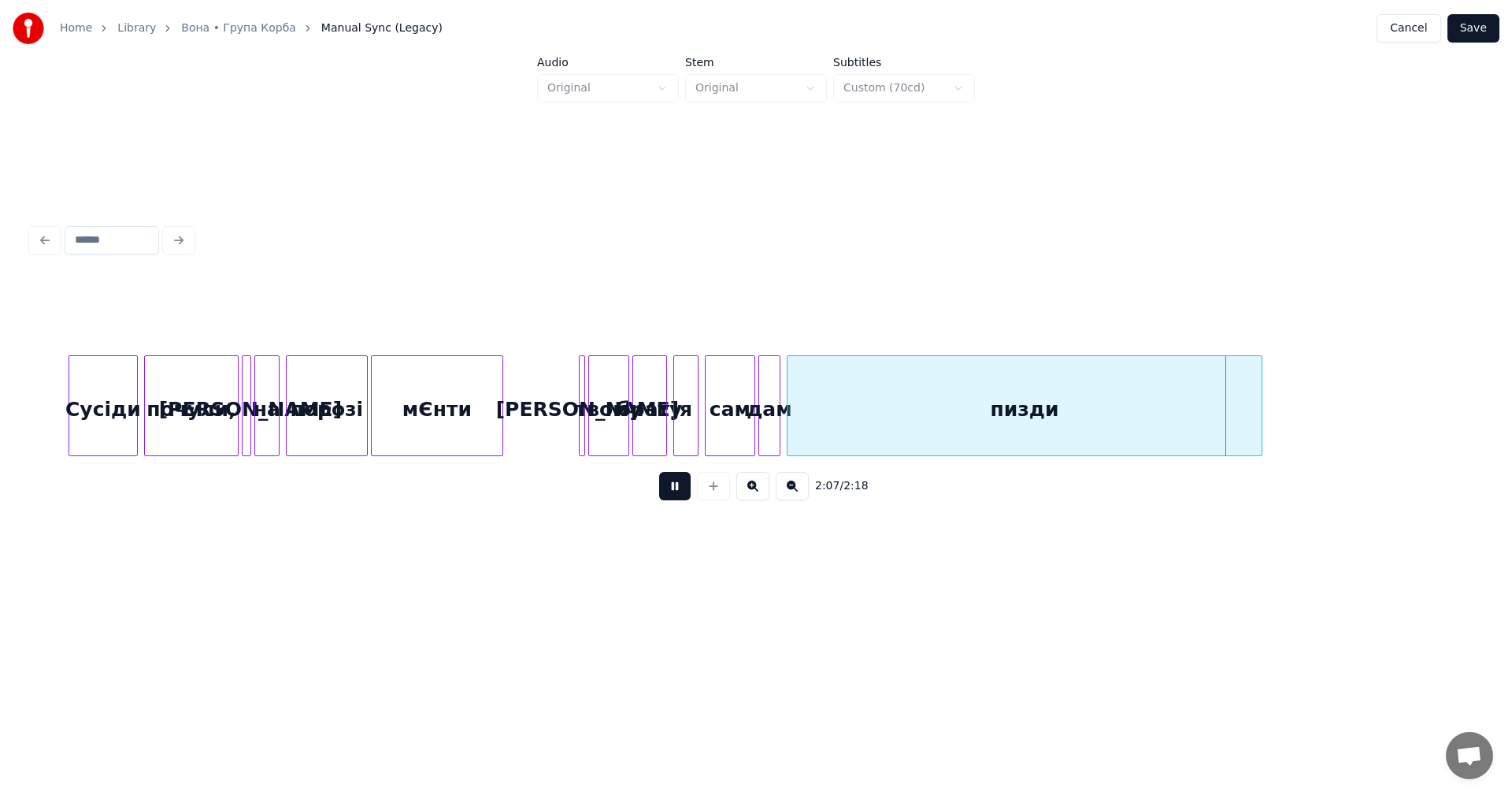
click at [675, 491] on button at bounding box center [674, 486] width 31 height 29
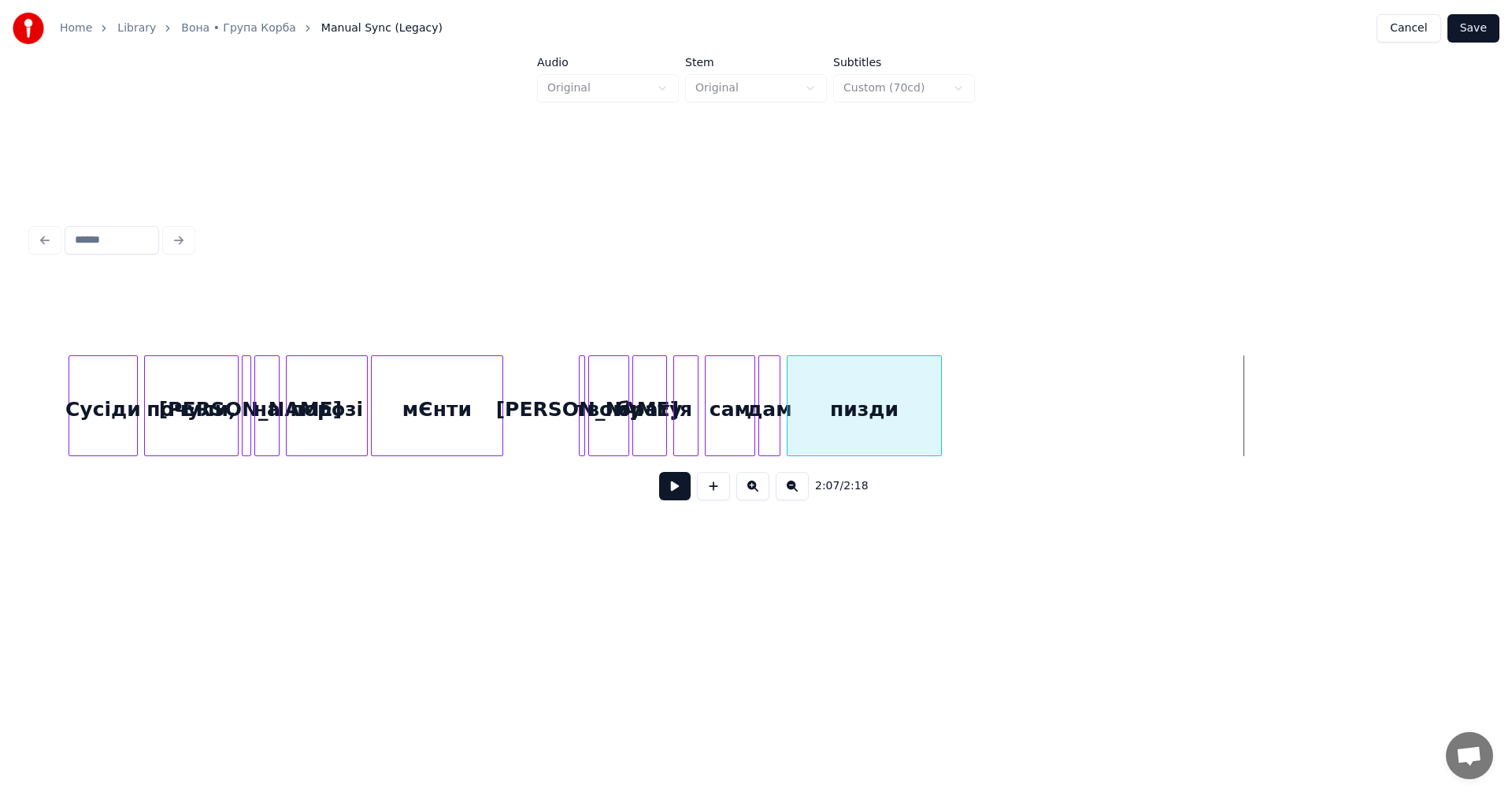
click at [940, 397] on div at bounding box center [938, 406] width 4 height 99
click at [672, 491] on button at bounding box center [674, 486] width 31 height 29
click at [673, 490] on button at bounding box center [674, 486] width 31 height 29
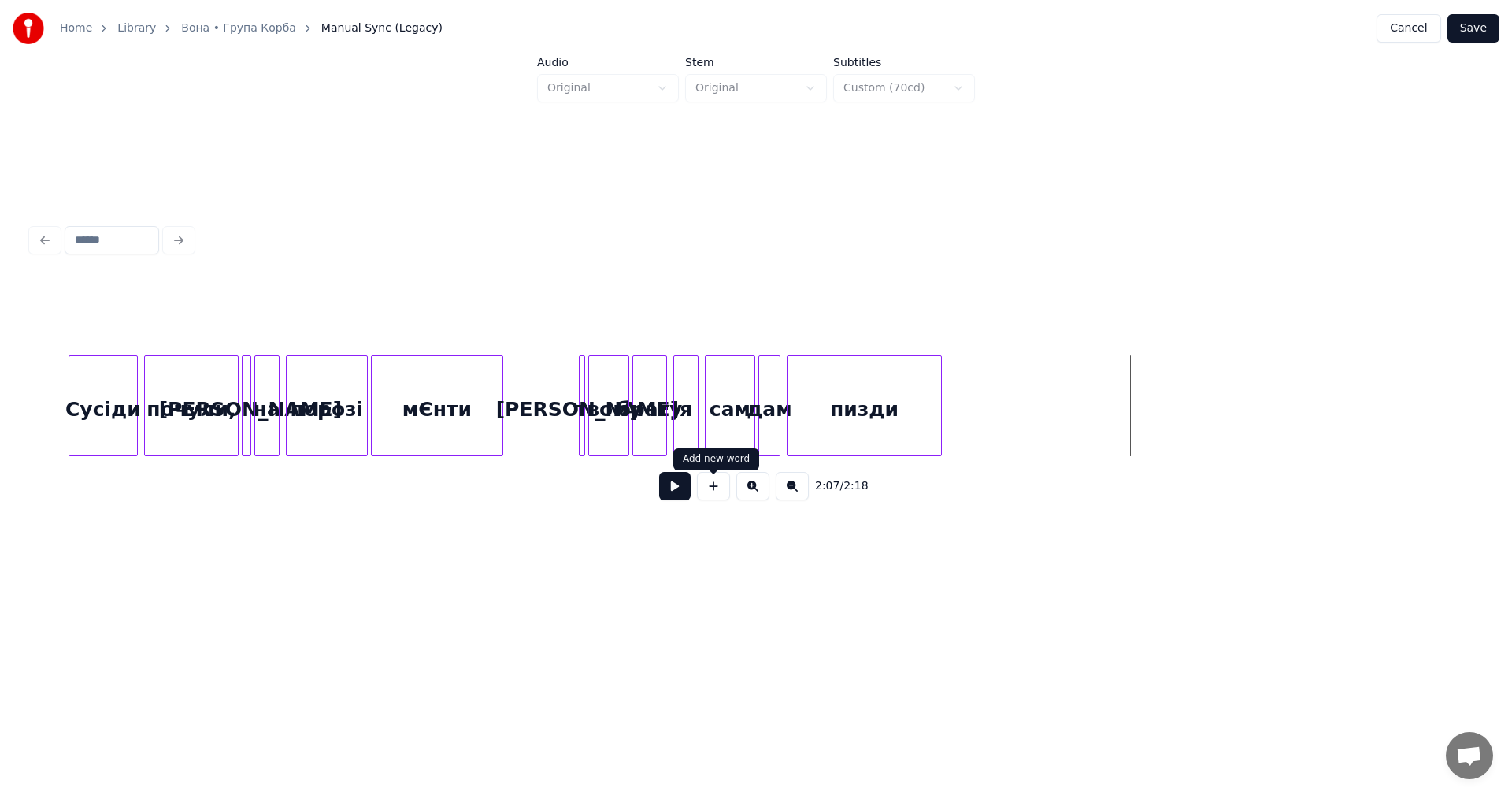
click at [708, 495] on button at bounding box center [713, 486] width 33 height 29
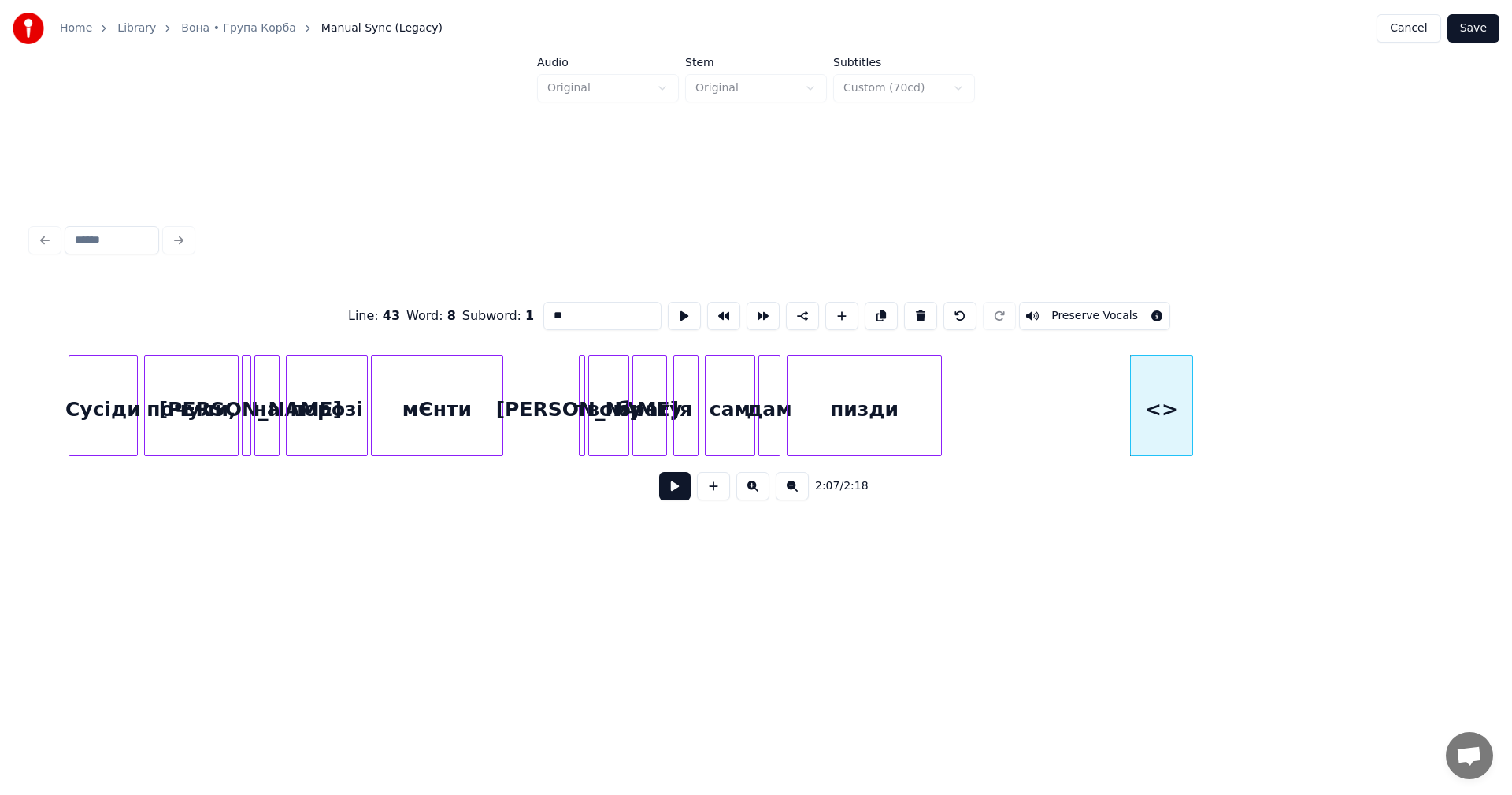
click at [572, 309] on input "**" at bounding box center [602, 316] width 118 height 29
type input "*"
type input "********"
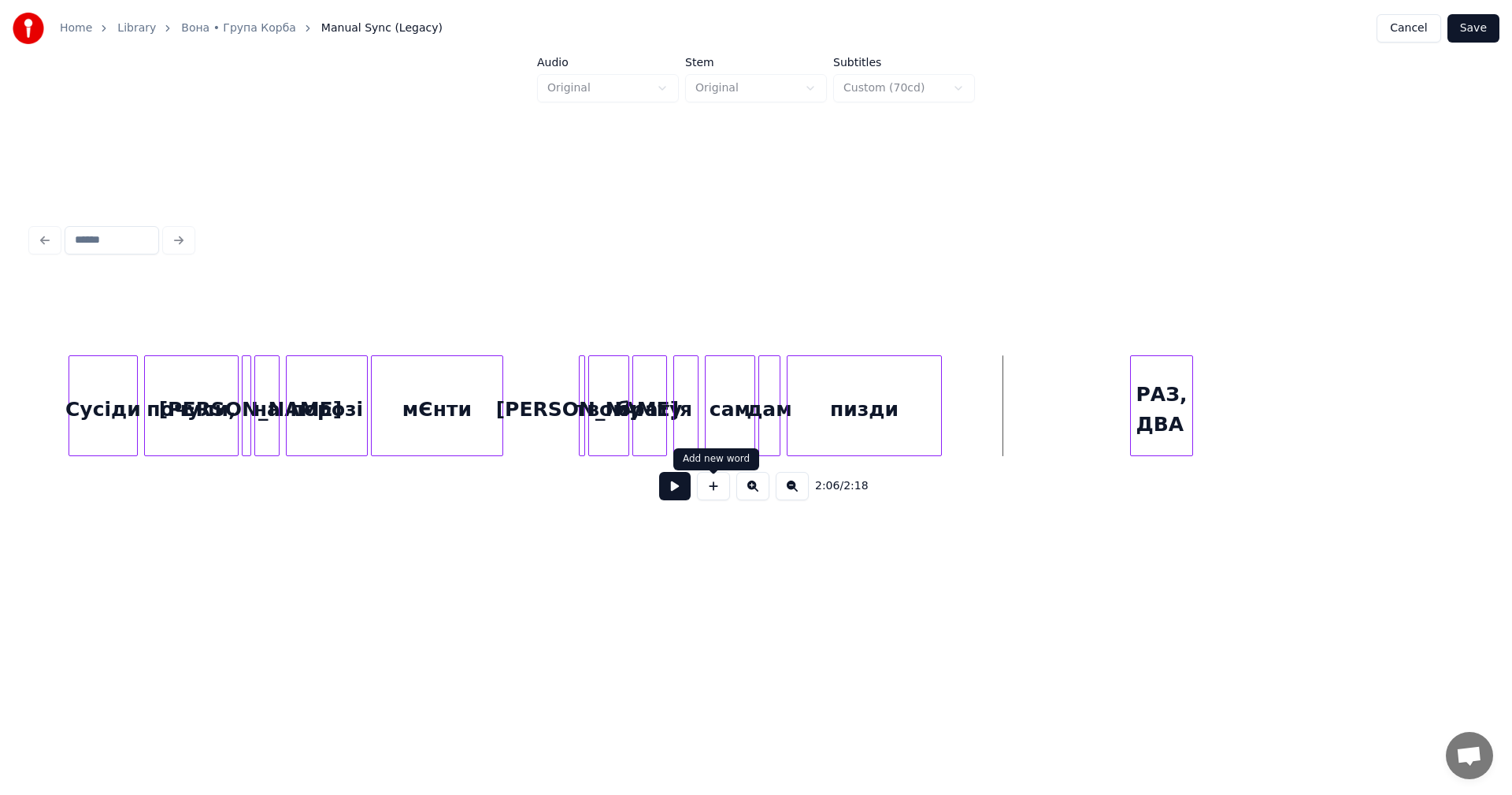
click at [676, 494] on button at bounding box center [674, 486] width 31 height 29
click at [1198, 404] on div at bounding box center [1195, 406] width 4 height 99
click at [675, 498] on button at bounding box center [674, 486] width 31 height 29
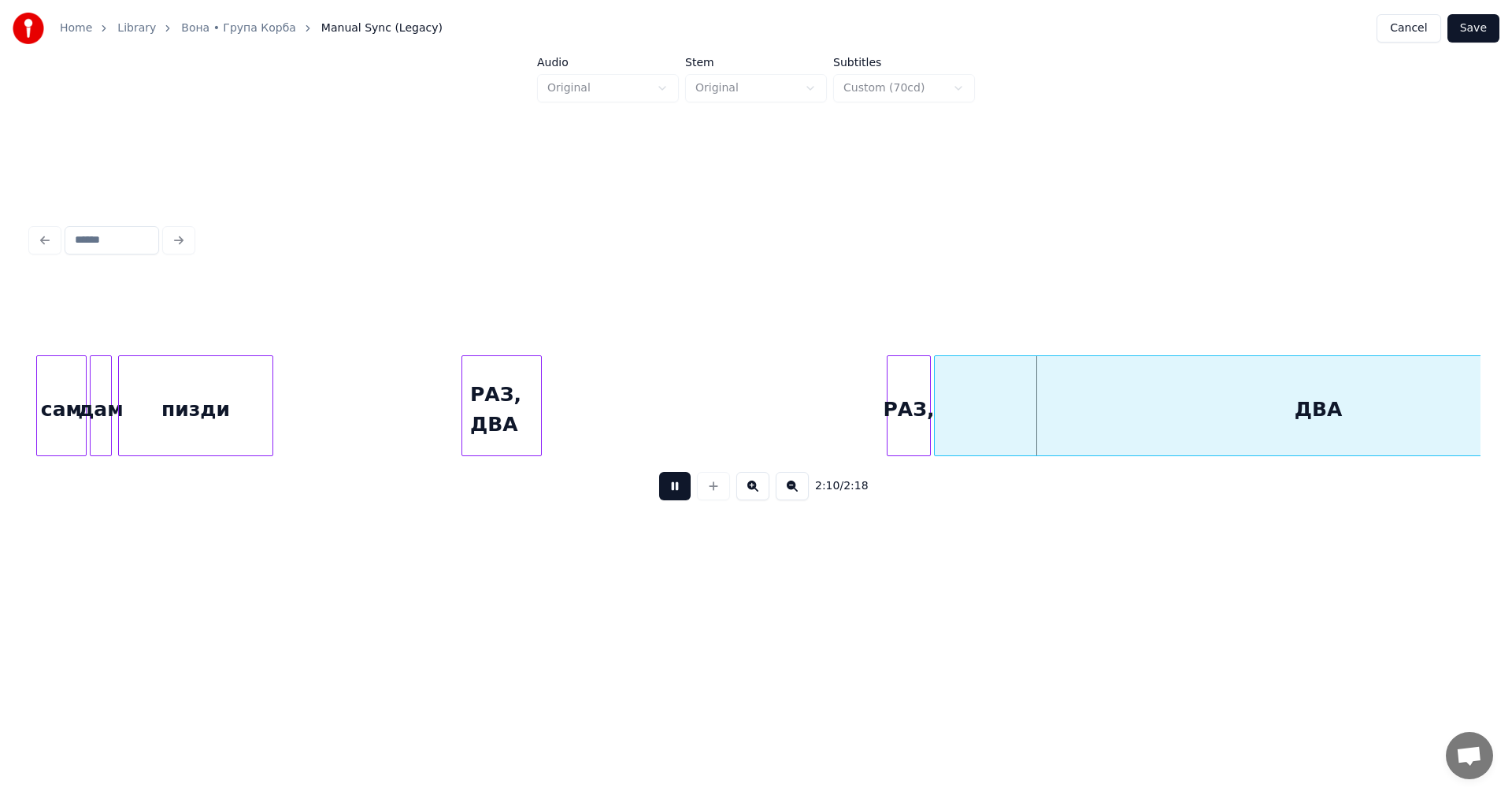
scroll to position [0, 19735]
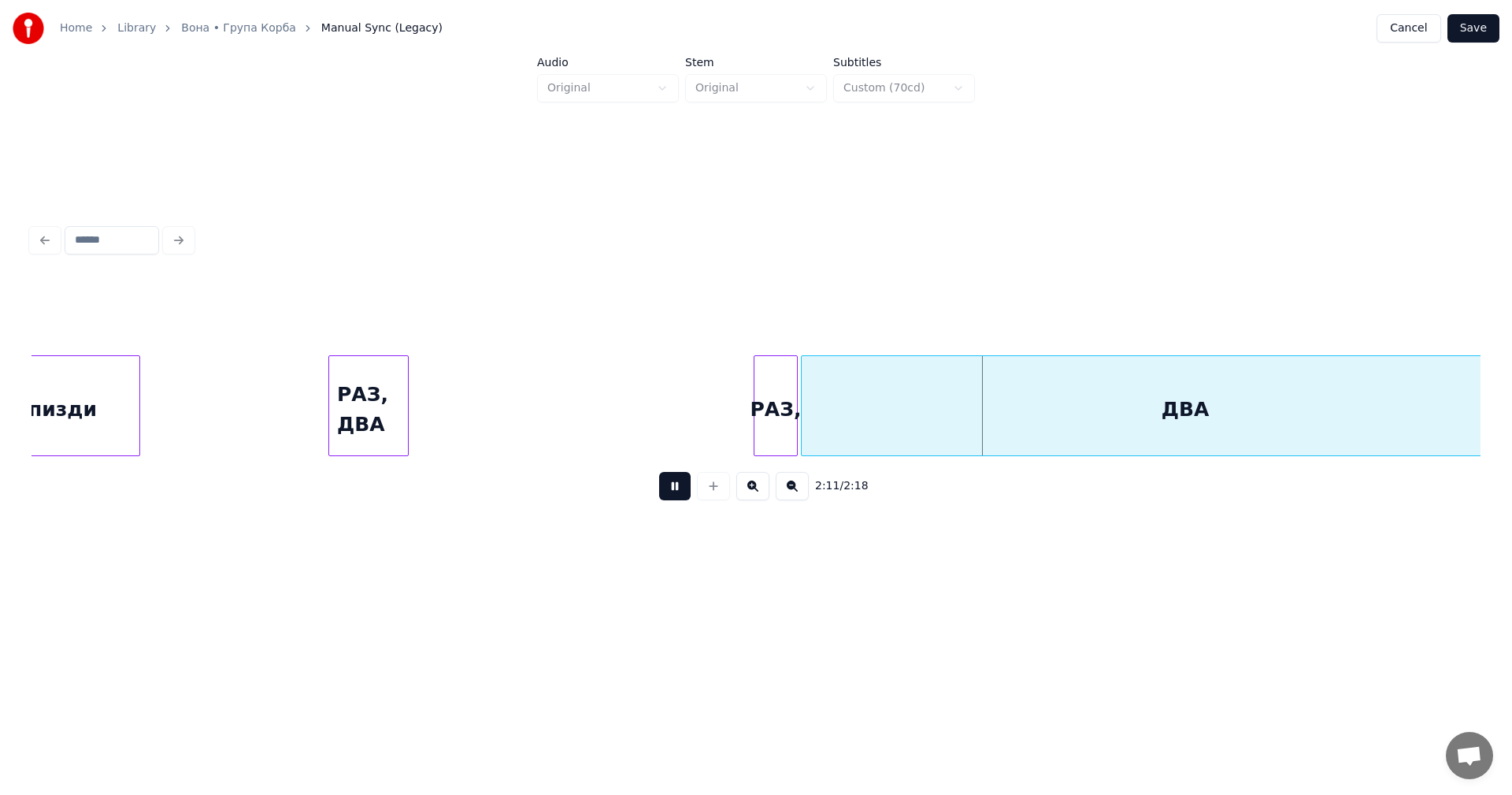
click at [1094, 414] on div "ДВА" at bounding box center [1185, 410] width 767 height 107
click at [672, 498] on button at bounding box center [674, 486] width 31 height 29
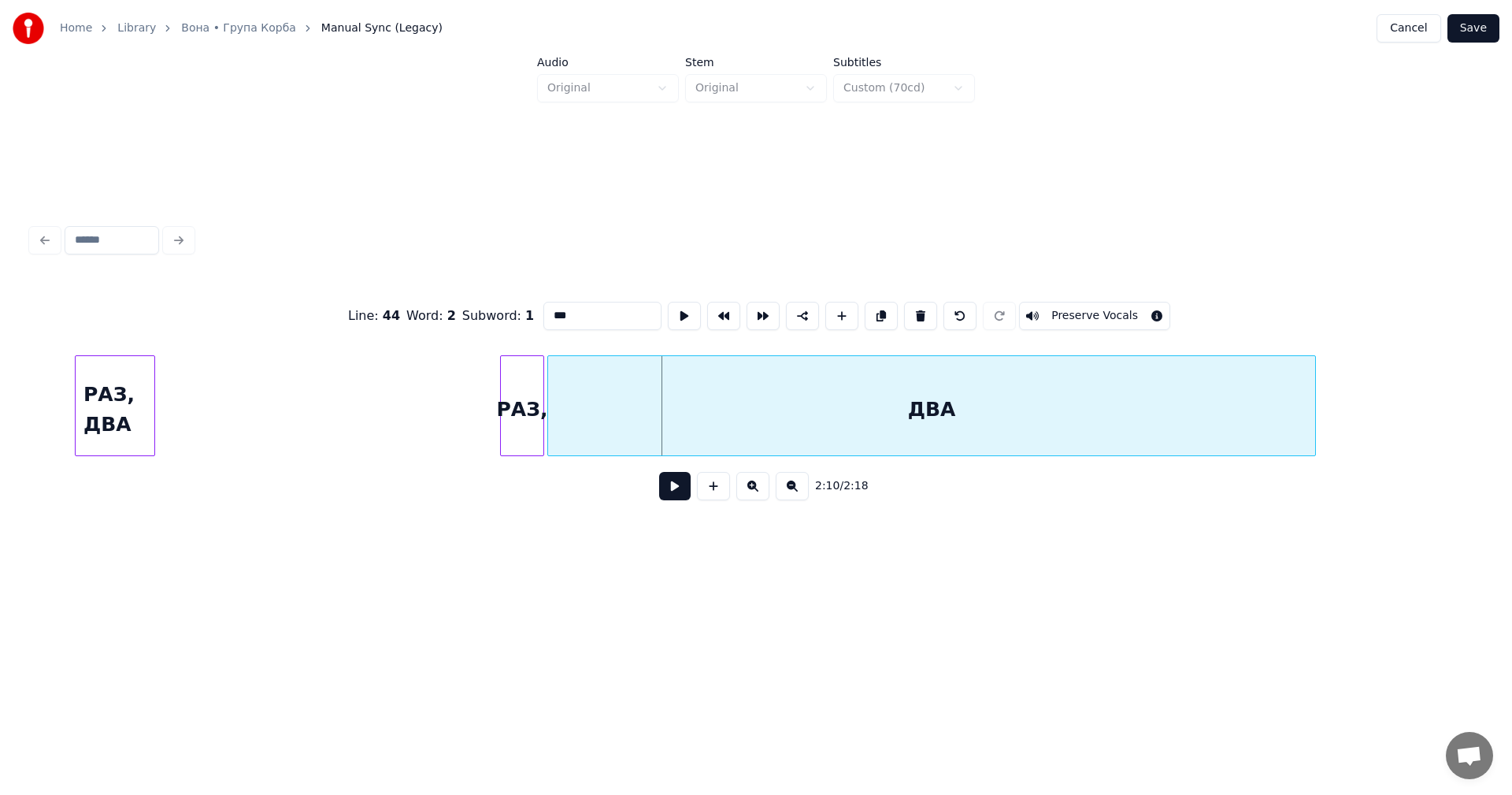
scroll to position [0, 20002]
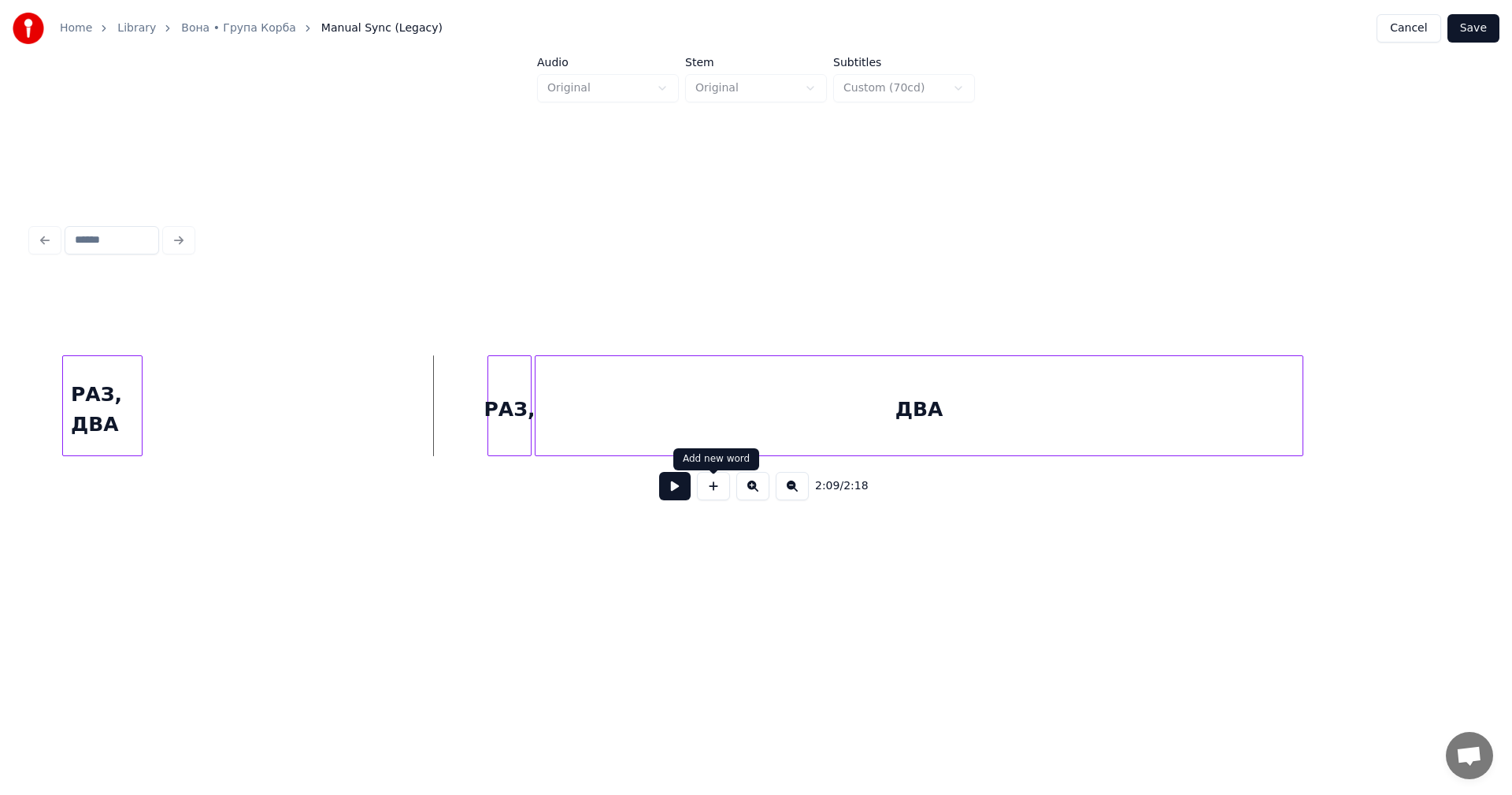
click at [671, 496] on button at bounding box center [674, 486] width 31 height 29
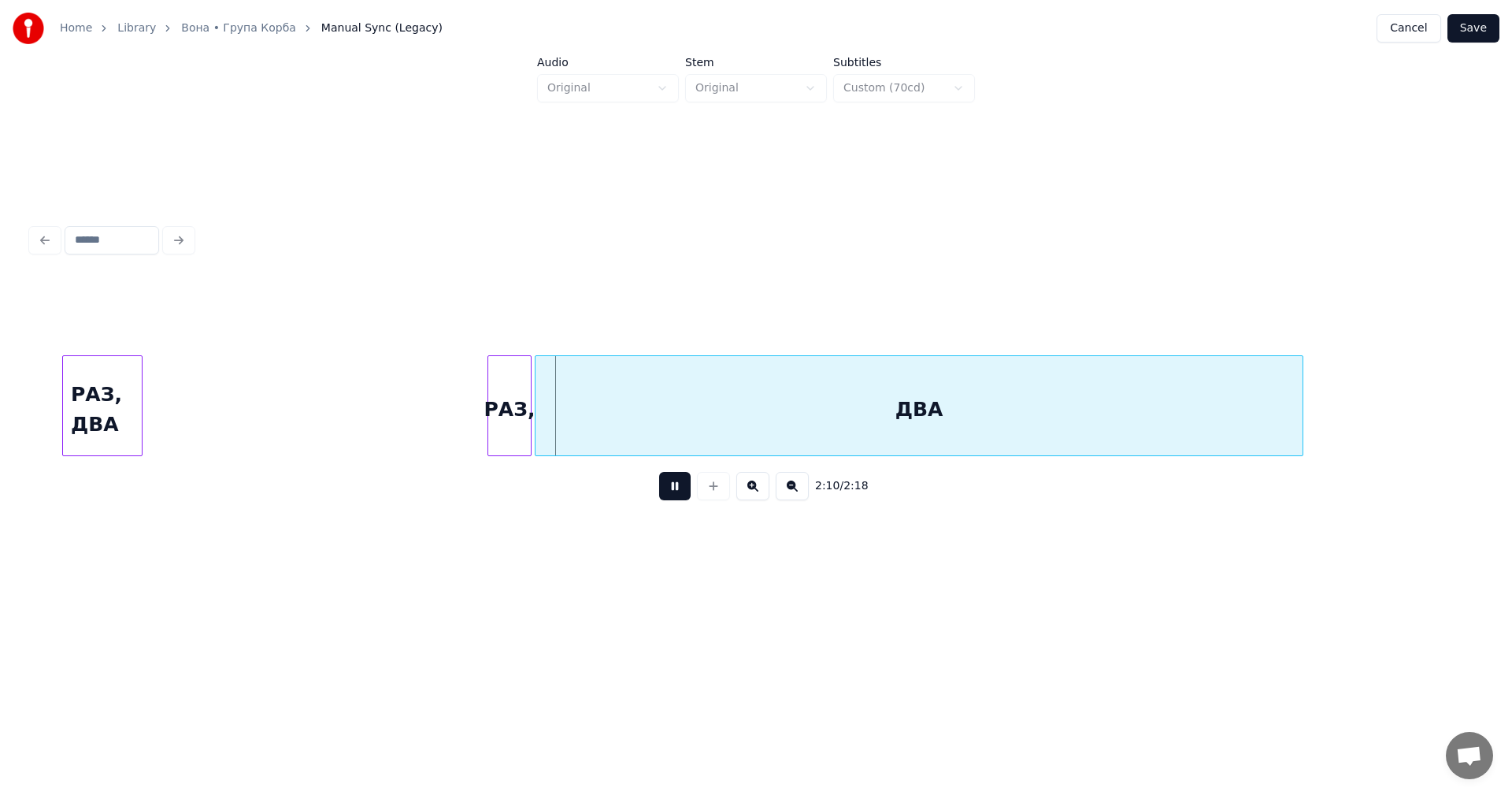
click at [671, 496] on button at bounding box center [674, 486] width 31 height 29
click at [1027, 403] on div "ДВА" at bounding box center [919, 410] width 767 height 107
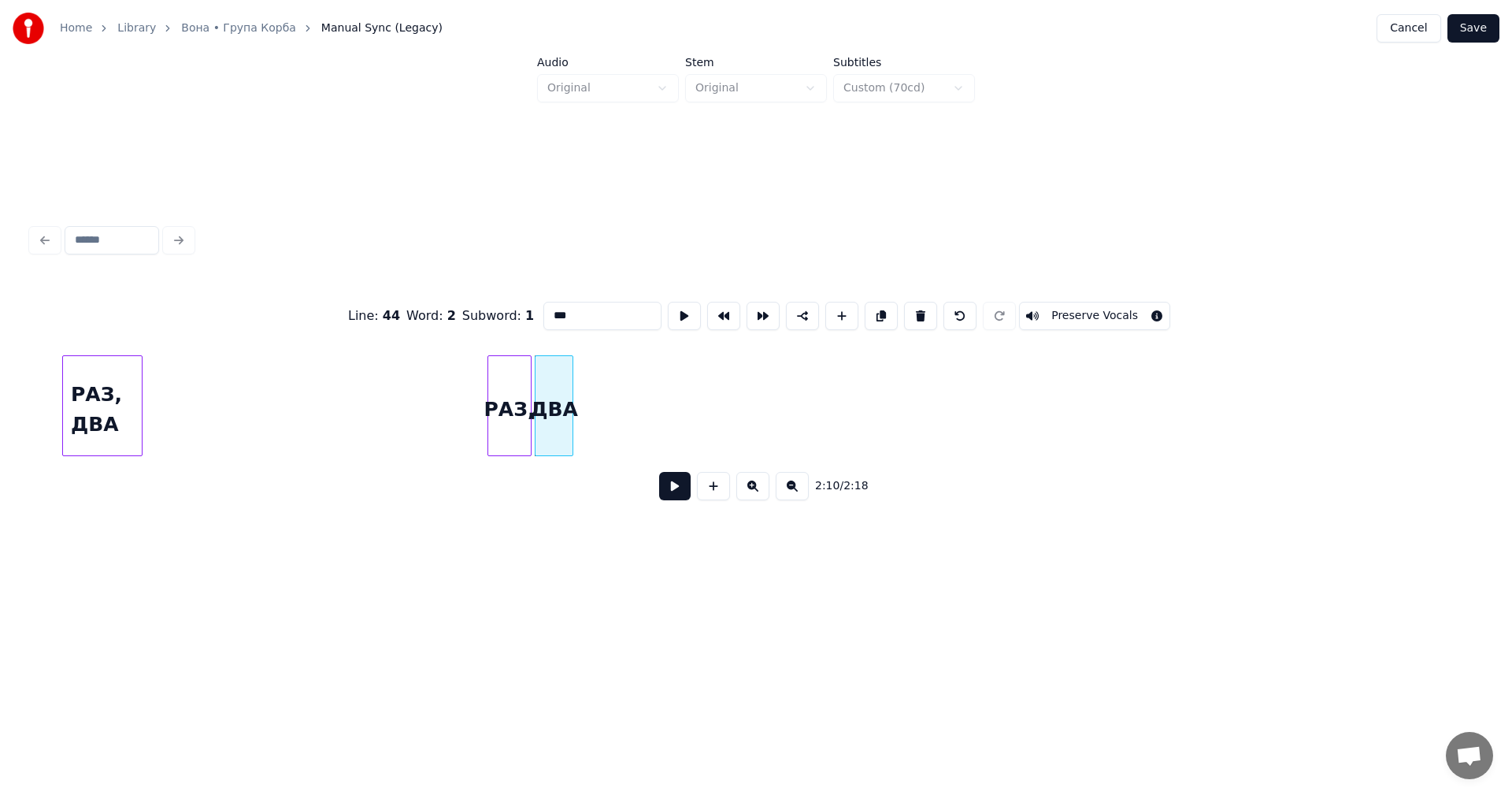
click at [572, 398] on div at bounding box center [570, 406] width 4 height 99
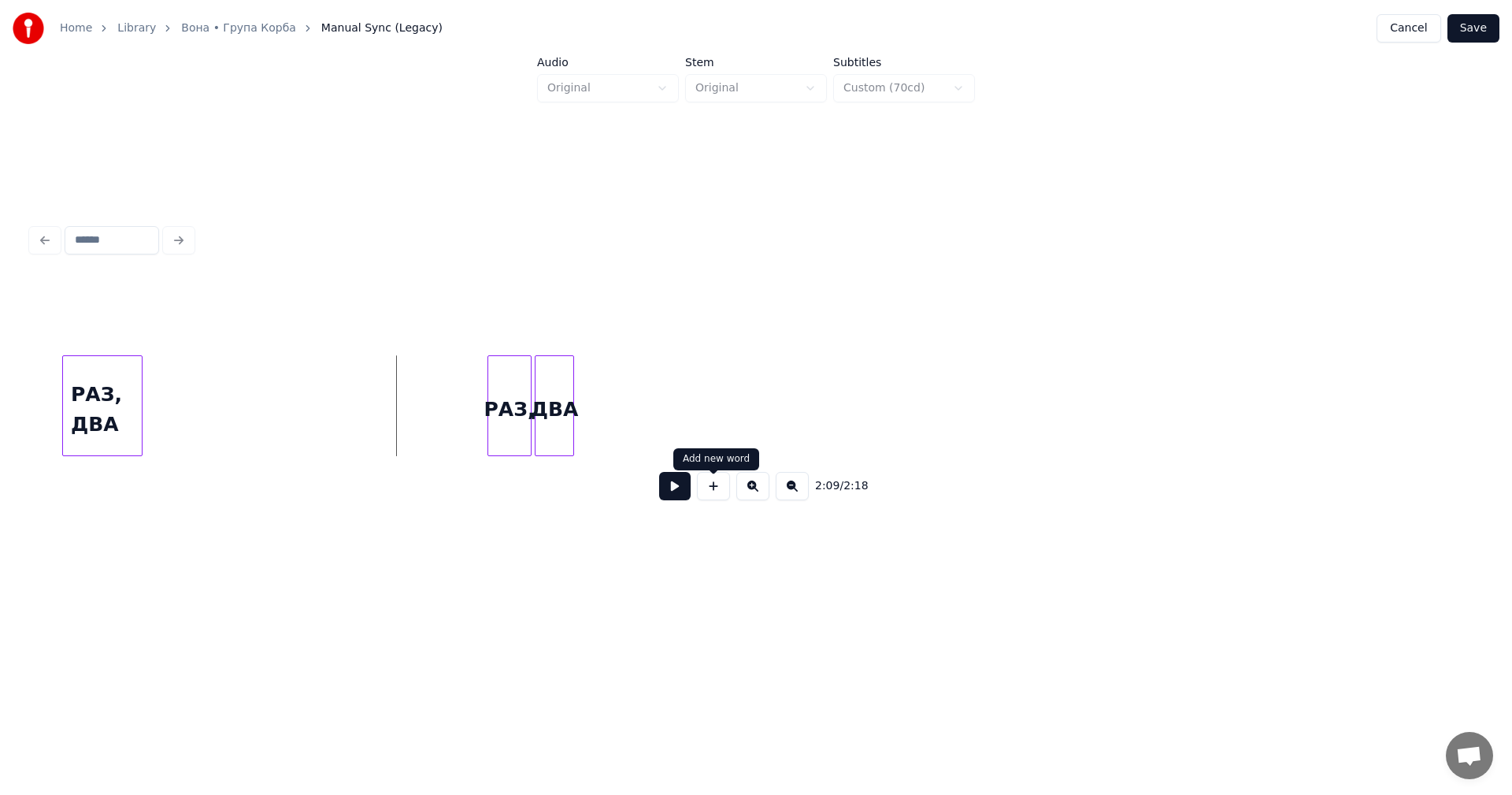
click at [682, 486] on button at bounding box center [674, 486] width 31 height 29
click at [494, 396] on div "РАЗ," at bounding box center [502, 410] width 43 height 107
click at [529, 398] on div "ДВА" at bounding box center [541, 410] width 38 height 107
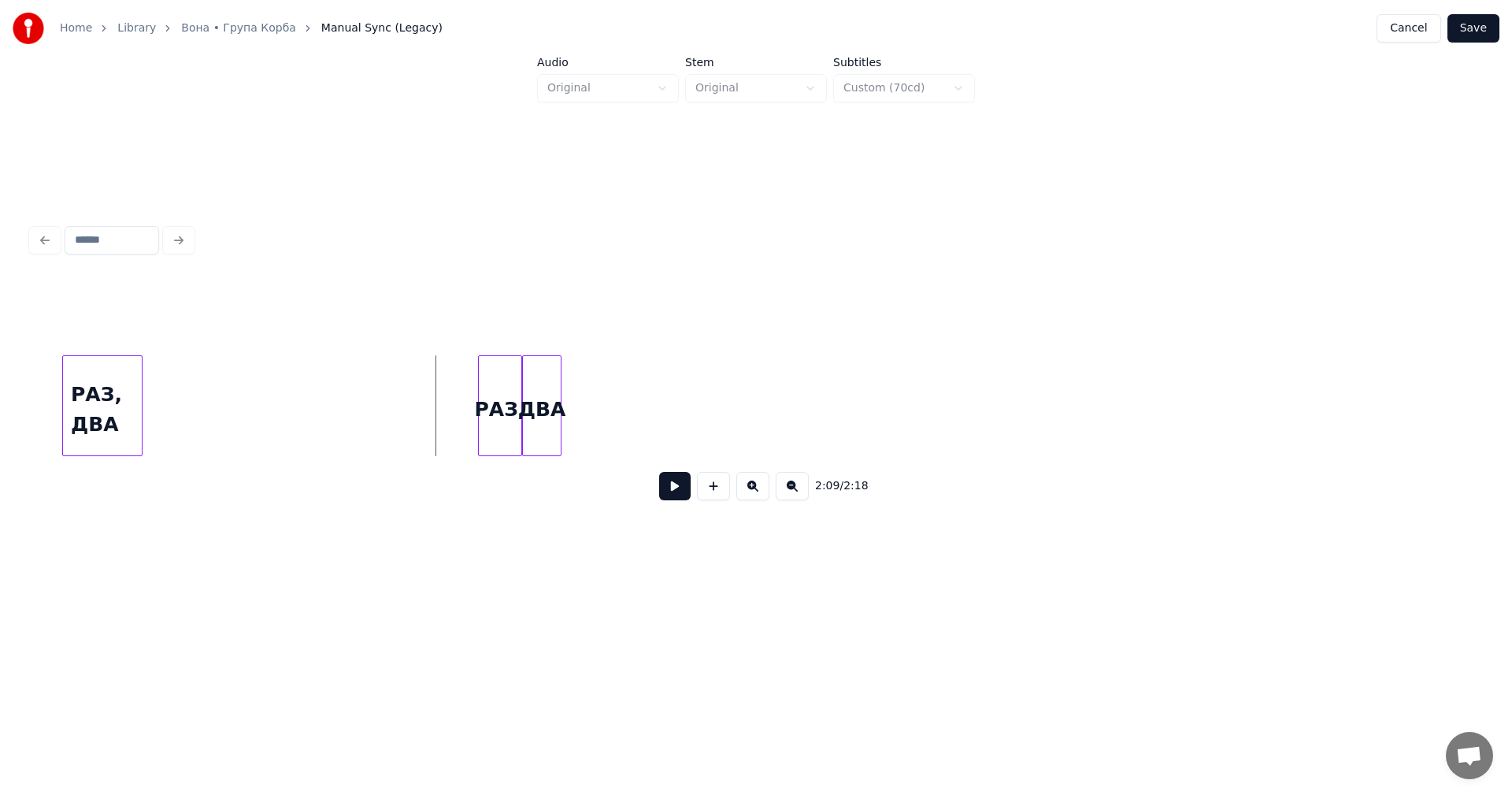
click at [675, 489] on button at bounding box center [674, 486] width 31 height 29
click at [712, 497] on button at bounding box center [713, 486] width 33 height 29
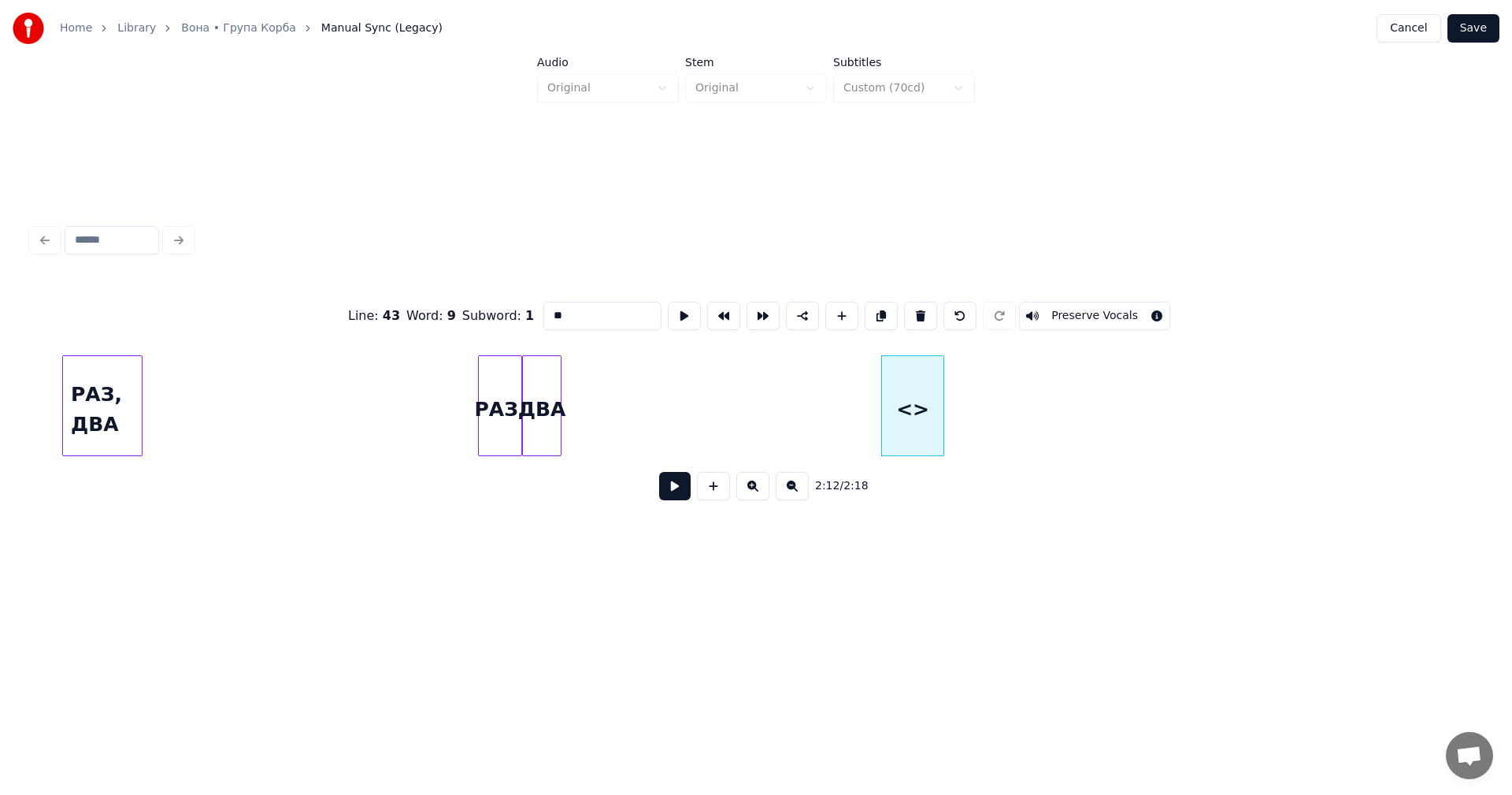
click at [915, 406] on div "<>" at bounding box center [912, 410] width 62 height 107
click at [594, 310] on input "**" at bounding box center [602, 316] width 118 height 29
type input "*"
type input "***"
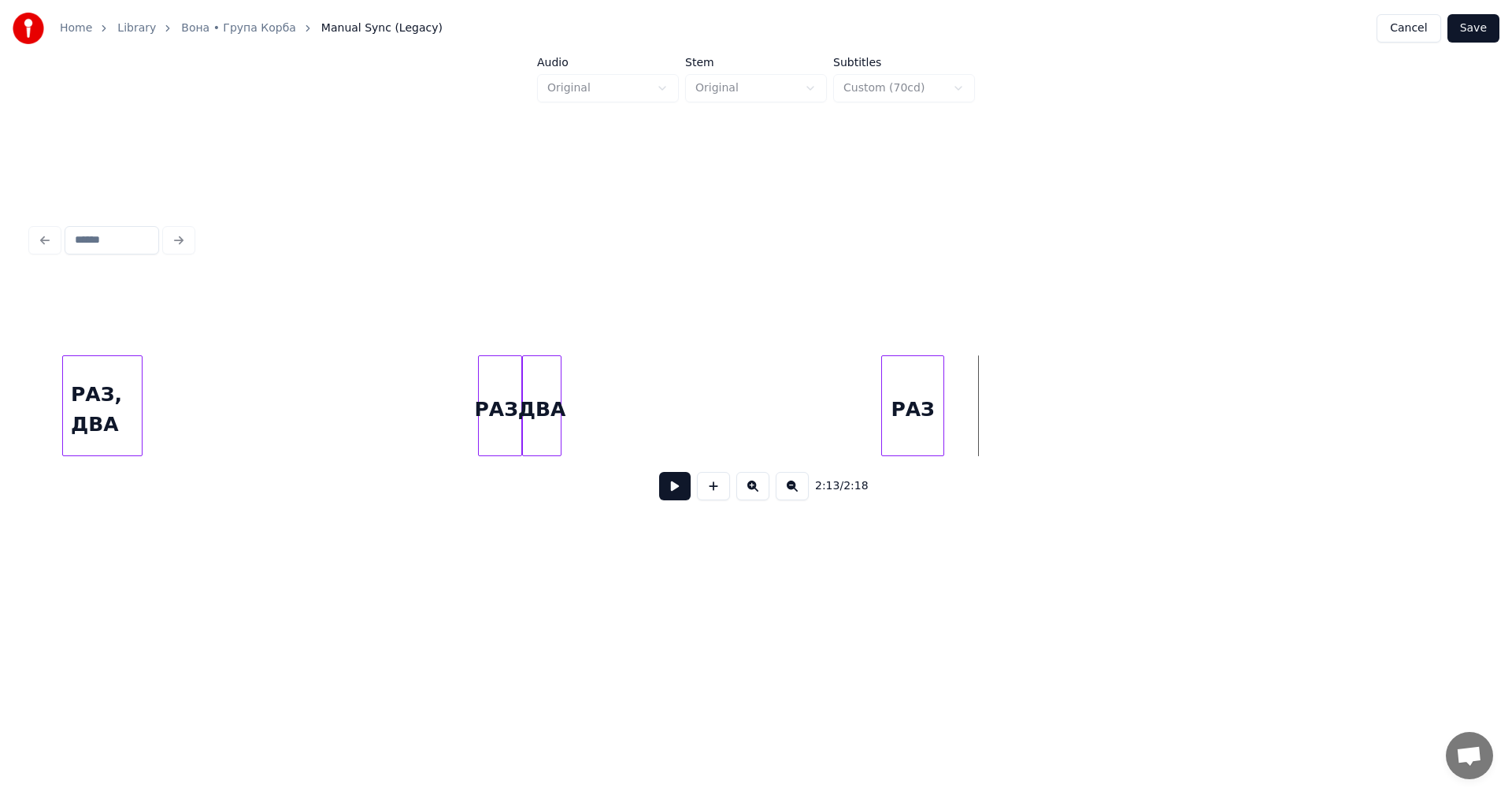
click at [706, 488] on button at bounding box center [713, 486] width 33 height 29
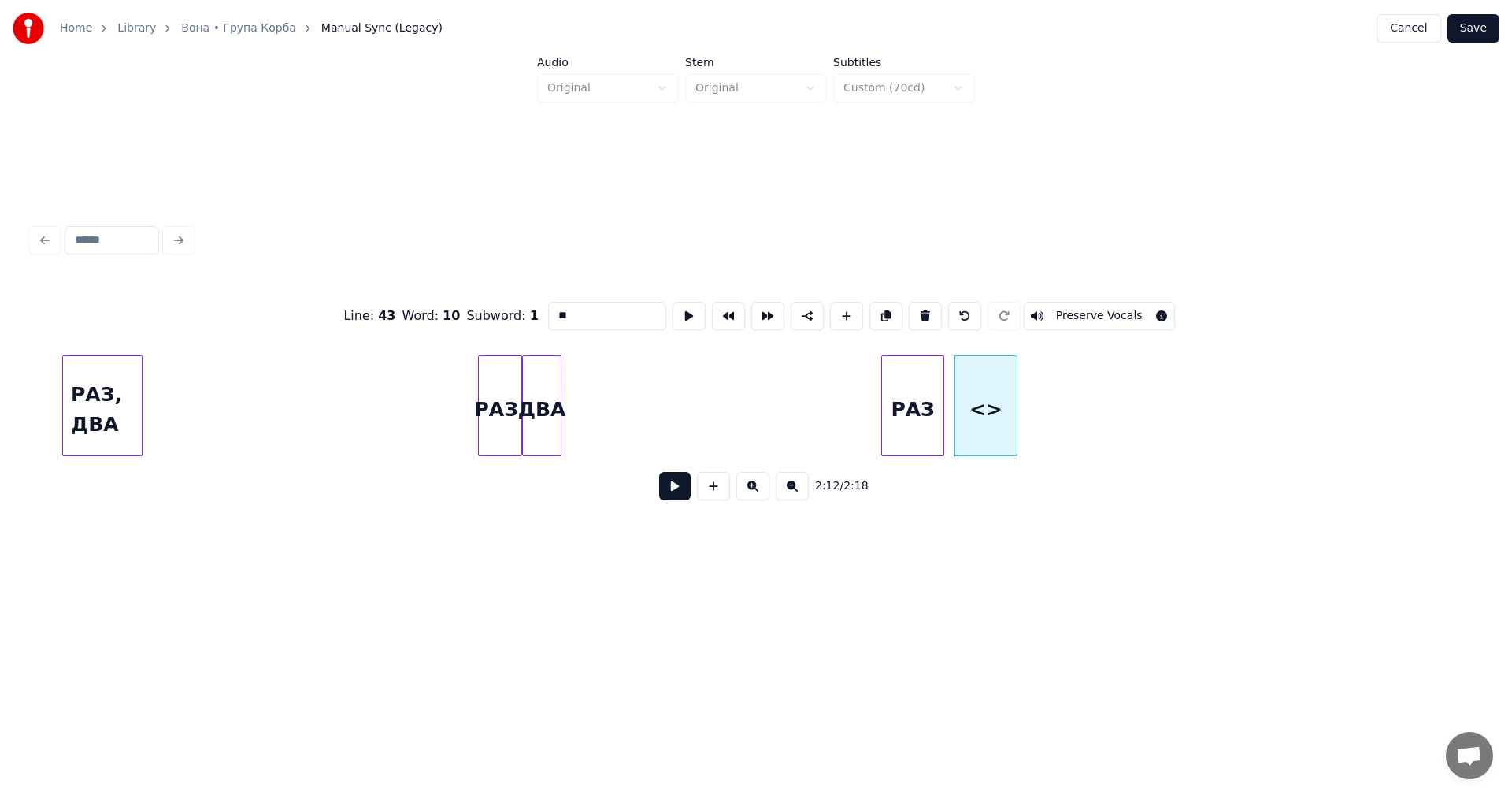
click at [581, 310] on input "**" at bounding box center [607, 316] width 118 height 29
type input "*"
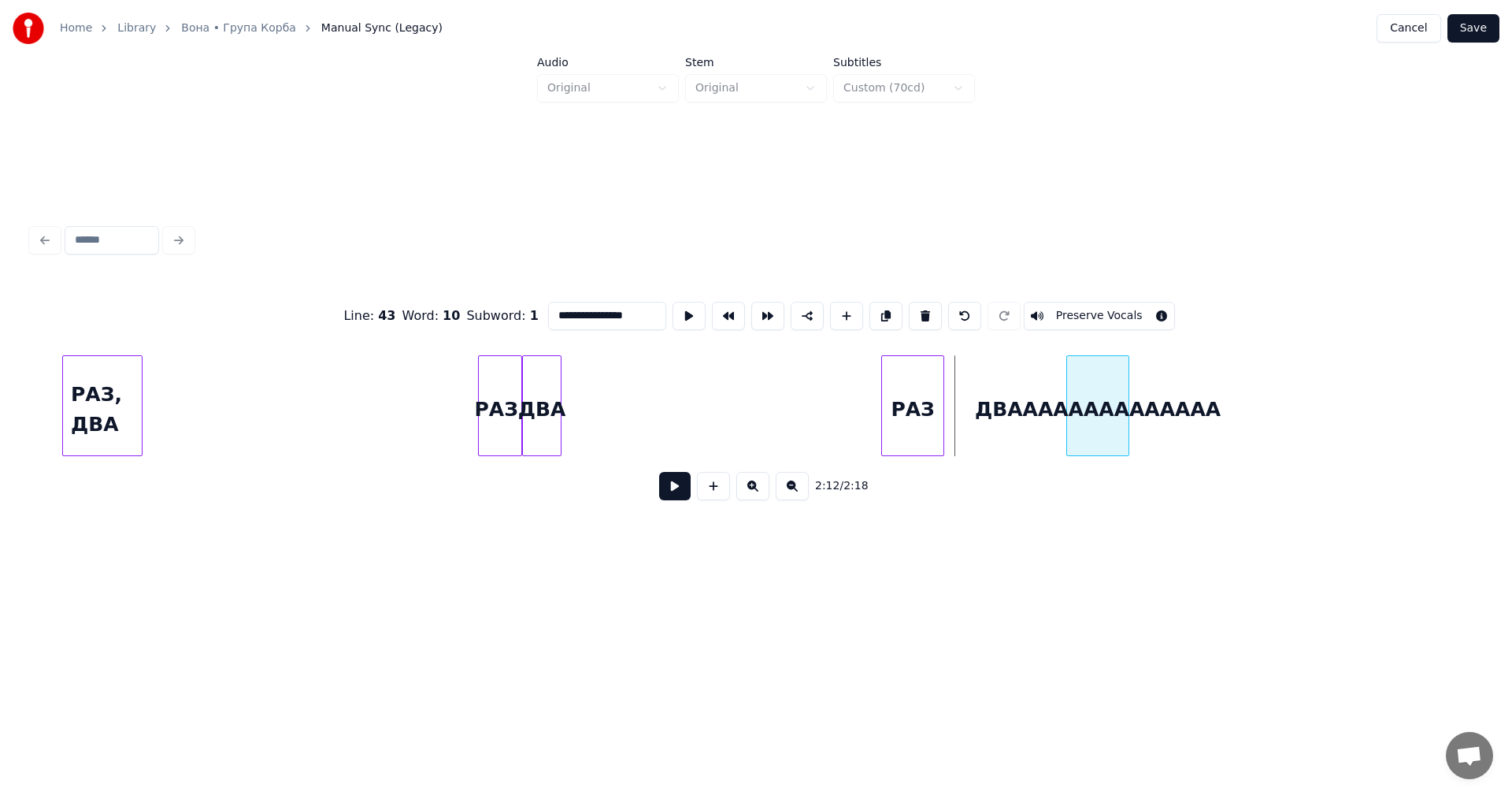
click at [1099, 380] on div "ДВАААААААААААААА" at bounding box center [1098, 410] width 62 height 107
type input "**********"
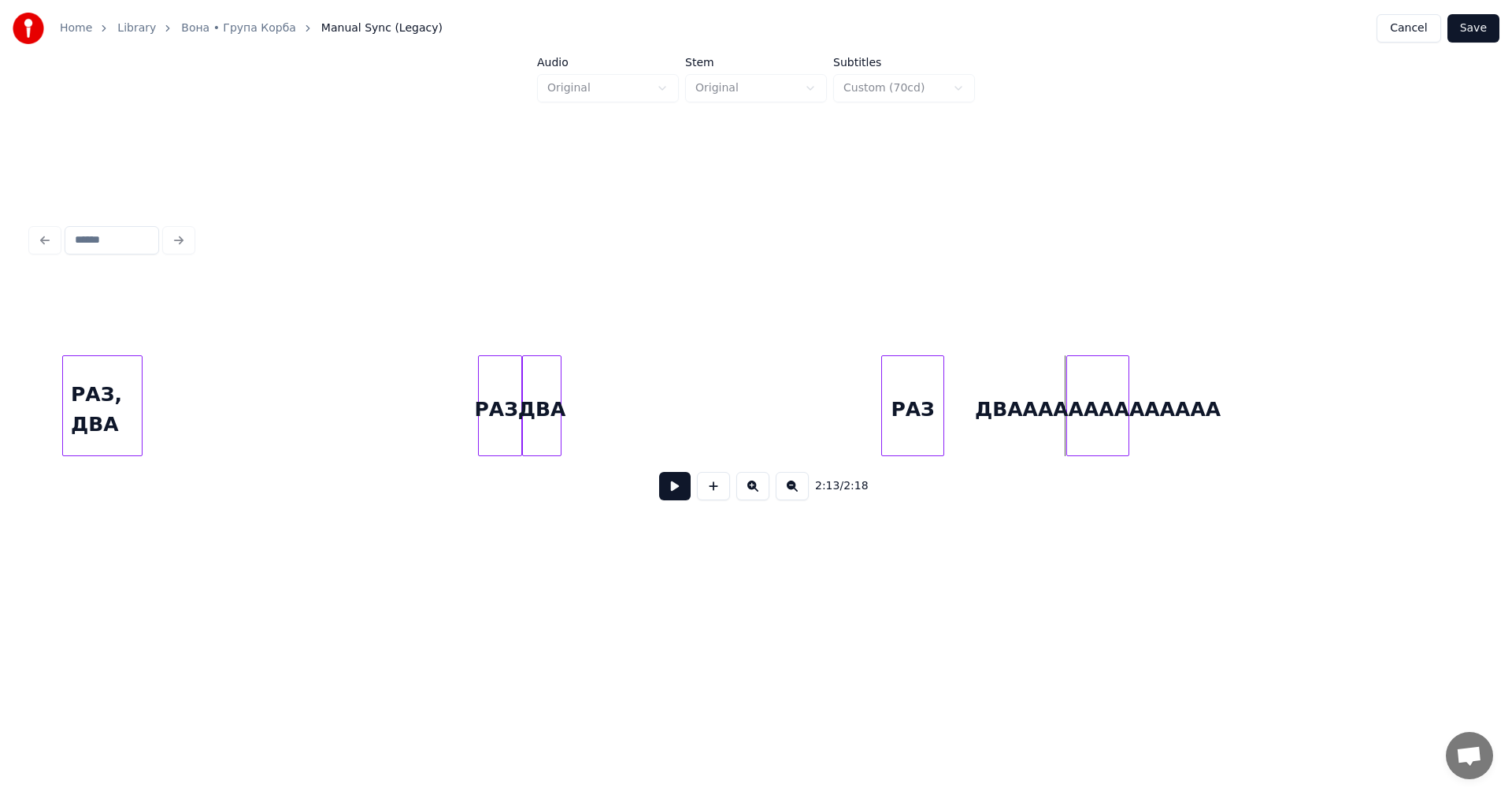
click at [1086, 383] on div "ДВАААААААААААААА" at bounding box center [1098, 410] width 62 height 107
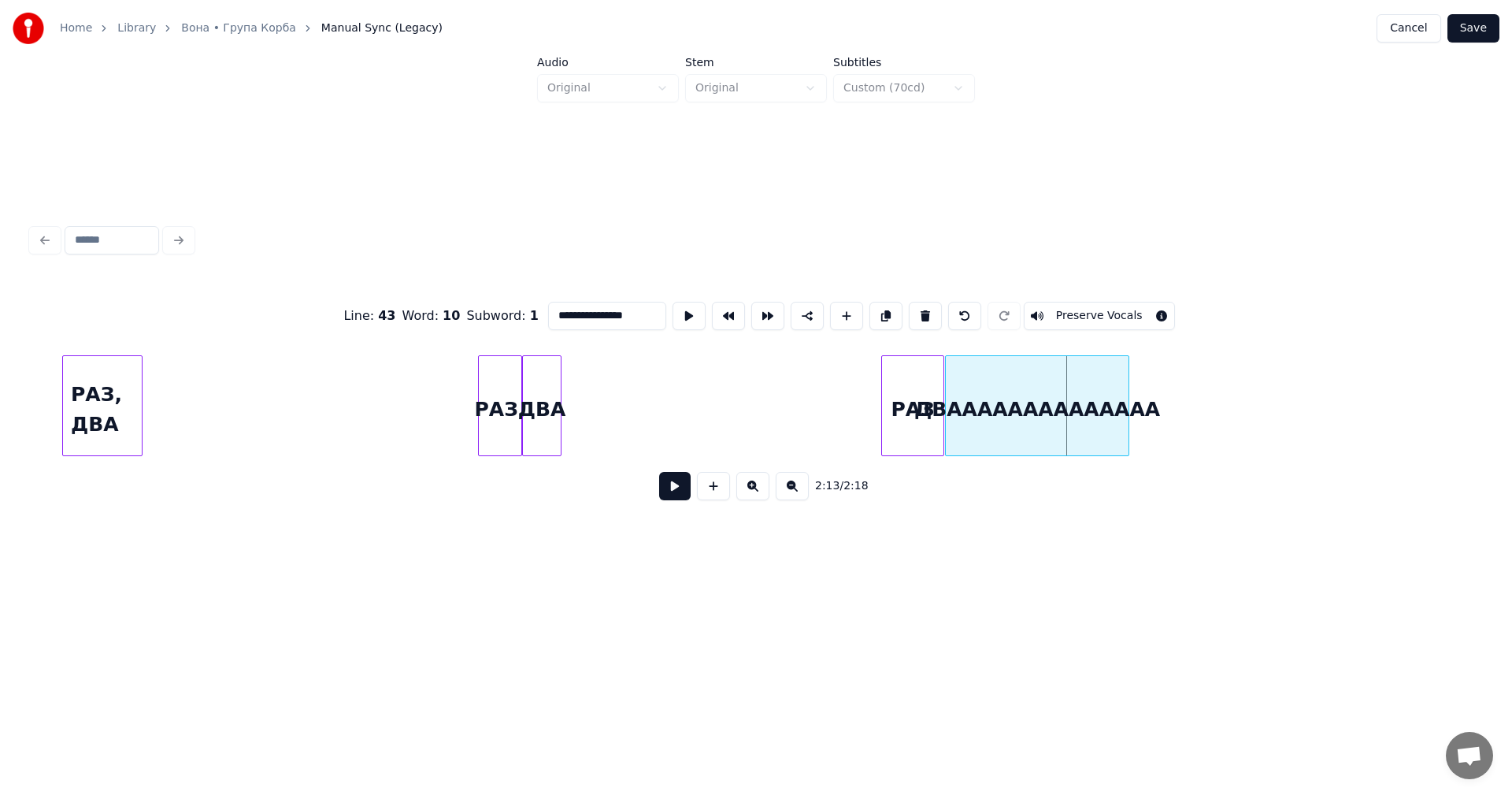
click at [949, 382] on div at bounding box center [948, 406] width 4 height 99
click at [1128, 390] on div "ДВАААААААААААААА" at bounding box center [1038, 410] width 180 height 107
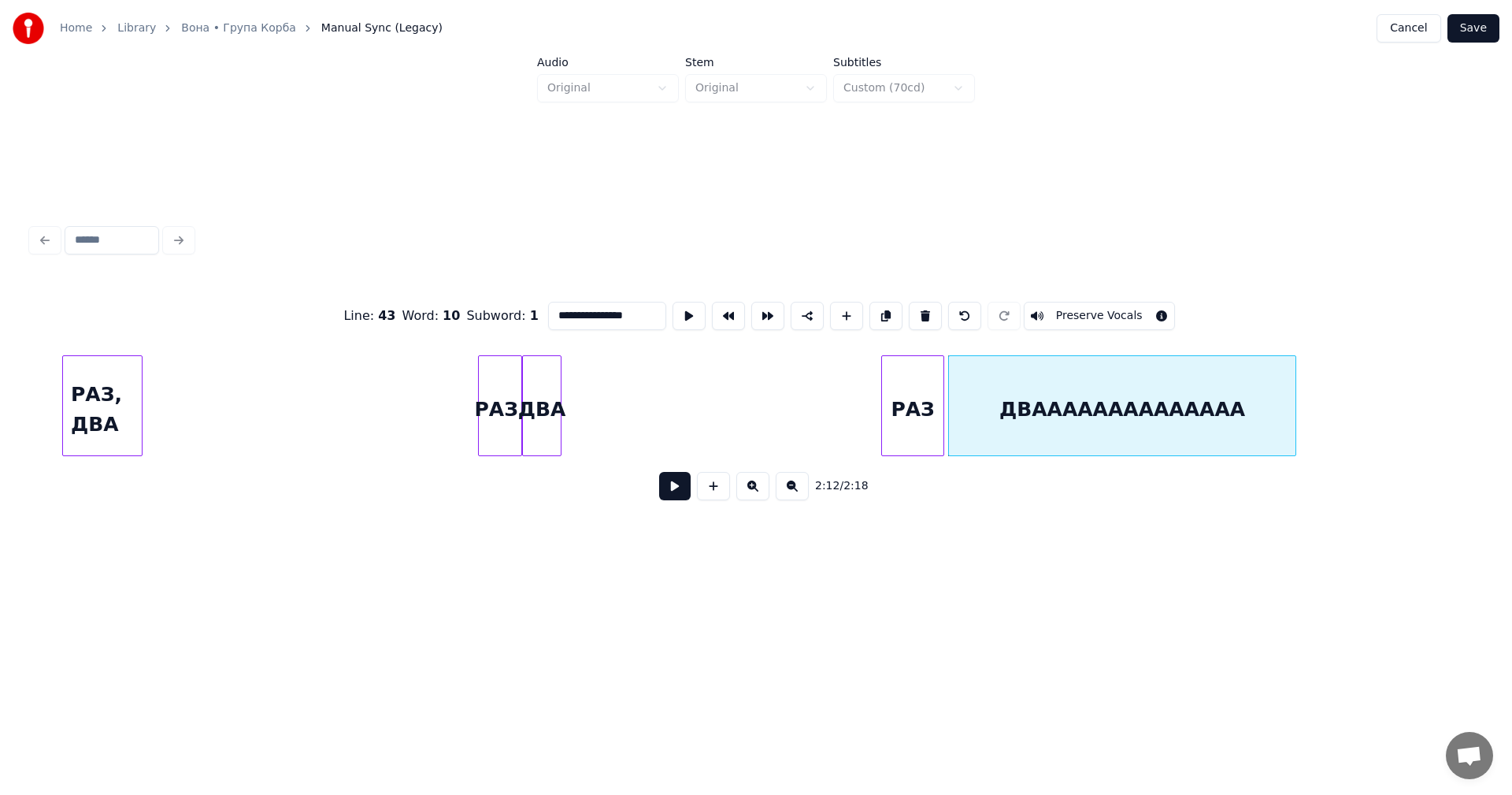
click at [1294, 389] on div at bounding box center [1292, 406] width 4 height 99
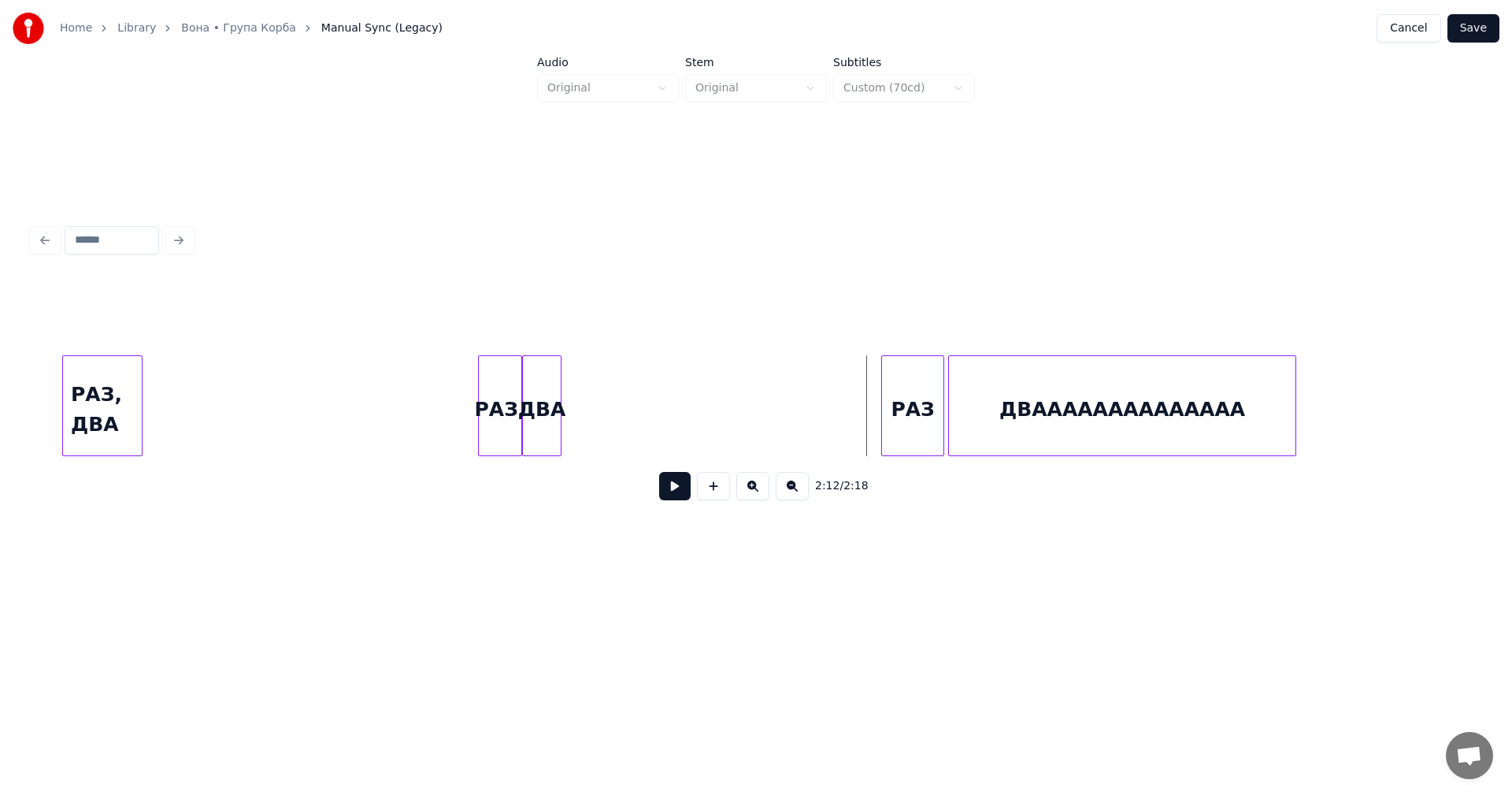
click at [669, 493] on button at bounding box center [674, 486] width 31 height 29
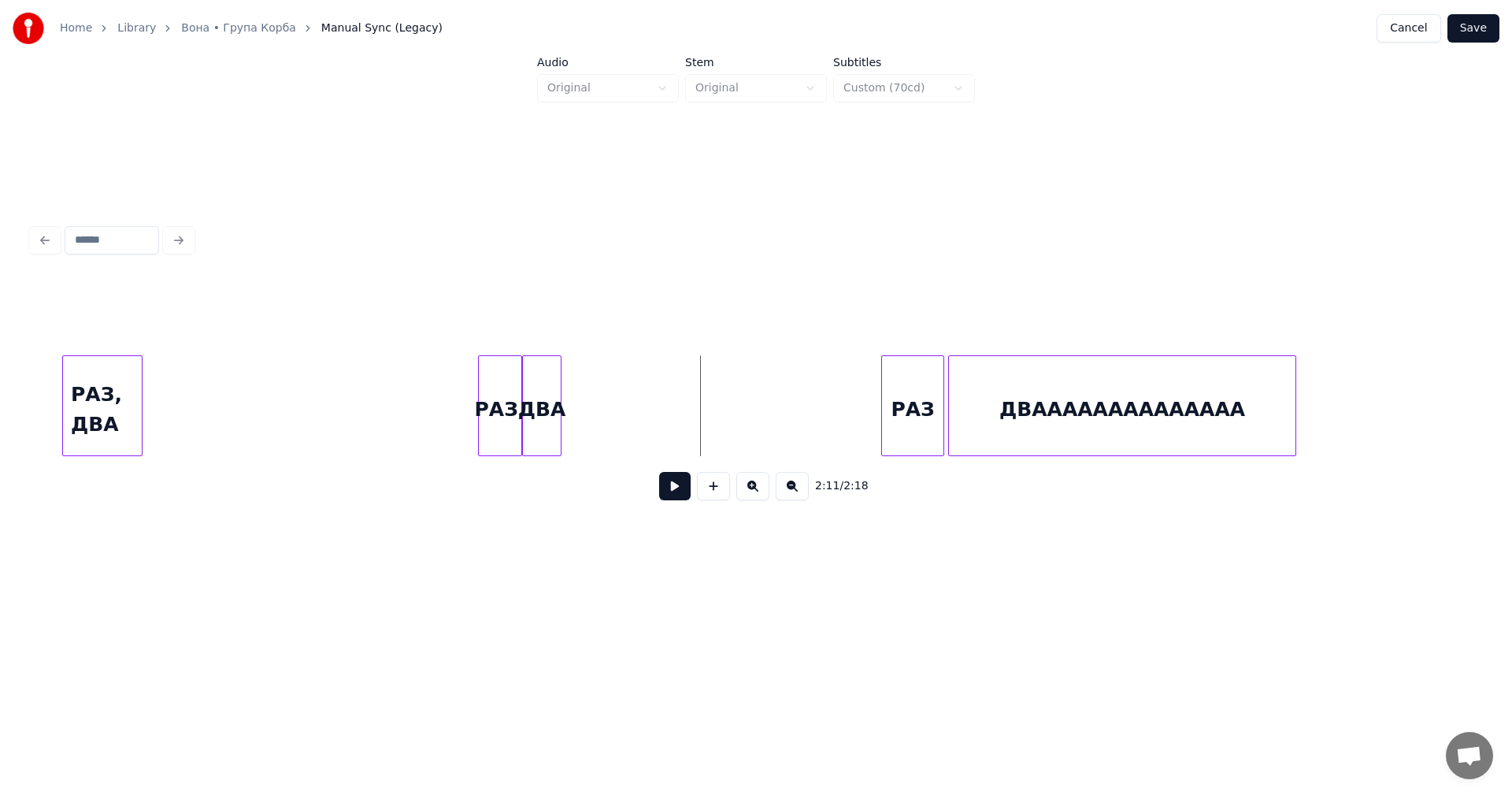
click at [680, 485] on button at bounding box center [674, 486] width 31 height 29
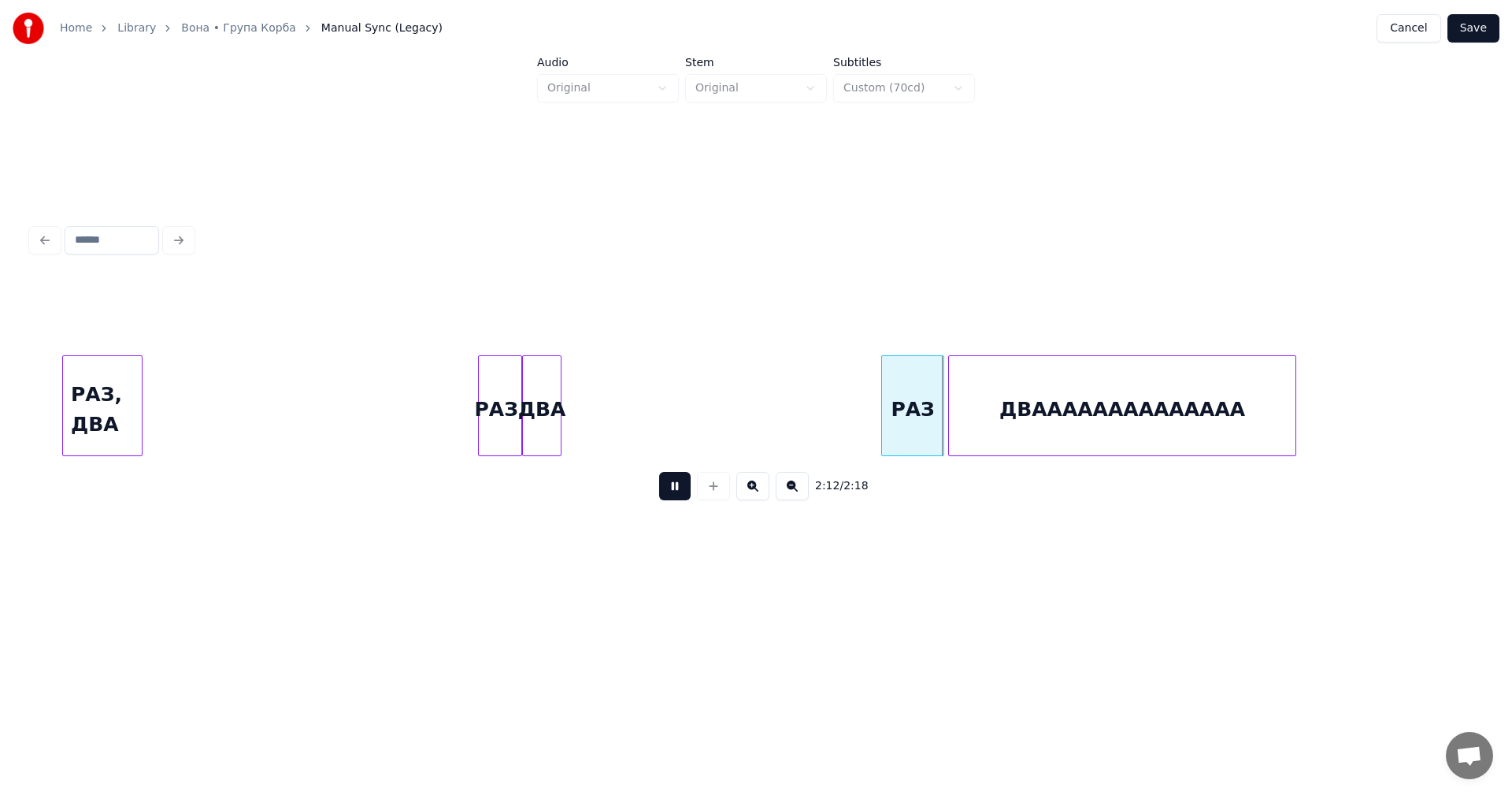
click at [756, 489] on button at bounding box center [752, 486] width 33 height 29
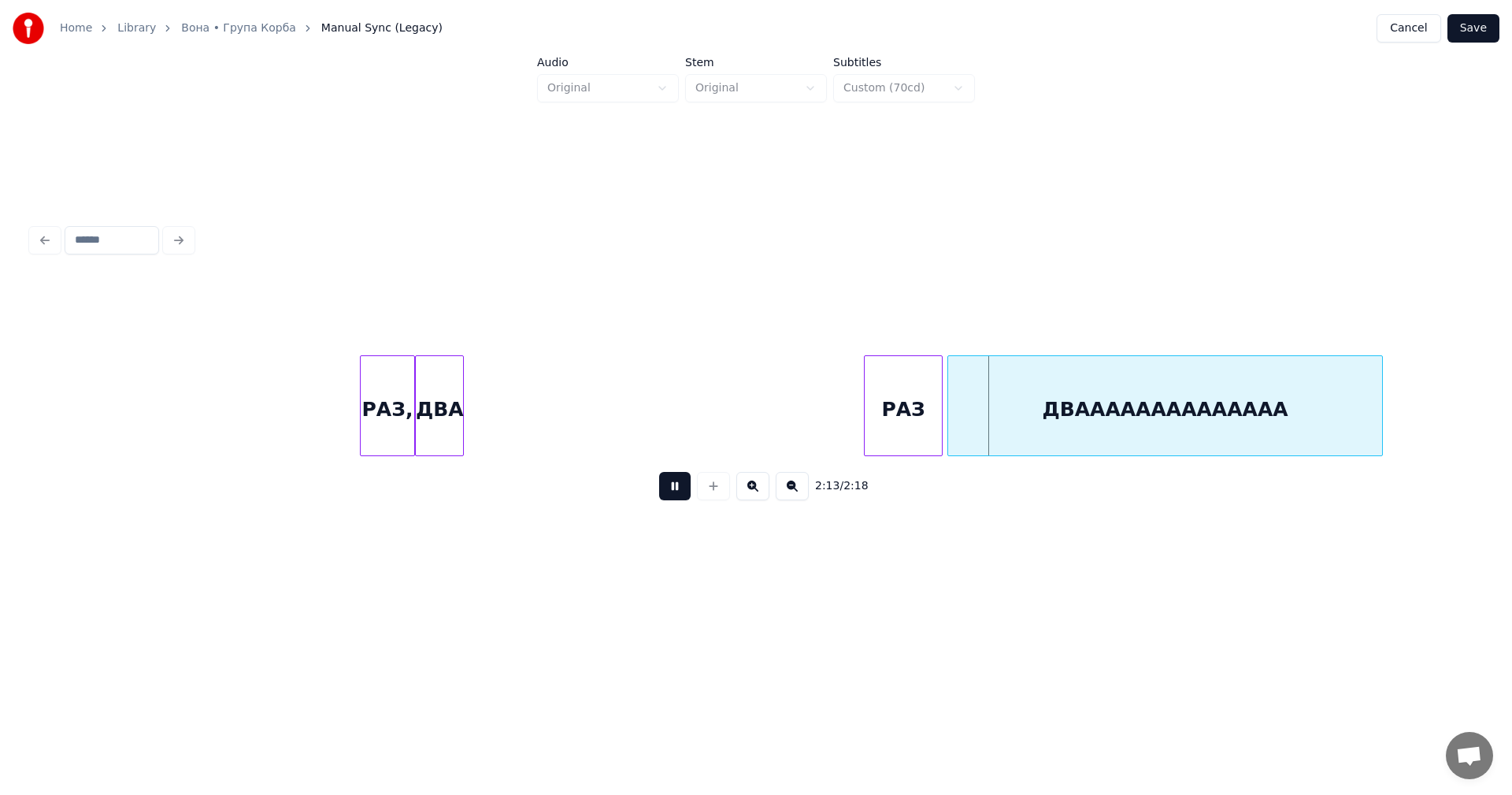
click at [756, 489] on button at bounding box center [752, 486] width 33 height 29
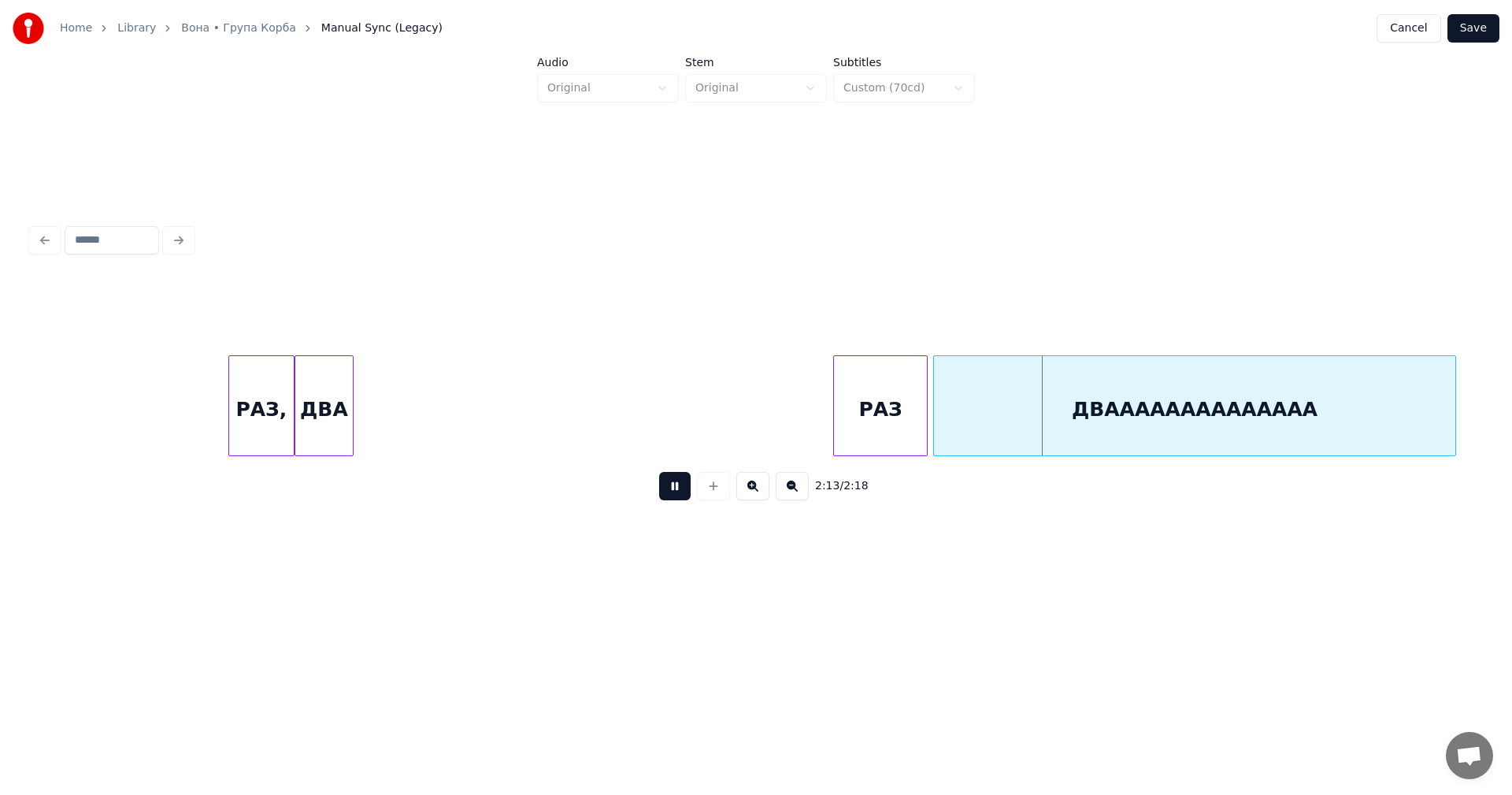
click at [756, 489] on button at bounding box center [752, 486] width 33 height 29
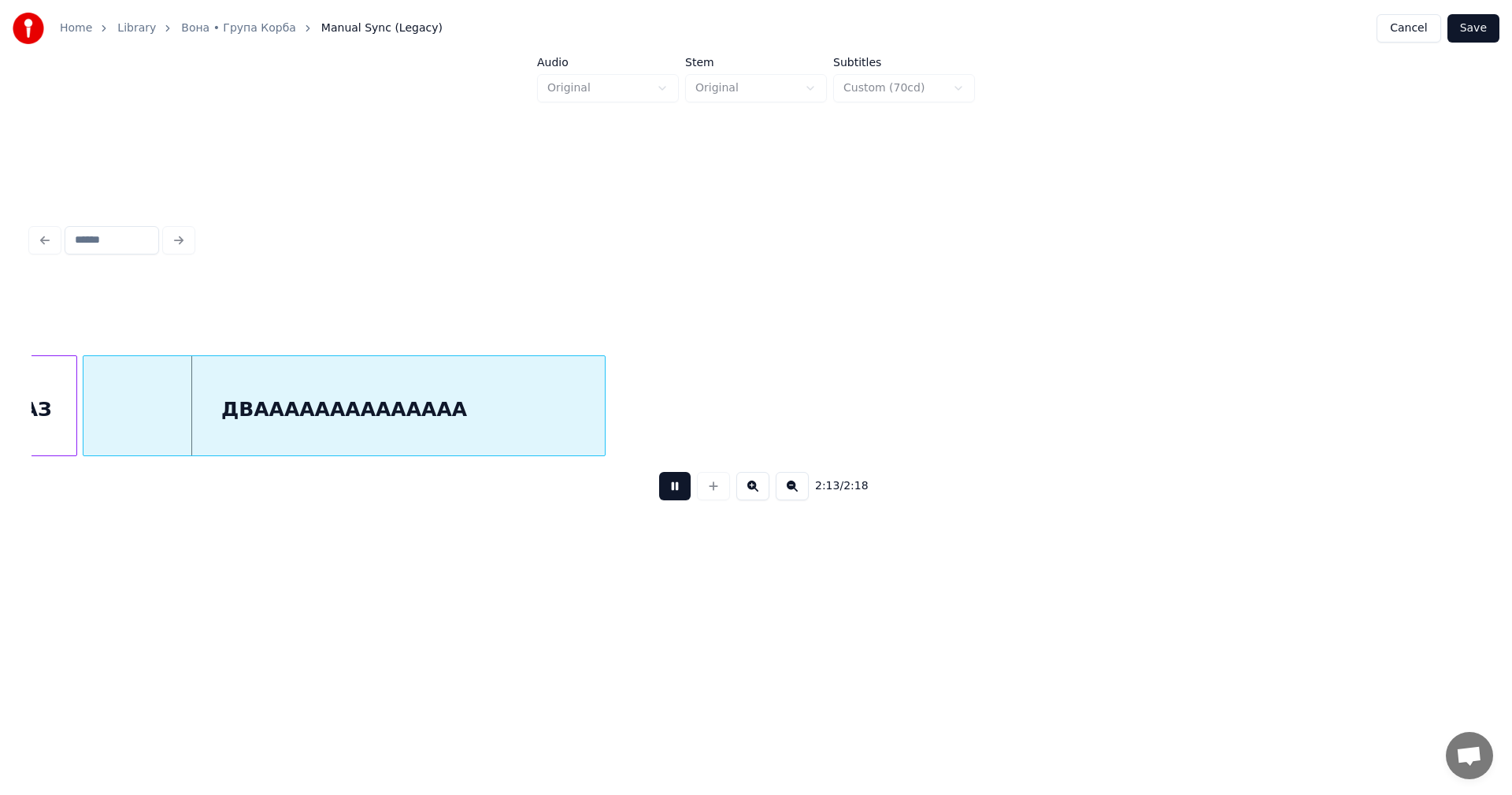
click at [756, 489] on button at bounding box center [752, 486] width 33 height 29
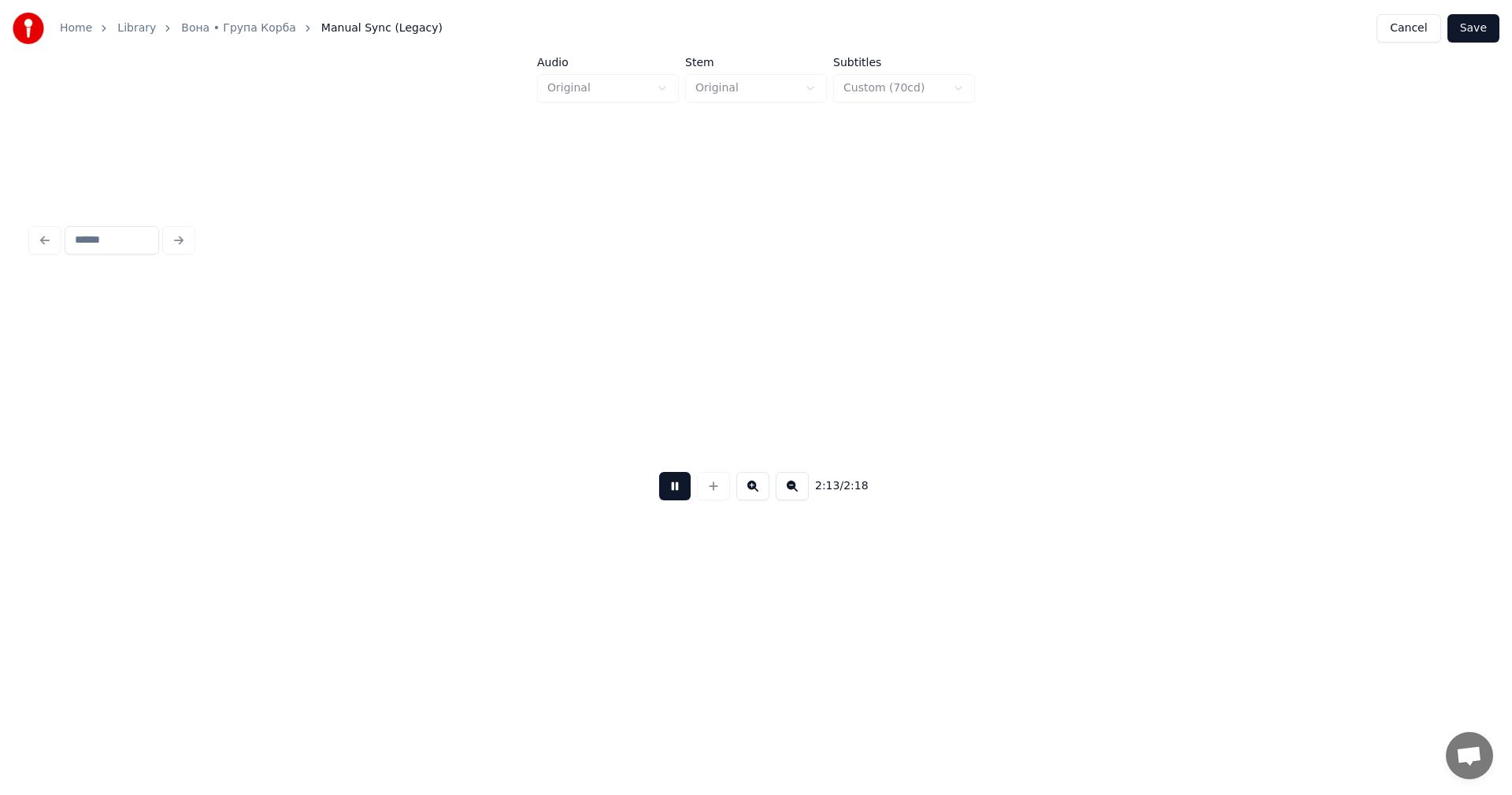
scroll to position [0, 40981]
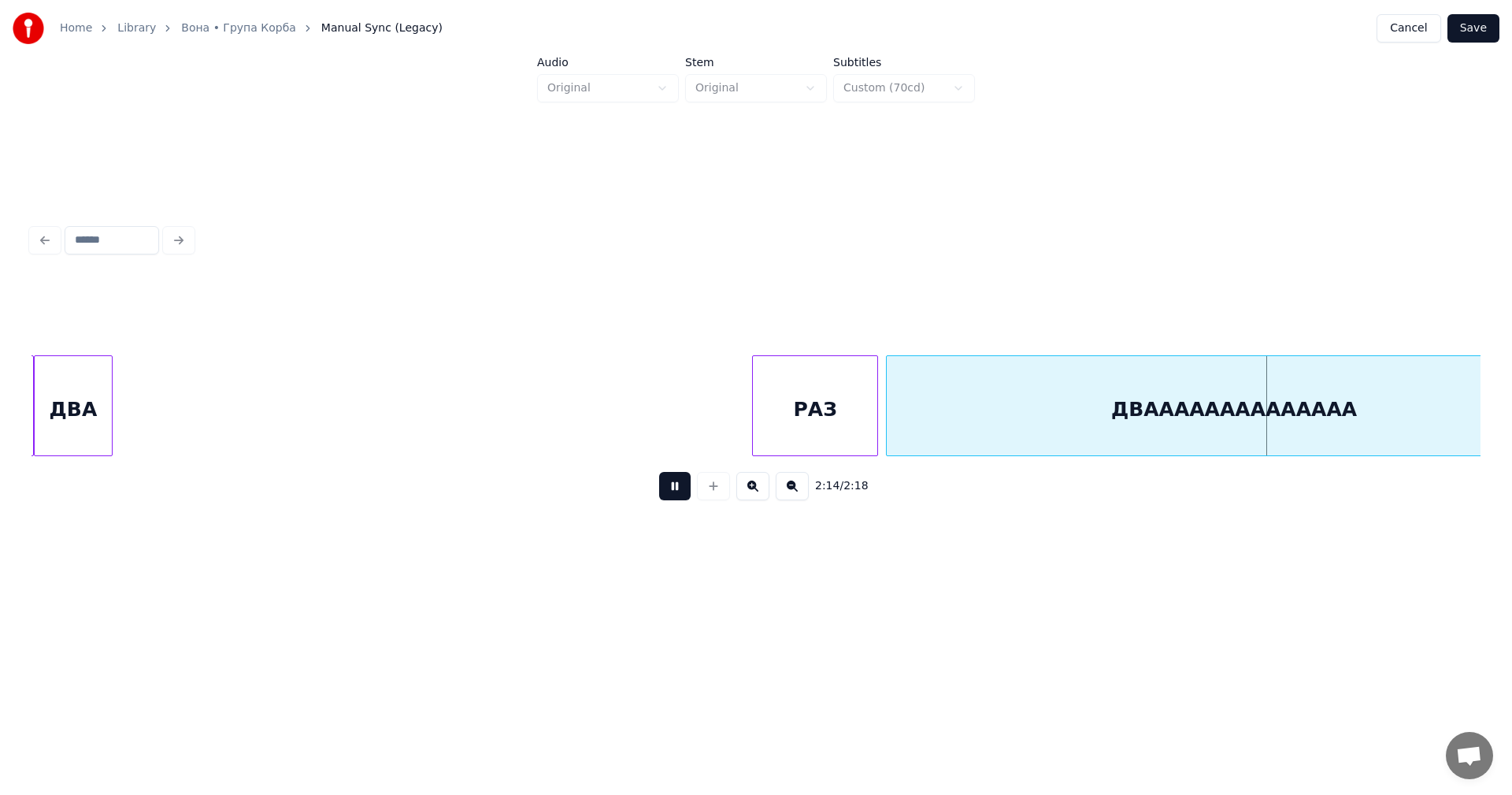
click at [724, 412] on div at bounding box center [724, 406] width 4 height 99
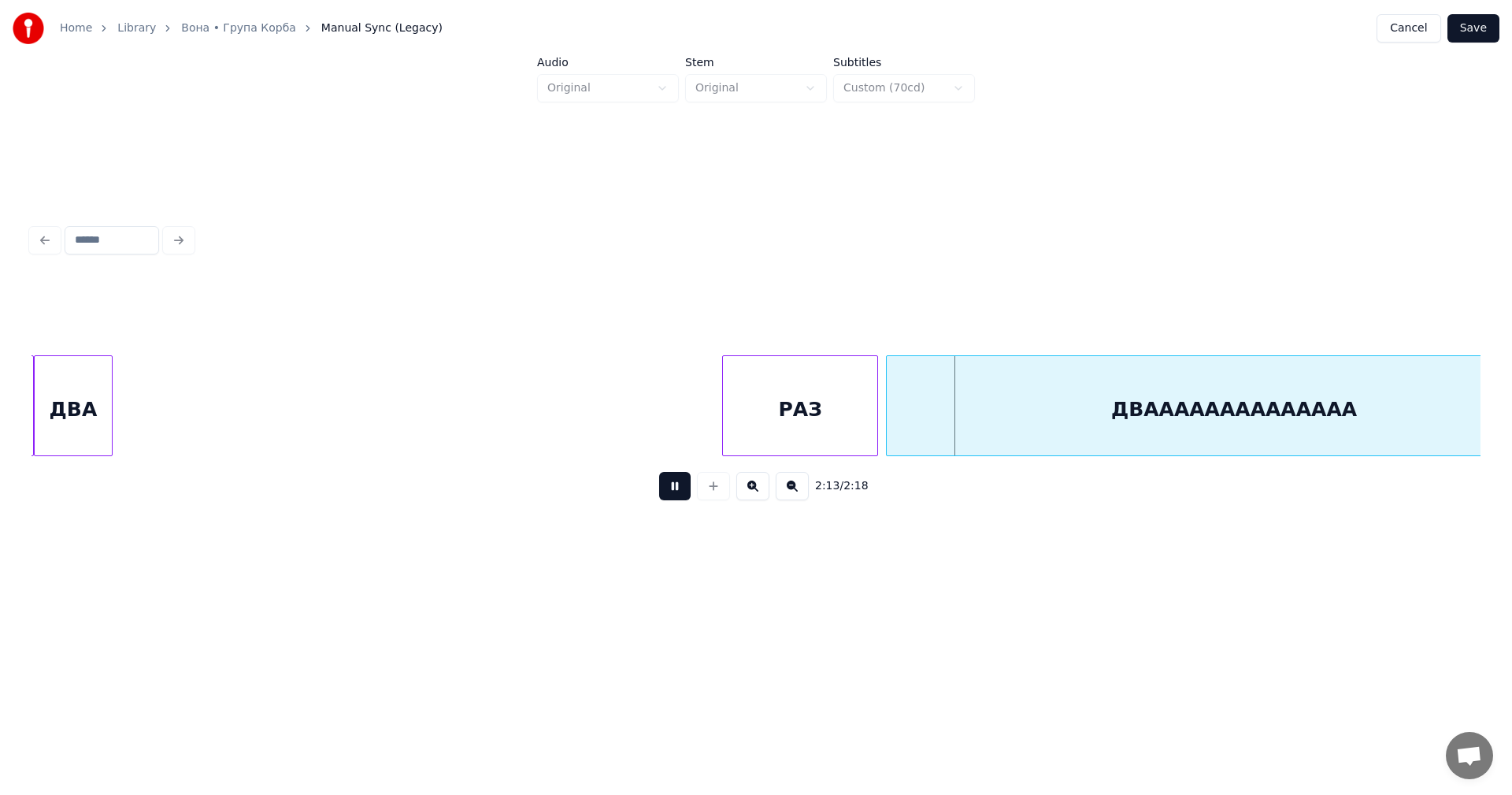
click at [686, 488] on button at bounding box center [674, 486] width 31 height 29
click at [863, 409] on div at bounding box center [865, 406] width 4 height 99
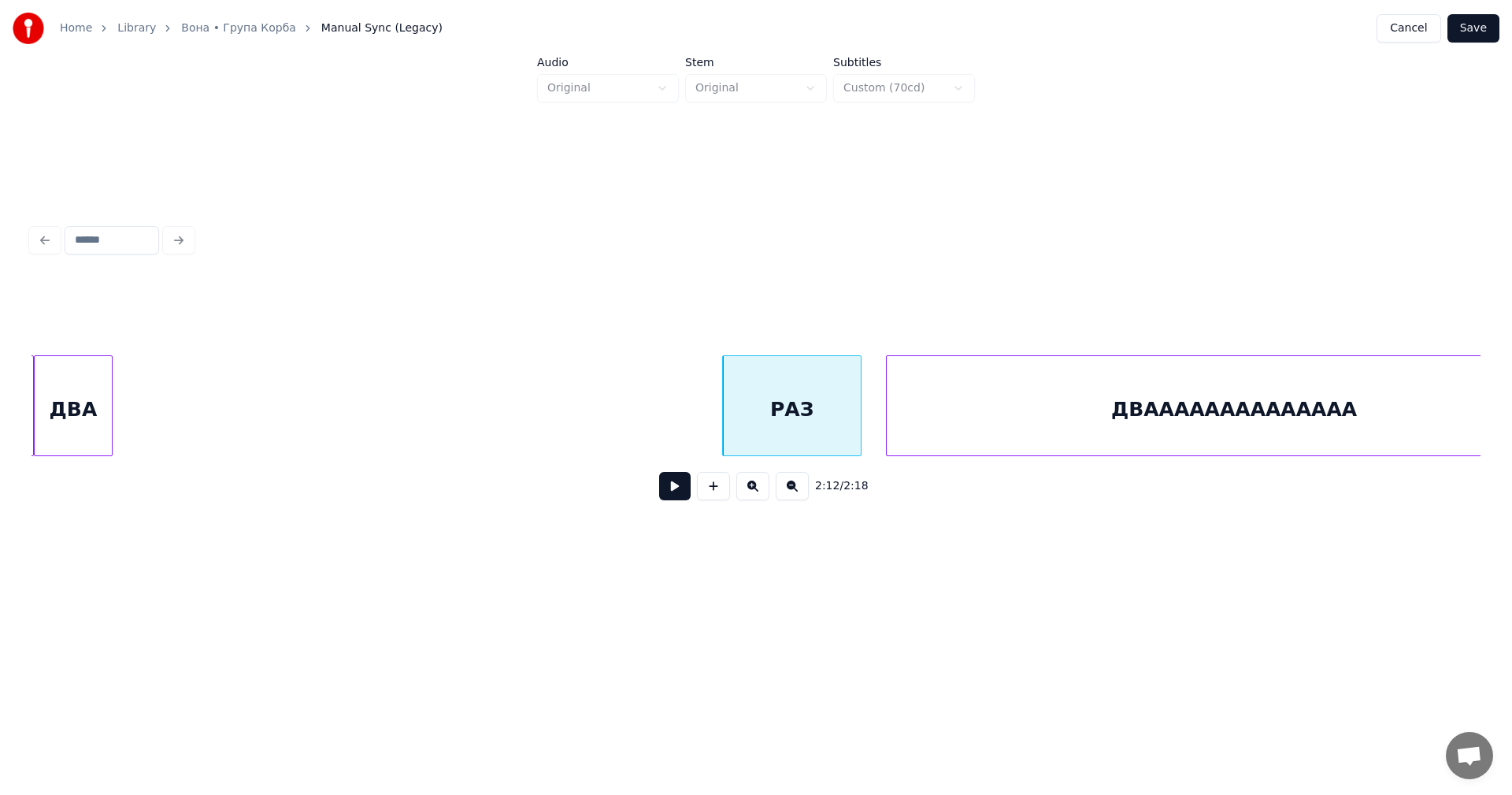
scroll to position [0, 41080]
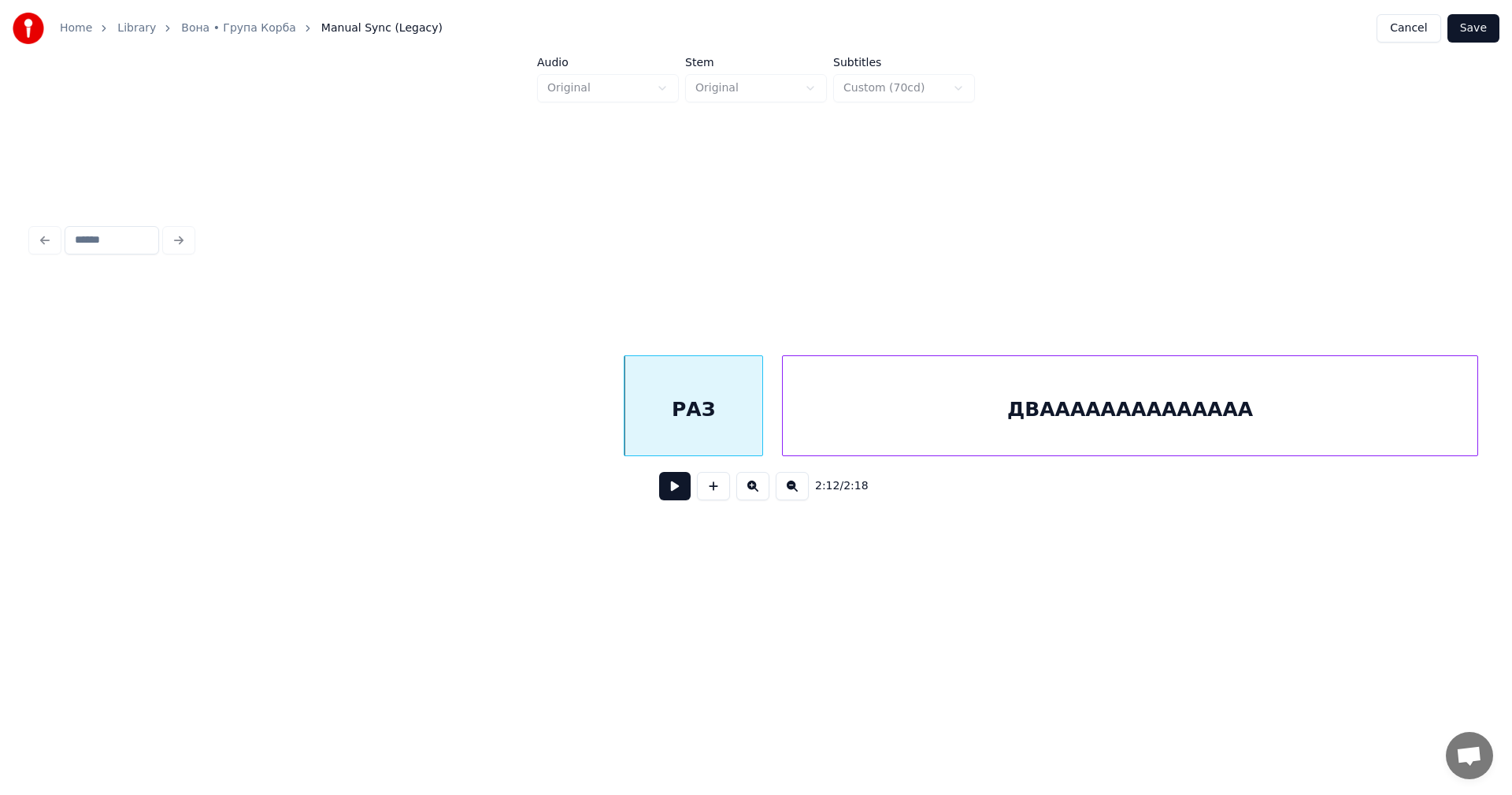
click at [881, 405] on div "ДВАААААААААААААА" at bounding box center [1129, 406] width 696 height 101
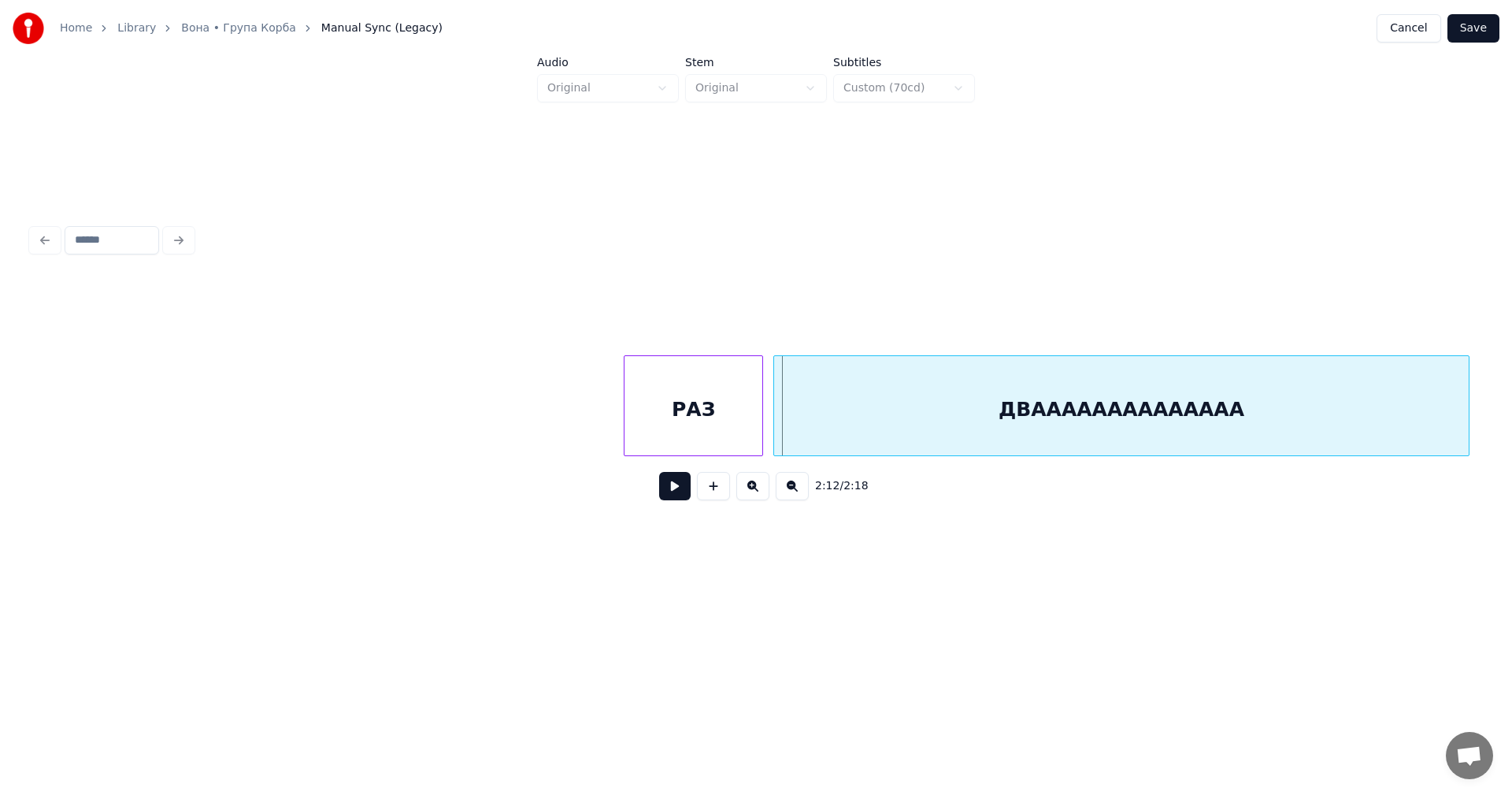
click at [862, 409] on div "ДВАААААААААААААА" at bounding box center [1122, 410] width 695 height 107
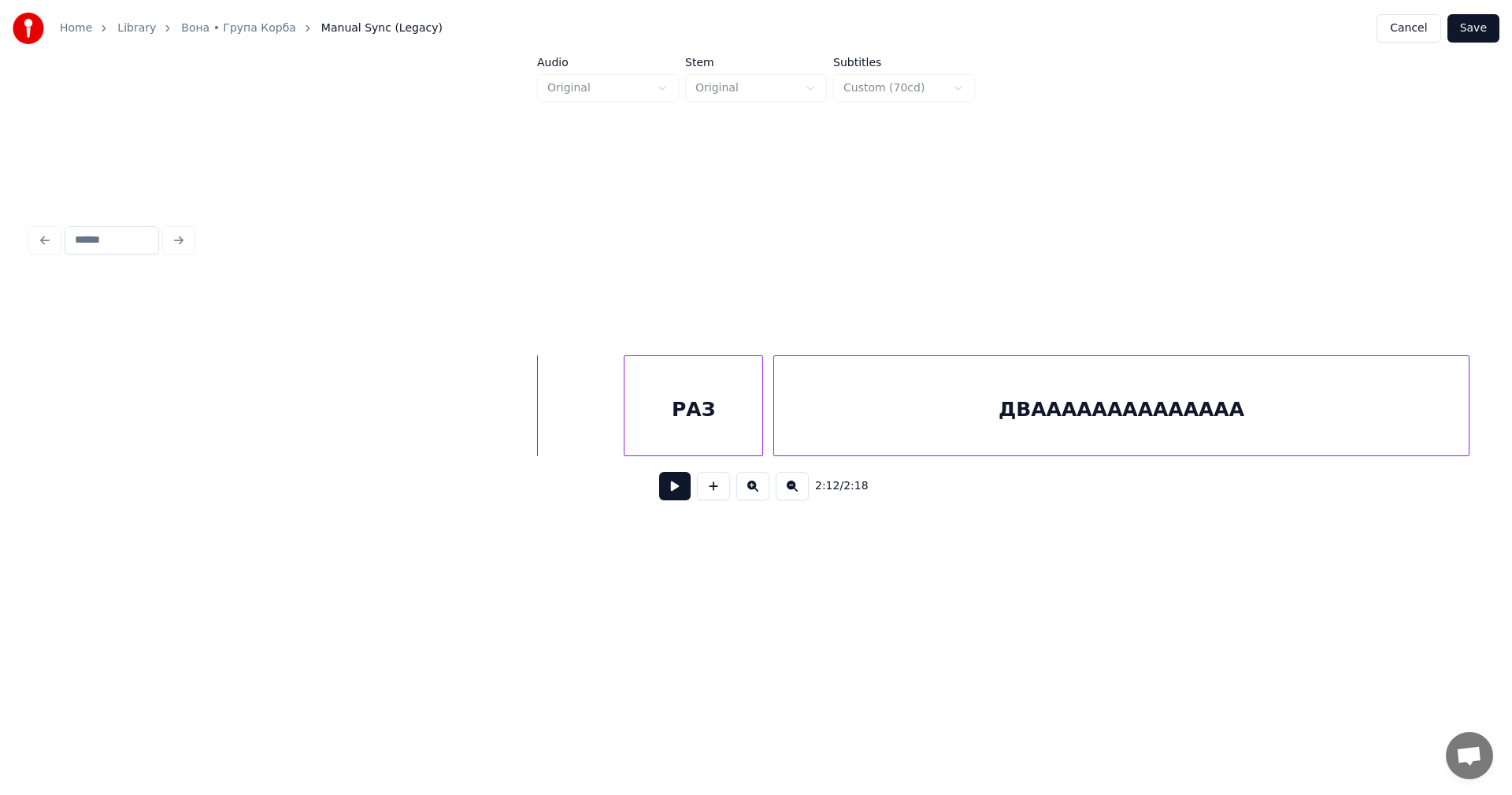
click at [668, 482] on button at bounding box center [674, 486] width 31 height 29
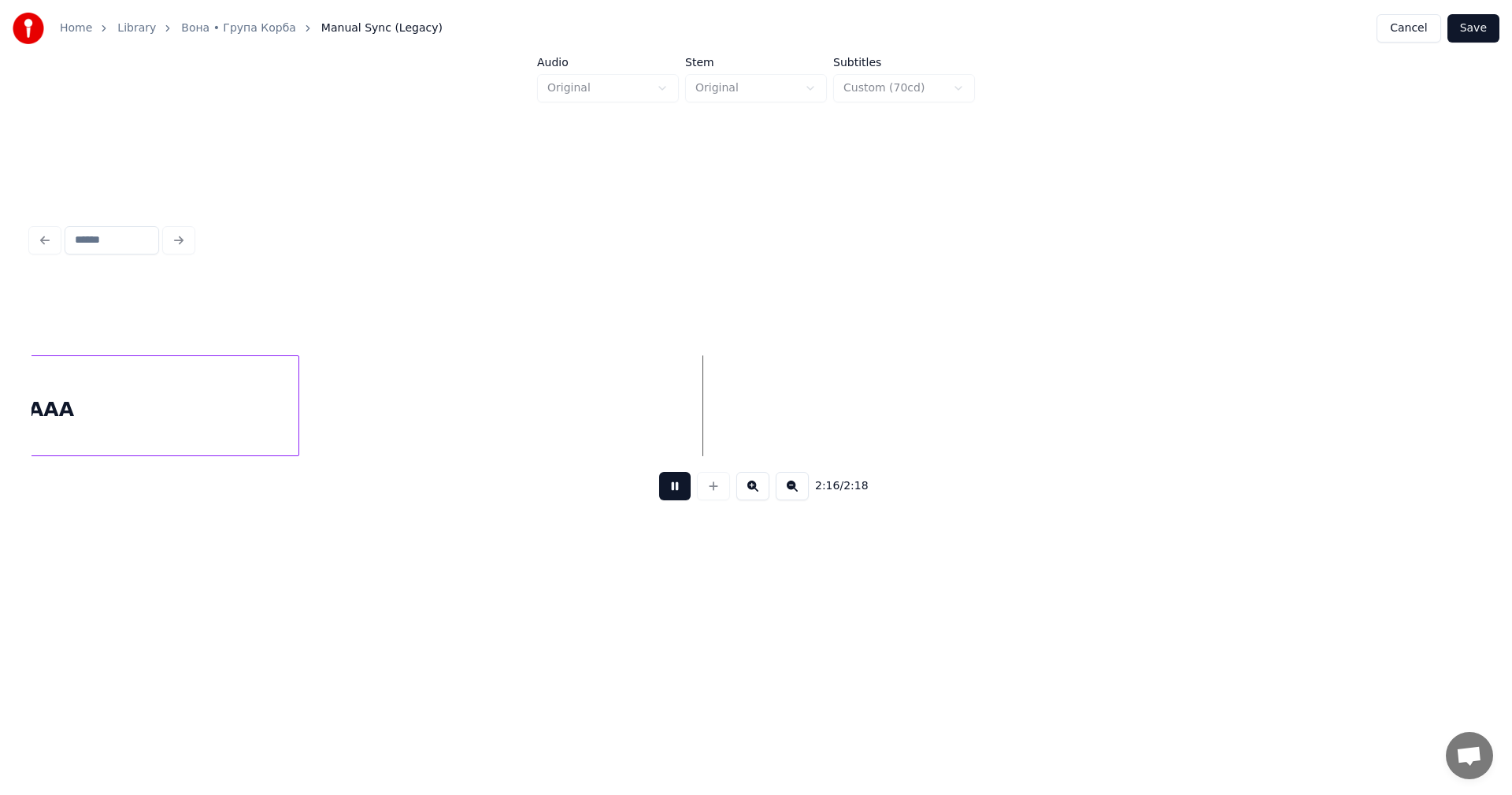
click at [678, 495] on button at bounding box center [674, 486] width 31 height 29
click at [679, 491] on button at bounding box center [674, 486] width 31 height 29
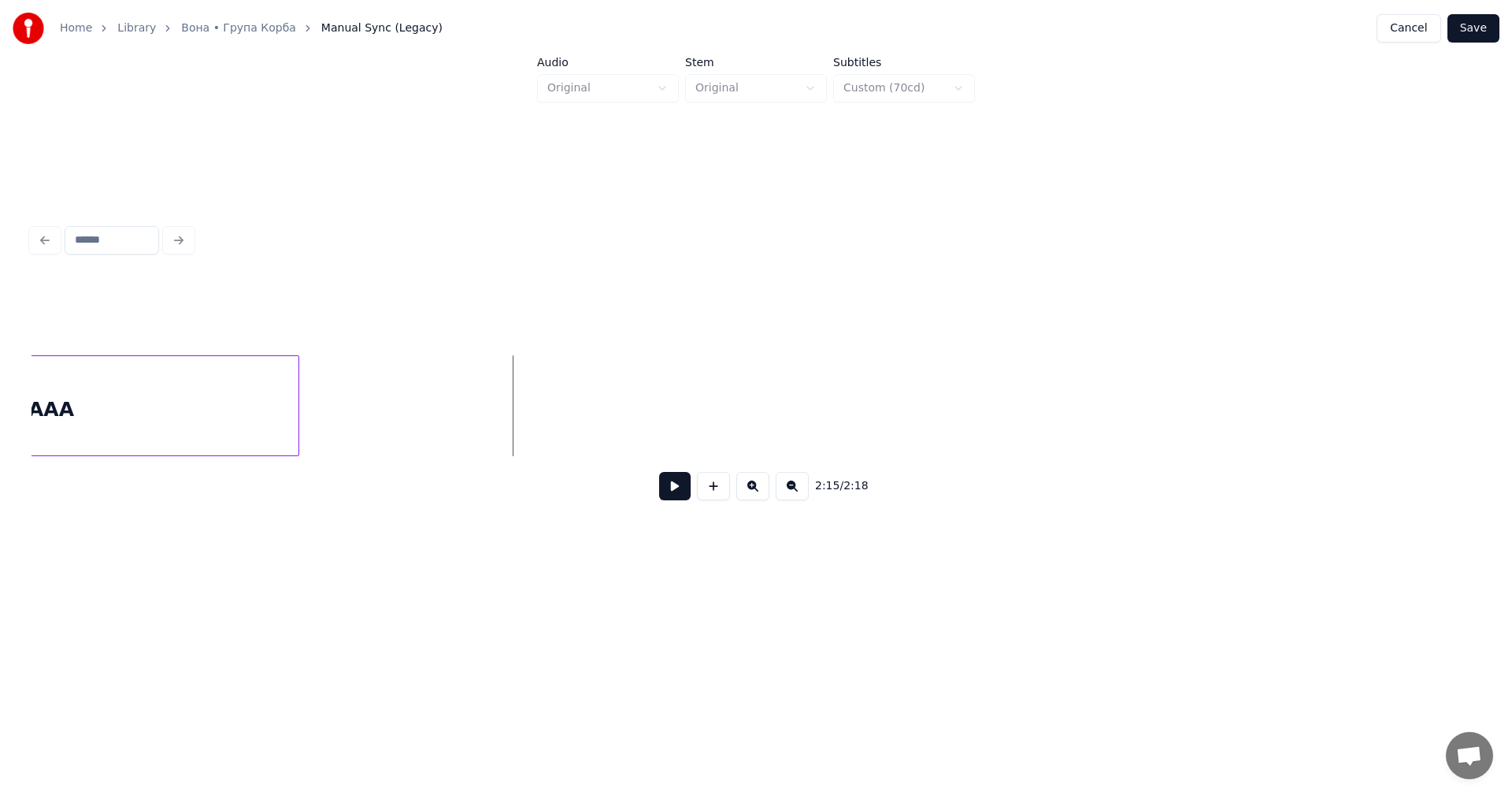
click at [715, 492] on button at bounding box center [713, 486] width 33 height 29
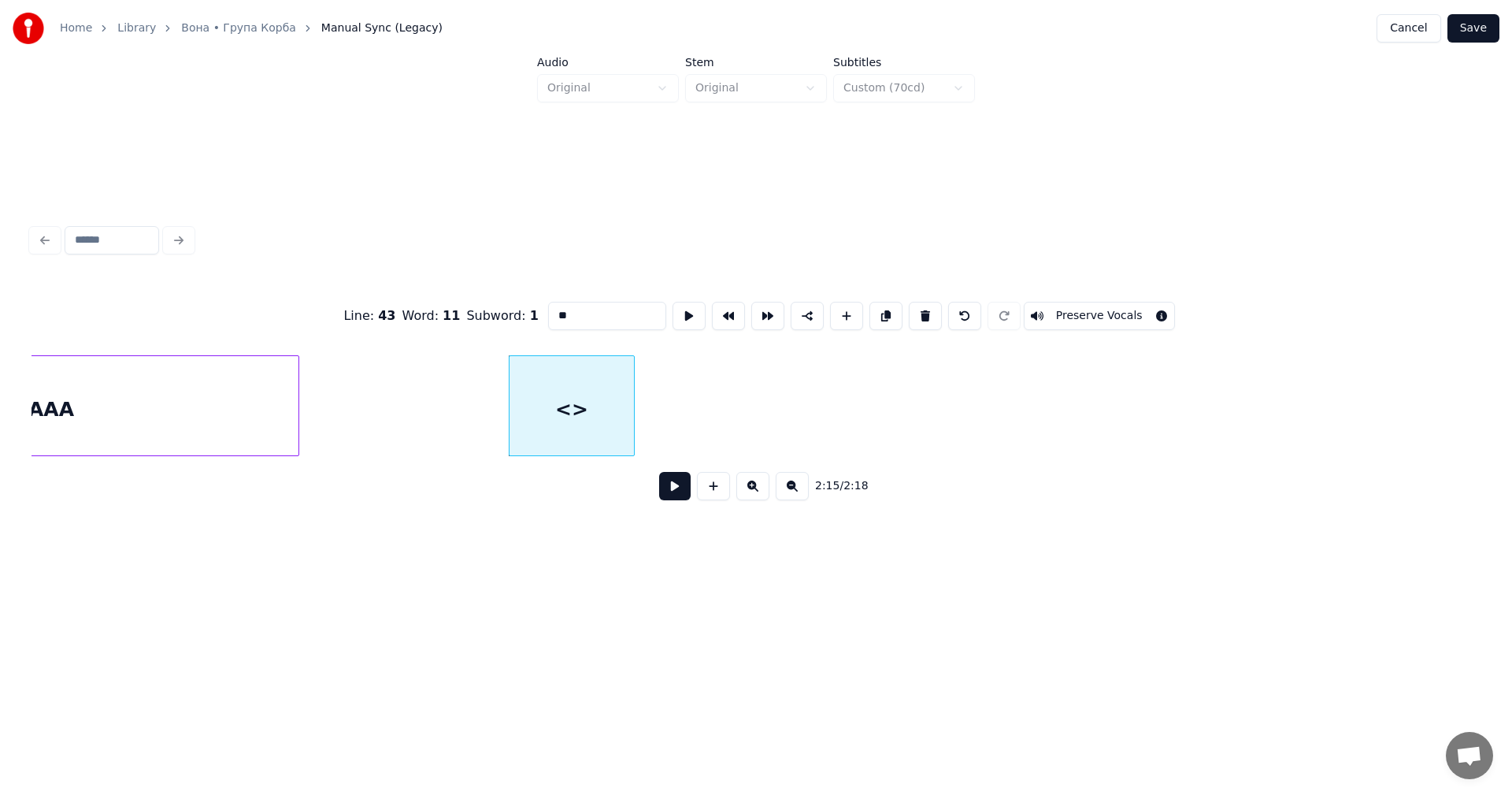
click at [564, 308] on input "**" at bounding box center [607, 316] width 118 height 29
type input "*"
type input "***"
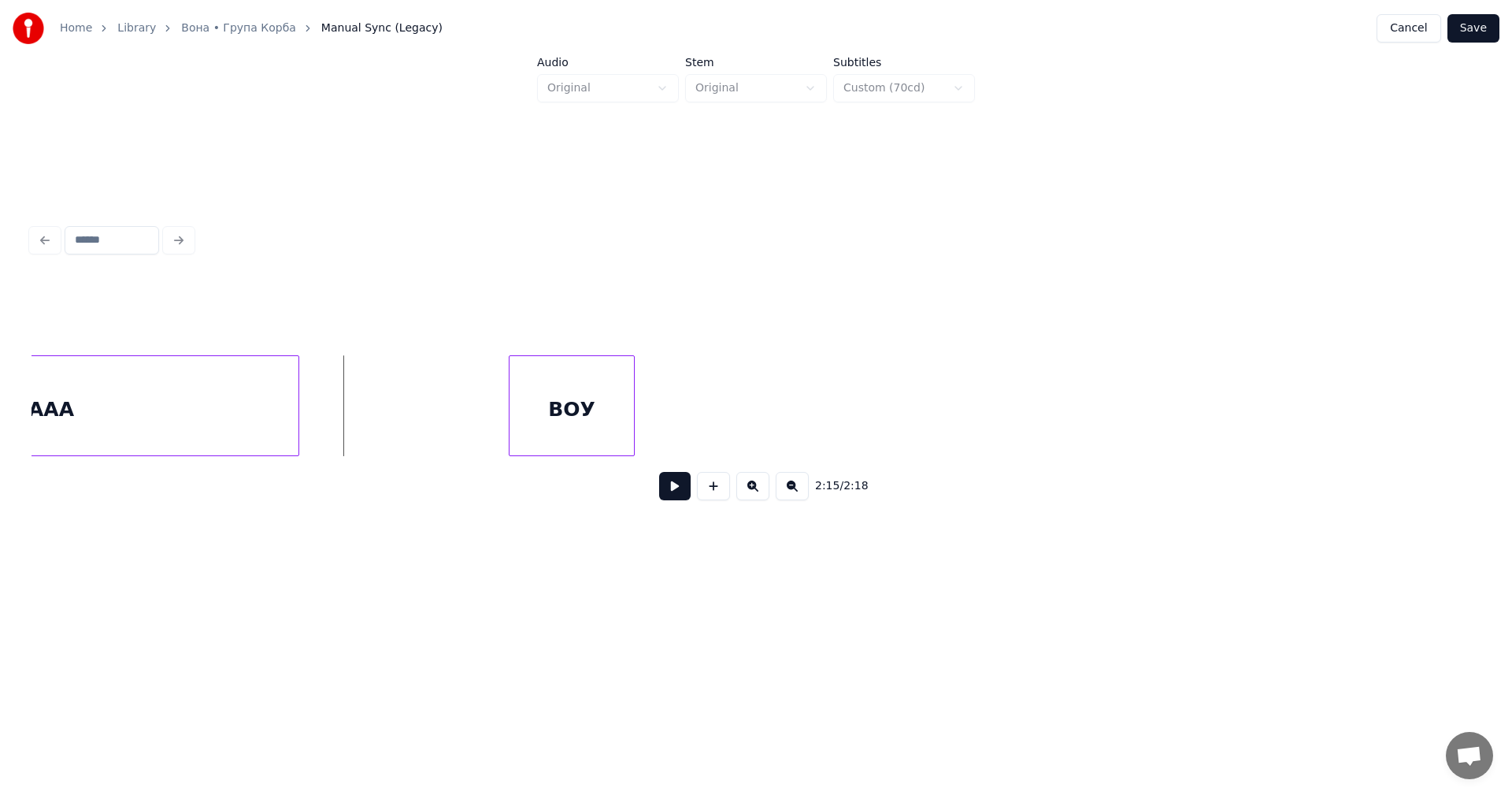
click at [670, 490] on button at bounding box center [674, 486] width 31 height 29
click at [678, 496] on button at bounding box center [674, 486] width 31 height 29
click at [1466, 27] on button "Save" at bounding box center [1473, 29] width 52 height 29
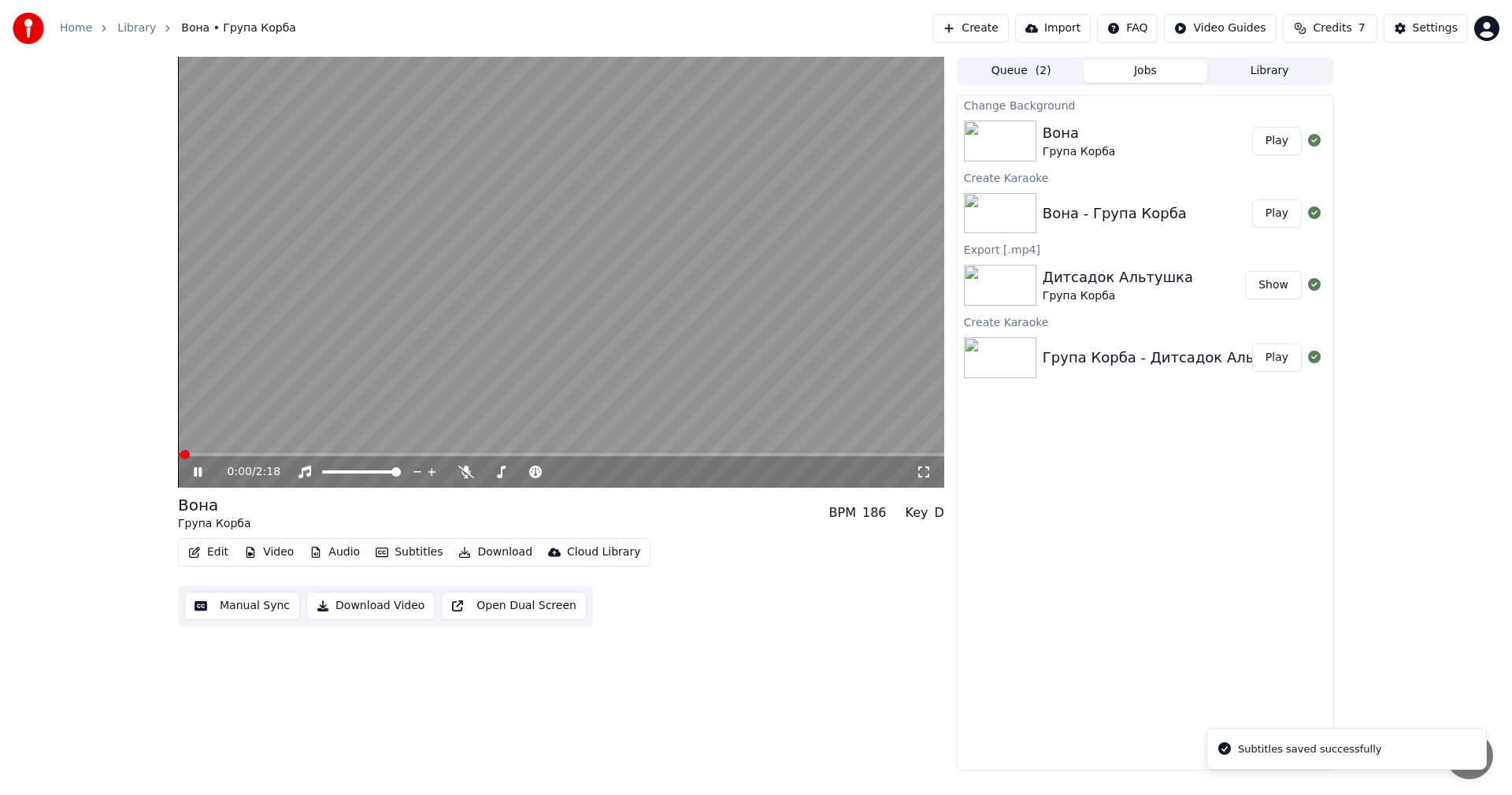
click at [557, 297] on video at bounding box center [561, 272] width 766 height 431
click at [207, 550] on button "Edit" at bounding box center [208, 552] width 53 height 22
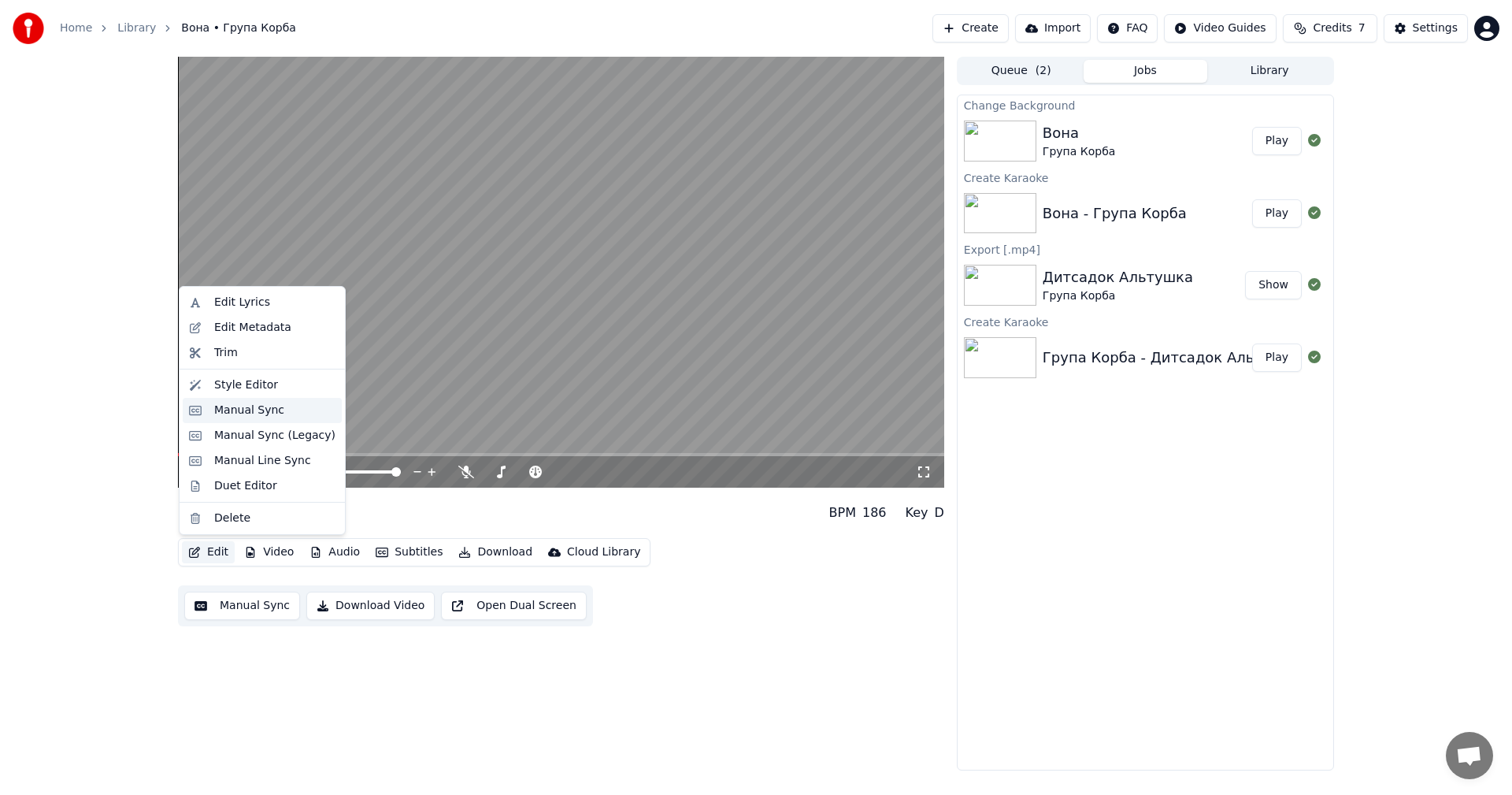
click at [251, 412] on div "Manual Sync" at bounding box center [249, 411] width 70 height 16
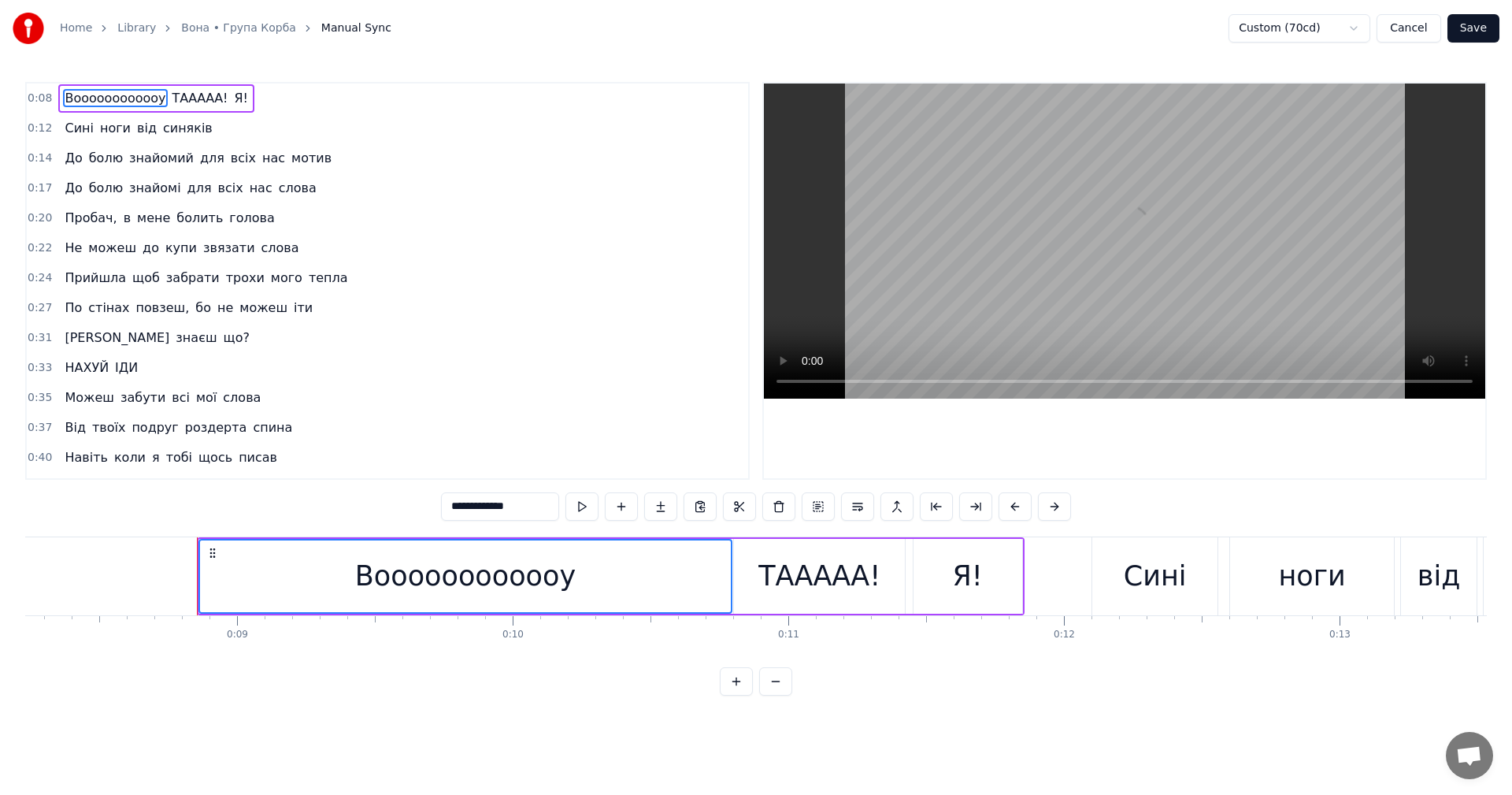
scroll to position [0, 2361]
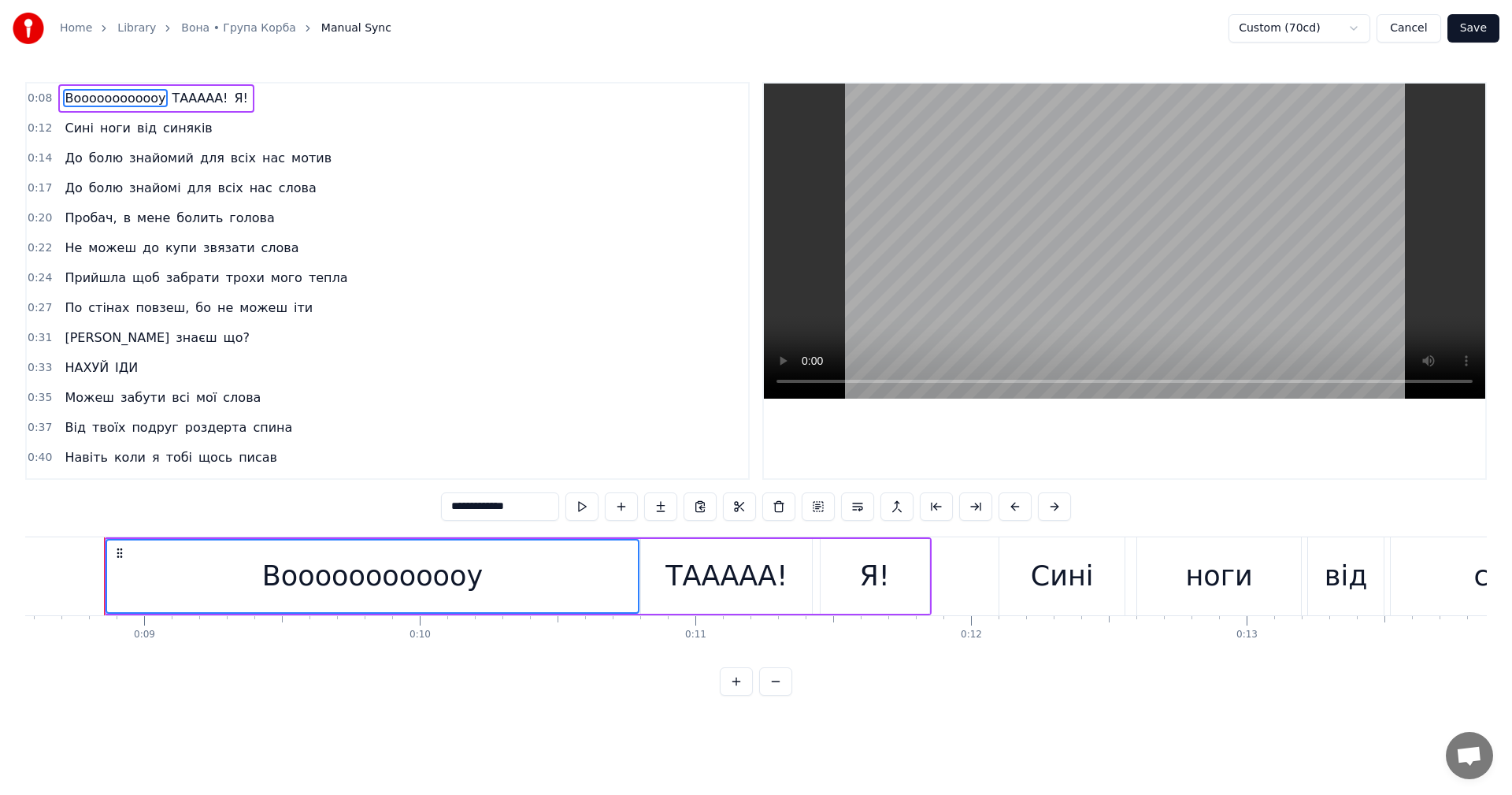
click at [1115, 221] on video at bounding box center [1124, 240] width 722 height 315
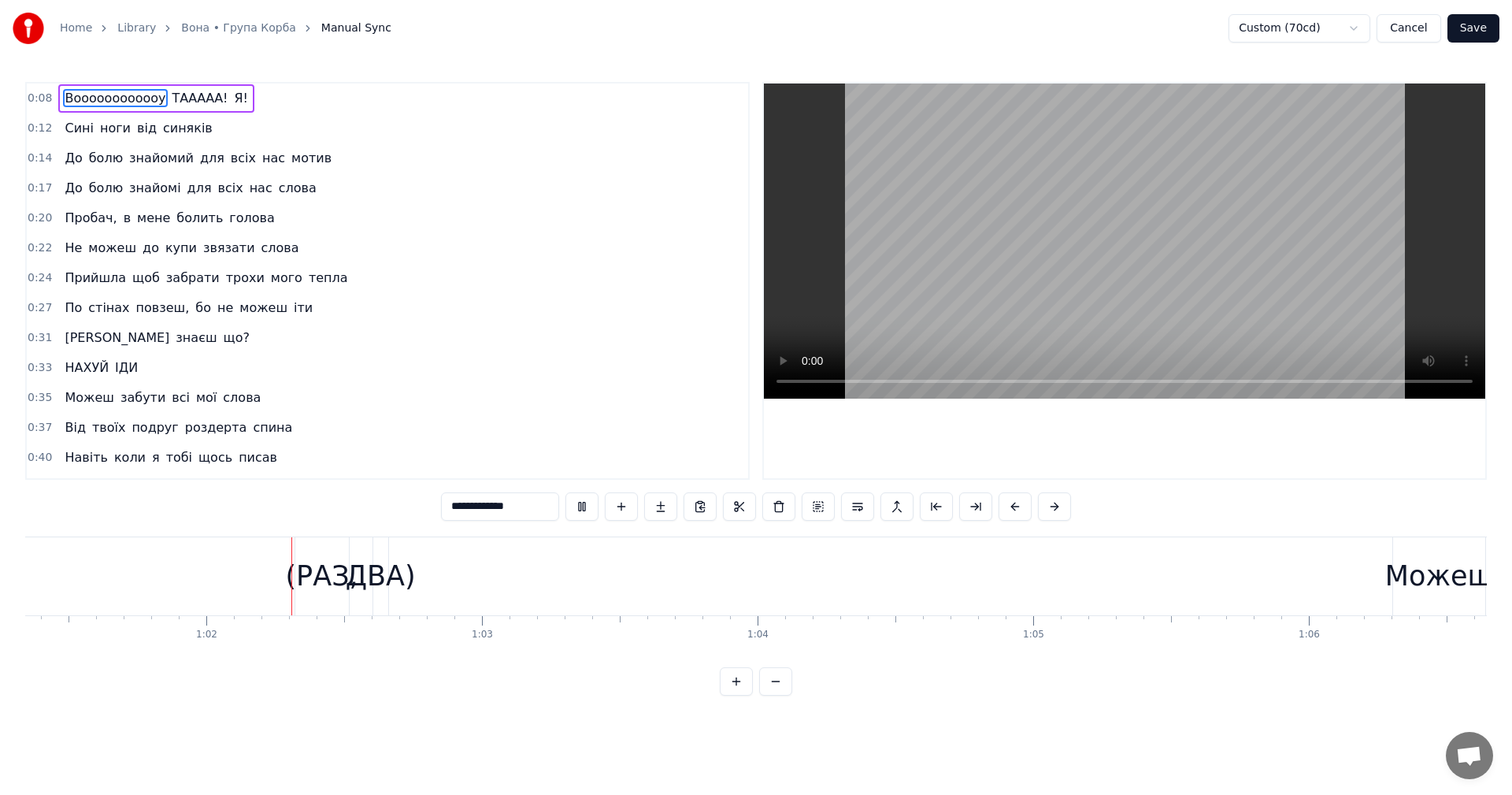
scroll to position [0, 16908]
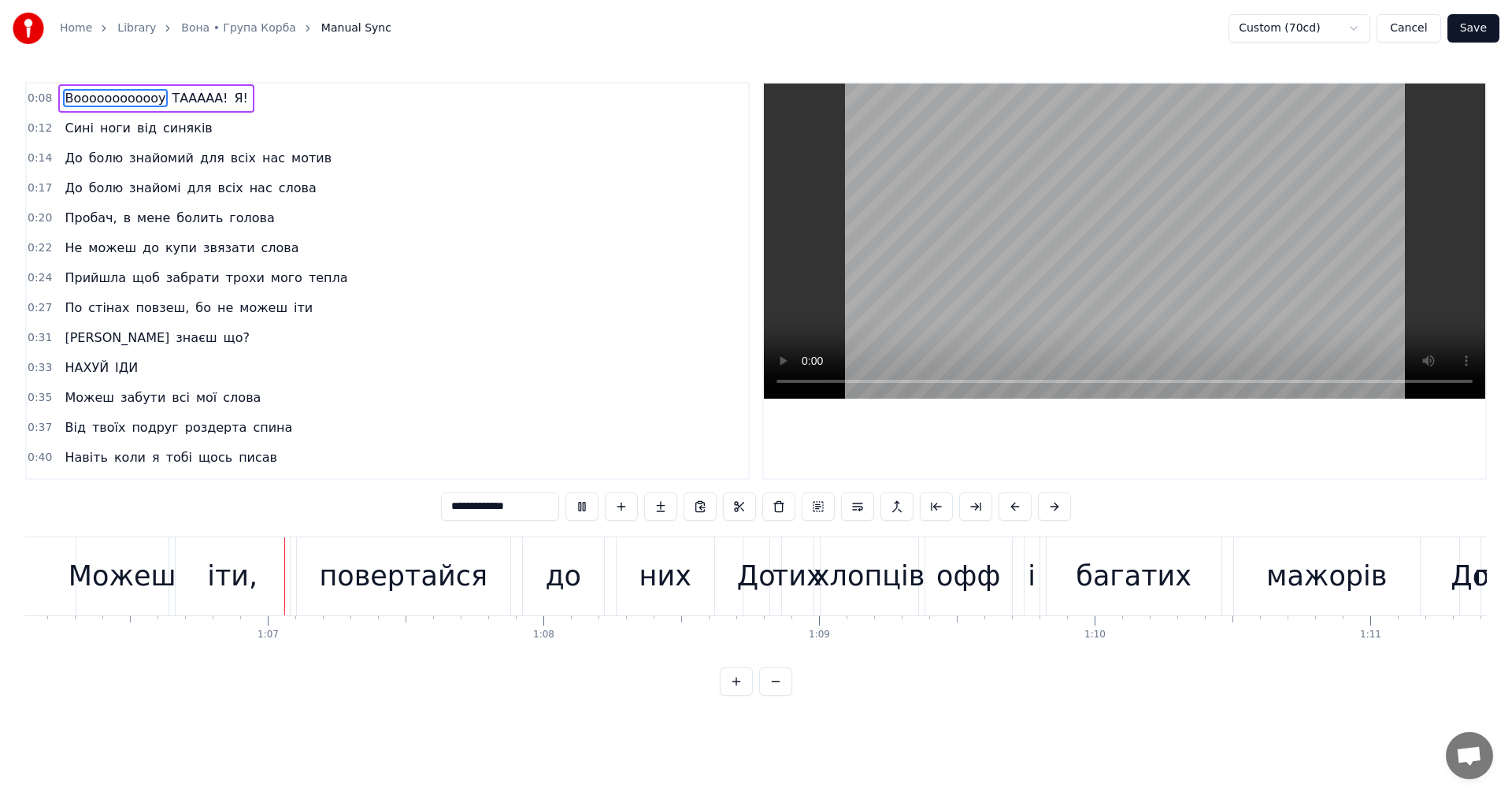
click at [996, 234] on video at bounding box center [1124, 240] width 722 height 315
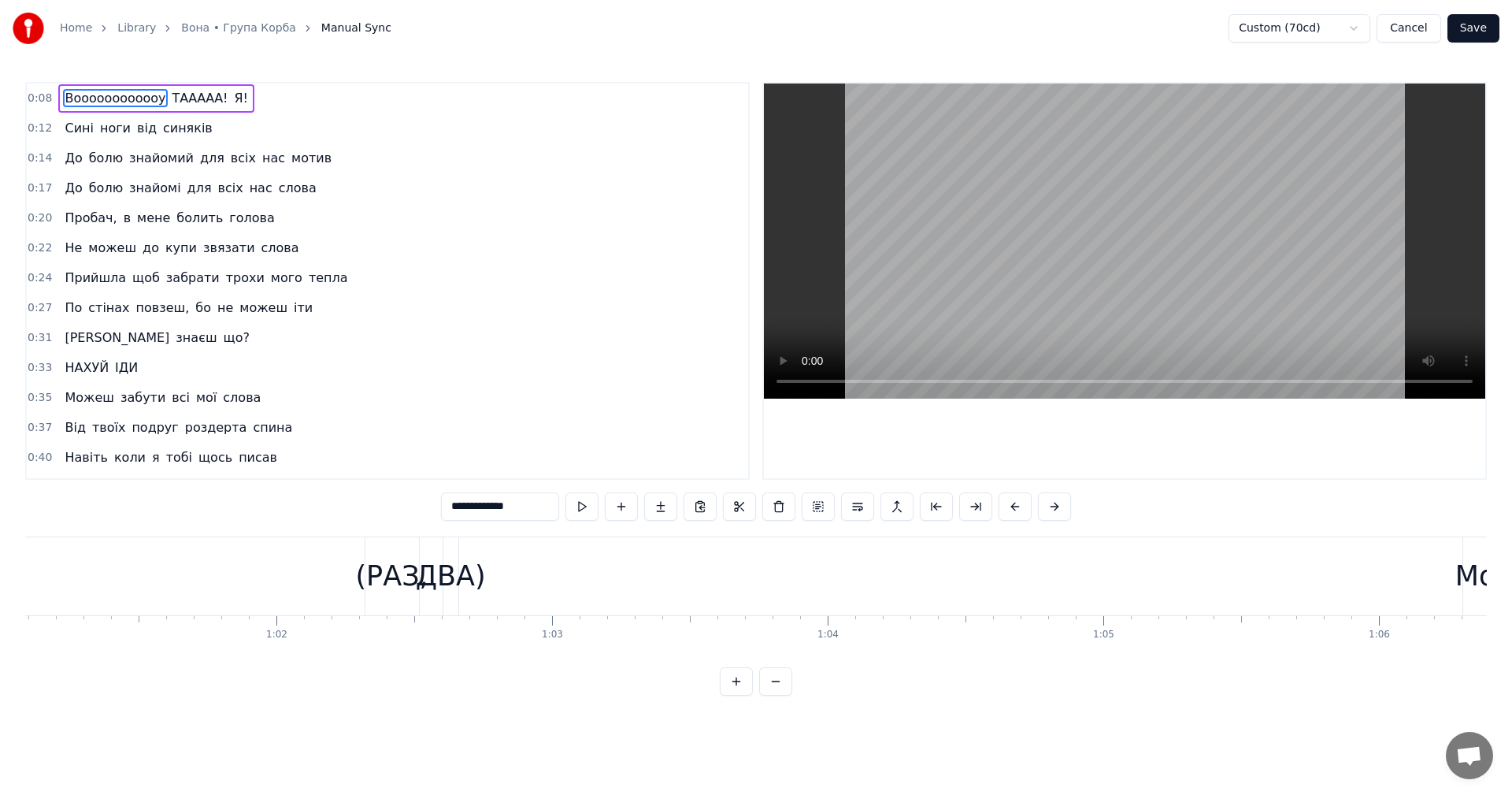
scroll to position [0, 16877]
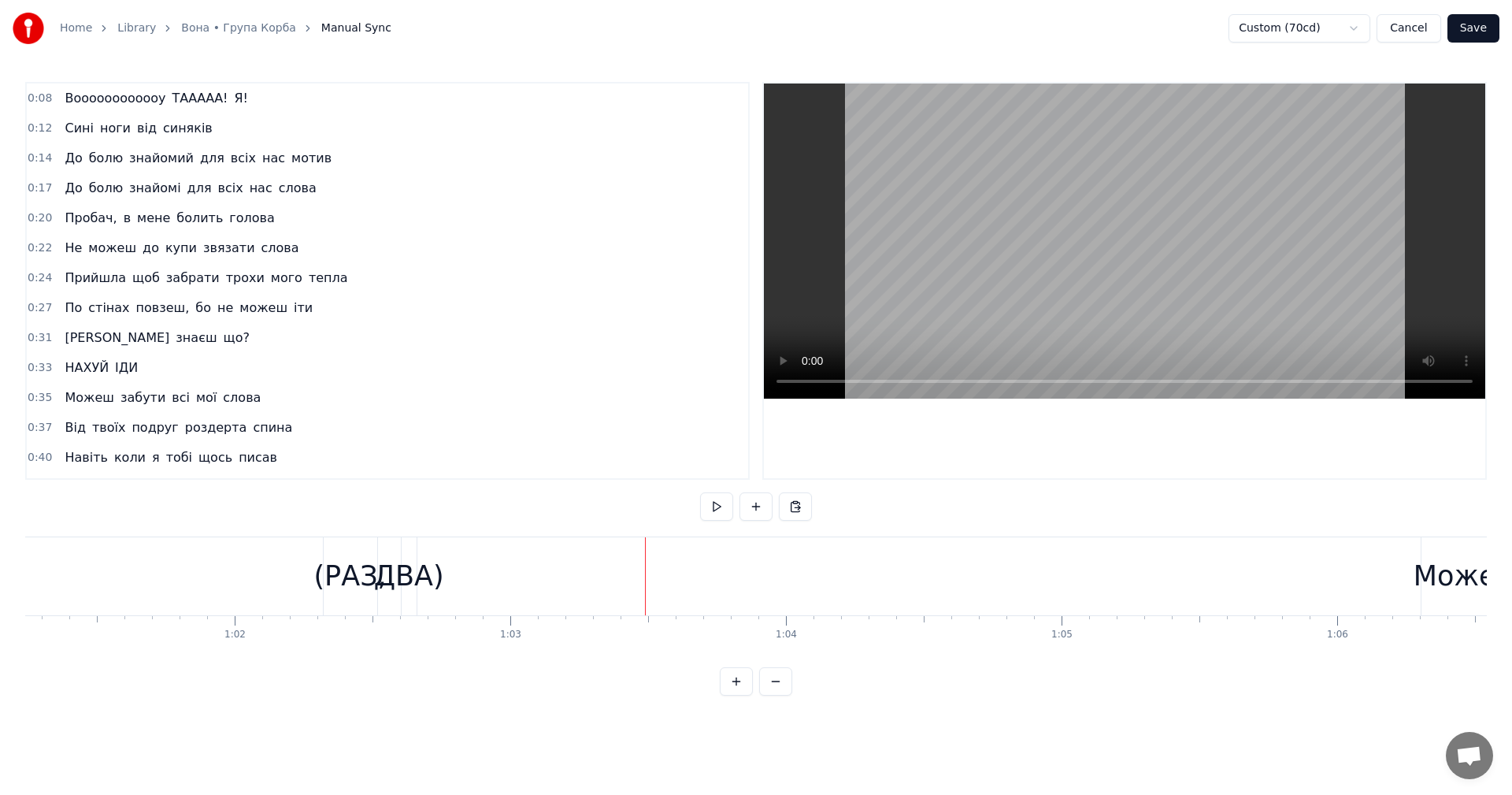
click at [1084, 276] on video at bounding box center [1124, 240] width 722 height 315
click at [1097, 246] on video at bounding box center [1124, 240] width 722 height 315
click at [756, 511] on button at bounding box center [756, 506] width 33 height 29
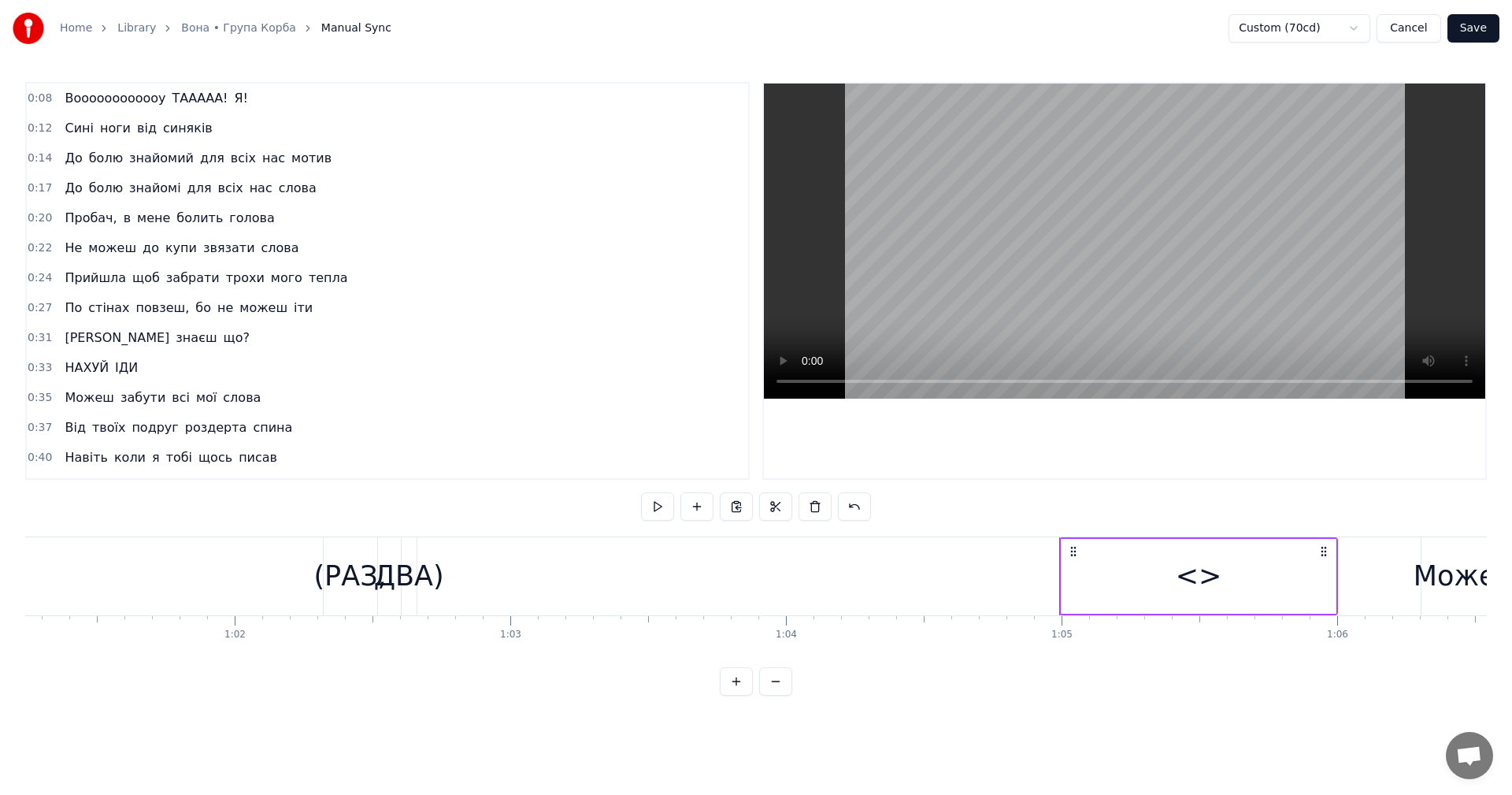
click at [1204, 573] on div "<>" at bounding box center [1199, 576] width 46 height 42
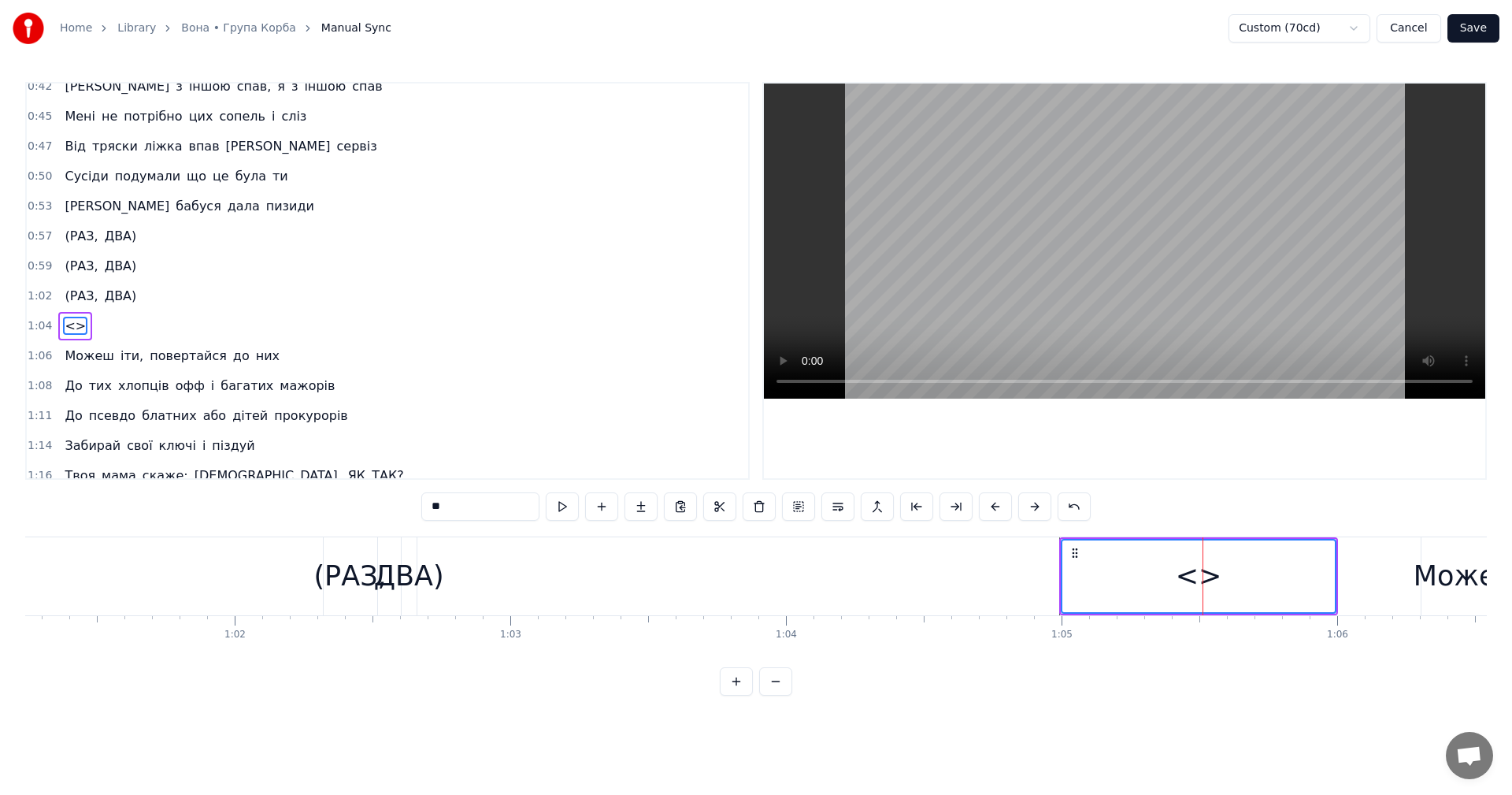
scroll to position [446, 0]
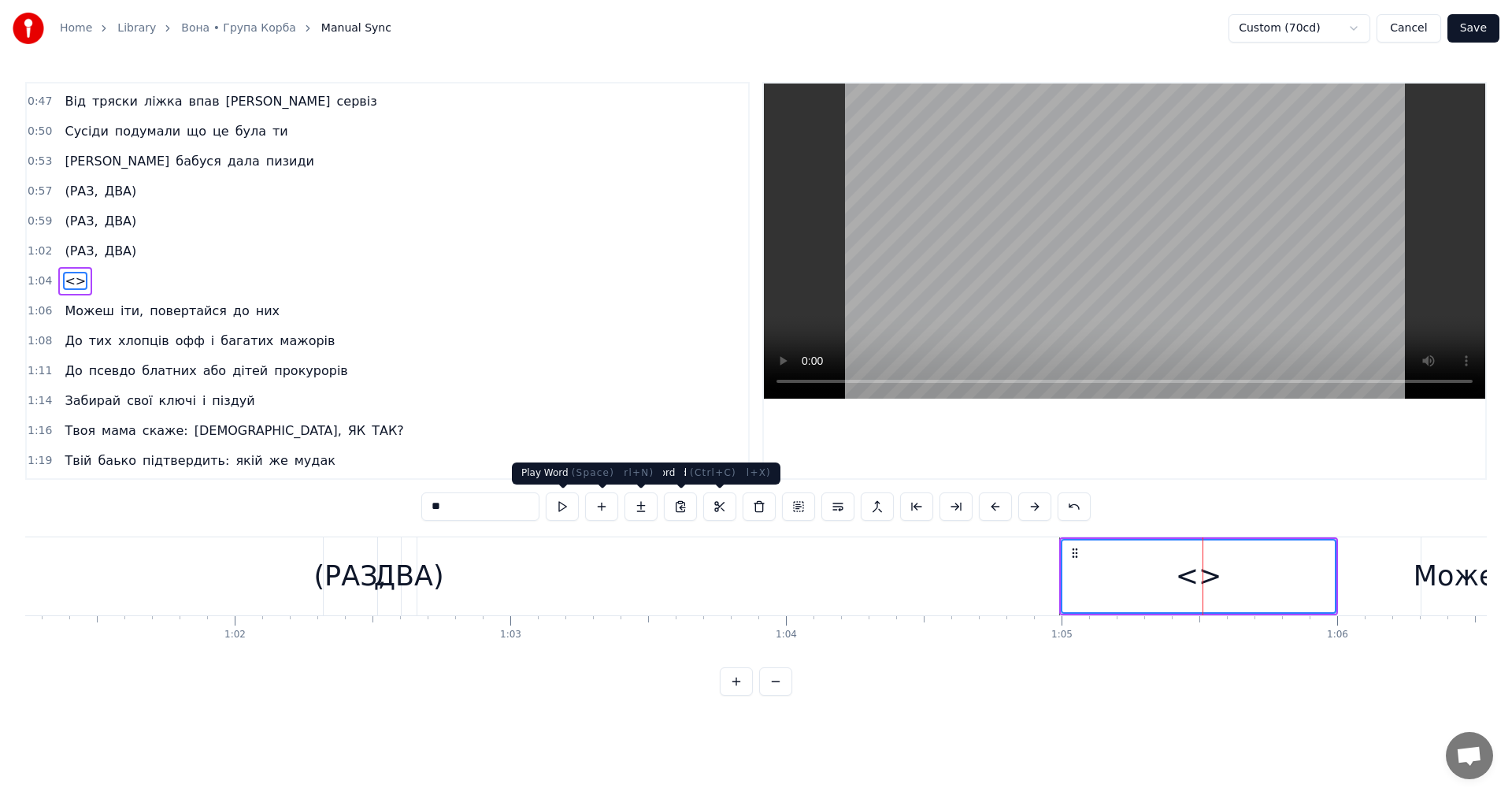
click at [482, 509] on input "**" at bounding box center [480, 506] width 118 height 29
type input "*"
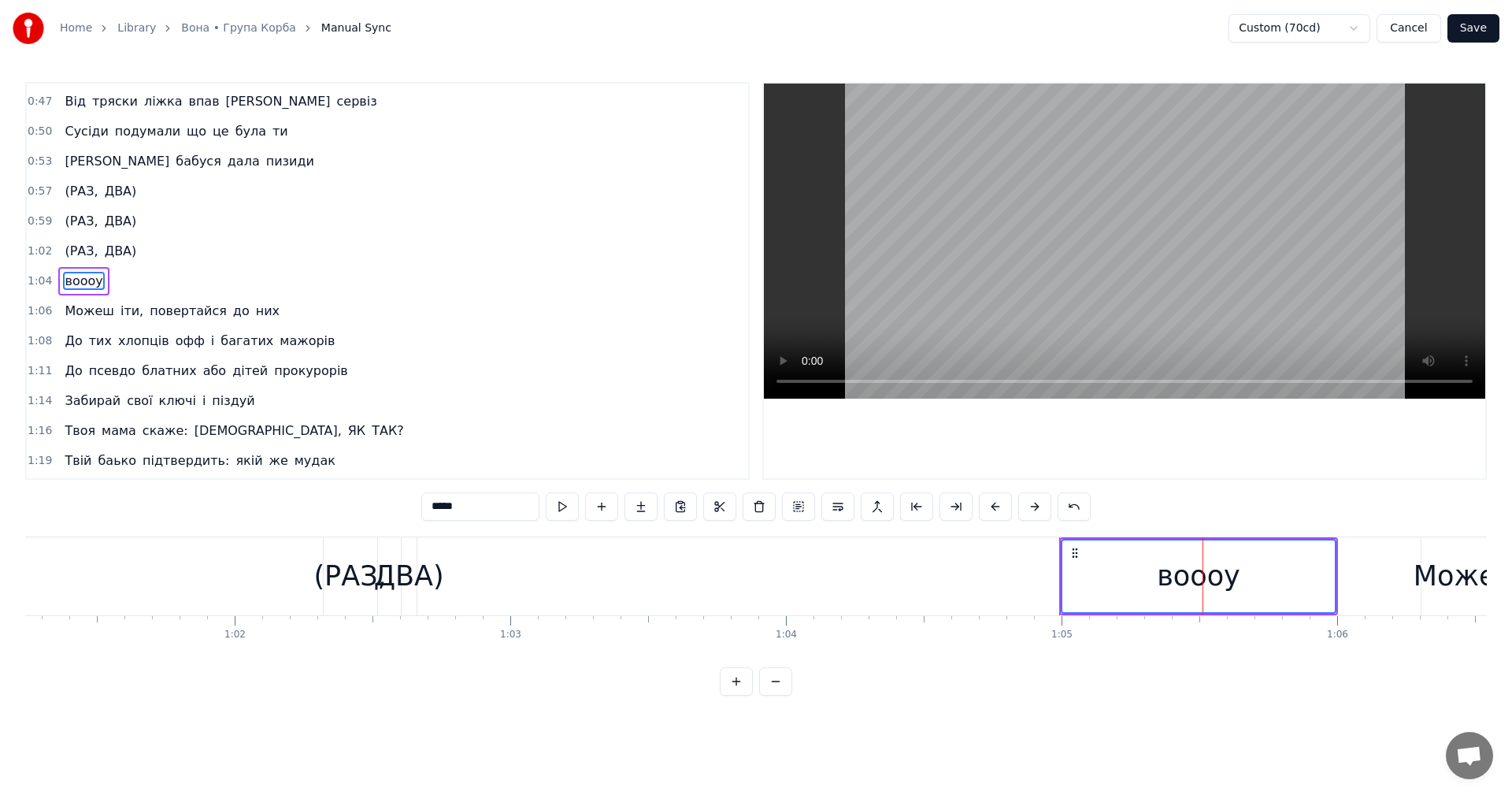
type input "*****"
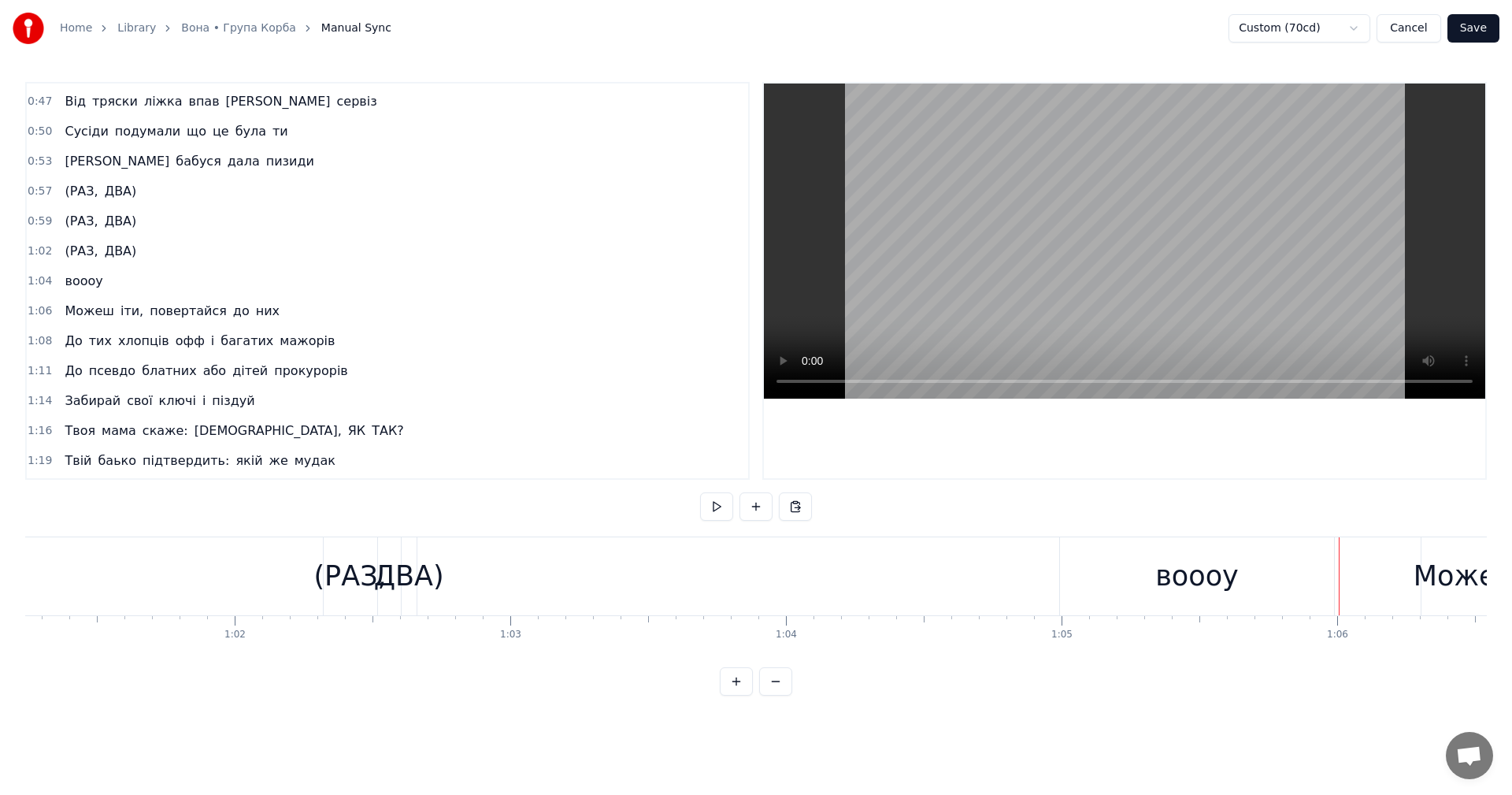
click at [1334, 573] on div "воооу" at bounding box center [1199, 575] width 279 height 78
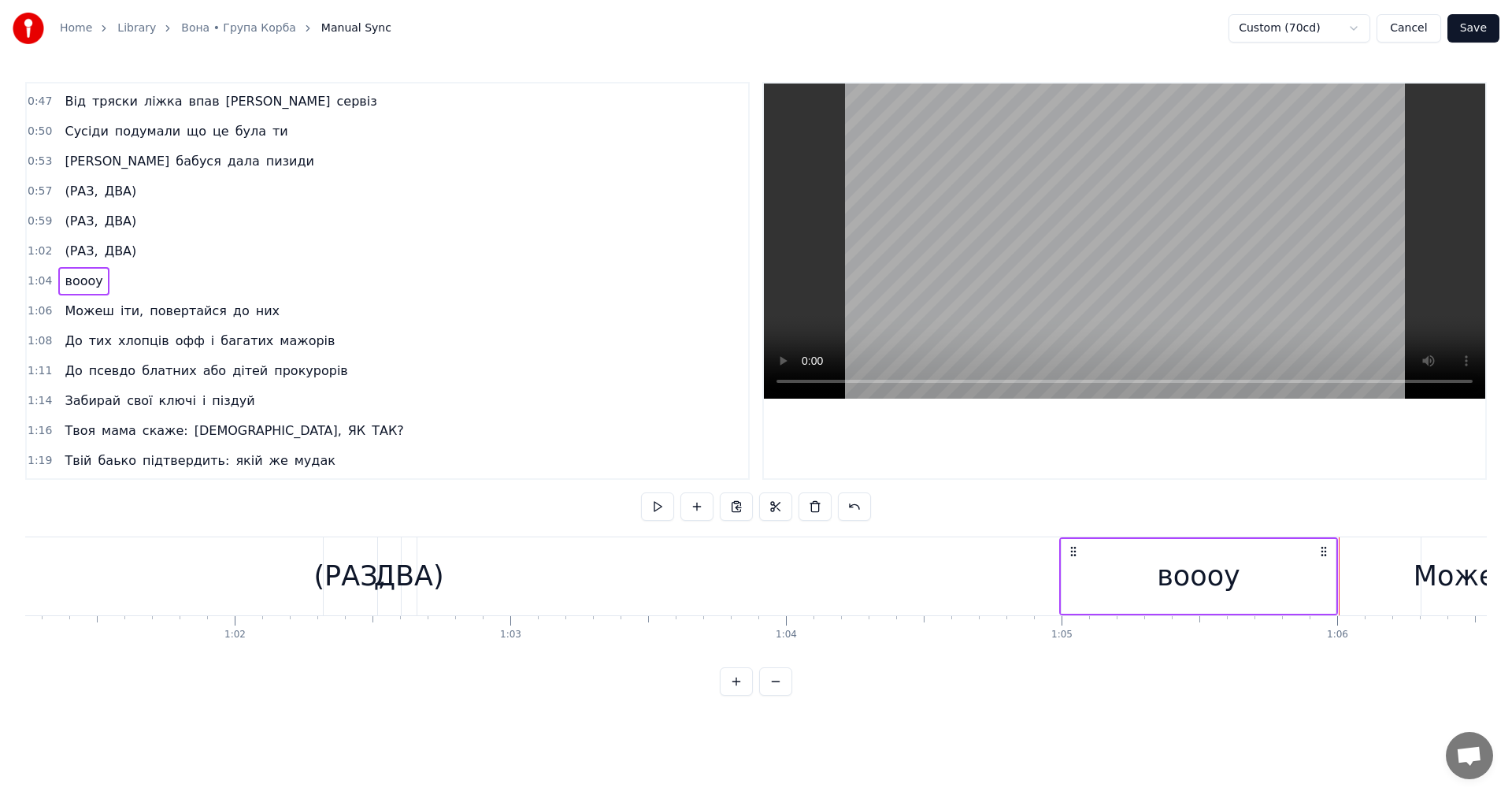
click at [1324, 571] on div "воооу" at bounding box center [1198, 576] width 274 height 75
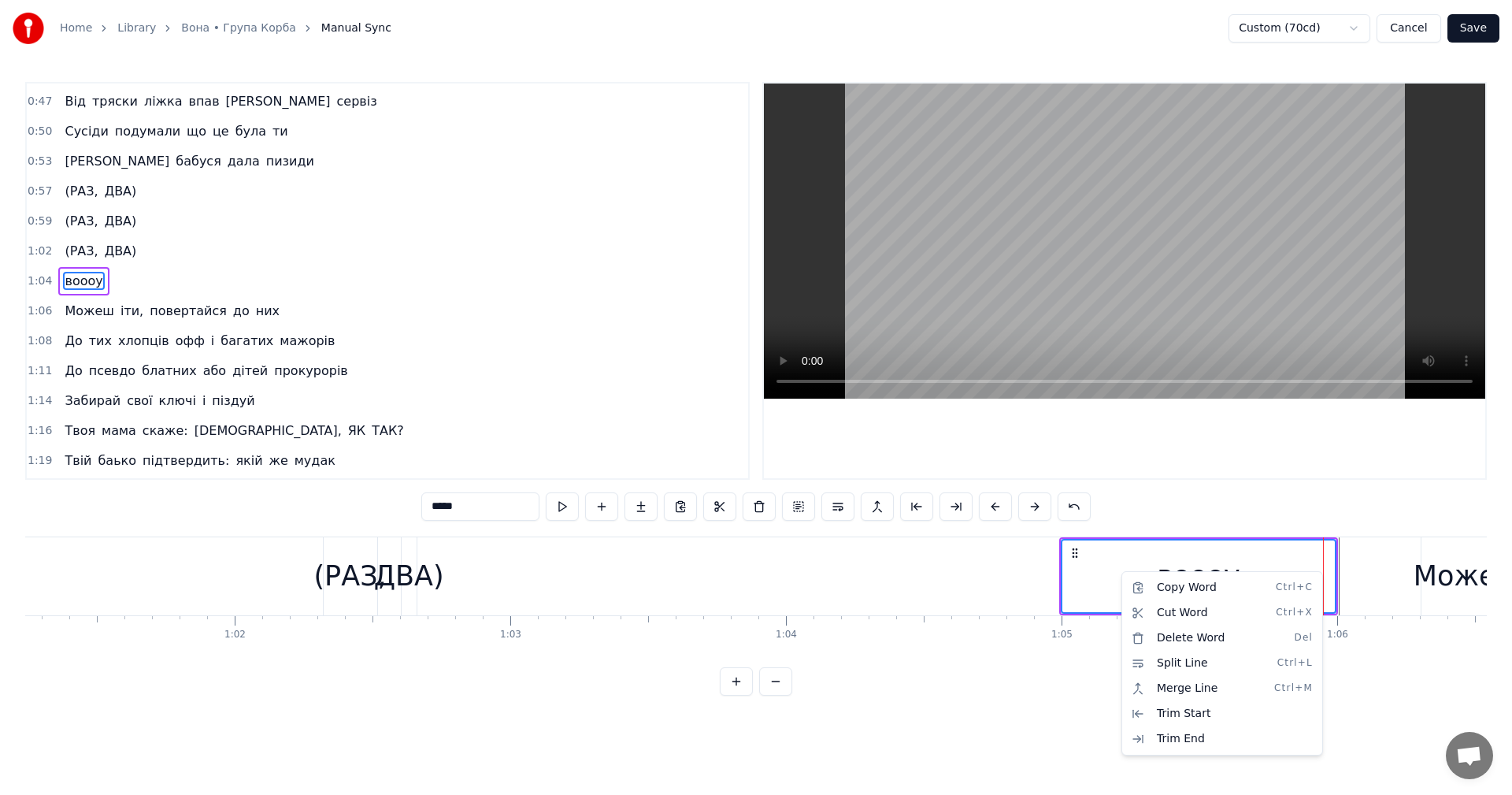
click at [1090, 556] on html "Home Library Вона • Група Корба Manual Sync Custom (70cd) Cancel Save 0:08 Вооо…" at bounding box center [756, 360] width 1512 height 721
drag, startPoint x: 1305, startPoint y: 565, endPoint x: 1327, endPoint y: 556, distance: 23.8
click at [1310, 563] on div "воооу" at bounding box center [1198, 576] width 272 height 71
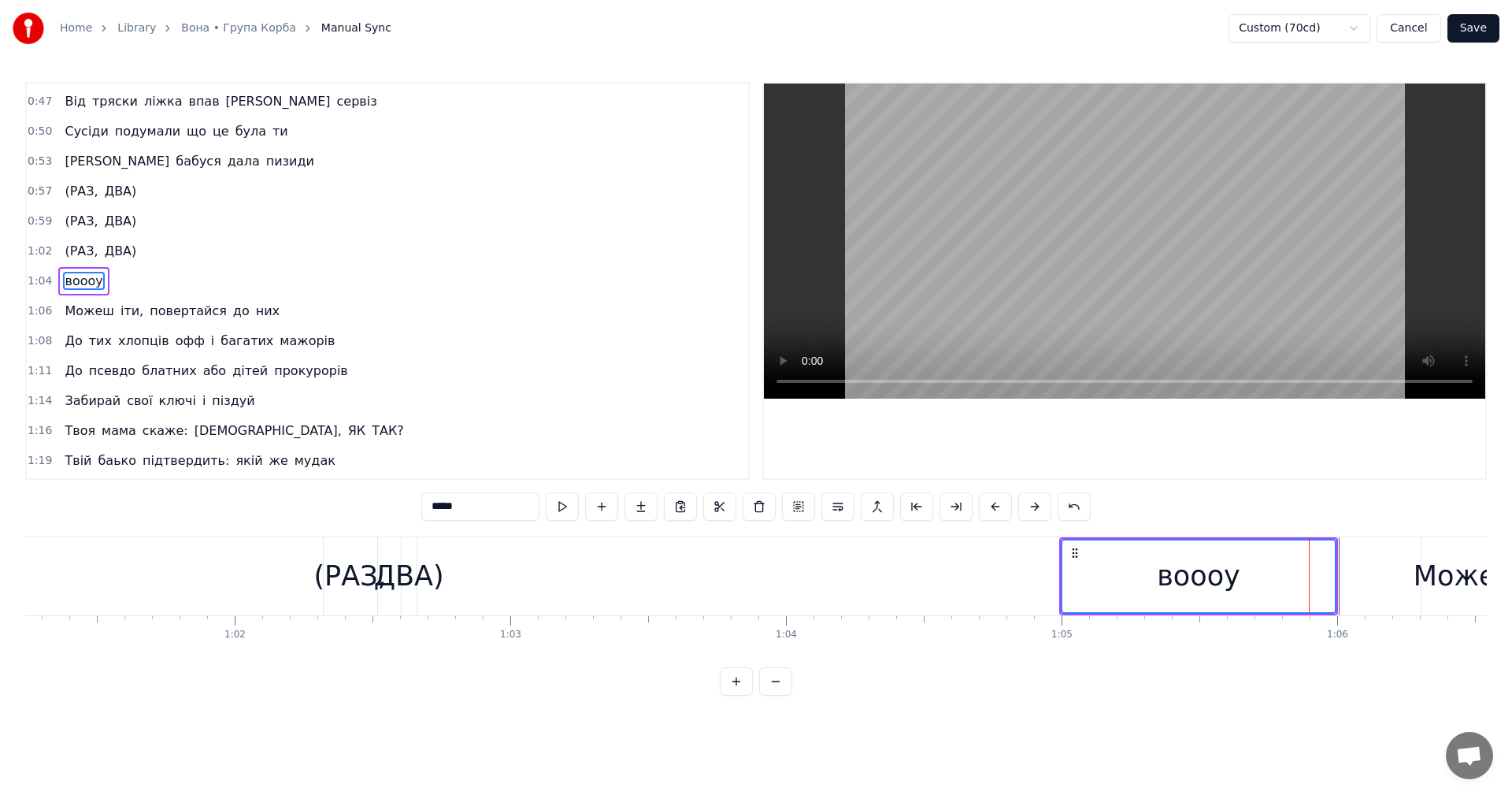
click at [1330, 556] on div "воооу" at bounding box center [1198, 576] width 272 height 71
click at [1331, 548] on div "воооу" at bounding box center [1198, 576] width 272 height 71
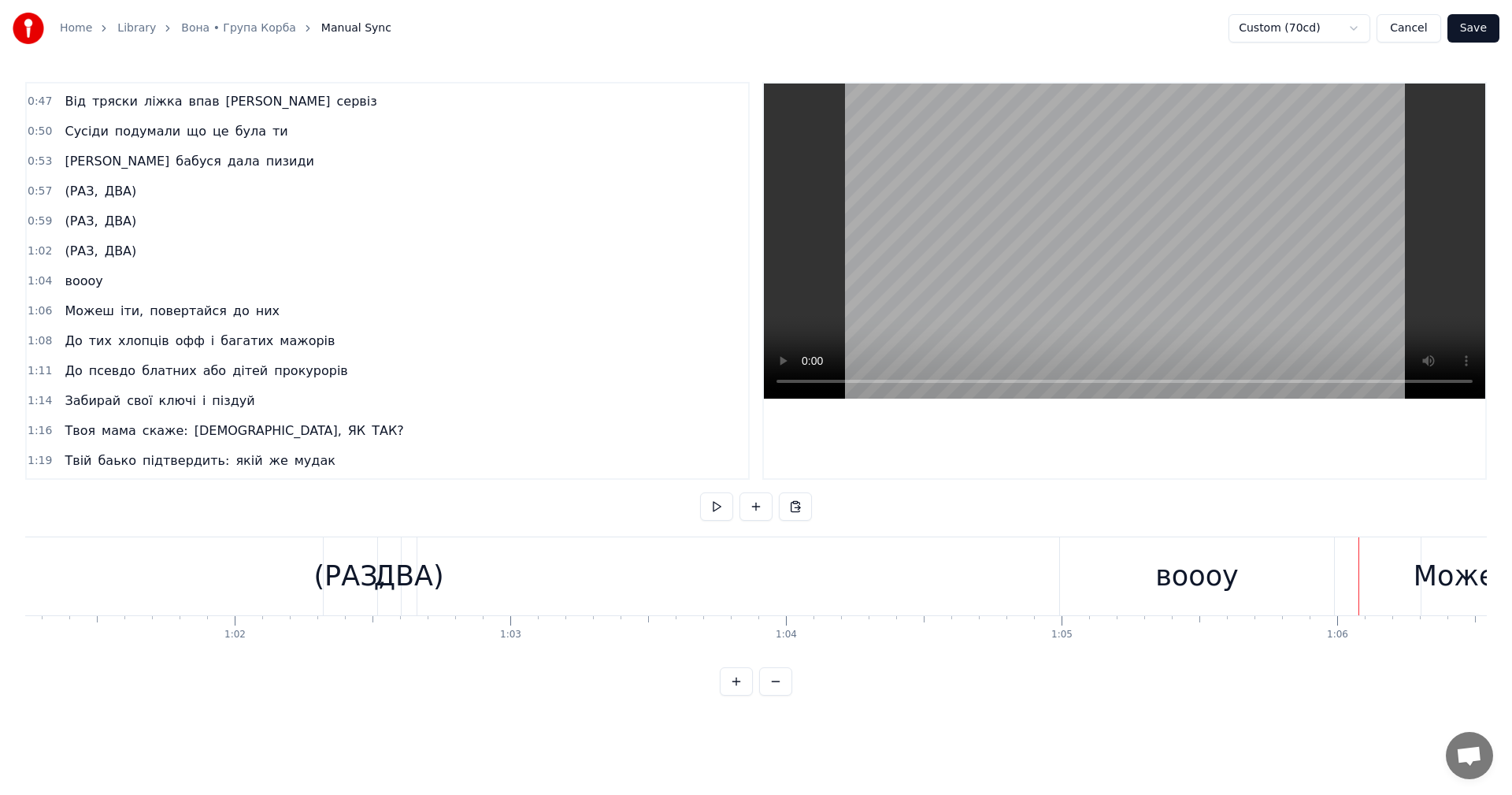
click at [1325, 550] on div "воооу" at bounding box center [1197, 575] width 274 height 78
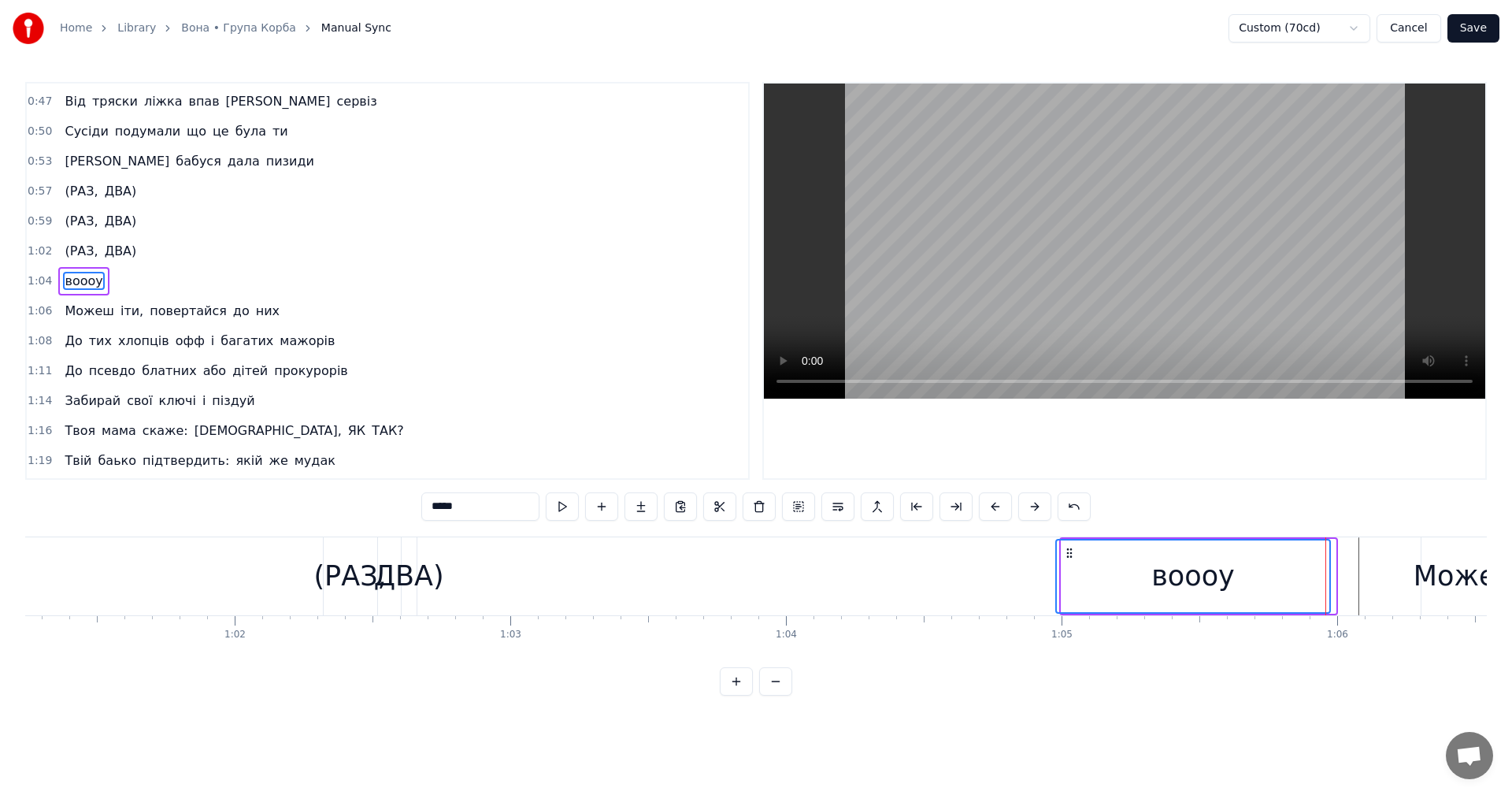
click at [1072, 554] on icon at bounding box center [1069, 553] width 13 height 13
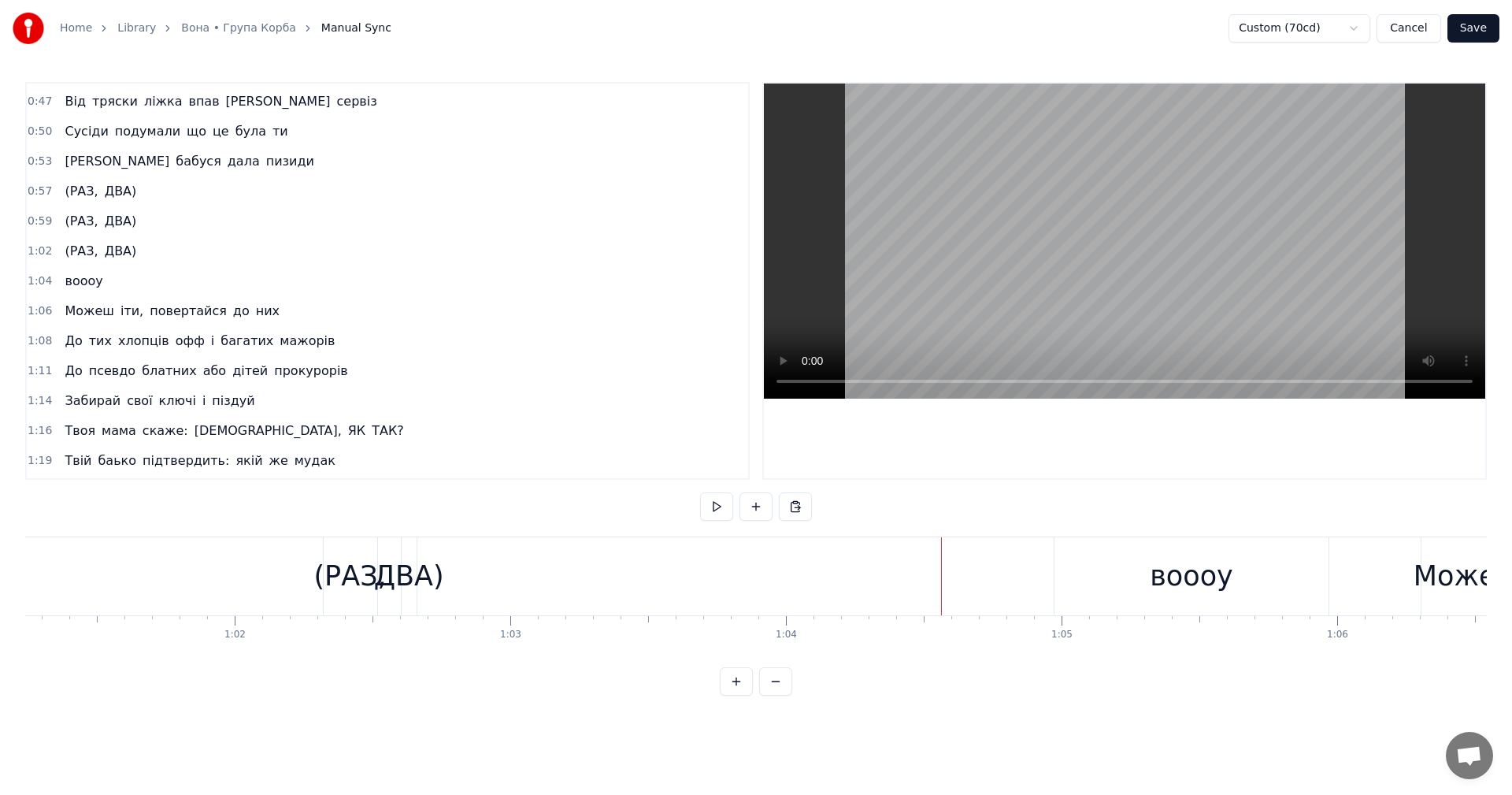
click at [1086, 224] on video at bounding box center [1124, 240] width 722 height 315
click at [1088, 238] on video at bounding box center [1124, 240] width 722 height 315
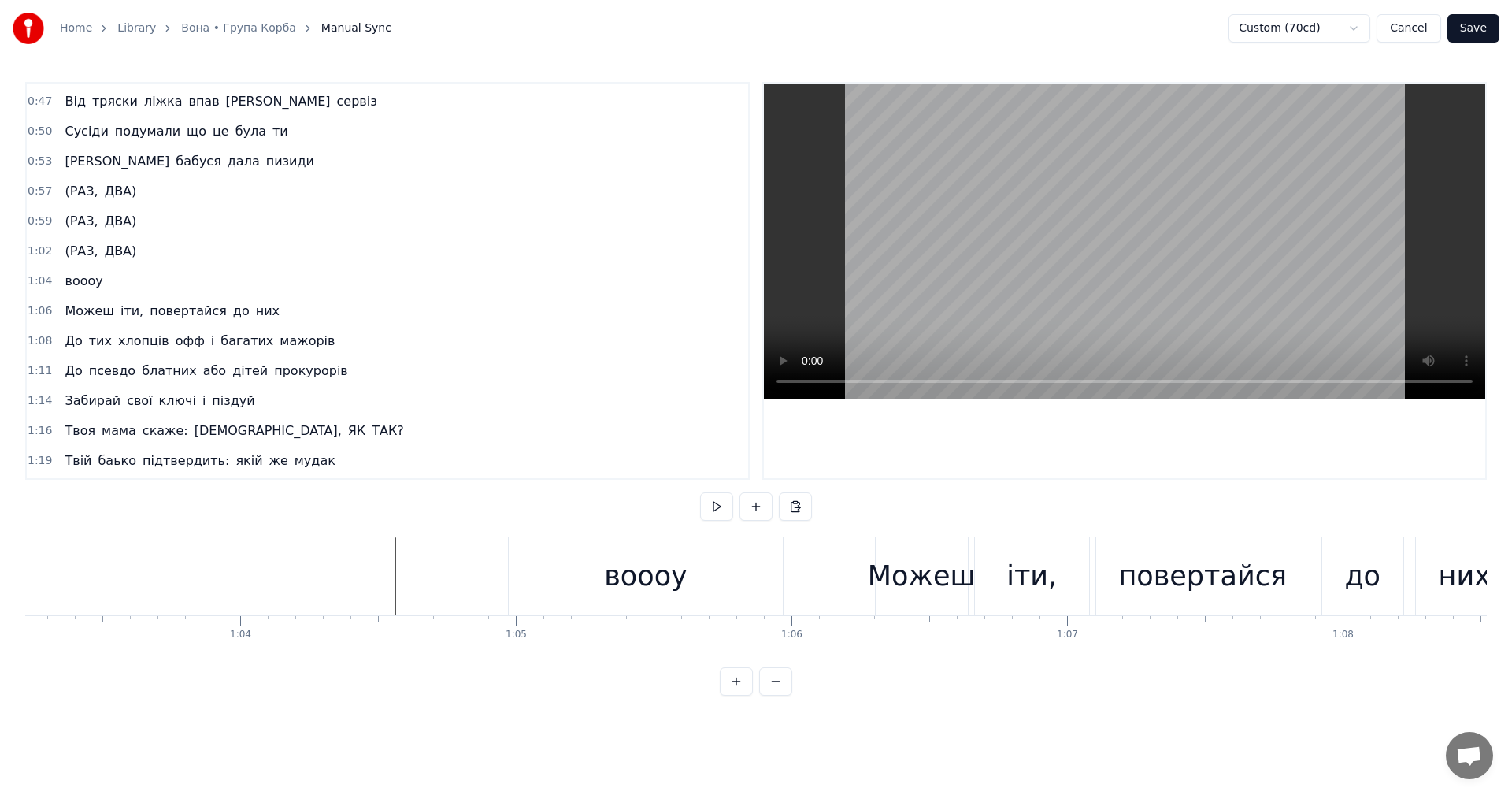
scroll to position [0, 16897]
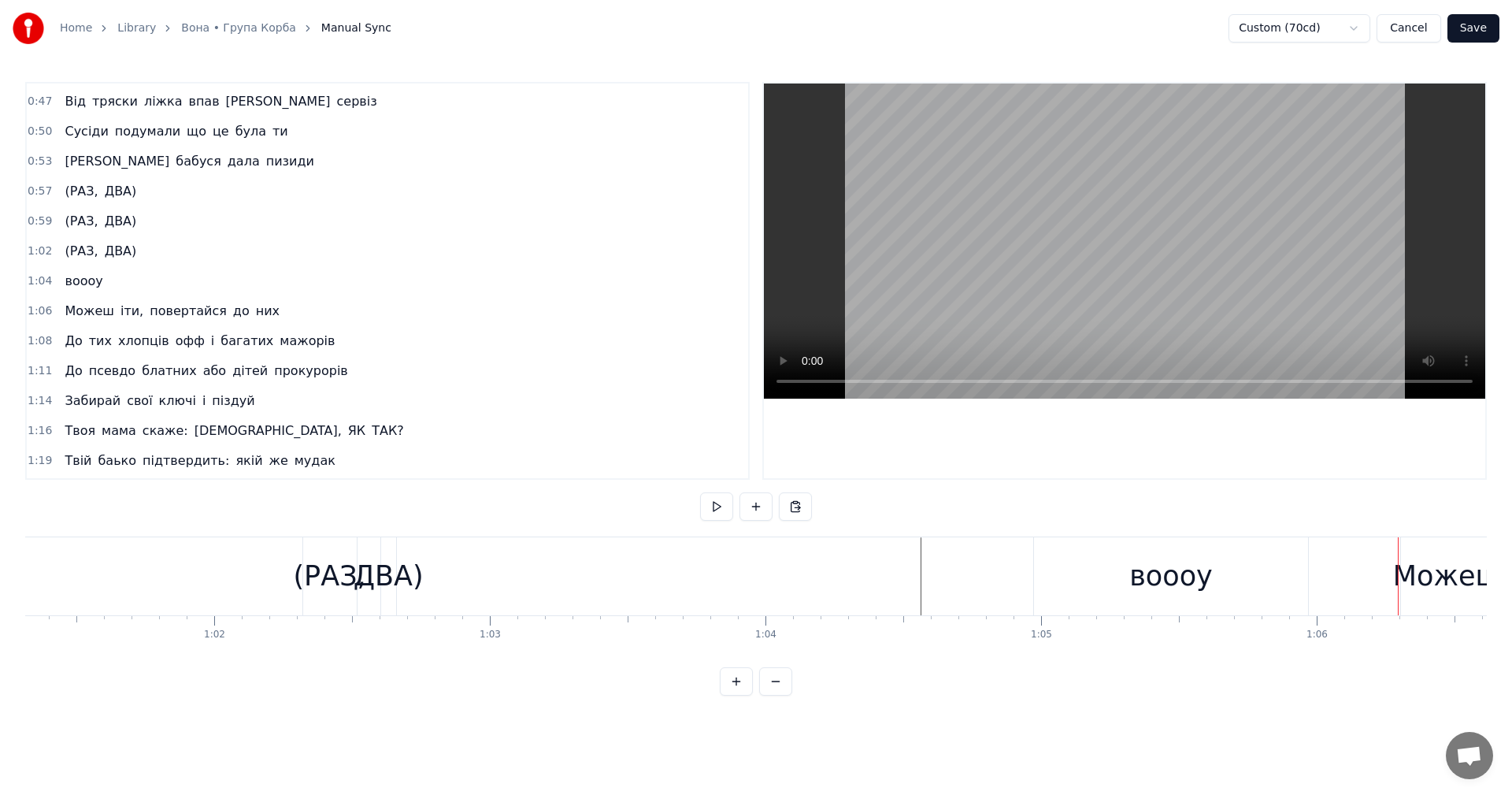
click at [1025, 294] on video at bounding box center [1124, 240] width 722 height 315
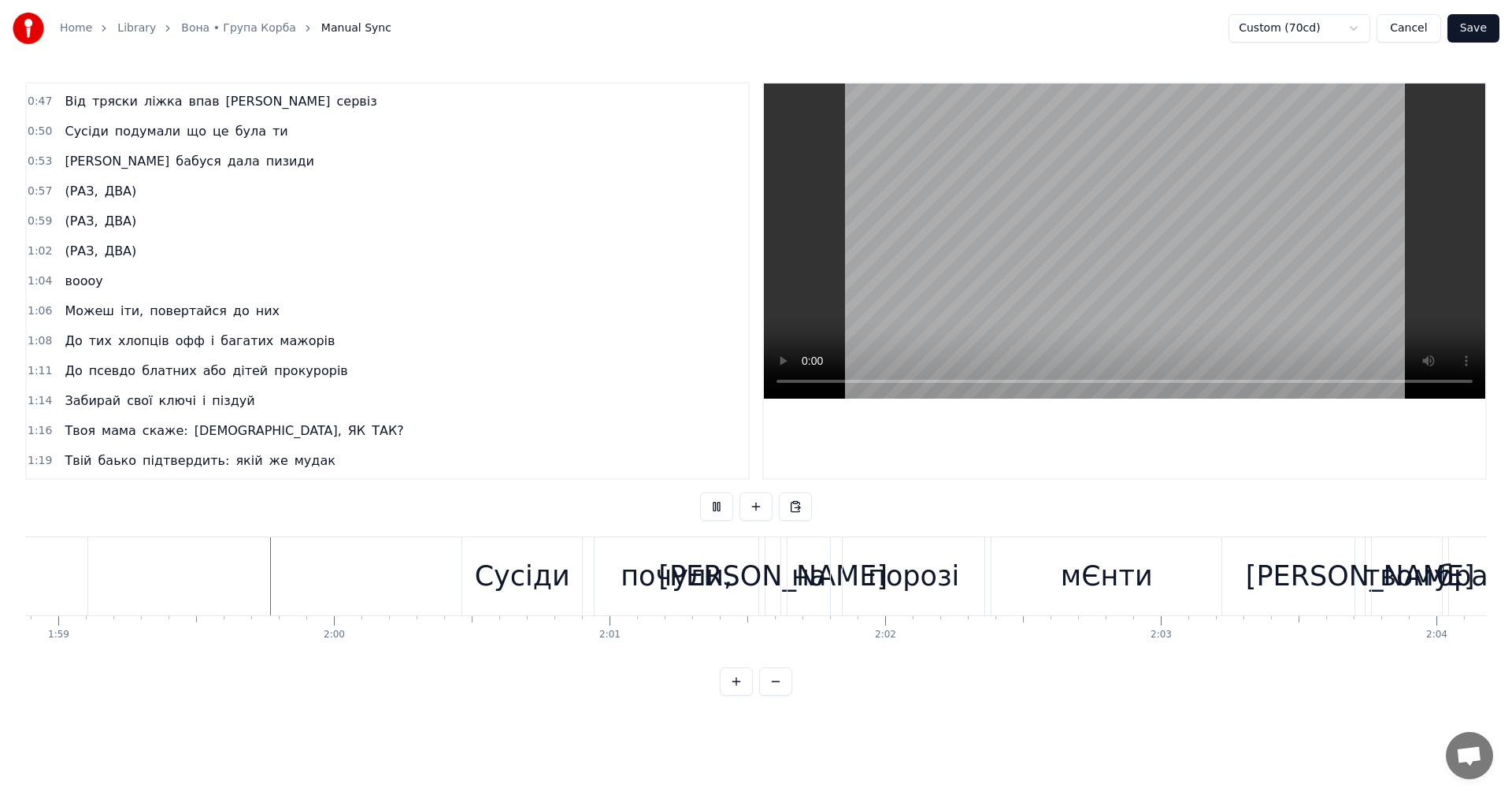
scroll to position [0, 32764]
click at [1101, 202] on video at bounding box center [1124, 240] width 722 height 315
click at [460, 596] on div "Сусіди" at bounding box center [520, 575] width 121 height 78
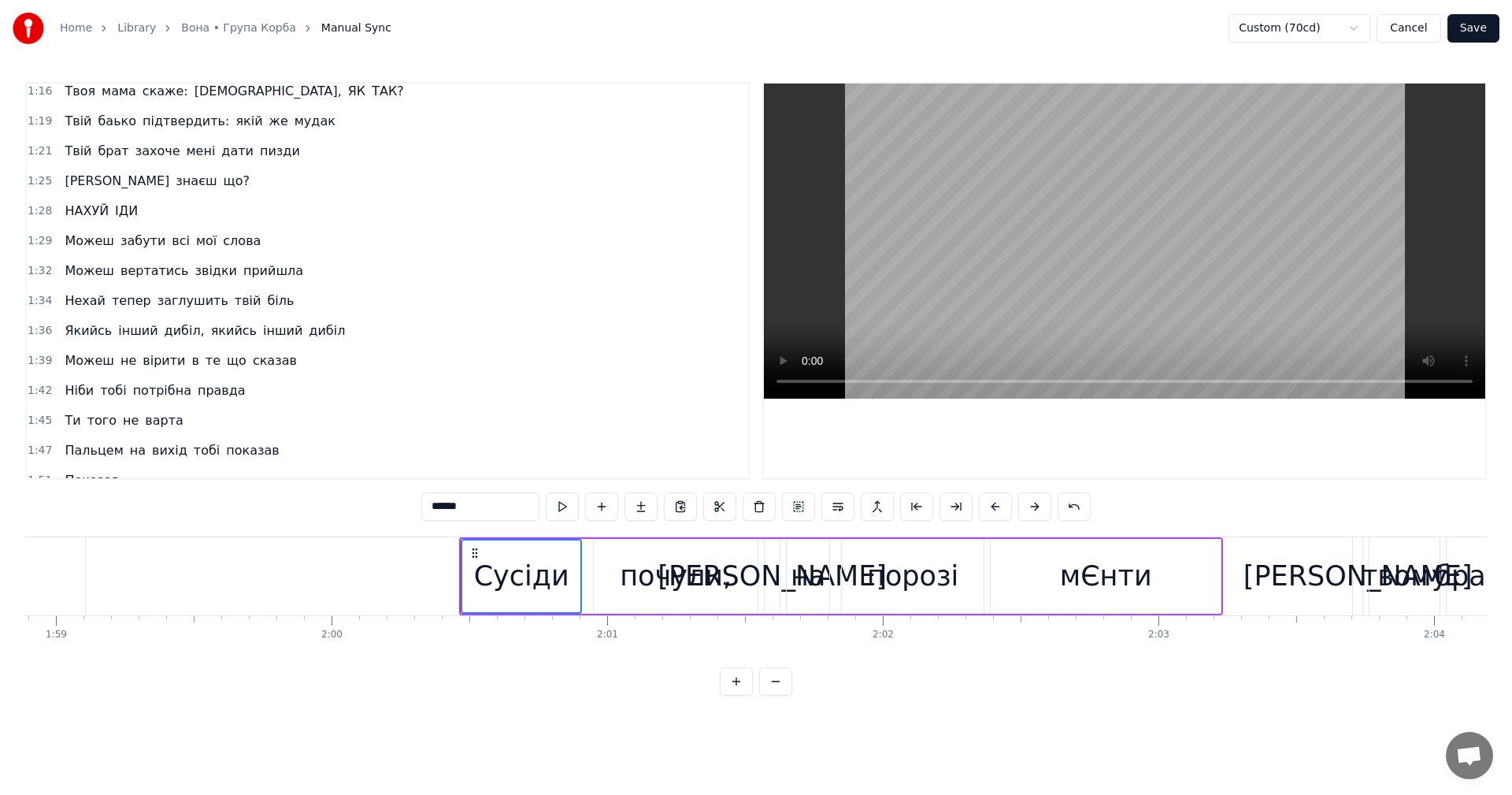
scroll to position [952, 0]
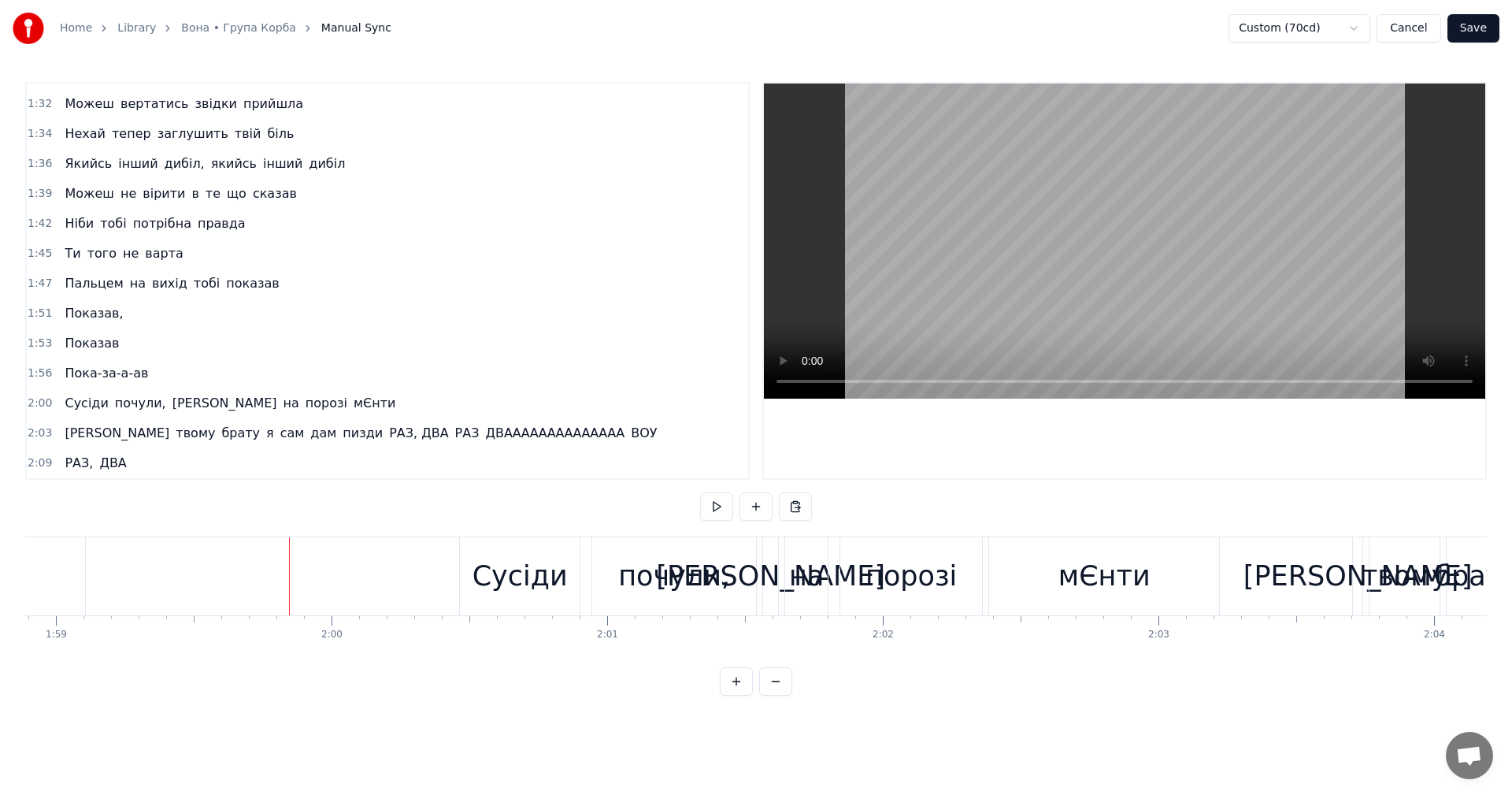
click at [509, 584] on div "Сусіди" at bounding box center [520, 576] width 96 height 42
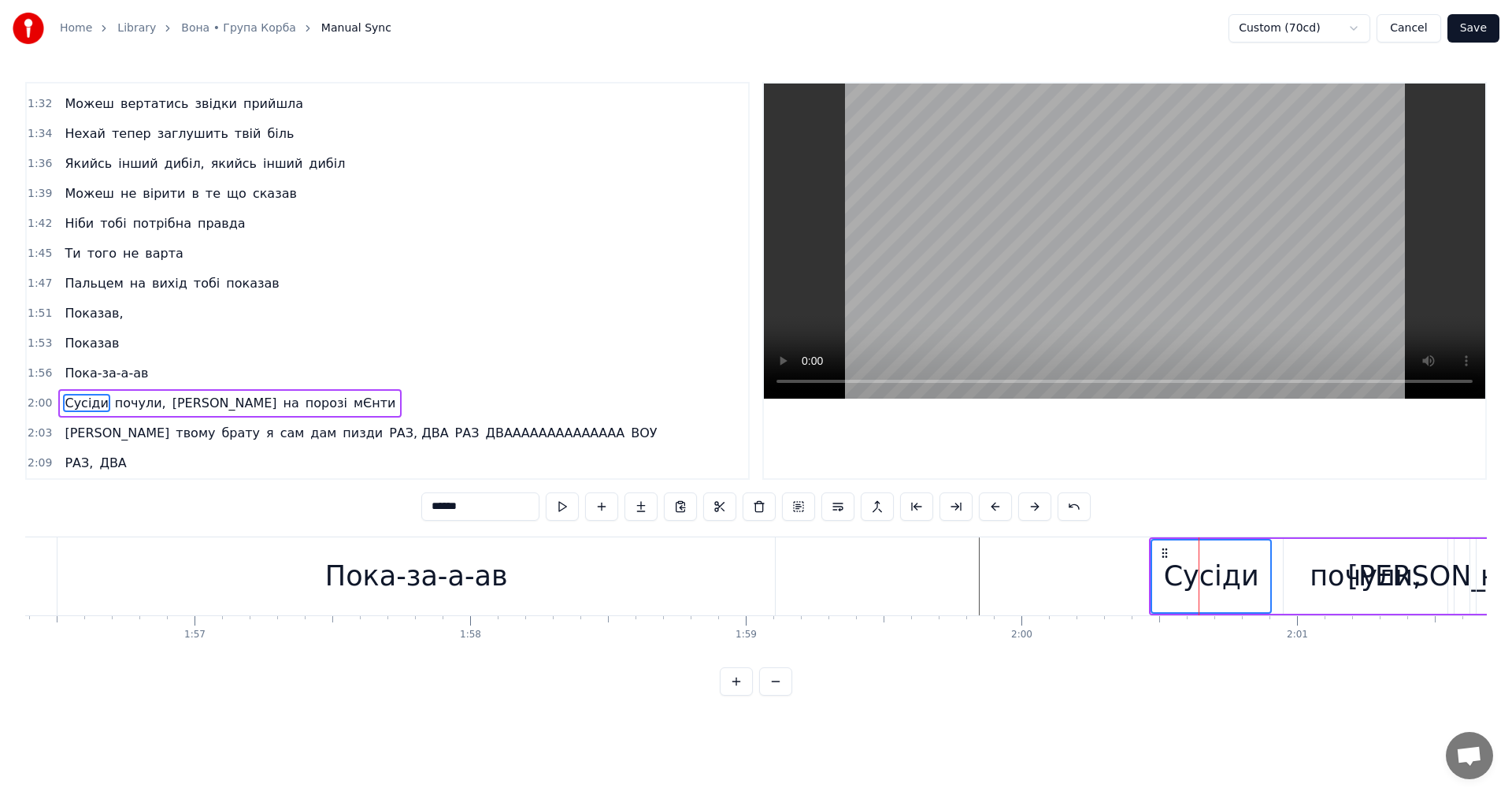
scroll to position [0, 31801]
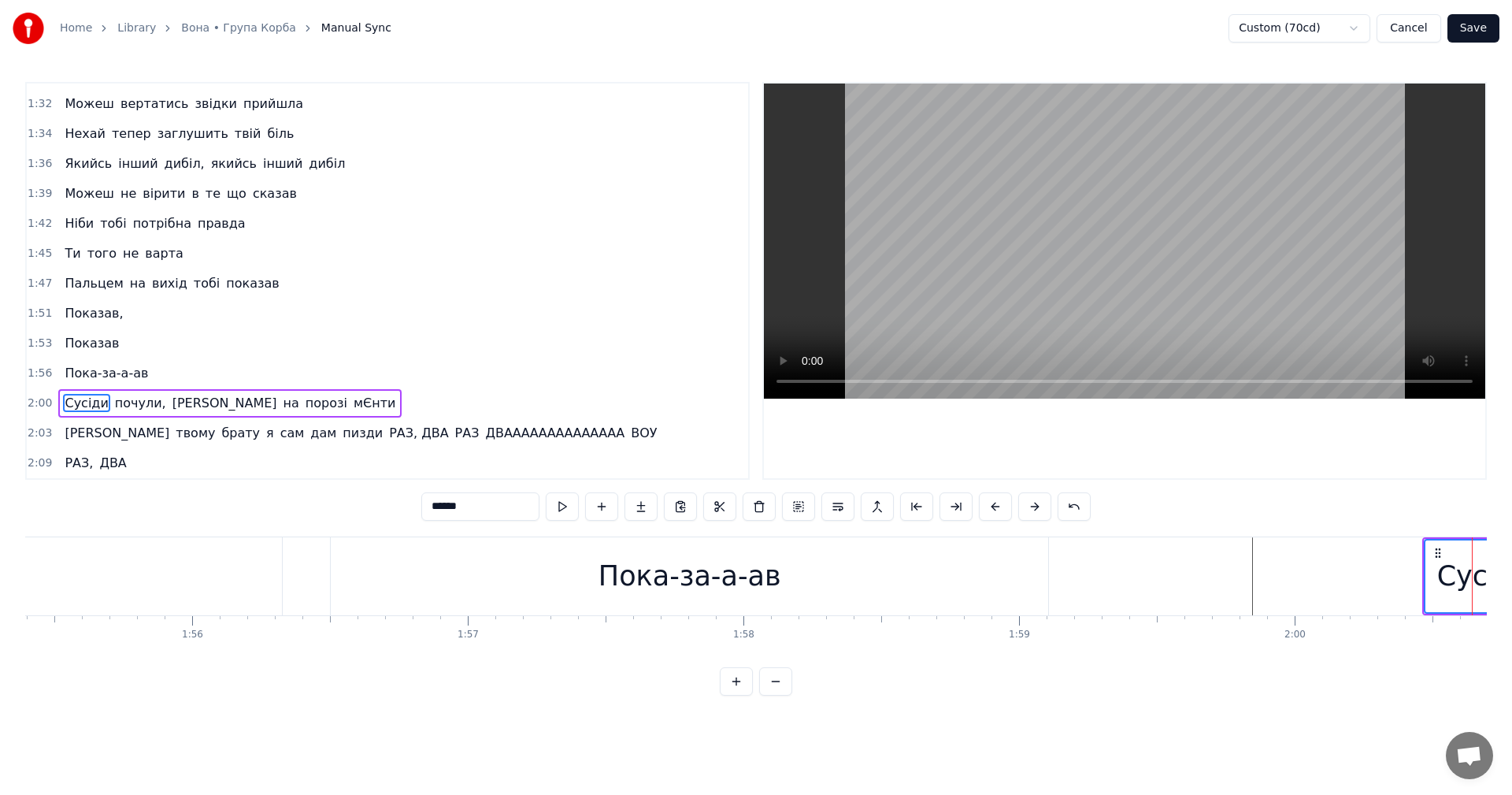
click at [928, 572] on div "Пока-за-а-ав" at bounding box center [689, 575] width 717 height 78
type input "**********"
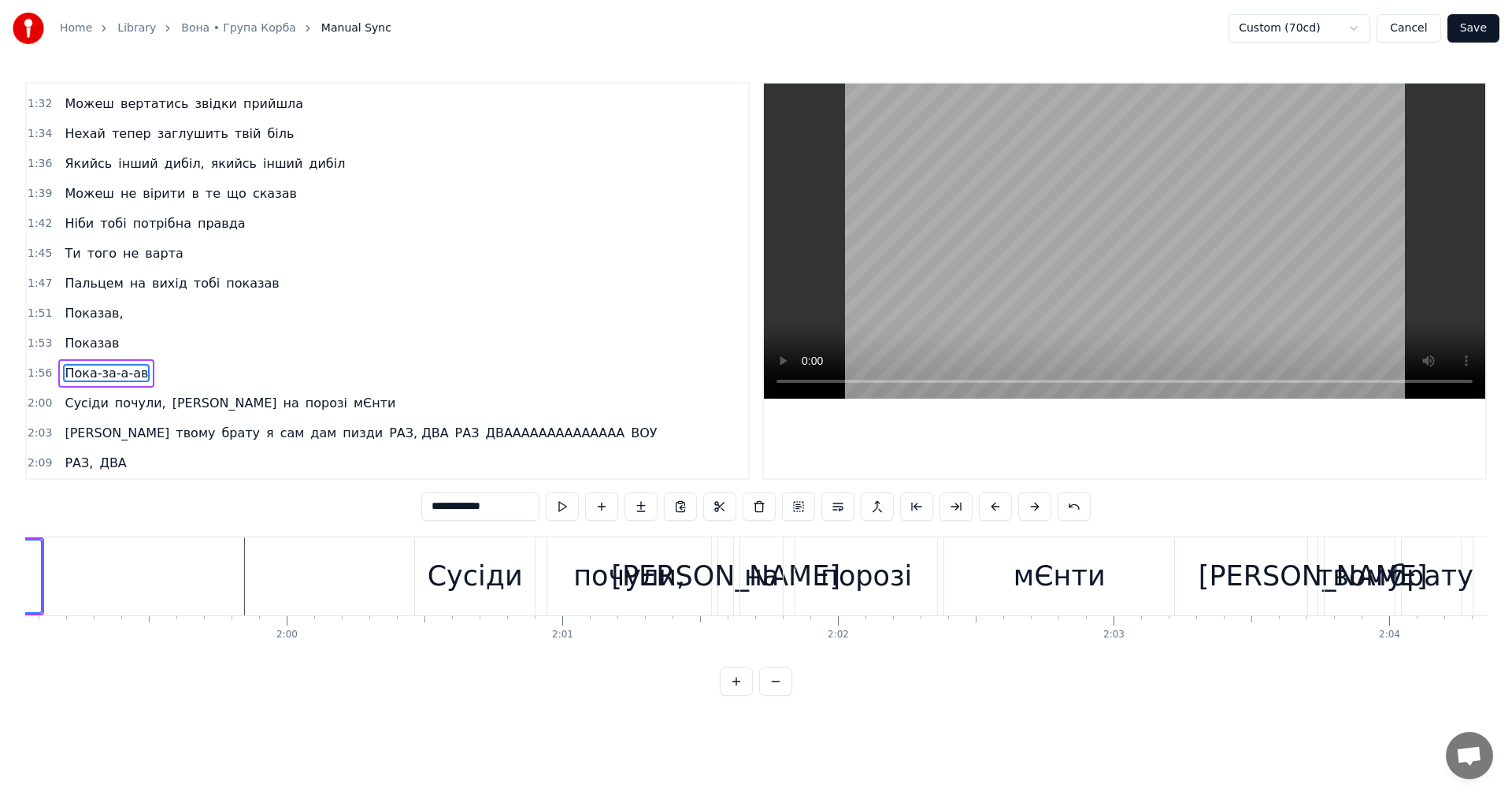
scroll to position [0, 32810]
click at [987, 222] on video at bounding box center [1124, 240] width 722 height 315
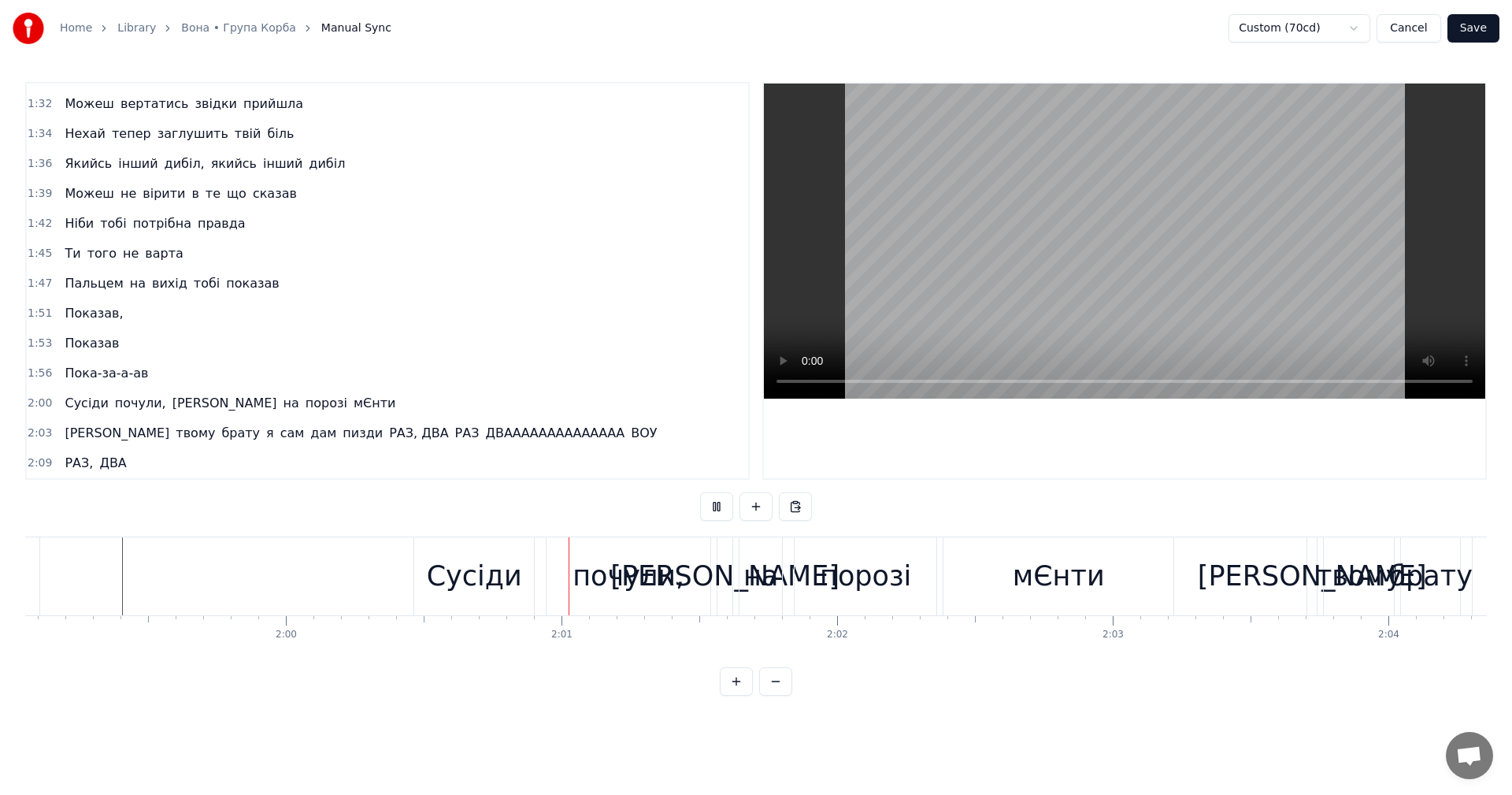
click at [987, 222] on video at bounding box center [1124, 240] width 722 height 315
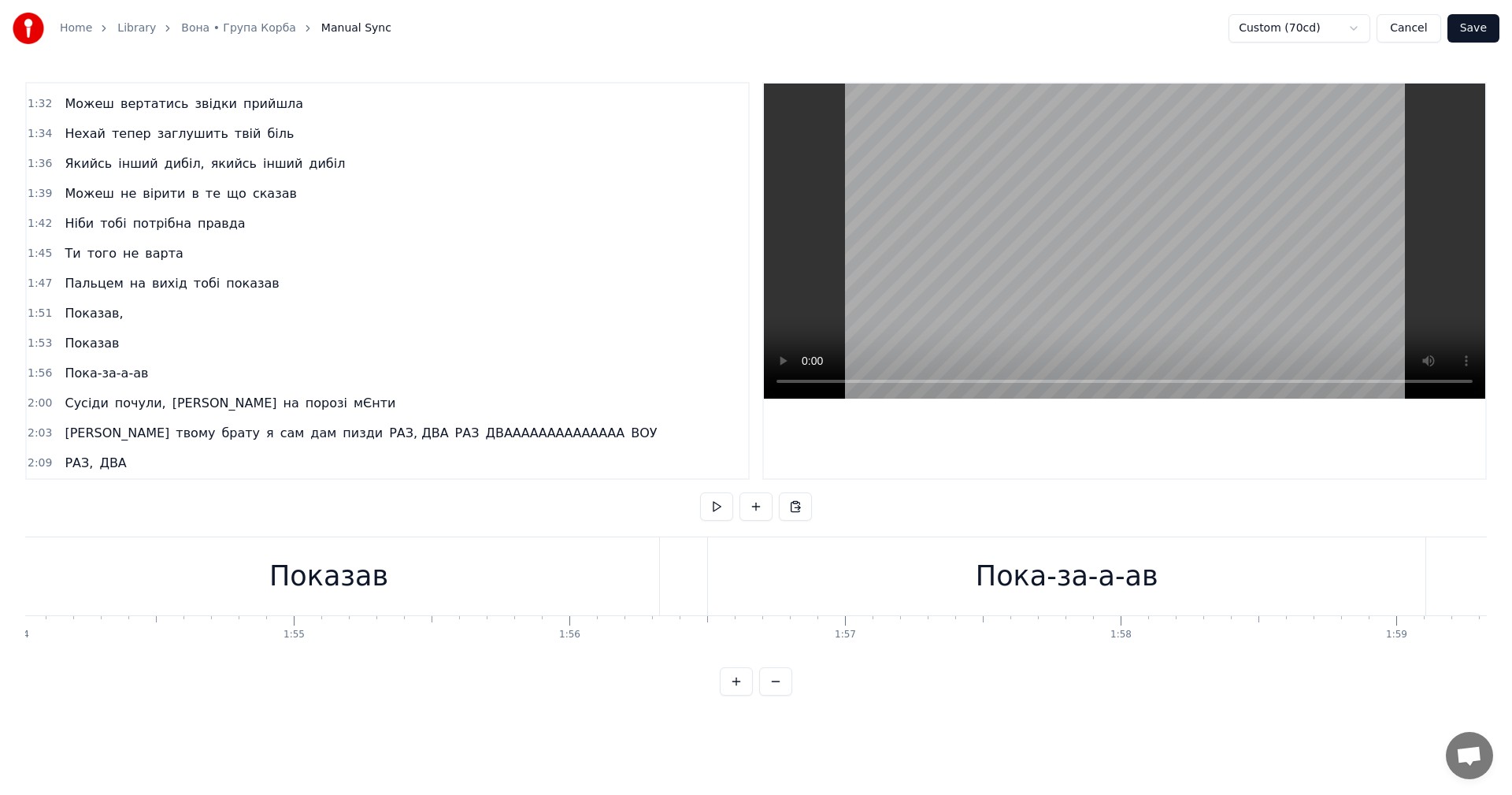
scroll to position [0, 31235]
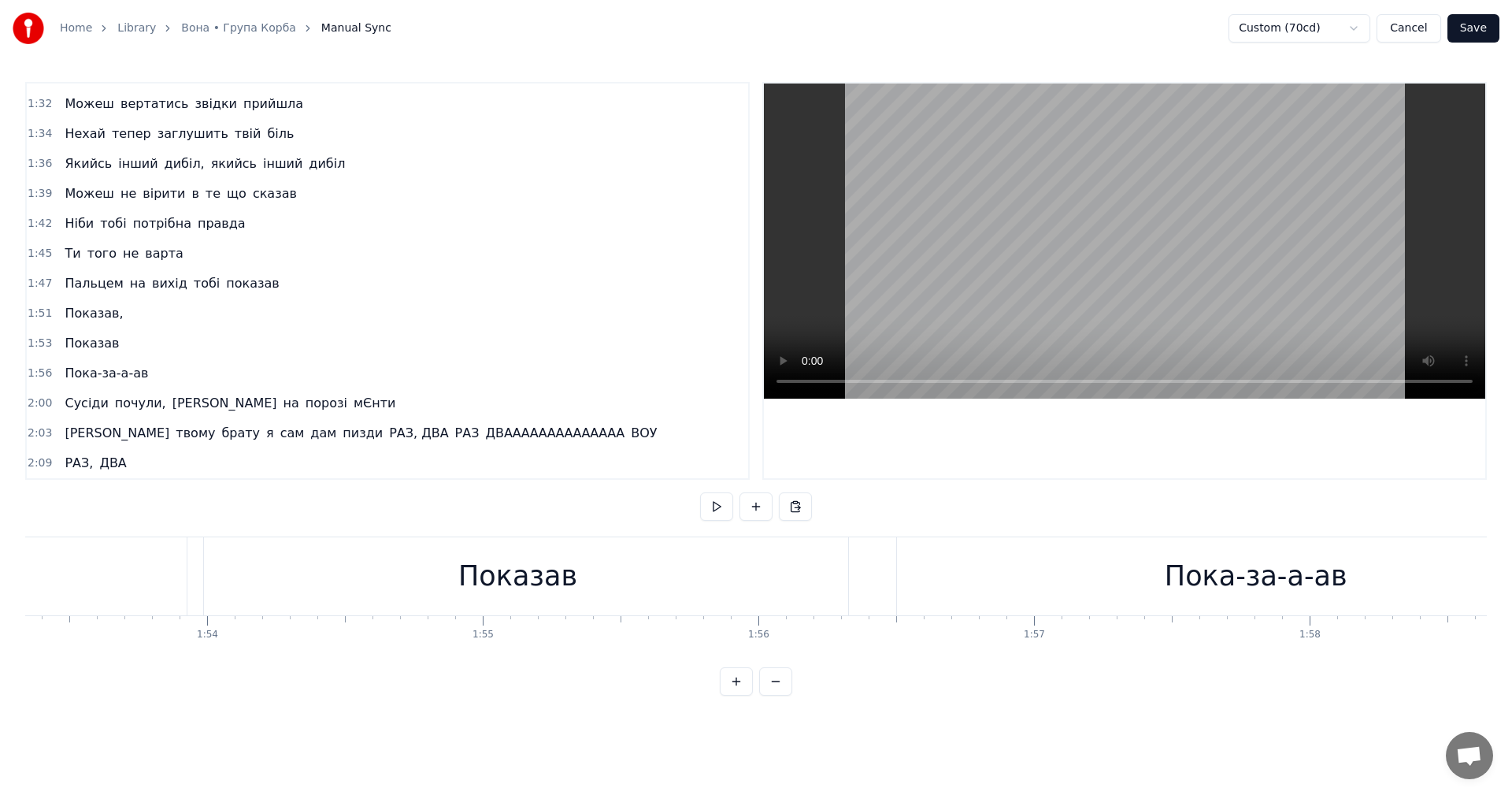
click at [767, 572] on div "Показав" at bounding box center [518, 575] width 662 height 78
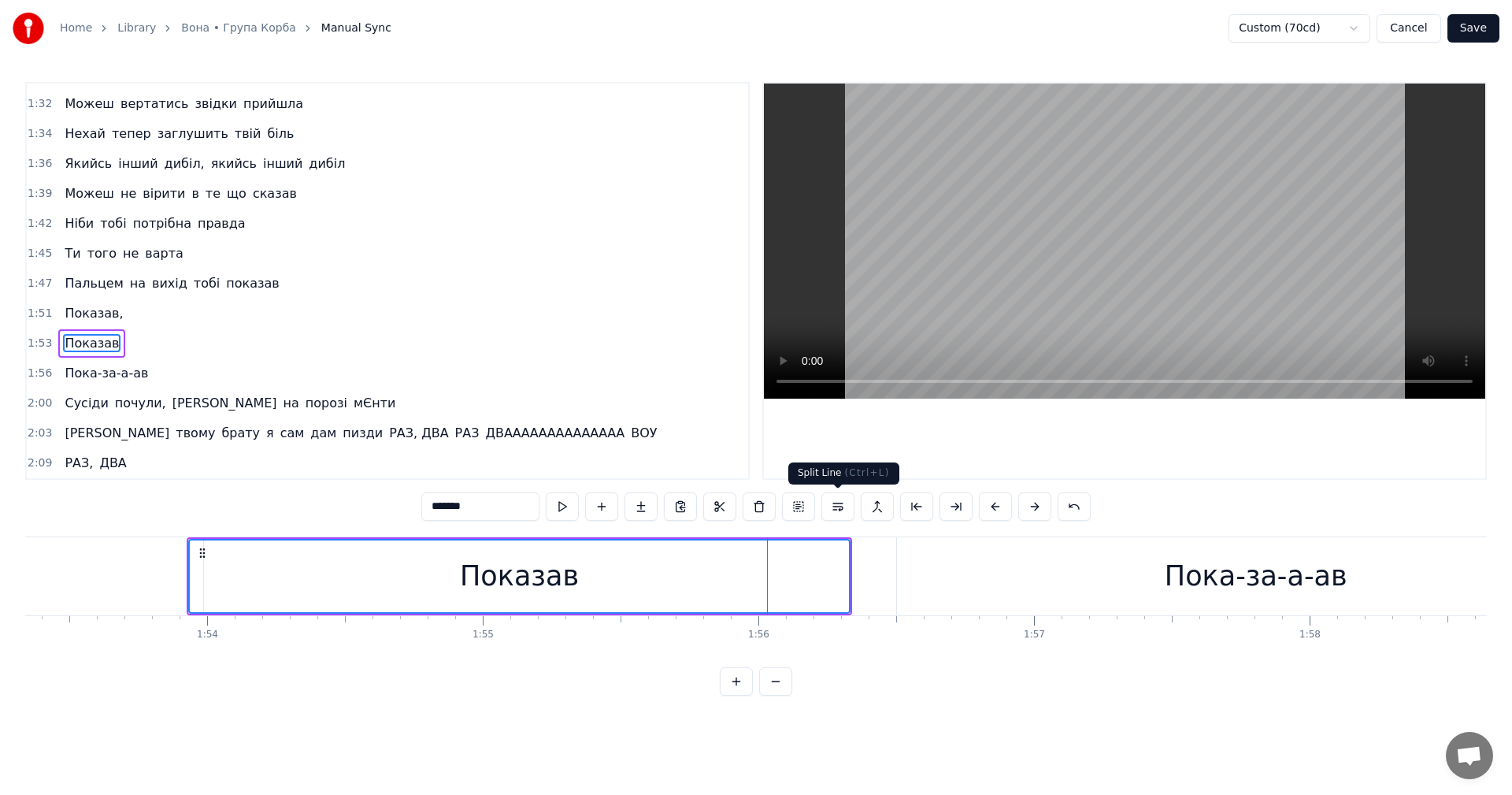
click at [1098, 230] on video at bounding box center [1124, 240] width 722 height 315
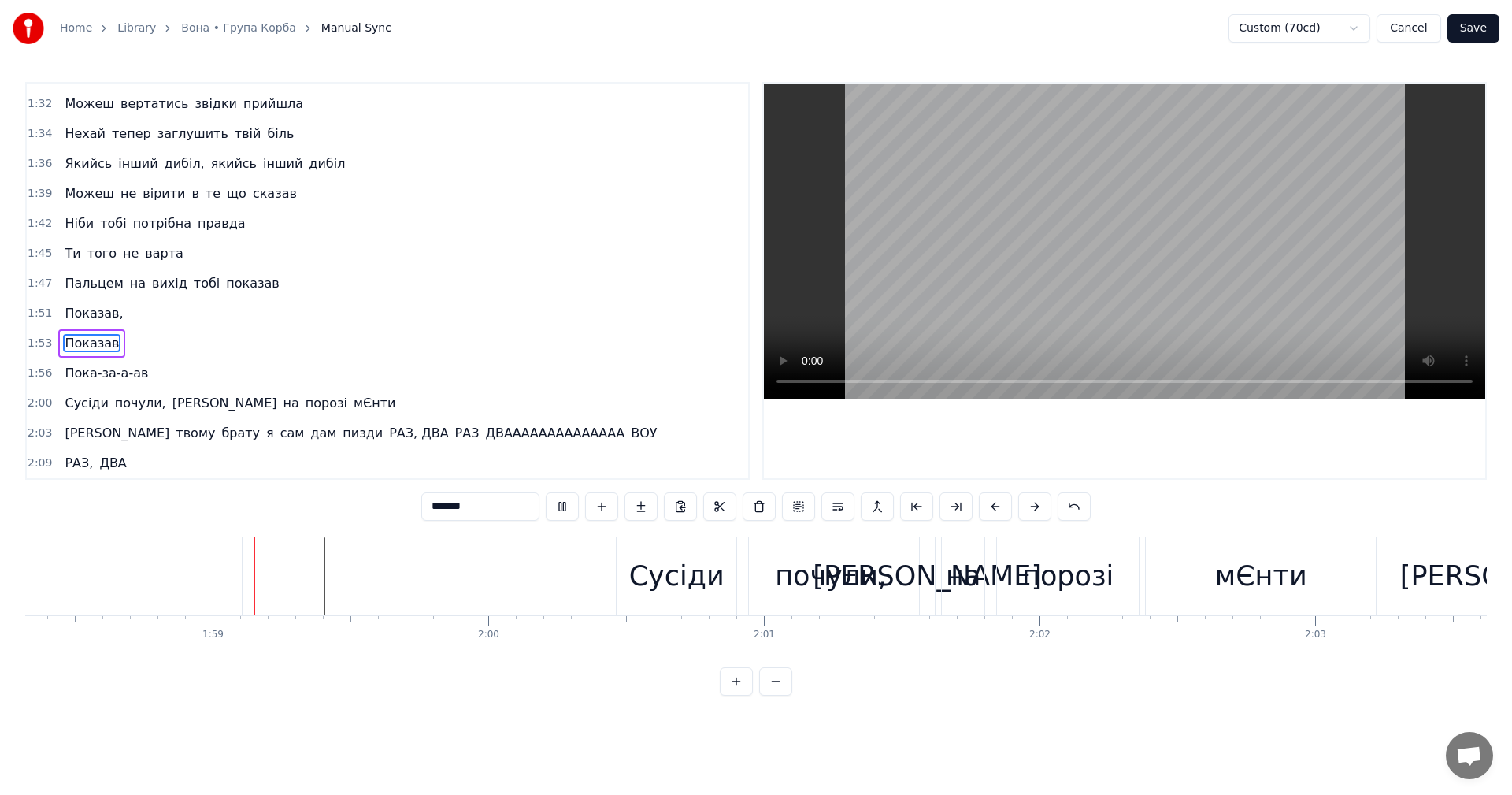
scroll to position [0, 32611]
click at [1098, 230] on video at bounding box center [1124, 240] width 722 height 315
click at [63, 376] on span "Пока-за-а-ав" at bounding box center [106, 372] width 87 height 18
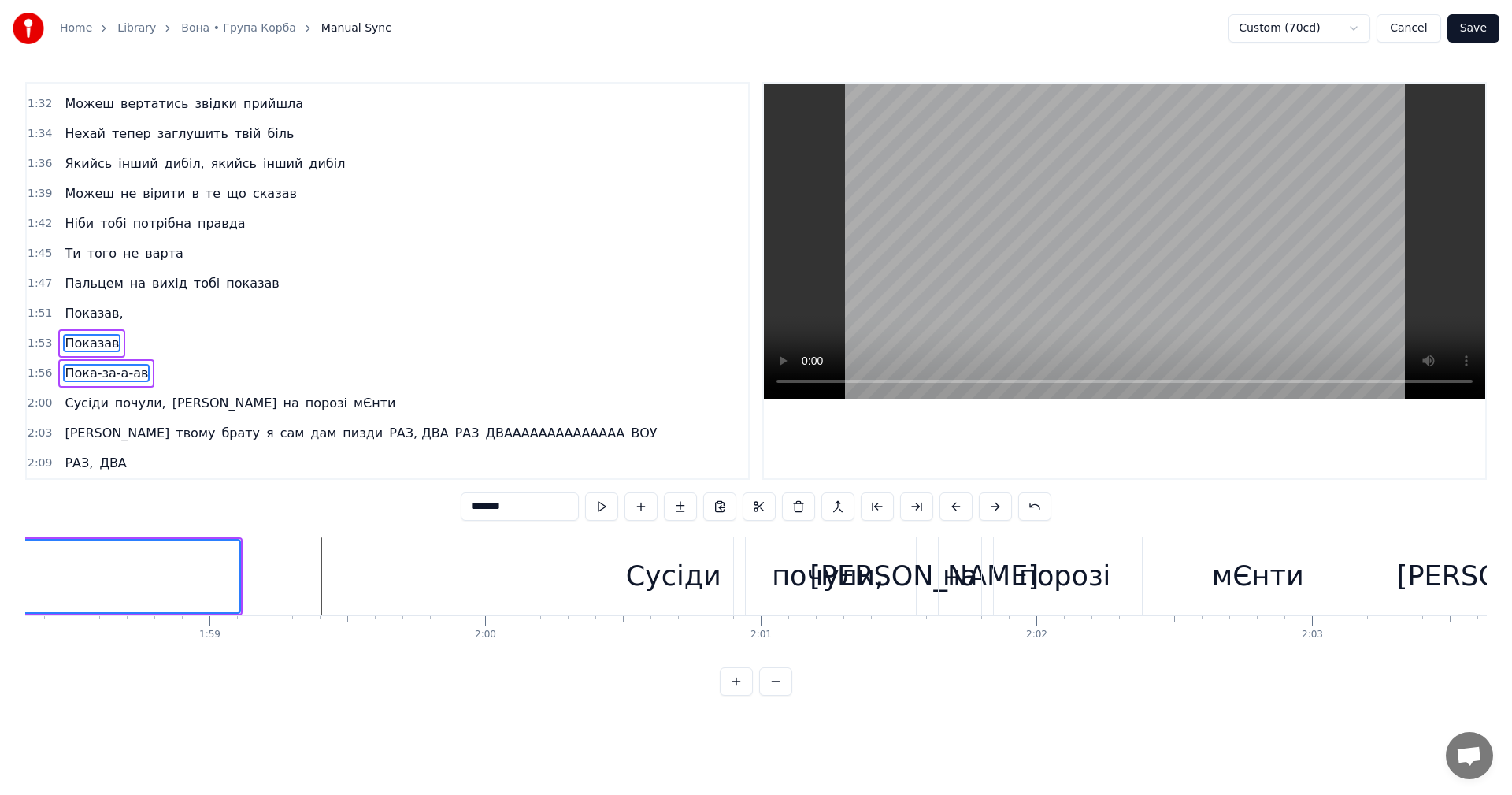
click at [1066, 230] on video at bounding box center [1124, 240] width 722 height 315
click at [1067, 230] on video at bounding box center [1124, 240] width 722 height 315
click at [90, 285] on span "Пальцем" at bounding box center [94, 283] width 62 height 18
click at [87, 347] on span "Показав" at bounding box center [92, 343] width 57 height 18
type input "**********"
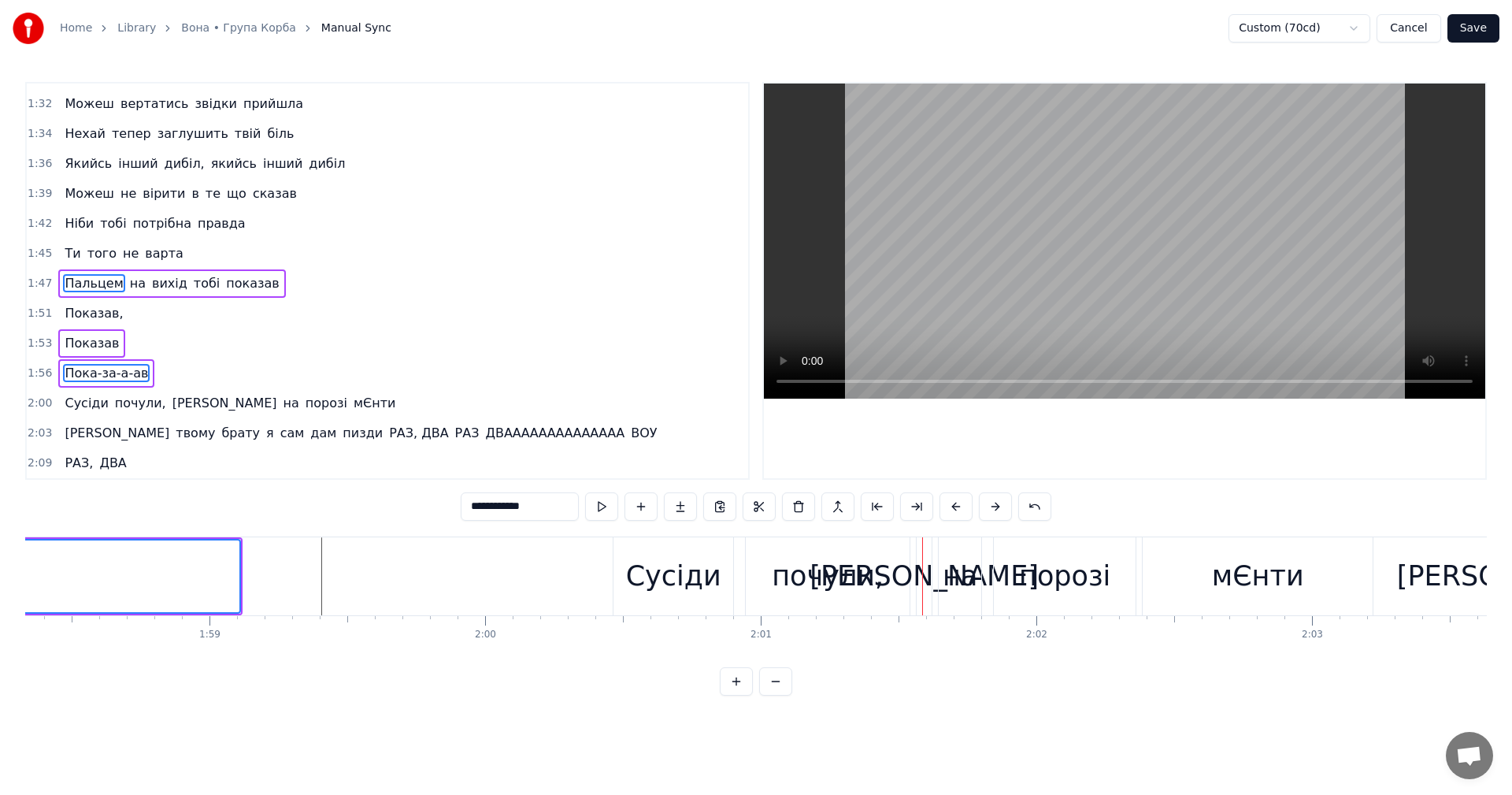
click at [88, 314] on span "Показав," at bounding box center [94, 313] width 62 height 18
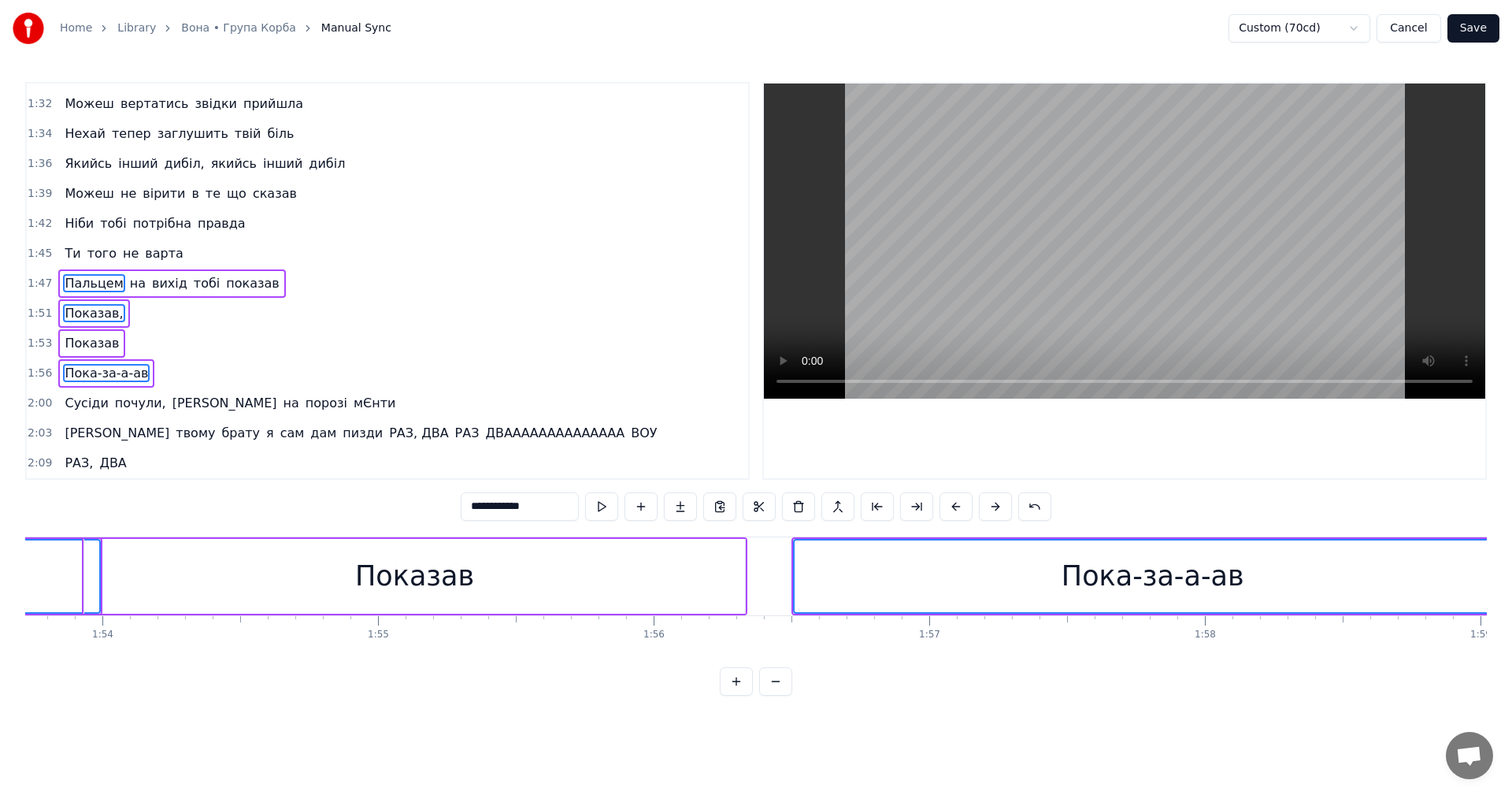
scroll to position [0, 31235]
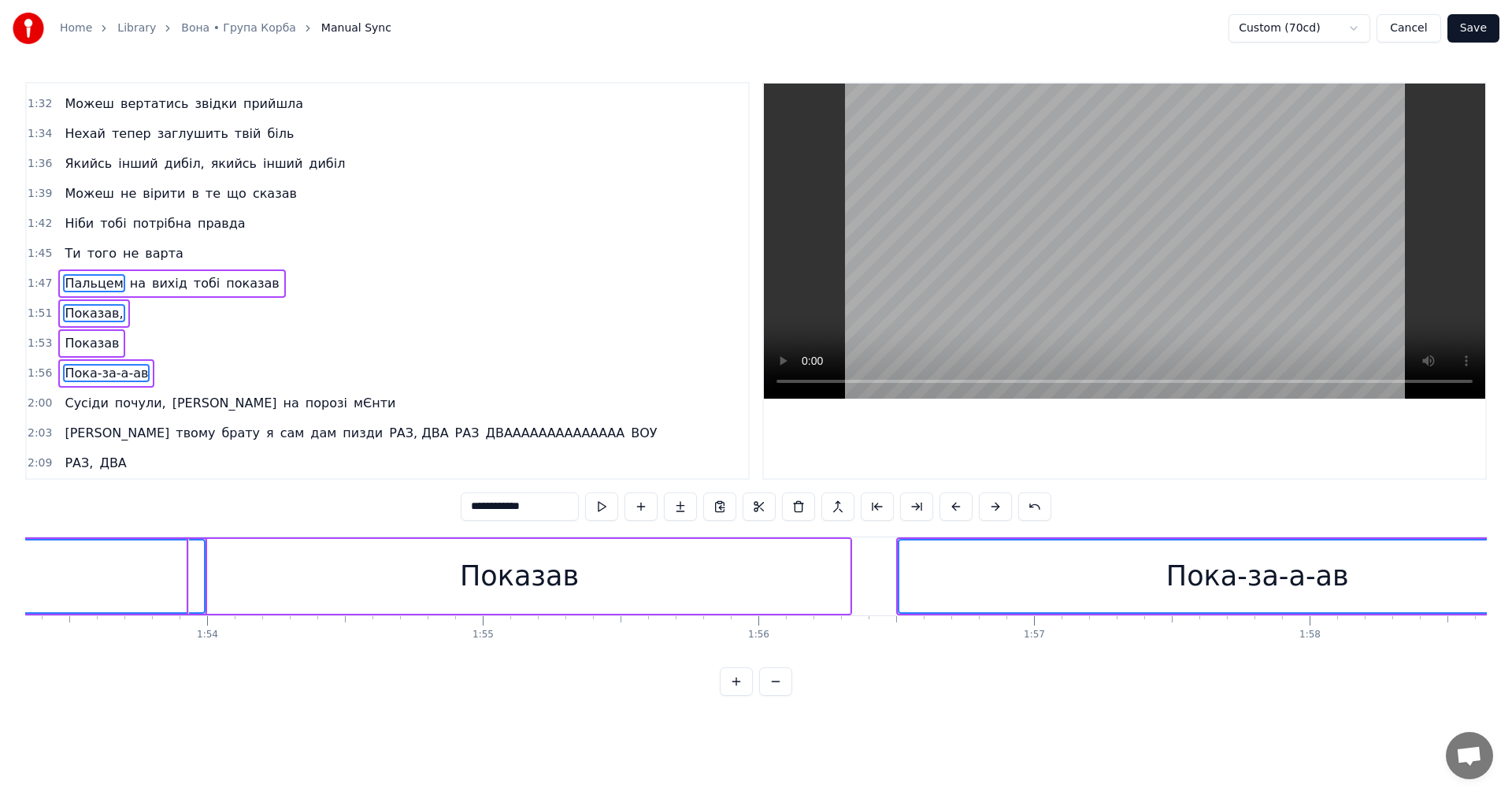
click at [85, 287] on span "Пальцем" at bounding box center [94, 283] width 62 height 18
click at [90, 314] on span "Показав," at bounding box center [94, 313] width 62 height 18
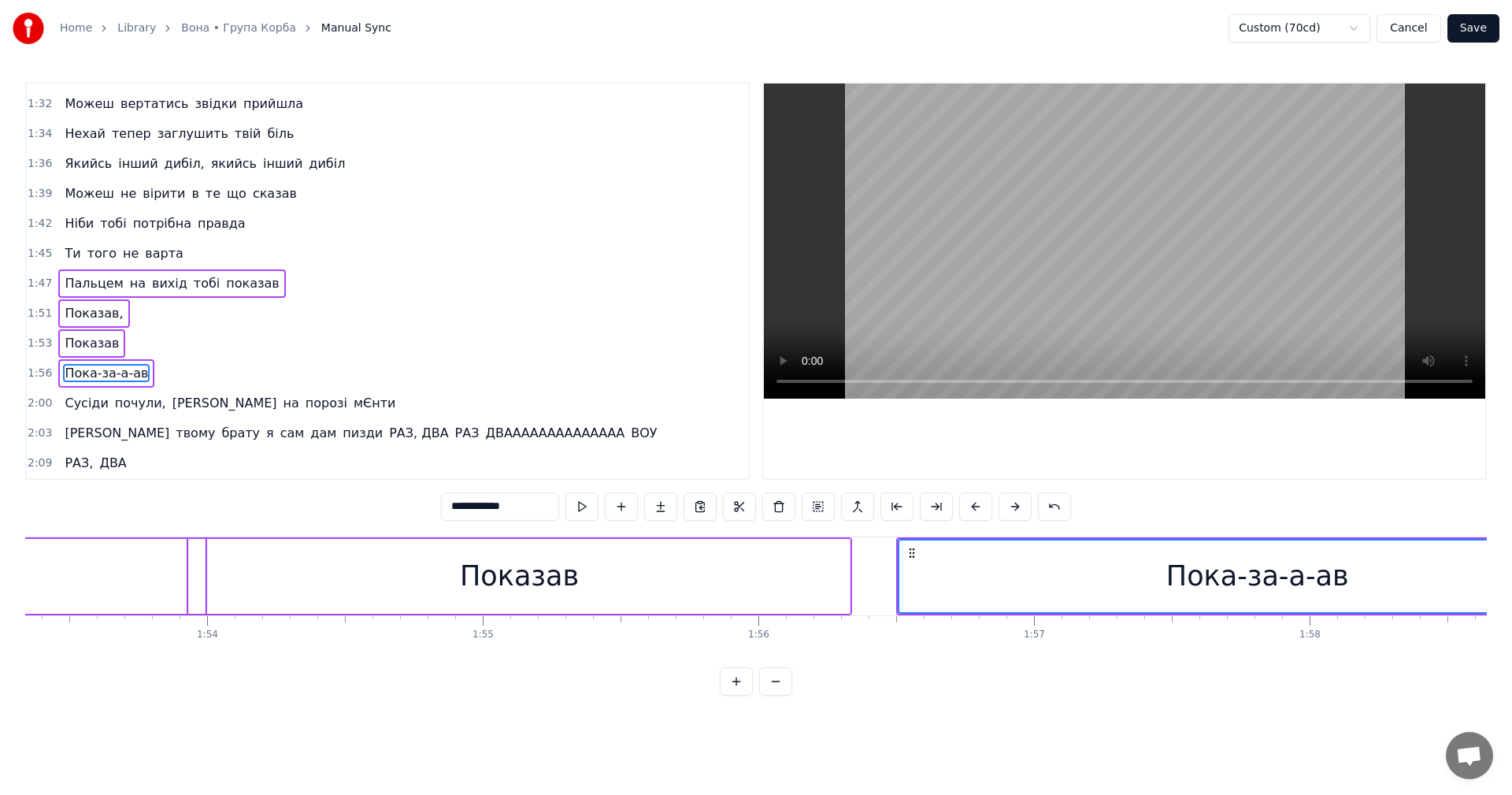
click at [92, 369] on span "Пока-за-а-ав" at bounding box center [106, 372] width 87 height 18
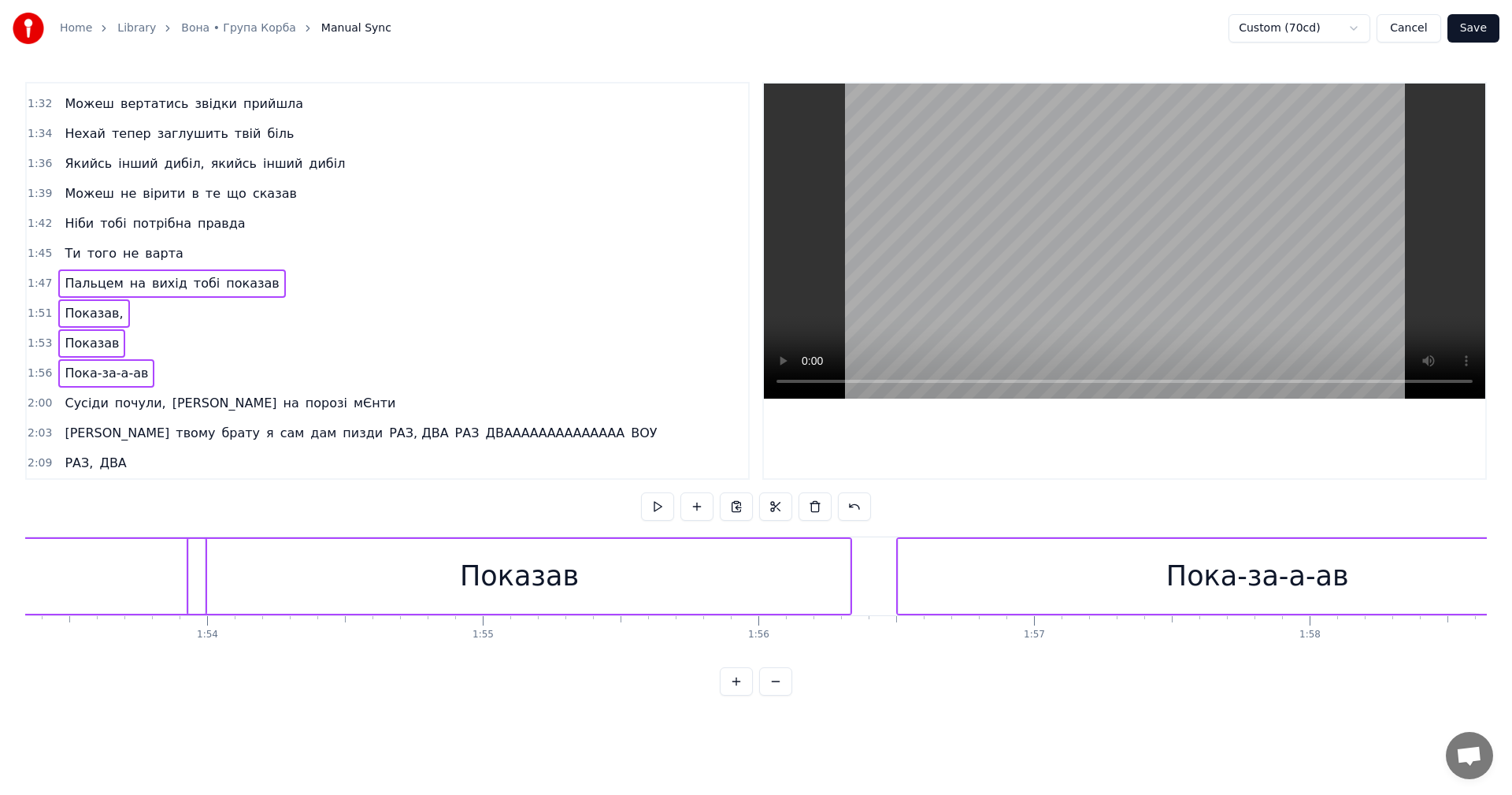
click at [87, 340] on span "Показав" at bounding box center [92, 343] width 57 height 18
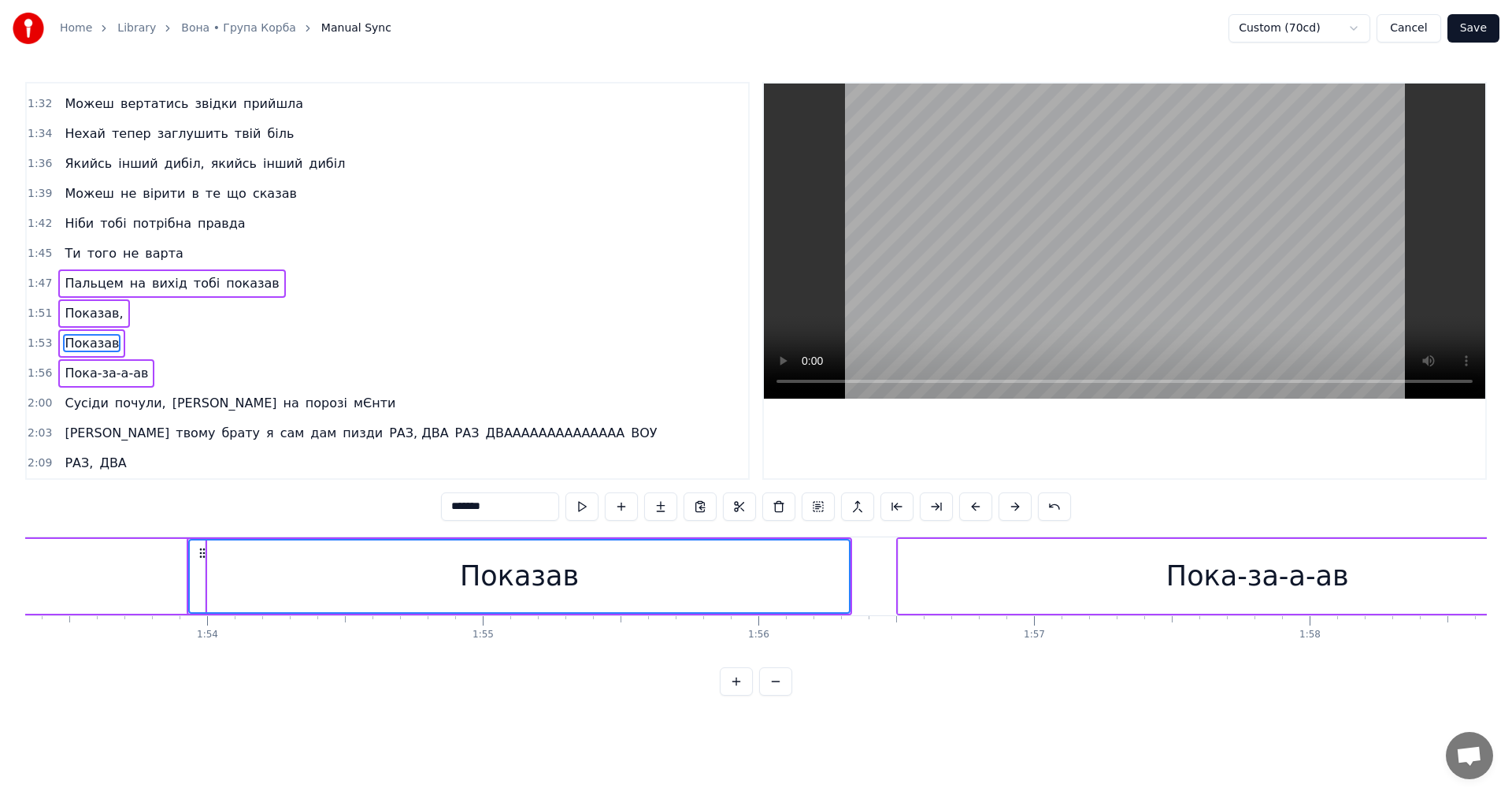
click at [88, 342] on span "Показав" at bounding box center [92, 343] width 57 height 18
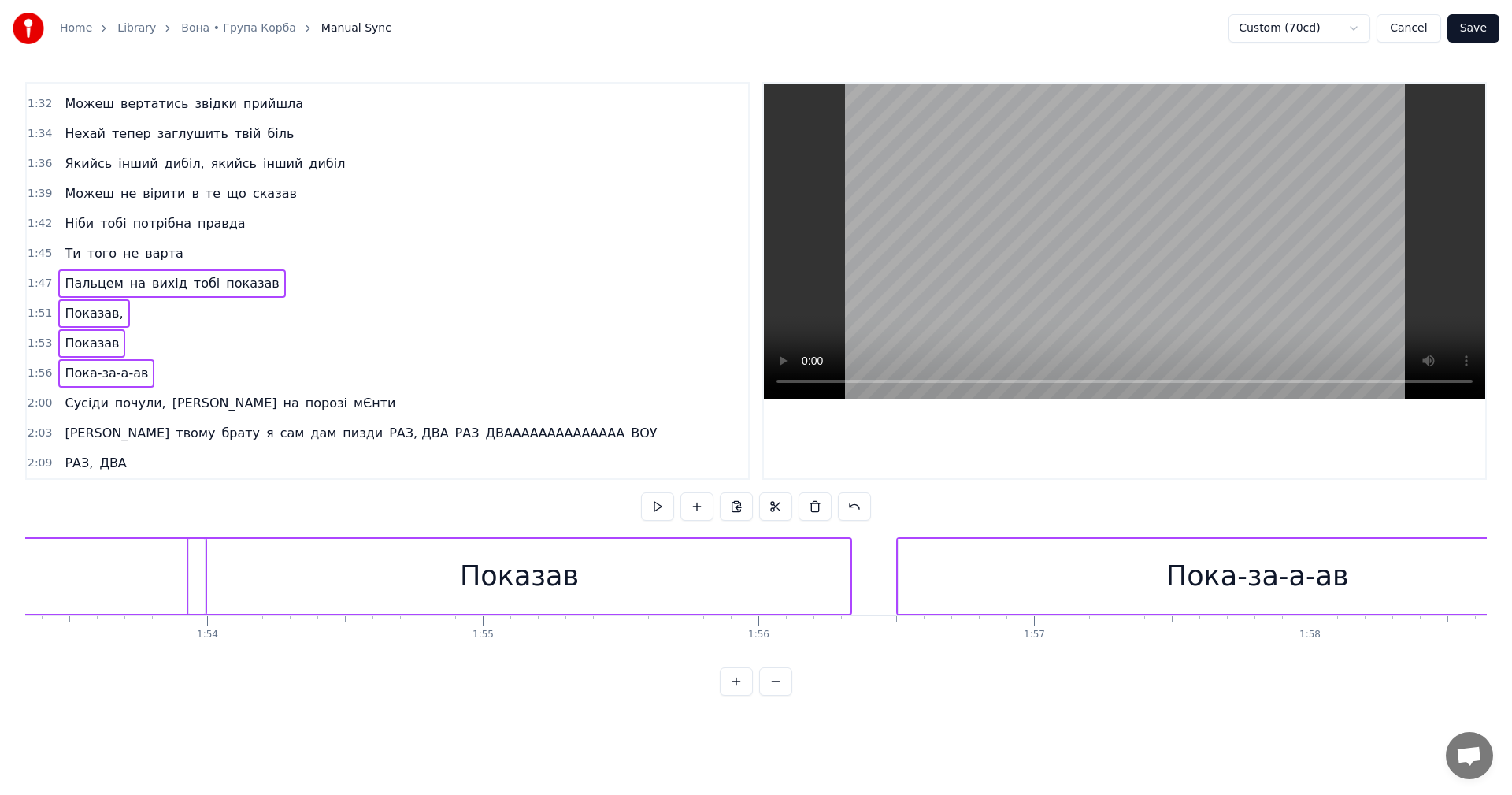
click at [143, 344] on div "1:53 Показав" at bounding box center [388, 344] width 722 height 30
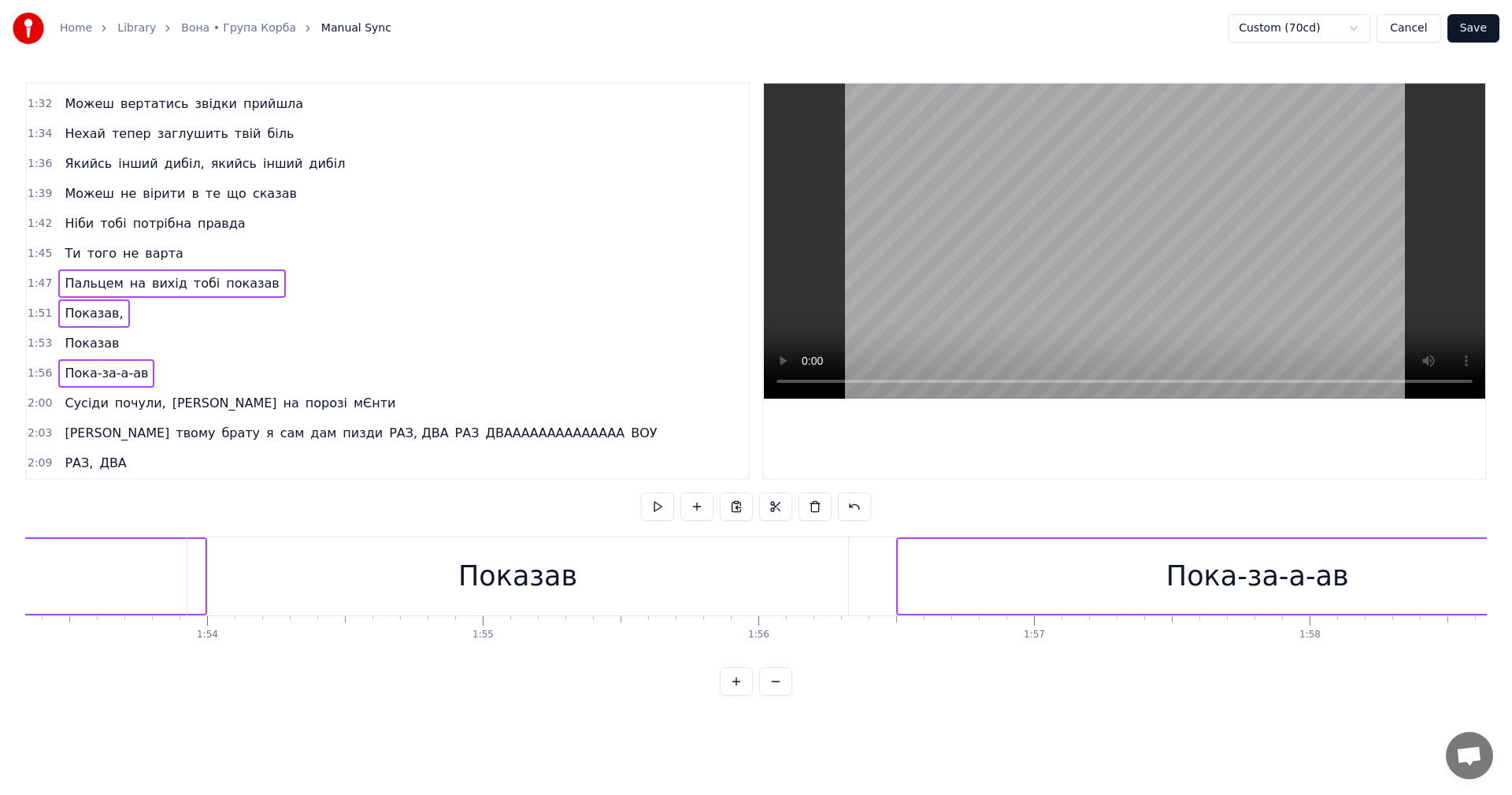
click at [143, 313] on div "1:51 Показав," at bounding box center [388, 314] width 722 height 30
click at [287, 291] on div "1:47 Пальцем на вихід тобі показав" at bounding box center [388, 284] width 722 height 30
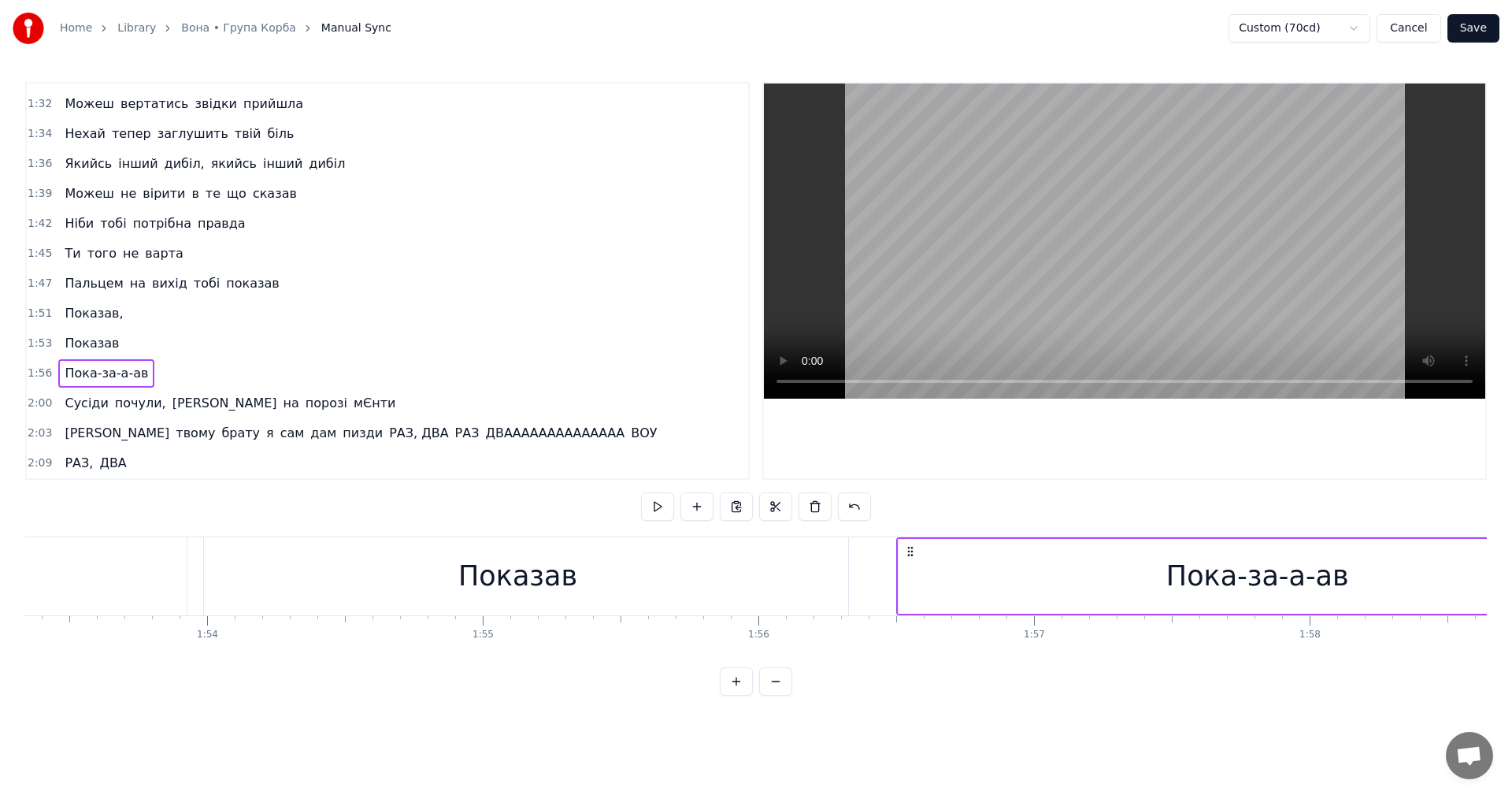
click at [174, 373] on div "1:56 Пока-за-а-ав" at bounding box center [388, 373] width 722 height 30
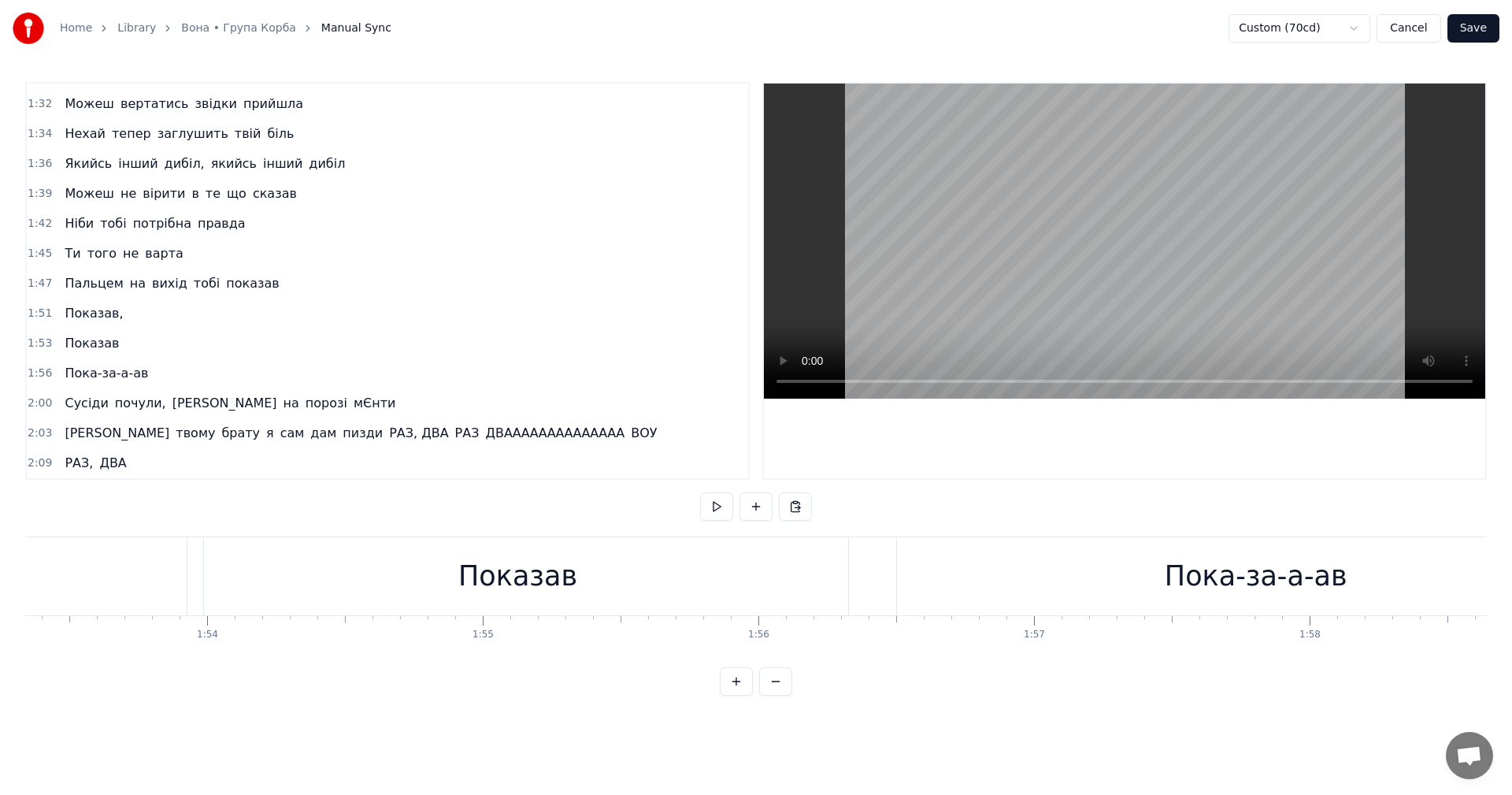
click at [848, 568] on div "Показав" at bounding box center [518, 575] width 663 height 78
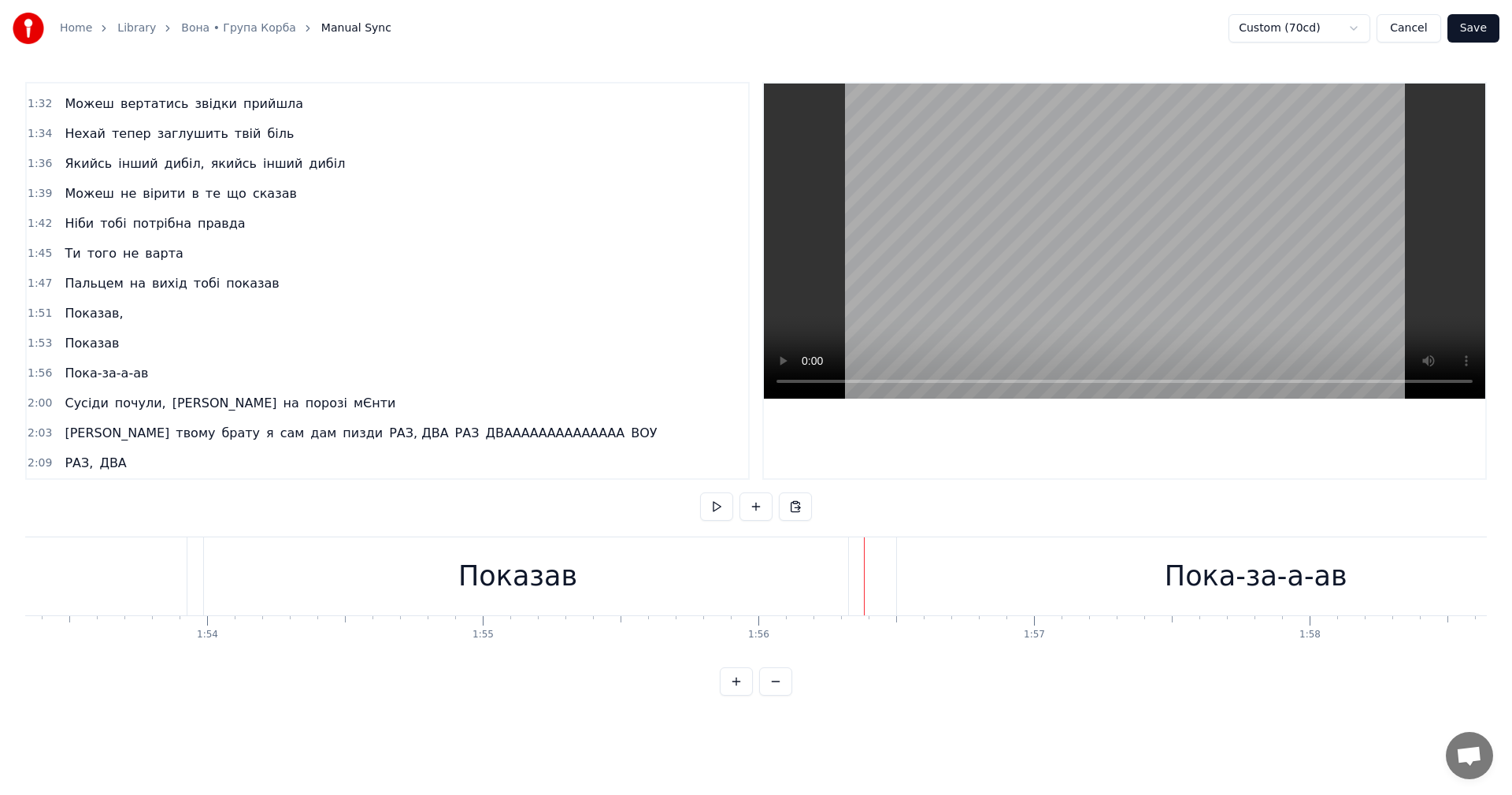
click at [1070, 232] on video at bounding box center [1124, 240] width 722 height 315
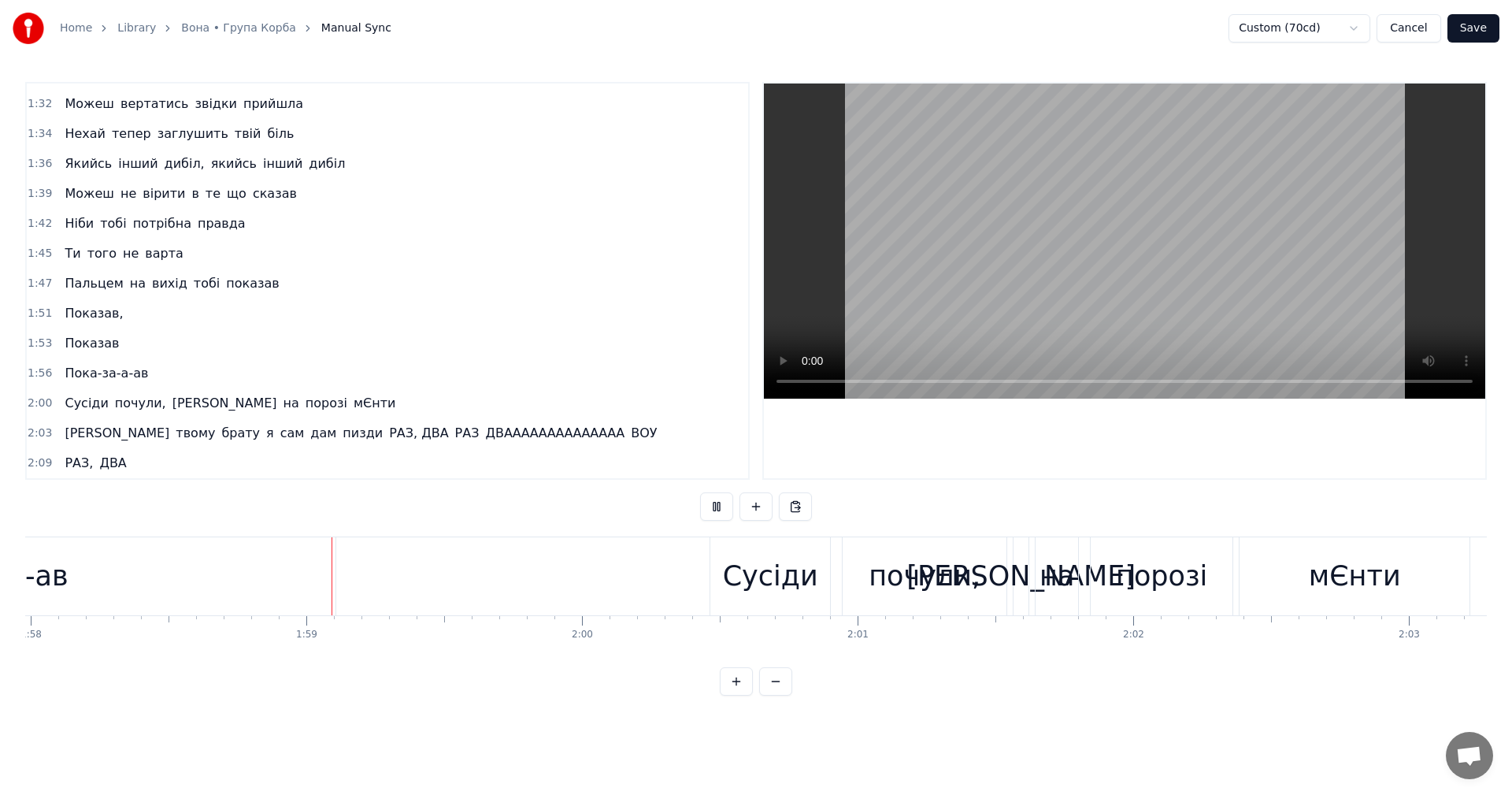
scroll to position [0, 32568]
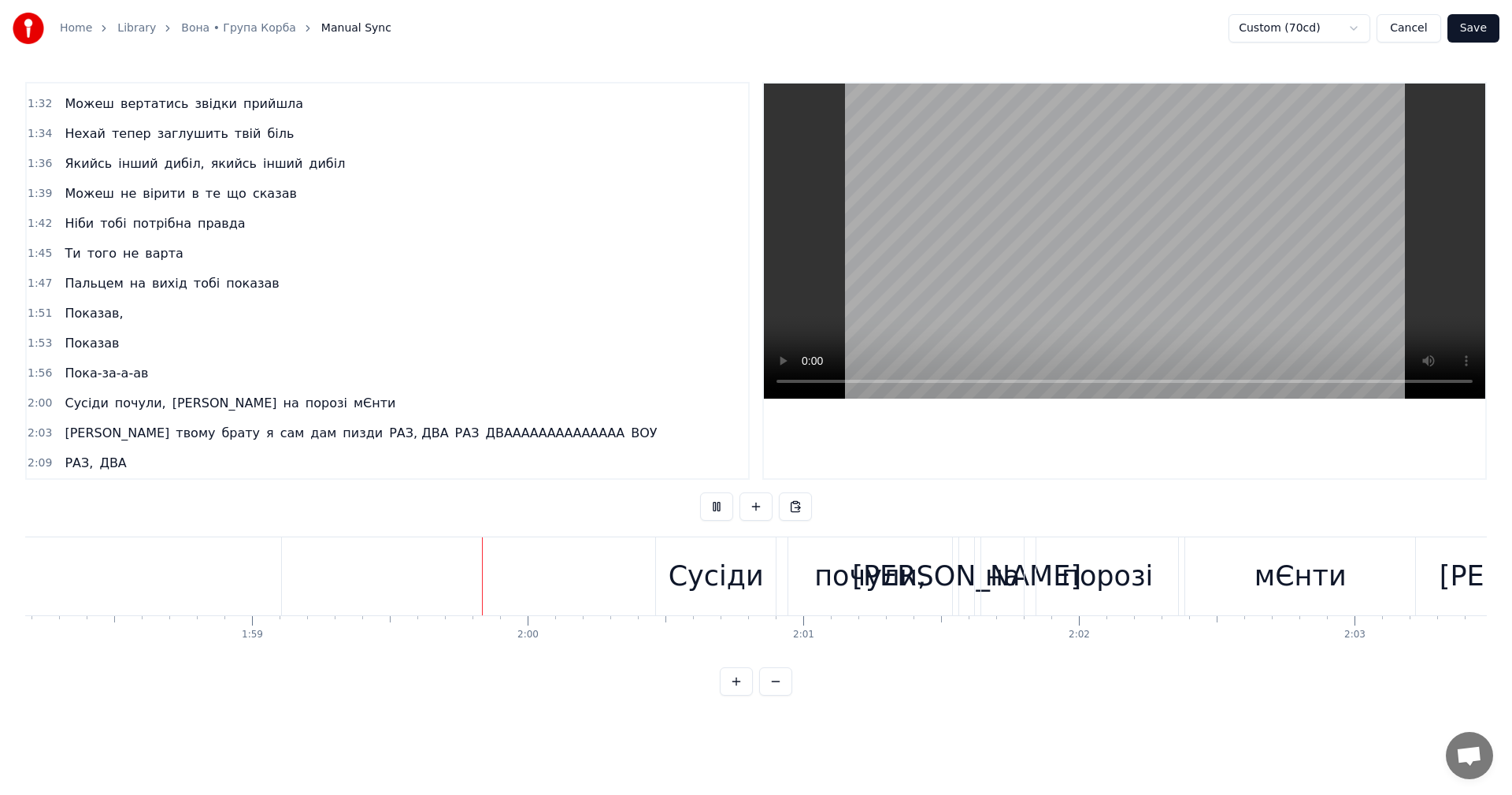
click at [1071, 232] on video at bounding box center [1124, 240] width 722 height 315
click at [694, 590] on div "Сусіди" at bounding box center [716, 576] width 96 height 42
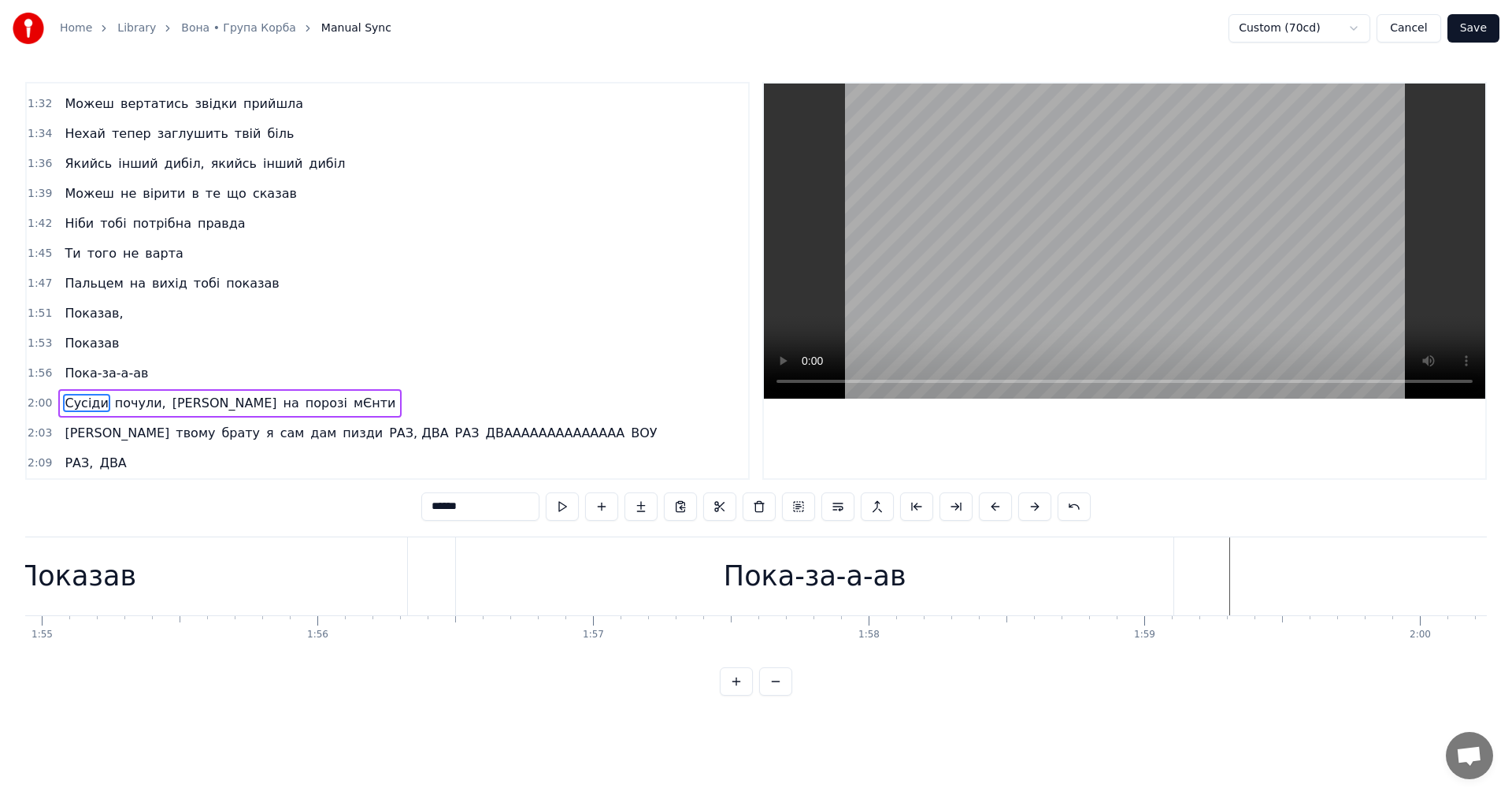
scroll to position [0, 31592]
click at [963, 576] on div "Пока-за-а-ав" at bounding box center [899, 576] width 183 height 42
type input "**********"
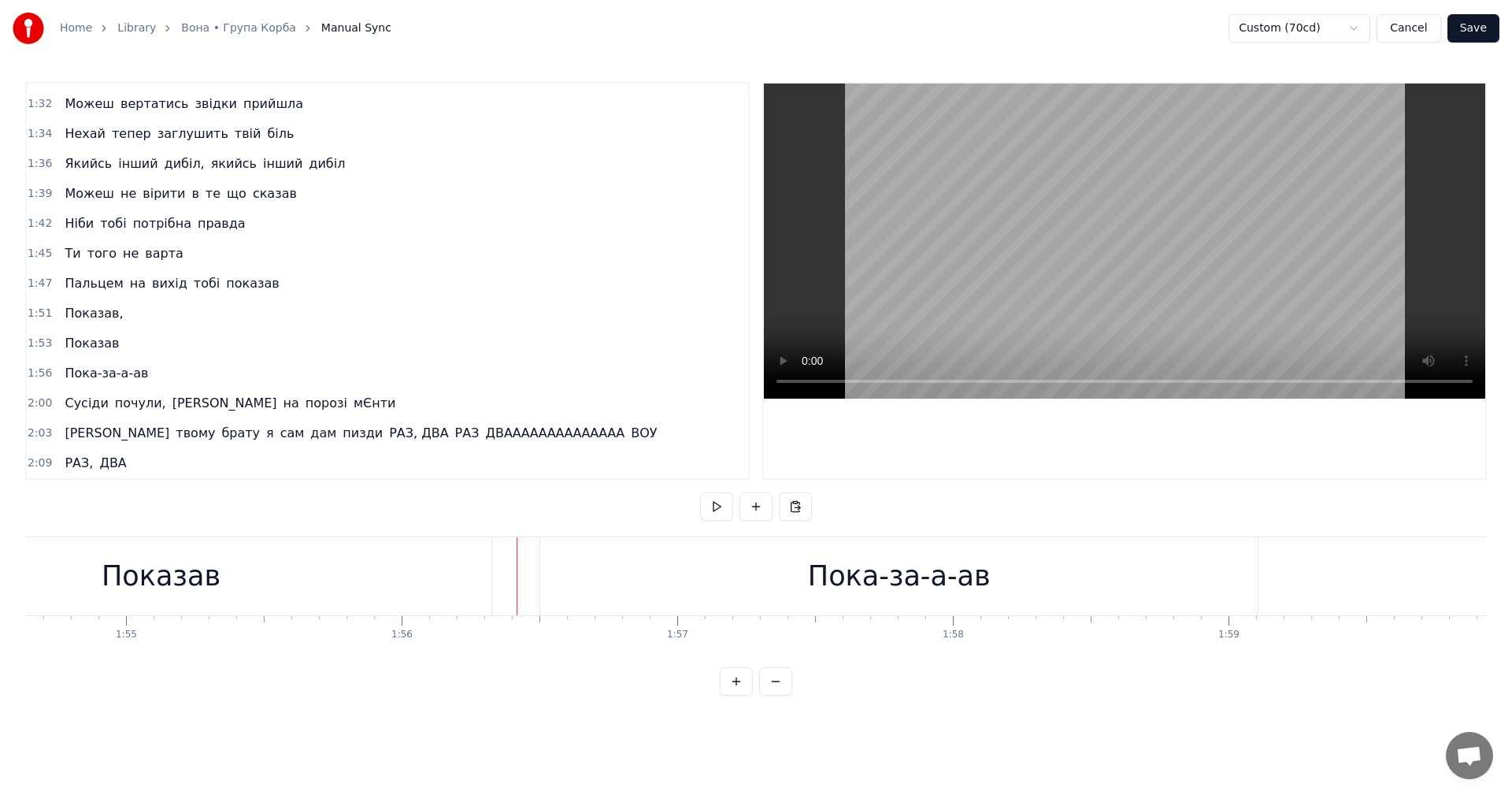
click at [1074, 220] on video at bounding box center [1124, 240] width 722 height 315
click at [278, 572] on div "Показав" at bounding box center [161, 575] width 662 height 78
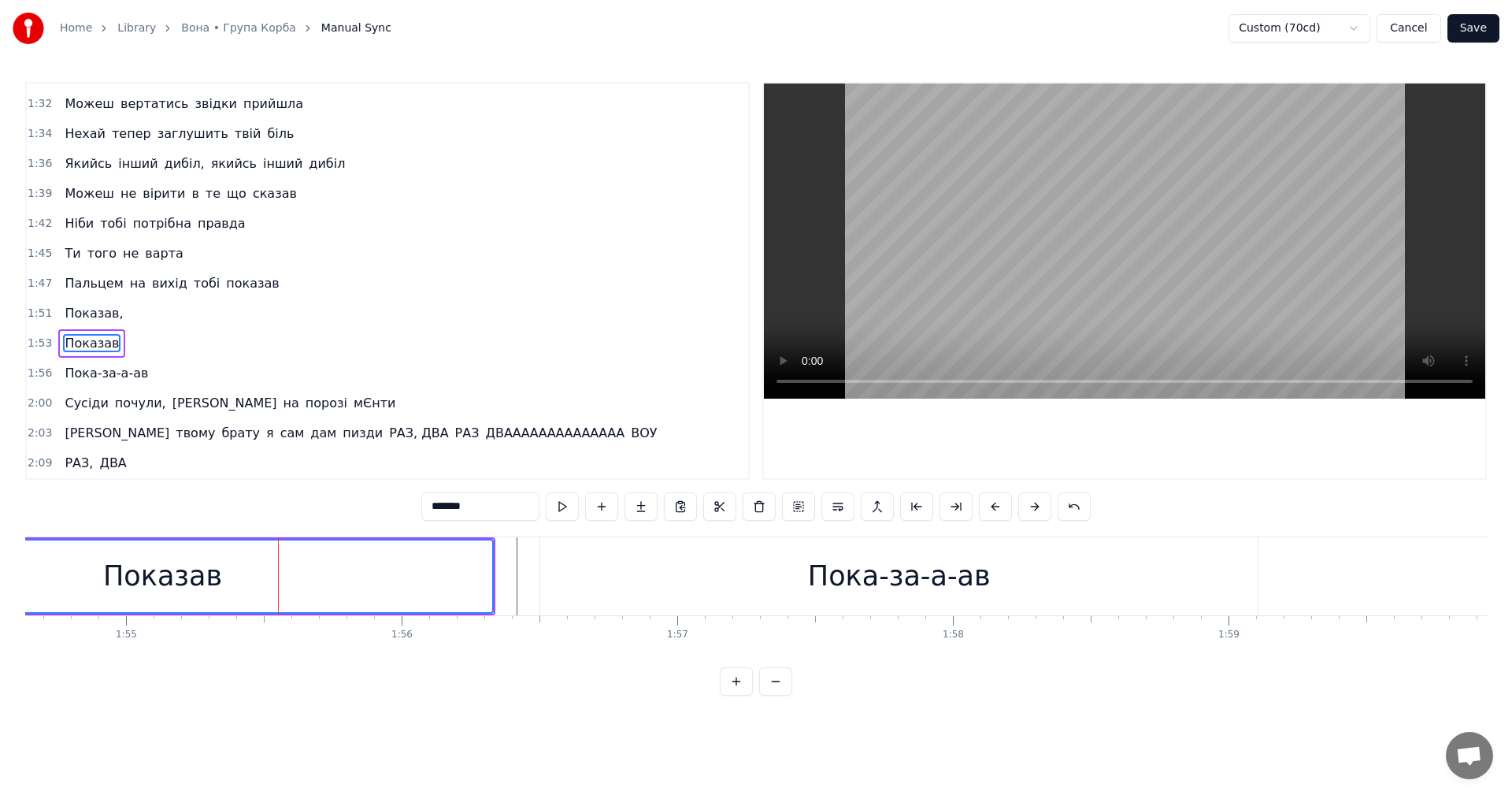
click at [1048, 228] on video at bounding box center [1124, 240] width 722 height 315
click at [163, 370] on div "1:56 Пока-за-а-ав" at bounding box center [388, 373] width 722 height 30
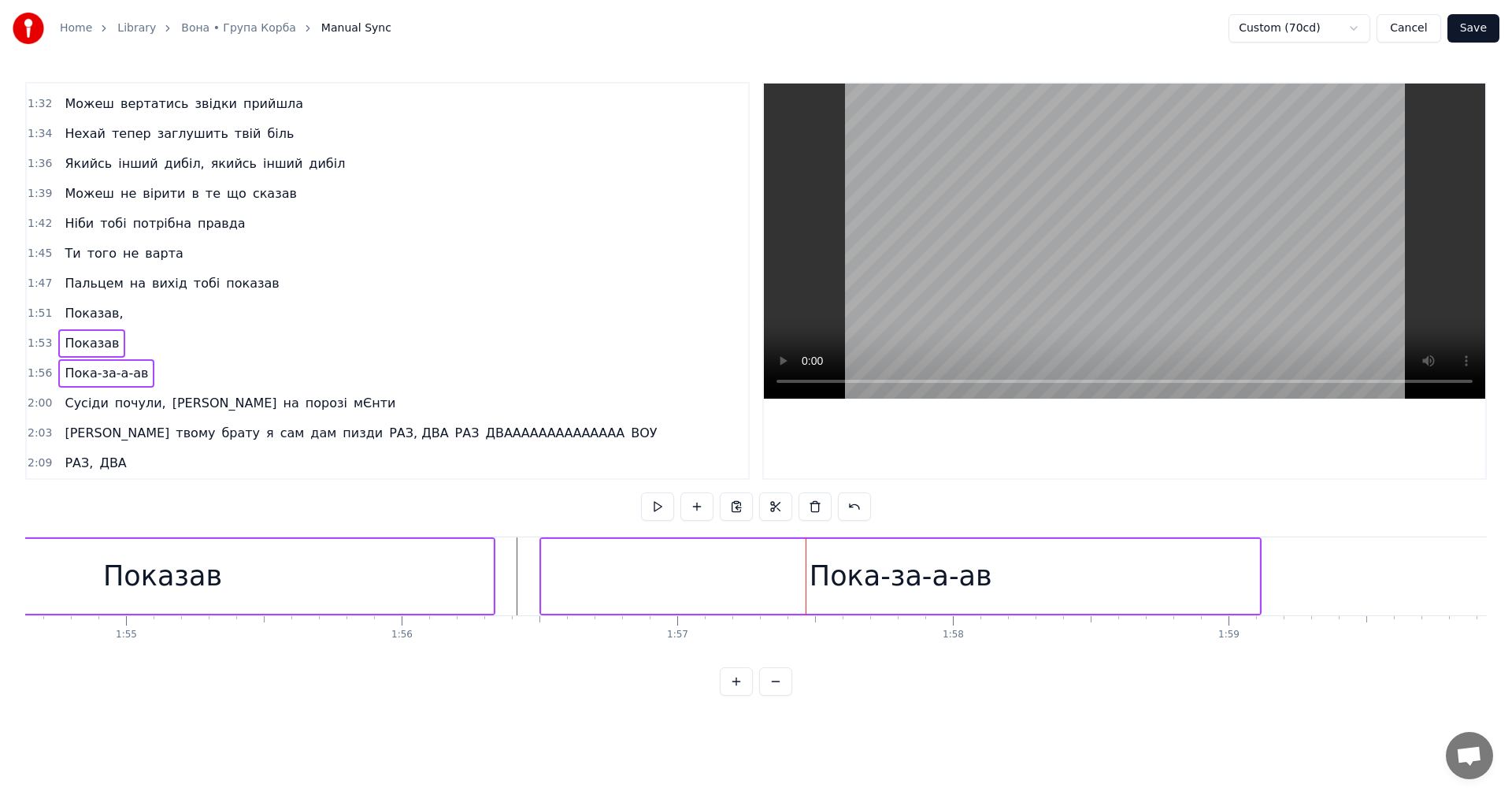
click at [170, 374] on div "1:56 Пока-за-а-ав" at bounding box center [388, 373] width 722 height 30
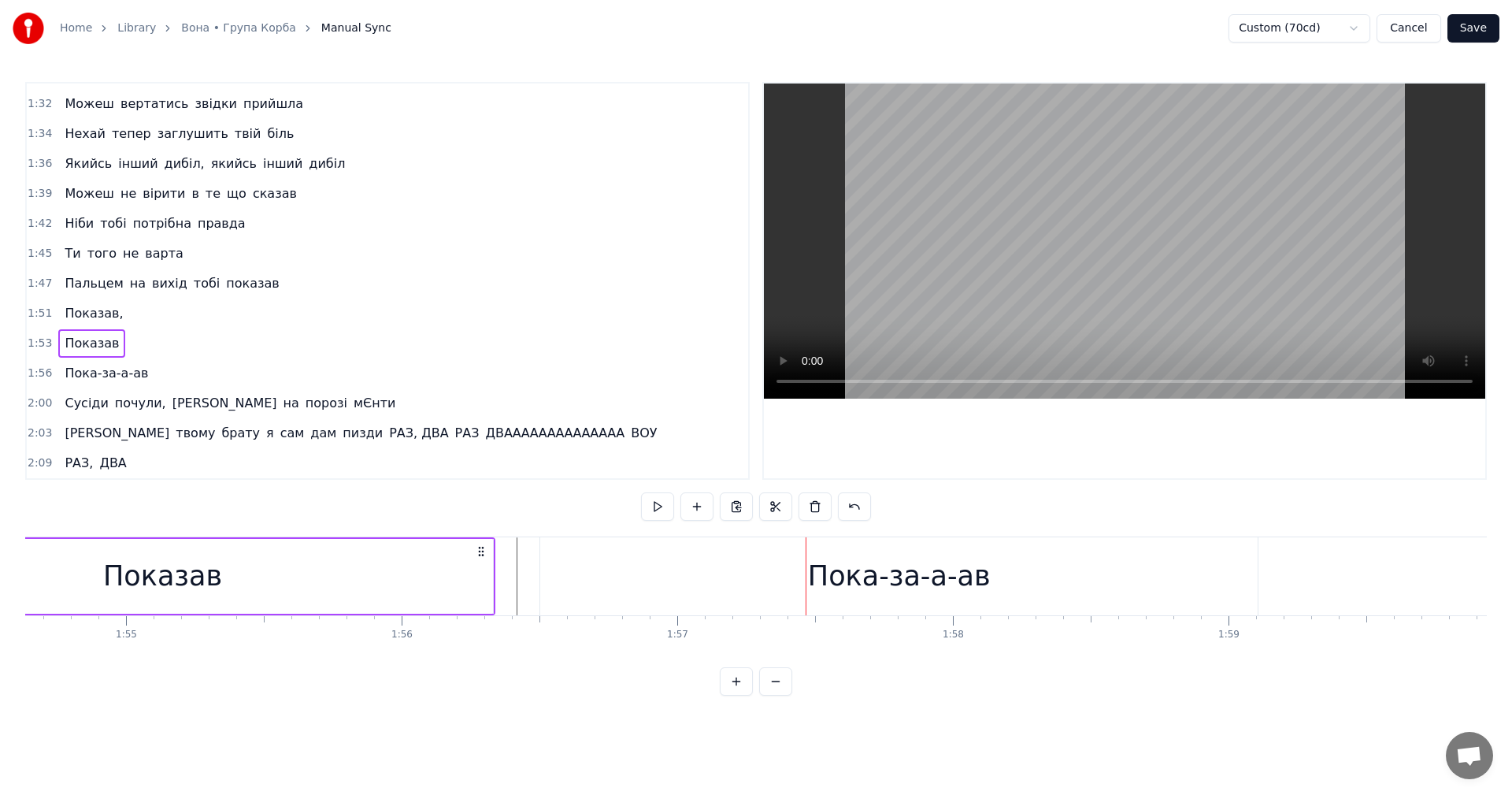
click at [153, 373] on div "1:56 Пока-за-а-ав" at bounding box center [388, 373] width 722 height 30
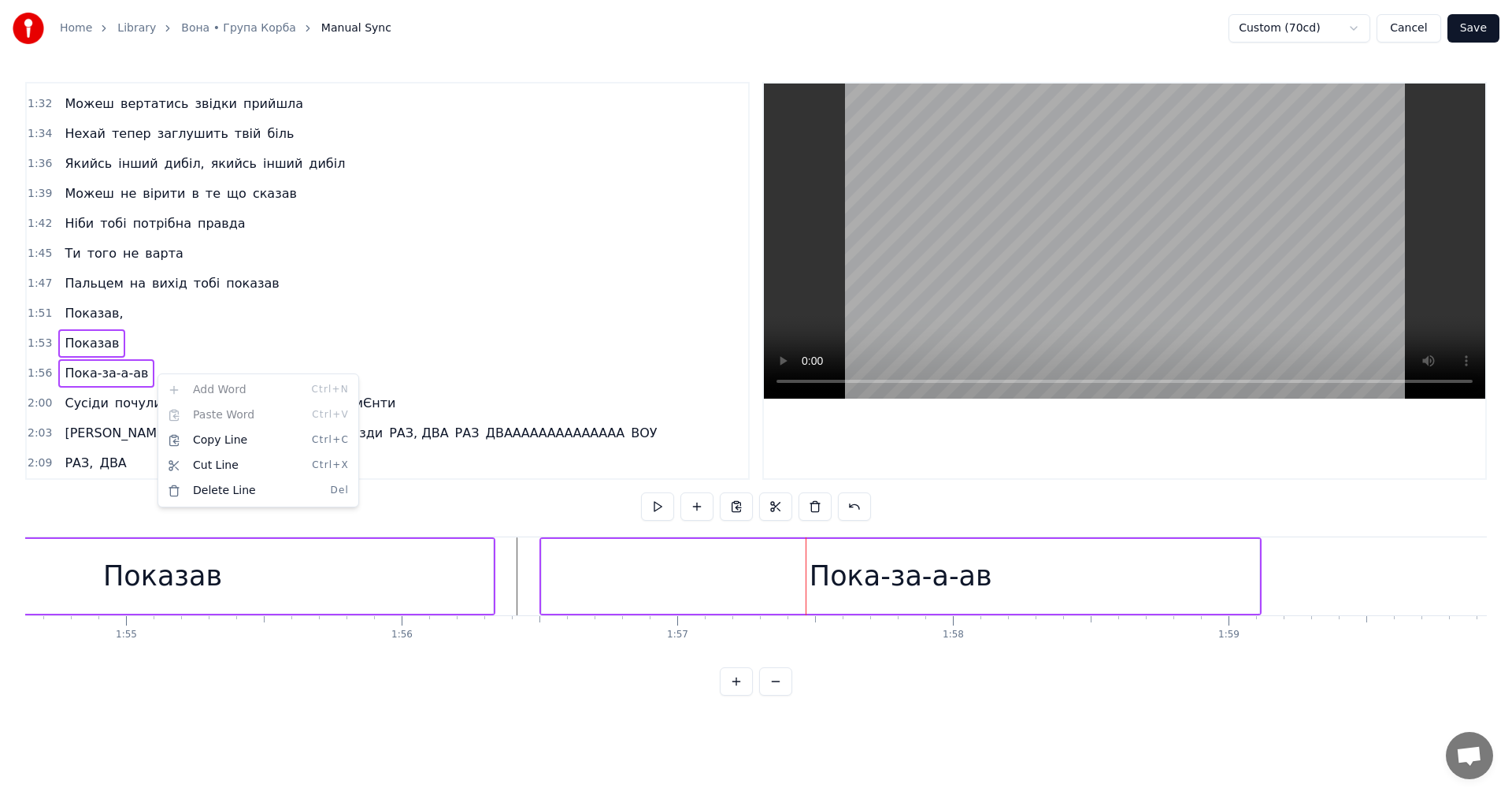
click at [234, 347] on html "Home Library Вона • Група Корба Manual Sync Custom (70cd) Cancel Save 0:08 Вооо…" at bounding box center [756, 360] width 1512 height 721
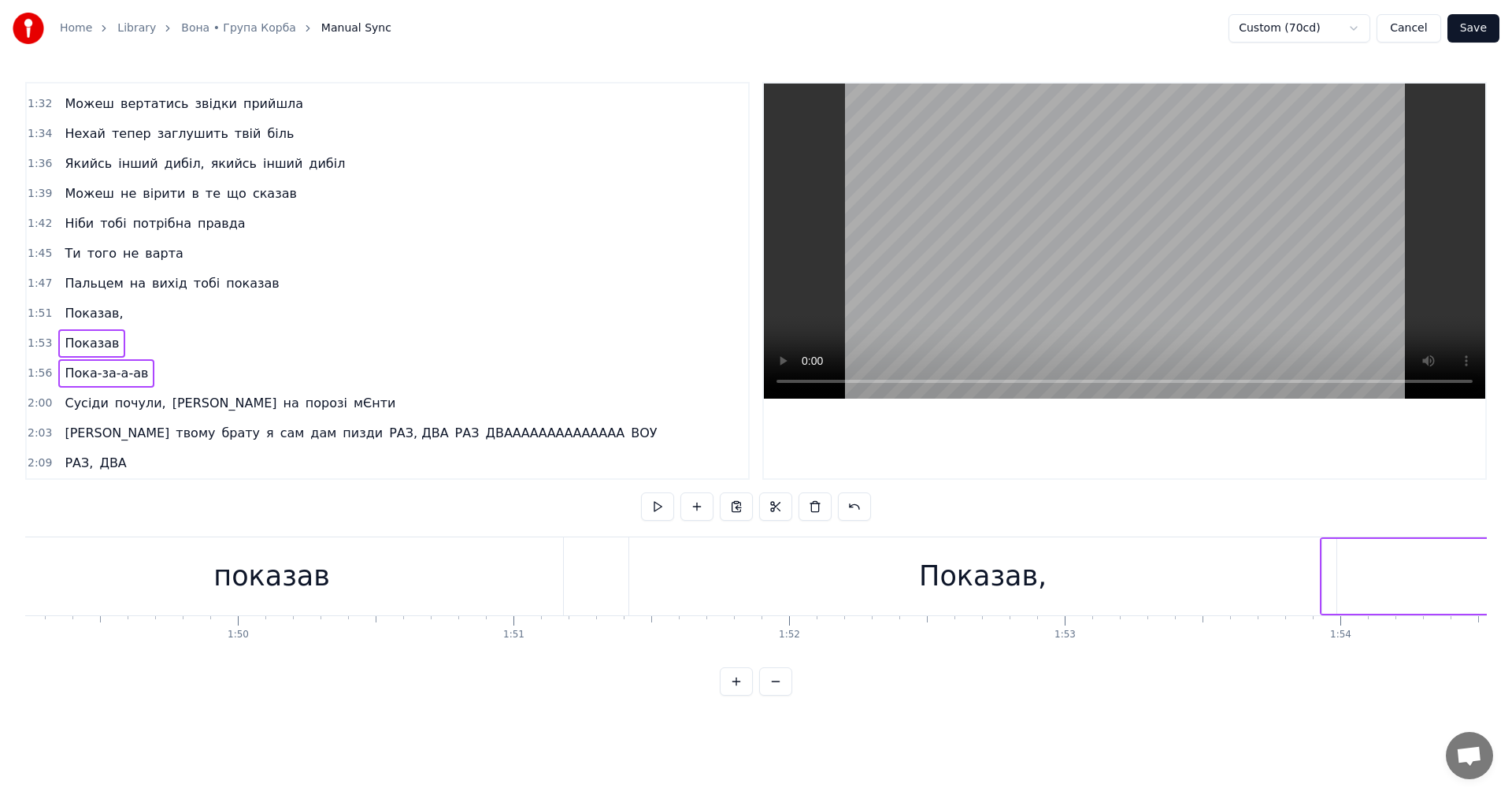
scroll to position [0, 29934]
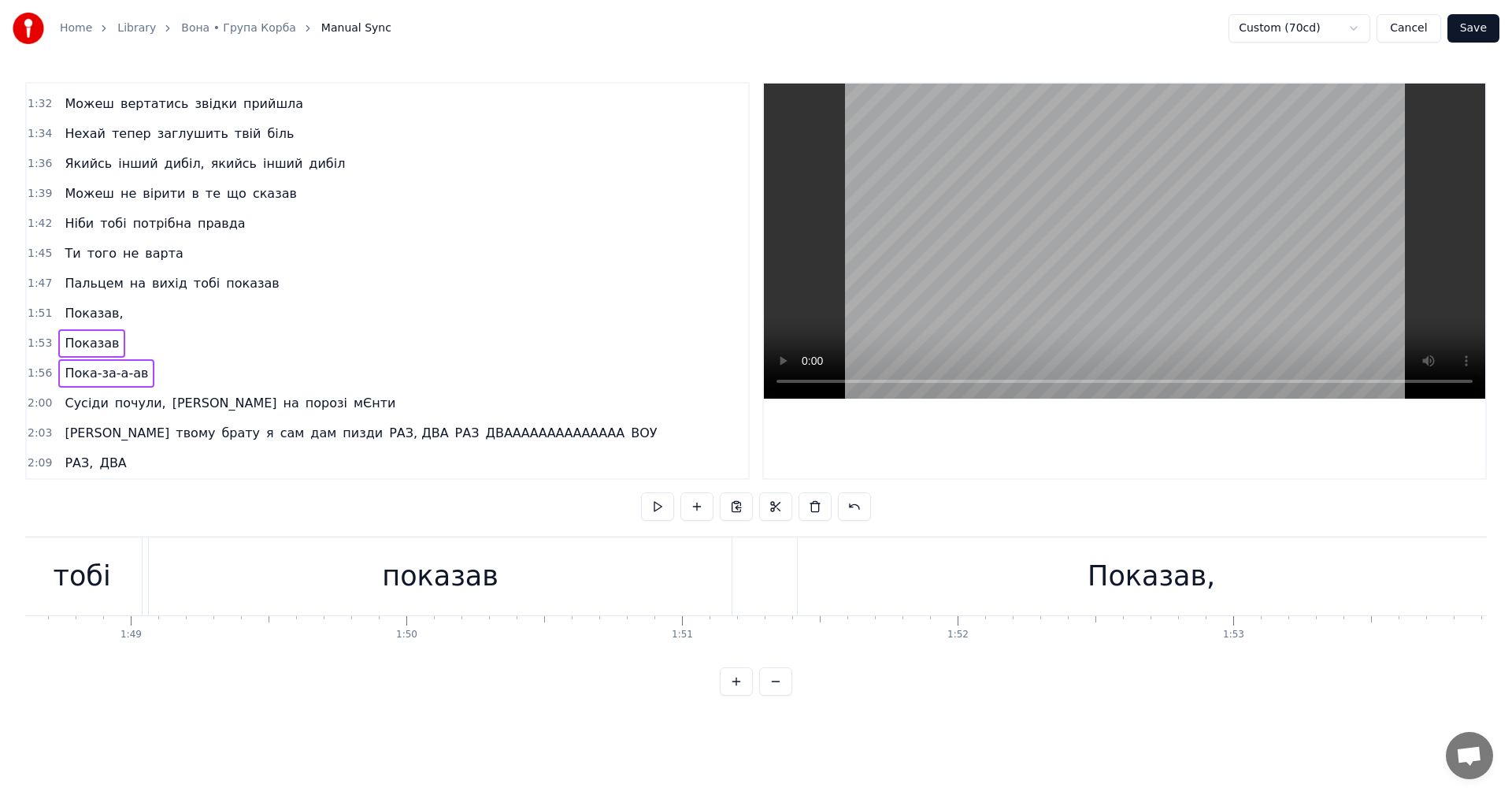
click at [1071, 235] on video at bounding box center [1124, 240] width 722 height 315
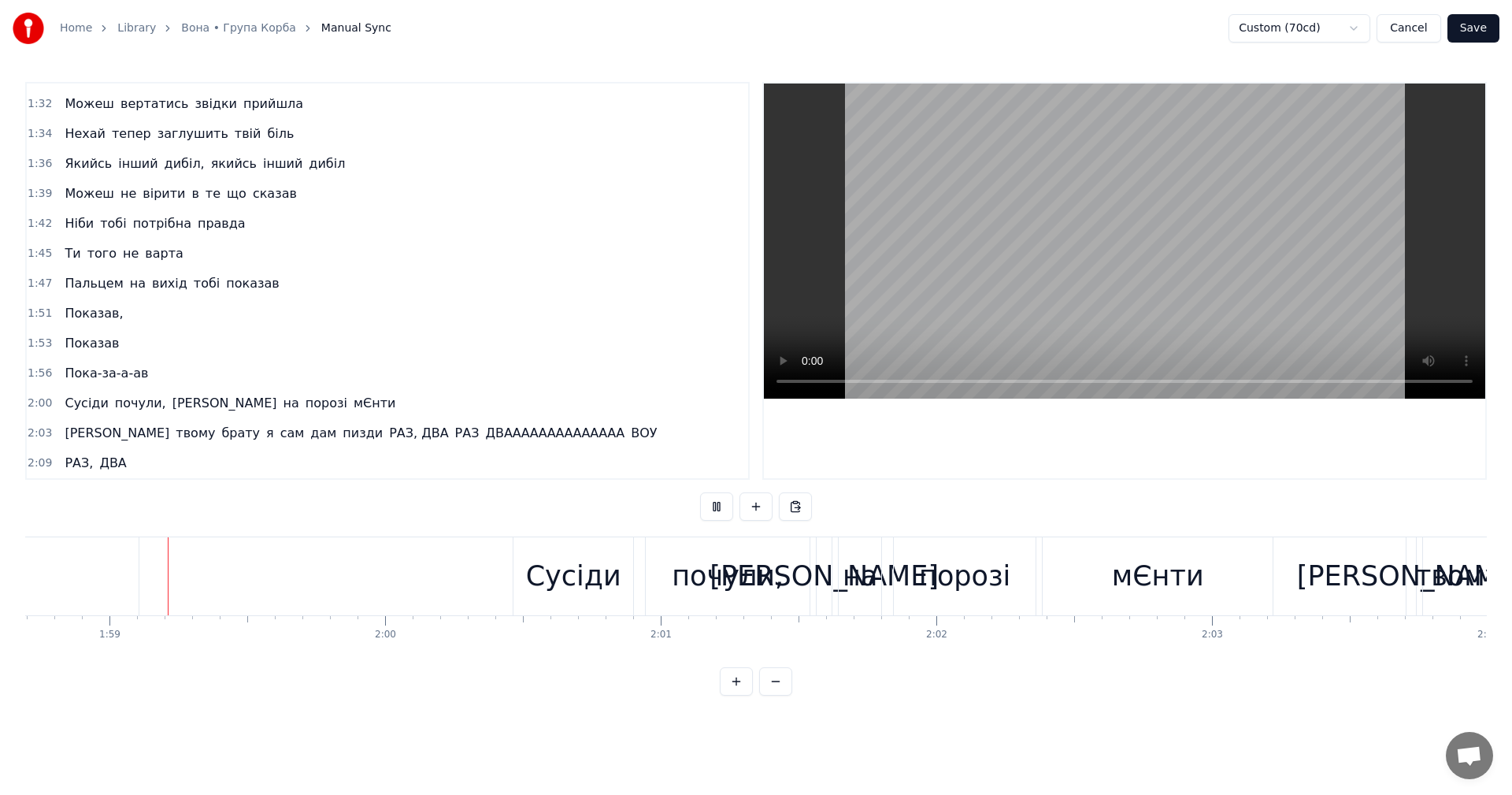
scroll to position [0, 32693]
click at [1171, 230] on video at bounding box center [1124, 240] width 722 height 315
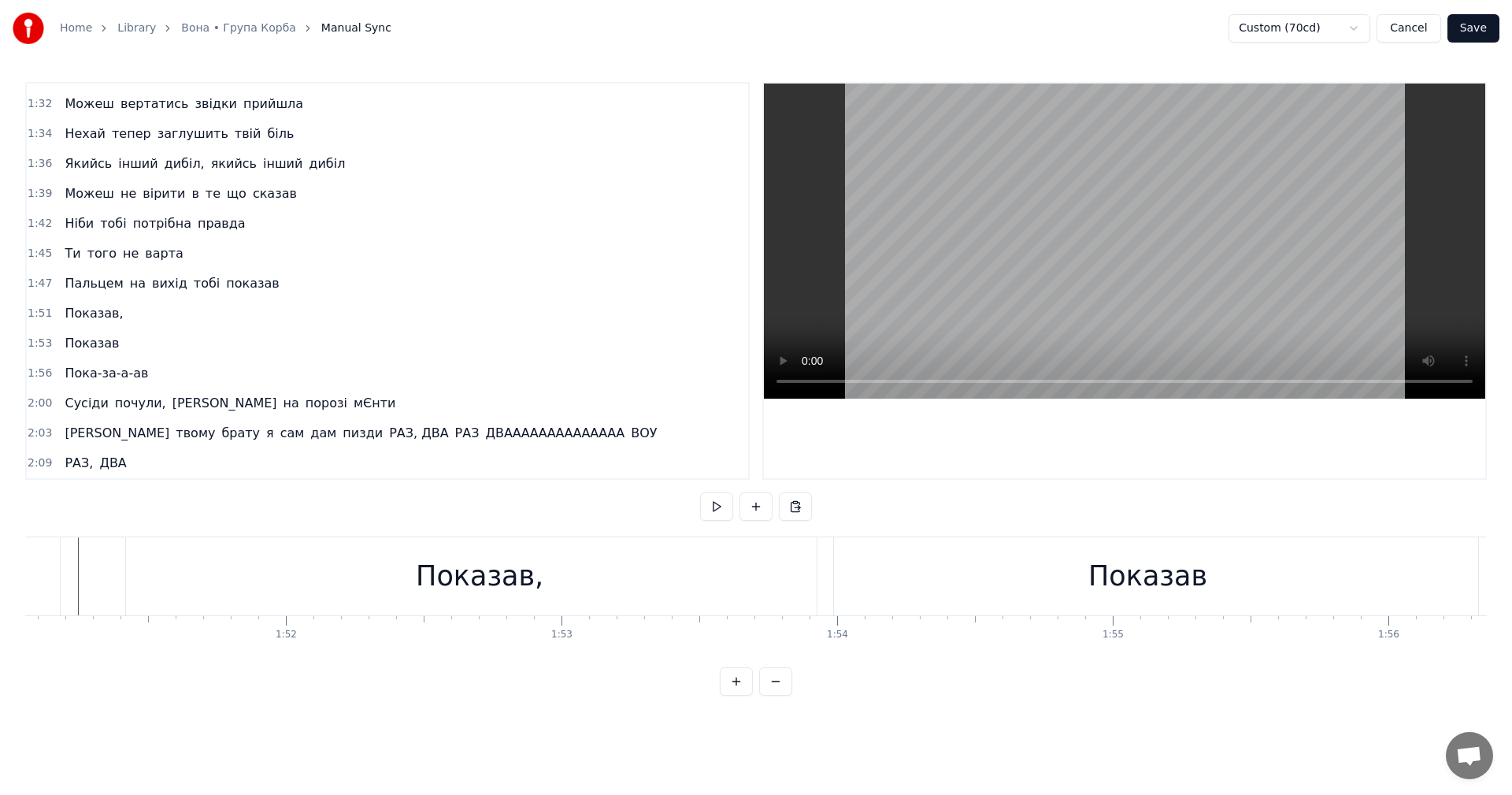
scroll to position [0, 30228]
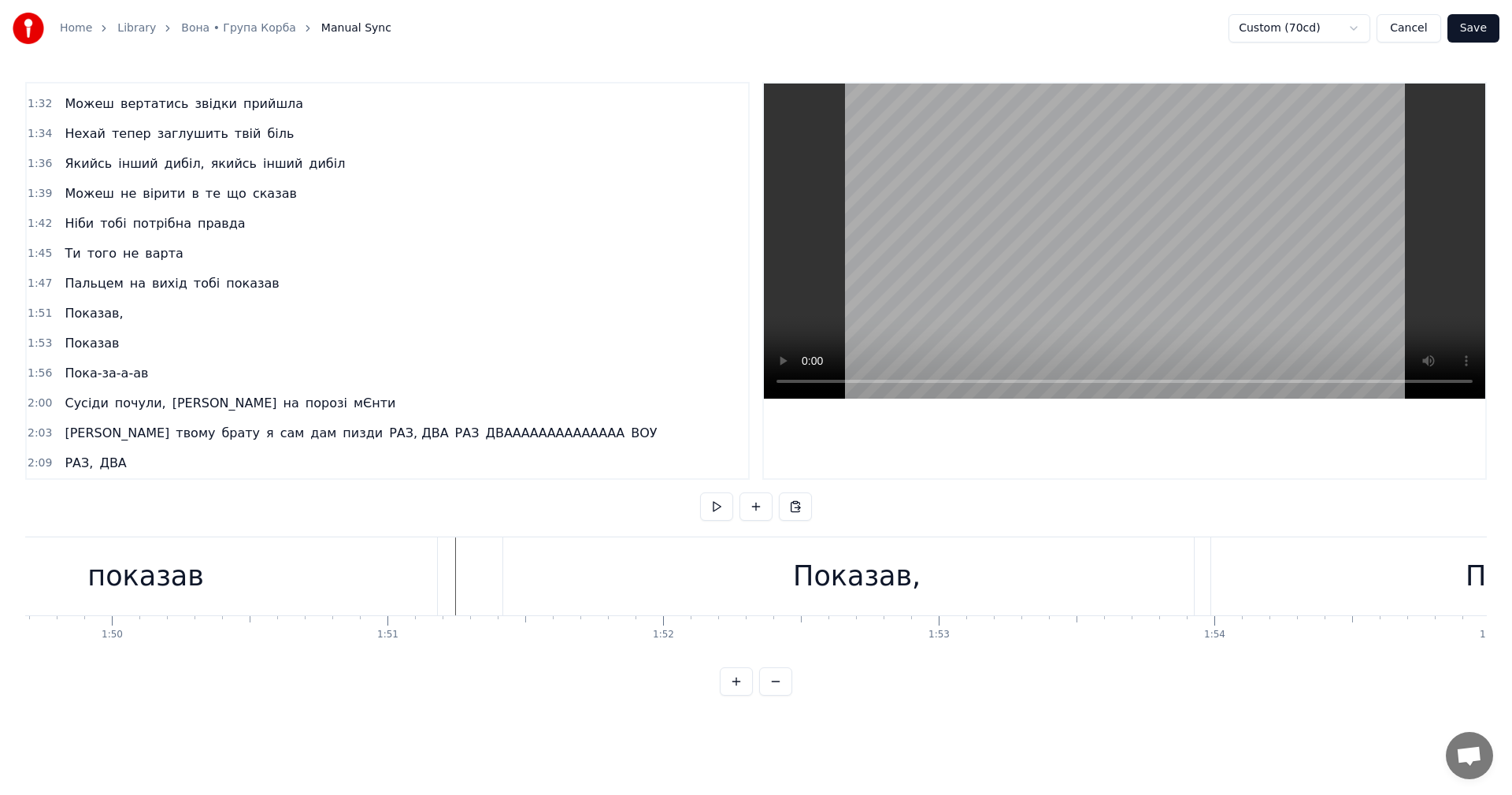
click at [851, 565] on div "Показав," at bounding box center [856, 576] width 128 height 42
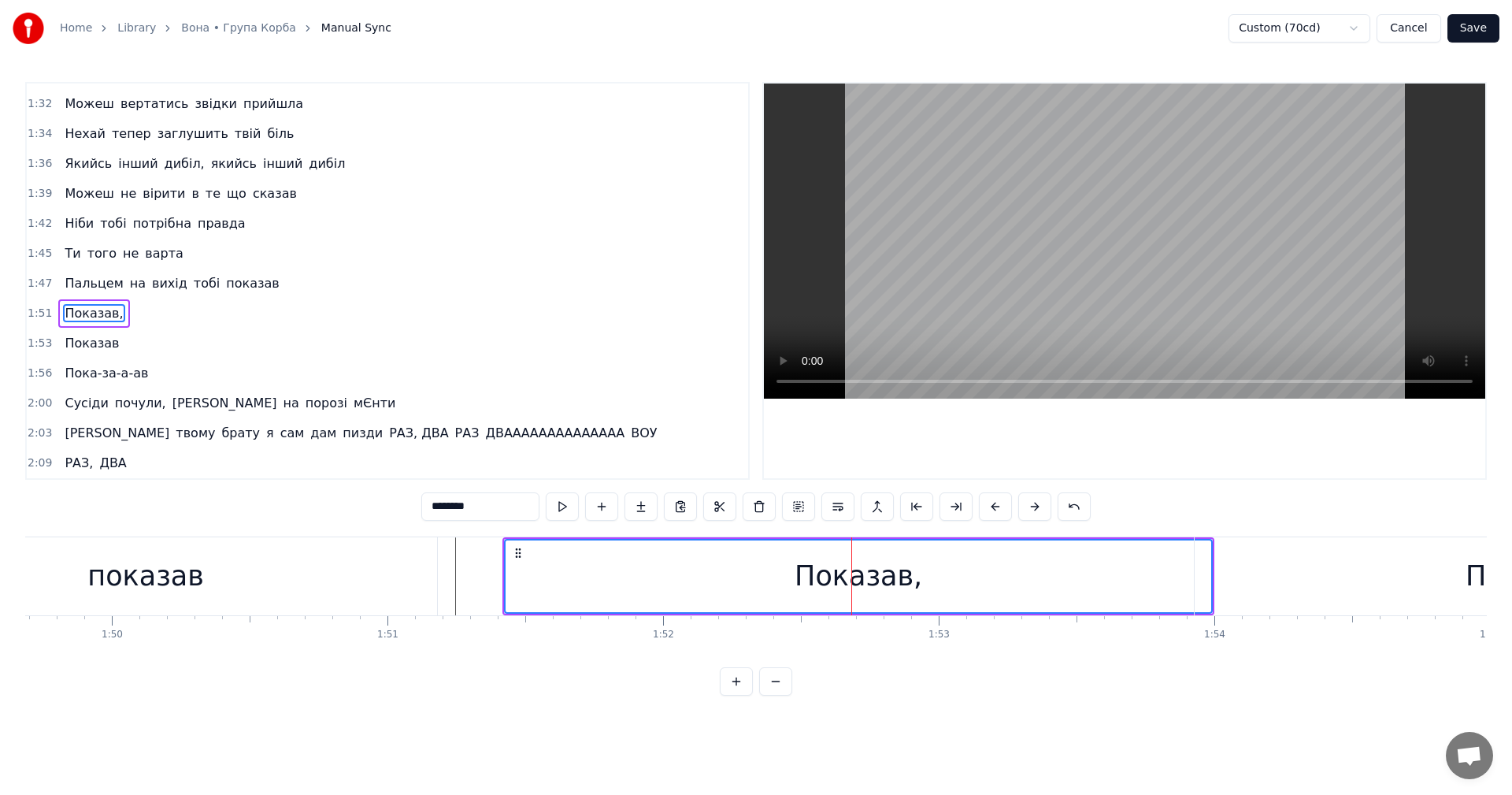
click at [1028, 235] on video at bounding box center [1124, 240] width 722 height 315
click at [1474, 29] on button "Save" at bounding box center [1473, 29] width 52 height 29
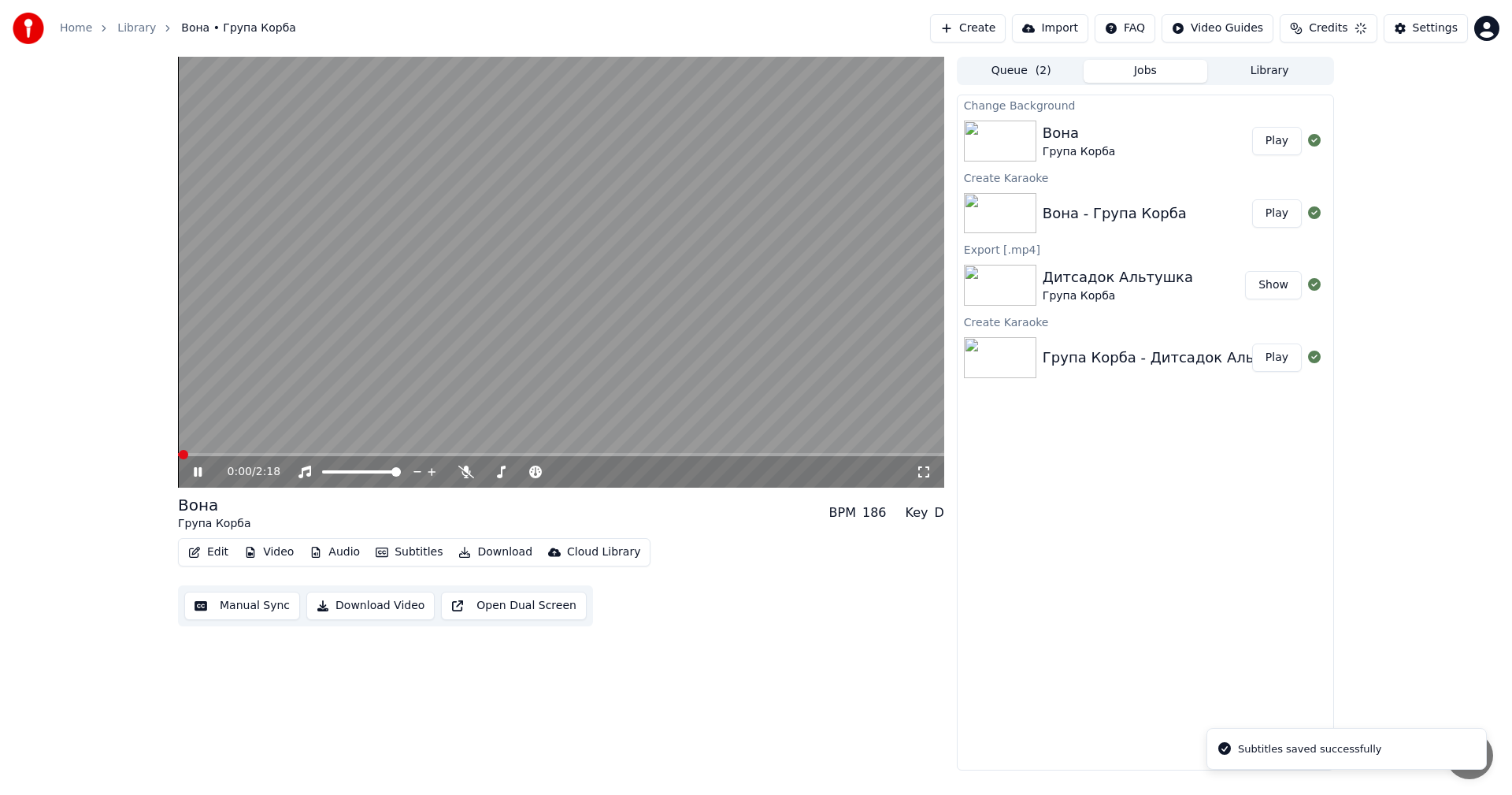
click at [436, 241] on video at bounding box center [561, 272] width 766 height 431
click at [439, 350] on video at bounding box center [561, 272] width 766 height 431
click at [706, 449] on video at bounding box center [561, 272] width 766 height 431
click at [715, 452] on video at bounding box center [561, 272] width 766 height 431
click at [714, 456] on div "0:01 / 2:18" at bounding box center [561, 471] width 766 height 31
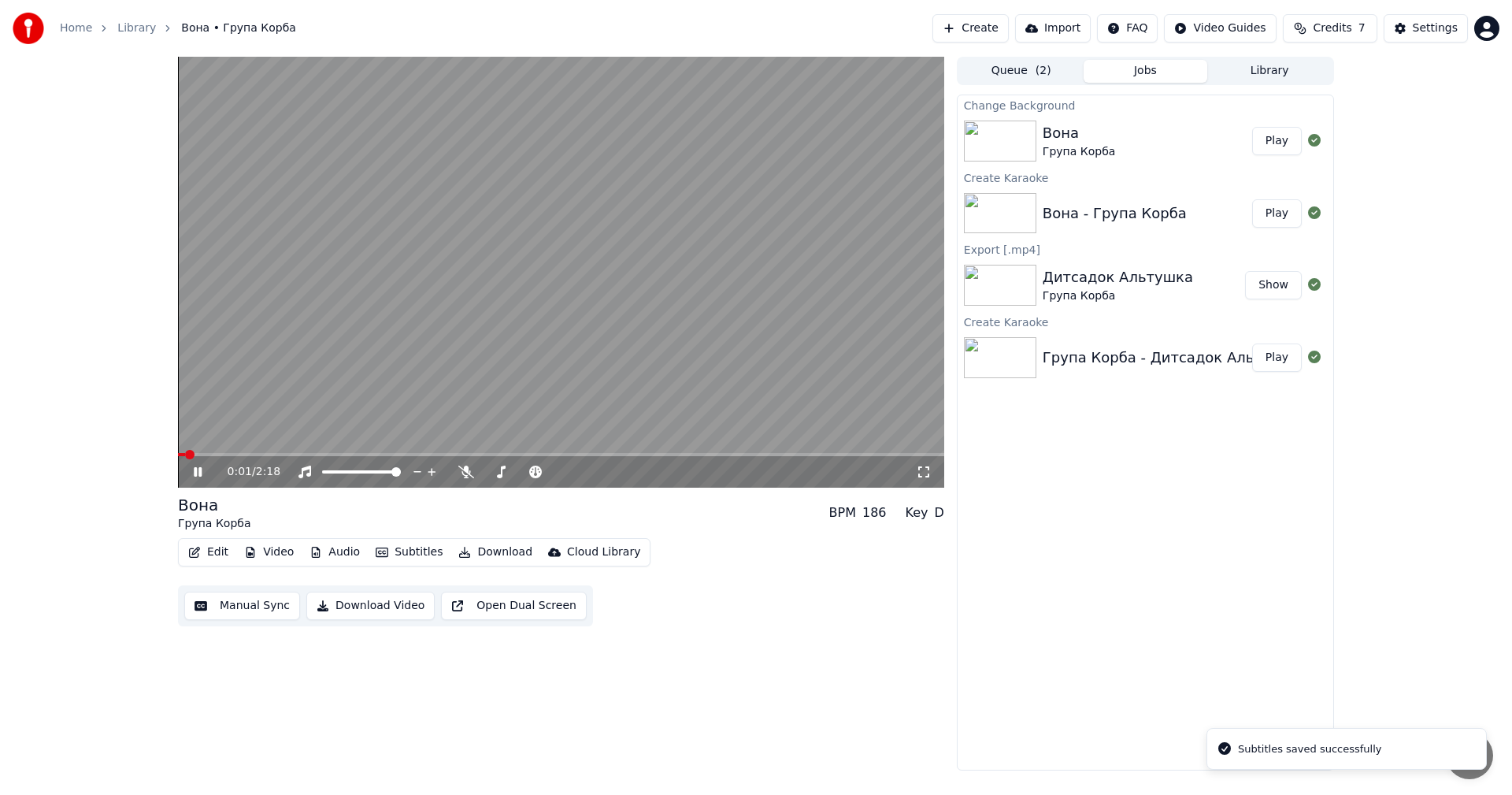
click at [714, 455] on span at bounding box center [561, 455] width 766 height 4
click at [742, 451] on video at bounding box center [561, 272] width 766 height 431
click at [756, 456] on span at bounding box center [561, 455] width 766 height 4
click at [761, 317] on video at bounding box center [561, 272] width 766 height 431
click at [713, 307] on video at bounding box center [561, 272] width 766 height 431
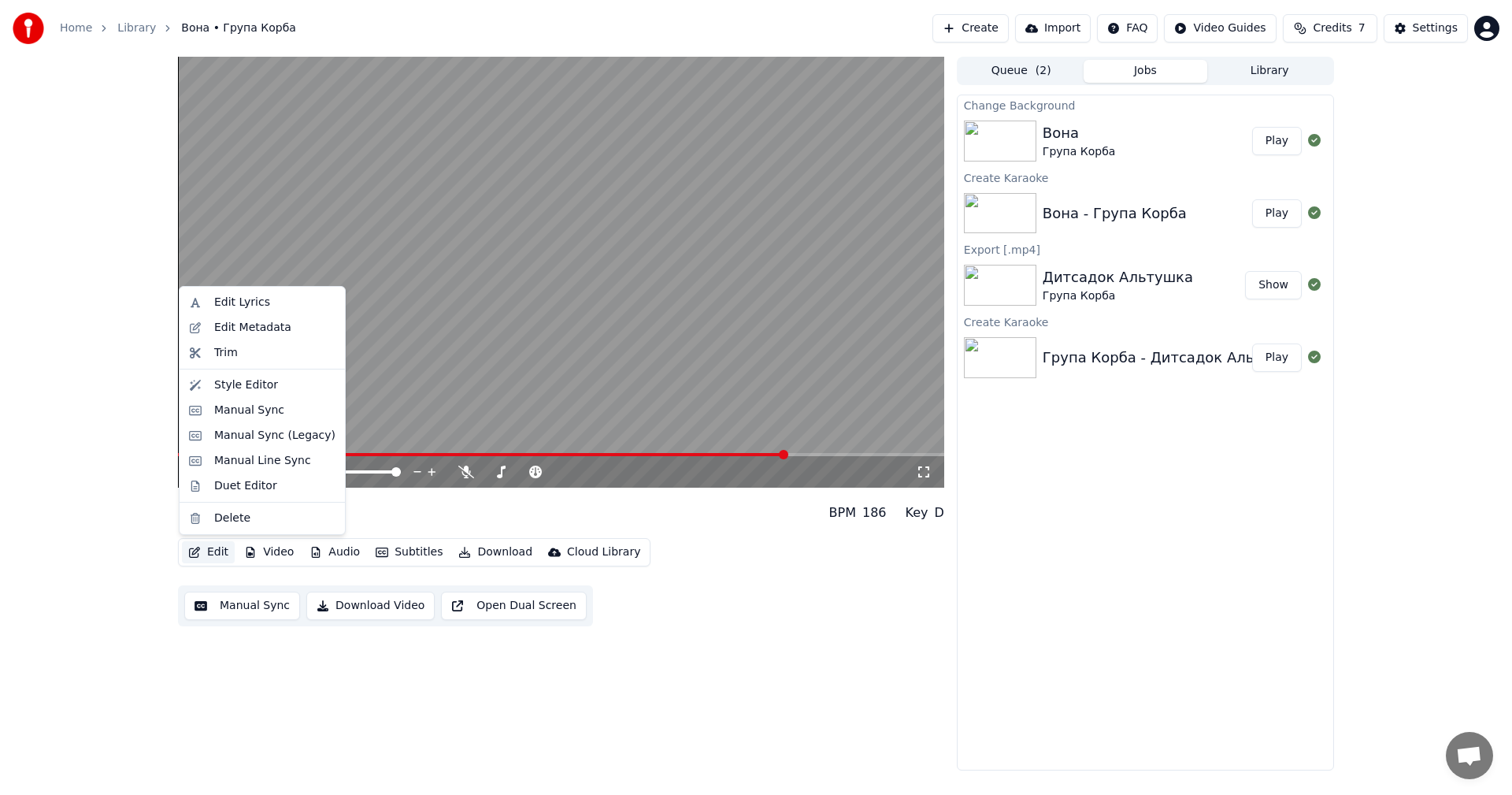
click at [221, 548] on button "Edit" at bounding box center [208, 552] width 53 height 22
click at [277, 333] on div "Edit Metadata" at bounding box center [253, 328] width 77 height 16
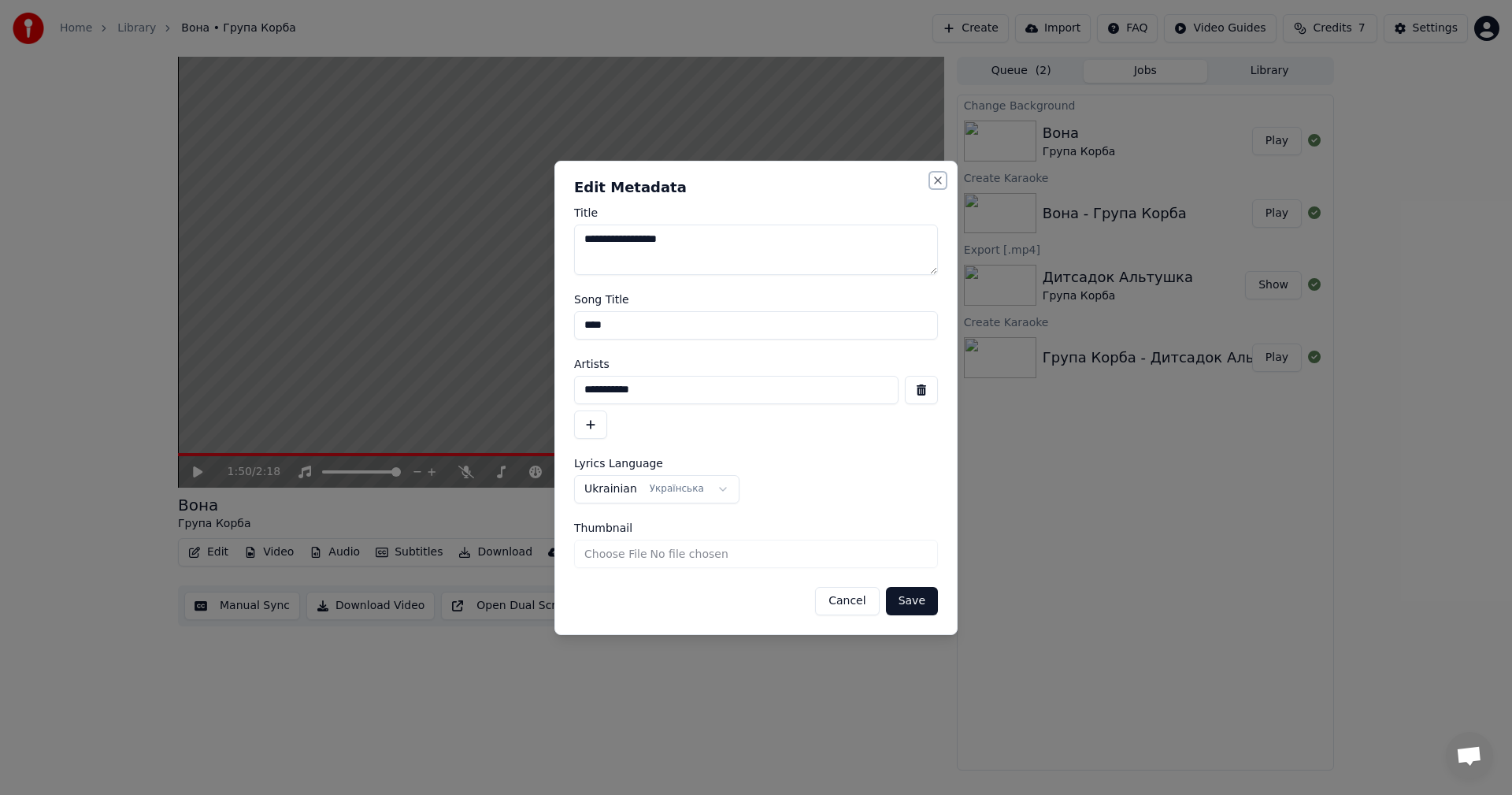
click at [935, 183] on button "Close" at bounding box center [938, 180] width 13 height 13
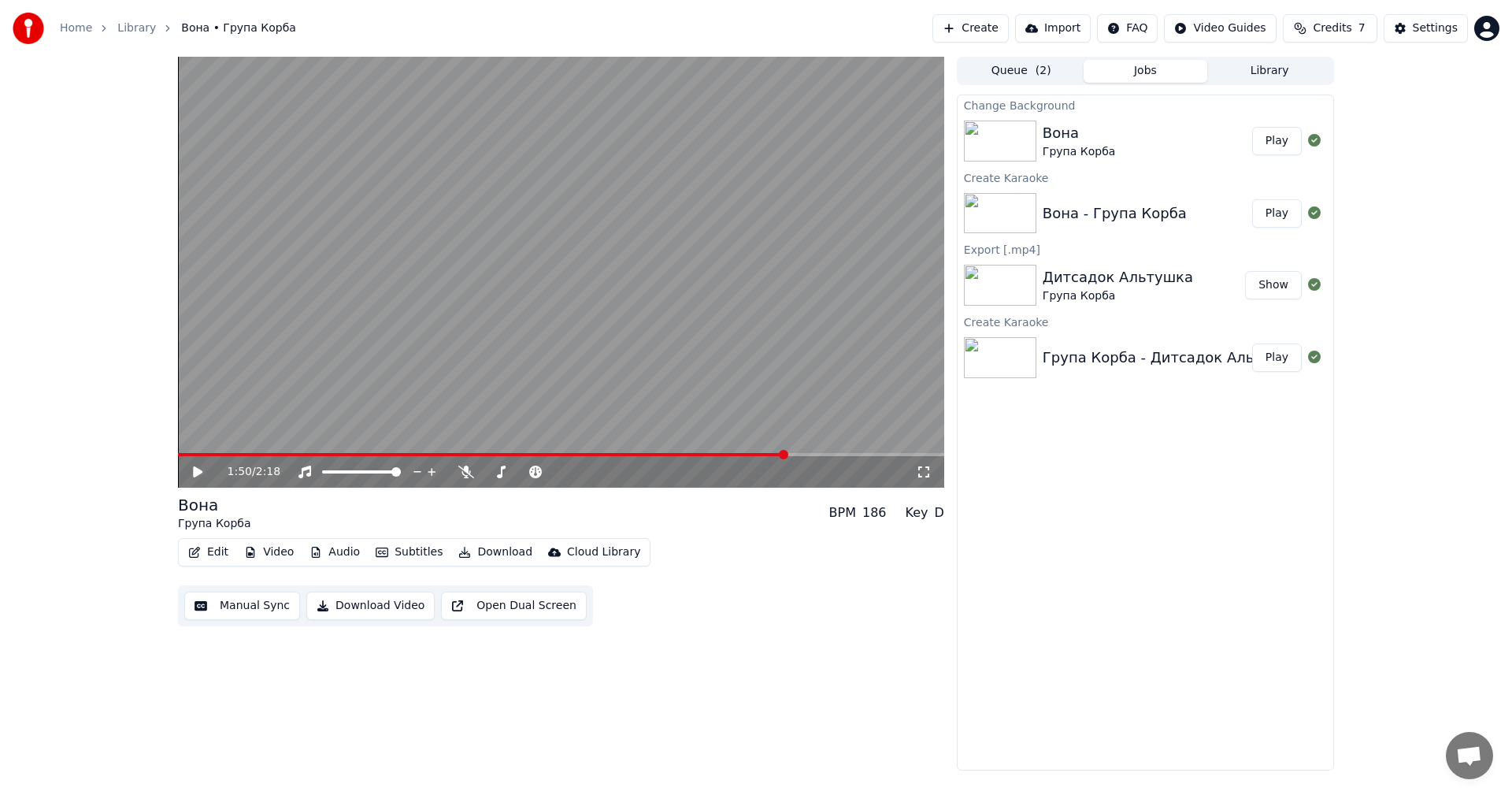
click at [214, 549] on button "Edit" at bounding box center [208, 552] width 53 height 22
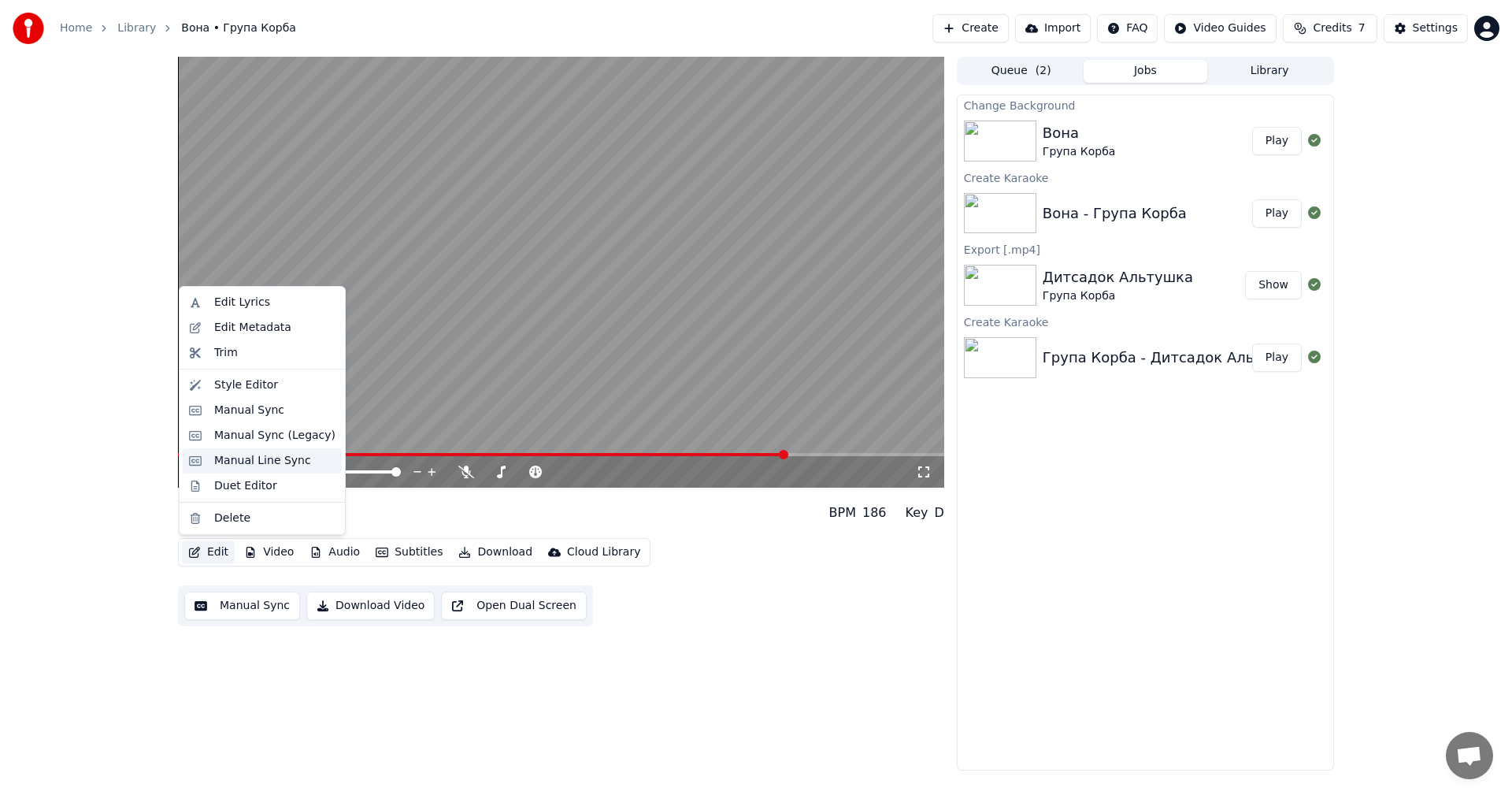
click at [276, 463] on div "Manual Line Sync" at bounding box center [263, 461] width 96 height 16
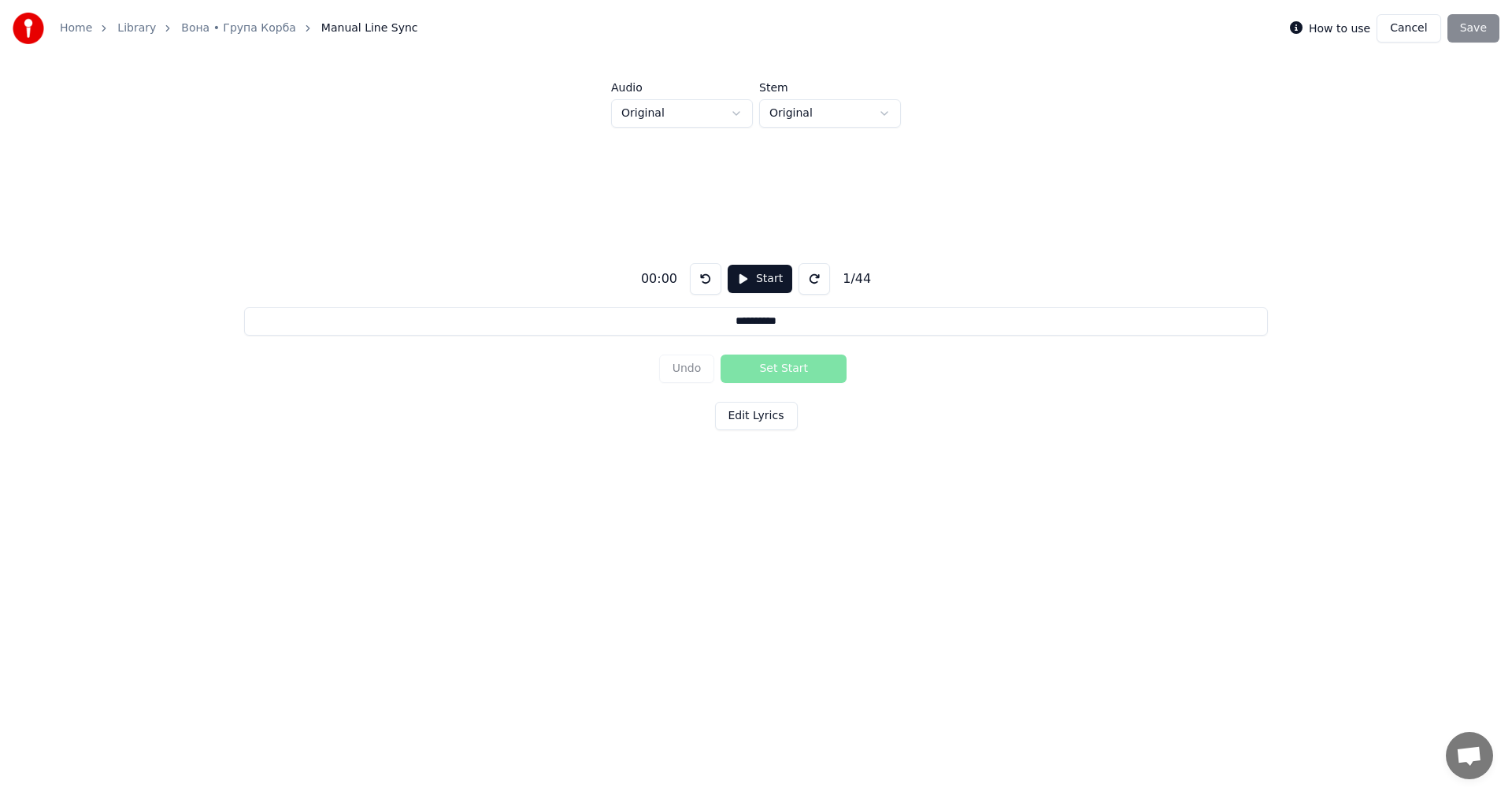
click at [760, 276] on button "Start" at bounding box center [760, 279] width 64 height 29
click at [802, 116] on html "**********" at bounding box center [756, 291] width 1512 height 583
click at [704, 118] on html "**********" at bounding box center [756, 291] width 1512 height 583
click at [706, 116] on html "**********" at bounding box center [756, 291] width 1512 height 583
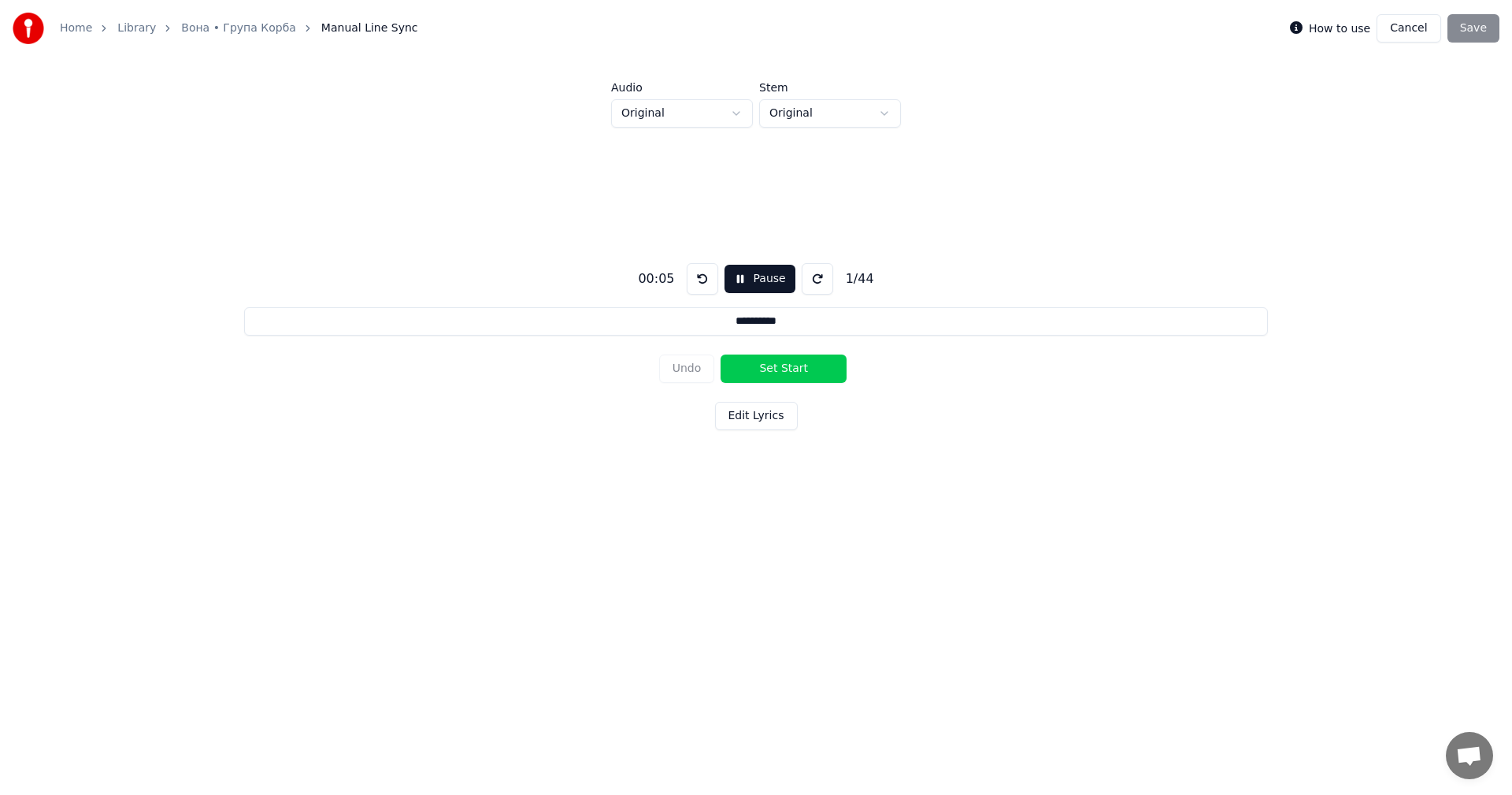
click at [762, 416] on button "Edit Lyrics" at bounding box center [756, 416] width 83 height 29
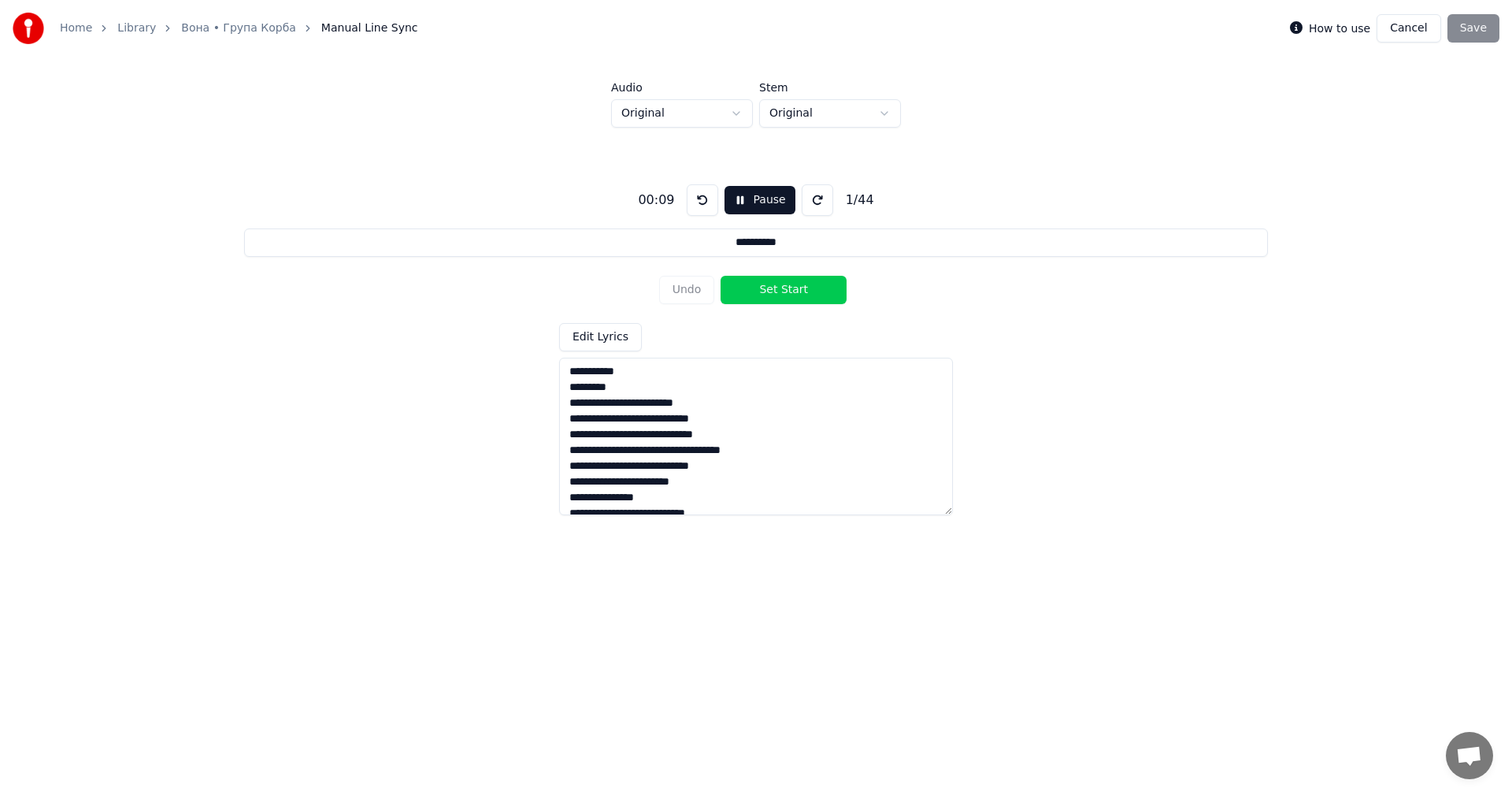
scroll to position [470, 0]
click at [845, 203] on div "1 / 44" at bounding box center [860, 199] width 41 height 19
click at [811, 204] on button at bounding box center [817, 199] width 31 height 31
click at [662, 460] on textarea at bounding box center [756, 436] width 394 height 157
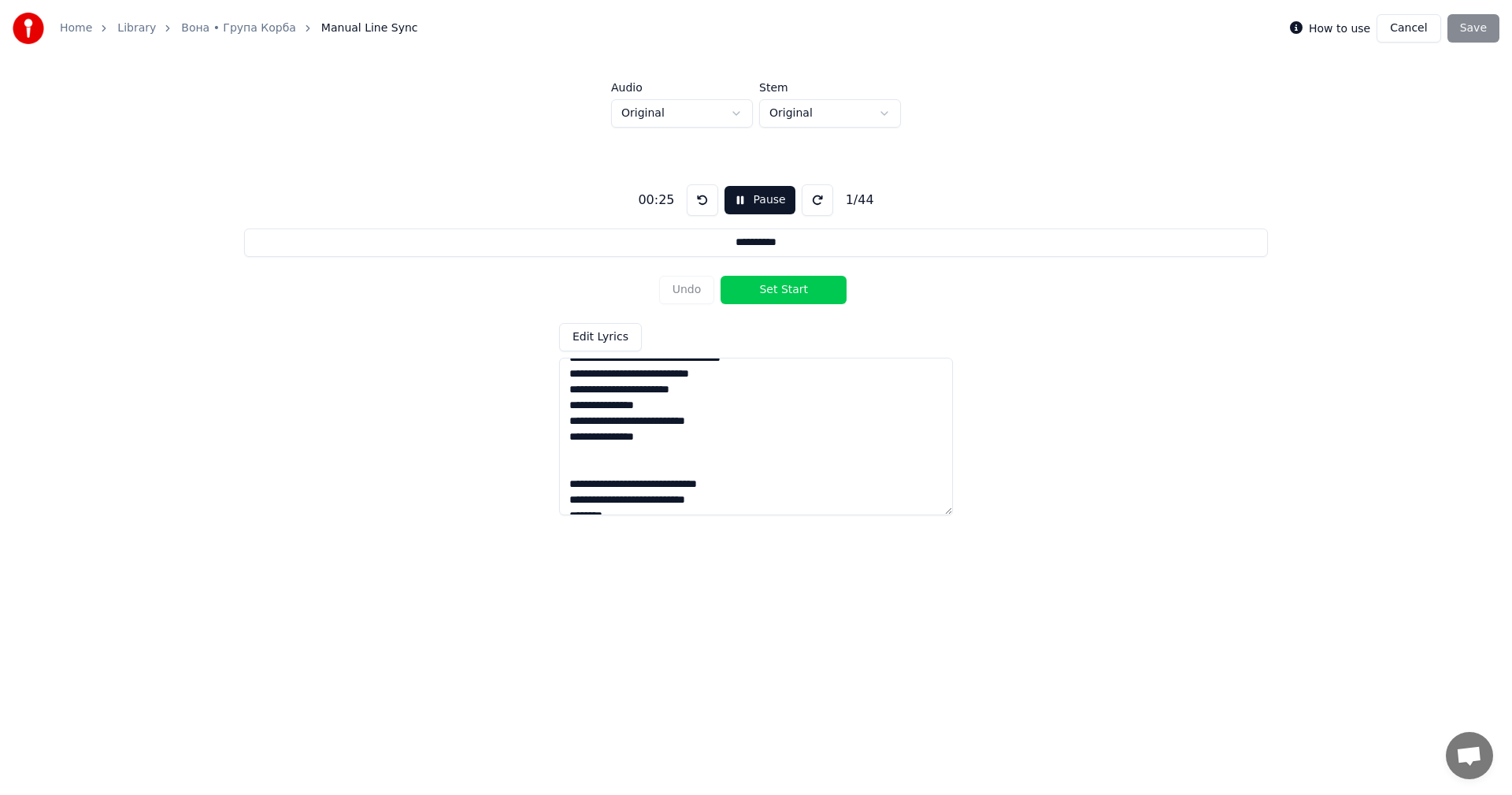
scroll to position [581, 0]
type textarea "**********"
click at [616, 339] on button "Edit Lyrics" at bounding box center [600, 337] width 83 height 29
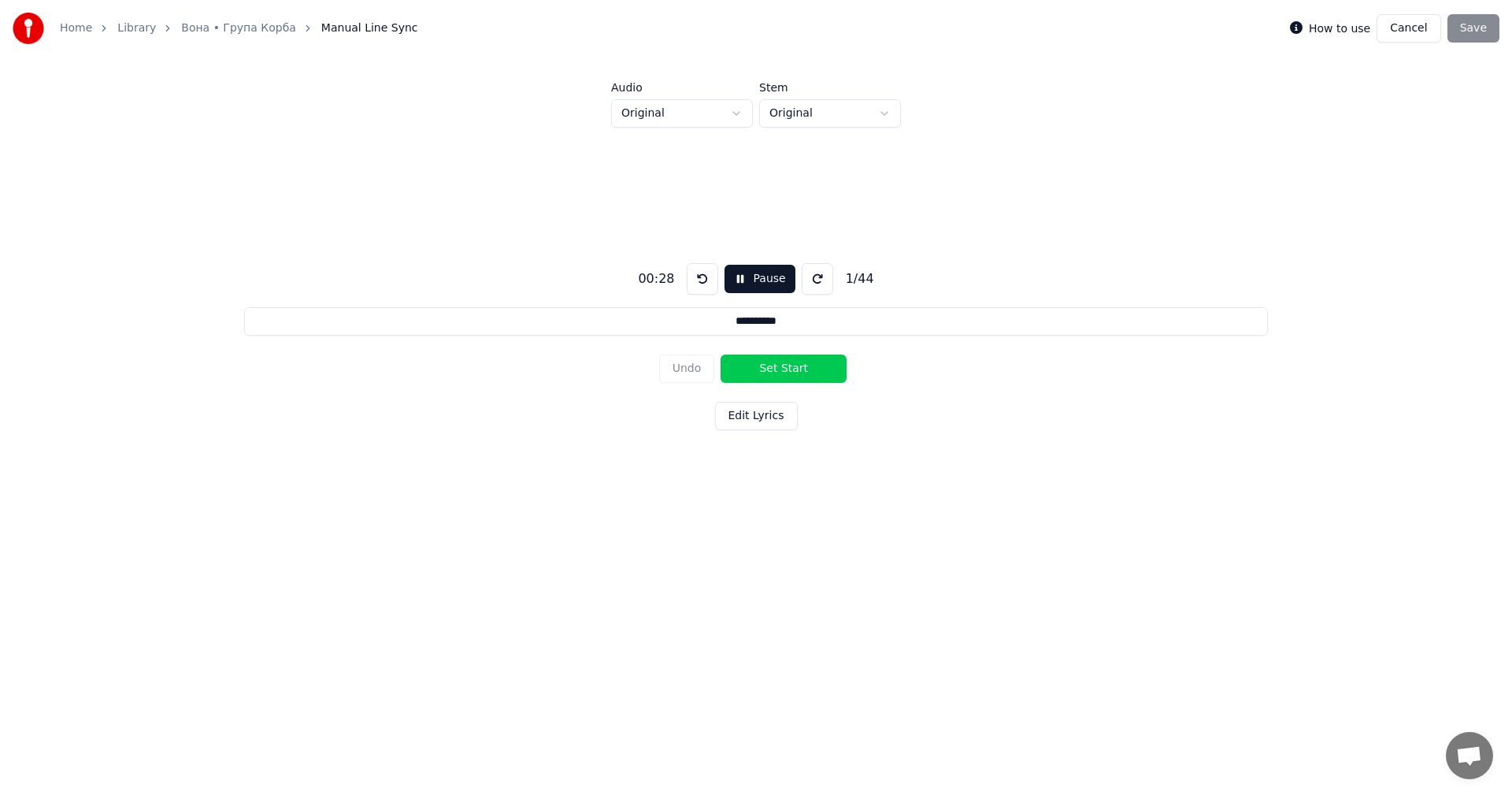
click at [756, 417] on button "Edit Lyrics" at bounding box center [756, 416] width 83 height 29
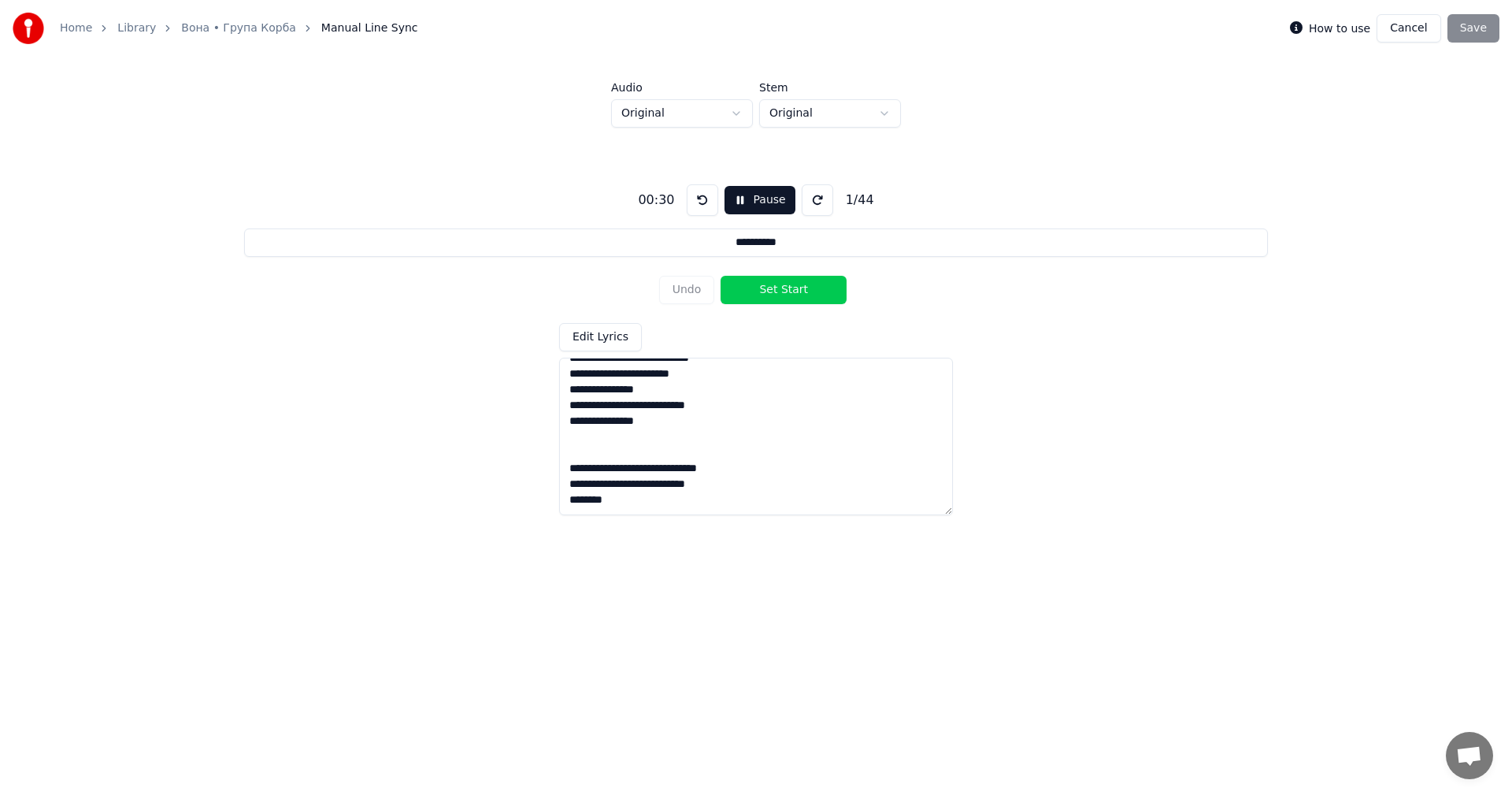
click at [664, 335] on div "Edit Lyrics" at bounding box center [756, 418] width 394 height 192
click at [594, 342] on button "Edit Lyrics" at bounding box center [600, 337] width 83 height 29
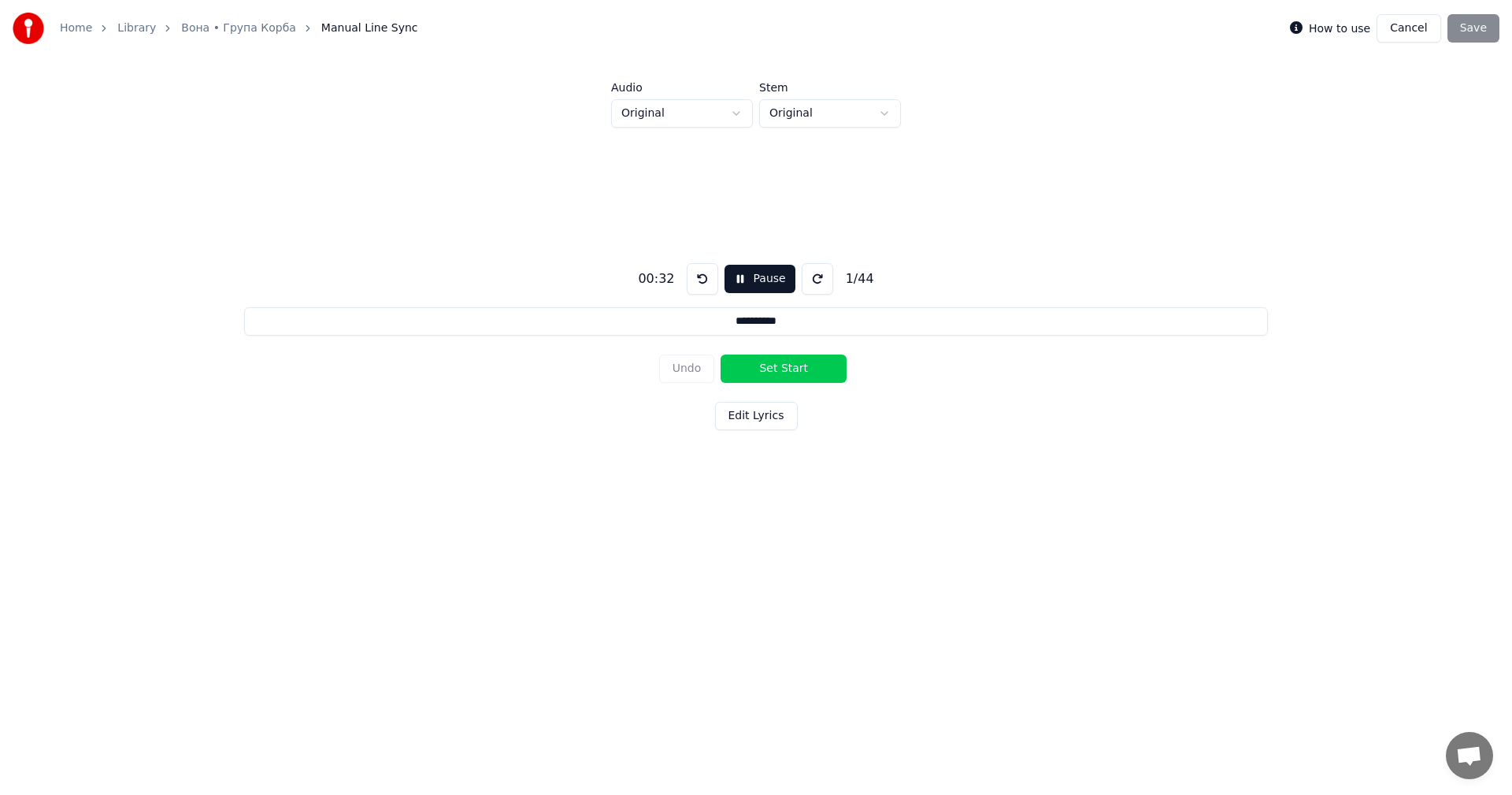
click at [1474, 30] on div "How to use Cancel Save" at bounding box center [1394, 29] width 210 height 29
click at [773, 322] on input "**********" at bounding box center [755, 322] width 1023 height 29
click at [792, 322] on input "**********" at bounding box center [755, 322] width 1023 height 29
click at [814, 284] on button at bounding box center [817, 278] width 31 height 31
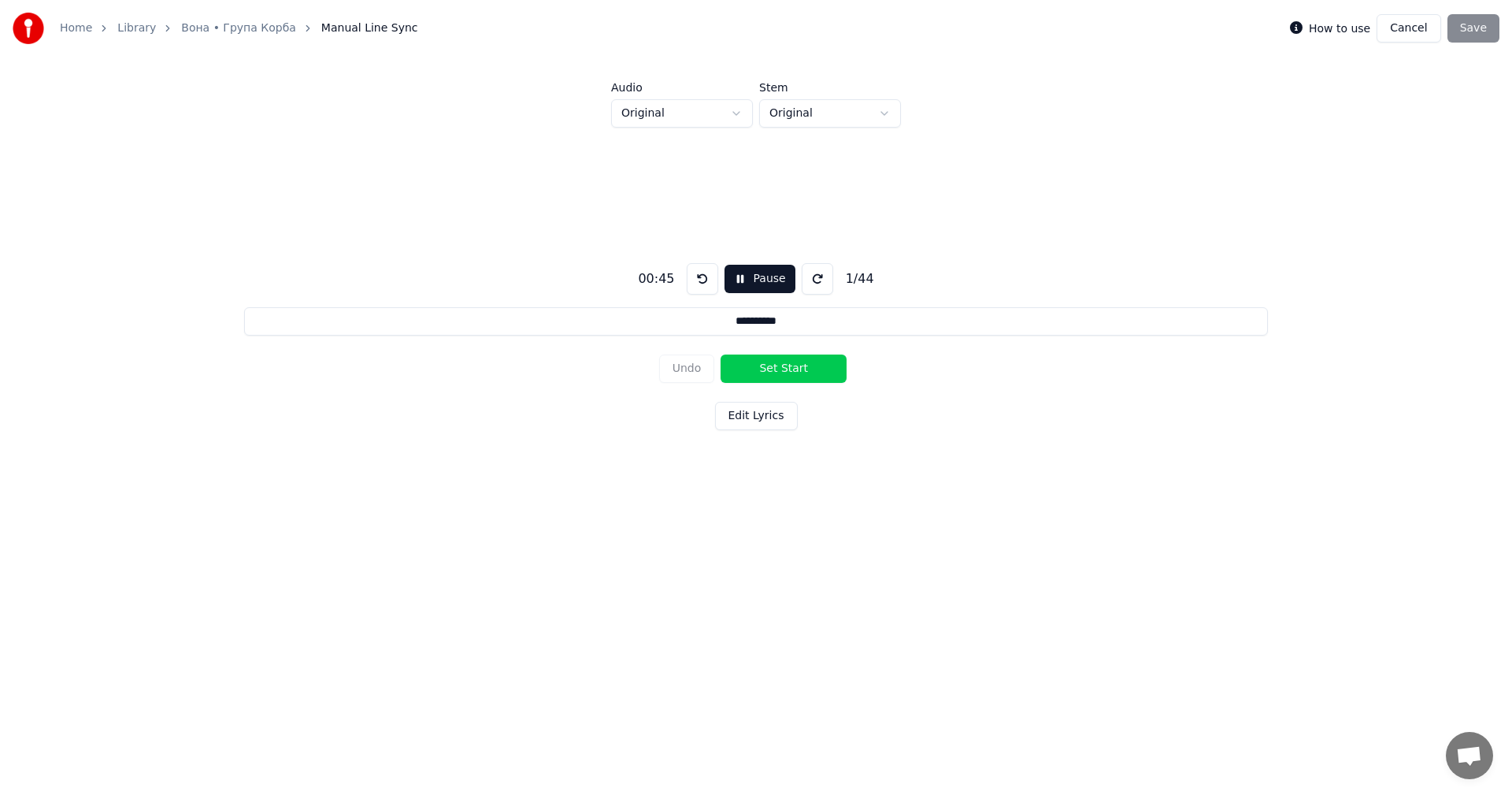
click at [814, 284] on button at bounding box center [817, 278] width 31 height 31
click at [773, 285] on button "Pause" at bounding box center [759, 279] width 70 height 29
click at [1468, 30] on div "How to use Cancel Save" at bounding box center [1394, 29] width 210 height 29
click at [1408, 38] on button "Cancel" at bounding box center [1408, 29] width 63 height 29
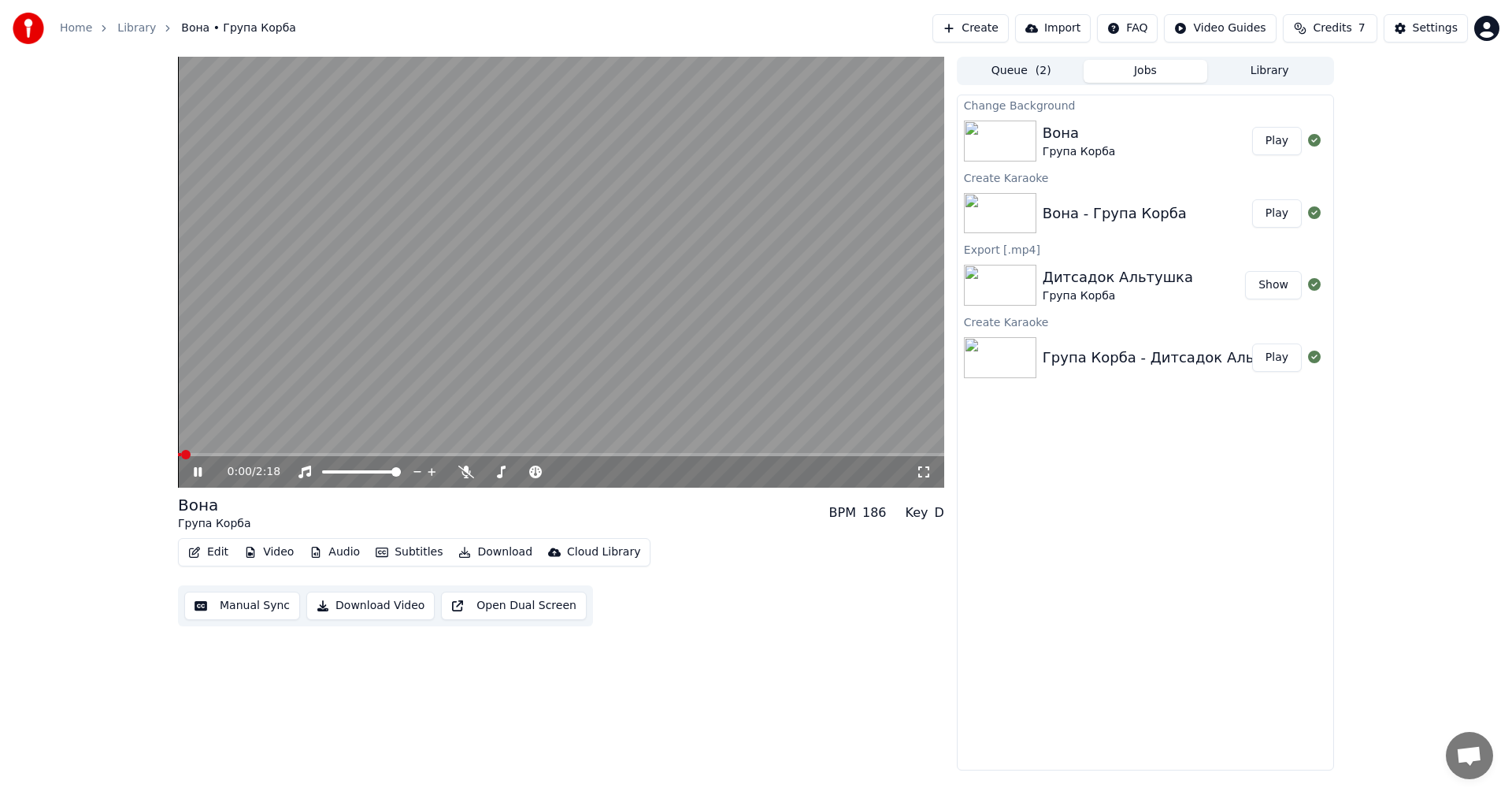
click at [429, 309] on video at bounding box center [561, 272] width 766 height 431
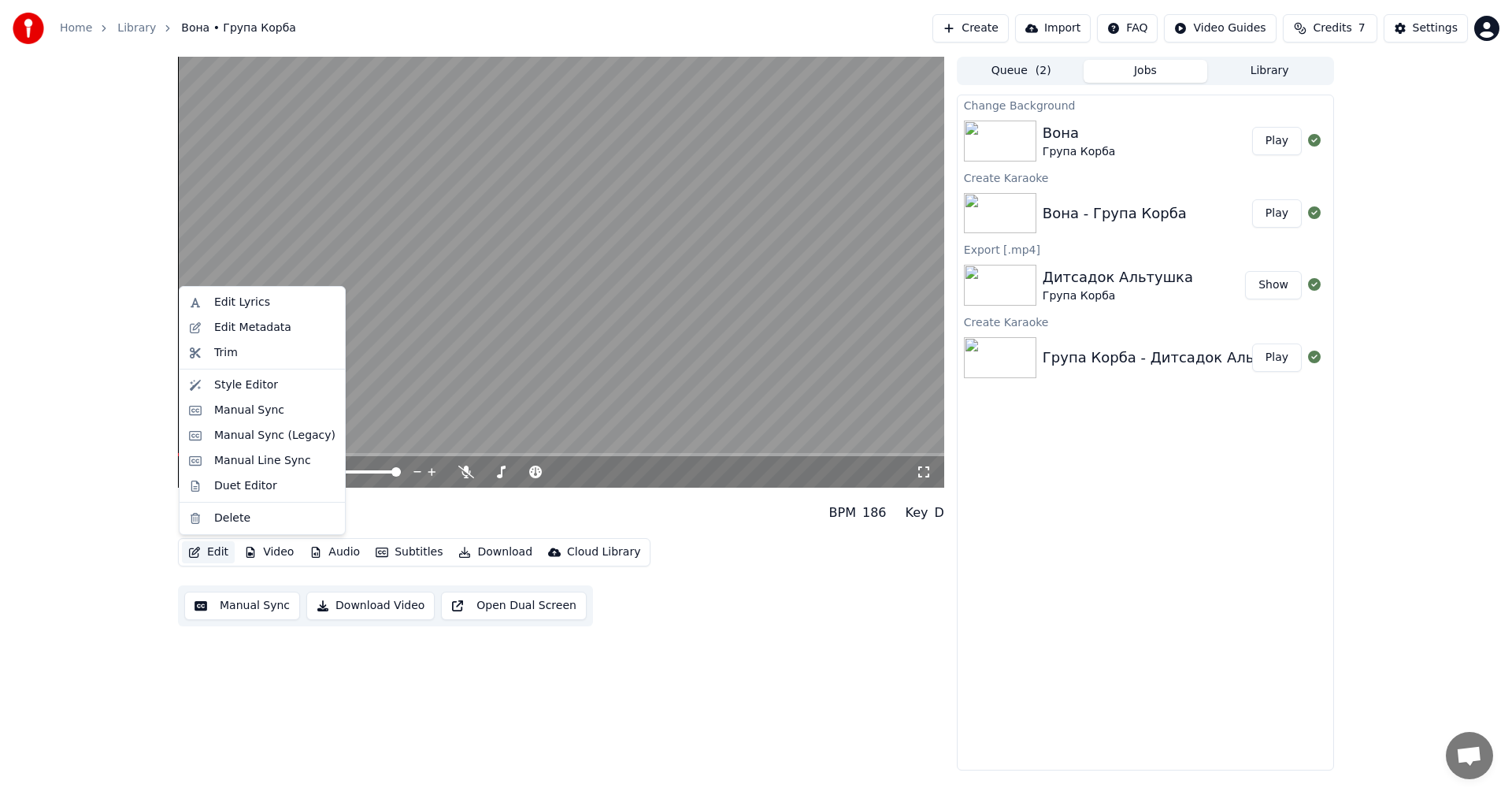
click at [216, 549] on button "Edit" at bounding box center [208, 552] width 53 height 22
click at [268, 389] on div "Style Editor" at bounding box center [246, 385] width 63 height 16
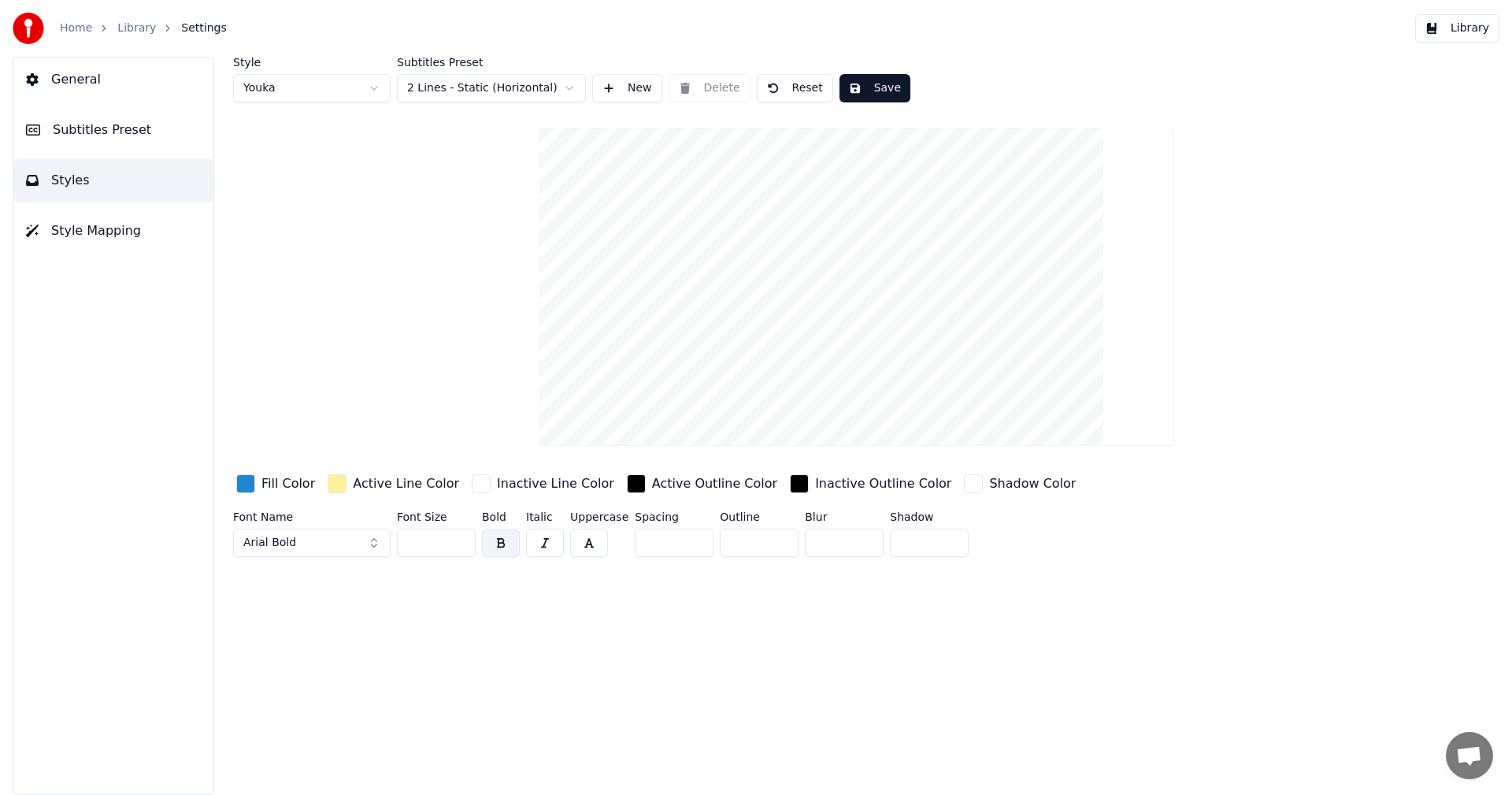
click at [563, 89] on html "Home Library Settings Library General Subtitles Preset Styles Style Mapping Sty…" at bounding box center [756, 398] width 1512 height 795
click at [141, 133] on button "Subtitles Preset" at bounding box center [113, 130] width 200 height 44
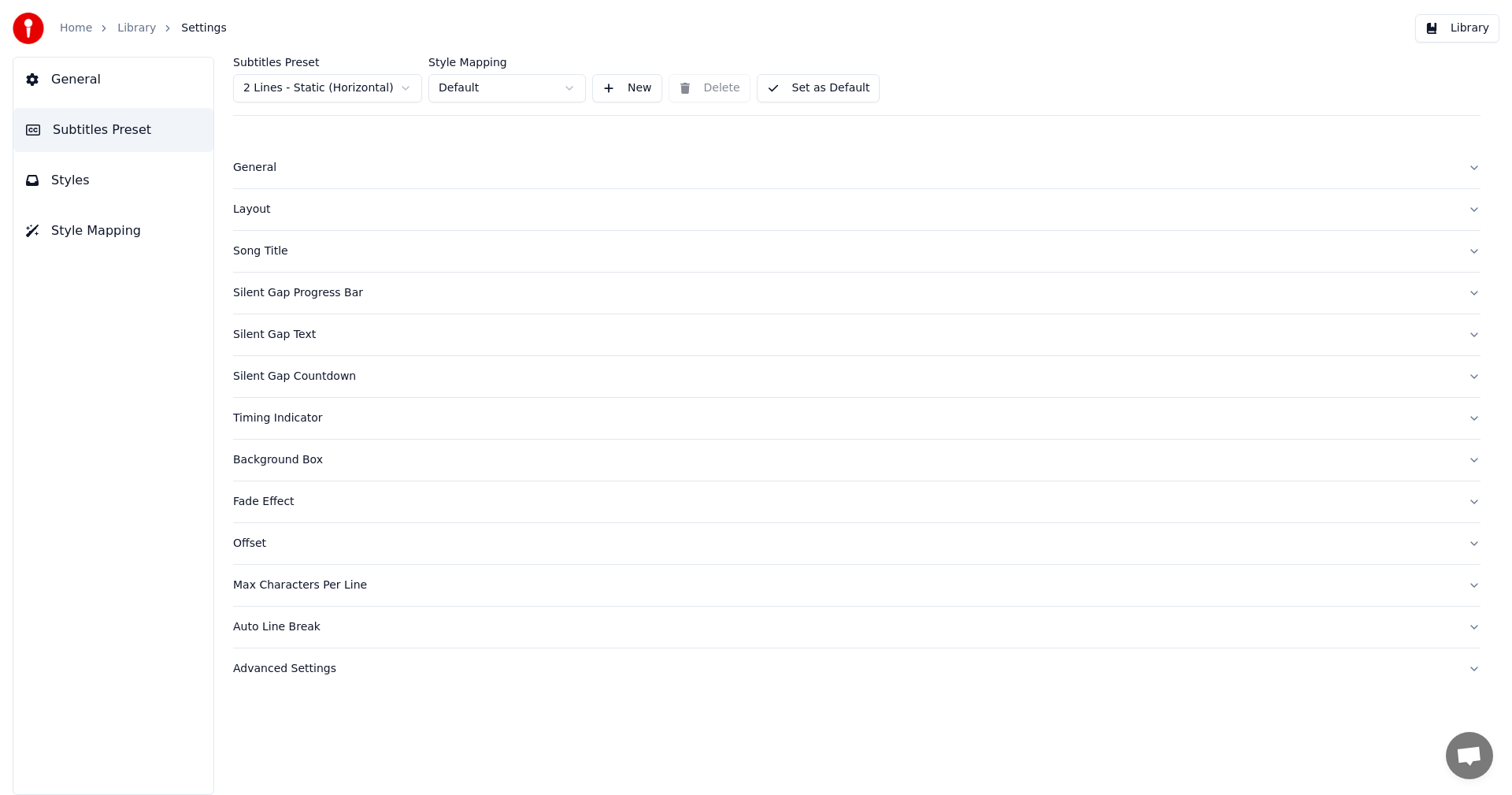
click at [104, 179] on button "Styles" at bounding box center [113, 180] width 200 height 44
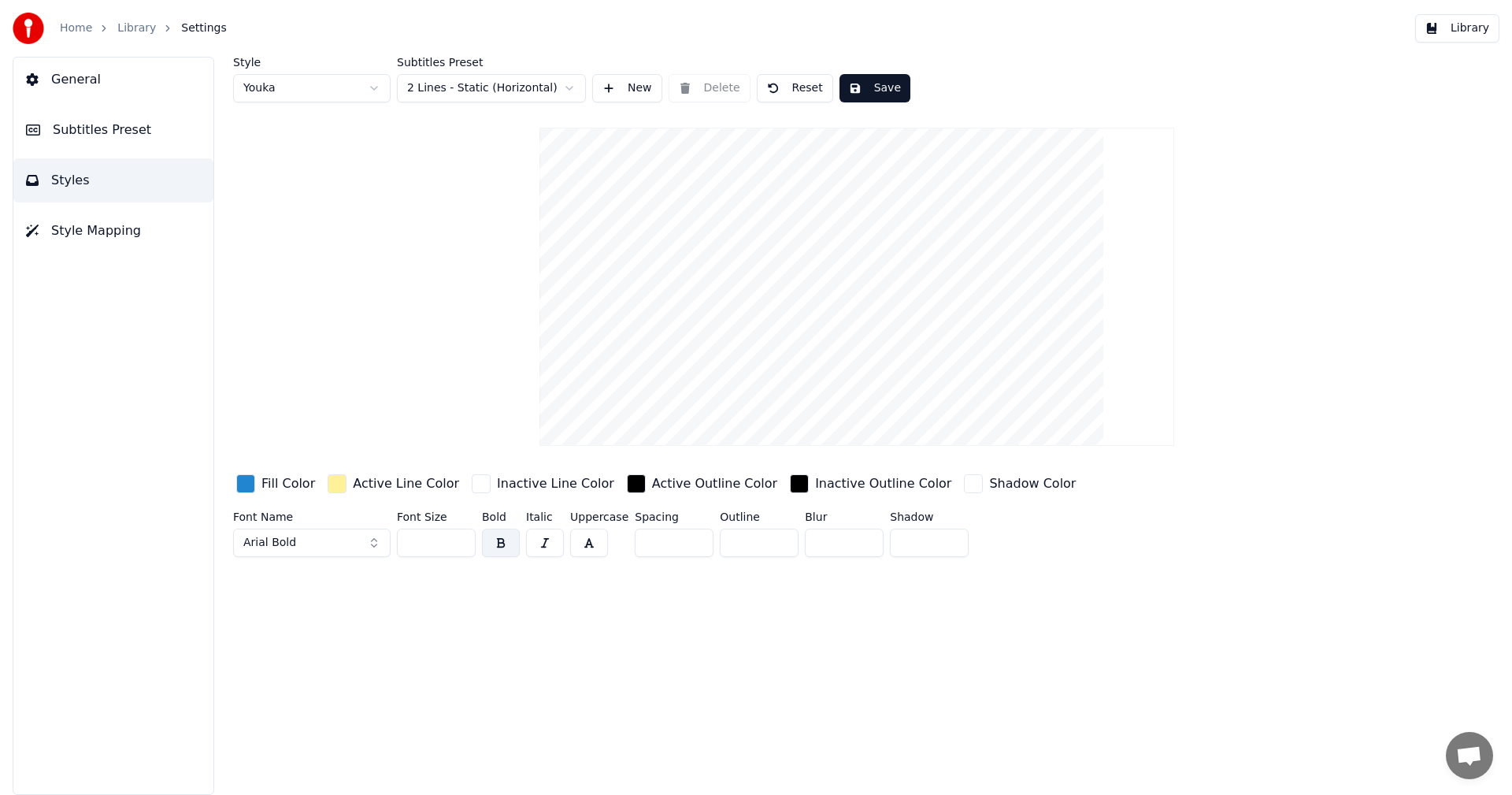
click at [112, 244] on button "Style Mapping" at bounding box center [113, 230] width 200 height 44
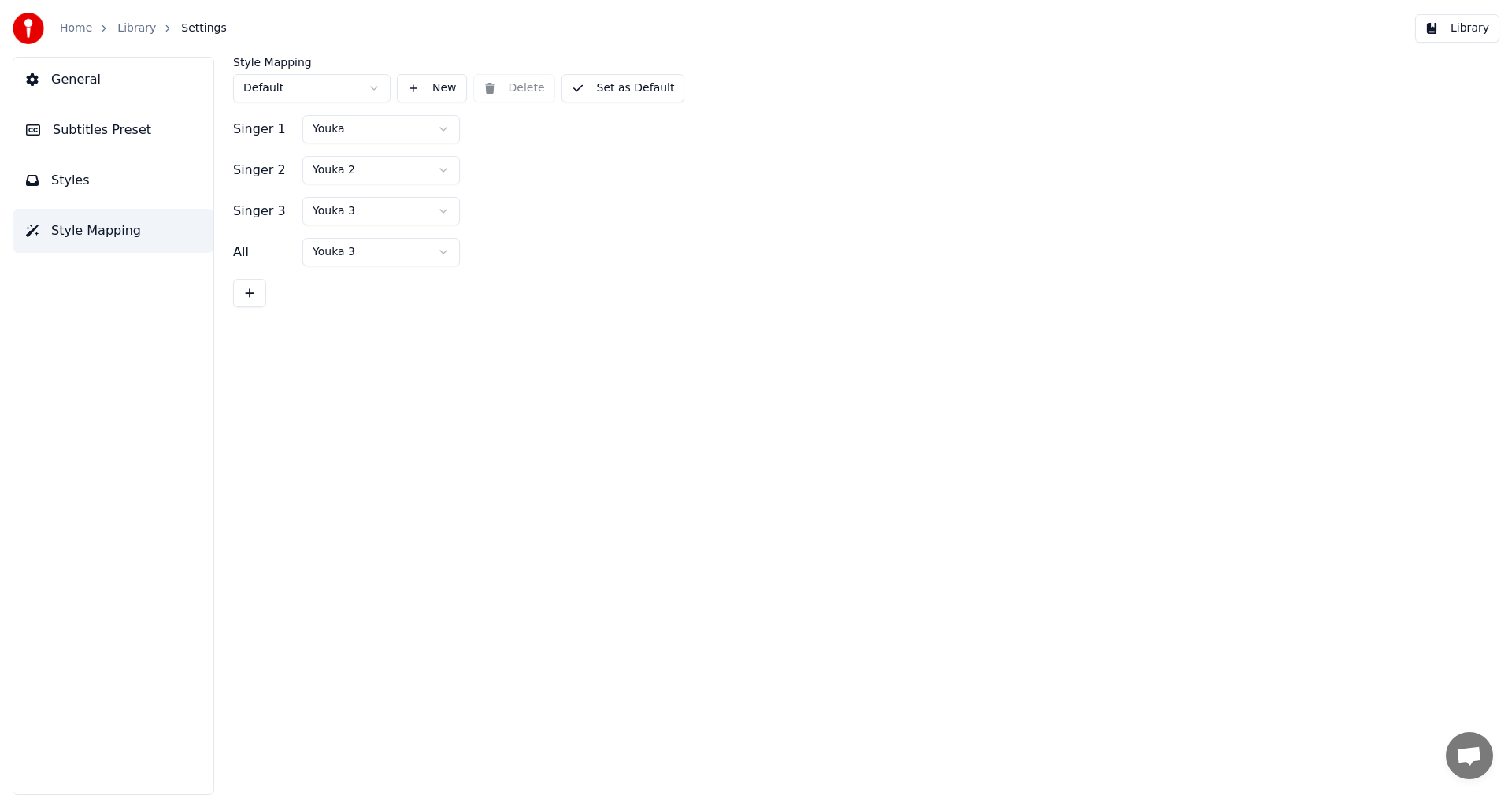
click at [119, 171] on button "Styles" at bounding box center [113, 180] width 200 height 44
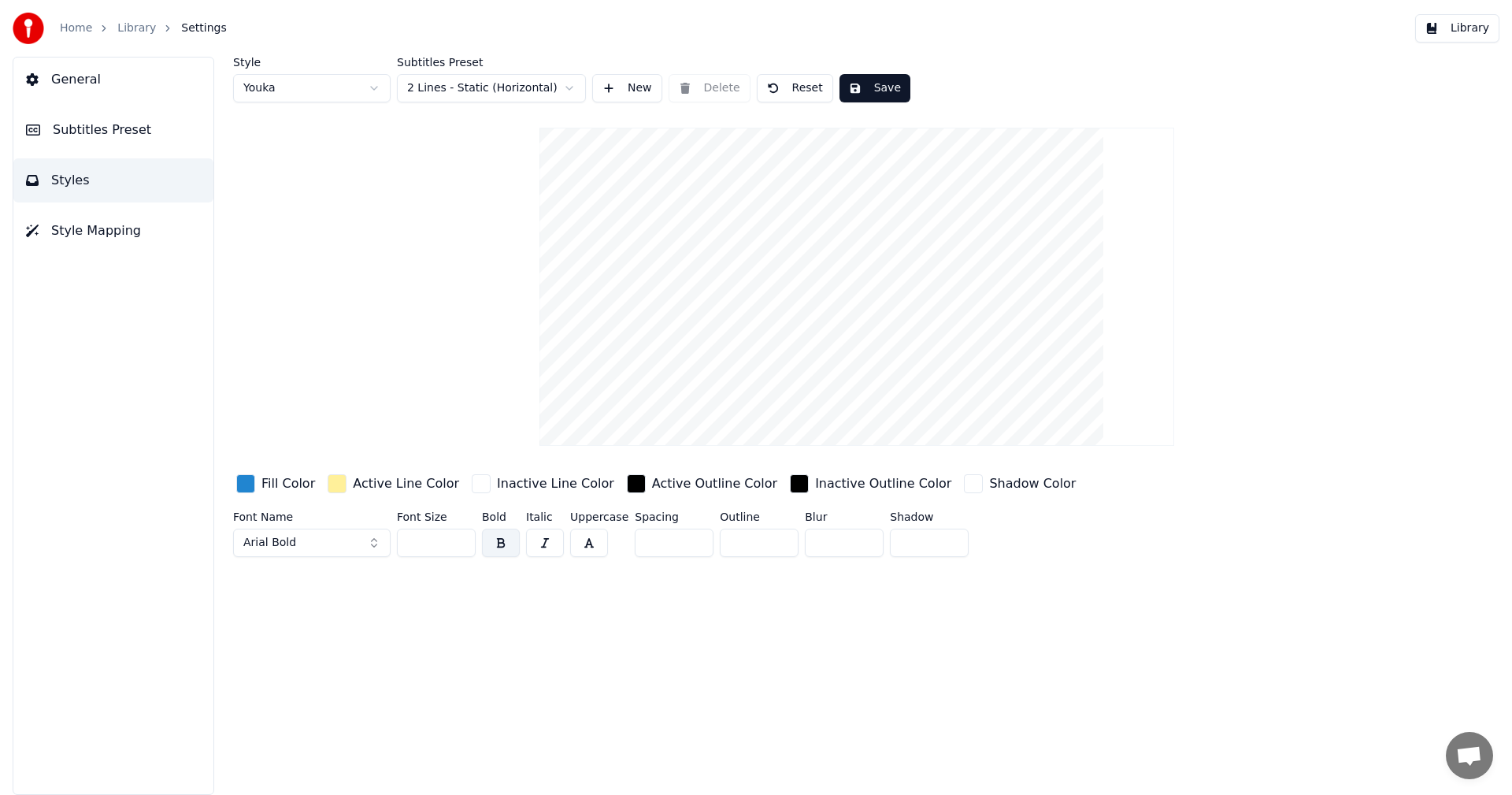
click at [363, 90] on html "Home Library Settings Library General Subtitles Preset Styles Style Mapping Sty…" at bounding box center [756, 398] width 1512 height 795
click at [538, 82] on html "Home Library Settings Library General Subtitles Preset Styles Style Mapping Sty…" at bounding box center [756, 398] width 1512 height 795
click at [569, 87] on html "Home Library Settings Library General Subtitles Preset Styles Style Mapping Sty…" at bounding box center [756, 398] width 1512 height 795
click at [630, 90] on button "New" at bounding box center [627, 88] width 70 height 29
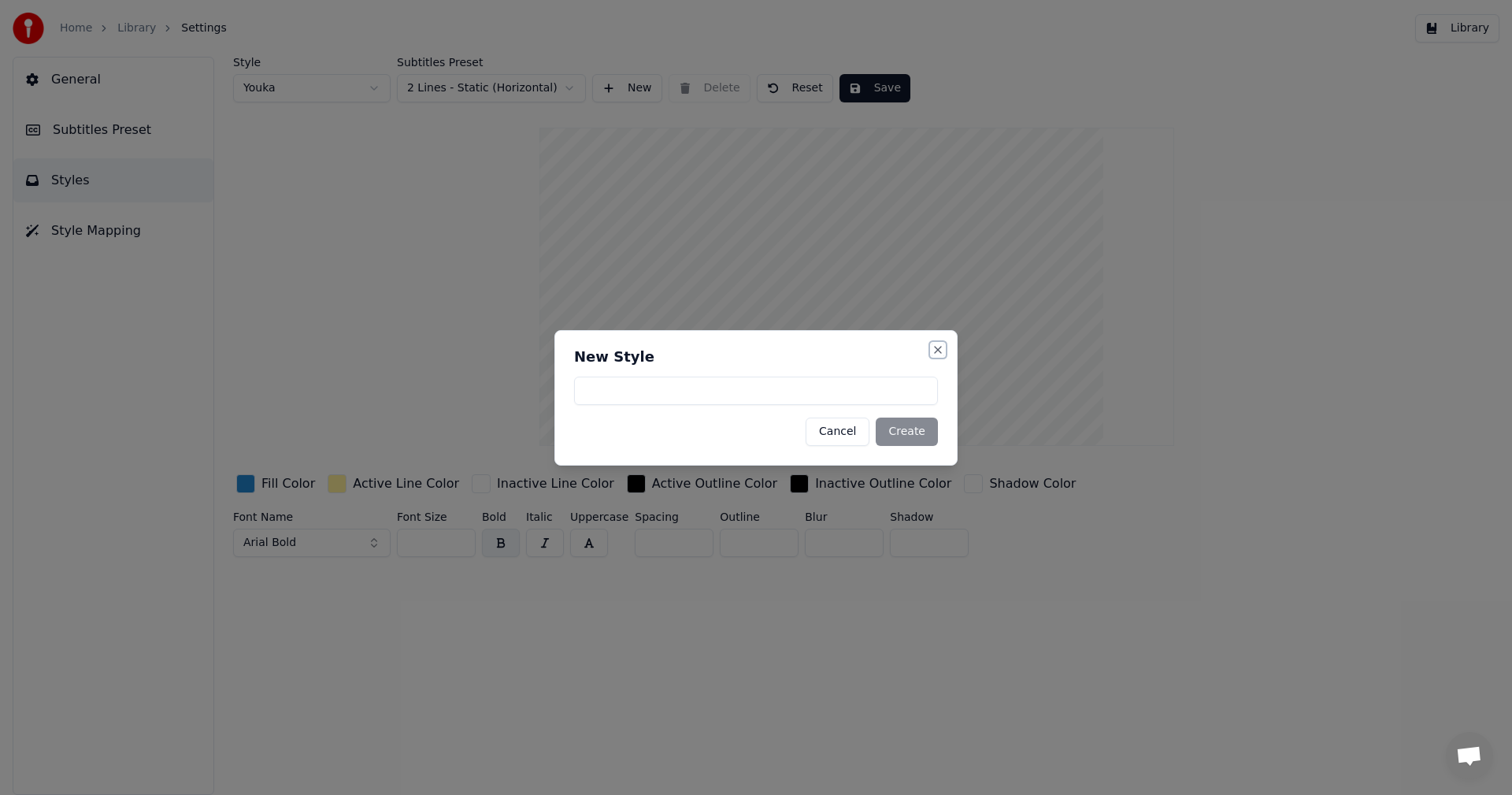
click at [940, 349] on button "Close" at bounding box center [938, 349] width 13 height 13
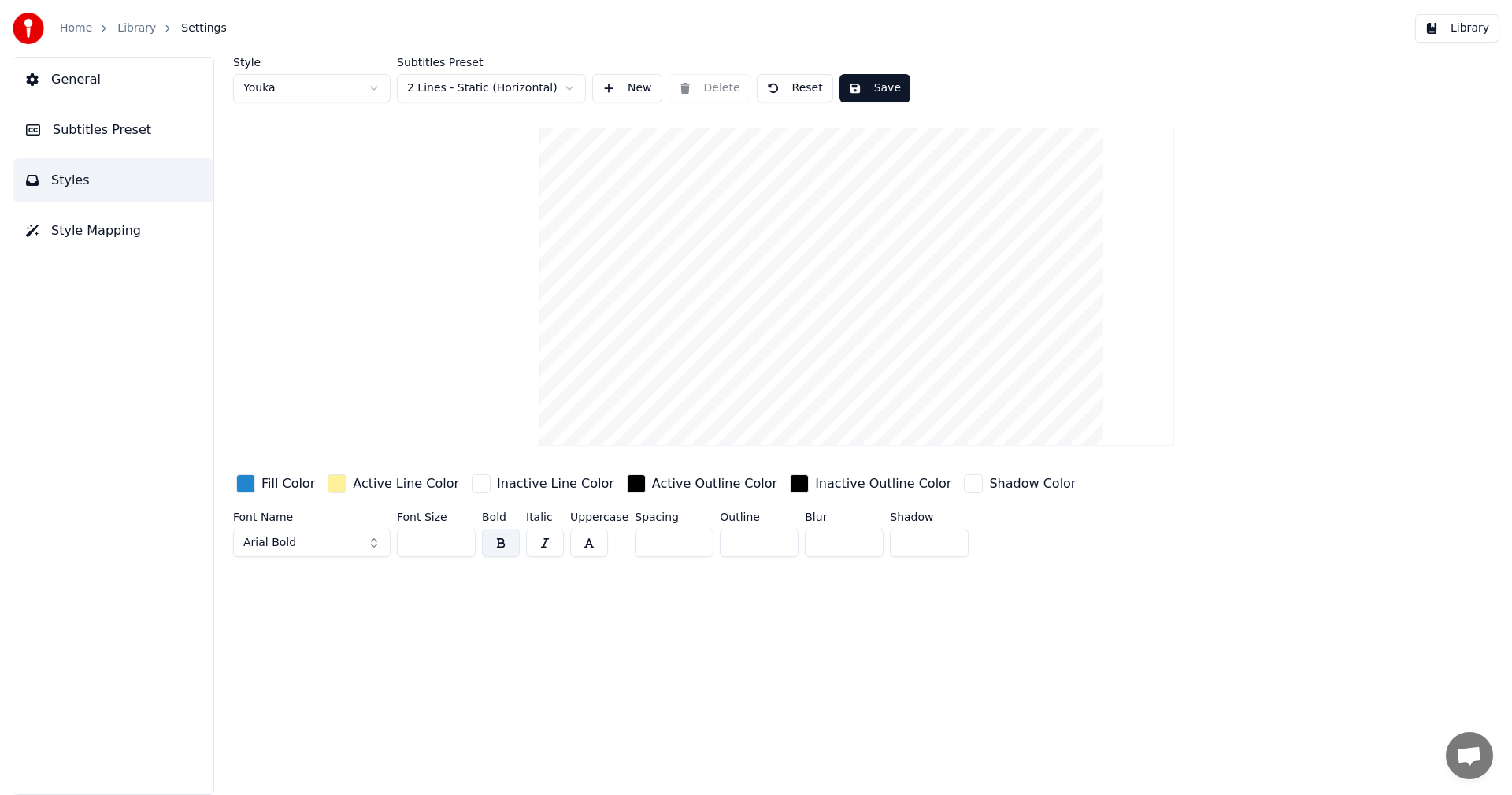
click at [93, 75] on span "General" at bounding box center [76, 79] width 50 height 19
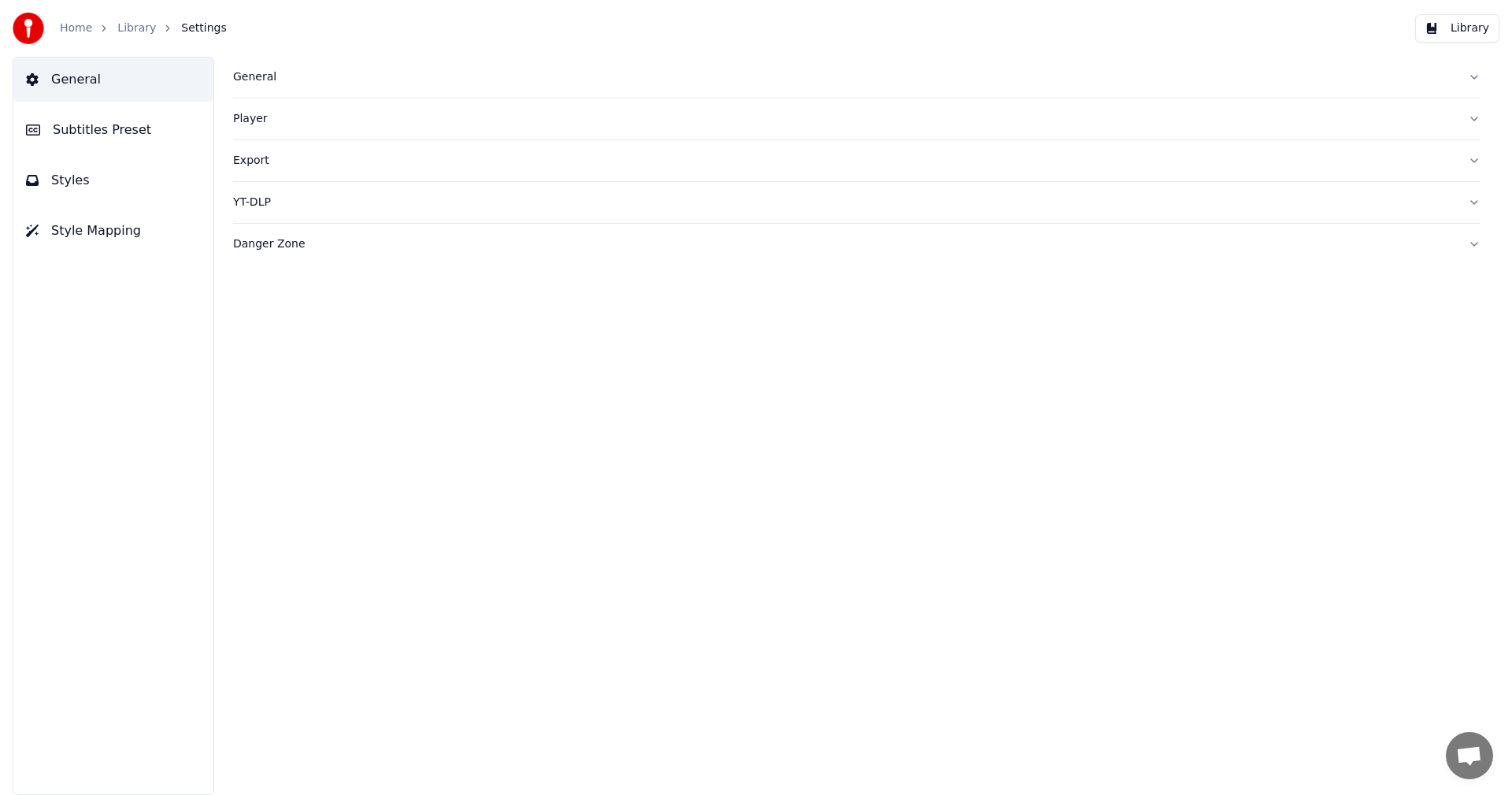
click at [128, 34] on link "Library" at bounding box center [136, 29] width 38 height 16
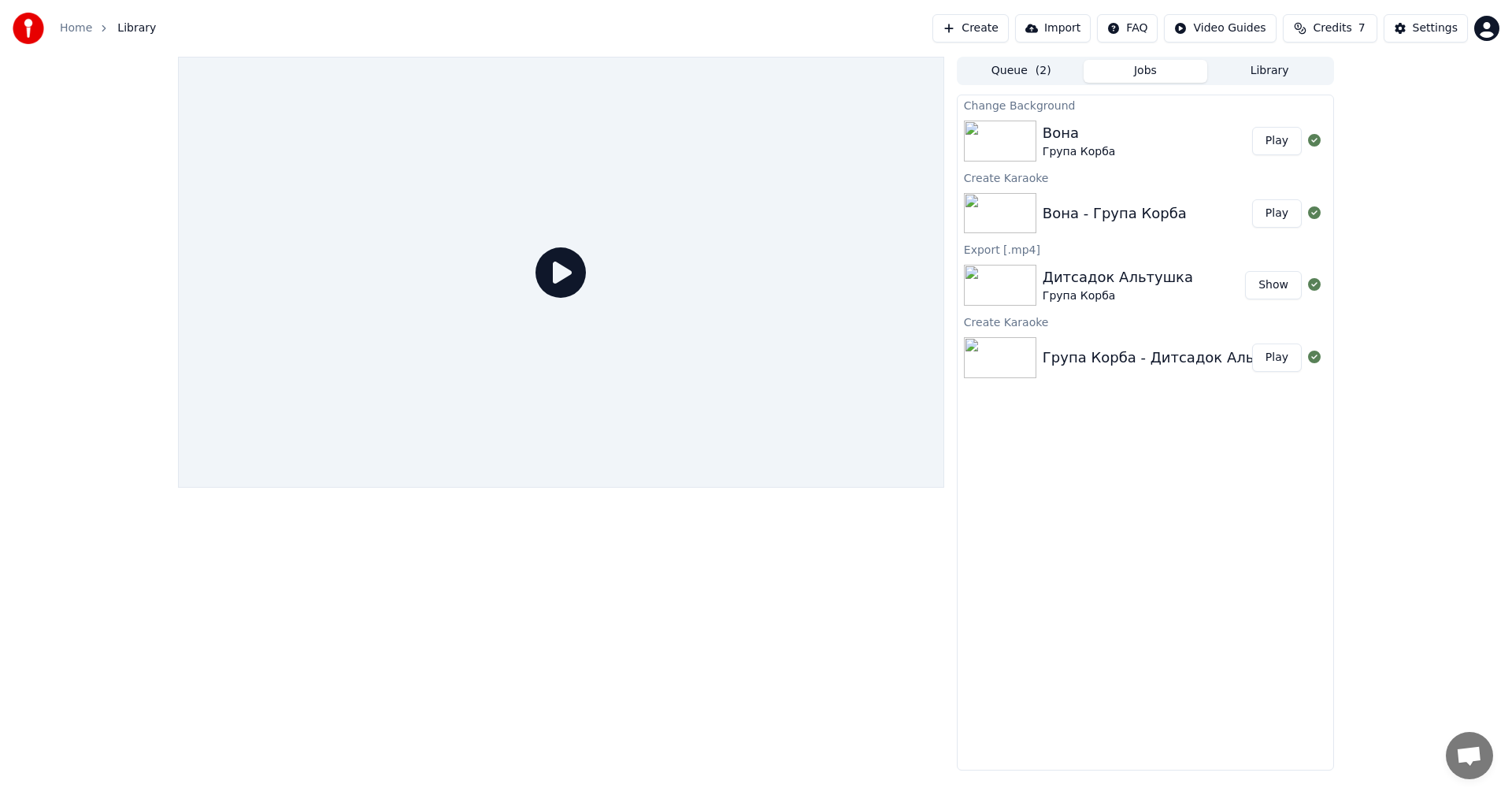
click at [1135, 129] on div "Вона Група Корба" at bounding box center [1147, 141] width 210 height 38
click at [1163, 123] on div "Вона Група Корба" at bounding box center [1147, 141] width 210 height 38
click at [1282, 138] on button "Play" at bounding box center [1277, 141] width 50 height 29
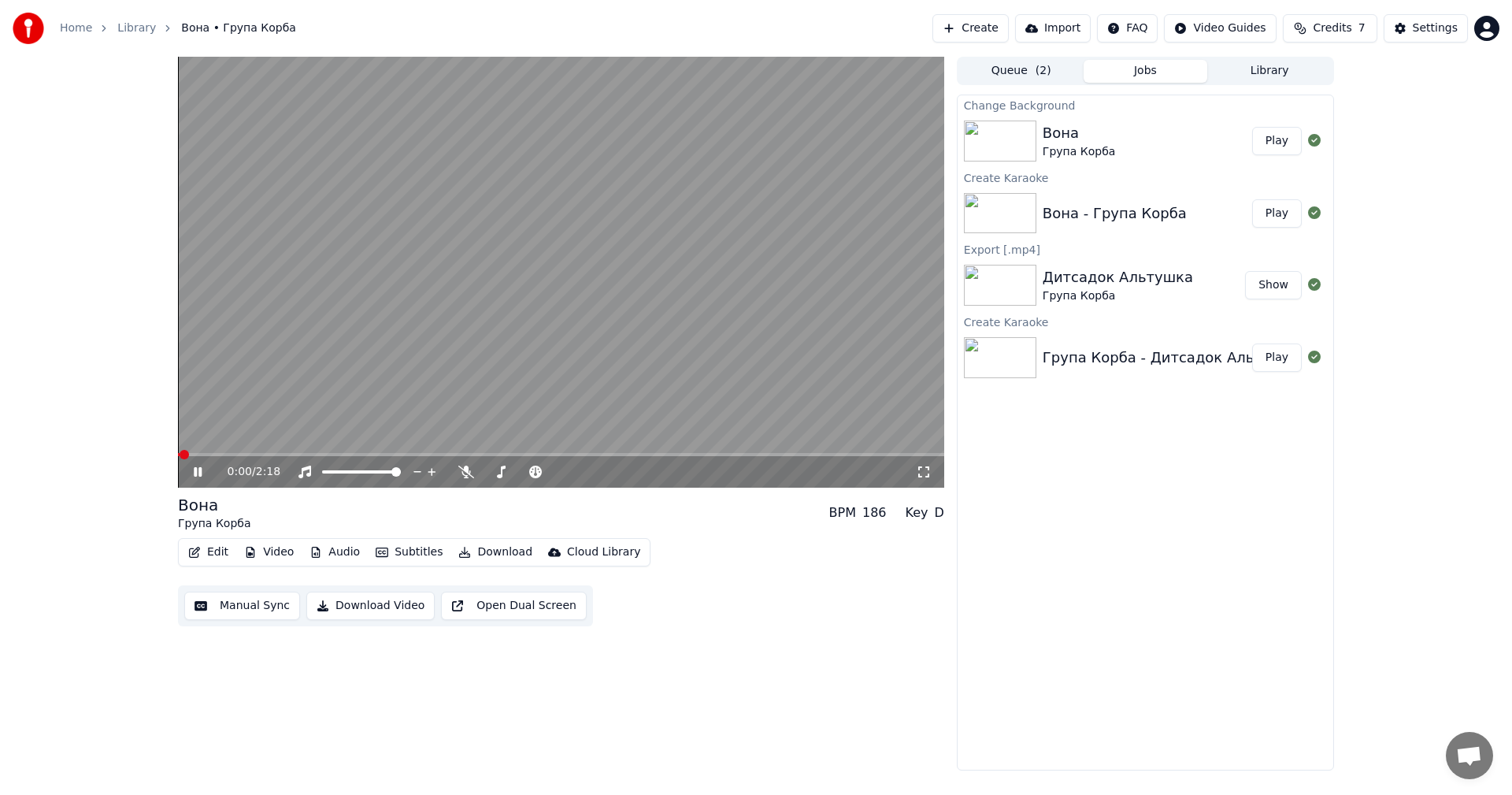
drag, startPoint x: 589, startPoint y: 234, endPoint x: 573, endPoint y: 243, distance: 18.4
click at [588, 233] on video at bounding box center [561, 272] width 766 height 431
click at [230, 602] on button "Manual Sync" at bounding box center [242, 606] width 116 height 29
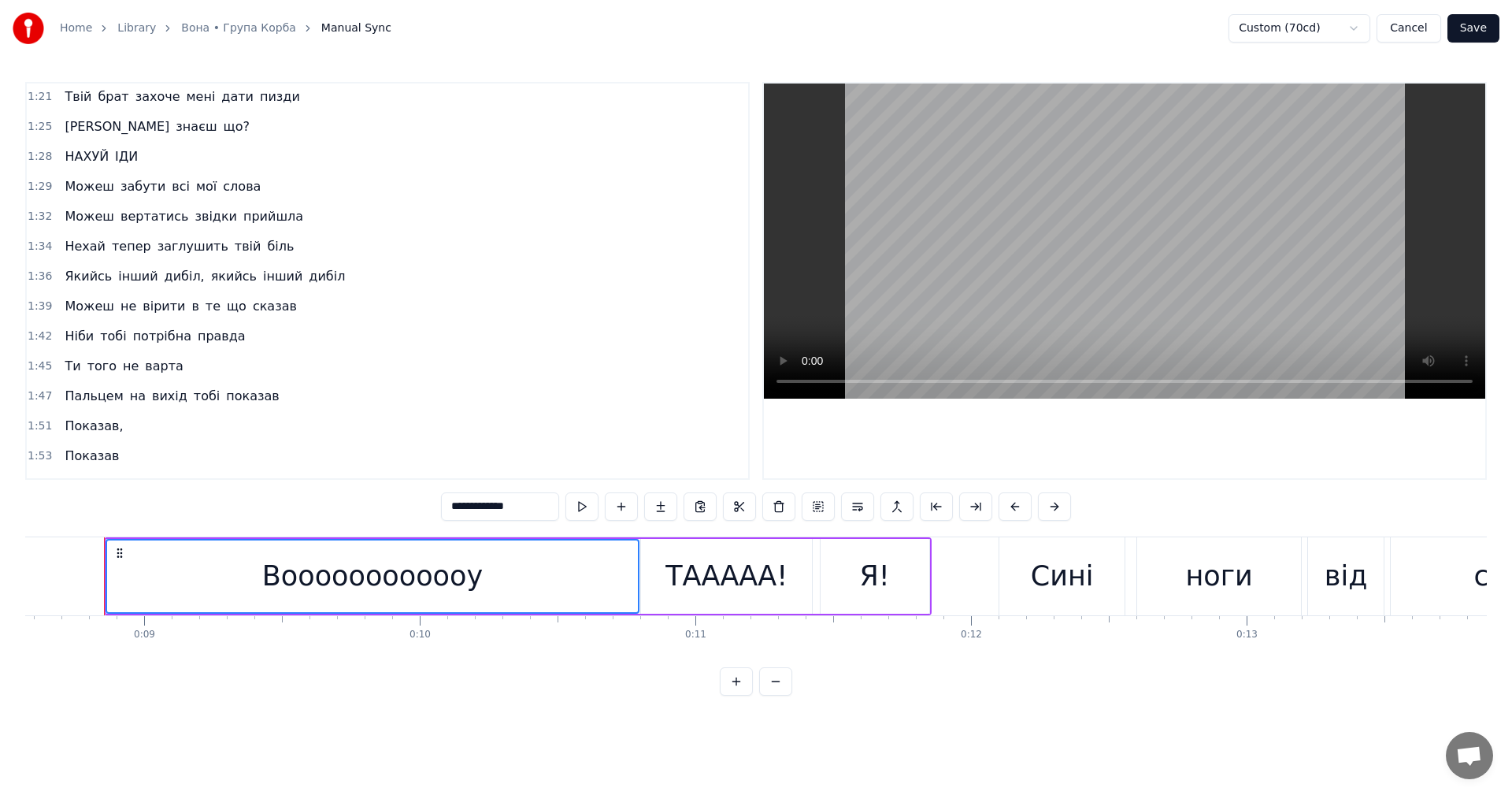
scroll to position [952, 0]
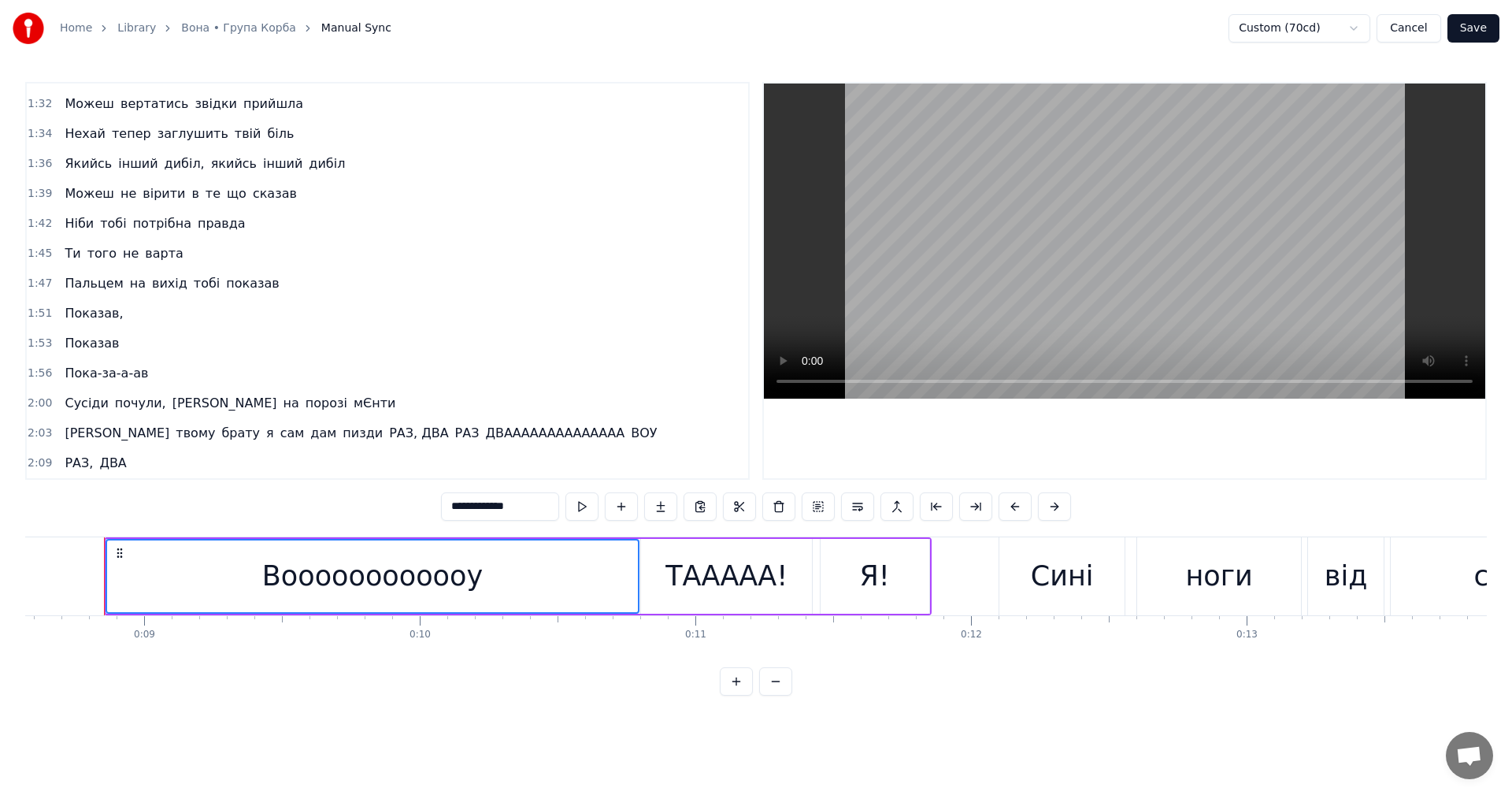
click at [80, 372] on span "Пока-за-а-ав" at bounding box center [106, 372] width 87 height 18
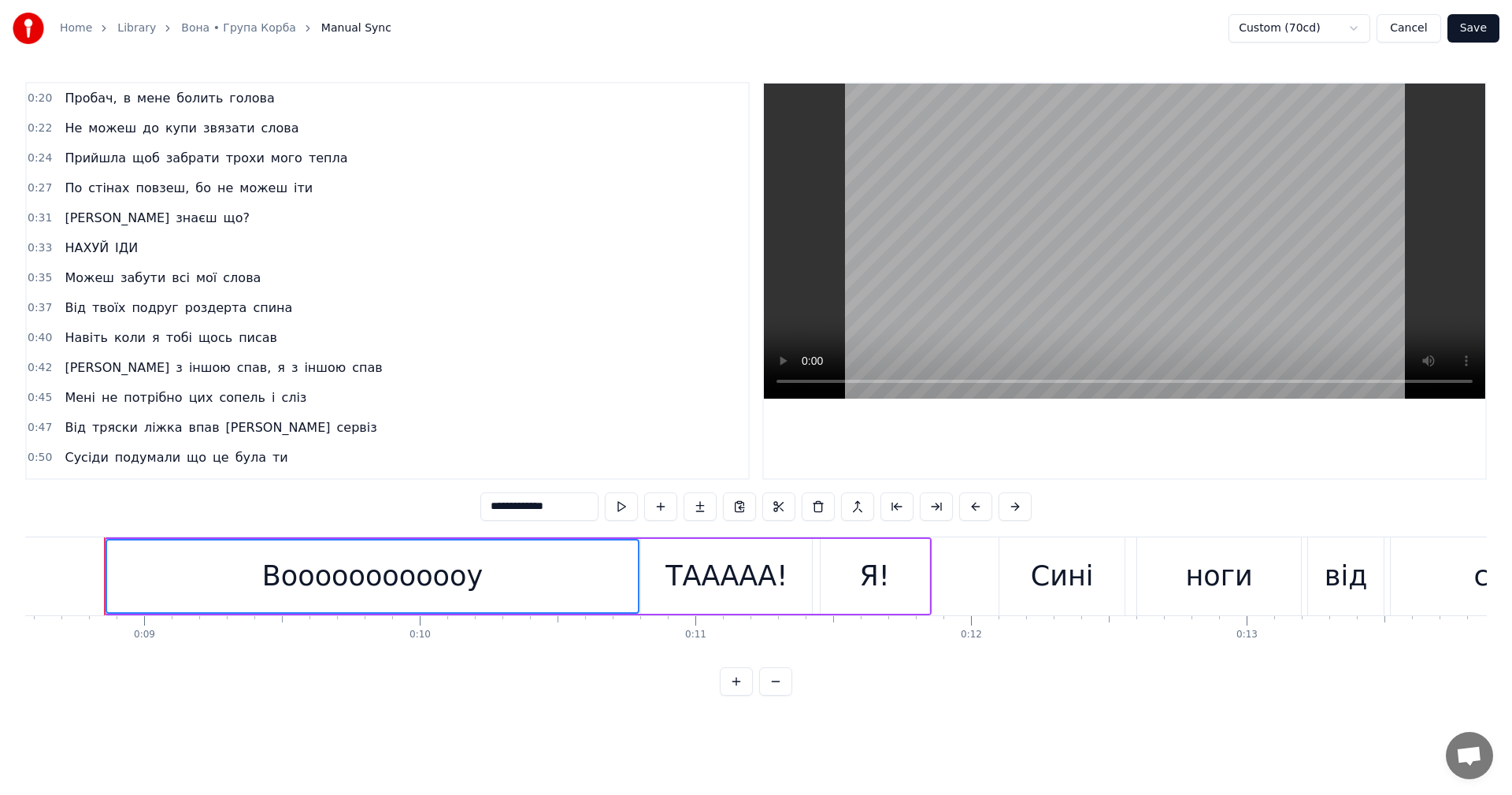
scroll to position [0, 0]
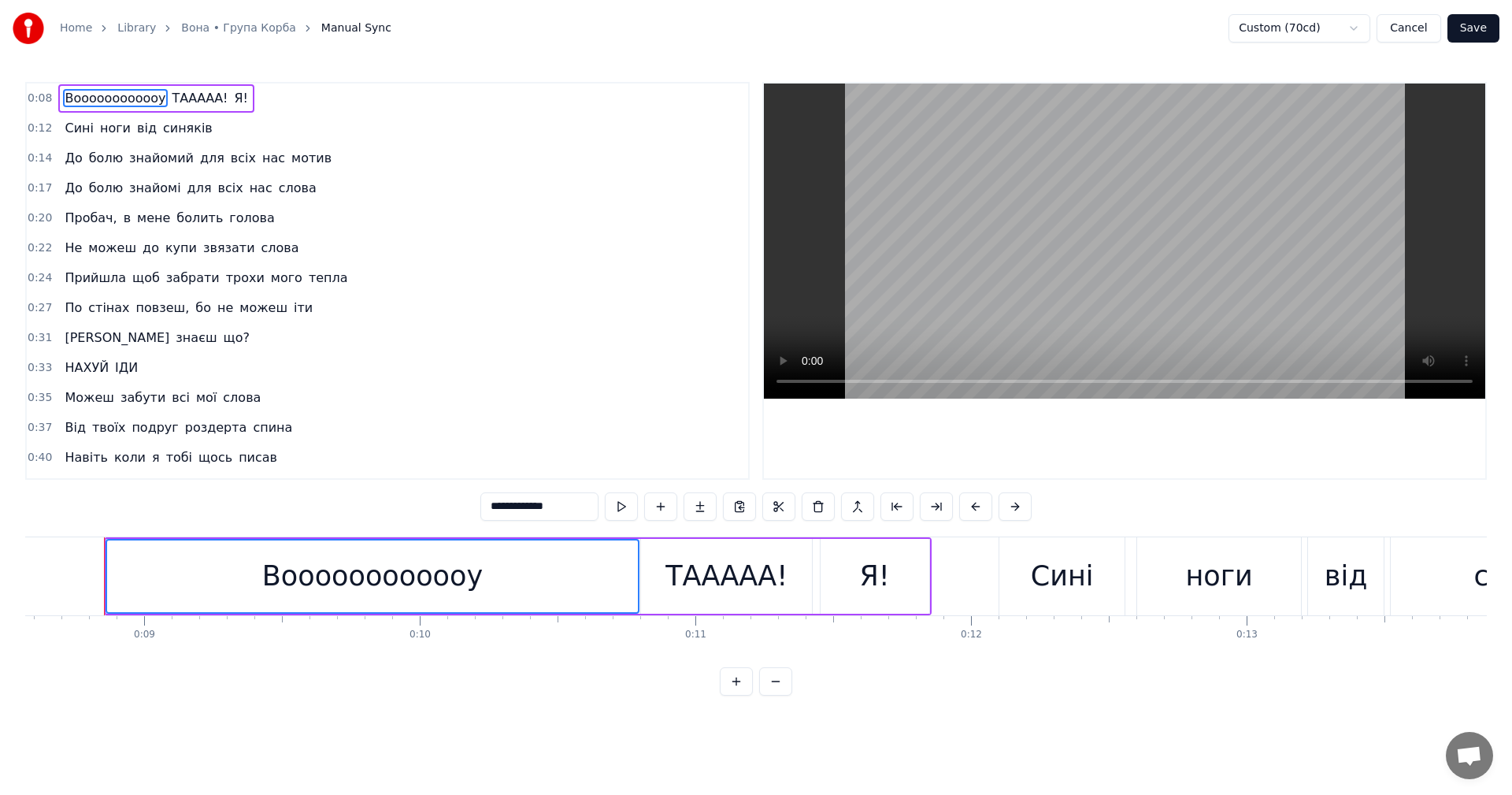
click at [1155, 230] on video at bounding box center [1124, 240] width 722 height 315
click at [111, 96] on span "Воооооооооооу" at bounding box center [115, 98] width 104 height 18
type input "**********"
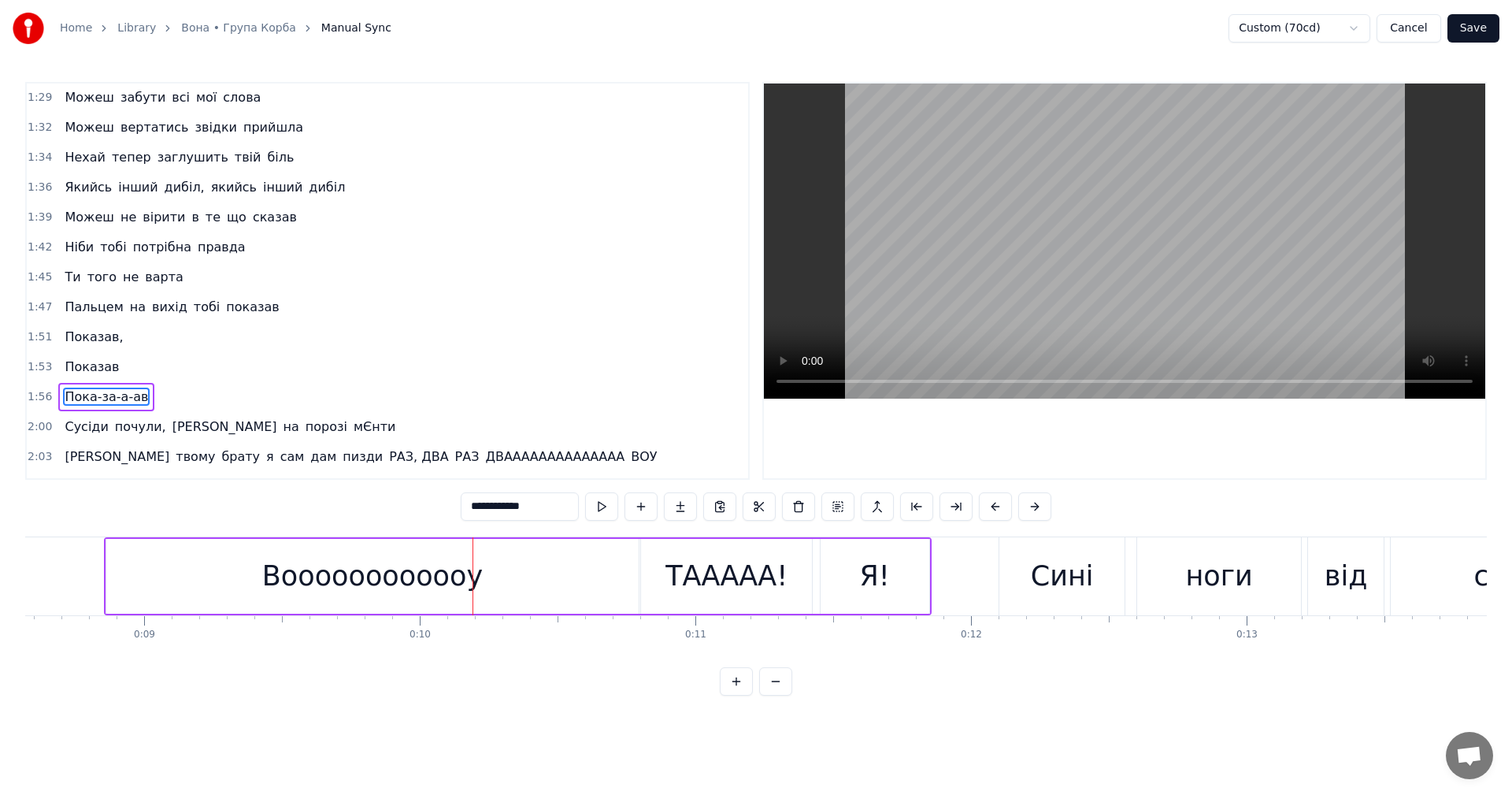
scroll to position [952, 0]
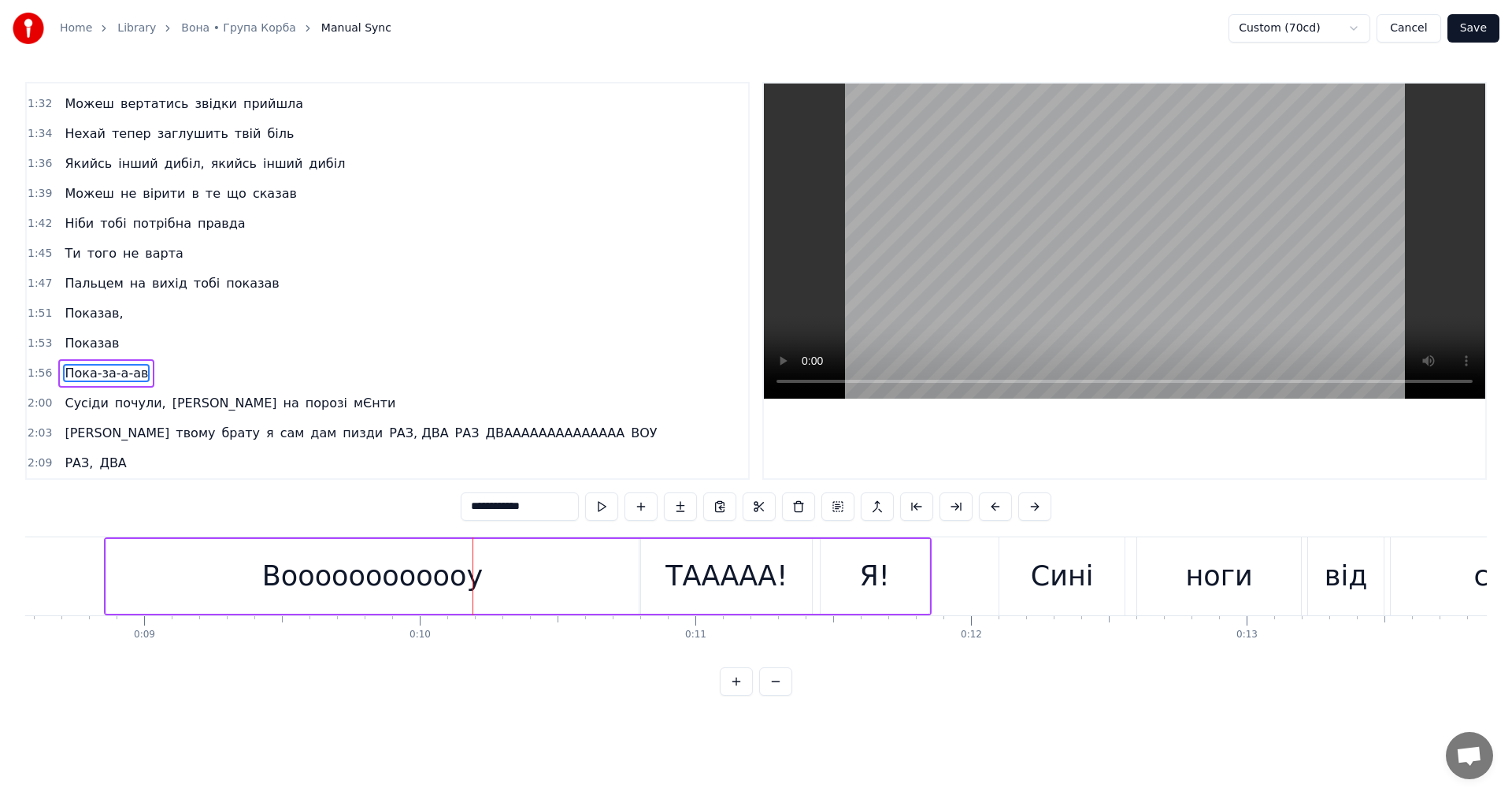
click at [1041, 226] on video at bounding box center [1124, 240] width 722 height 315
click at [99, 375] on span "Пока-за-а-ав" at bounding box center [106, 372] width 87 height 18
click at [167, 369] on div "1:56 Пока-за-а-ав" at bounding box center [388, 373] width 722 height 30
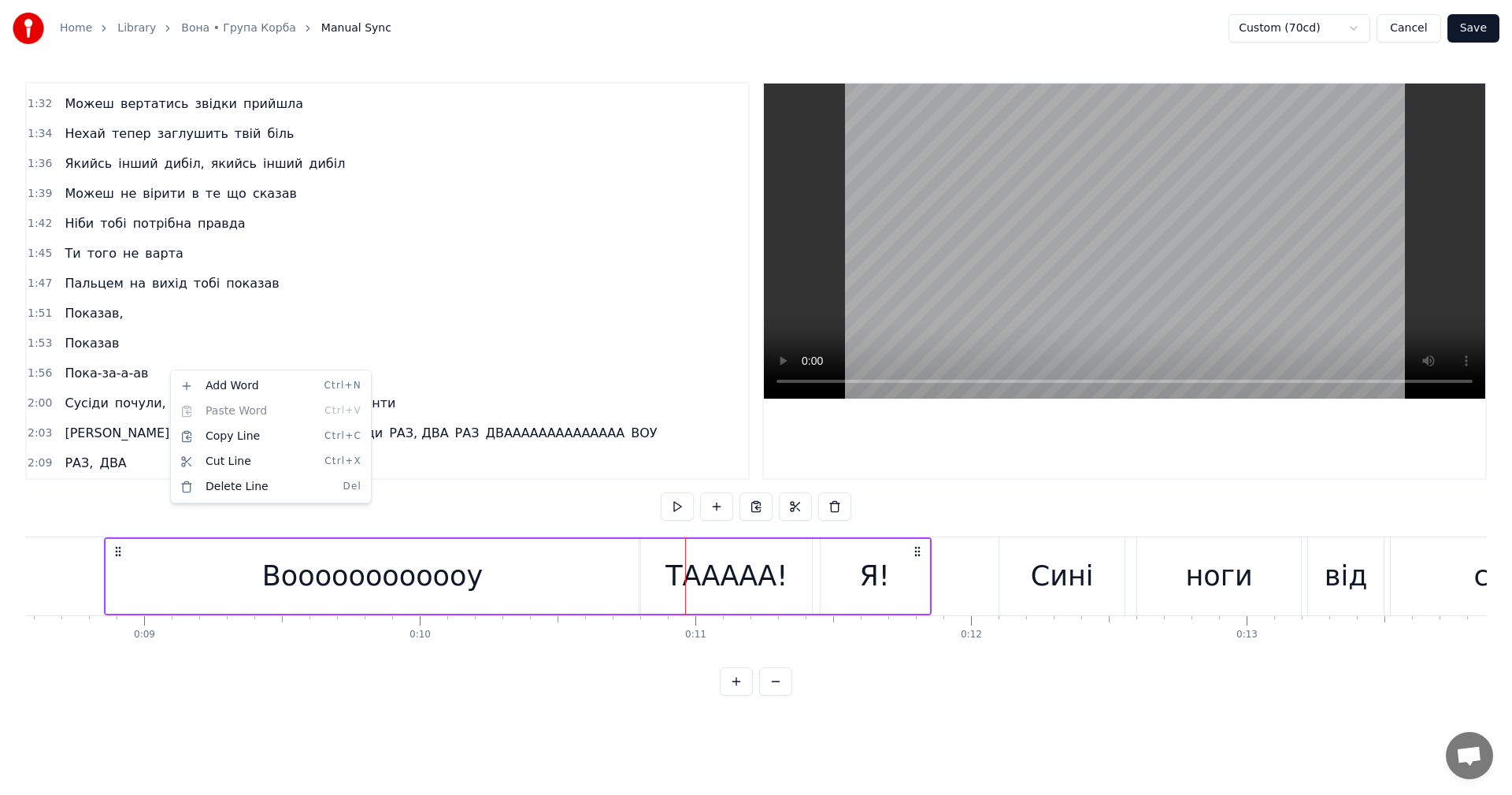
click at [153, 376] on html "Home Library Вона • Група Корба Manual Sync Custom (70cd) Cancel Save 0:08 Вооо…" at bounding box center [756, 360] width 1512 height 721
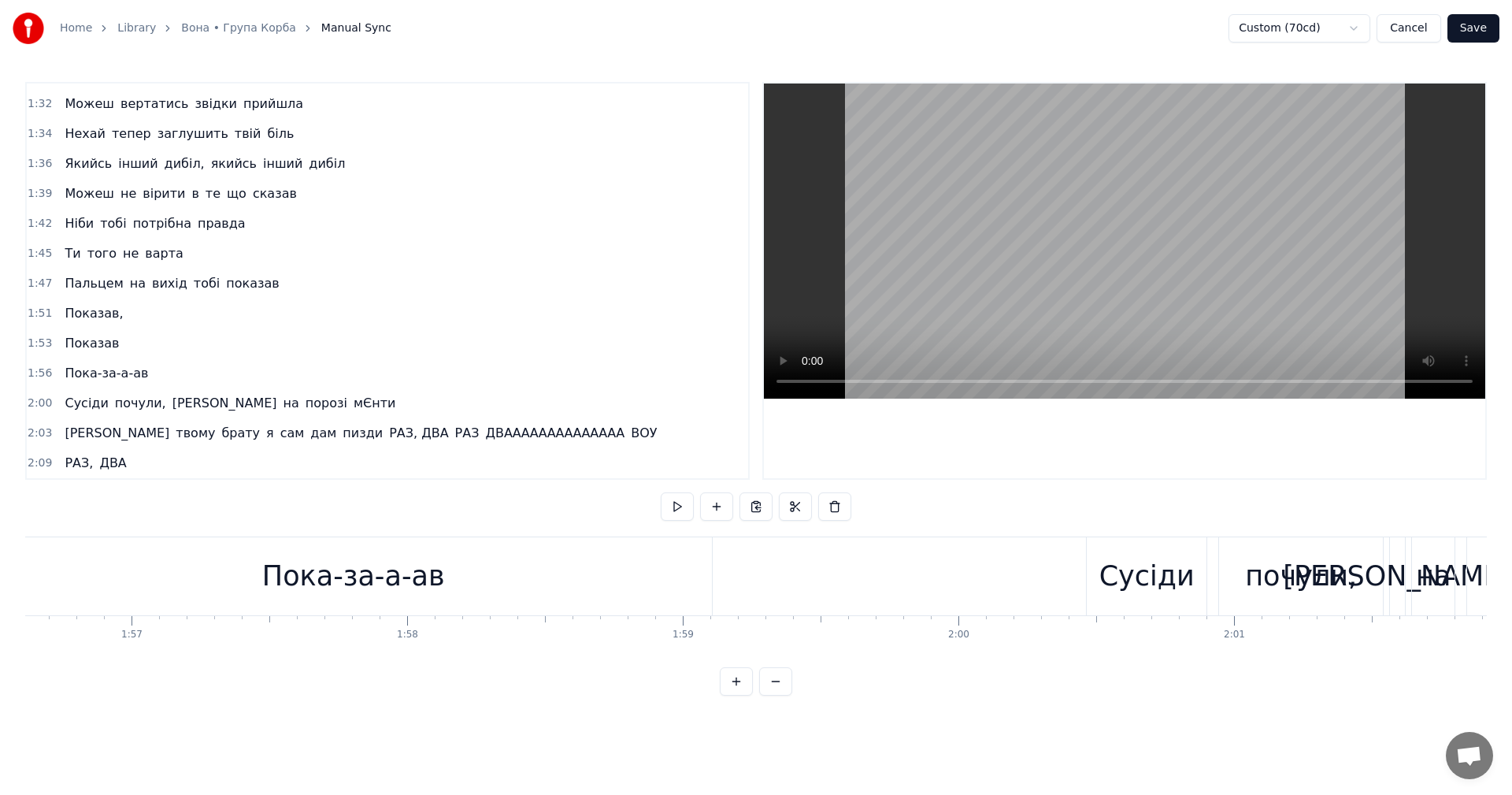
scroll to position [0, 31865]
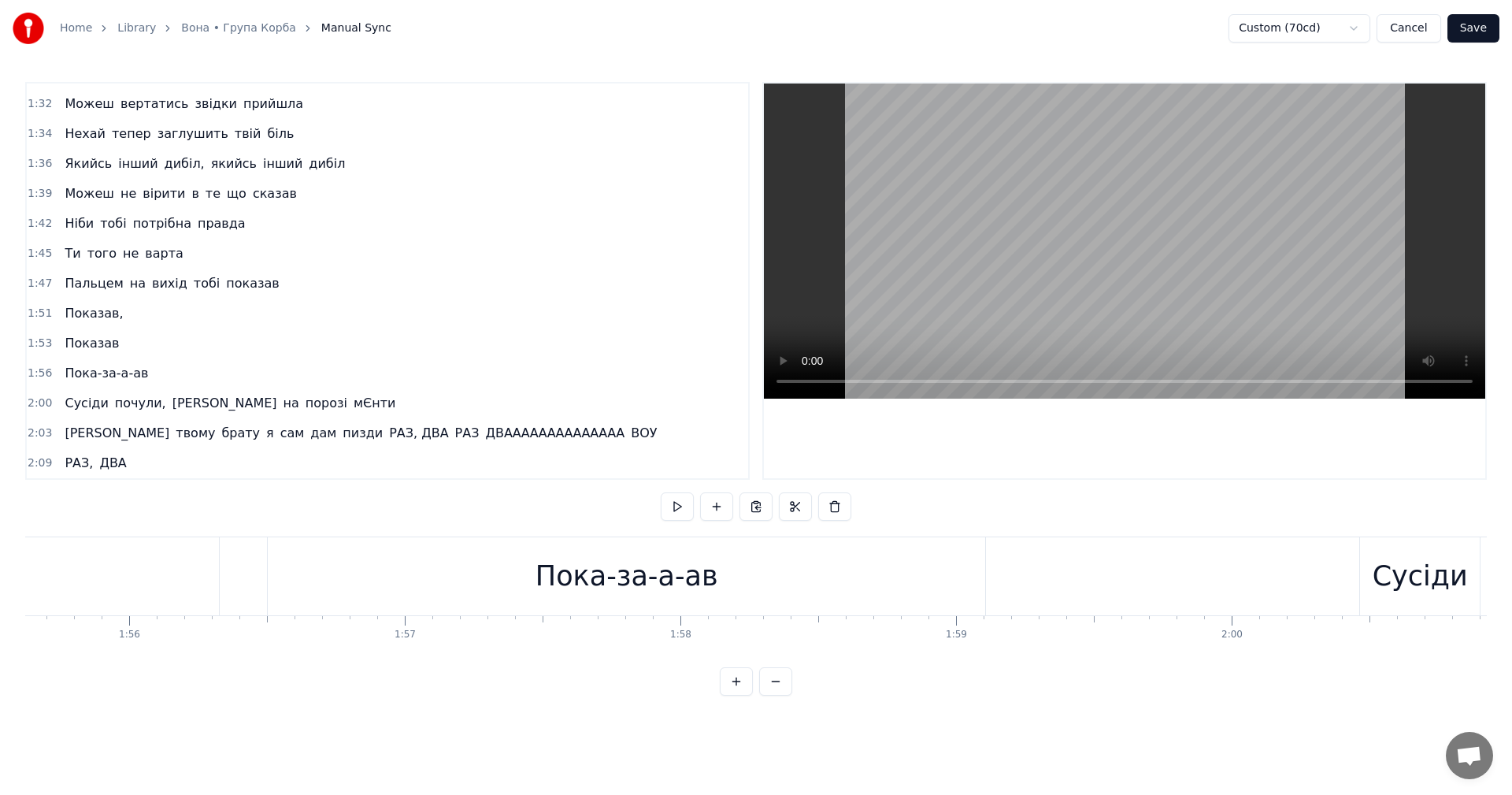
click at [469, 565] on div "Пока-за-а-ав" at bounding box center [626, 575] width 717 height 78
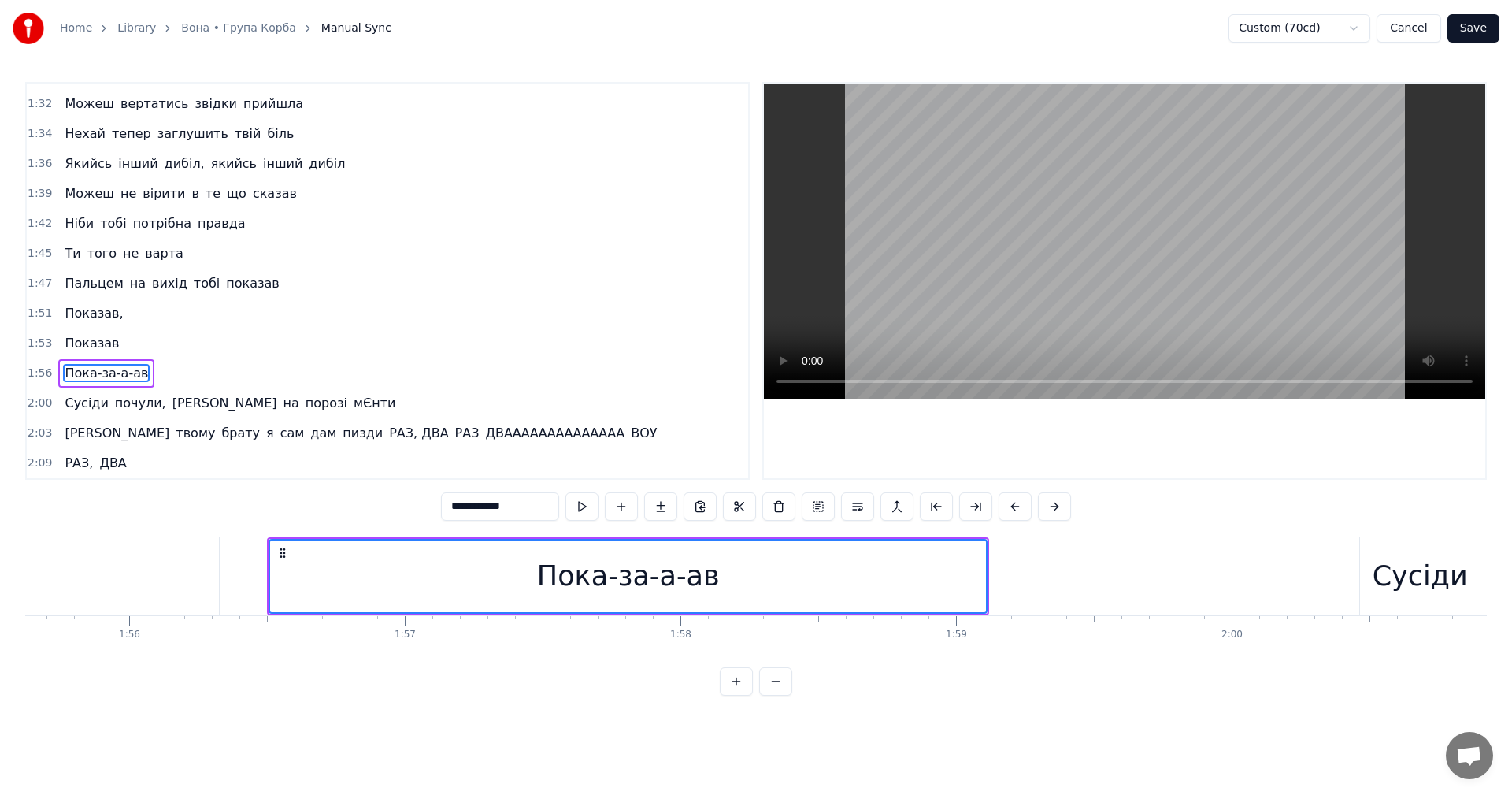
click at [1123, 260] on video at bounding box center [1124, 240] width 722 height 315
click at [570, 585] on div "Пока-за-а-ав" at bounding box center [628, 576] width 183 height 42
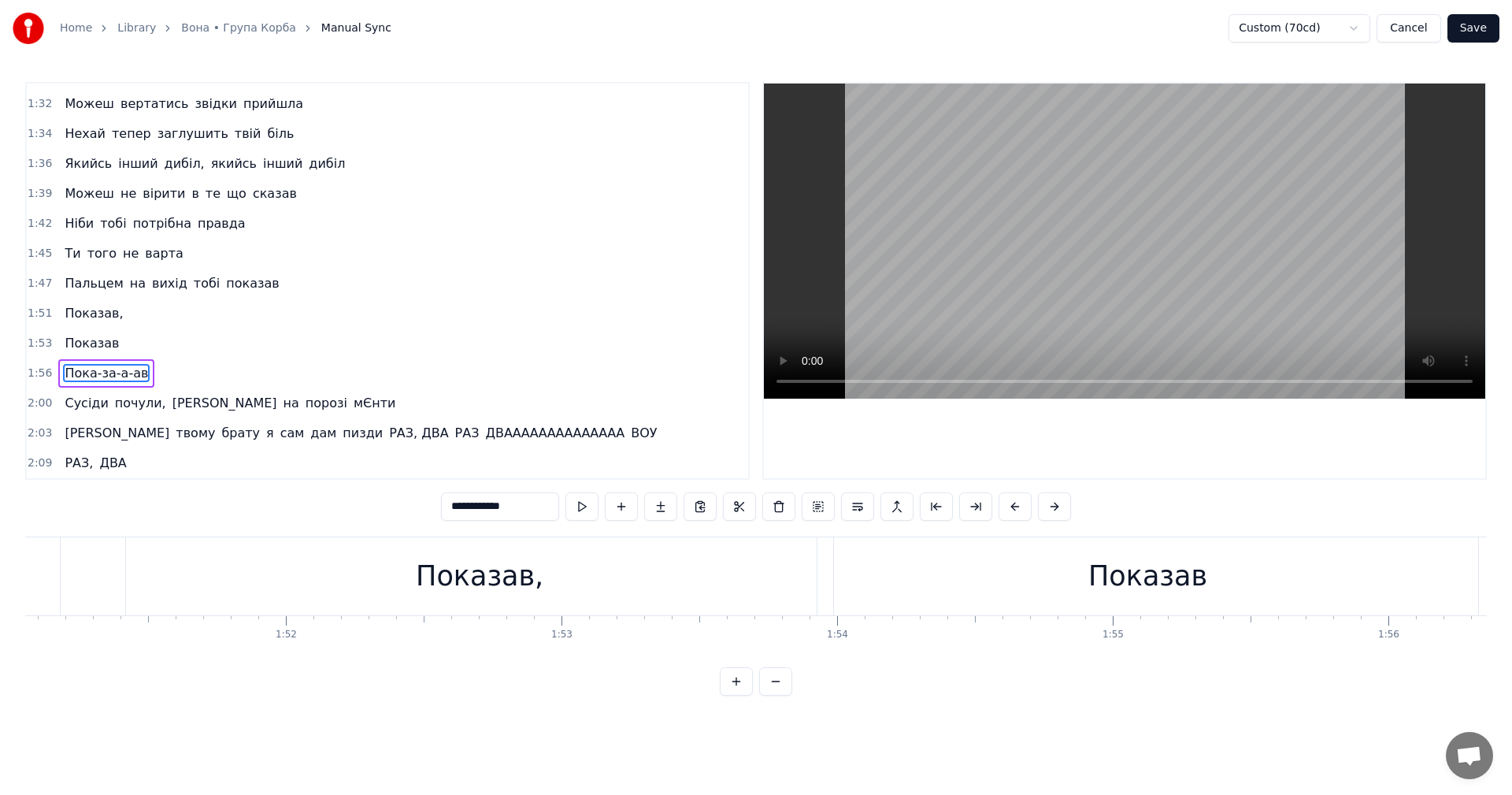
scroll to position [0, 30458]
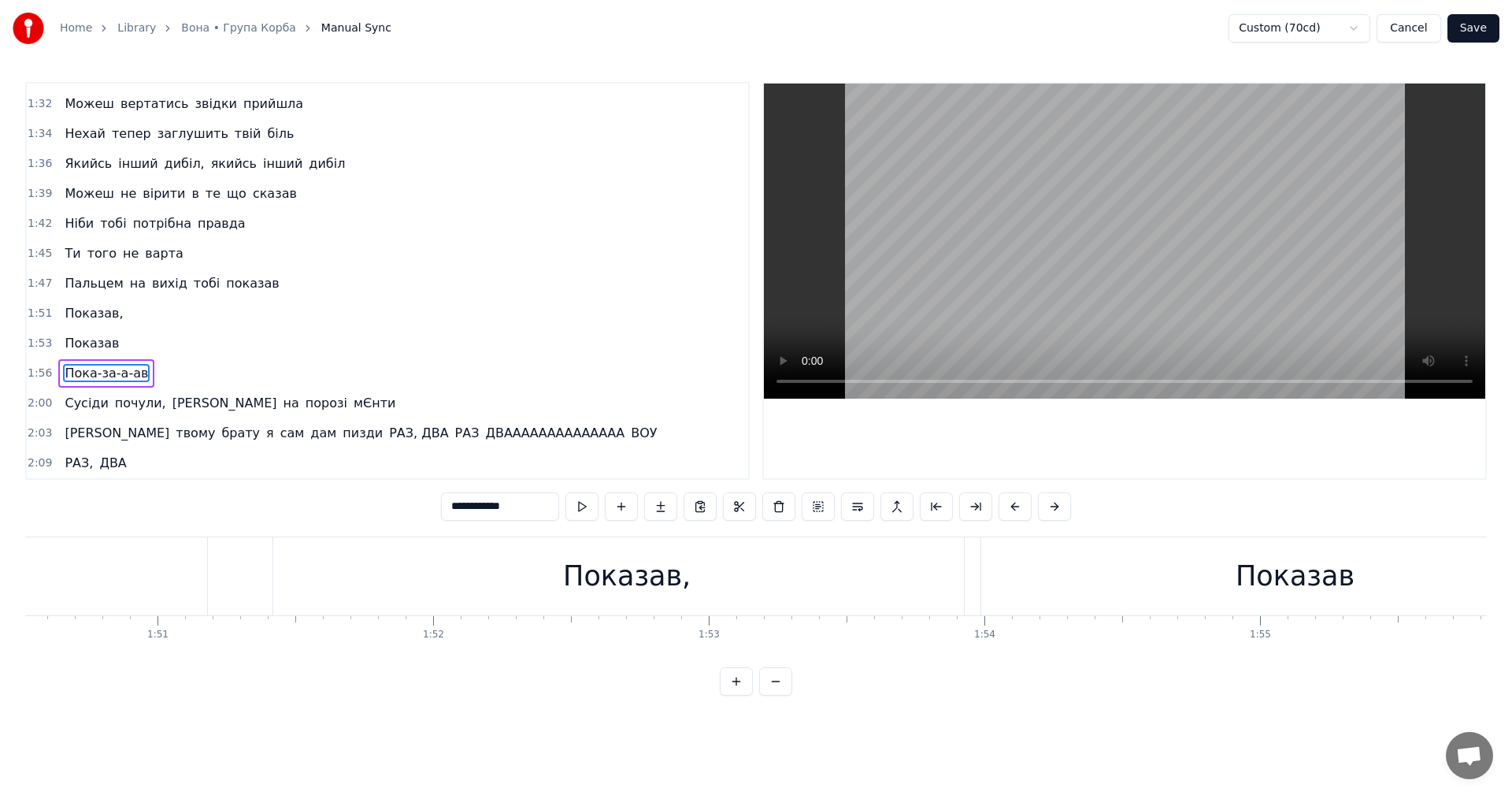
click at [502, 570] on div "Показав," at bounding box center [627, 575] width 707 height 78
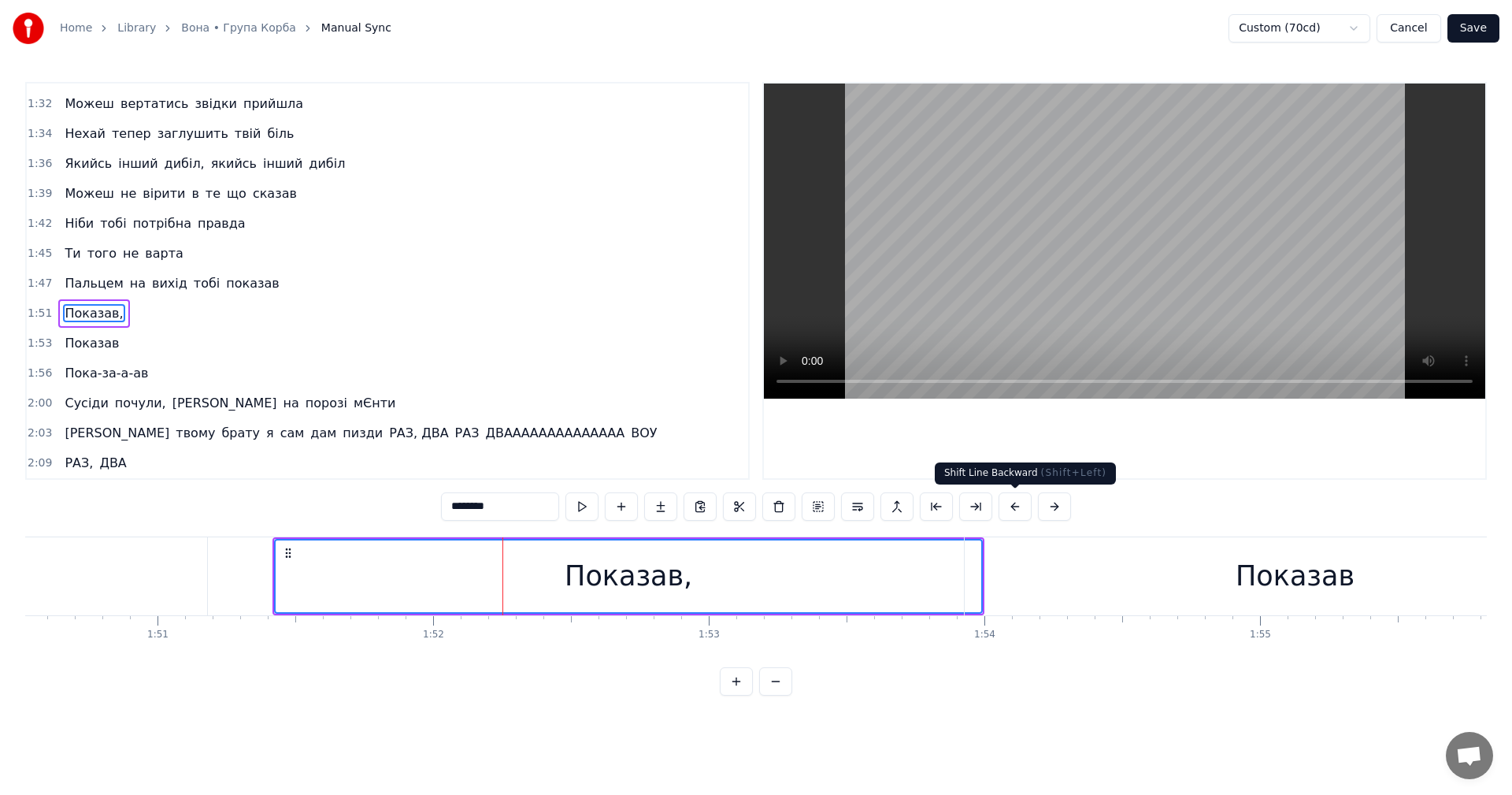
click at [1050, 593] on div "Показав" at bounding box center [1295, 575] width 662 height 78
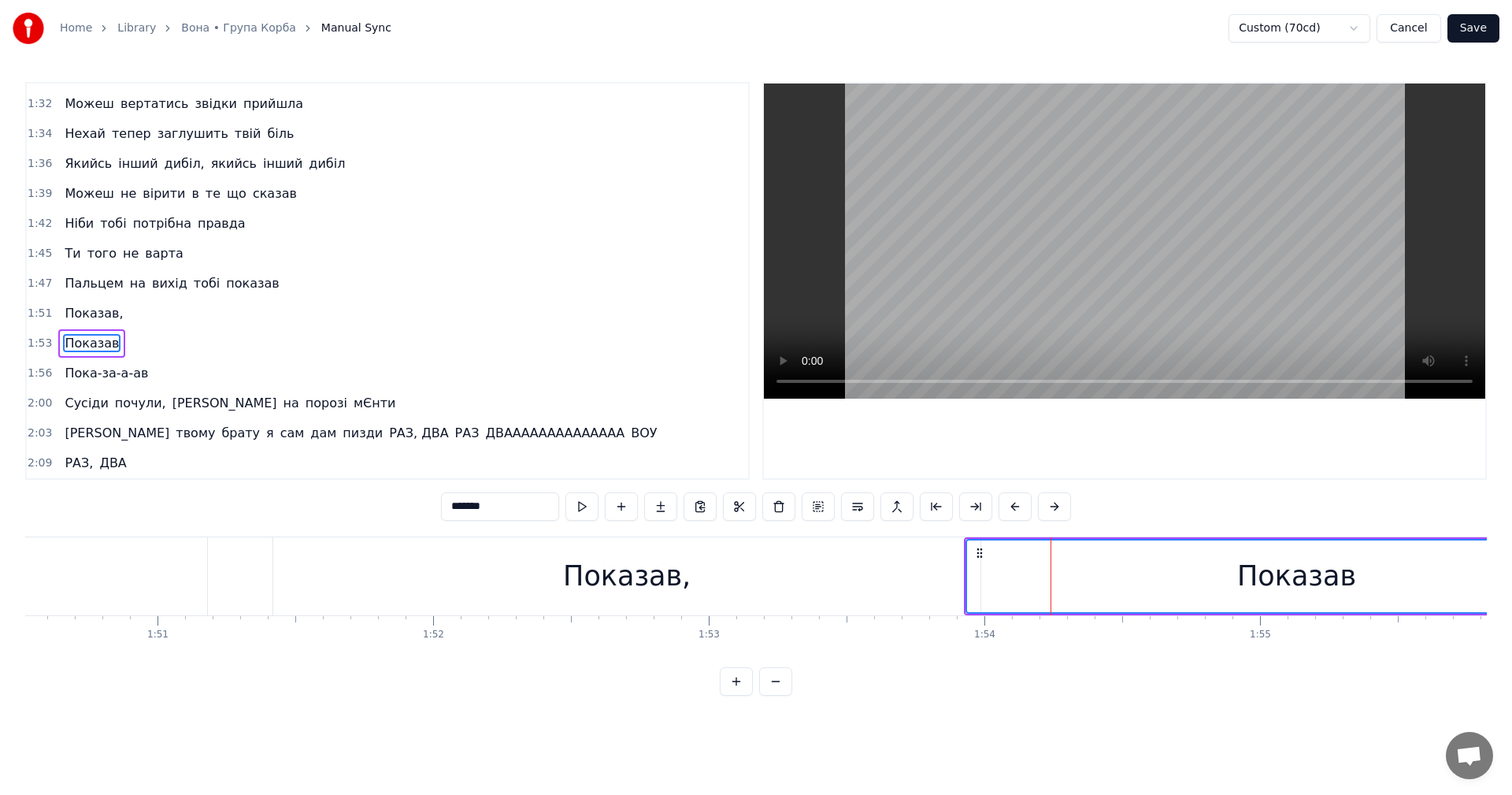
click at [889, 590] on div "Показав," at bounding box center [627, 575] width 707 height 78
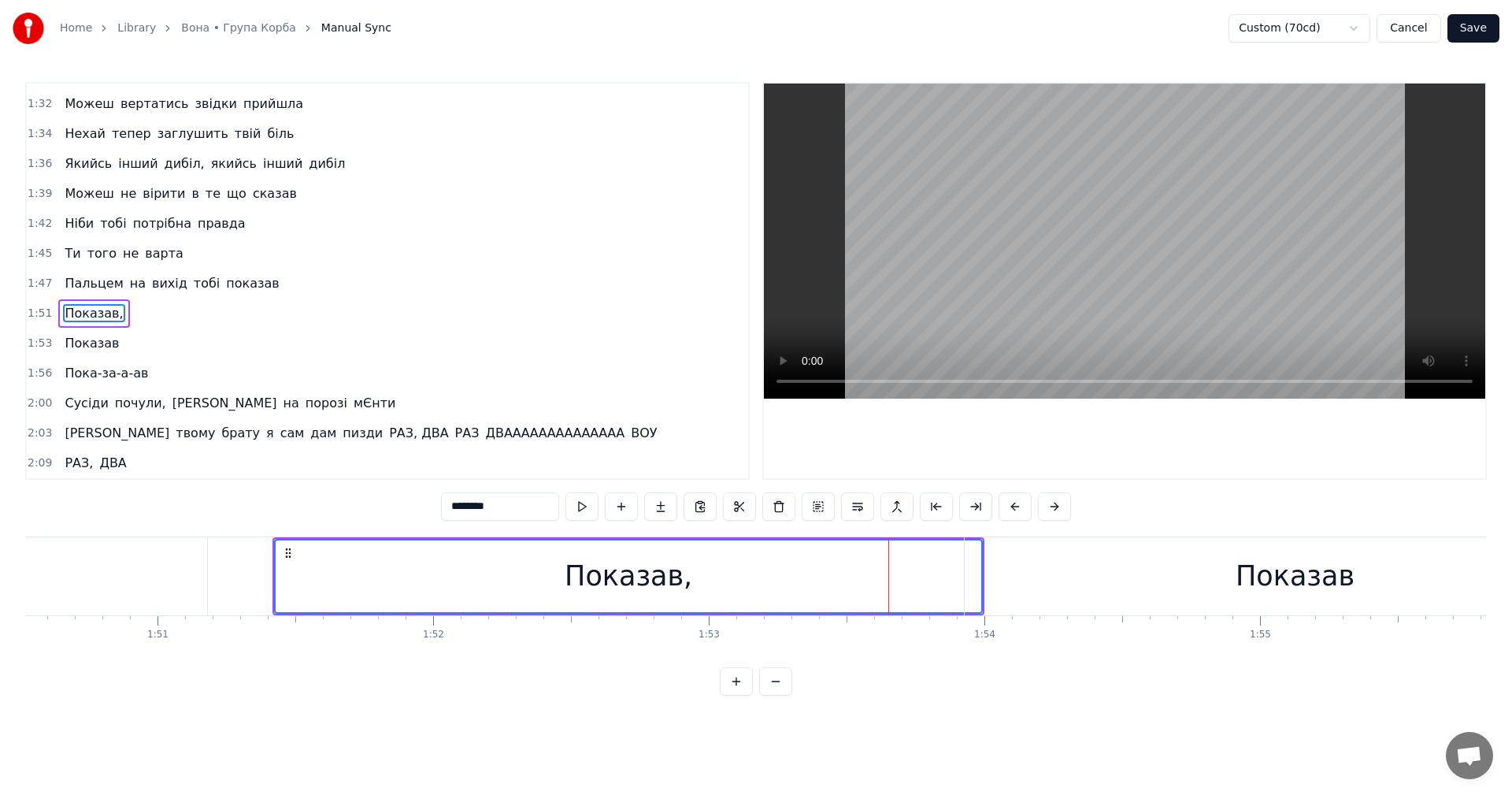
click at [1055, 577] on div "Показав" at bounding box center [1295, 575] width 662 height 78
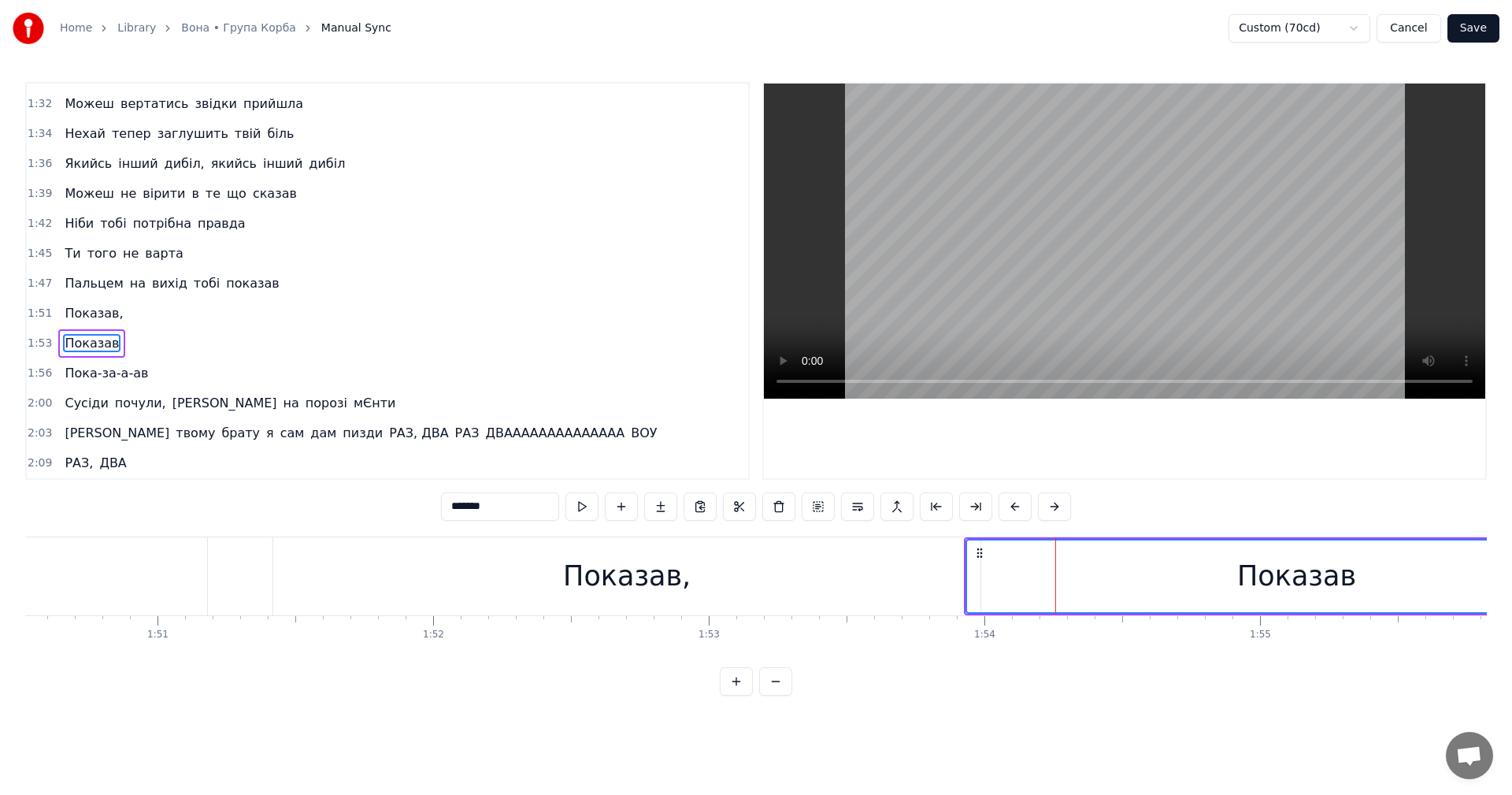
click at [837, 583] on div "Показав," at bounding box center [627, 575] width 707 height 78
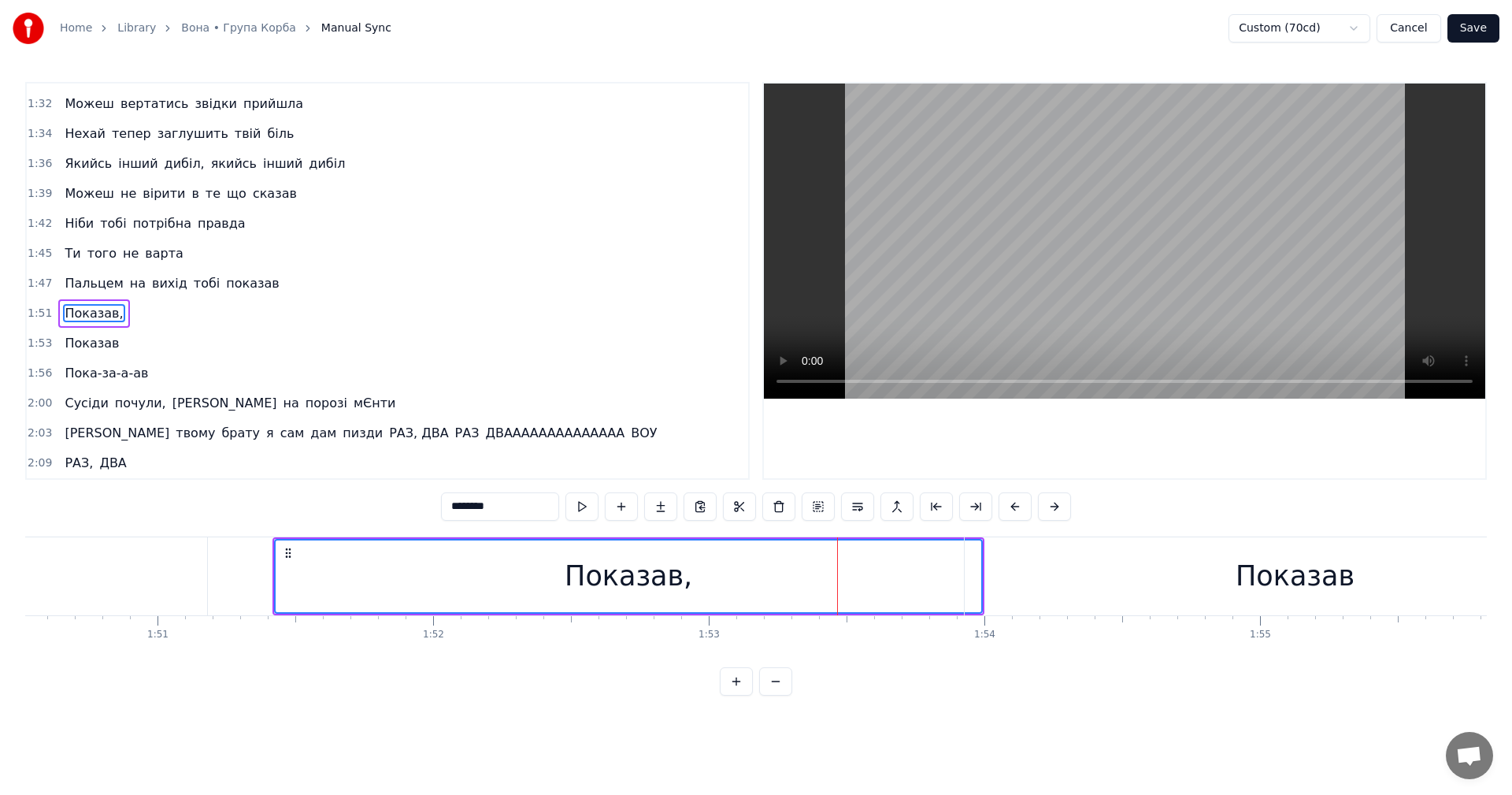
click at [1086, 574] on div "Показав" at bounding box center [1295, 575] width 662 height 78
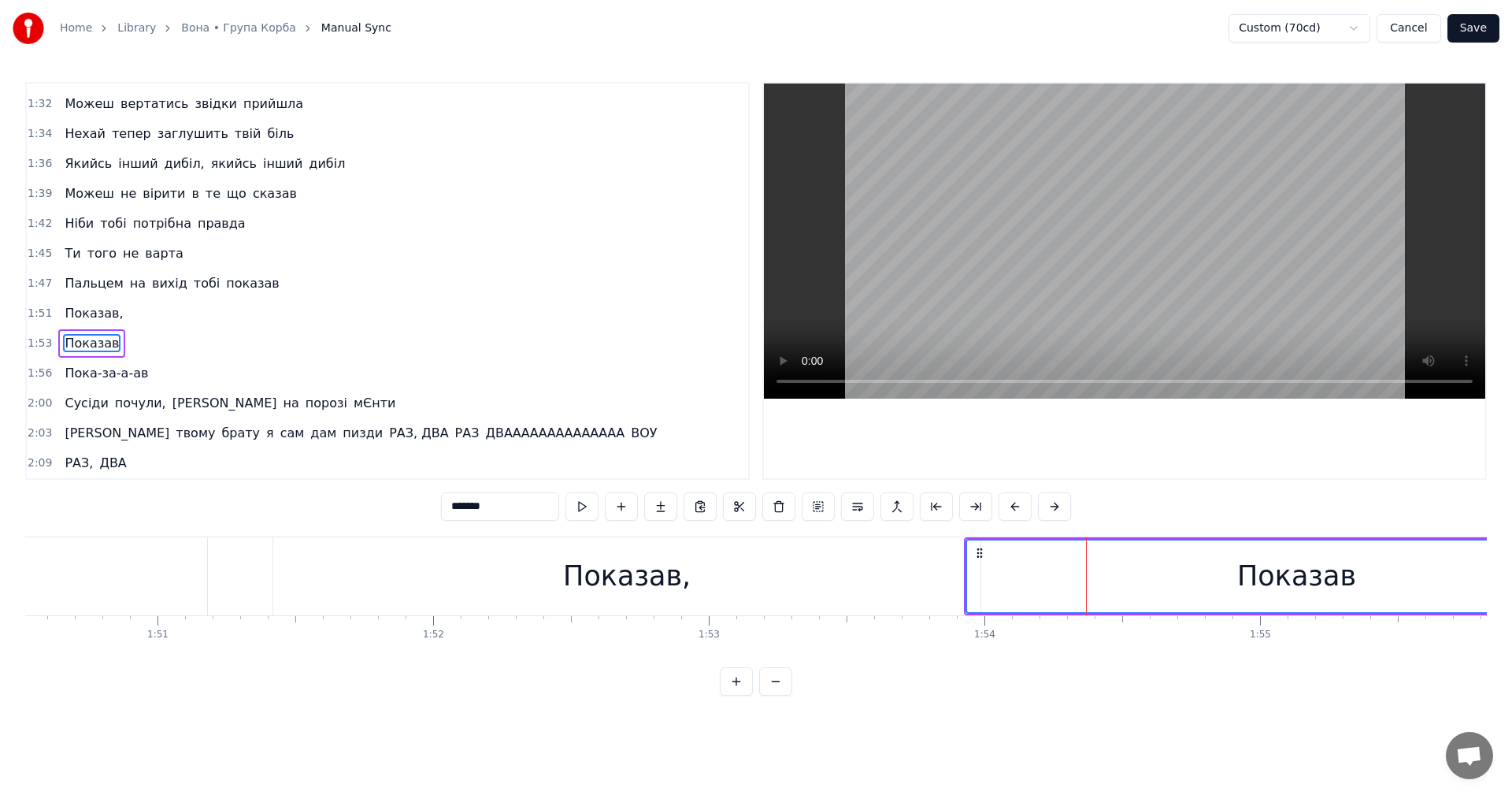
click at [837, 582] on div "Показав," at bounding box center [627, 575] width 707 height 78
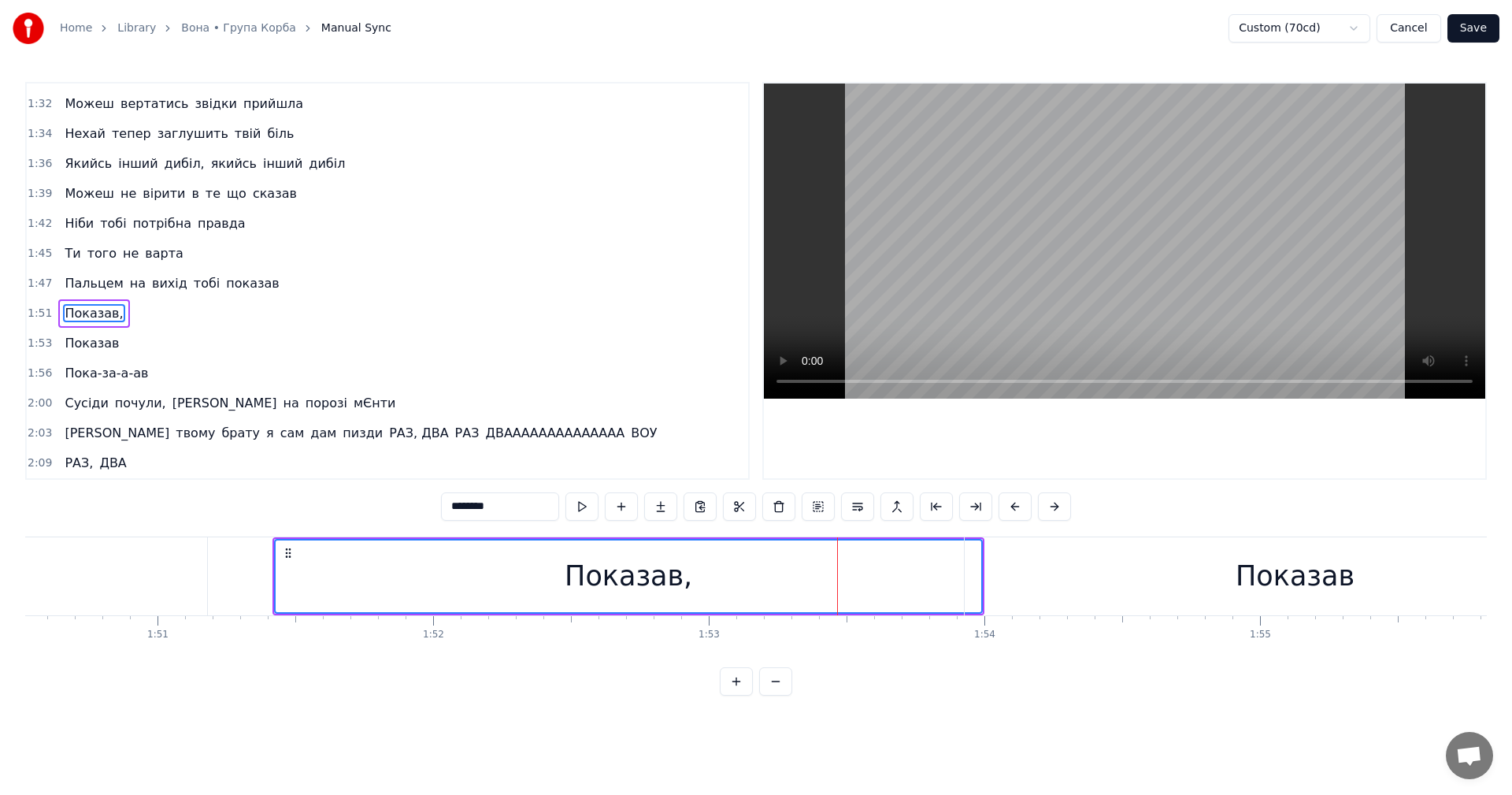
click at [905, 575] on div "Показав," at bounding box center [629, 576] width 706 height 71
click at [1027, 575] on div "Показав" at bounding box center [1295, 575] width 662 height 78
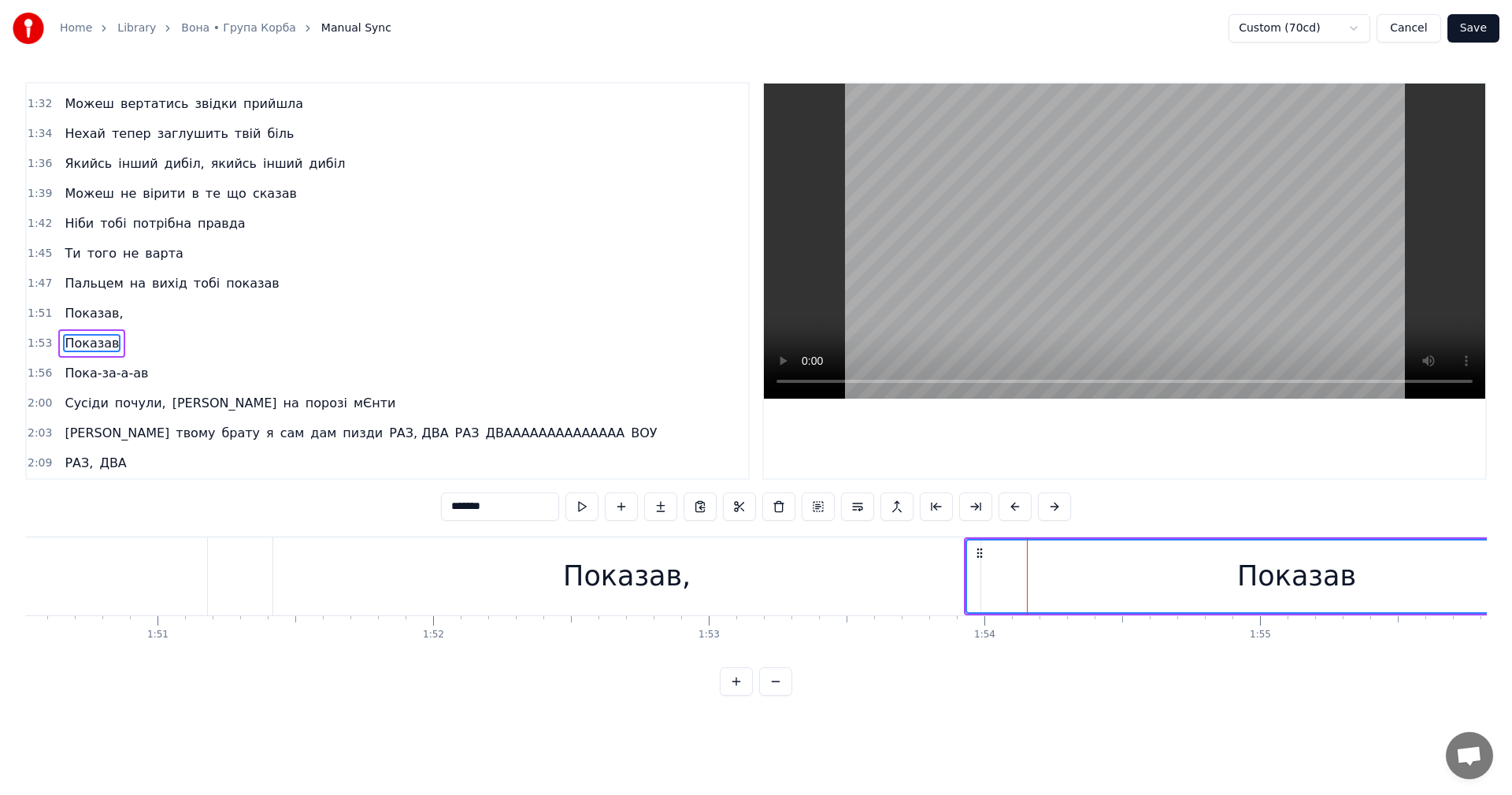
click at [914, 579] on div "Показав," at bounding box center [627, 575] width 707 height 78
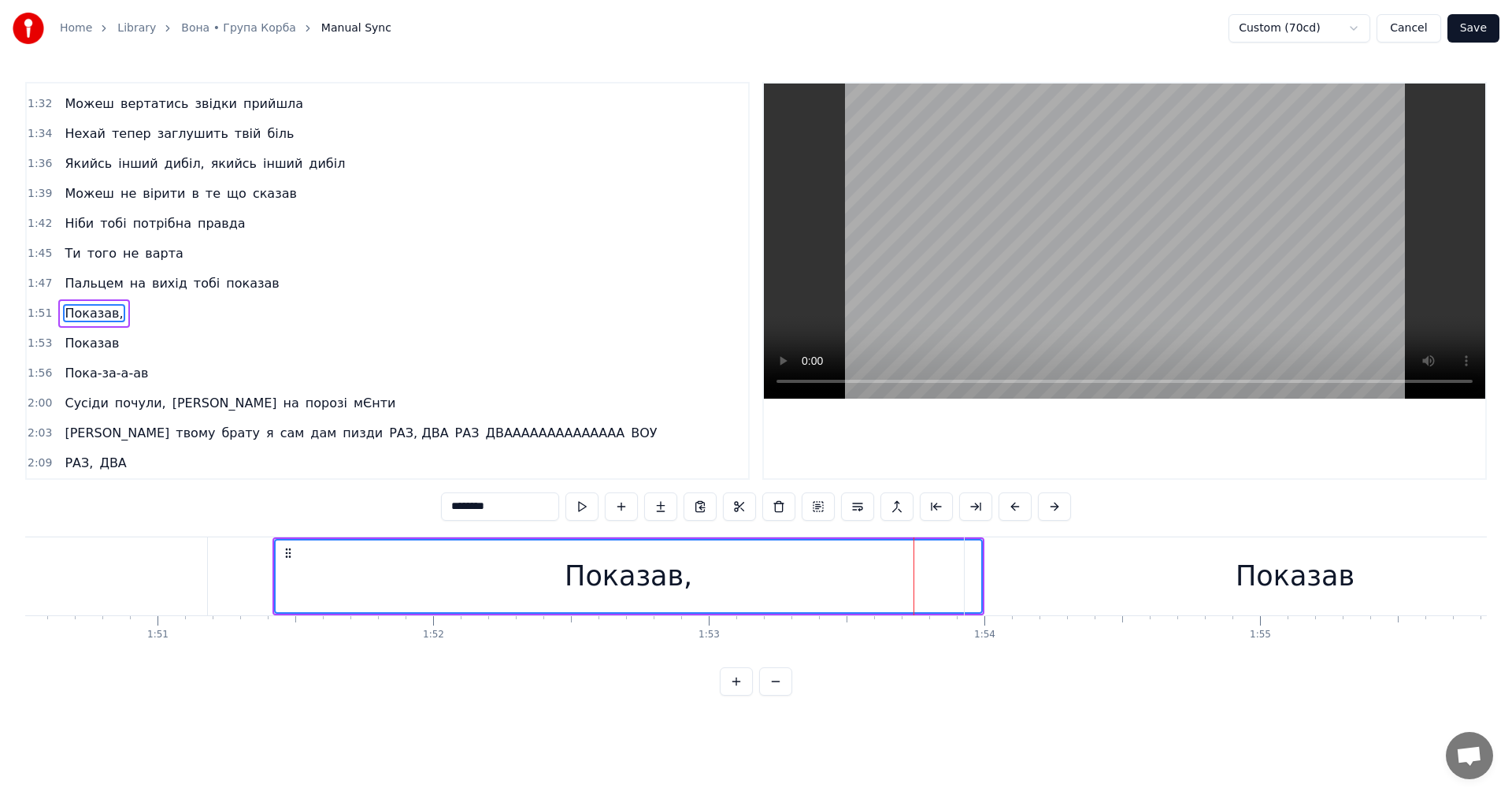
click at [1009, 575] on div "Показав" at bounding box center [1295, 575] width 662 height 78
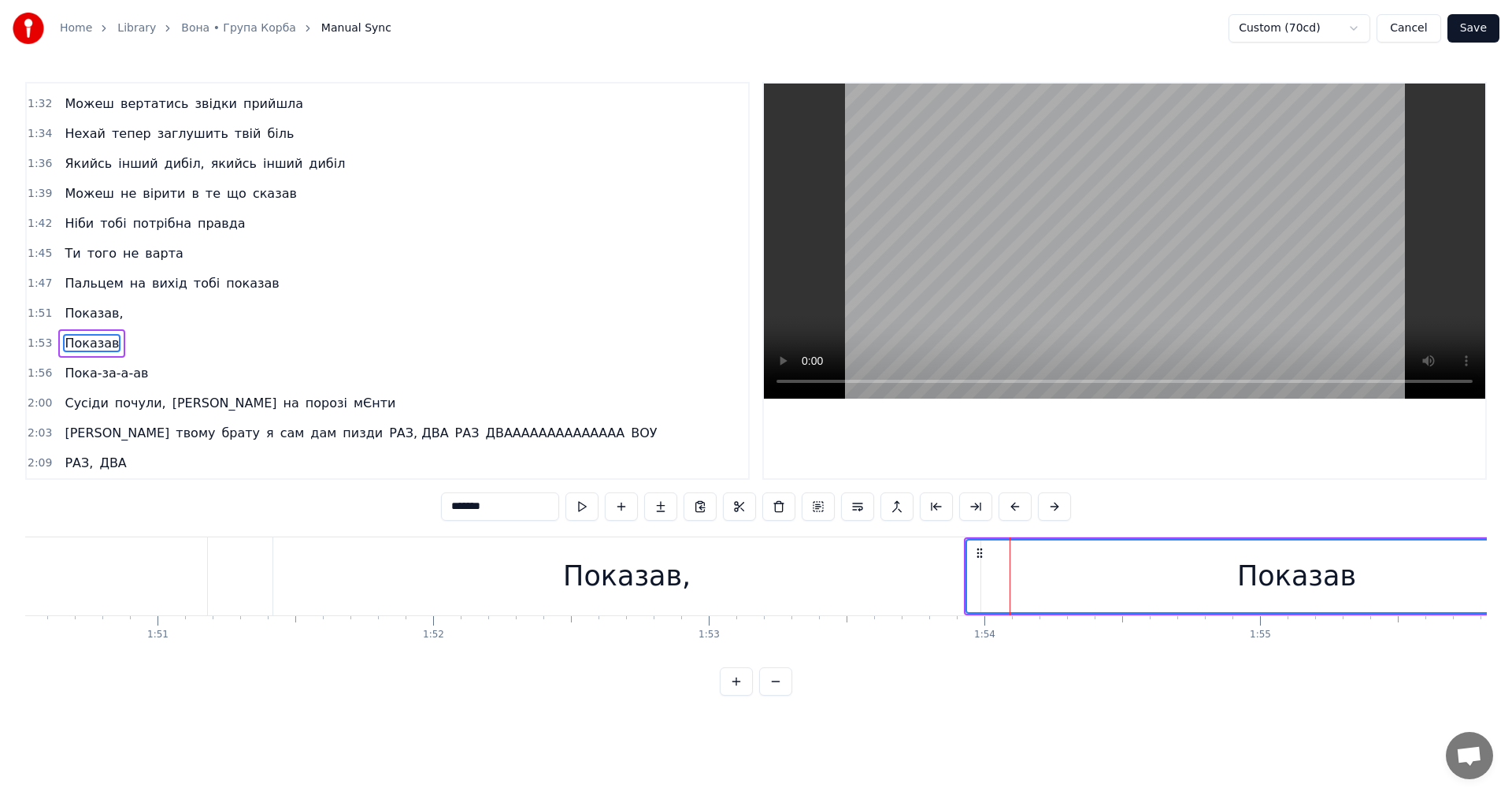
drag, startPoint x: 1019, startPoint y: 575, endPoint x: 1053, endPoint y: 575, distance: 34.0
click at [1053, 575] on div "Показав" at bounding box center [1297, 576] width 660 height 71
click at [1043, 569] on div "Показав" at bounding box center [1297, 576] width 660 height 71
drag, startPoint x: 978, startPoint y: 553, endPoint x: 1004, endPoint y: 554, distance: 26.0
click at [1004, 554] on icon at bounding box center [1001, 553] width 13 height 13
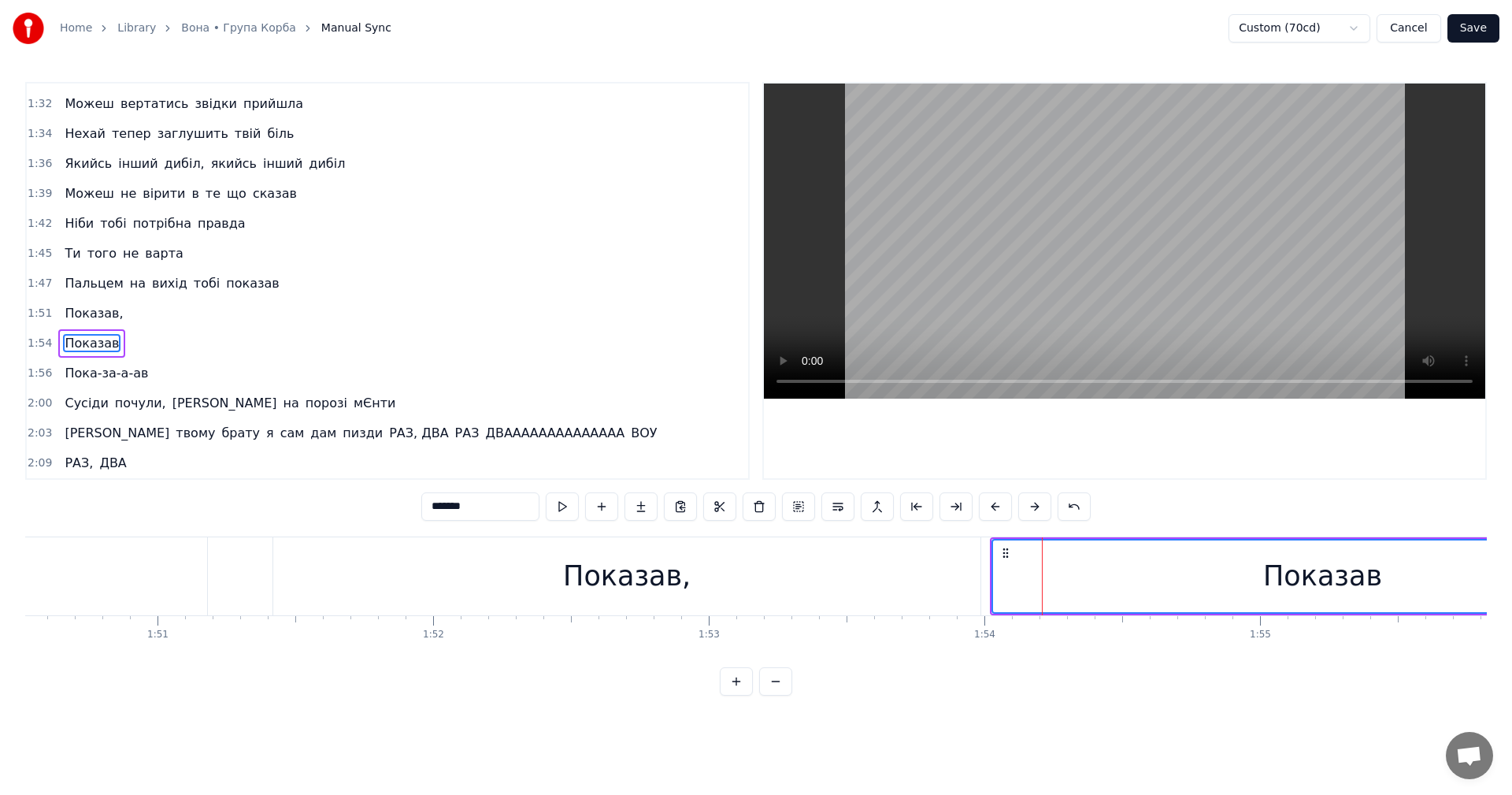
click at [908, 556] on div "Показав," at bounding box center [627, 575] width 707 height 78
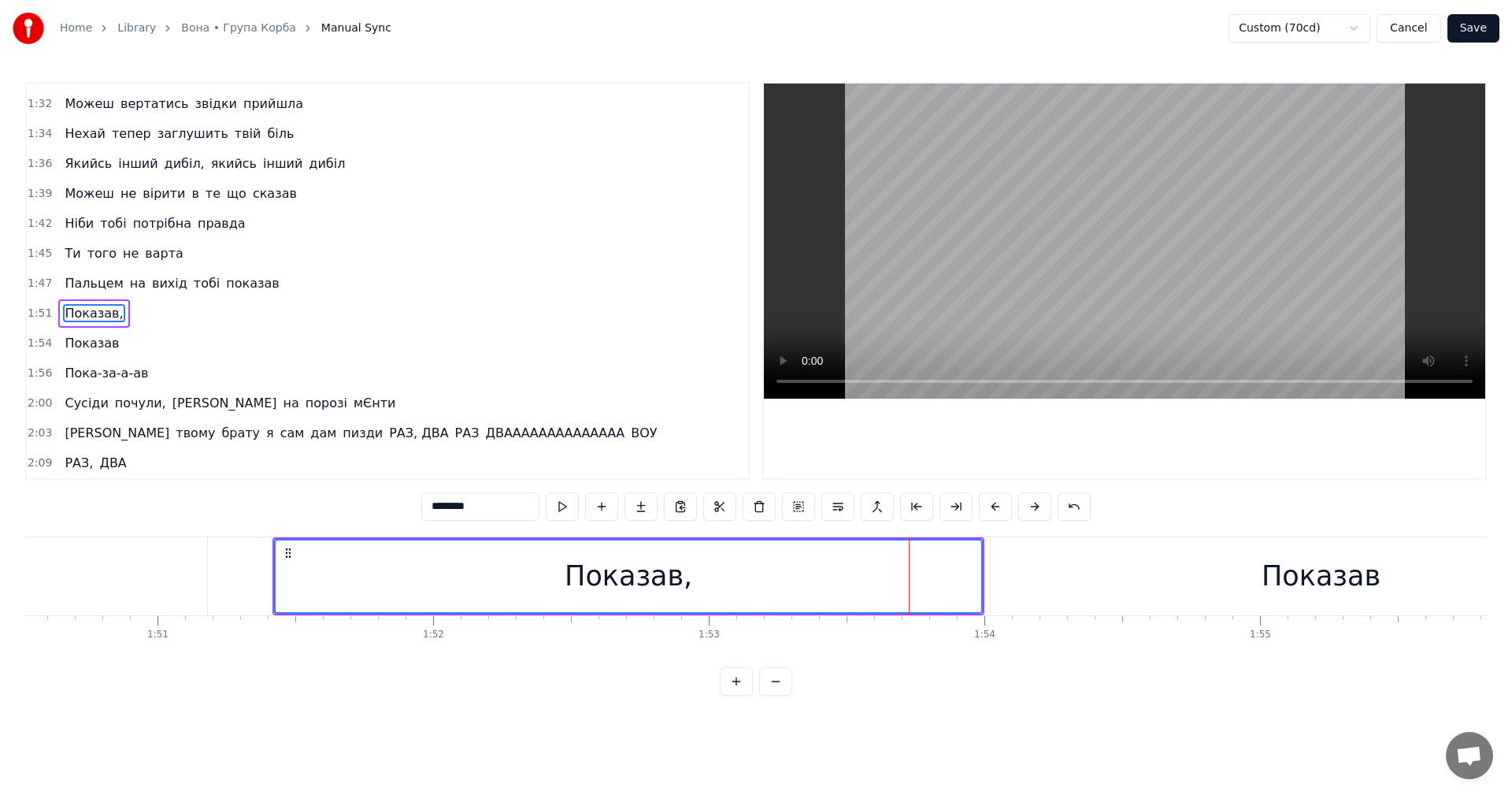
click at [1085, 228] on video at bounding box center [1124, 240] width 722 height 315
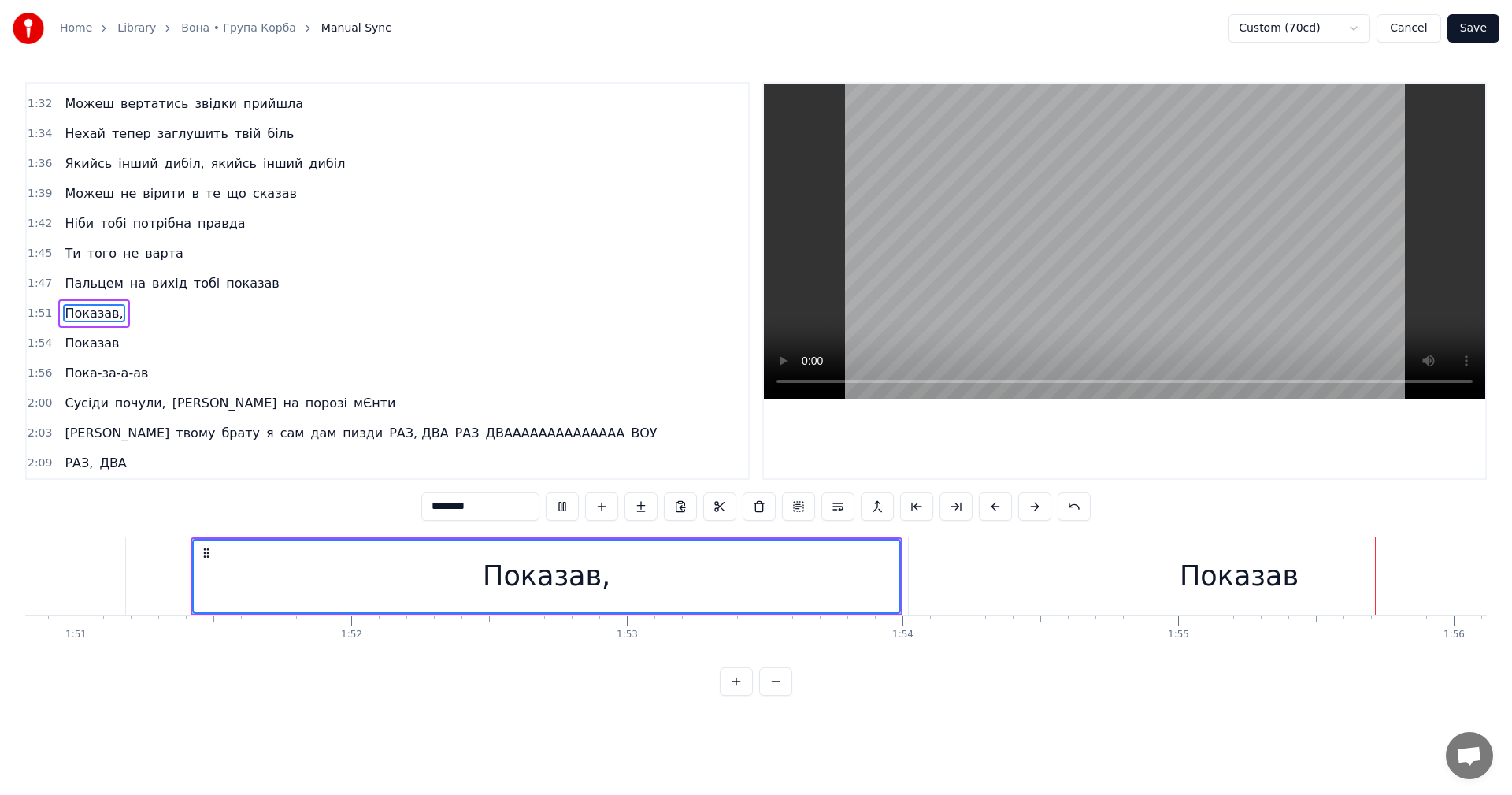
click at [1085, 228] on video at bounding box center [1124, 240] width 722 height 315
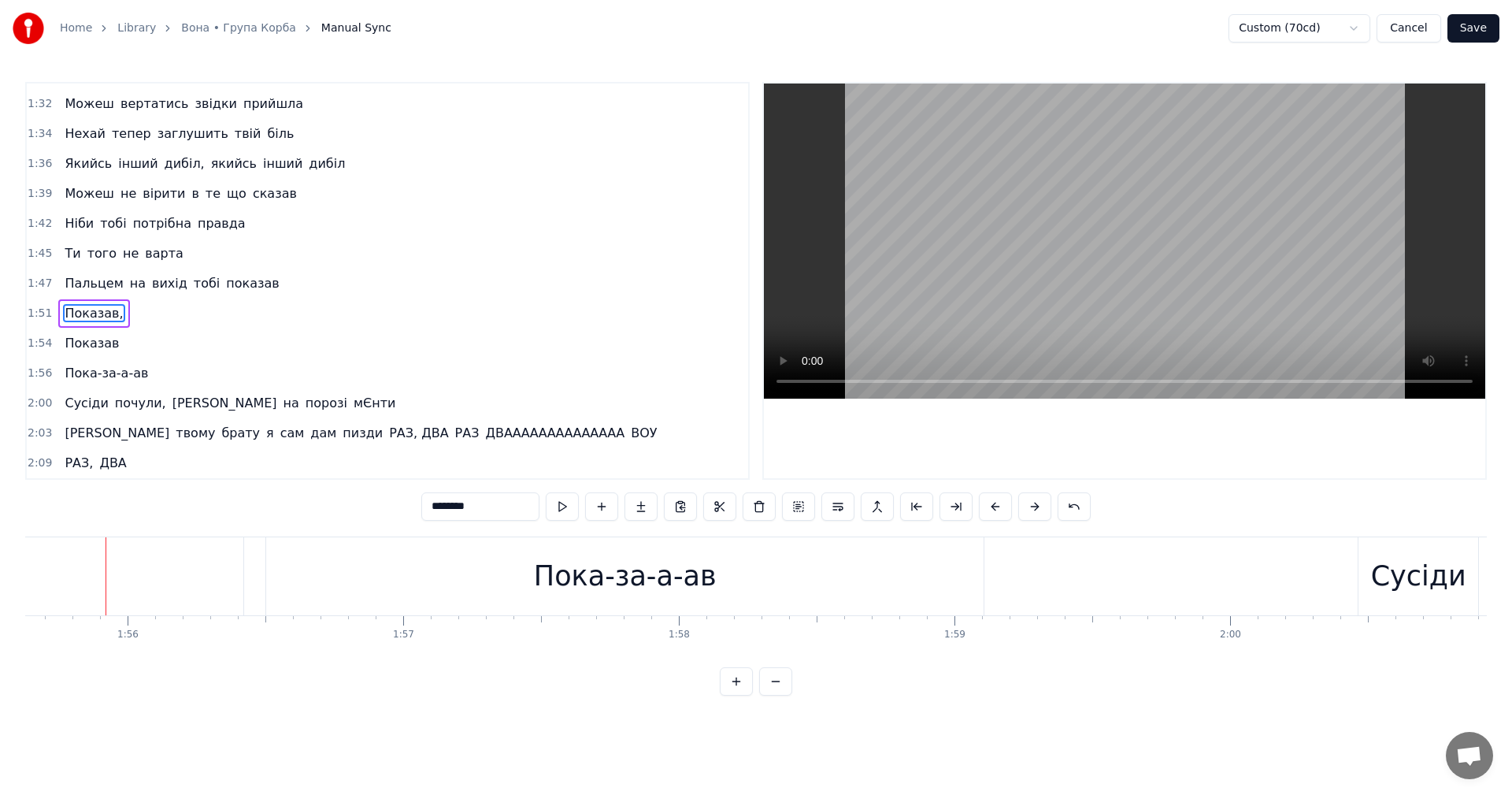
scroll to position [0, 31866]
drag, startPoint x: 346, startPoint y: 564, endPoint x: 338, endPoint y: 565, distance: 8.1
click at [346, 563] on div "Пока-за-а-ав" at bounding box center [623, 575] width 717 height 78
type input "**********"
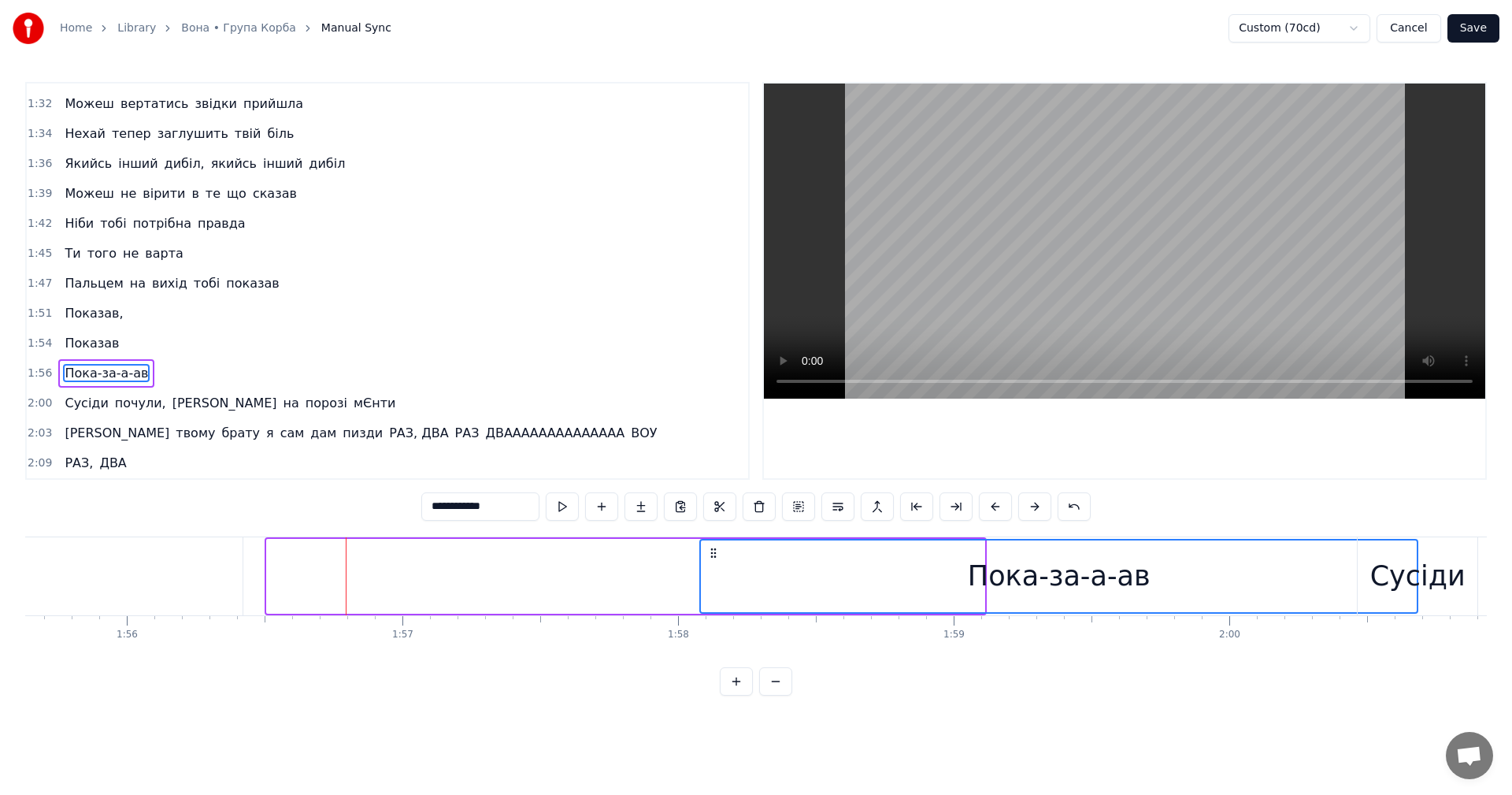
drag, startPoint x: 281, startPoint y: 555, endPoint x: 751, endPoint y: 553, distance: 470.0
click at [720, 553] on icon at bounding box center [714, 553] width 13 height 13
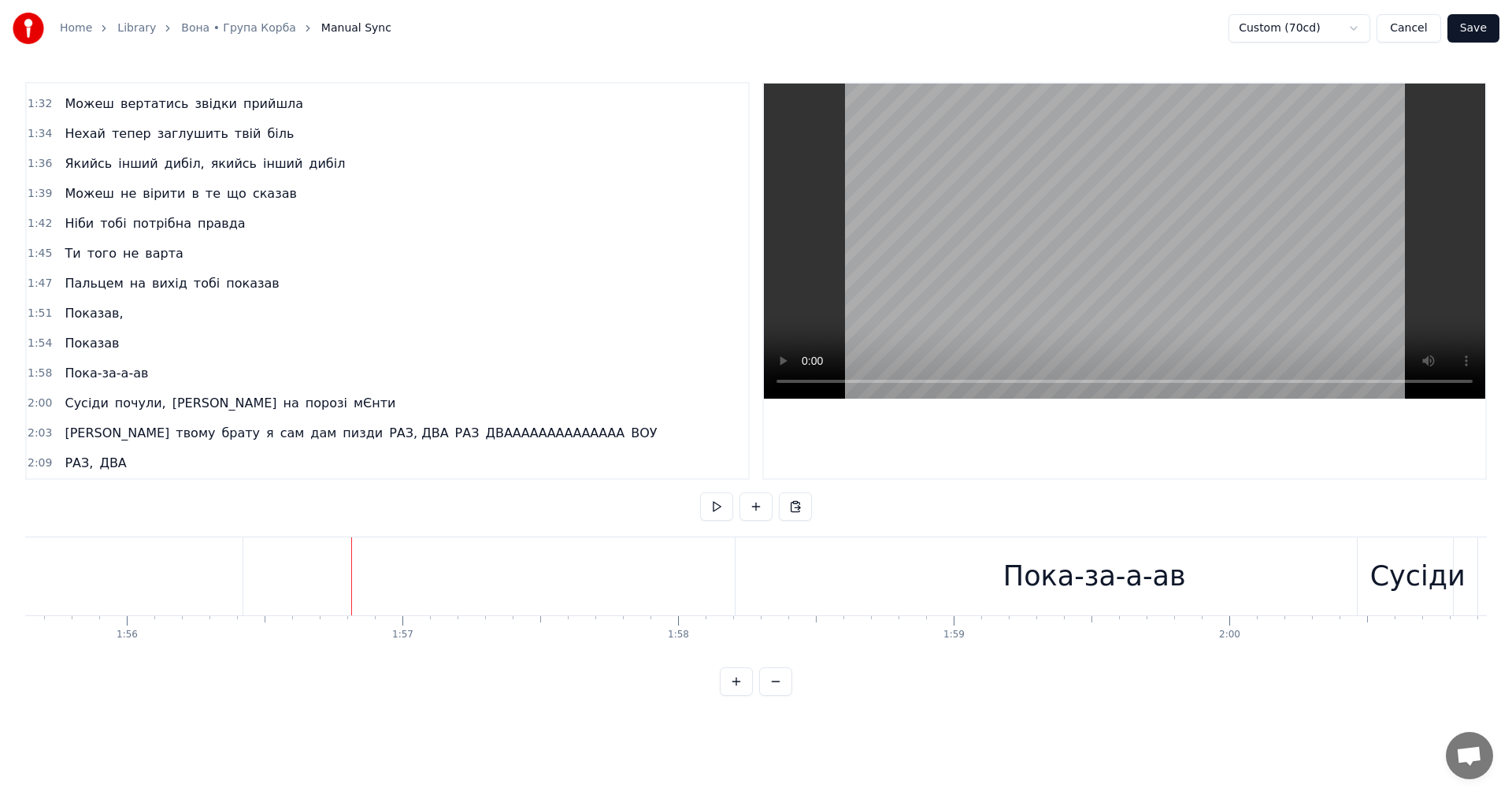
click at [1064, 212] on video at bounding box center [1124, 240] width 722 height 315
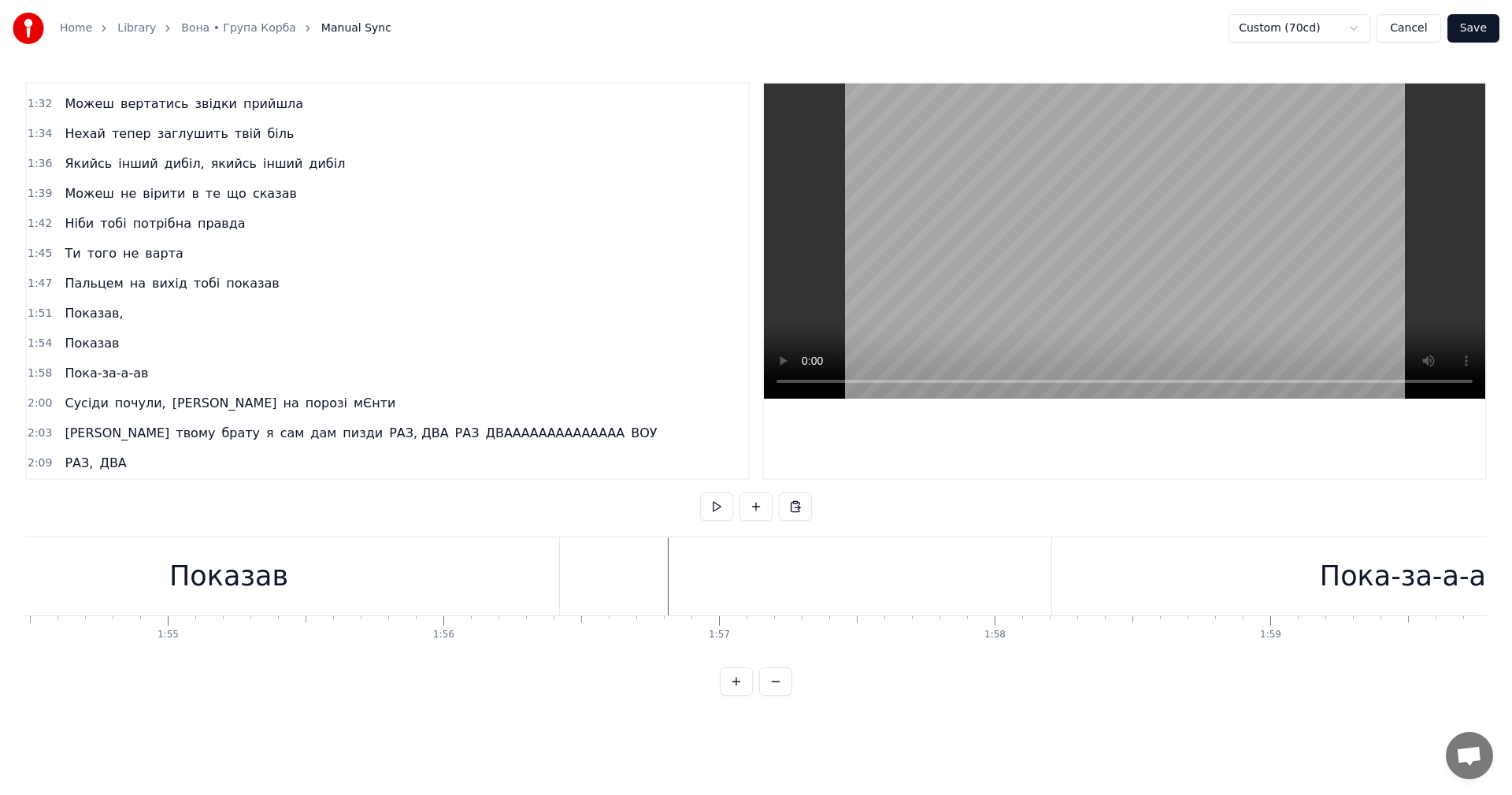
click at [1294, 573] on div "Пока-за-а-ав" at bounding box center [1410, 575] width 717 height 78
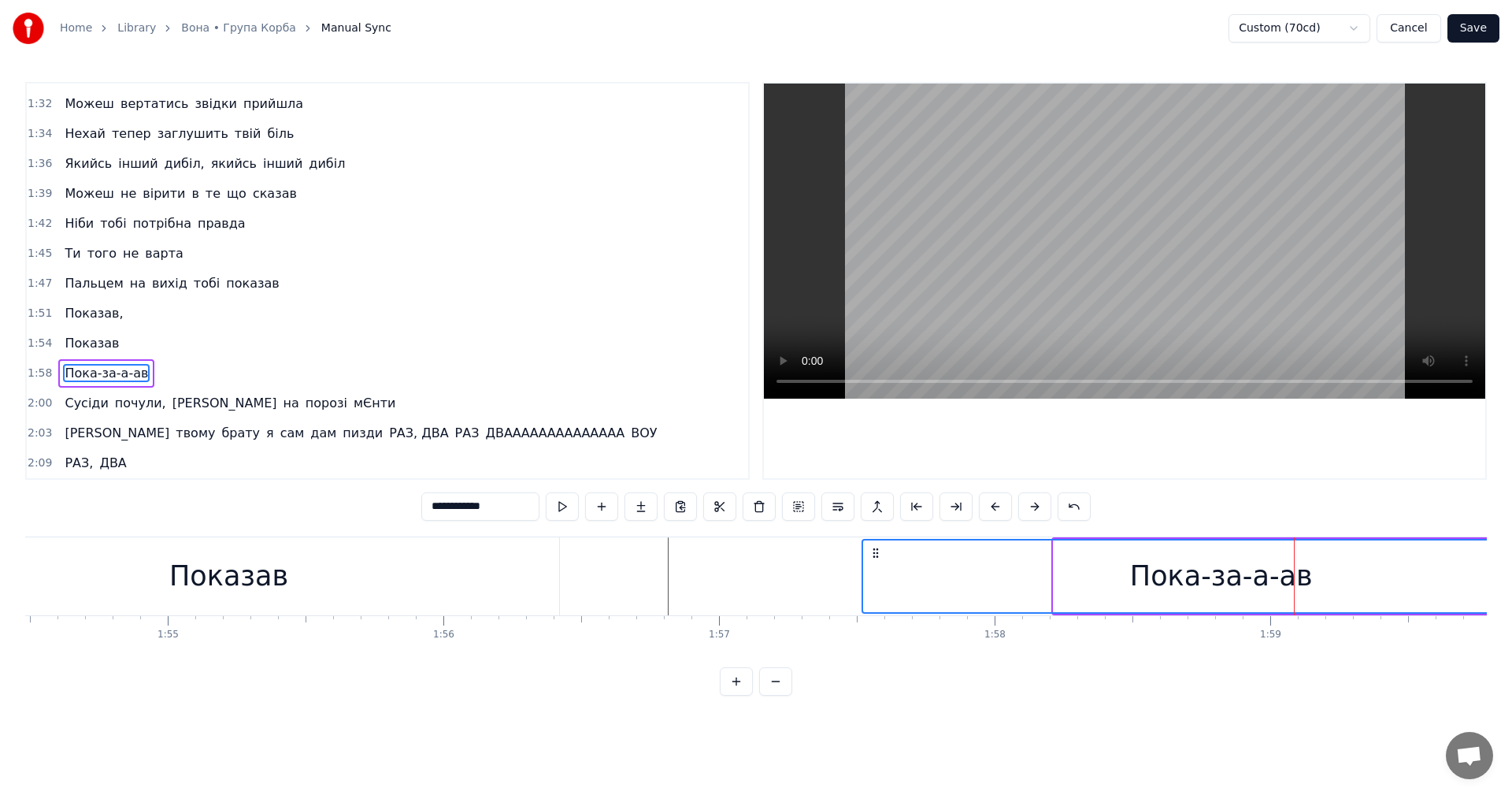
drag, startPoint x: 1068, startPoint y: 555, endPoint x: 874, endPoint y: 562, distance: 194.1
click at [874, 562] on div "Пока-за-а-ав" at bounding box center [1220, 576] width 715 height 71
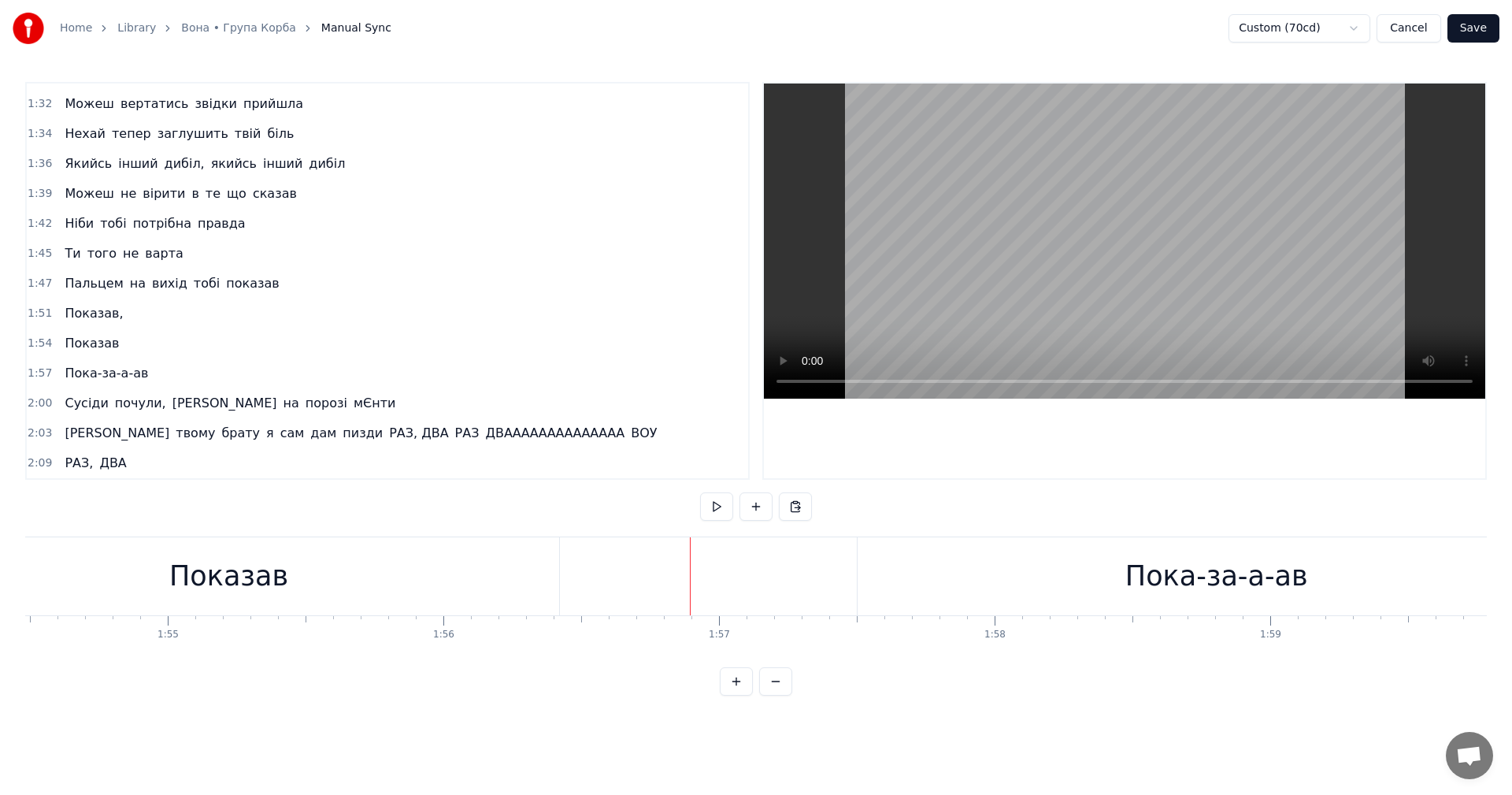
click at [397, 573] on div "Показав" at bounding box center [229, 575] width 662 height 78
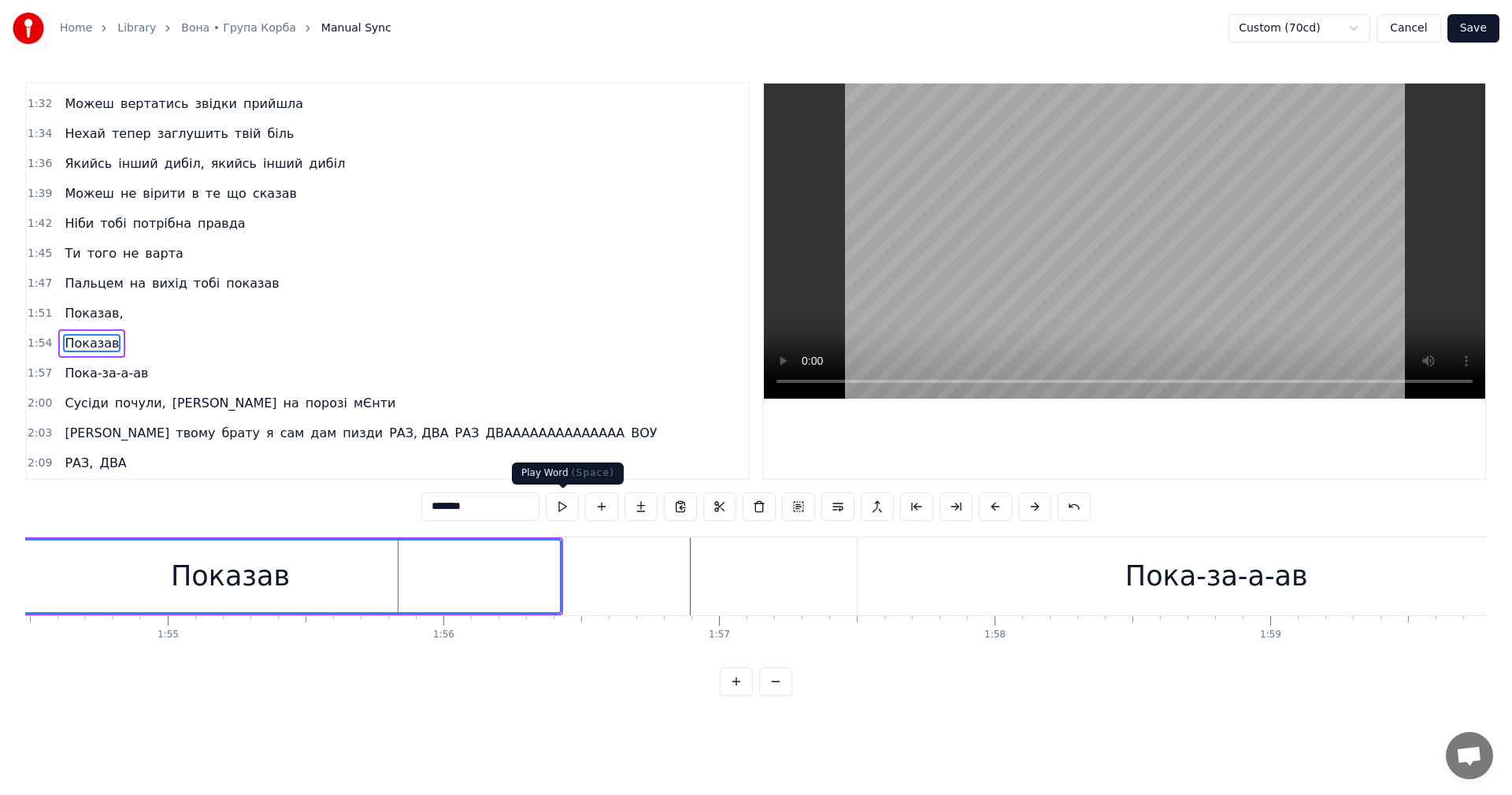
click at [1099, 183] on video at bounding box center [1124, 240] width 722 height 315
click at [1108, 196] on video at bounding box center [1124, 240] width 722 height 315
click at [1207, 564] on div "Пока-за-а-ав" at bounding box center [1216, 576] width 183 height 42
type input "**********"
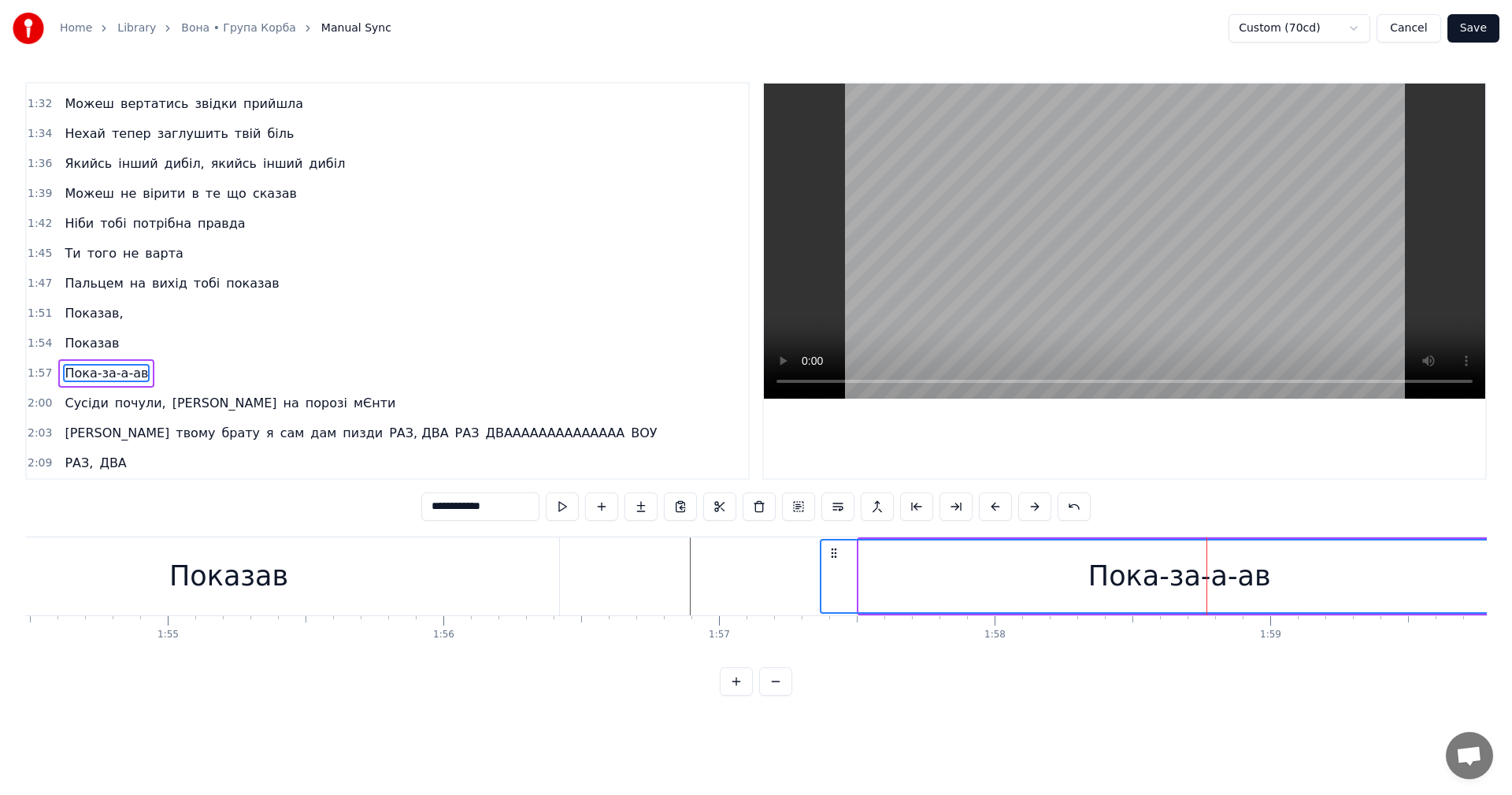
drag, startPoint x: 873, startPoint y: 554, endPoint x: 812, endPoint y: 555, distance: 61.0
click at [828, 555] on icon at bounding box center [834, 553] width 13 height 13
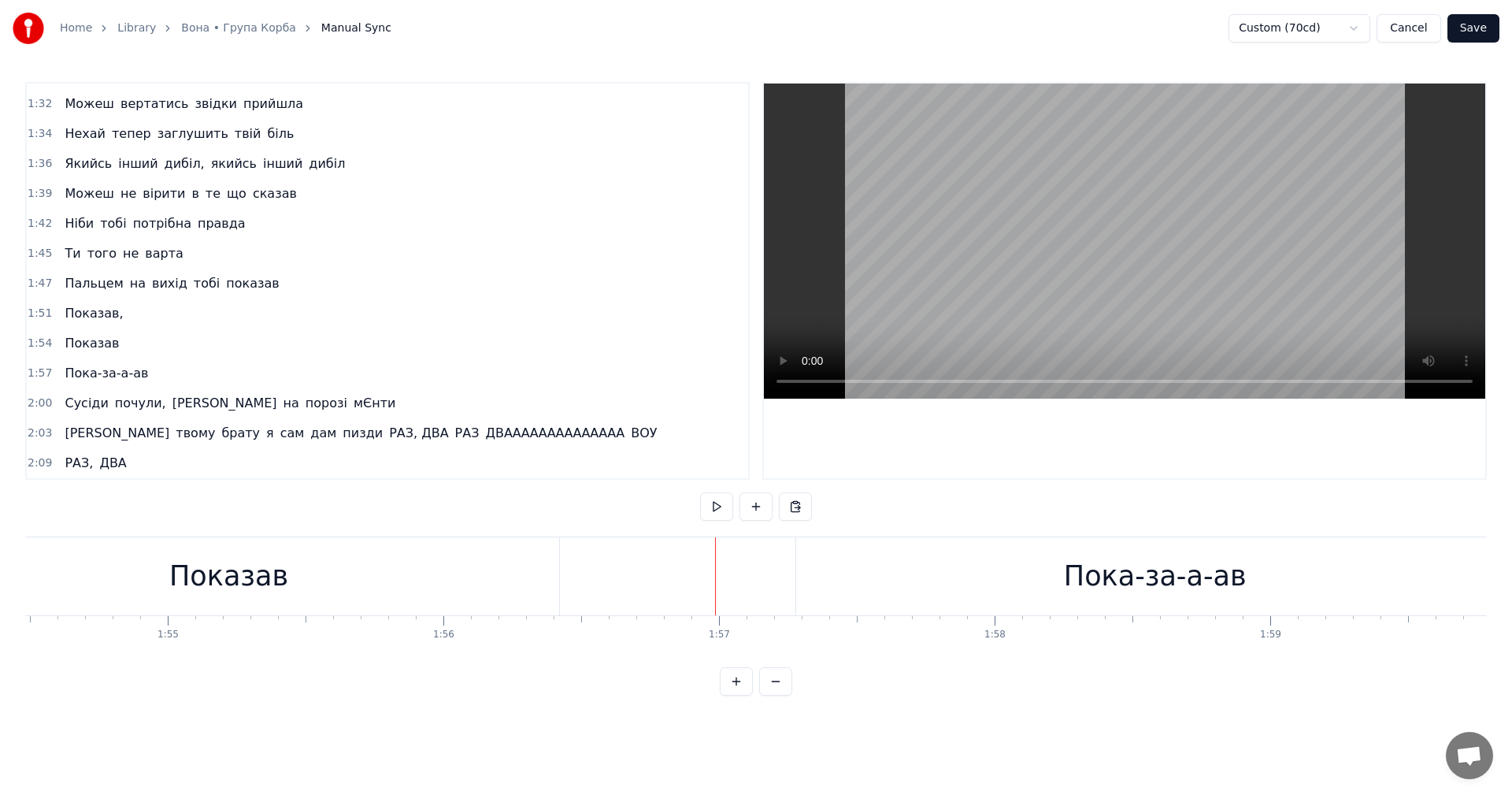
click at [1083, 216] on video at bounding box center [1124, 240] width 722 height 315
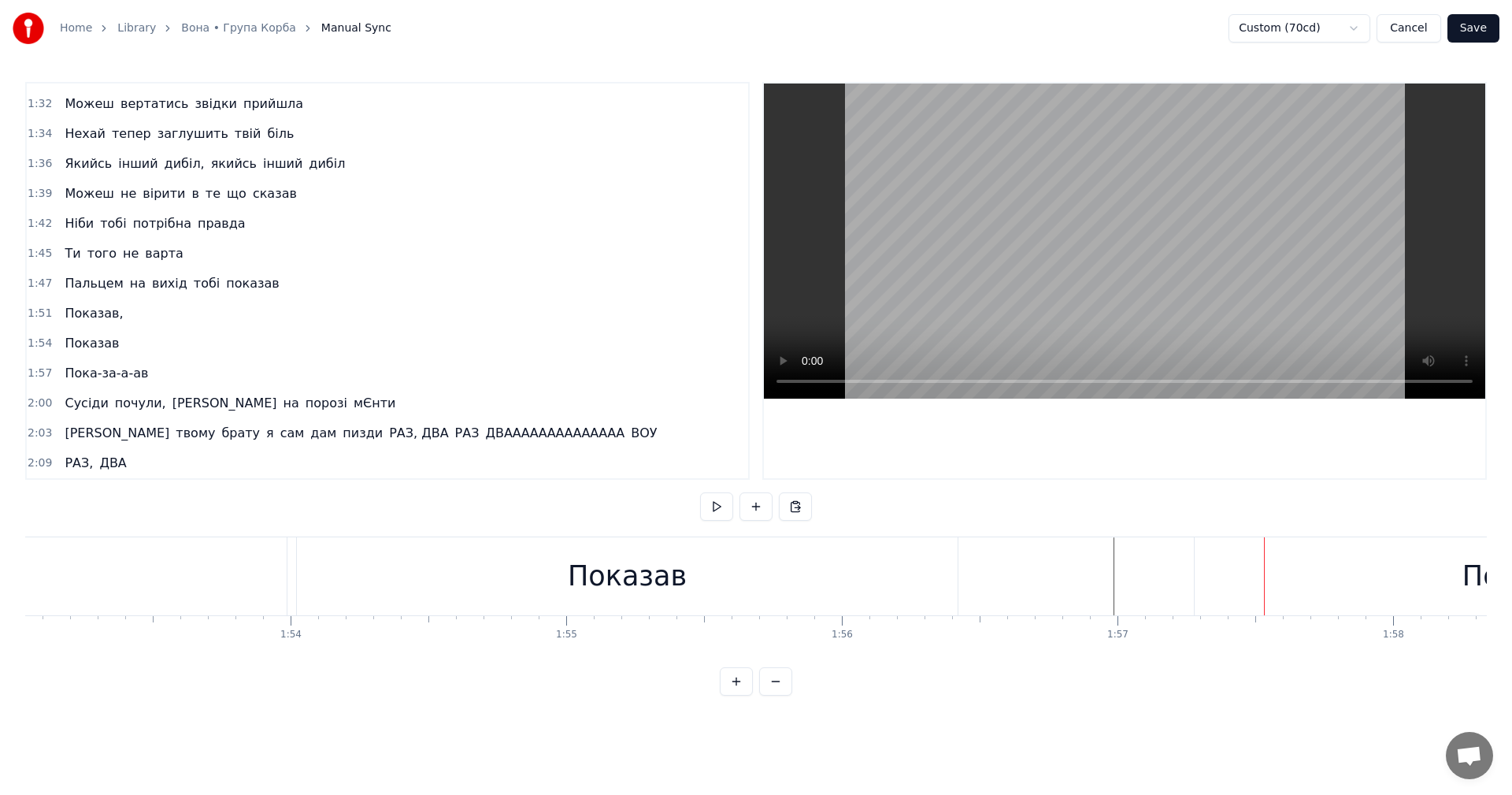
scroll to position [0, 30795]
click at [596, 590] on div "Показав," at bounding box center [290, 575] width 707 height 78
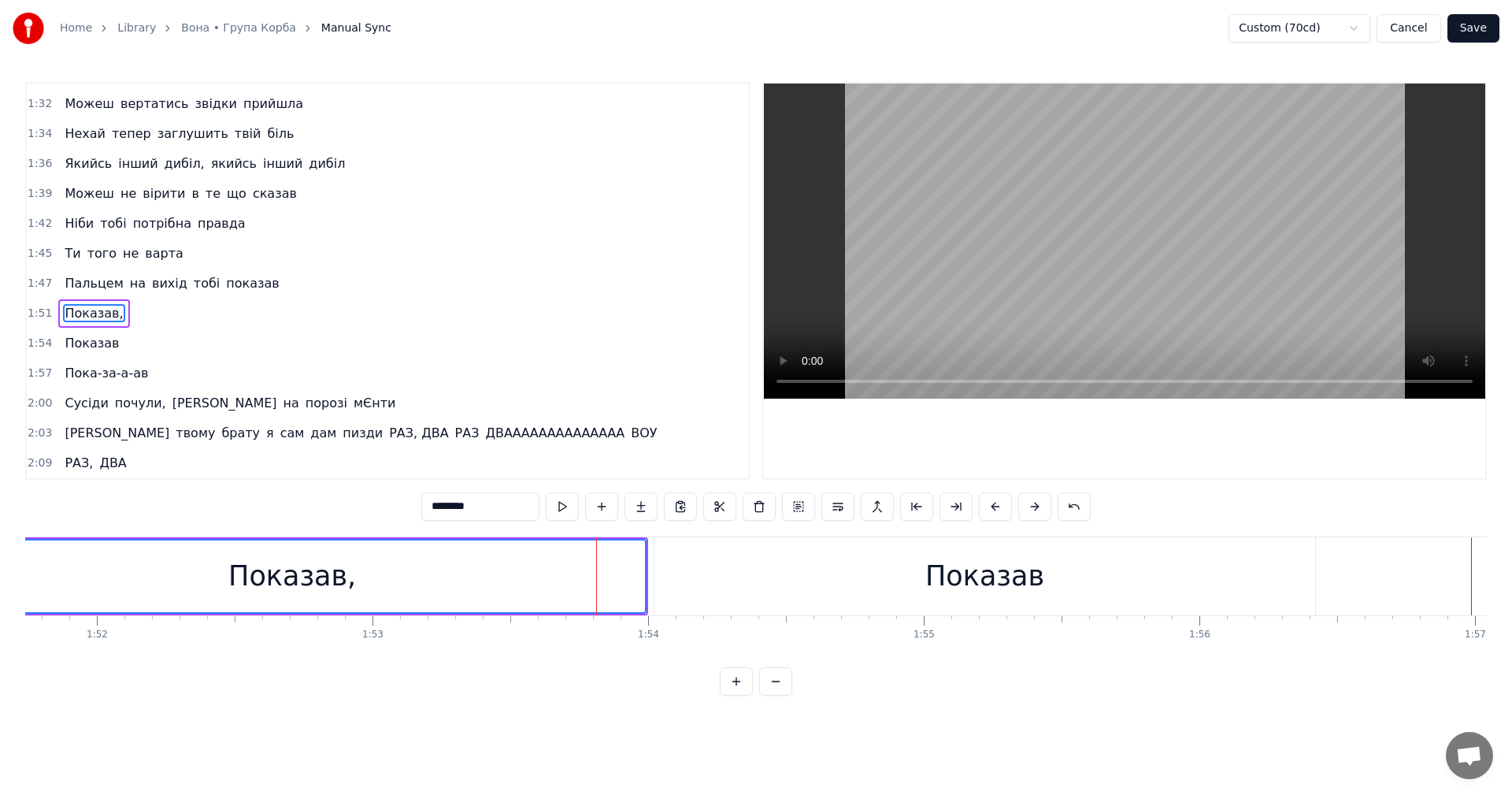
click at [1119, 183] on video at bounding box center [1124, 240] width 722 height 315
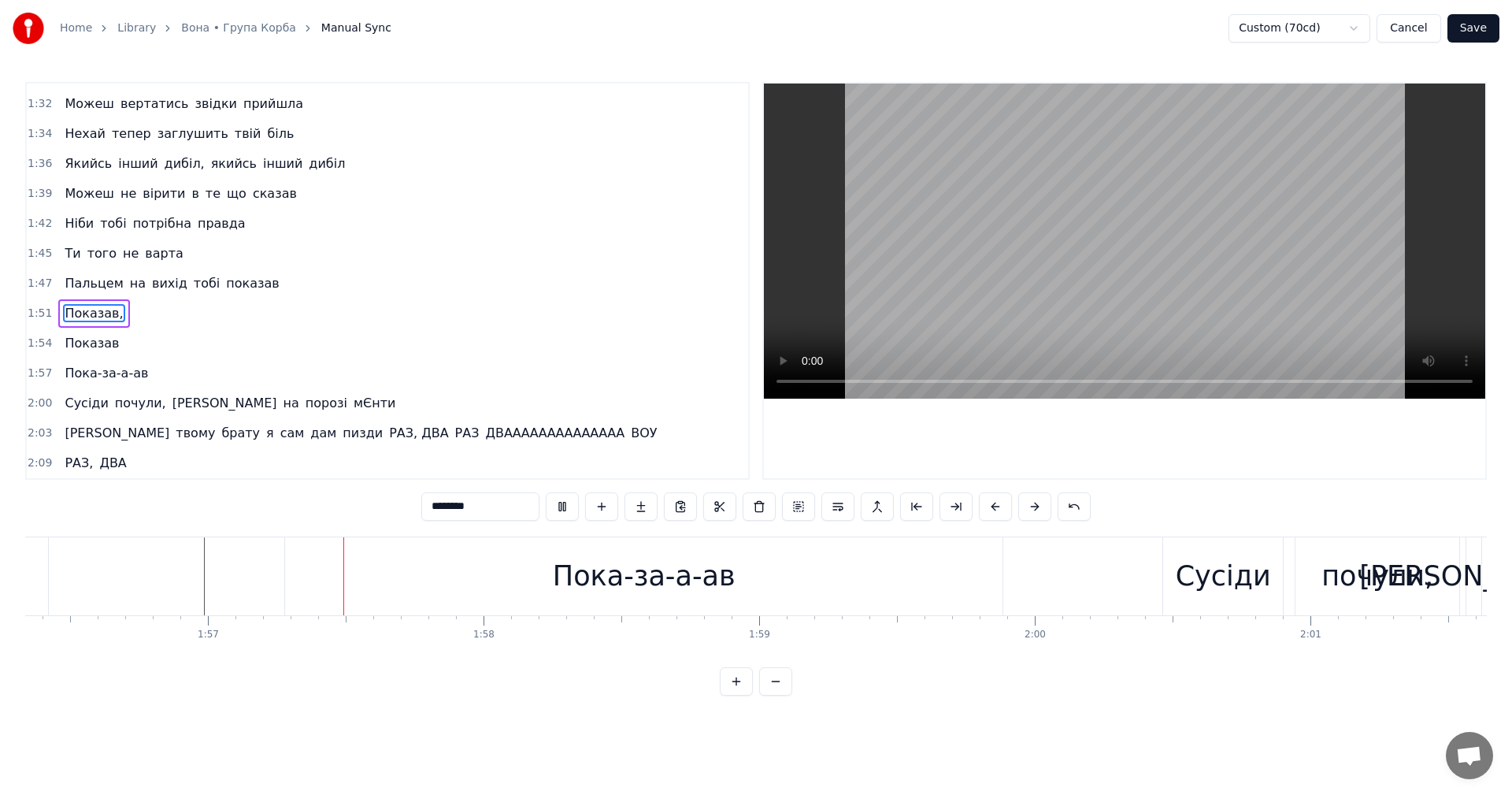
scroll to position [0, 32146]
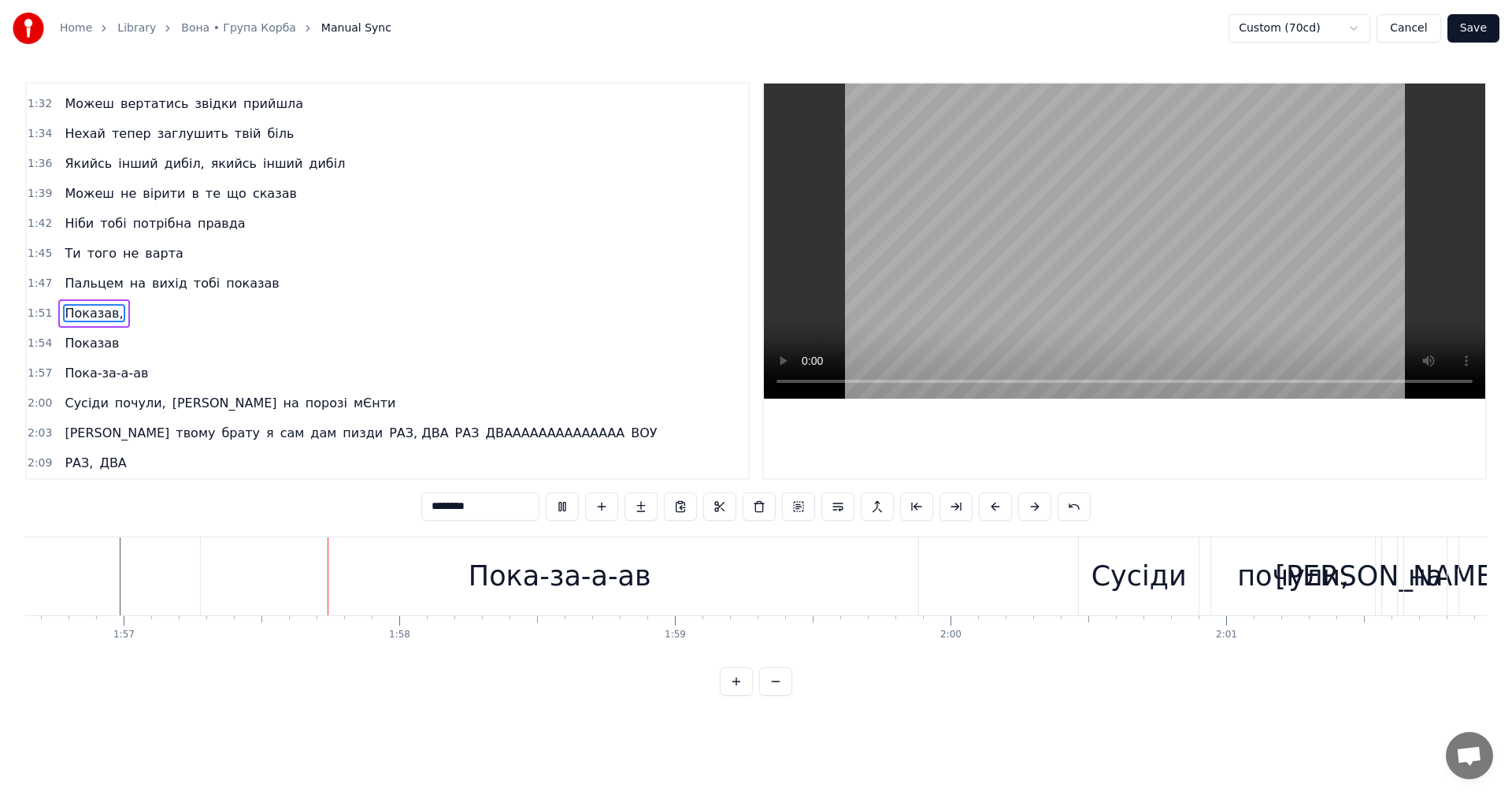
click at [1120, 183] on video at bounding box center [1124, 240] width 722 height 315
click at [1461, 35] on button "Save" at bounding box center [1473, 29] width 52 height 29
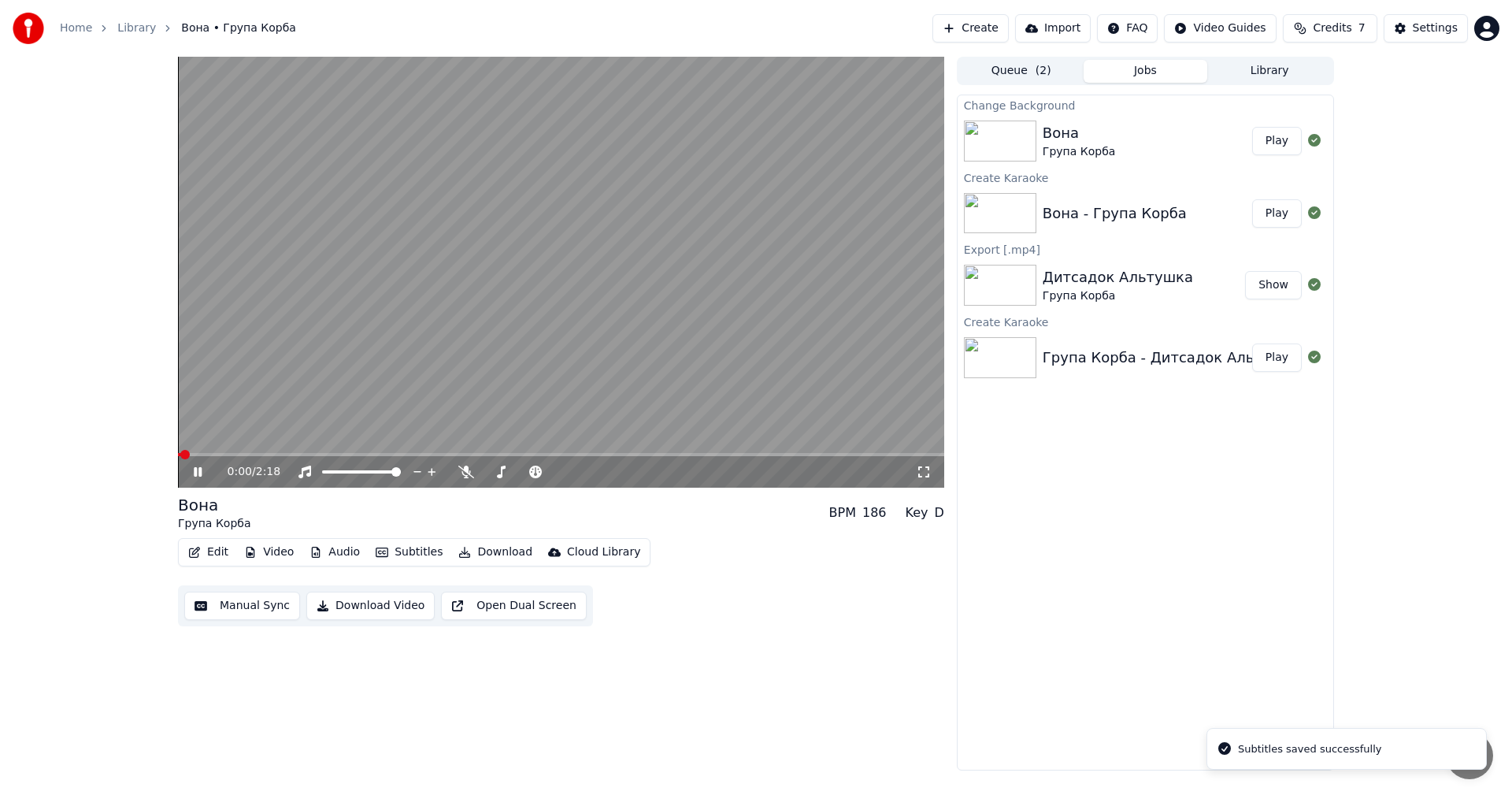
click at [508, 264] on video at bounding box center [561, 272] width 766 height 431
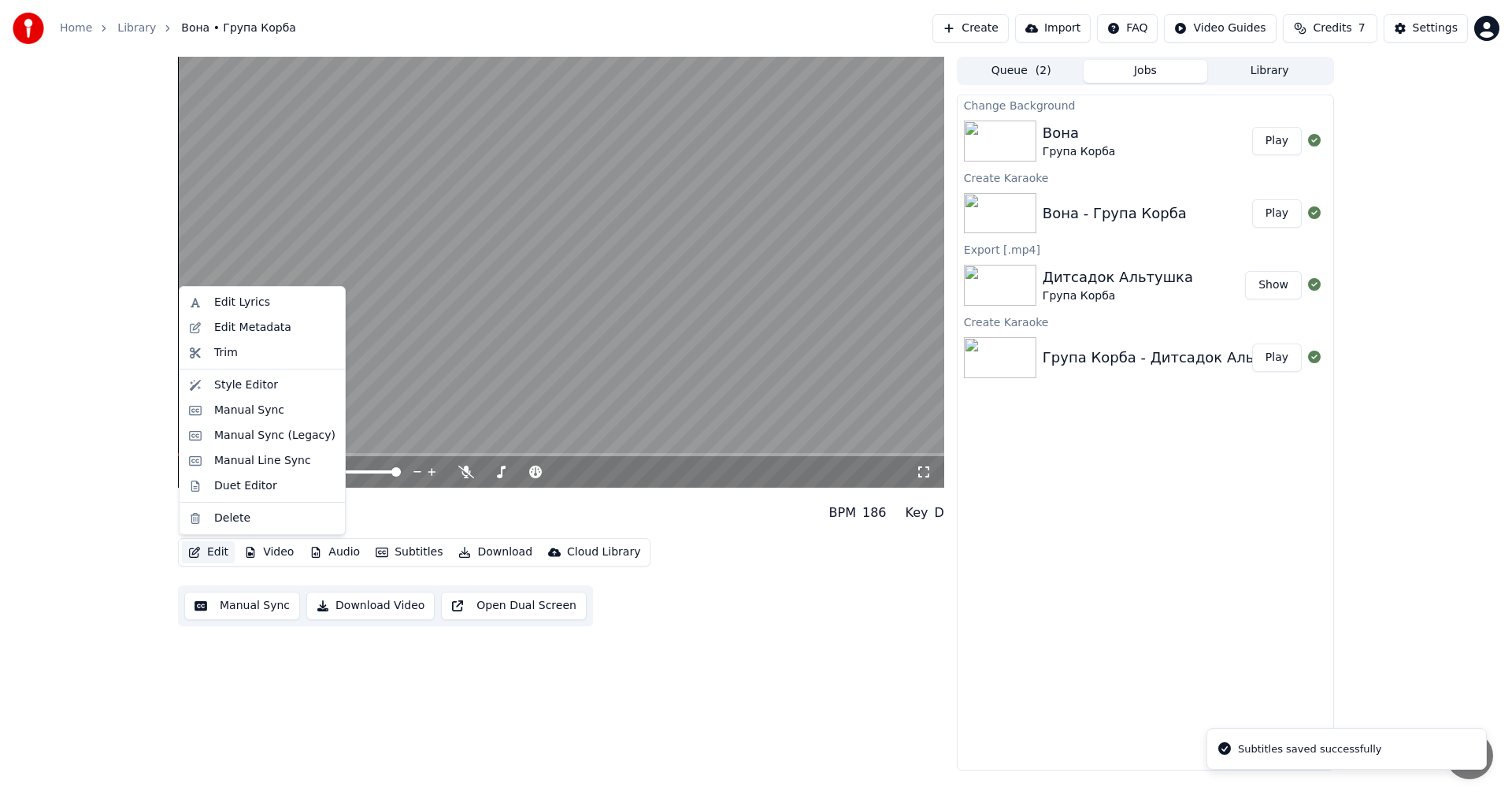
click at [211, 556] on button "Edit" at bounding box center [208, 552] width 53 height 22
click at [279, 414] on div "Manual Sync" at bounding box center [275, 411] width 121 height 16
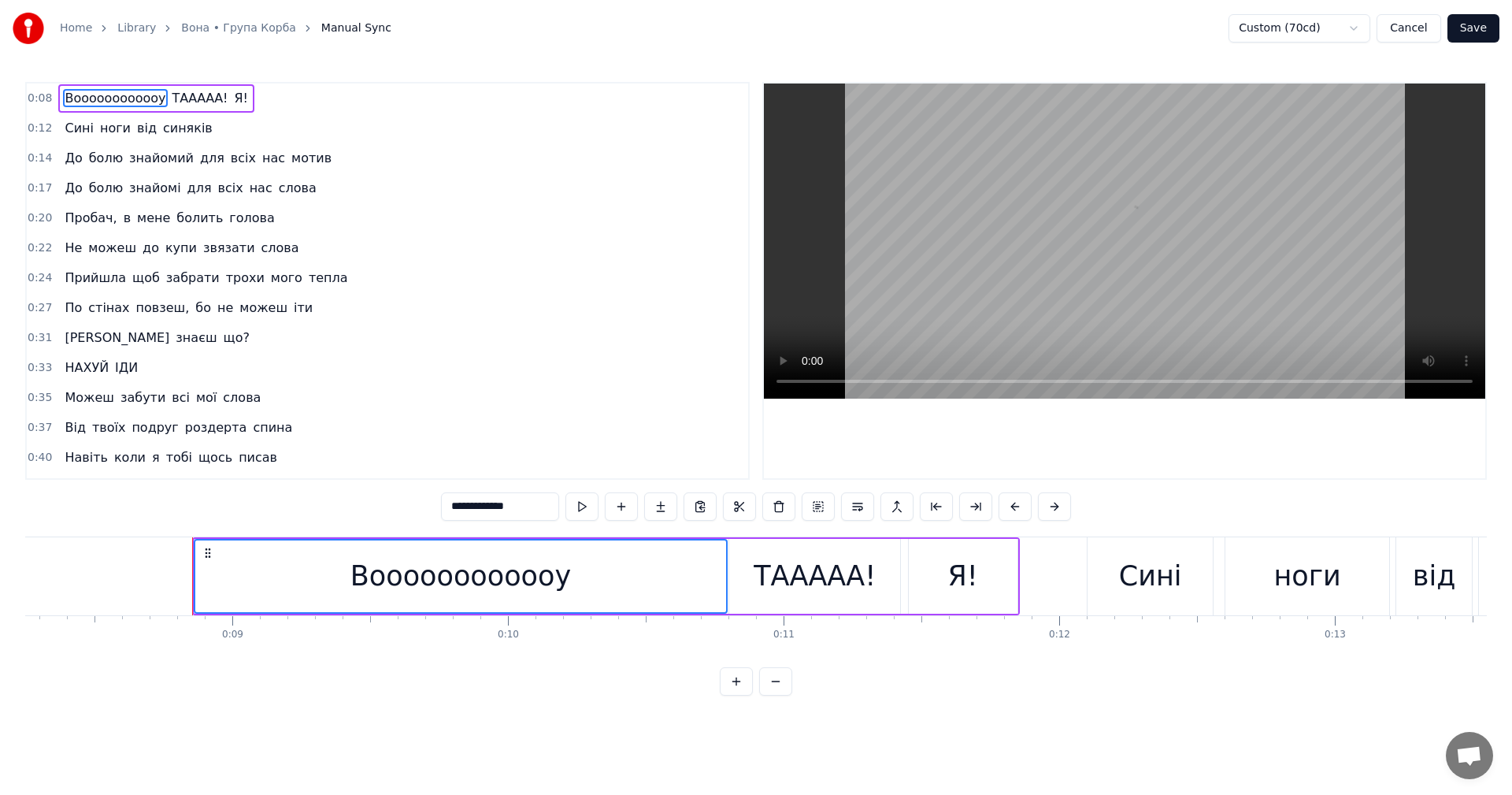
scroll to position [0, 2361]
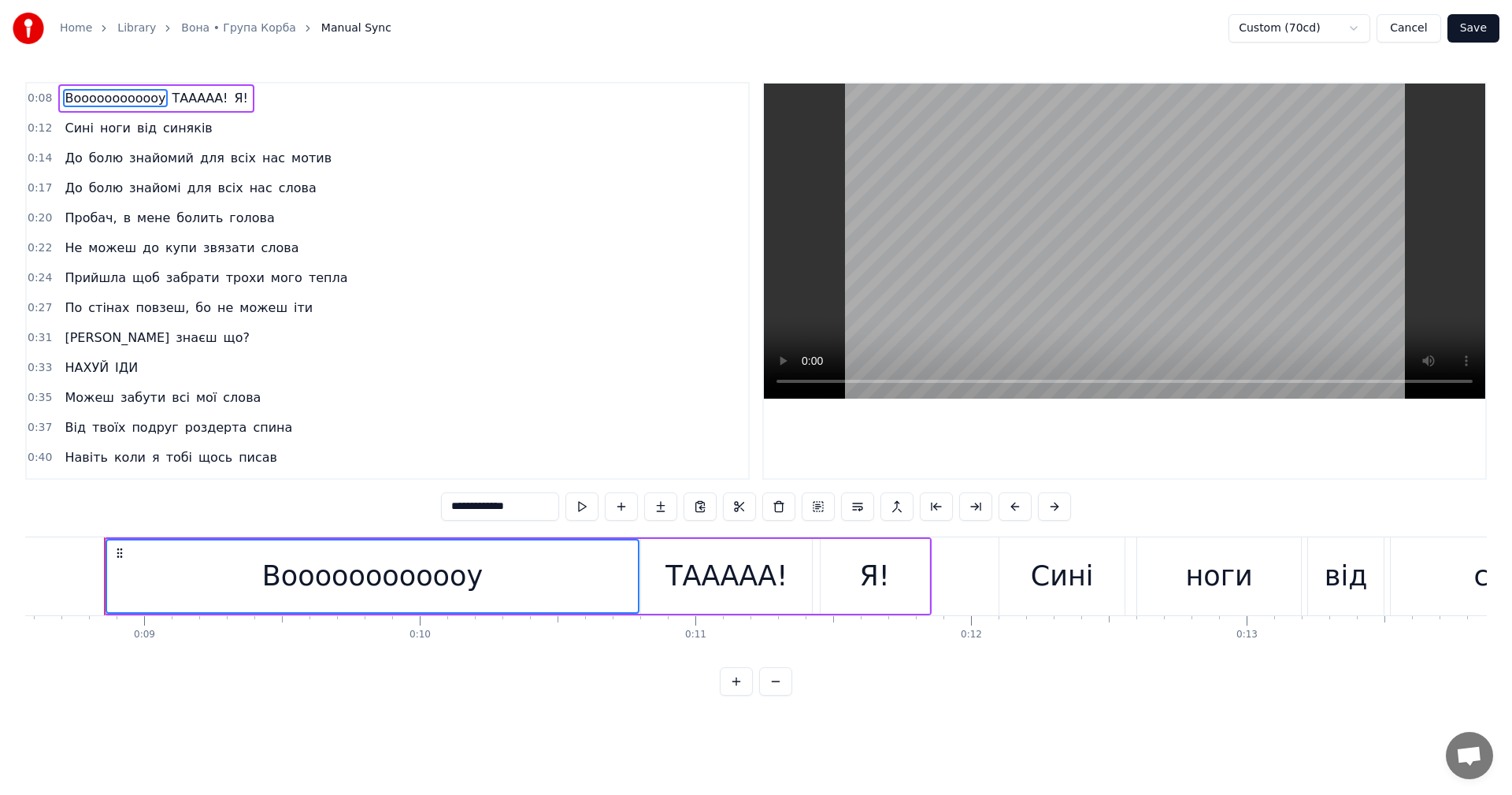
click at [1441, 29] on button "Cancel" at bounding box center [1408, 29] width 63 height 29
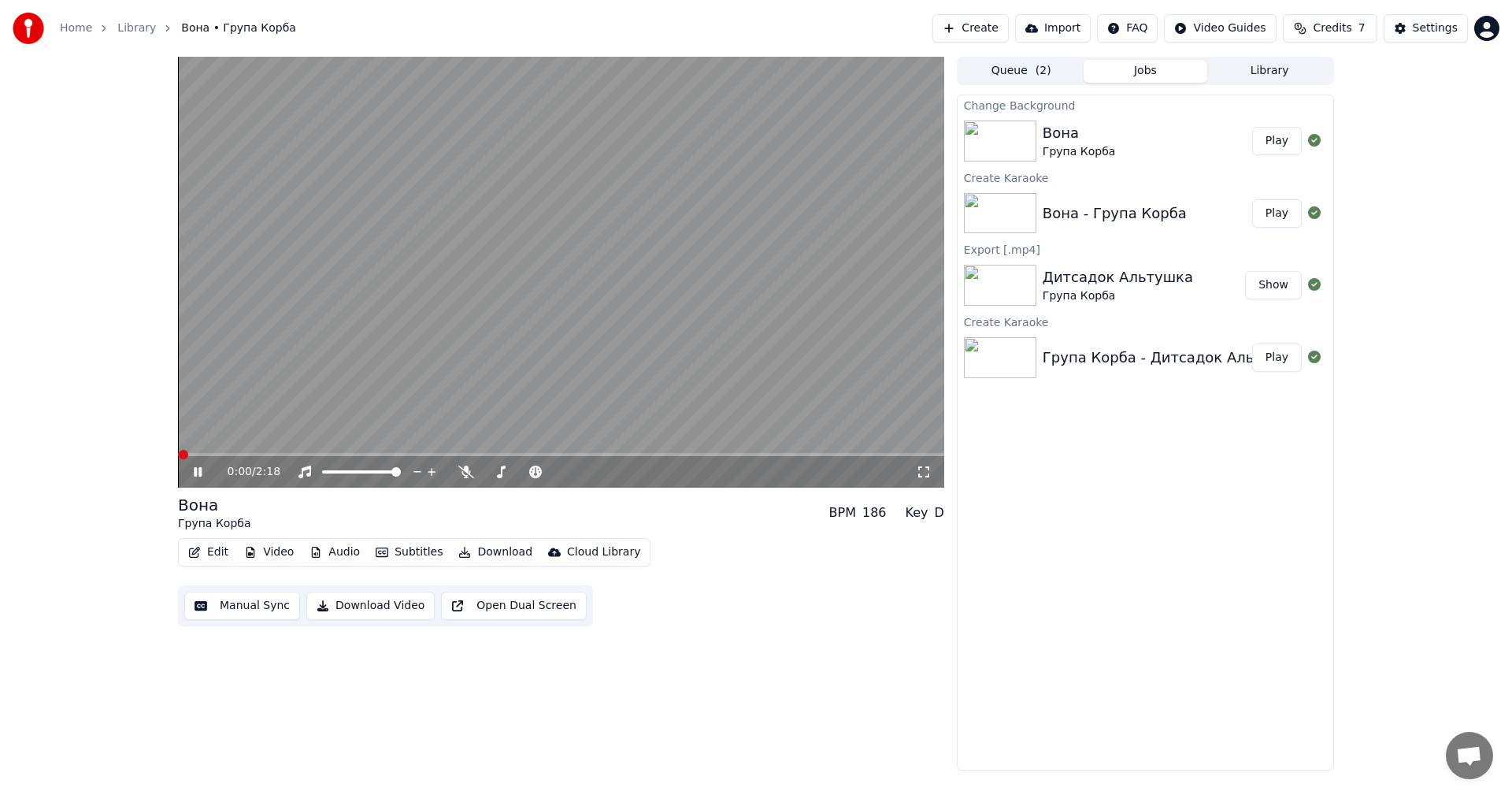
click at [407, 272] on video at bounding box center [561, 272] width 766 height 431
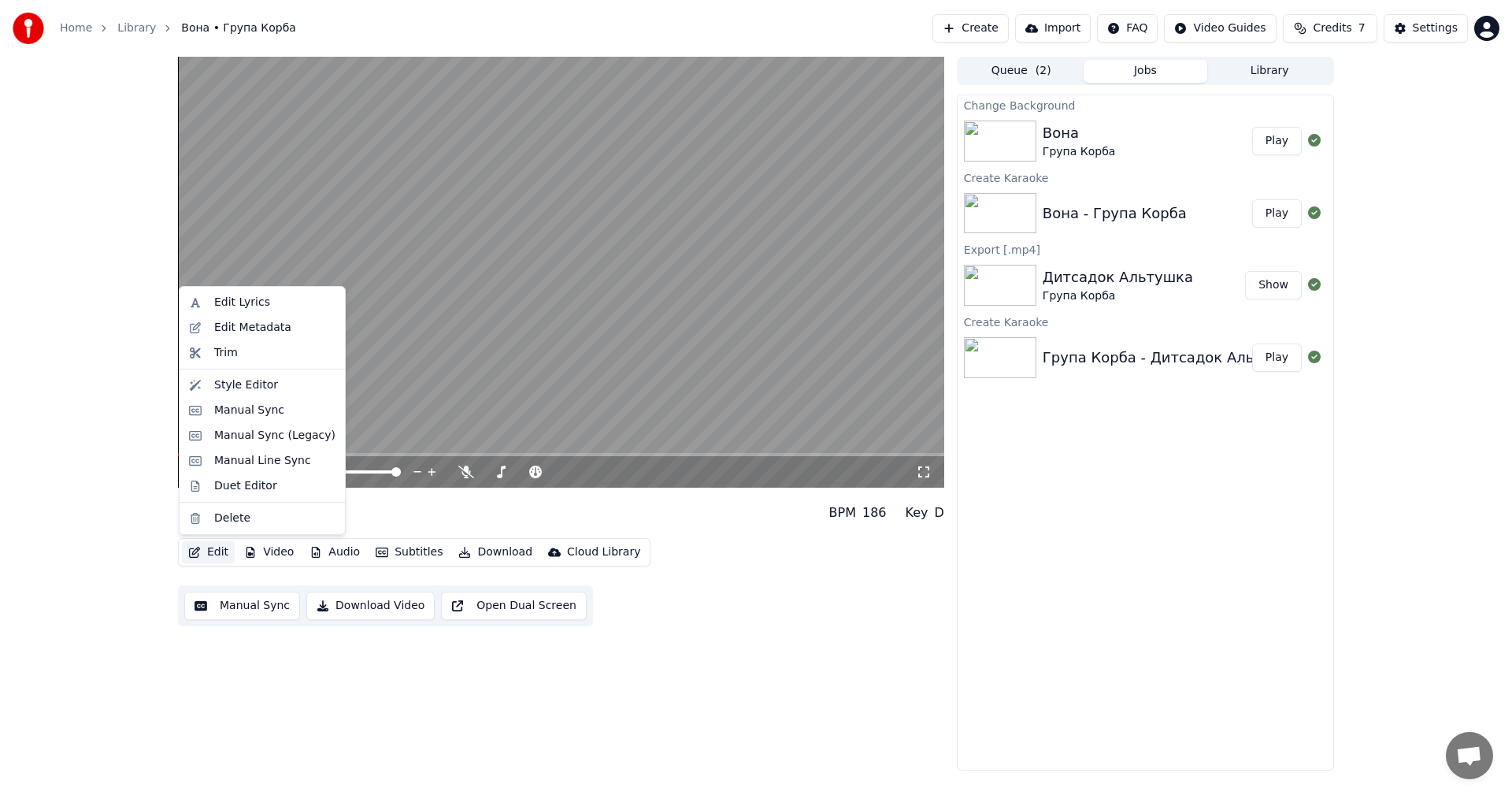
click at [210, 558] on button "Edit" at bounding box center [208, 552] width 53 height 22
click at [267, 442] on div "Manual Sync (Legacy)" at bounding box center [275, 436] width 121 height 16
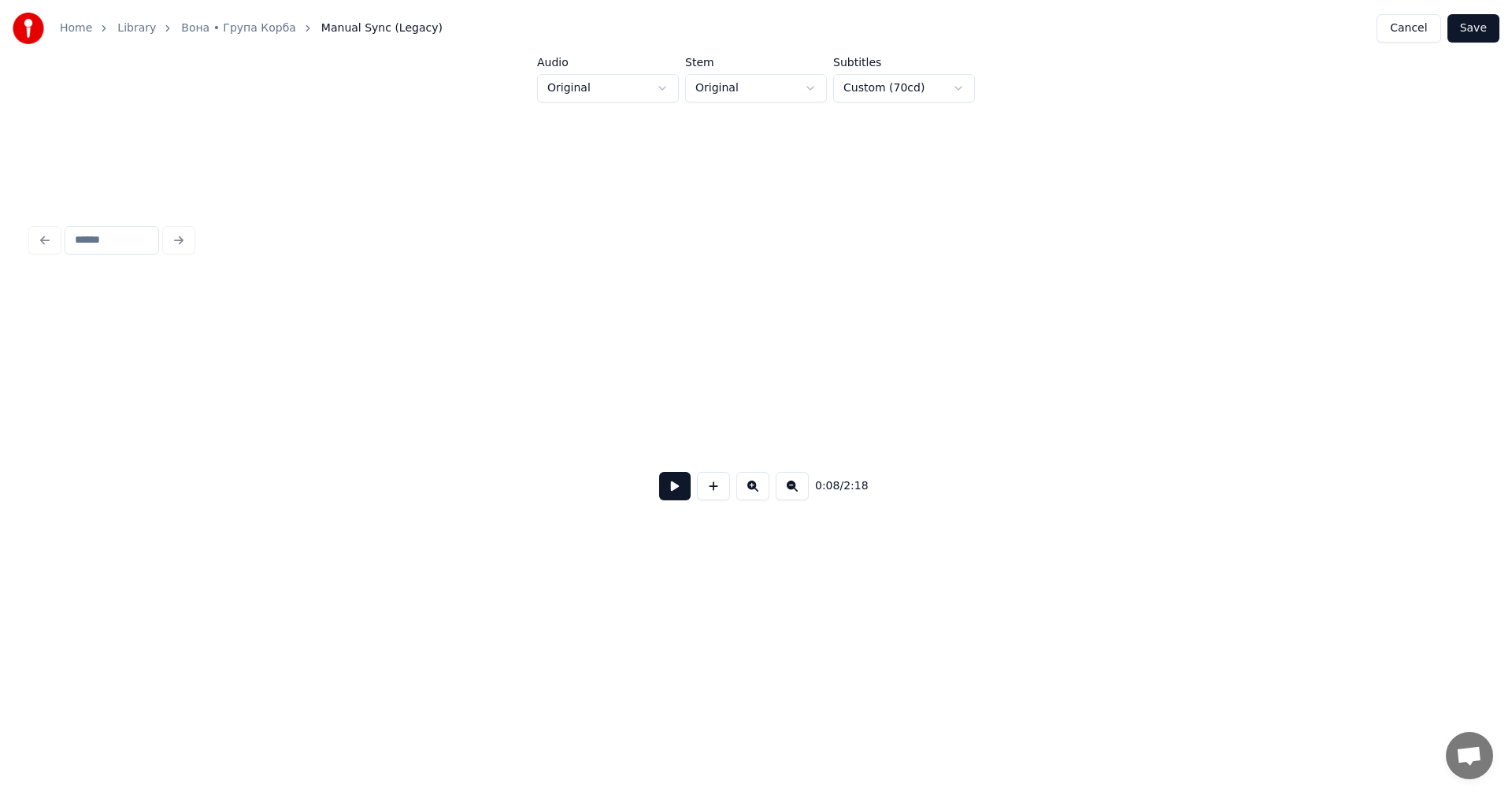
scroll to position [0, 2789]
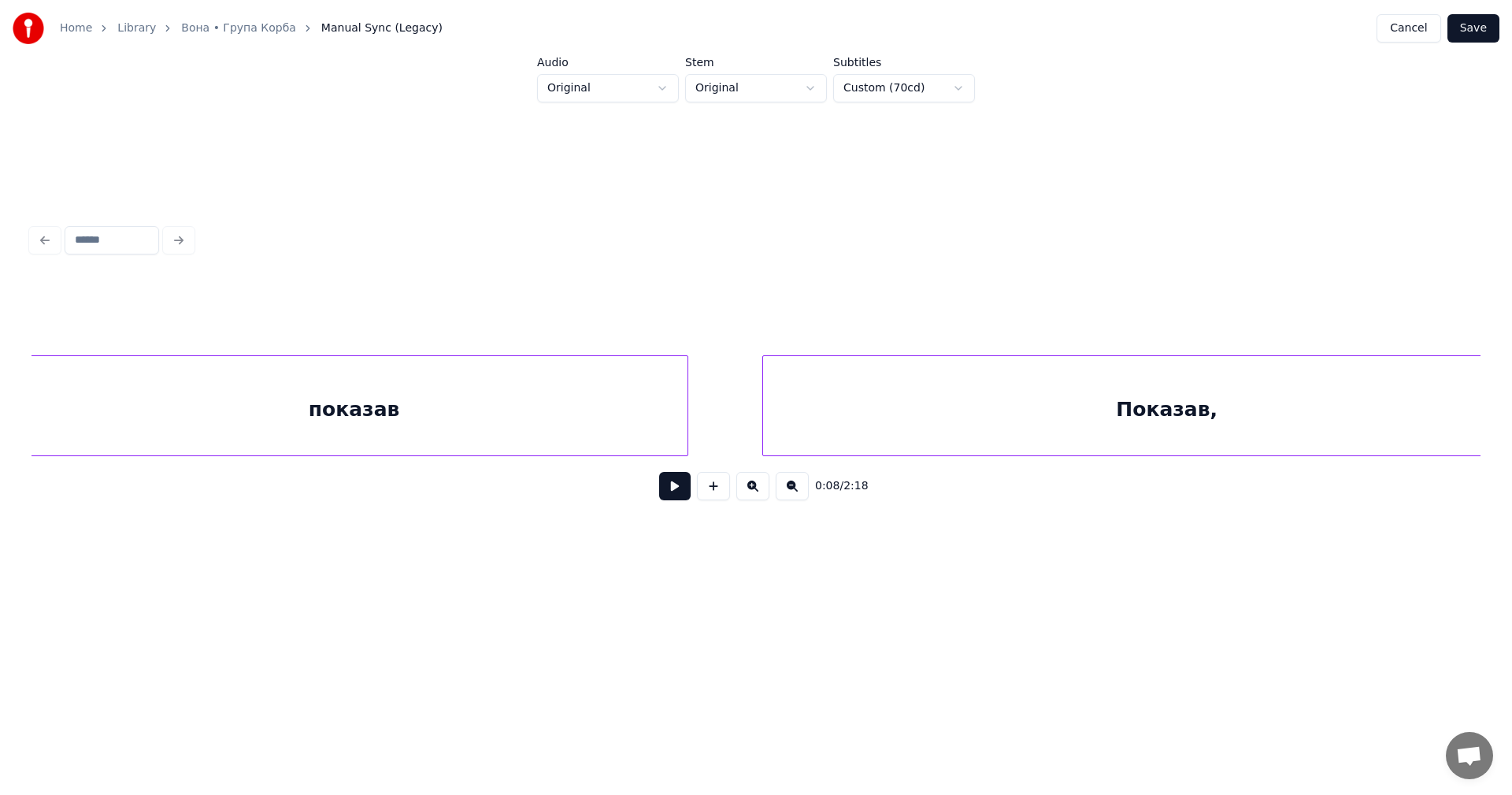
click at [280, 407] on div "показав" at bounding box center [355, 410] width 666 height 107
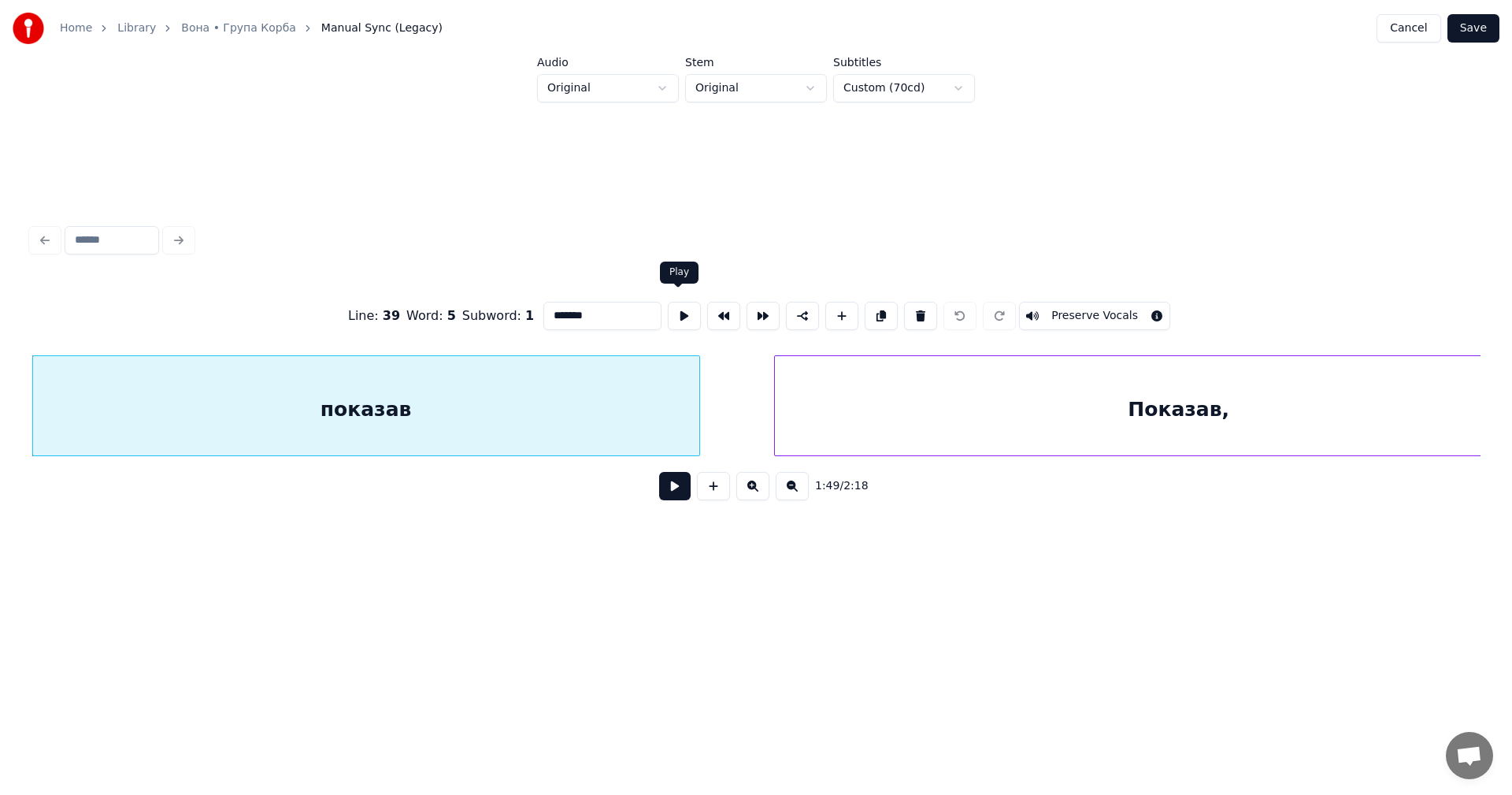
click at [684, 314] on button at bounding box center [684, 316] width 33 height 29
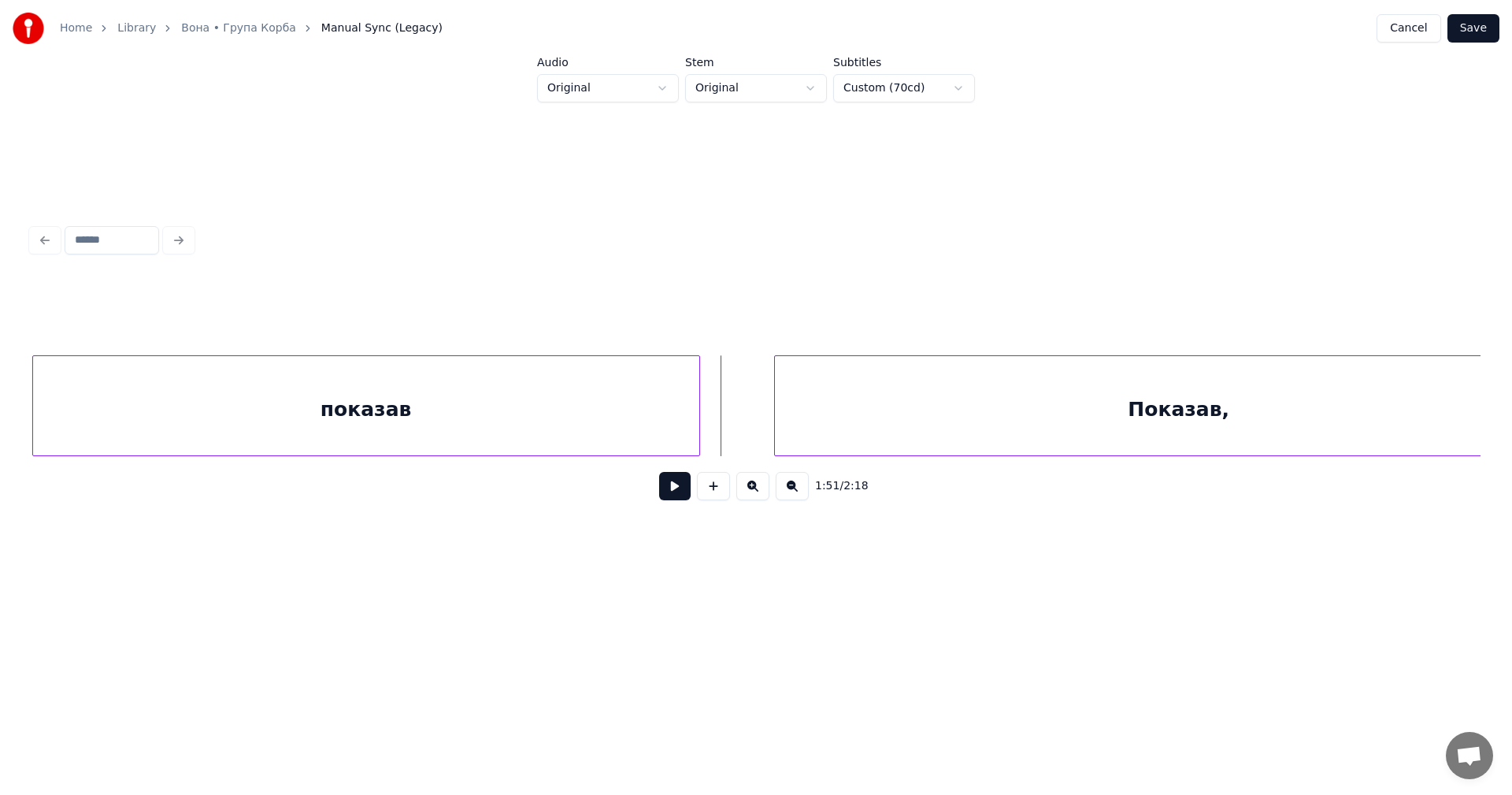
click at [673, 492] on button at bounding box center [674, 486] width 31 height 29
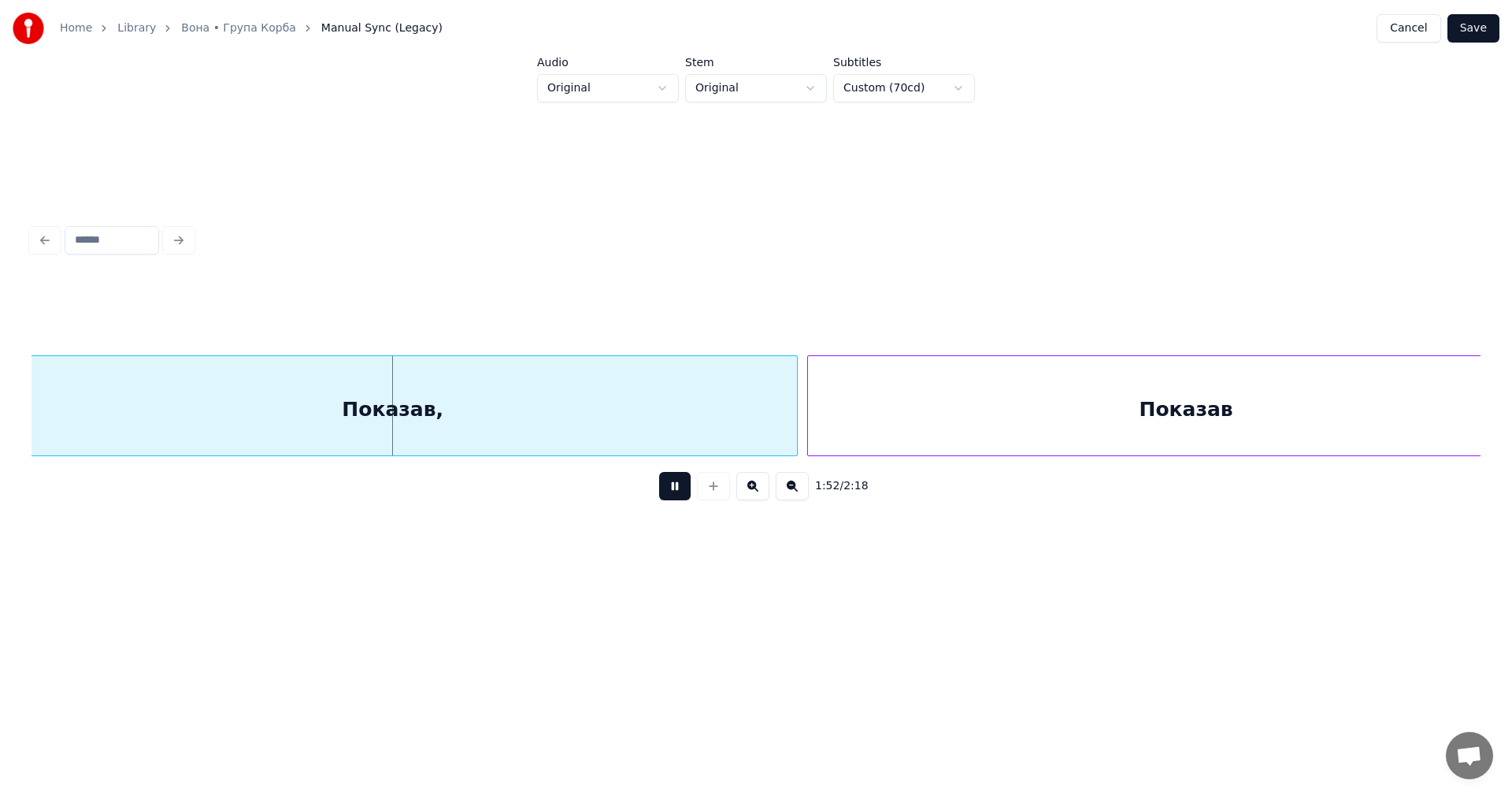
scroll to position [0, 35281]
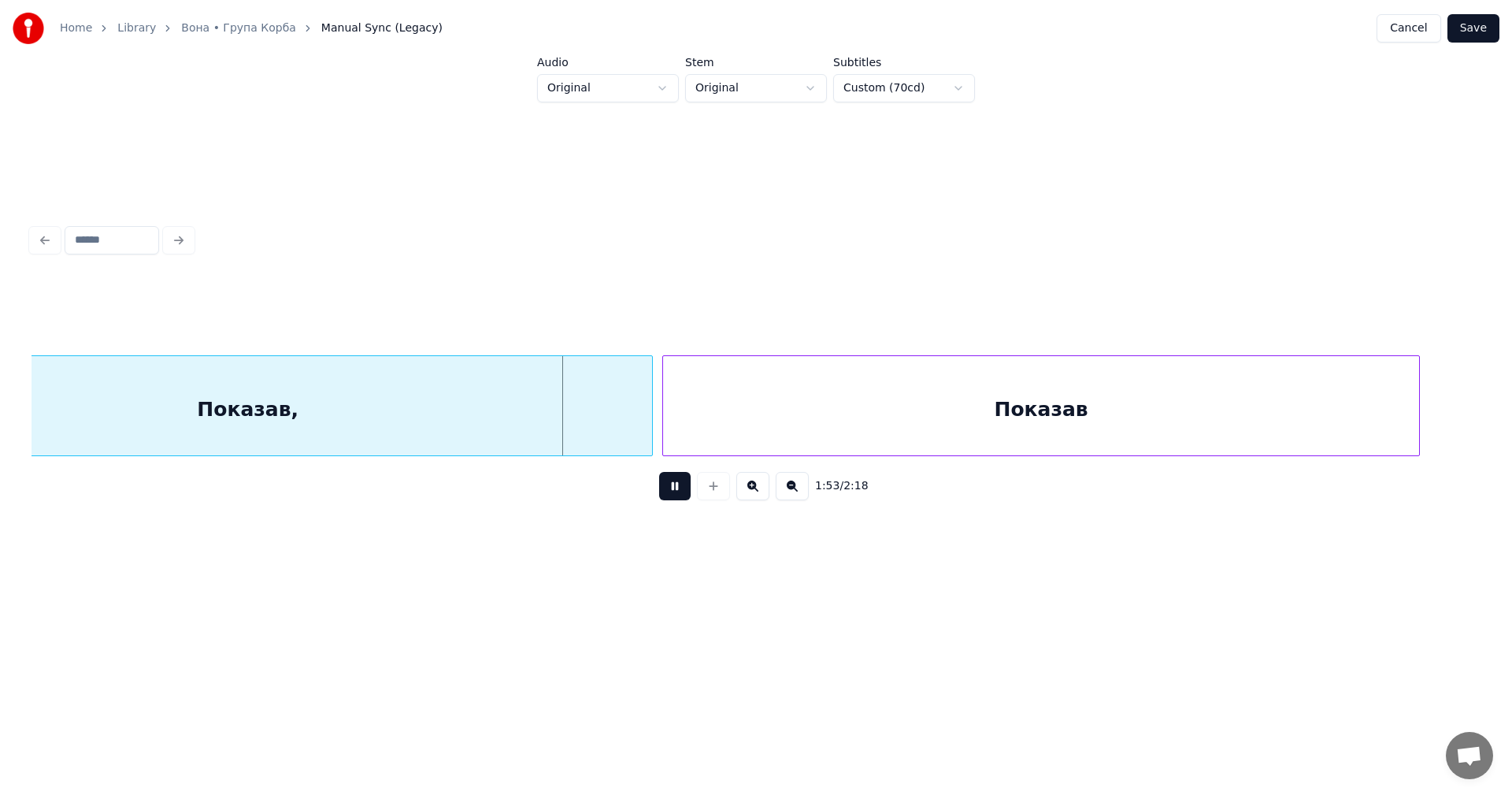
click at [681, 494] on button at bounding box center [674, 486] width 31 height 29
click at [604, 400] on div at bounding box center [604, 406] width 4 height 99
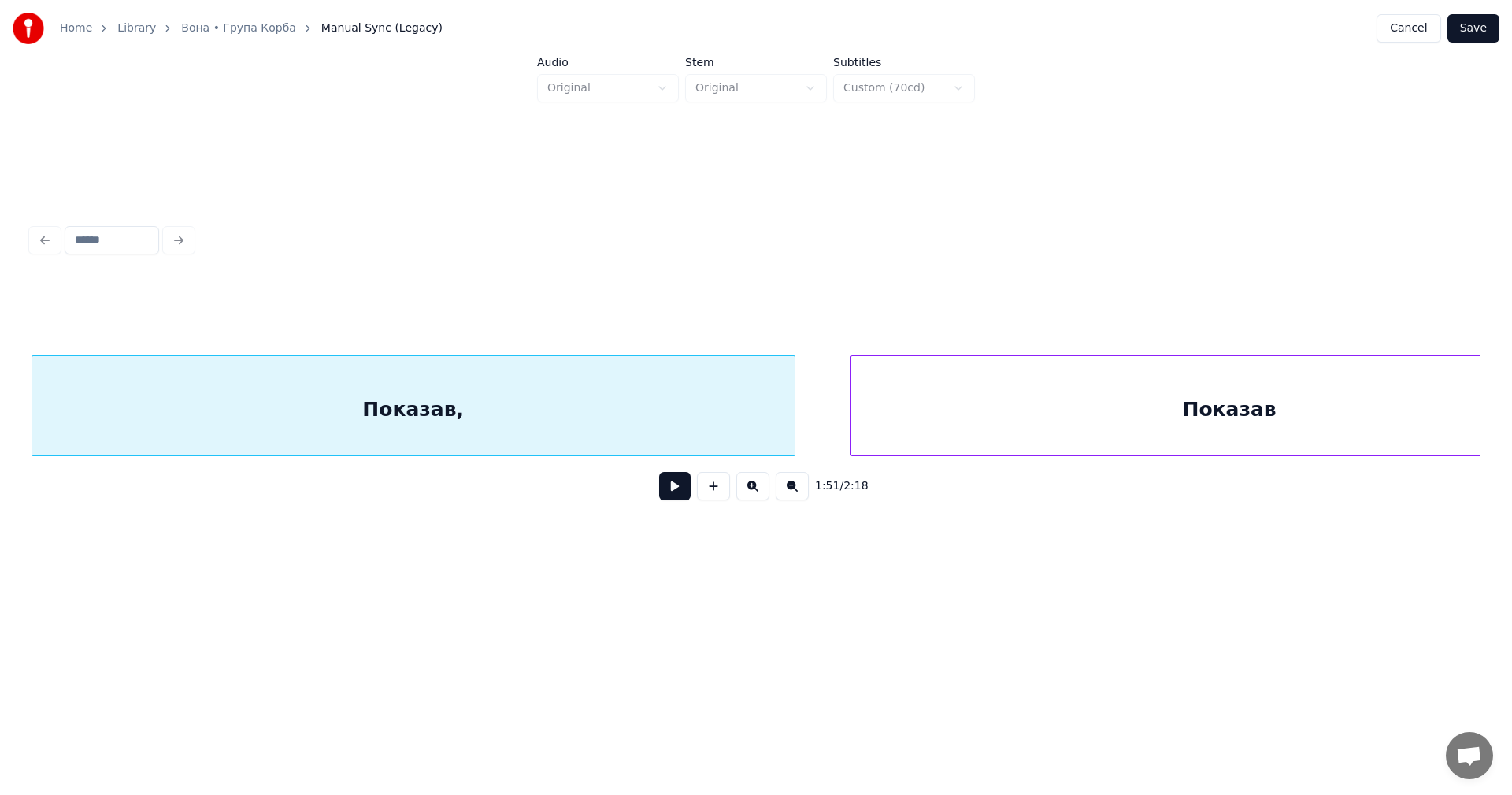
click at [522, 384] on div "Показав," at bounding box center [413, 410] width 762 height 107
click at [567, 396] on div "Показав," at bounding box center [413, 410] width 762 height 107
click at [682, 498] on button at bounding box center [674, 486] width 31 height 29
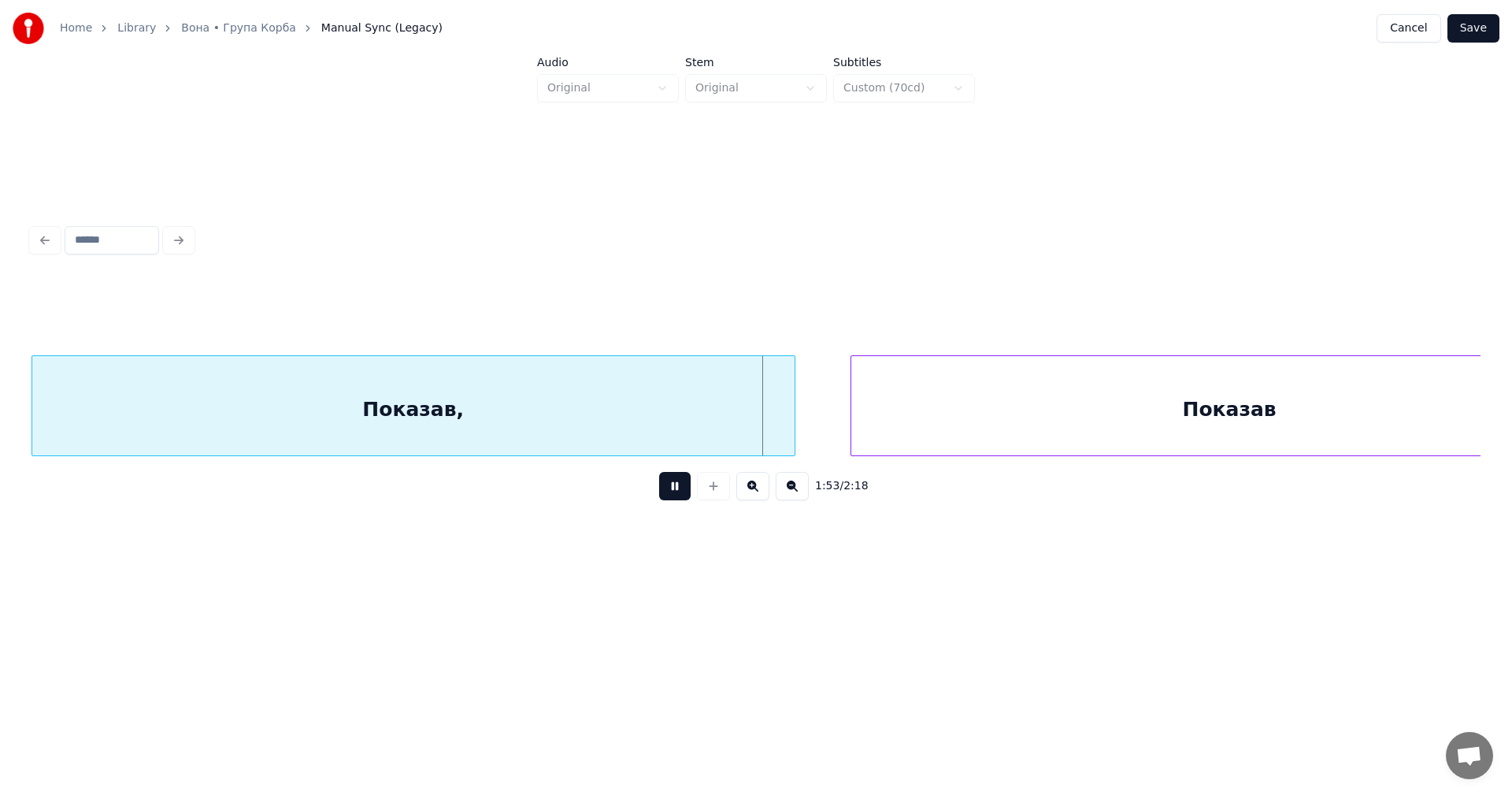
click at [682, 498] on button at bounding box center [674, 486] width 31 height 29
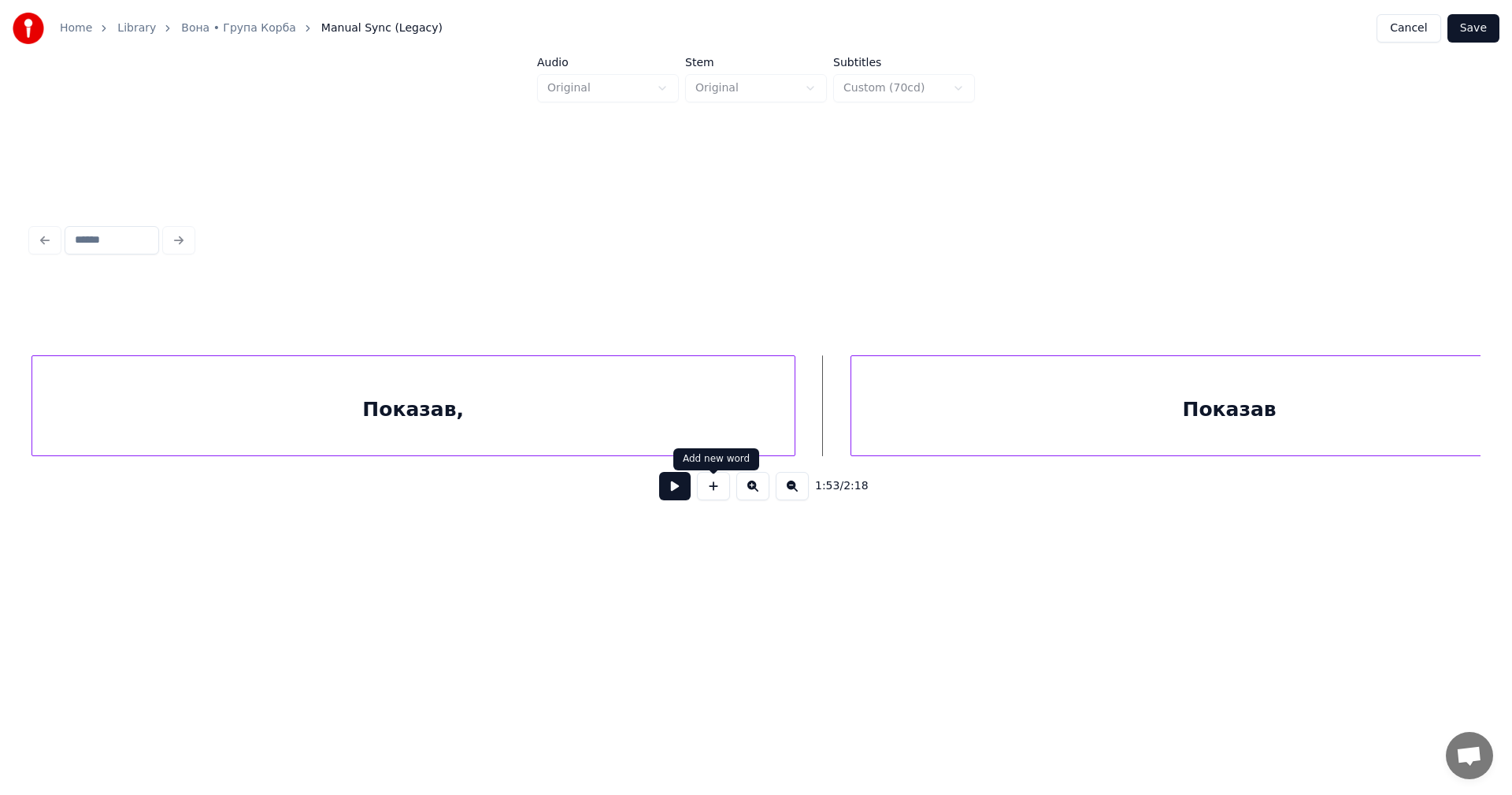
click at [745, 497] on button at bounding box center [752, 486] width 33 height 29
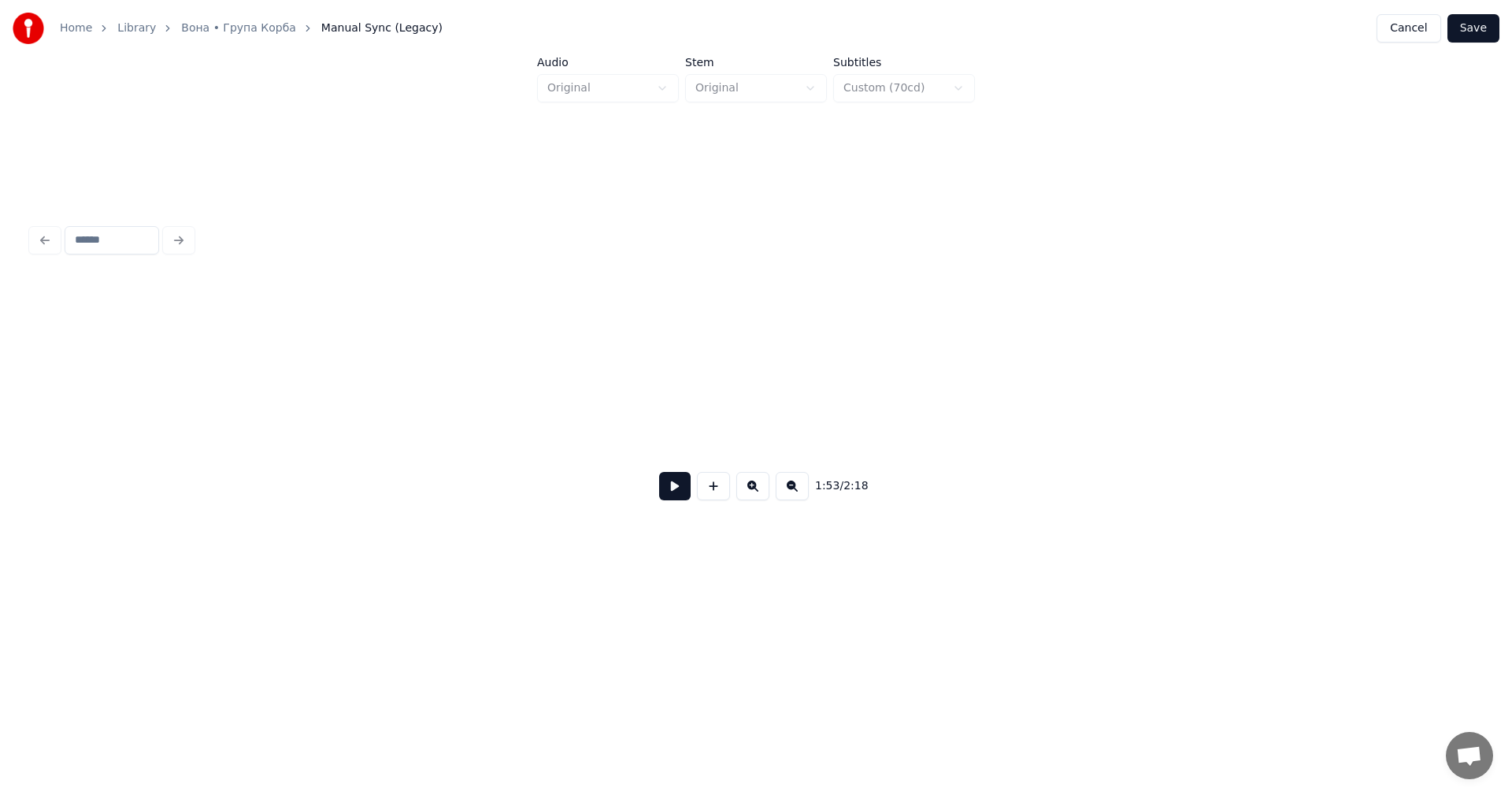
scroll to position [0, 39577]
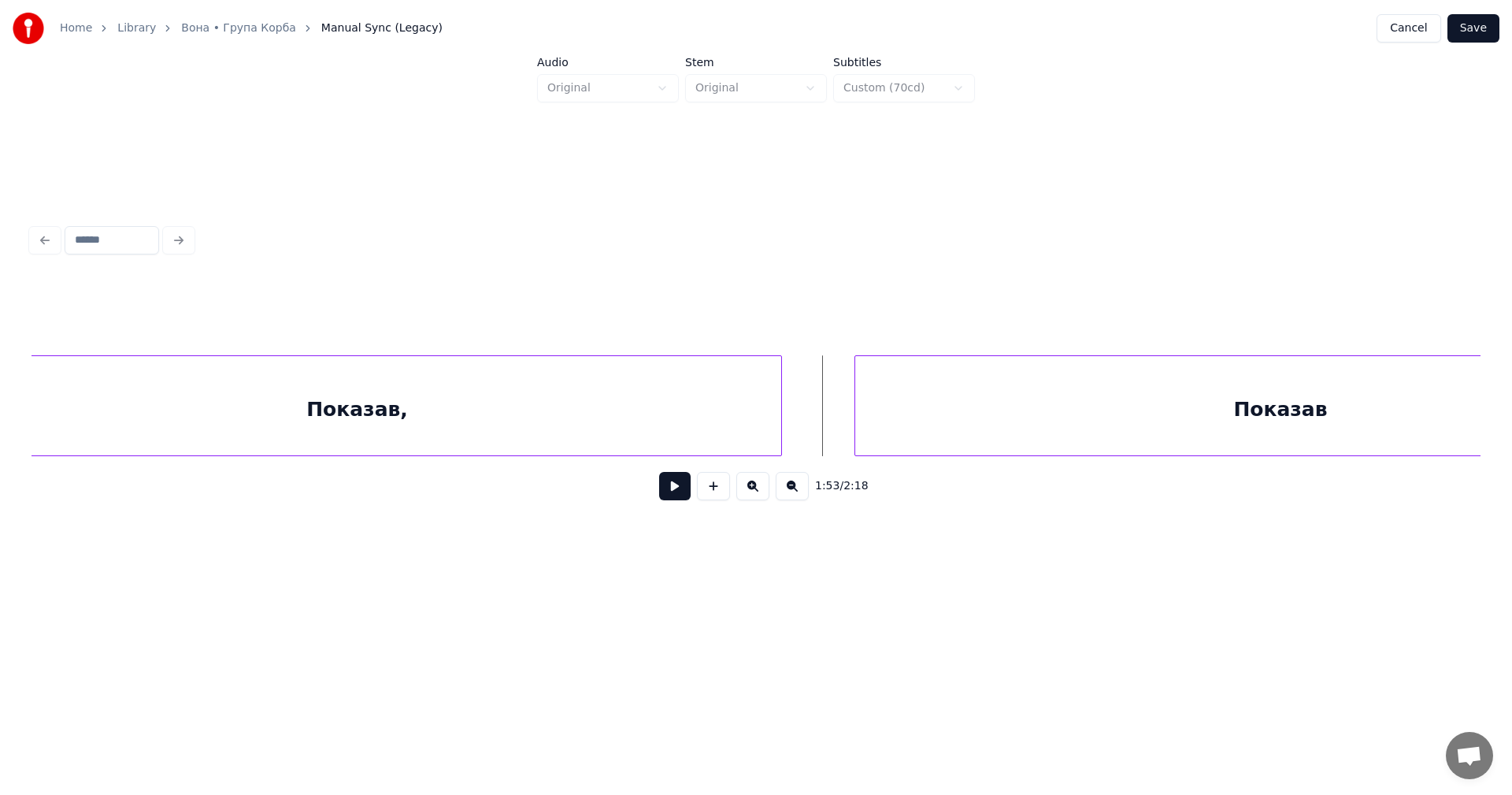
click at [776, 392] on div at bounding box center [778, 406] width 4 height 99
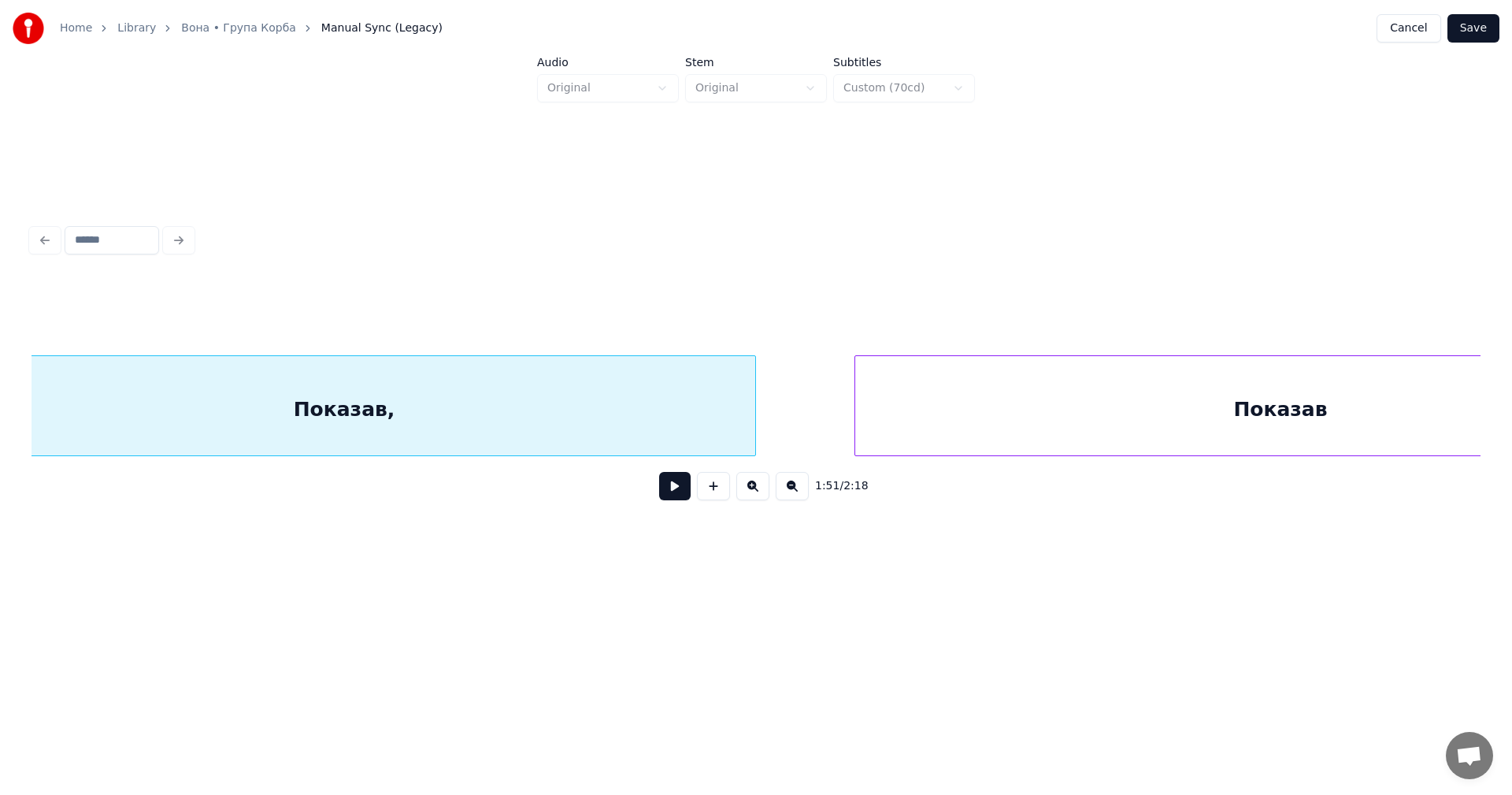
scroll to position [0, 39478]
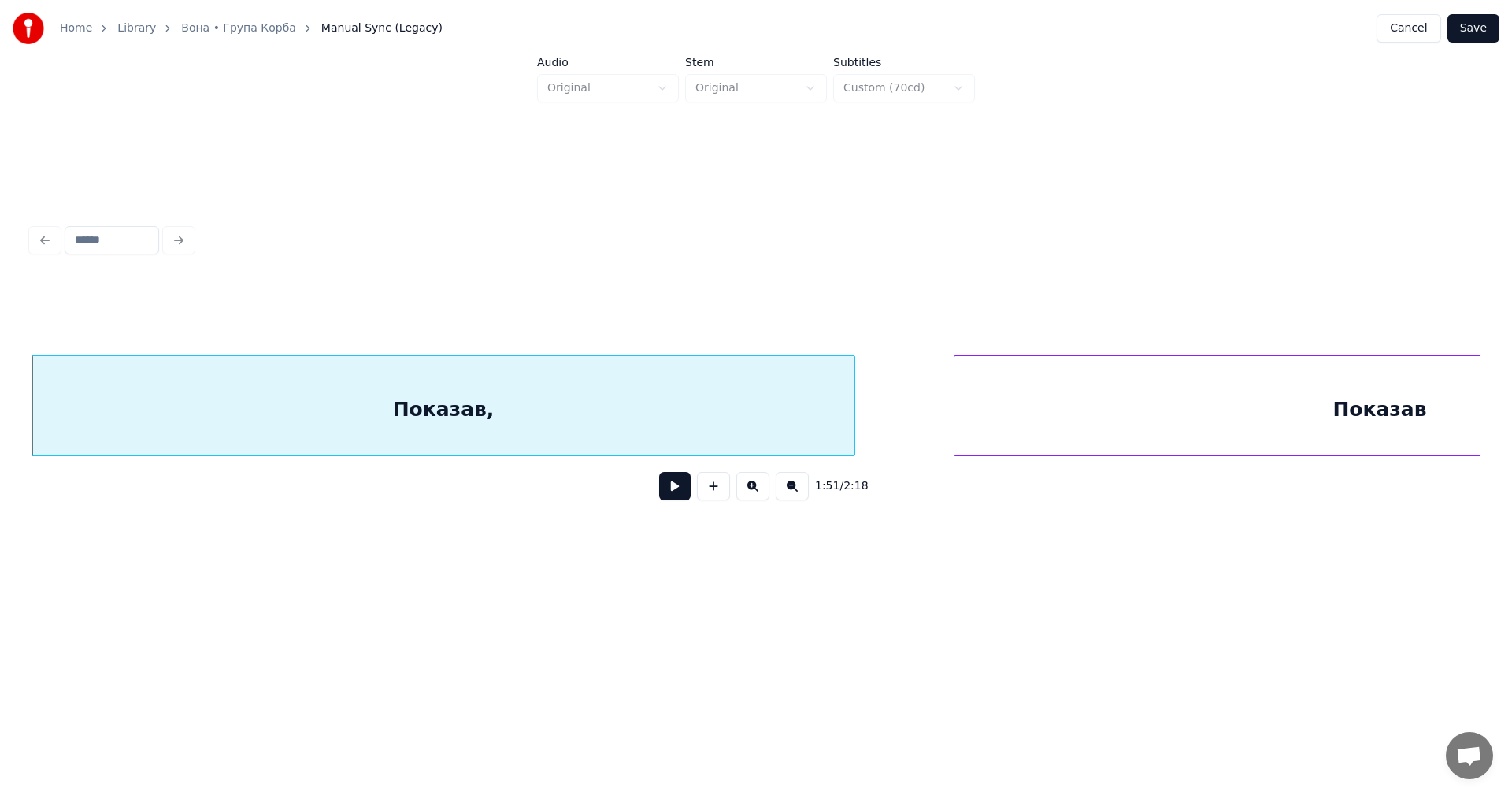
click at [1022, 401] on div "Показав" at bounding box center [1380, 410] width 850 height 107
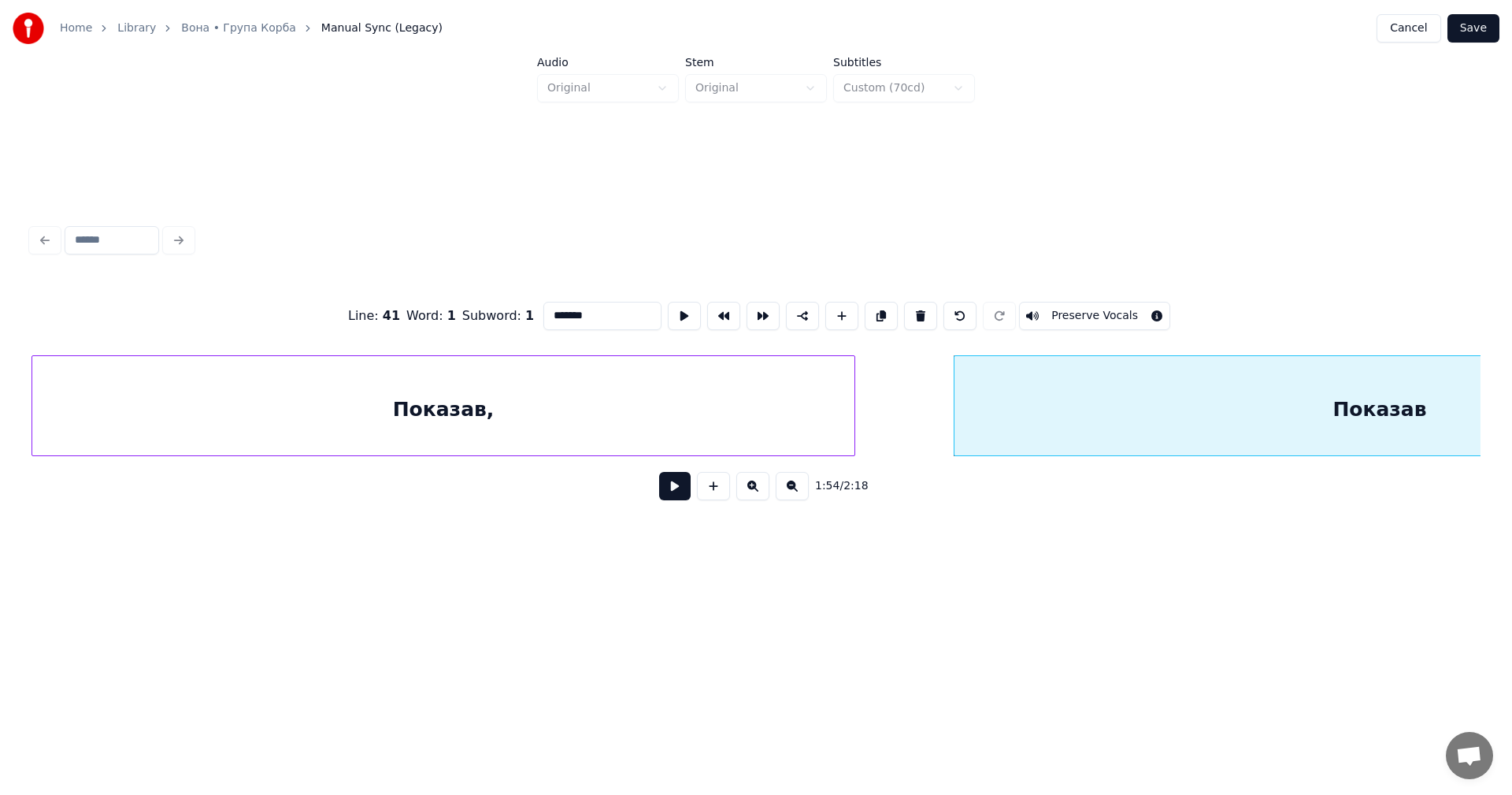
scroll to position [0, 39800]
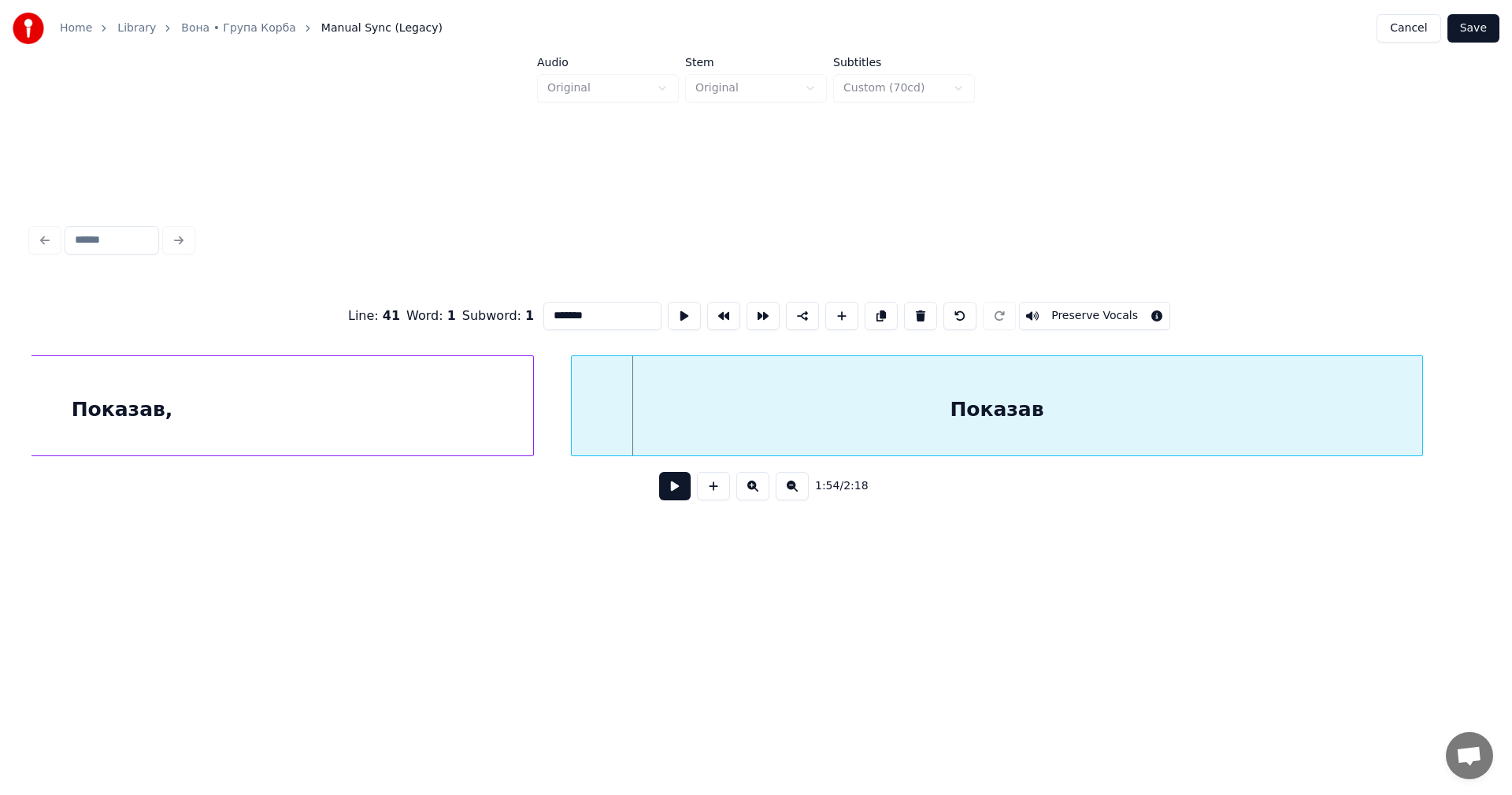
click at [951, 409] on div "Показав" at bounding box center [997, 410] width 850 height 107
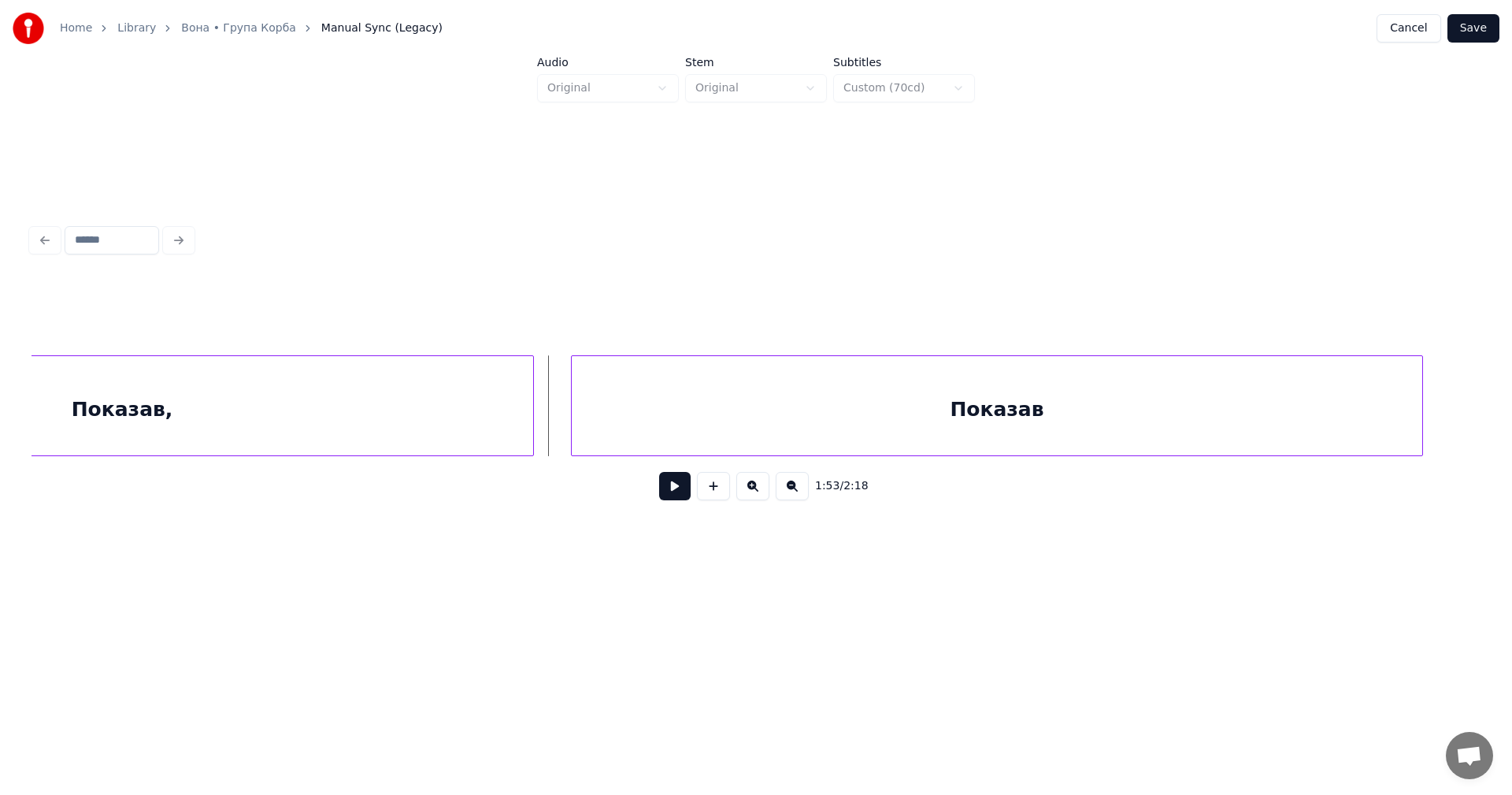
click at [679, 484] on button at bounding box center [674, 486] width 31 height 29
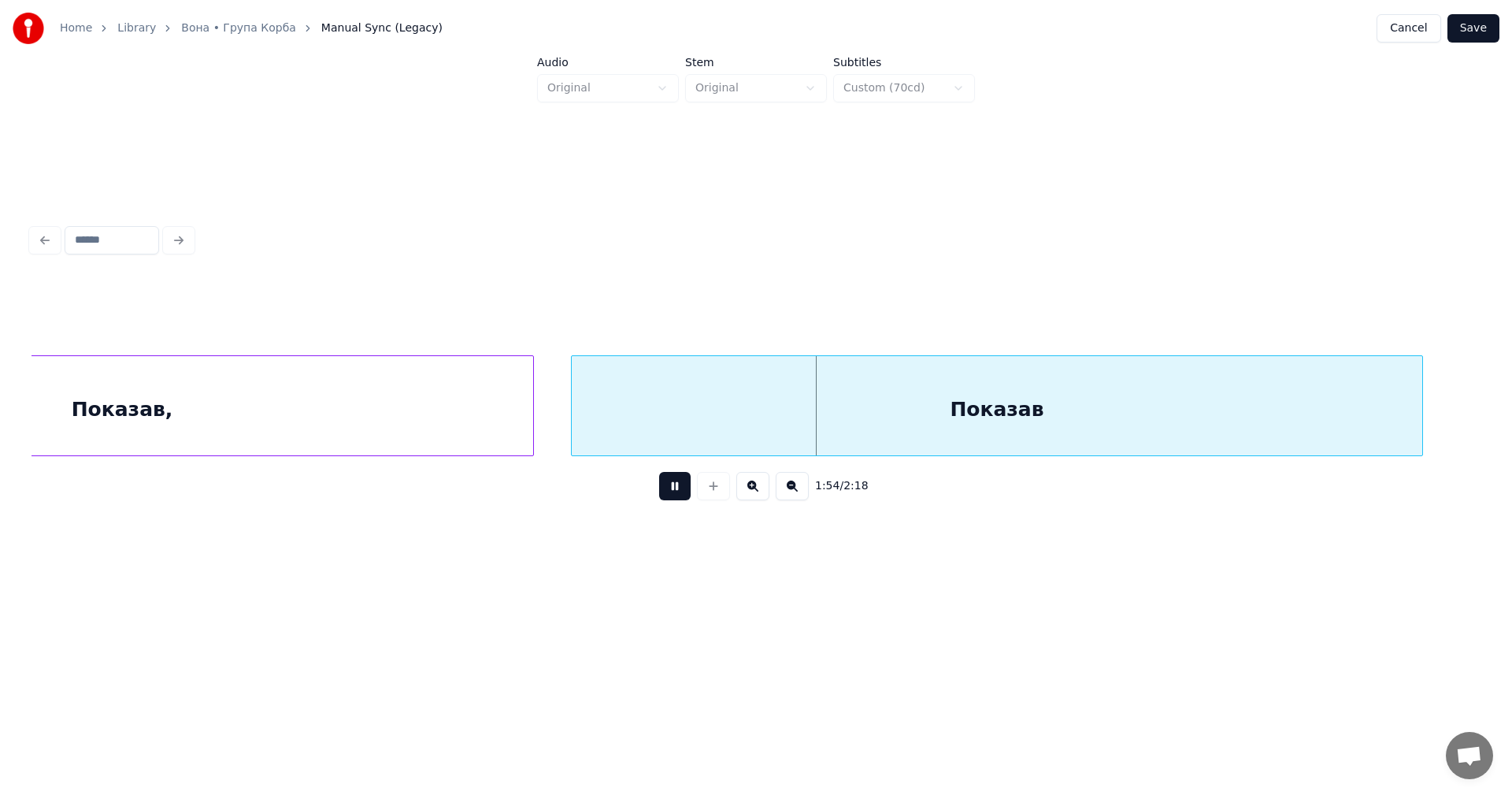
click at [679, 484] on button at bounding box center [674, 486] width 31 height 29
click at [425, 405] on div "Показав," at bounding box center [121, 410] width 822 height 107
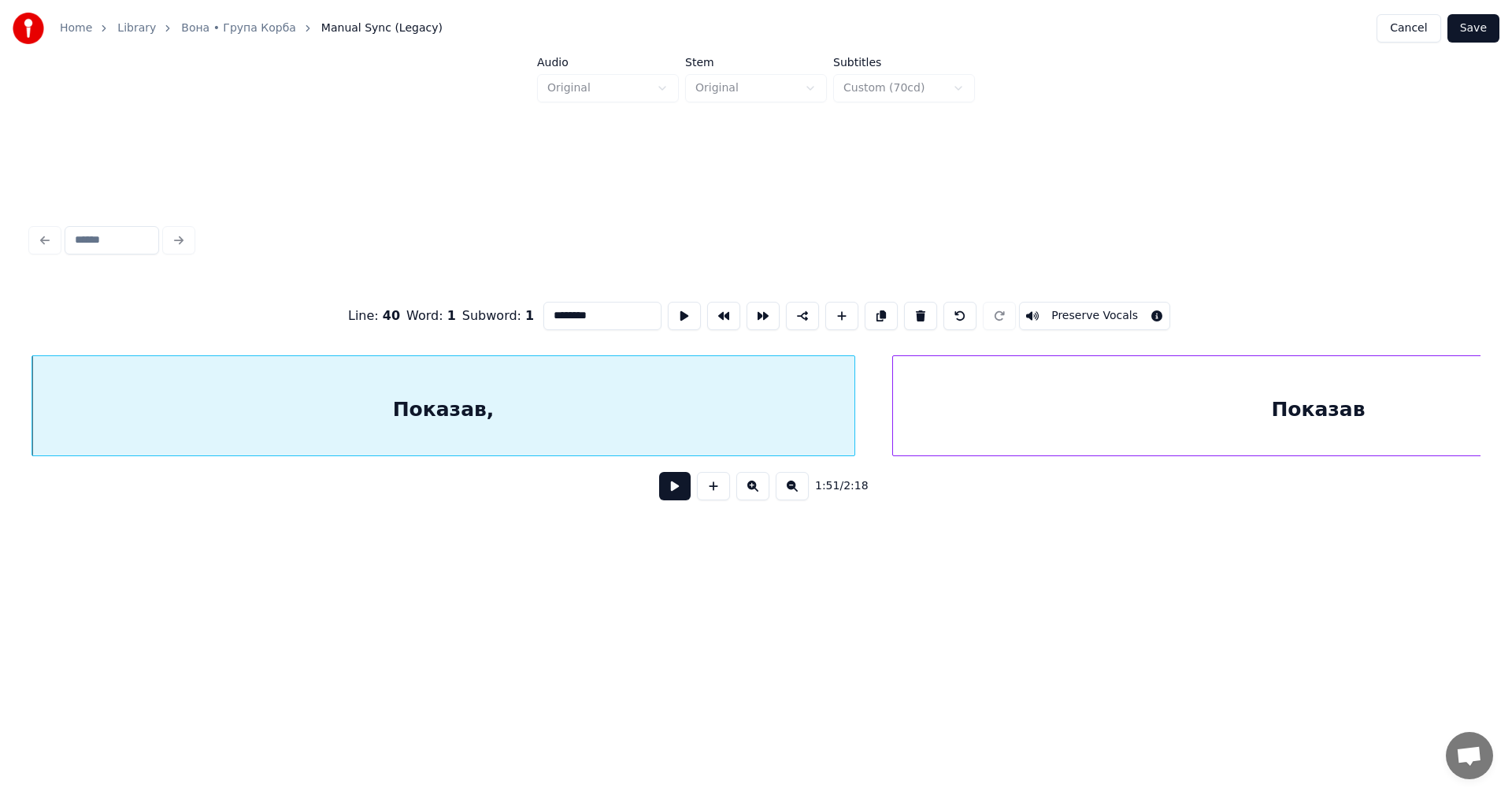
click at [615, 407] on div "Показав," at bounding box center [443, 410] width 822 height 107
click at [615, 406] on div "Показав," at bounding box center [443, 410] width 822 height 107
click at [665, 490] on button at bounding box center [674, 486] width 31 height 29
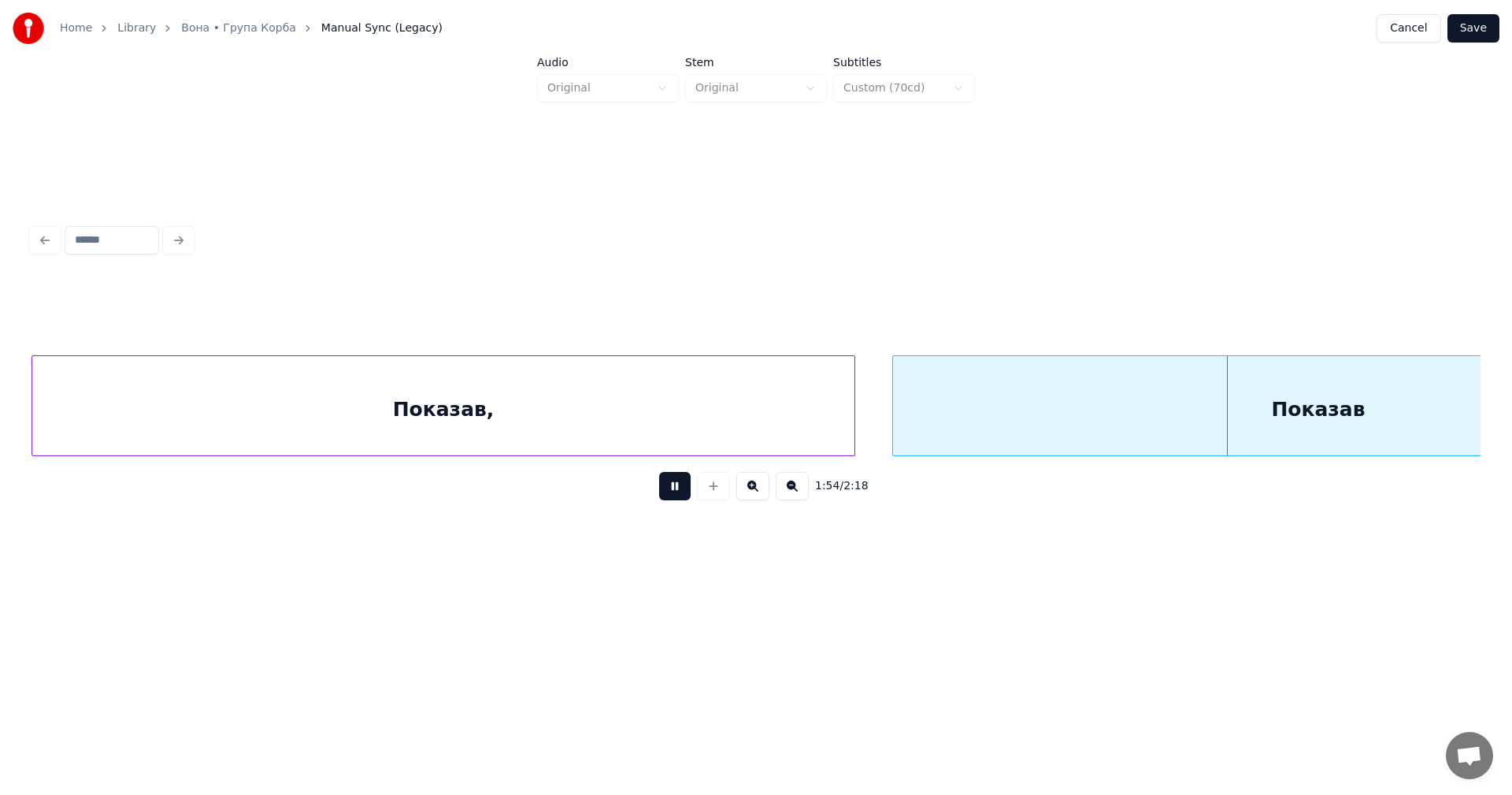
click at [762, 490] on button at bounding box center [752, 486] width 33 height 29
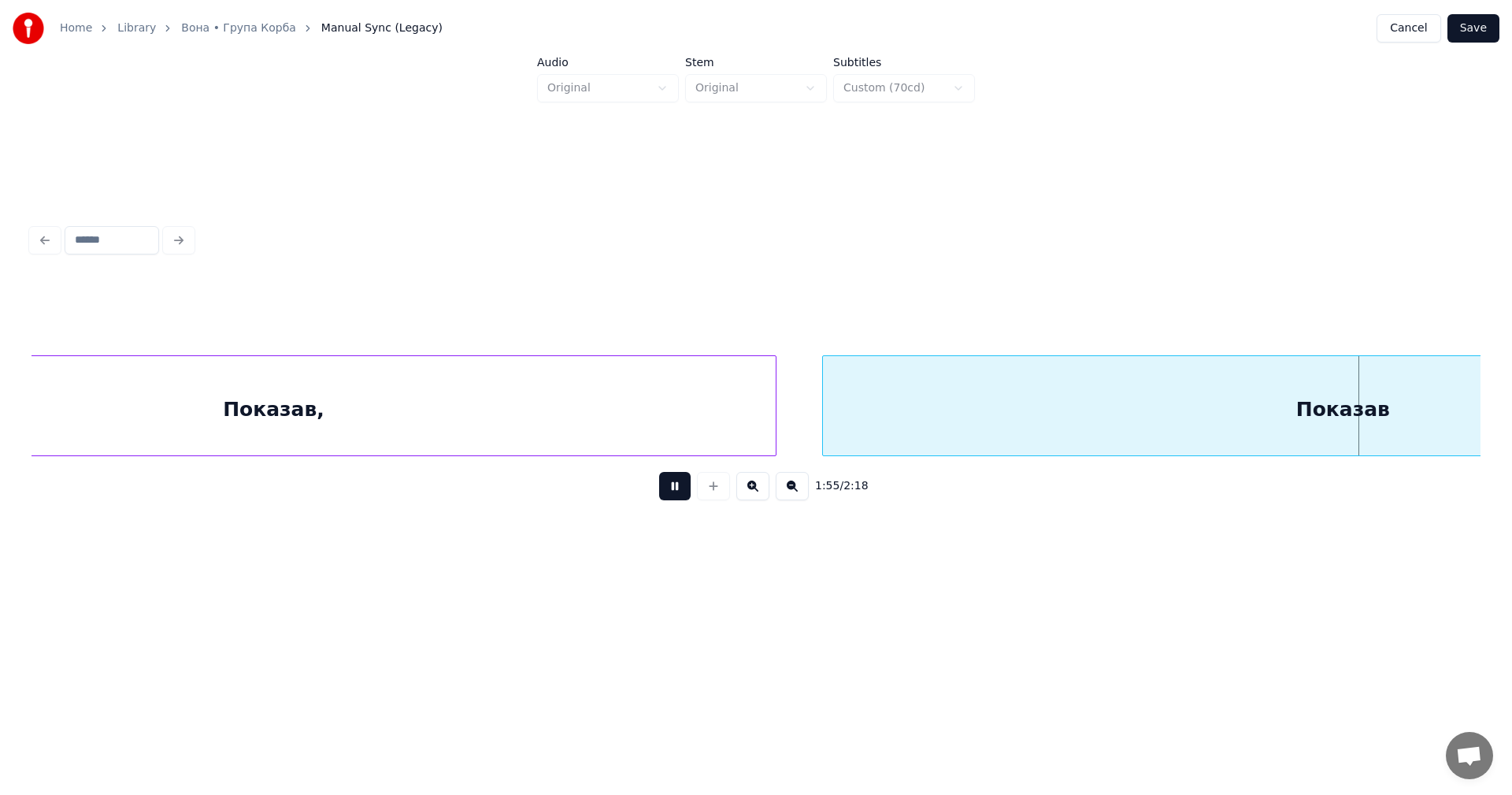
click at [762, 490] on button at bounding box center [752, 486] width 33 height 29
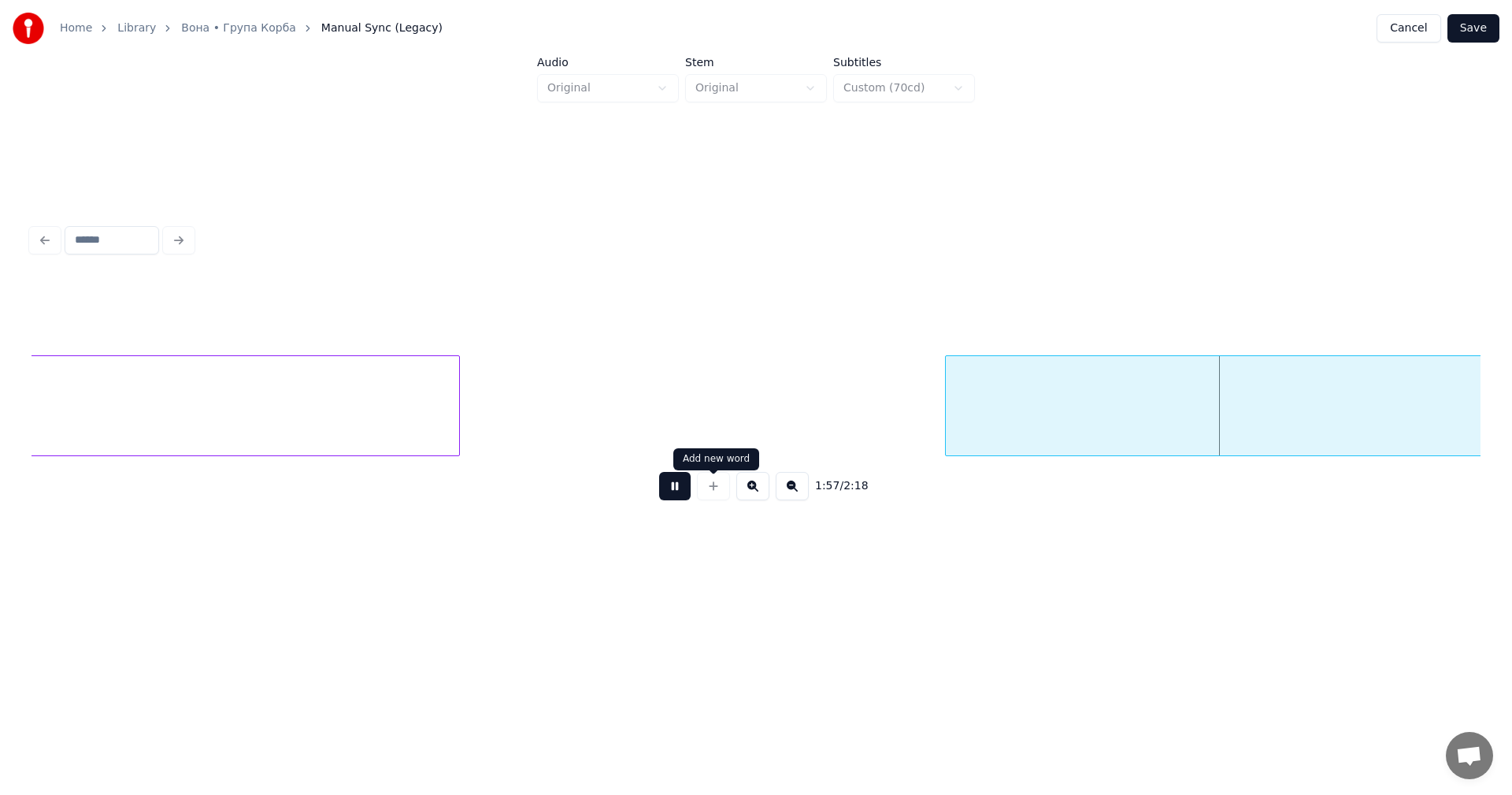
click at [674, 487] on button at bounding box center [674, 486] width 31 height 29
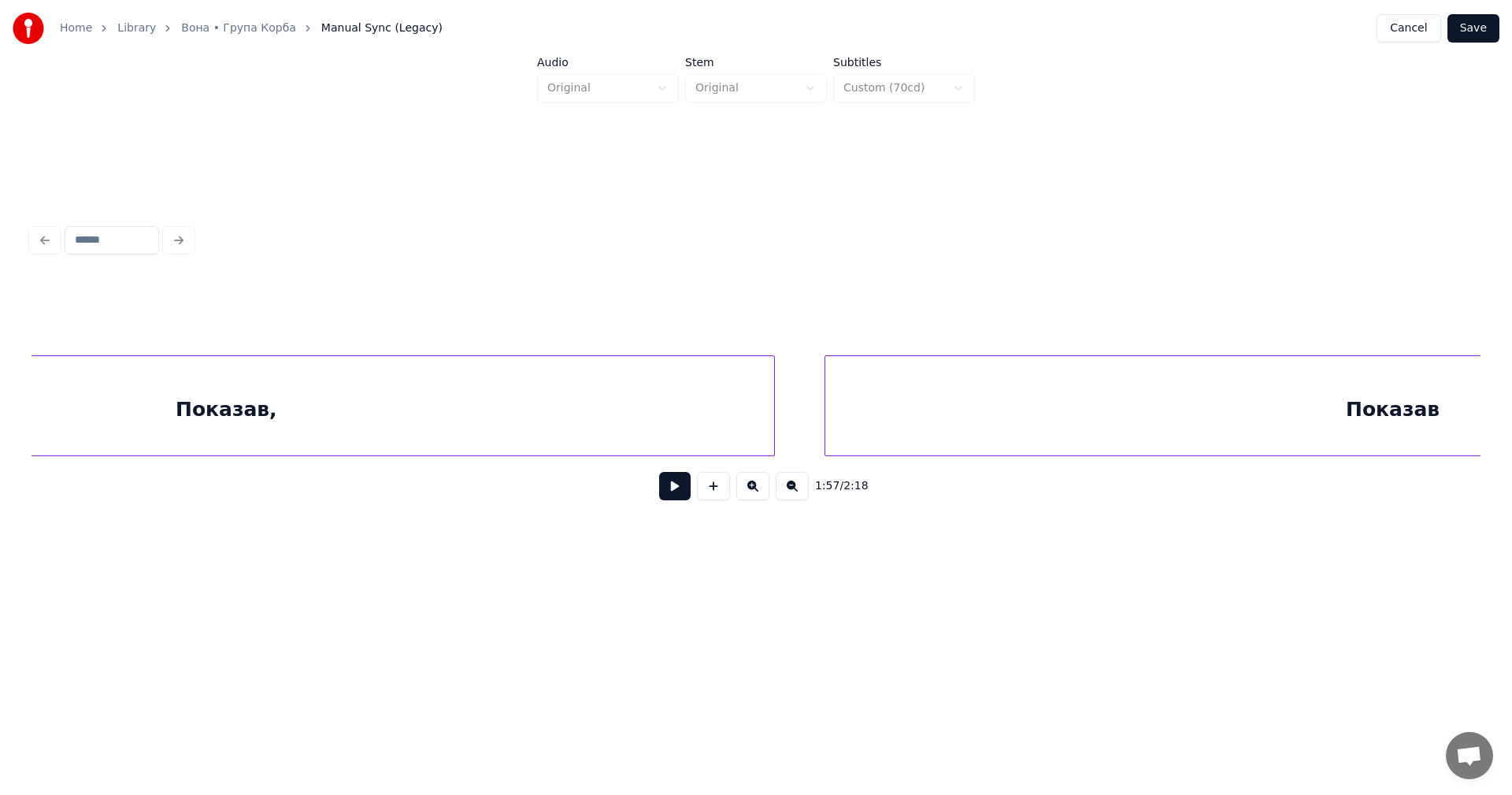
scroll to position [0, 52920]
click at [670, 494] on button at bounding box center [674, 486] width 31 height 29
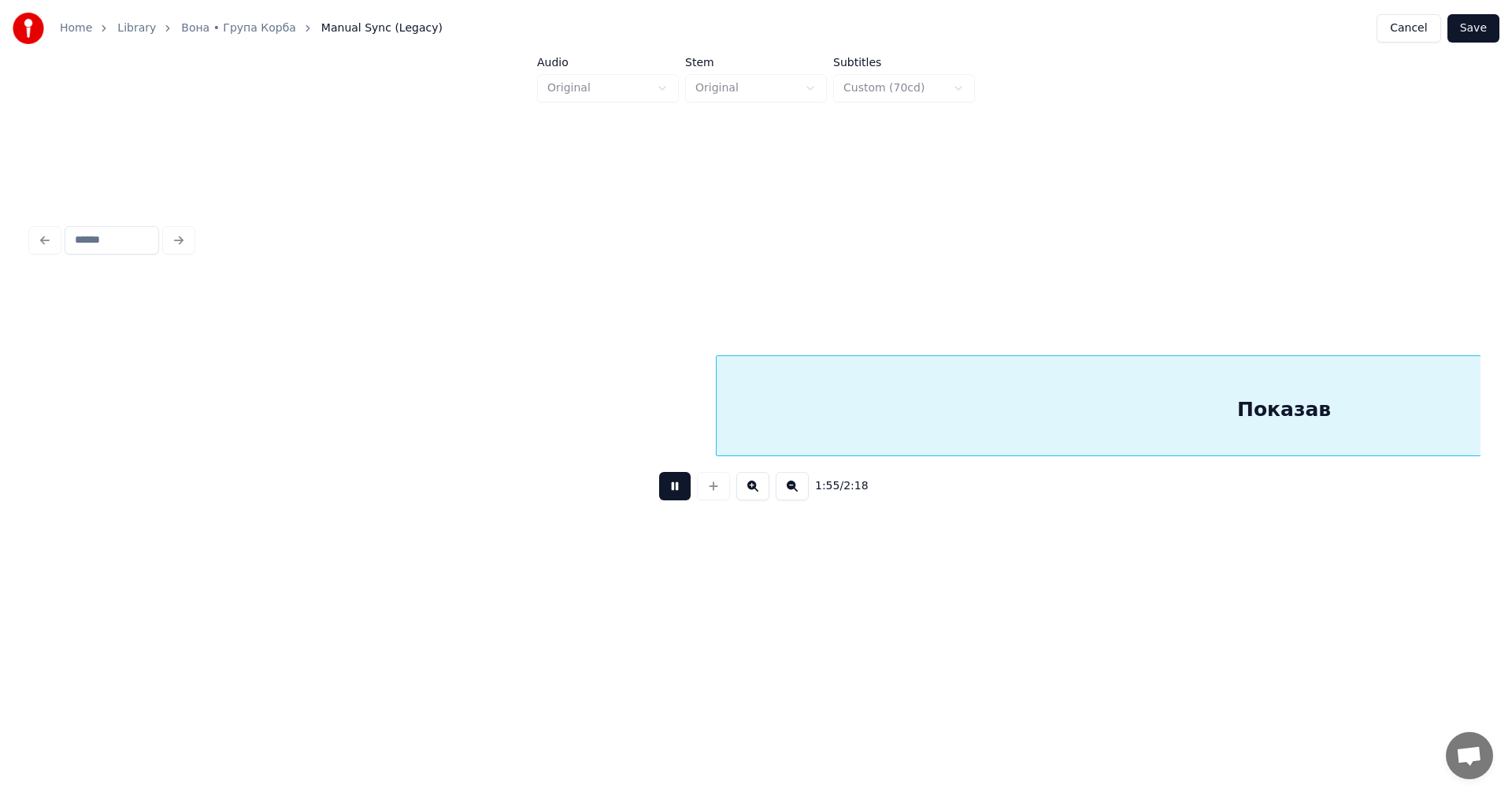
scroll to position [0, 54550]
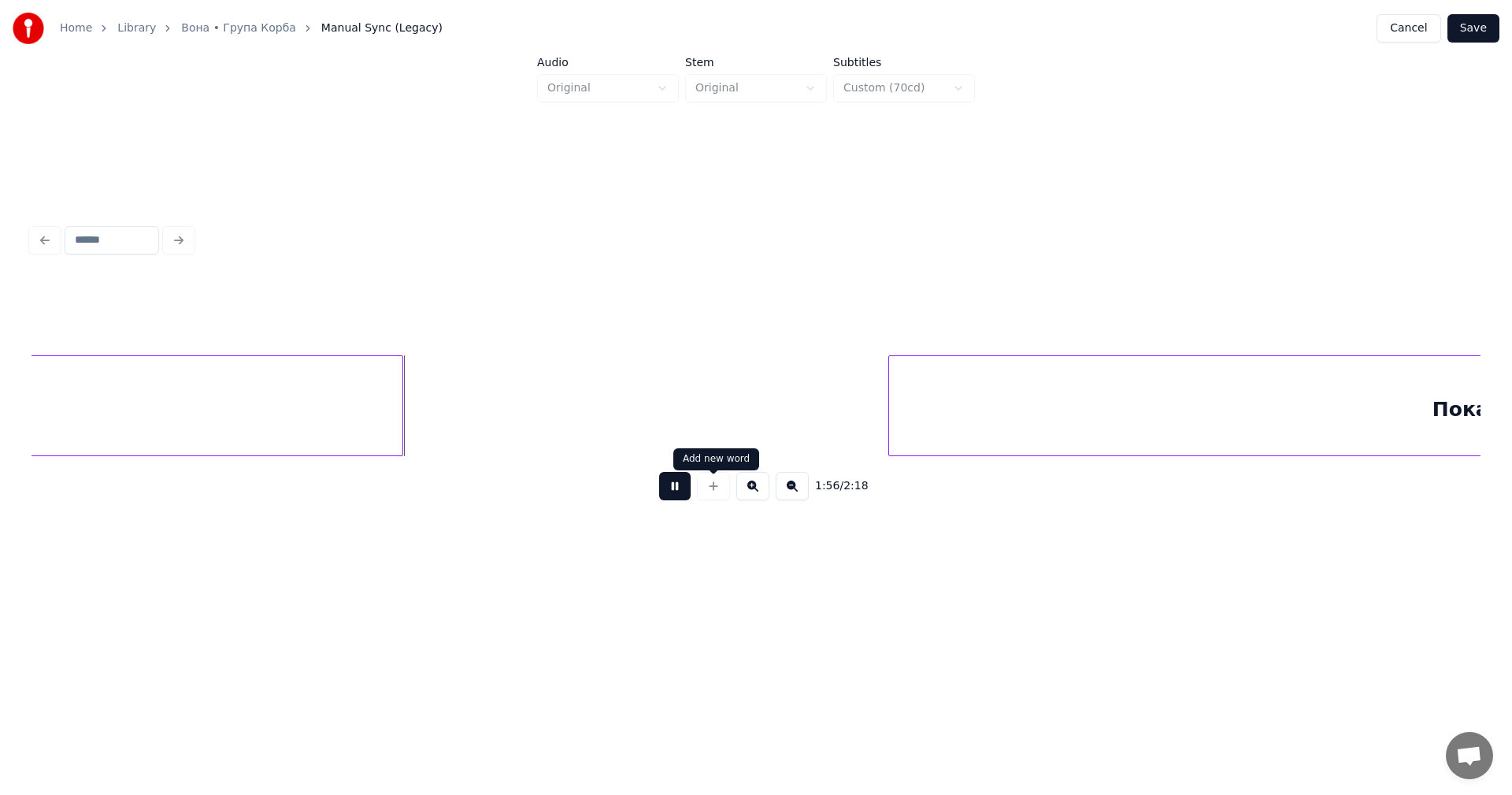
click at [678, 496] on button at bounding box center [674, 486] width 31 height 29
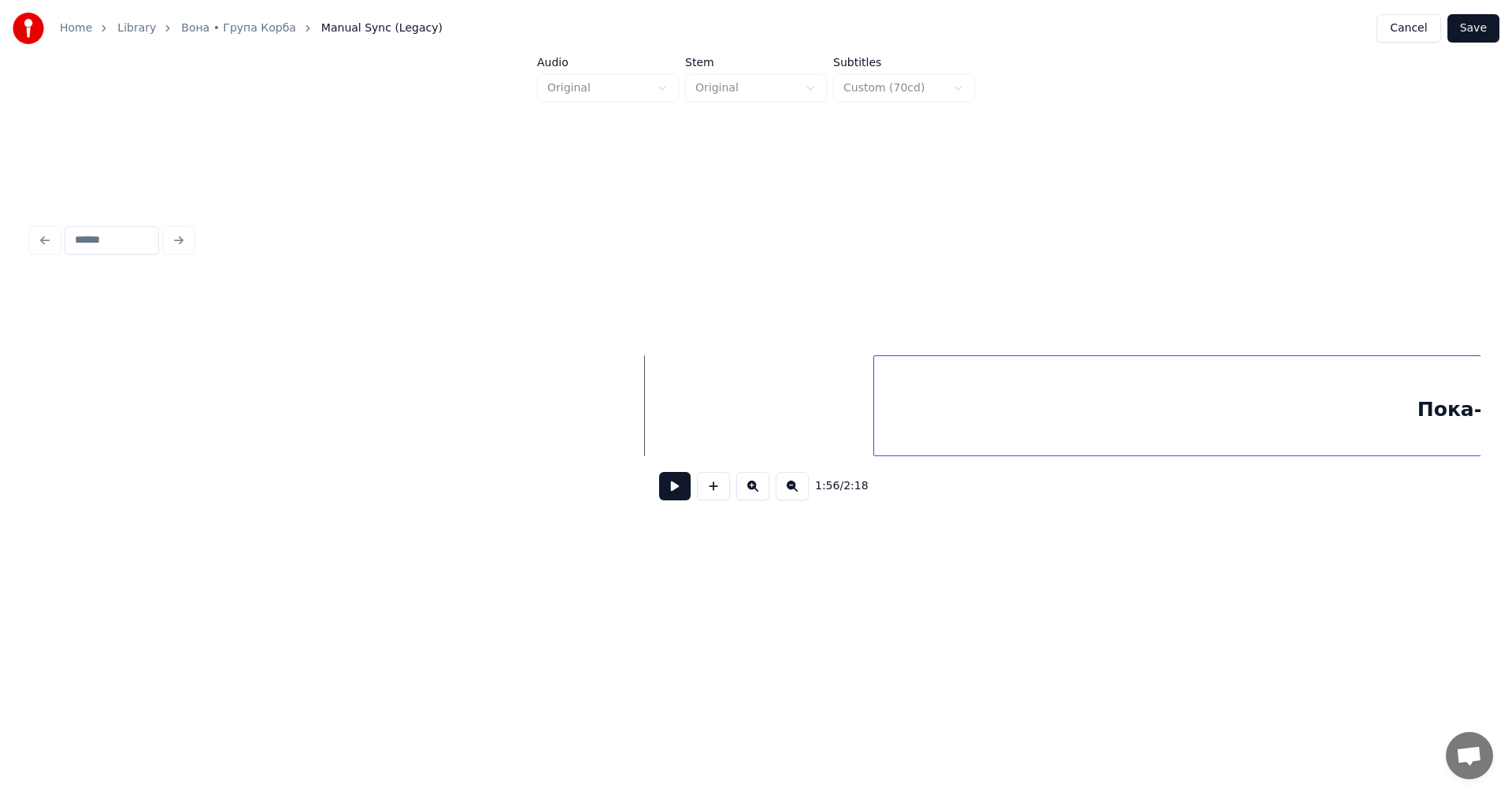
scroll to position [0, 55187]
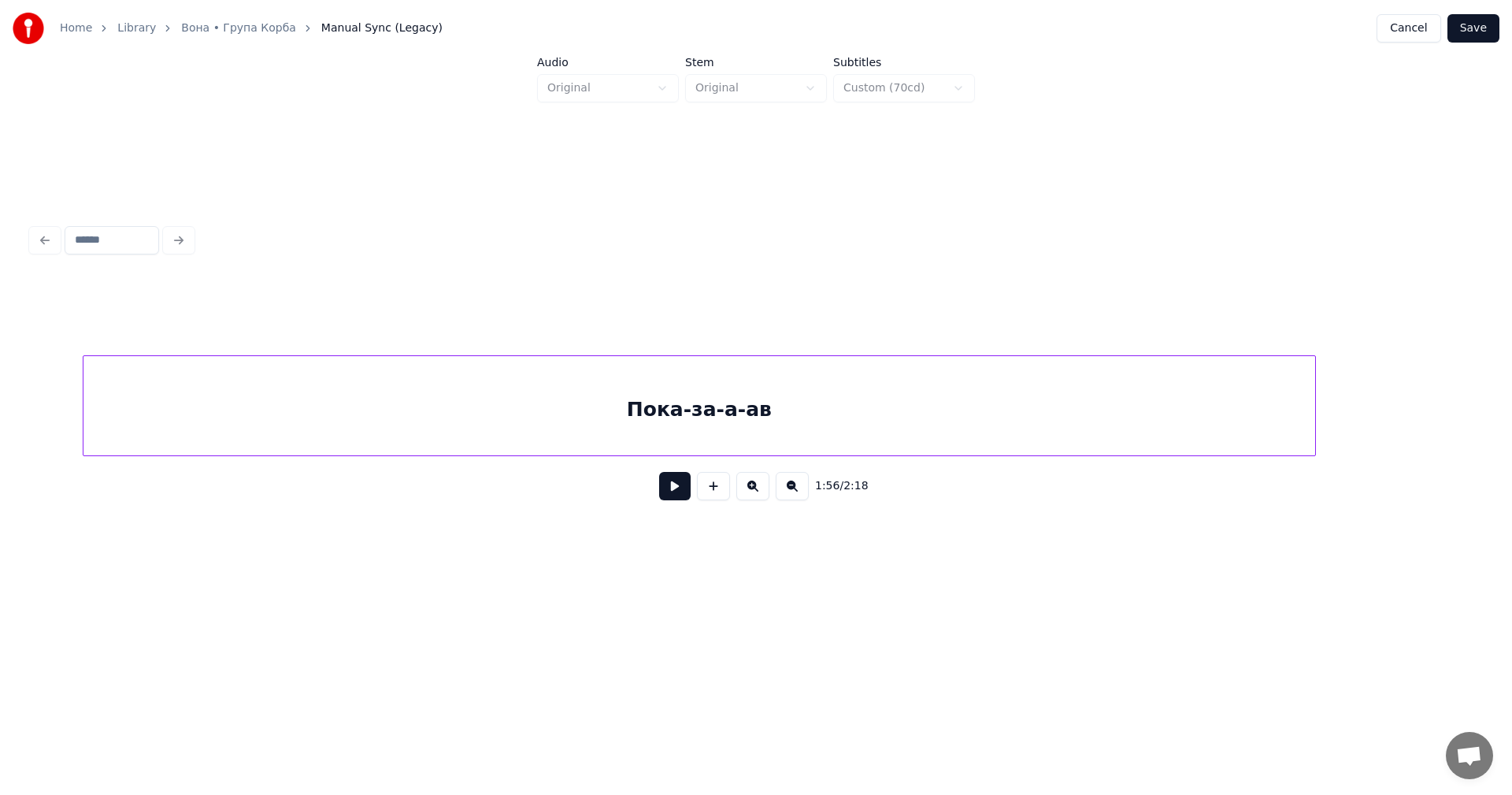
click at [812, 418] on div "Пока-за-а-ав" at bounding box center [698, 410] width 1232 height 107
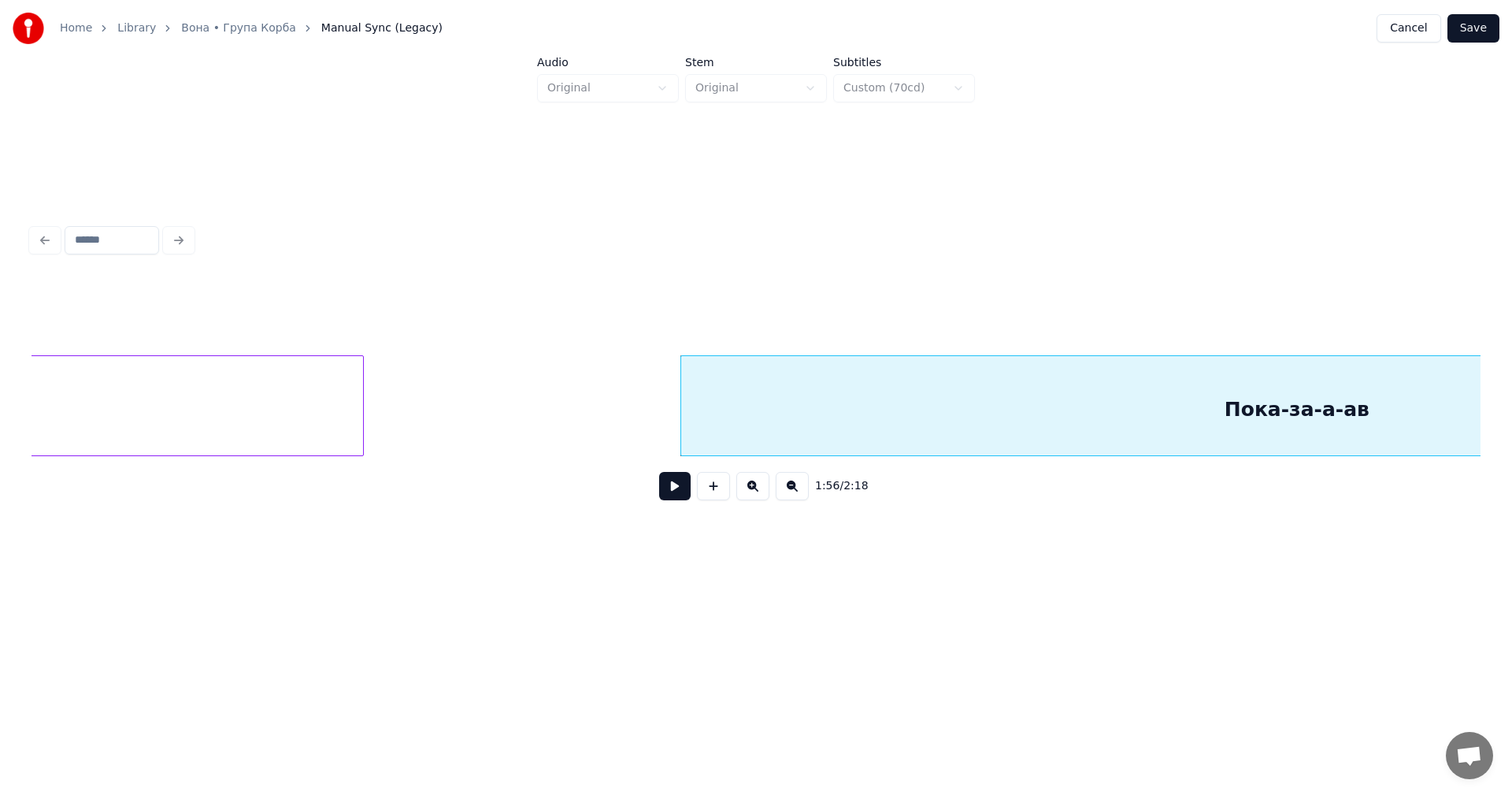
scroll to position [0, 55019]
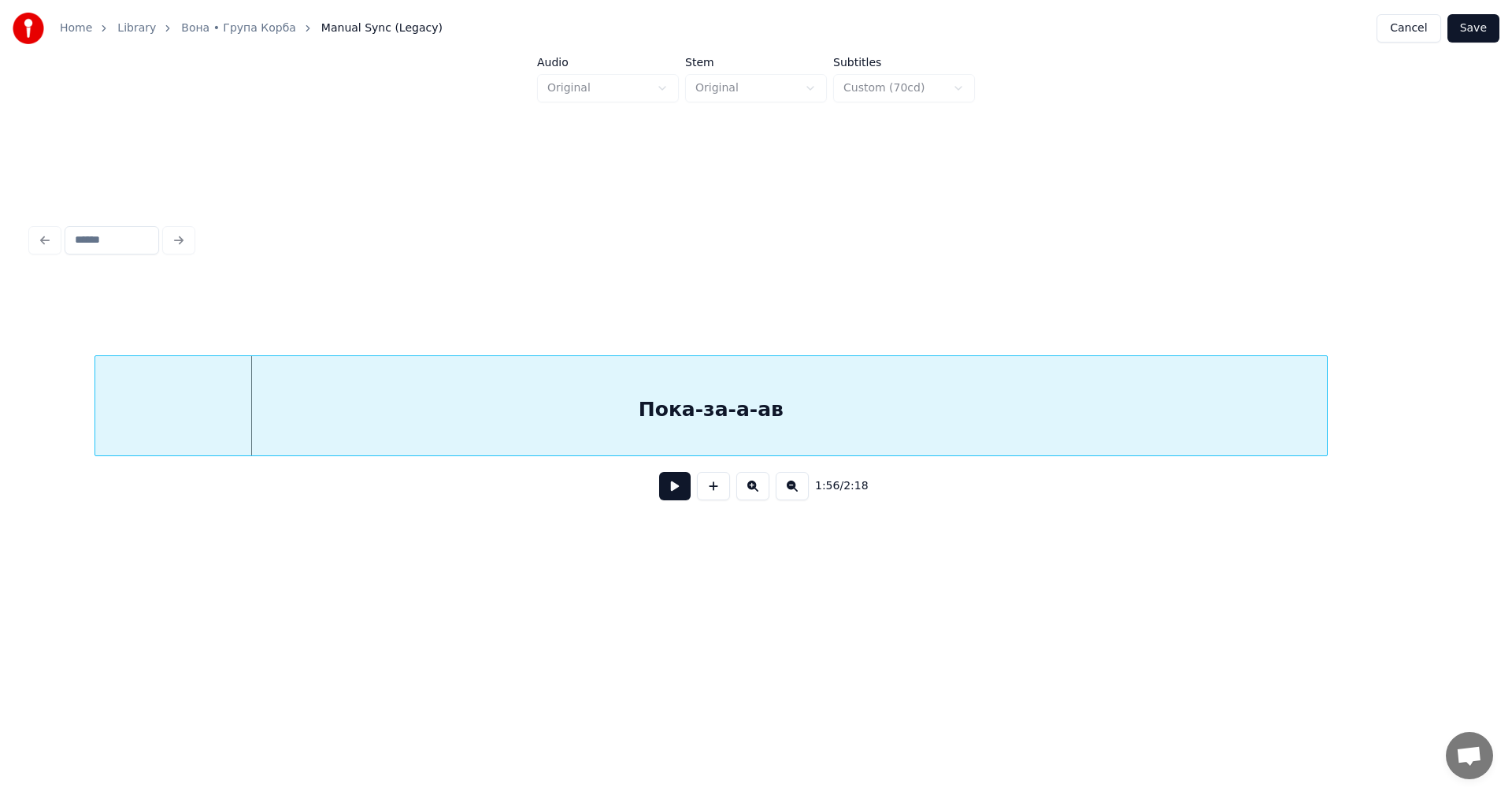
click at [893, 416] on div "Пока-за-а-ав" at bounding box center [711, 410] width 1232 height 107
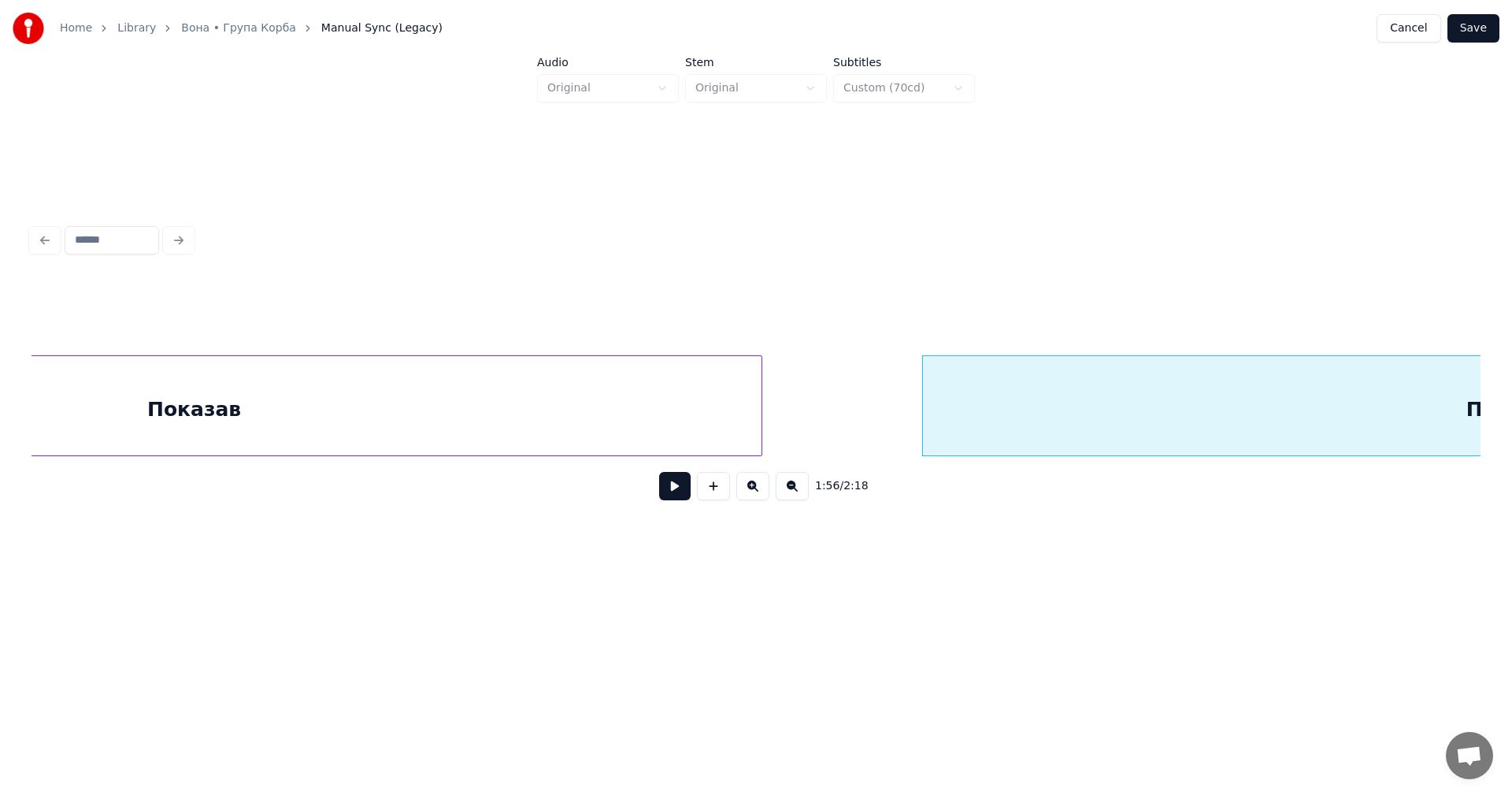
scroll to position [0, 54862]
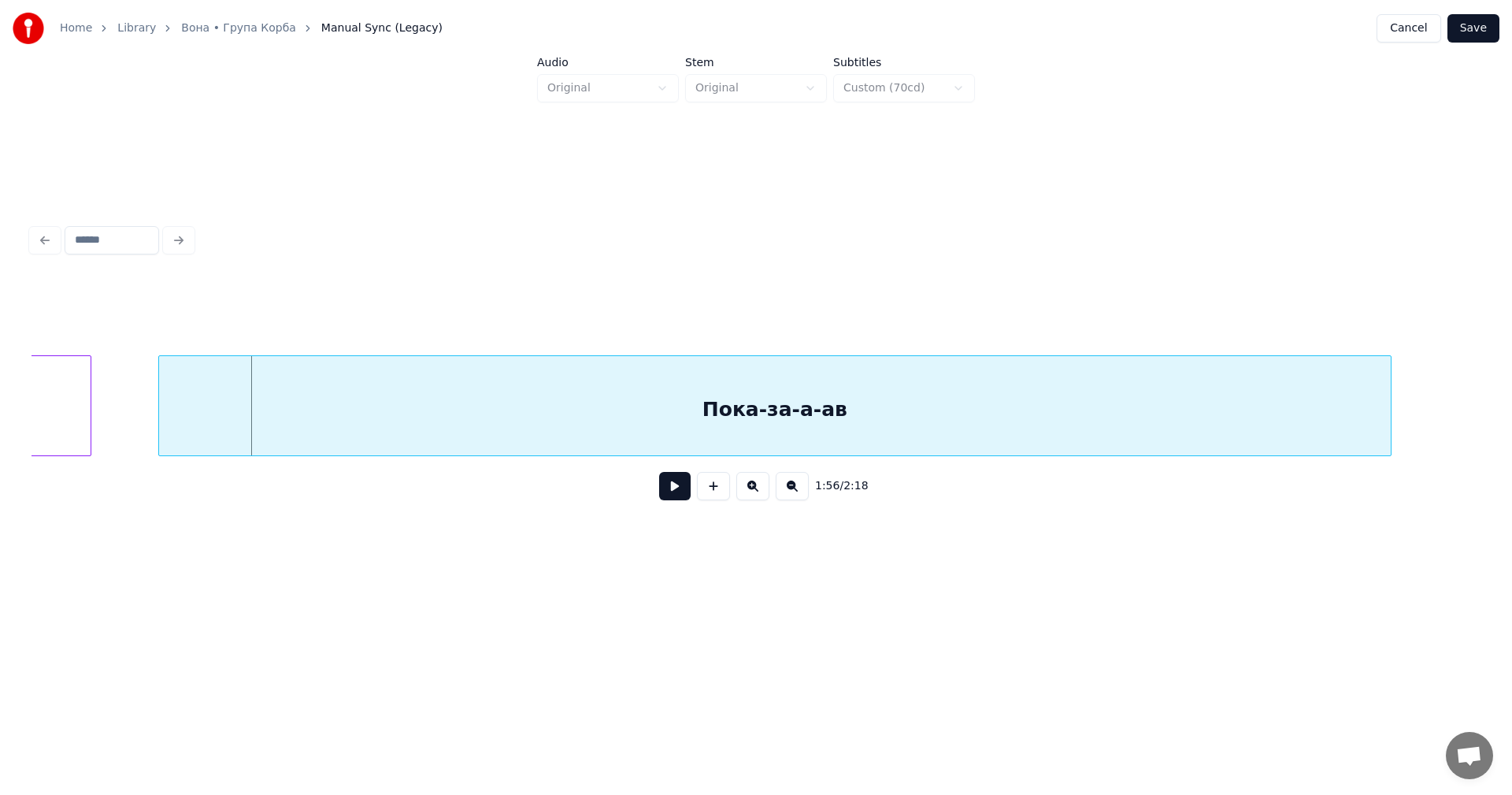
click at [881, 405] on div "Пока-за-а-ав" at bounding box center [774, 410] width 1232 height 107
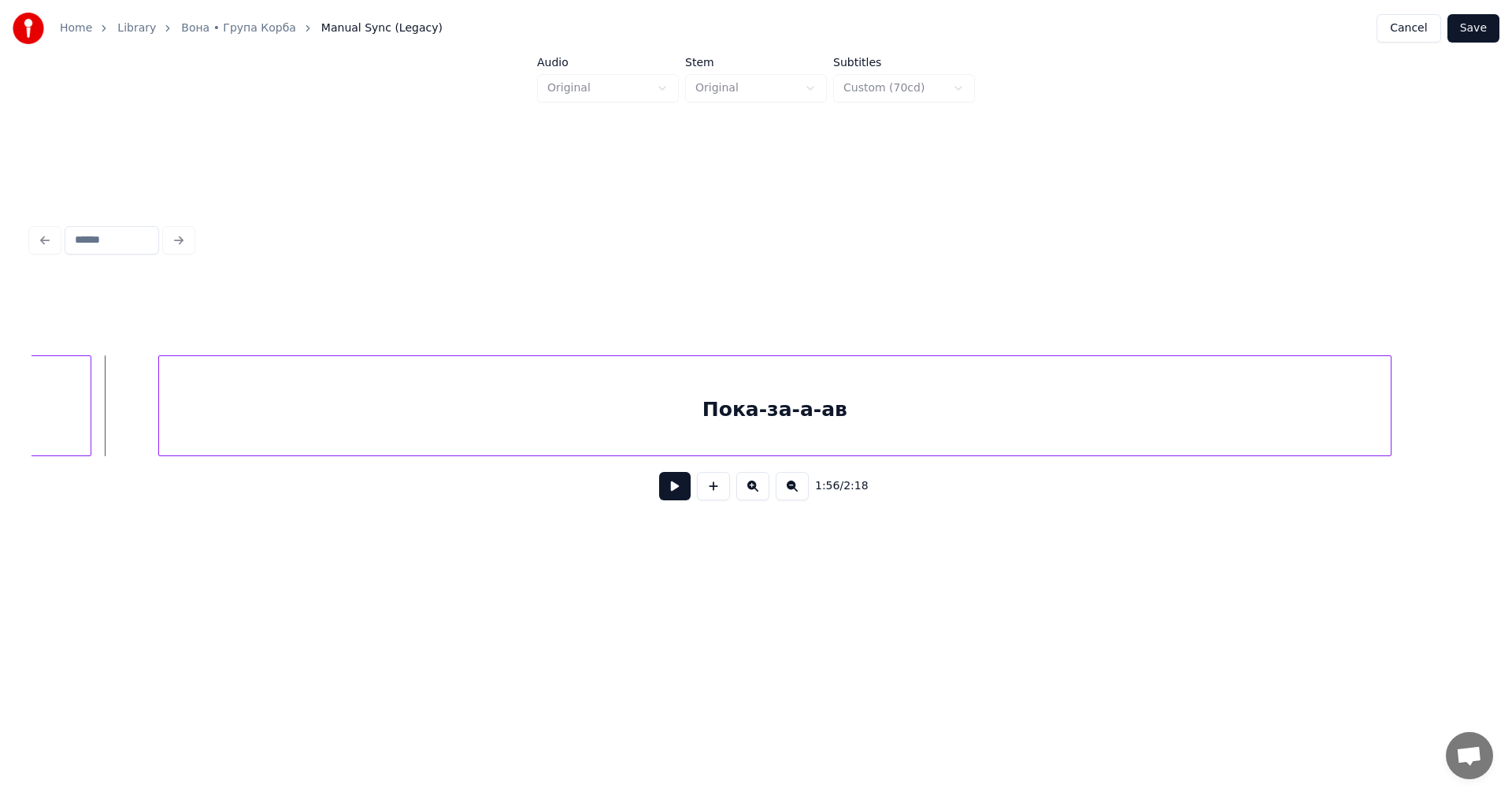
click at [683, 490] on button at bounding box center [674, 486] width 31 height 29
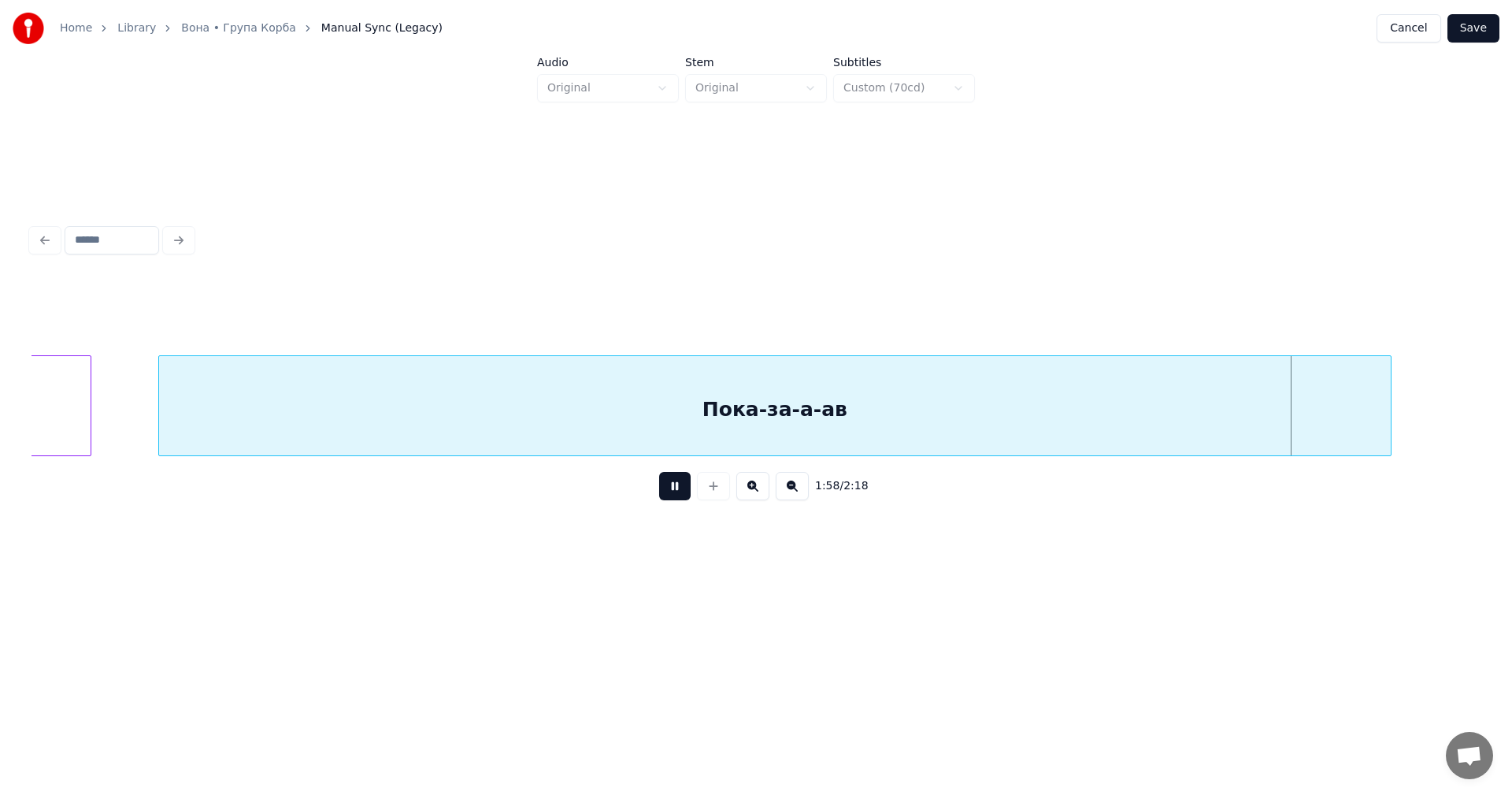
click at [683, 490] on button at bounding box center [674, 486] width 31 height 29
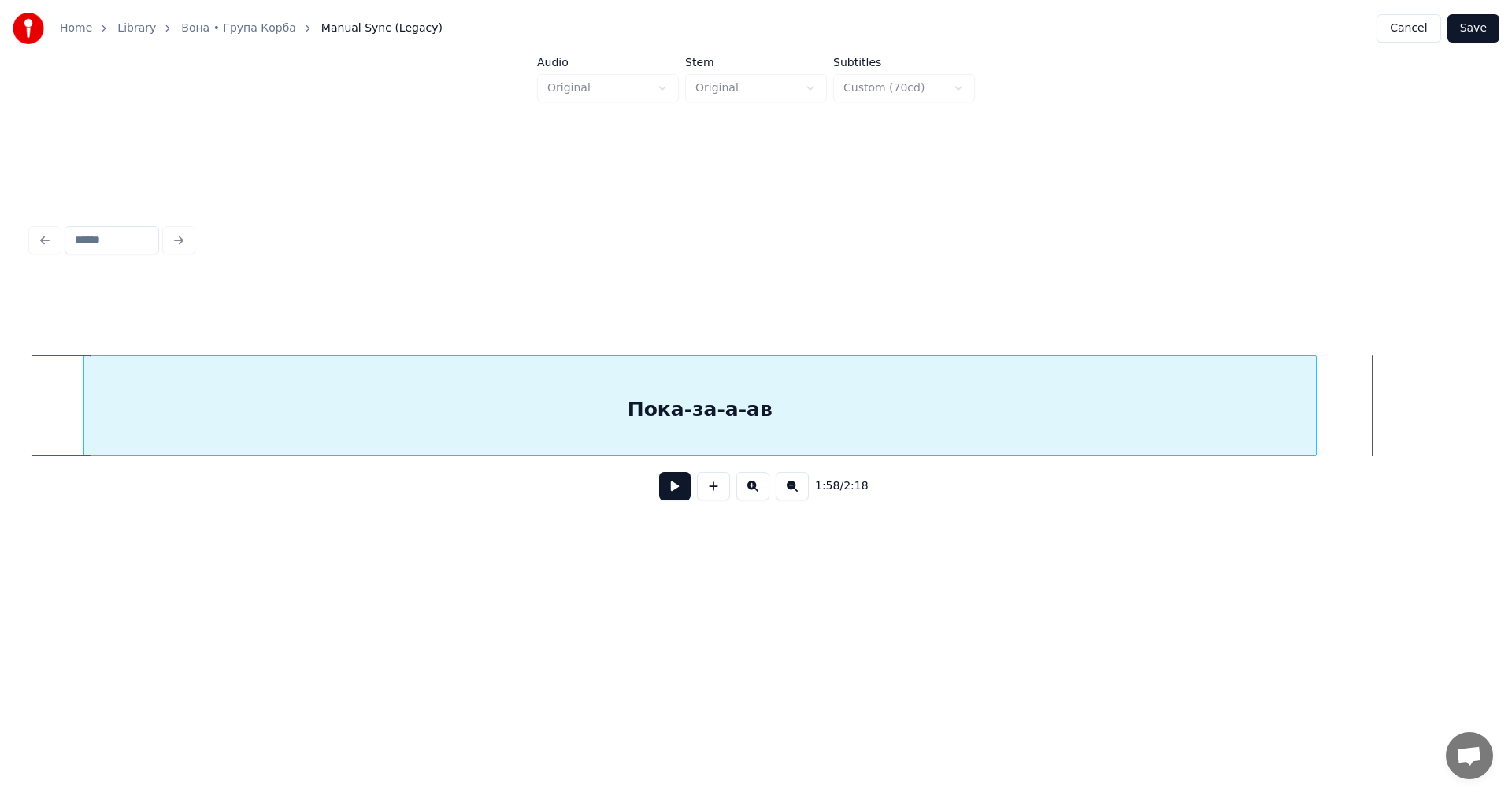
click at [1316, 399] on div "Пока-за-а-ав" at bounding box center [699, 406] width 1233 height 101
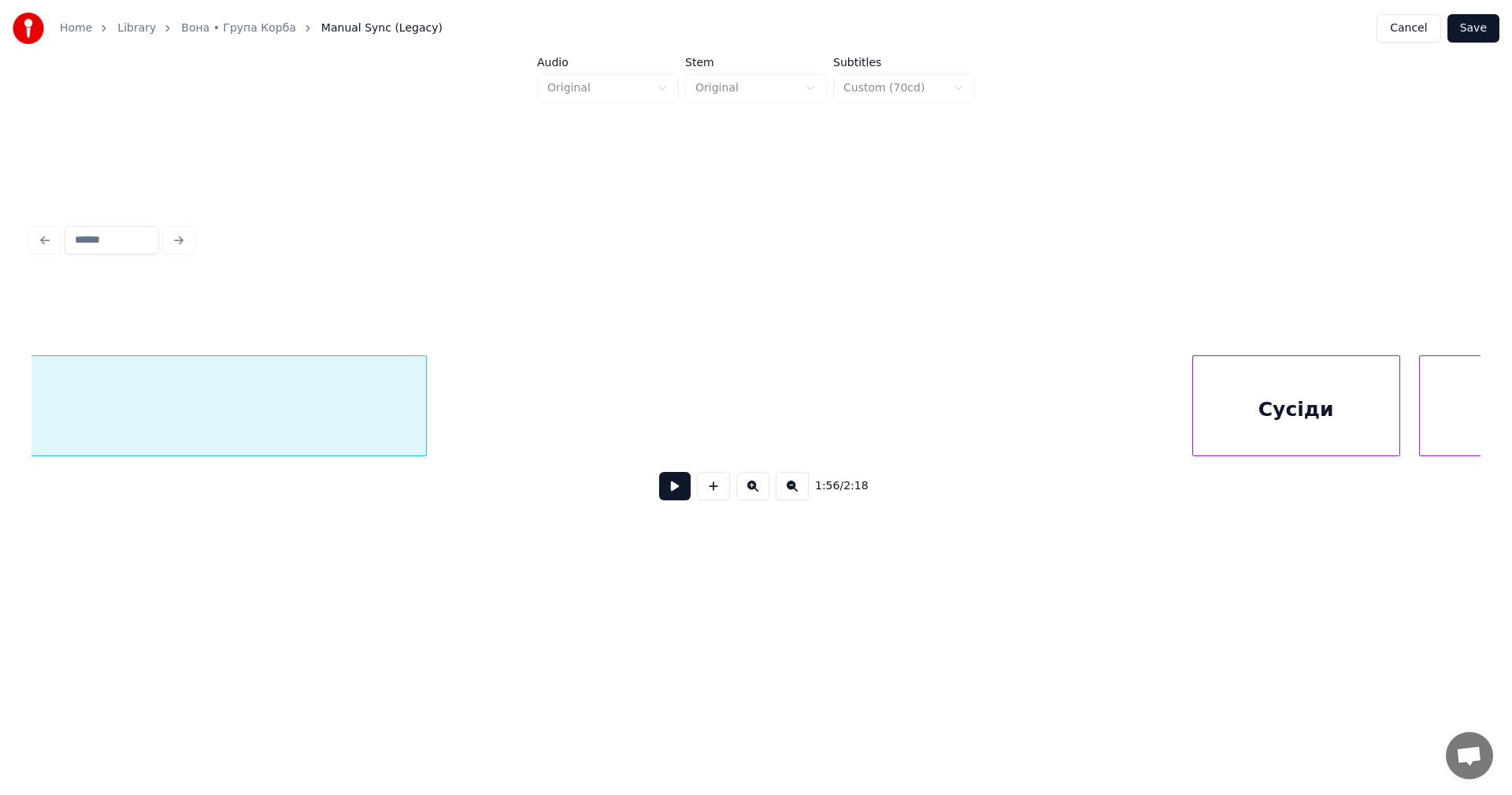
scroll to position [0, 55897]
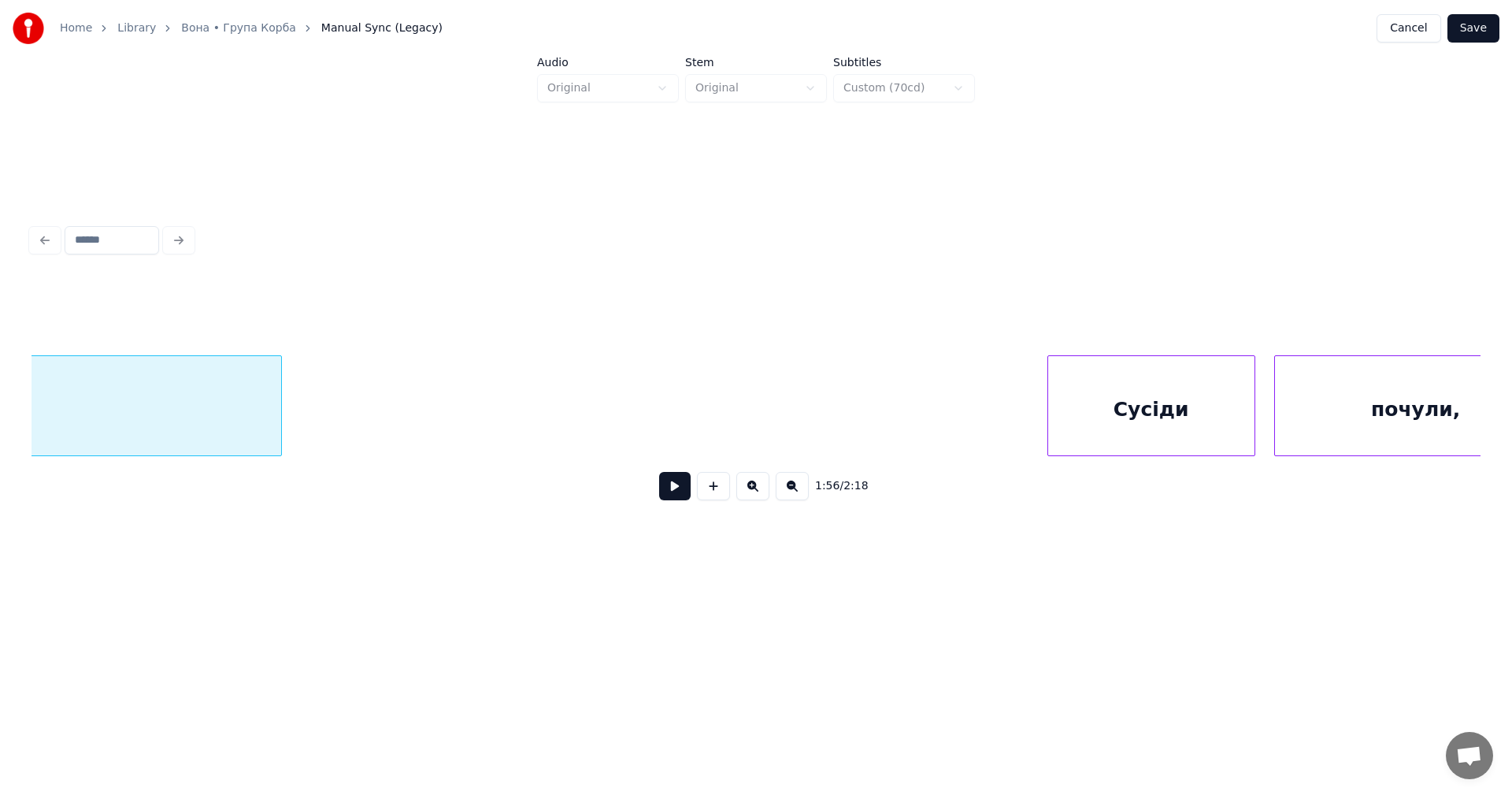
click at [1090, 409] on div "Сусіди" at bounding box center [1150, 410] width 206 height 107
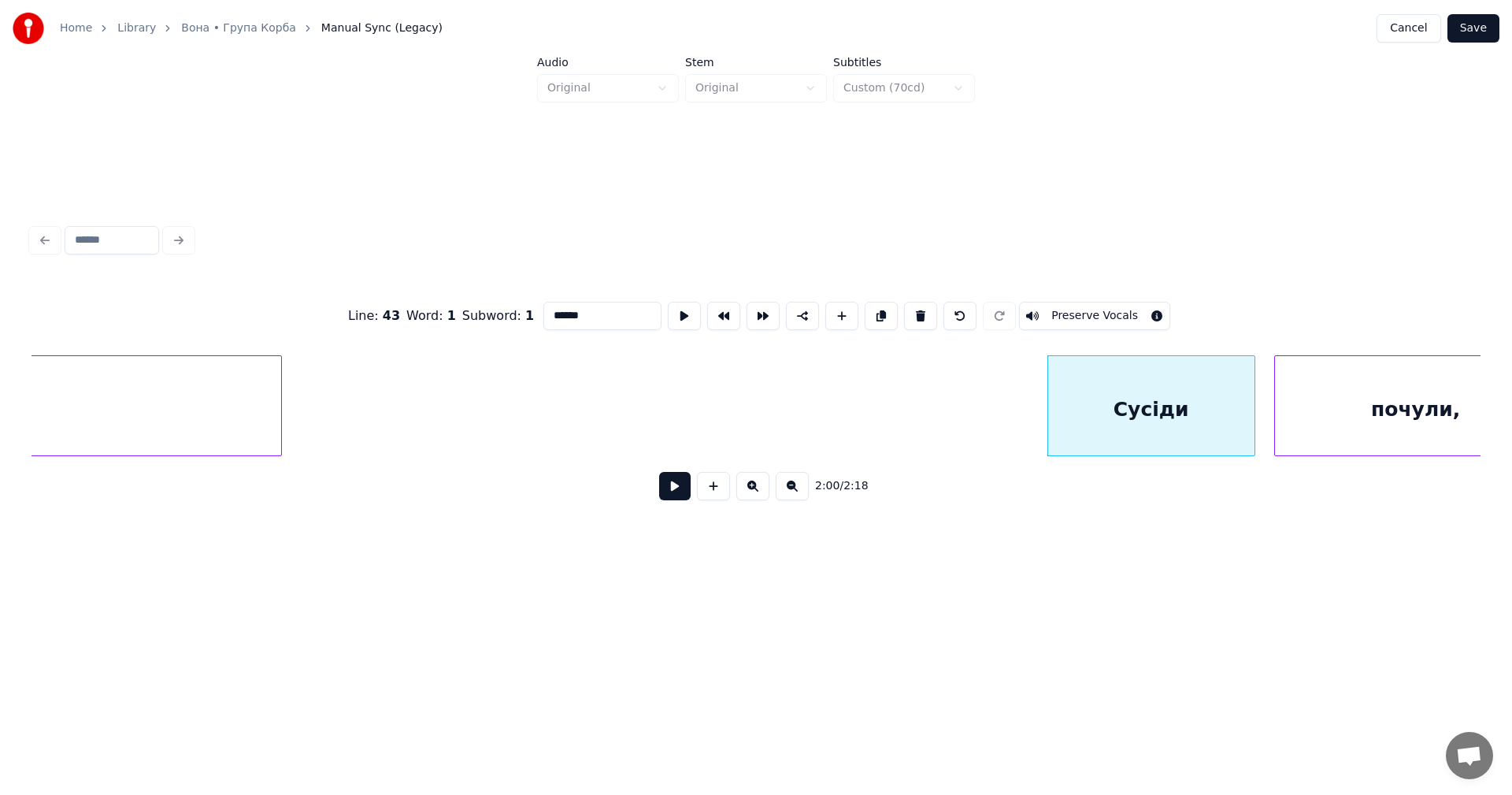
click at [1470, 23] on button "Save" at bounding box center [1473, 29] width 52 height 29
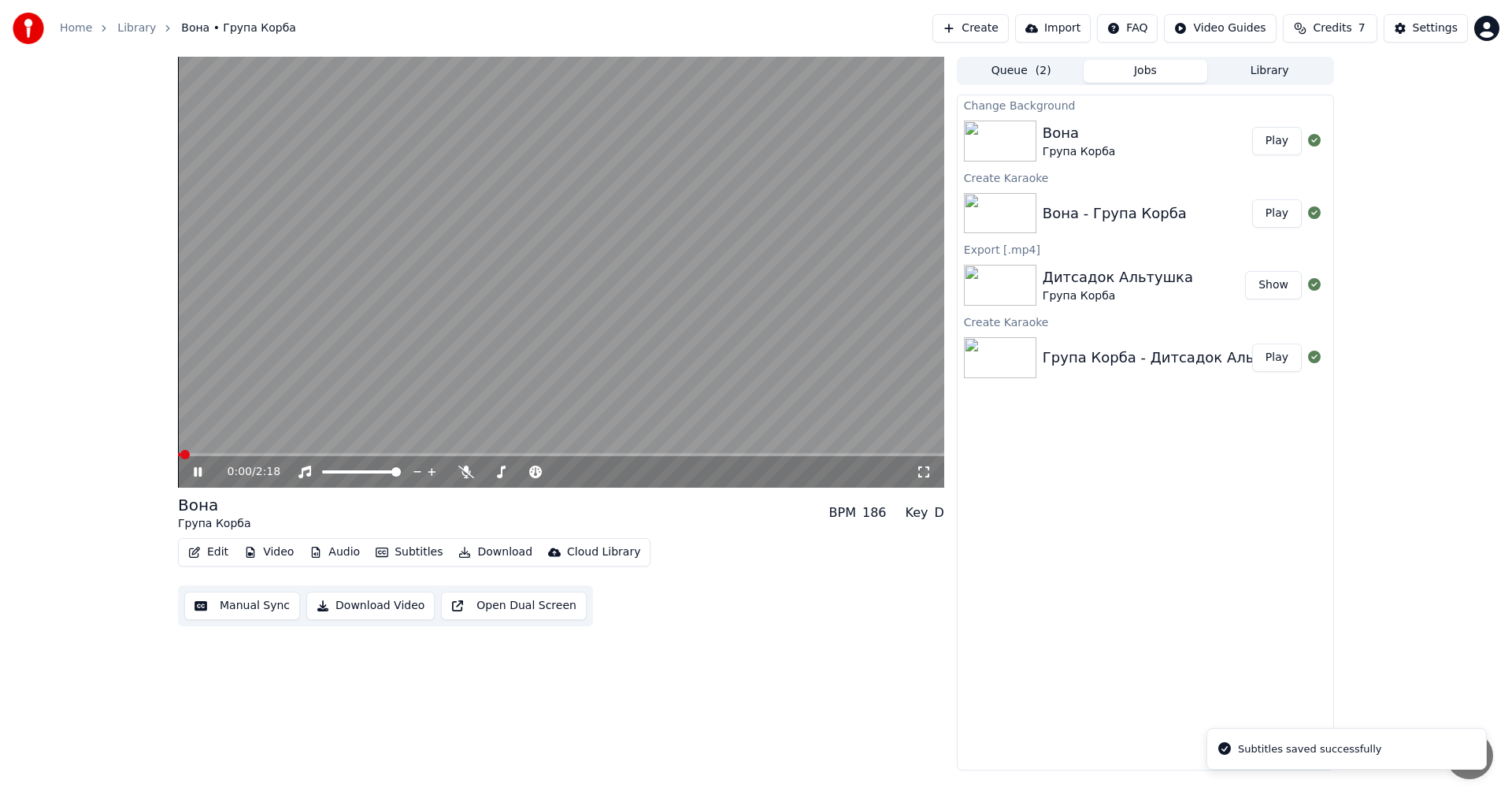
click at [422, 271] on video at bounding box center [561, 272] width 766 height 431
click at [525, 323] on video at bounding box center [561, 272] width 766 height 431
click at [745, 451] on video at bounding box center [561, 272] width 766 height 431
click at [757, 452] on video at bounding box center [561, 272] width 766 height 431
click at [762, 454] on span at bounding box center [561, 455] width 766 height 4
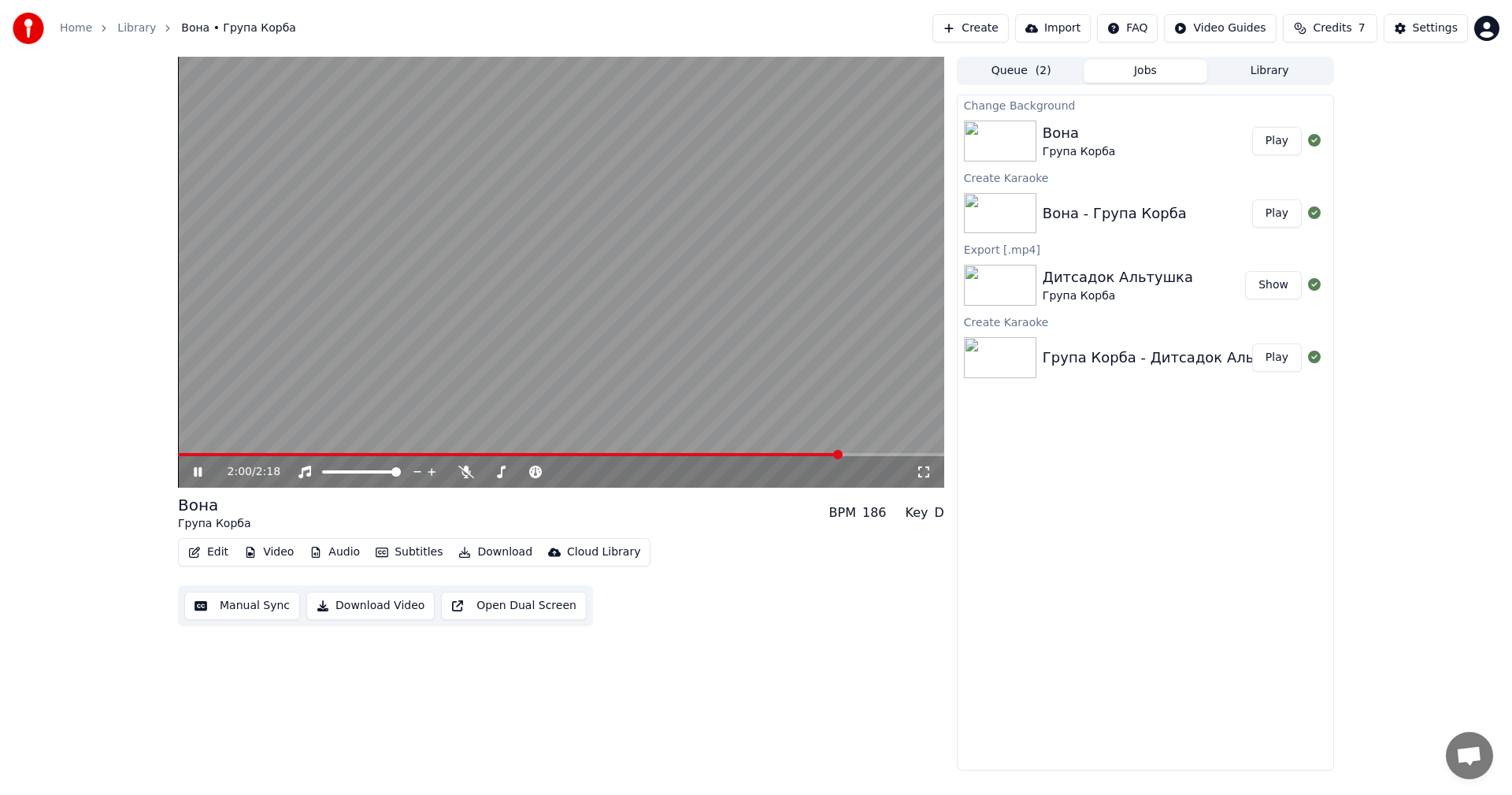
click at [698, 320] on video at bounding box center [561, 272] width 766 height 431
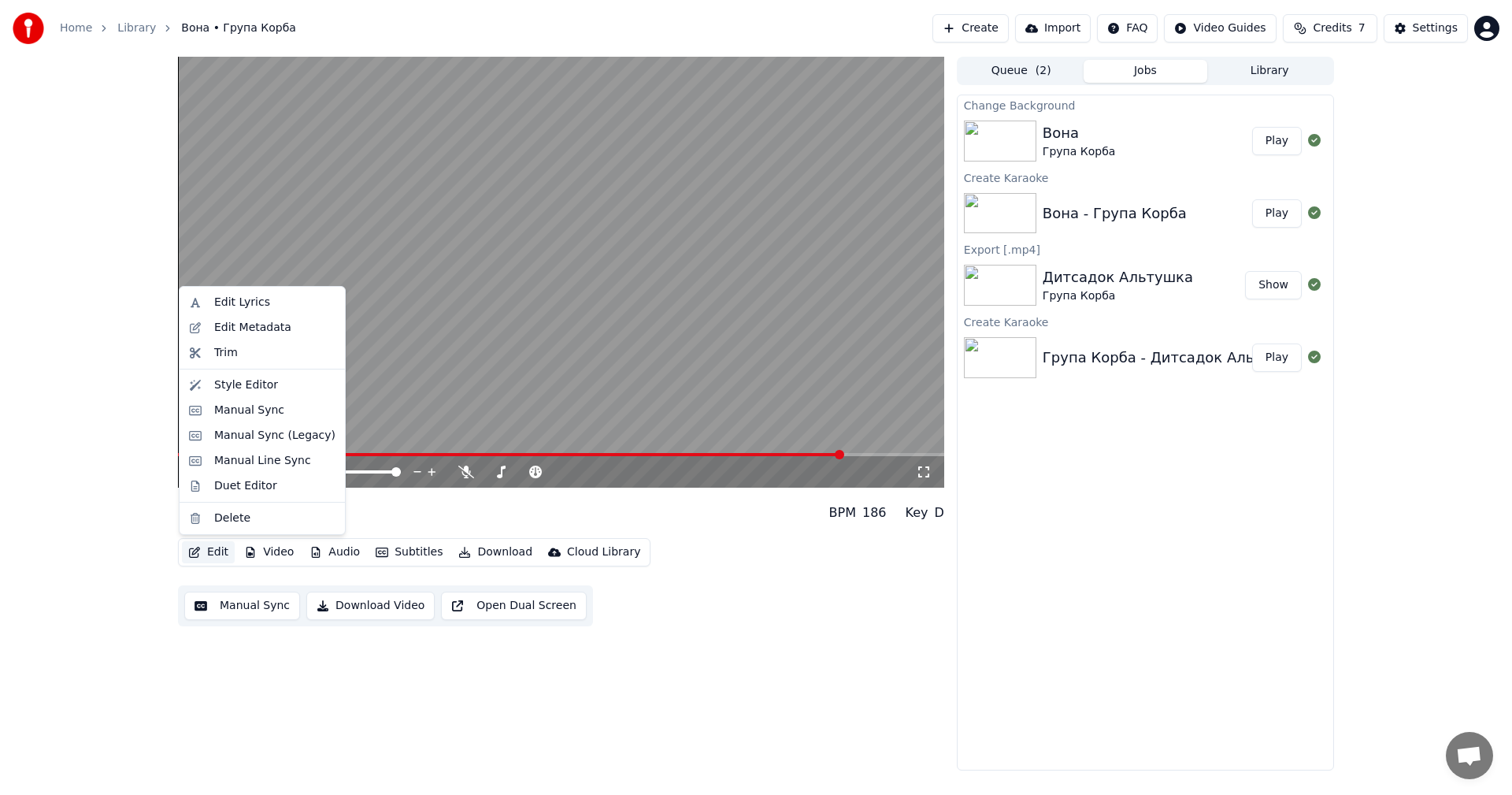
click at [219, 547] on button "Edit" at bounding box center [208, 552] width 53 height 22
click at [265, 382] on div "Style Editor" at bounding box center [246, 385] width 63 height 16
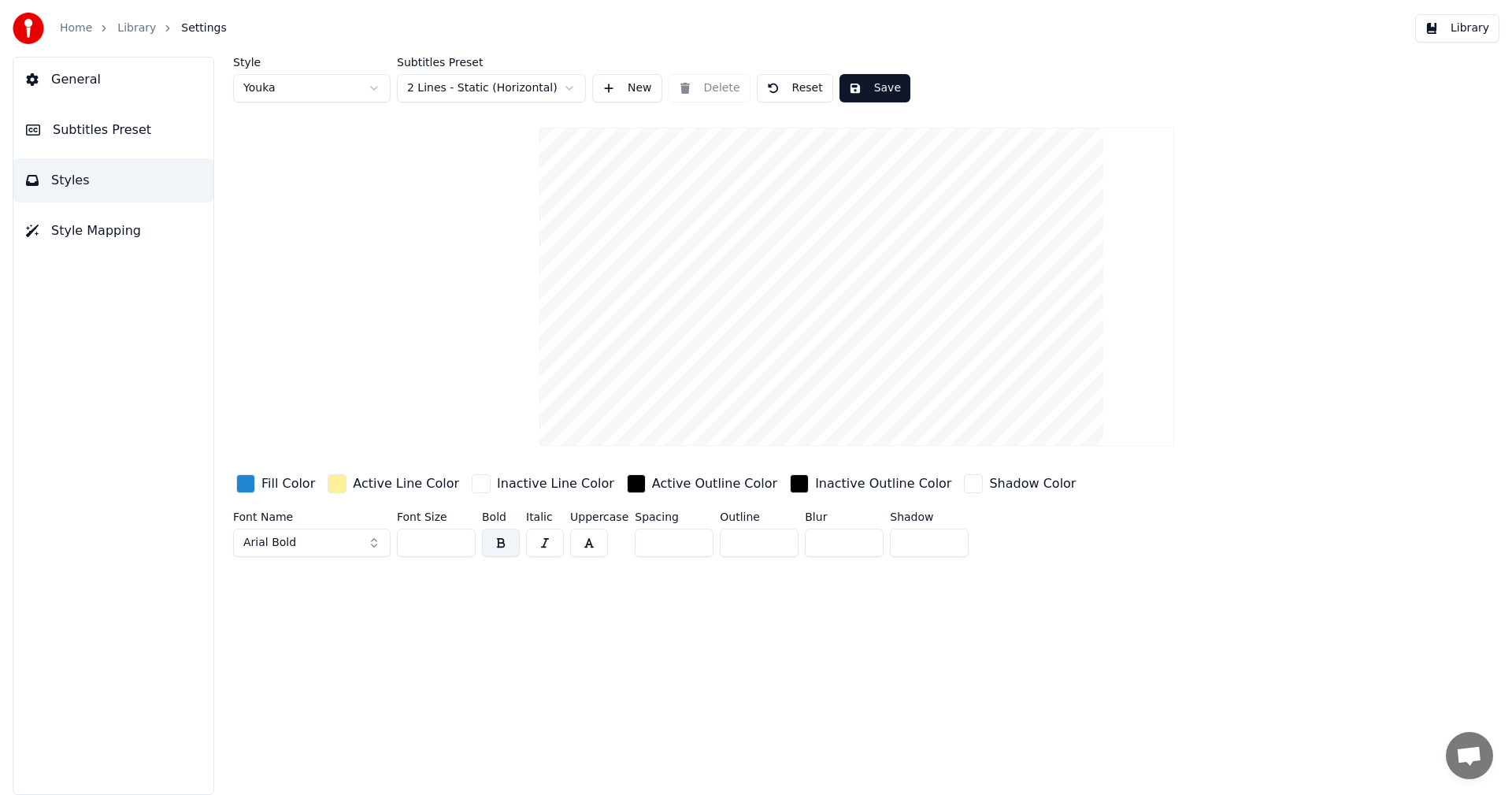
click at [520, 84] on html "Home Library Settings Library General Subtitles Preset Styles Style Mapping Sty…" at bounding box center [756, 398] width 1512 height 795
click at [872, 88] on button "Save" at bounding box center [874, 88] width 71 height 29
click at [131, 30] on link "Library" at bounding box center [136, 29] width 38 height 16
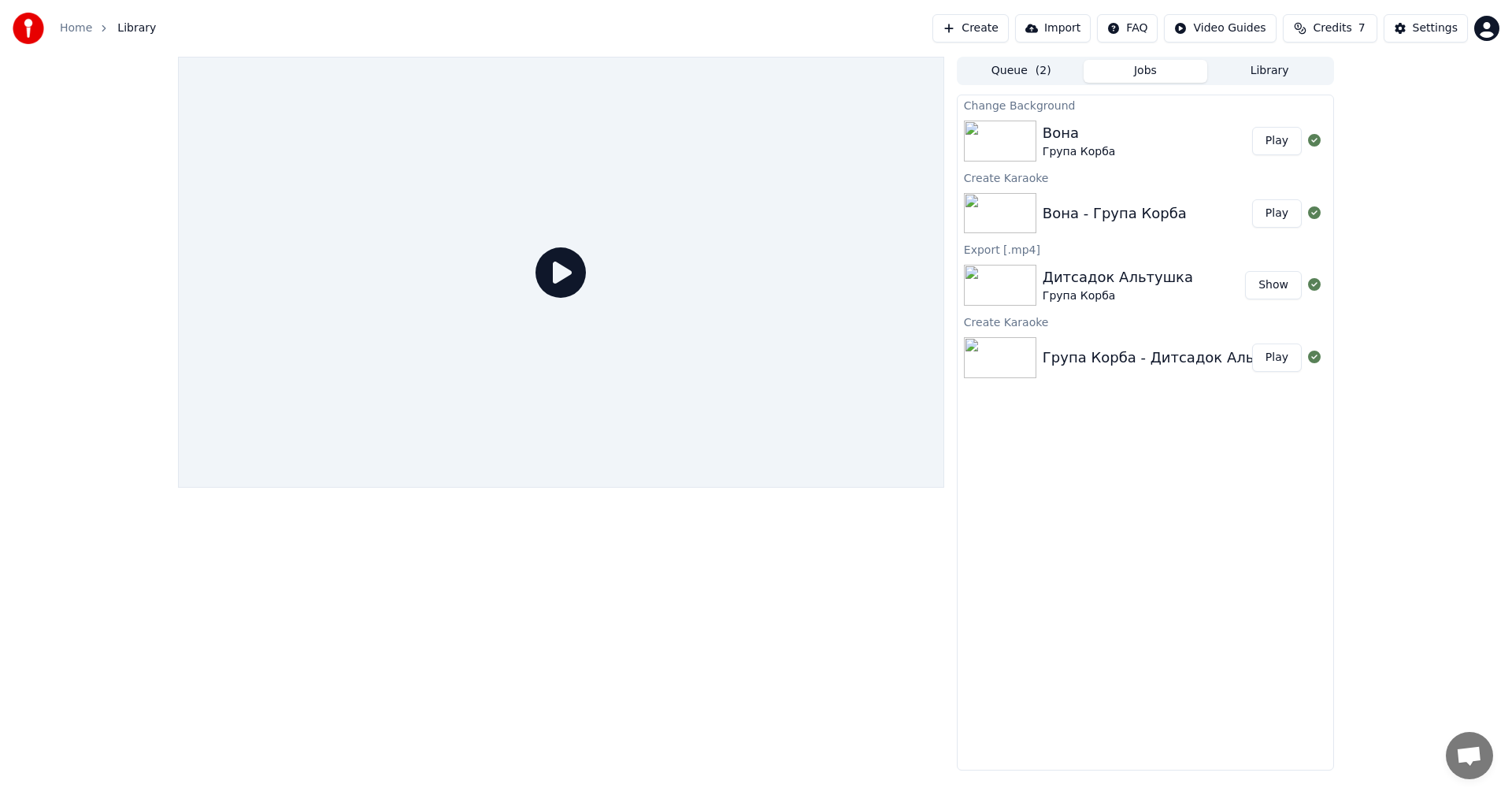
click at [1134, 133] on div "Вона Група Корба" at bounding box center [1147, 141] width 210 height 38
click at [1287, 135] on button "Play" at bounding box center [1277, 141] width 50 height 29
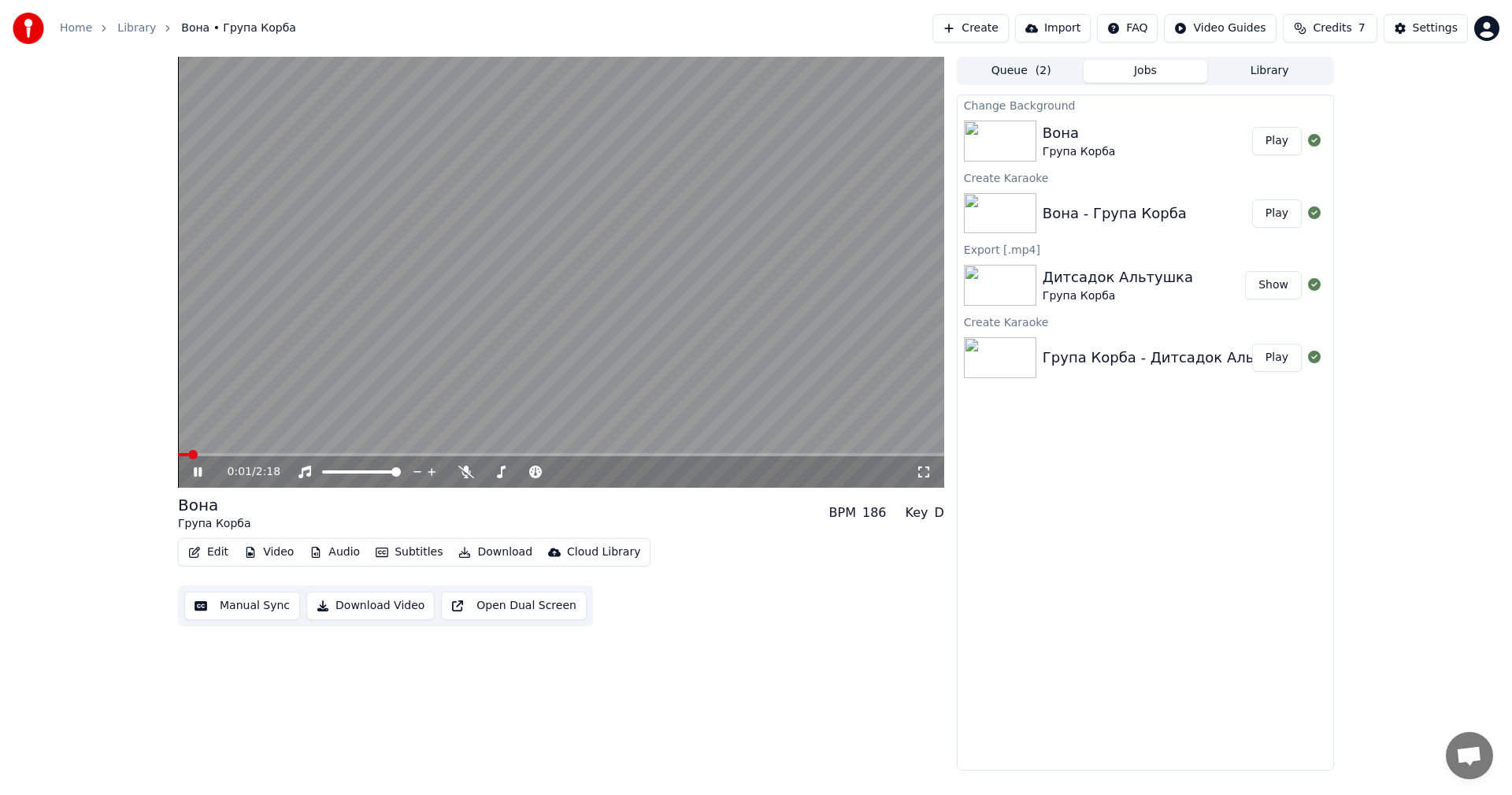
click at [298, 454] on span at bounding box center [561, 455] width 766 height 4
click at [678, 457] on div "0:23 / 2:18" at bounding box center [561, 471] width 766 height 31
click at [689, 455] on span at bounding box center [561, 455] width 766 height 4
click at [742, 453] on span at bounding box center [561, 455] width 766 height 4
click at [784, 452] on video at bounding box center [561, 272] width 766 height 431
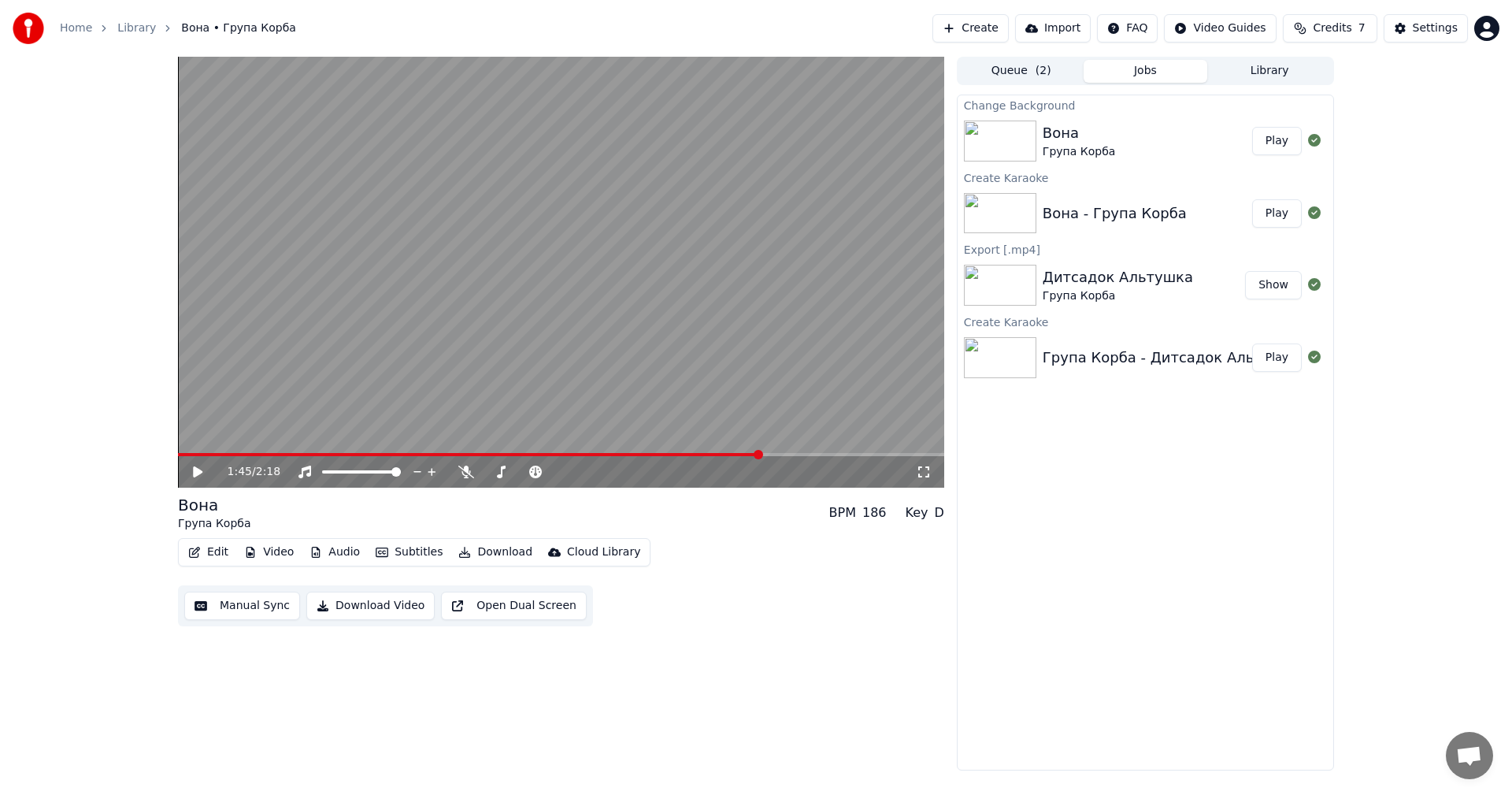
click at [795, 455] on span at bounding box center [561, 455] width 766 height 4
click at [756, 316] on video at bounding box center [561, 272] width 766 height 431
click at [663, 279] on video at bounding box center [561, 272] width 766 height 431
click at [223, 550] on button "Edit" at bounding box center [208, 552] width 53 height 22
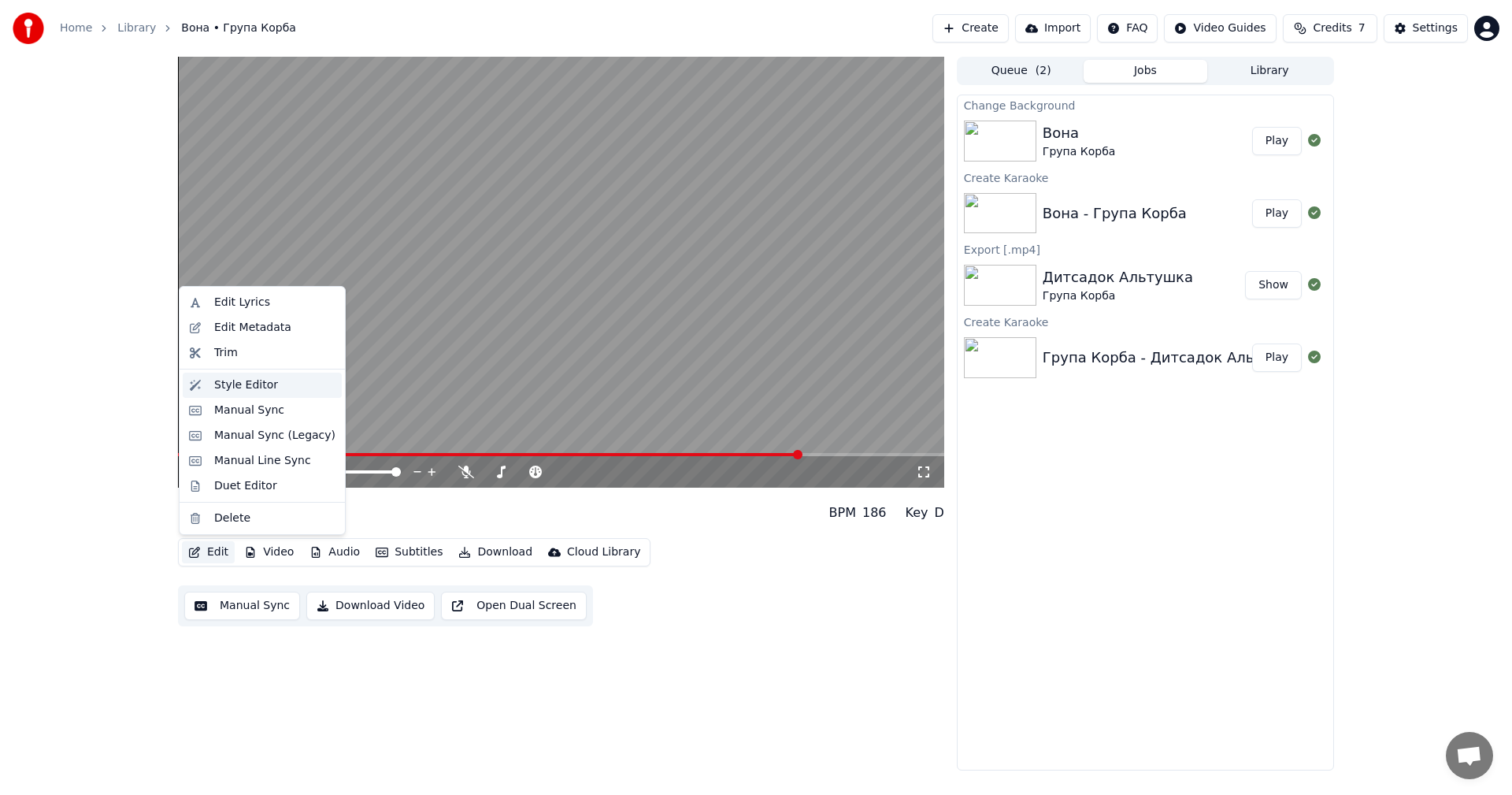
click at [263, 383] on div "Style Editor" at bounding box center [246, 385] width 63 height 16
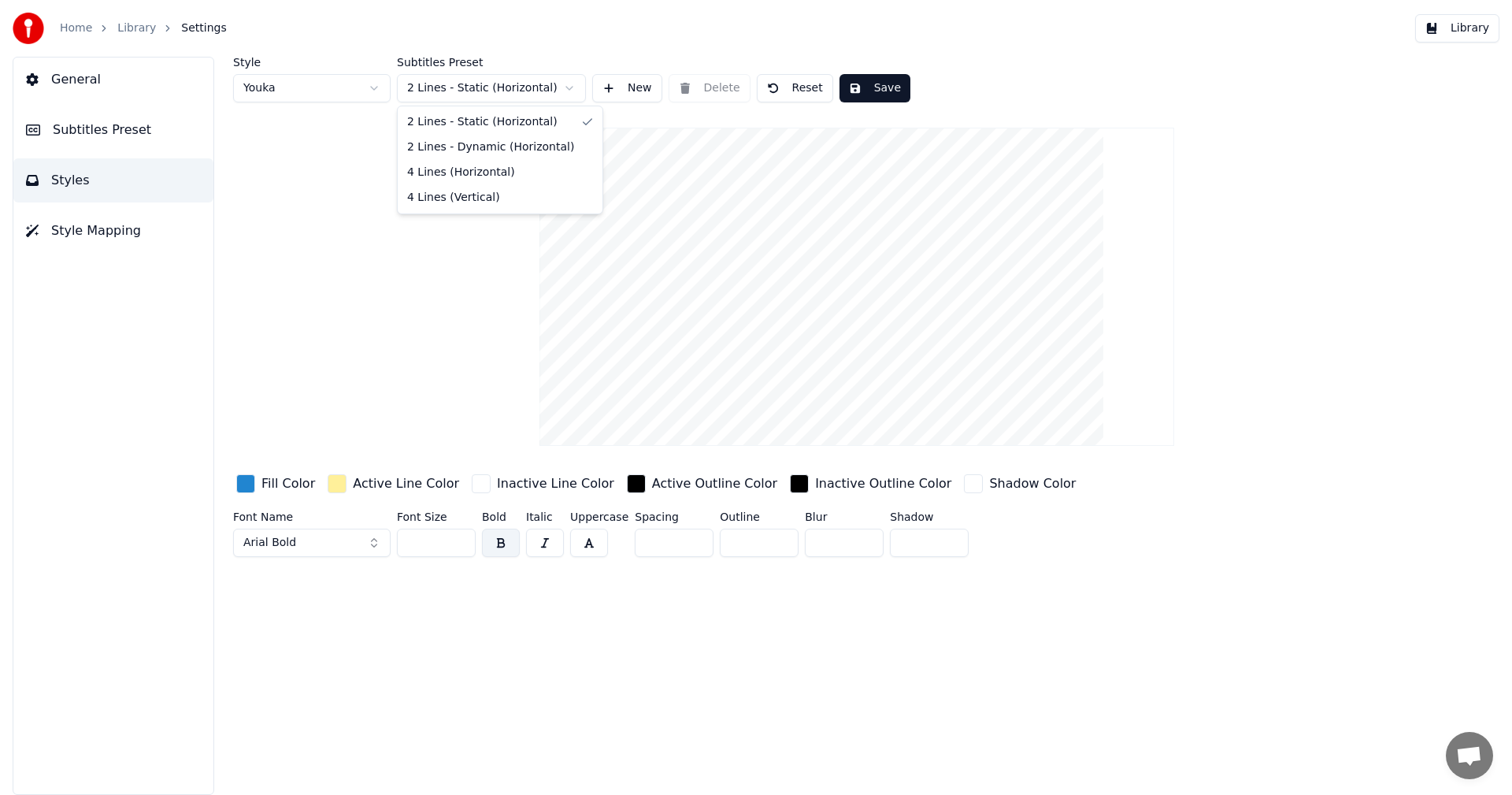
click at [504, 88] on html "Home Library Settings Library General Subtitles Preset Styles Style Mapping Sty…" at bounding box center [756, 398] width 1512 height 795
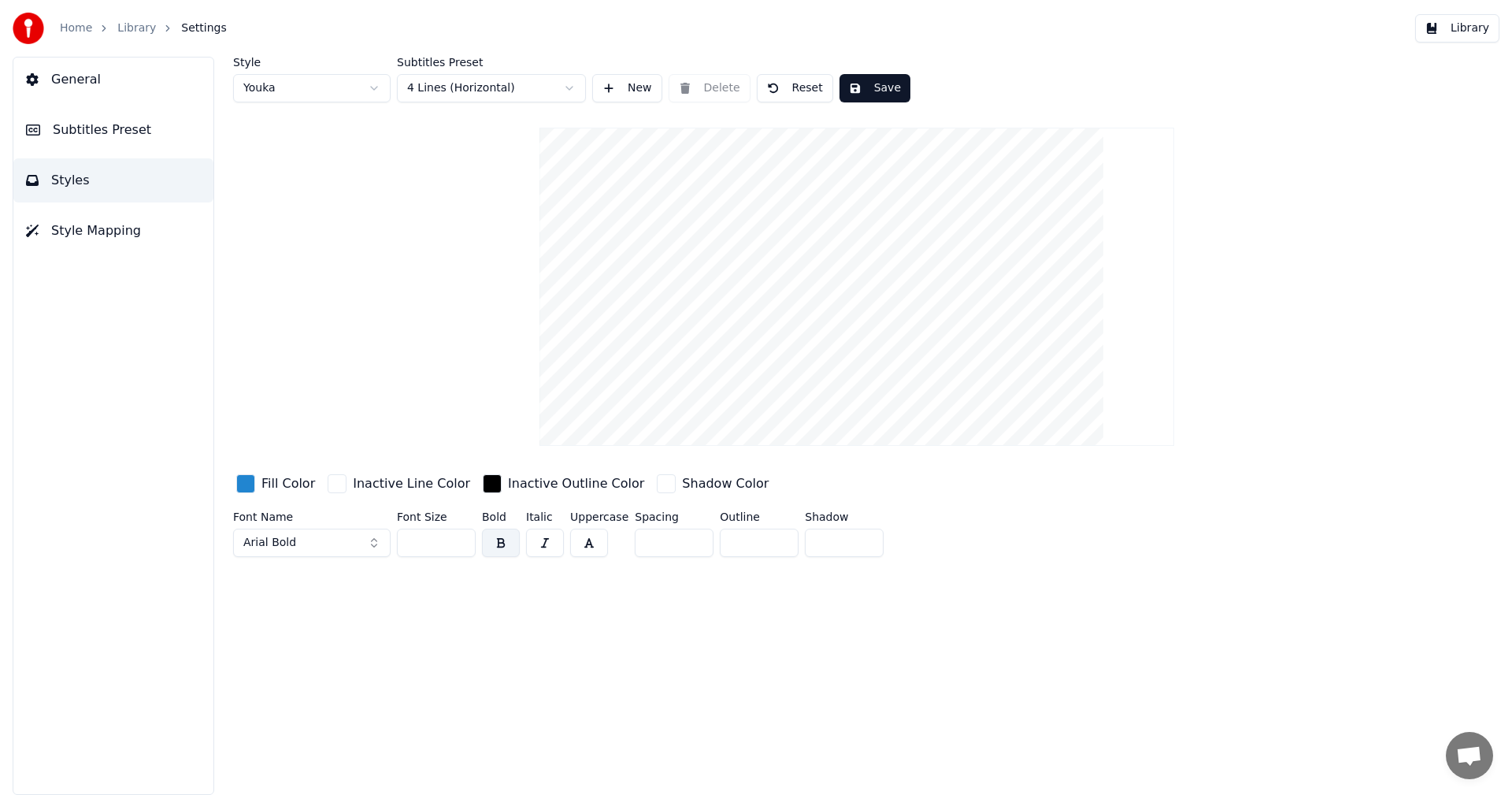
click at [801, 80] on button "Reset" at bounding box center [795, 88] width 77 height 29
click at [814, 95] on button "Reset" at bounding box center [795, 88] width 77 height 29
click at [867, 89] on button "Save" at bounding box center [874, 88] width 71 height 29
click at [1467, 33] on button "Library" at bounding box center [1457, 29] width 84 height 29
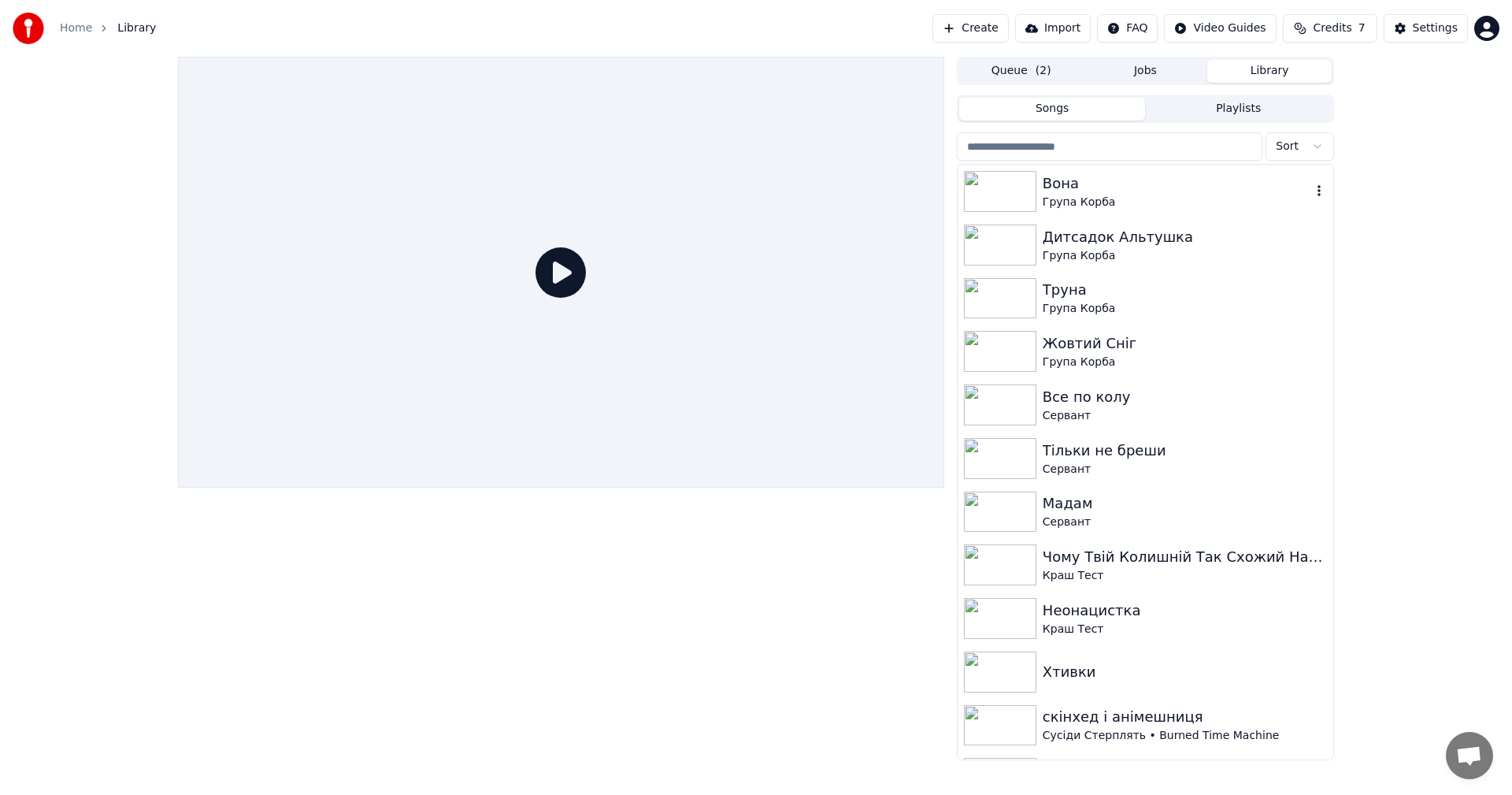
click at [1102, 188] on div "Вона" at bounding box center [1176, 183] width 269 height 22
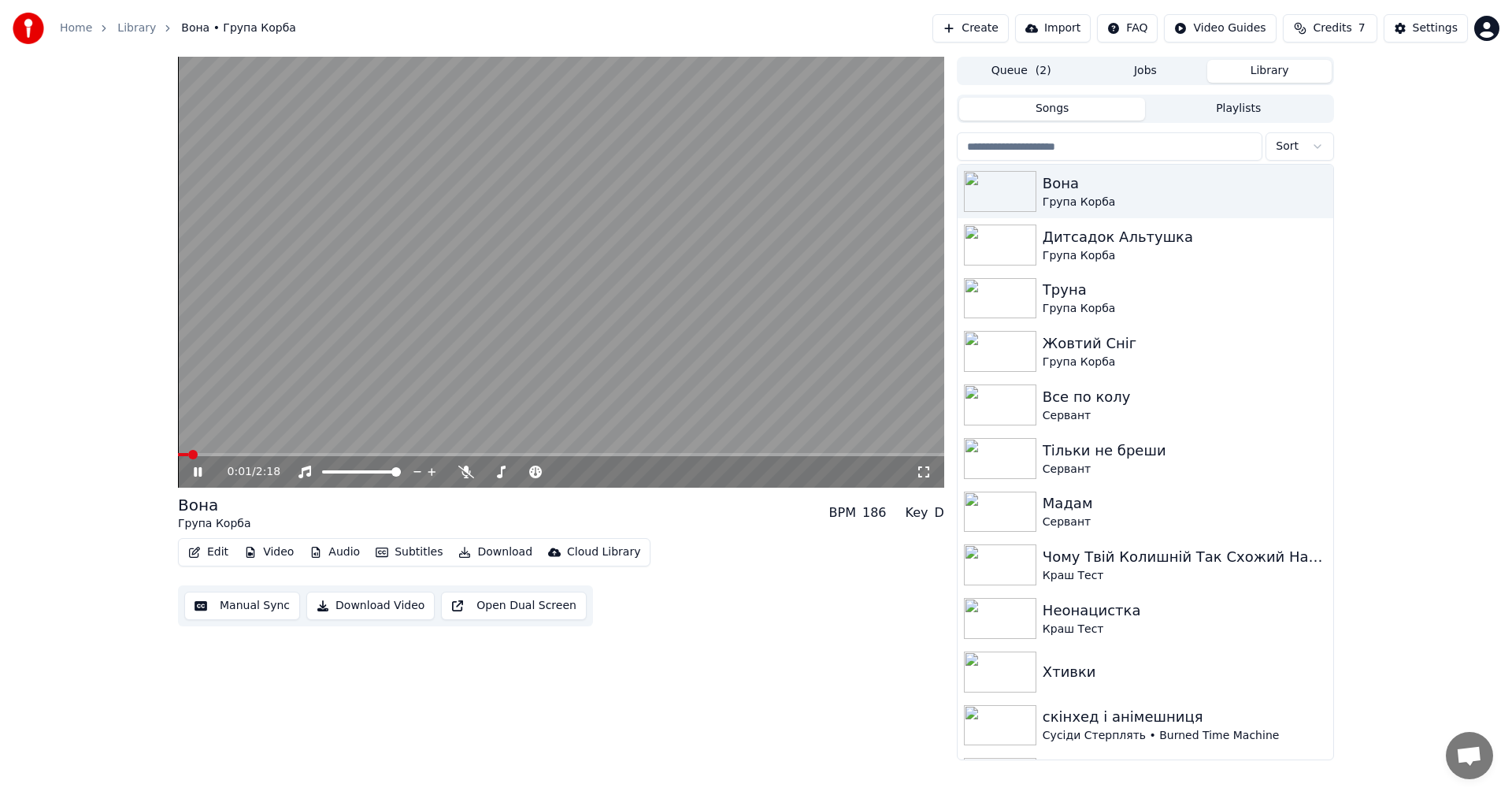
click at [816, 454] on span at bounding box center [561, 455] width 766 height 4
click at [730, 250] on video at bounding box center [561, 272] width 766 height 431
click at [543, 249] on video at bounding box center [561, 272] width 766 height 431
drag, startPoint x: 556, startPoint y: 254, endPoint x: 572, endPoint y: 305, distance: 53.5
click at [556, 254] on video at bounding box center [561, 272] width 766 height 431
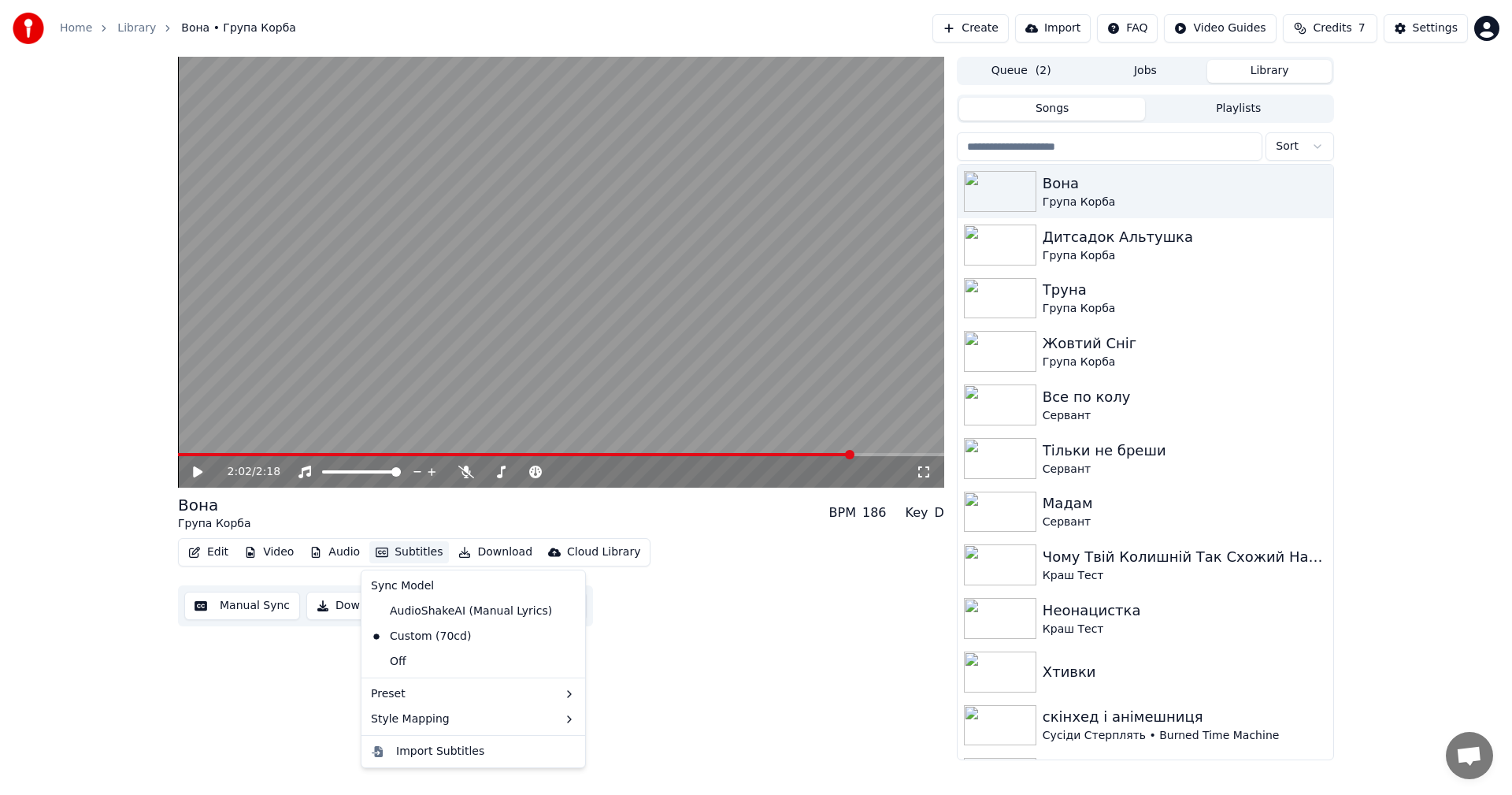
click at [406, 549] on button "Subtitles" at bounding box center [408, 552] width 79 height 22
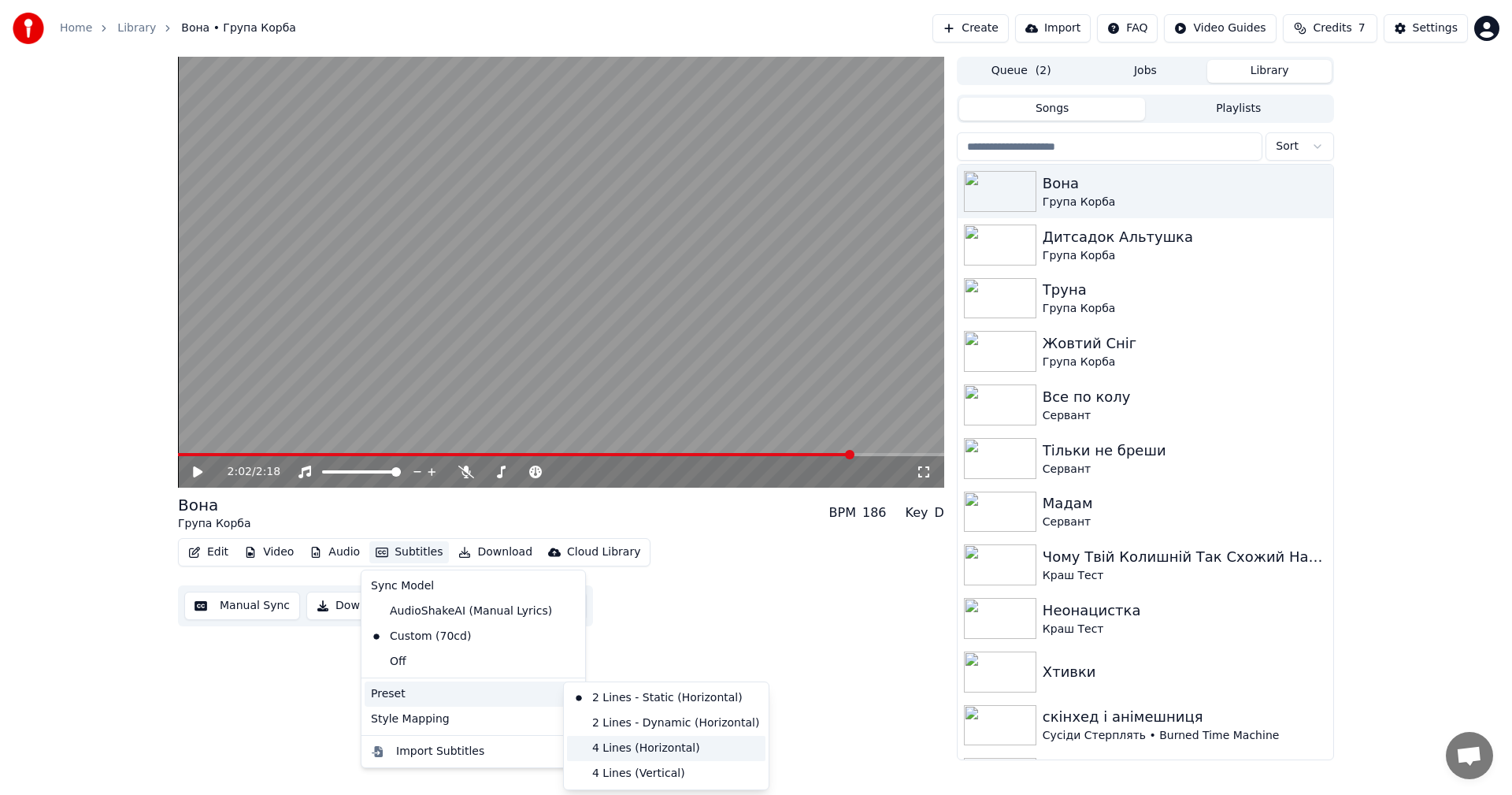
click at [633, 742] on div "4 Lines (Horizontal)" at bounding box center [666, 748] width 198 height 25
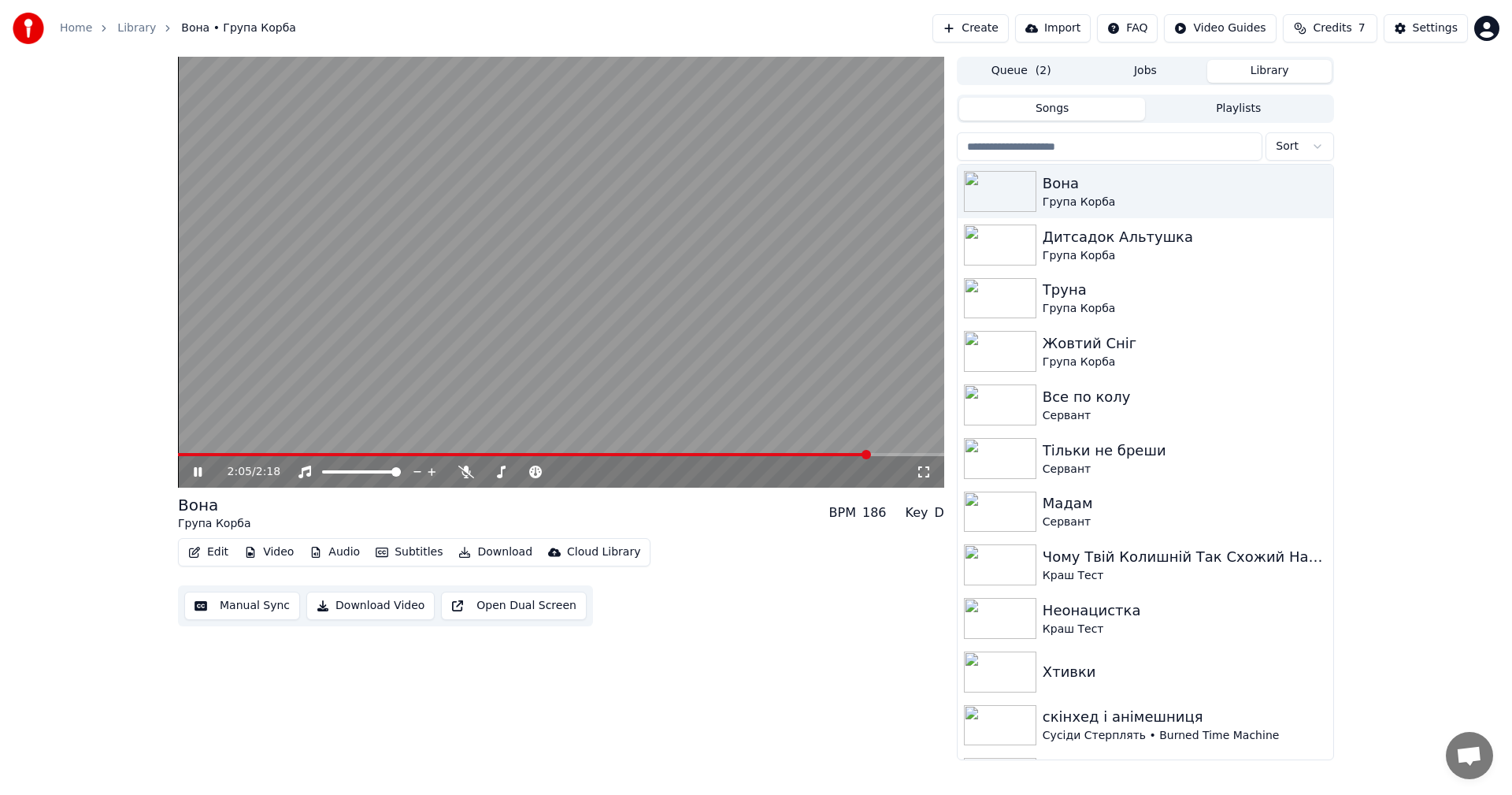
click at [716, 456] on span at bounding box center [523, 455] width 692 height 4
click at [743, 303] on video at bounding box center [561, 272] width 766 height 431
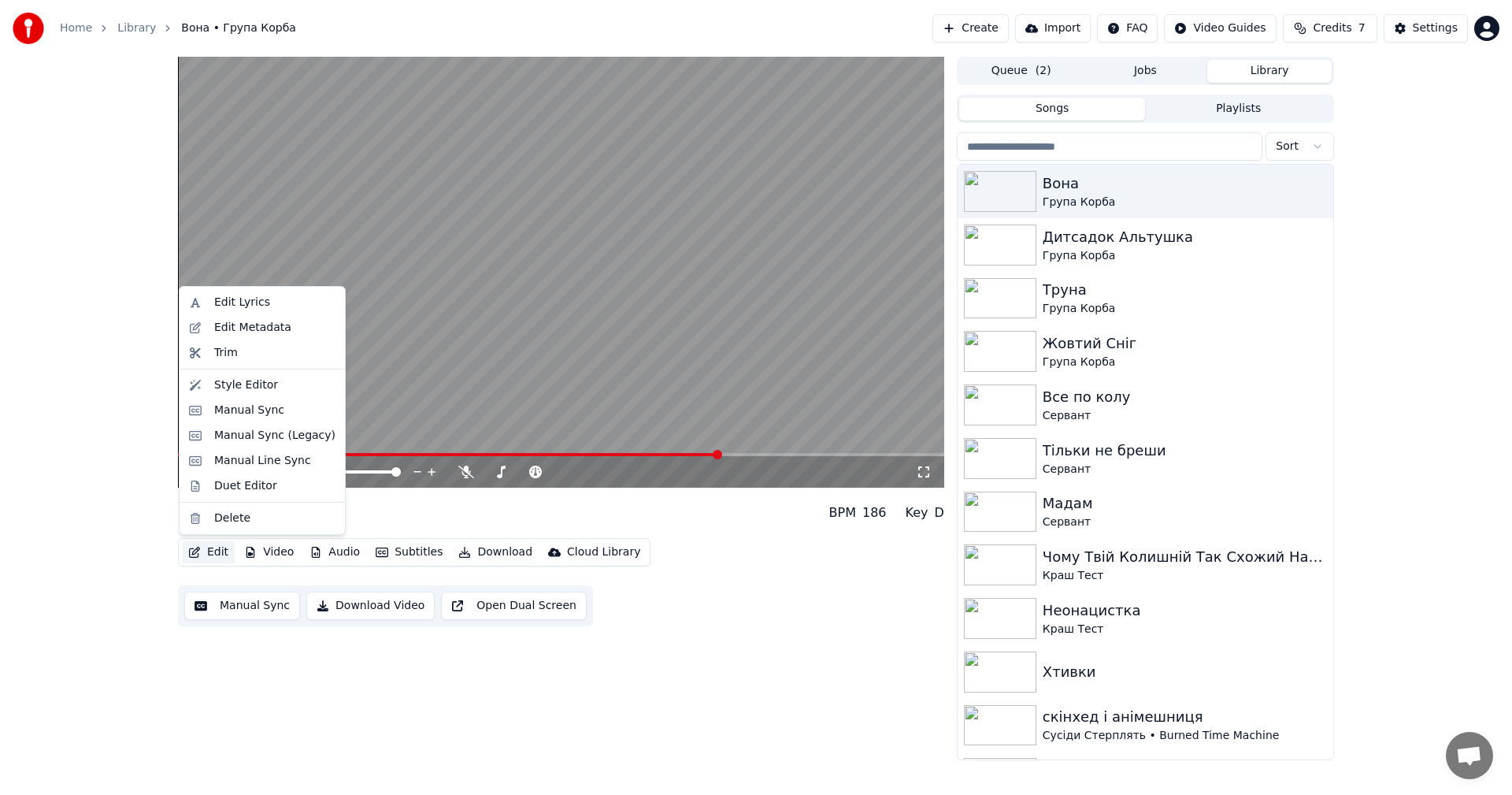
click at [213, 553] on button "Edit" at bounding box center [208, 552] width 53 height 22
click at [268, 411] on div "Manual Sync" at bounding box center [249, 411] width 70 height 16
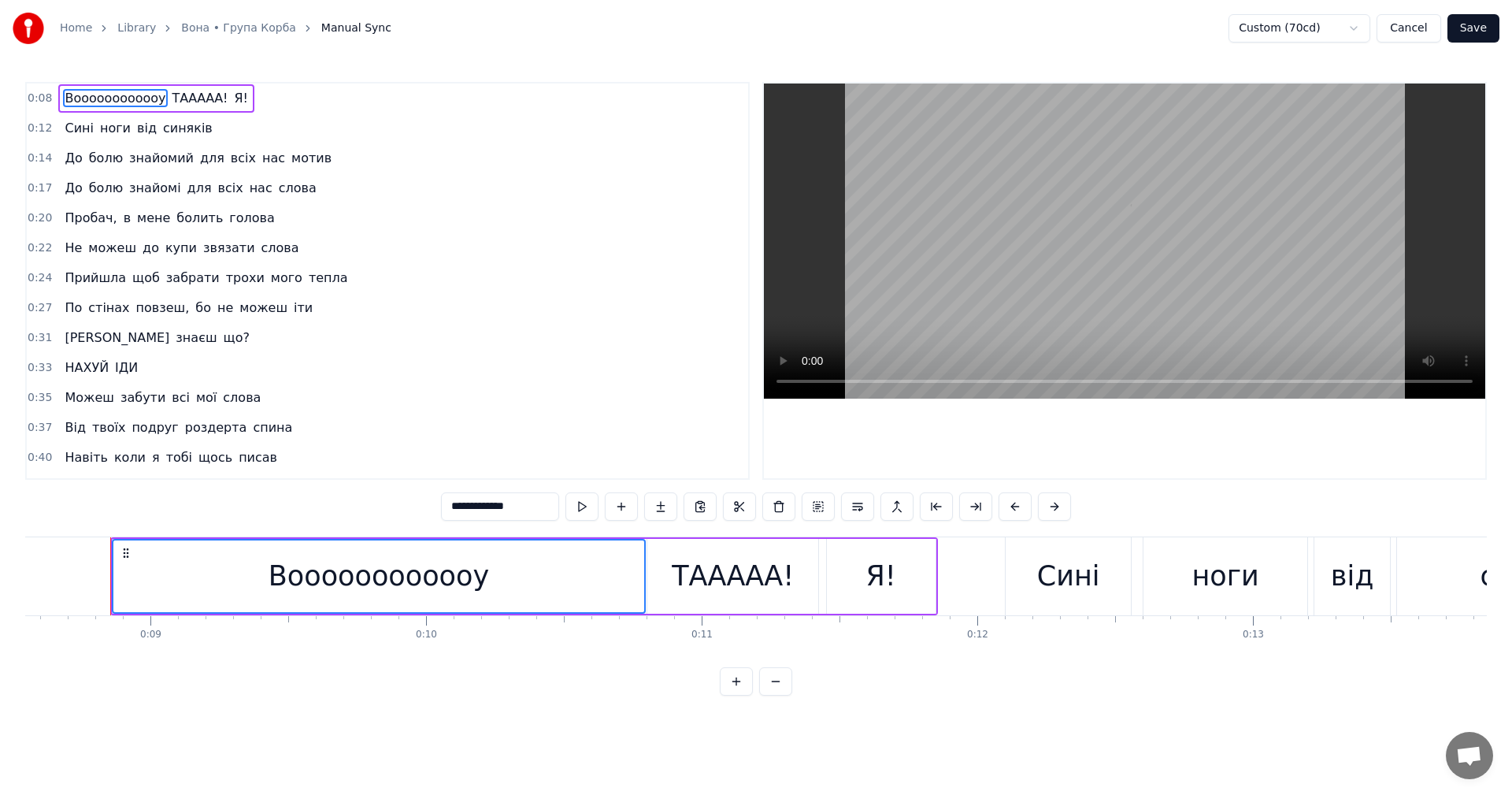
scroll to position [0, 2361]
click at [1046, 231] on video at bounding box center [1124, 240] width 722 height 315
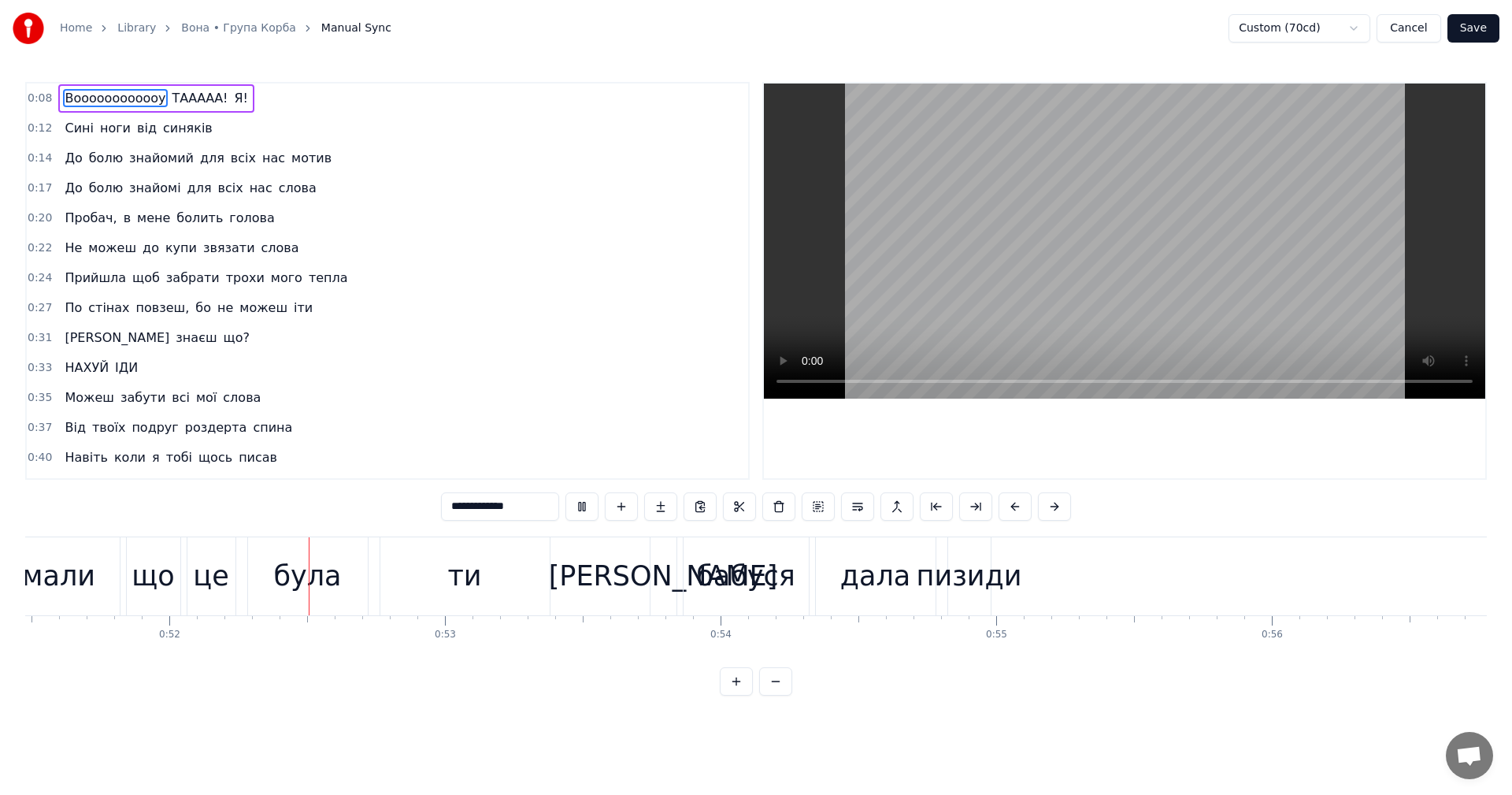
scroll to position [0, 14243]
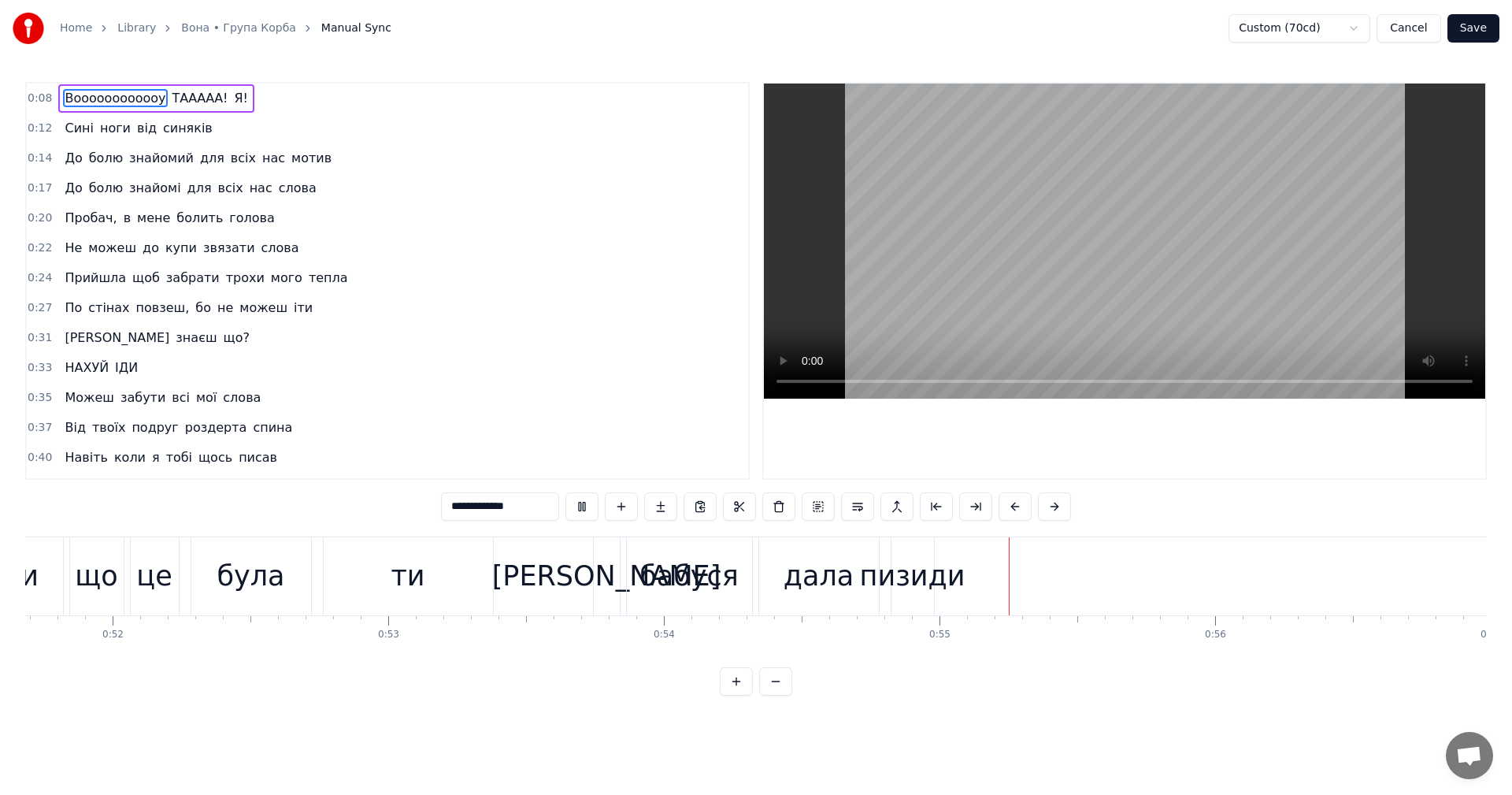
click at [1260, 242] on video at bounding box center [1124, 240] width 722 height 315
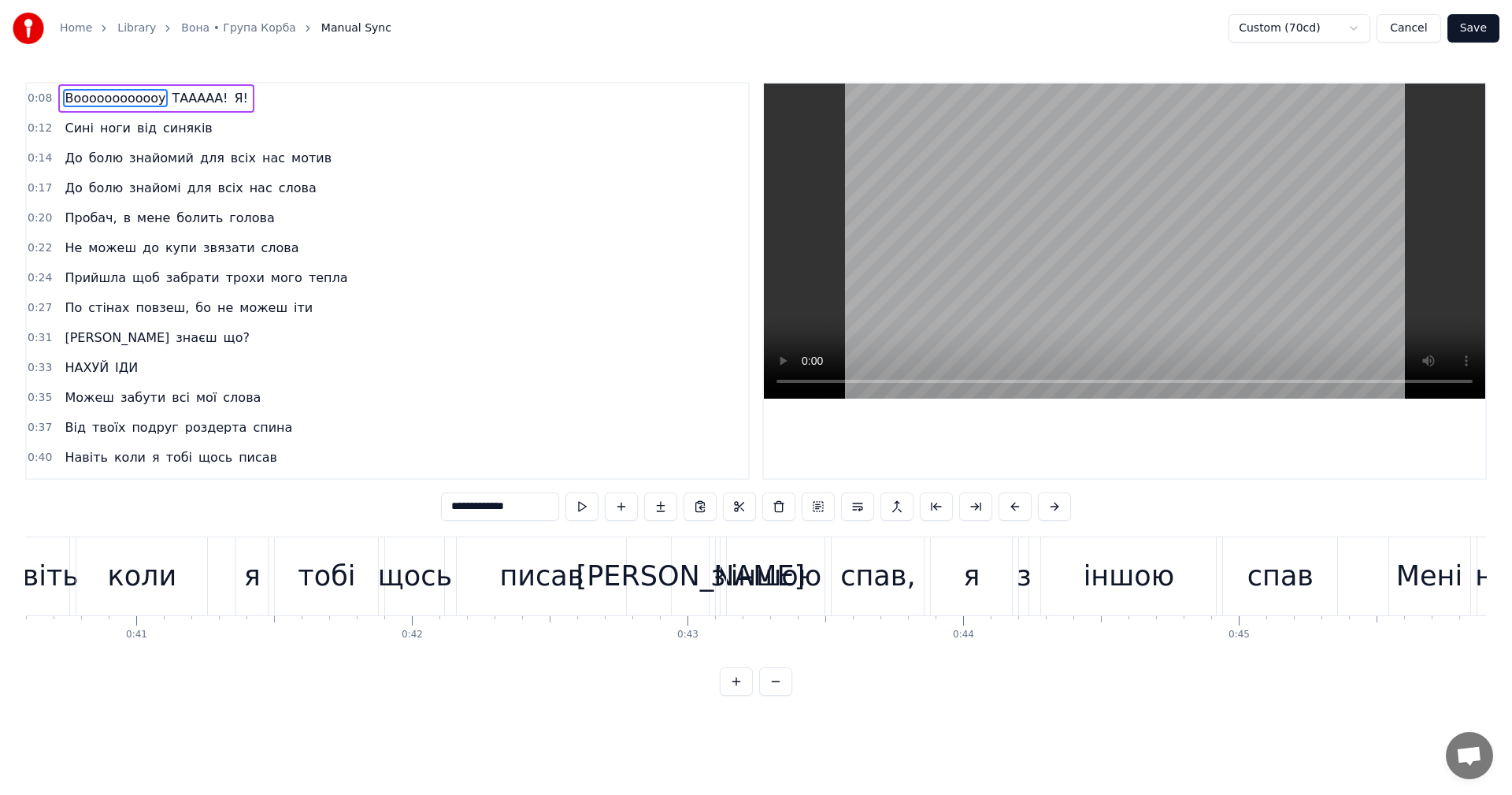
scroll to position [0, 11083]
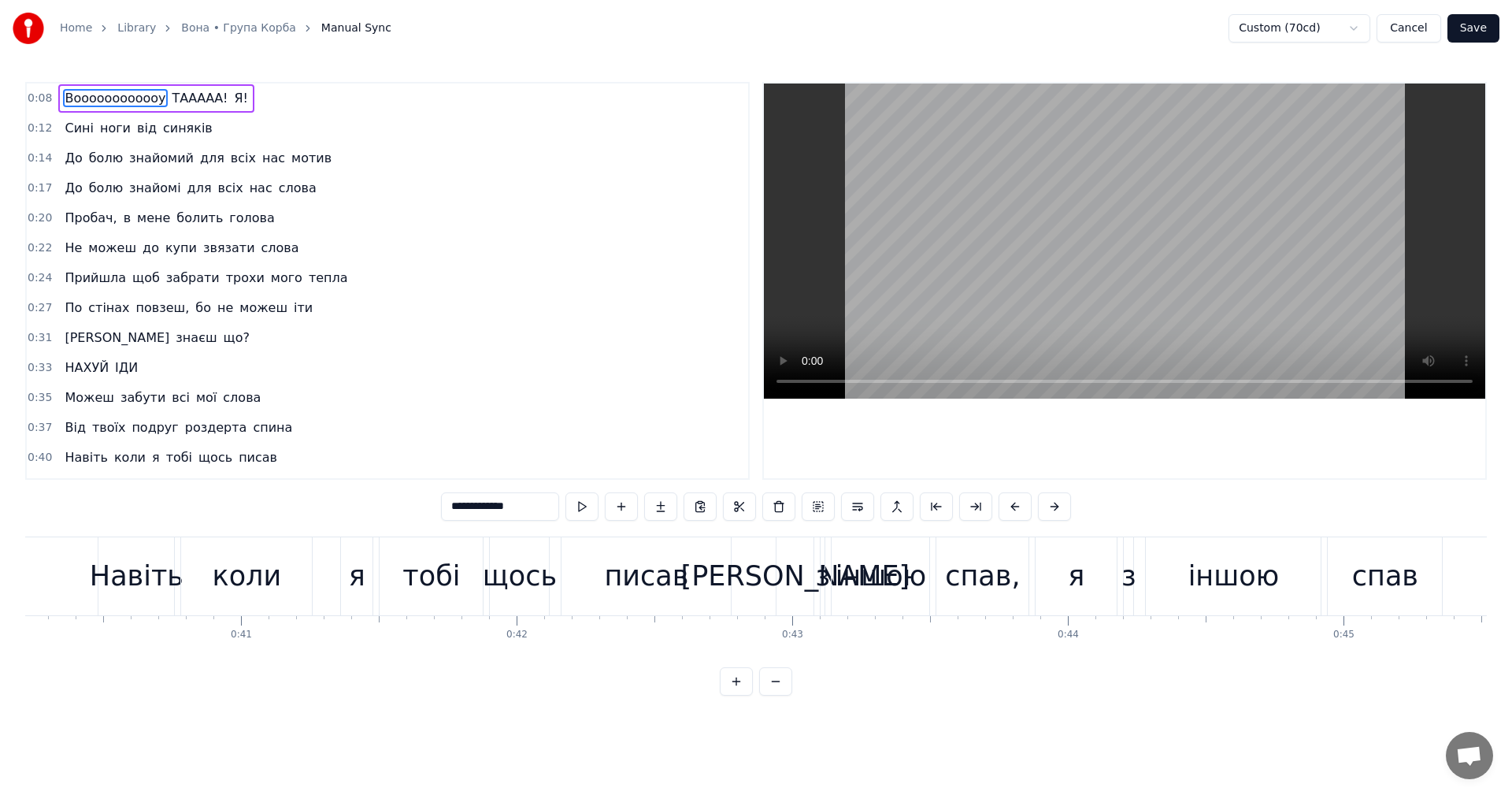
click at [334, 562] on div "Навіть коли я тобі щось писав" at bounding box center [415, 575] width 637 height 78
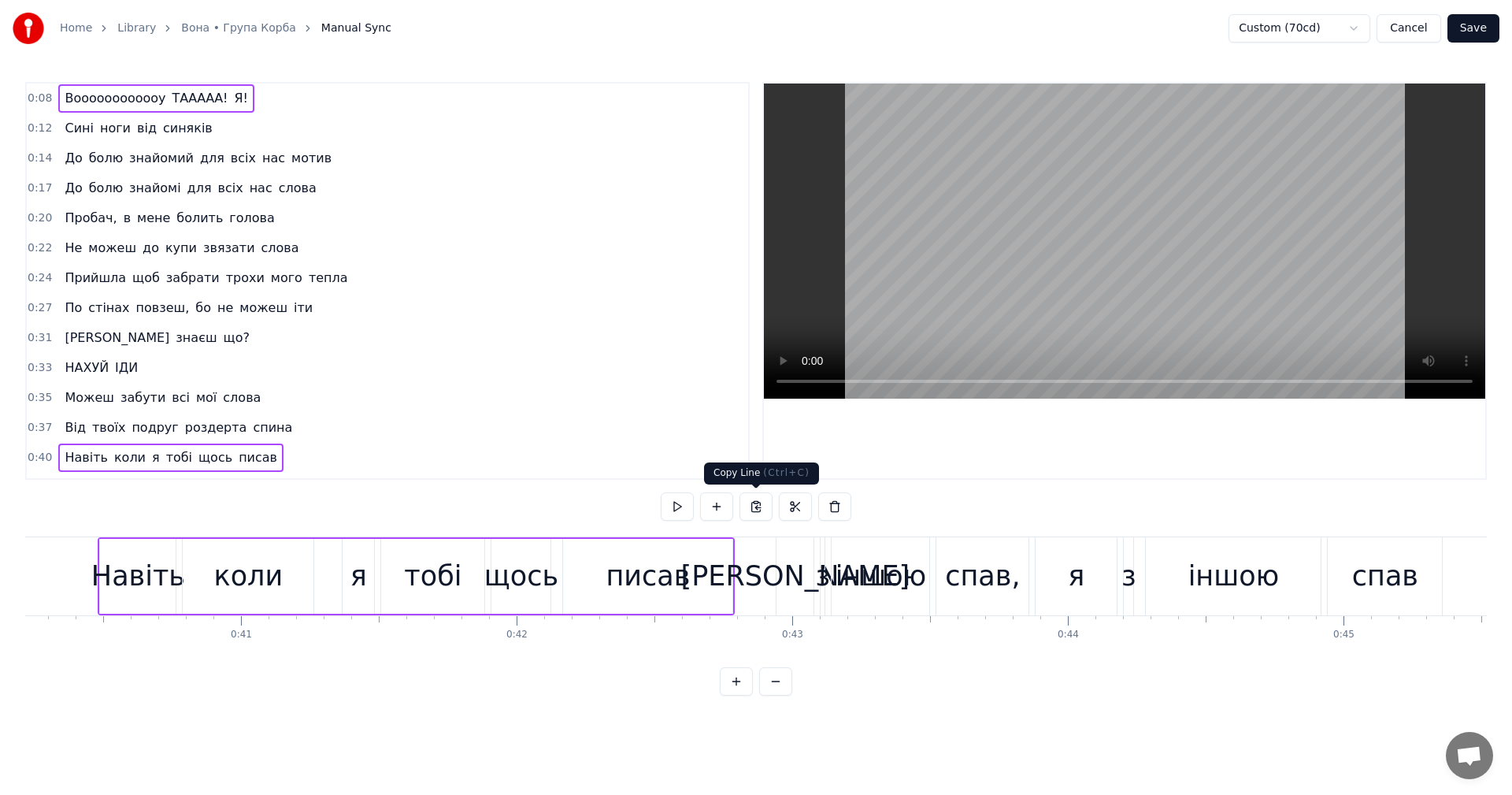
click at [1047, 270] on video at bounding box center [1124, 240] width 722 height 315
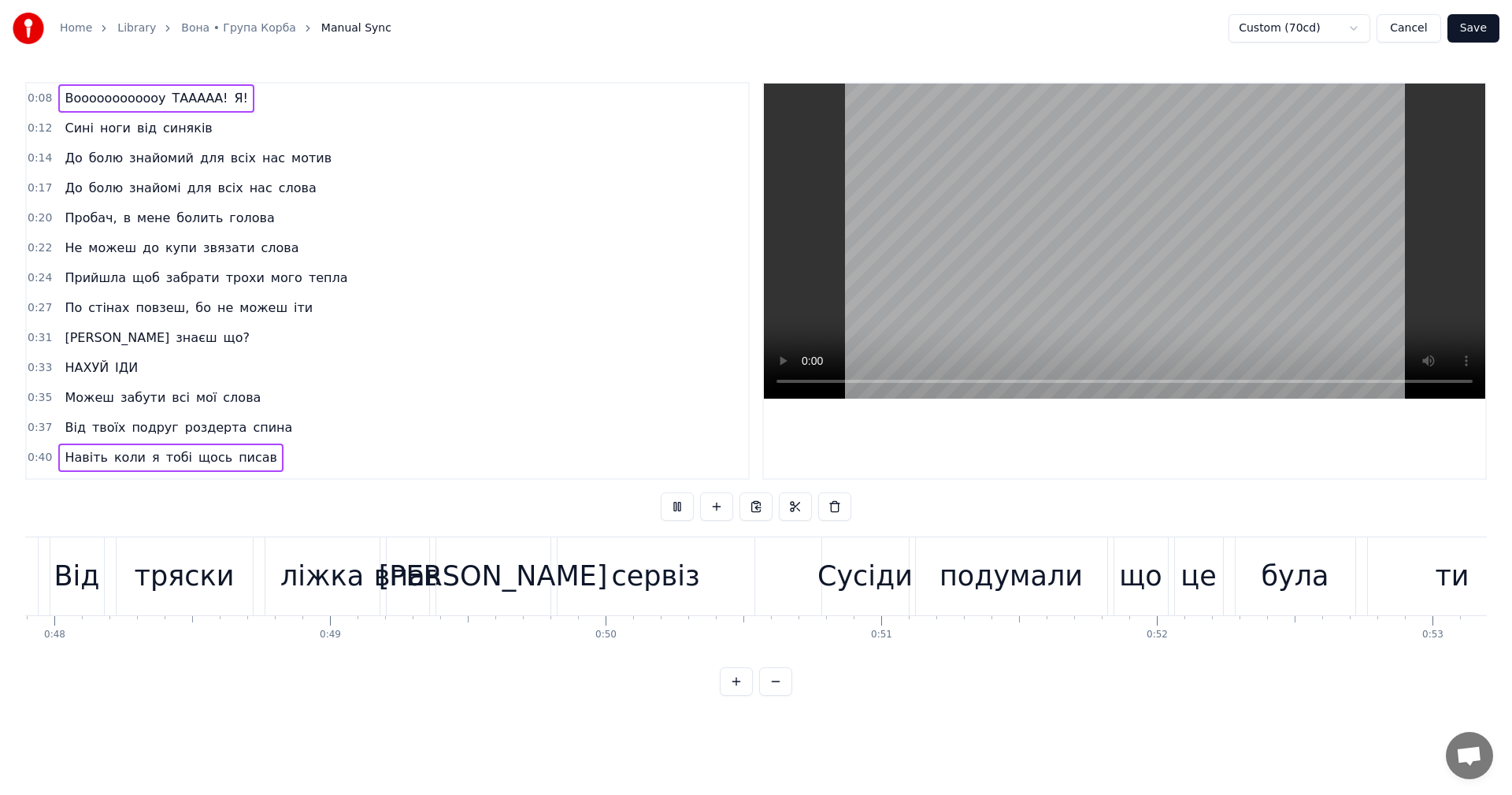
click at [985, 249] on video at bounding box center [1124, 240] width 722 height 315
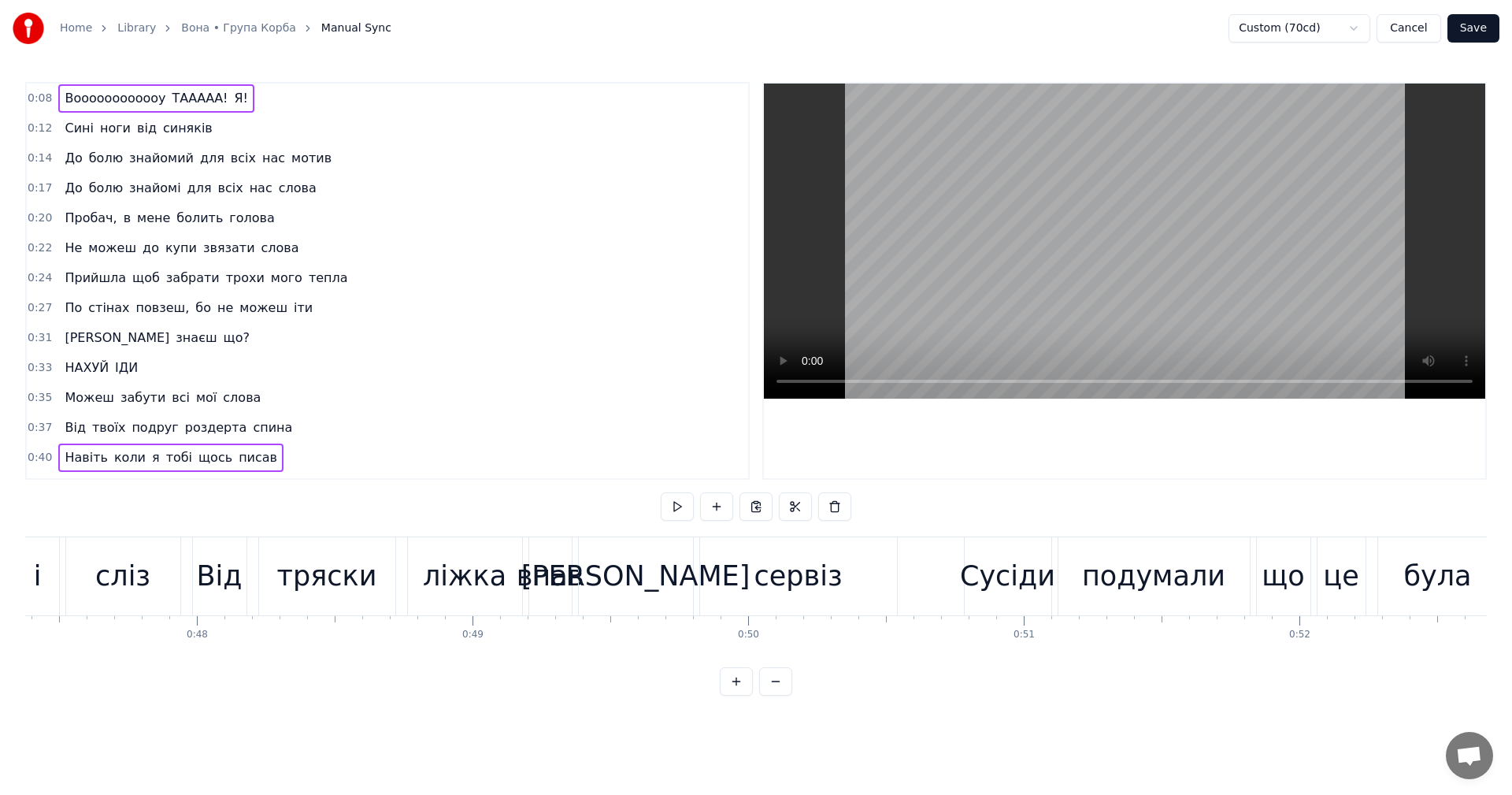
scroll to position [0, 12365]
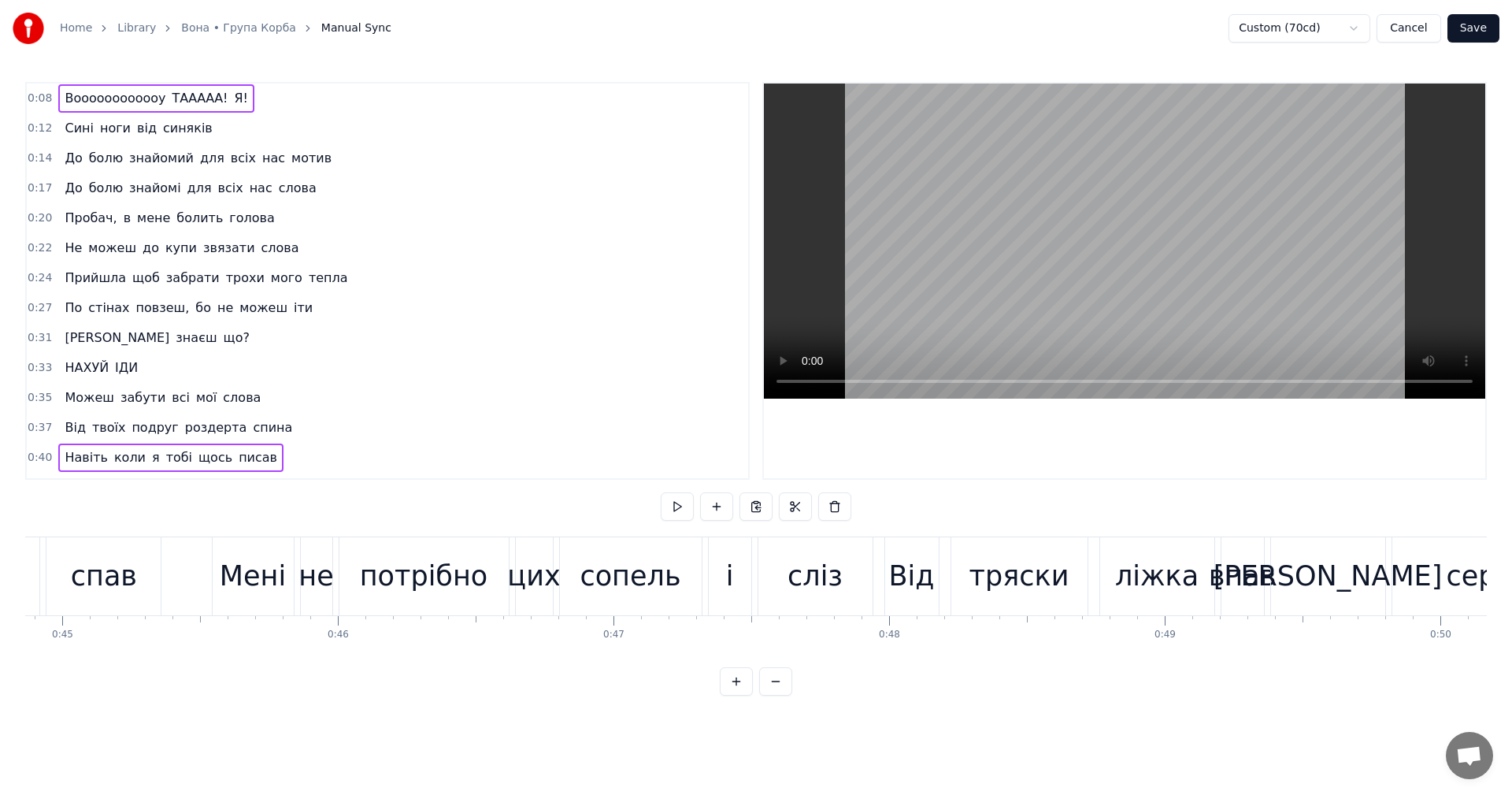
click at [1000, 278] on video at bounding box center [1124, 240] width 722 height 315
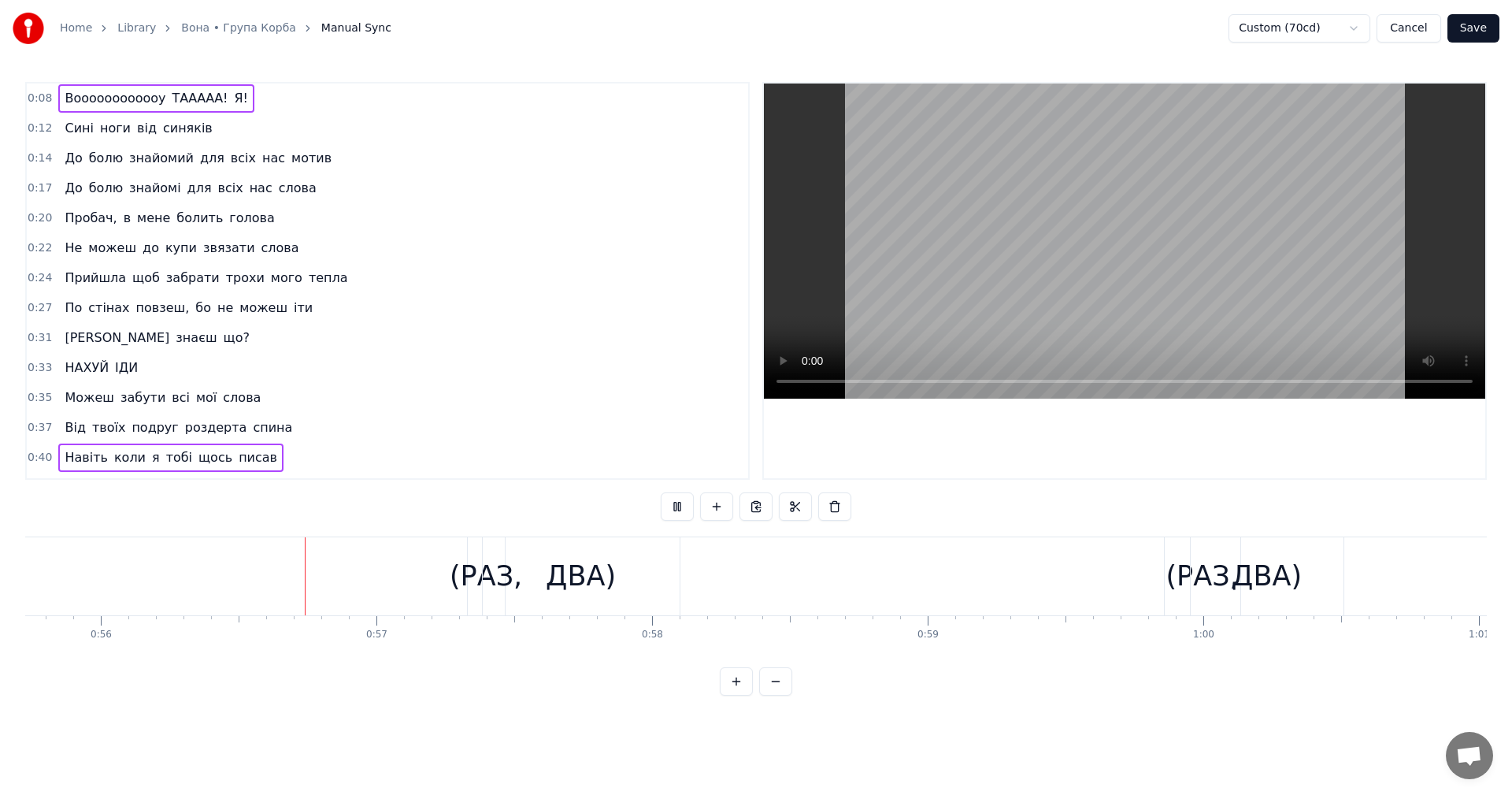
scroll to position [0, 15359]
click at [1185, 226] on video at bounding box center [1124, 240] width 722 height 315
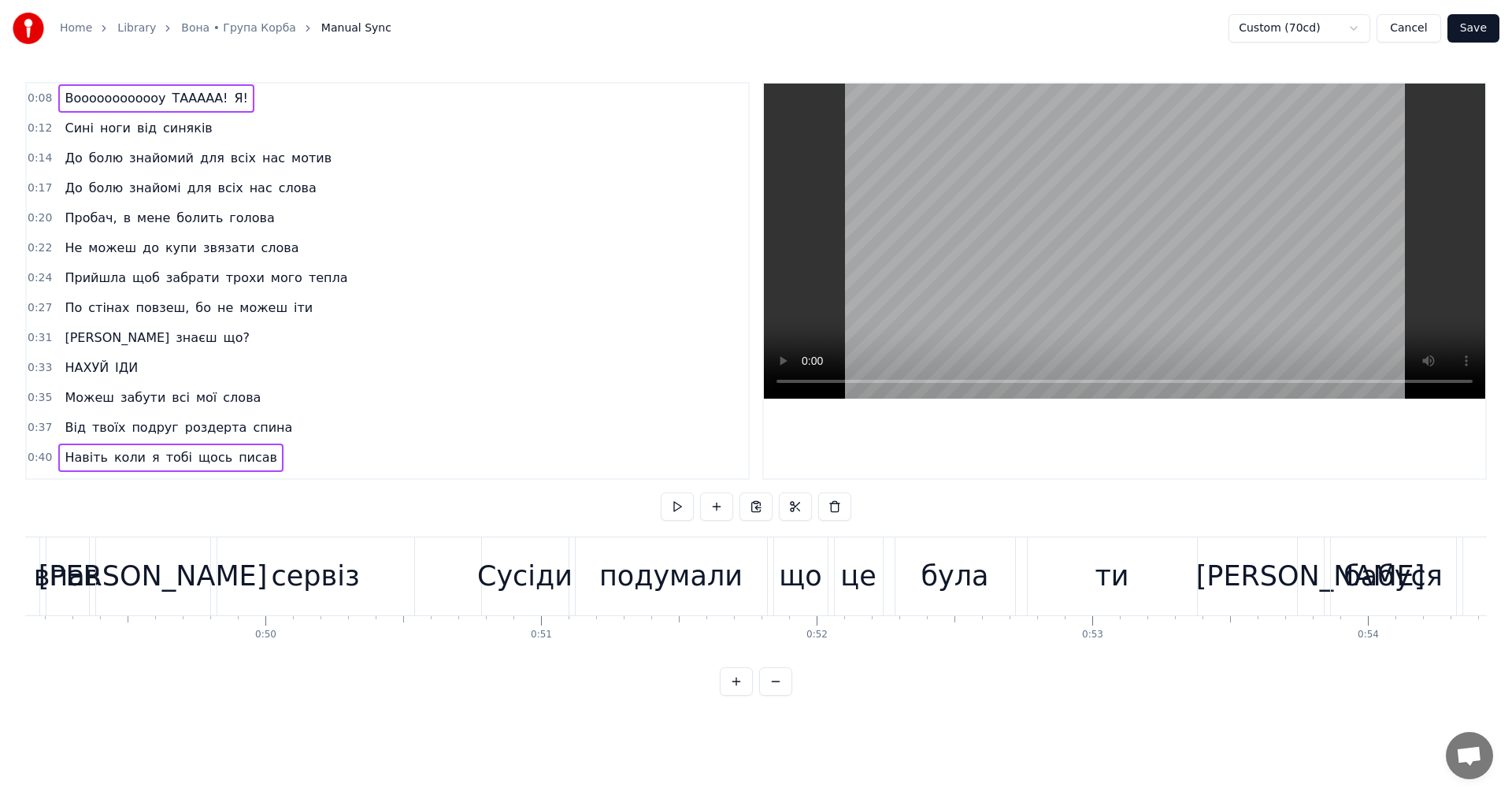
scroll to position [0, 13497]
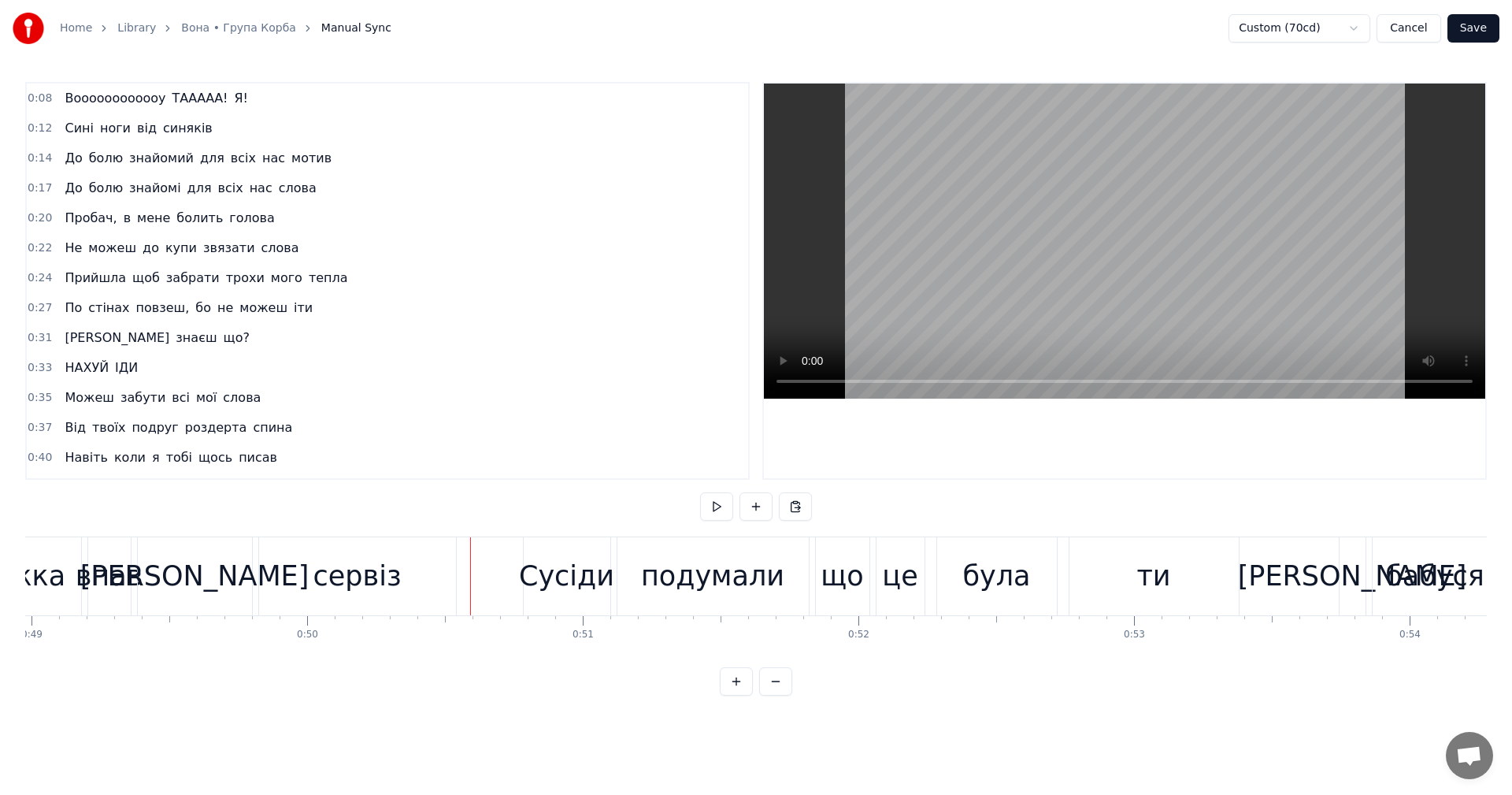
click at [976, 223] on video at bounding box center [1124, 240] width 722 height 315
click at [241, 571] on div "[PERSON_NAME]" at bounding box center [195, 575] width 114 height 78
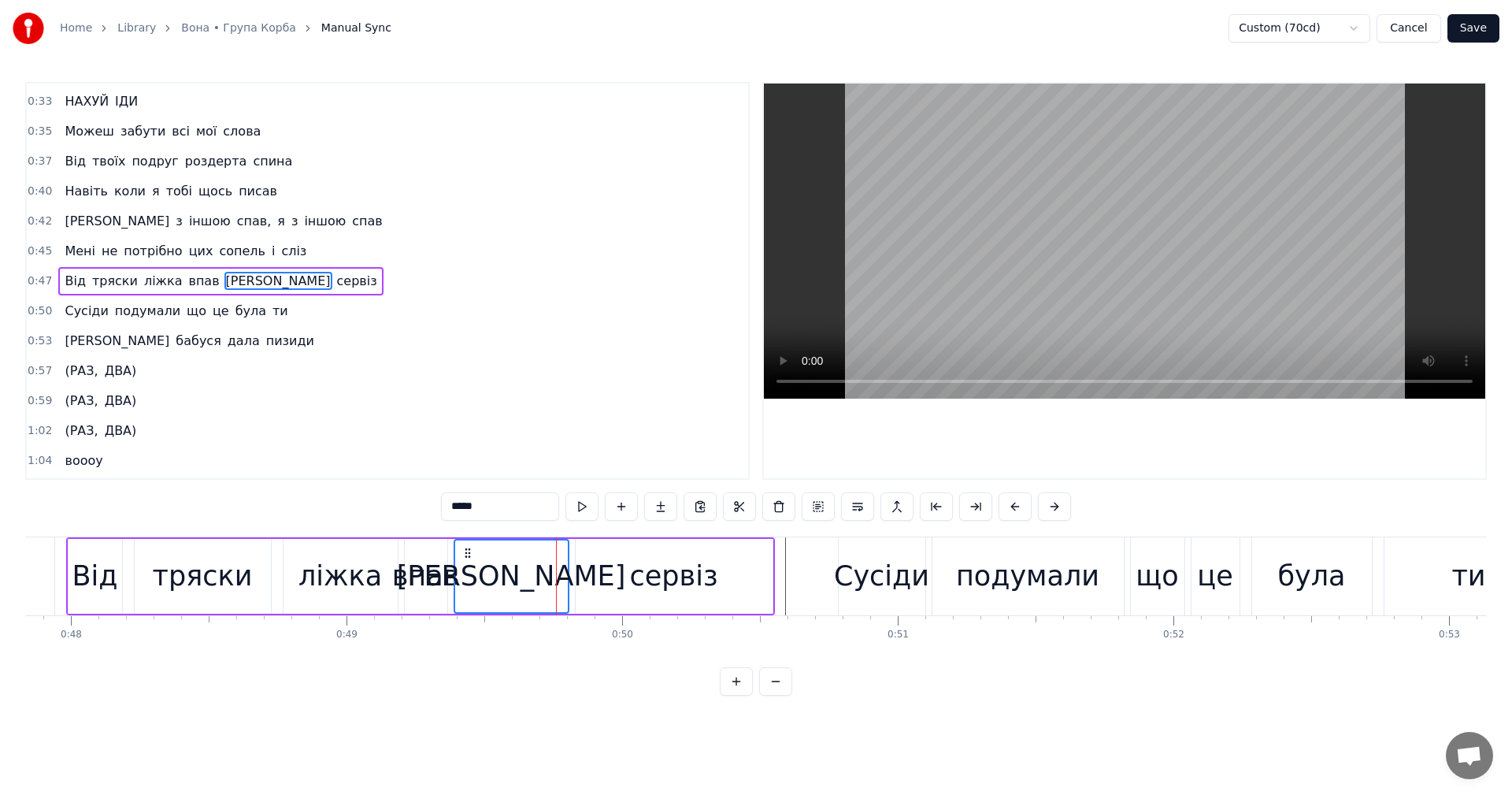
scroll to position [0, 13141]
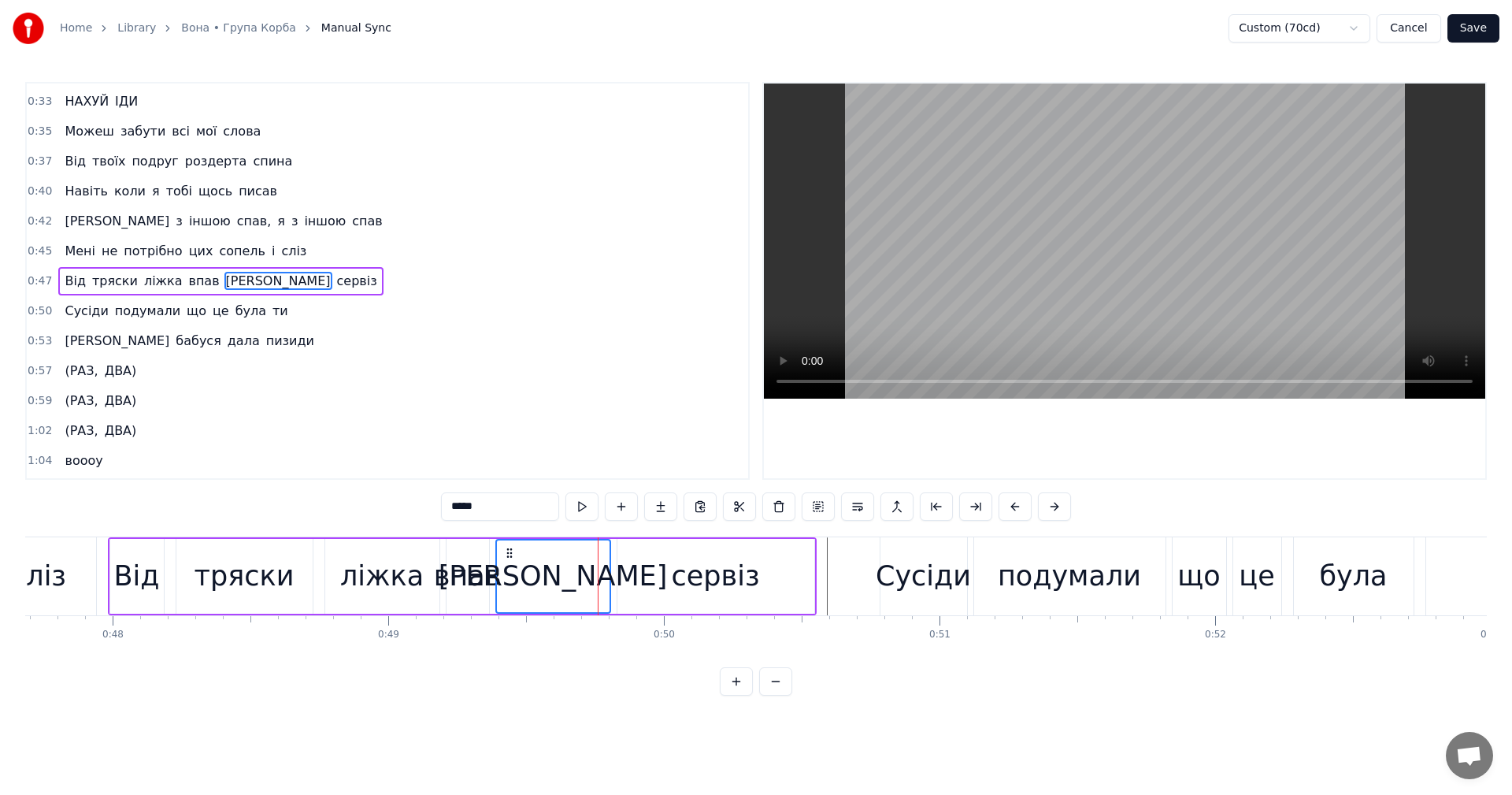
click at [366, 575] on div "ліжка" at bounding box center [381, 576] width 83 height 42
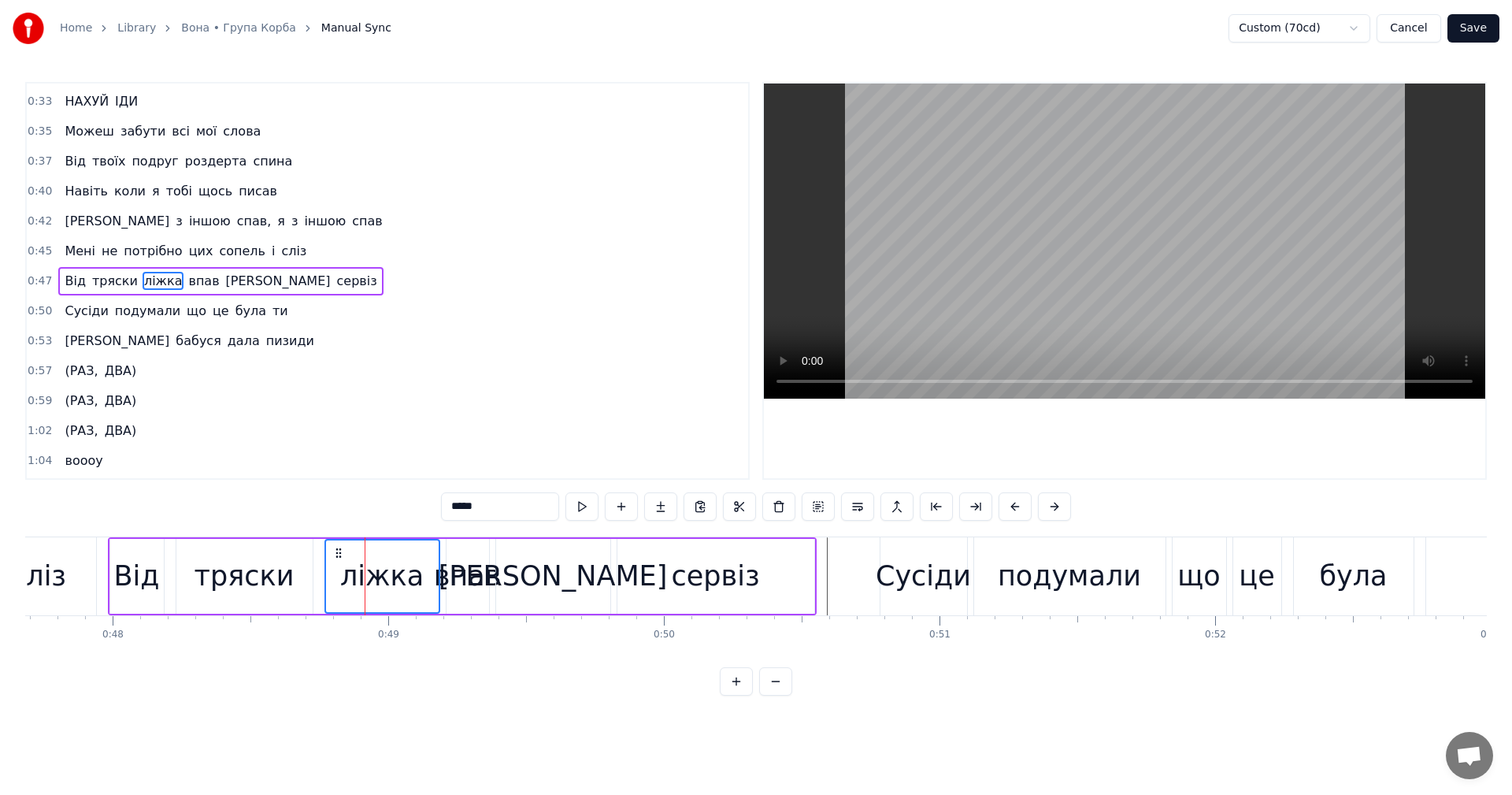
click at [366, 575] on div "ліжка" at bounding box center [381, 576] width 83 height 42
click at [1062, 251] on video at bounding box center [1124, 240] width 722 height 315
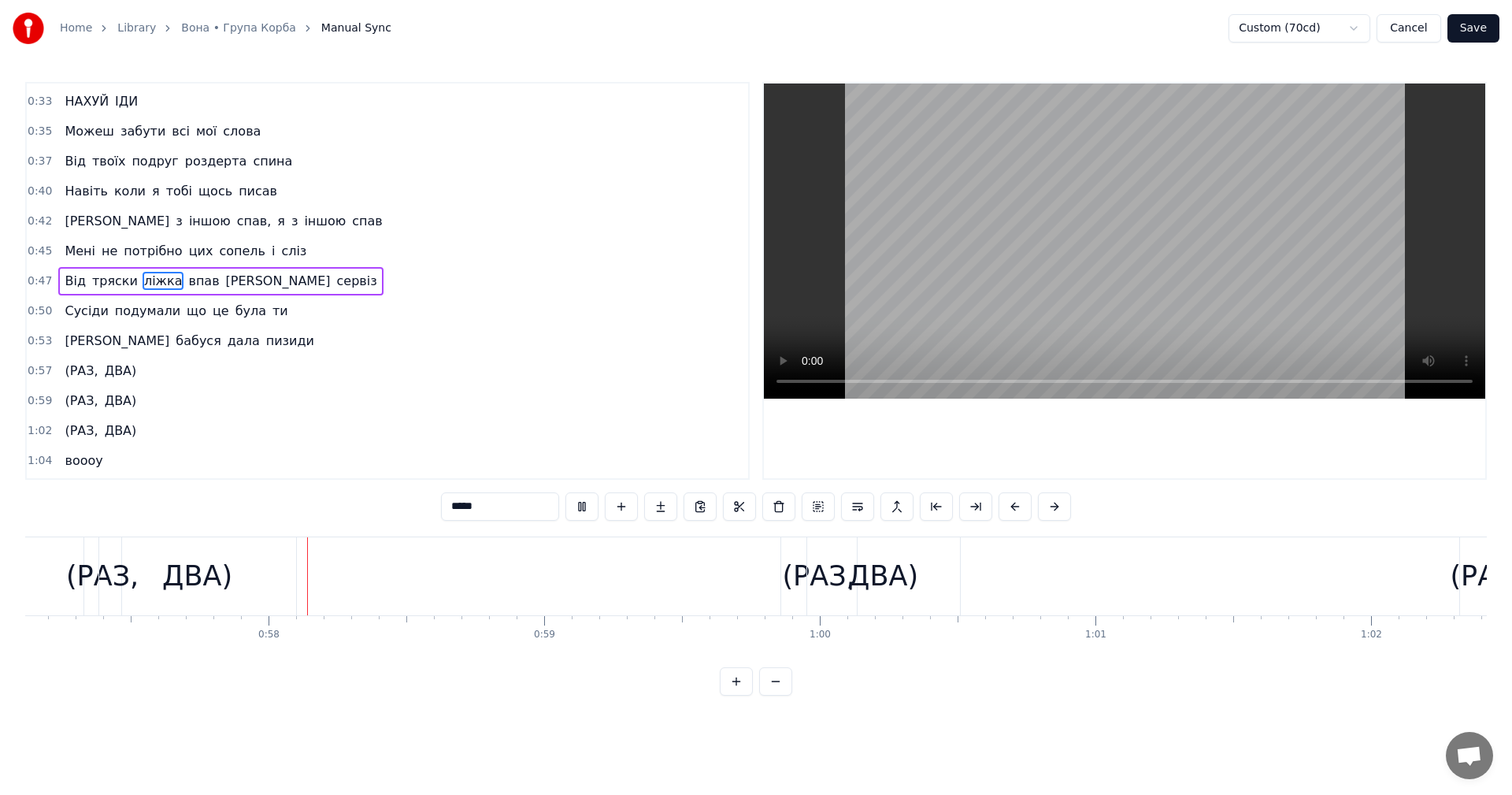
scroll to position [0, 15798]
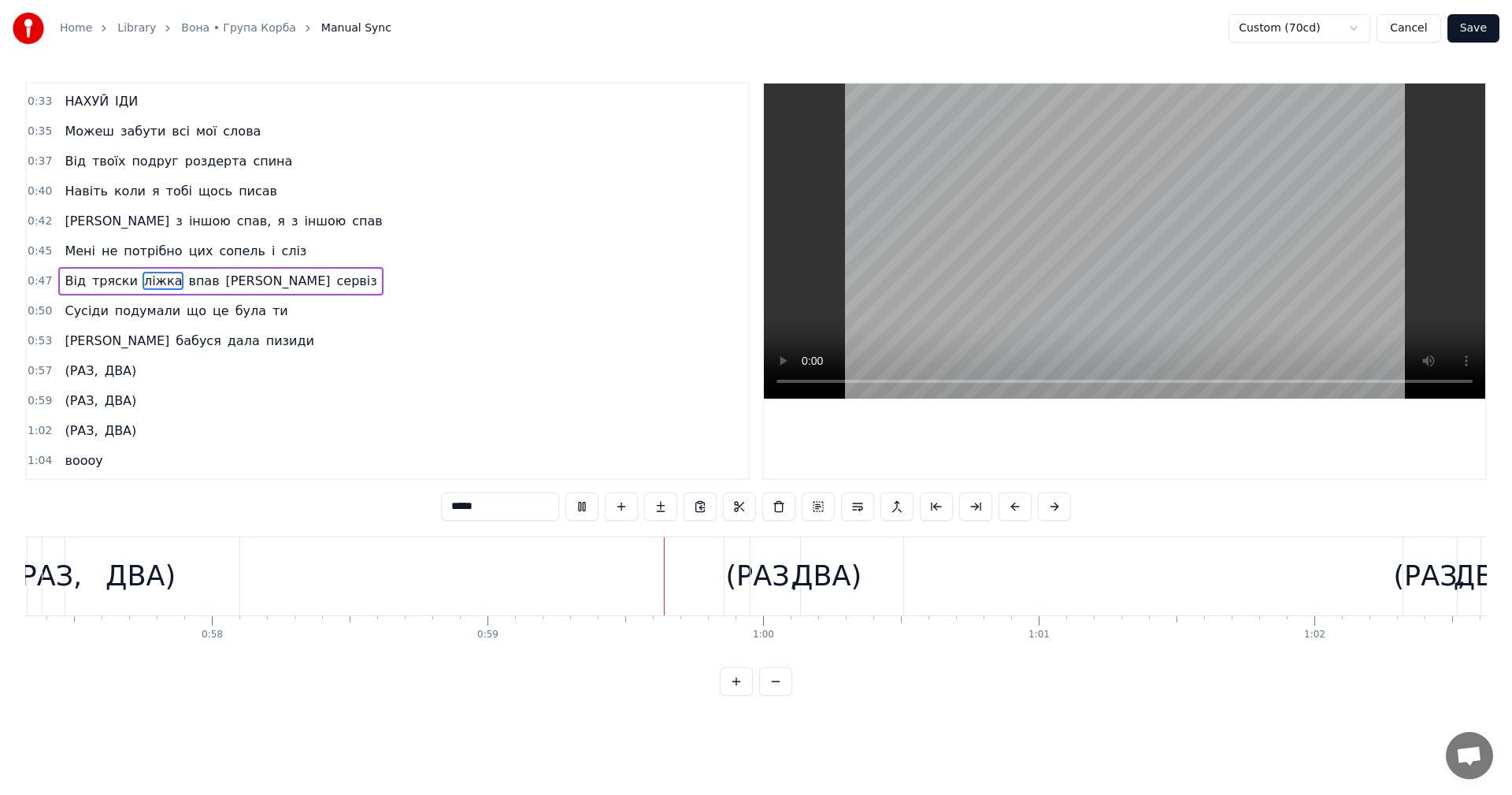
click at [1245, 276] on video at bounding box center [1124, 240] width 722 height 315
click at [1272, 250] on video at bounding box center [1124, 240] width 722 height 315
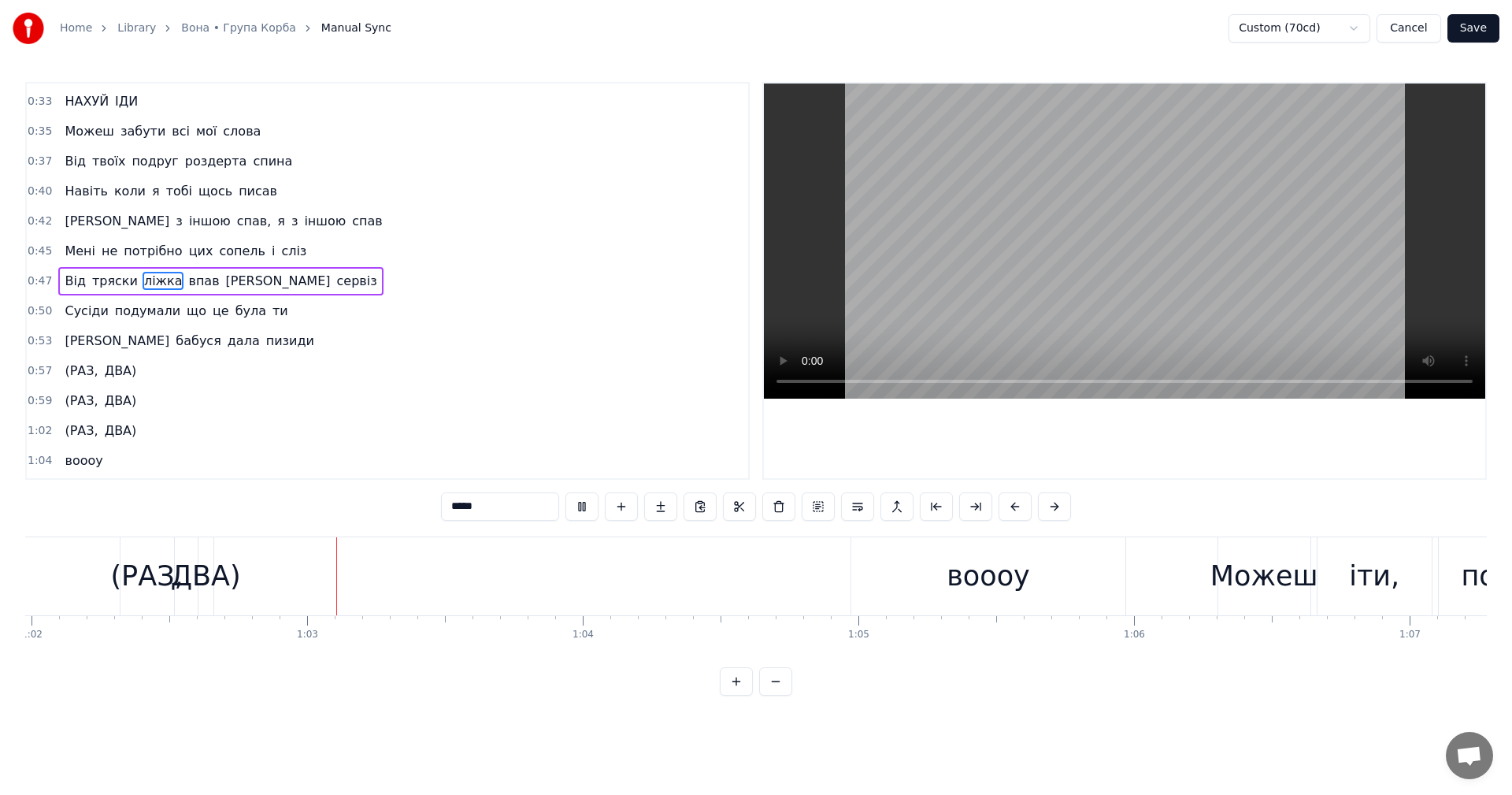
scroll to position [0, 17136]
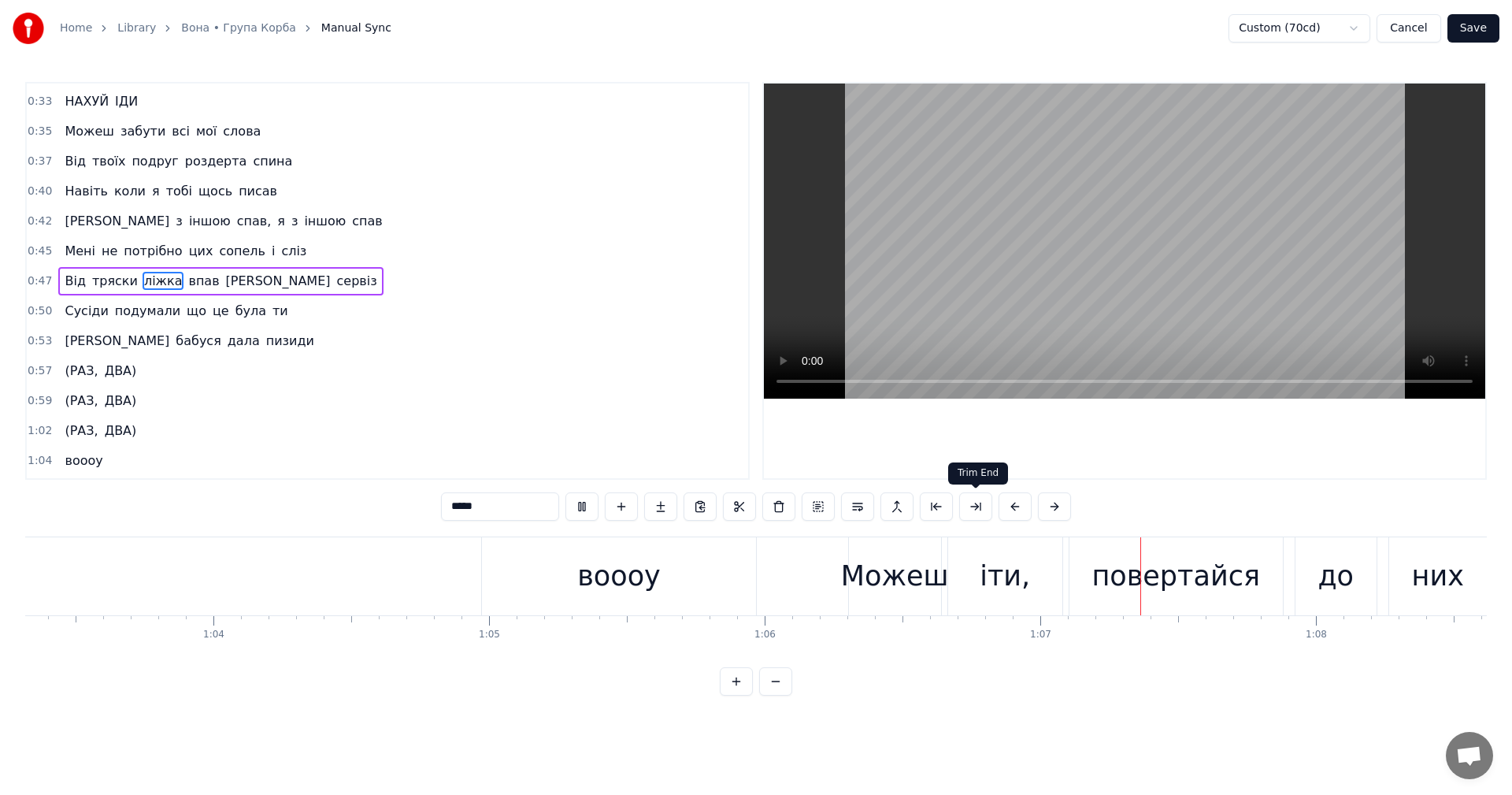
click at [1040, 276] on video at bounding box center [1124, 240] width 722 height 315
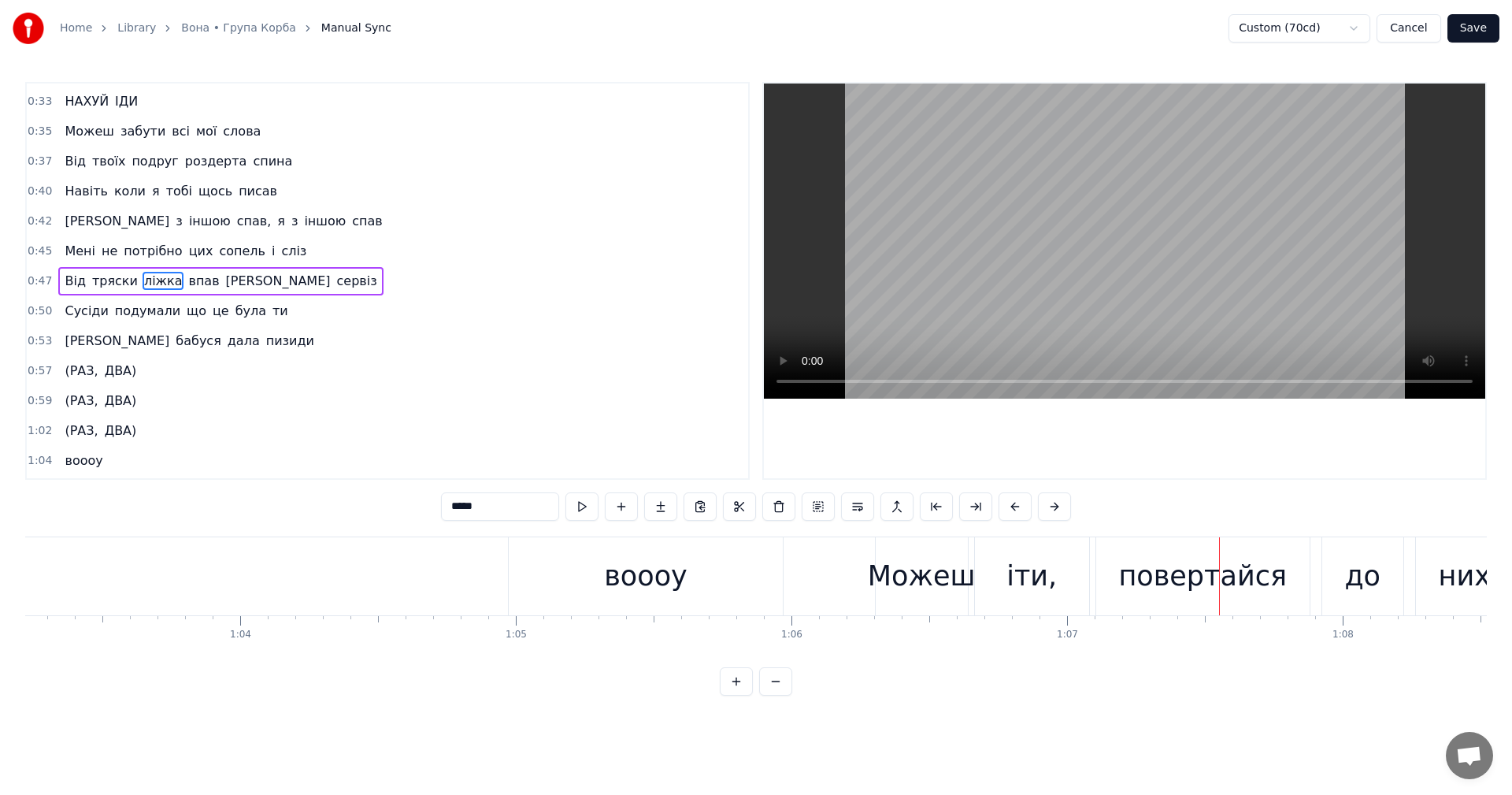
scroll to position [0, 17318]
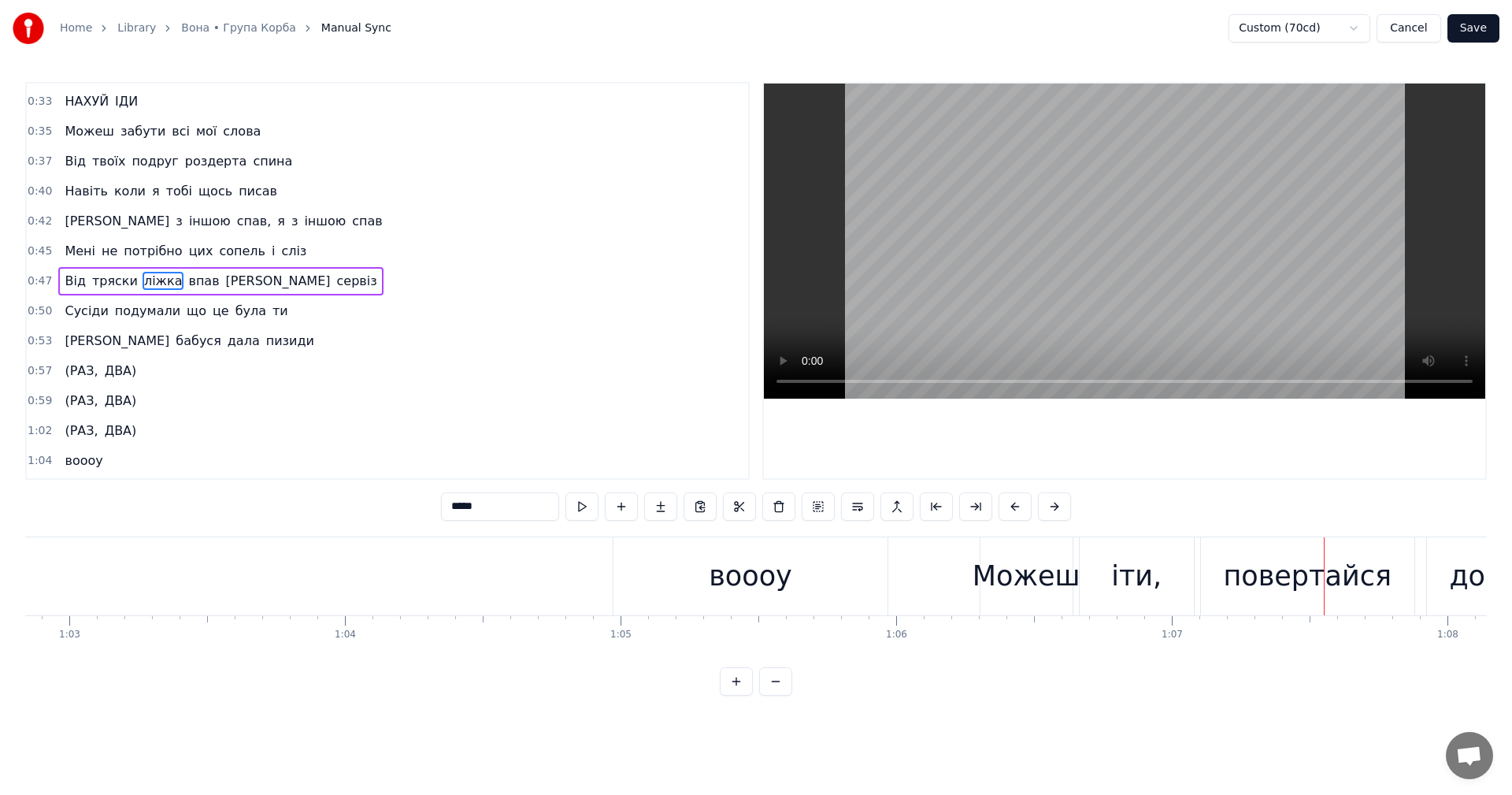
drag, startPoint x: 771, startPoint y: 579, endPoint x: 784, endPoint y: 575, distance: 13.6
click at [771, 578] on div "воооу" at bounding box center [749, 576] width 83 height 42
type input "*****"
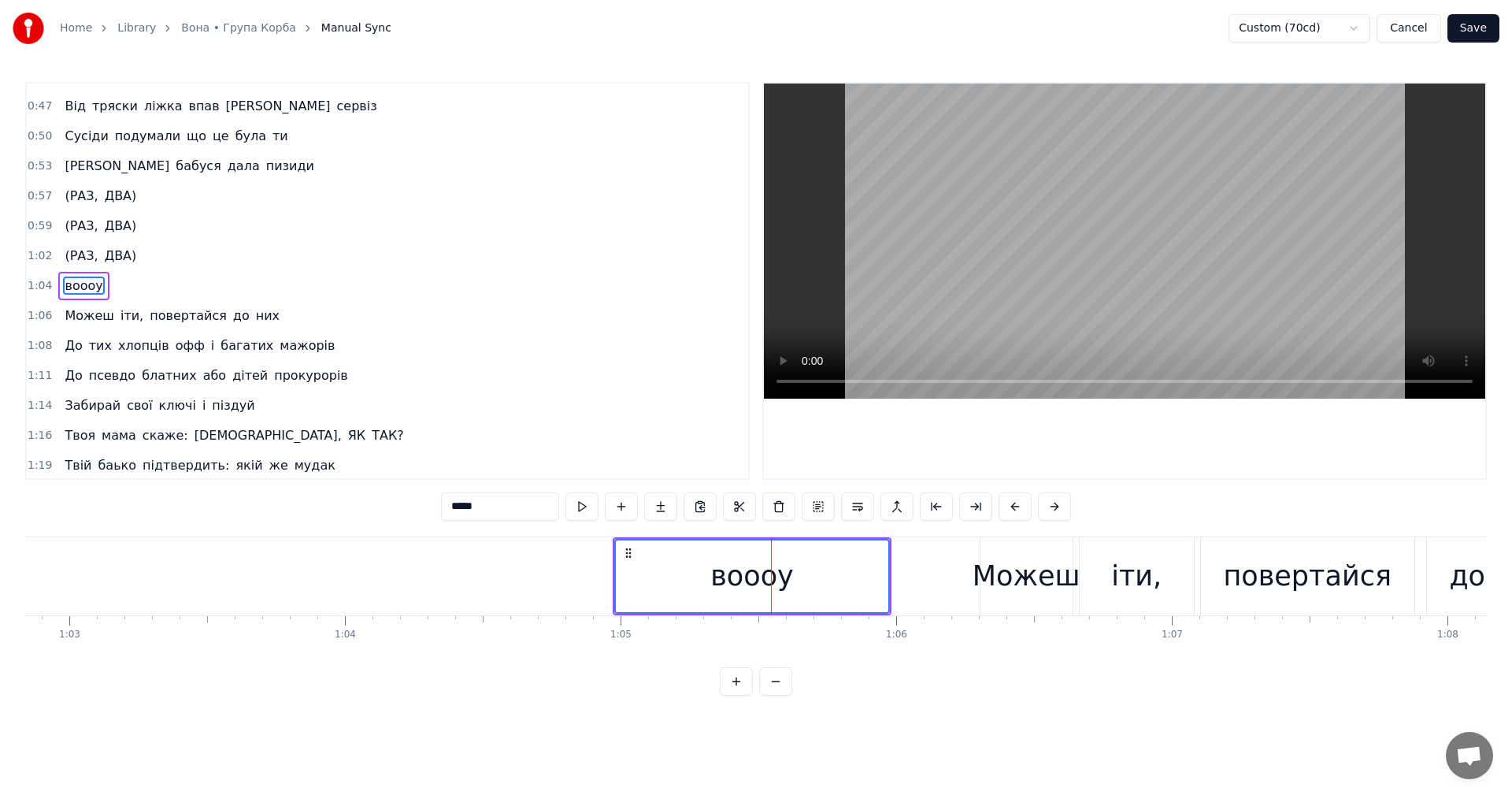
scroll to position [446, 0]
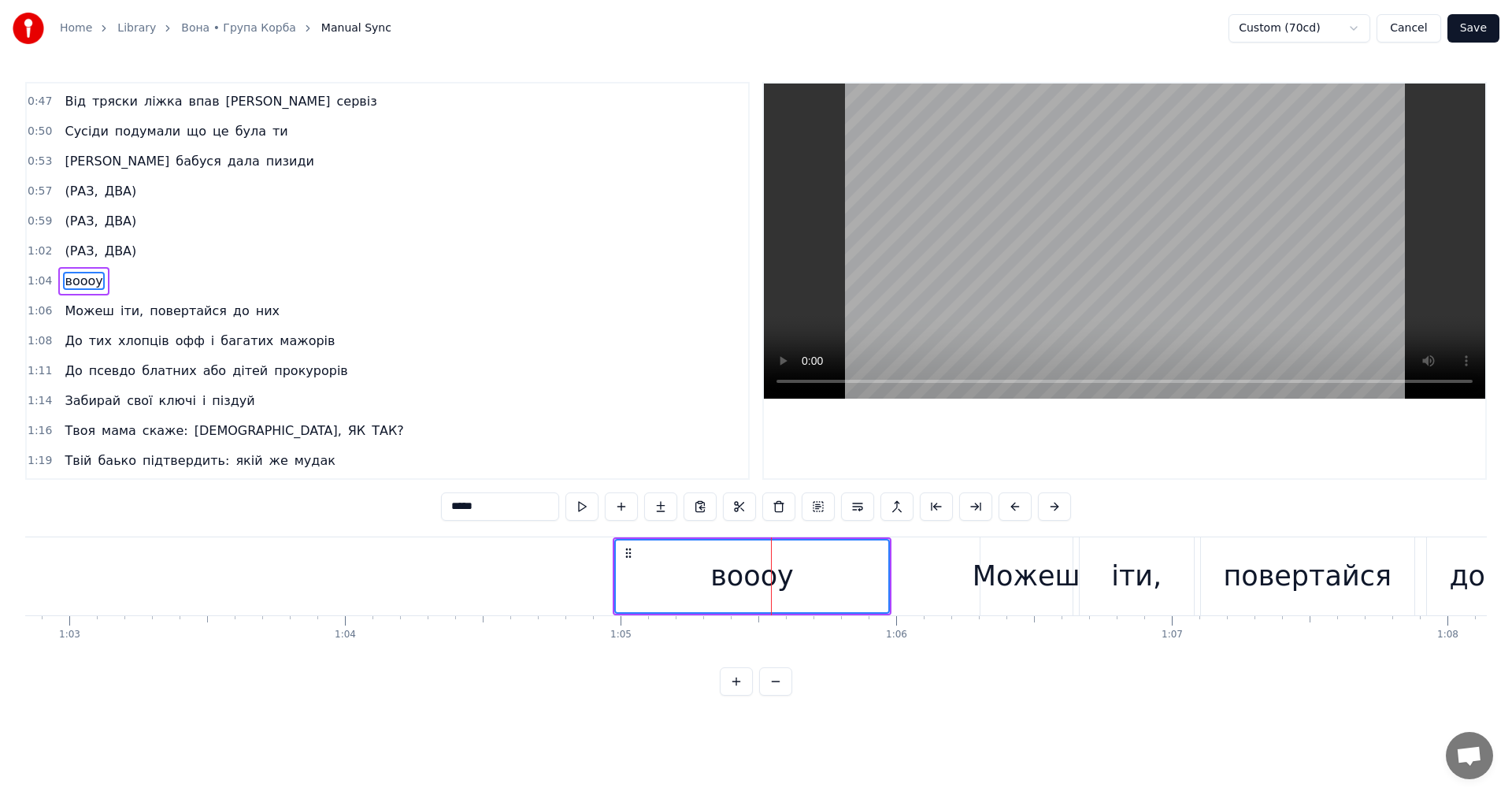
click at [884, 575] on div "воооу" at bounding box center [752, 575] width 279 height 78
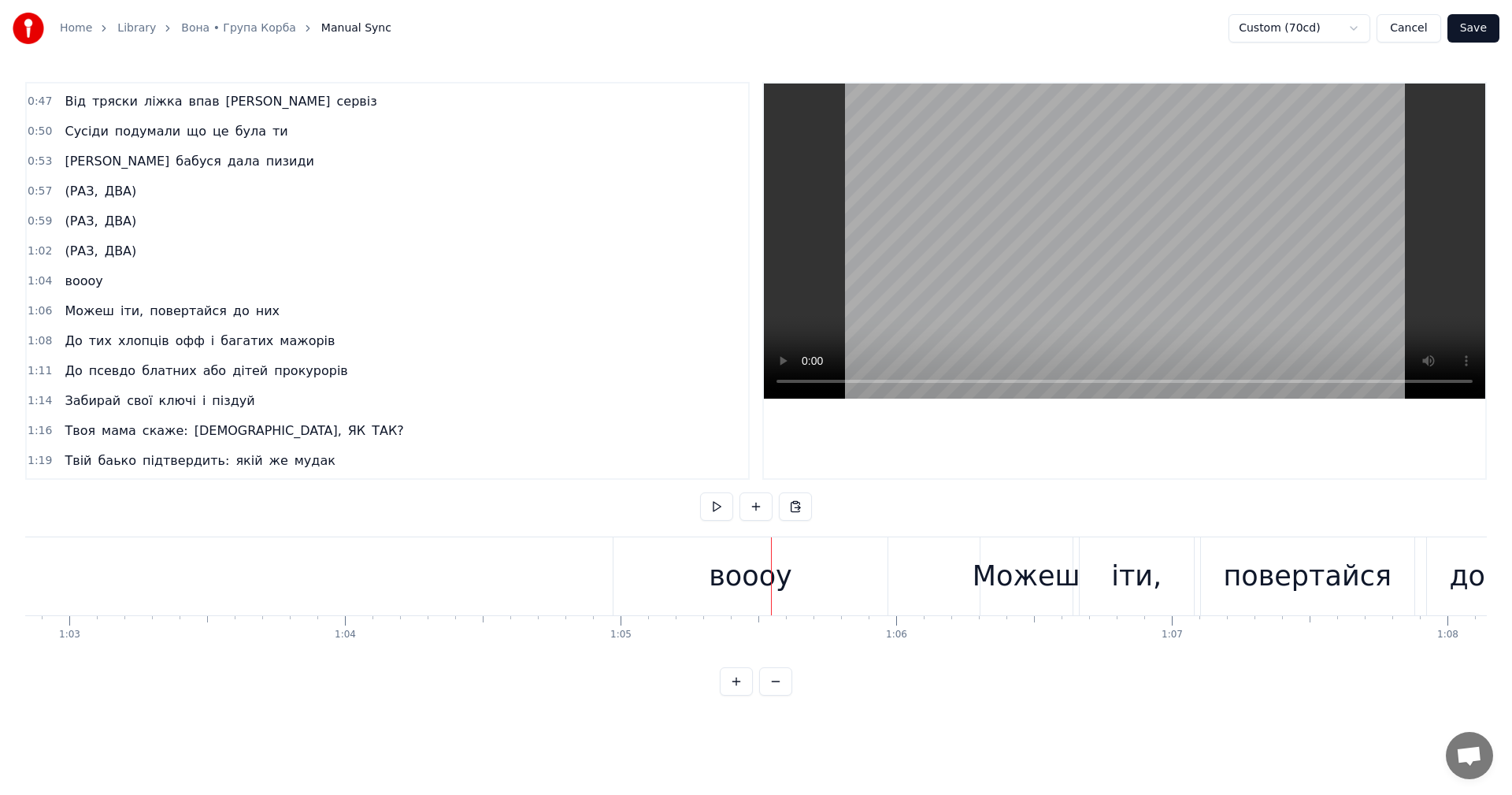
click at [780, 561] on div "воооу" at bounding box center [749, 576] width 83 height 42
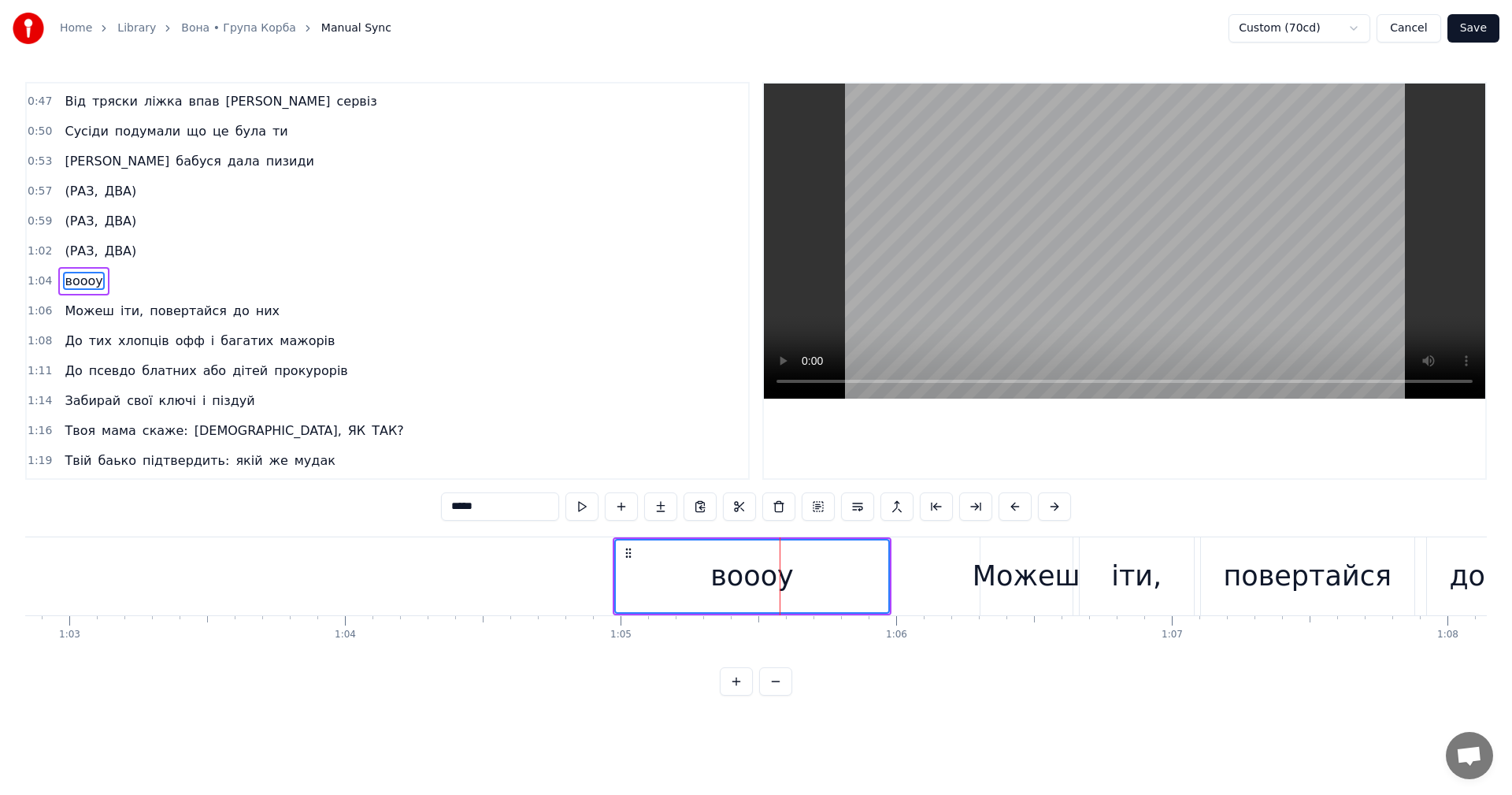
click at [1054, 255] on video at bounding box center [1124, 240] width 722 height 315
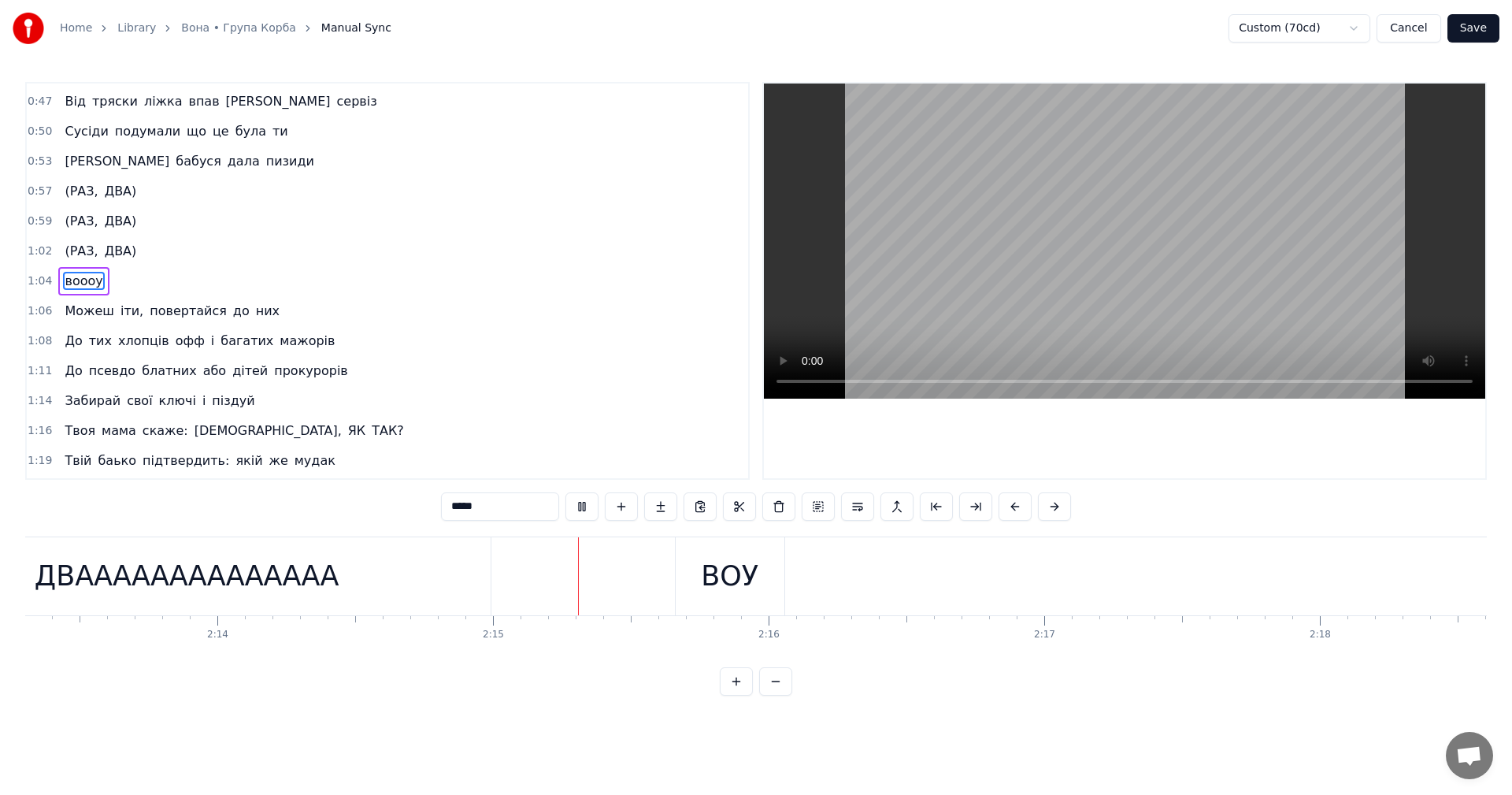
scroll to position [0, 36777]
click at [1148, 270] on video at bounding box center [1124, 240] width 722 height 315
click at [1487, 34] on button "Save" at bounding box center [1473, 29] width 52 height 29
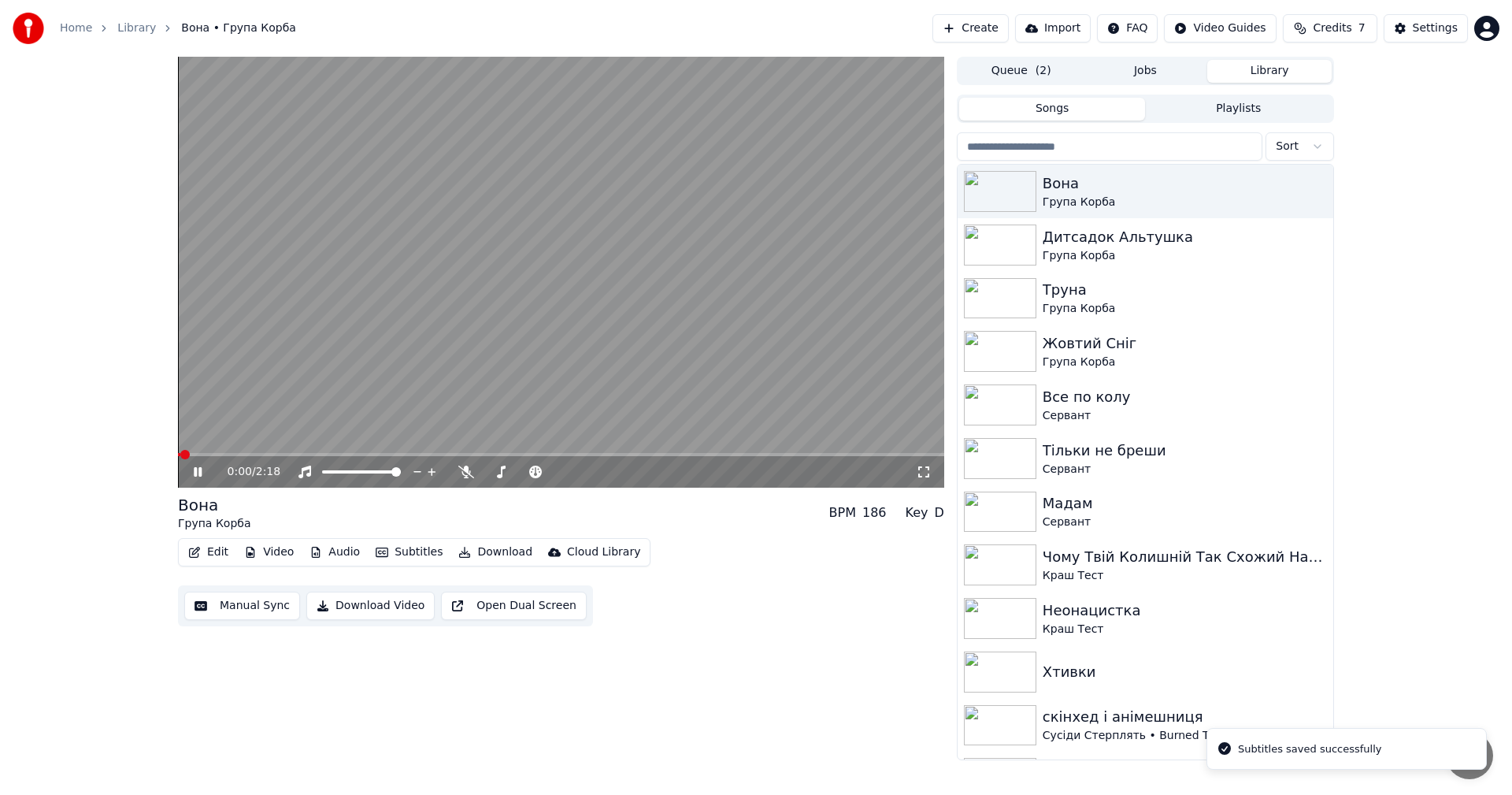
click at [657, 210] on video at bounding box center [561, 272] width 766 height 431
click at [351, 605] on button "Download Video" at bounding box center [371, 606] width 129 height 29
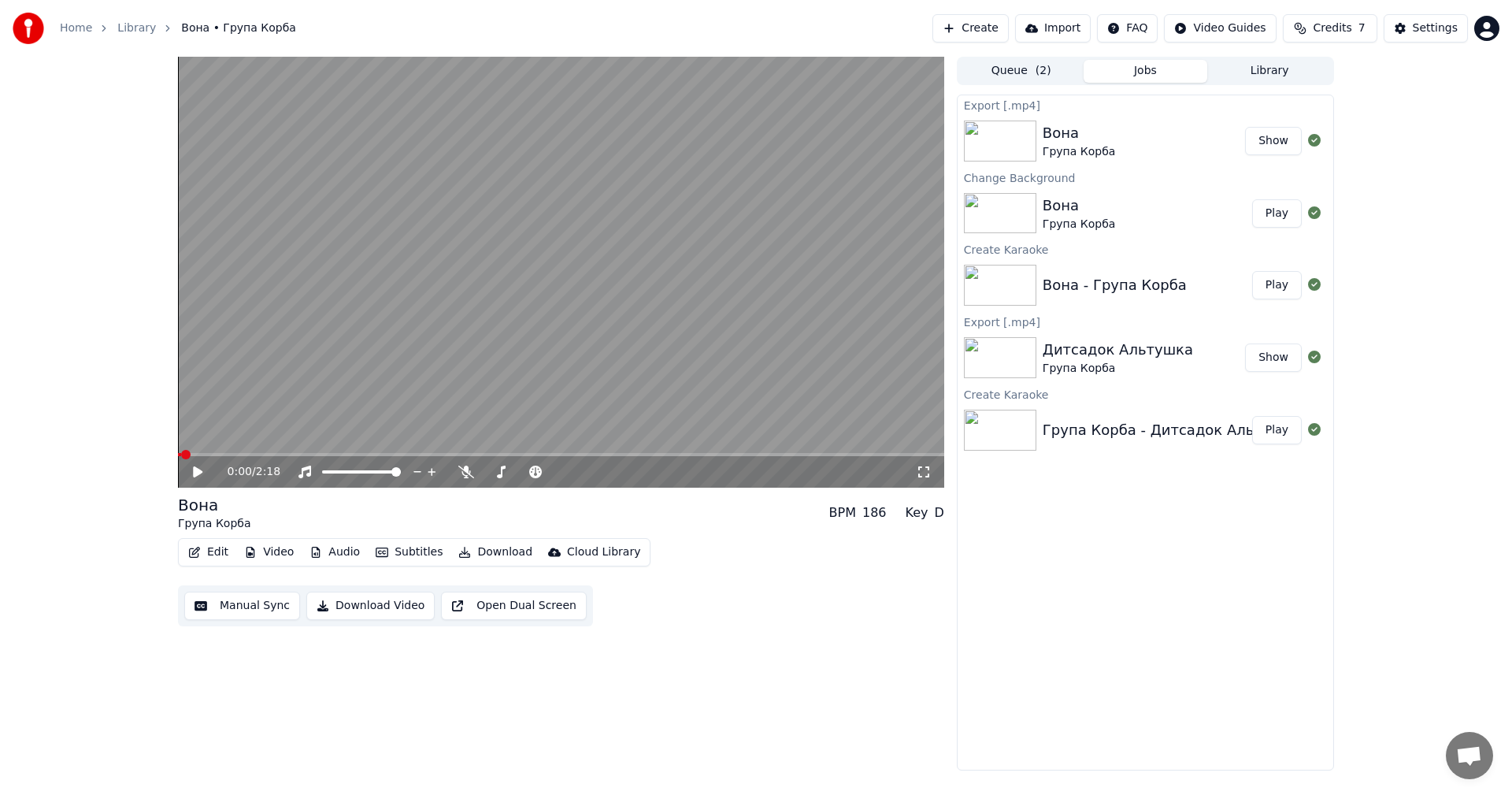
click at [129, 27] on link "Library" at bounding box center [136, 29] width 38 height 16
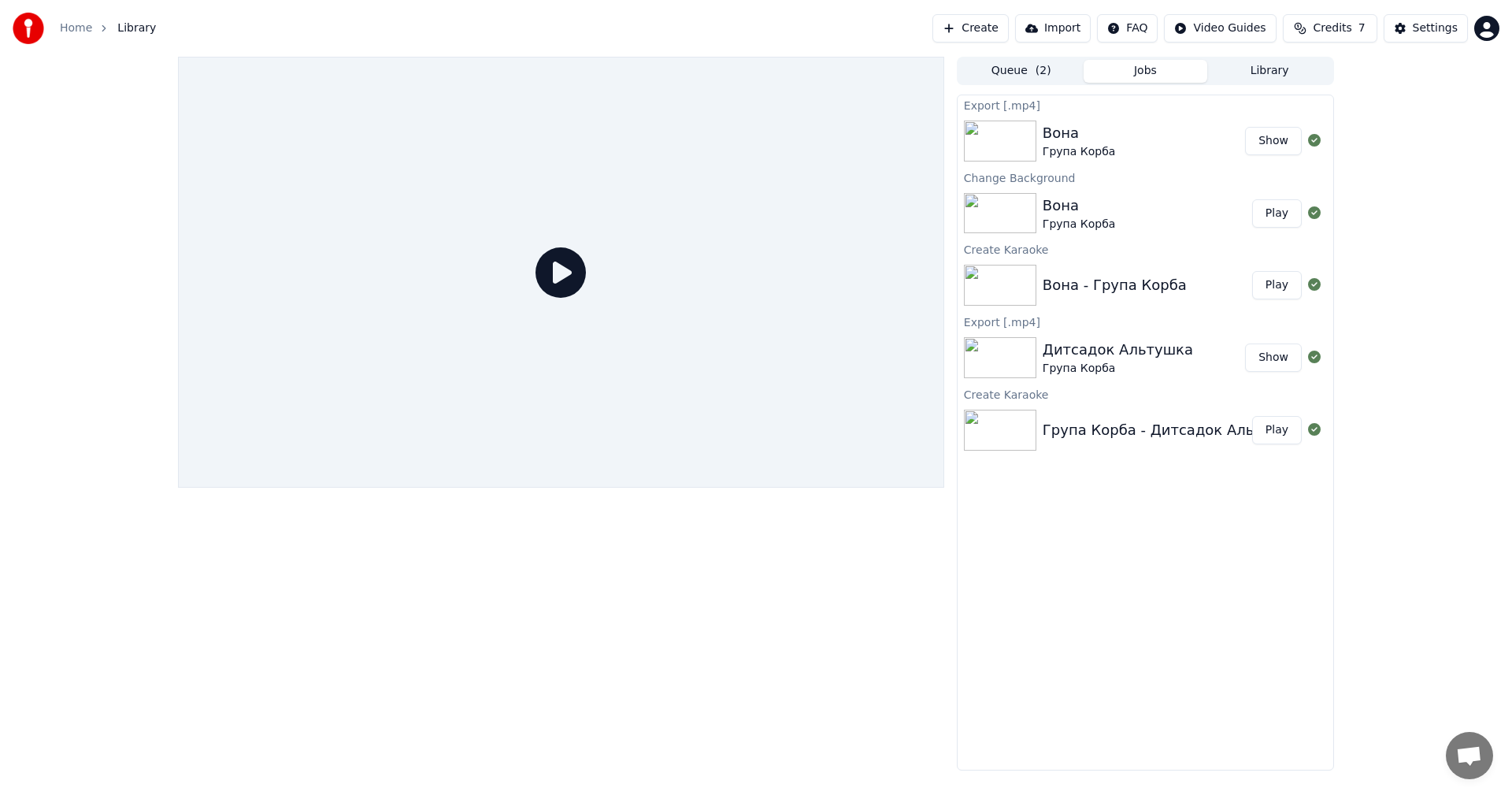
click at [1238, 627] on div "Export [.mp4] Вона Група Корба Show Change Background Вона Група Корба Play Cre…" at bounding box center [1145, 432] width 377 height 675
click at [1263, 77] on button "Library" at bounding box center [1269, 71] width 124 height 23
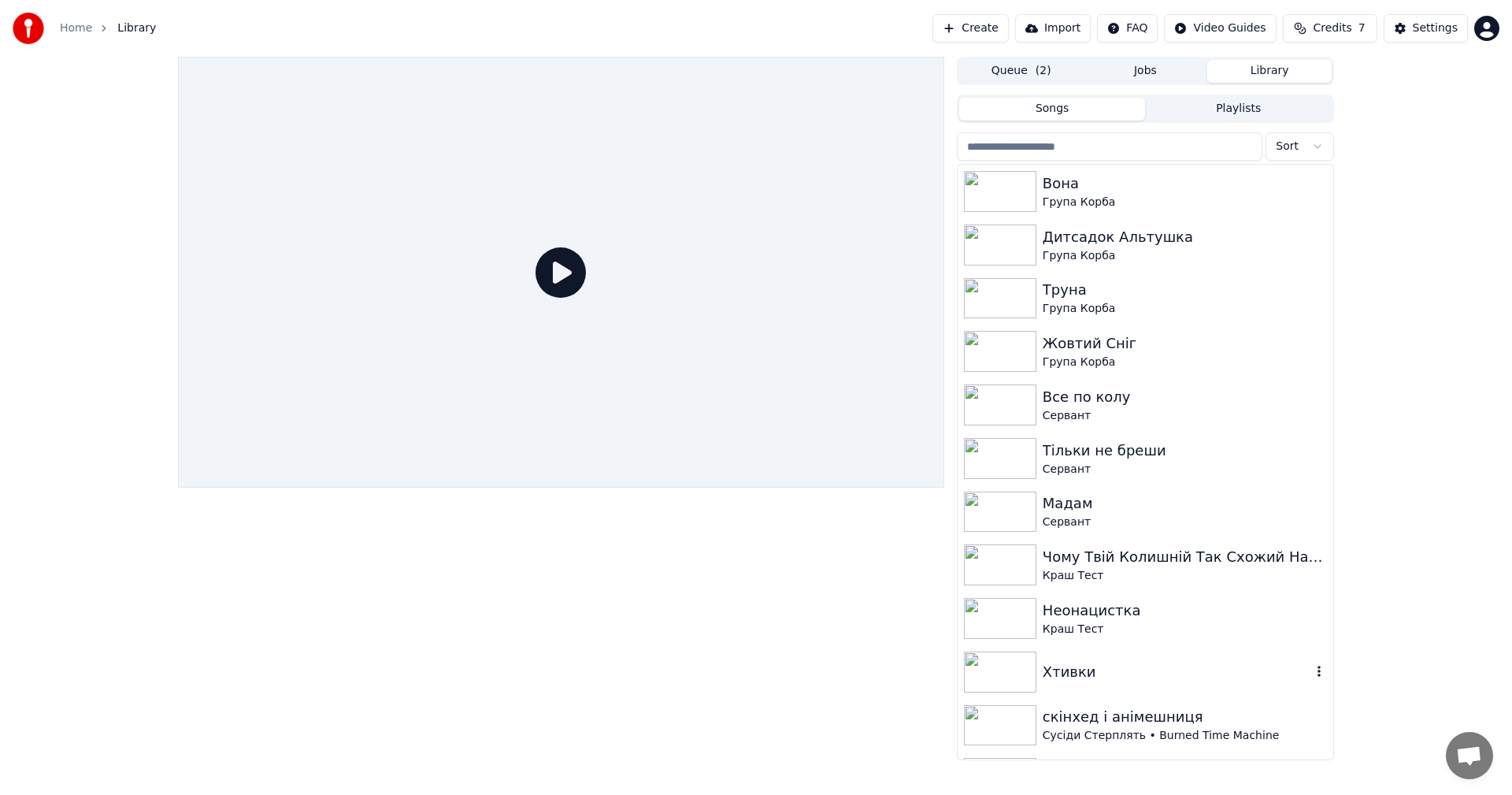
click at [1188, 674] on div "Хтивки" at bounding box center [1176, 672] width 269 height 22
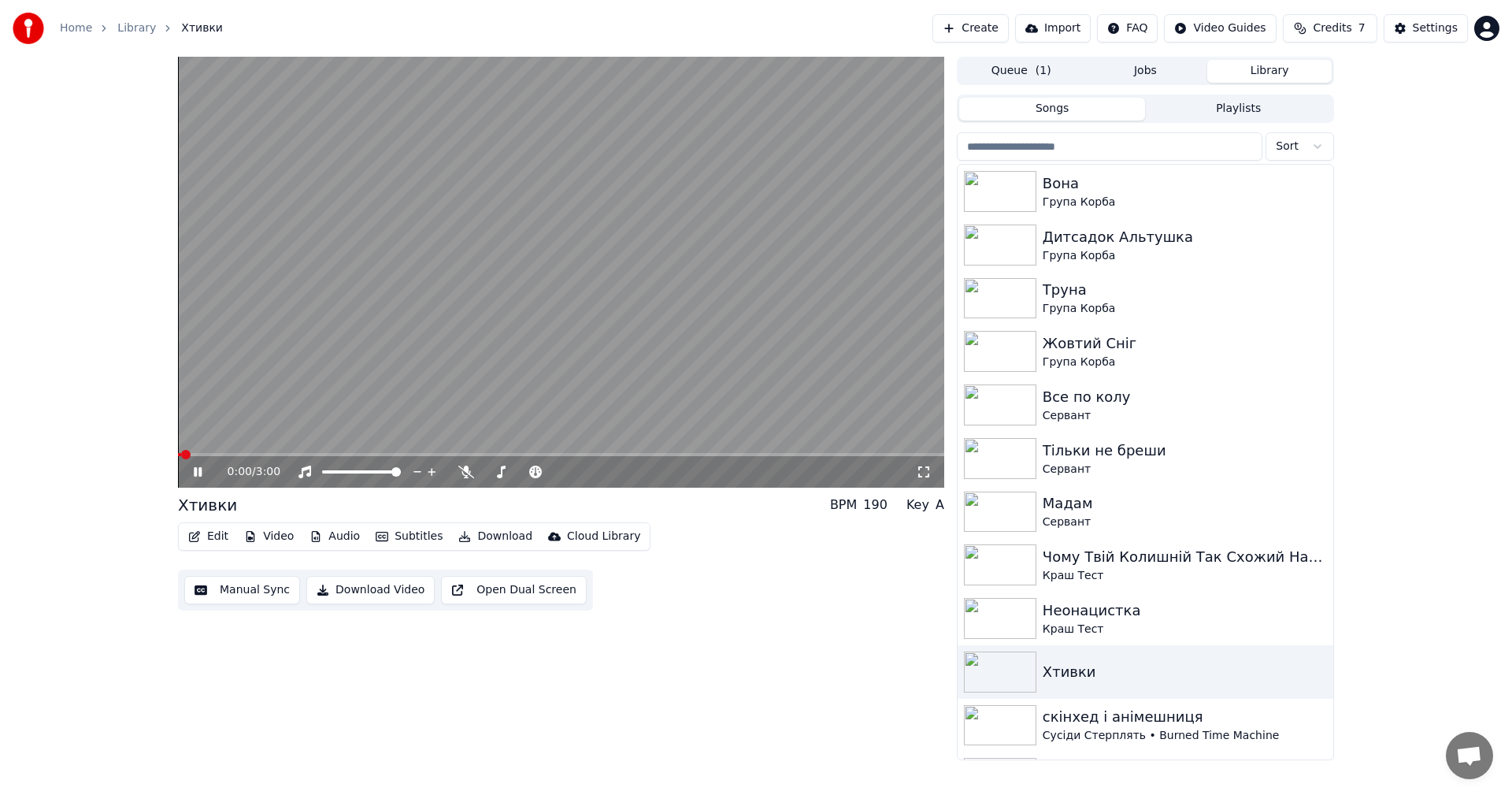
click at [439, 339] on video at bounding box center [561, 272] width 766 height 431
click at [213, 541] on button "Edit" at bounding box center [208, 536] width 53 height 22
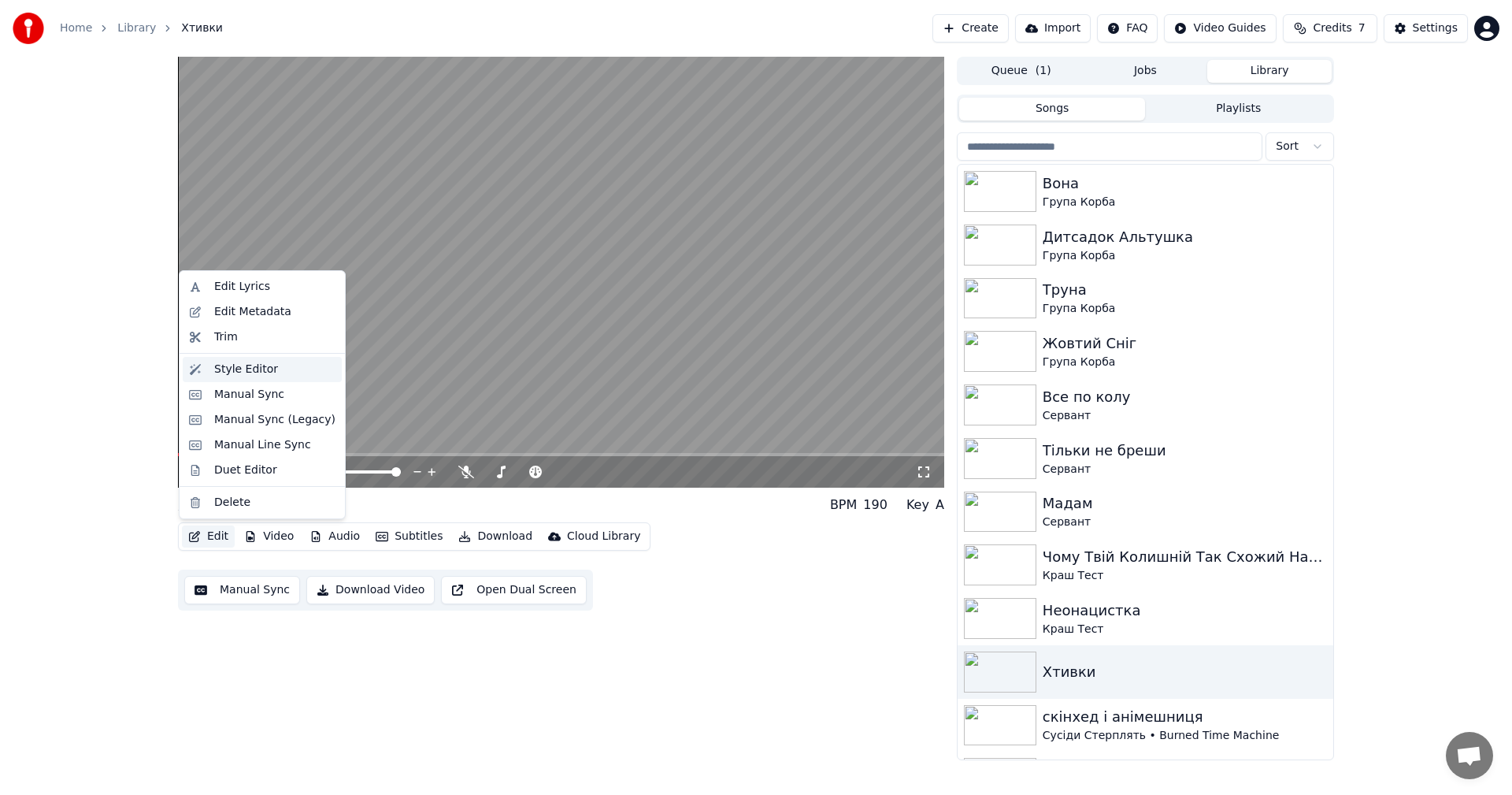
click at [249, 368] on div "Style Editor" at bounding box center [246, 370] width 63 height 16
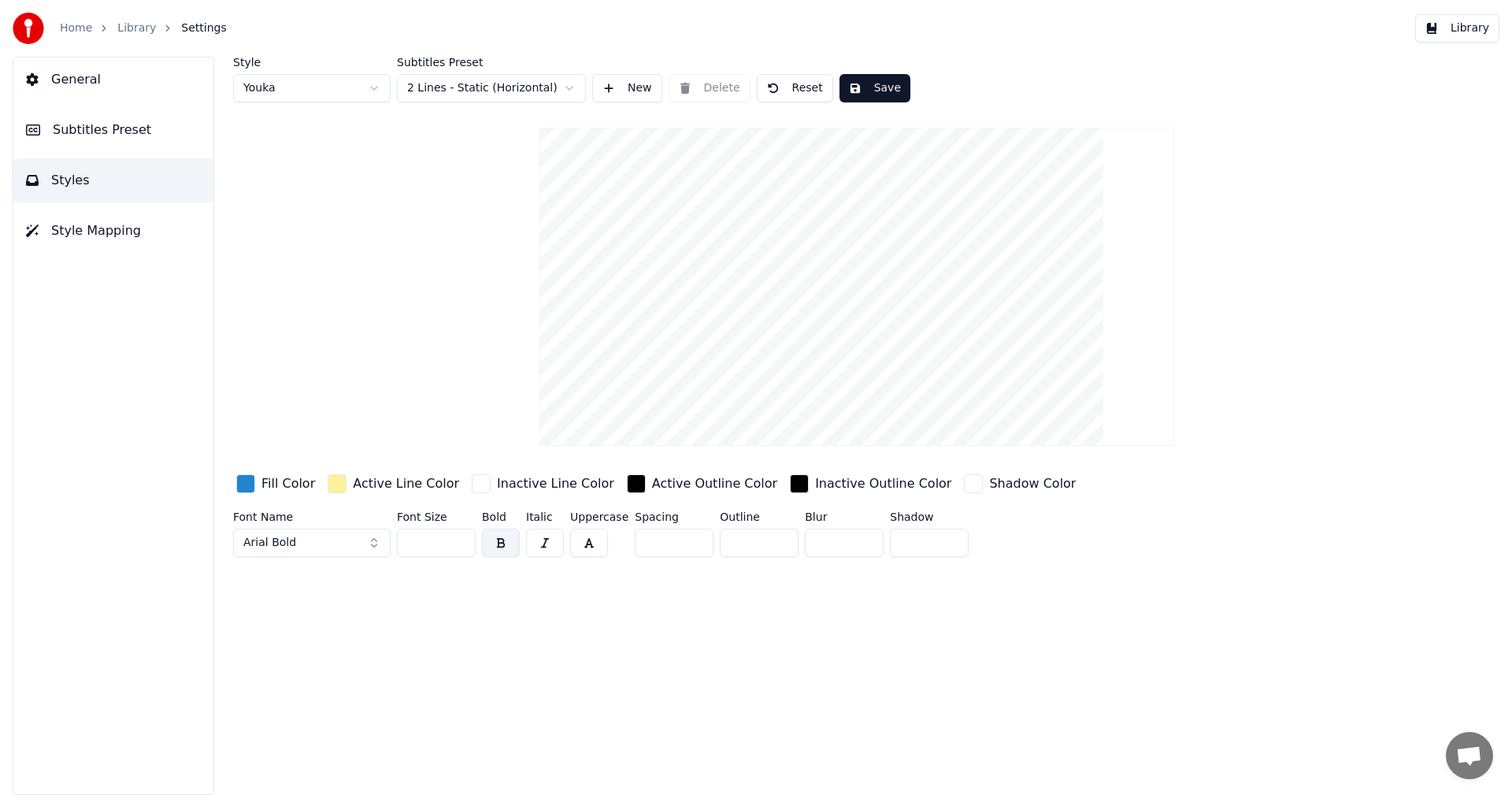
click at [85, 130] on span "Subtitles Preset" at bounding box center [102, 130] width 98 height 19
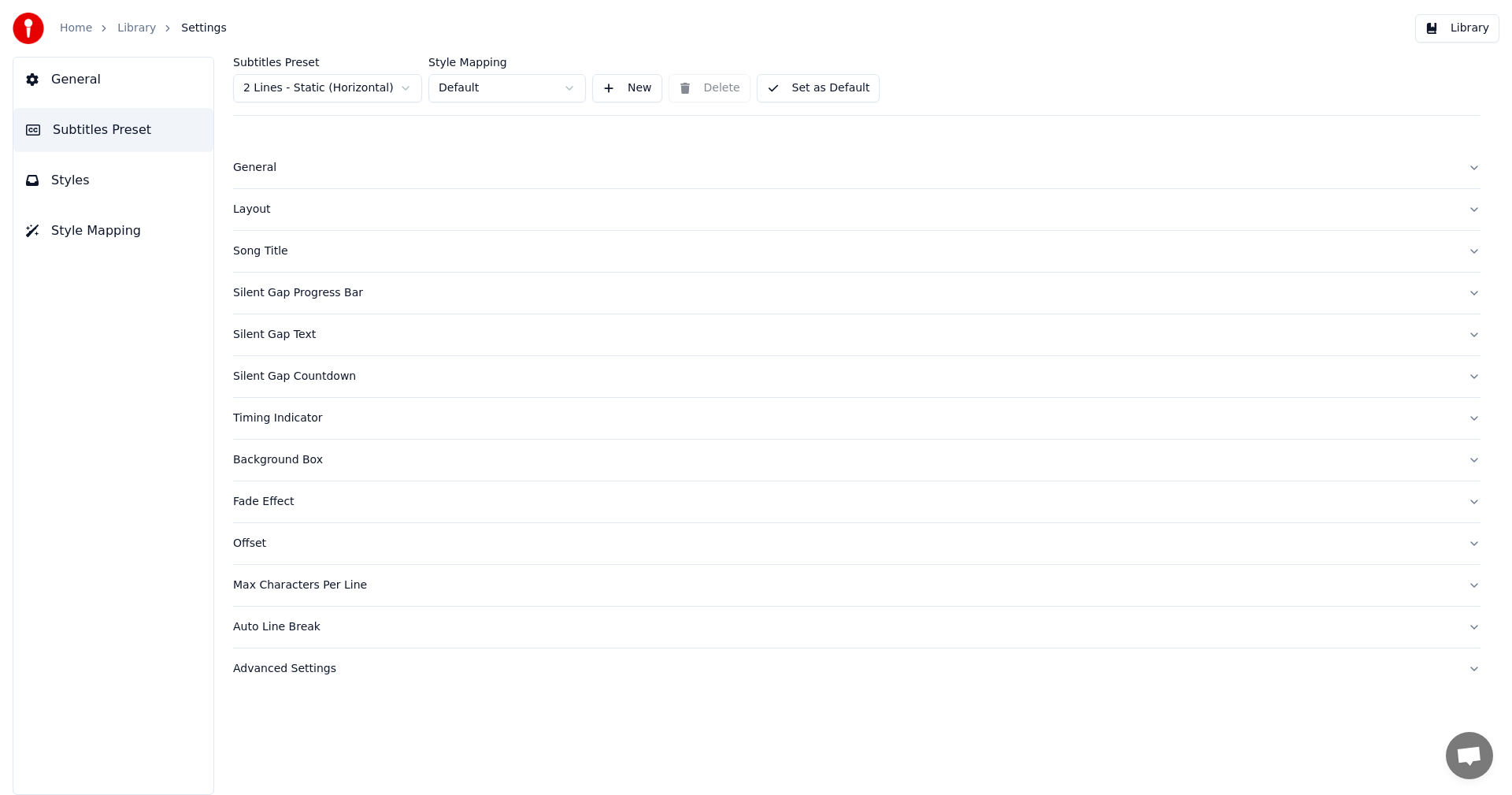
click at [107, 83] on button "General" at bounding box center [113, 79] width 200 height 44
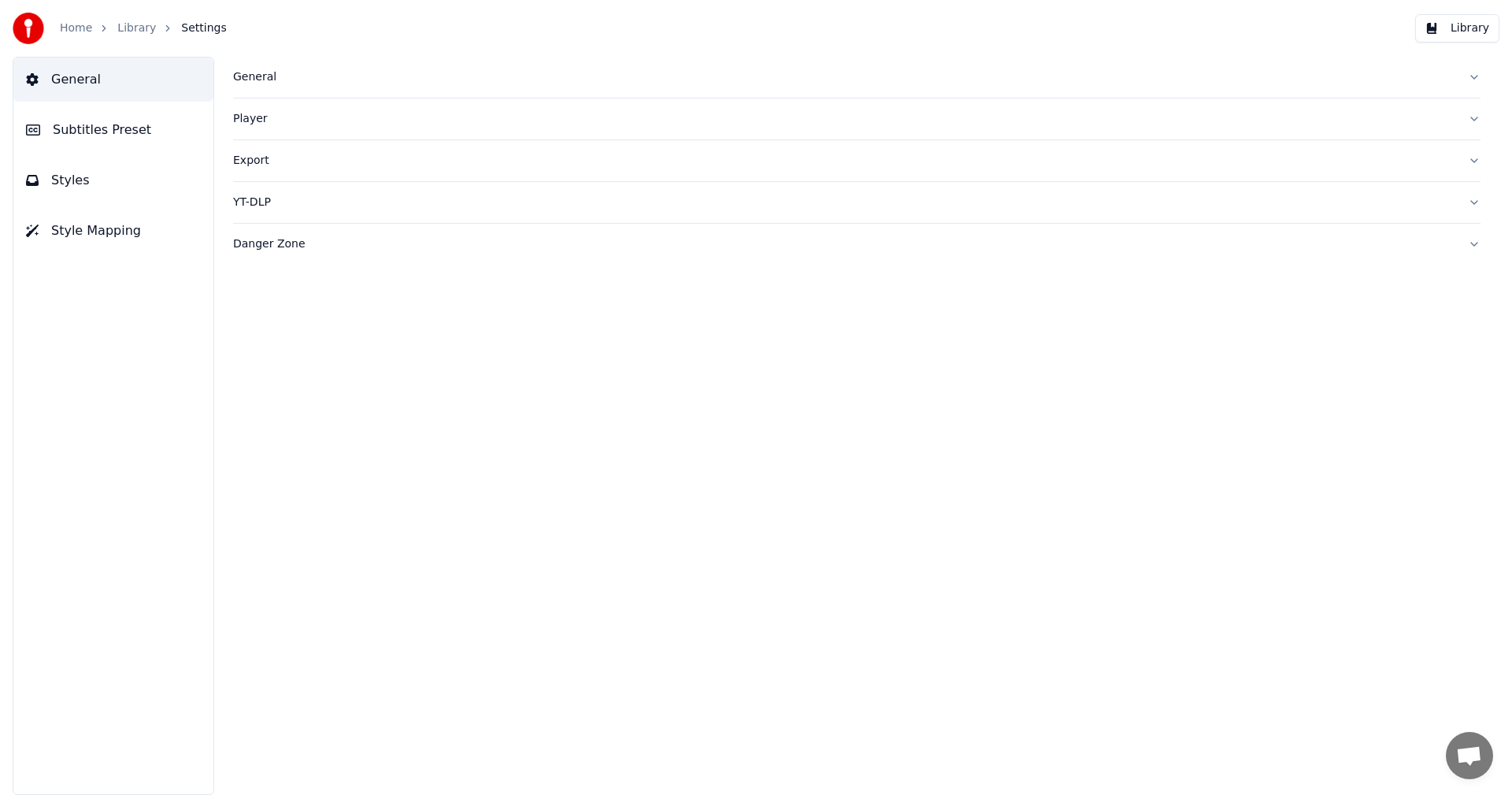
click at [123, 30] on link "Library" at bounding box center [136, 29] width 38 height 16
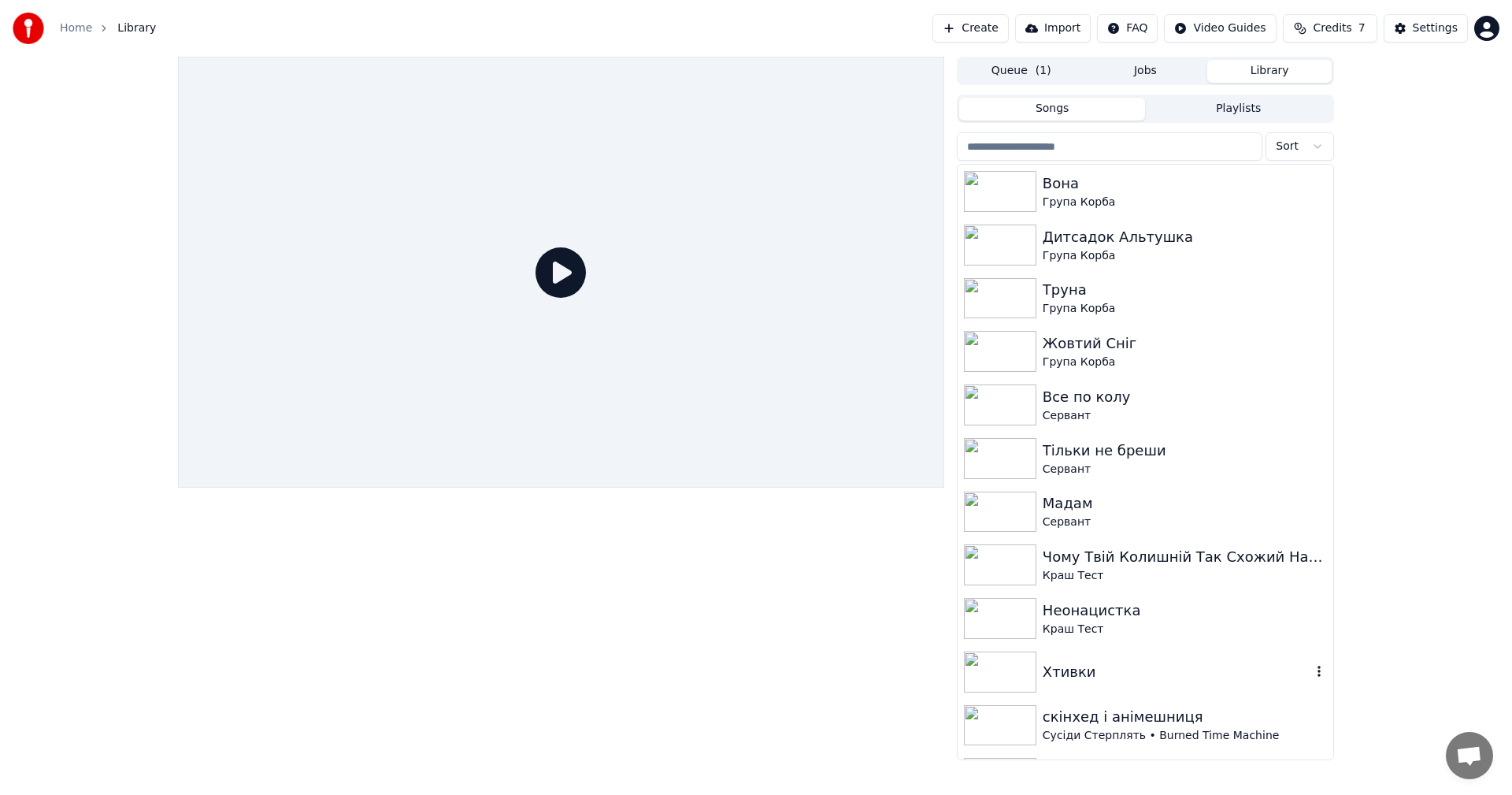
click at [1172, 668] on div "Хтивки" at bounding box center [1176, 672] width 269 height 22
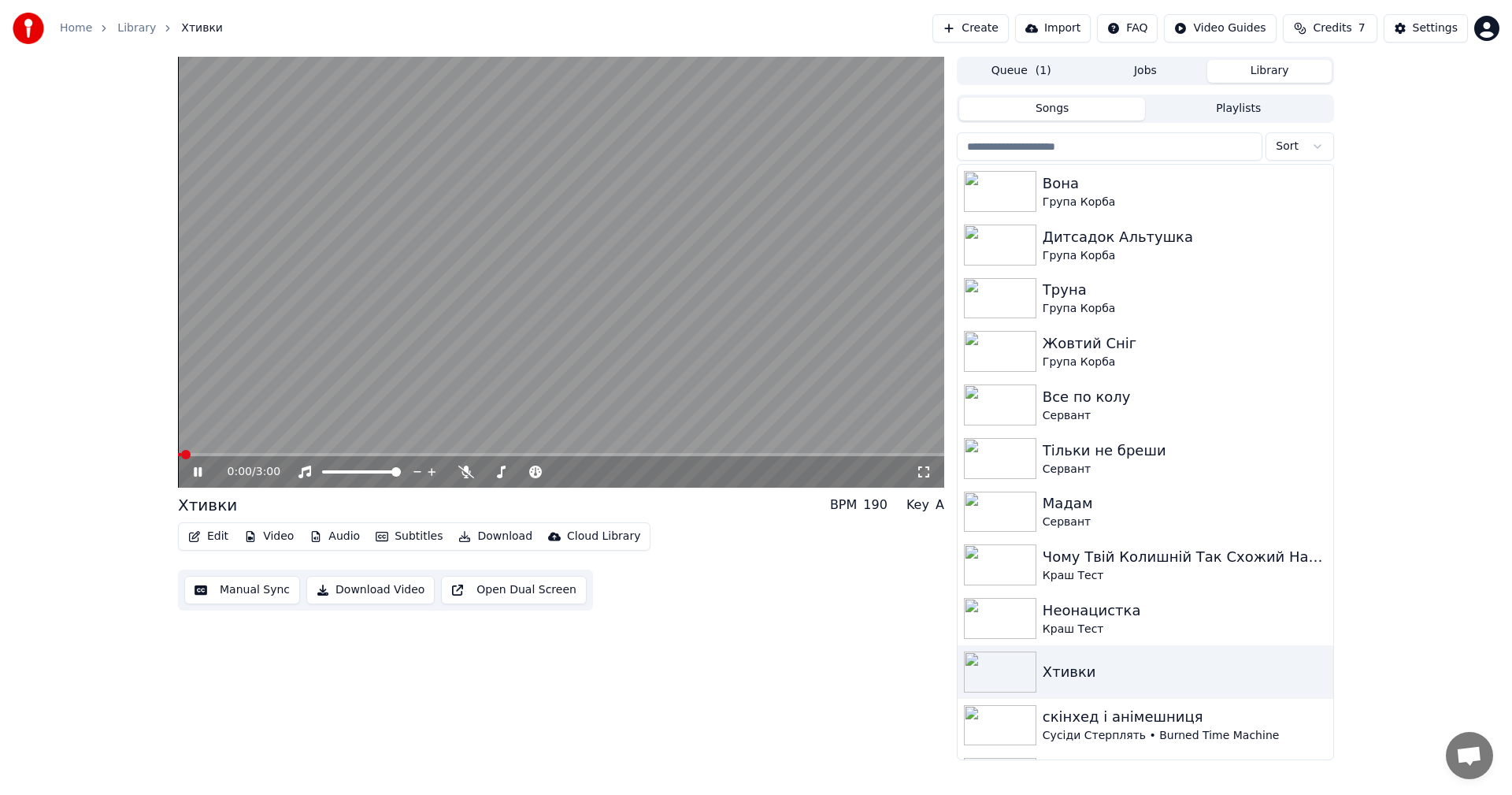
click at [353, 369] on video at bounding box center [561, 272] width 766 height 431
click at [218, 540] on button "Edit" at bounding box center [208, 536] width 53 height 22
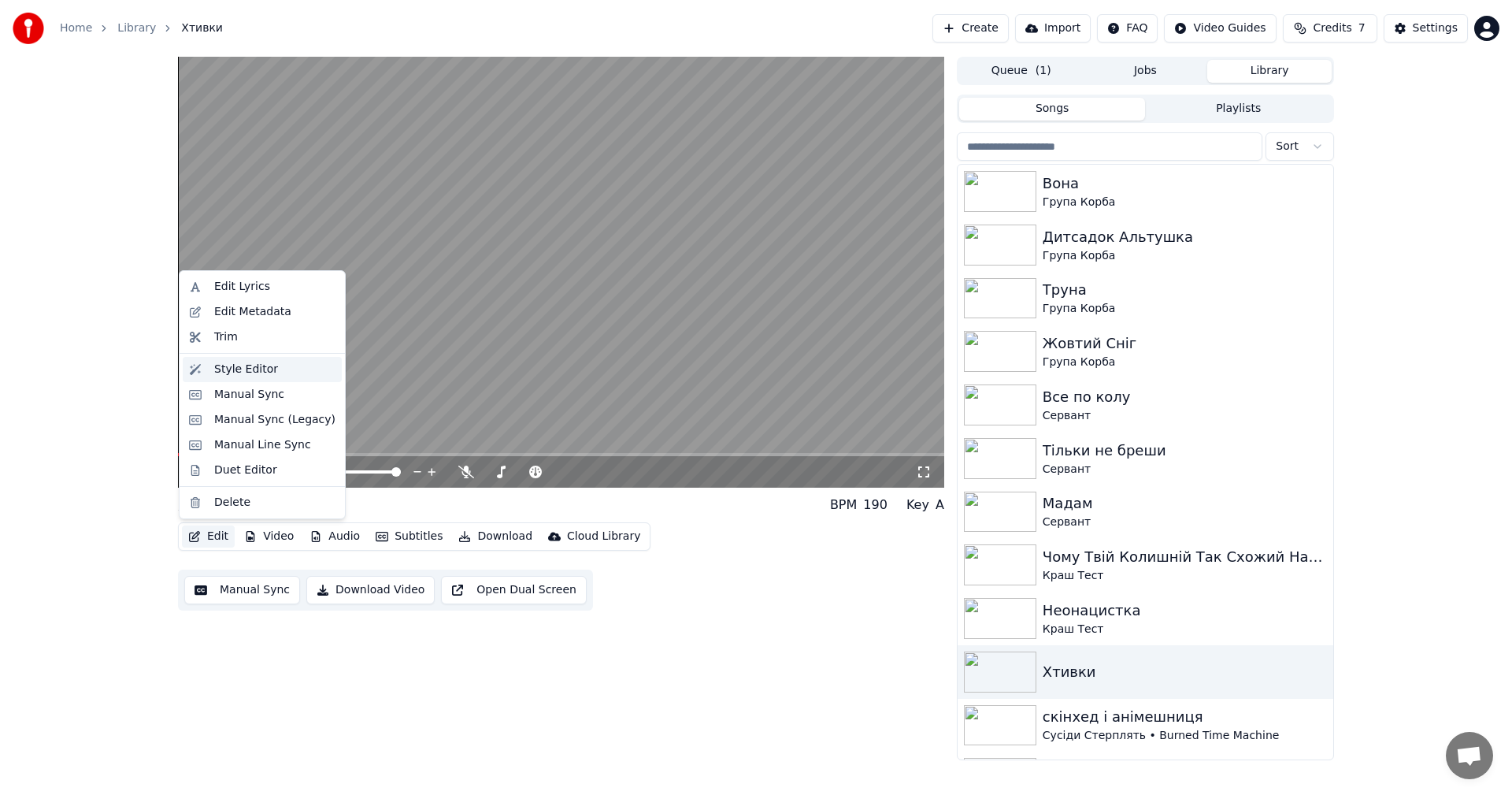
click at [275, 373] on div "Style Editor" at bounding box center [275, 370] width 121 height 16
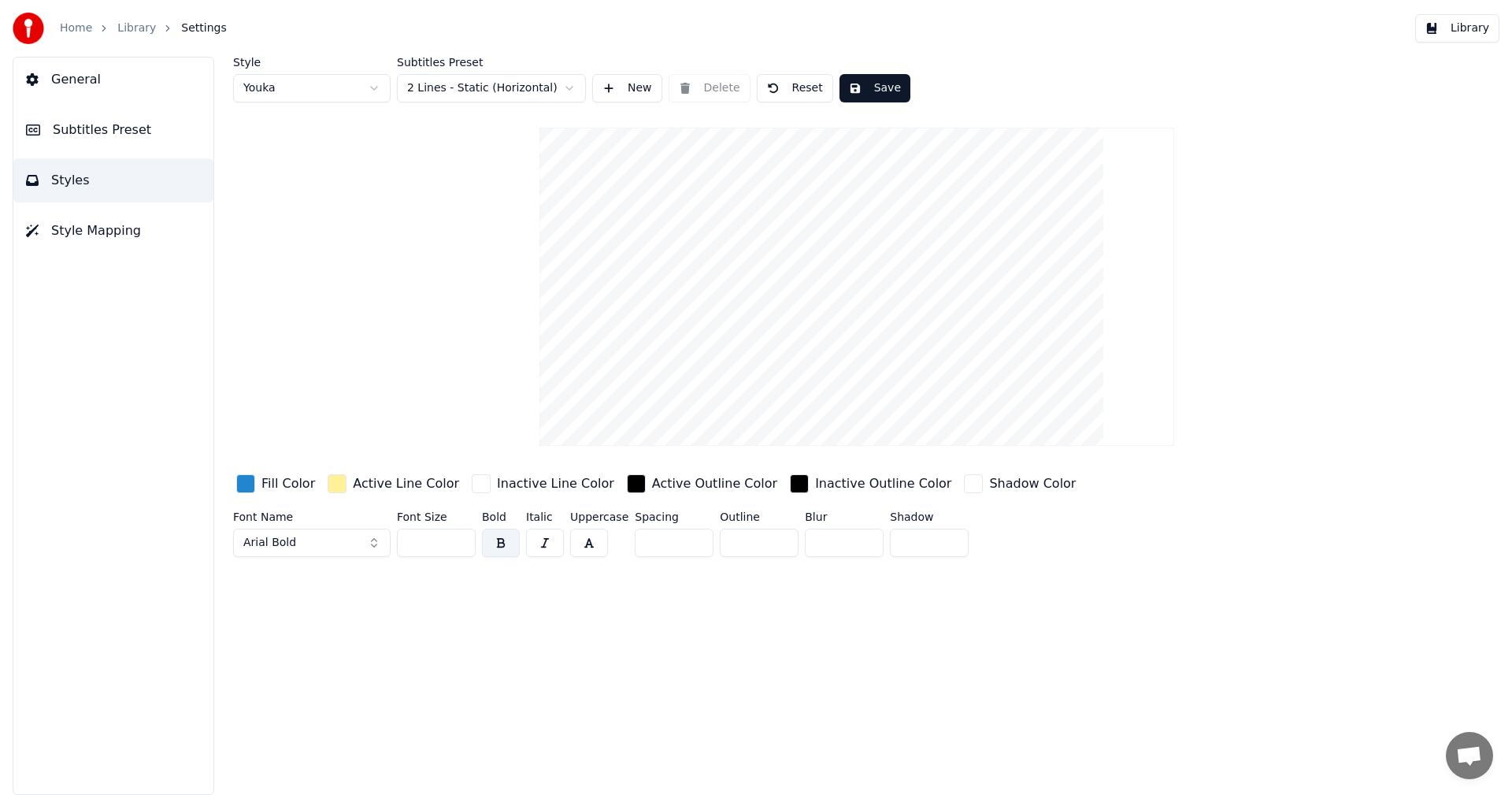
click at [569, 84] on html "Home Library Settings Library General Subtitles Preset Styles Style Mapping Sty…" at bounding box center [756, 398] width 1512 height 795
click at [789, 83] on button "Reset" at bounding box center [795, 88] width 77 height 29
click at [857, 88] on button "Save" at bounding box center [872, 88] width 71 height 29
click at [136, 30] on link "Library" at bounding box center [136, 29] width 38 height 16
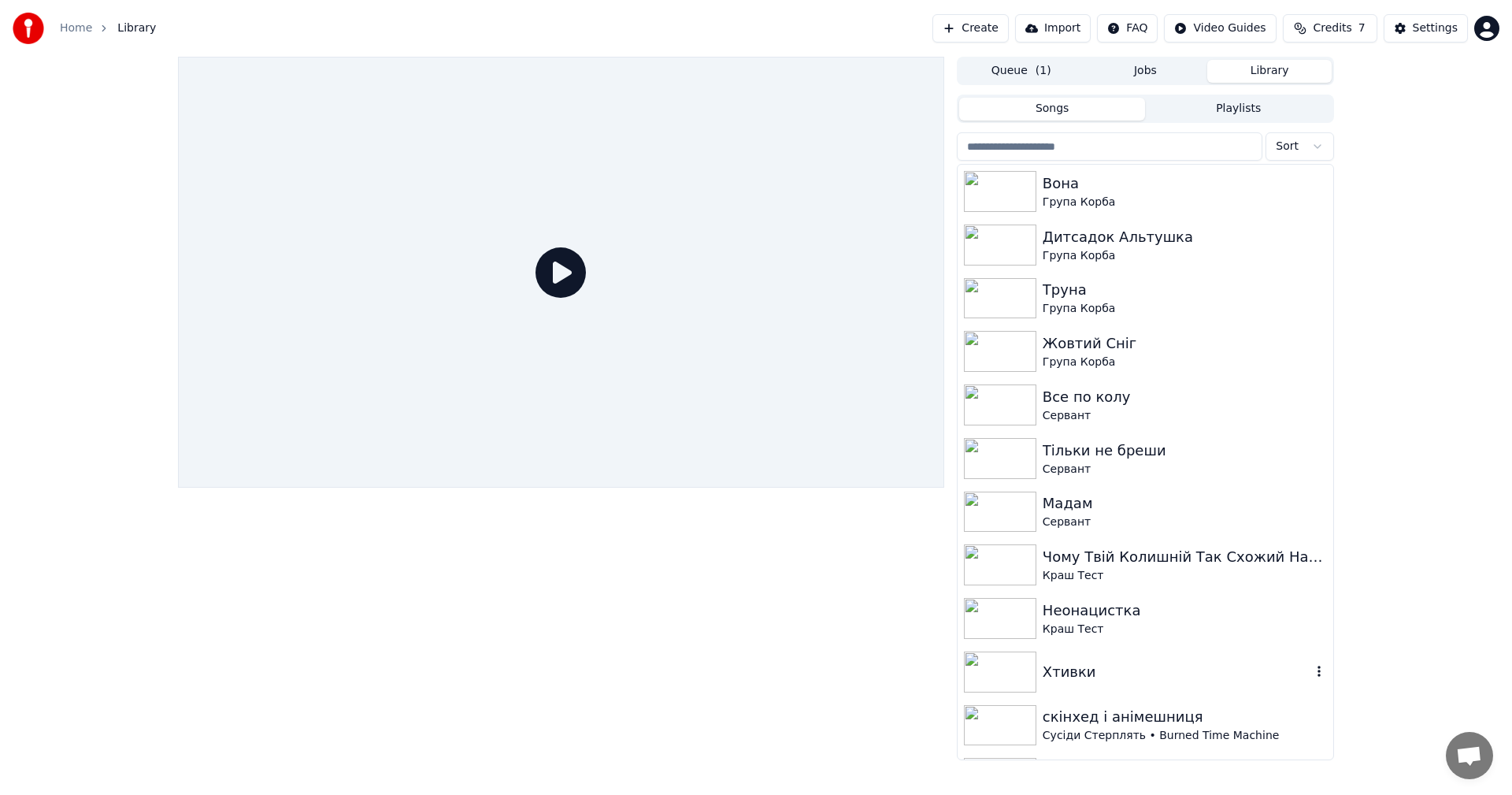
click at [1132, 657] on div "Хтивки" at bounding box center [1145, 672] width 376 height 54
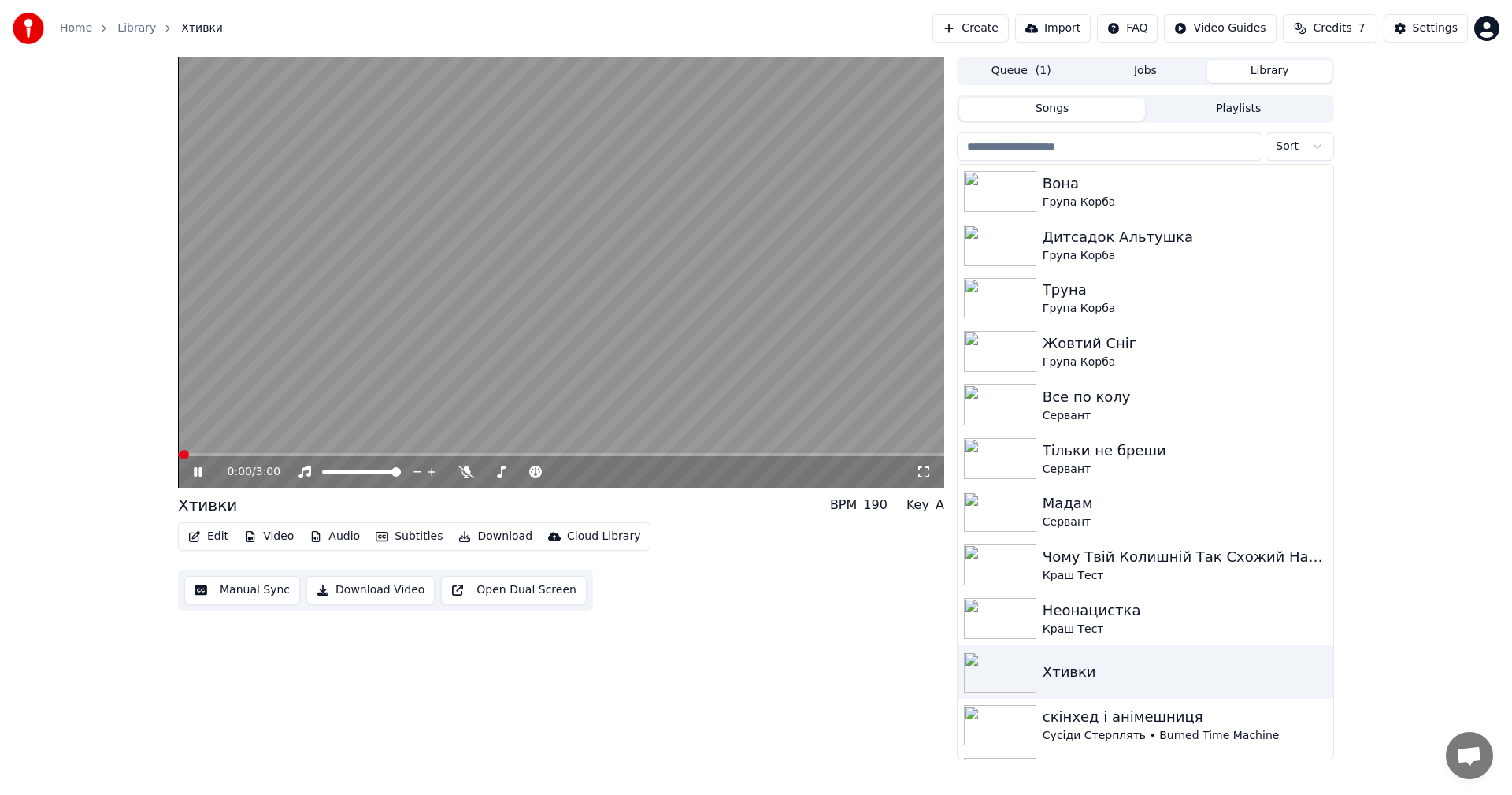
click at [662, 344] on video at bounding box center [561, 272] width 766 height 431
click at [258, 592] on button "Manual Sync" at bounding box center [242, 590] width 116 height 29
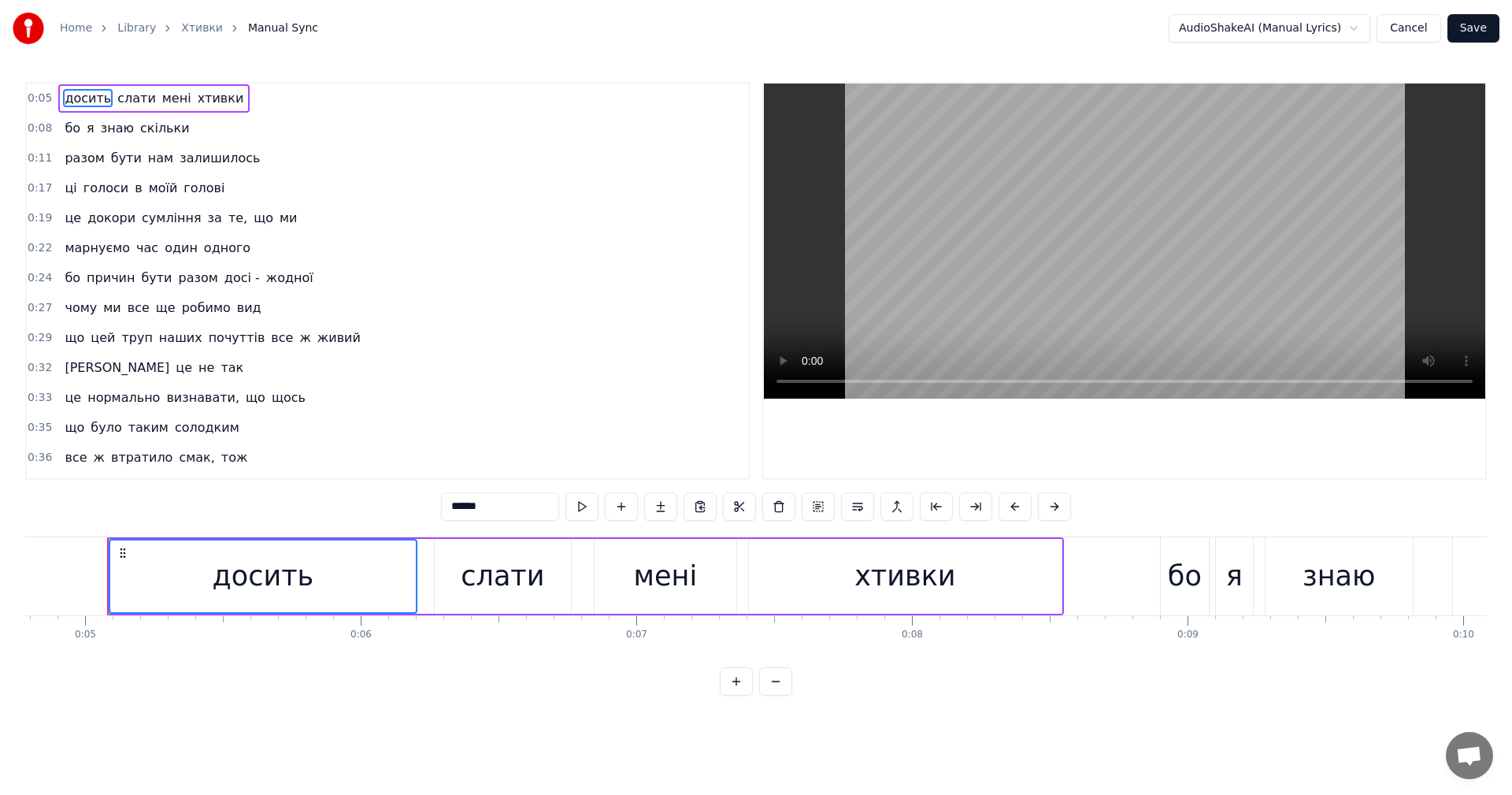
scroll to position [0, 1321]
click at [1421, 28] on button "Cancel" at bounding box center [1408, 29] width 63 height 29
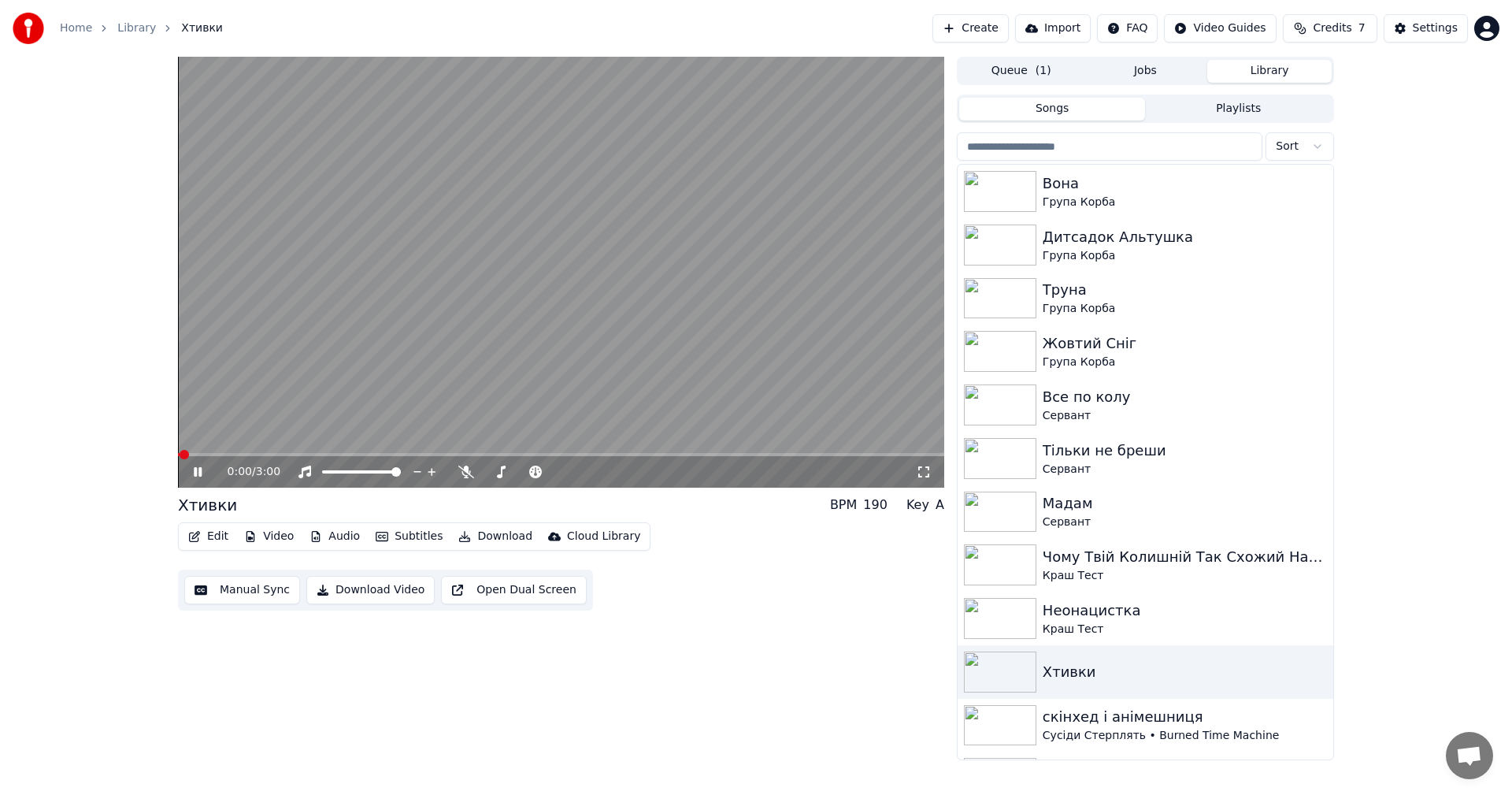
click at [216, 543] on button "Edit" at bounding box center [208, 536] width 53 height 22
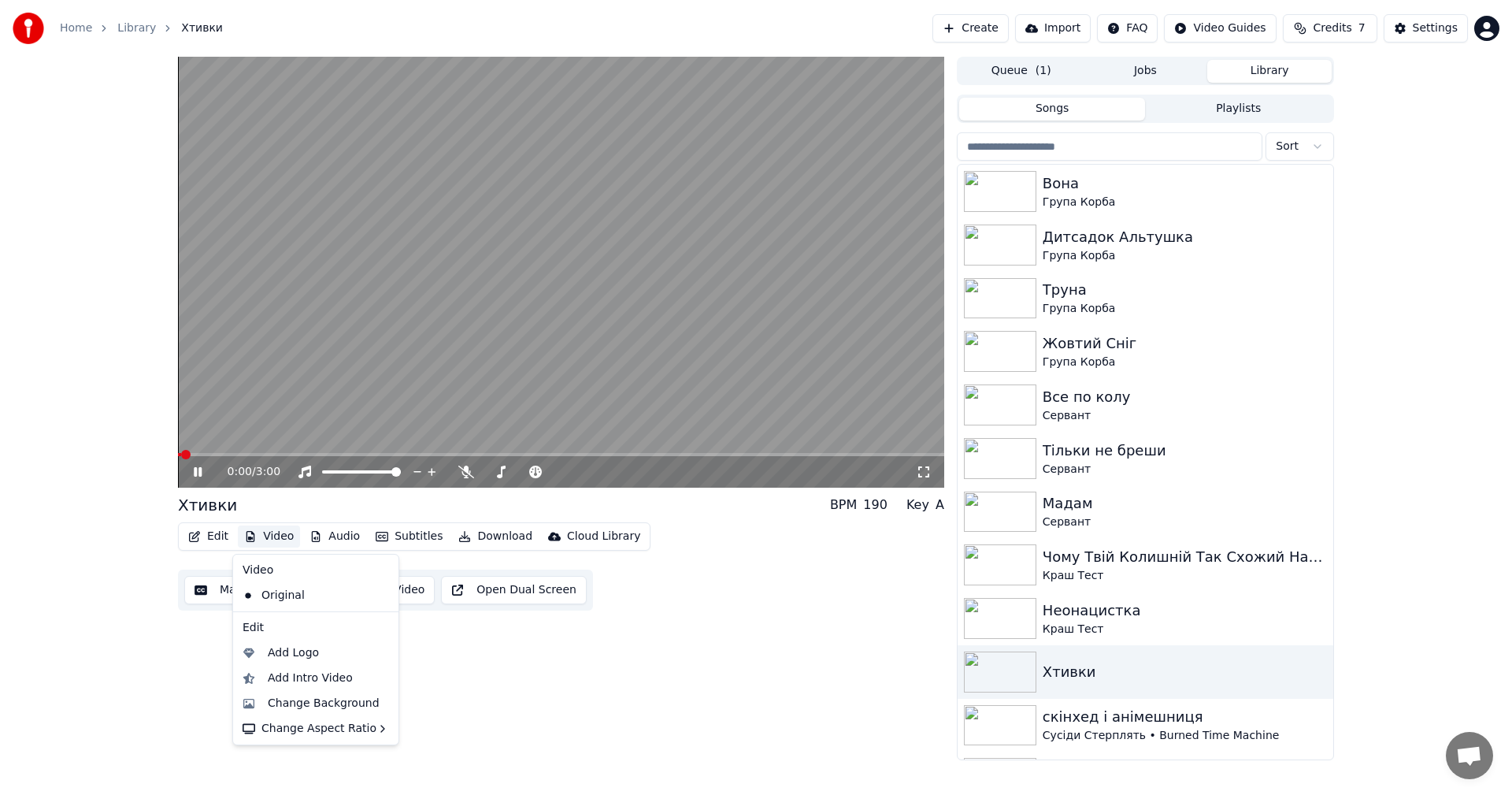
click at [598, 305] on video at bounding box center [561, 272] width 766 height 431
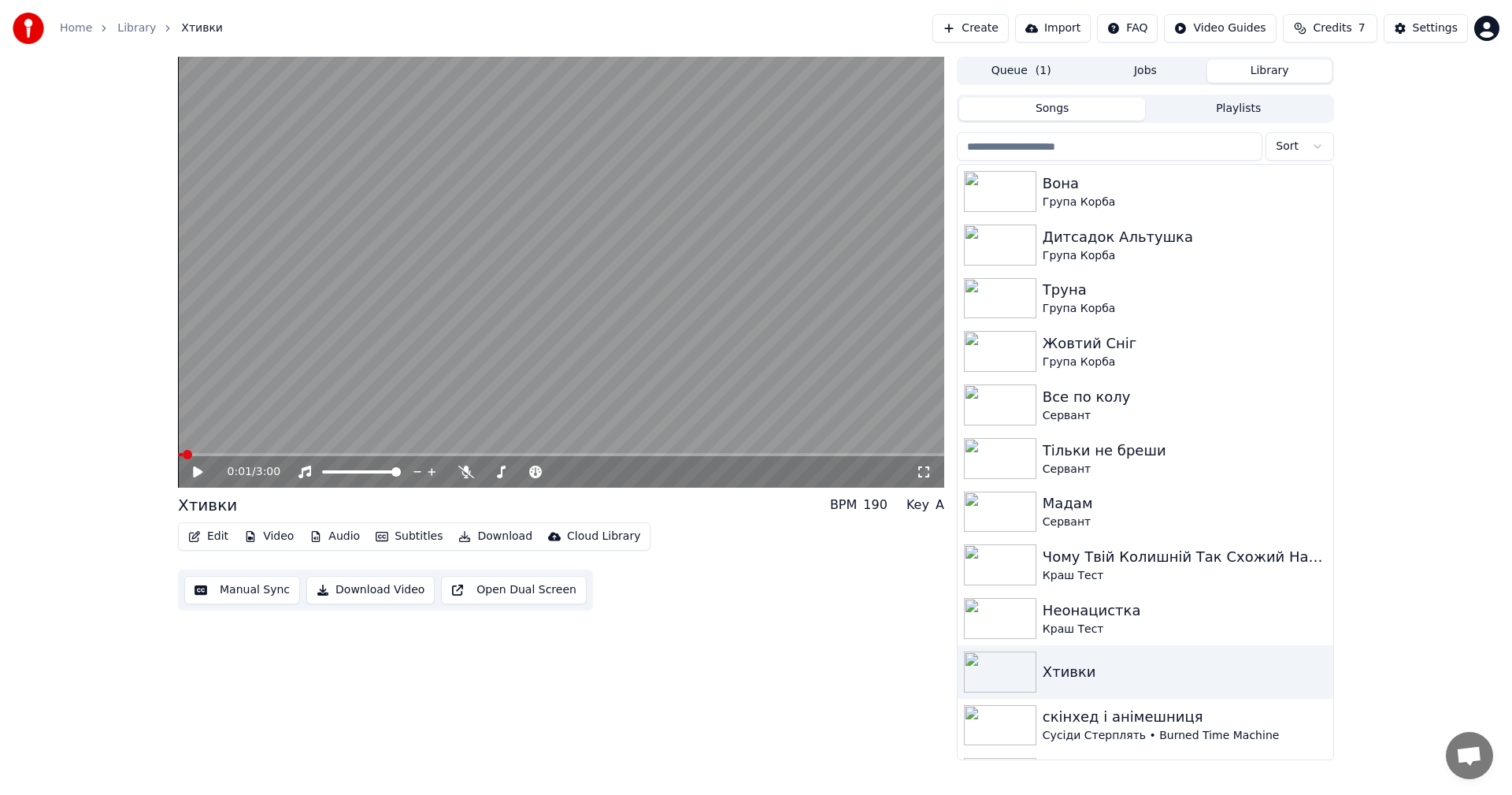
click at [205, 531] on button "Edit" at bounding box center [208, 536] width 53 height 22
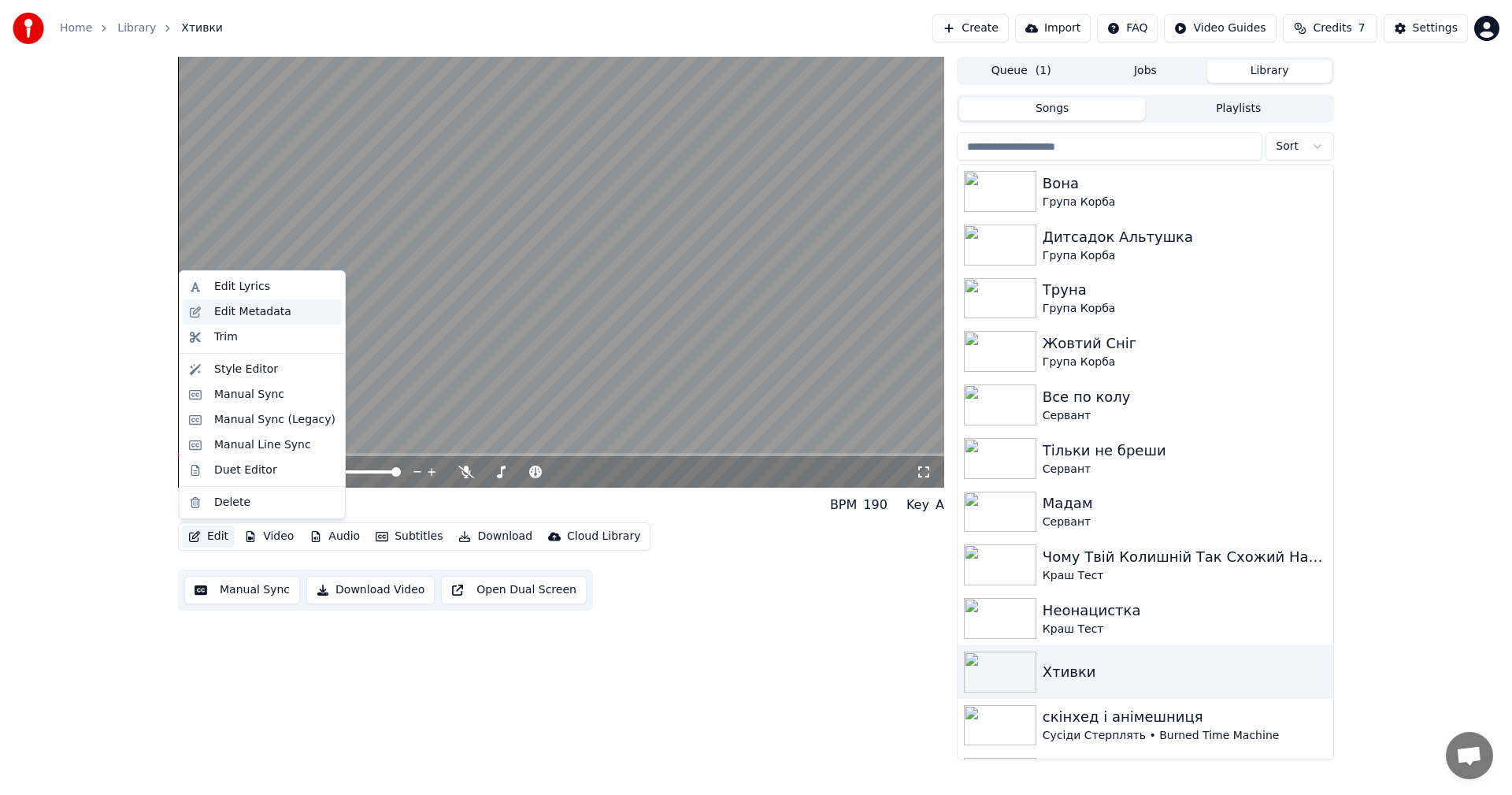
click at [257, 316] on div "Edit Metadata" at bounding box center [253, 312] width 77 height 16
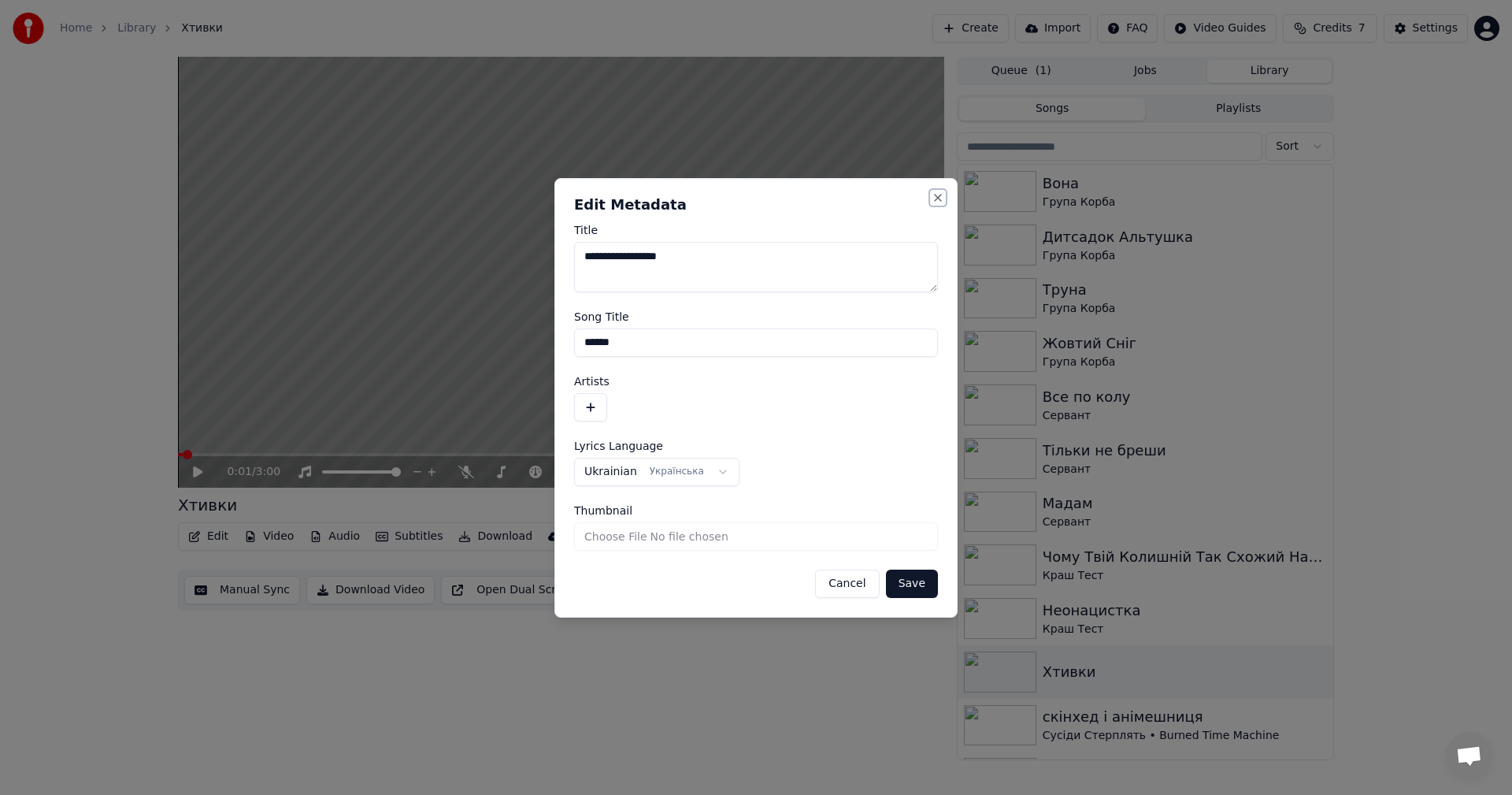
click at [935, 197] on button "Close" at bounding box center [938, 197] width 13 height 13
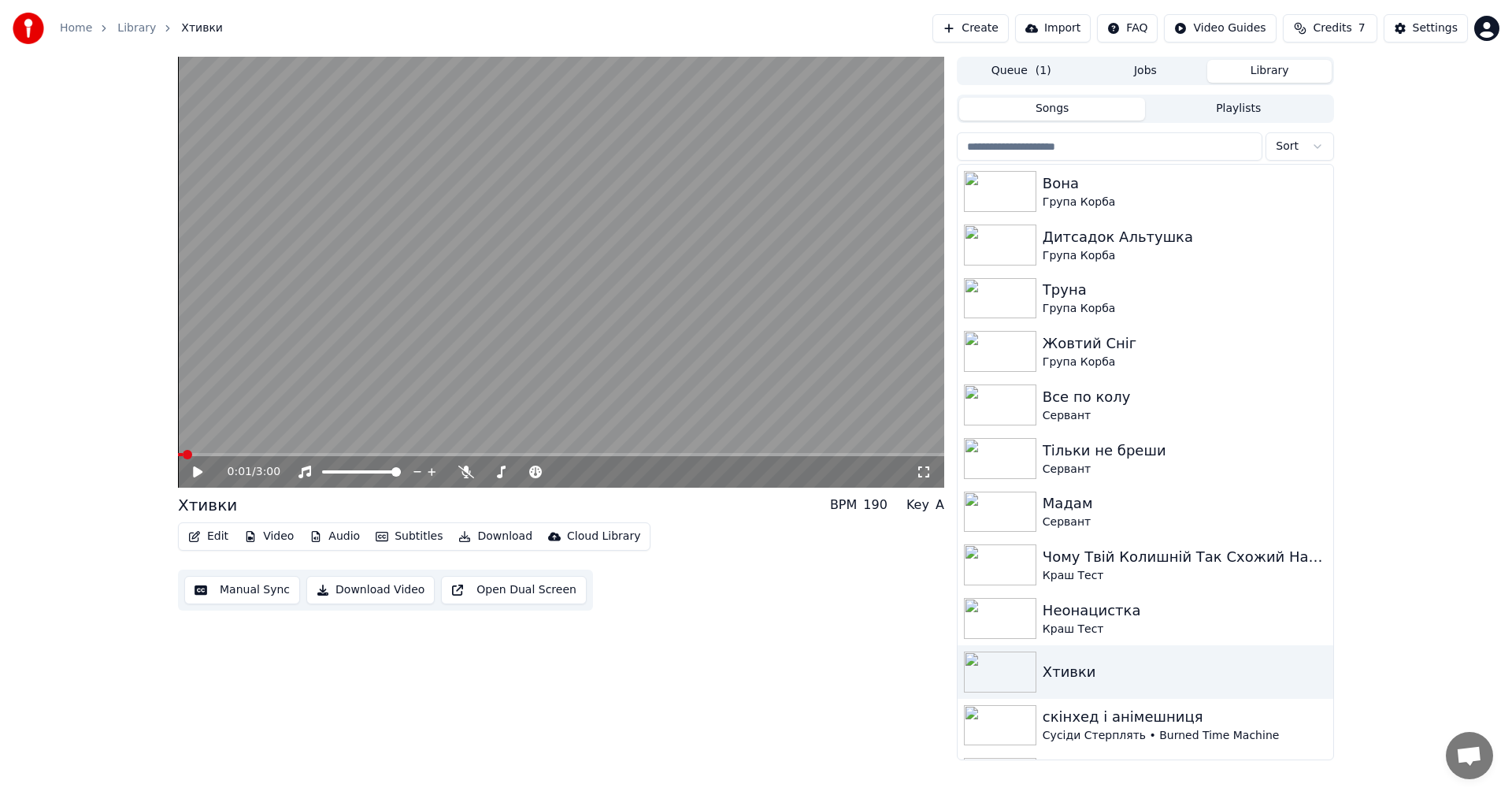
click at [209, 534] on button "Edit" at bounding box center [208, 536] width 53 height 22
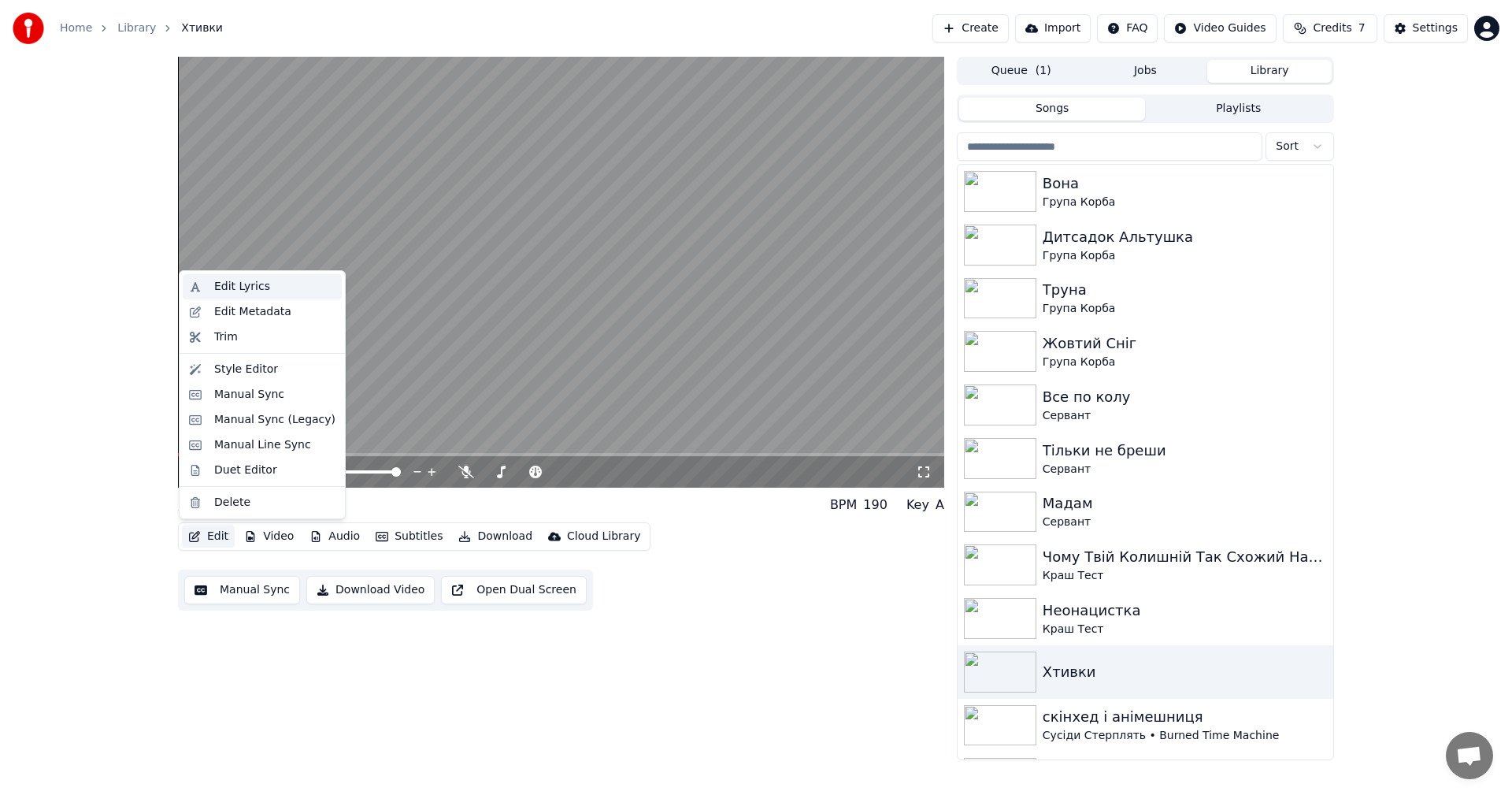
click at [263, 289] on div "Edit Lyrics" at bounding box center [275, 287] width 121 height 16
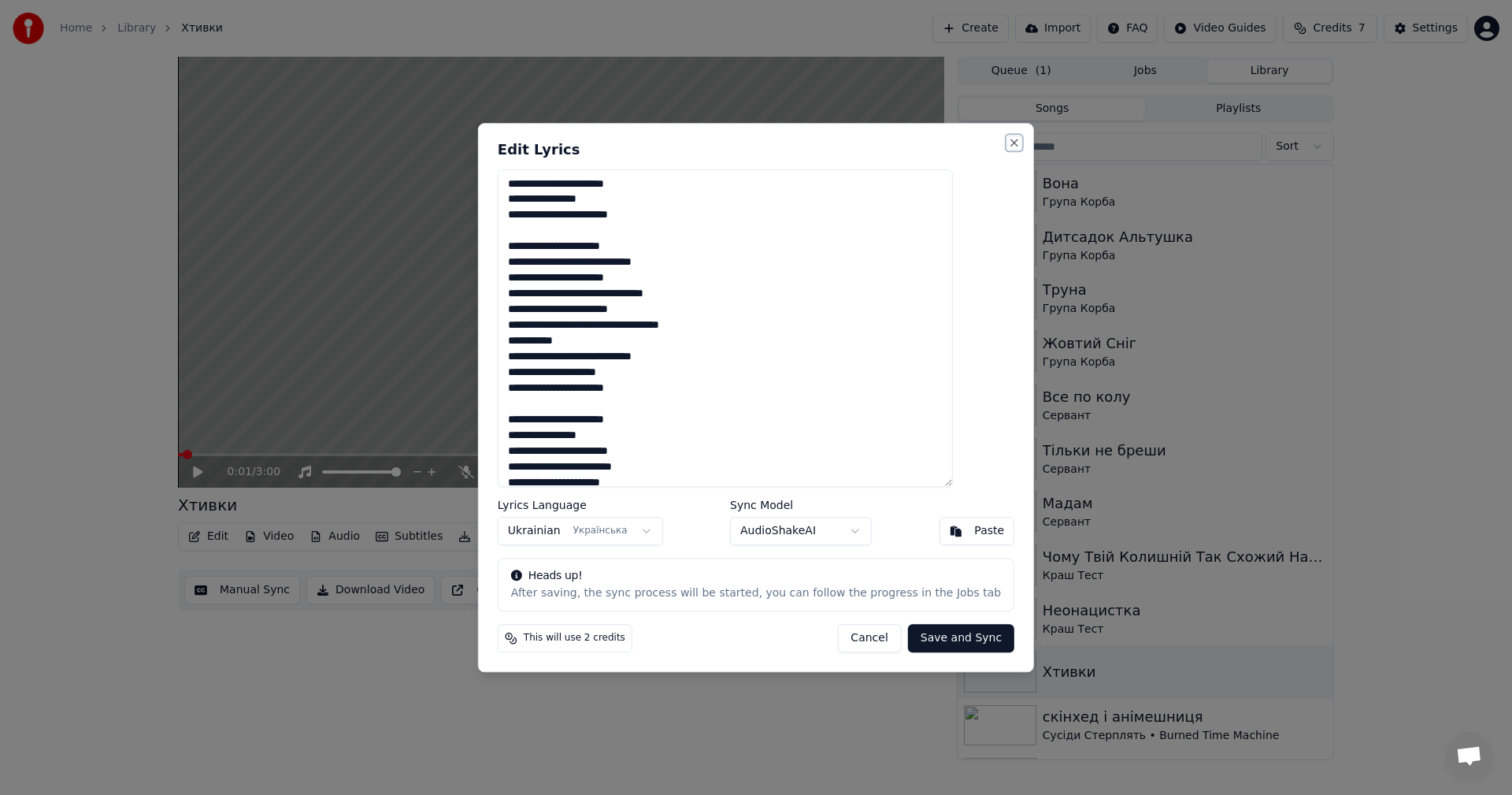
click at [1008, 144] on button "Close" at bounding box center [1015, 143] width 13 height 13
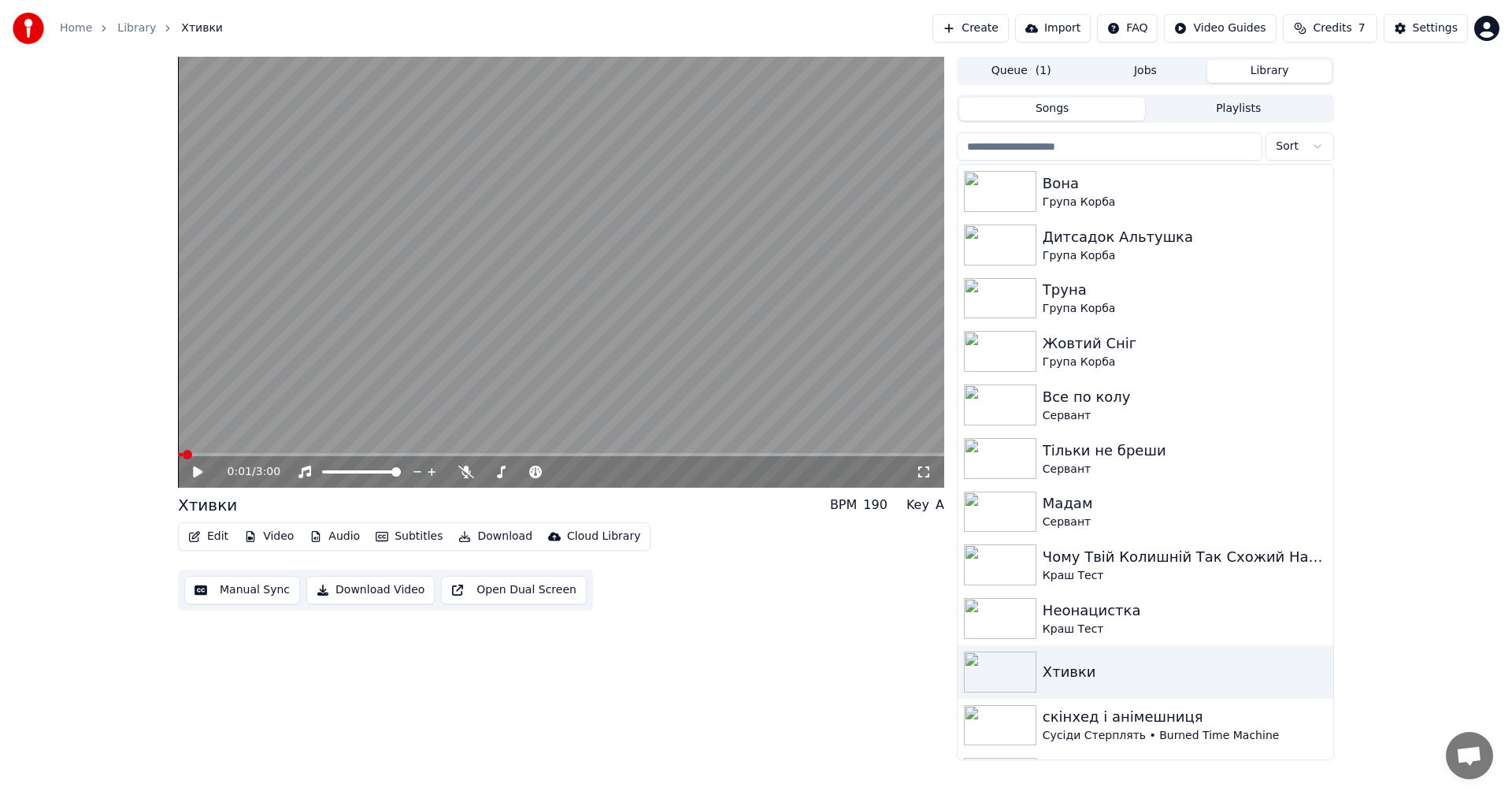
click at [194, 536] on icon "button" at bounding box center [195, 536] width 11 height 11
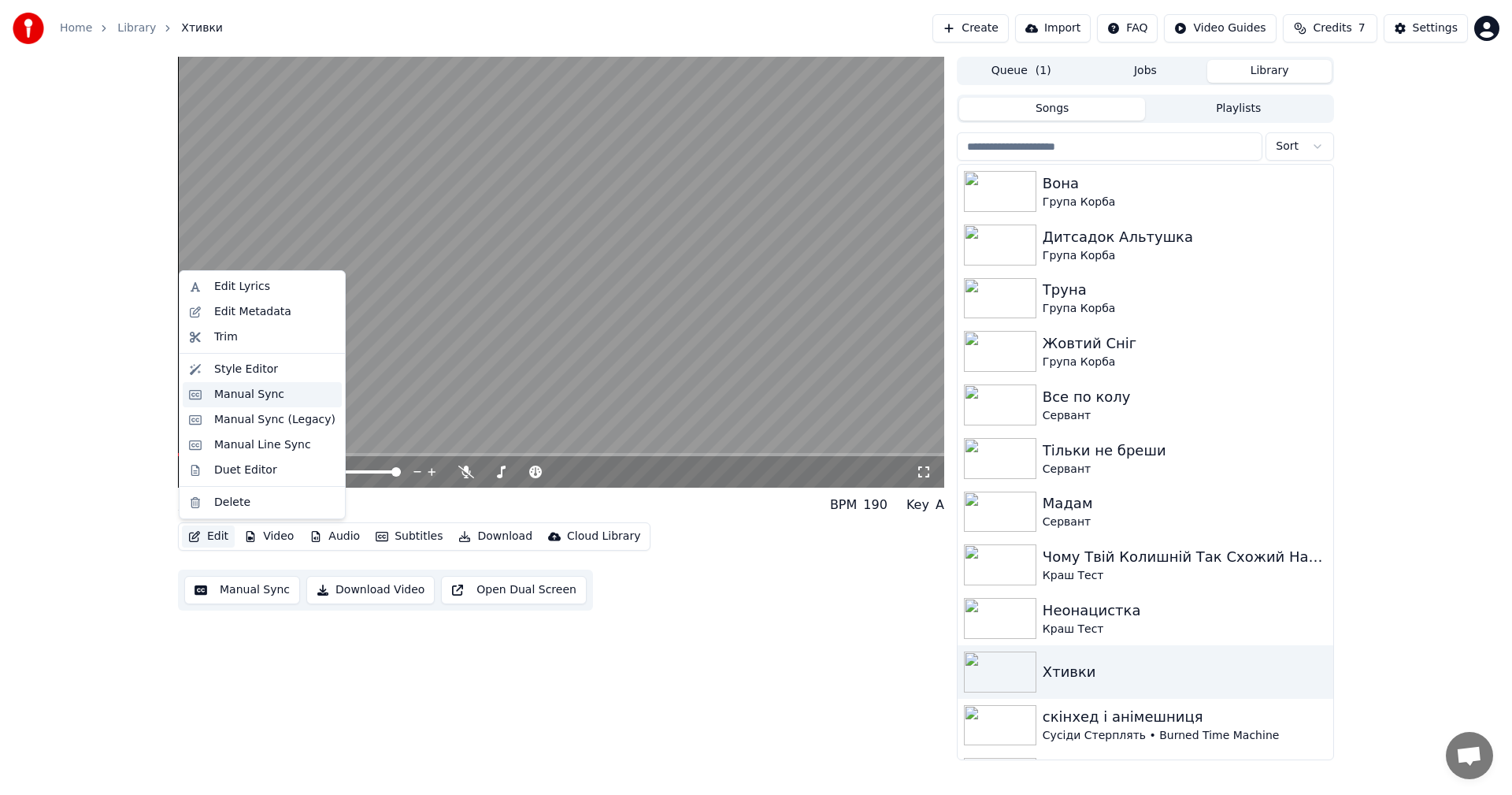
click at [255, 399] on div "Manual Sync" at bounding box center [249, 395] width 70 height 16
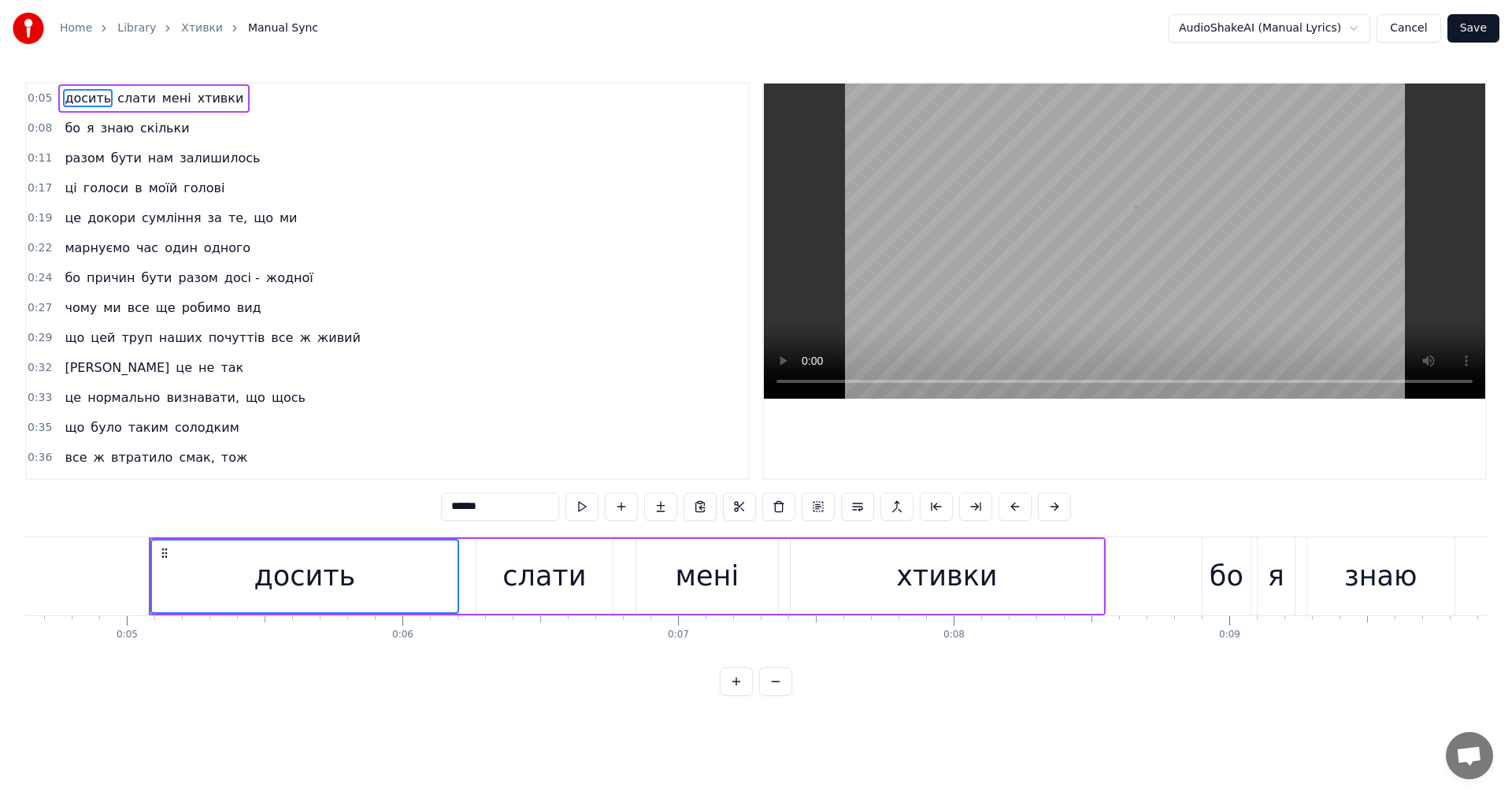
scroll to position [0, 1321]
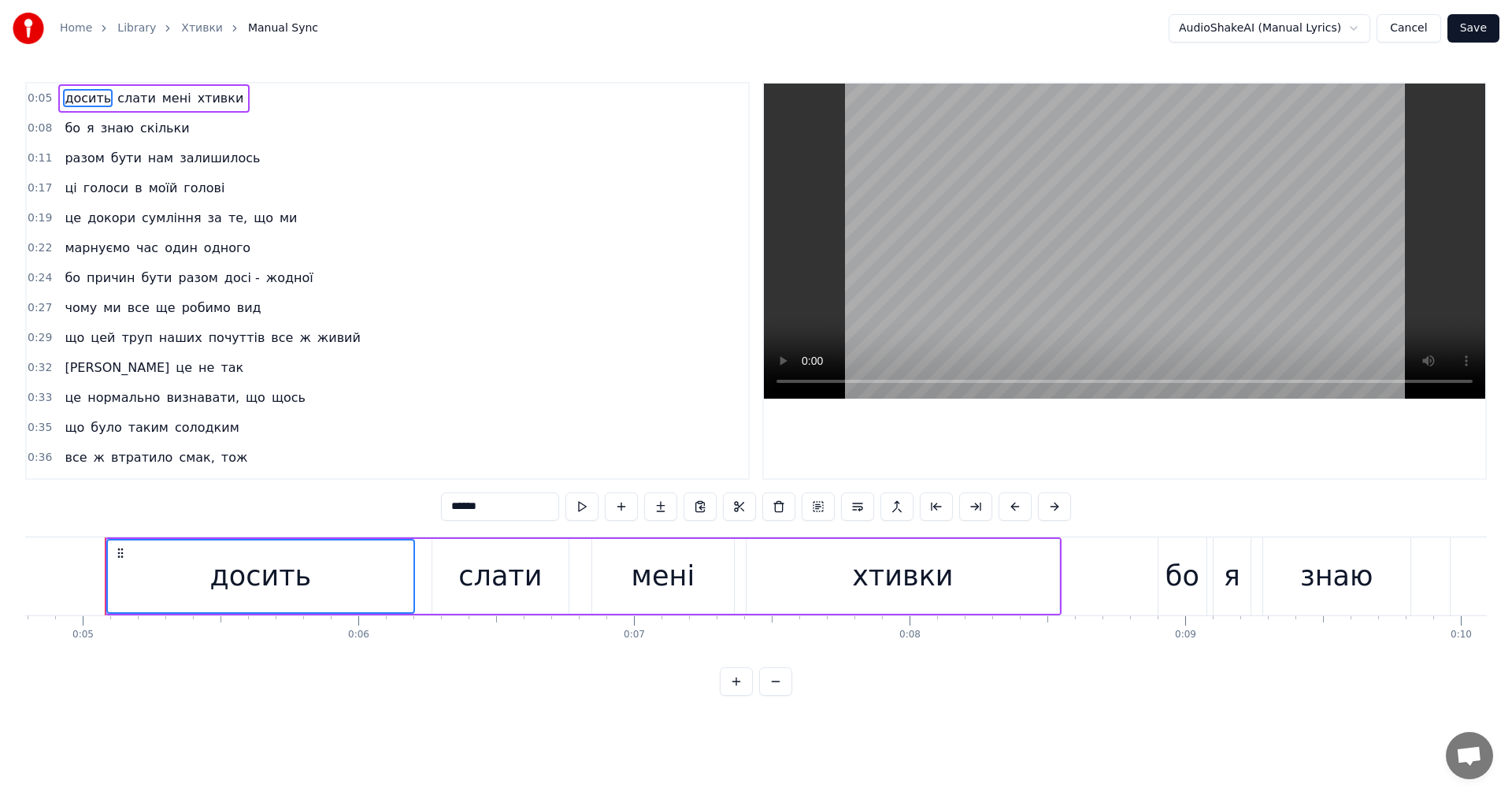
click at [1354, 29] on html "Home Library Хтивки Manual Sync AudioShakeAI (Manual Lyrics) Cancel Save 0:05 д…" at bounding box center [756, 360] width 1512 height 721
click at [193, 34] on link "Хтивки" at bounding box center [202, 29] width 42 height 16
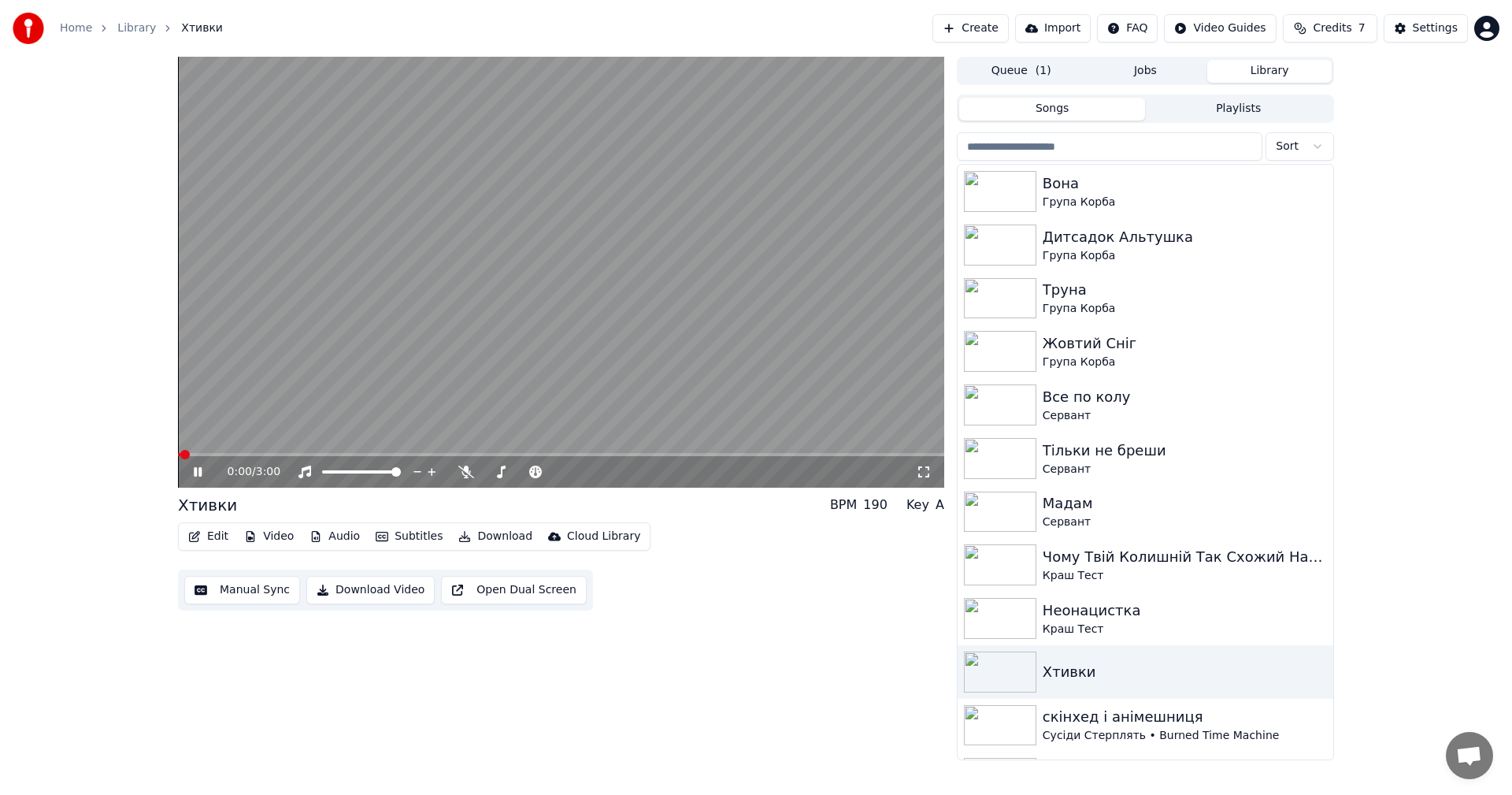
click at [684, 230] on video at bounding box center [561, 272] width 766 height 431
click at [405, 537] on button "Subtitles" at bounding box center [408, 536] width 79 height 22
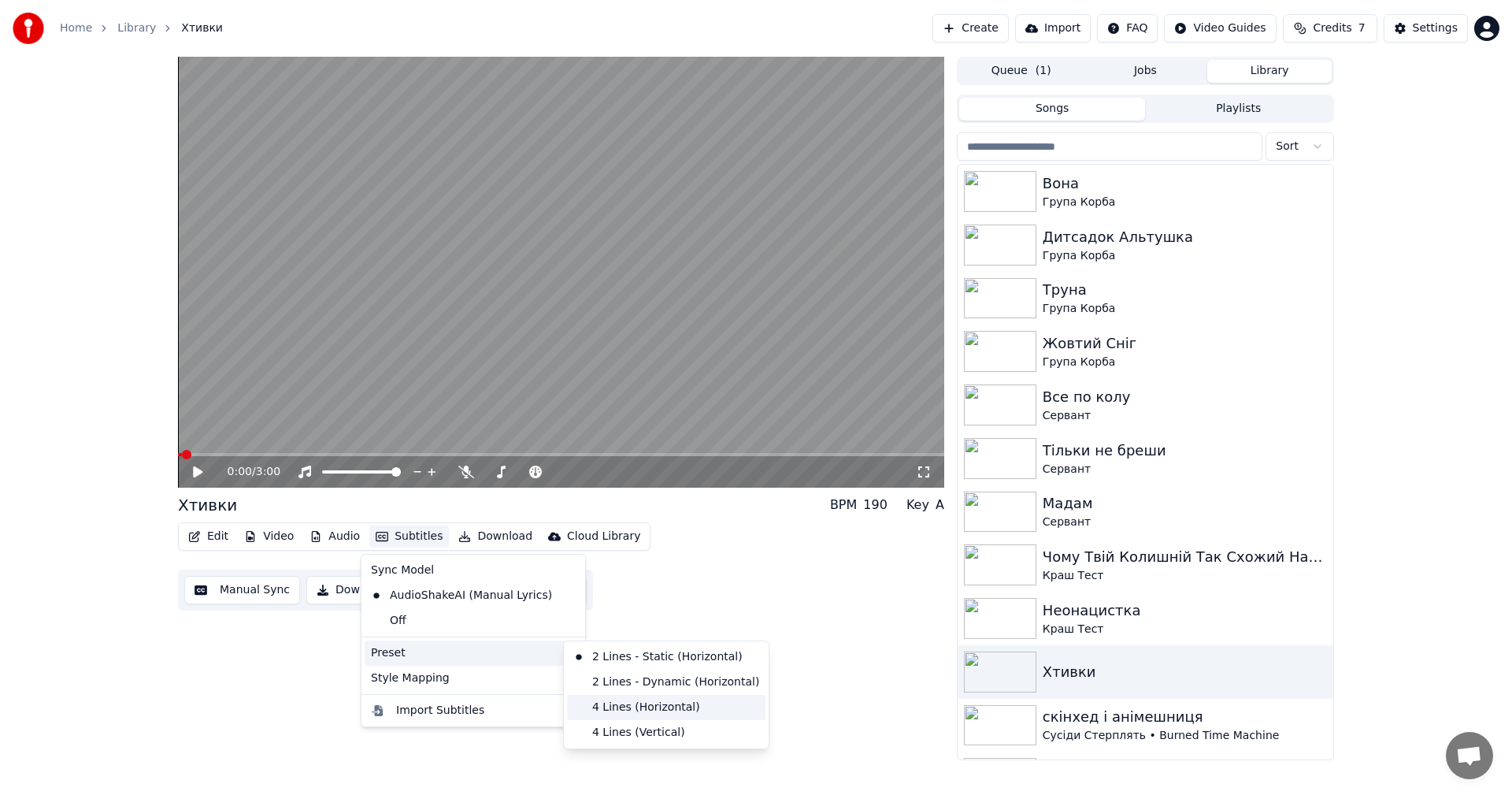
click at [635, 706] on div "4 Lines (Horizontal)" at bounding box center [666, 707] width 198 height 25
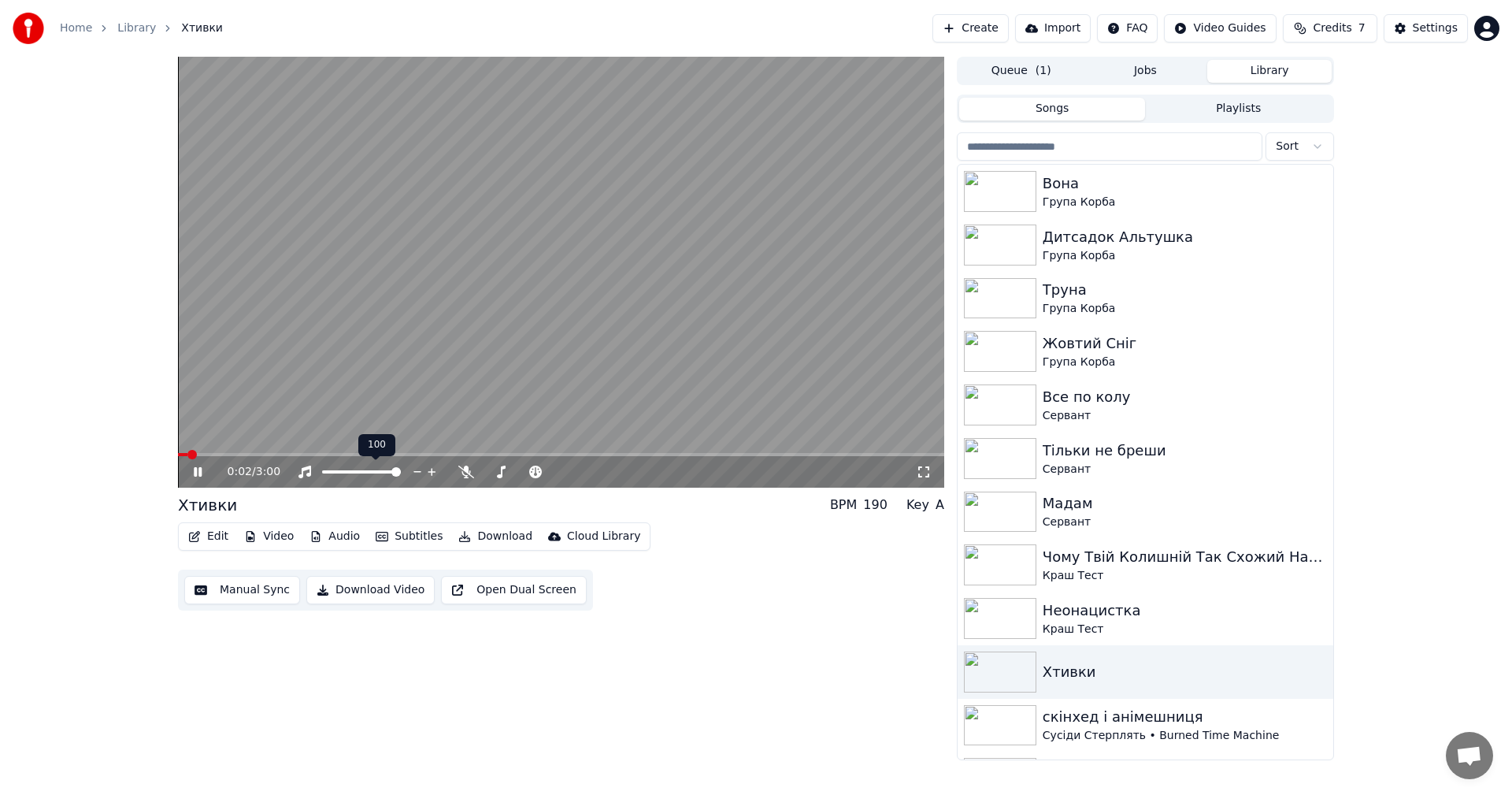
click at [372, 312] on video at bounding box center [561, 272] width 766 height 431
click at [221, 538] on button "Edit" at bounding box center [208, 536] width 53 height 22
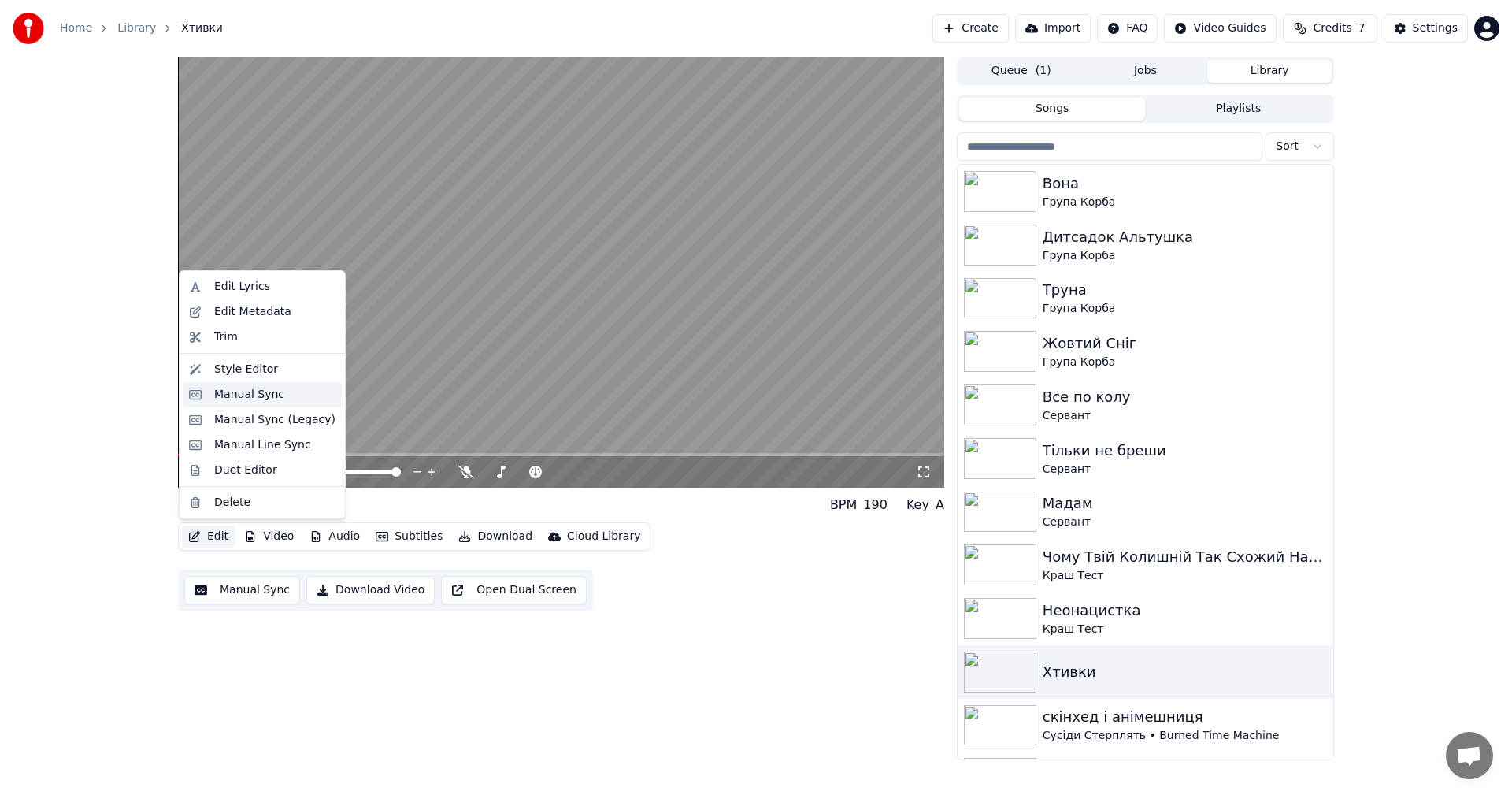
click at [267, 402] on div "Manual Sync" at bounding box center [249, 395] width 70 height 16
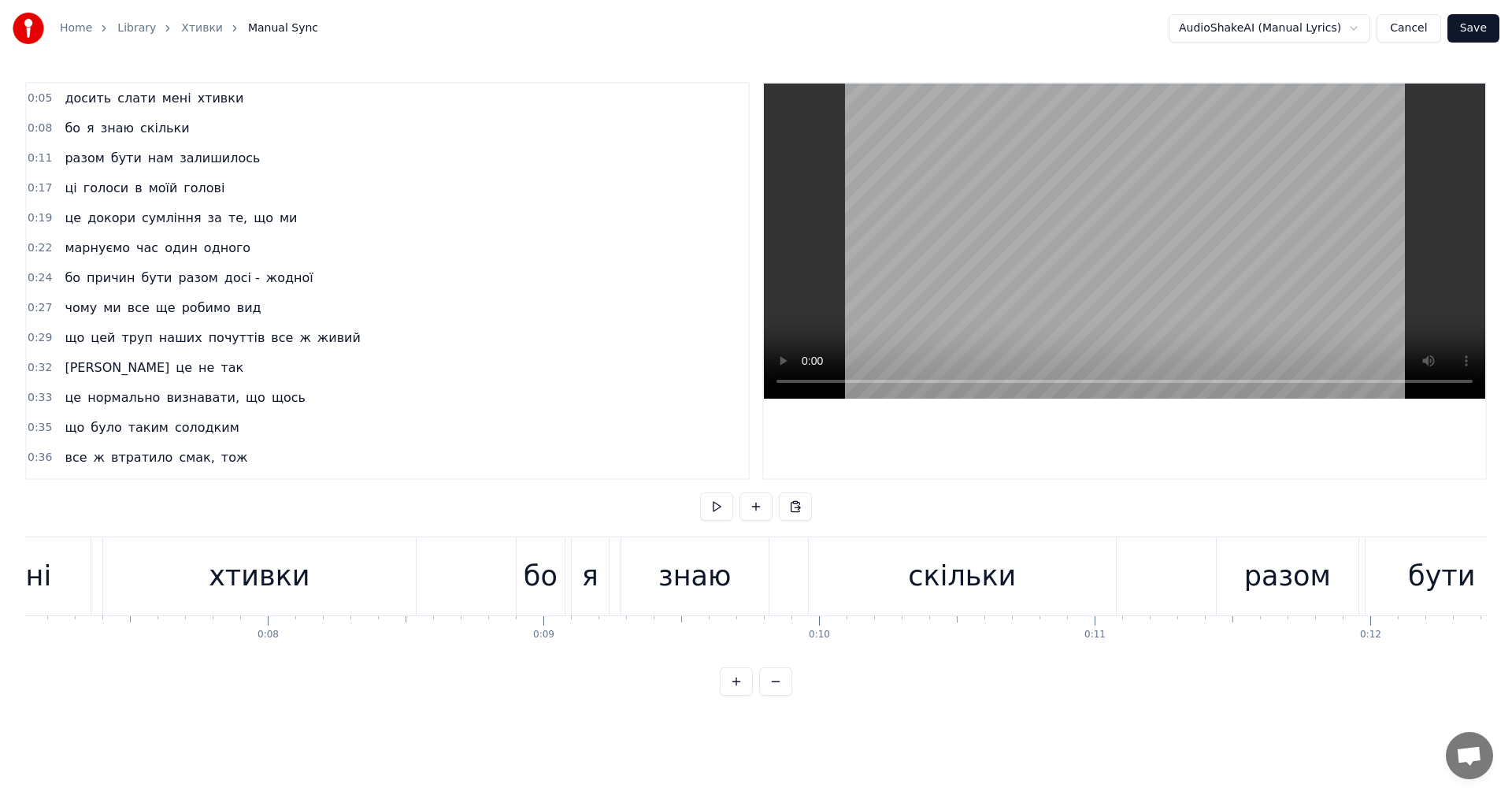
scroll to position [0, 1963]
click at [1024, 283] on video at bounding box center [1124, 240] width 722 height 315
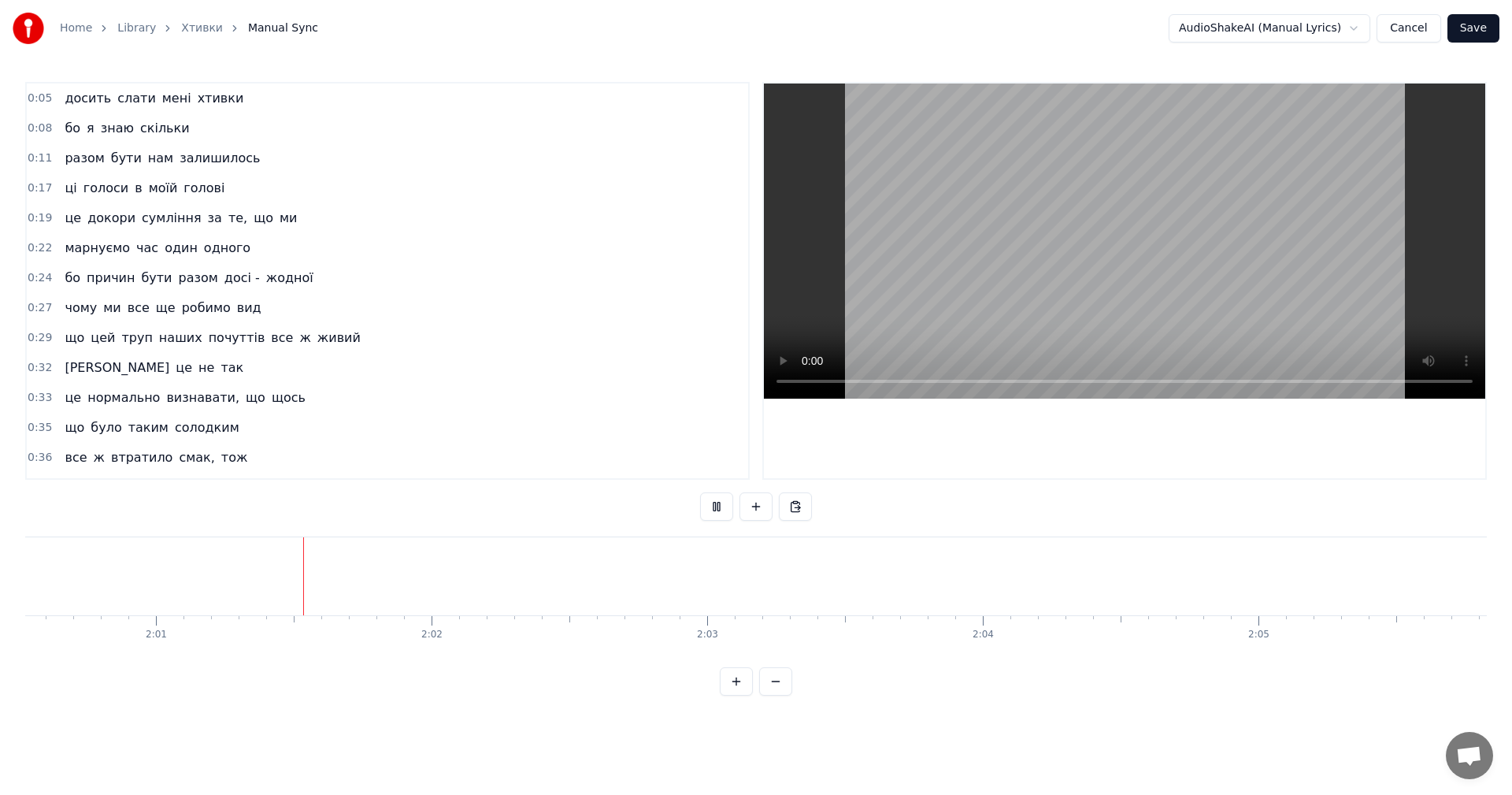
scroll to position [0, 33220]
click at [1327, 21] on html "Home Library Хтивки Manual Sync AudioShakeAI (Manual Lyrics) Cancel Save 0:05 д…" at bounding box center [756, 360] width 1512 height 721
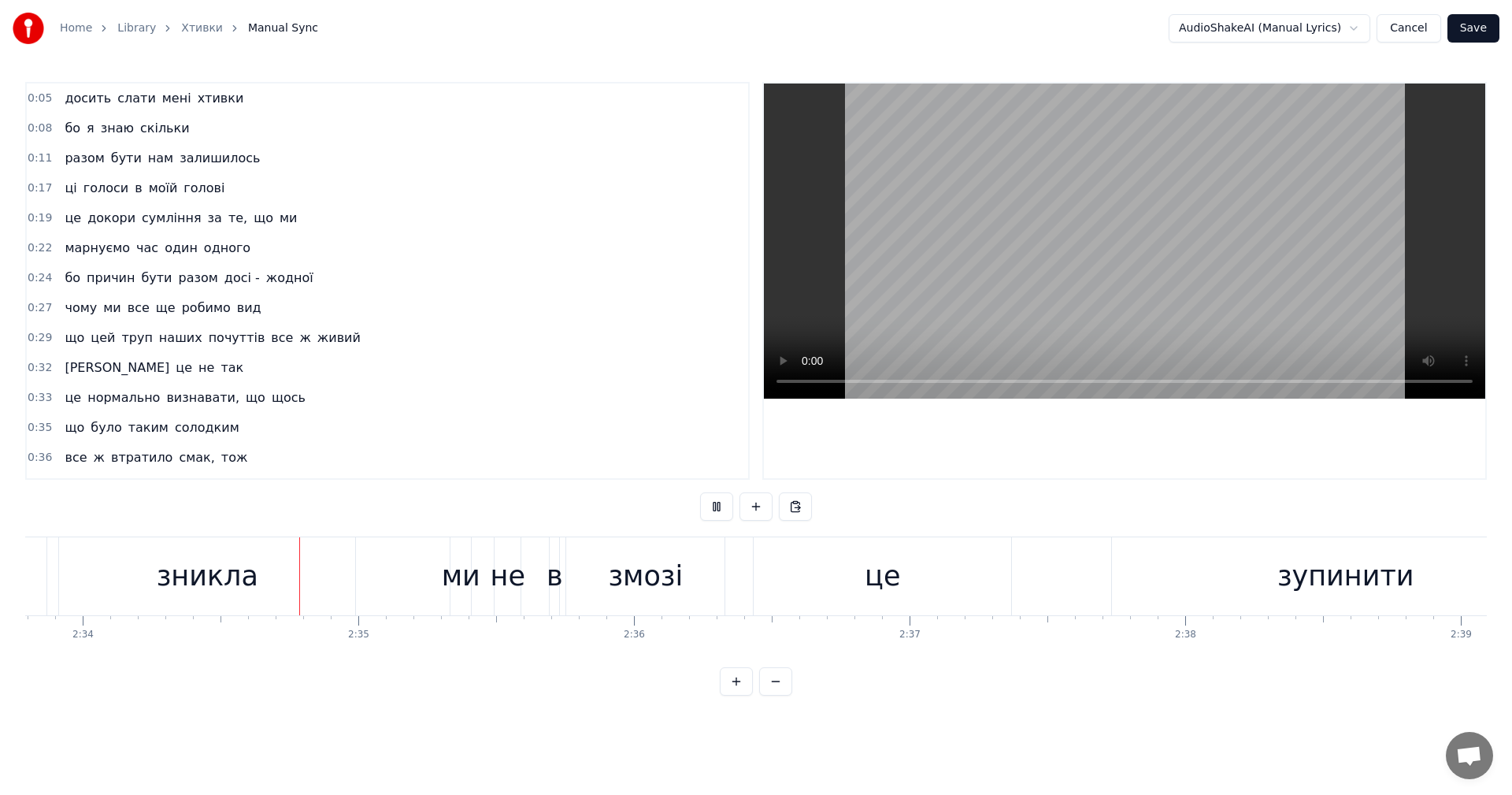
scroll to position [0, 42440]
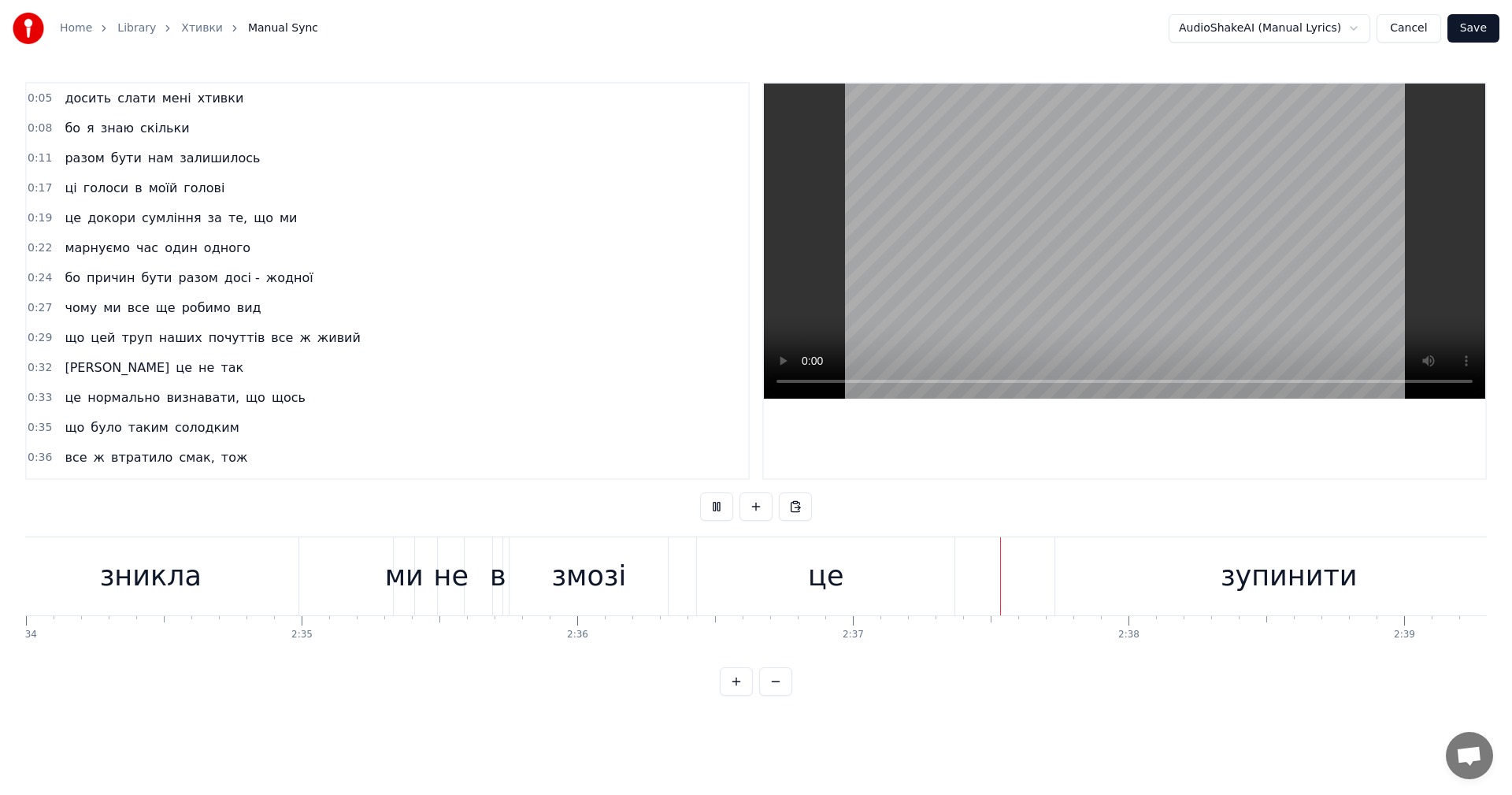
click at [1115, 210] on video at bounding box center [1124, 240] width 722 height 315
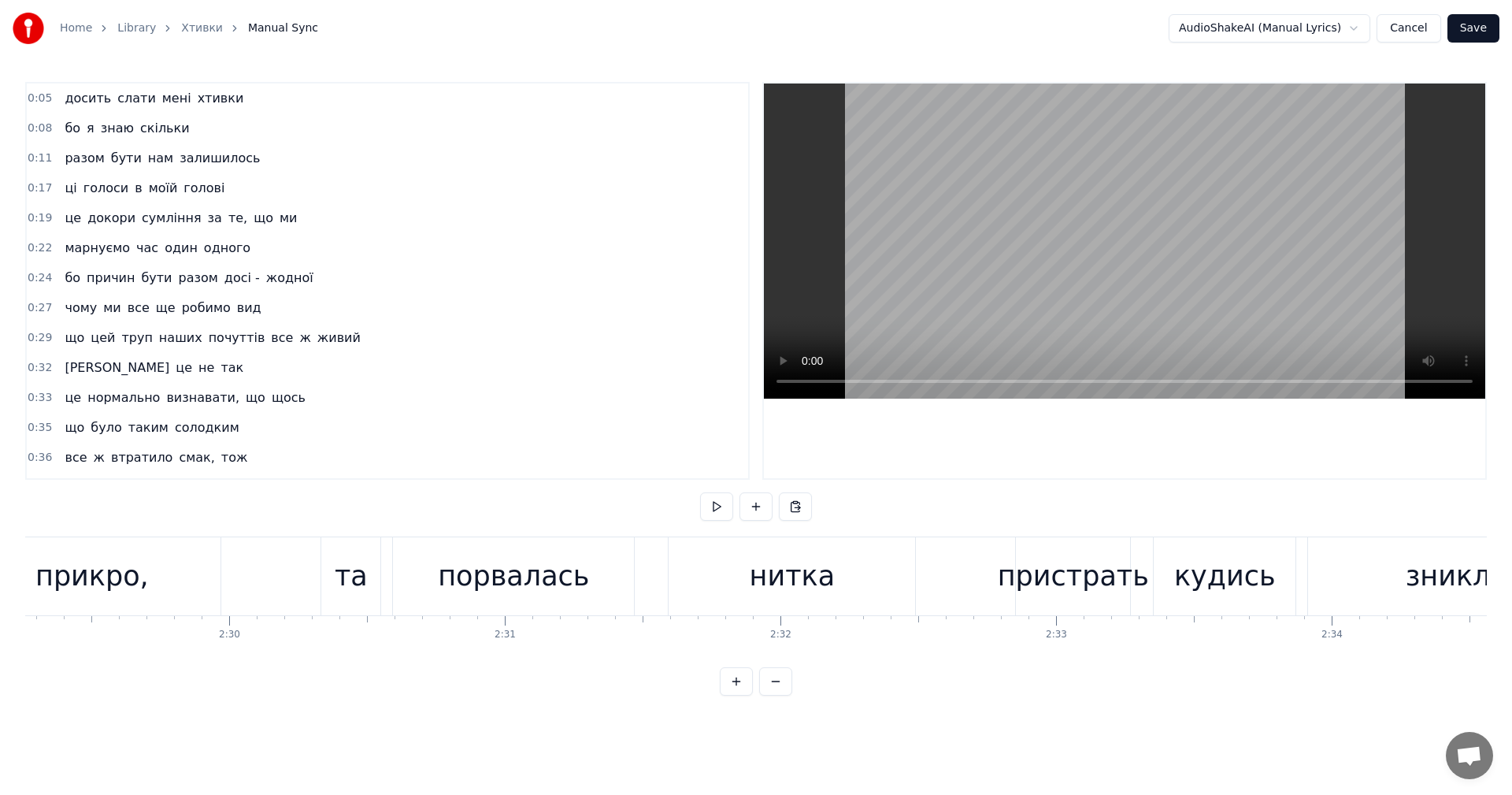
scroll to position [0, 41243]
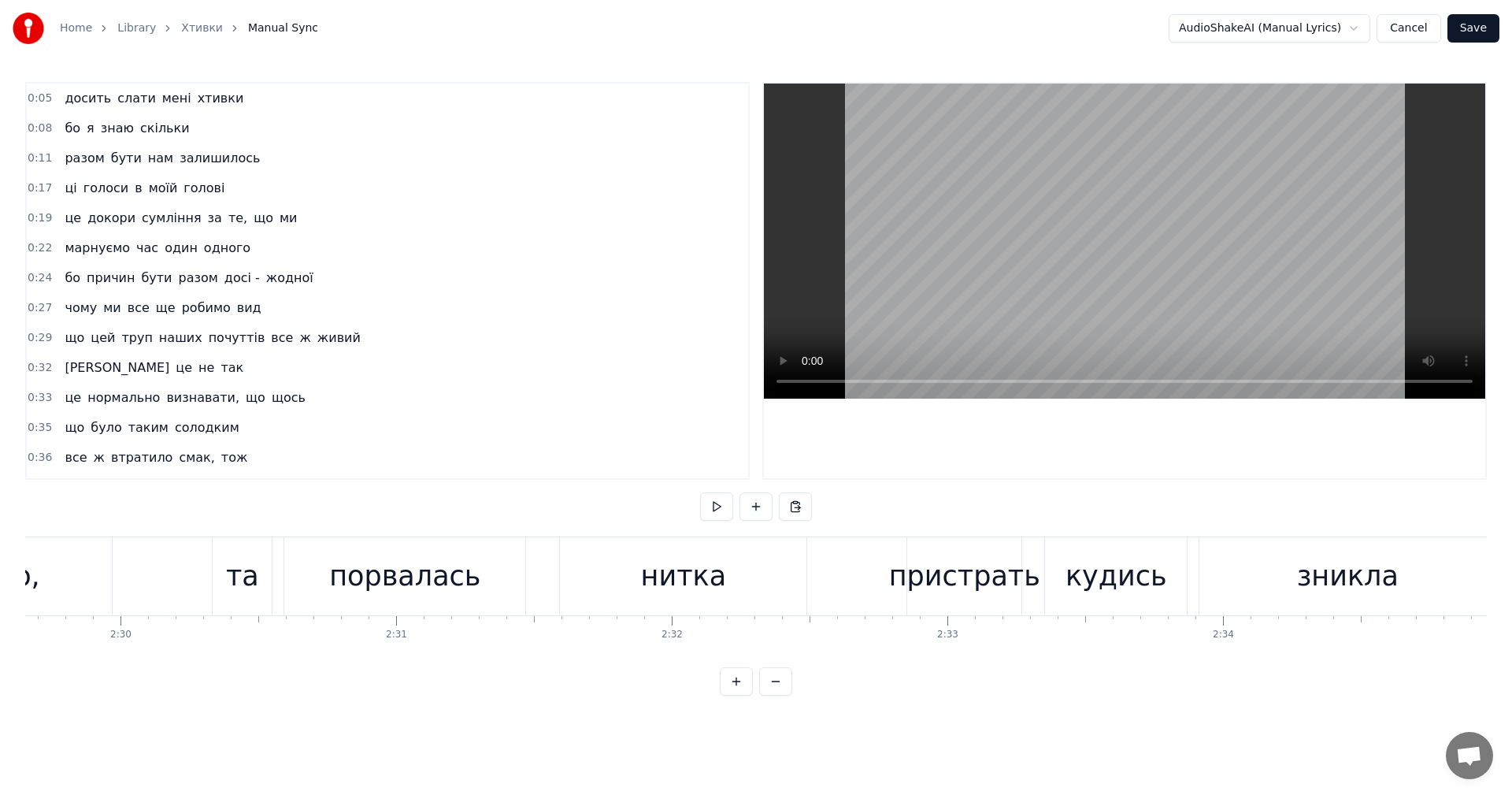
click at [1009, 591] on div "пристрать" at bounding box center [964, 576] width 151 height 42
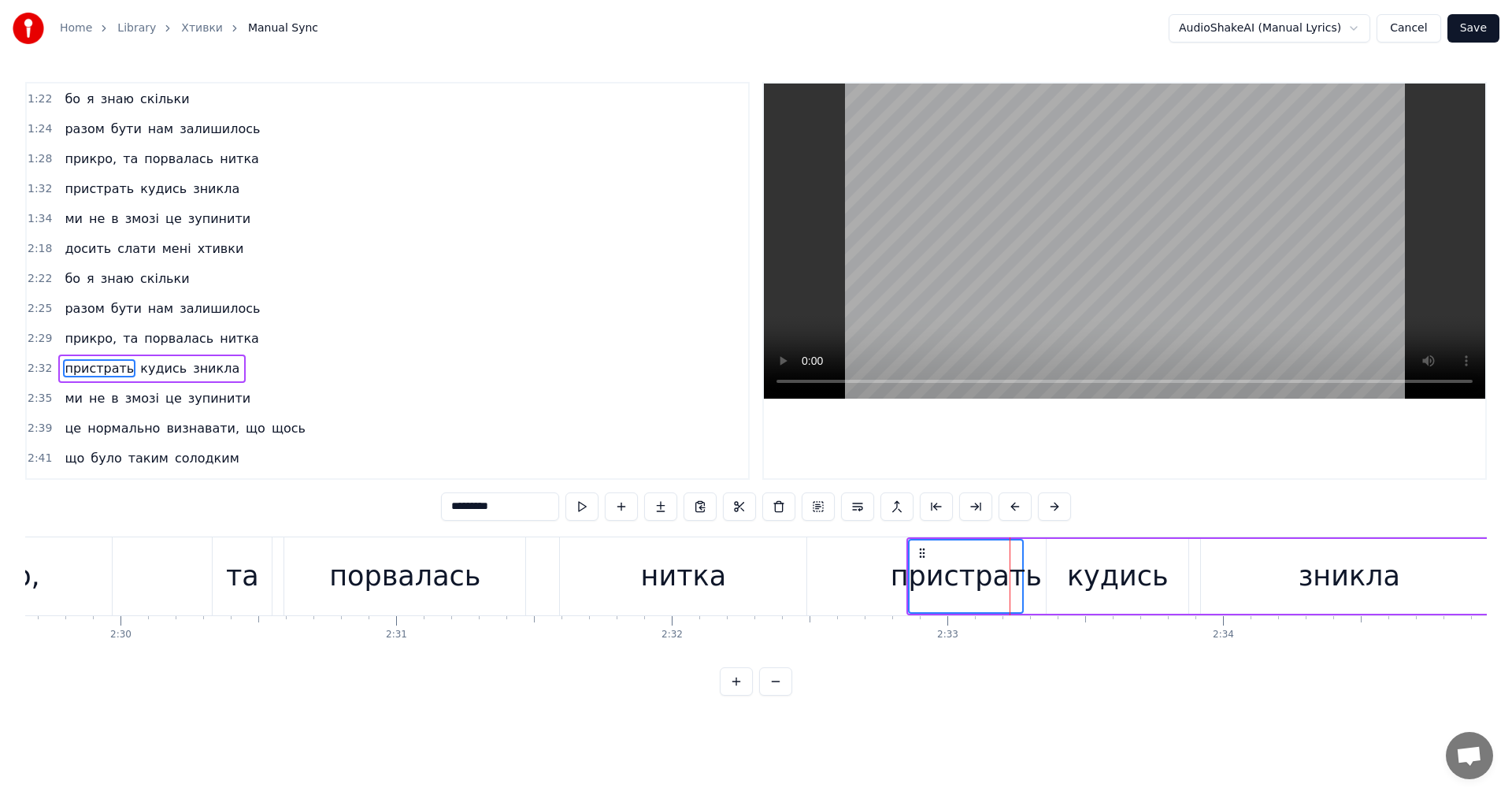
scroll to position [984, 0]
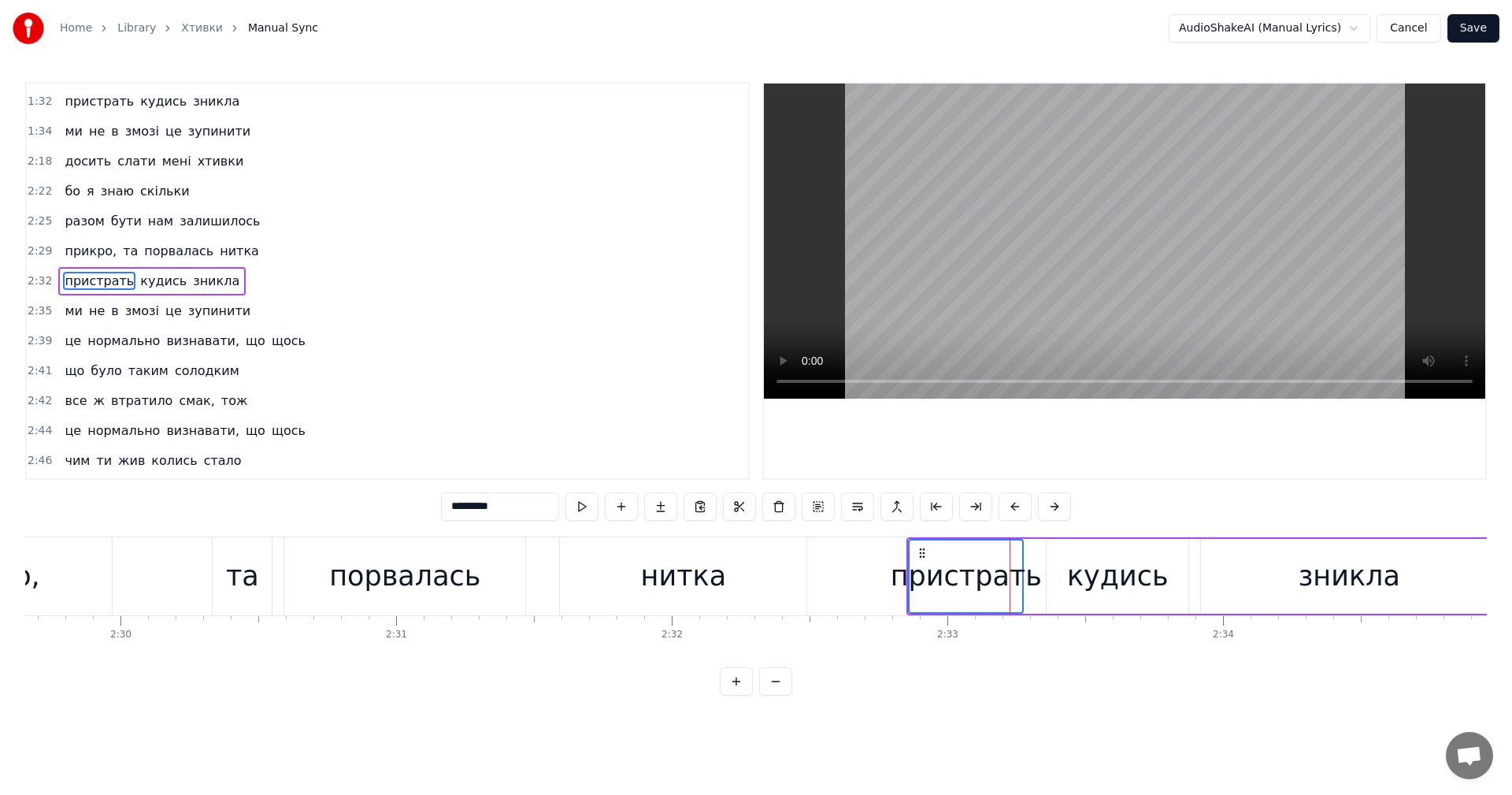
click at [493, 509] on input "*********" at bounding box center [500, 506] width 118 height 29
click at [501, 511] on input "**********" at bounding box center [480, 506] width 118 height 29
type input "**********"
click at [536, 546] on div "прикро, та порвалась нитка" at bounding box center [331, 575] width 956 height 78
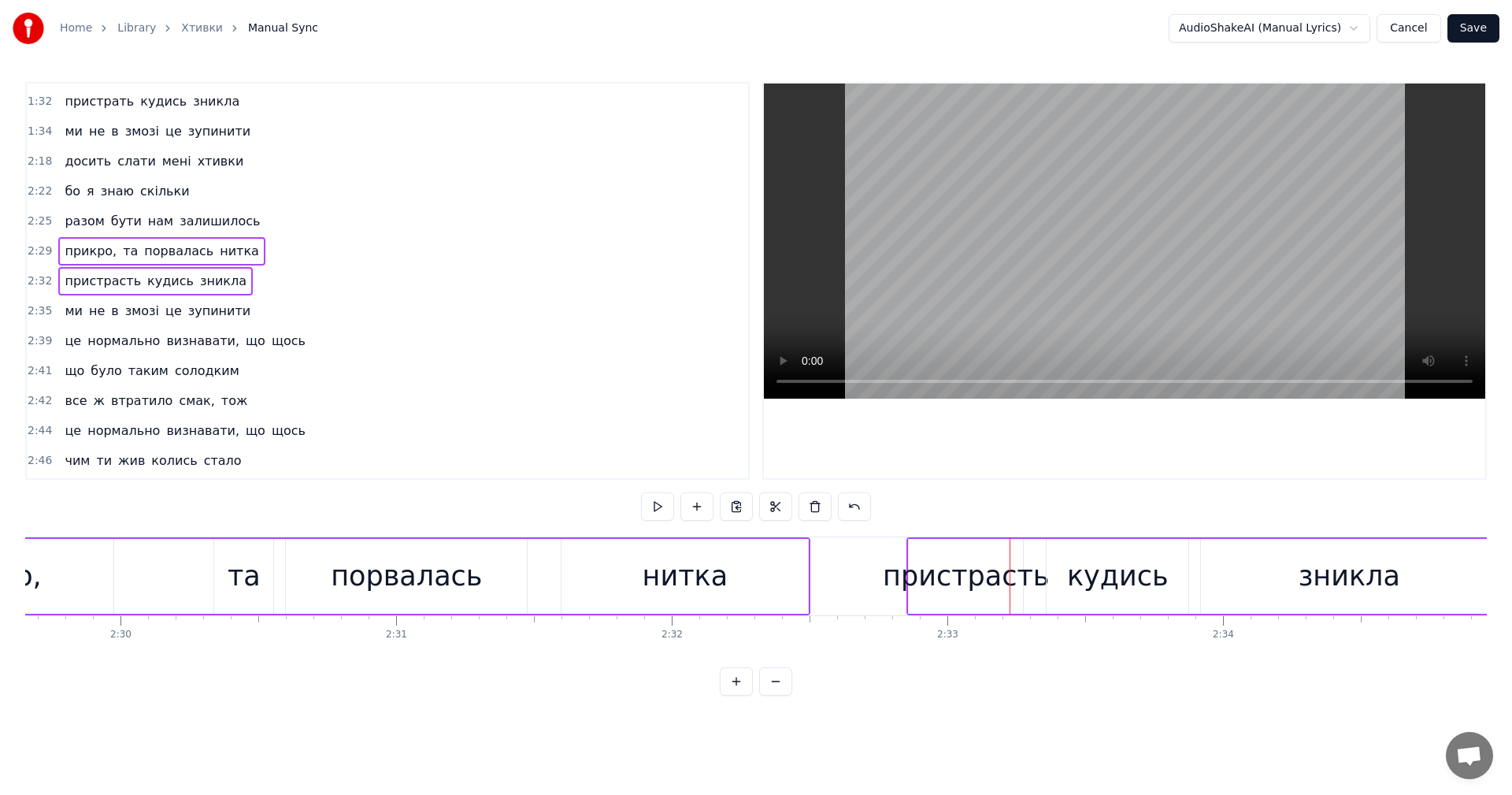
click at [1040, 255] on video at bounding box center [1124, 240] width 722 height 315
click at [1015, 265] on video at bounding box center [1124, 240] width 722 height 315
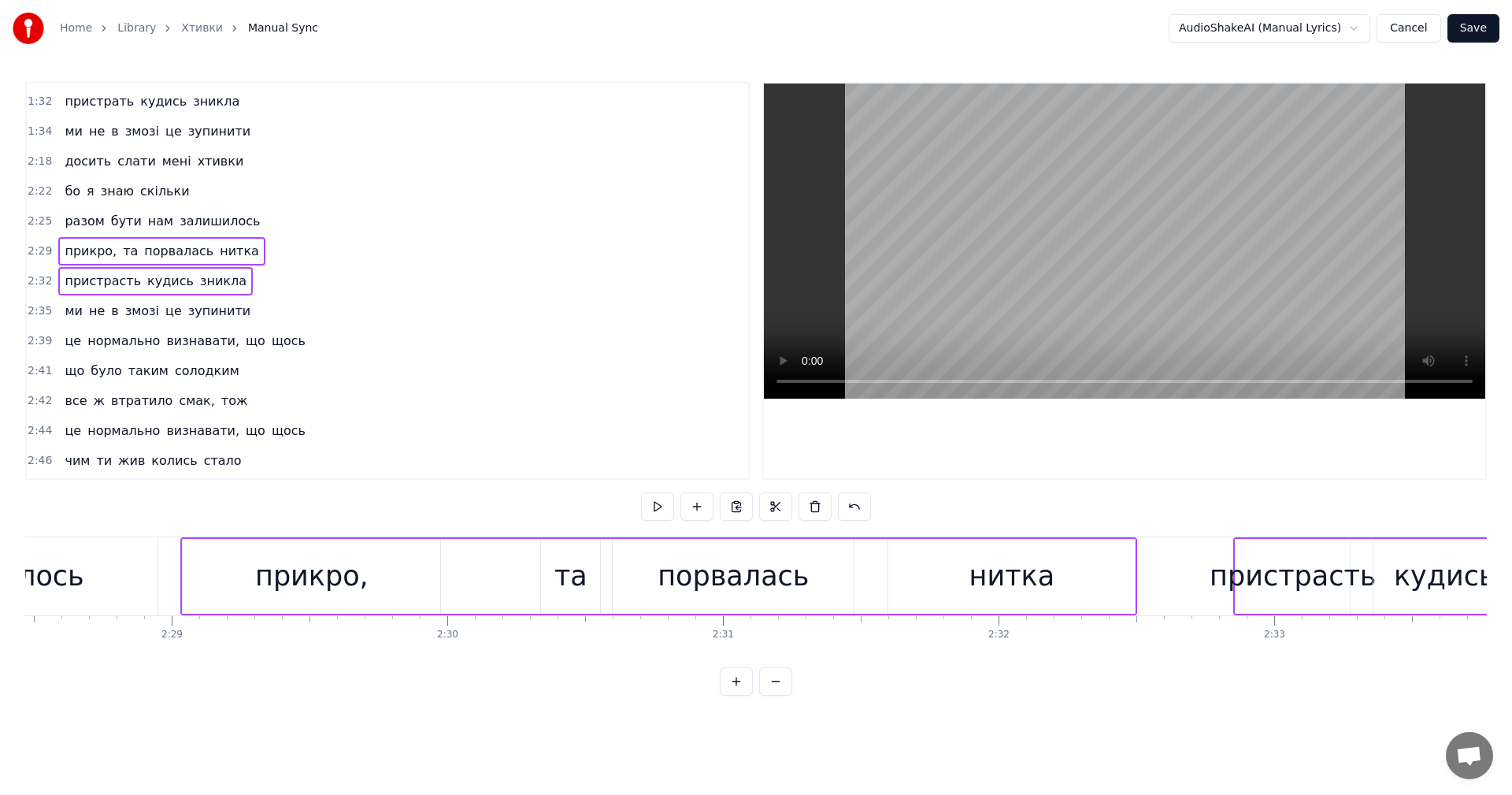
scroll to position [0, 40862]
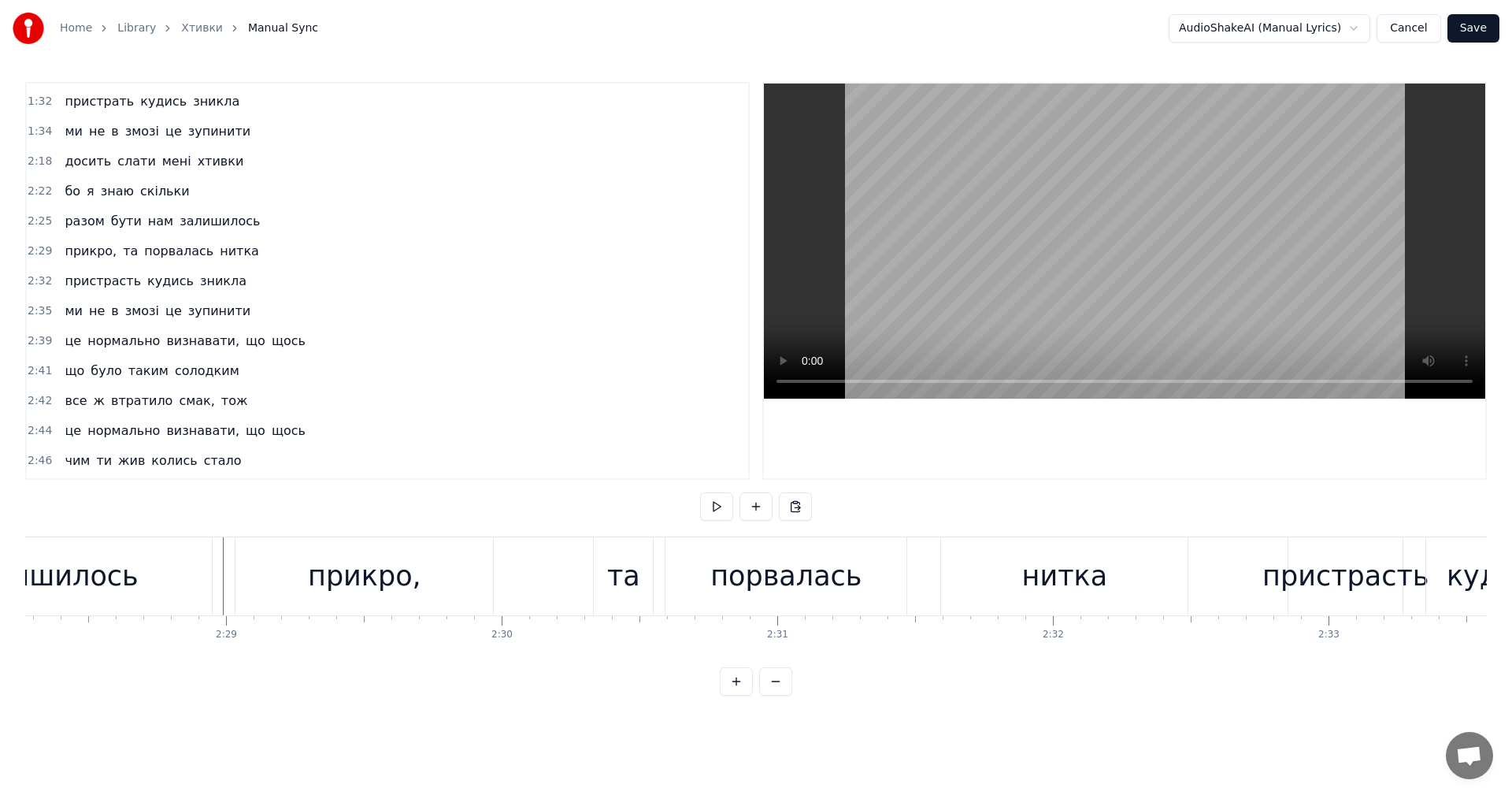
click at [1077, 236] on video at bounding box center [1124, 240] width 722 height 315
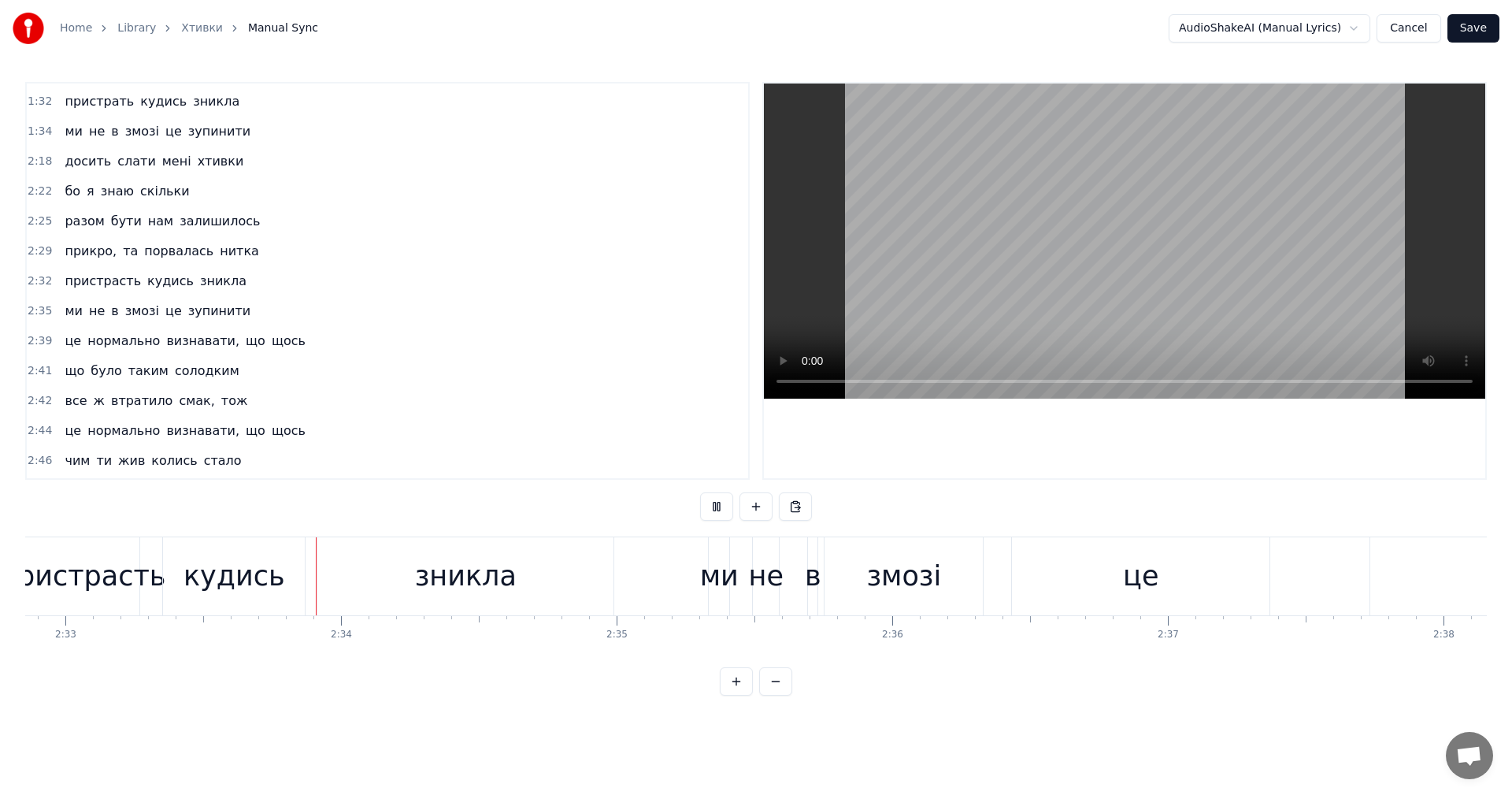
scroll to position [0, 42173]
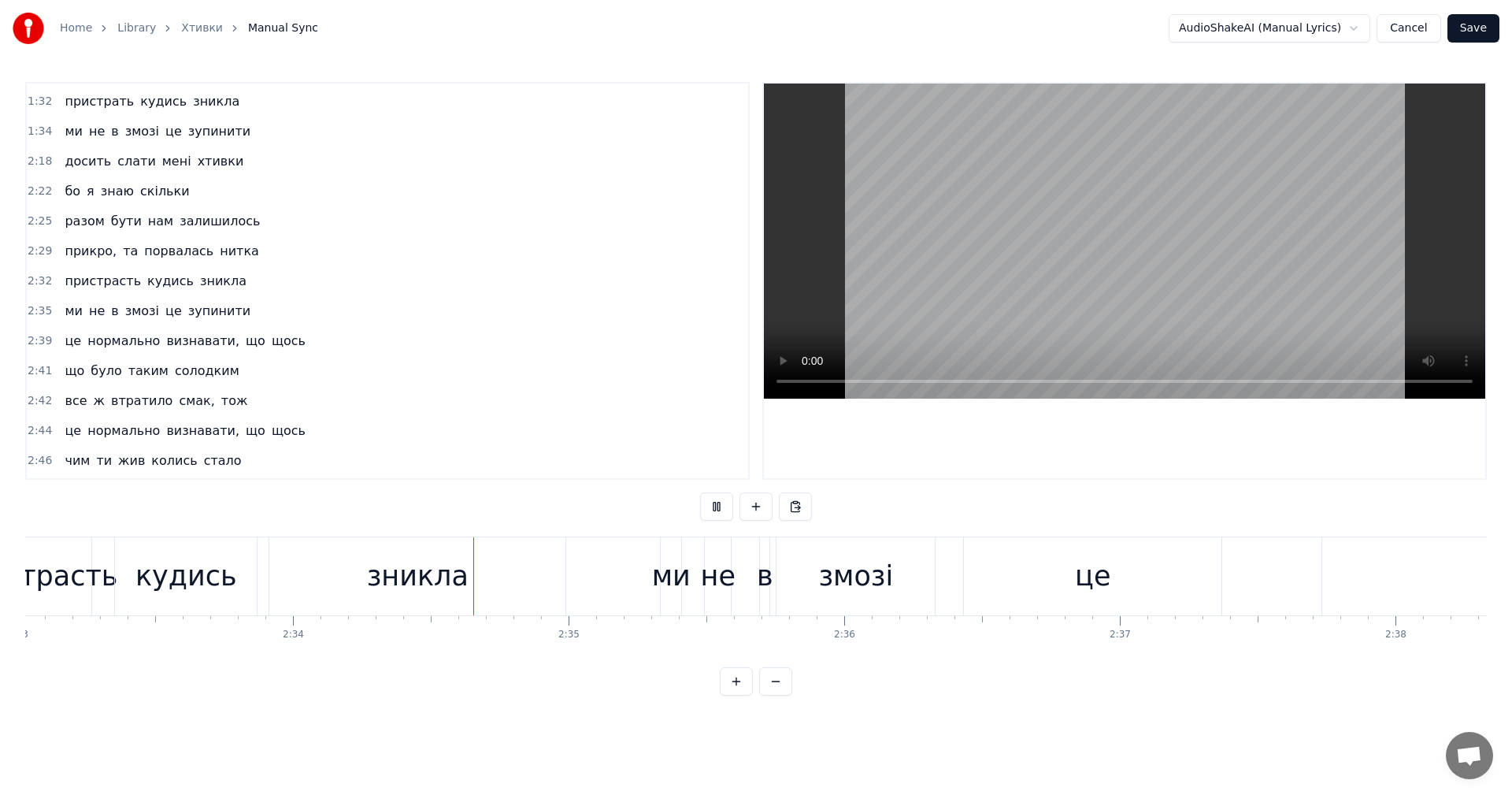
click at [1266, 269] on video at bounding box center [1124, 240] width 722 height 315
click at [1266, 270] on video at bounding box center [1124, 240] width 722 height 315
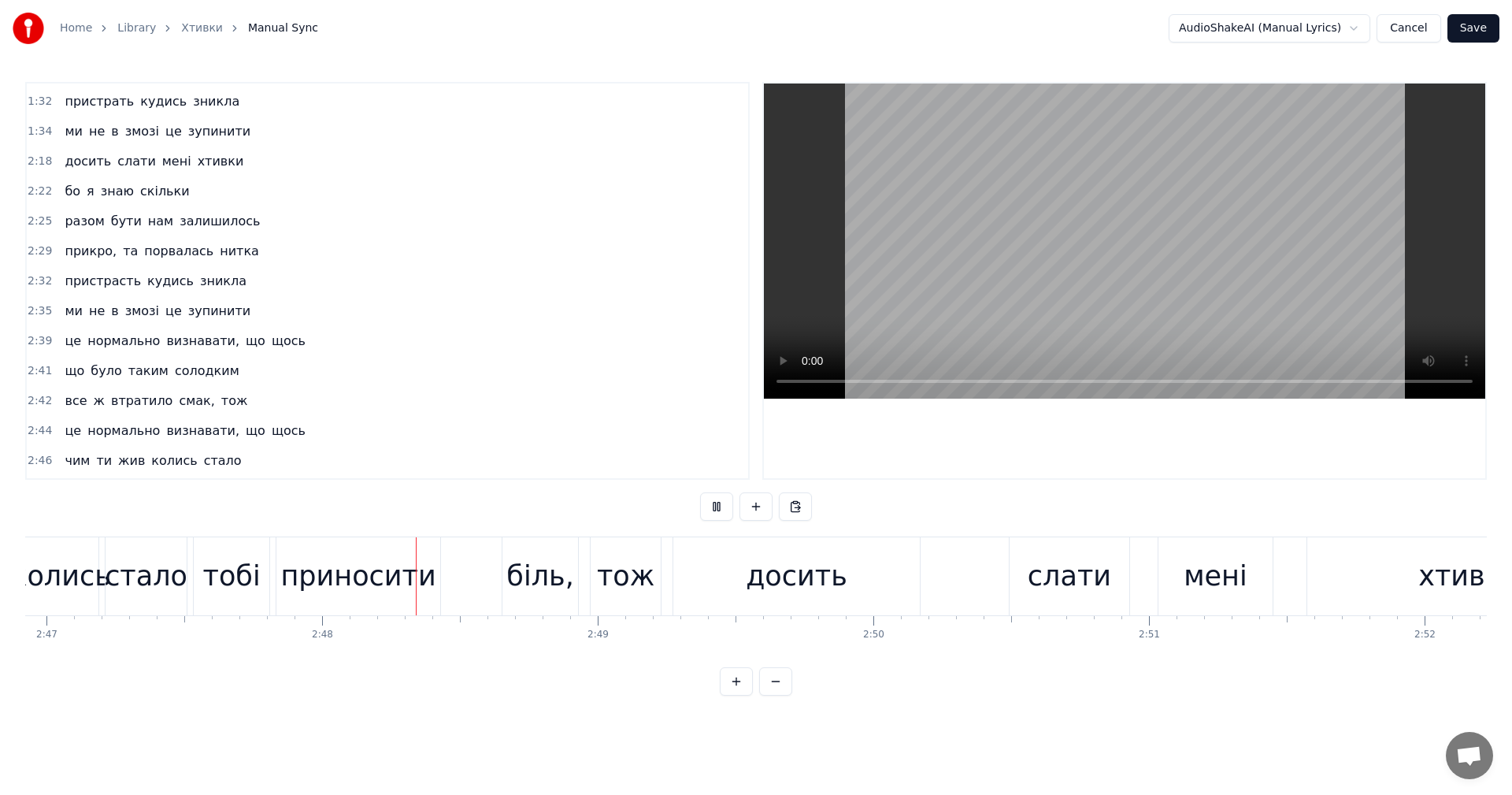
scroll to position [0, 46152]
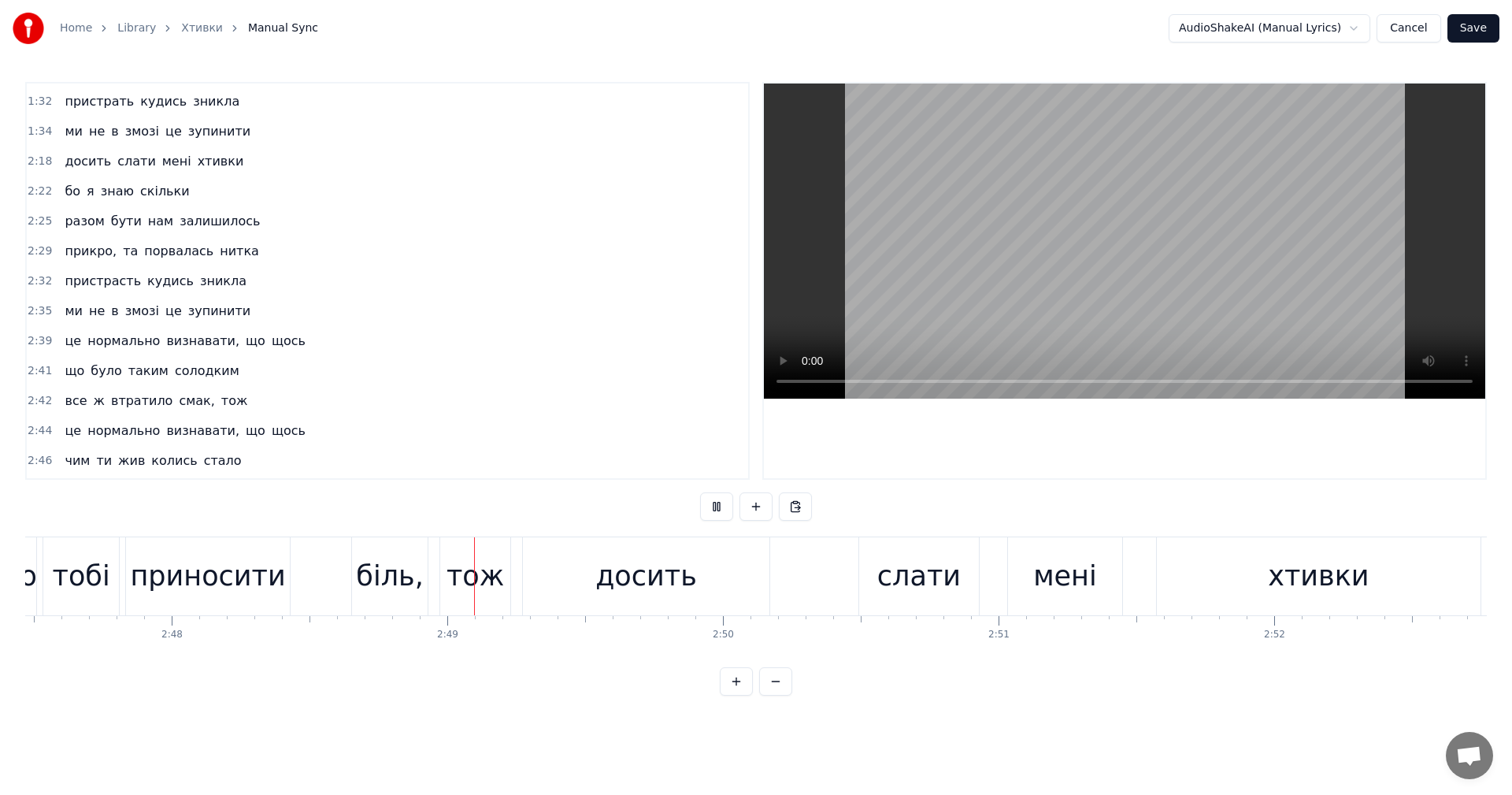
click at [1215, 220] on video at bounding box center [1124, 240] width 722 height 315
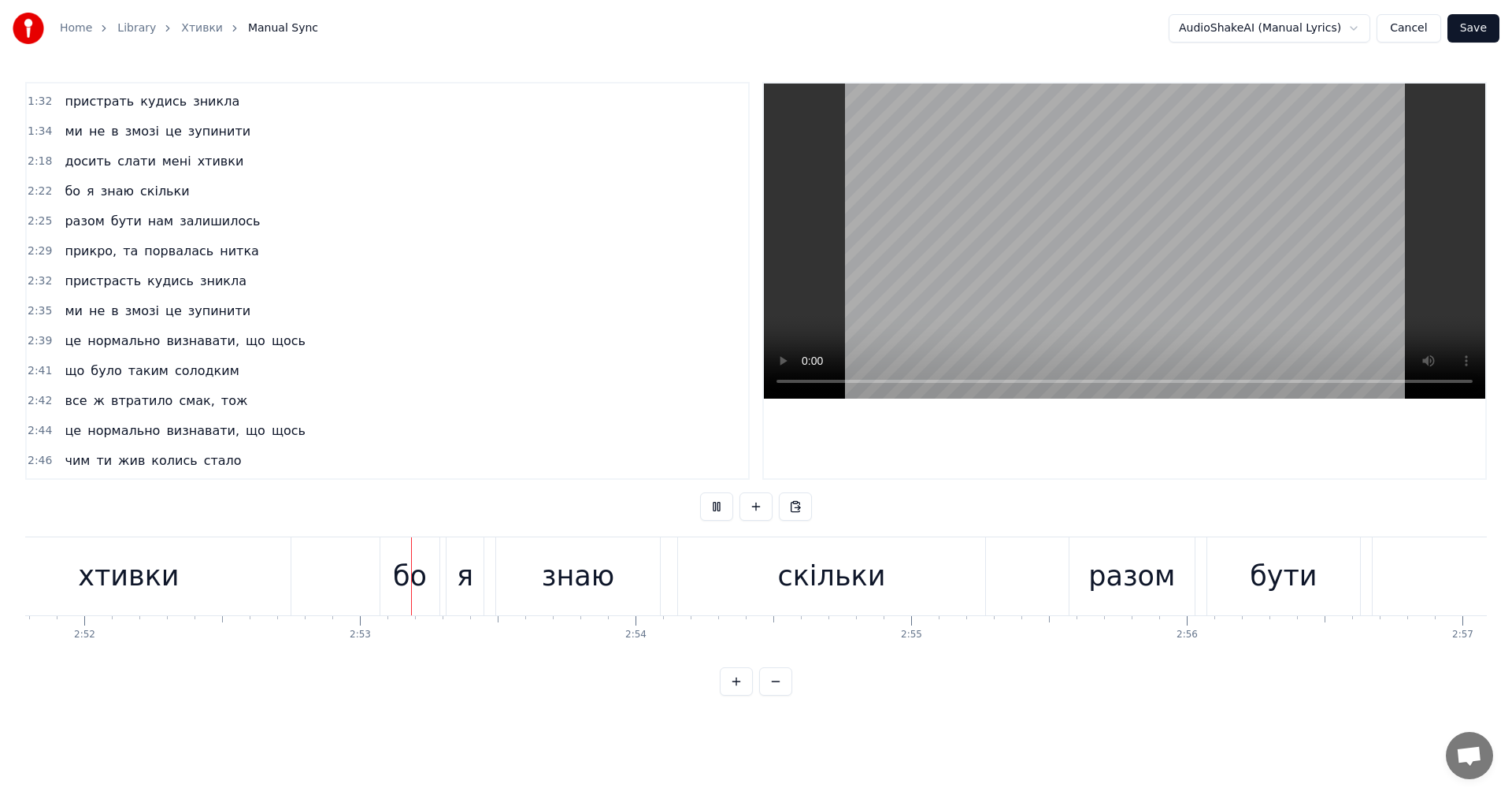
click at [1226, 235] on video at bounding box center [1124, 240] width 722 height 315
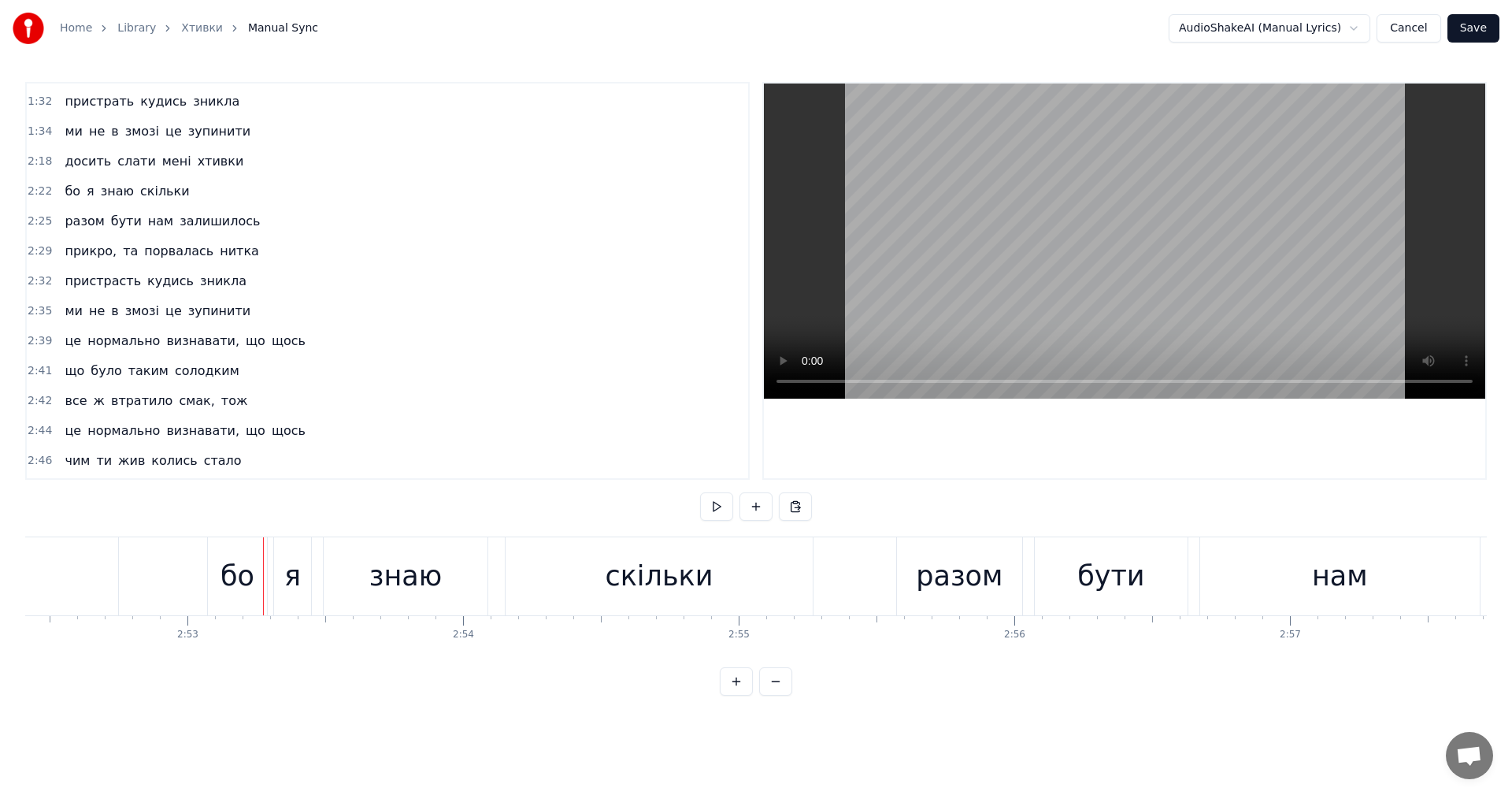
scroll to position [0, 47517]
click at [1493, 21] on button "Save" at bounding box center [1473, 29] width 52 height 29
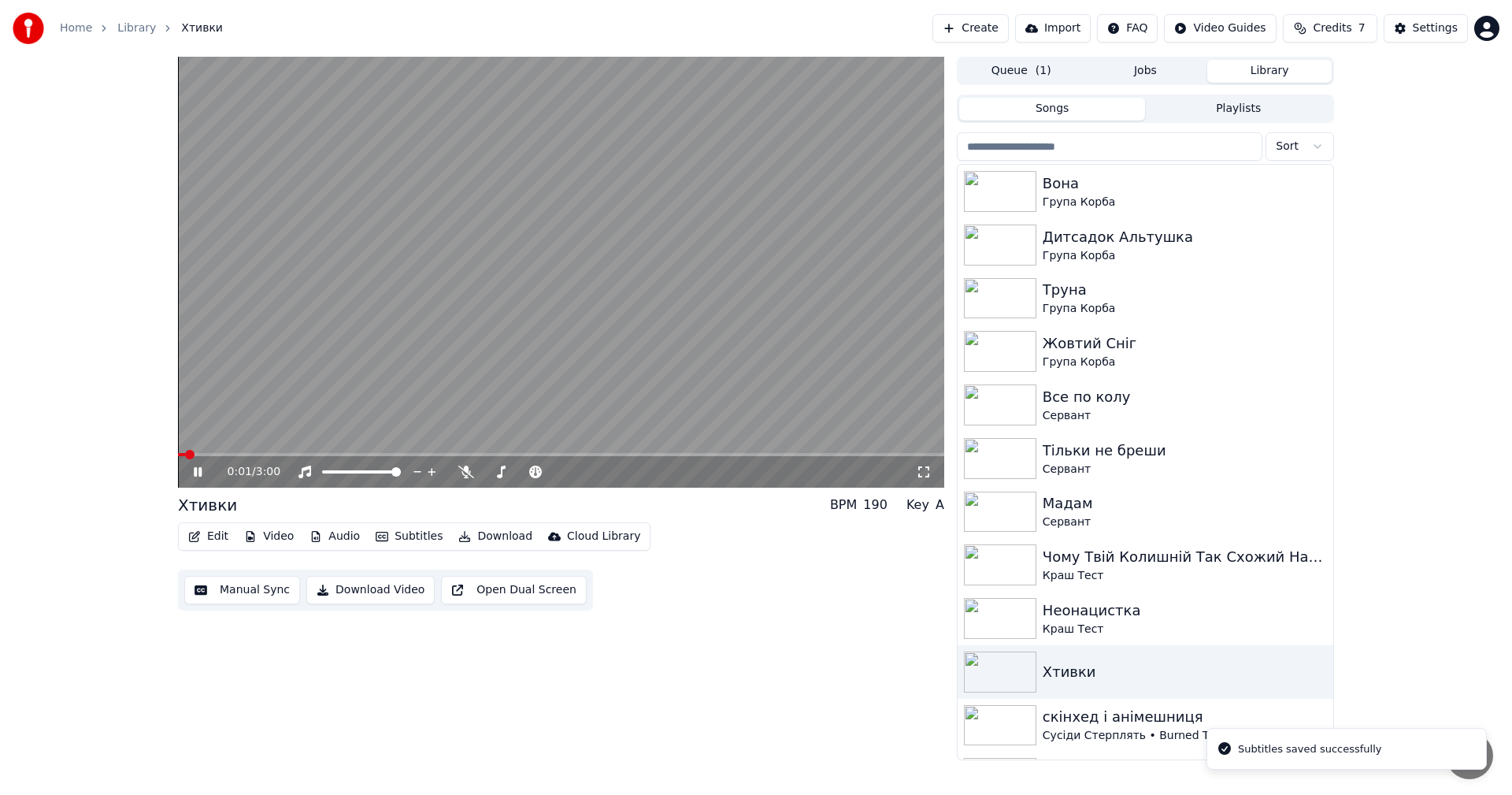
click at [774, 453] on span at bounding box center [561, 455] width 766 height 4
click at [773, 261] on video at bounding box center [561, 272] width 766 height 431
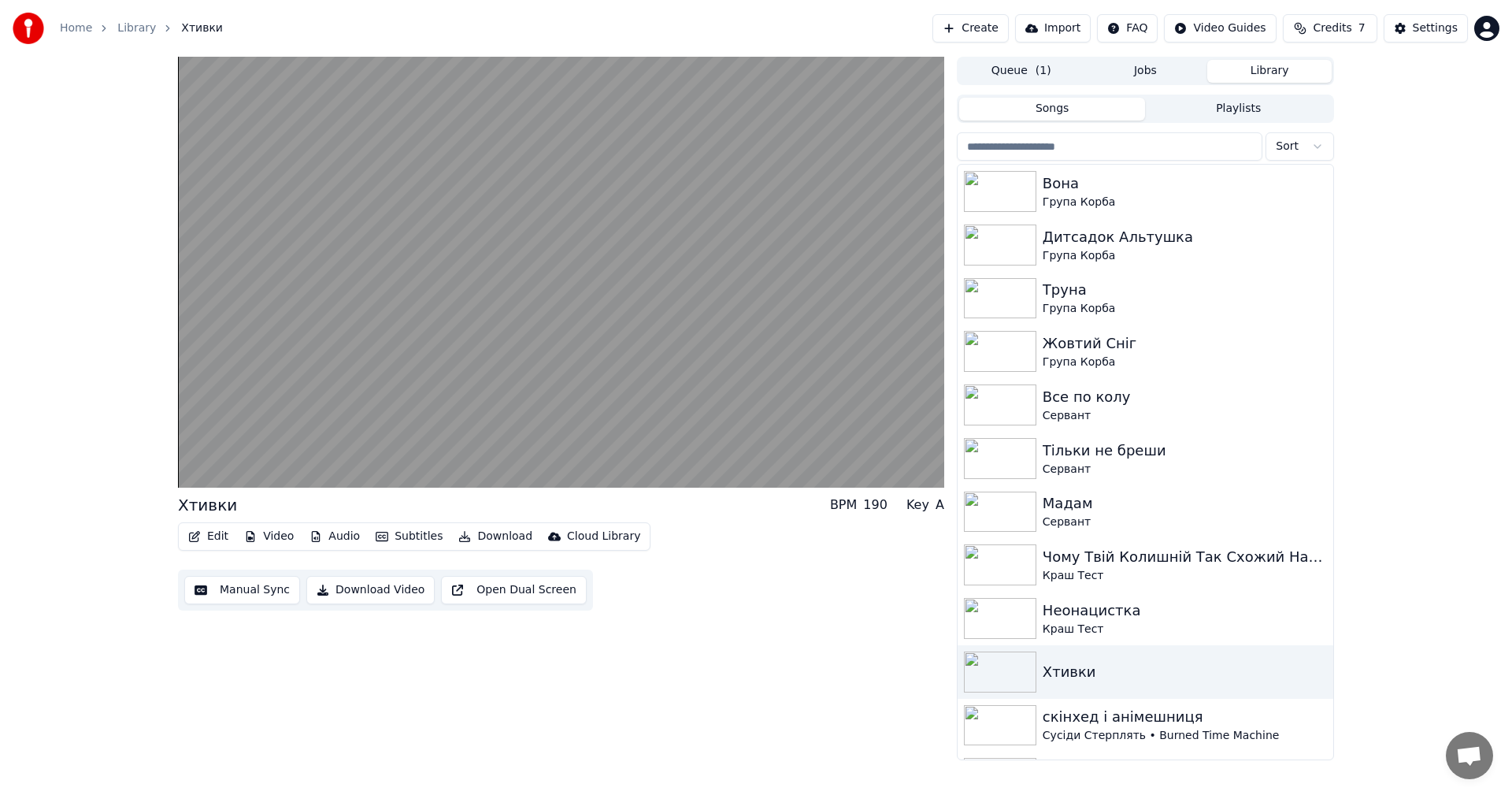
click at [773, 261] on video at bounding box center [561, 272] width 766 height 431
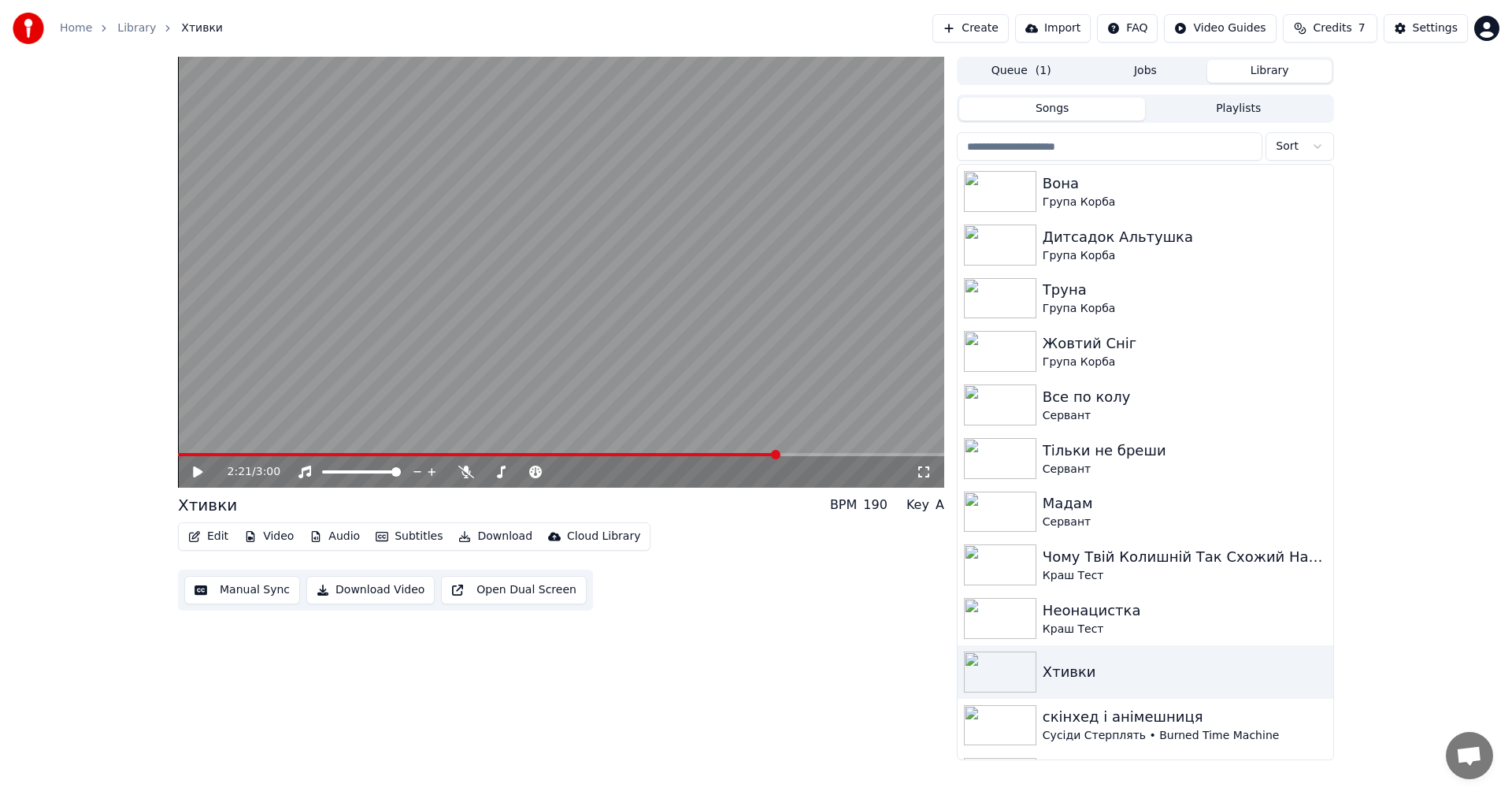
click at [773, 261] on video at bounding box center [561, 272] width 766 height 431
click at [787, 287] on video at bounding box center [561, 272] width 766 height 431
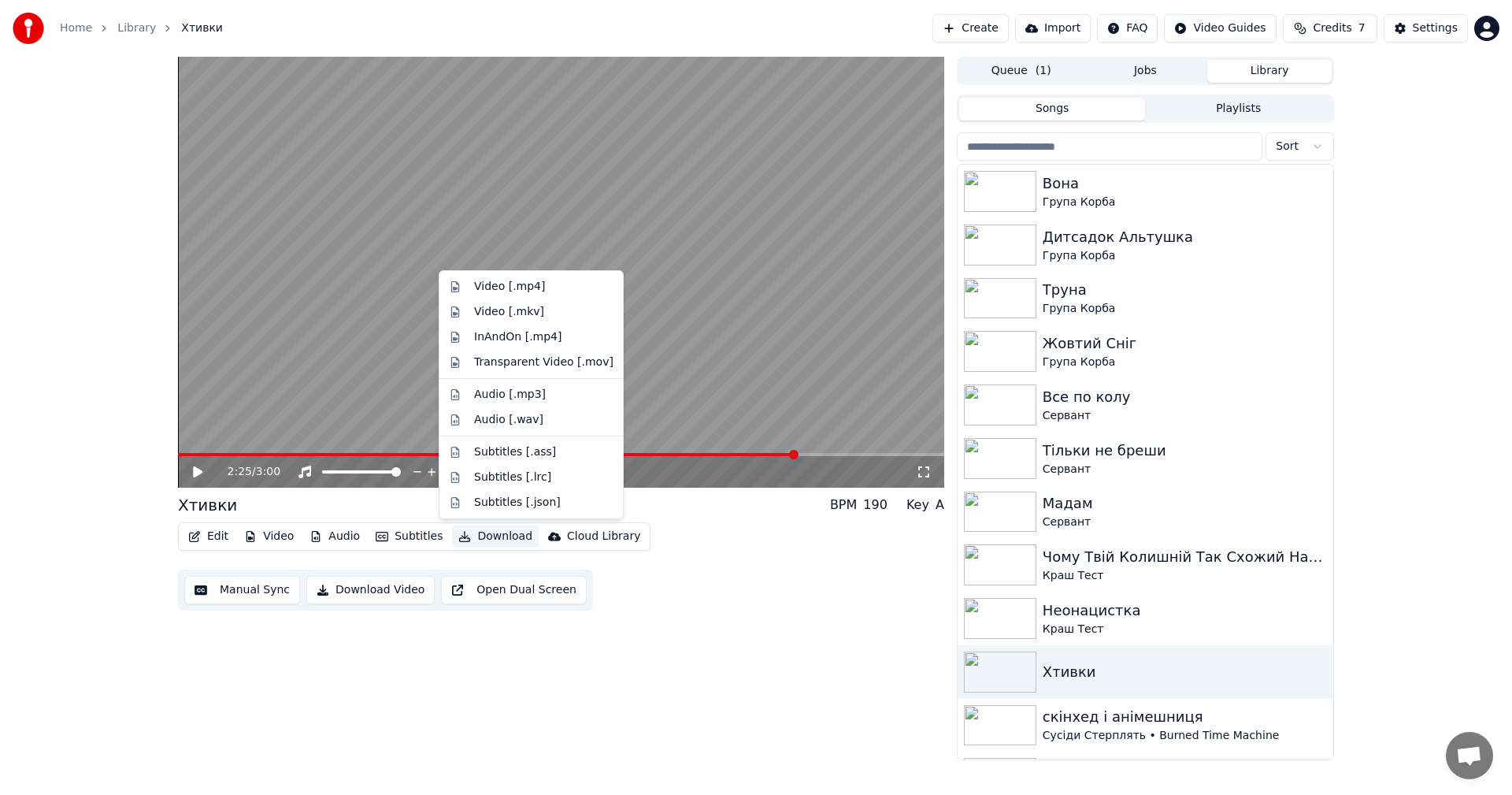
click at [480, 536] on button "Download" at bounding box center [495, 536] width 87 height 22
click at [523, 289] on div "Video [.mp4]" at bounding box center [509, 287] width 71 height 16
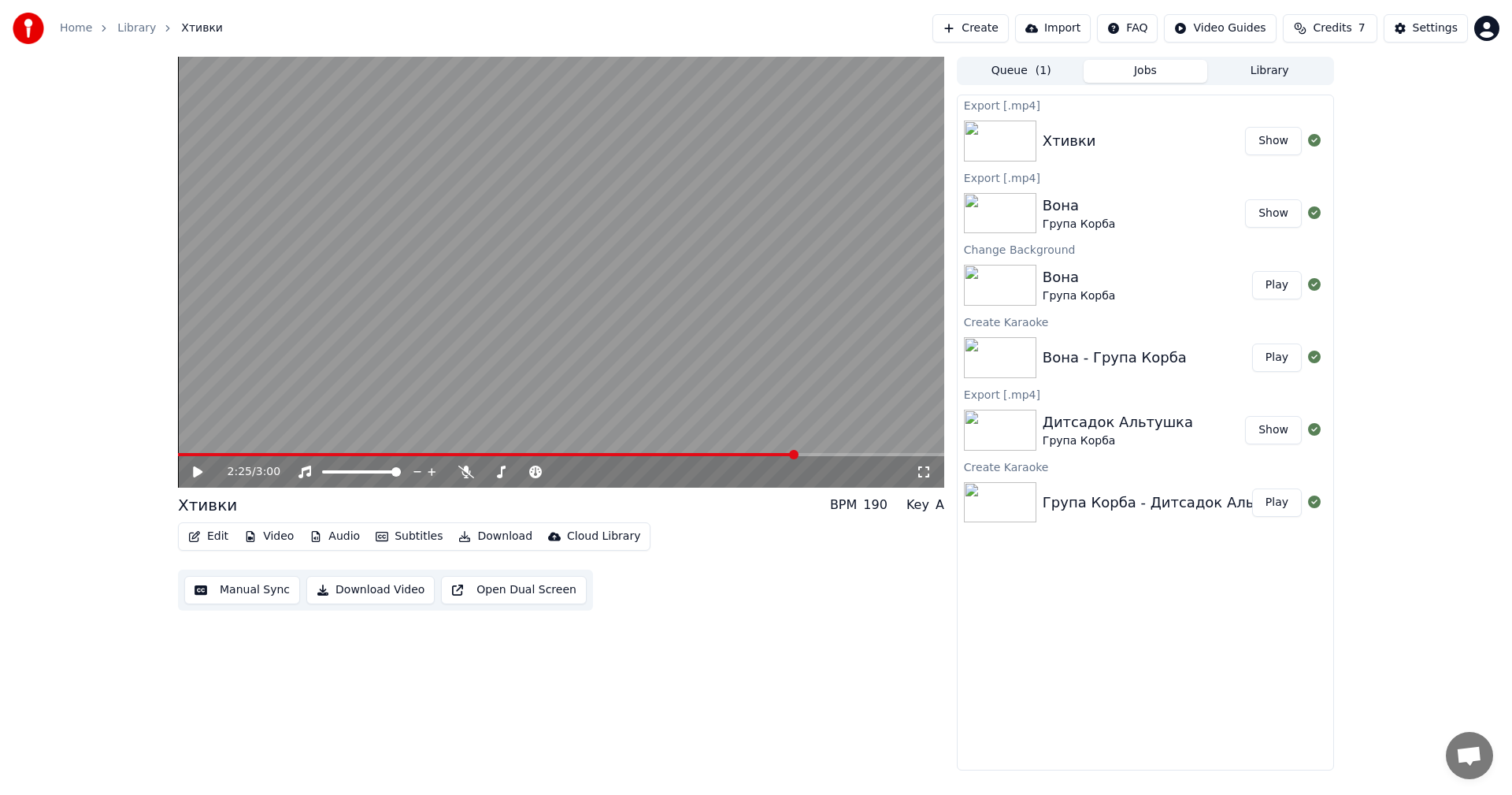
click at [1290, 143] on button "Show" at bounding box center [1273, 141] width 56 height 29
